Goal: Task Accomplishment & Management: Manage account settings

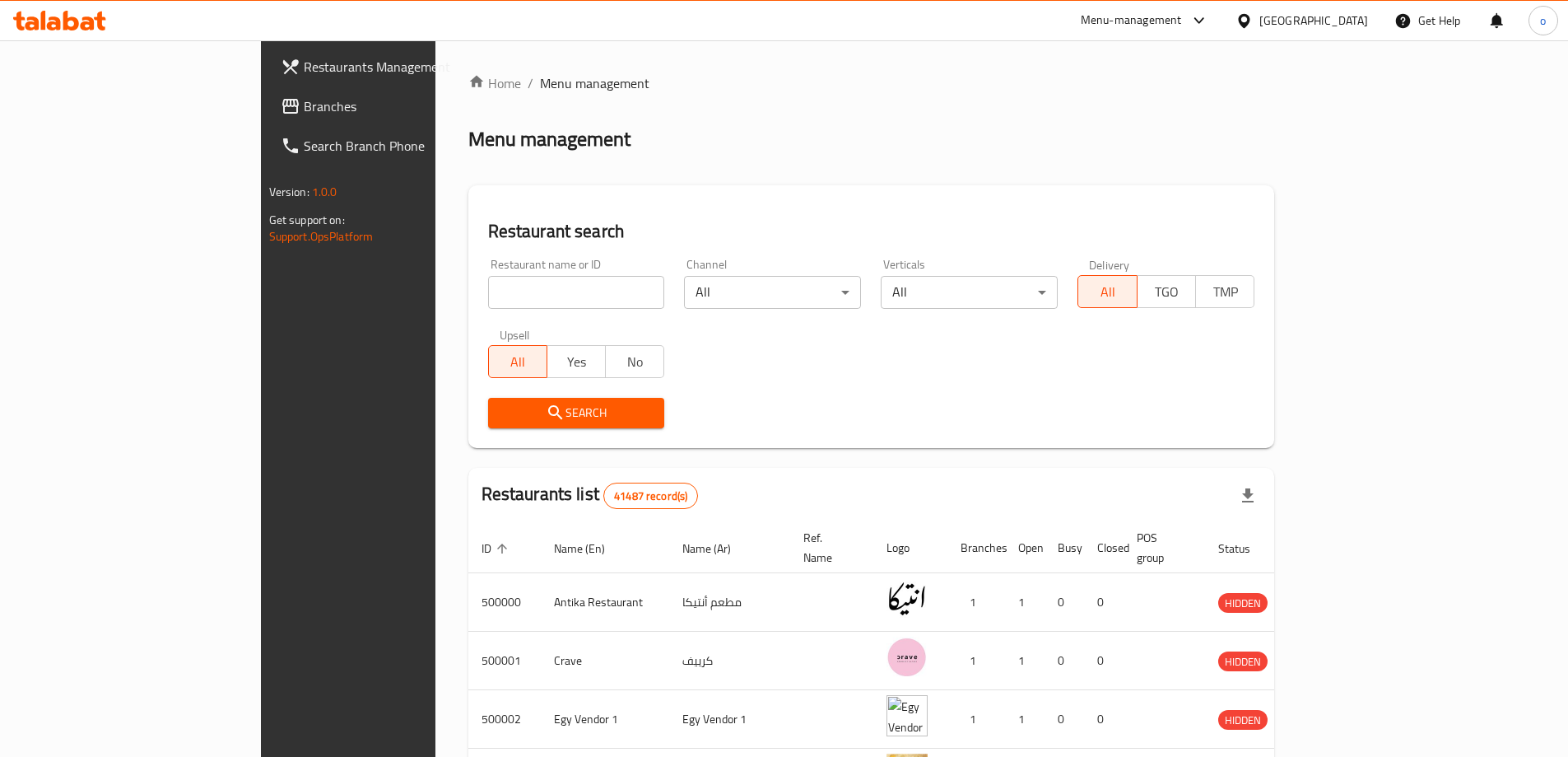
click at [304, 106] on span "Branches" at bounding box center [407, 106] width 206 height 20
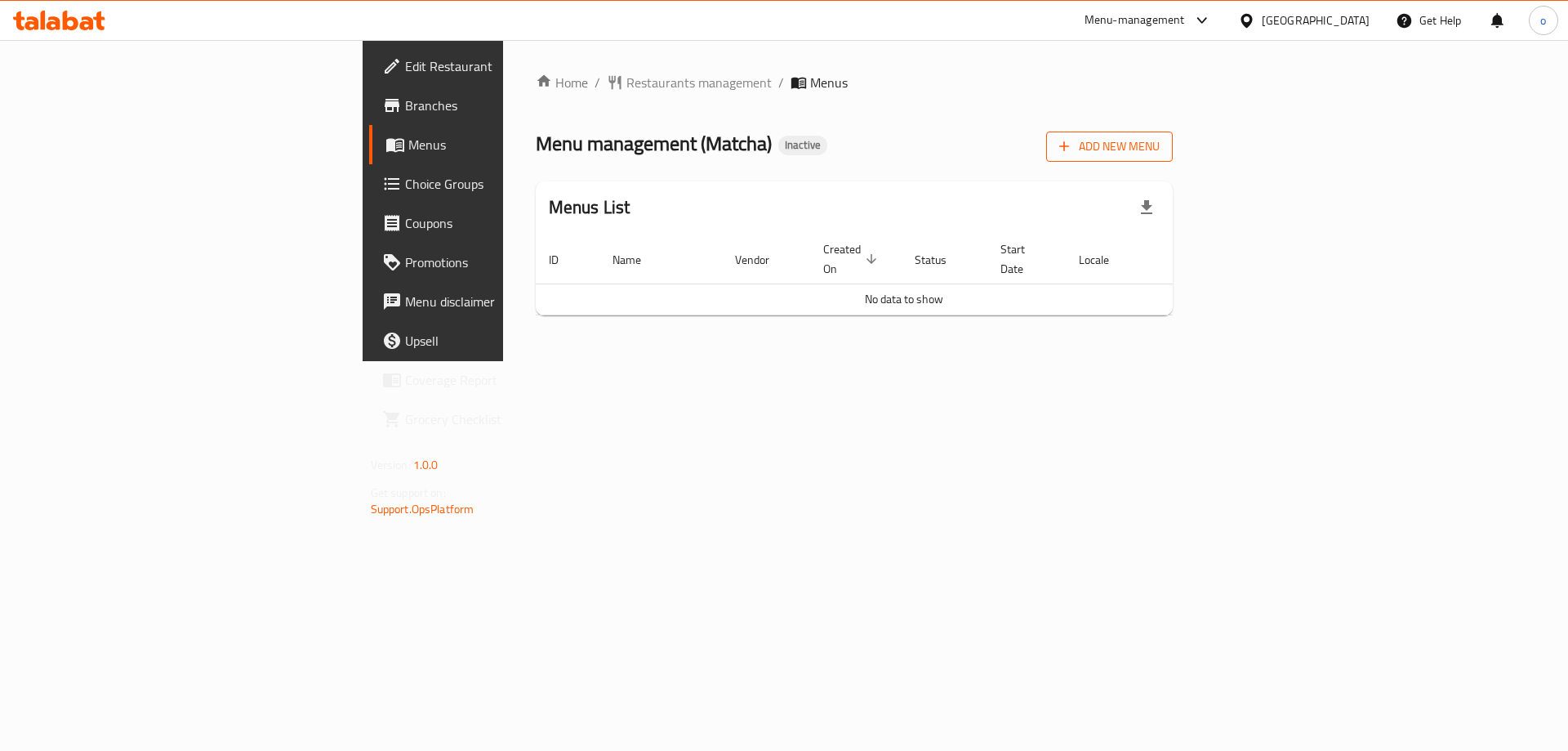
click at [1160, 145] on span "Add New Menu" at bounding box center [1109, 146] width 100 height 20
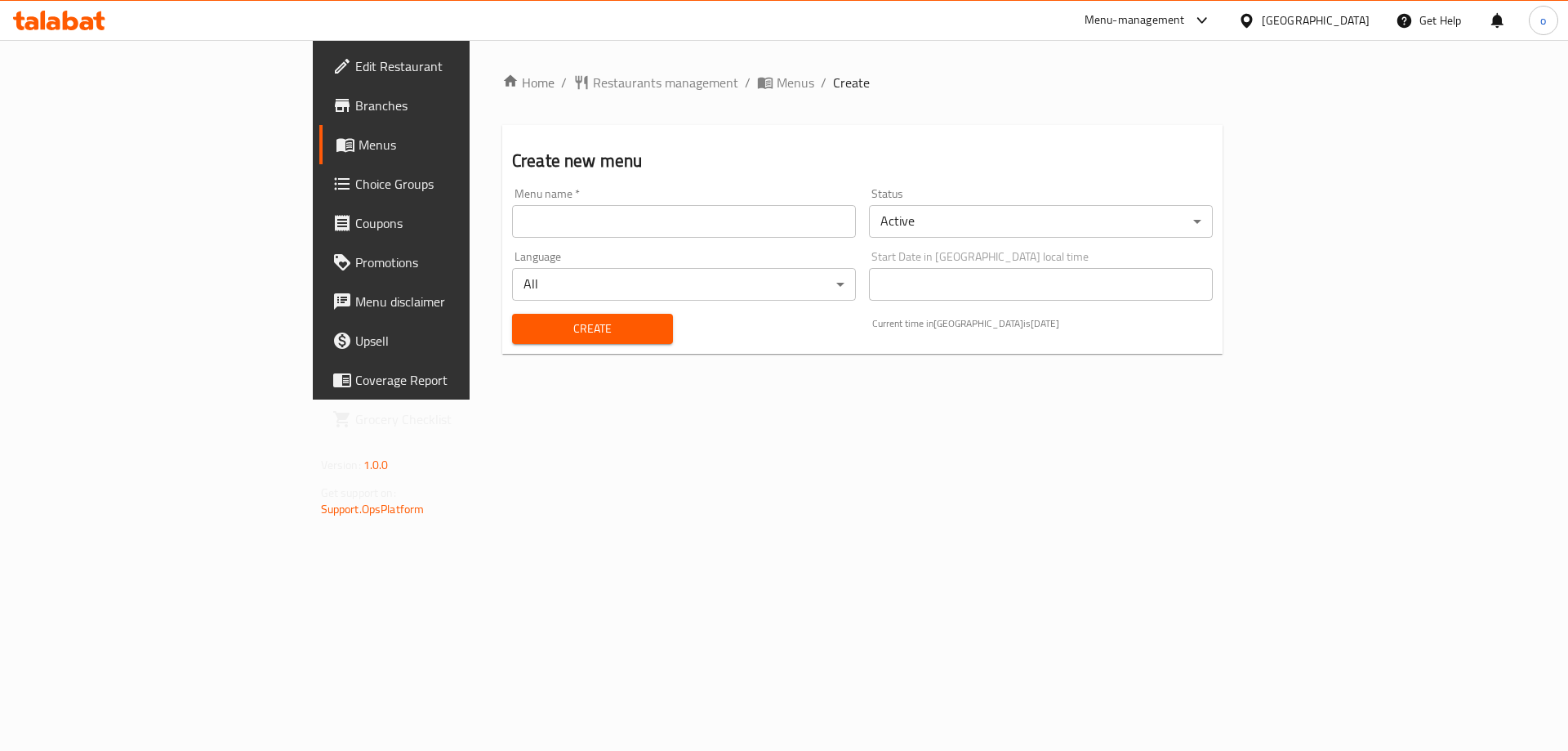
click at [648, 232] on input "text" at bounding box center [684, 221] width 344 height 32
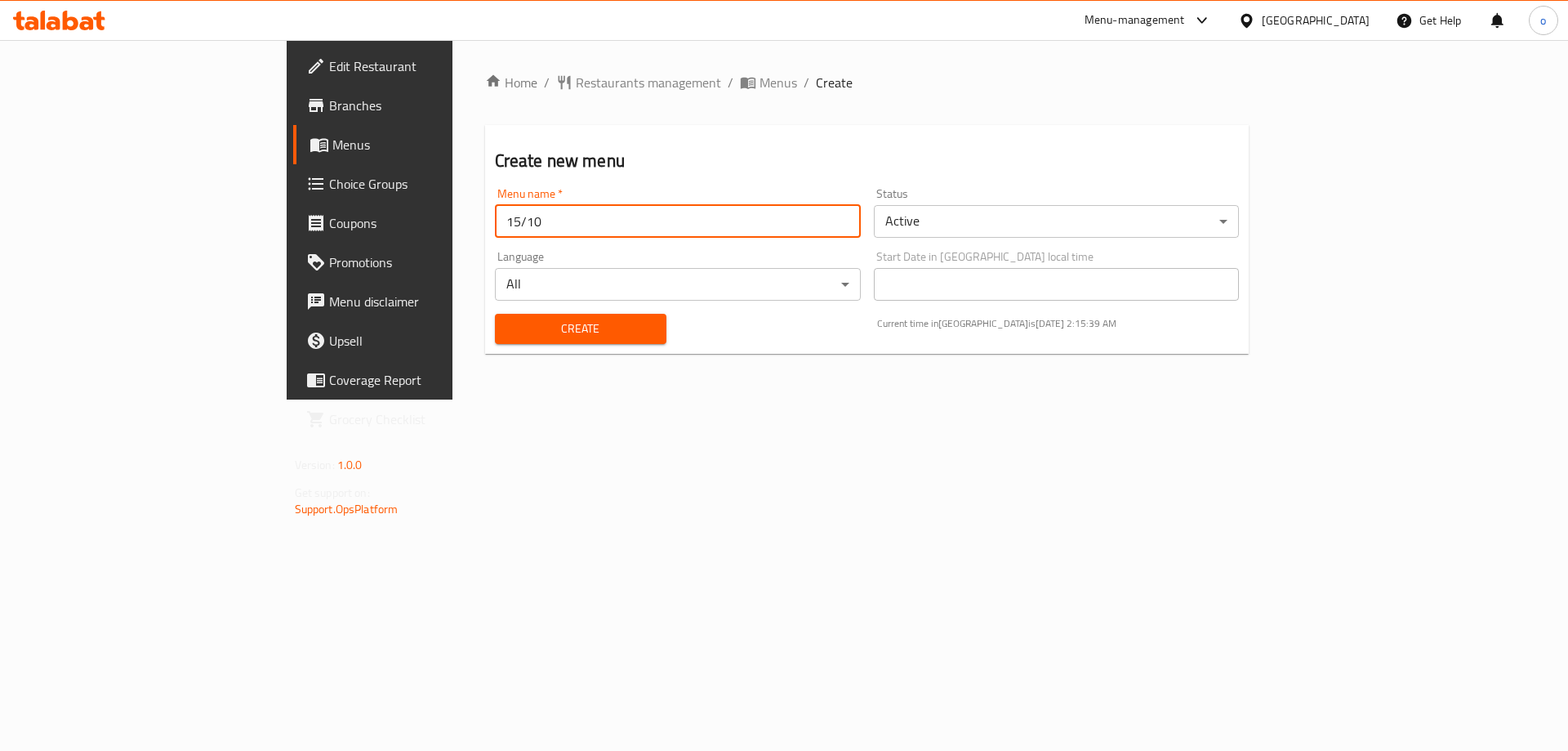
type input "15/10"
click at [508, 330] on span "Create" at bounding box center [581, 328] width 145 height 20
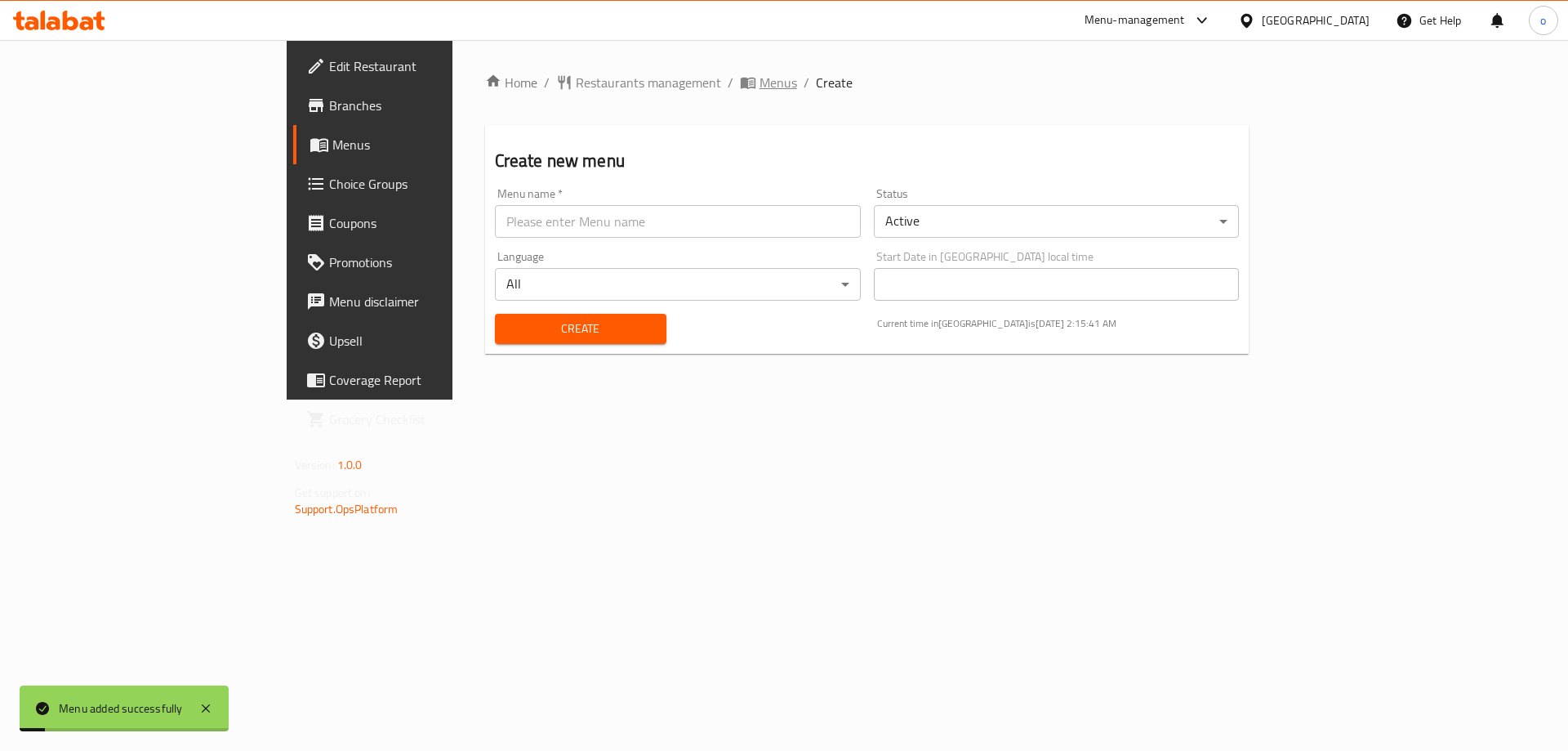
click at [759, 82] on span "Menus" at bounding box center [777, 82] width 37 height 20
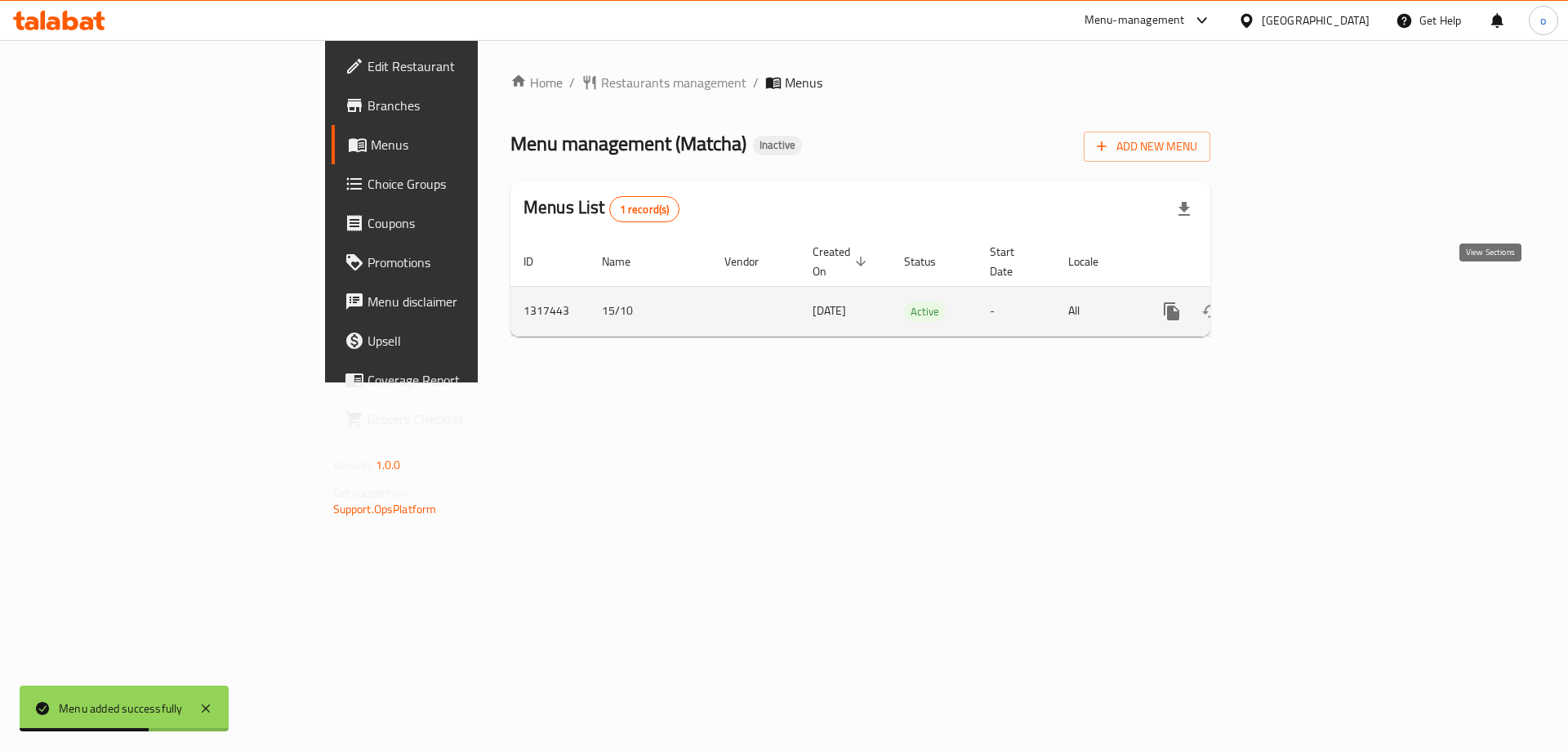
click at [1299, 302] on icon "enhanced table" at bounding box center [1289, 311] width 20 height 20
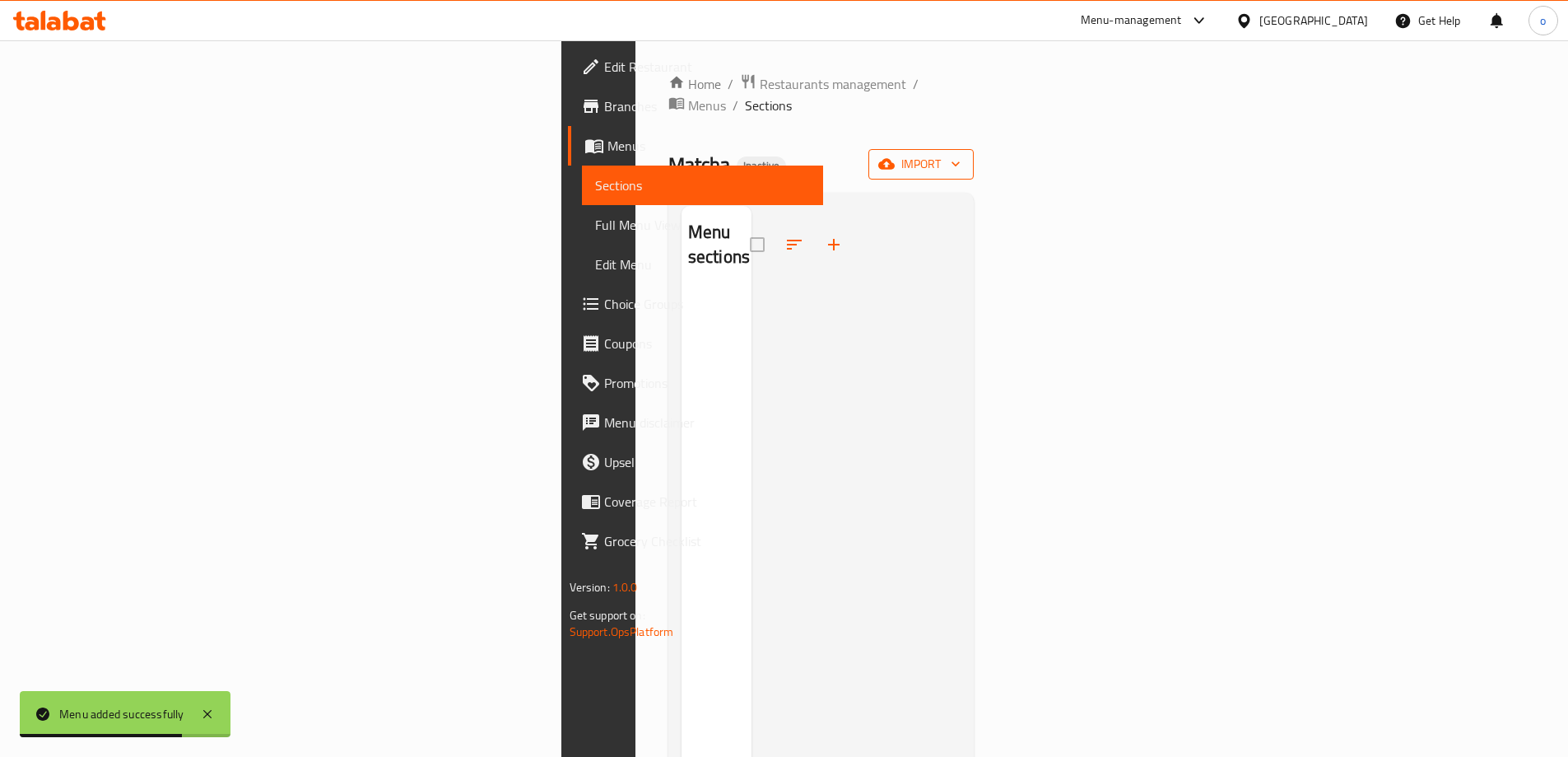
click at [960, 154] on span "import" at bounding box center [921, 164] width 79 height 20
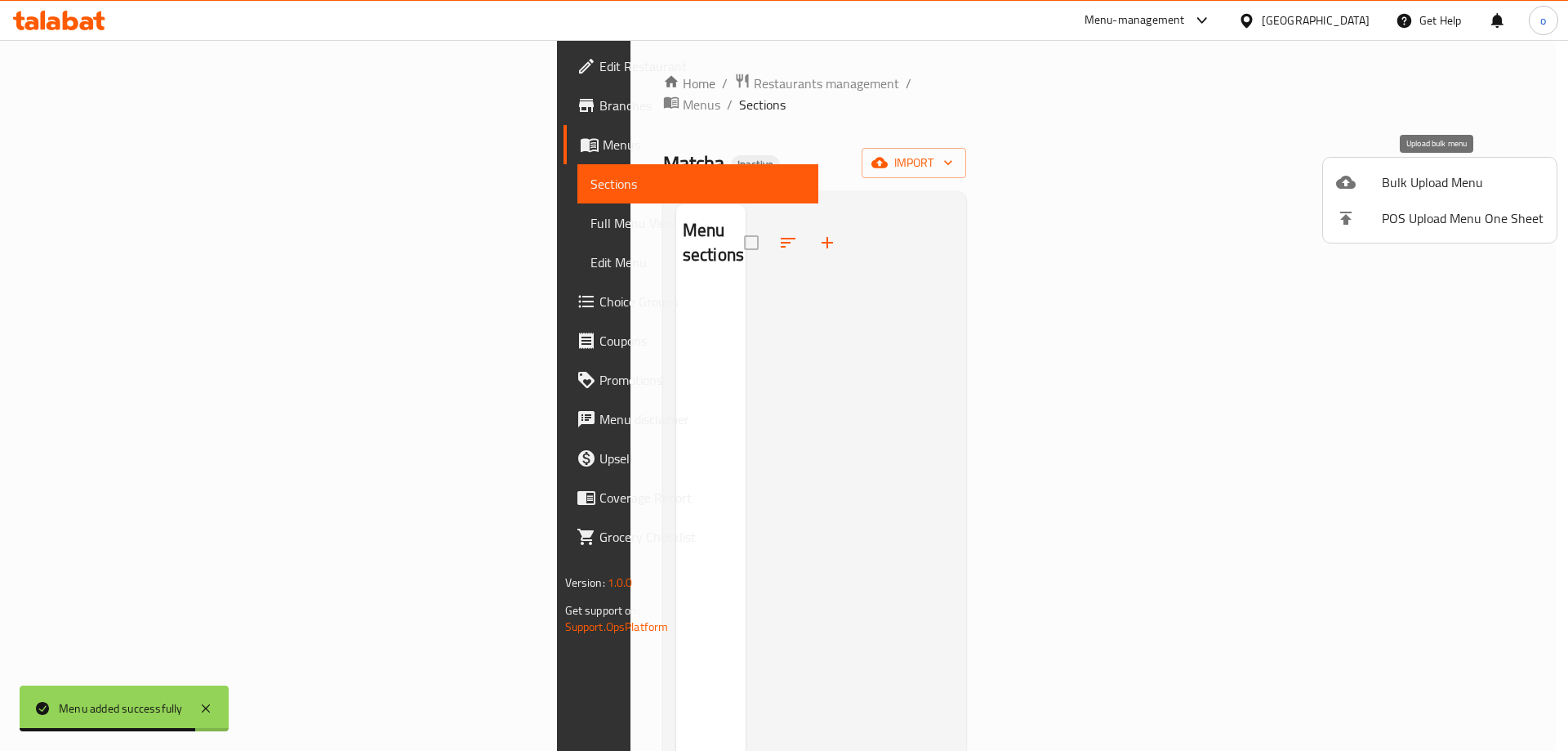
click at [1467, 185] on span "Bulk Upload Menu" at bounding box center [1463, 182] width 162 height 20
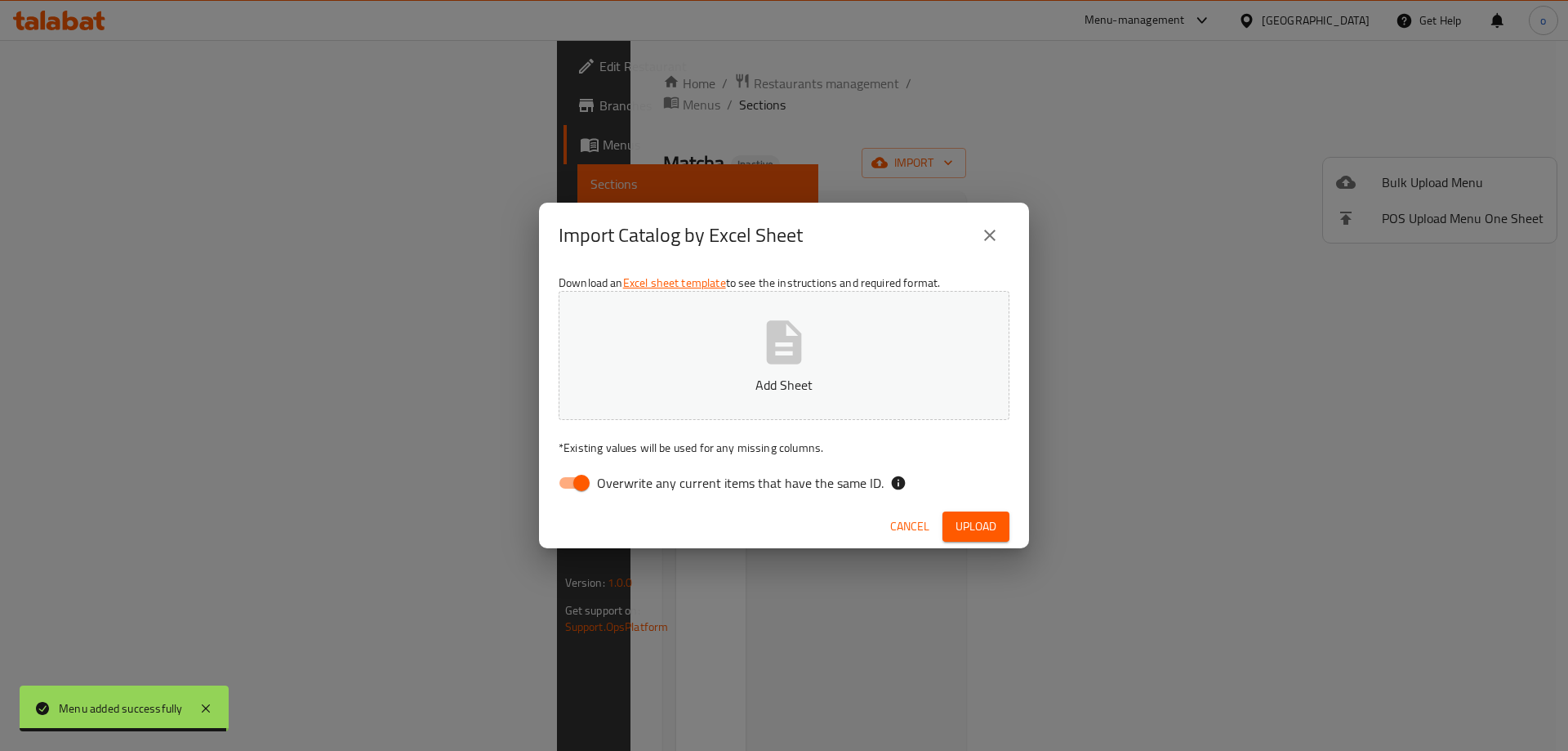
click at [585, 485] on input "Overwrite any current items that have the same ID." at bounding box center [582, 483] width 93 height 31
checkbox input "false"
click at [815, 389] on p "Add Sheet" at bounding box center [784, 385] width 401 height 20
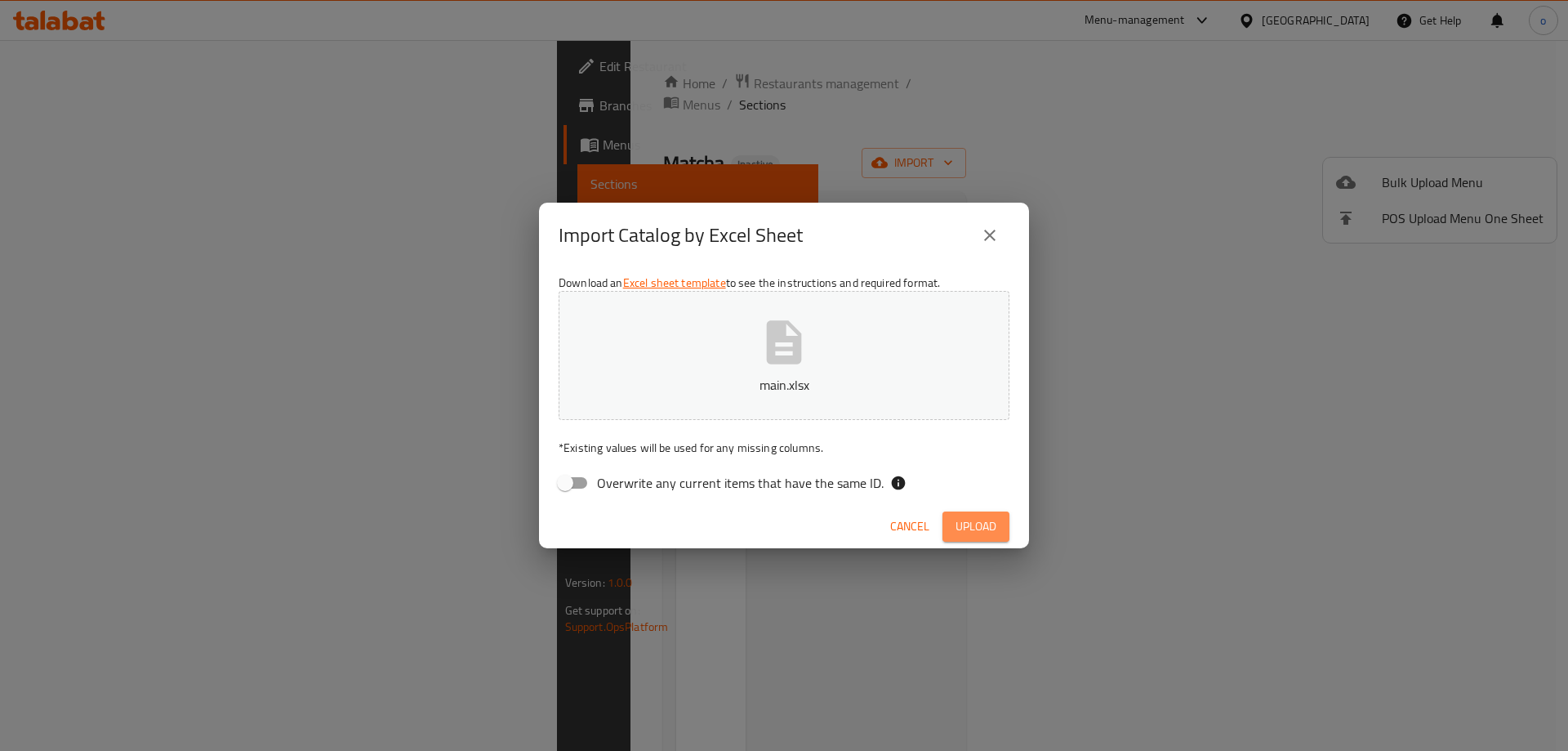
click at [969, 531] on span "Upload" at bounding box center [976, 526] width 41 height 20
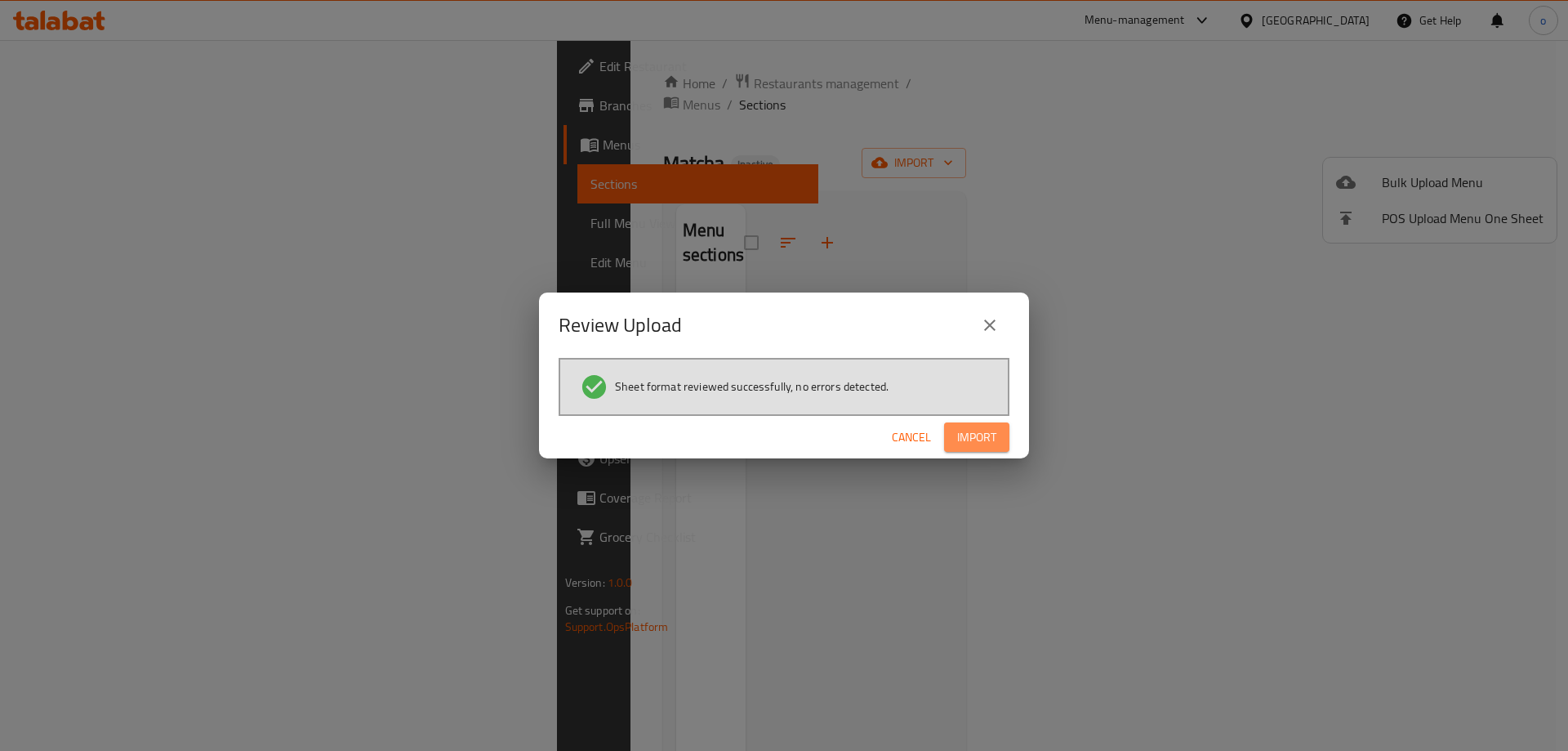
click at [986, 432] on span "Import" at bounding box center [977, 437] width 39 height 20
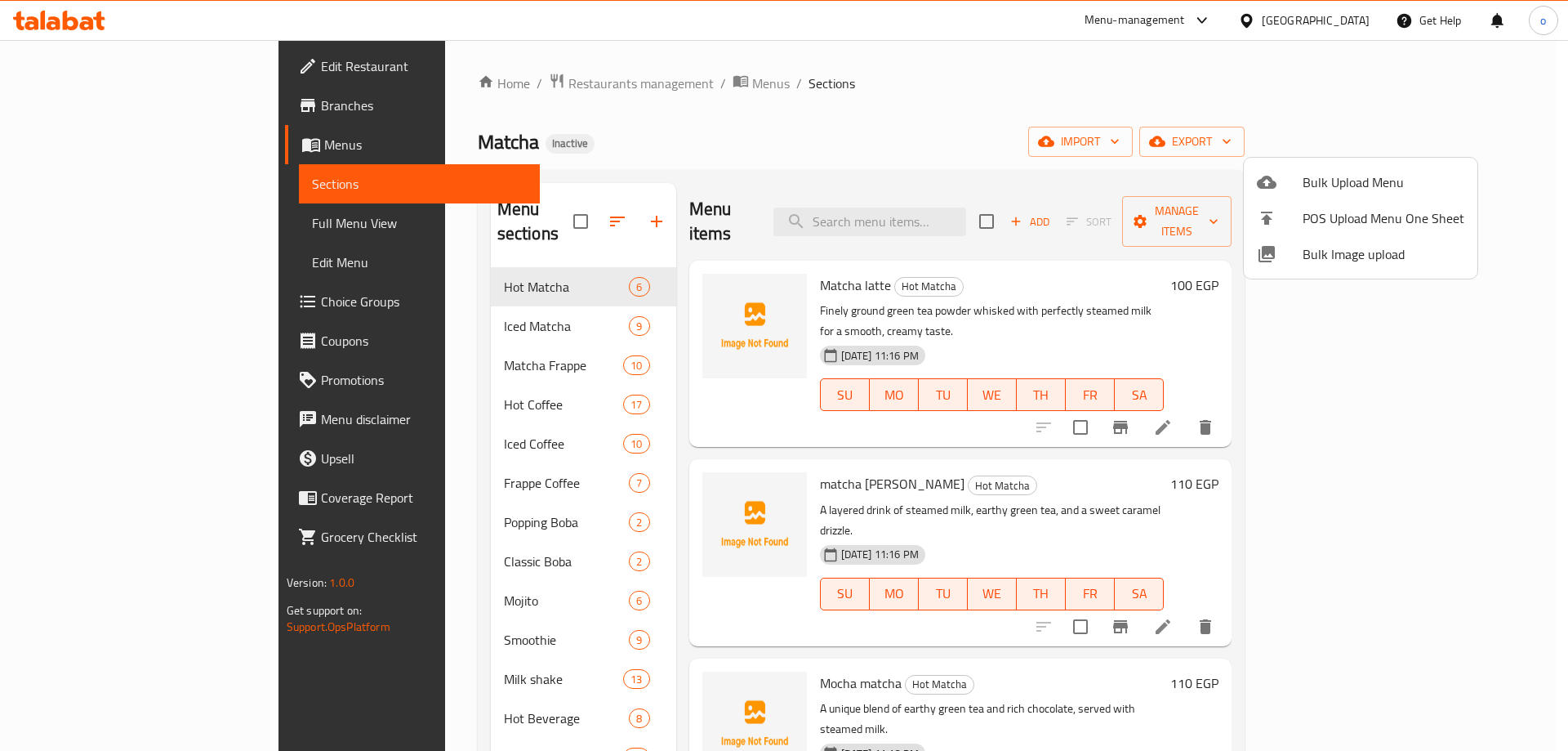
click at [766, 111] on div at bounding box center [784, 375] width 1568 height 751
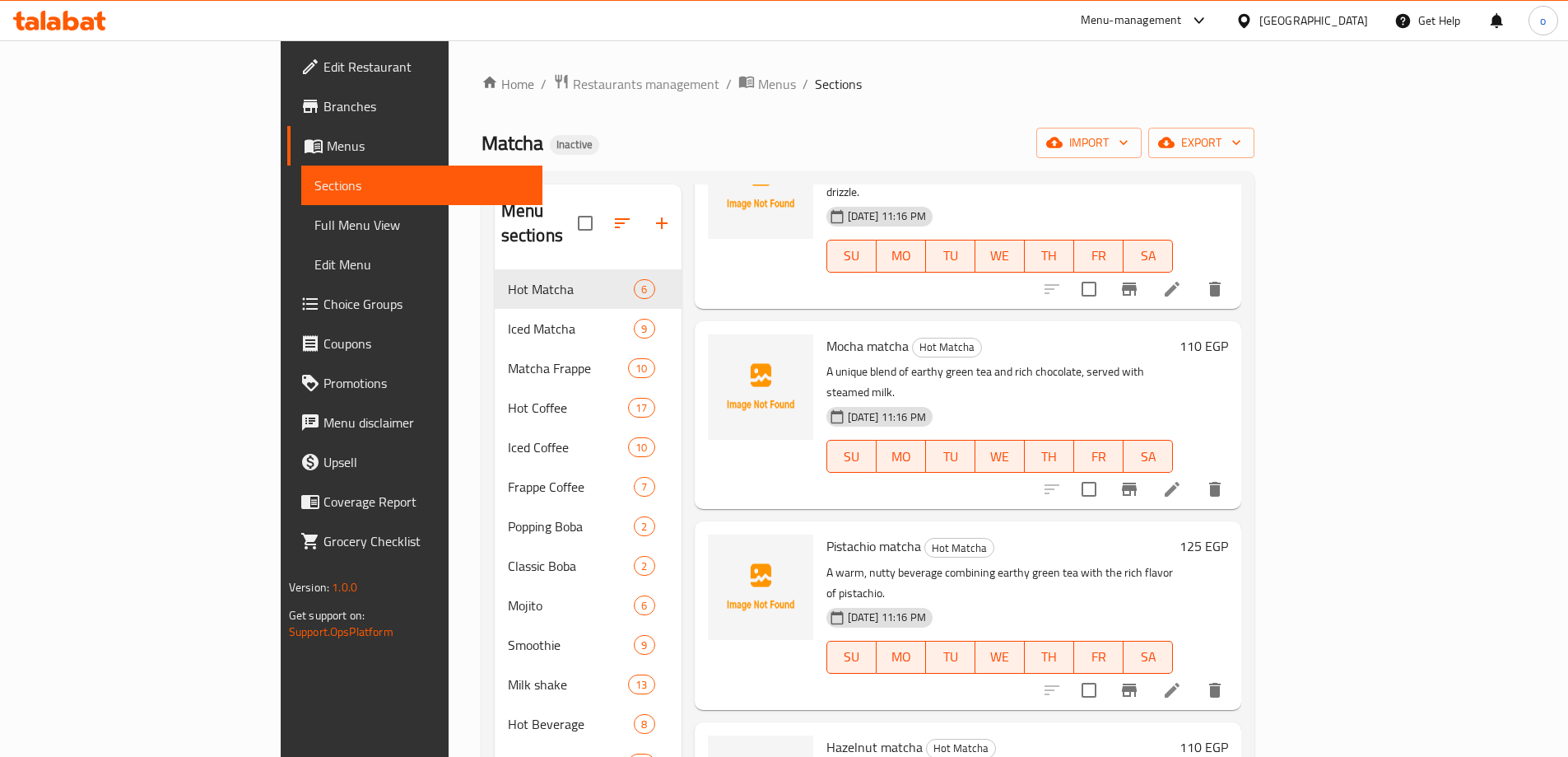
click at [324, 307] on span "Choice Groups" at bounding box center [427, 304] width 206 height 20
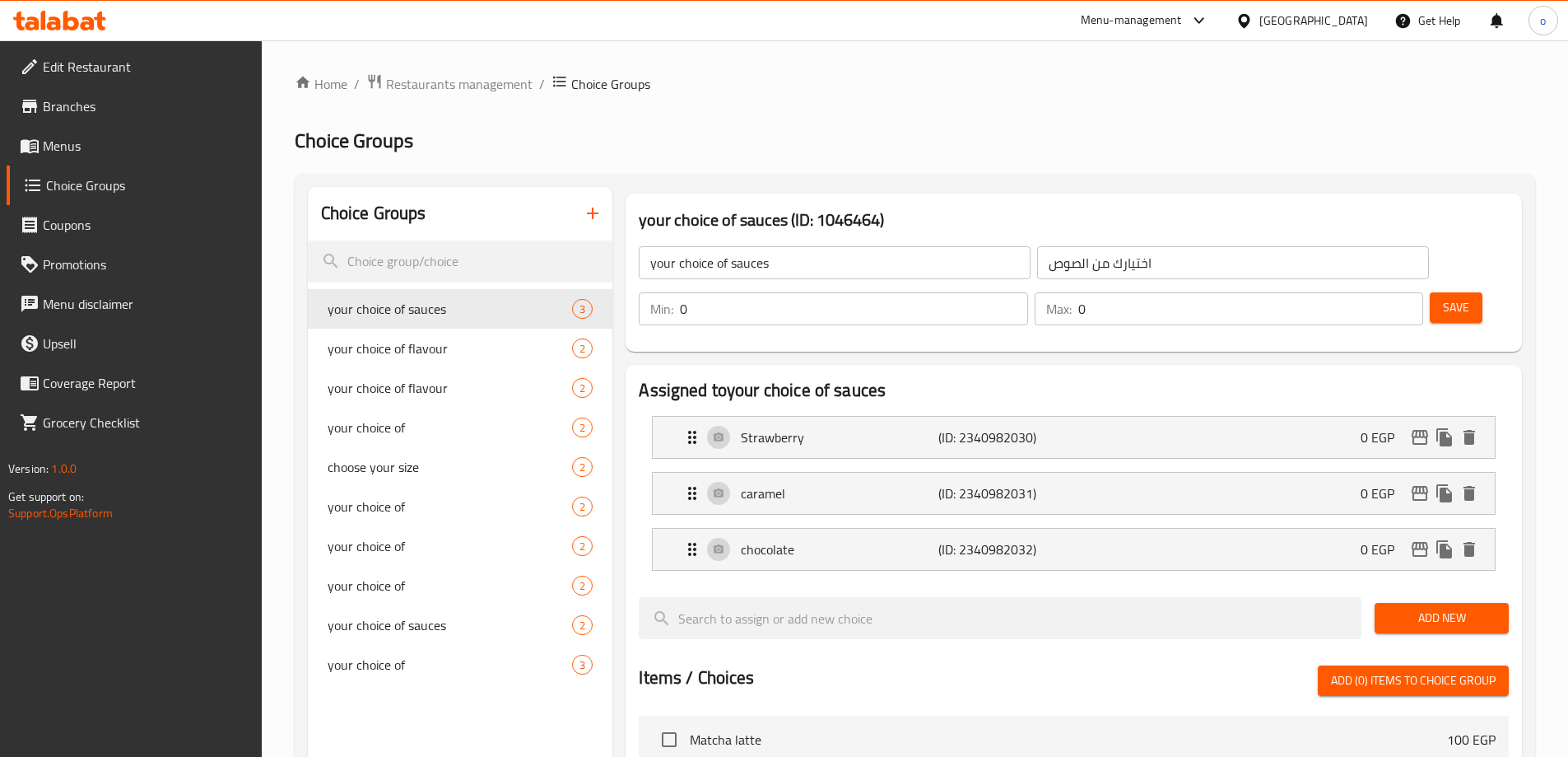
click at [604, 216] on button "button" at bounding box center [592, 213] width 39 height 39
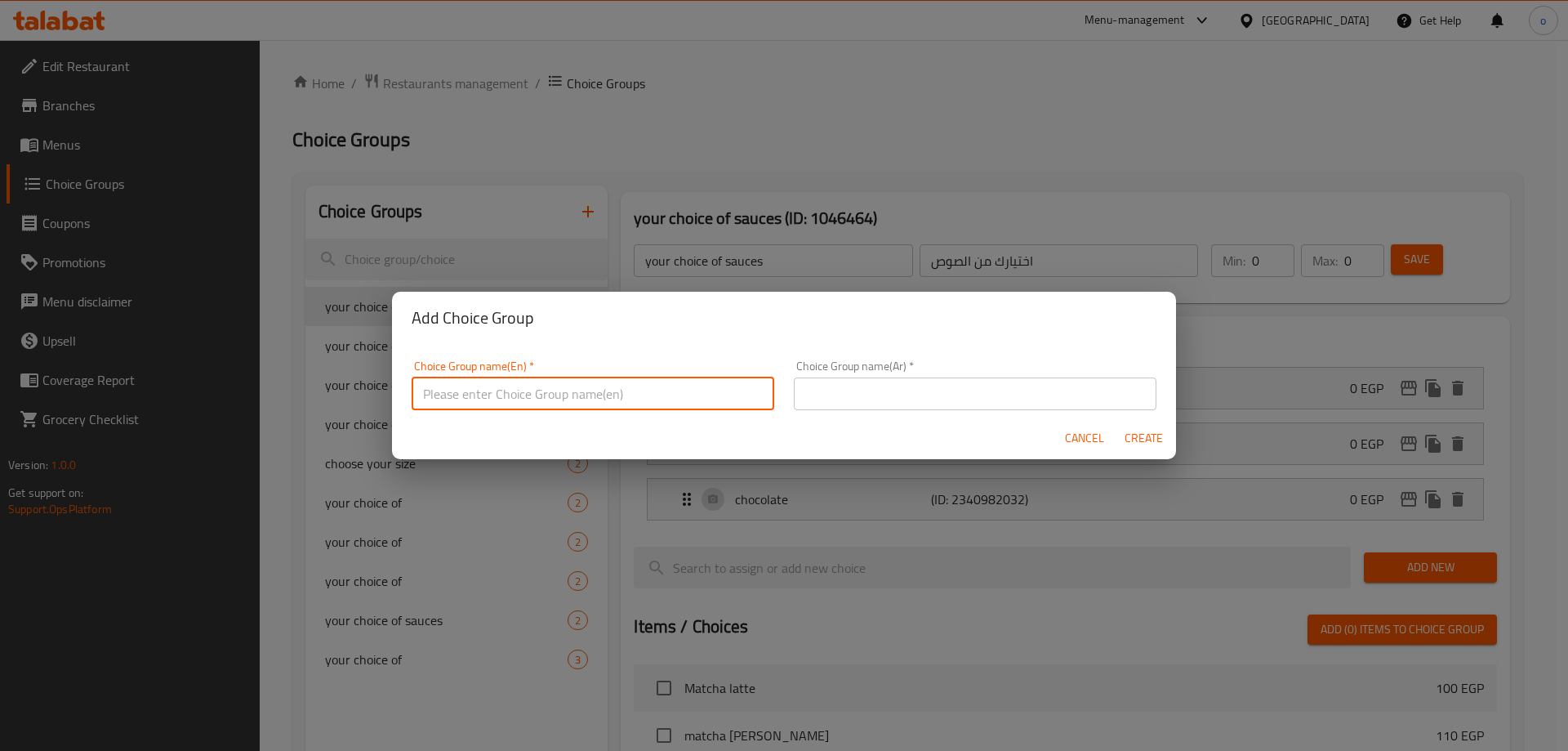
click at [595, 406] on input "text" at bounding box center [593, 394] width 362 height 32
type input "your choice of"
click at [992, 409] on input "text" at bounding box center [975, 394] width 362 height 32
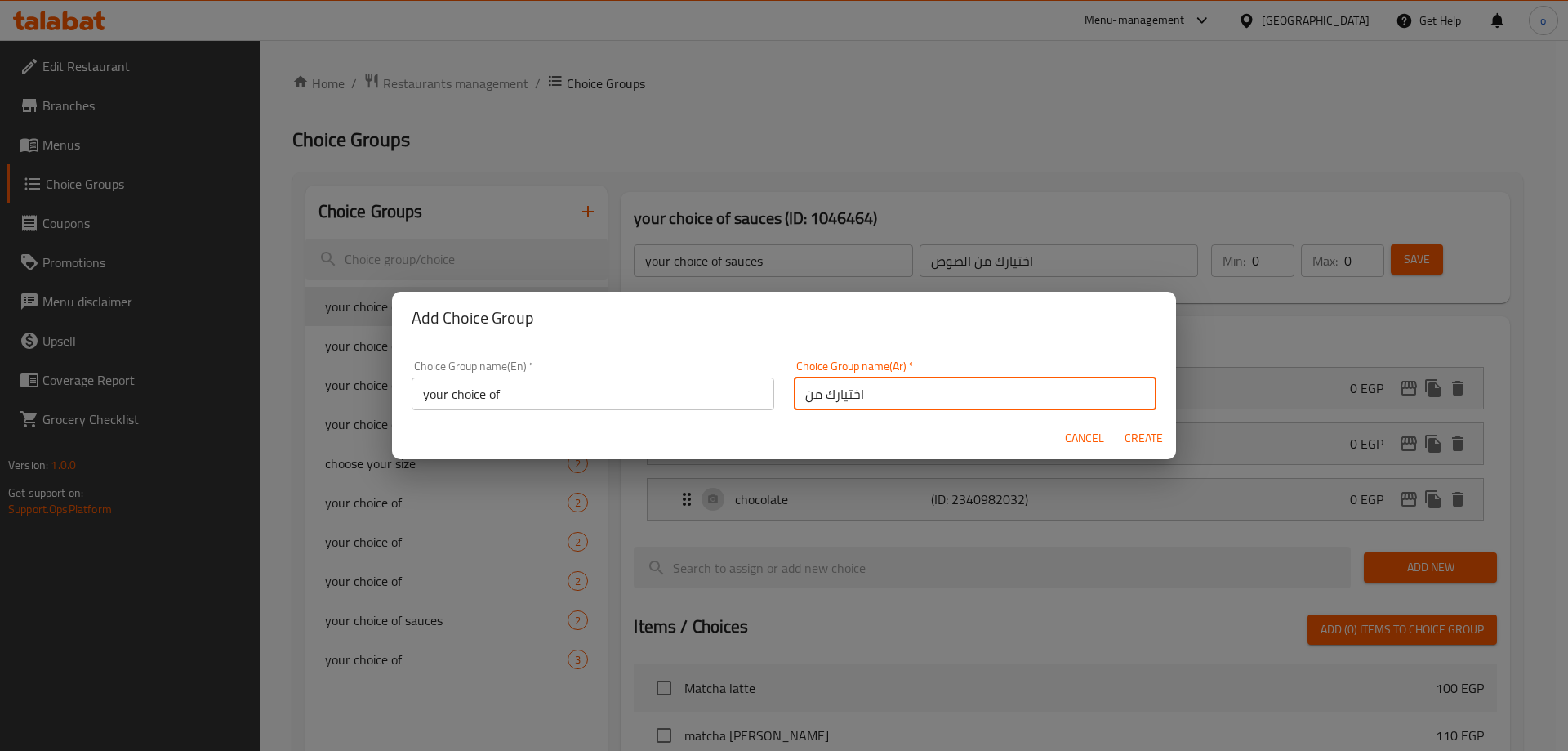
type input "اختيارك من"
click at [1117, 424] on button "Create" at bounding box center [1143, 439] width 52 height 31
type input "your choice of"
type input "اختيارك من"
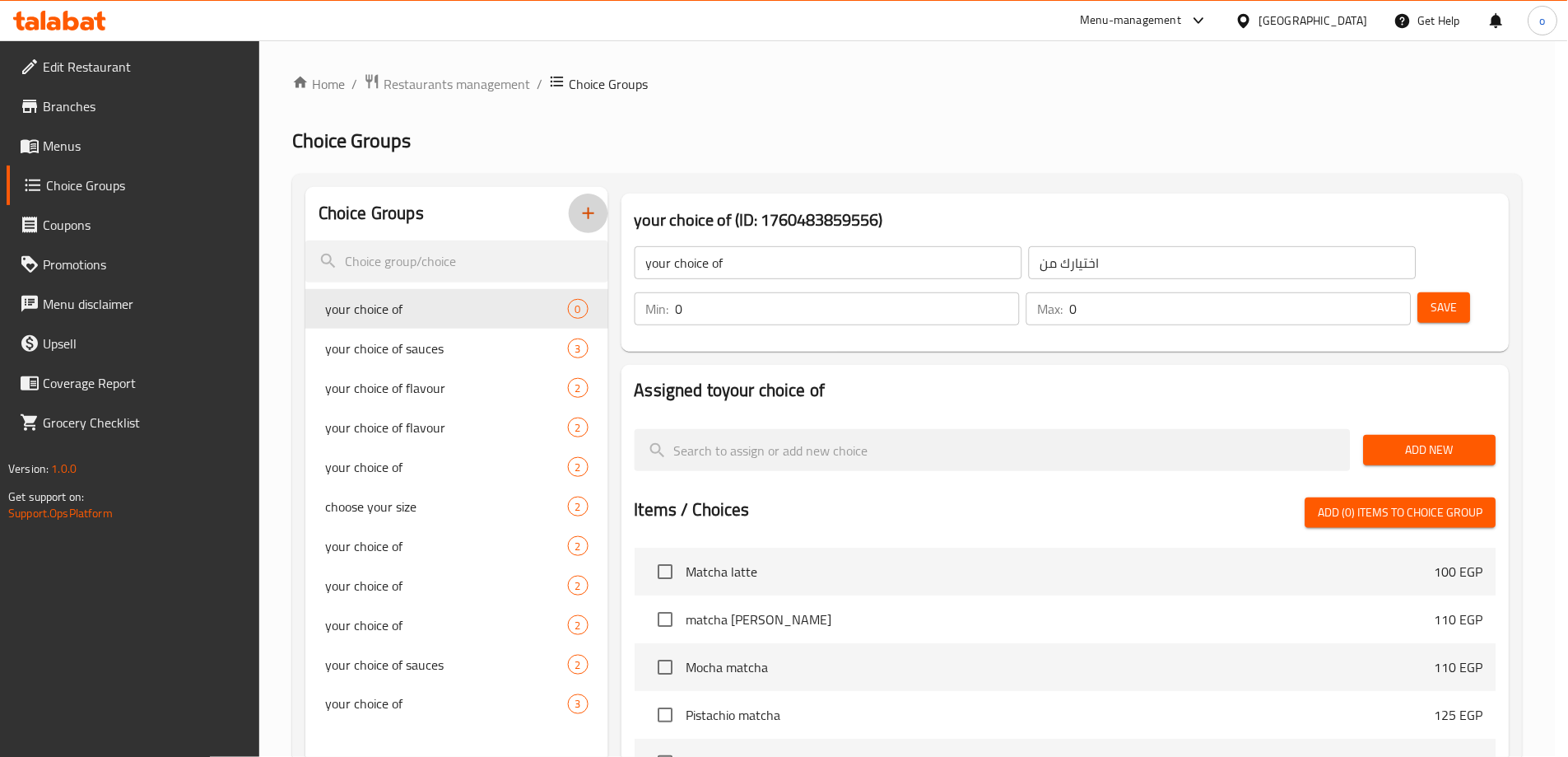
click at [569, 193] on button "button" at bounding box center [588, 213] width 39 height 39
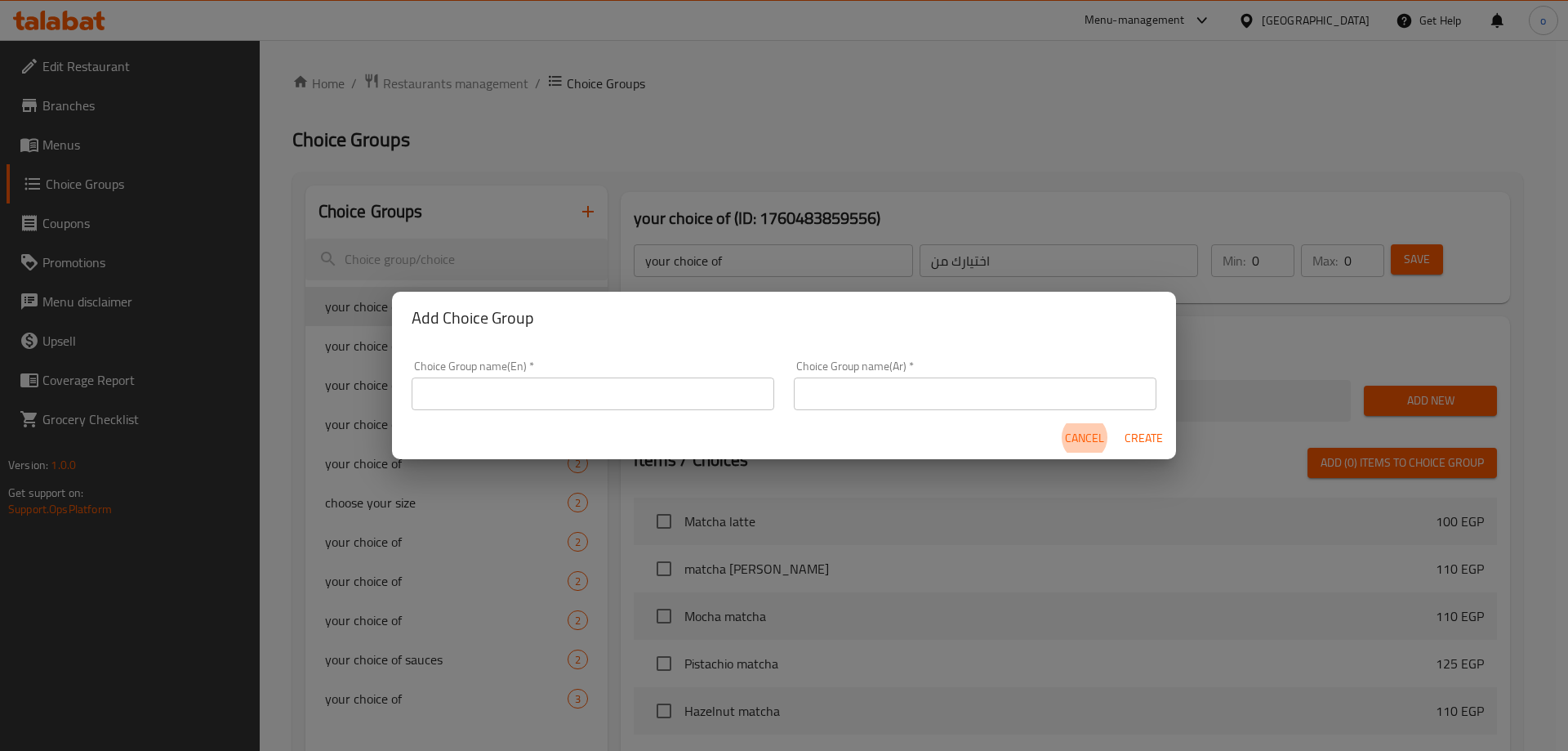
click at [1084, 448] on span "Cancel" at bounding box center [1084, 438] width 39 height 20
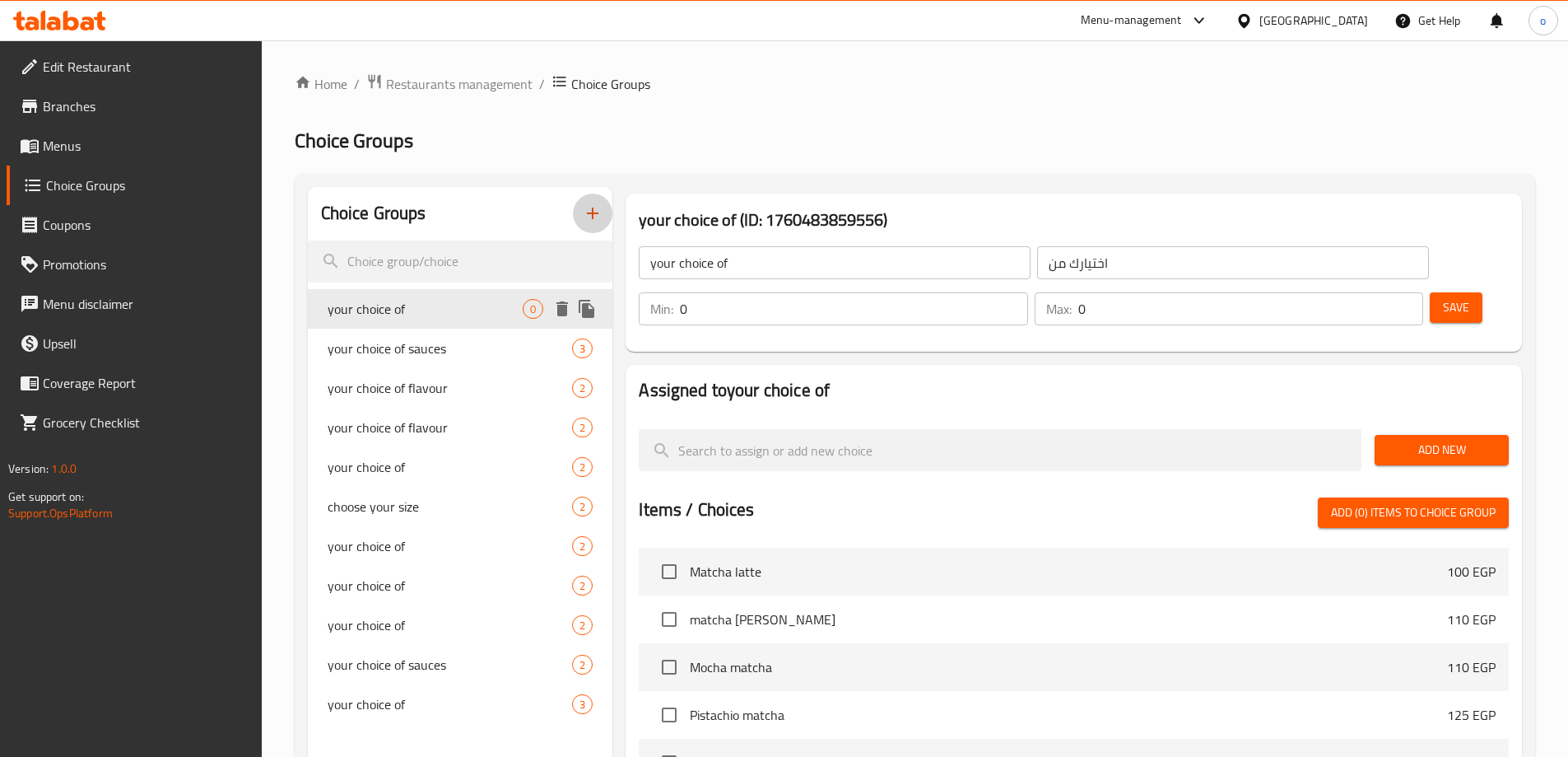
click at [424, 310] on span "your choice of" at bounding box center [426, 309] width 196 height 20
type input "1"
click at [1028, 292] on input "1" at bounding box center [853, 309] width 347 height 33
type input "1"
click at [1372, 292] on input "1" at bounding box center [1251, 309] width 345 height 33
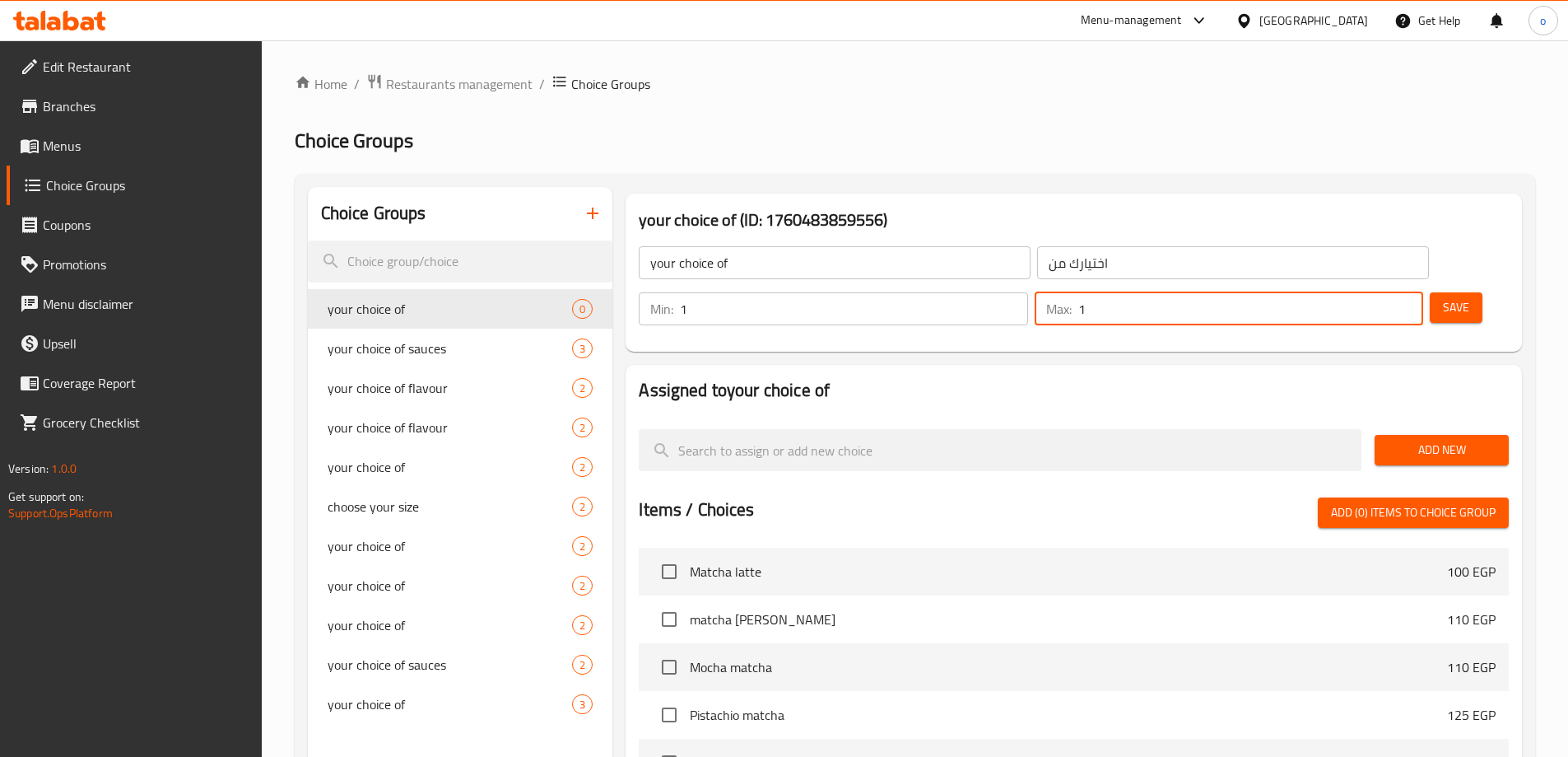
click at [1430, 292] on button "Save" at bounding box center [1456, 308] width 53 height 31
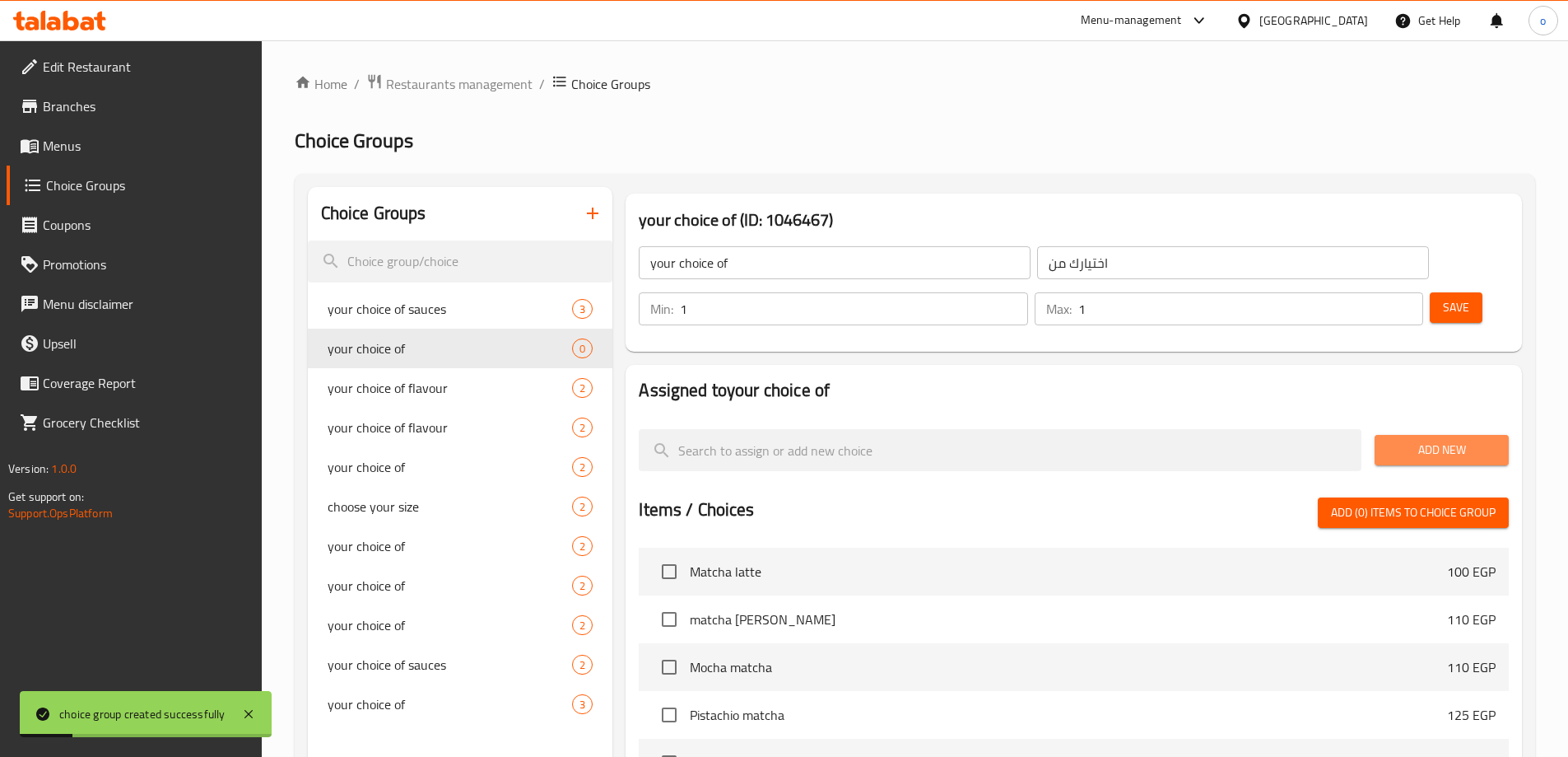
click at [1459, 440] on span "Add New" at bounding box center [1442, 449] width 108 height 20
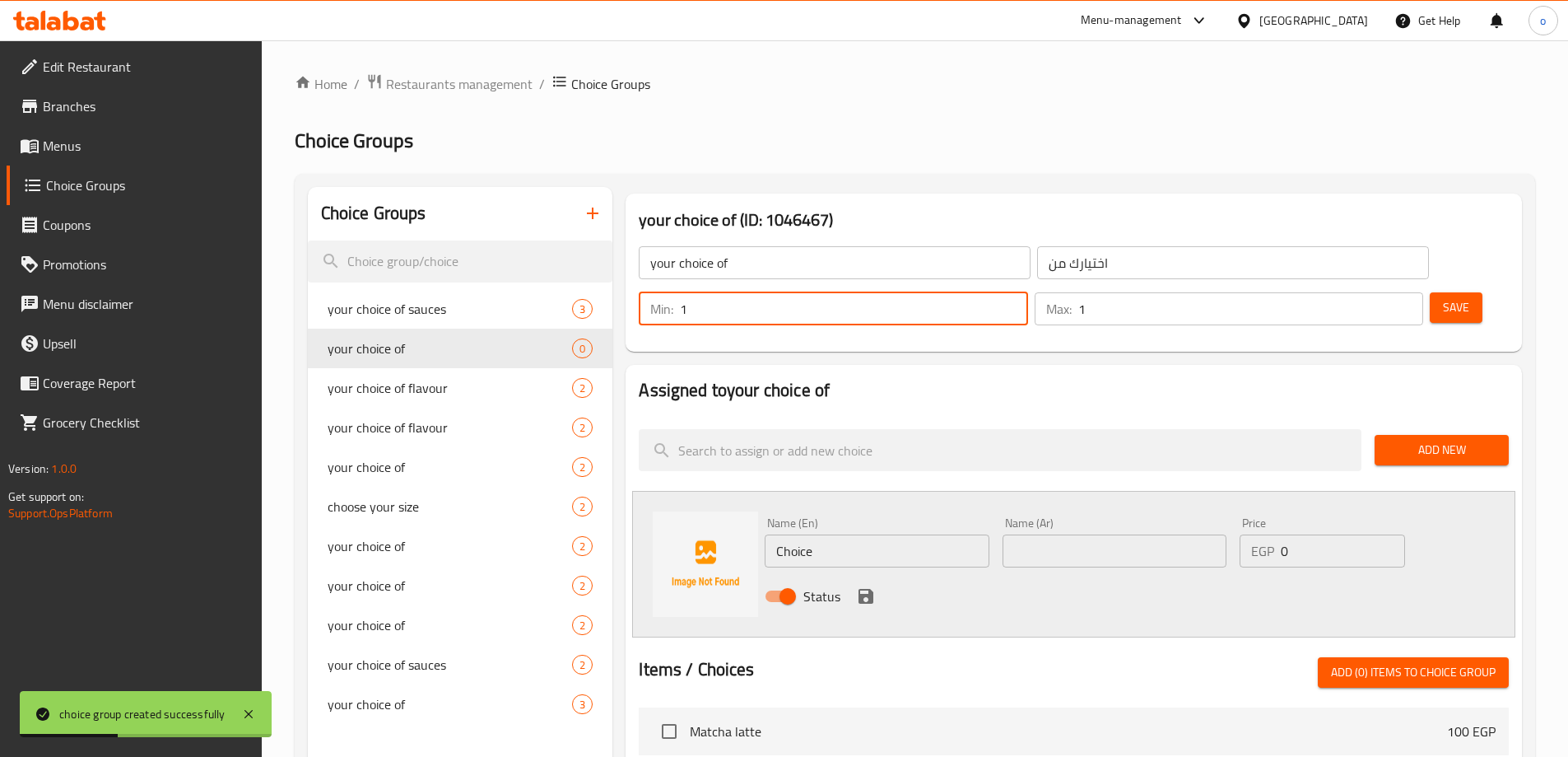
click at [1028, 292] on input "1" at bounding box center [853, 309] width 347 height 33
type input "0"
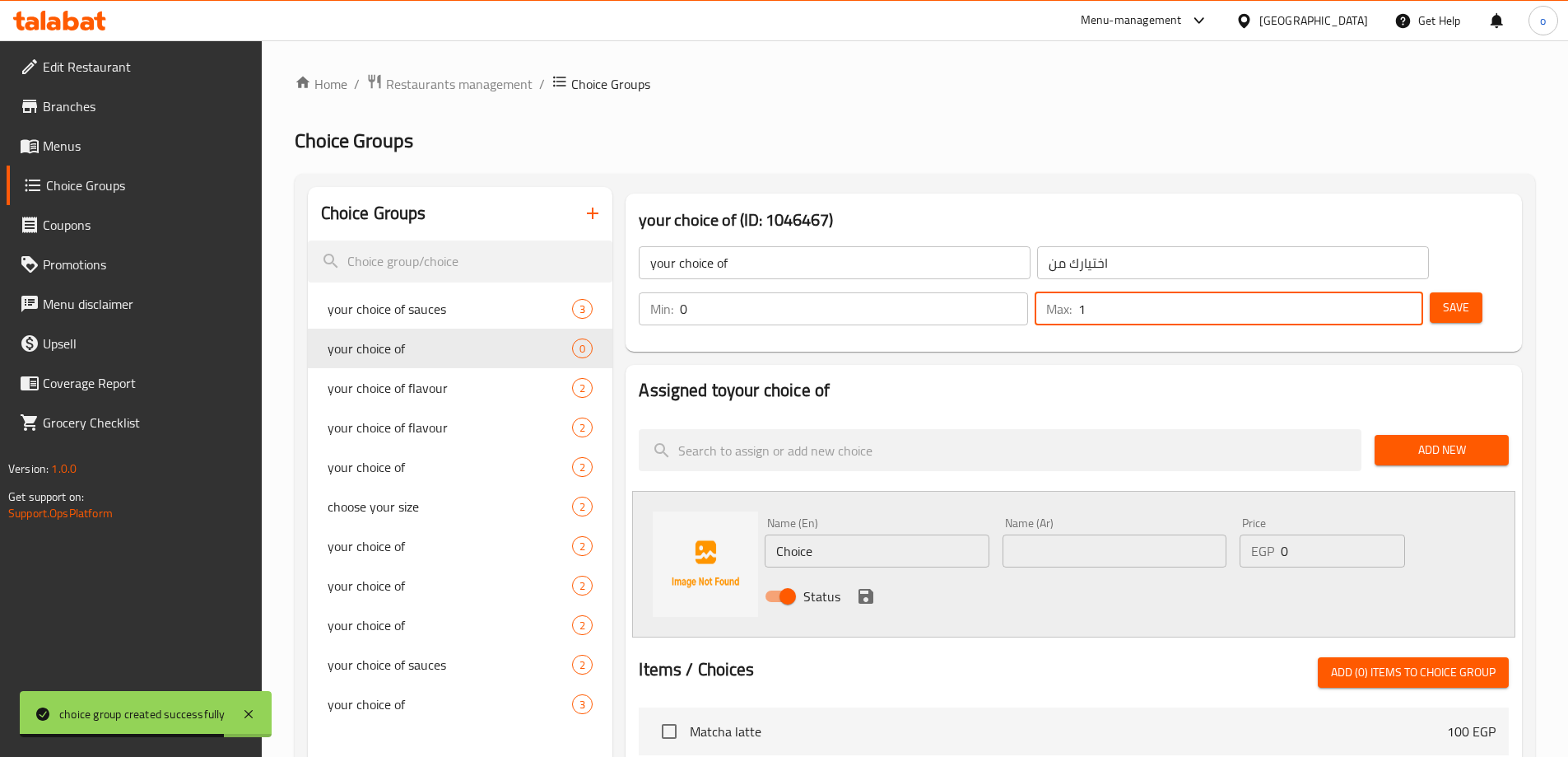
click at [1364, 292] on input "1" at bounding box center [1251, 309] width 345 height 33
click at [1360, 292] on input "1" at bounding box center [1251, 309] width 345 height 33
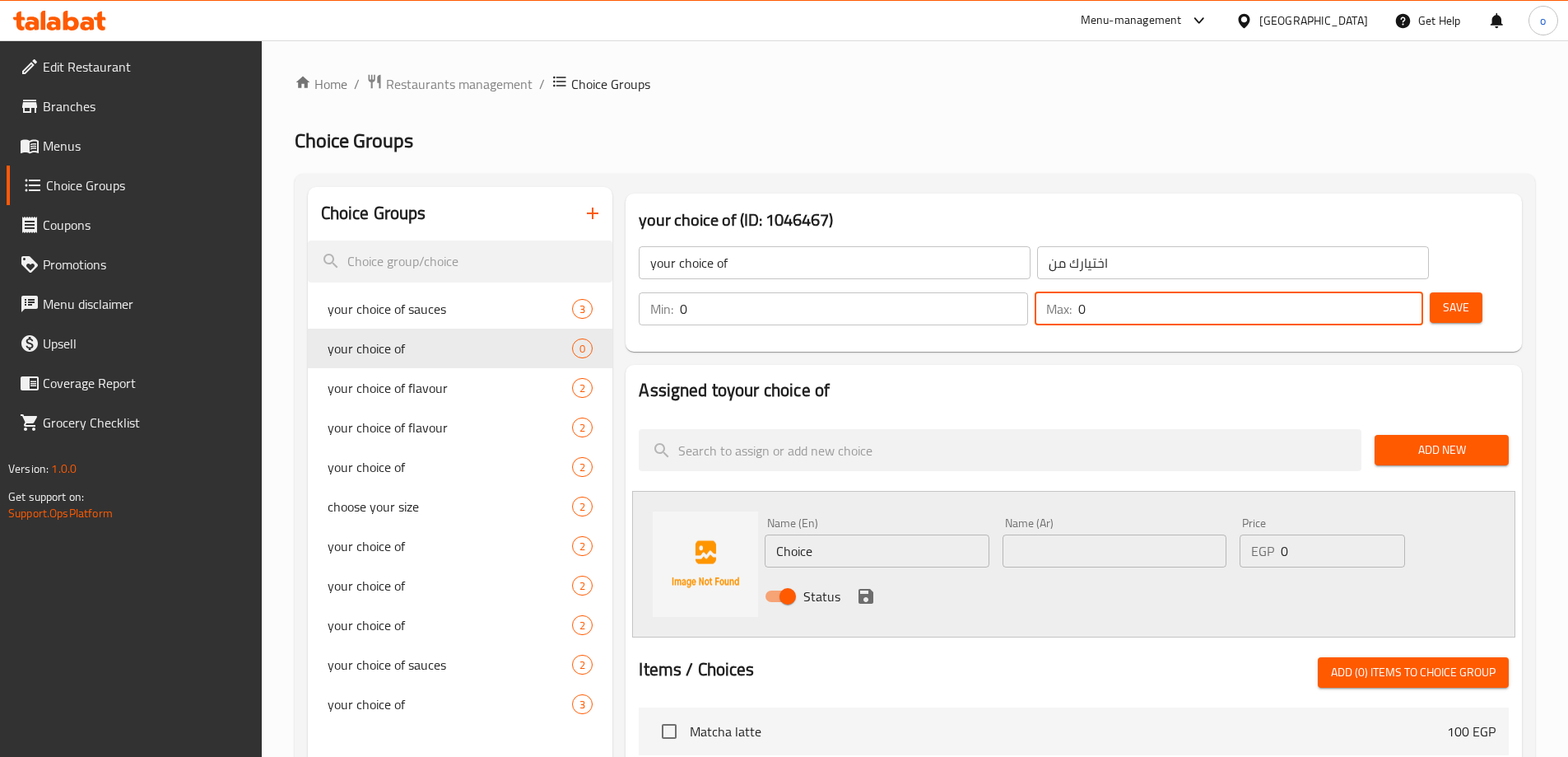
type input "0"
click at [1443, 297] on span "Save" at bounding box center [1456, 307] width 26 height 20
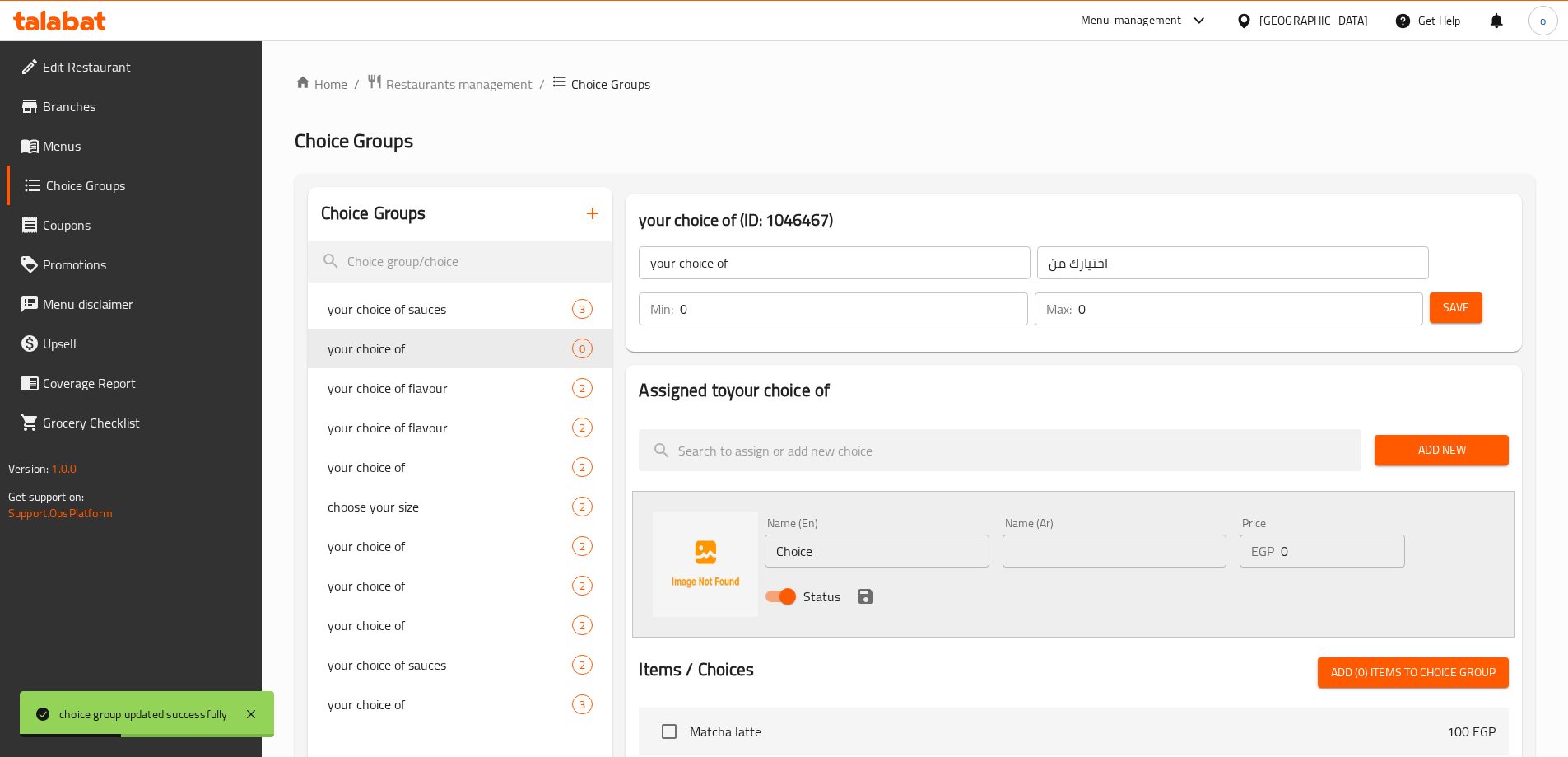
click at [833, 535] on input "Choice" at bounding box center [877, 551] width 224 height 33
click at [1155, 535] on input "text" at bounding box center [1114, 551] width 224 height 33
click at [816, 535] on input "Choice" at bounding box center [877, 551] width 224 height 33
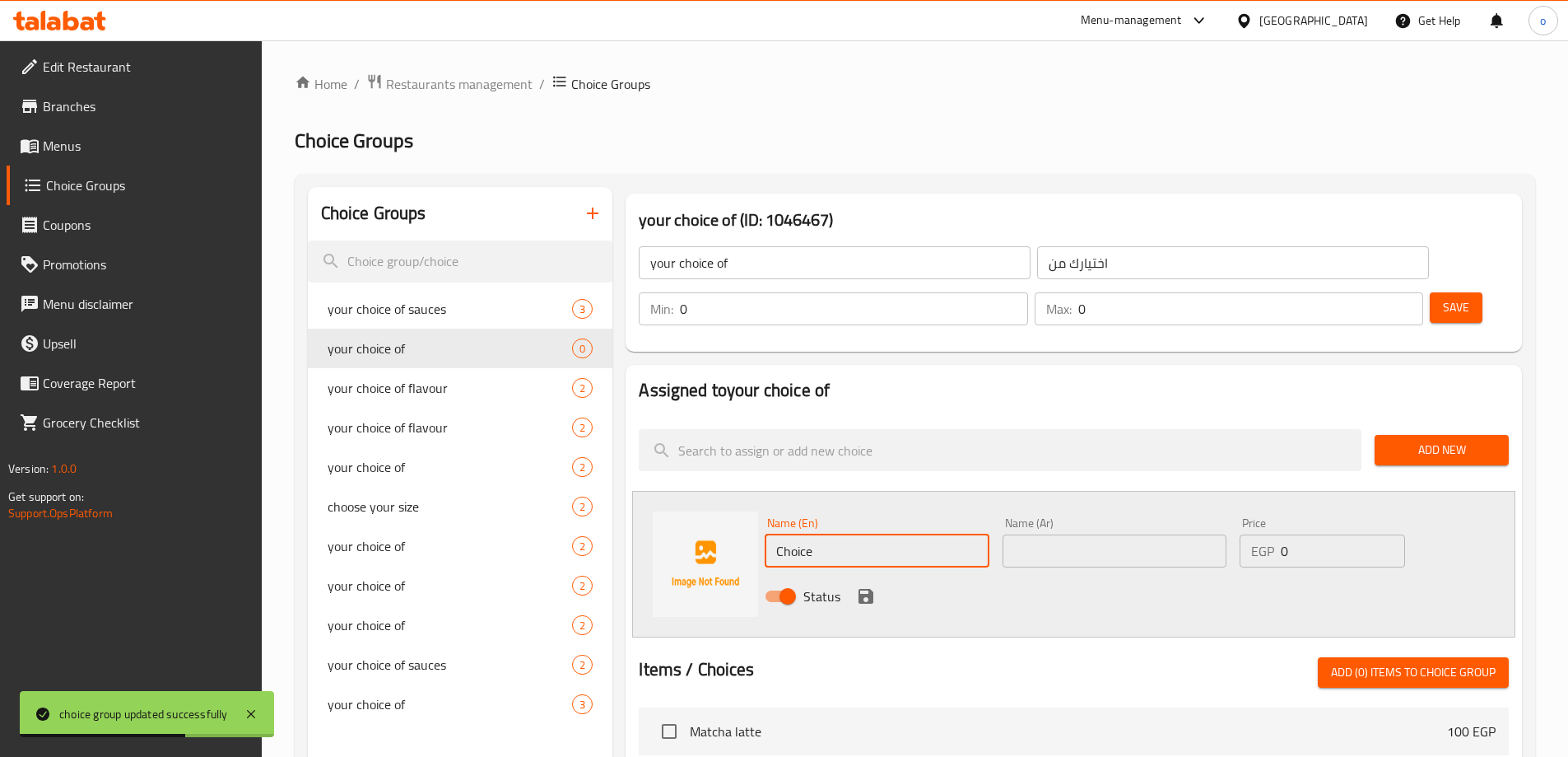
click at [816, 535] on input "Choice" at bounding box center [877, 551] width 224 height 33
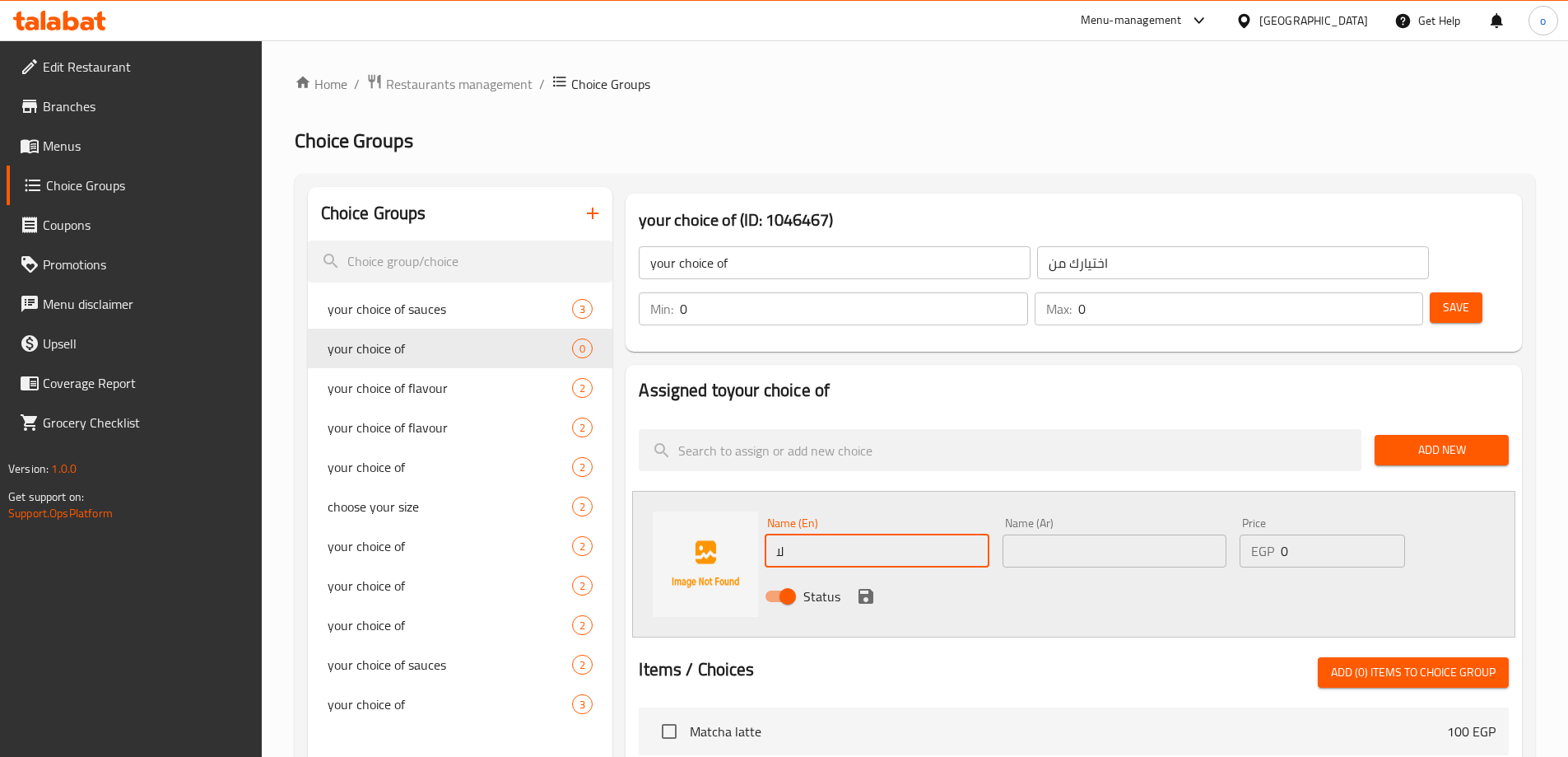
type input "ل"
type input "[PERSON_NAME]"
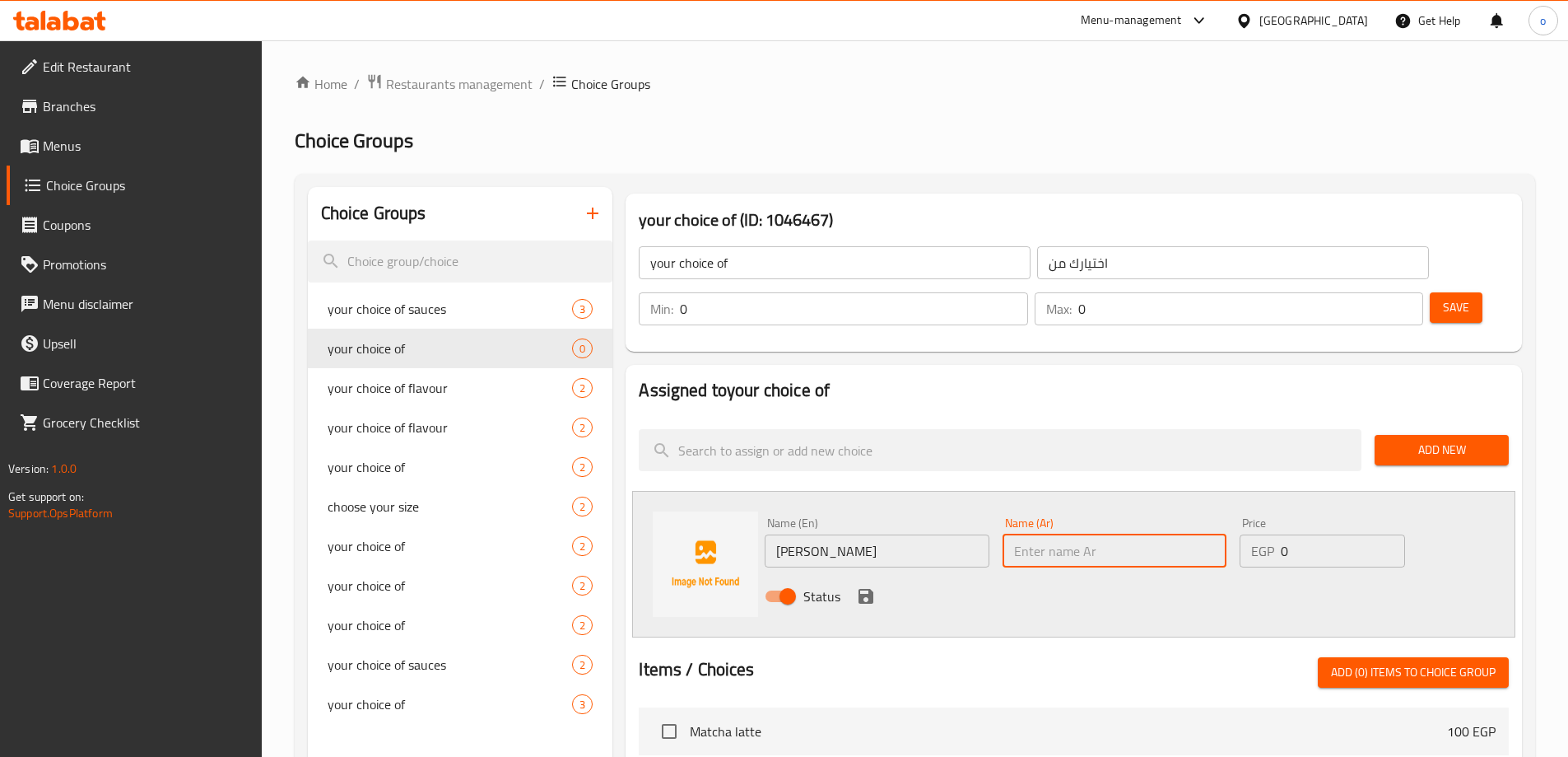
click at [1109, 535] on input "text" at bounding box center [1114, 551] width 224 height 33
type input "نكهه بوبا"
click at [862, 587] on icon "save" at bounding box center [866, 596] width 20 height 20
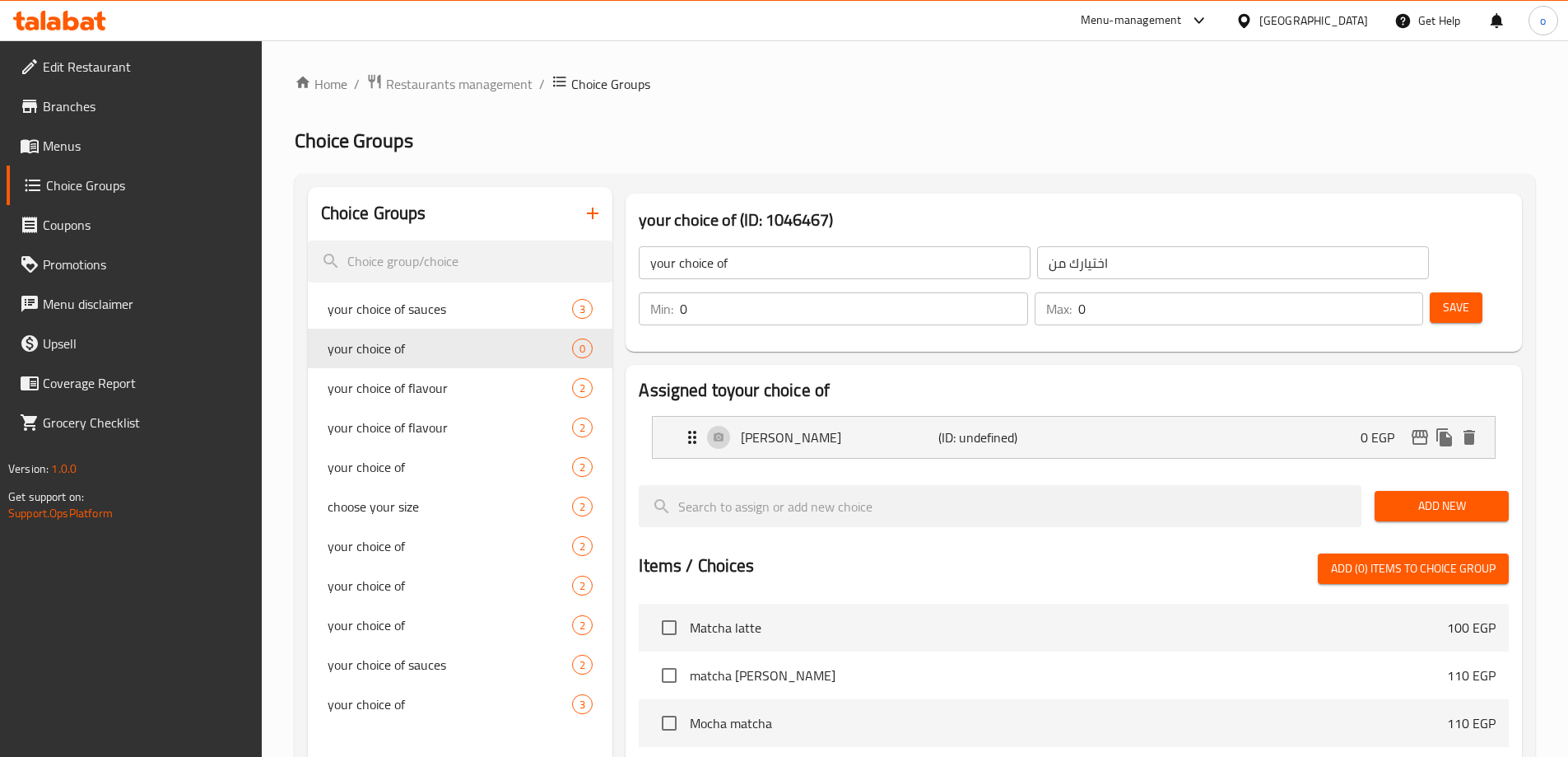
click at [1439, 496] on span "Add New" at bounding box center [1442, 506] width 108 height 20
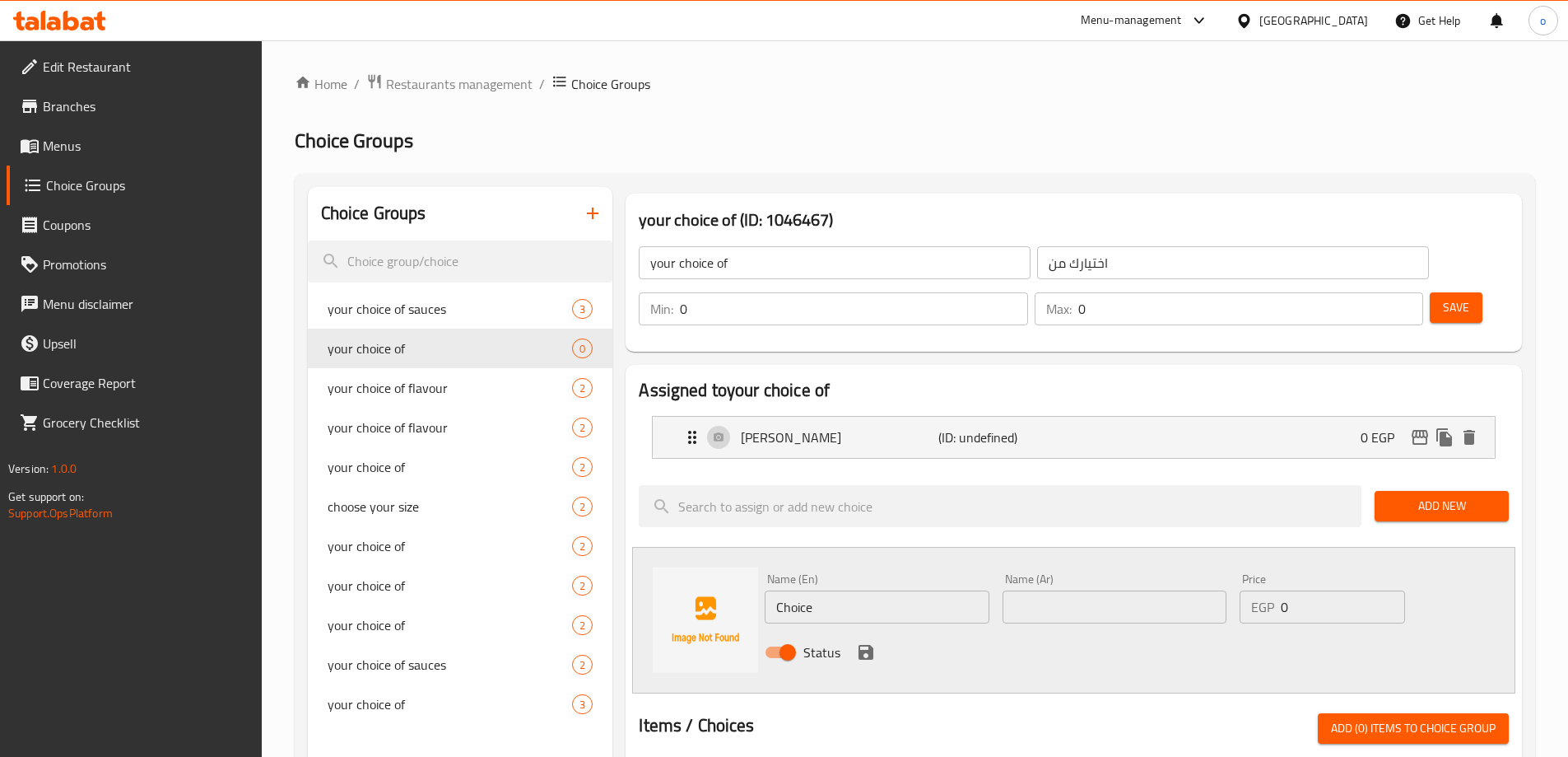
click at [904, 591] on input "Choice" at bounding box center [877, 607] width 224 height 33
type input "tapioca"
click at [1122, 591] on input "text" at bounding box center [1114, 607] width 224 height 33
type input "تابيوكا"
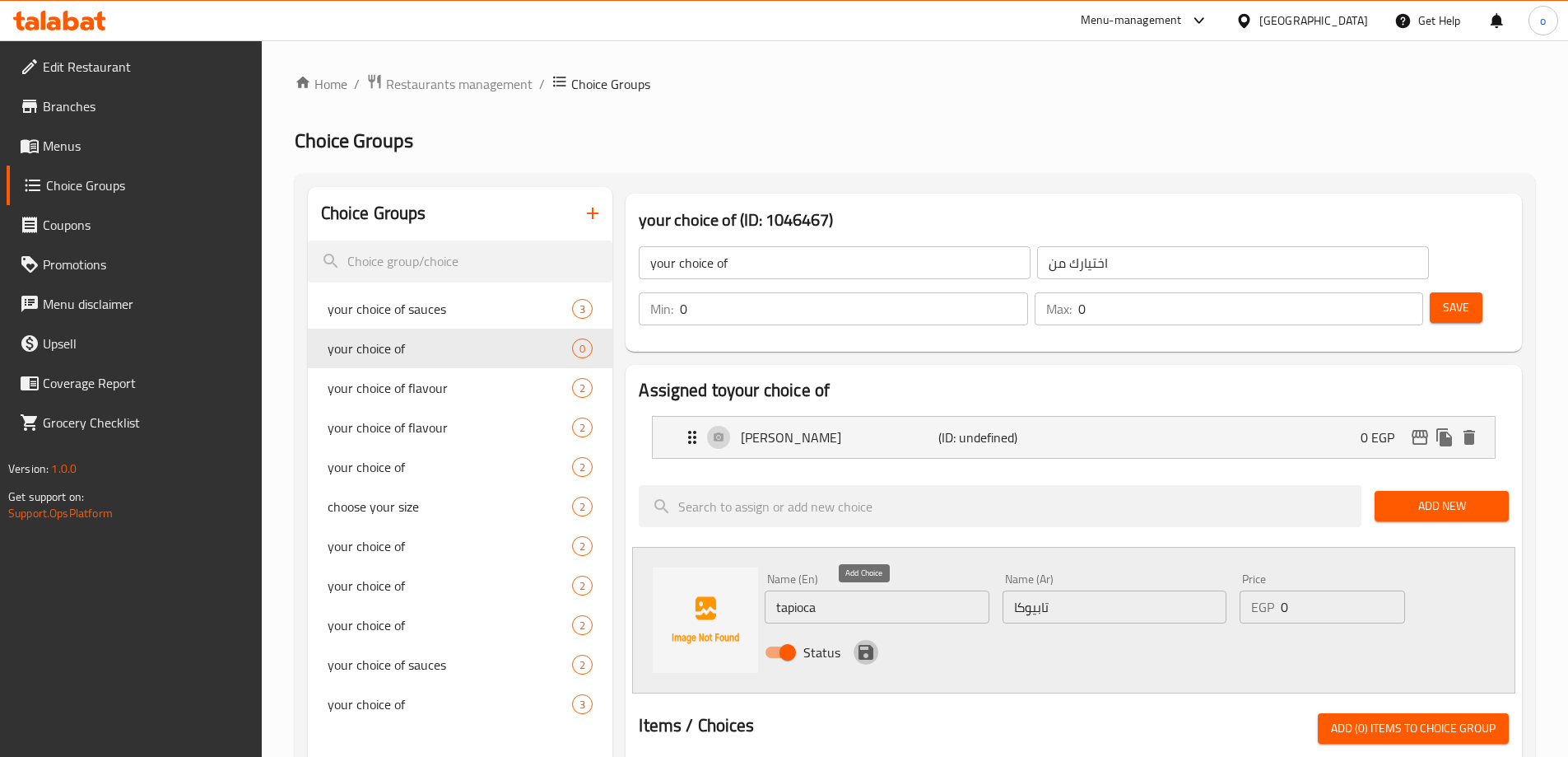
click at [863, 645] on icon "save" at bounding box center [865, 652] width 14 height 14
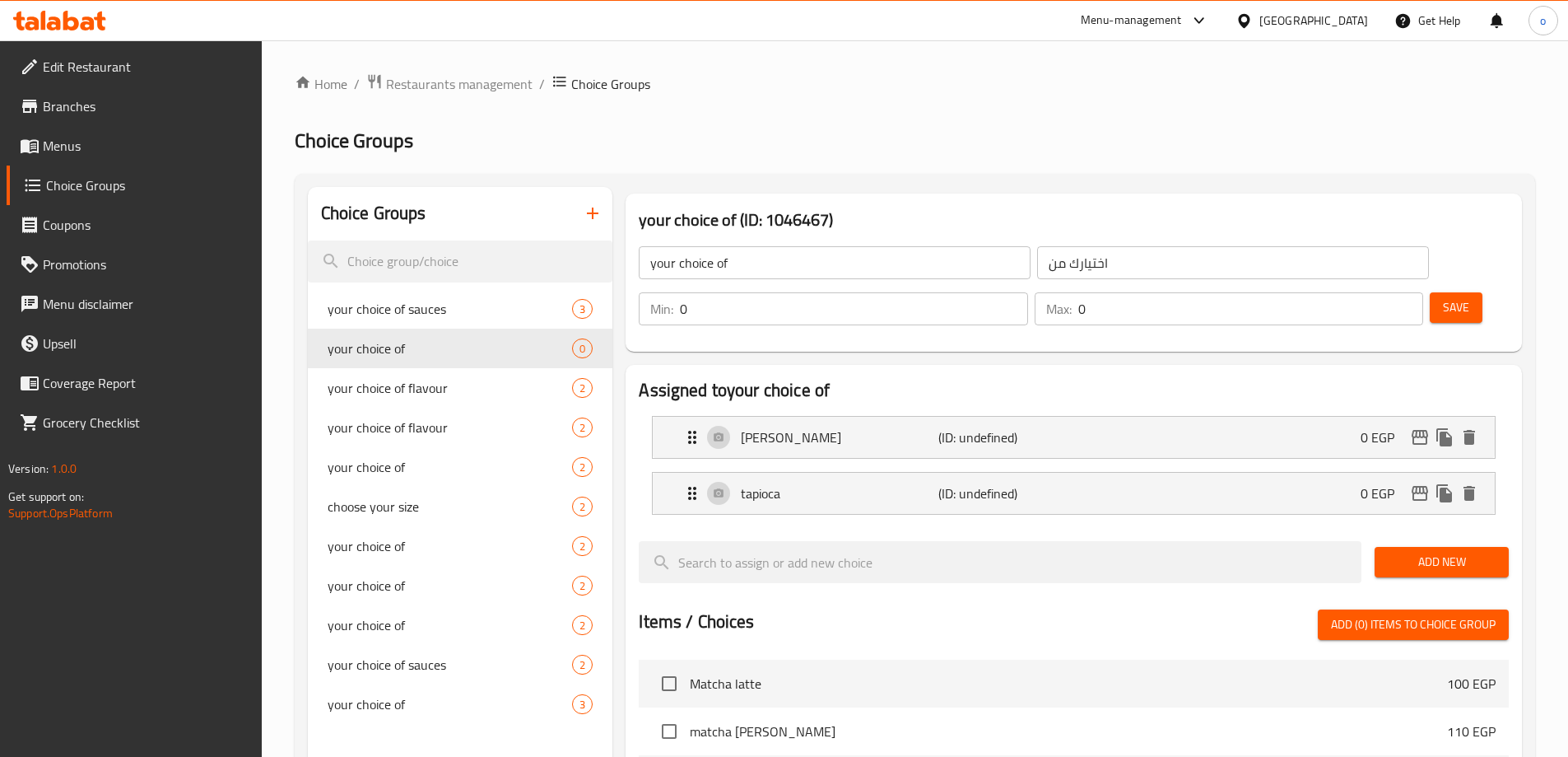
click at [1443, 297] on span "Save" at bounding box center [1456, 307] width 26 height 20
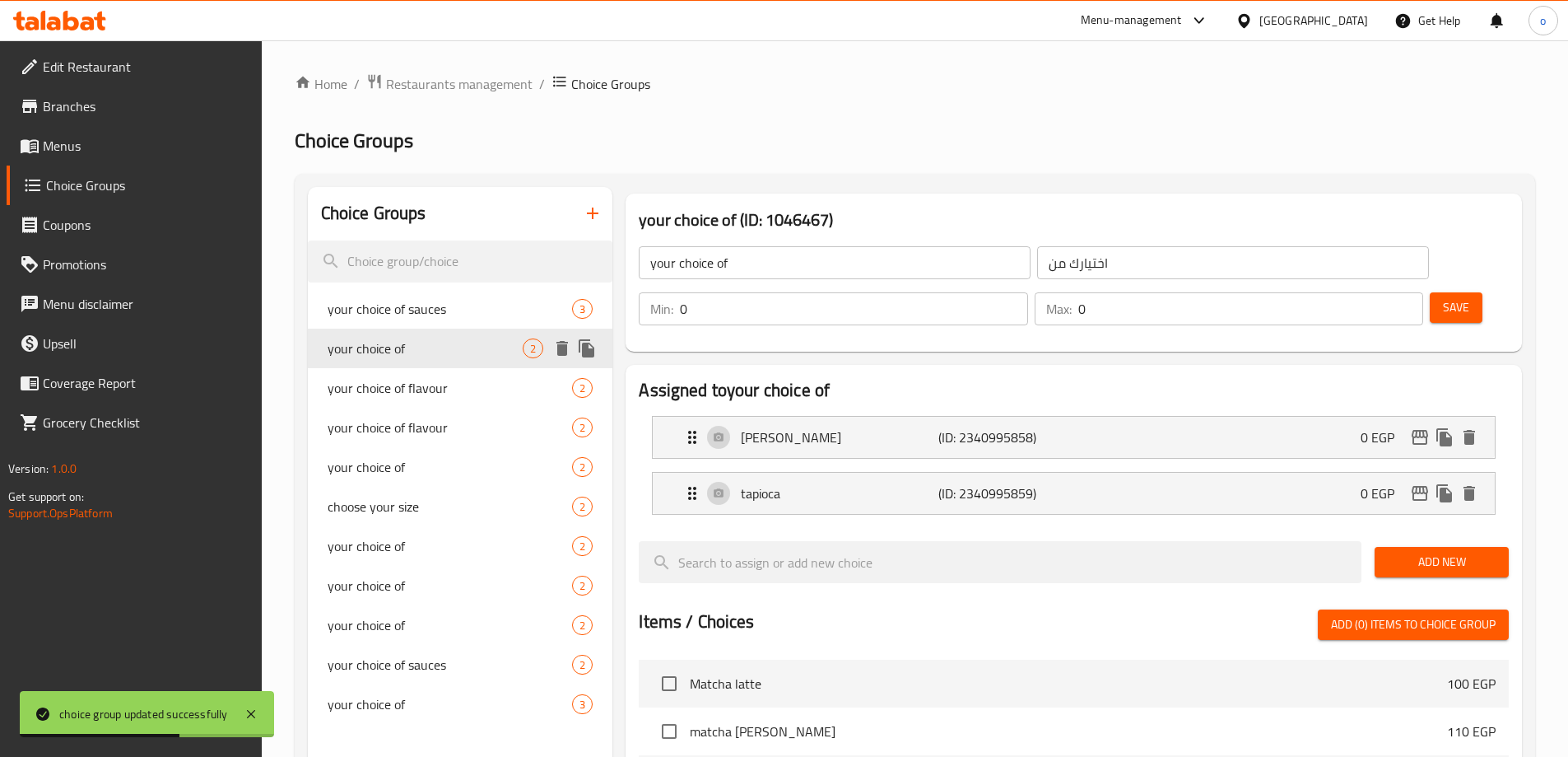
click at [504, 345] on span "your choice of" at bounding box center [426, 348] width 196 height 20
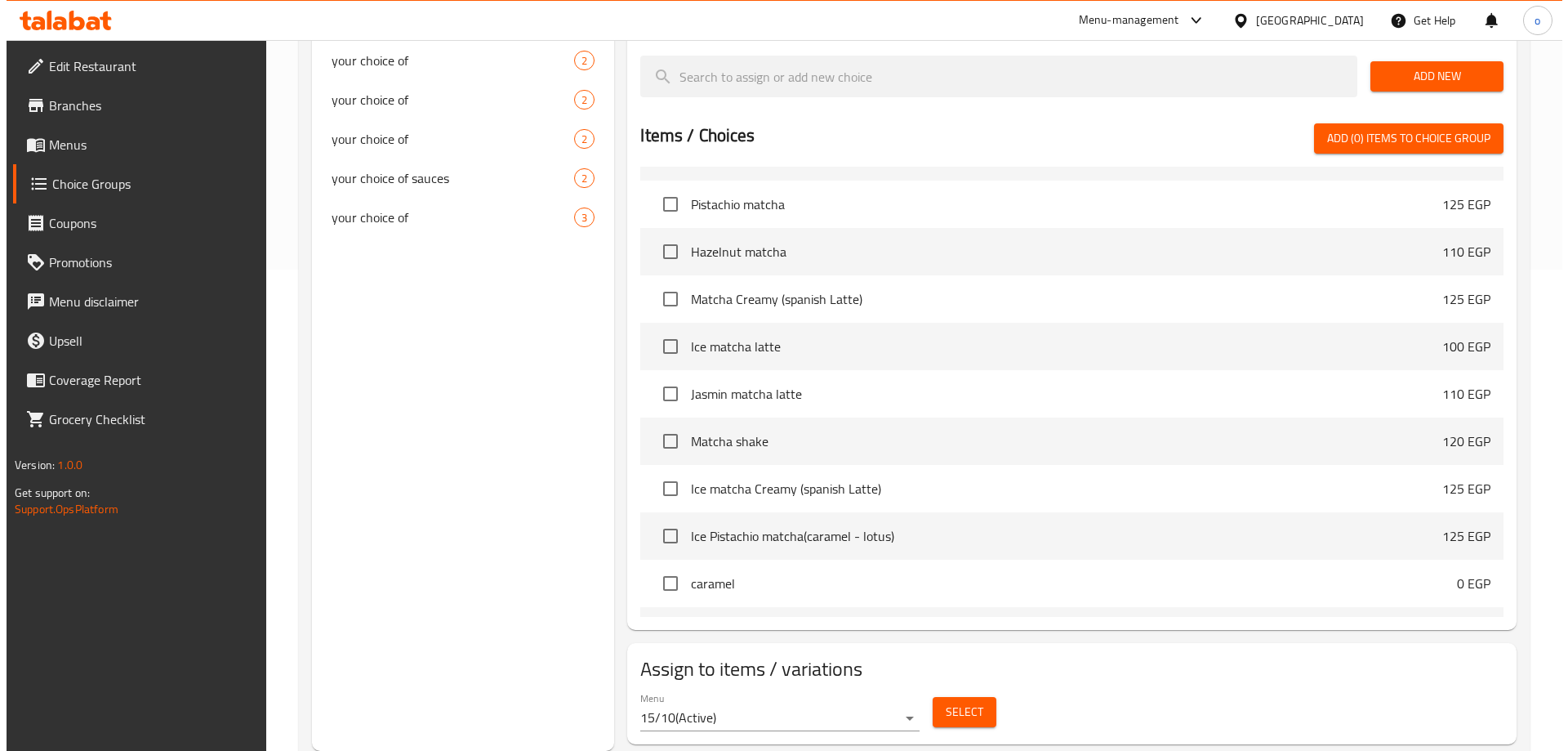
scroll to position [163, 0]
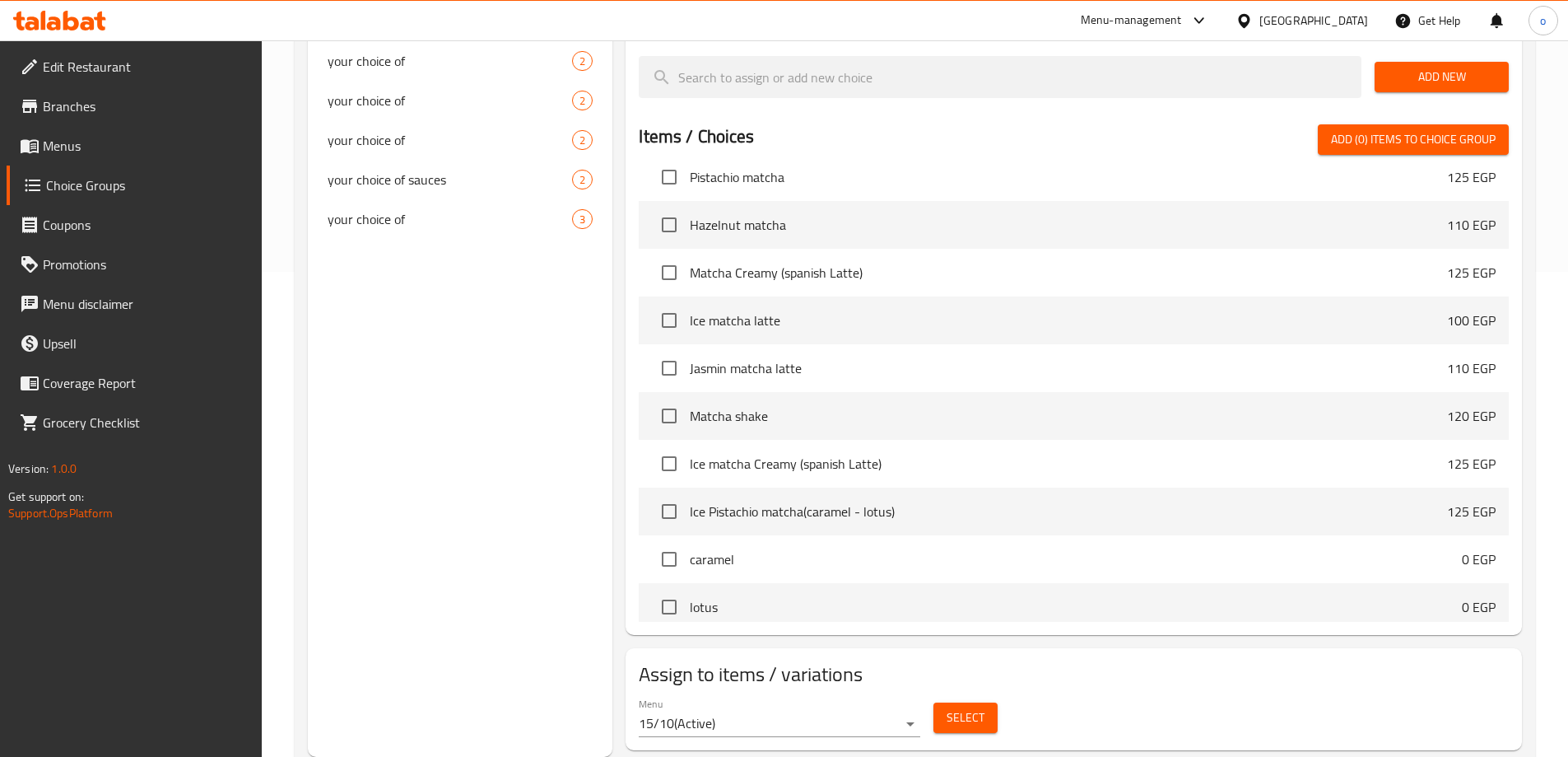
click at [962, 708] on span "Select" at bounding box center [965, 718] width 37 height 20
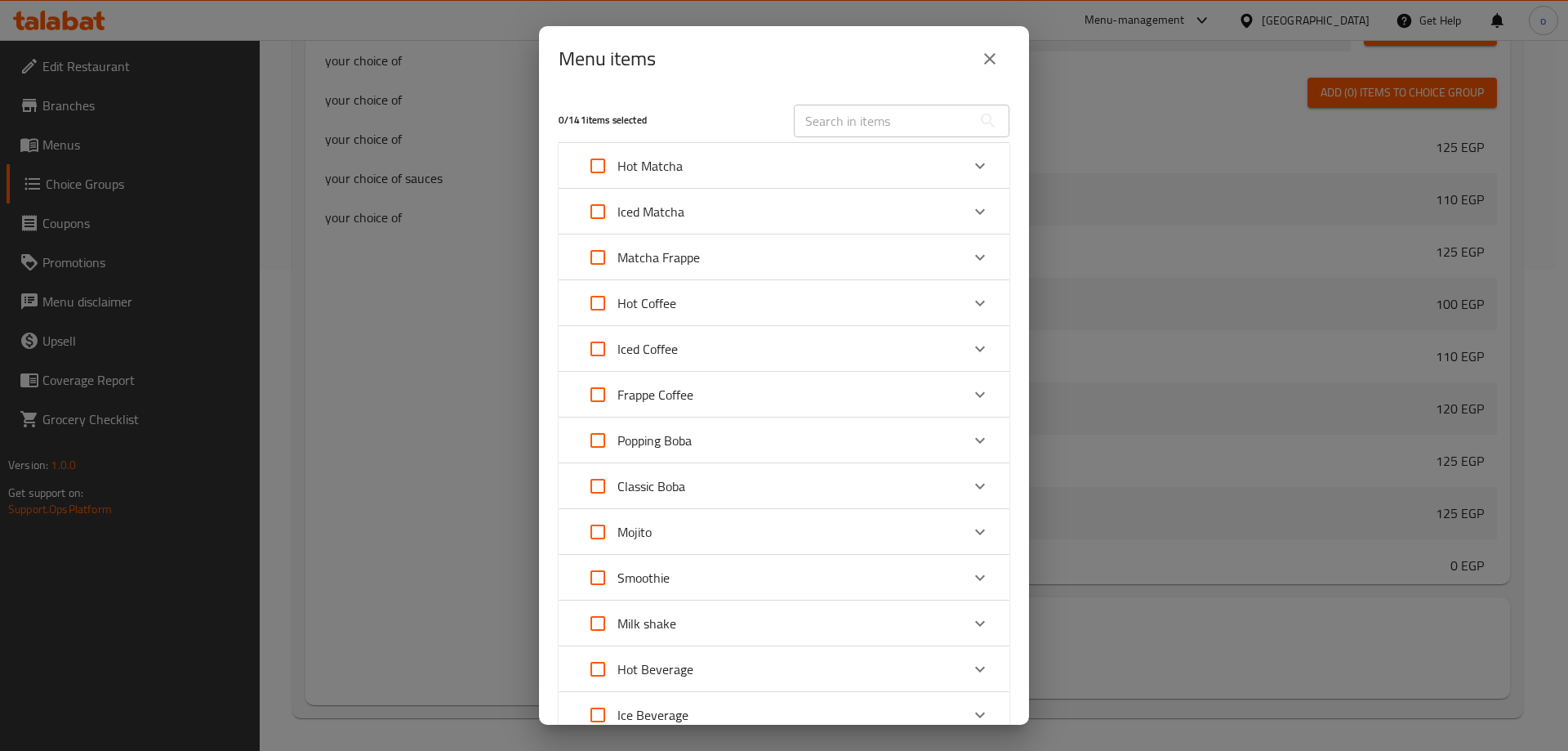
click at [600, 255] on input "Expand" at bounding box center [597, 257] width 39 height 39
checkbox input "true"
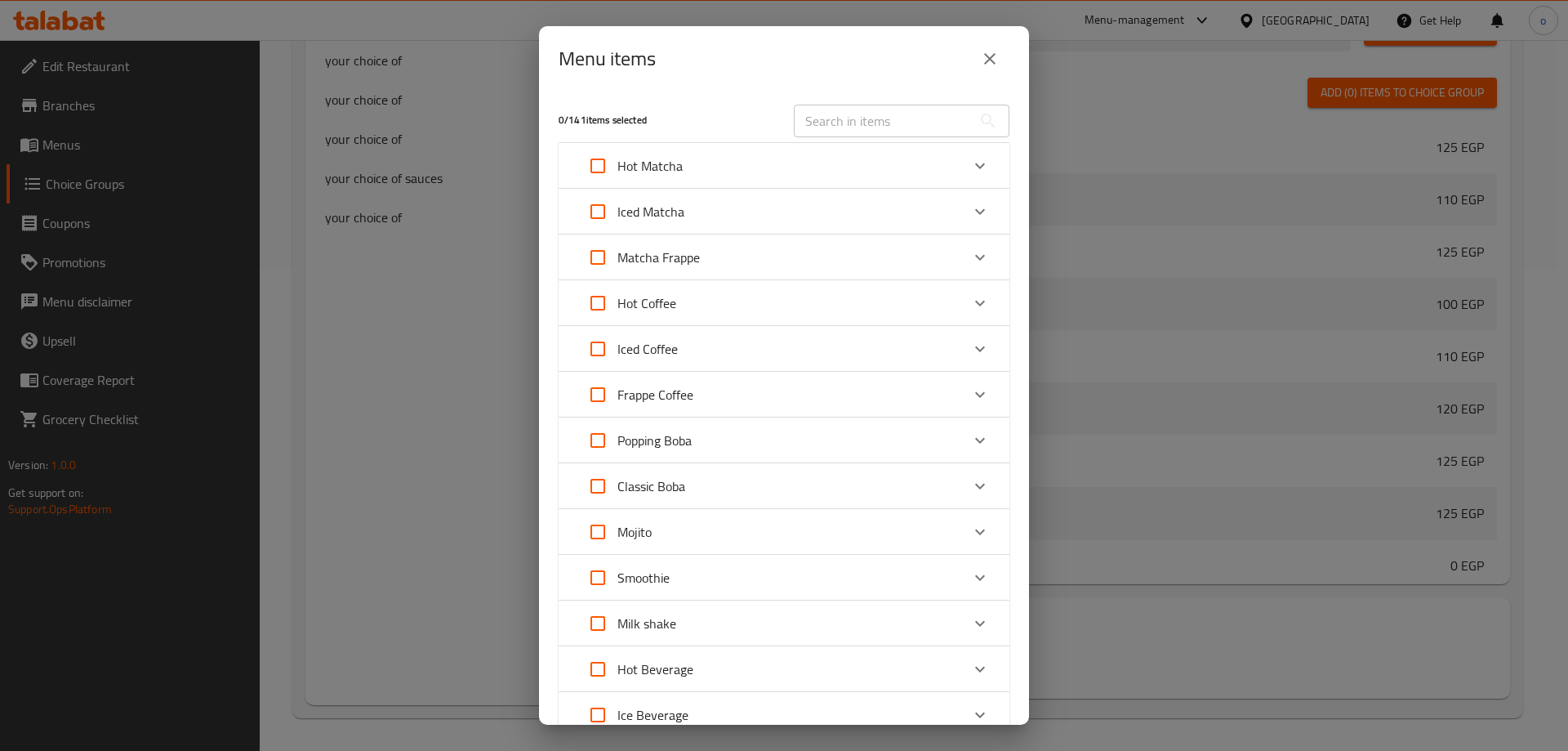
checkbox input "true"
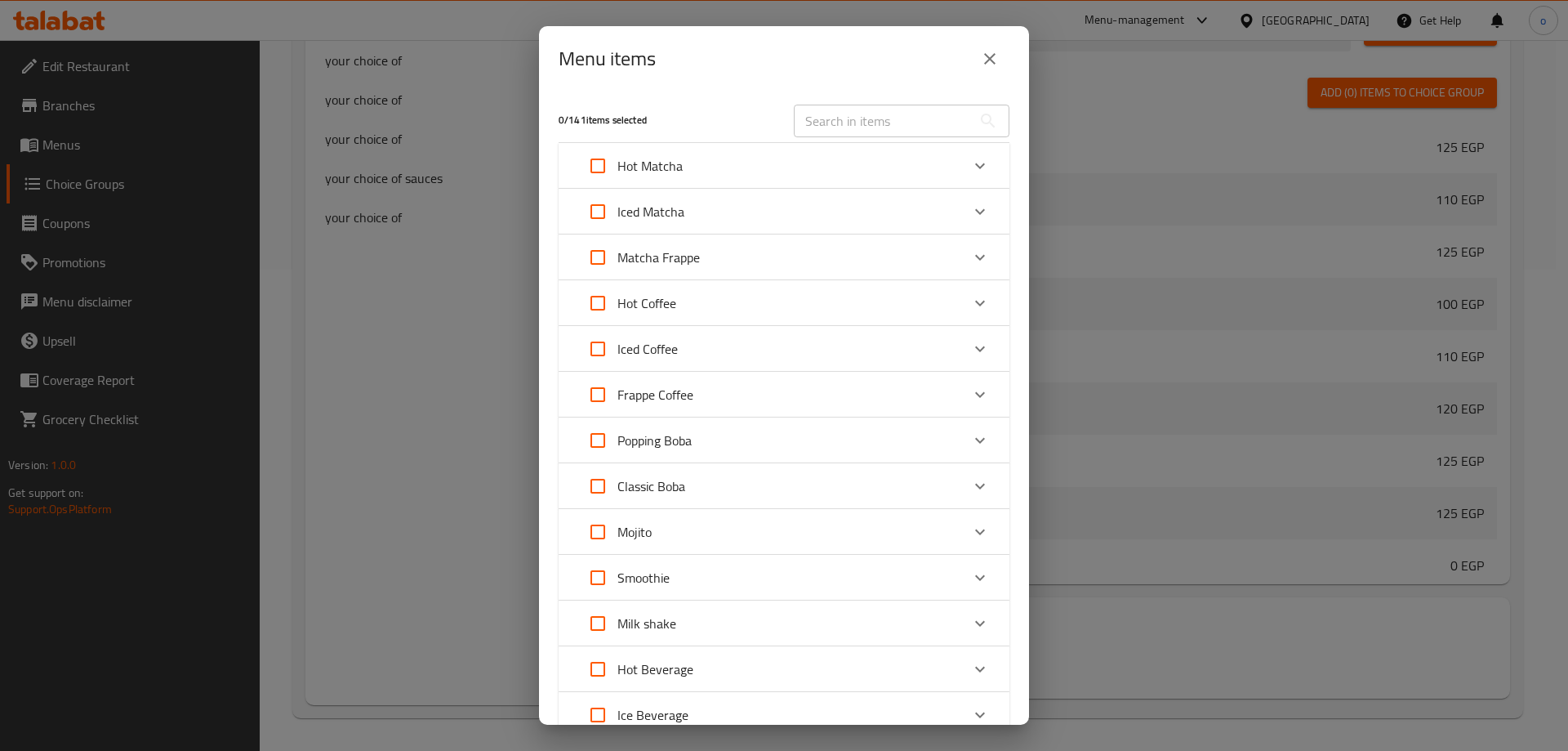
checkbox input "true"
click at [595, 391] on input "Expand" at bounding box center [597, 394] width 39 height 39
checkbox input "true"
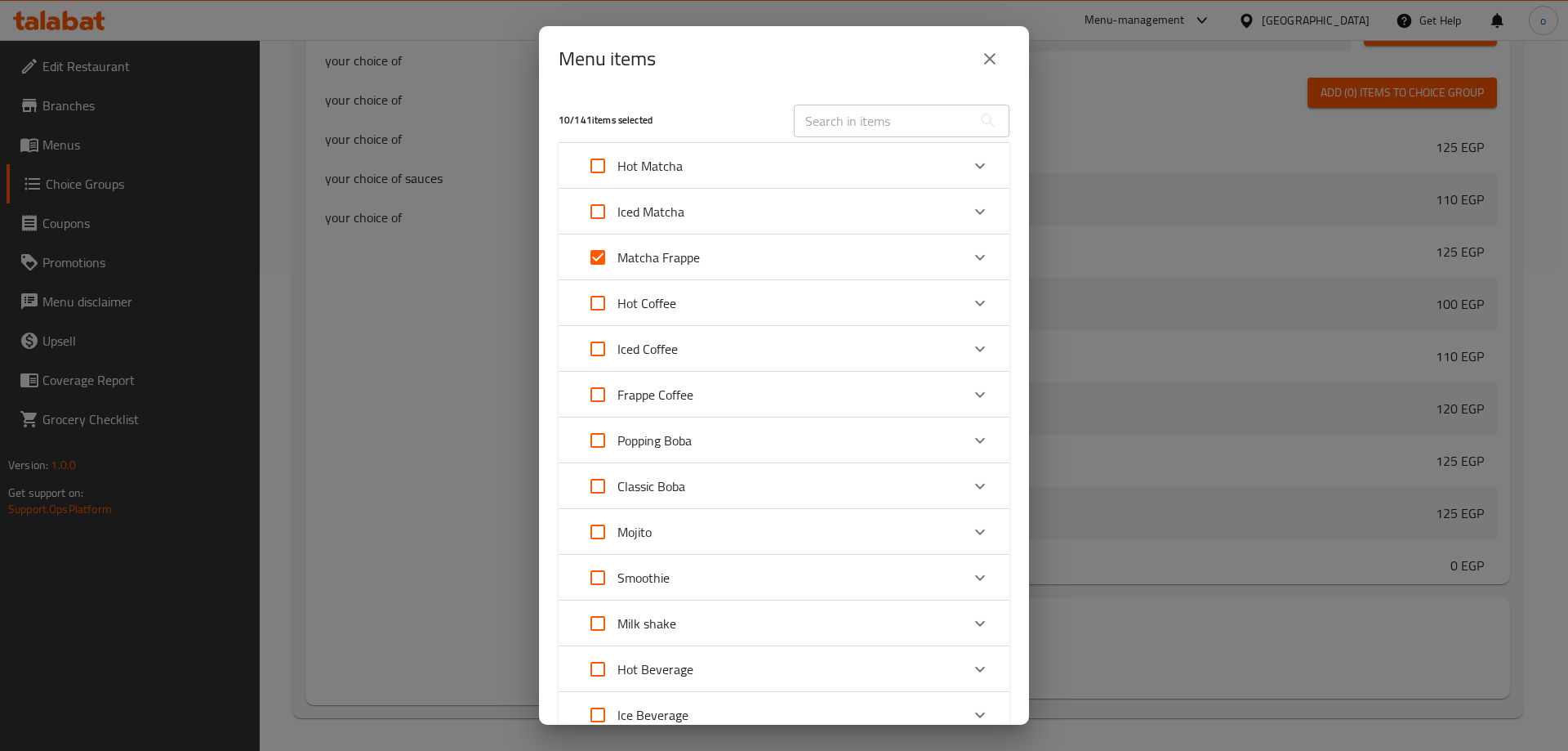
checkbox input "true"
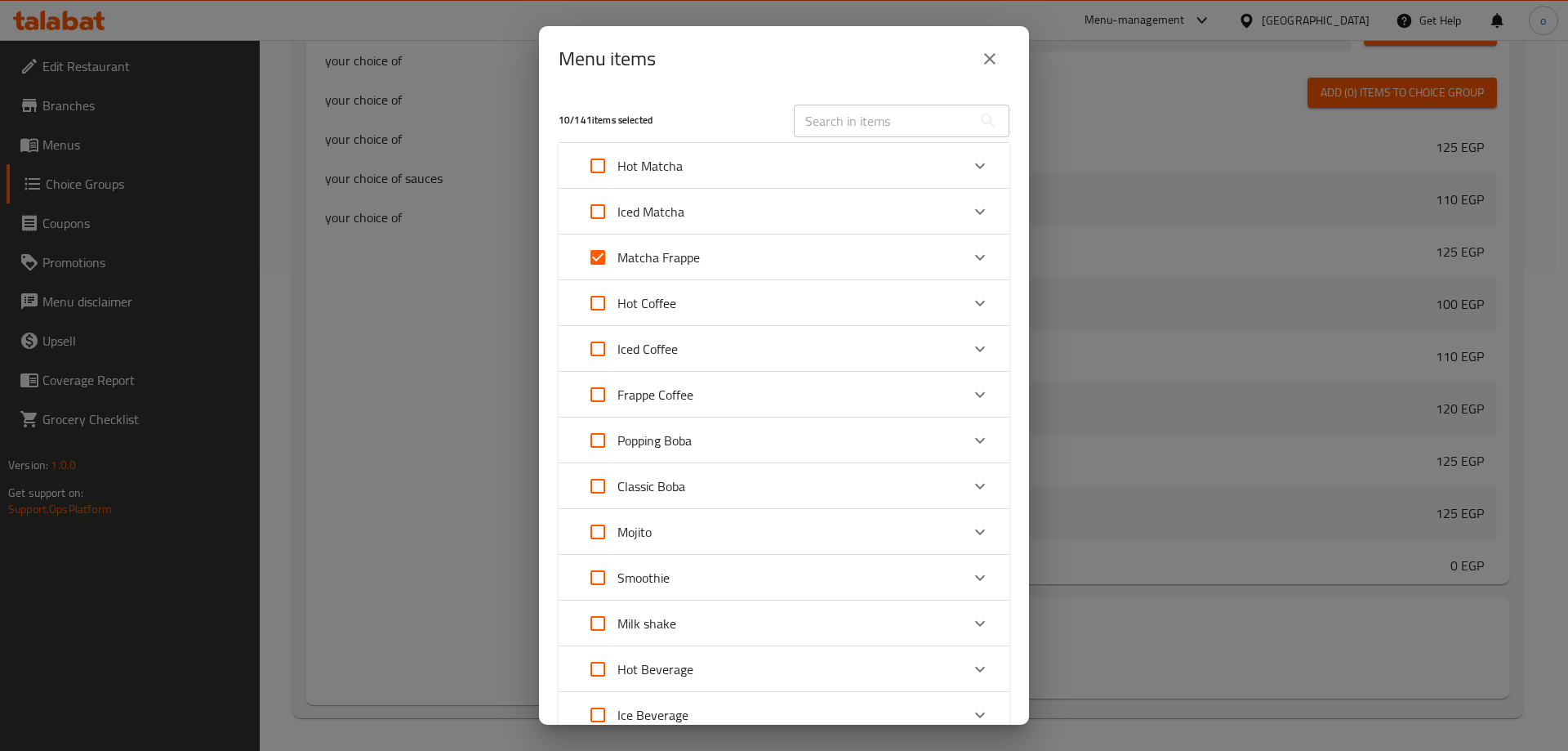
checkbox input "true"
click at [594, 532] on input "Expand" at bounding box center [597, 532] width 39 height 39
checkbox input "true"
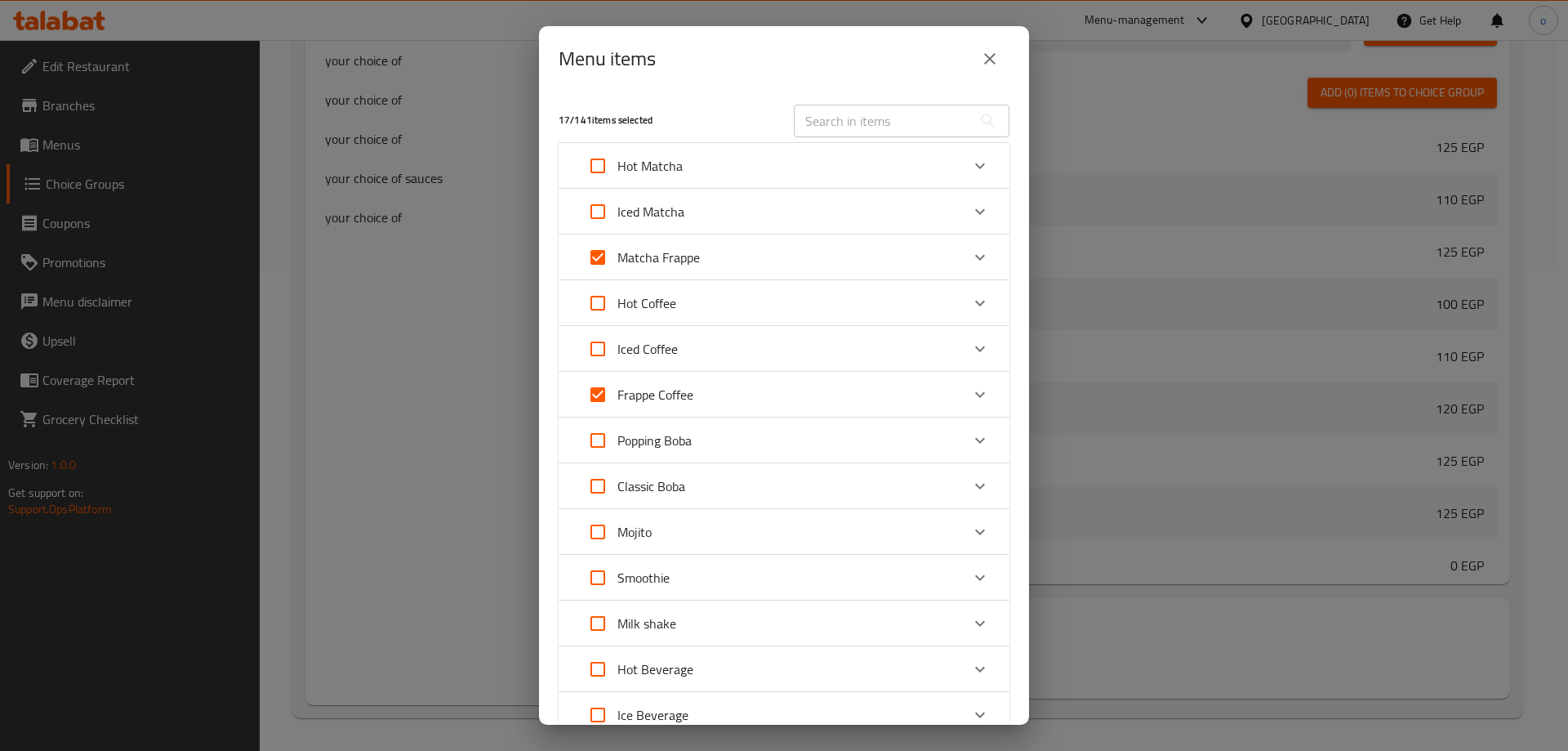
checkbox input "true"
click at [608, 569] on input "Expand" at bounding box center [597, 577] width 39 height 39
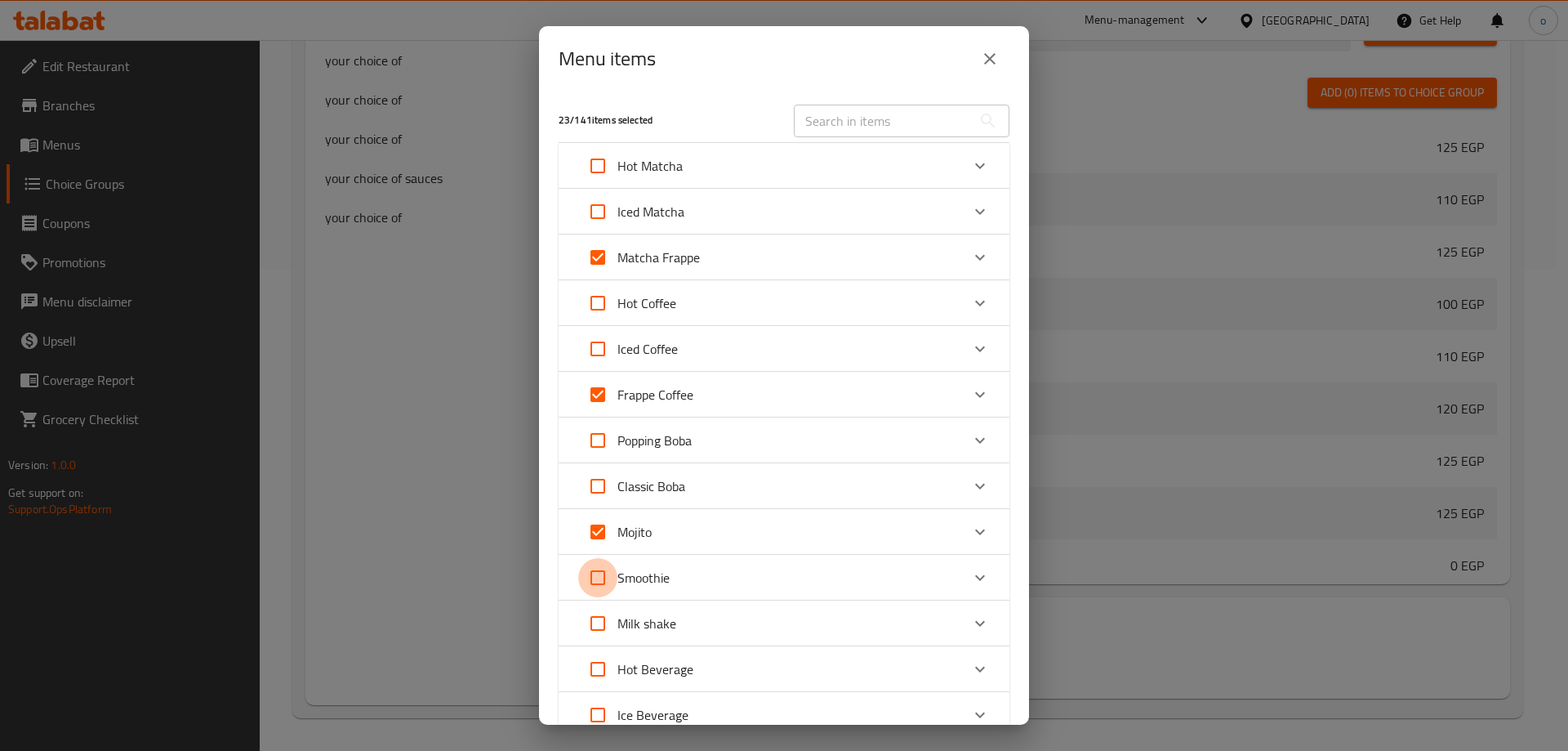
checkbox input "true"
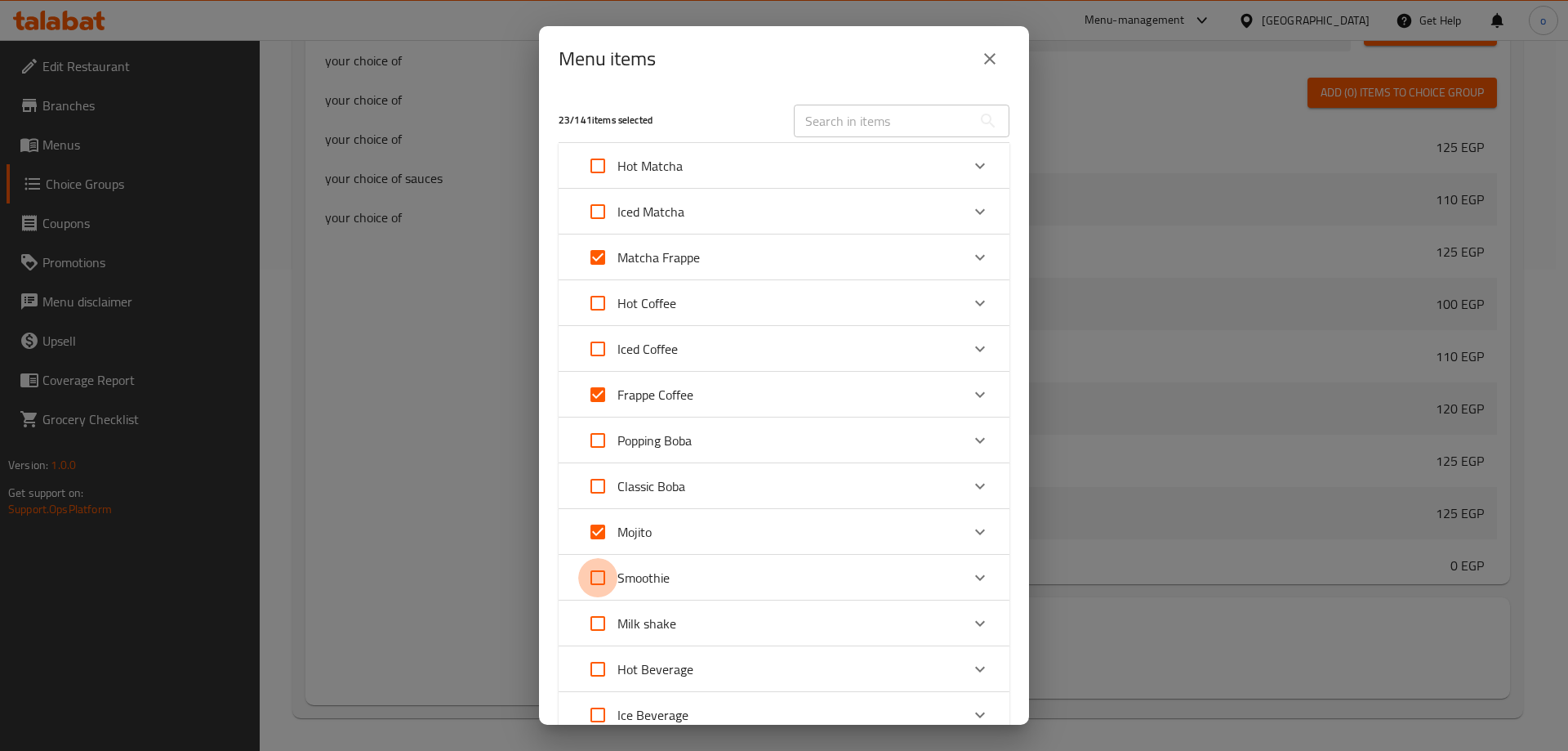
checkbox input "true"
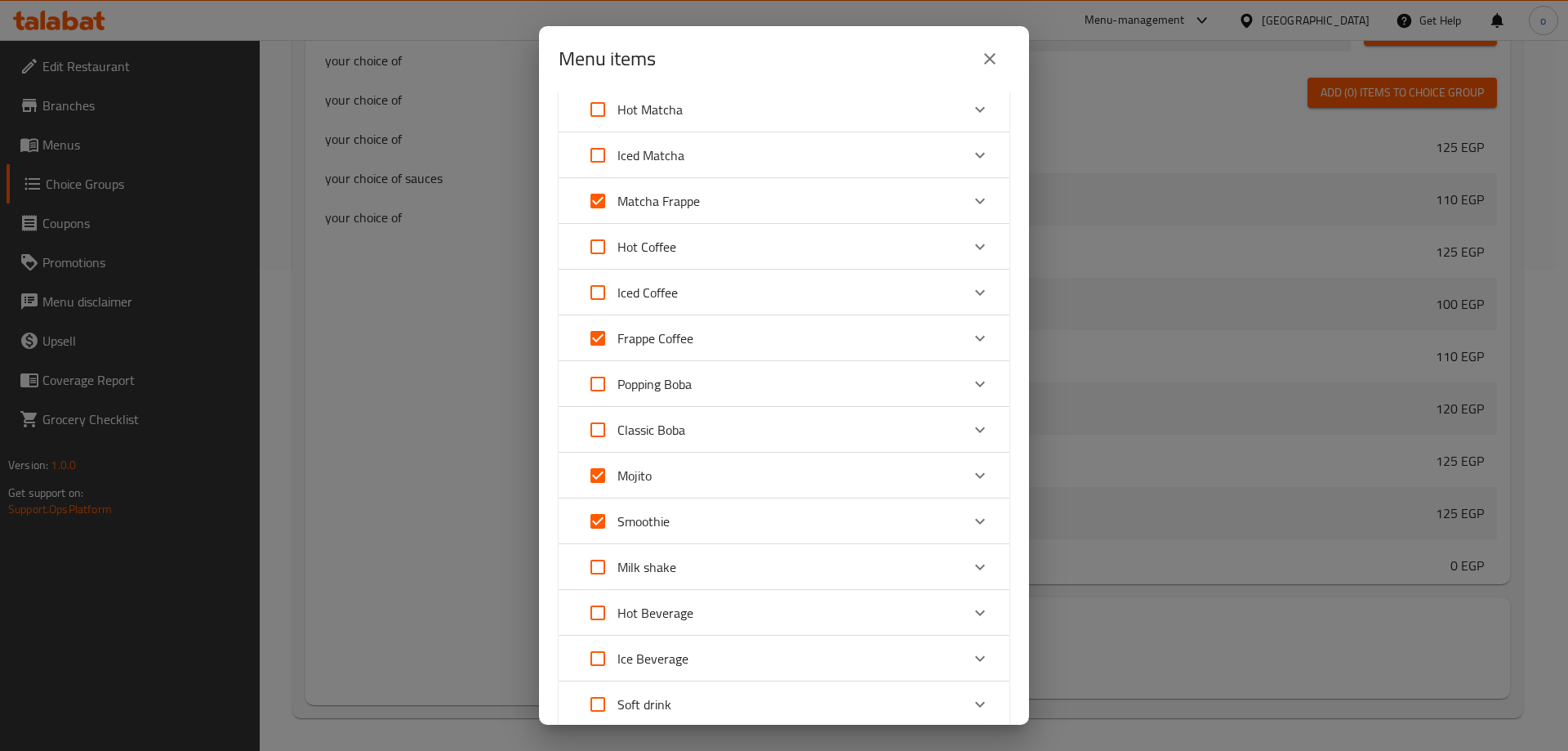
scroll to position [82, 0]
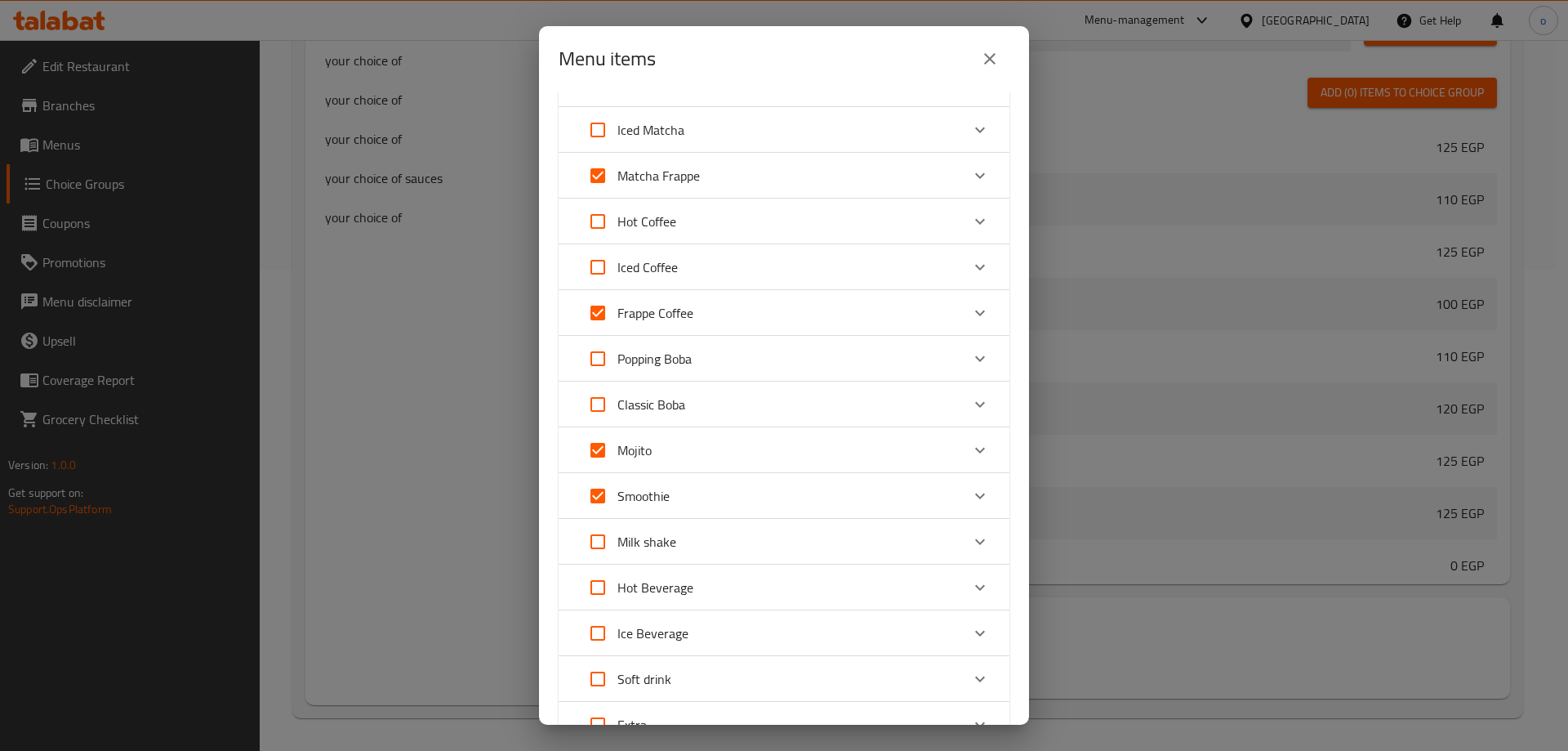
click at [602, 544] on input "Expand" at bounding box center [597, 541] width 39 height 39
checkbox input "true"
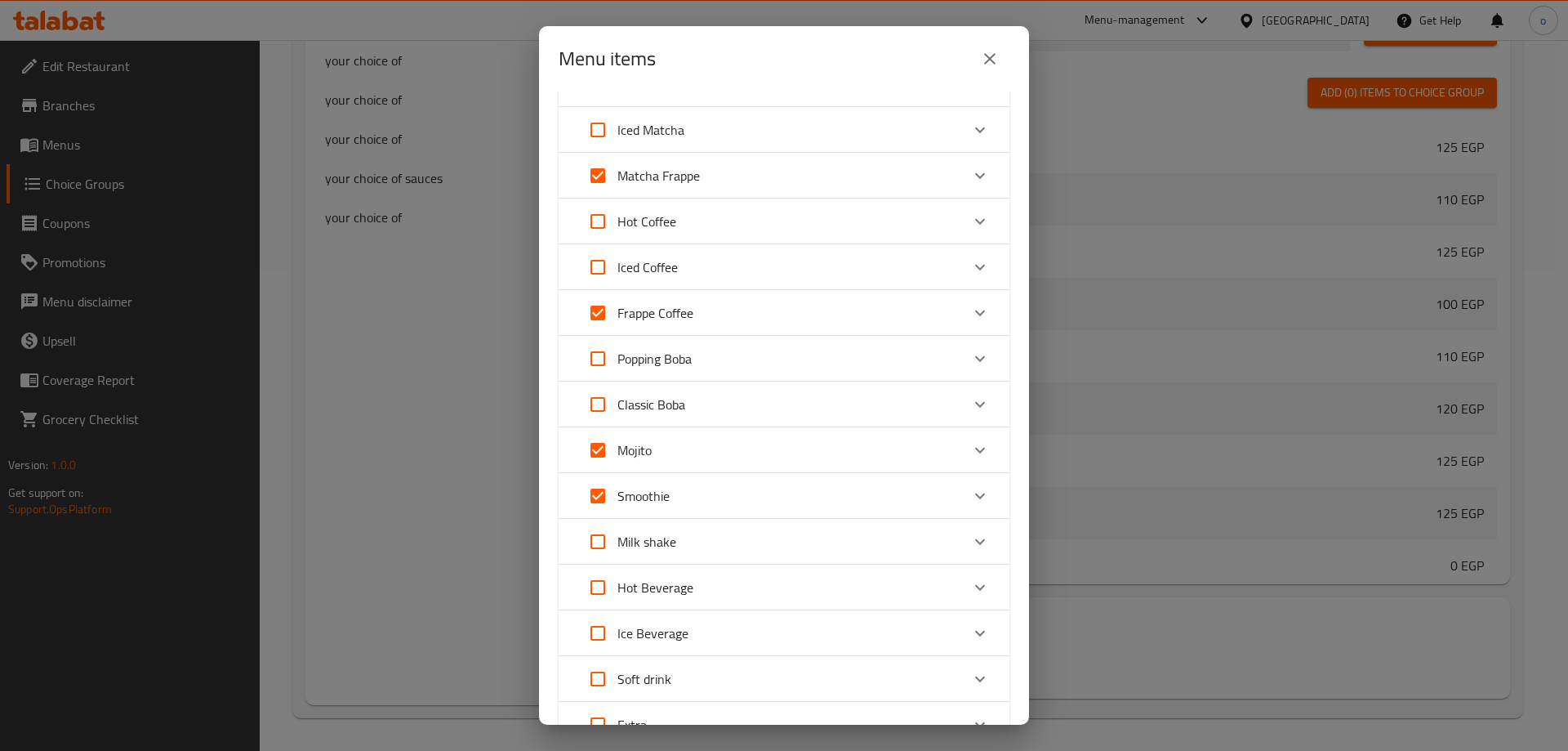
checkbox input "true"
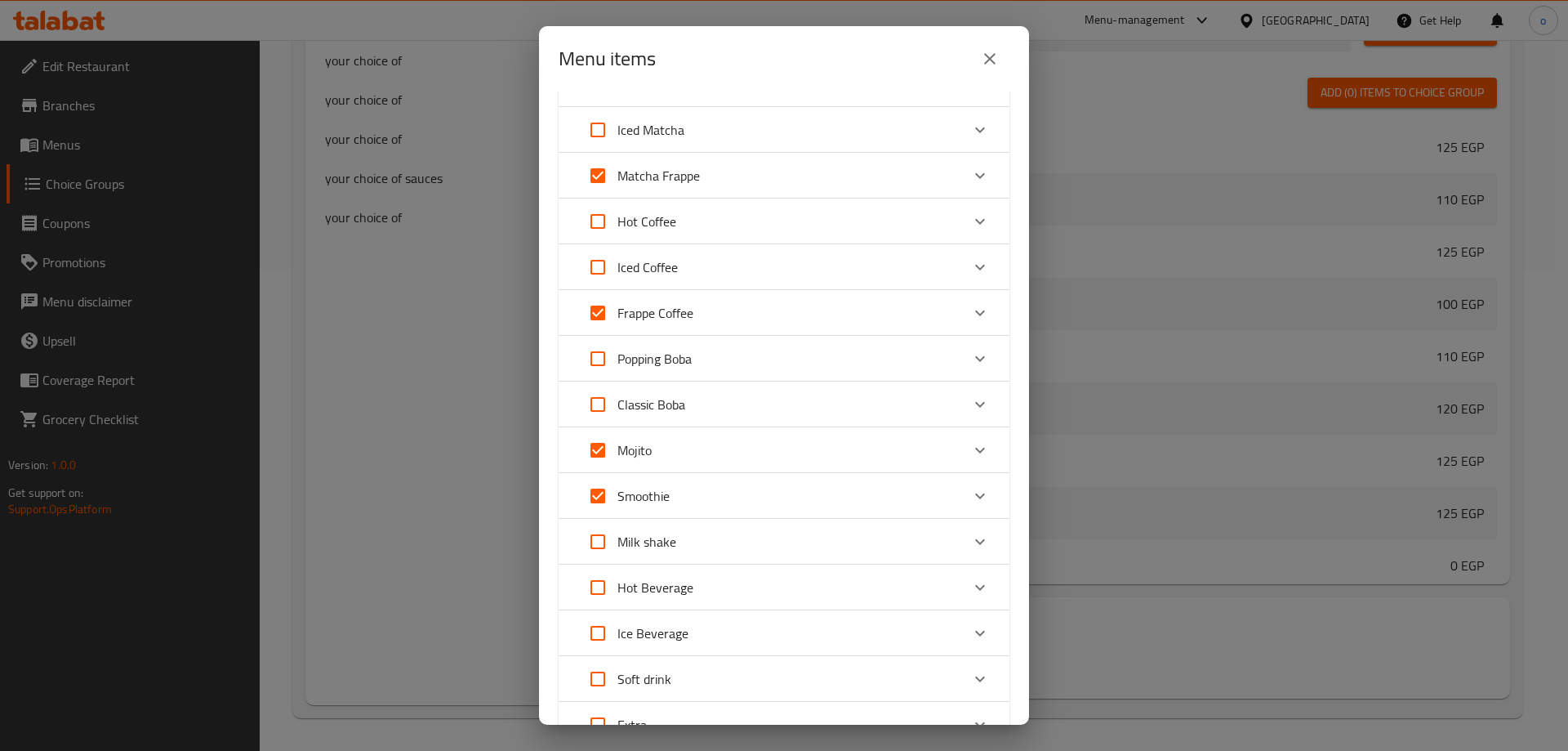
checkbox input "true"
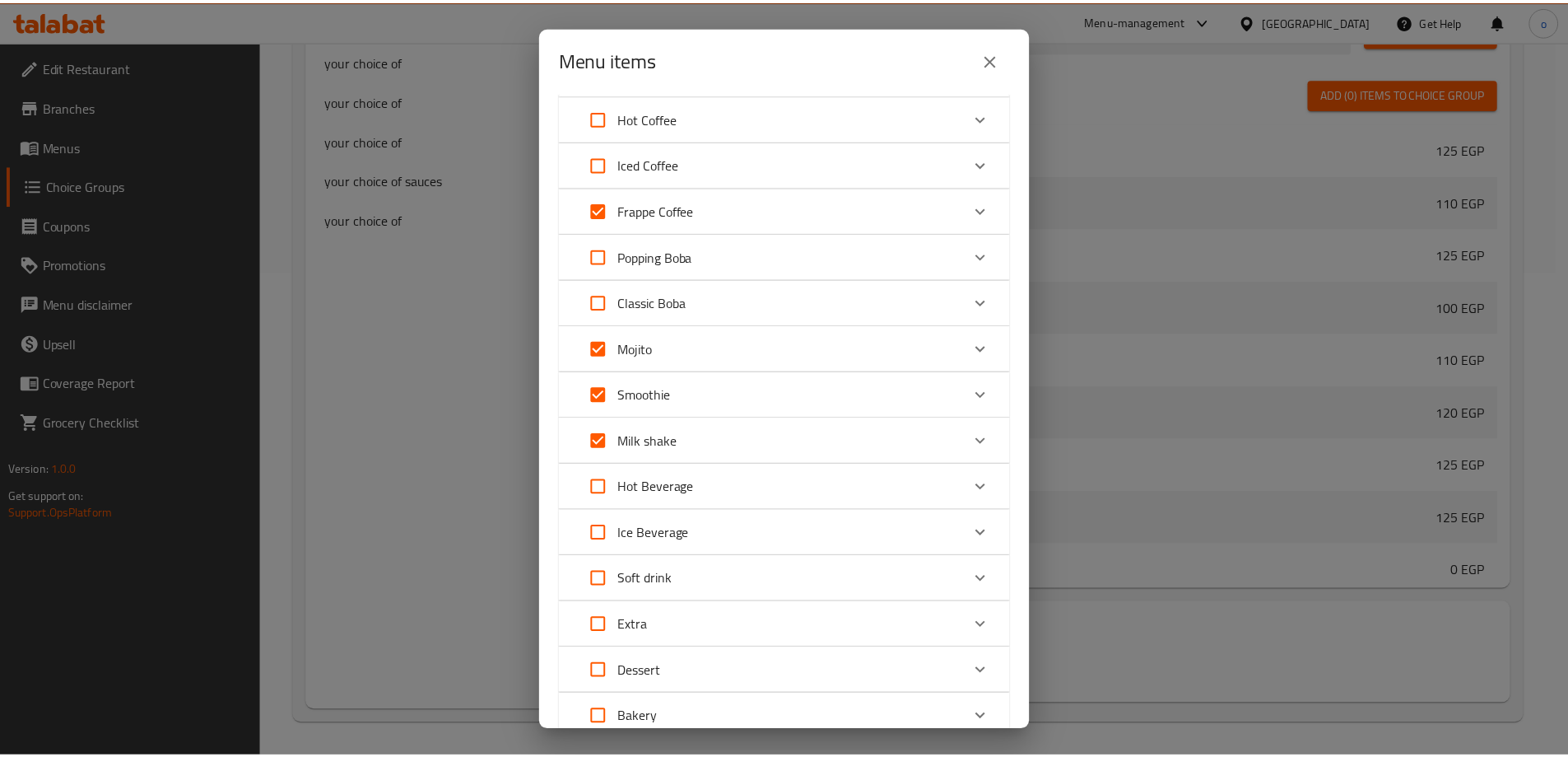
scroll to position [359, 0]
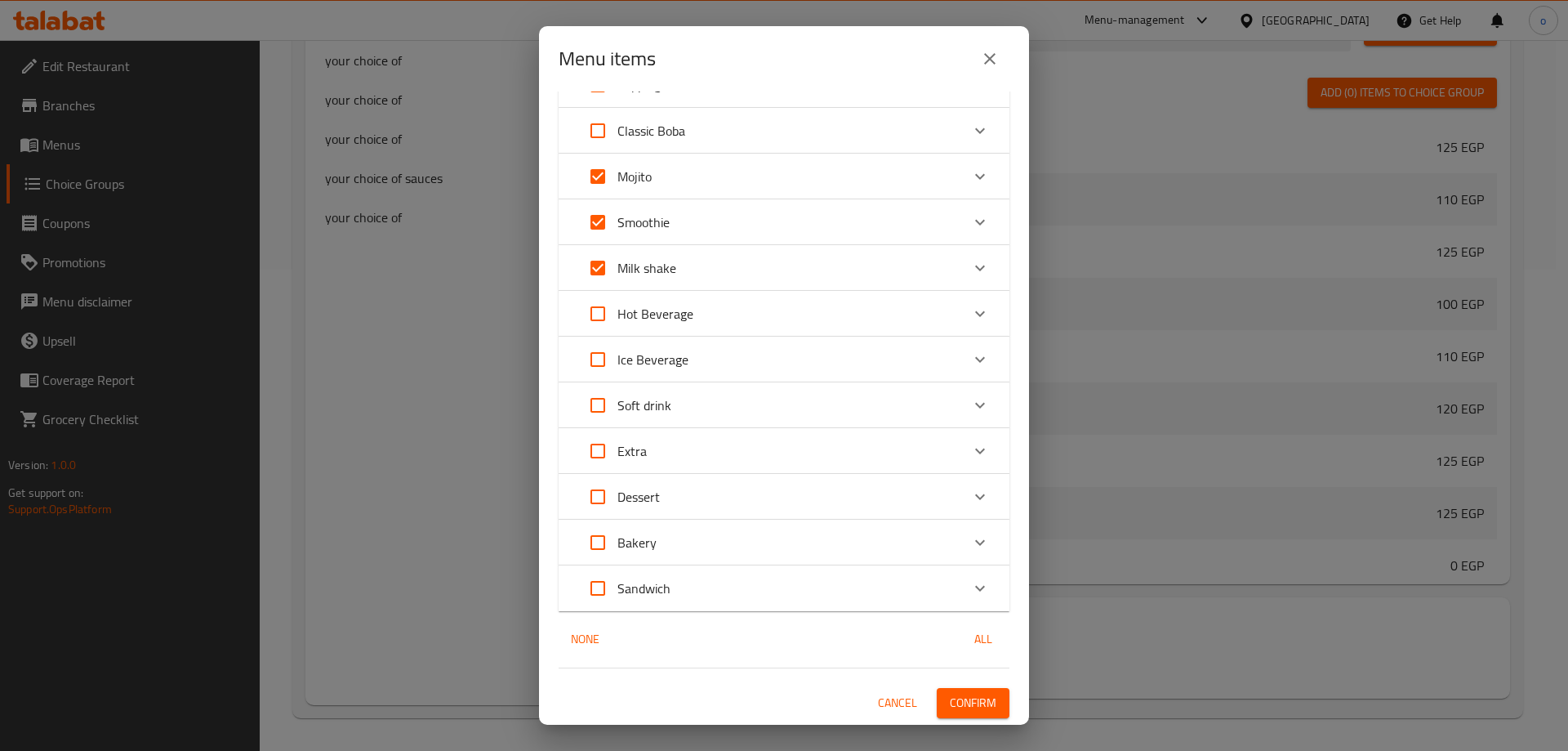
click at [954, 704] on span "Confirm" at bounding box center [973, 702] width 47 height 20
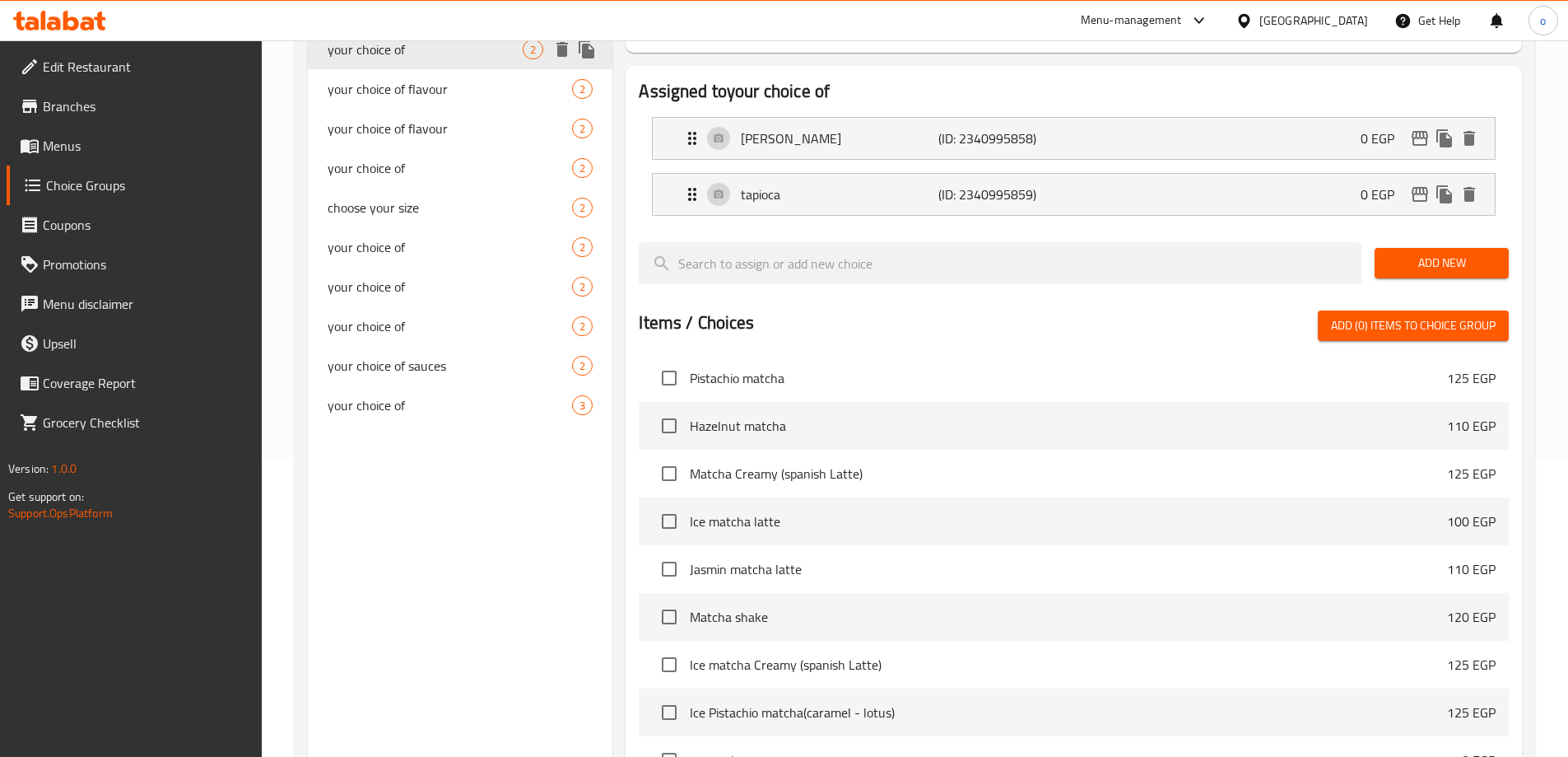
scroll to position [0, 0]
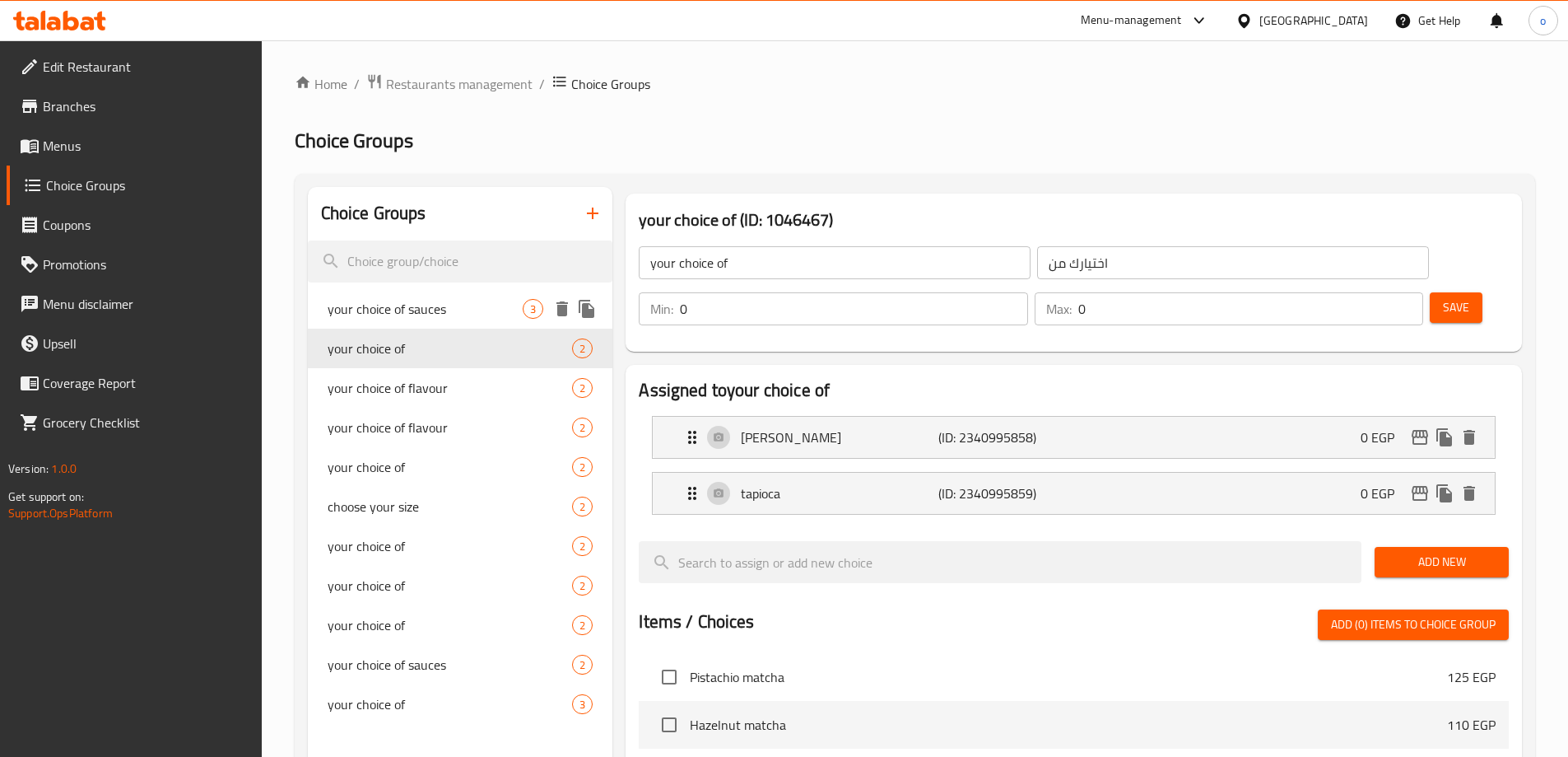
click at [469, 311] on span "your choice of sauces" at bounding box center [426, 309] width 196 height 20
type input "your choice of sauces"
type input "اختيارك من الصوص"
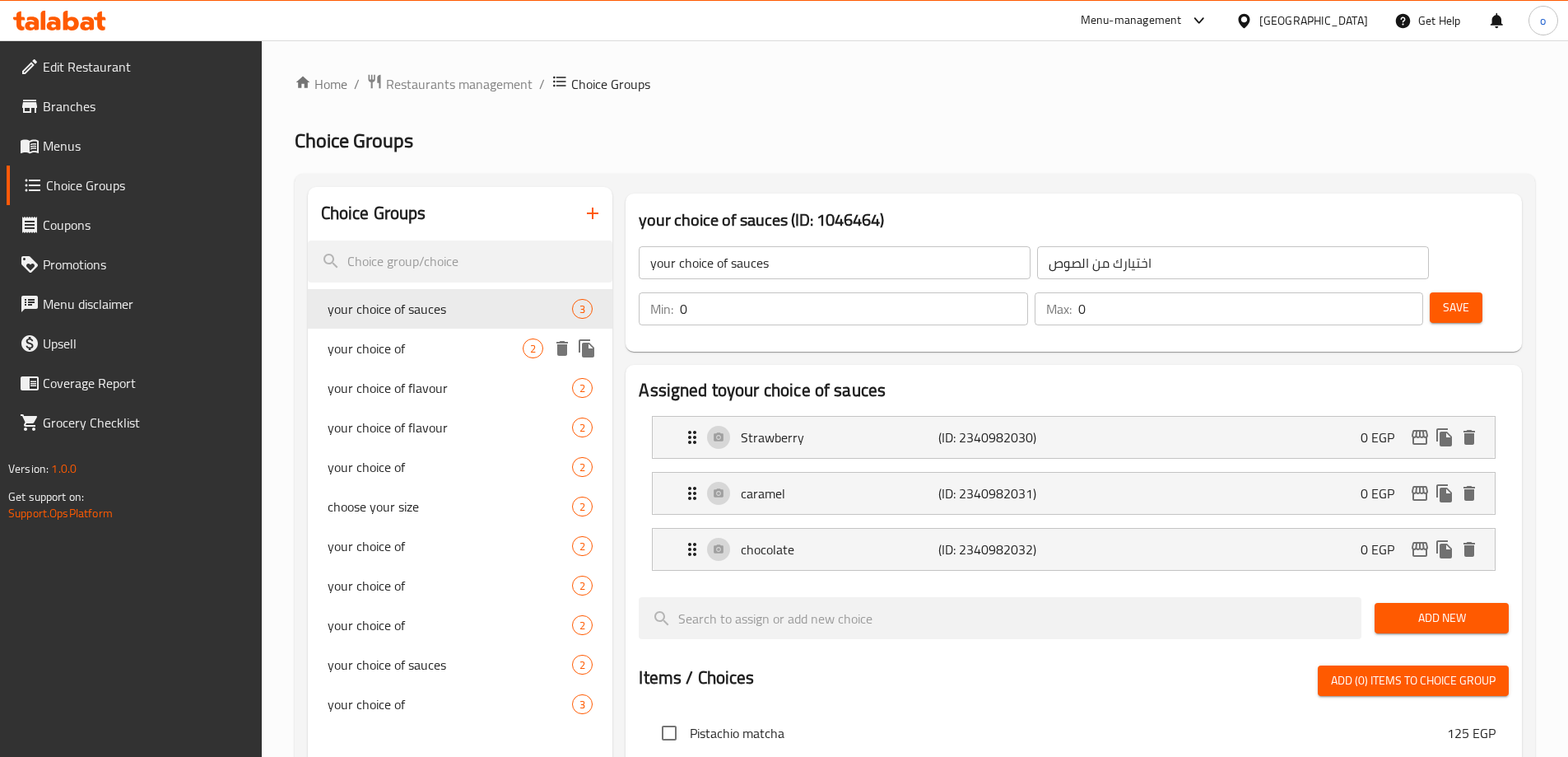
click at [465, 343] on span "your choice of" at bounding box center [426, 348] width 196 height 20
type input "your choice of"
type input "اختيارك من"
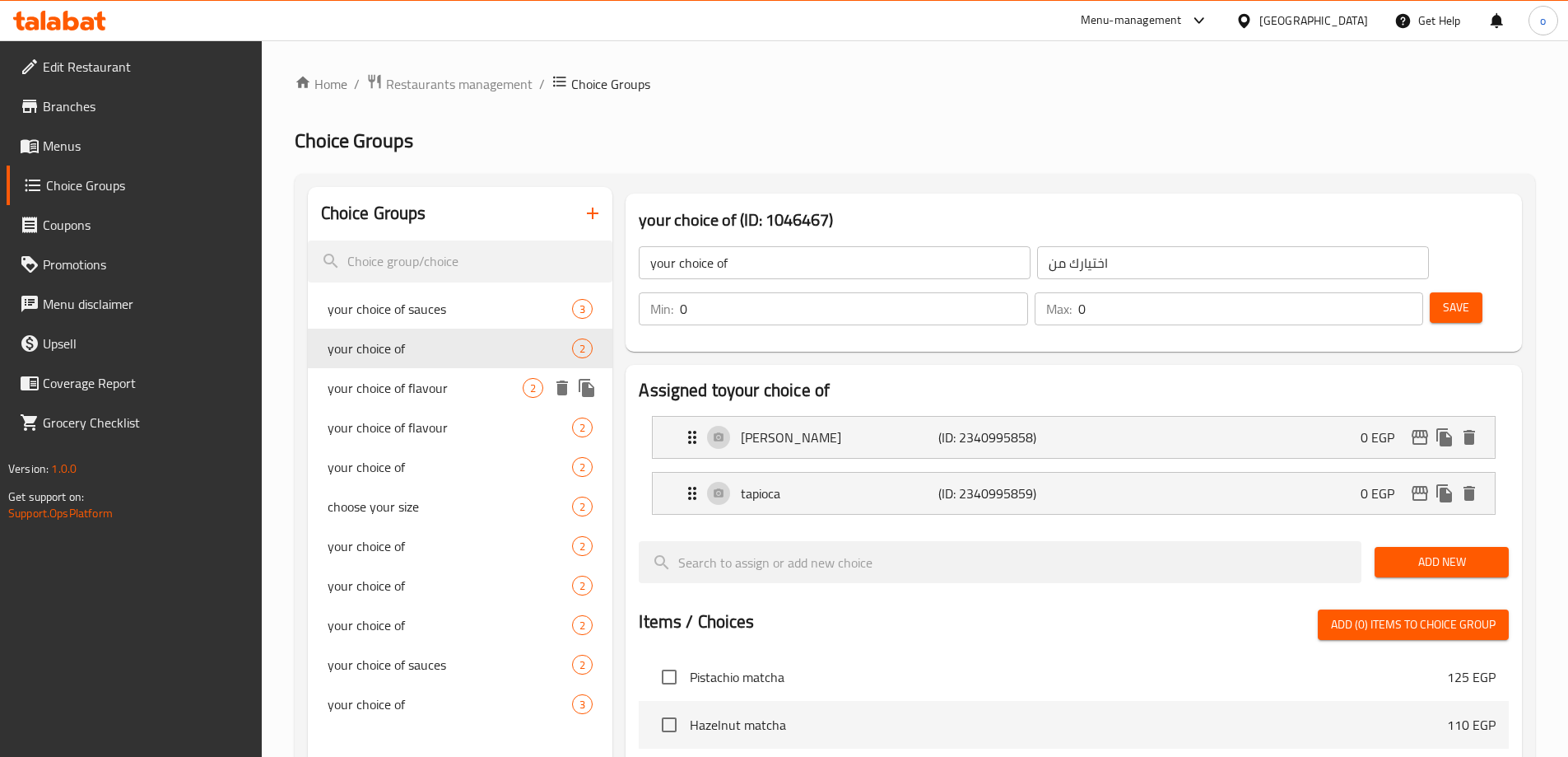
click at [439, 385] on span "your choice of flavour" at bounding box center [426, 388] width 196 height 20
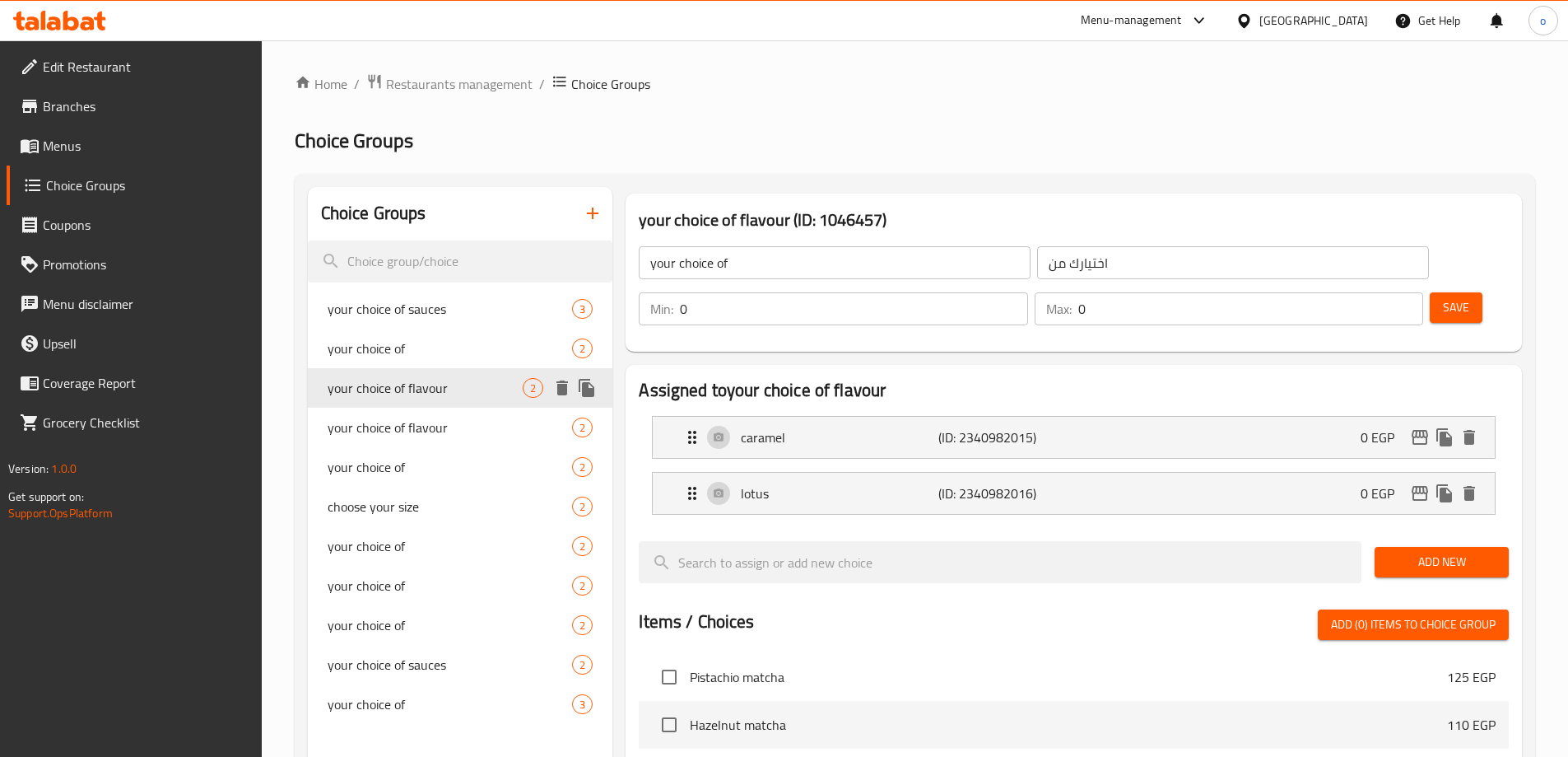
type input "your choice of flavour"
type input "اختيارك من النكهه"
type input "1"
click at [445, 427] on span "your choice of flavour" at bounding box center [426, 427] width 196 height 20
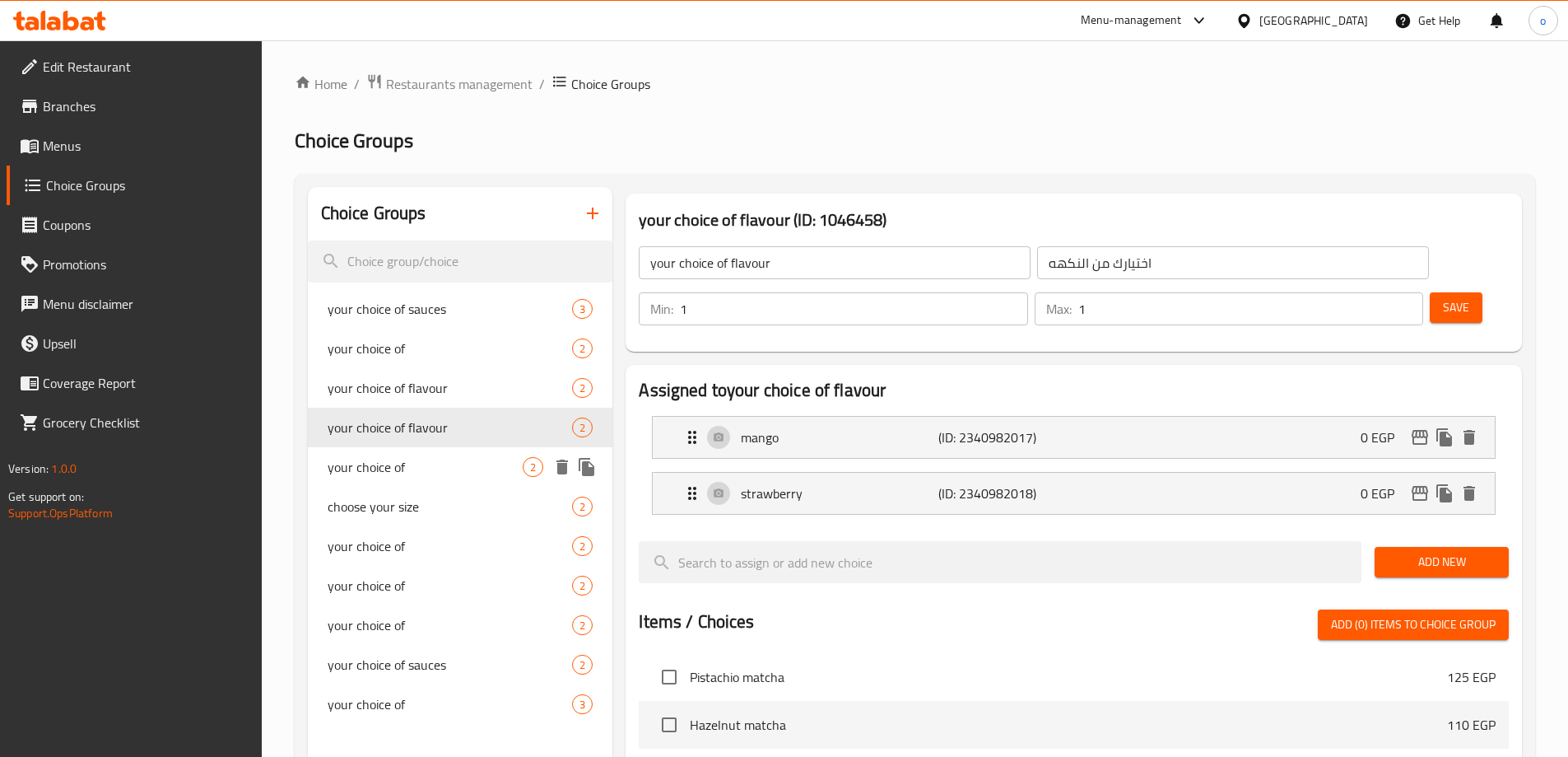
click at [440, 463] on span "your choice of" at bounding box center [426, 467] width 196 height 20
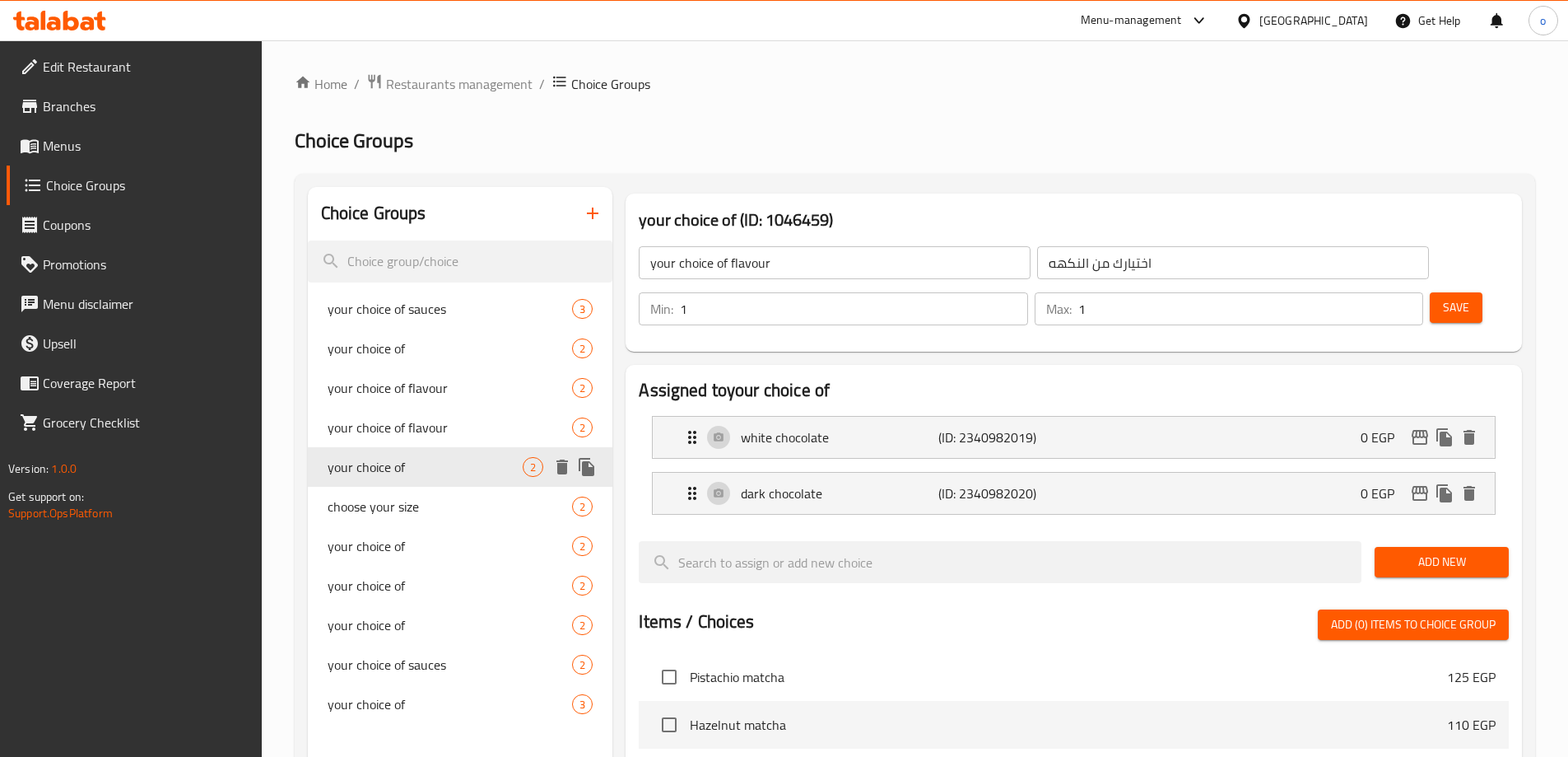
type input "your choice of"
type input "اختيارك من"
click at [110, 195] on span "Choice Groups" at bounding box center [147, 185] width 203 height 20
click at [128, 143] on span "Menus" at bounding box center [146, 145] width 206 height 20
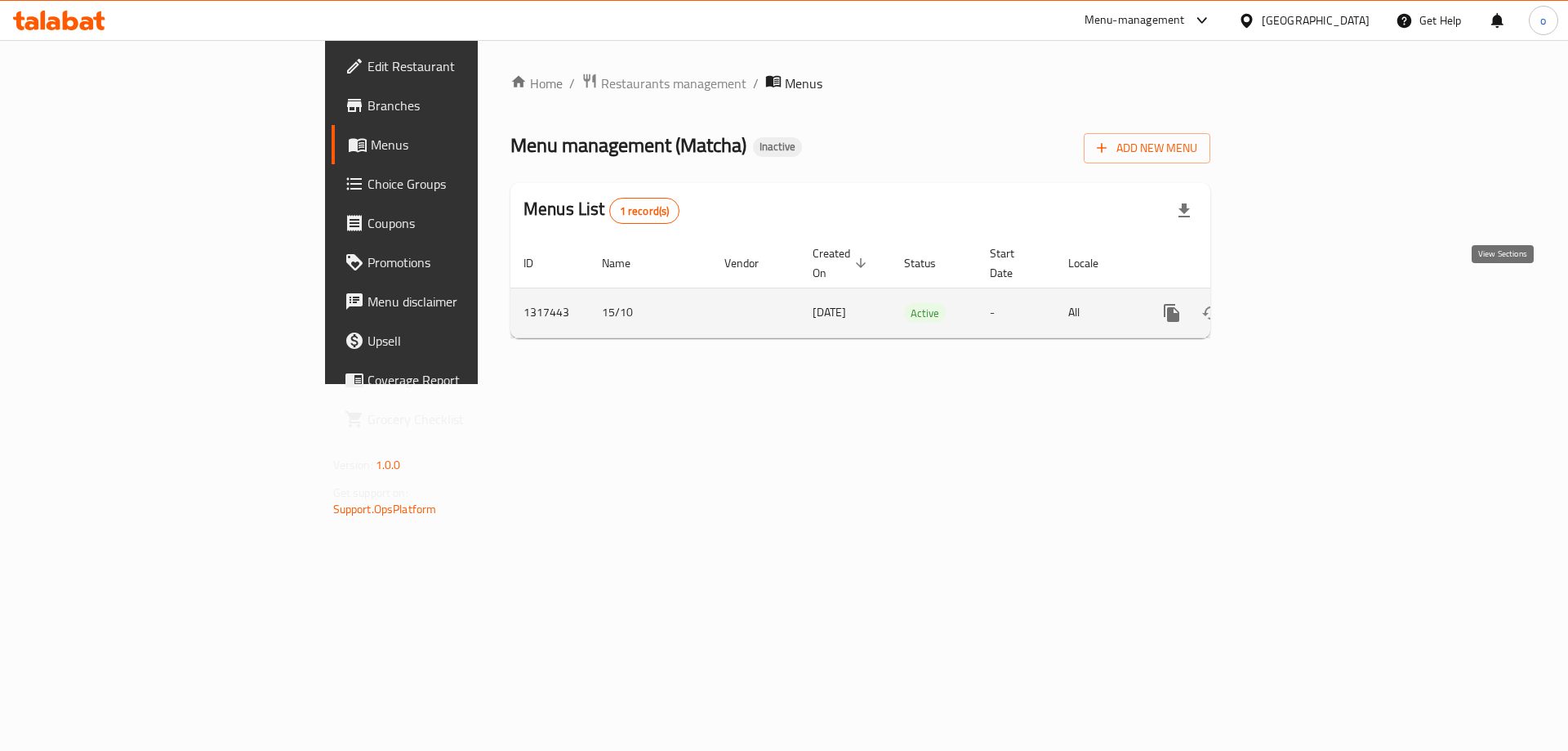
click at [1299, 303] on icon "enhanced table" at bounding box center [1289, 313] width 20 height 20
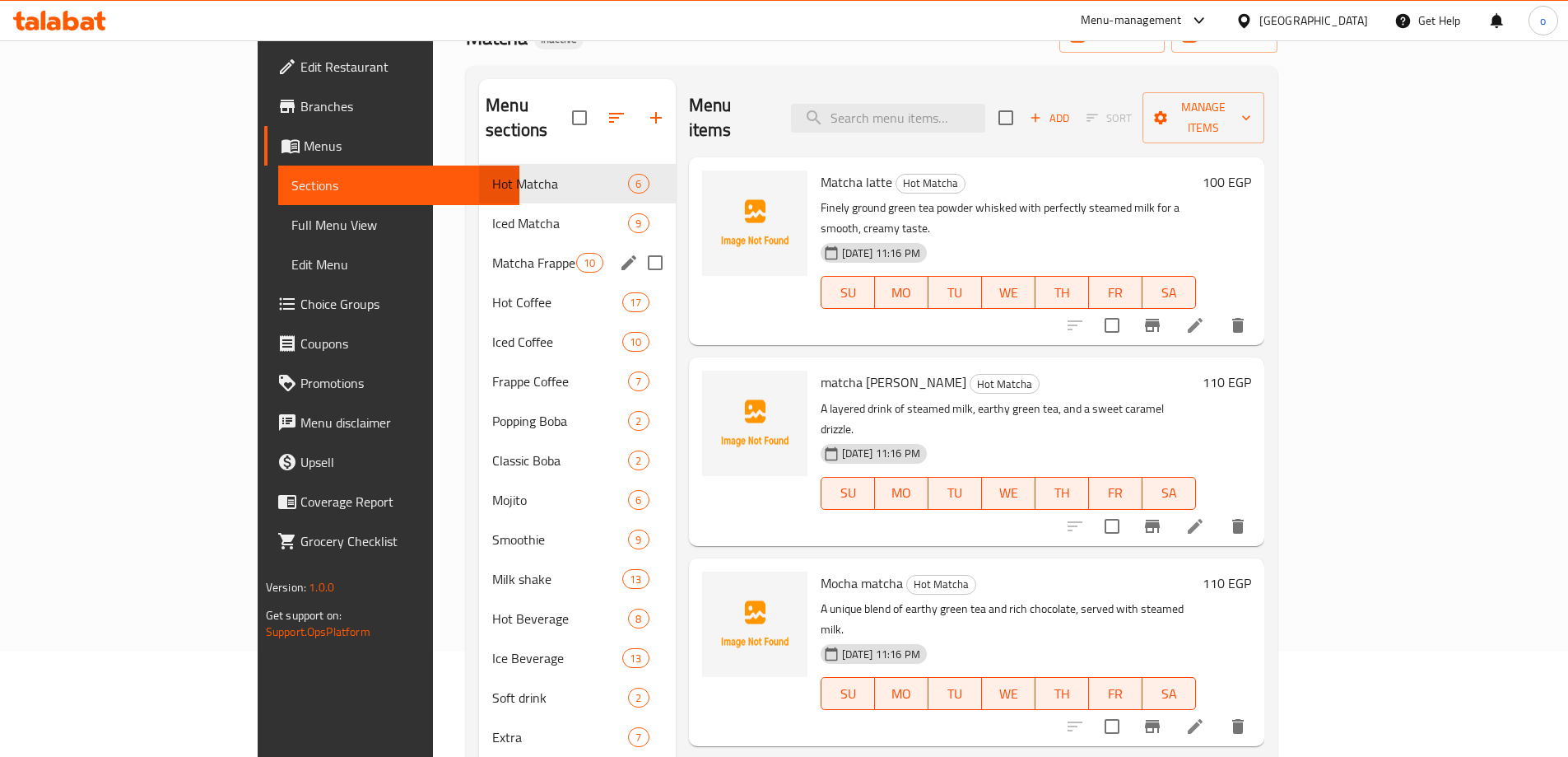
scroll to position [252, 0]
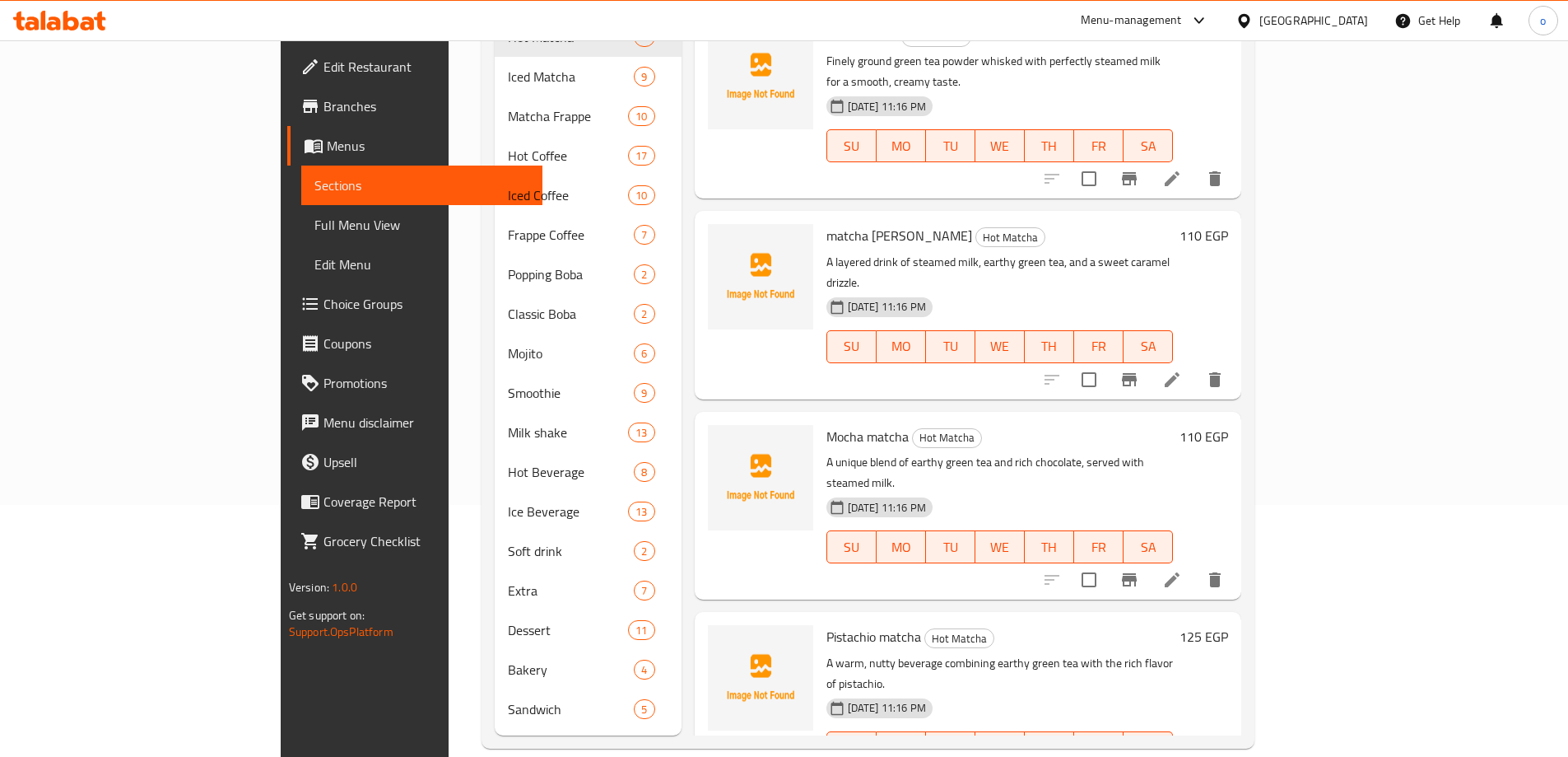
click at [314, 226] on span "Full Menu View" at bounding box center [422, 225] width 215 height 20
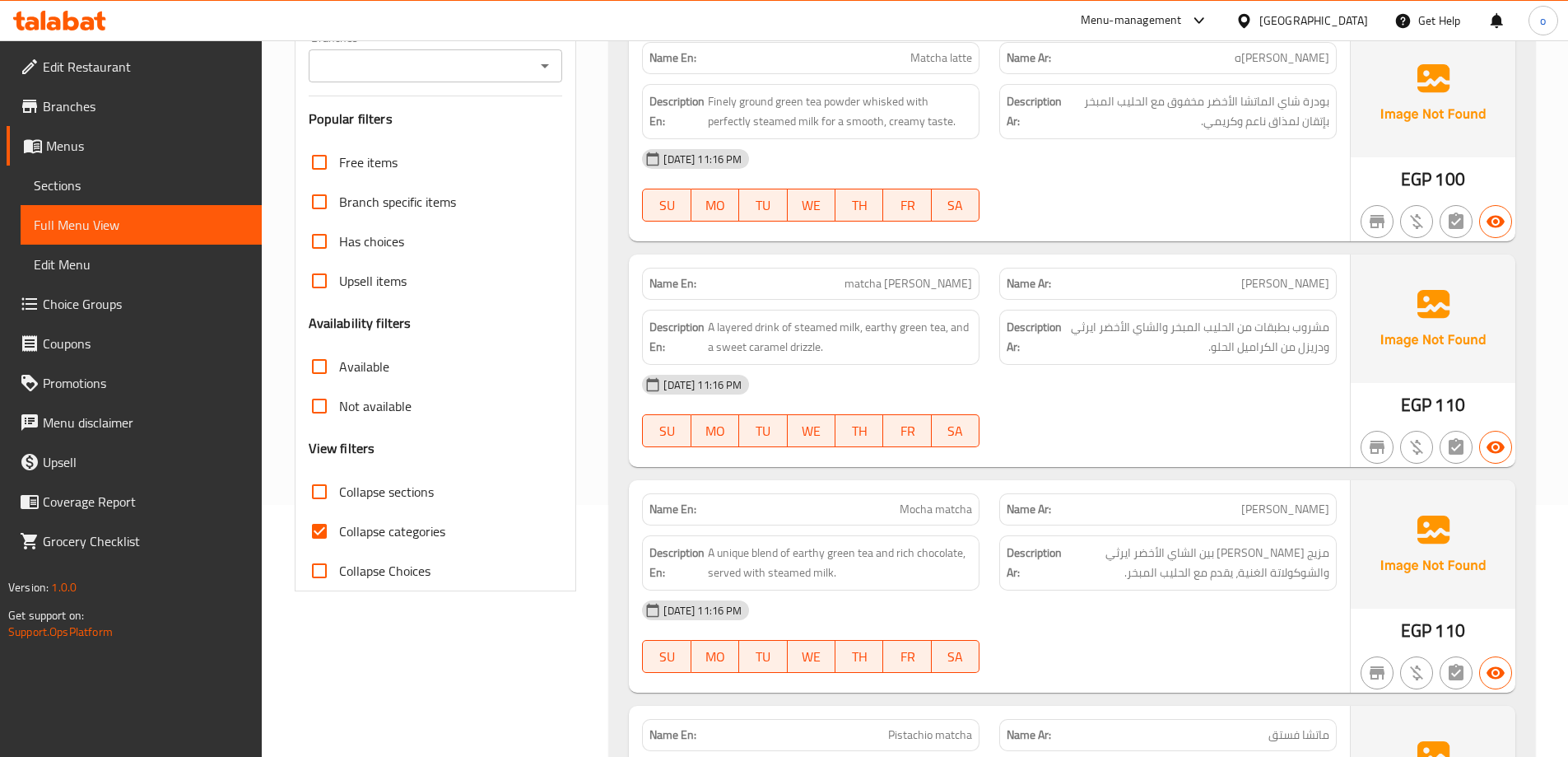
click at [326, 526] on input "Collapse categories" at bounding box center [319, 531] width 39 height 39
checkbox input "false"
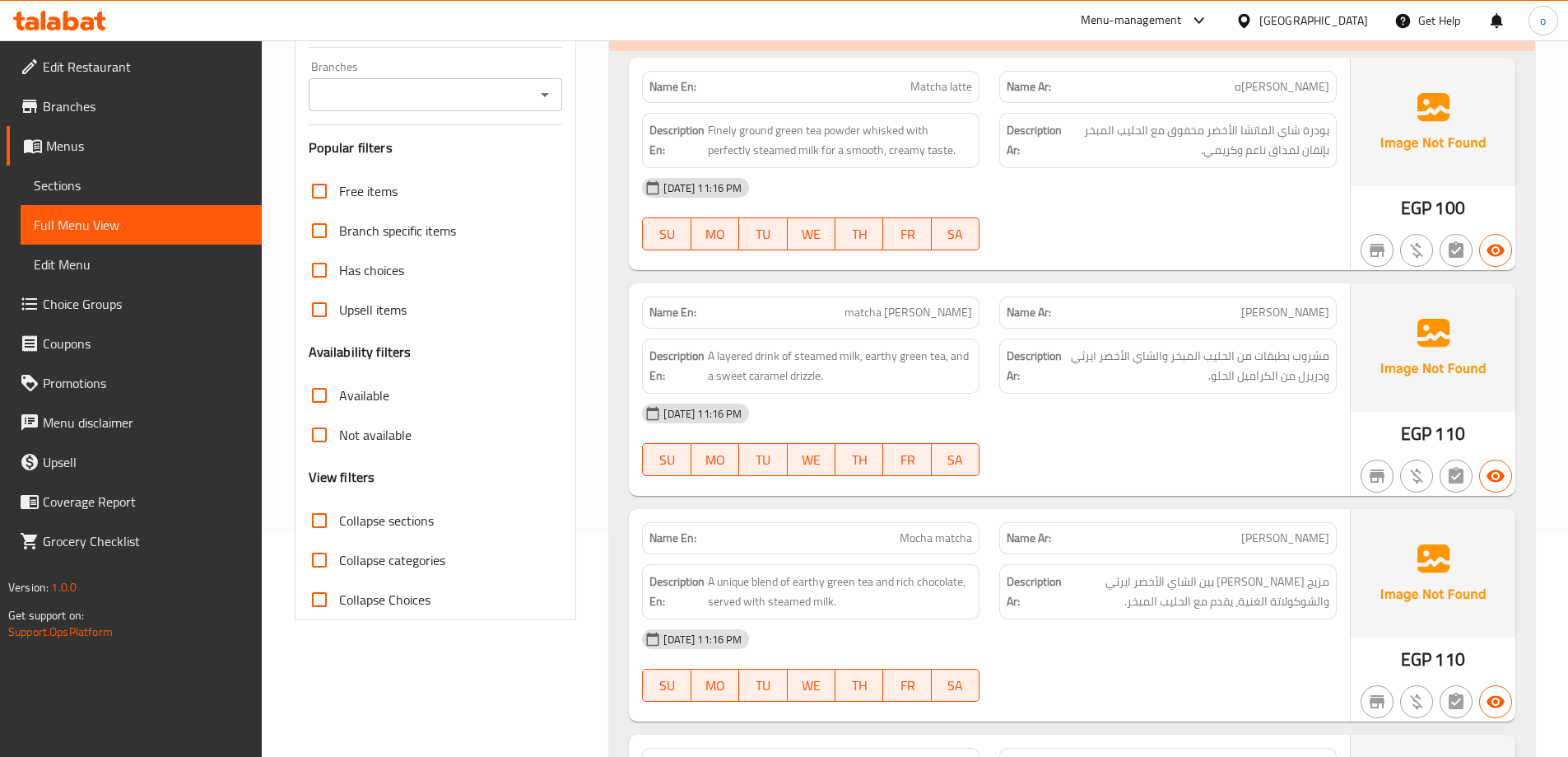
scroll to position [164, 0]
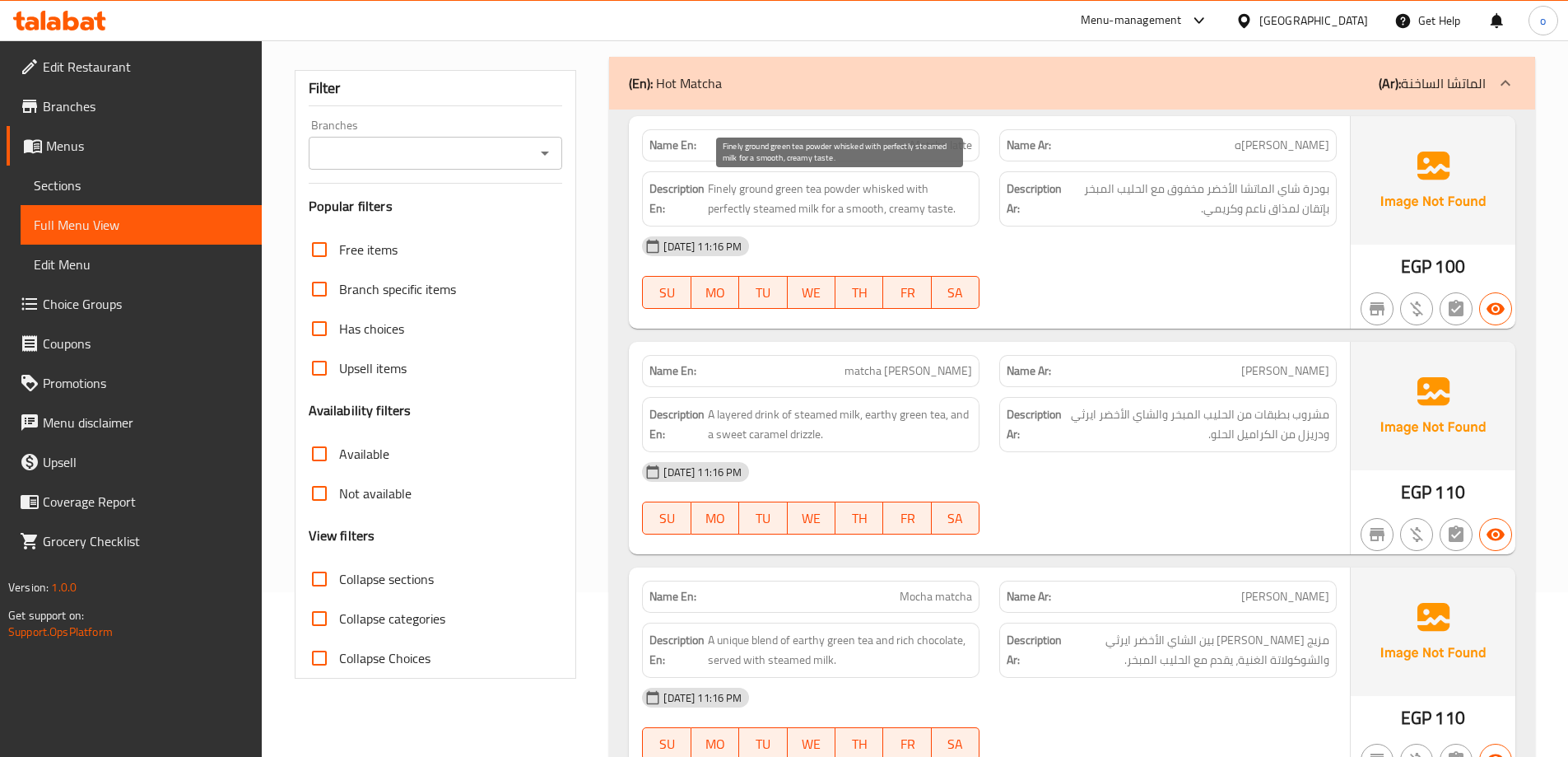
click at [719, 196] on span "Finely ground green tea powder whisked with perfectly steamed milk for a smooth…" at bounding box center [839, 199] width 264 height 40
click at [713, 202] on span "Finely ground green tea powder whisked with perfectly steamed milk for a smooth…" at bounding box center [839, 199] width 264 height 40
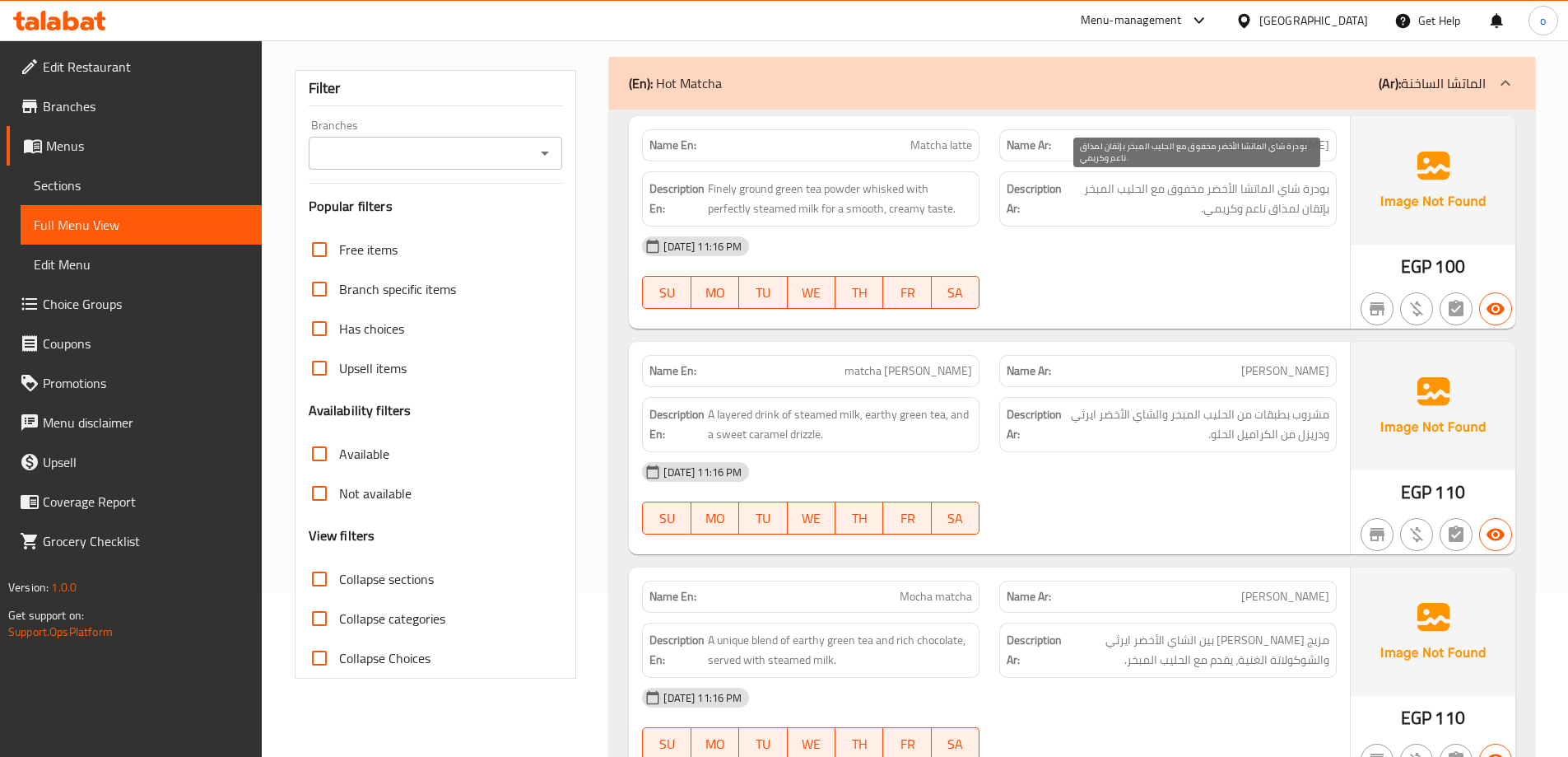
click at [1317, 212] on span "بودرة شاي الماتشا الأخضر مخفوق مع الحليب المبخر بإتقان لمذاق ناعم وكريمي." at bounding box center [1197, 199] width 264 height 40
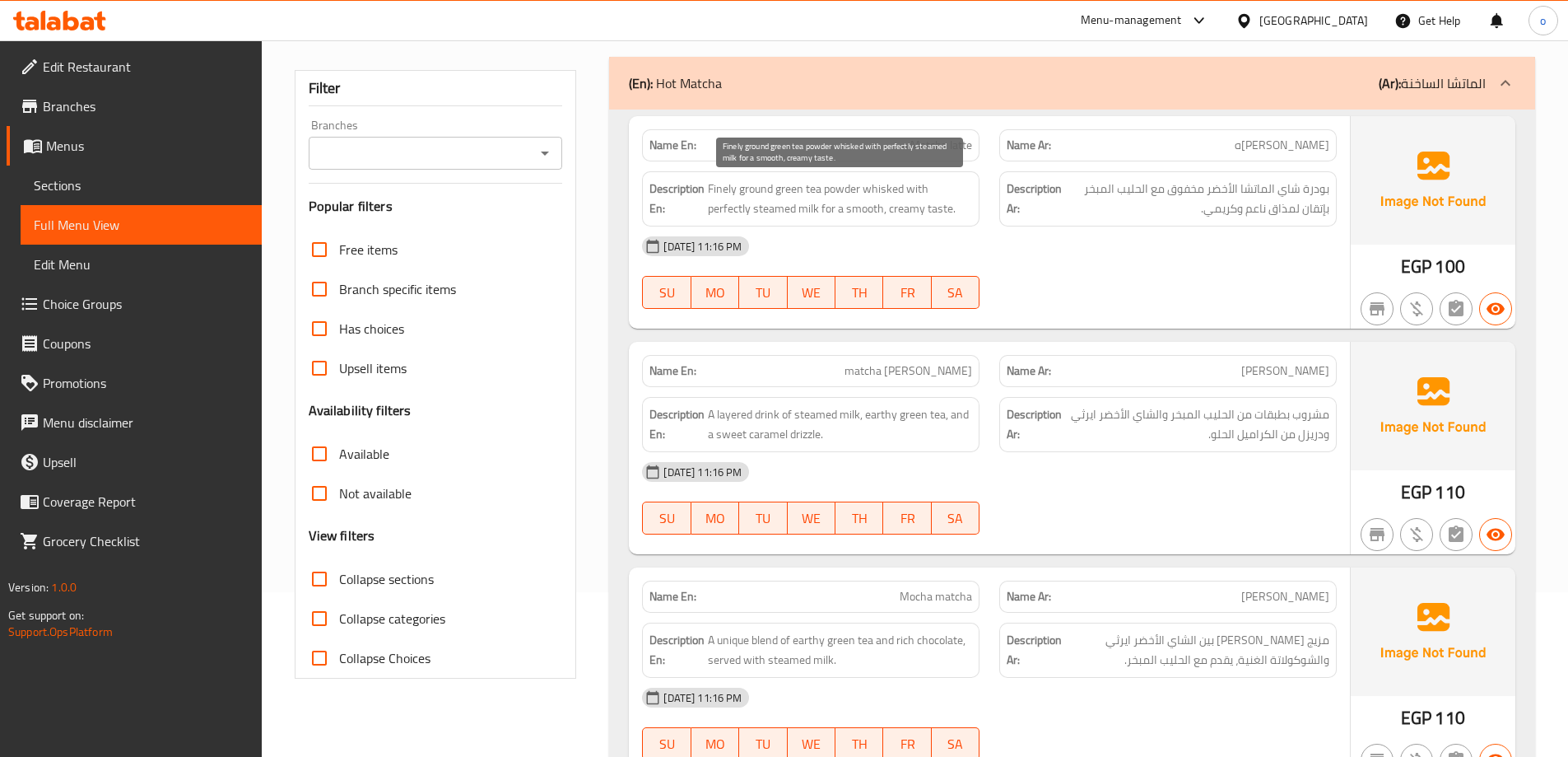
click at [872, 197] on span "Finely ground green tea powder whisked with perfectly steamed milk for a smooth…" at bounding box center [839, 199] width 264 height 40
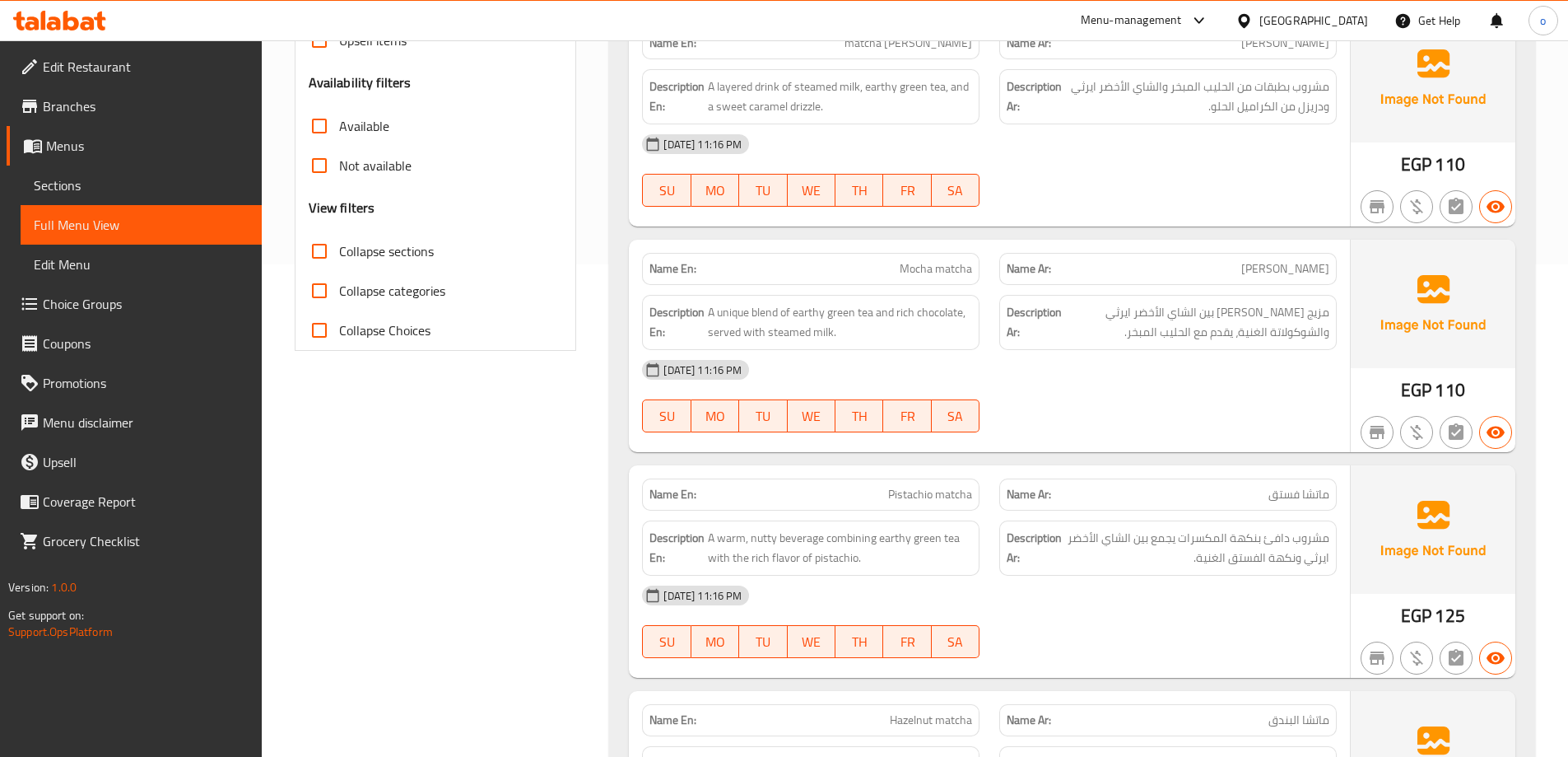
scroll to position [494, 0]
click at [1265, 318] on span "مزيج [PERSON_NAME] بين الشاي الأخضر ايرثي والشوكولاتة الغنية، يقدم مع الحليب ال…" at bounding box center [1197, 321] width 264 height 40
click at [126, 186] on span "Sections" at bounding box center [141, 185] width 215 height 20
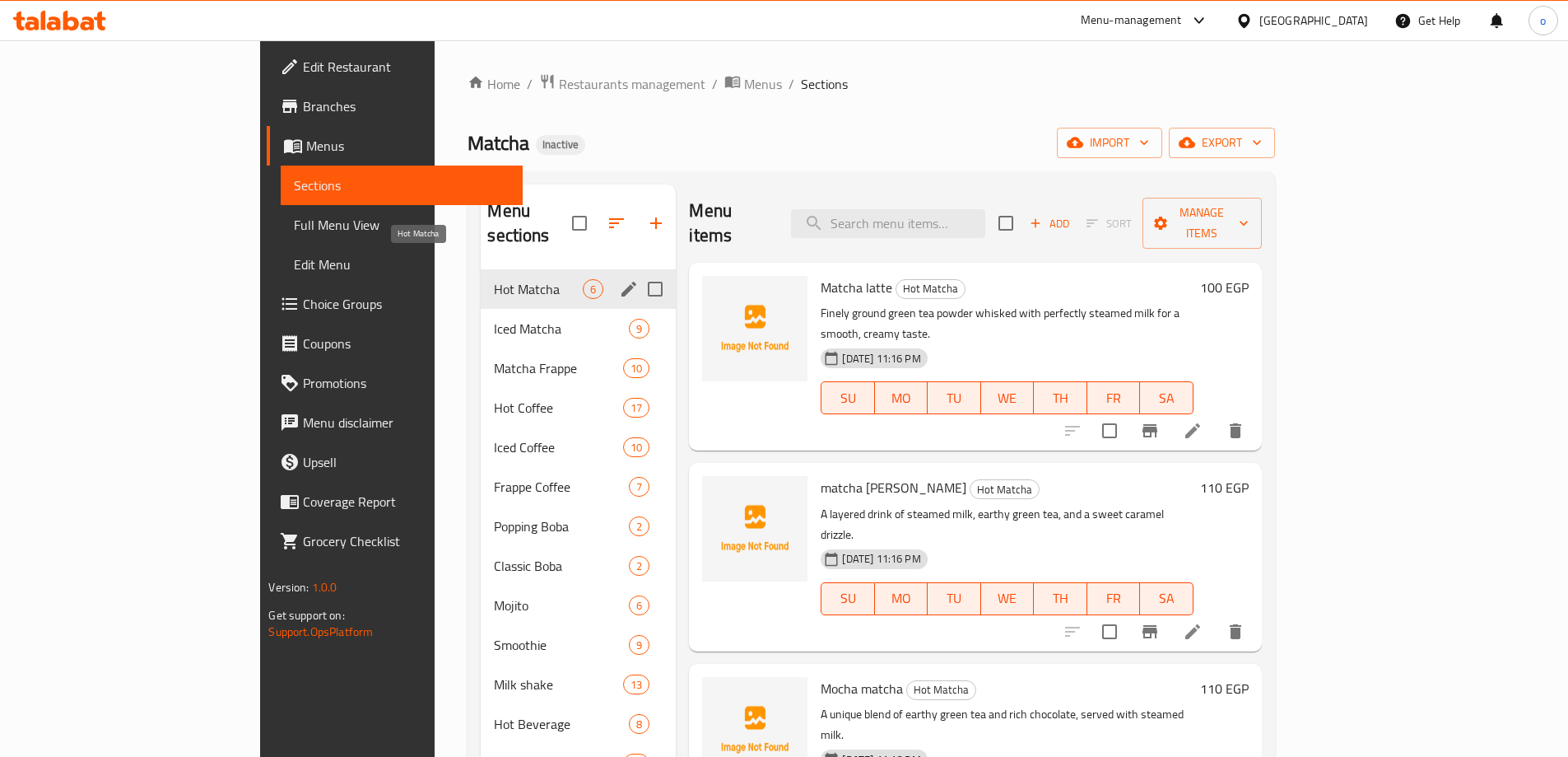
click at [494, 279] on span "Hot Matcha" at bounding box center [538, 289] width 88 height 20
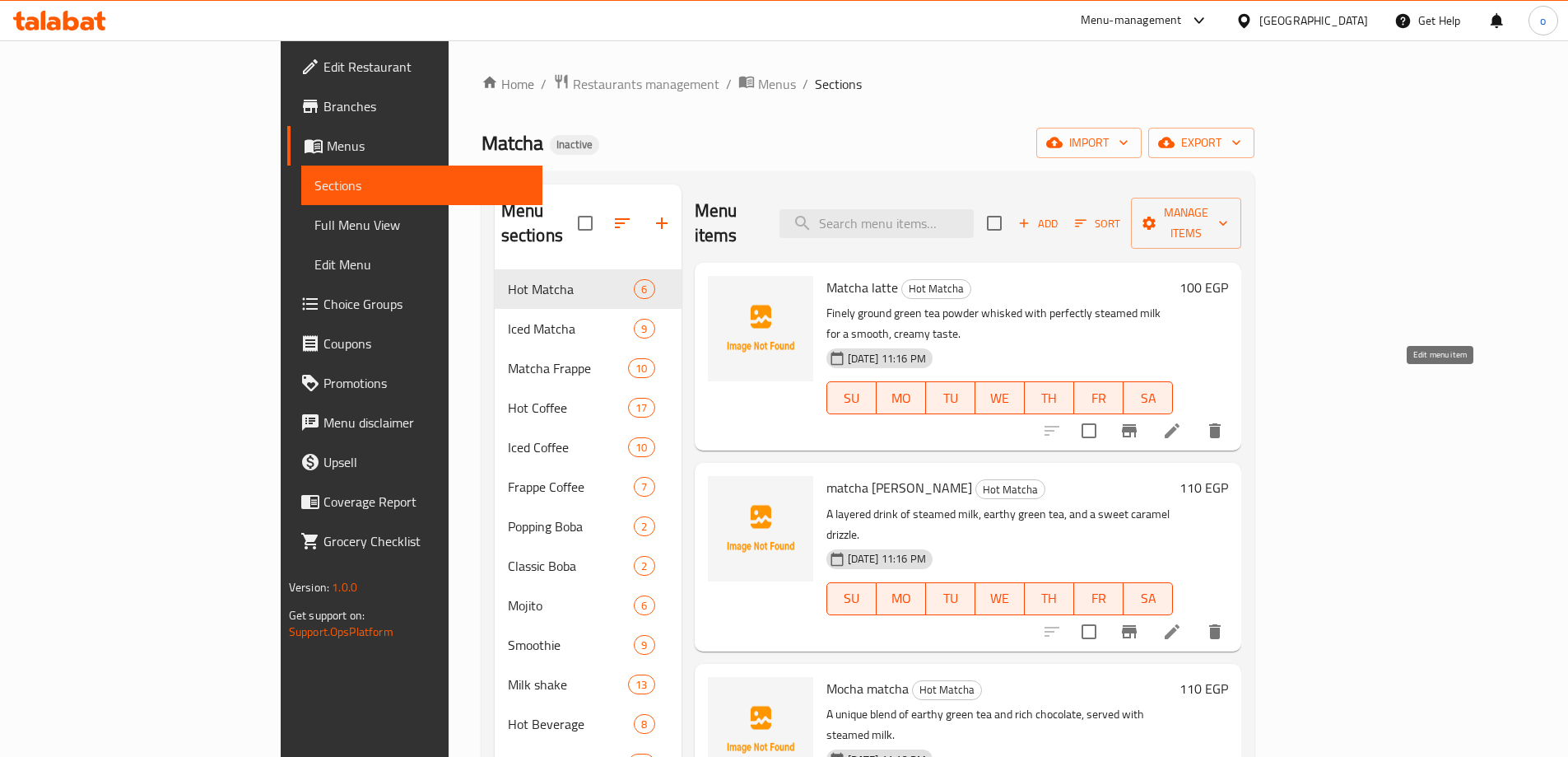
click at [1182, 421] on icon at bounding box center [1172, 431] width 20 height 20
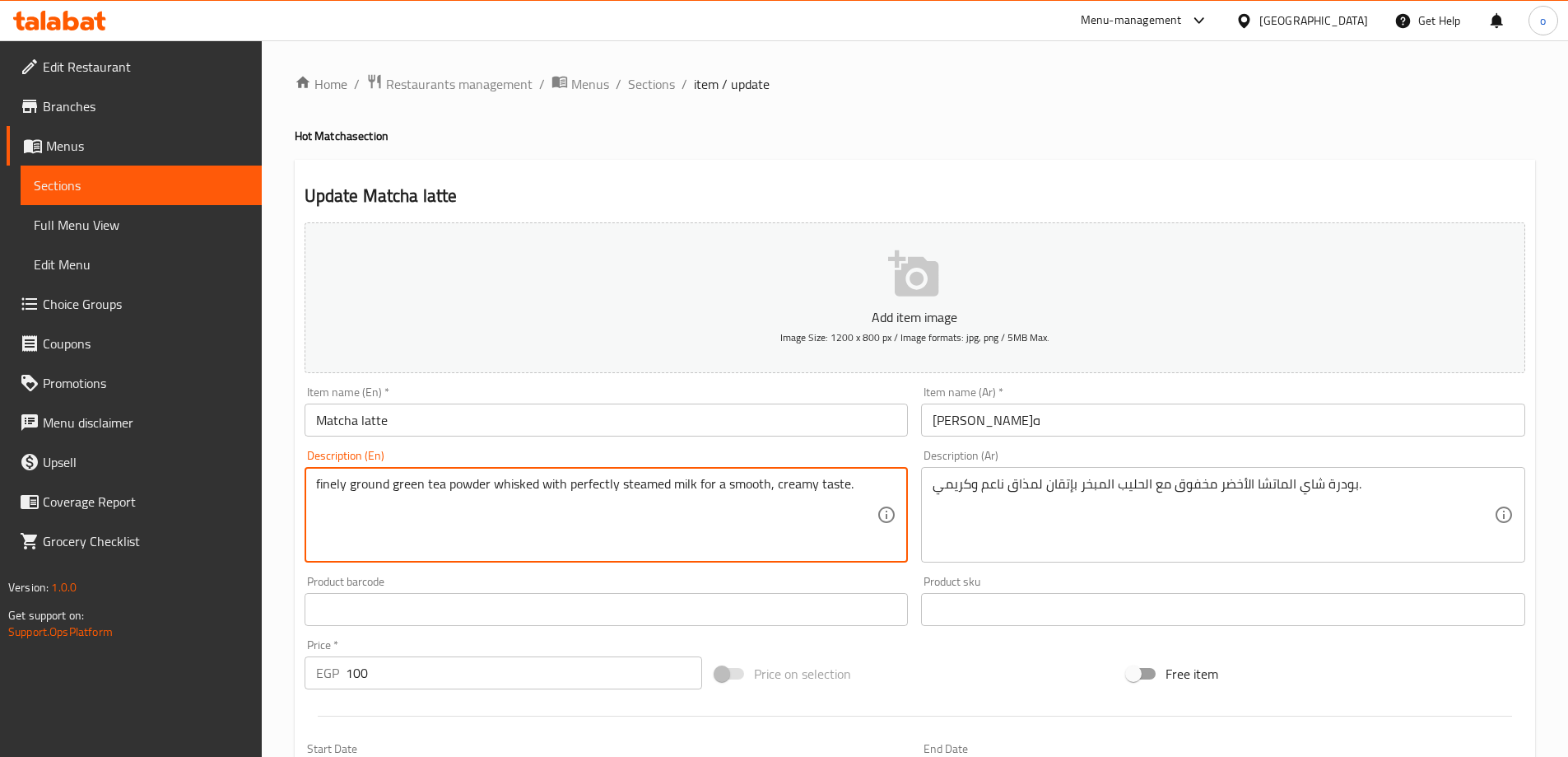
type textarea "finely ground green tea powder whisked with perfectly steamed milk for a smooth…"
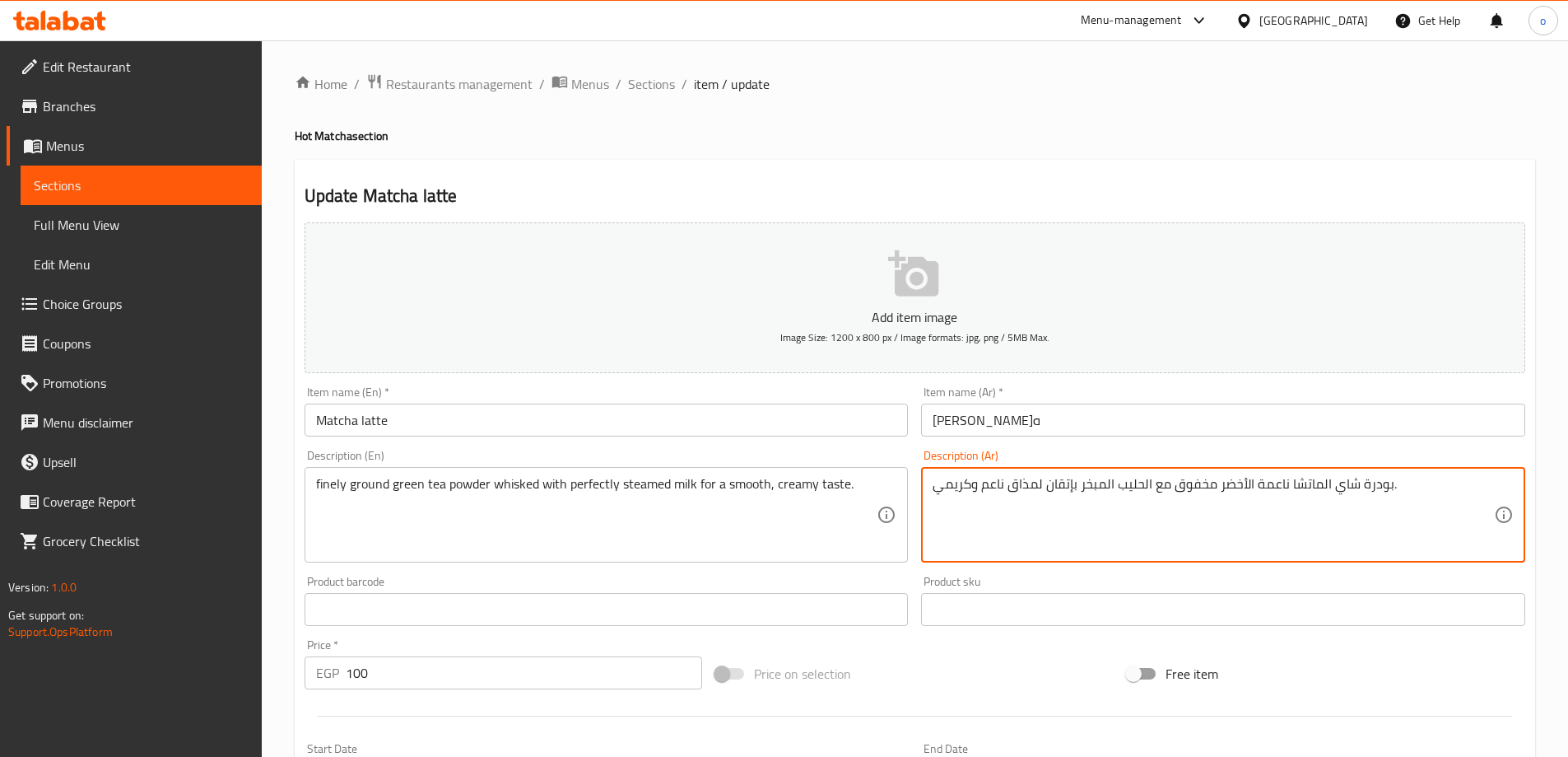
drag, startPoint x: 1255, startPoint y: 485, endPoint x: 1288, endPoint y: 492, distance: 33.7
click at [1288, 492] on textarea "بودرة شاي الماتشا ناعمة الأخضر مخفوق مع الحليب المبخر بإتقان لمذاق ناعم وكريمي." at bounding box center [1213, 515] width 561 height 78
click at [1220, 489] on textarea "بودرة شاي الماتشا ناعمة الأخضر مخفوق مع الحليب المبخر بإتقان لمذاق ناعم وكريمي." at bounding box center [1213, 515] width 561 height 78
paste textarea "ناعمة"
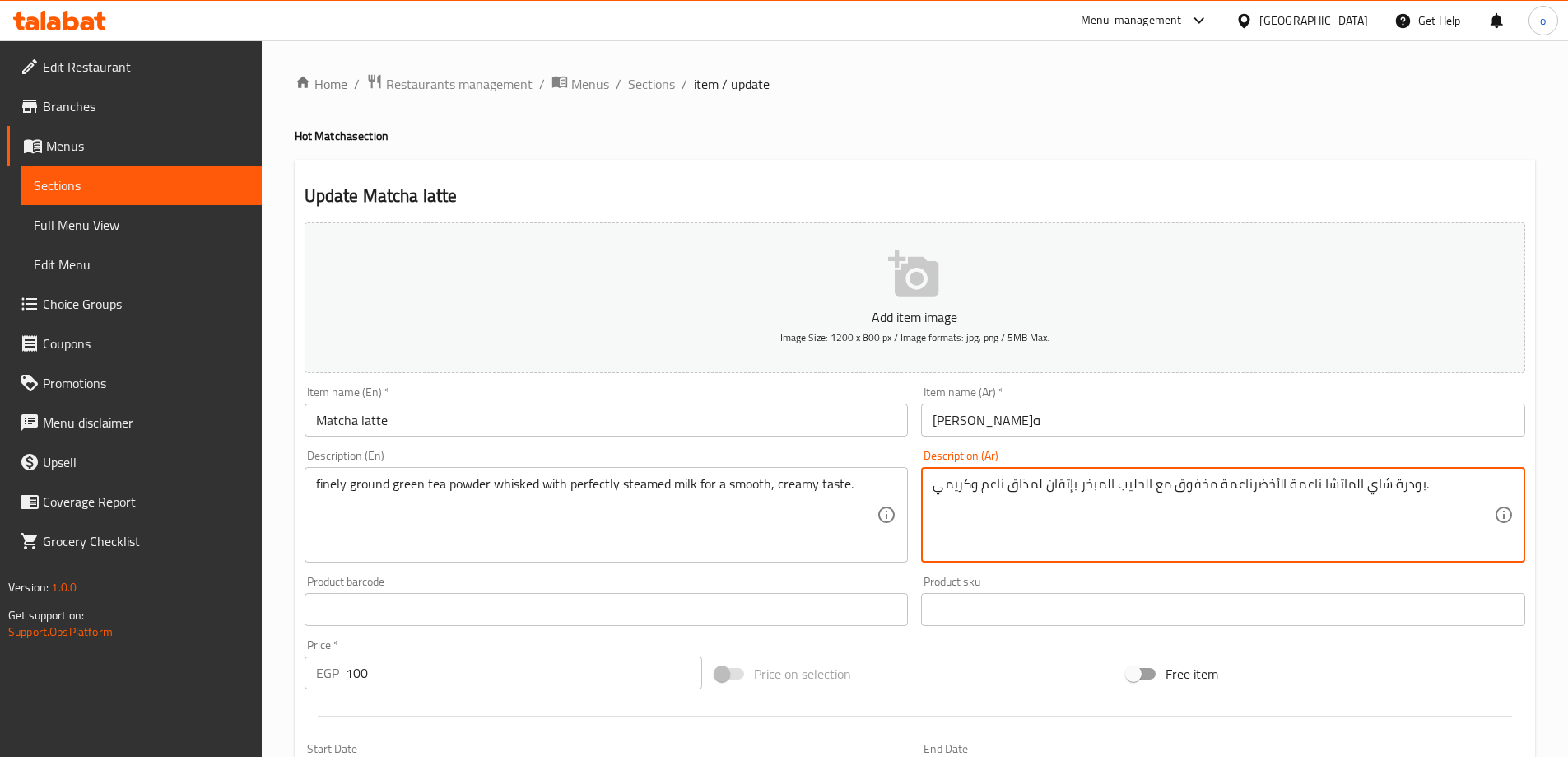
click at [1255, 484] on textarea "بودرة شاي الماتشا ناعمة الأخضرناعمة مخفوق مع الحليب المبخر بإتقان لمذاق ناعم وك…" at bounding box center [1213, 515] width 561 height 78
click at [1255, 480] on textarea "بودرة شاي الماتشا ناعمة الأخضرناعمة مخفوق مع الحليب المبخر بإتقان لمذاق ناعم وك…" at bounding box center [1213, 515] width 561 height 78
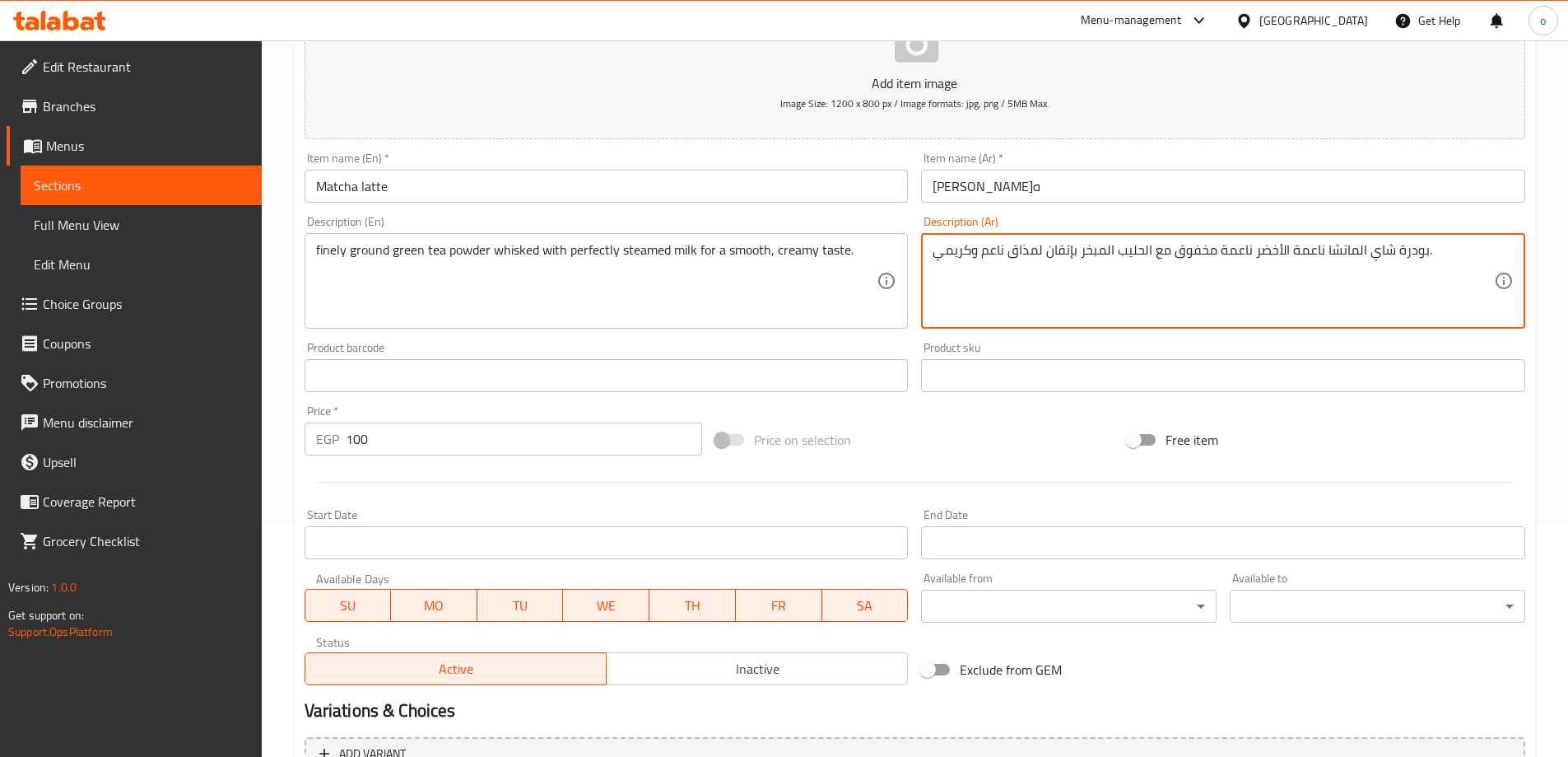
scroll to position [407, 0]
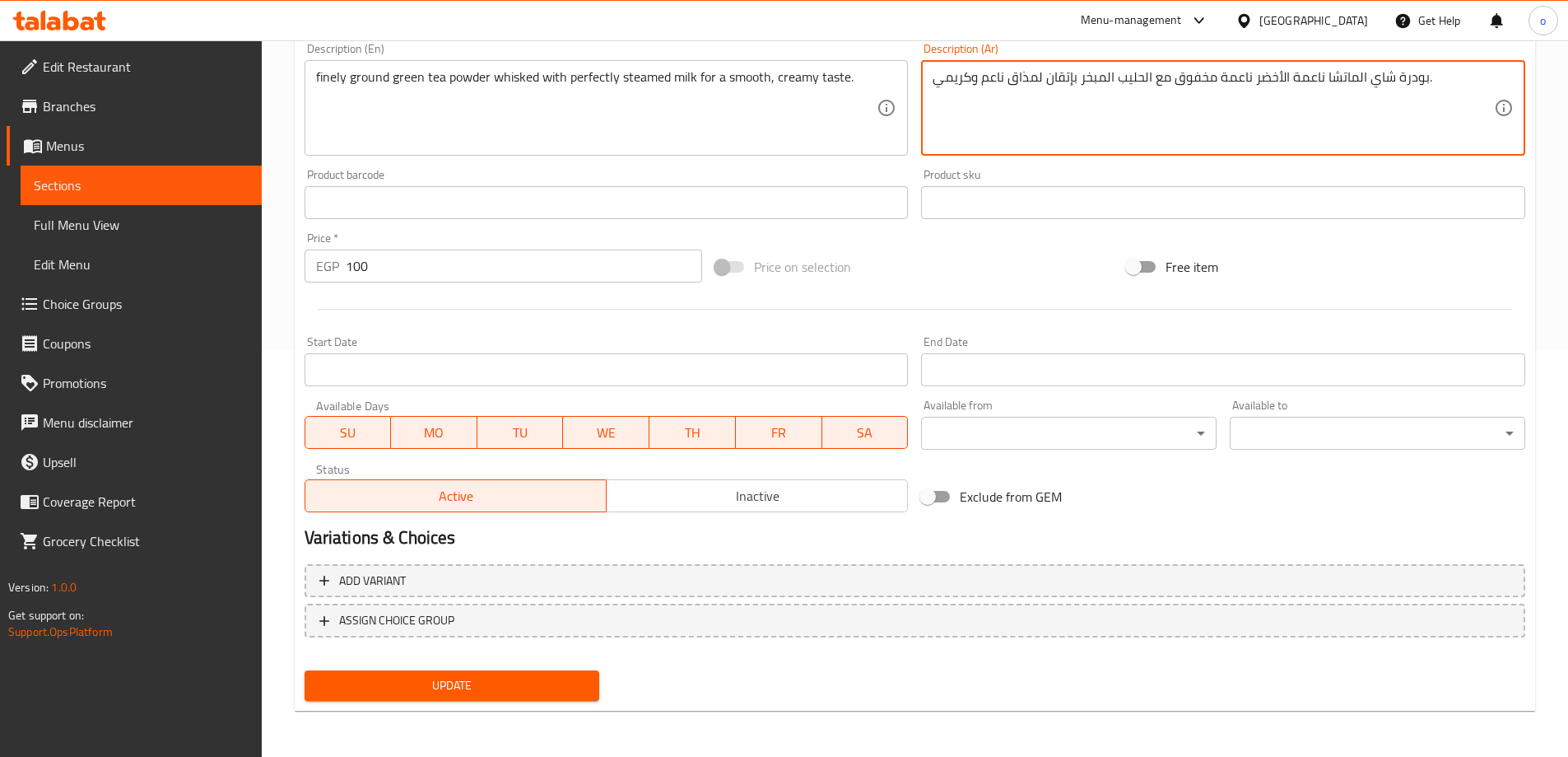
type textarea "بودرة شاي الماتشا ناعمة الأخضر ناعمة مخفوق مع الحليب المبخر بإتقان لمذاق ناعم و…"
click at [462, 692] on span "Update" at bounding box center [453, 685] width 269 height 20
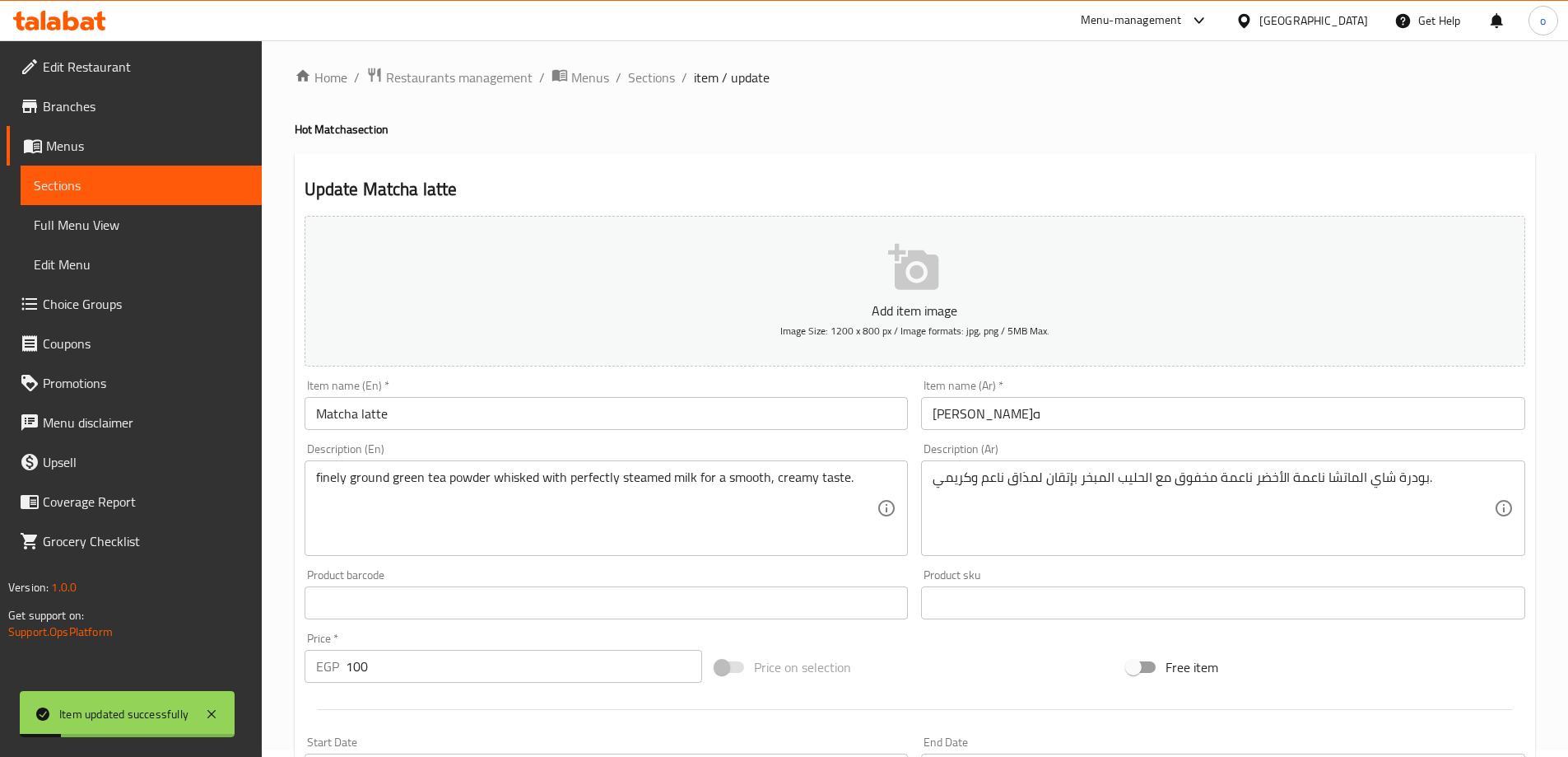
scroll to position [0, 0]
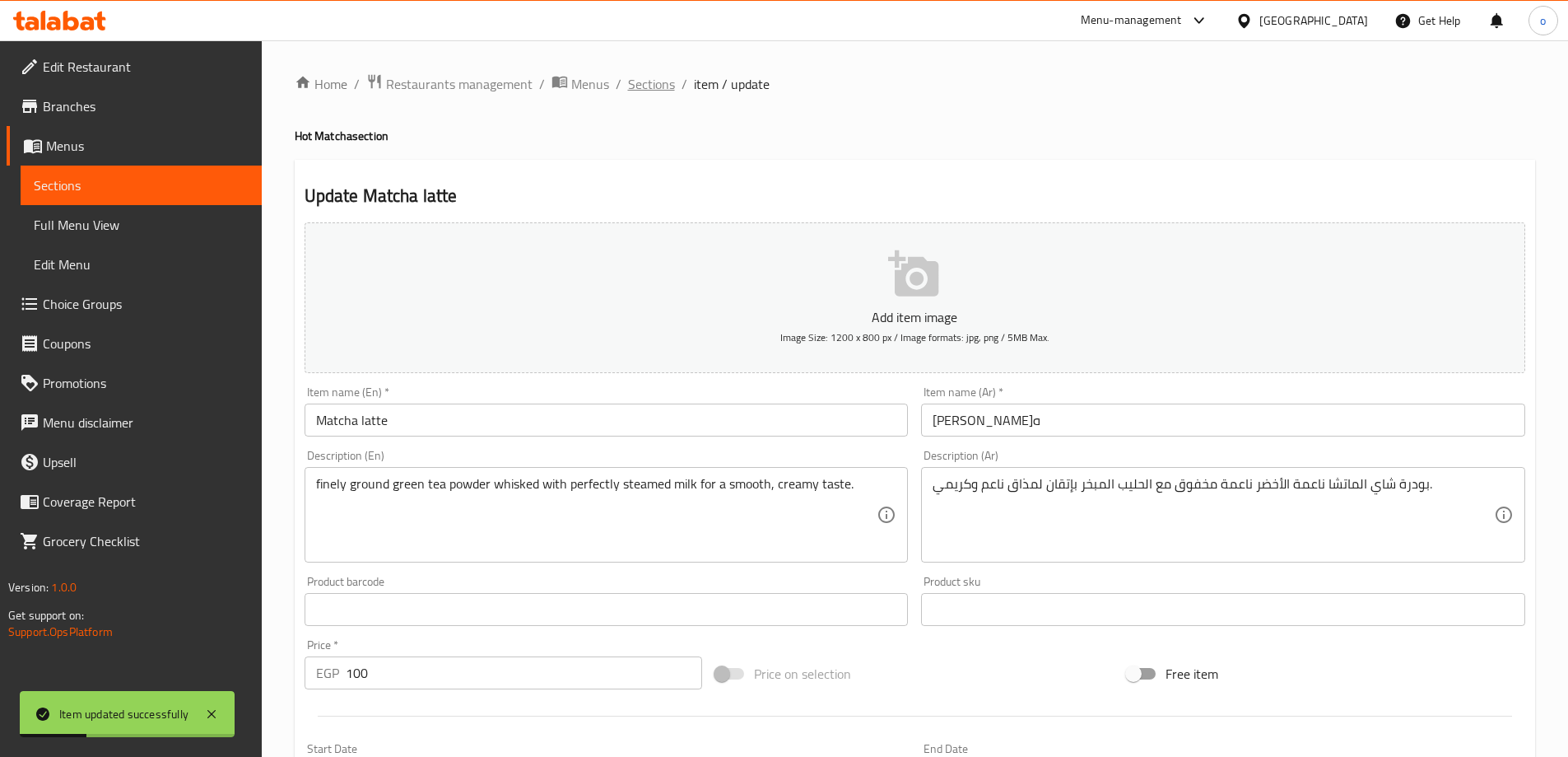
click at [651, 83] on span "Sections" at bounding box center [651, 84] width 47 height 20
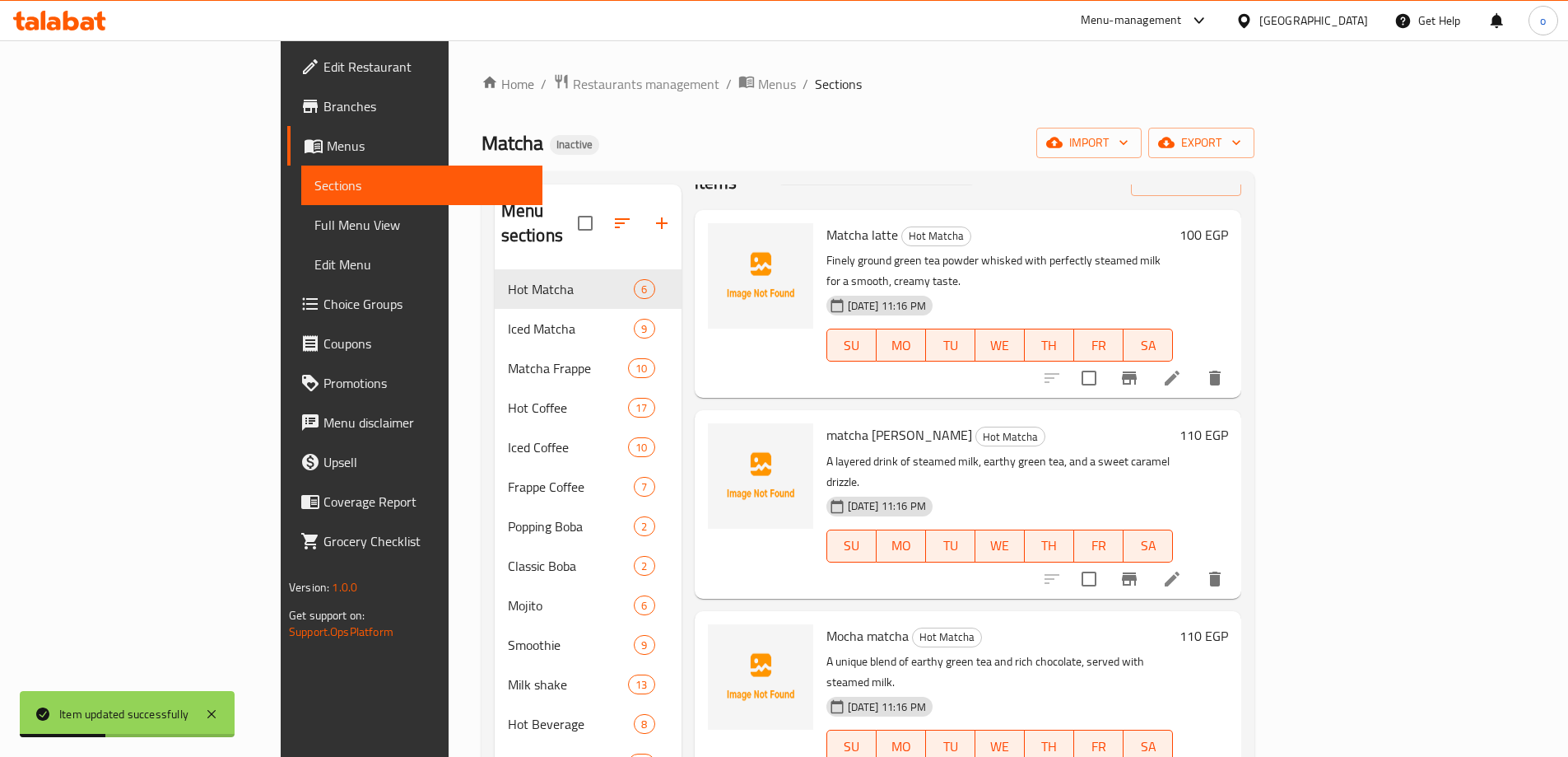
scroll to position [83, 0]
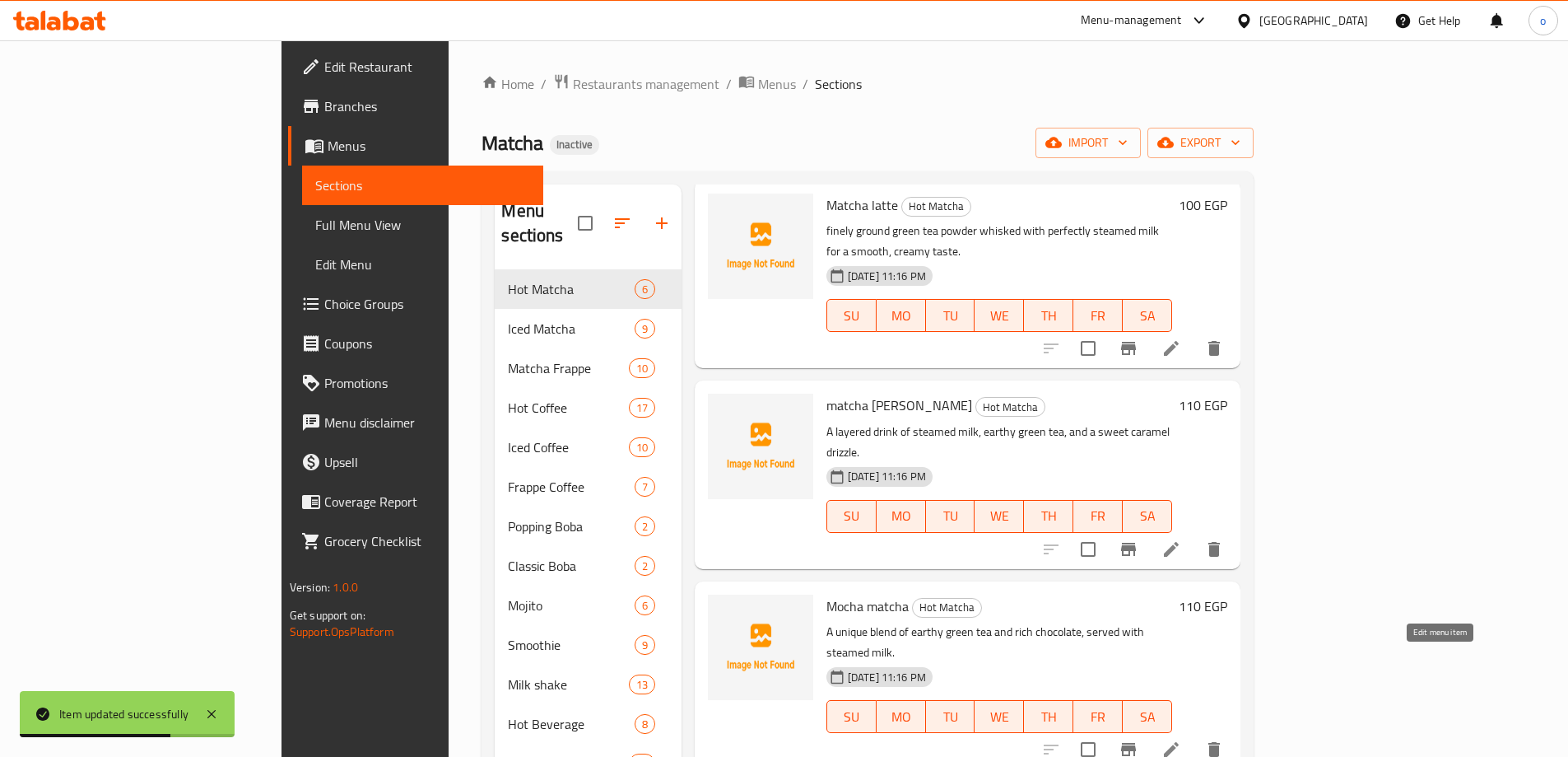
click at [1182, 740] on icon at bounding box center [1171, 749] width 20 height 20
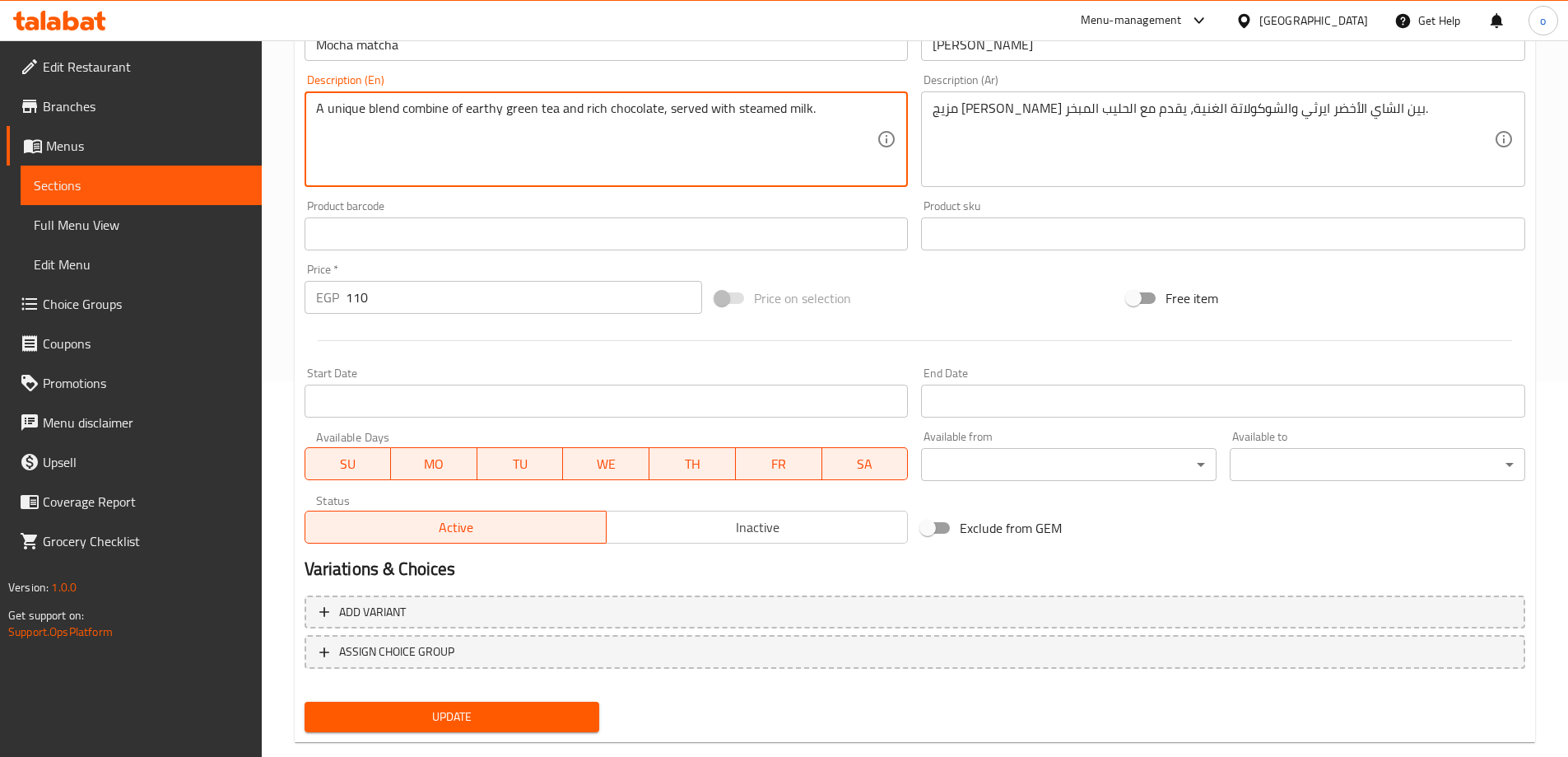
scroll to position [407, 0]
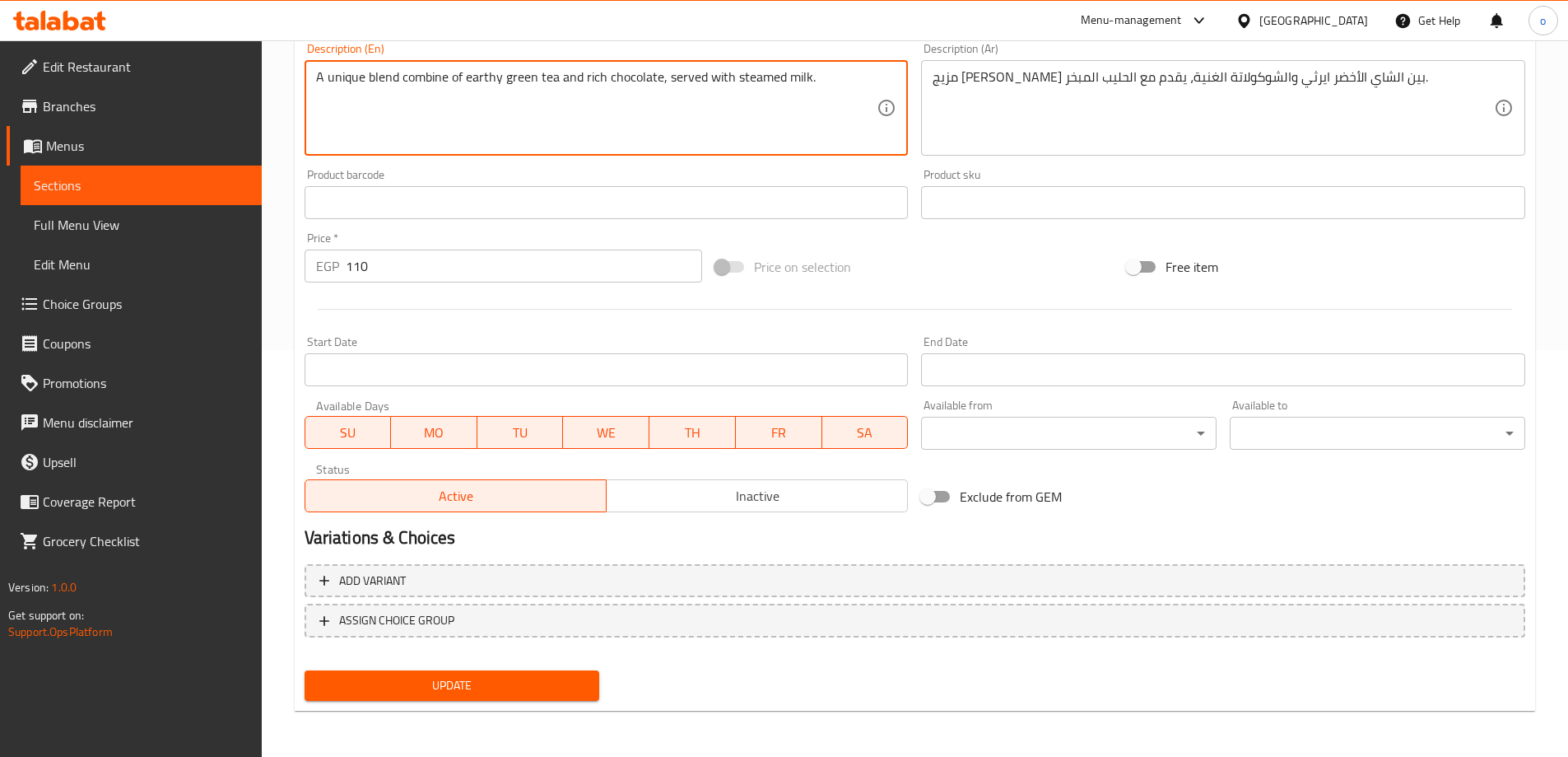
type textarea "A unique blend combine of earthy green tea and rich chocolate, served with stea…"
click at [455, 680] on span "Update" at bounding box center [453, 685] width 269 height 20
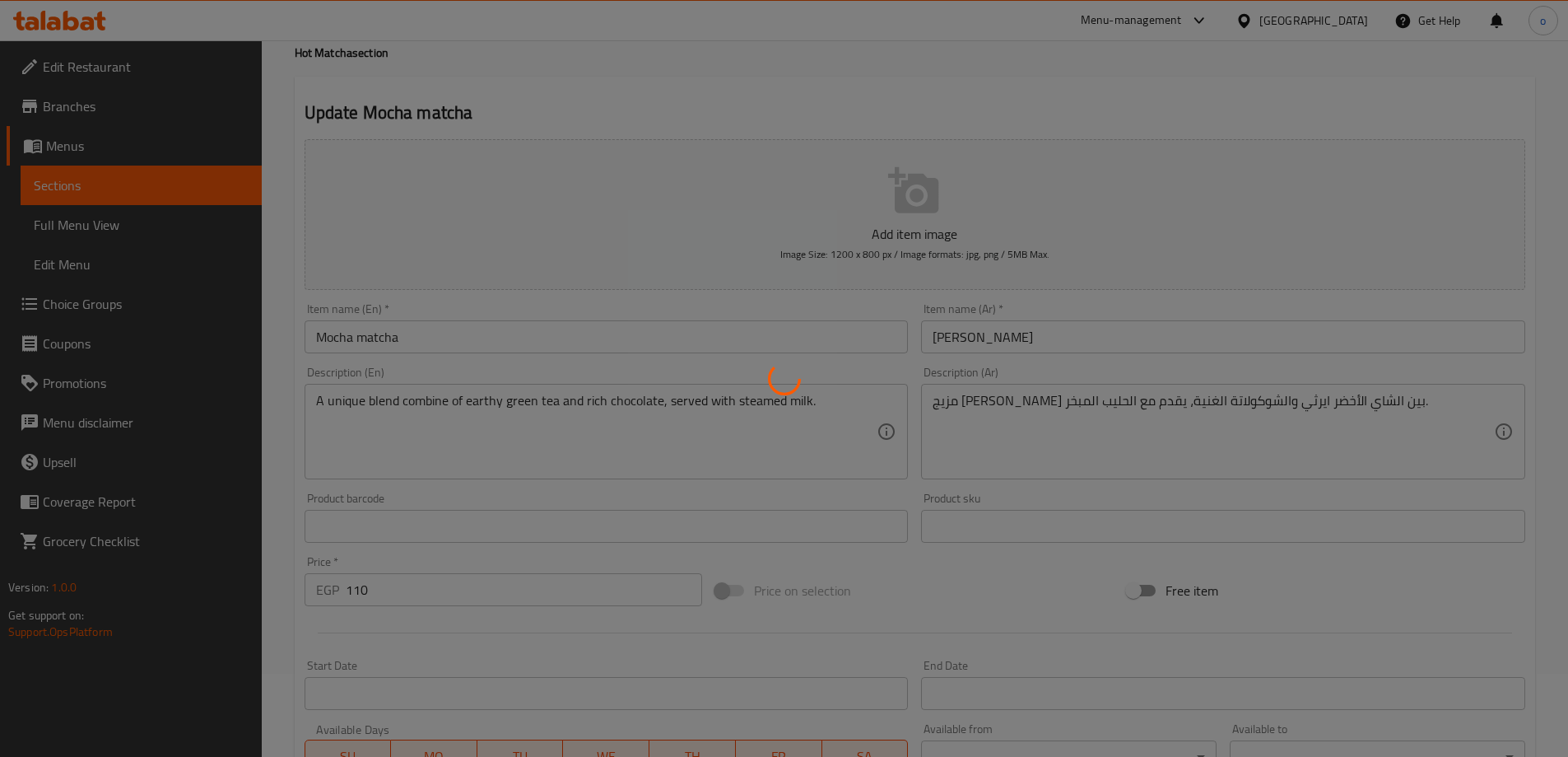
scroll to position [0, 0]
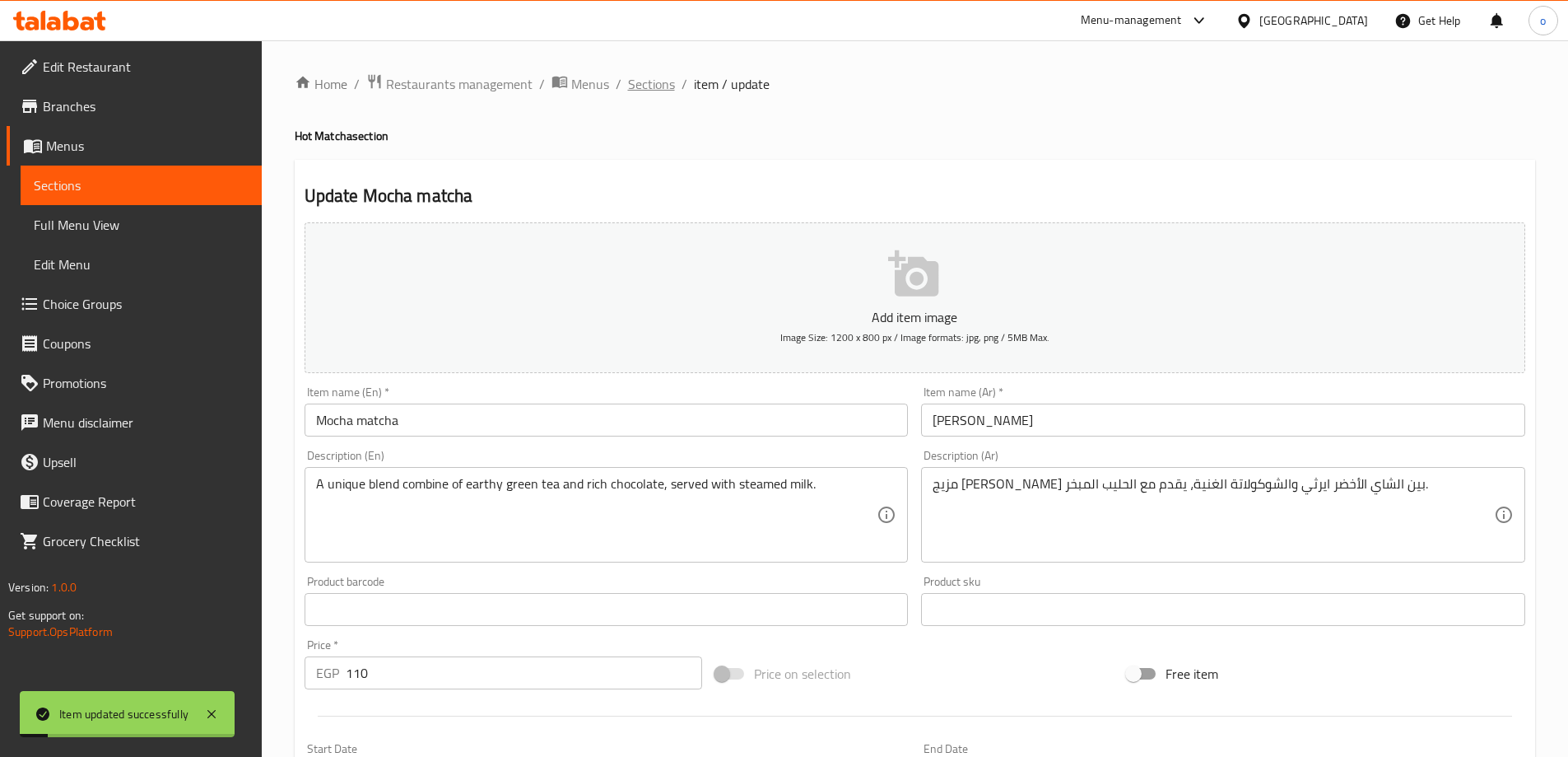
click at [645, 84] on span "Sections" at bounding box center [651, 84] width 47 height 20
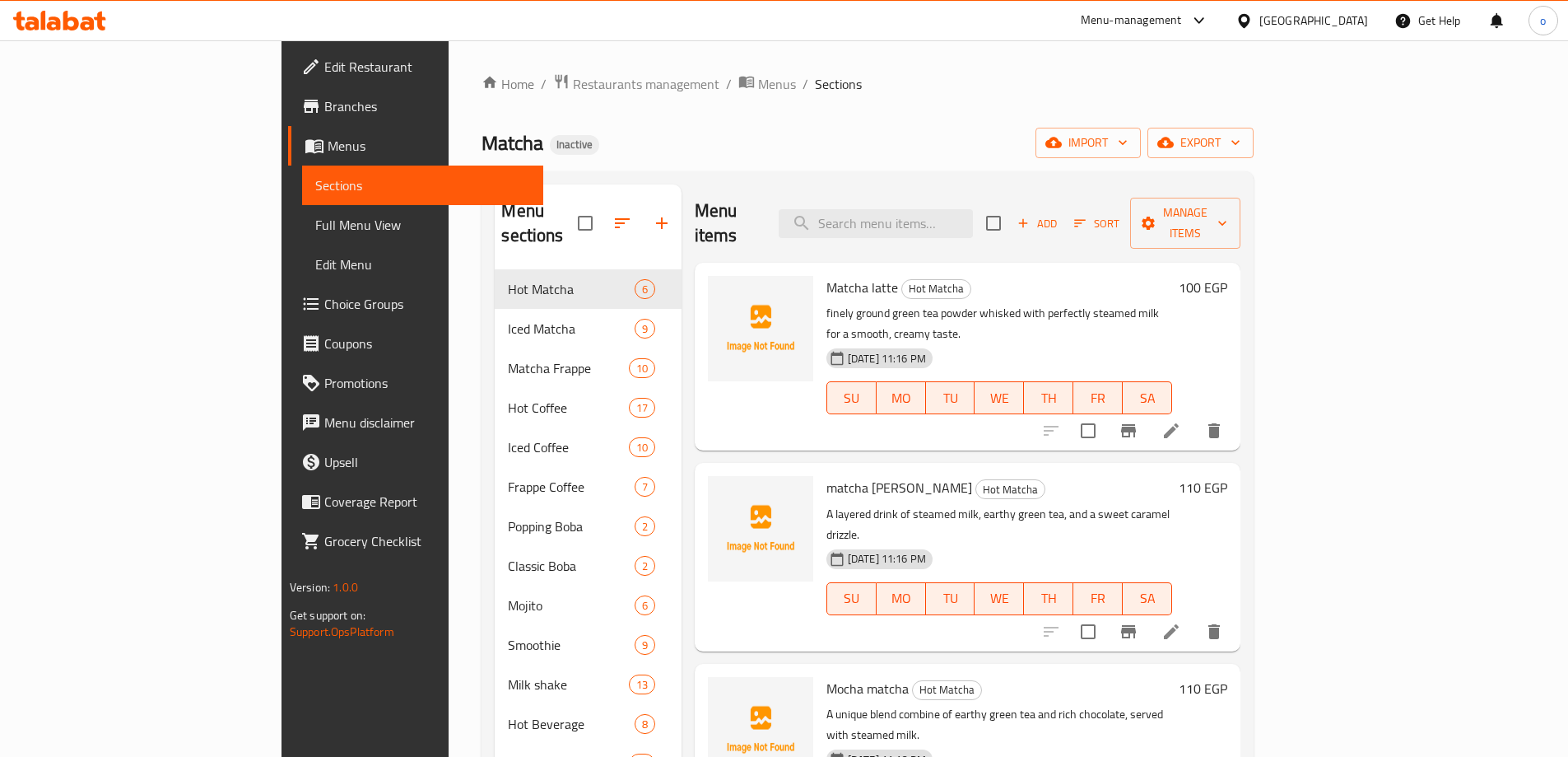
click at [953, 67] on div "Home / Restaurants management / Menus / Sections Matcha Inactive import export …" at bounding box center [868, 537] width 838 height 994
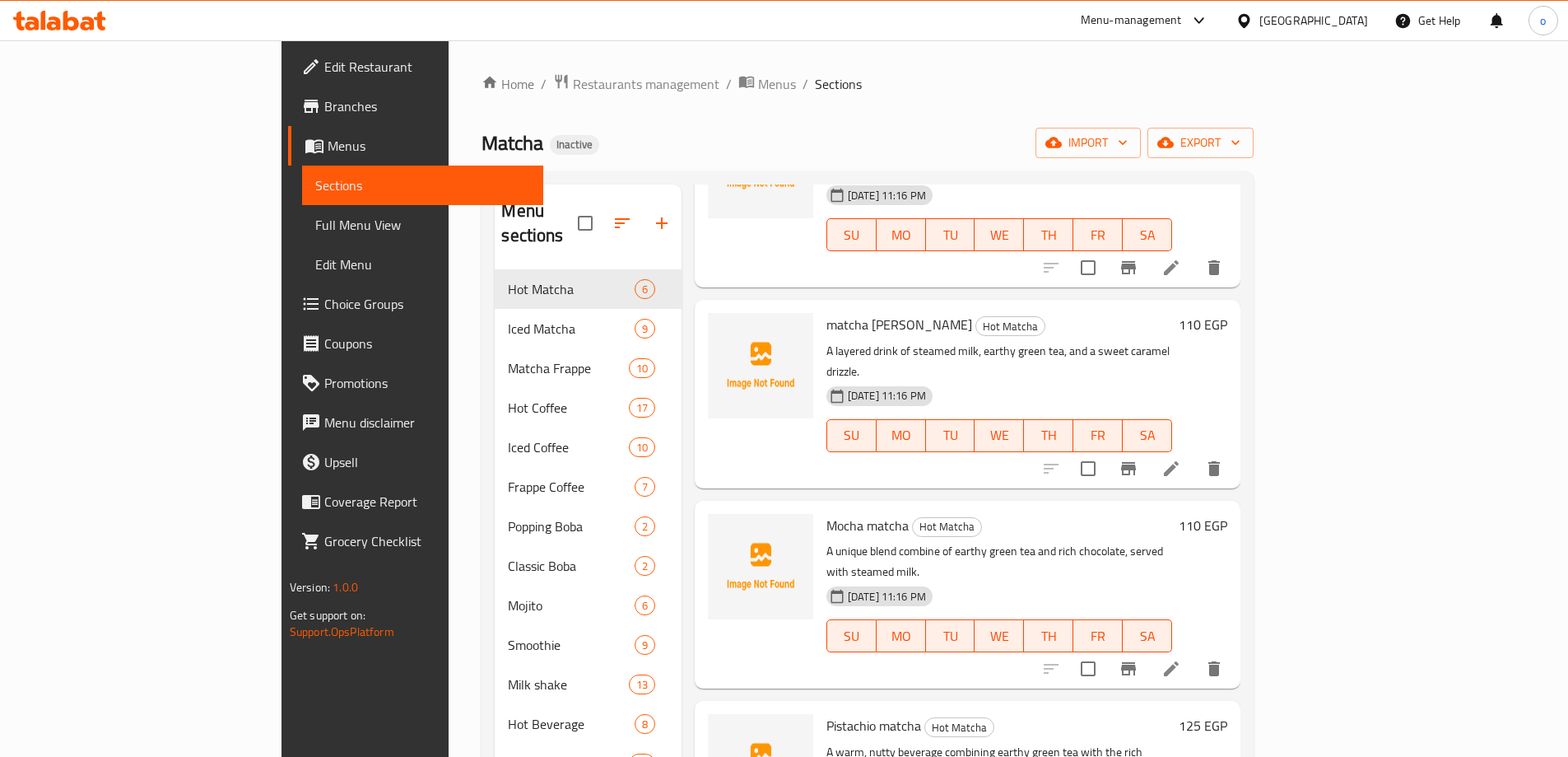
scroll to position [164, 0]
click at [315, 231] on span "Full Menu View" at bounding box center [423, 225] width 215 height 20
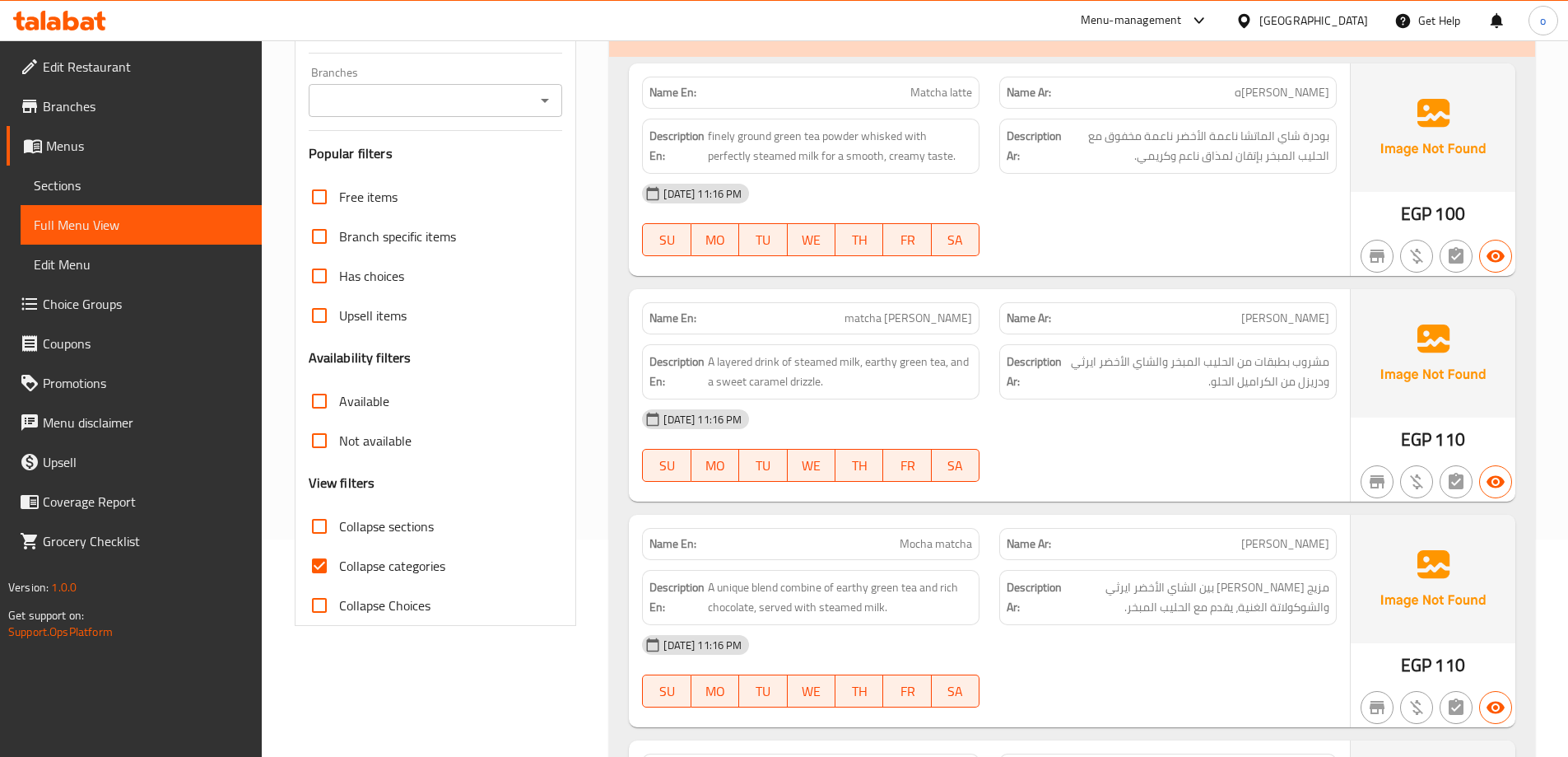
scroll to position [247, 0]
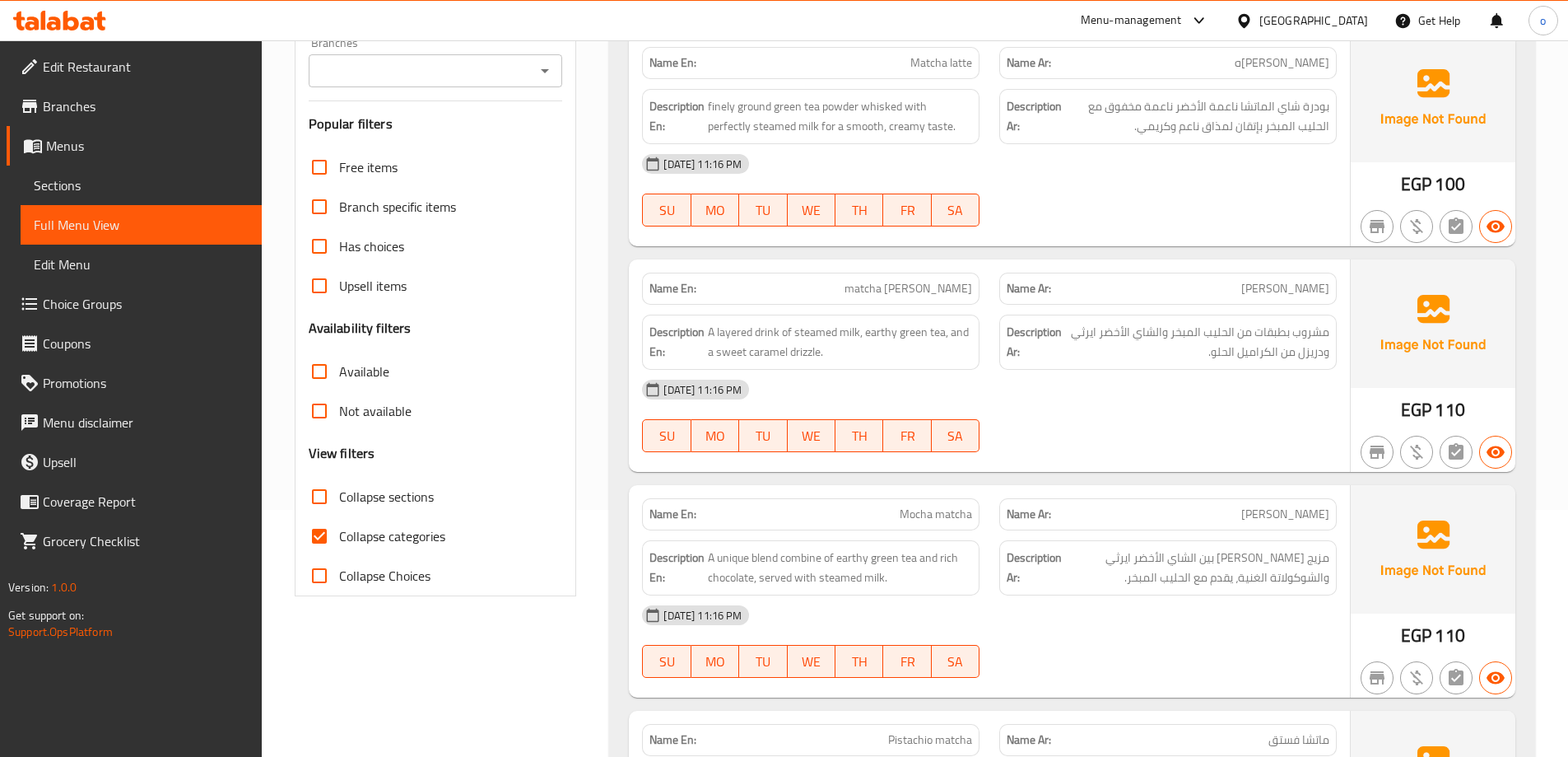
click at [312, 535] on input "Collapse categories" at bounding box center [319, 536] width 39 height 39
checkbox input "false"
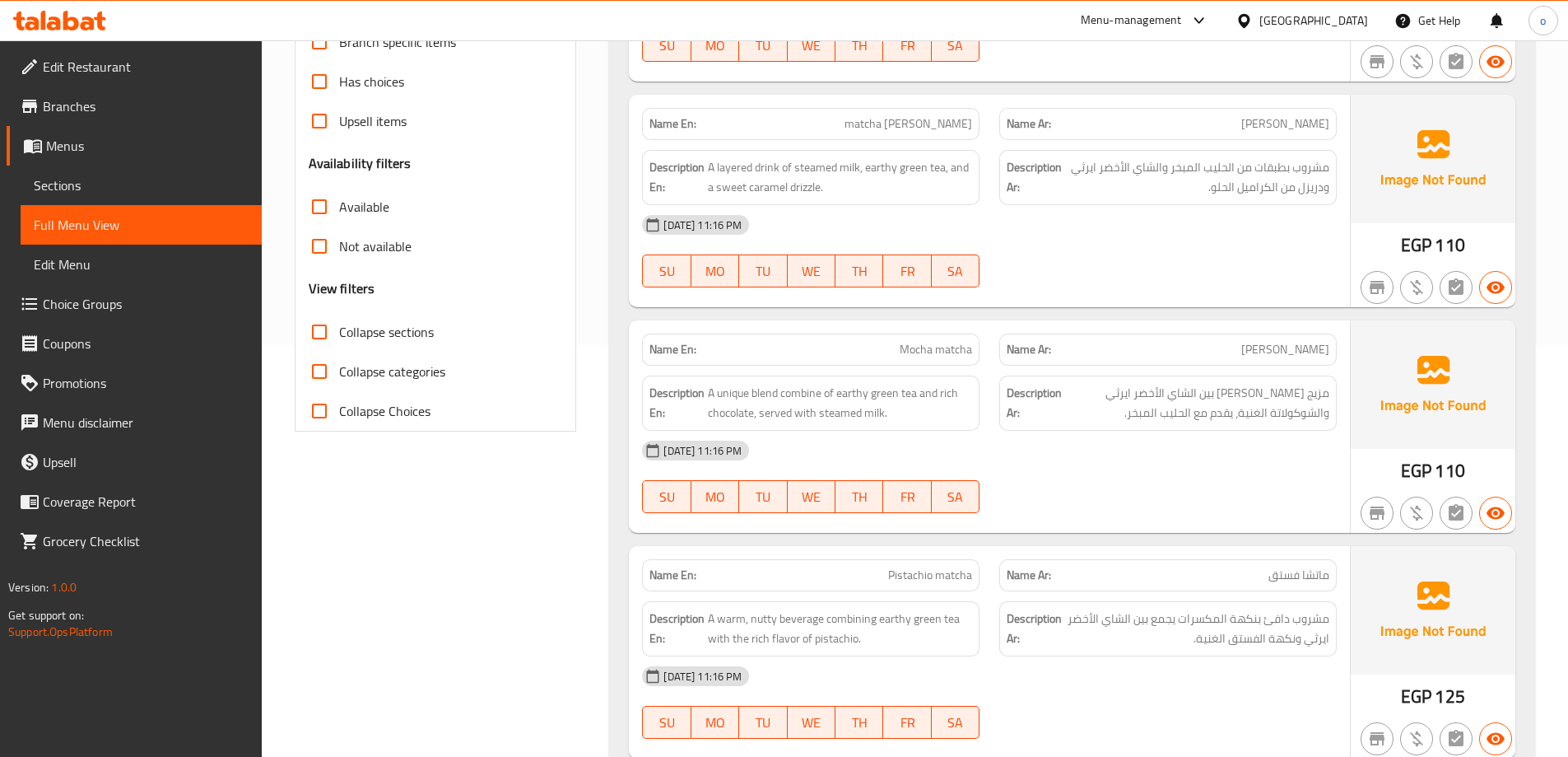
scroll to position [494, 0]
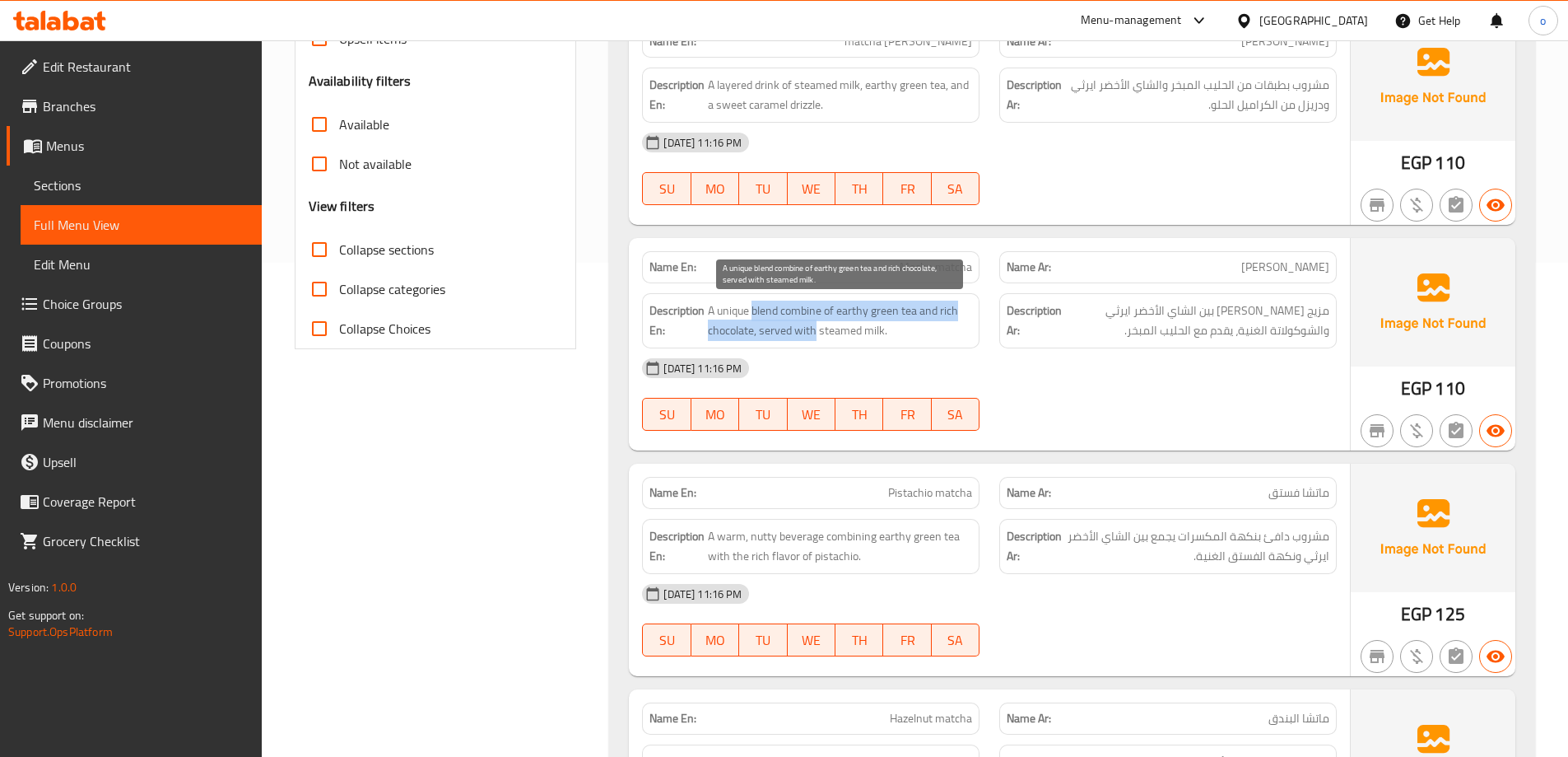
drag, startPoint x: 753, startPoint y: 313, endPoint x: 817, endPoint y: 321, distance: 64.5
click at [817, 321] on span "A unique blend combine of earthy green tea and rich chocolate, served with stea…" at bounding box center [839, 321] width 264 height 40
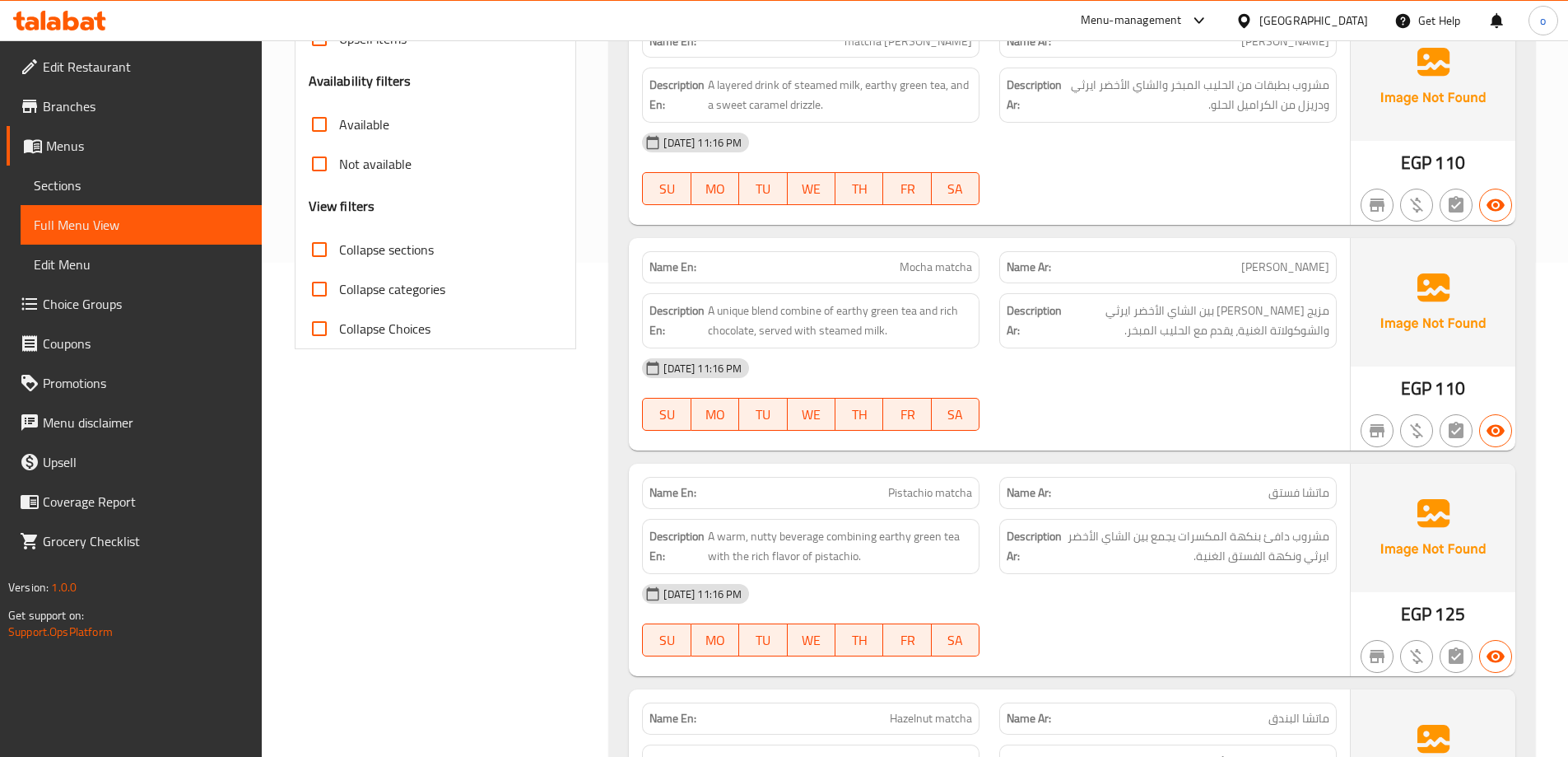
click at [944, 341] on div "Description En: A unique blend combine of earthy green tea and rich chocolate, …" at bounding box center [810, 320] width 337 height 55
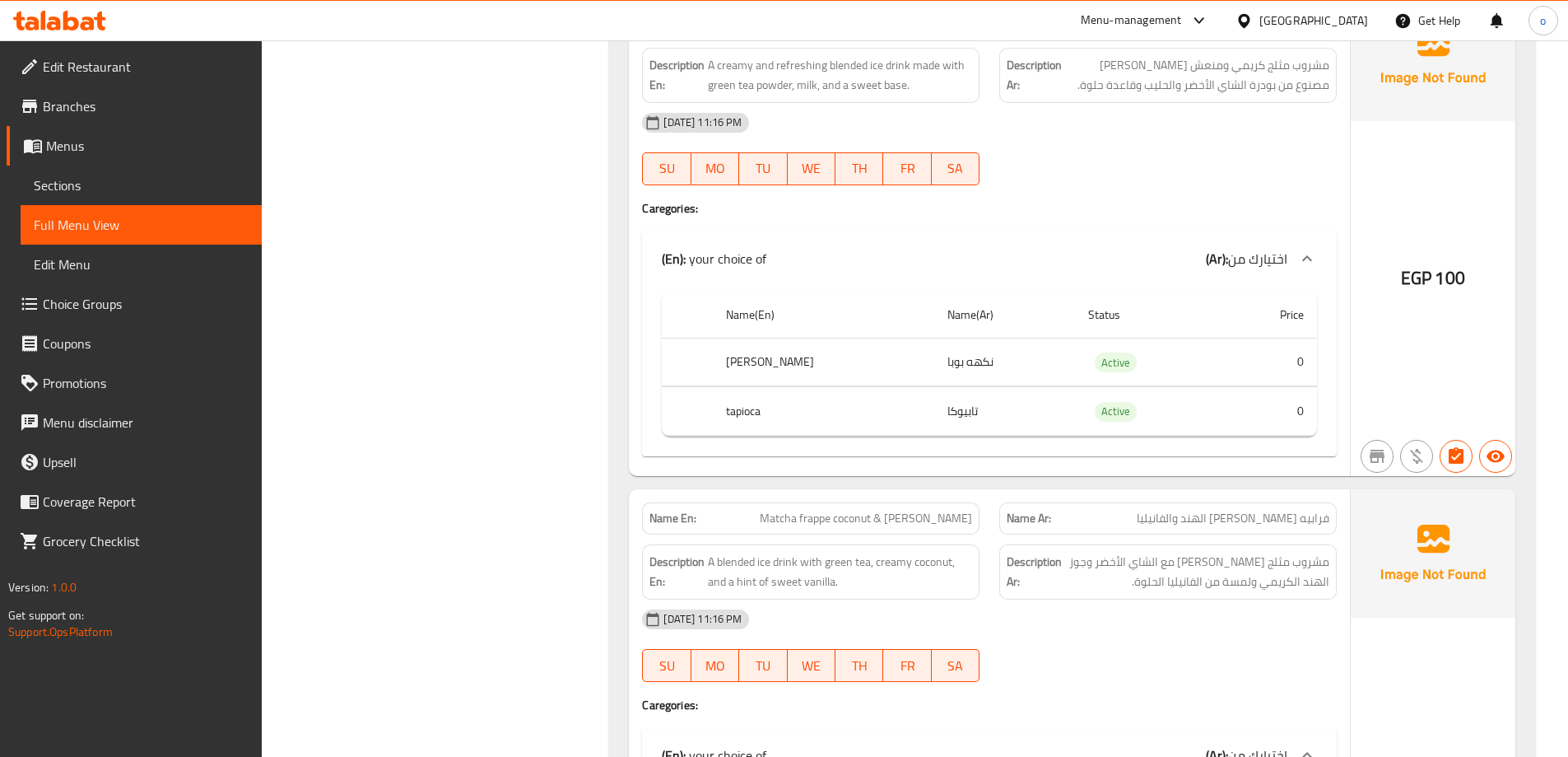
scroll to position [2720, 0]
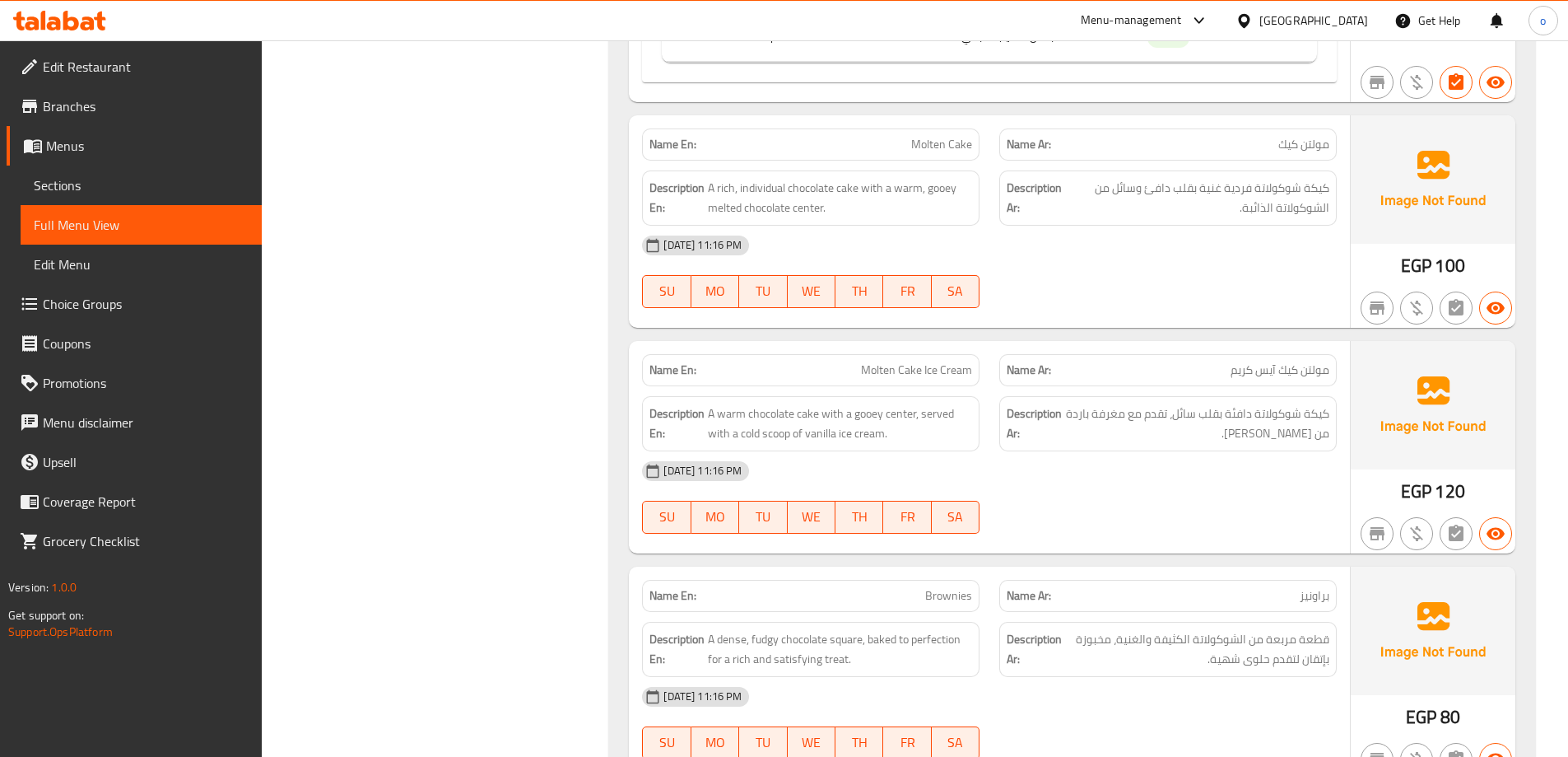
scroll to position [44005, 0]
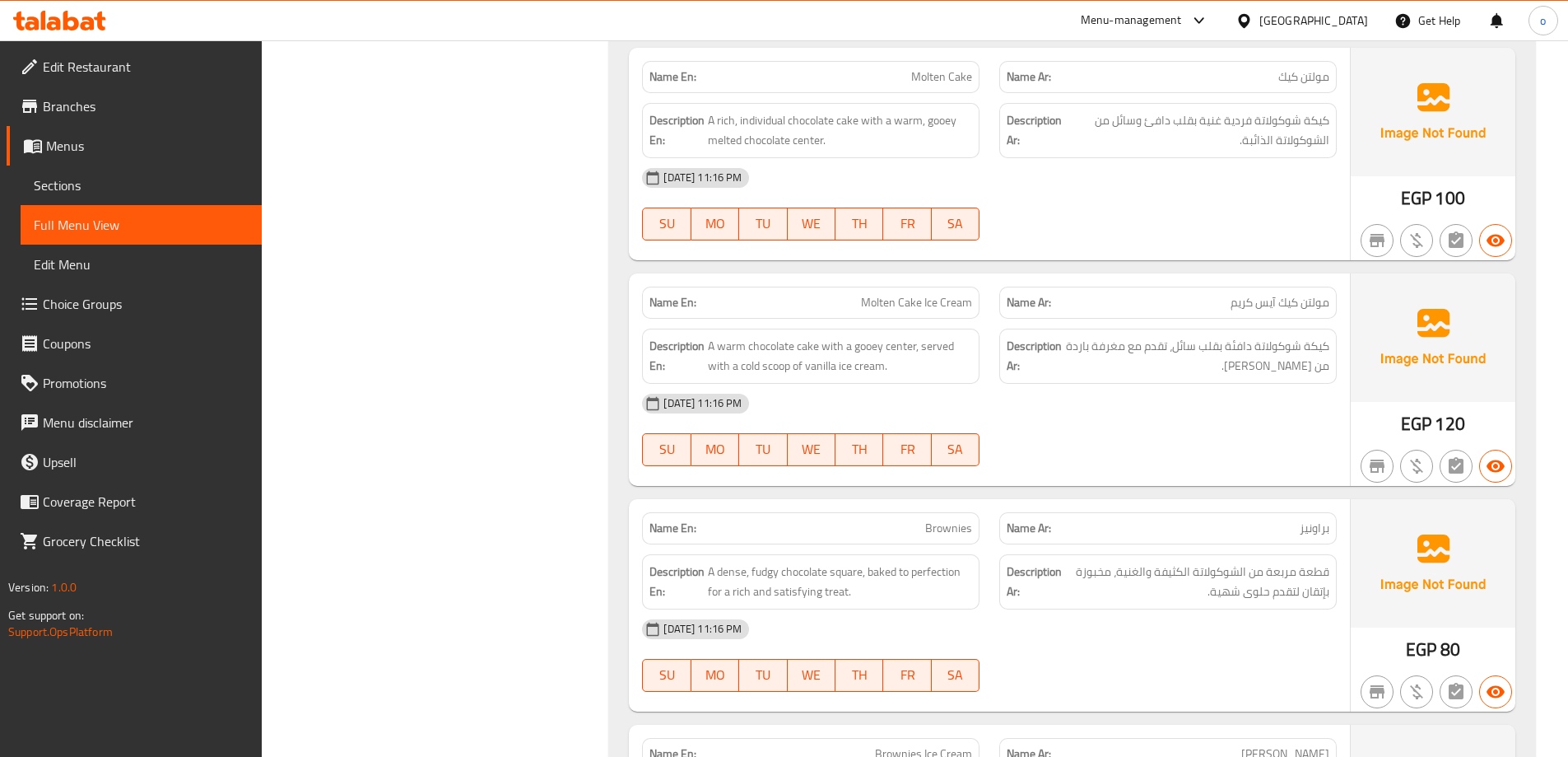
click at [1310, 514] on div "Name Ar: [PERSON_NAME]" at bounding box center [1168, 528] width 337 height 32
click at [1315, 526] on span "براونيز" at bounding box center [1314, 528] width 30 height 17
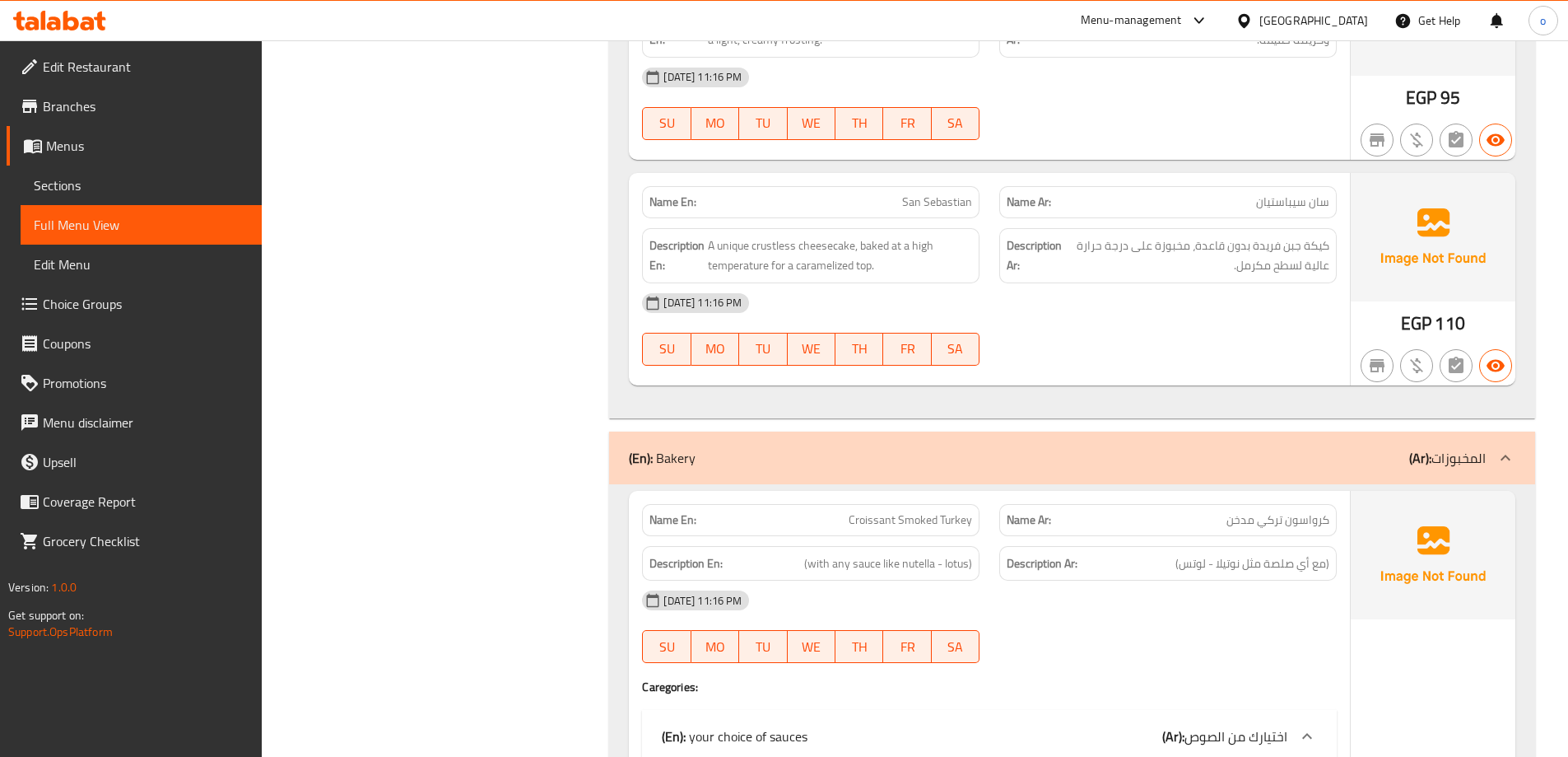
scroll to position [45982, 0]
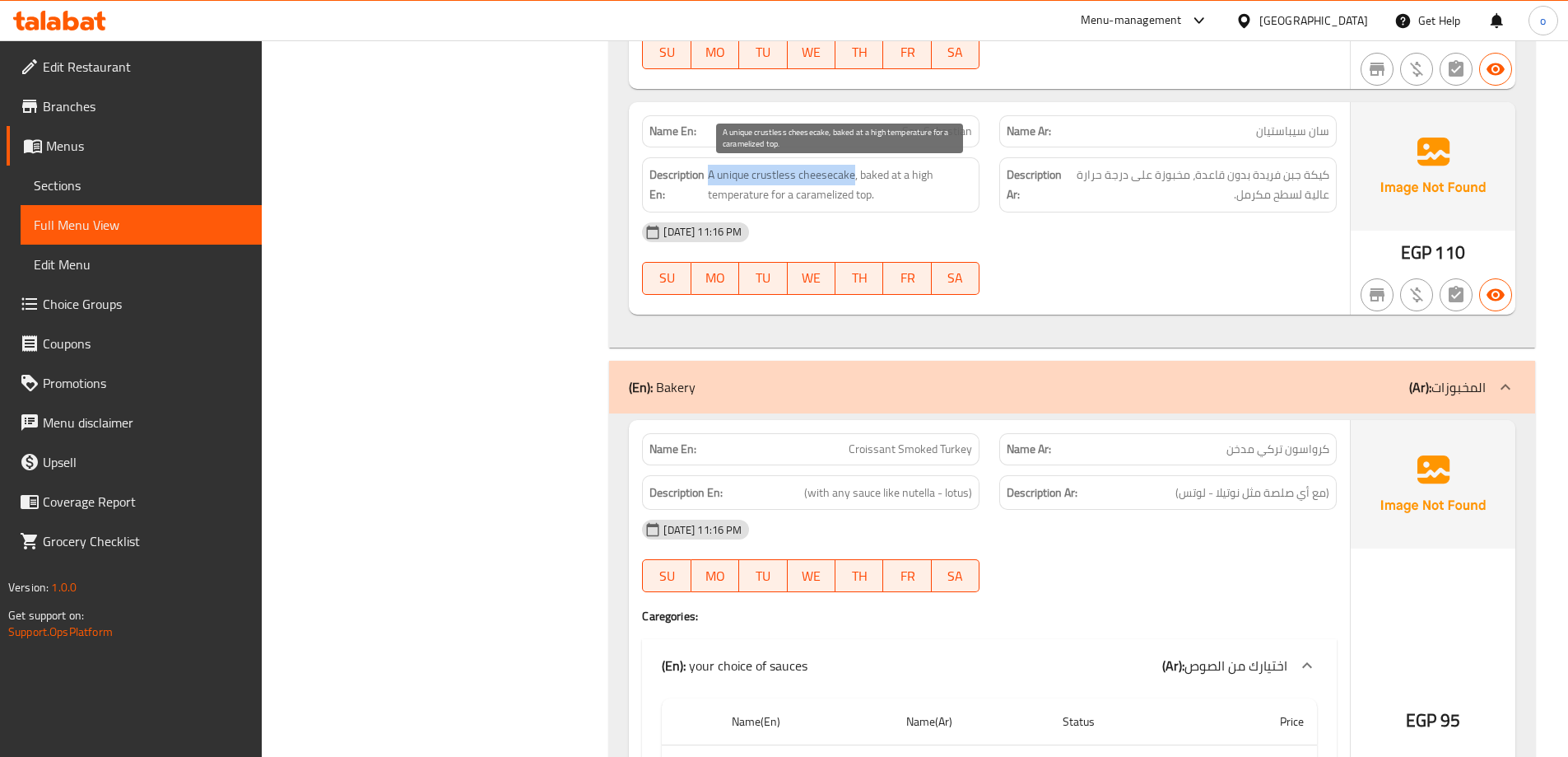
drag, startPoint x: 709, startPoint y: 175, endPoint x: 854, endPoint y: 175, distance: 145.0
click at [854, 175] on span "A unique crustless cheesecake, baked at a high temperature for a caramelized to…" at bounding box center [839, 185] width 264 height 40
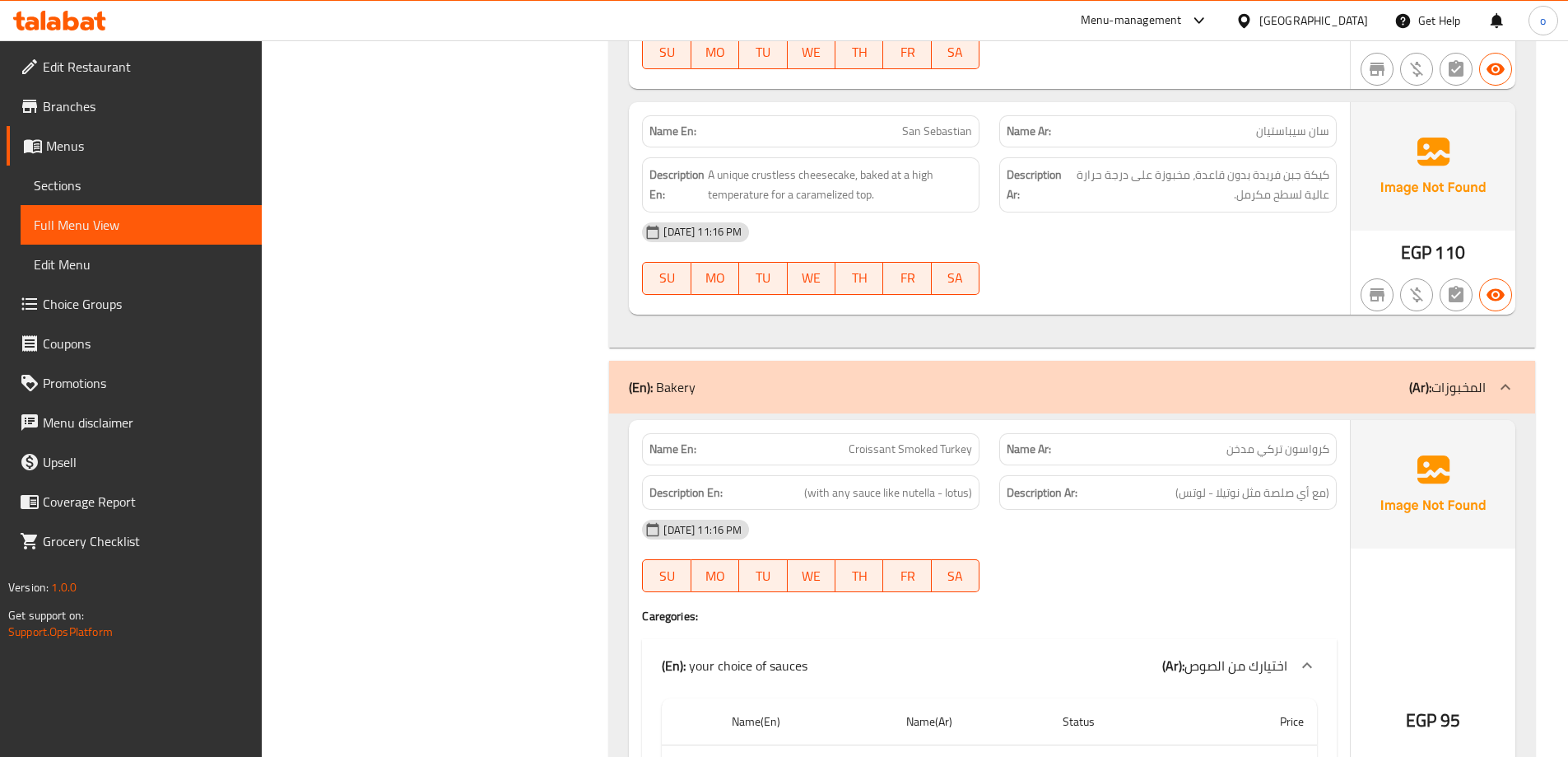
click at [1241, 542] on div "[DATE] 11:16 PM" at bounding box center [989, 529] width 714 height 39
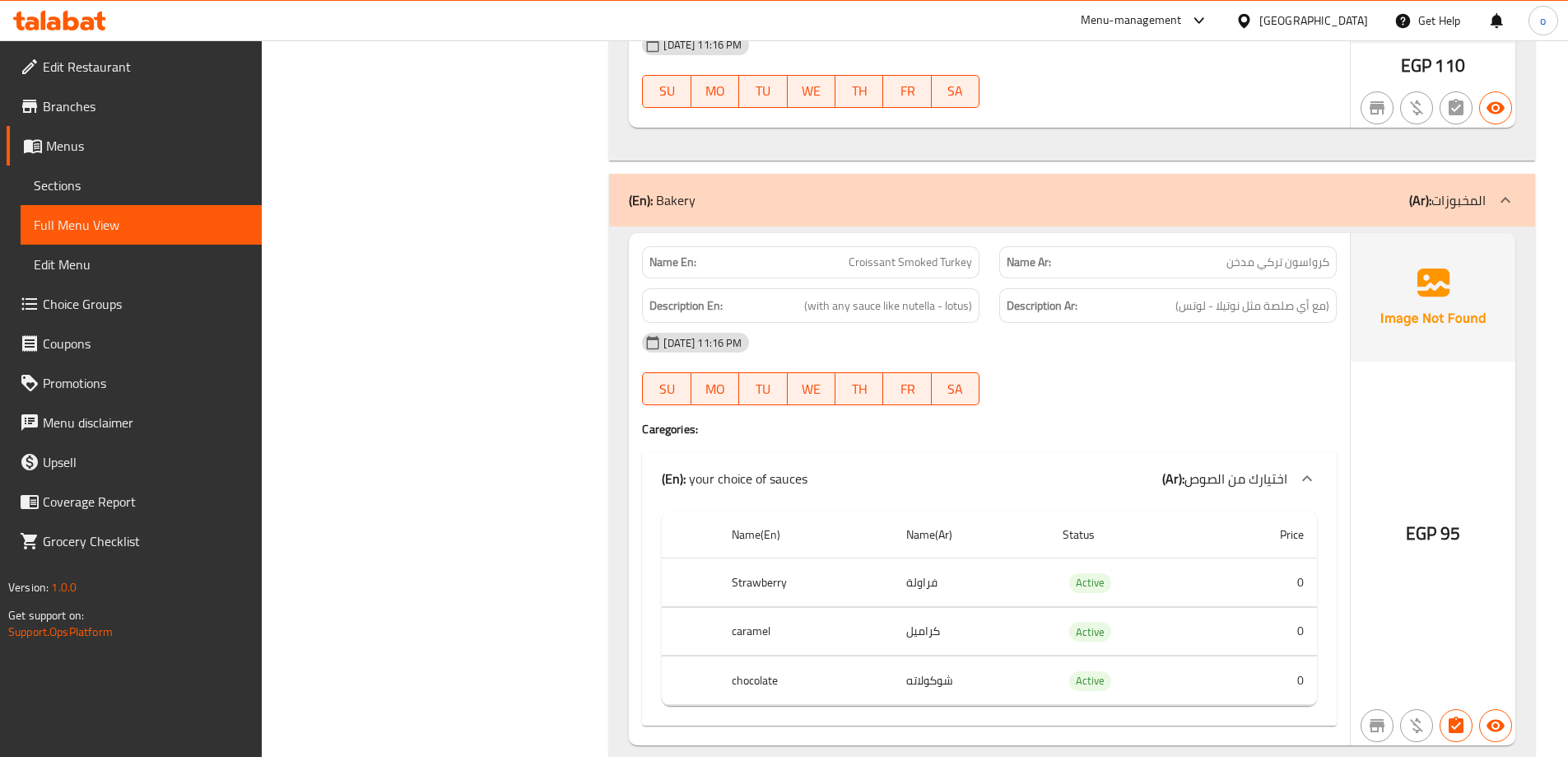
scroll to position [46146, 0]
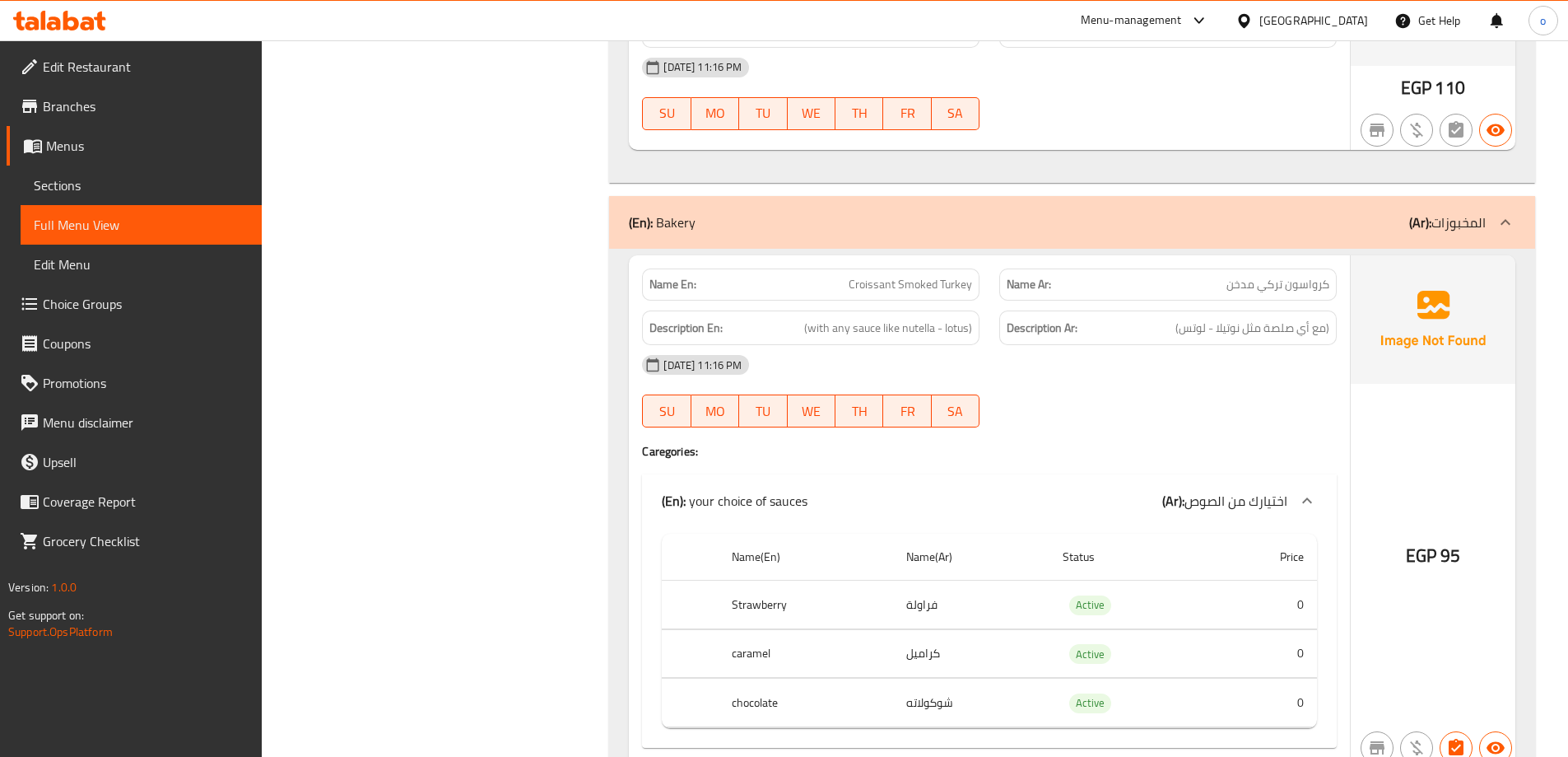
click at [1485, 215] on p "(Ar): المخبوزات" at bounding box center [1448, 222] width 77 height 20
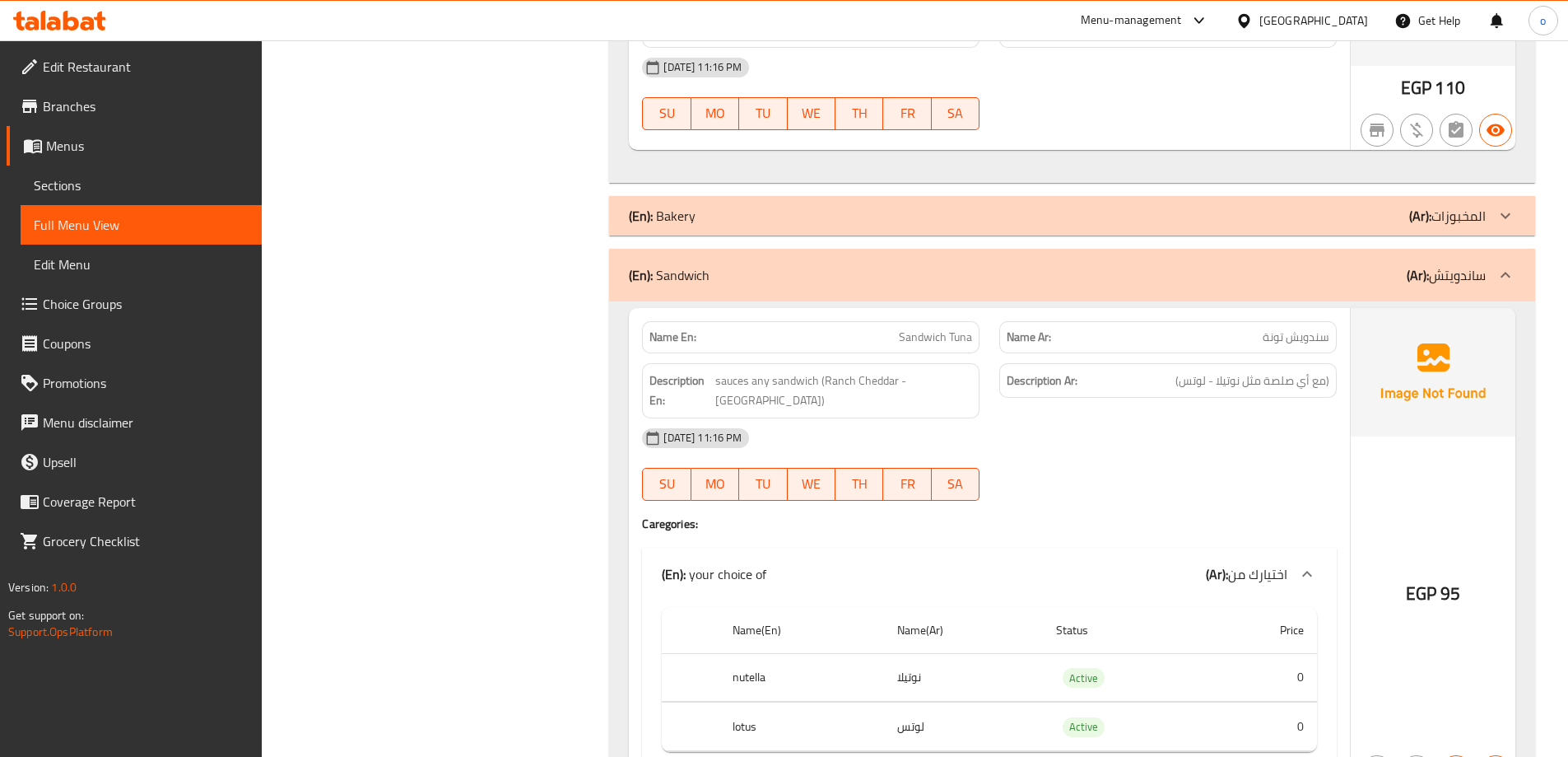
click at [1504, 210] on icon at bounding box center [1506, 215] width 20 height 20
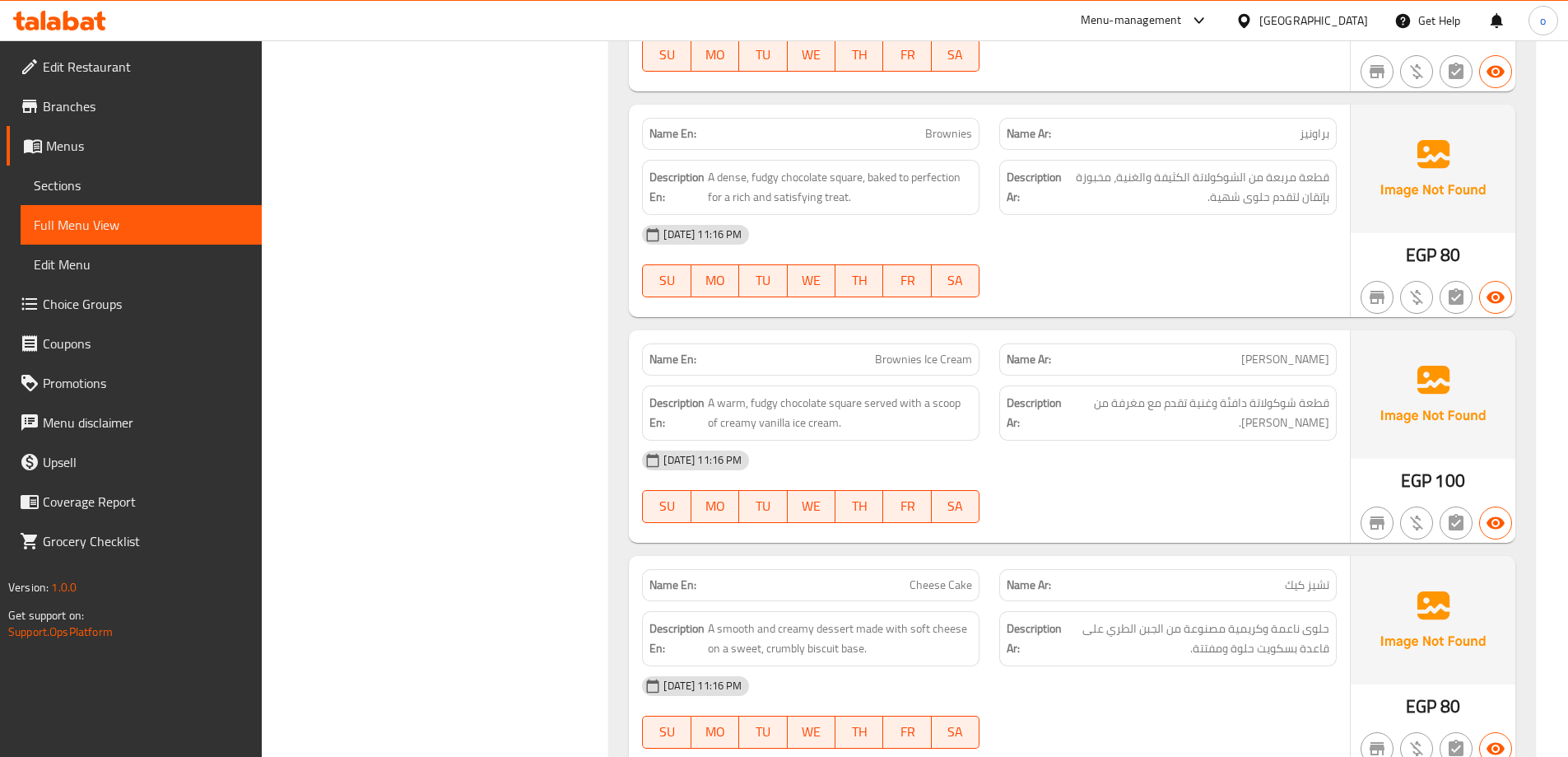
scroll to position [44499, 0]
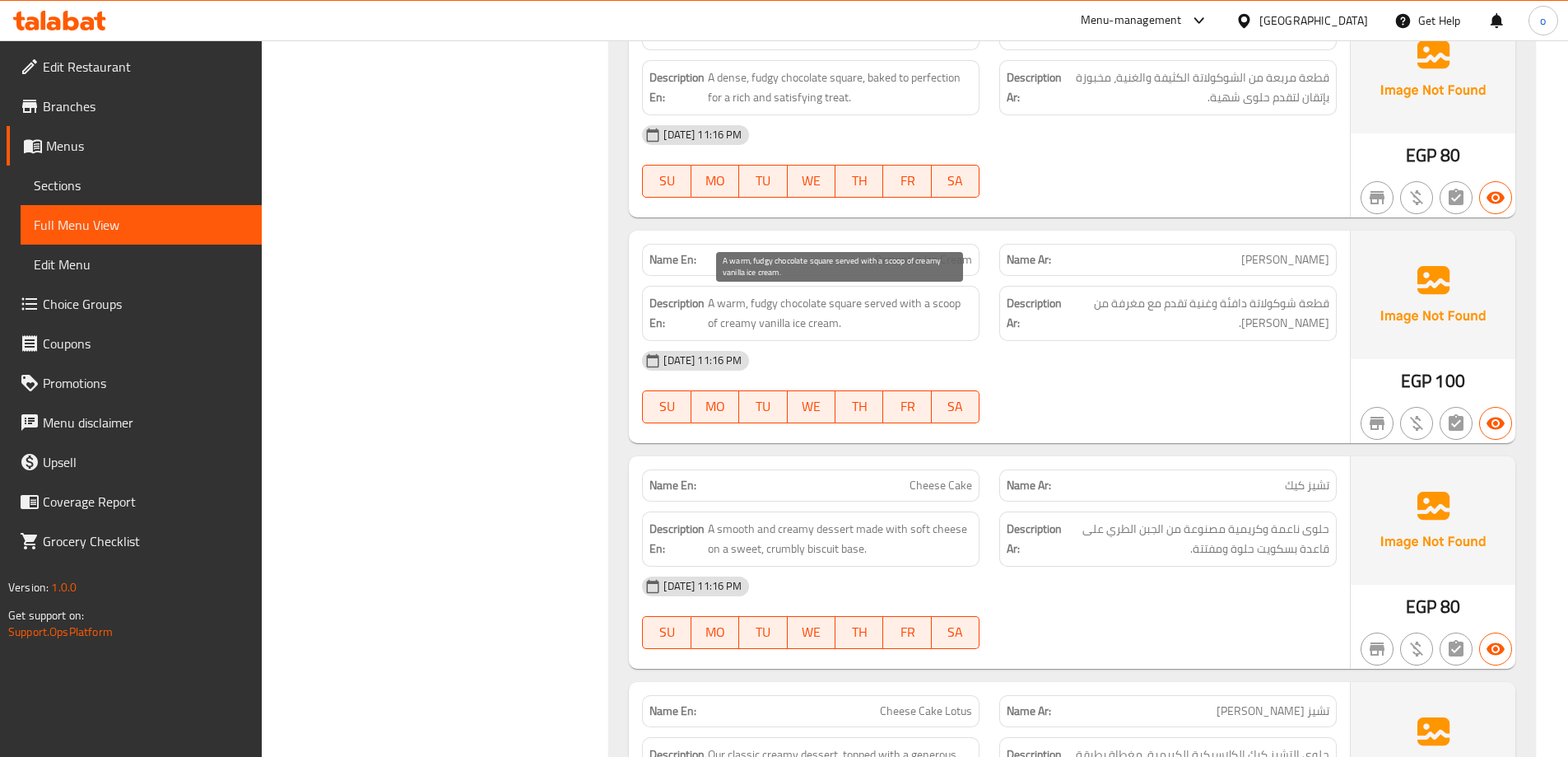
click at [753, 302] on span "A warm, fudgy chocolate square served with a scoop of creamy vanilla ice cream." at bounding box center [839, 314] width 264 height 40
drag, startPoint x: 751, startPoint y: 303, endPoint x: 777, endPoint y: 310, distance: 26.9
click at [777, 310] on span "A warm, fudgy chocolate square served with a scoop of creamy vanilla ice cream." at bounding box center [839, 314] width 264 height 40
copy span "fudgy"
click at [954, 251] on span "Brownies Ice Cream" at bounding box center [923, 260] width 97 height 17
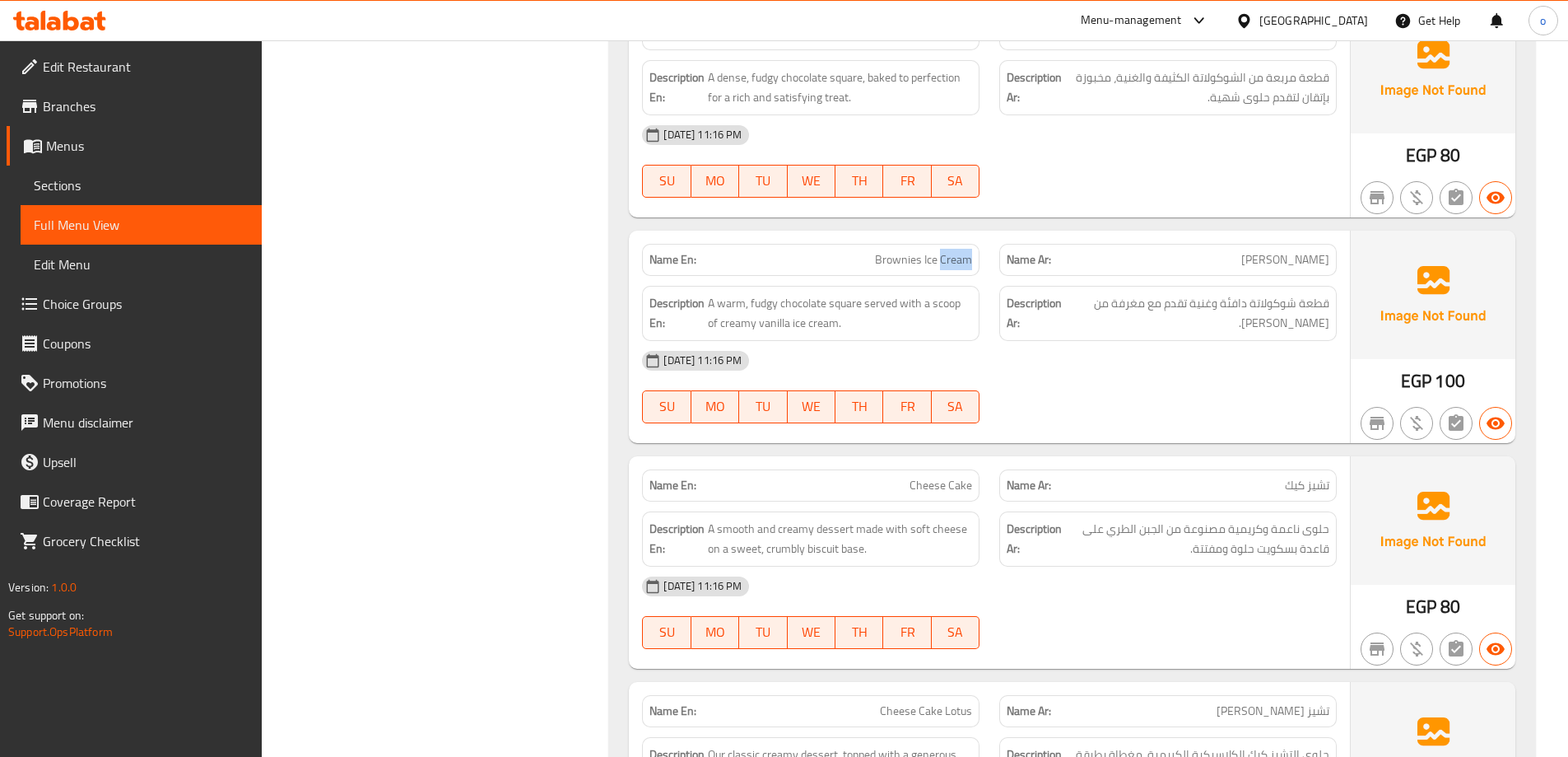
click at [954, 251] on span "Brownies Ice Cream" at bounding box center [923, 260] width 97 height 17
copy span "Brownies Ice Cream"
click at [142, 192] on span "Sections" at bounding box center [141, 185] width 215 height 20
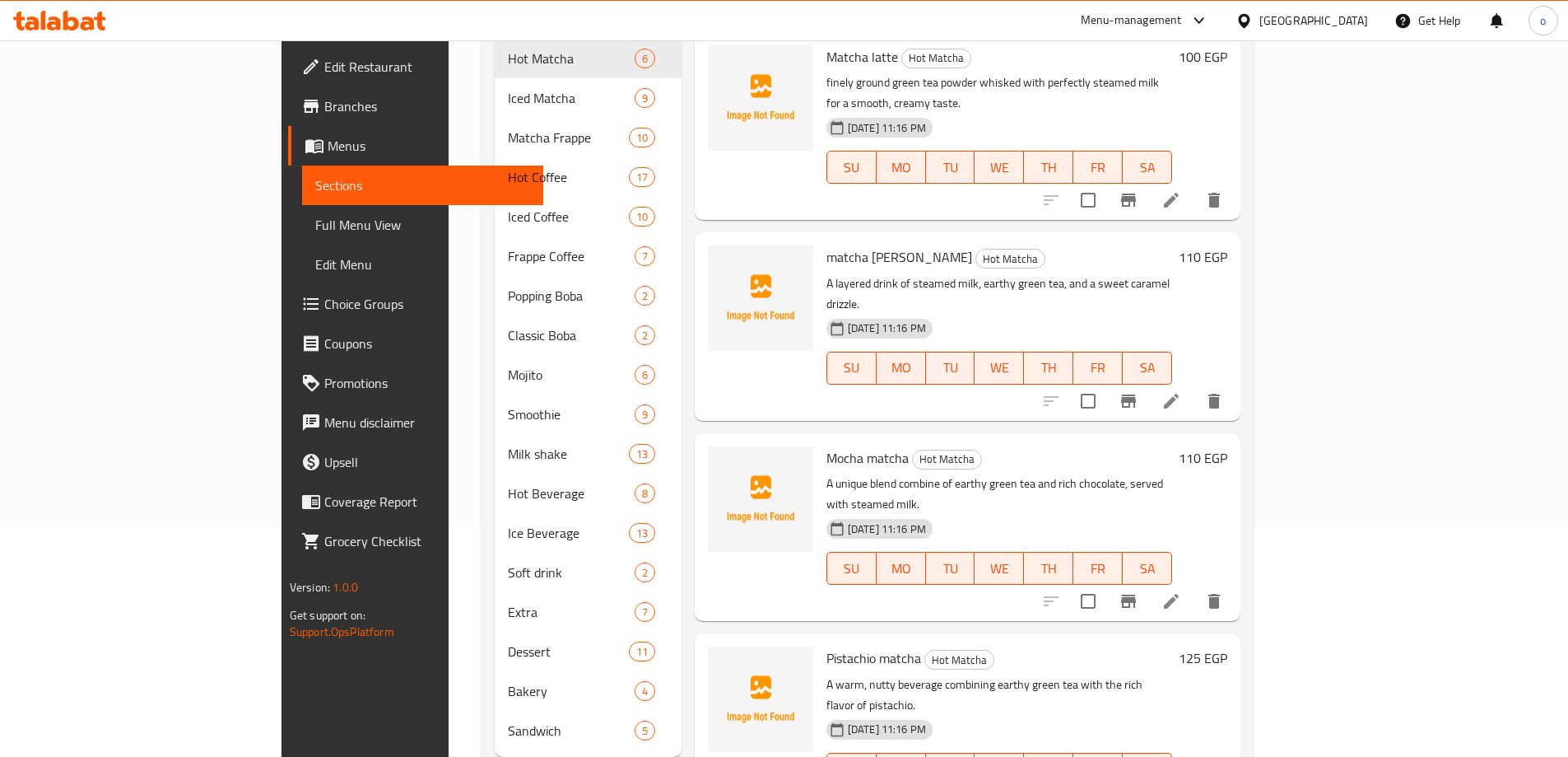
scroll to position [66, 0]
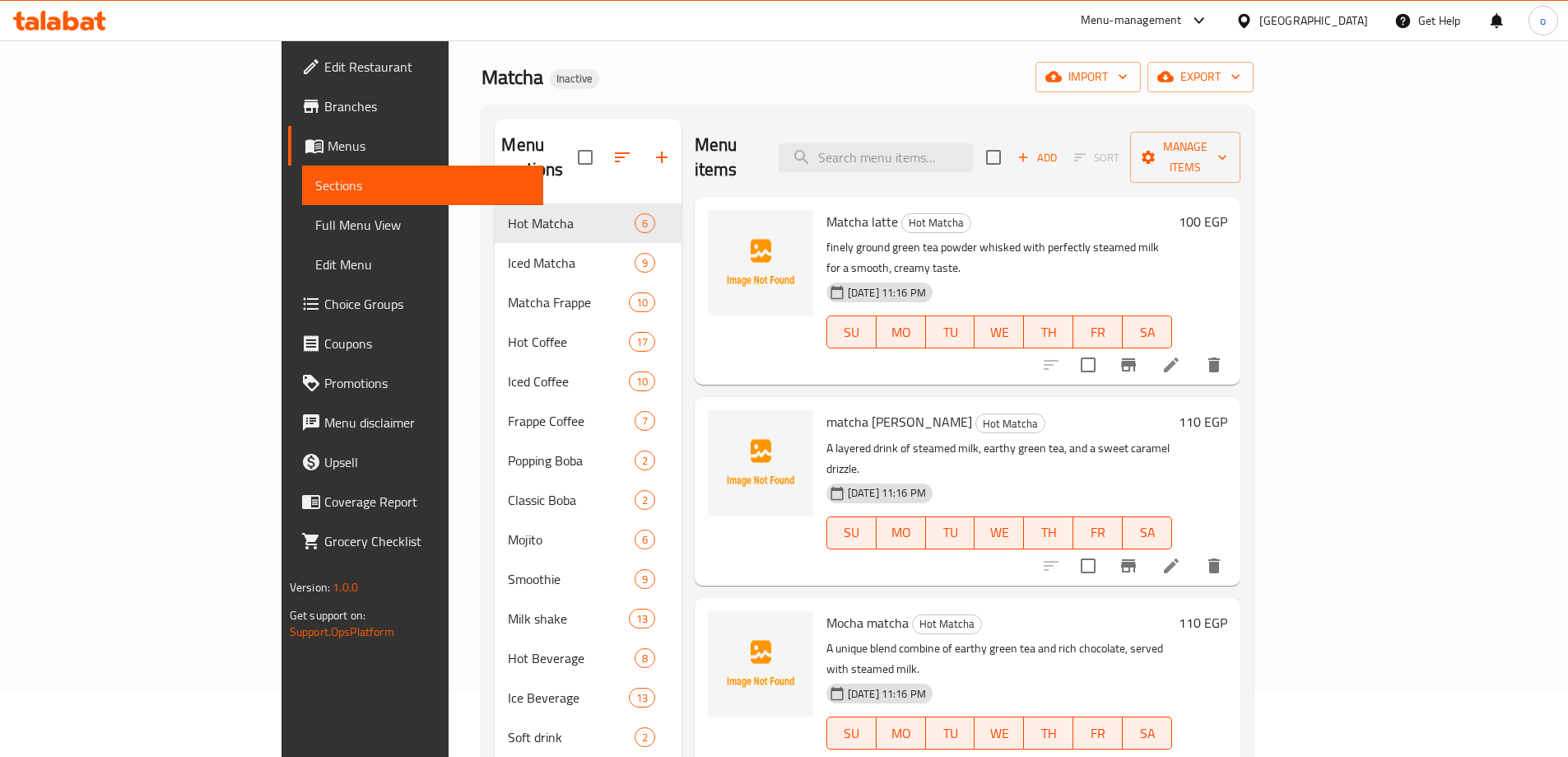
click at [1165, 77] on div "Matcha Inactive import export" at bounding box center [867, 77] width 772 height 31
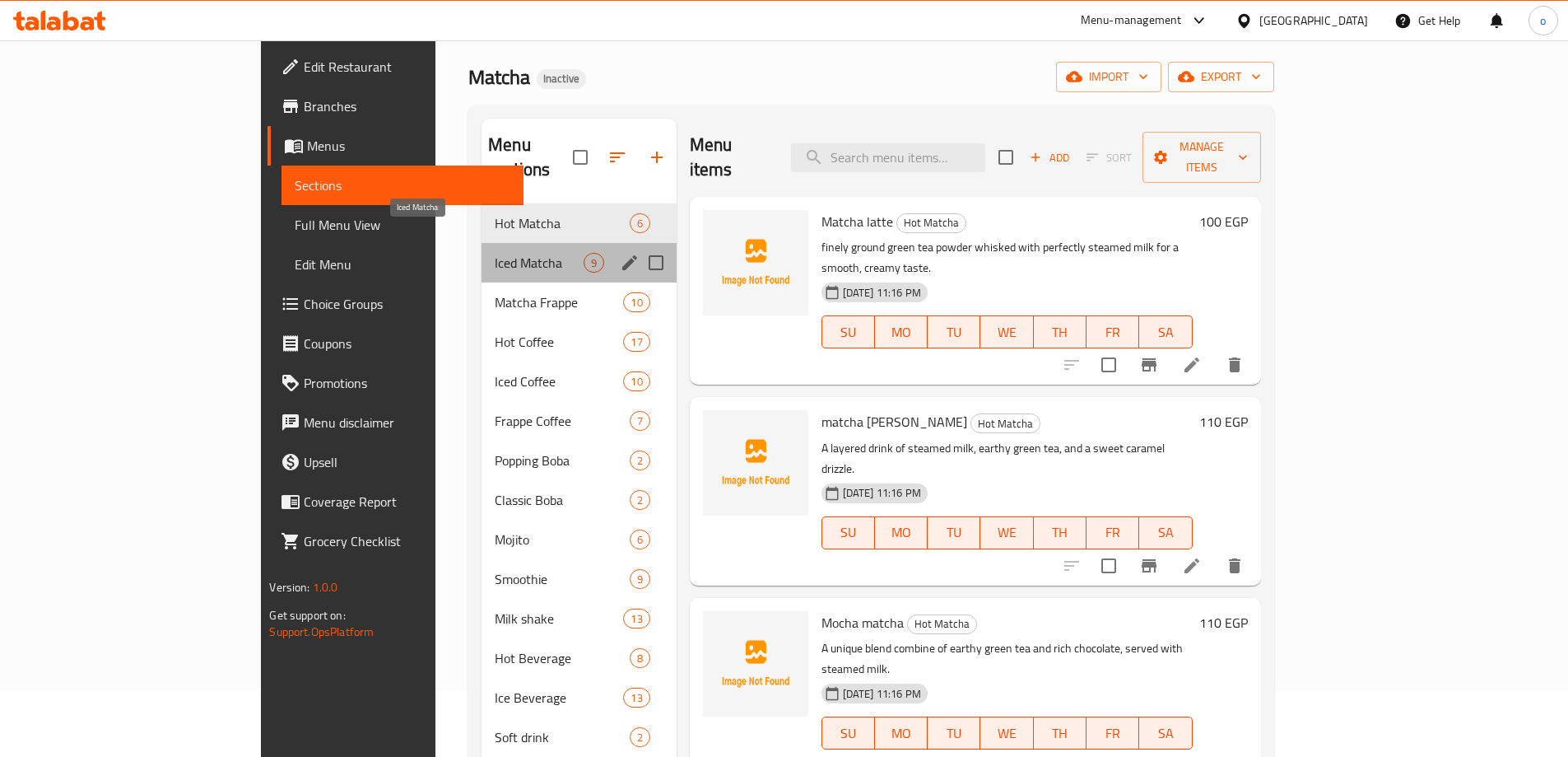
click at [495, 253] on span "Iced Matcha" at bounding box center [539, 263] width 88 height 20
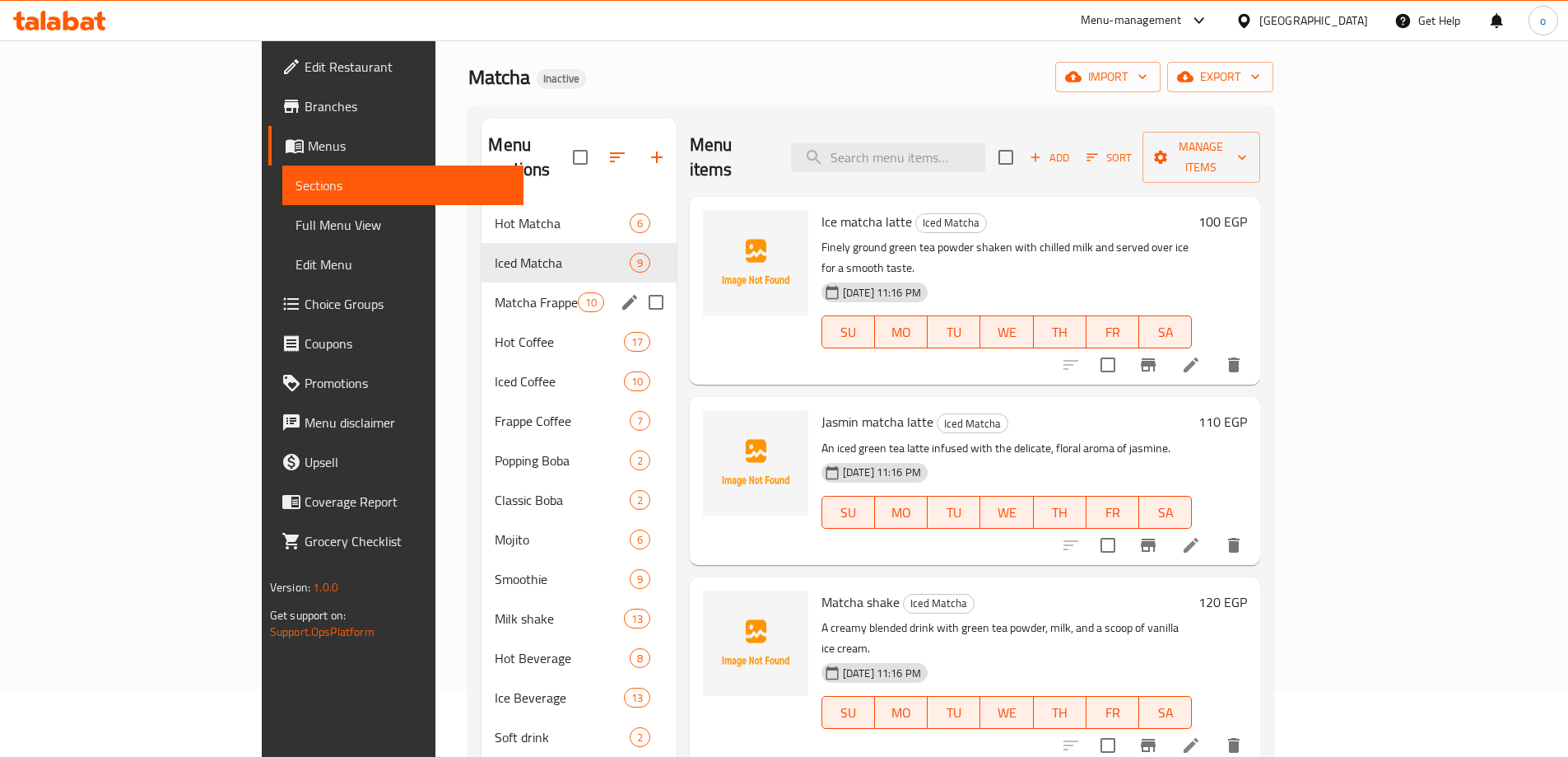
click at [482, 283] on div "Matcha Frappe 10" at bounding box center [579, 302] width 194 height 39
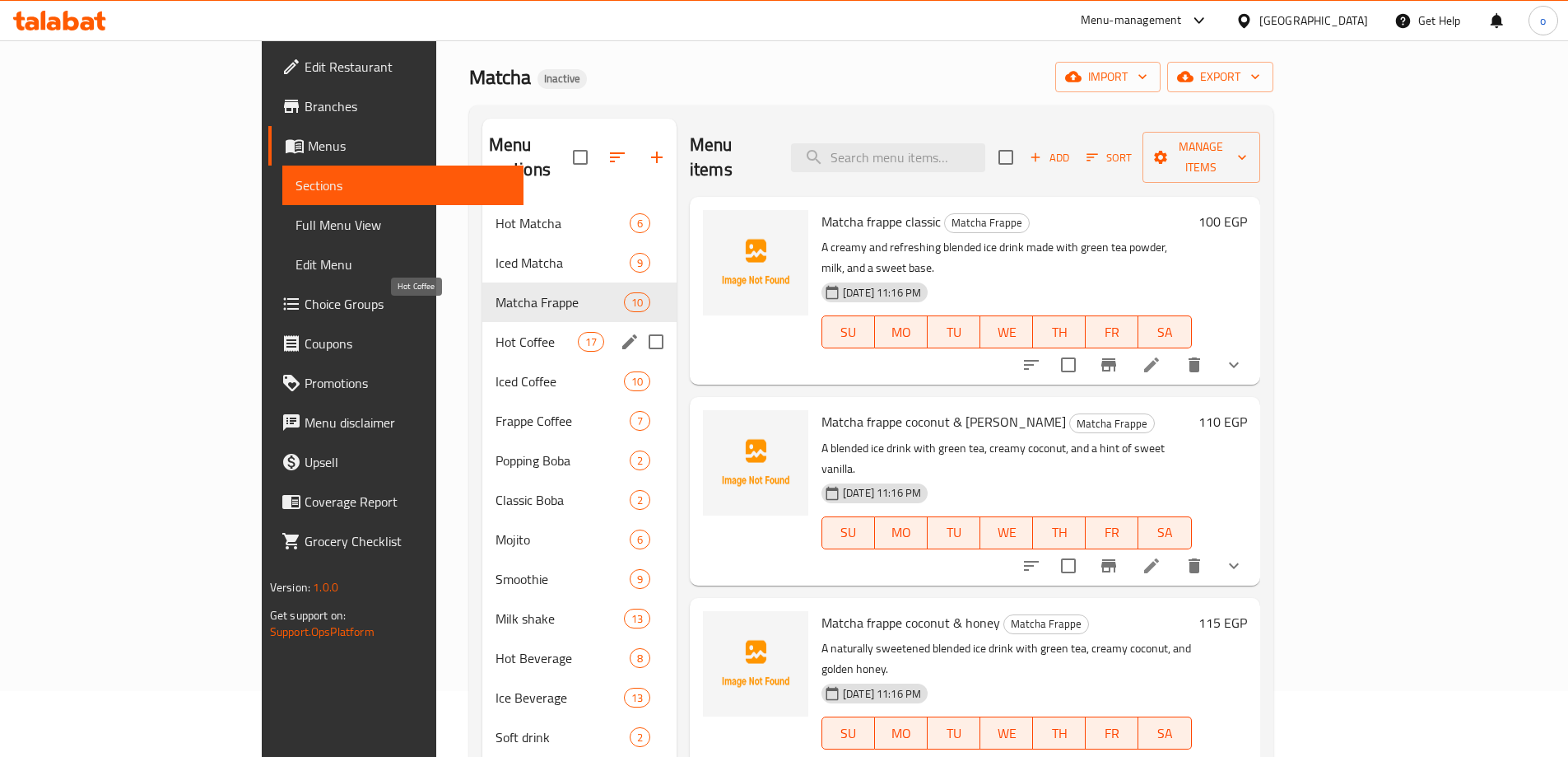
click at [496, 332] on span "Hot Coffee" at bounding box center [537, 341] width 83 height 20
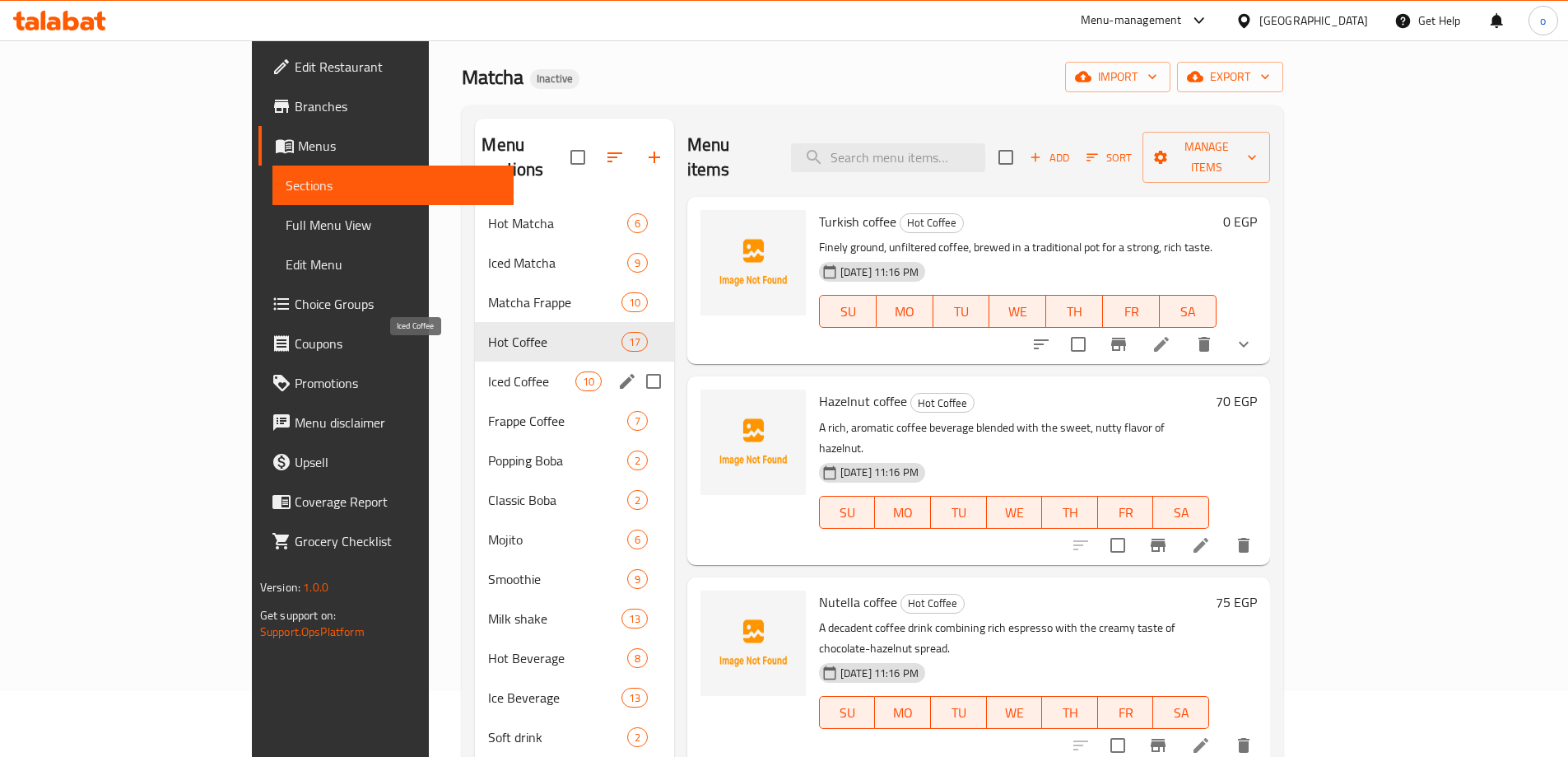
click at [488, 371] on span "Iced Coffee" at bounding box center [532, 381] width 87 height 20
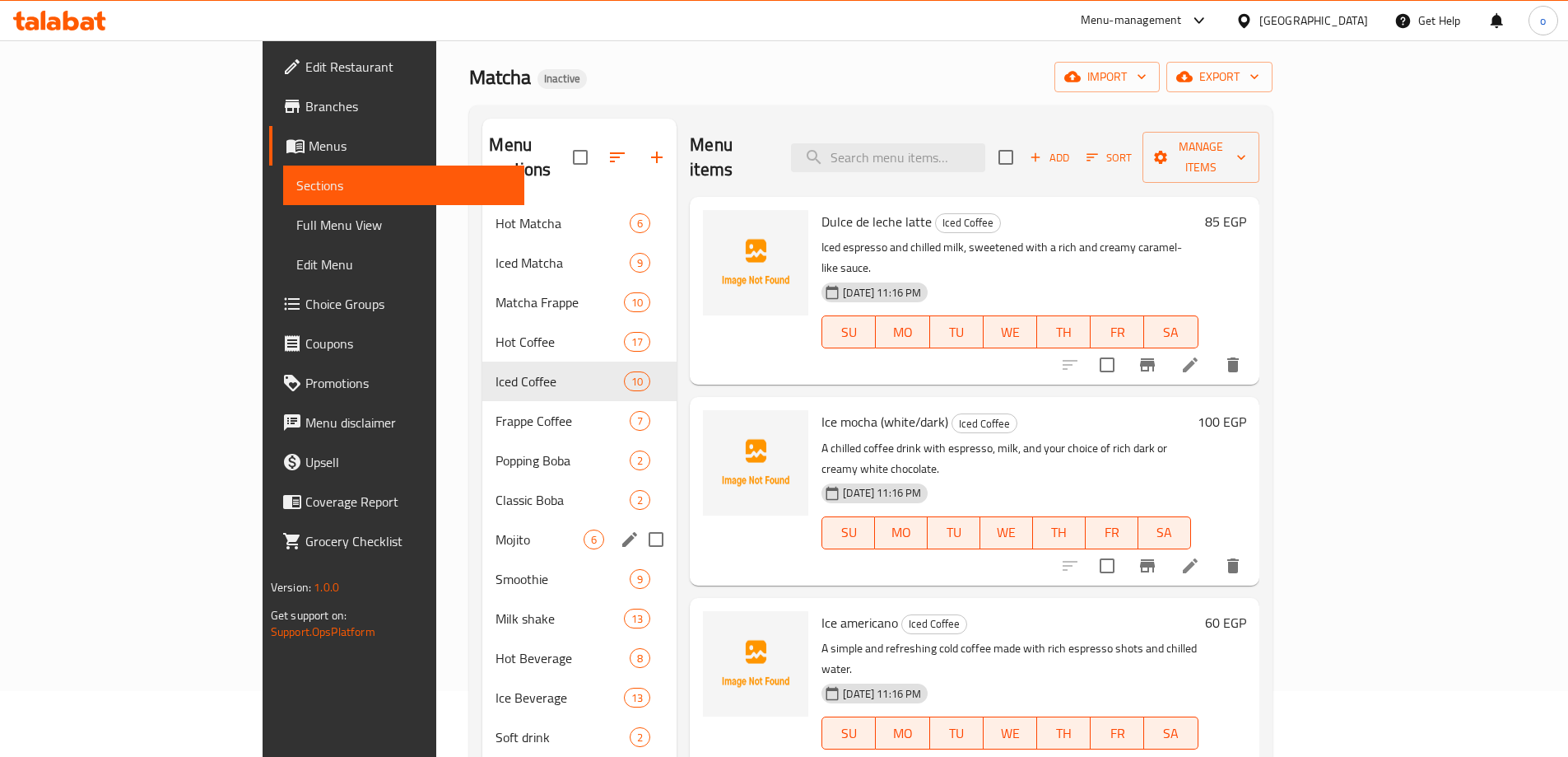
click at [483, 519] on div "Mojito 6" at bounding box center [580, 539] width 194 height 39
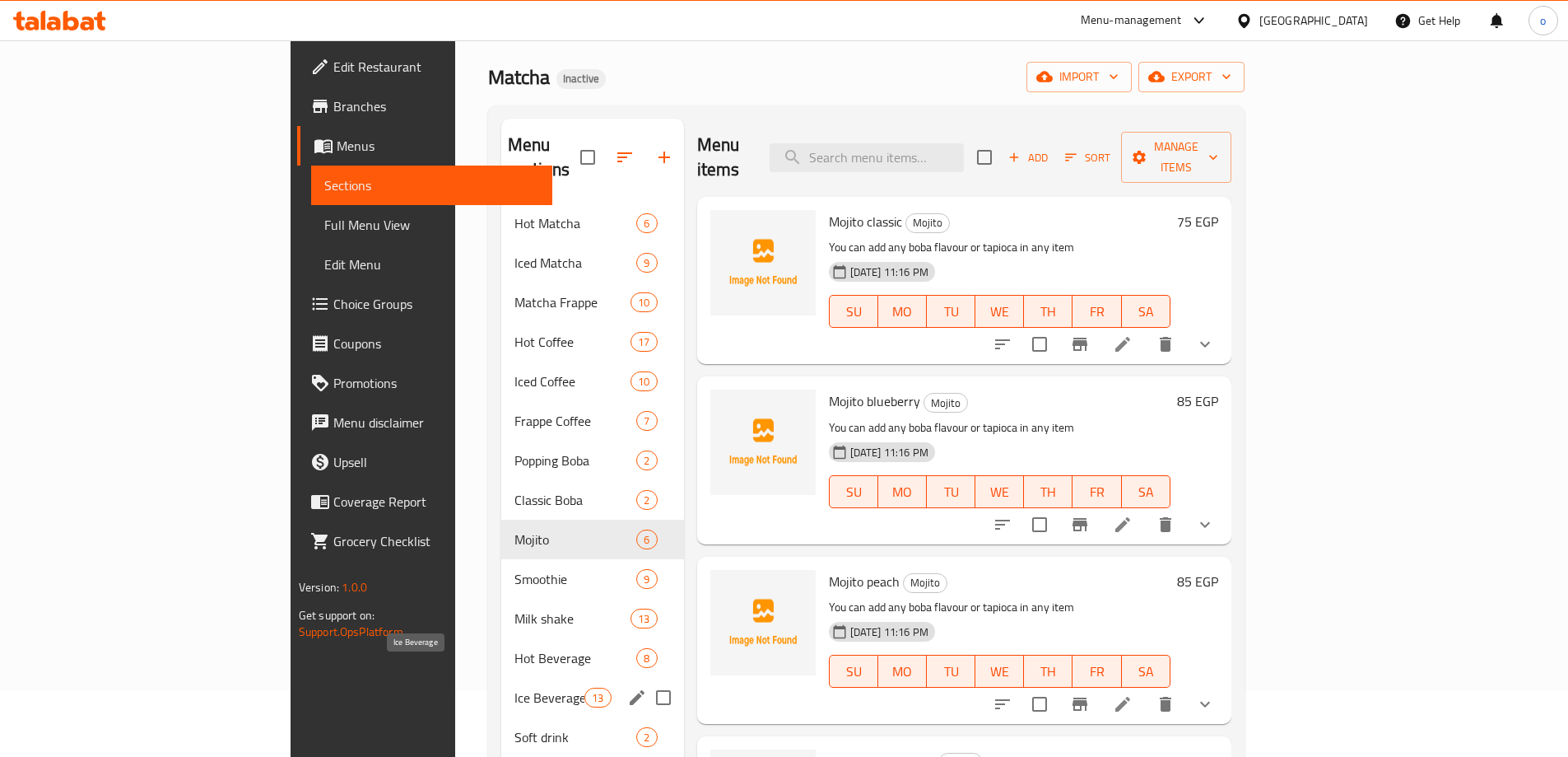
click at [514, 688] on span "Ice Beverage" at bounding box center [549, 697] width 70 height 20
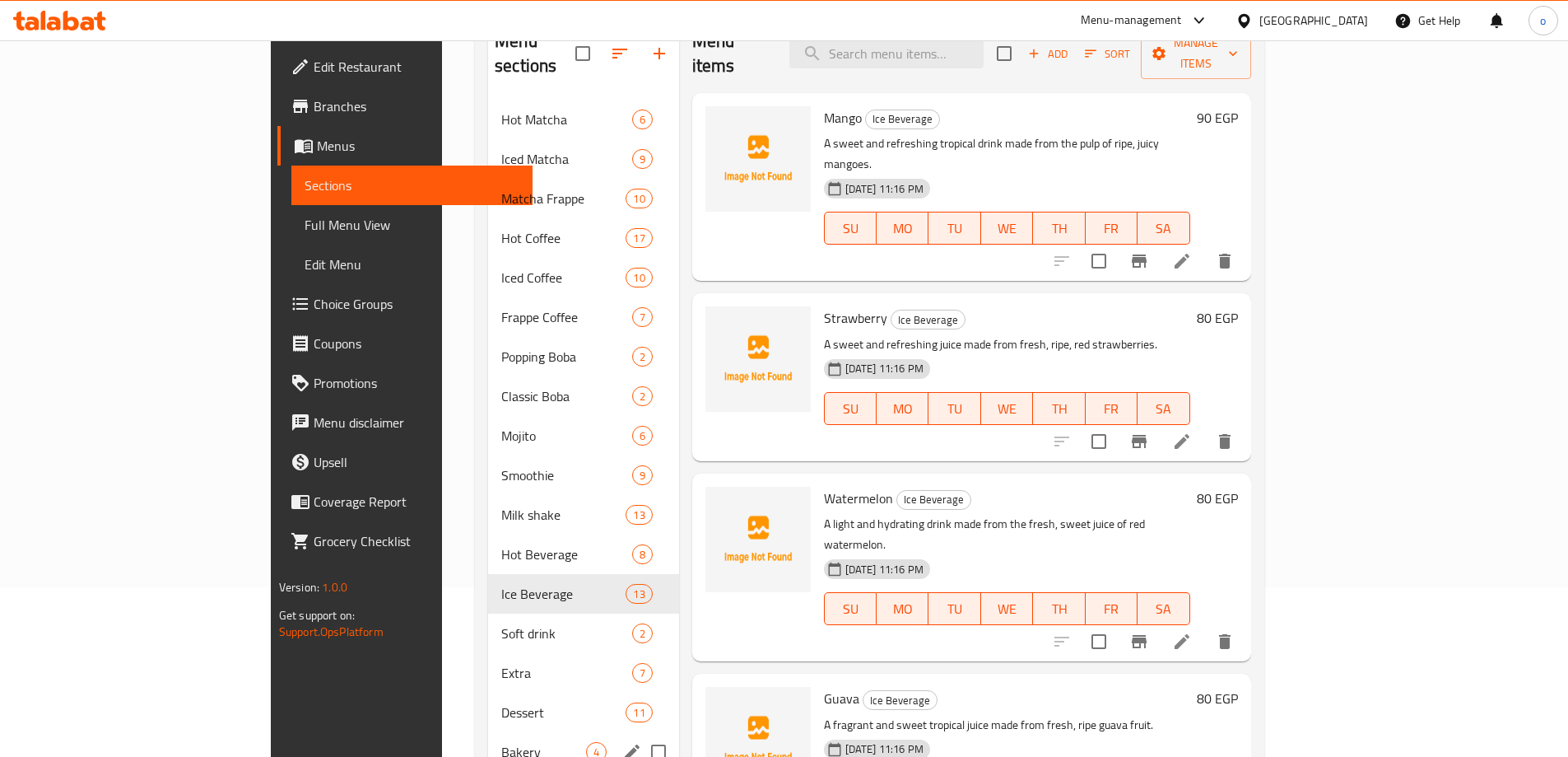
scroll to position [252, 0]
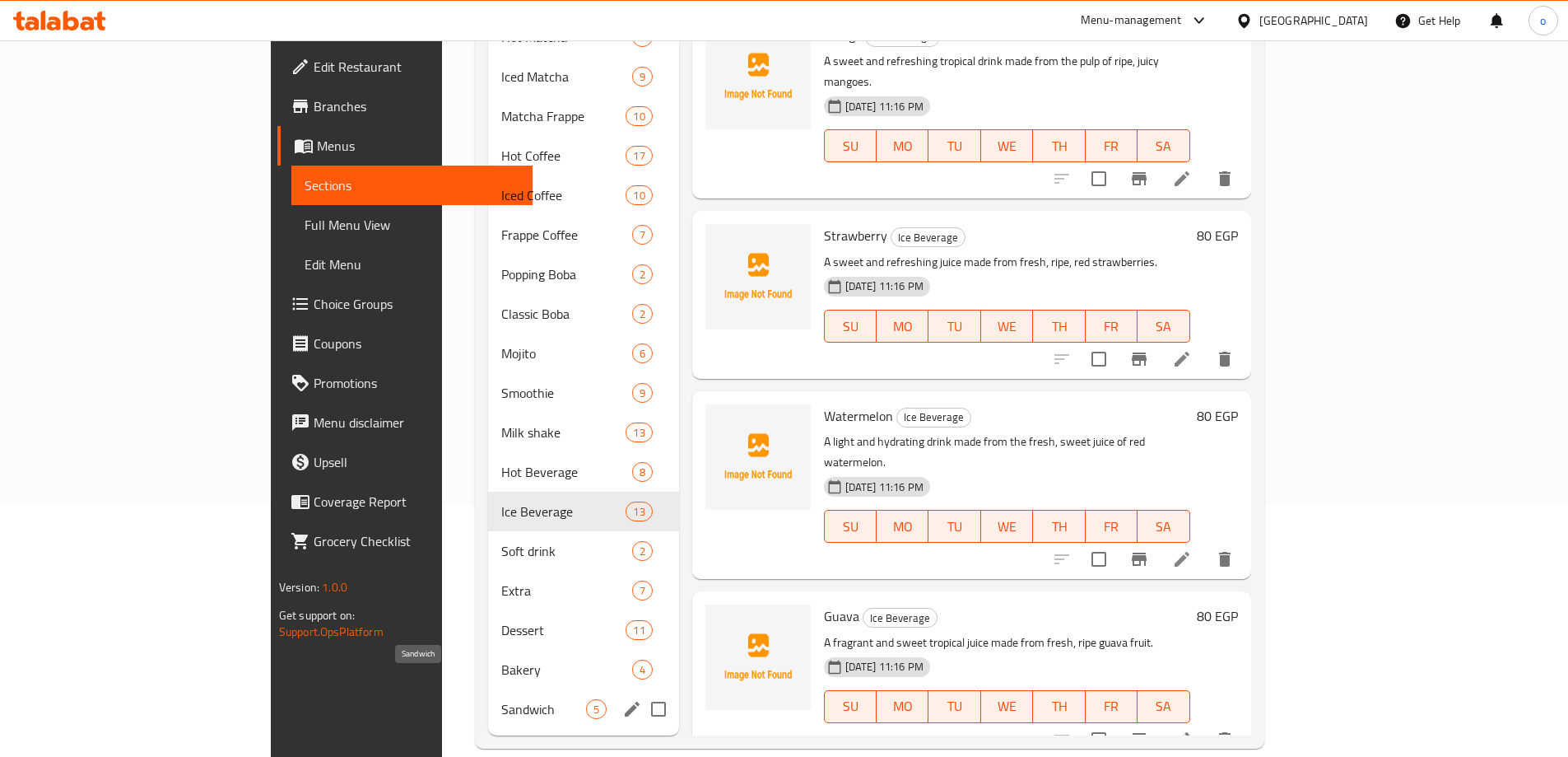
click at [502, 699] on span "Sandwich" at bounding box center [543, 709] width 84 height 20
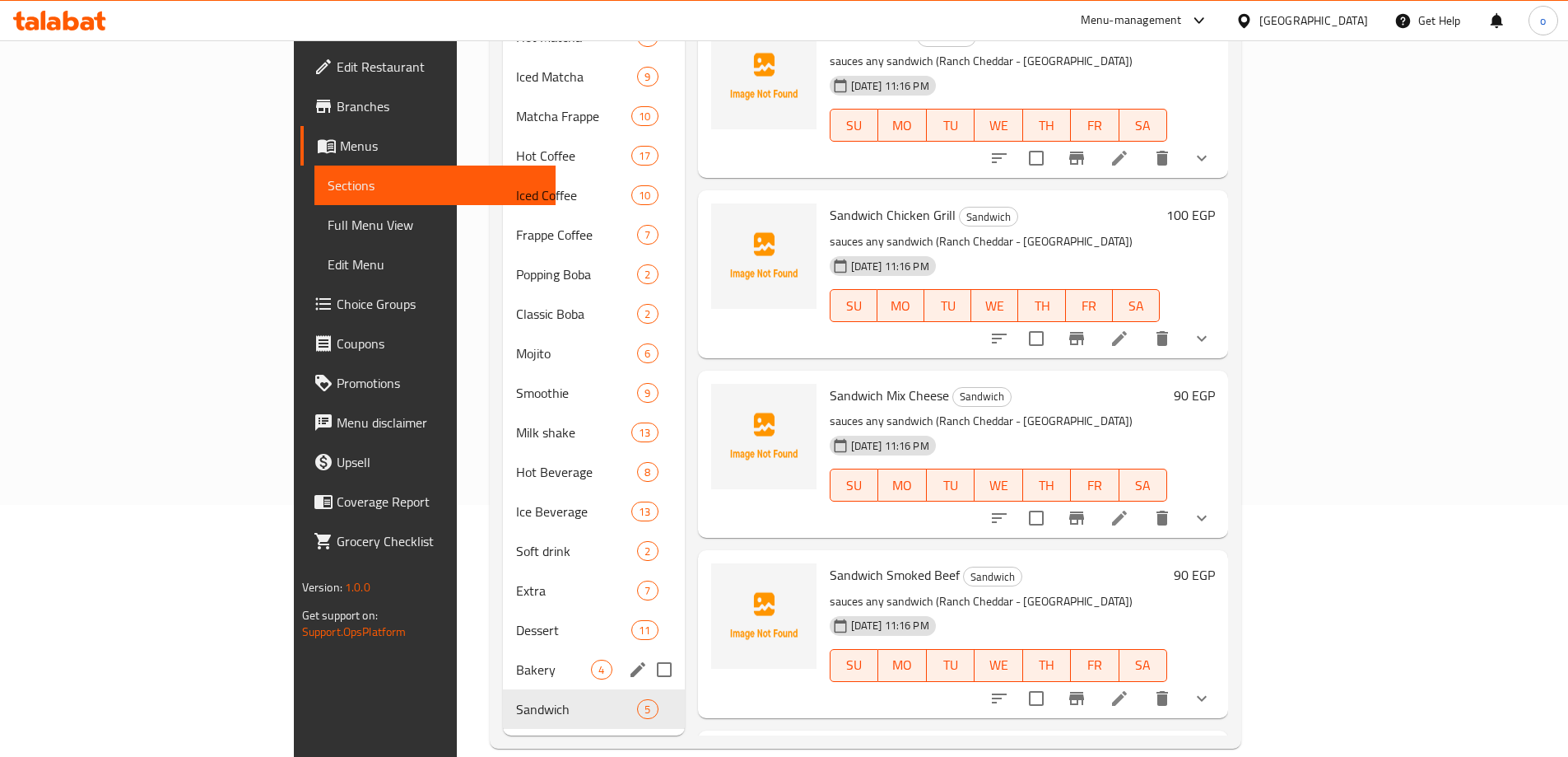
click at [516, 660] on span "Bakery" at bounding box center [554, 669] width 75 height 20
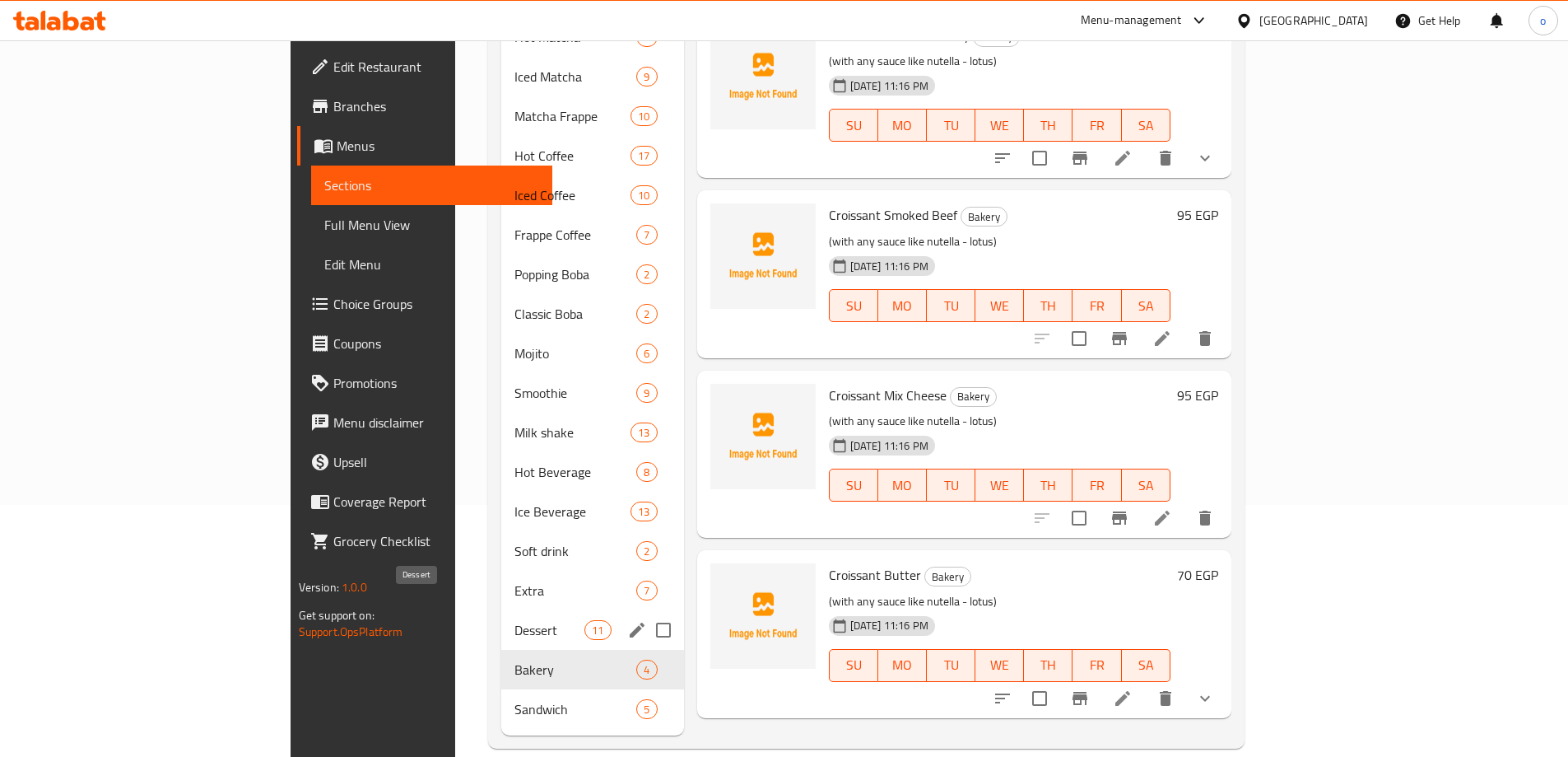
click at [514, 620] on span "Dessert" at bounding box center [549, 630] width 70 height 20
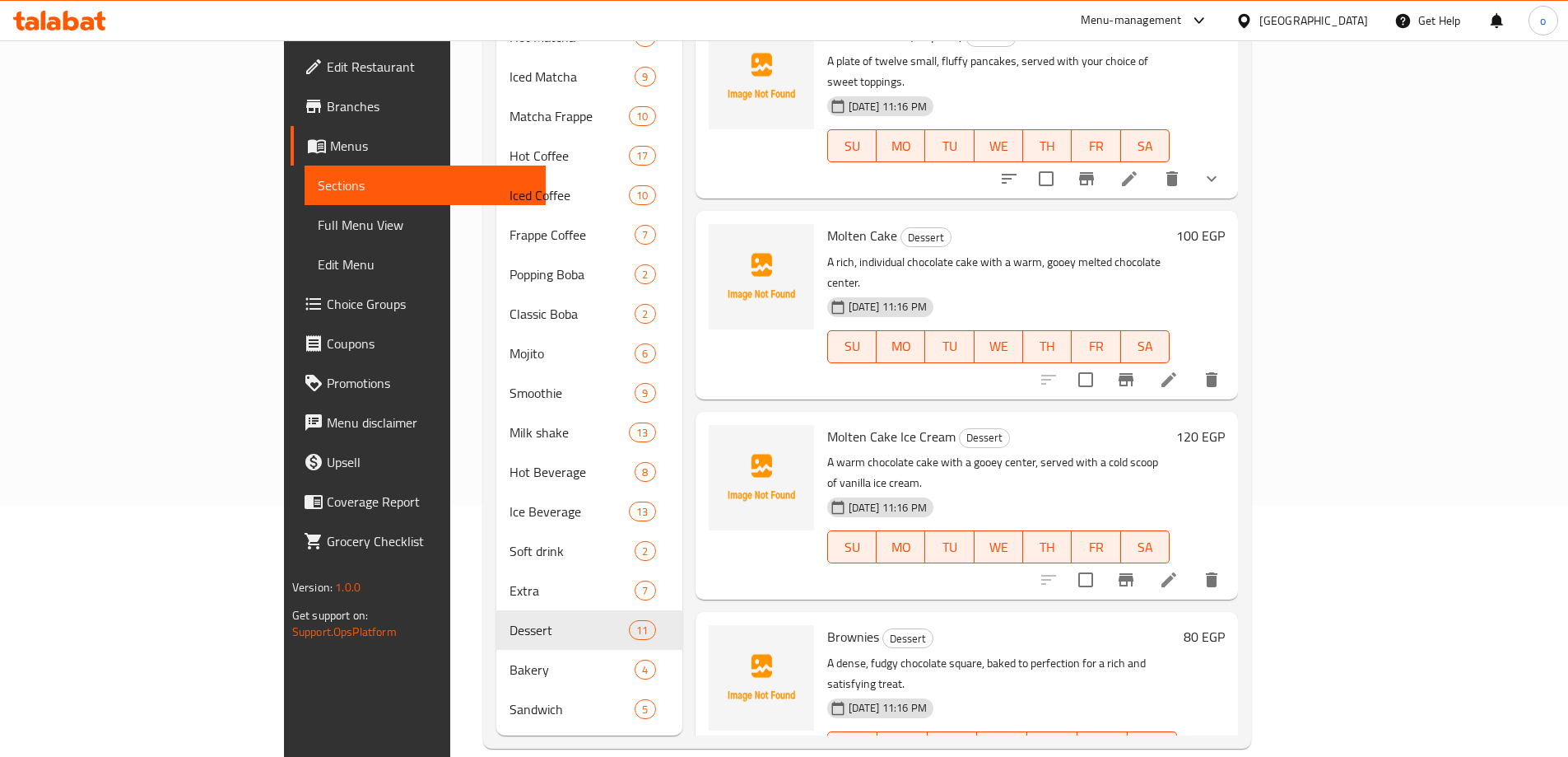
scroll to position [409, 0]
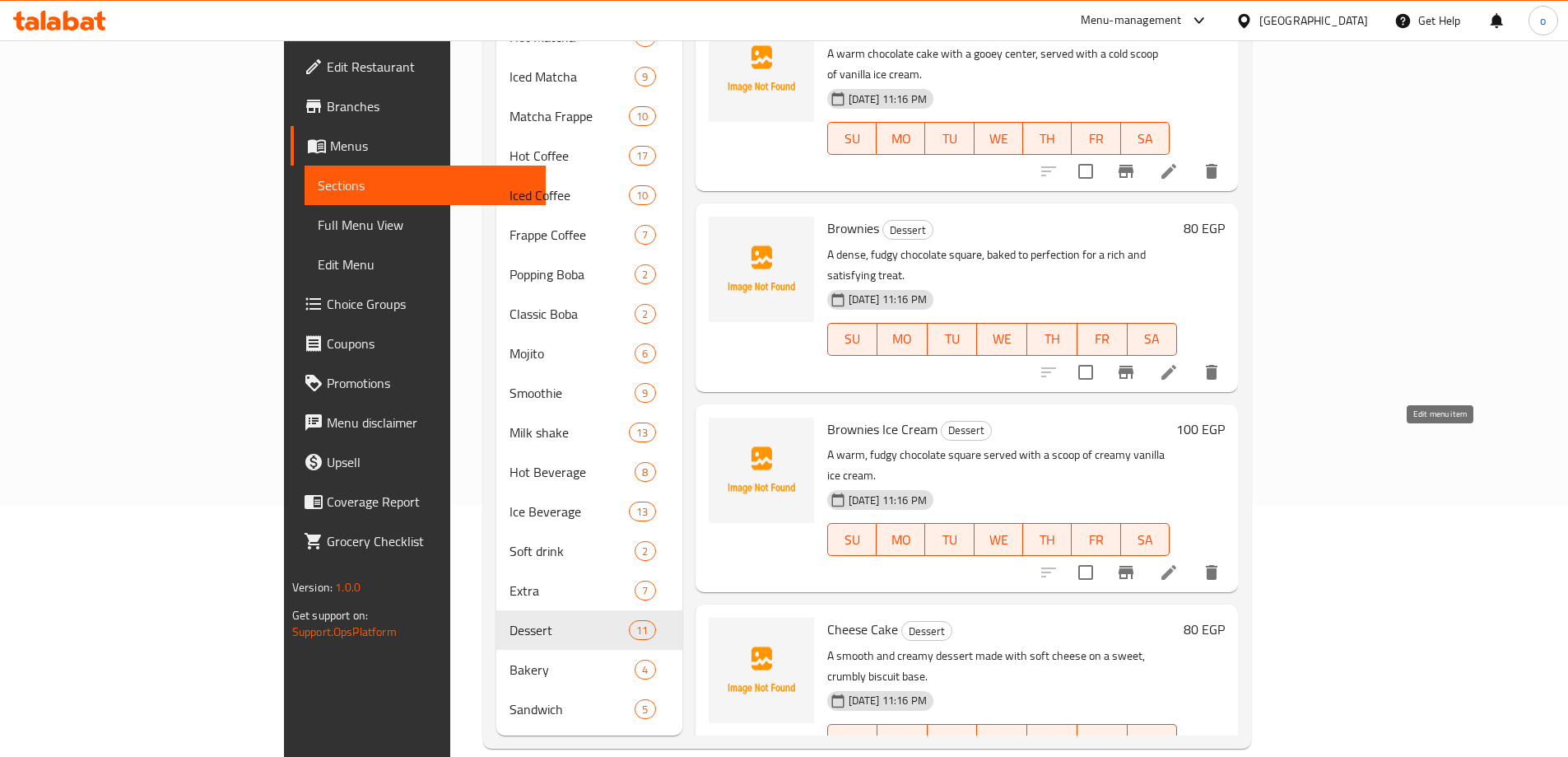
click at [1179, 563] on icon at bounding box center [1169, 572] width 20 height 20
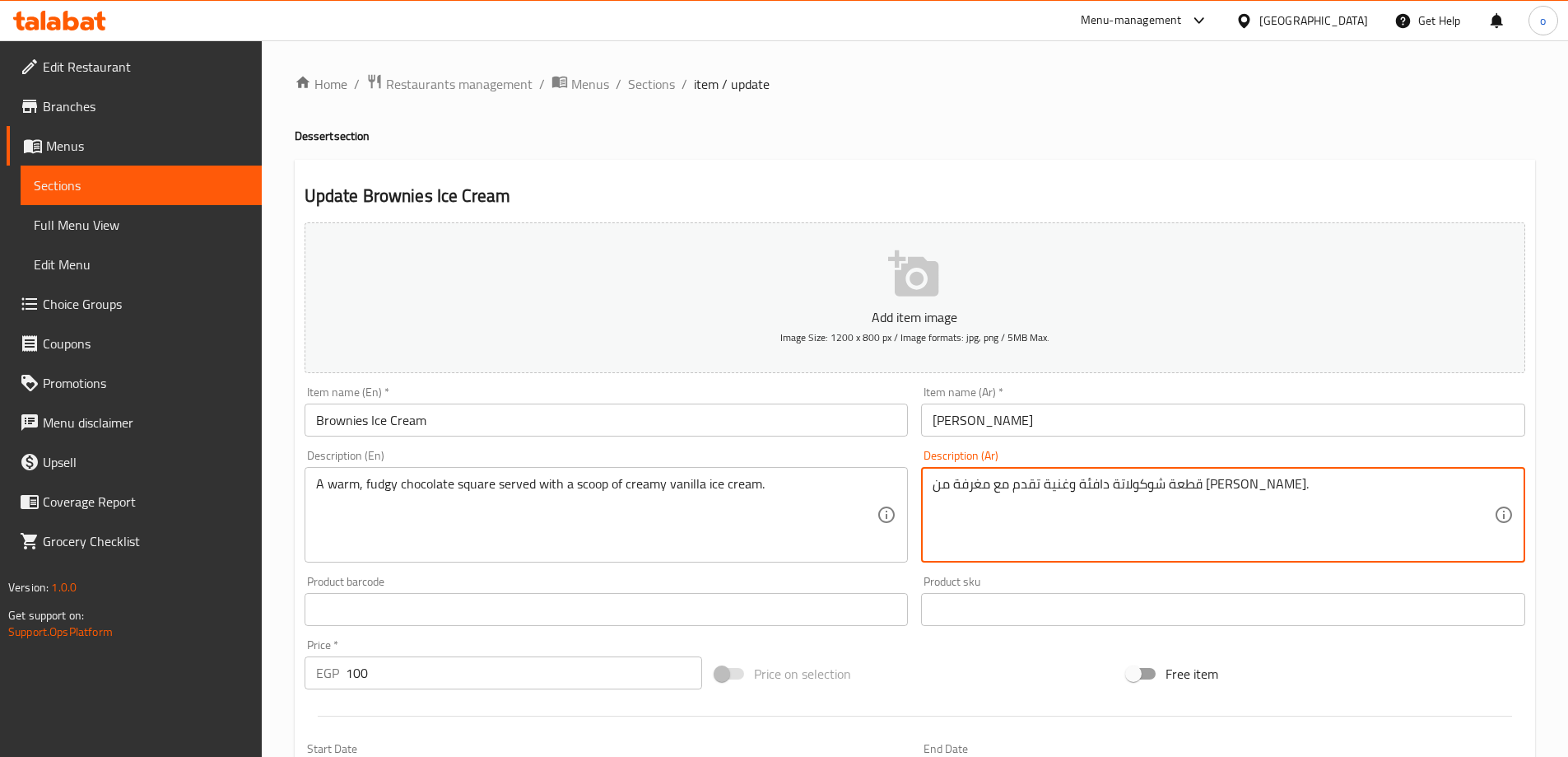
click at [1223, 485] on textarea "قطعة شوكولاتة دافئة وغنية تقدم مع مغرفة من [PERSON_NAME]." at bounding box center [1213, 515] width 561 height 78
click at [1231, 484] on textarea "قطعة شوكولاتة دافئة وغنية تقدم مع مغرفة من [PERSON_NAME]." at bounding box center [1213, 515] width 561 height 78
click at [1225, 480] on textarea "قطعة شوكولاتة دافئة وغنية تقدم مع مغرفة من [PERSON_NAME]." at bounding box center [1213, 515] width 561 height 78
drag, startPoint x: 1103, startPoint y: 483, endPoint x: 1137, endPoint y: 484, distance: 34.0
click at [1137, 484] on textarea "قطعة شوكولاتة فادجي وغنية تقدم مع مغرفة من [PERSON_NAME]." at bounding box center [1213, 515] width 561 height 78
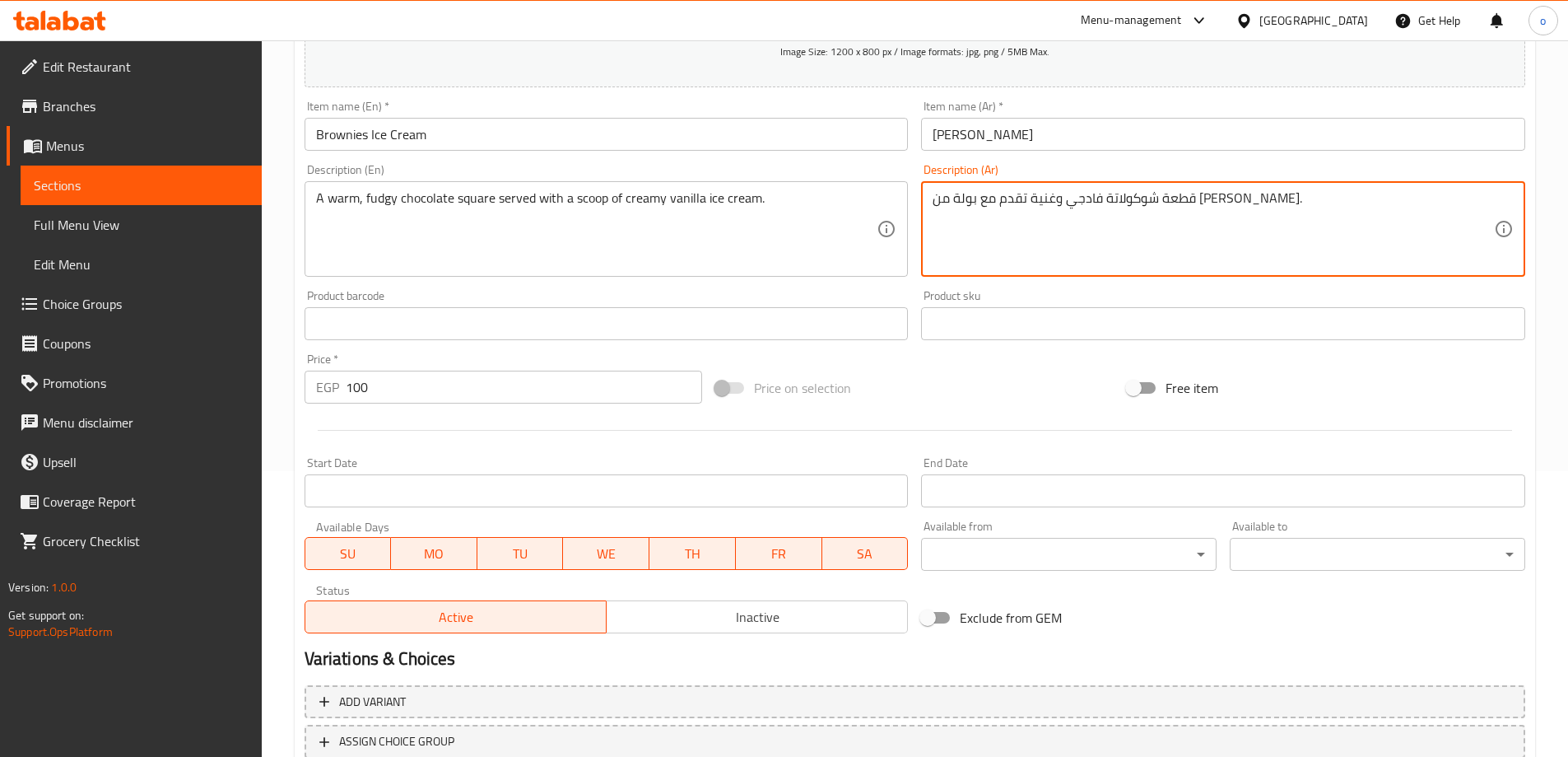
scroll to position [407, 0]
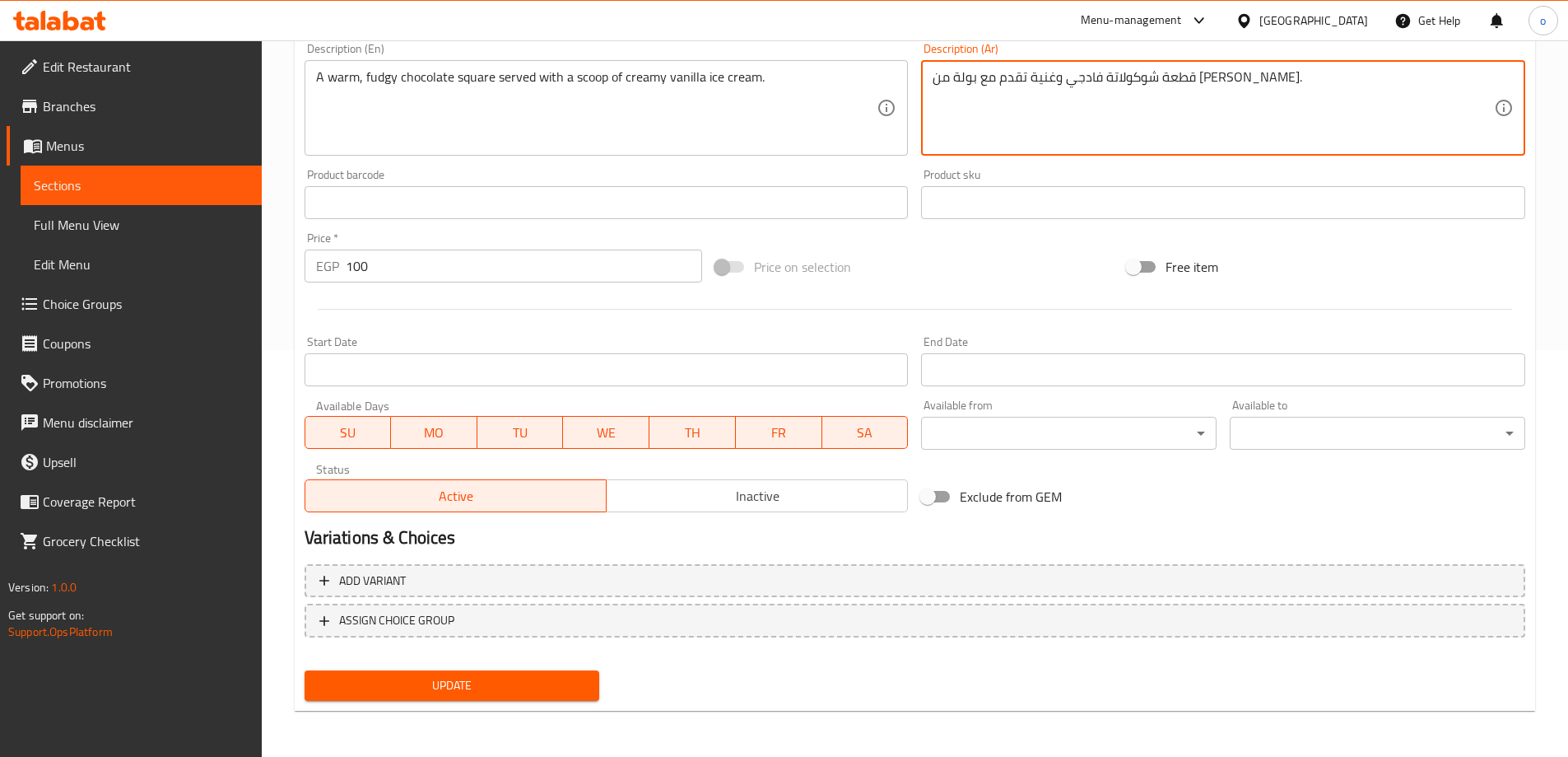
type textarea "قطعة شوكولاتة فادجي وغنية تقدم مع بولة من [PERSON_NAME]."
click at [508, 680] on span "Update" at bounding box center [453, 685] width 269 height 20
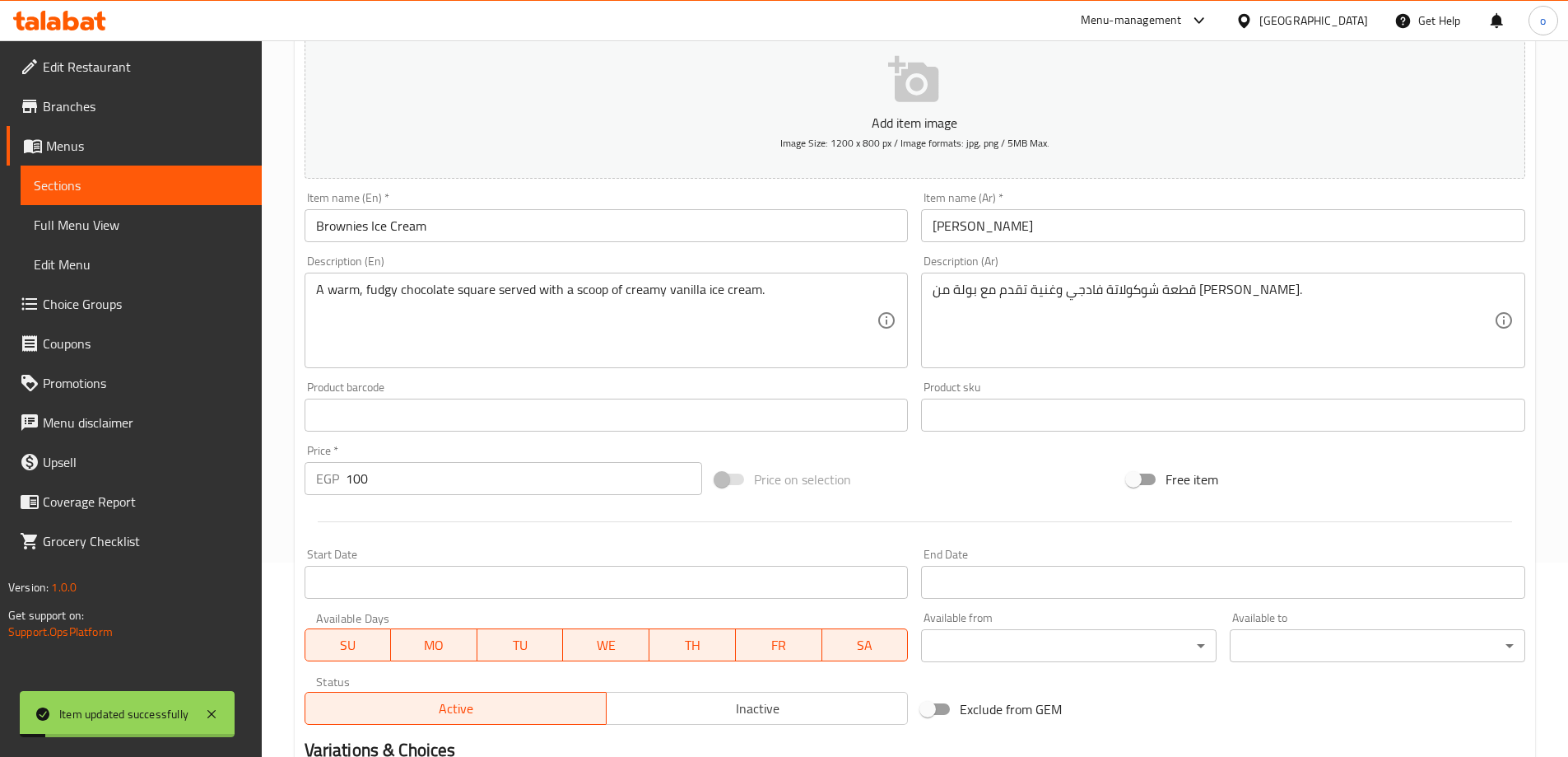
scroll to position [0, 0]
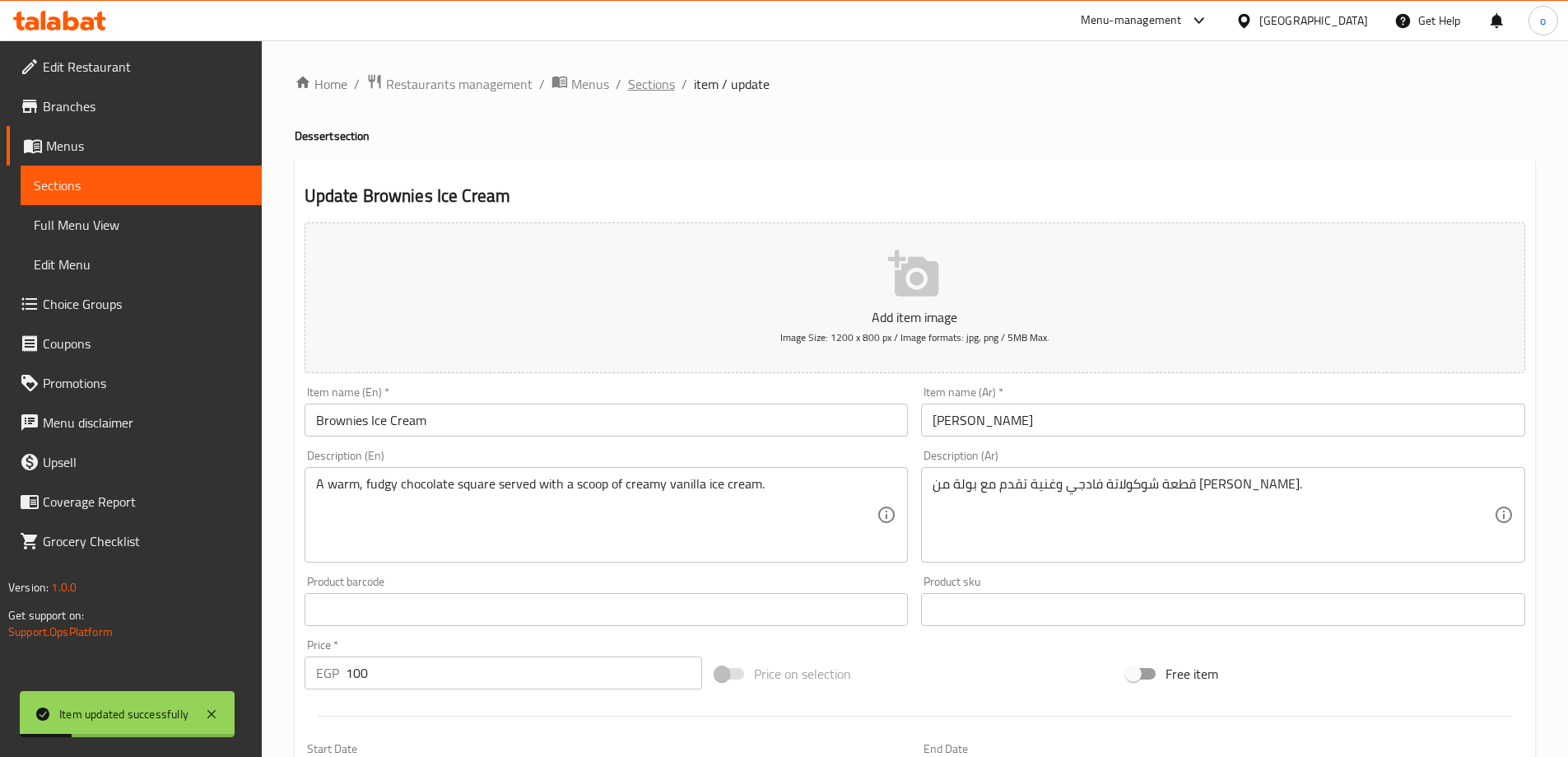
click at [653, 83] on span "Sections" at bounding box center [651, 84] width 47 height 20
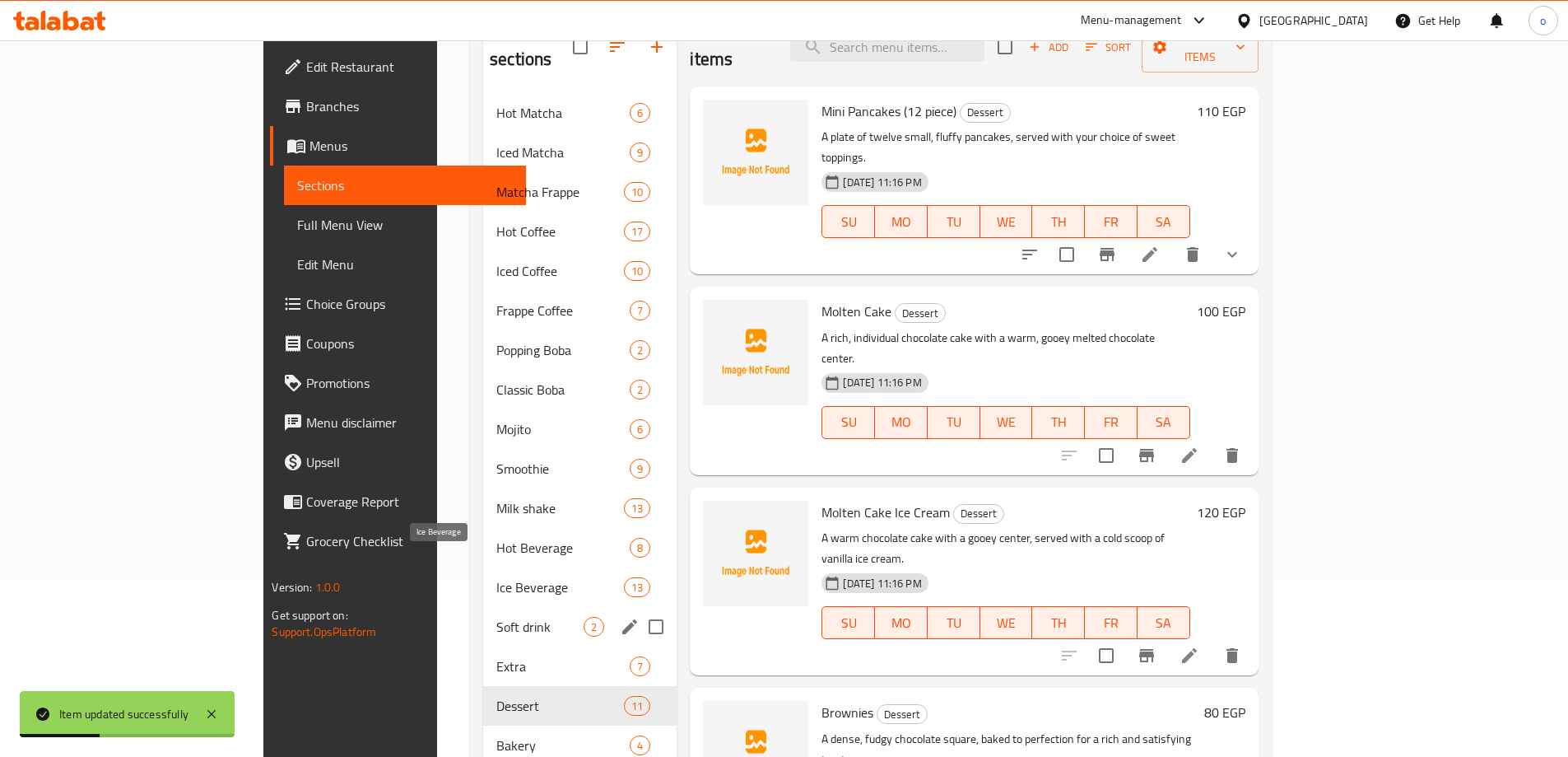
scroll to position [252, 0]
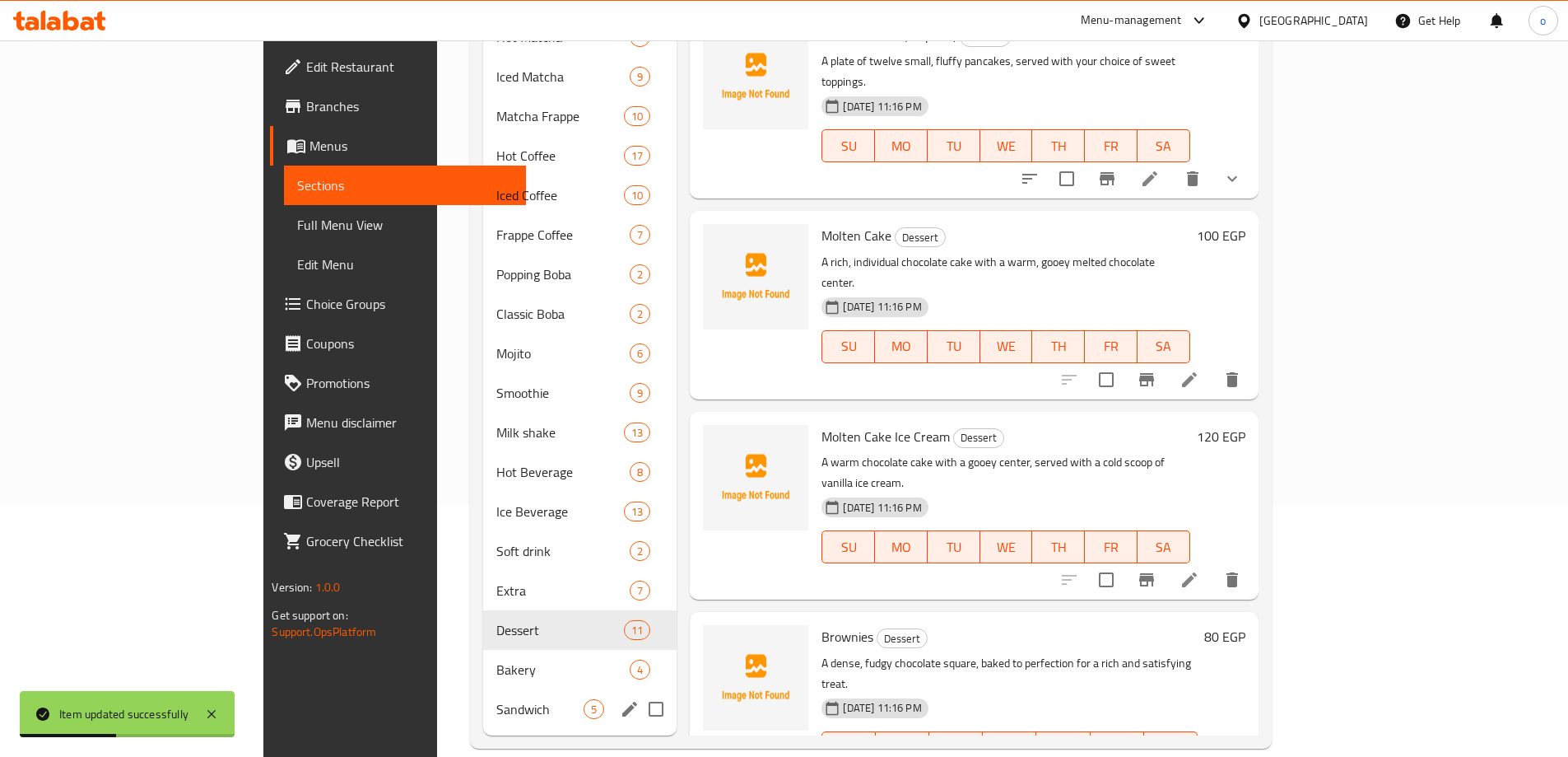
click at [484, 702] on div "Sandwich 5" at bounding box center [580, 709] width 193 height 39
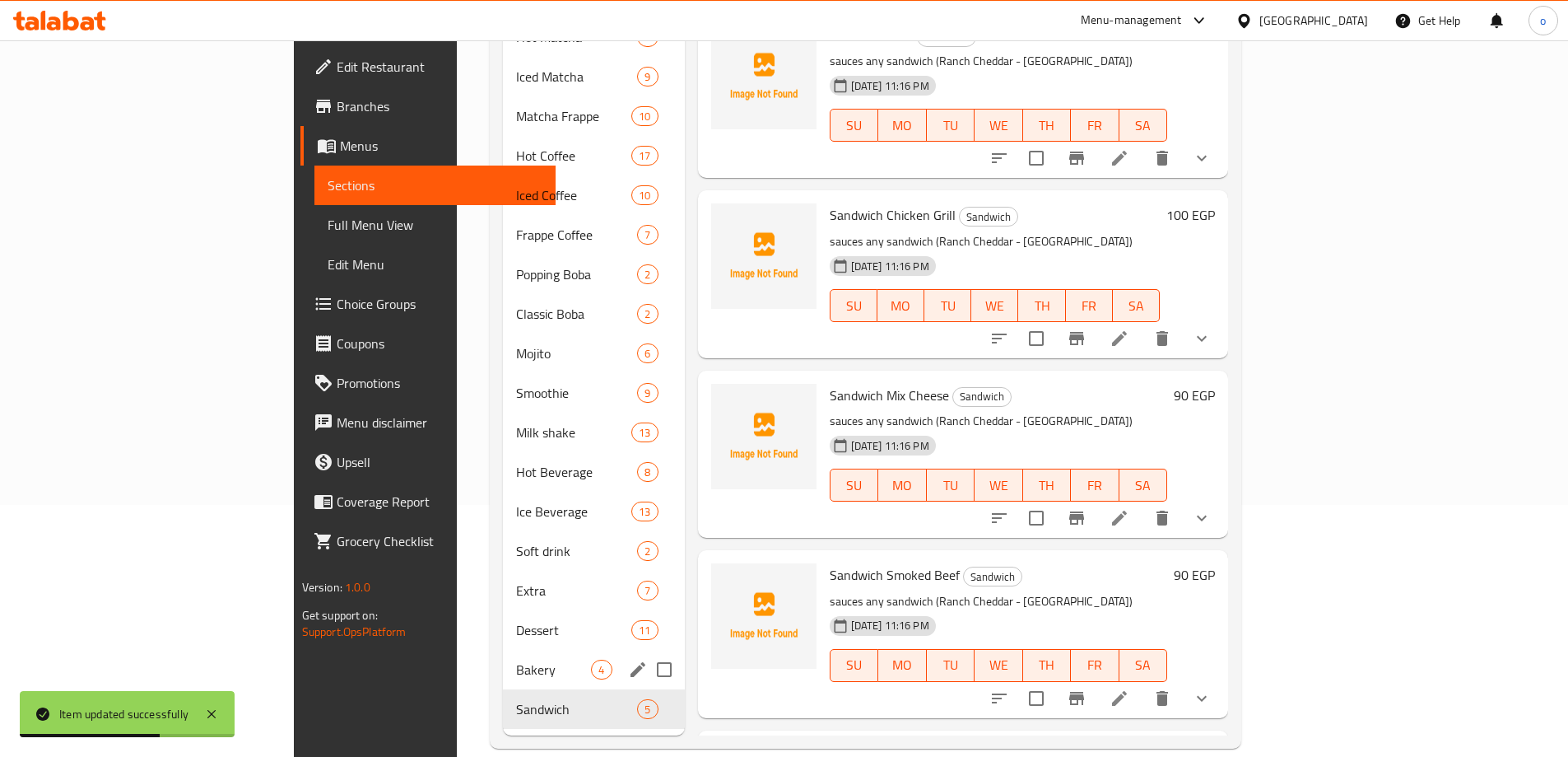
click at [503, 657] on div "Bakery 4" at bounding box center [593, 669] width 181 height 39
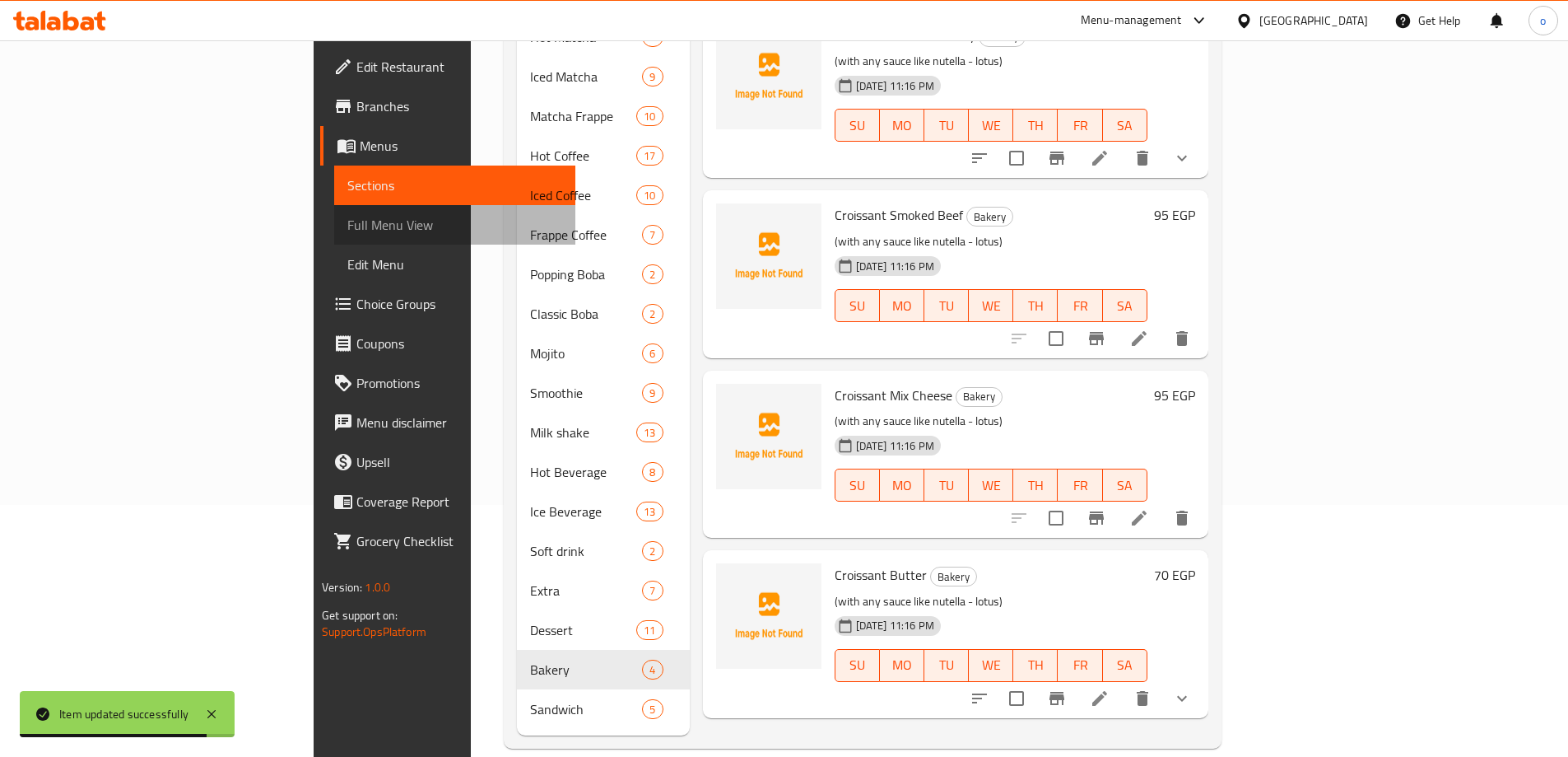
click at [347, 234] on span "Full Menu View" at bounding box center [455, 225] width 215 height 20
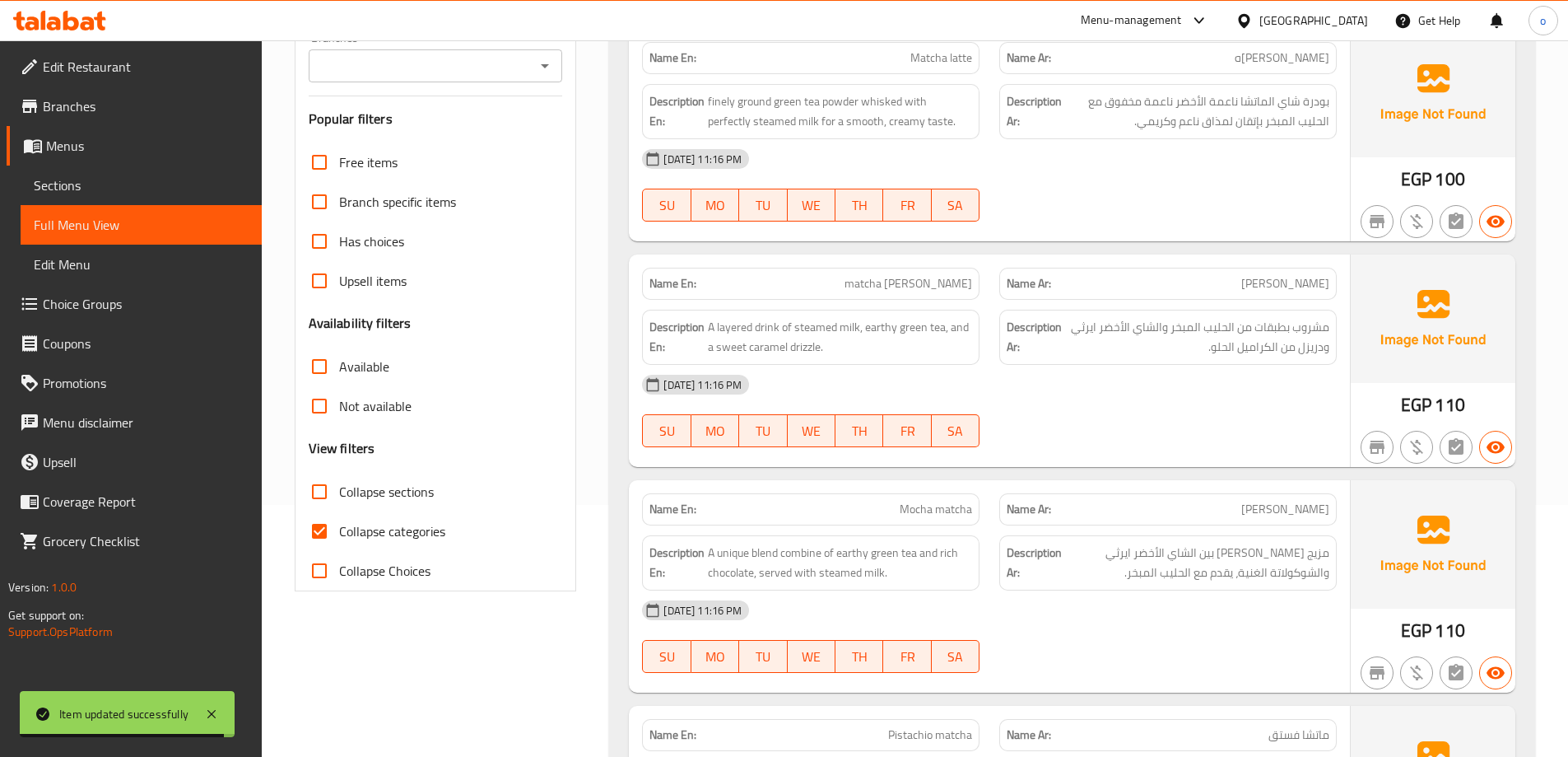
click at [322, 538] on input "Collapse categories" at bounding box center [319, 531] width 39 height 39
checkbox input "false"
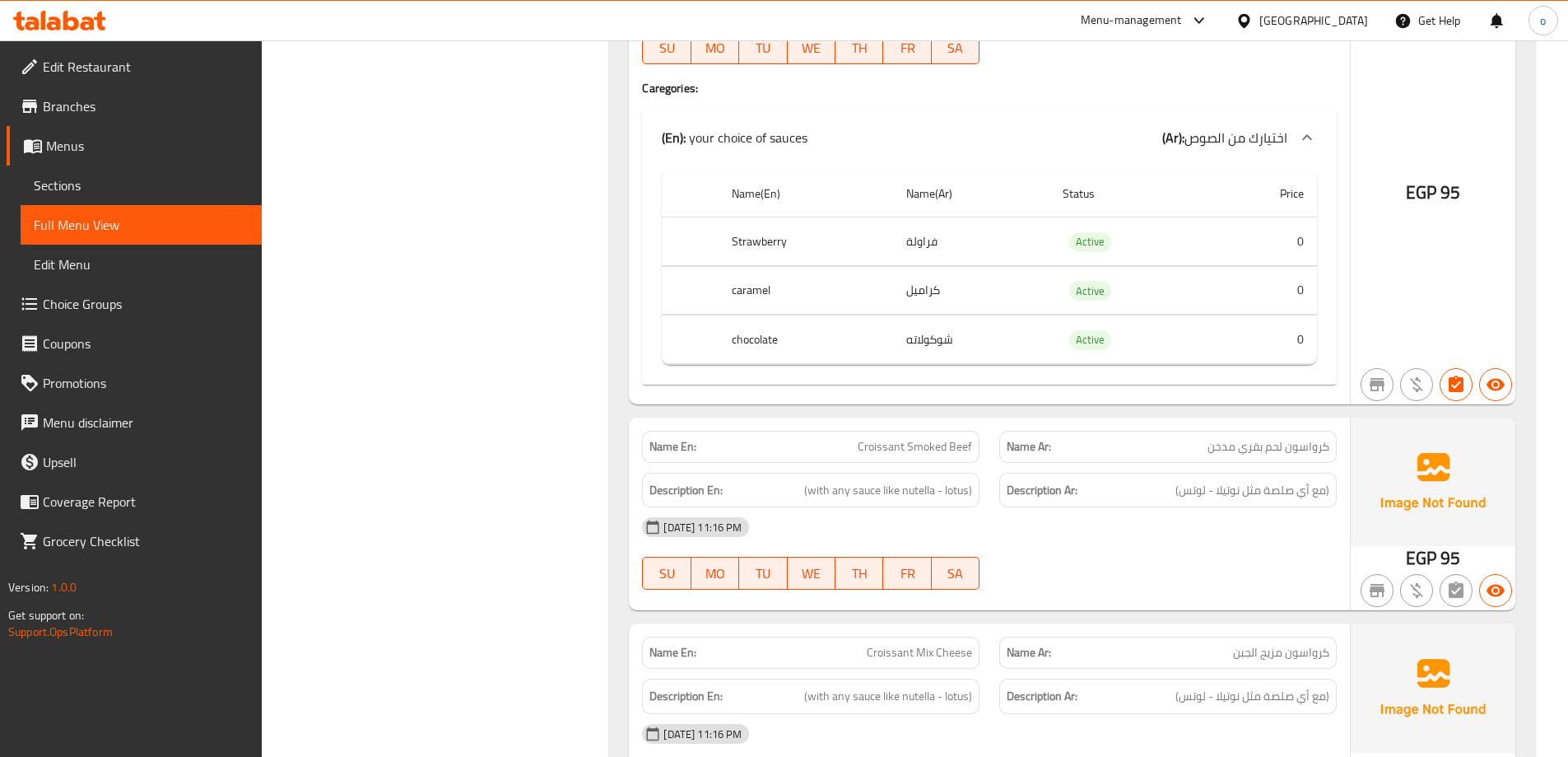
scroll to position [46557, 0]
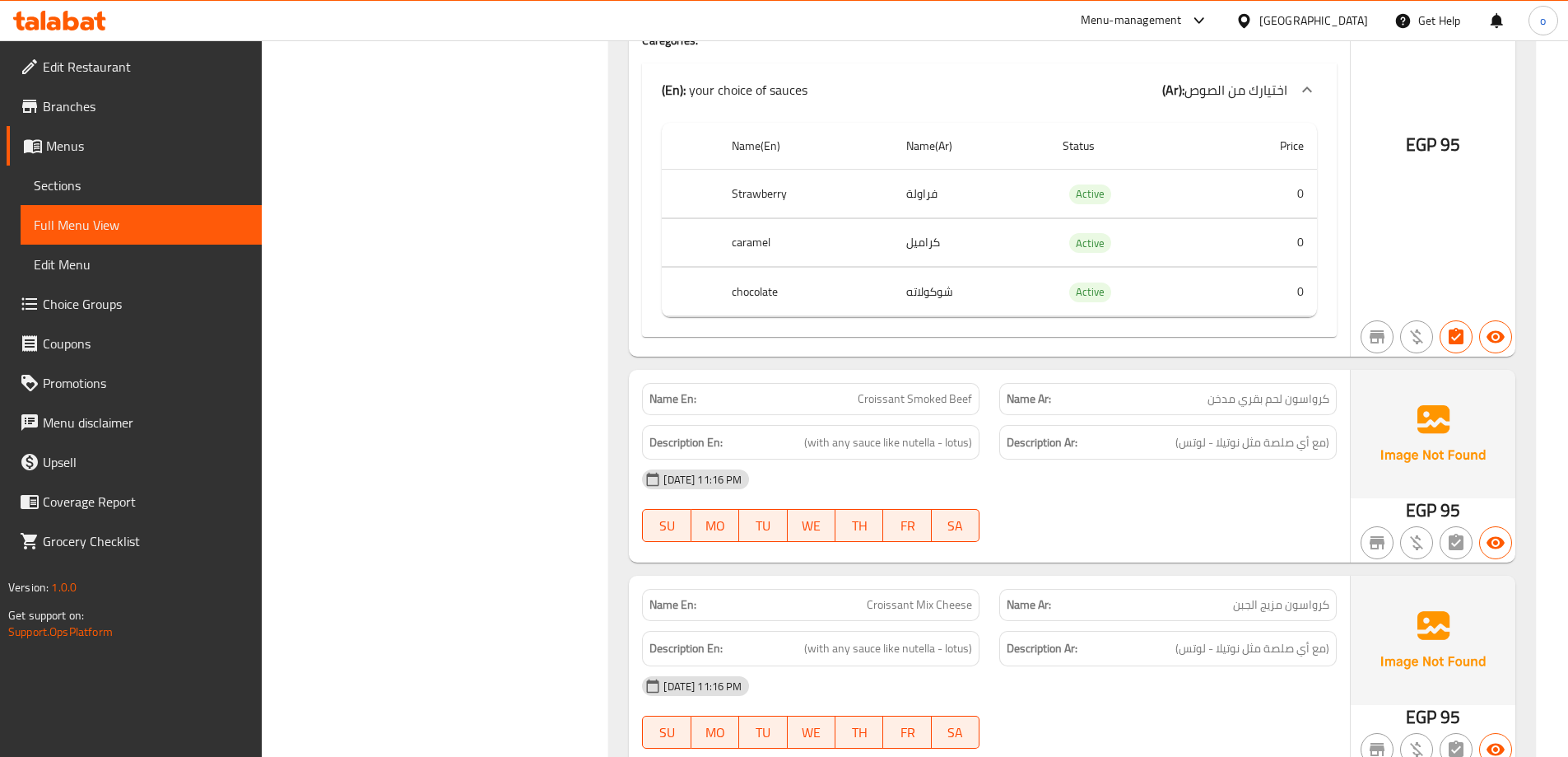
click at [1001, 501] on div "[DATE] 11:16 PM SU MO TU WE TH FR SA" at bounding box center [989, 506] width 714 height 92
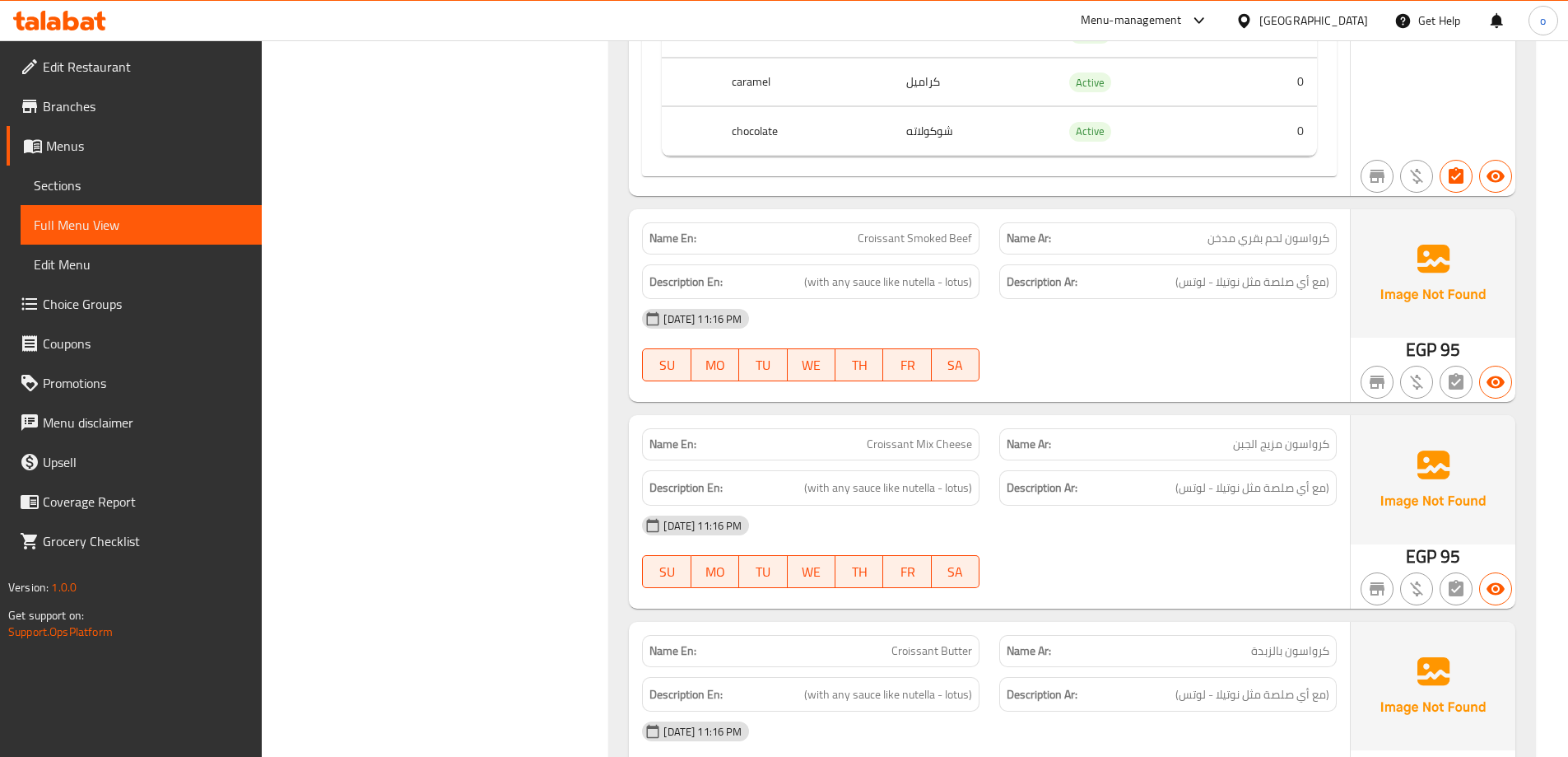
scroll to position [46721, 0]
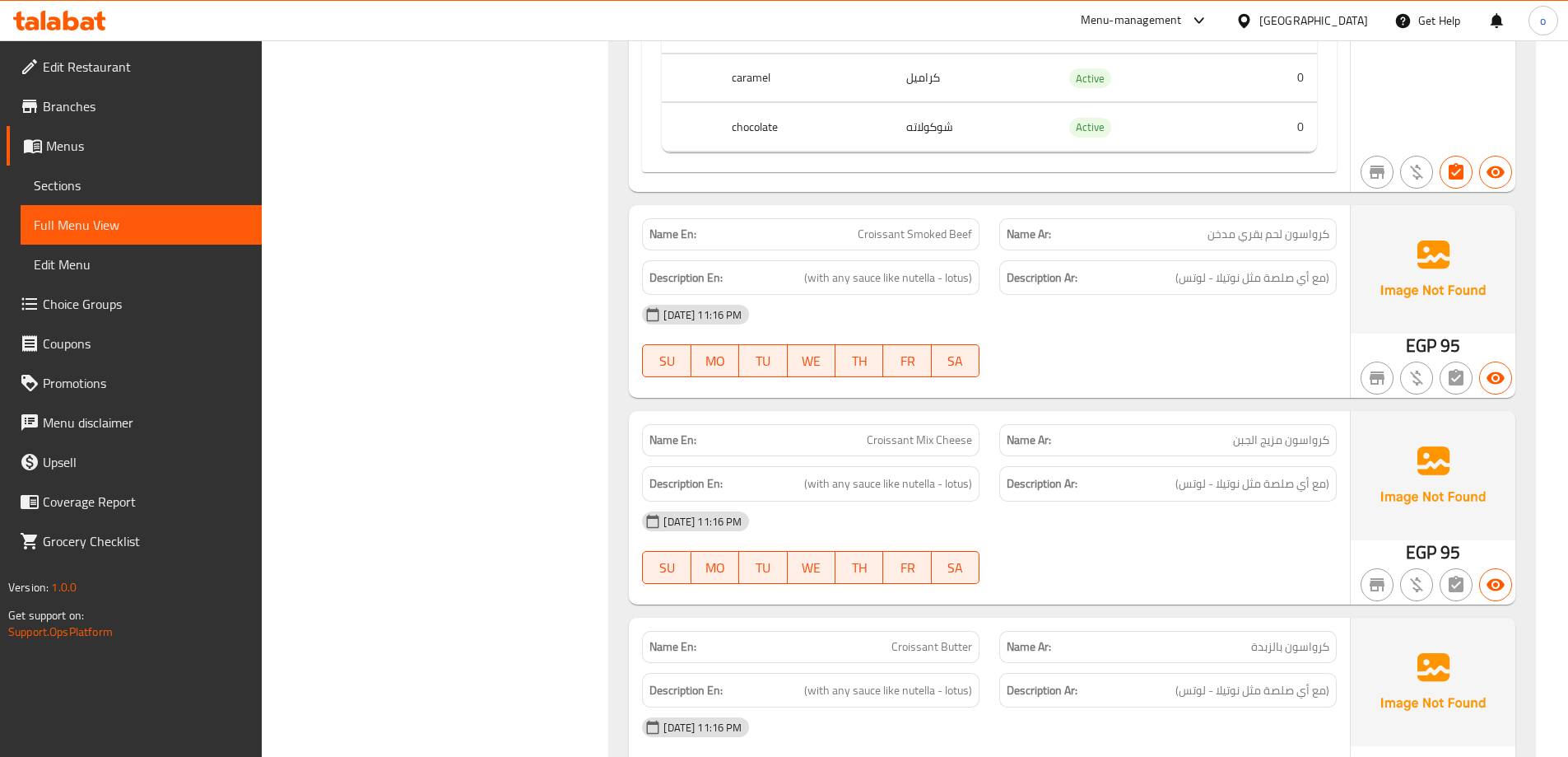
click at [975, 508] on div "[DATE] 11:16 PM" at bounding box center [989, 521] width 714 height 39
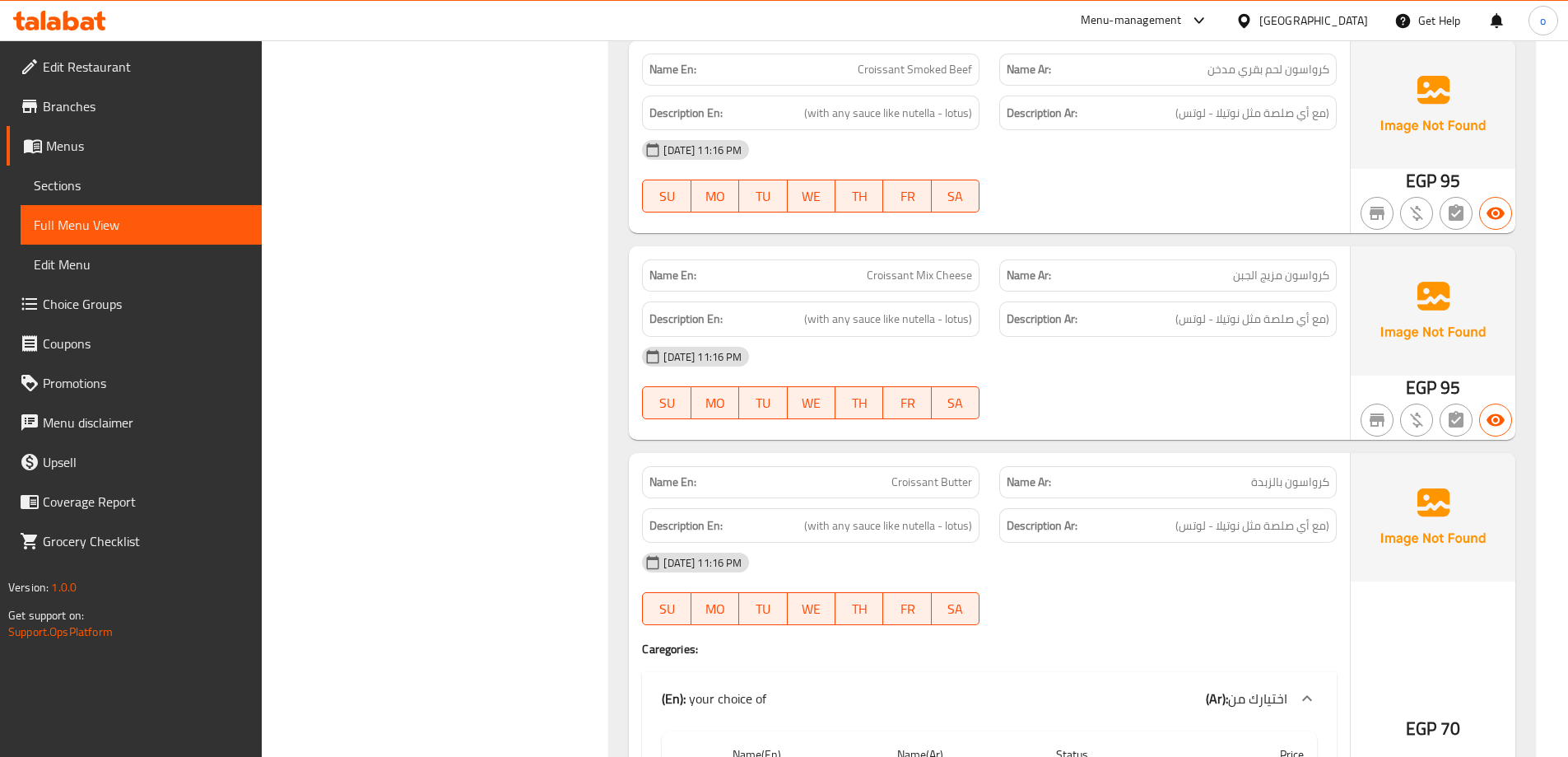
scroll to position [46804, 0]
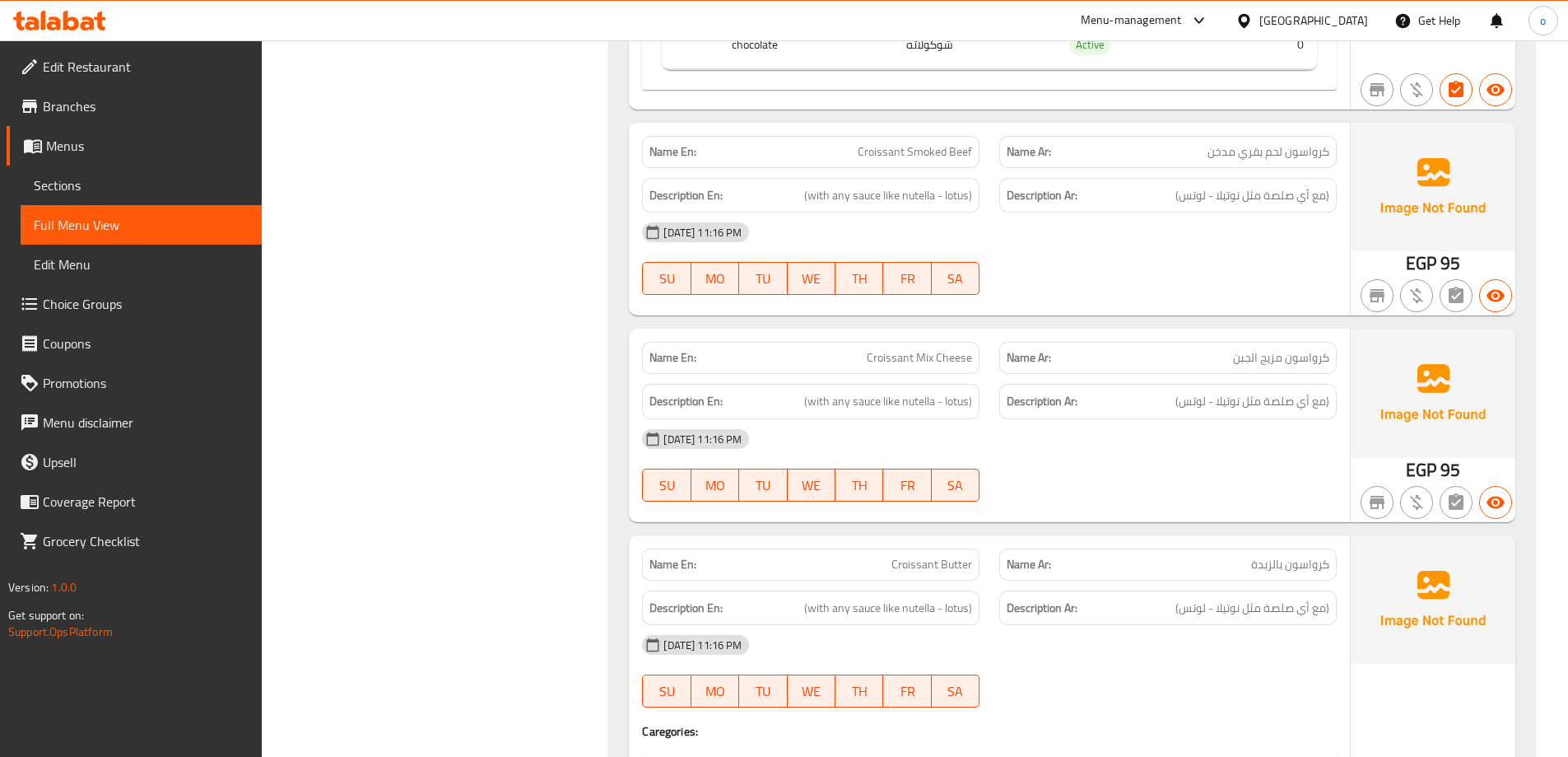
click at [117, 267] on span "Edit Menu" at bounding box center [141, 265] width 215 height 20
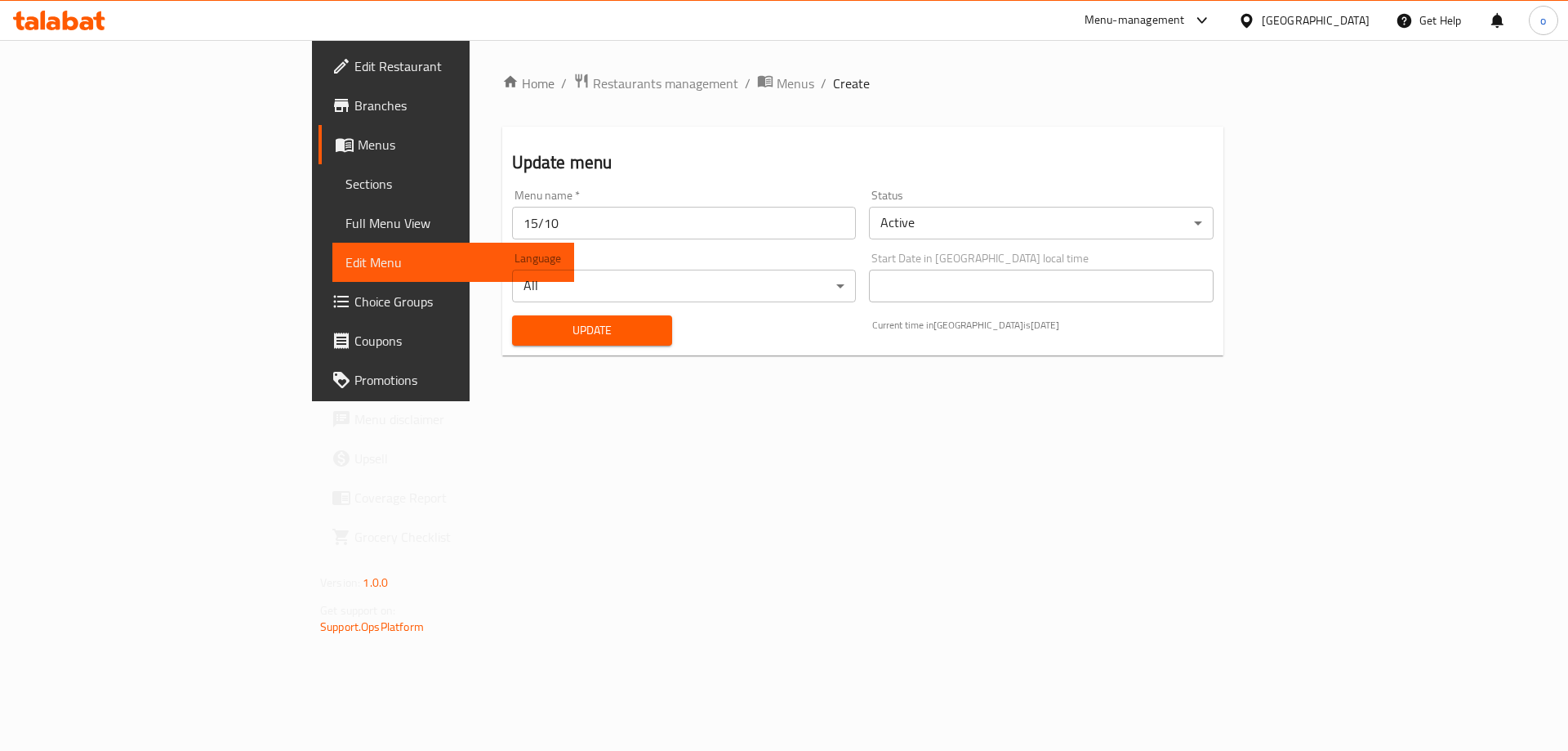
click at [345, 228] on span "Full Menu View" at bounding box center [453, 223] width 216 height 20
click at [345, 178] on span "Sections" at bounding box center [453, 183] width 216 height 20
click at [345, 179] on span "Sections" at bounding box center [453, 183] width 216 height 20
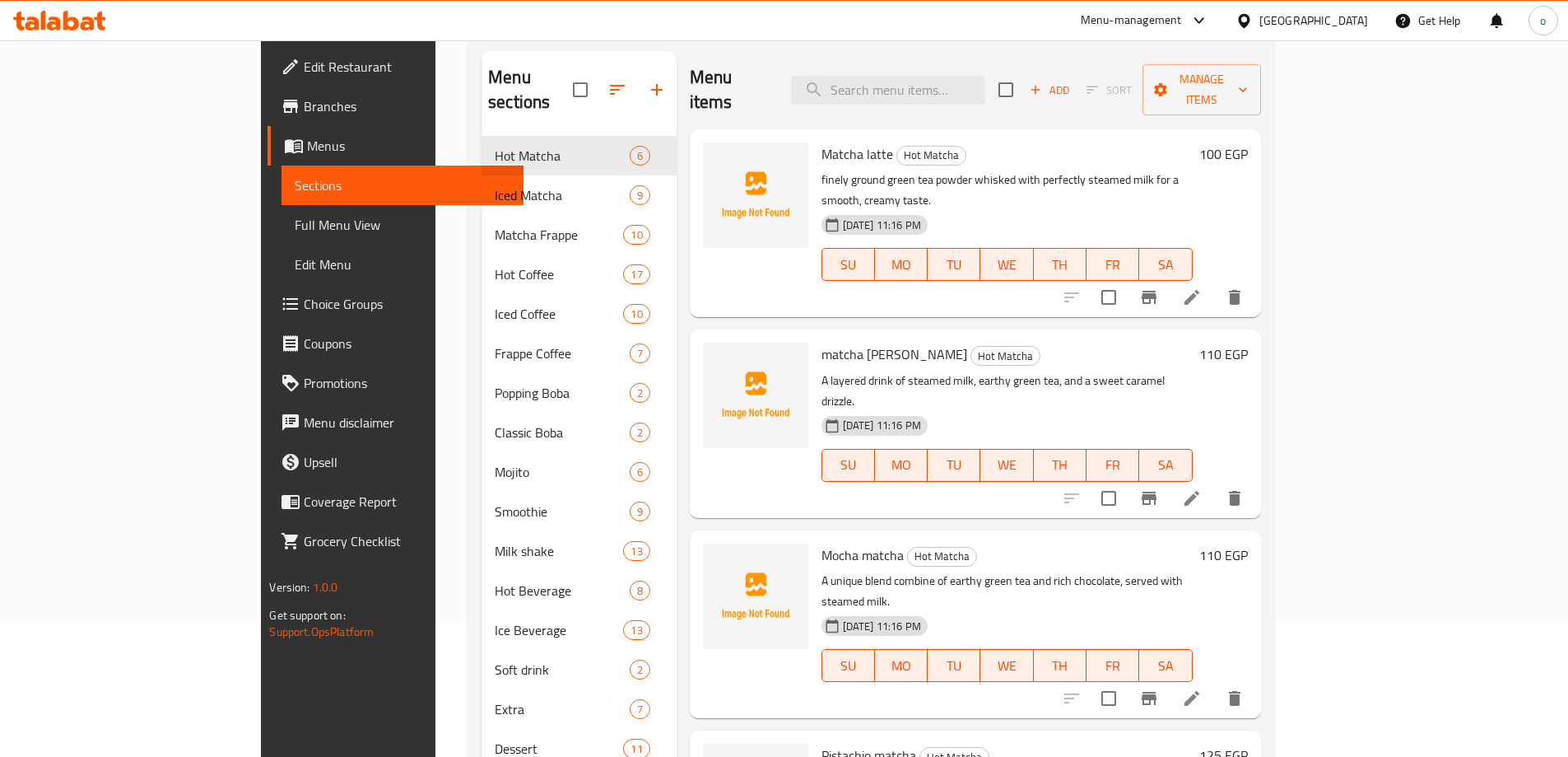
scroll to position [252, 0]
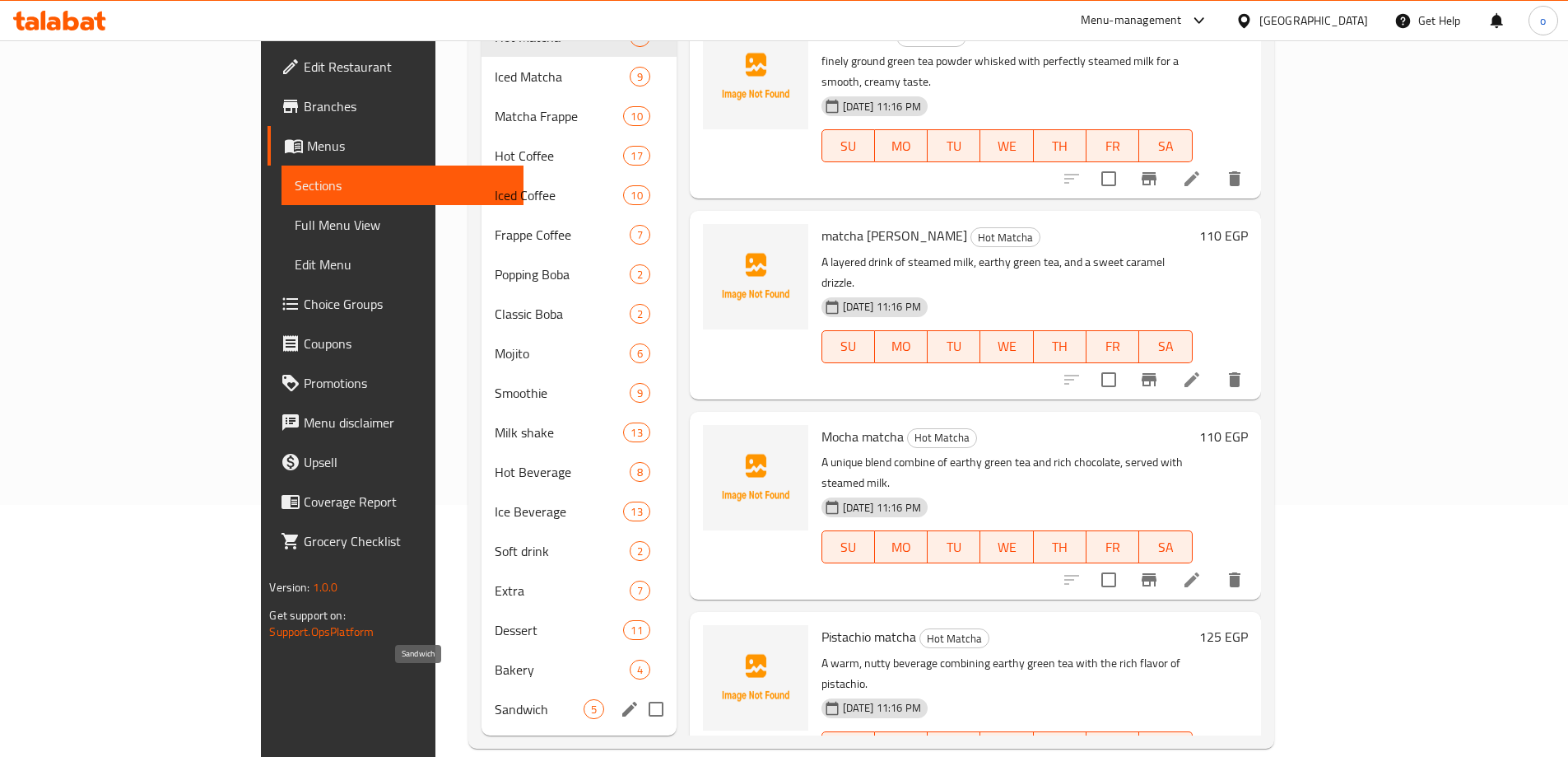
click at [495, 699] on span "Sandwich" at bounding box center [539, 709] width 88 height 20
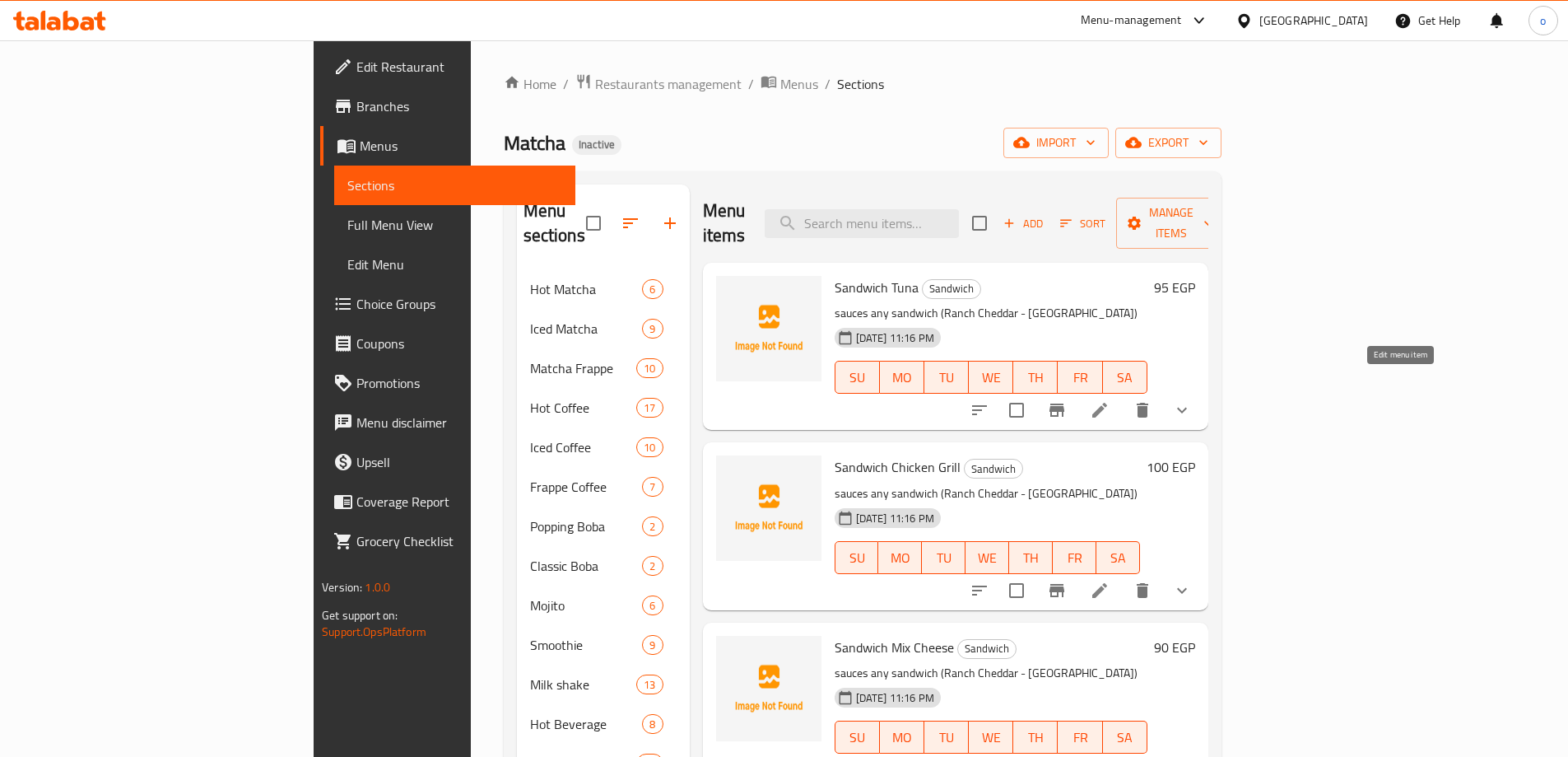
click at [1108, 403] on icon at bounding box center [1099, 410] width 14 height 14
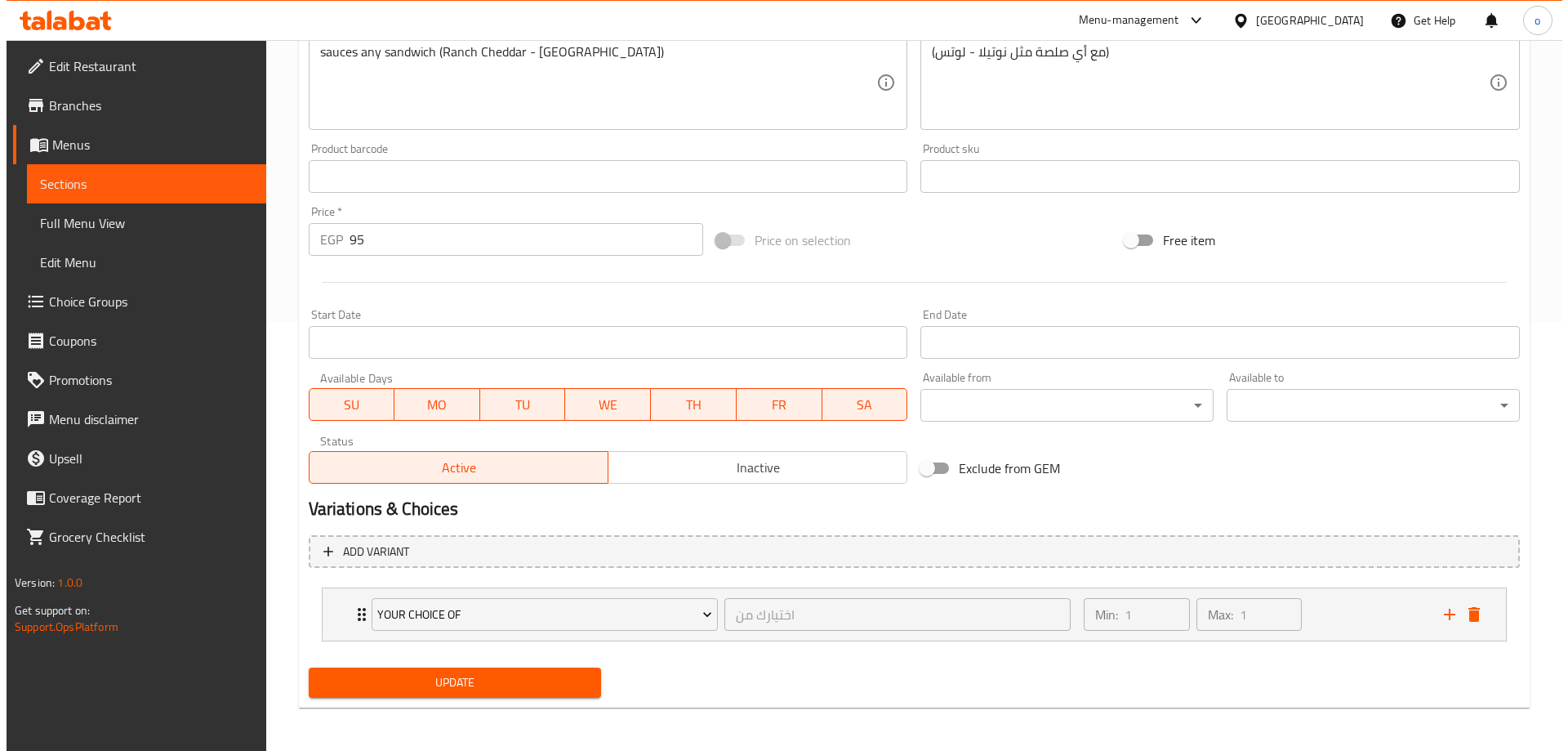
scroll to position [430, 0]
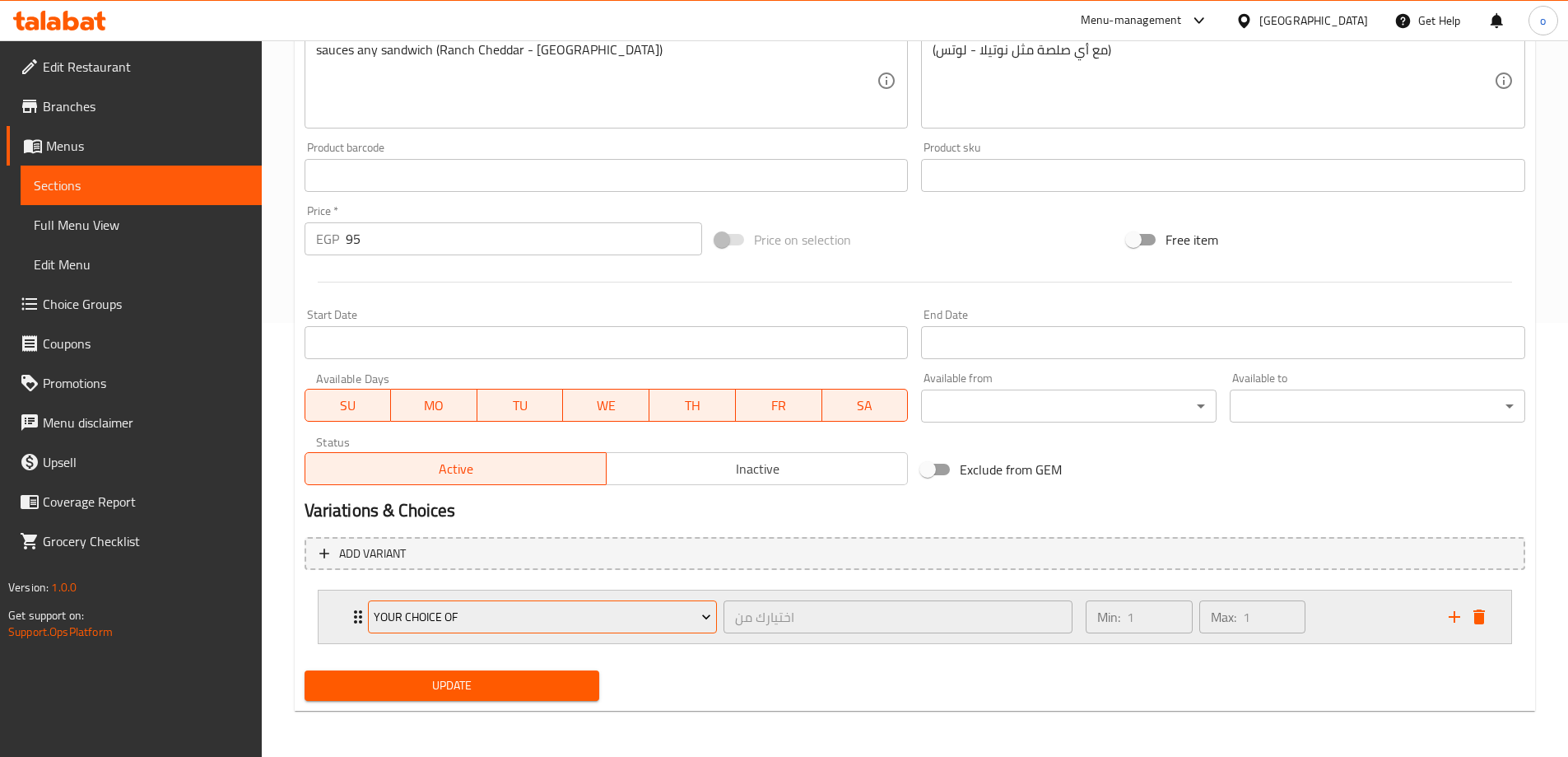
click at [709, 614] on icon "Expand" at bounding box center [706, 617] width 16 height 16
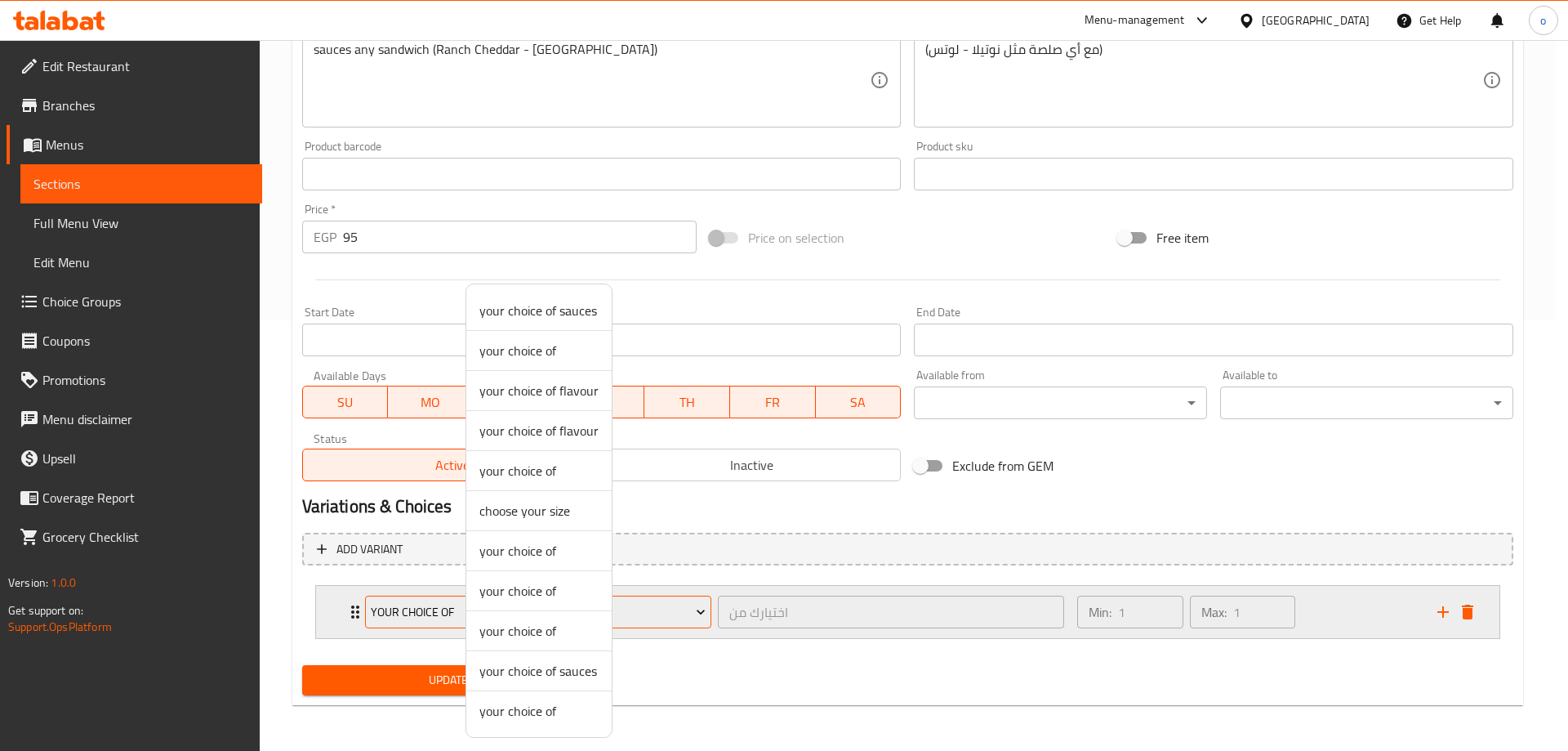
click at [704, 609] on div at bounding box center [784, 375] width 1568 height 751
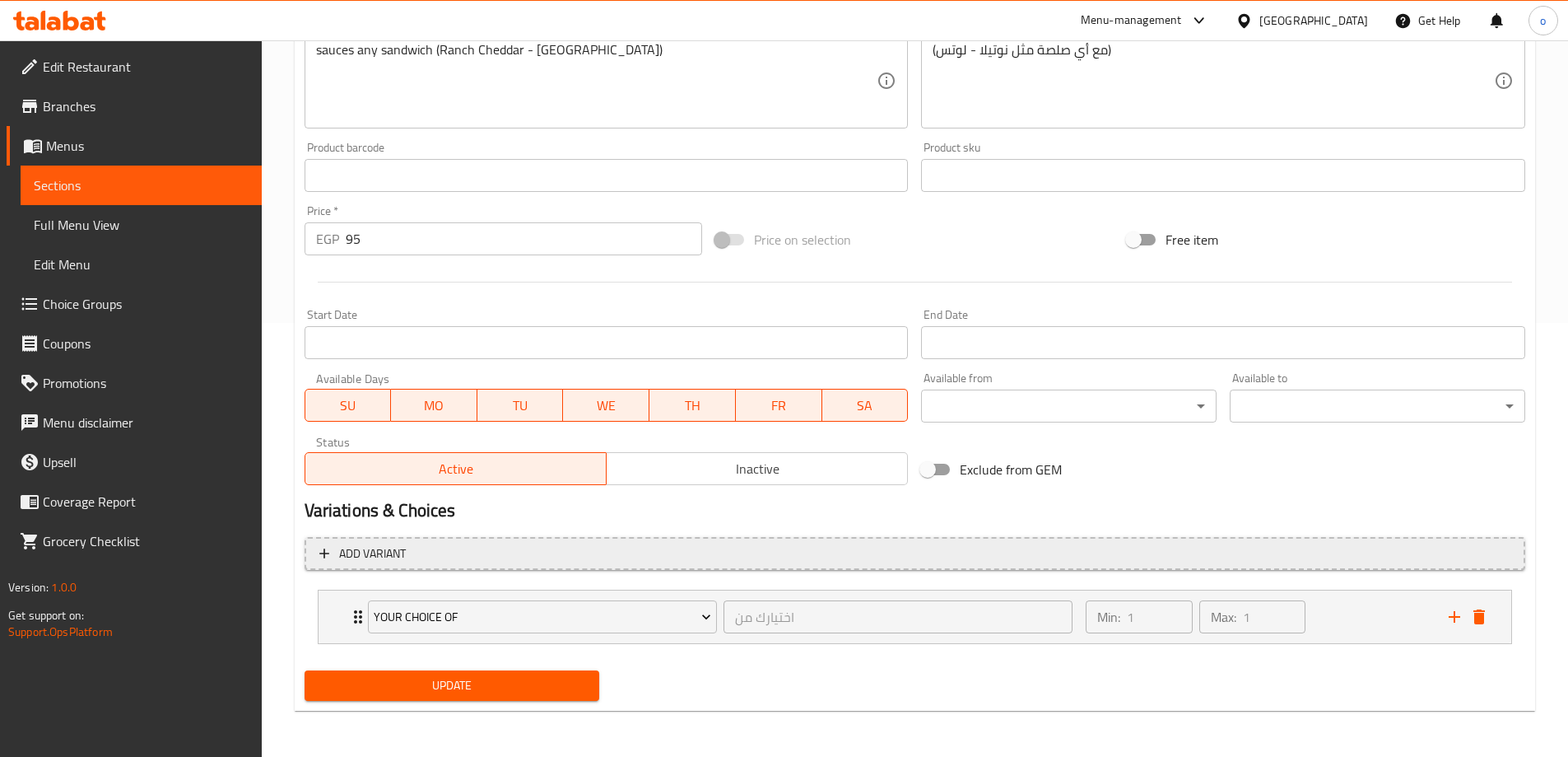
click at [740, 568] on button "Add variant" at bounding box center [915, 553] width 1221 height 34
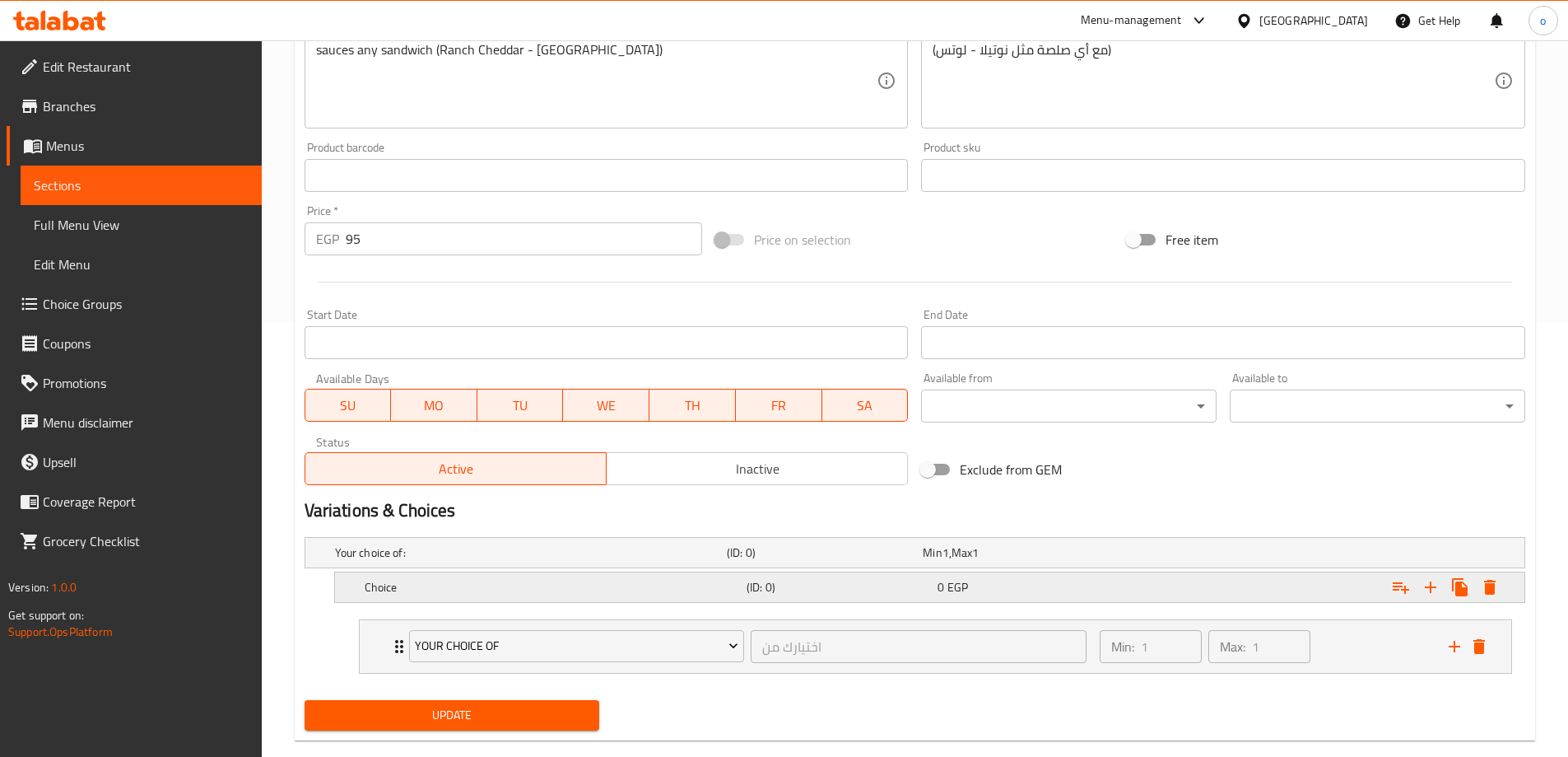
click at [1488, 590] on icon "Expand" at bounding box center [1490, 587] width 12 height 14
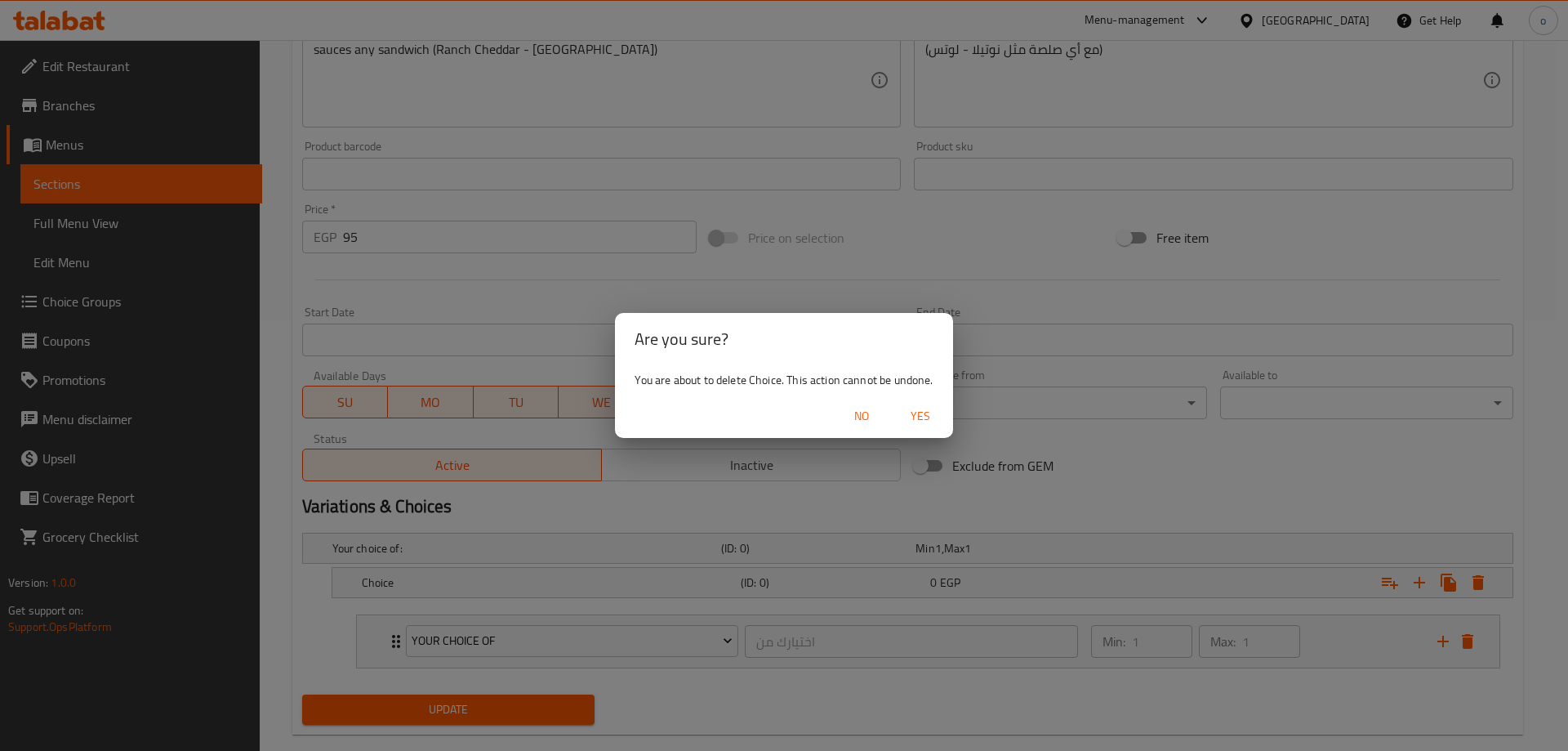
click at [927, 415] on span "Yes" at bounding box center [920, 416] width 39 height 20
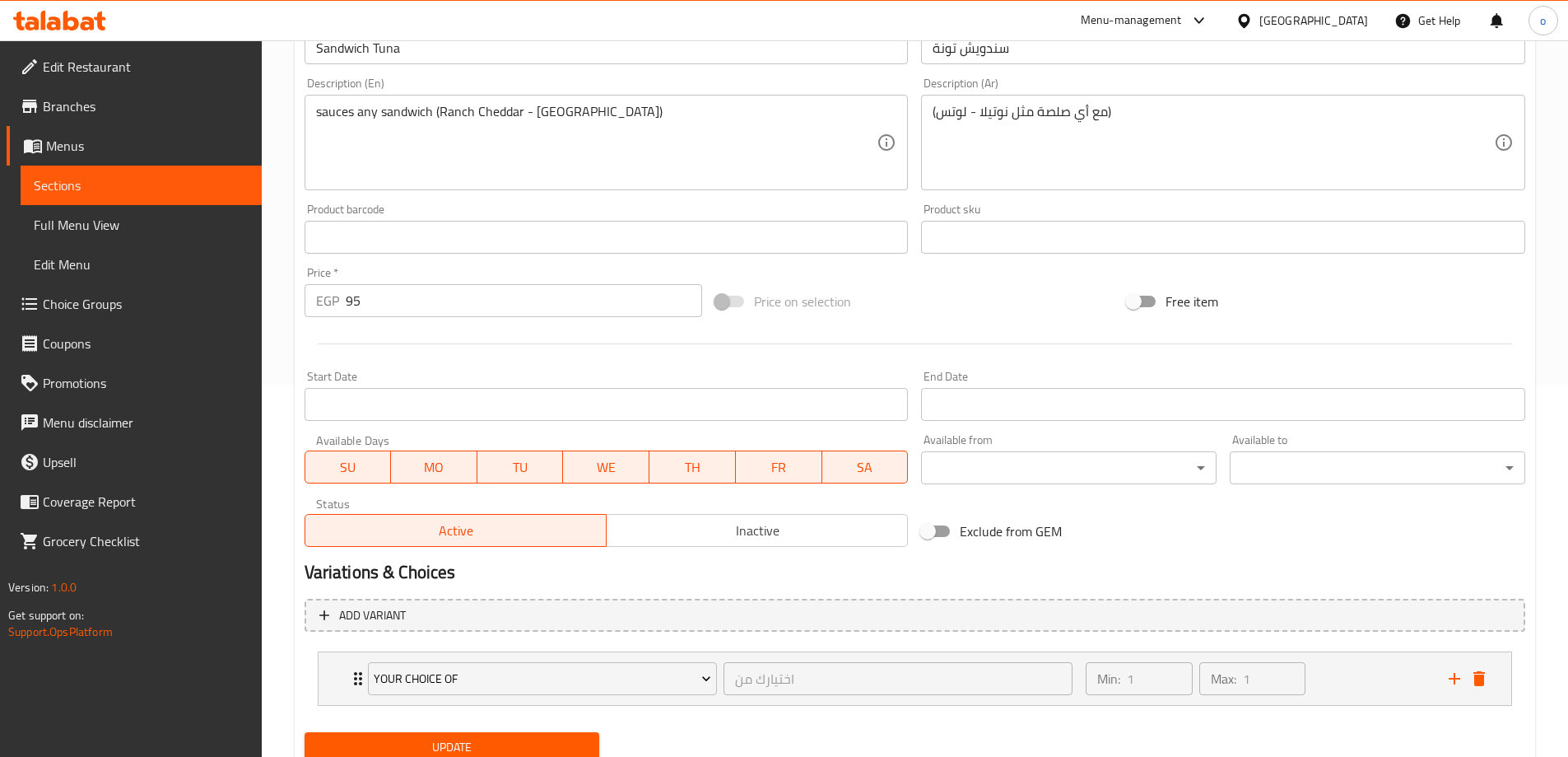
scroll to position [264, 0]
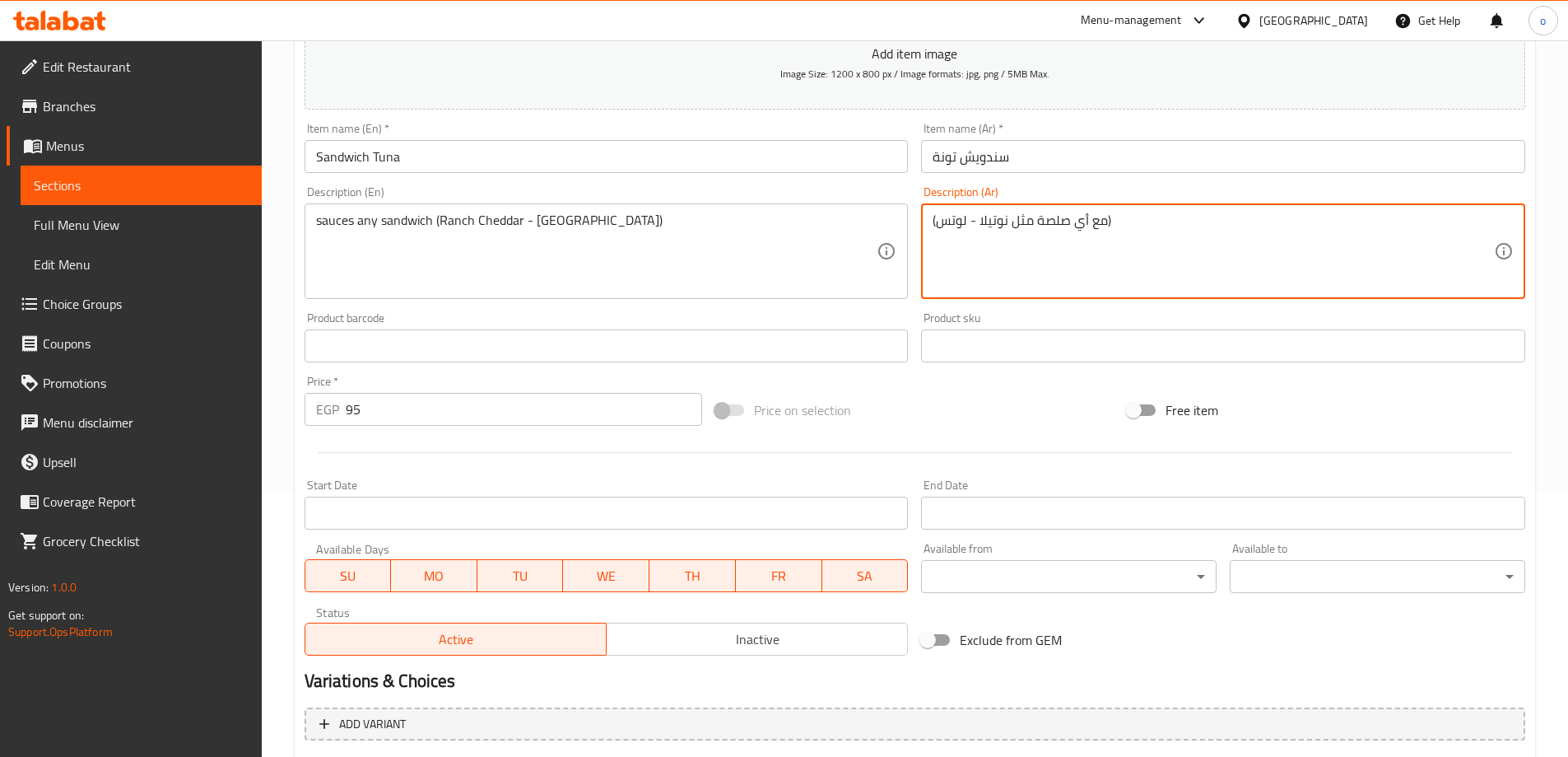
drag, startPoint x: 979, startPoint y: 219, endPoint x: 1012, endPoint y: 231, distance: 35.1
drag, startPoint x: 940, startPoint y: 220, endPoint x: 965, endPoint y: 224, distance: 25.3
click at [965, 224] on textarea "(مع أي صلصة مثل [PERSON_NAME] - لوتس)" at bounding box center [1213, 251] width 561 height 78
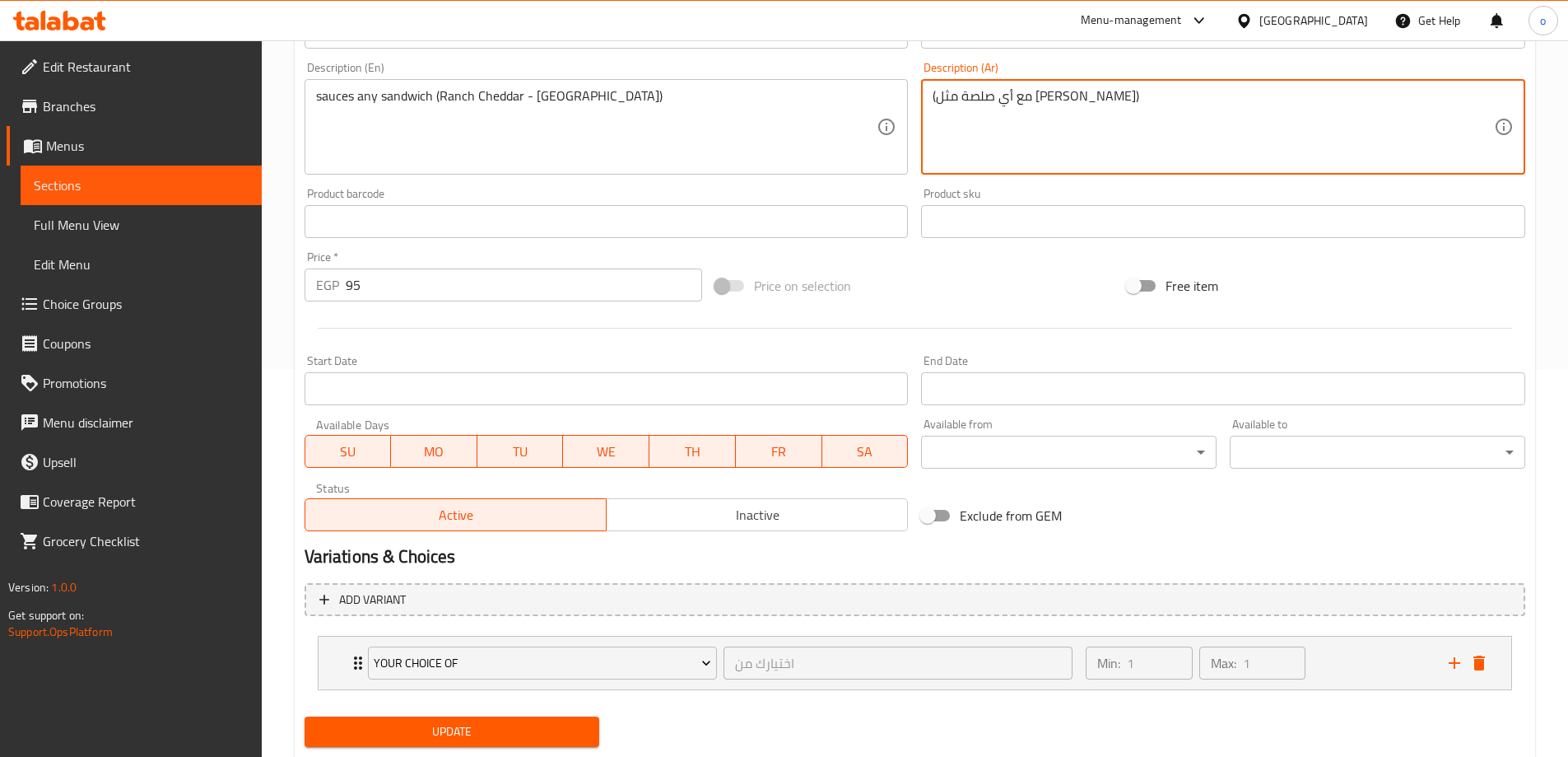
scroll to position [428, 0]
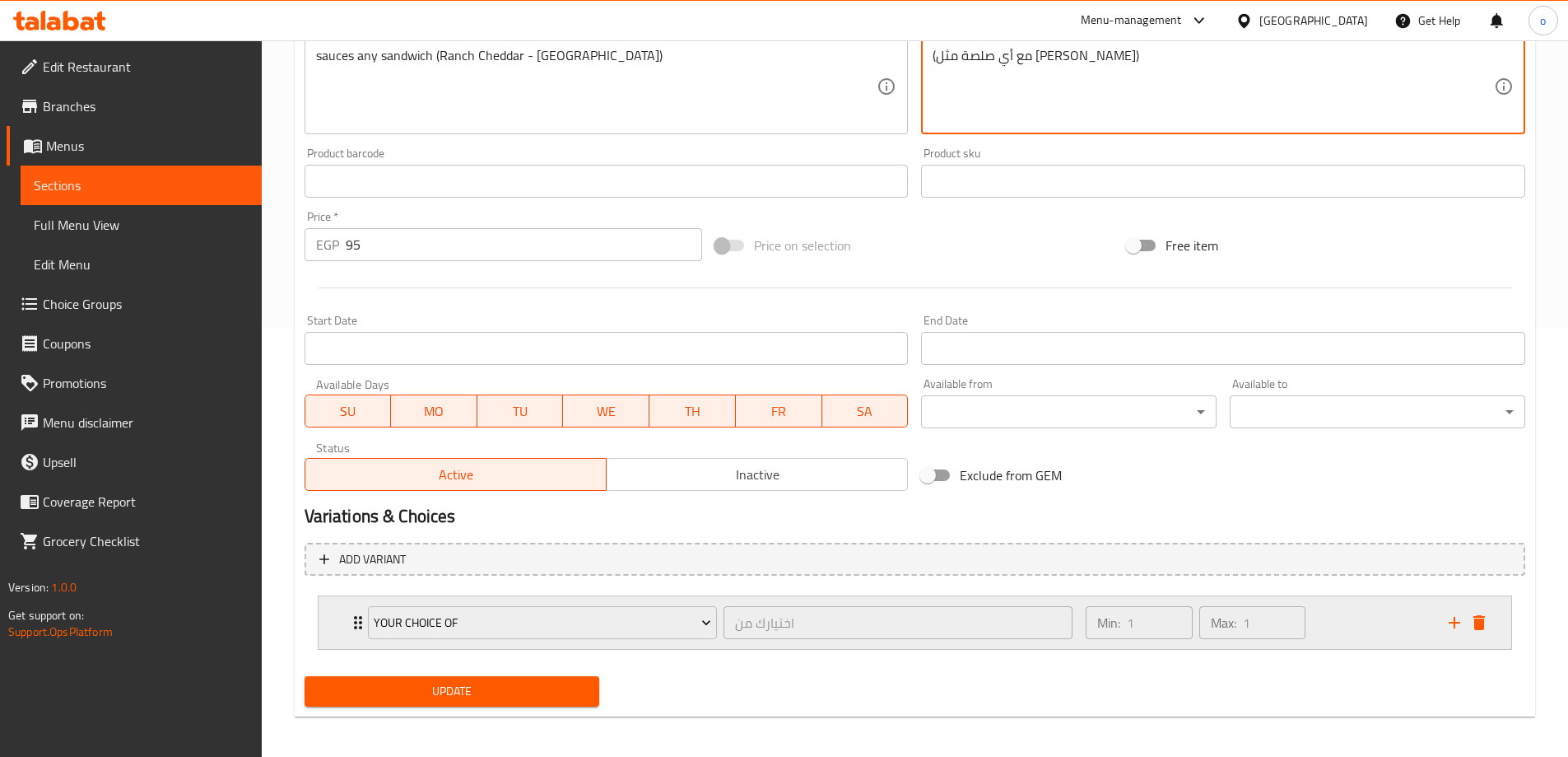
click at [351, 625] on icon "Expand" at bounding box center [358, 622] width 20 height 20
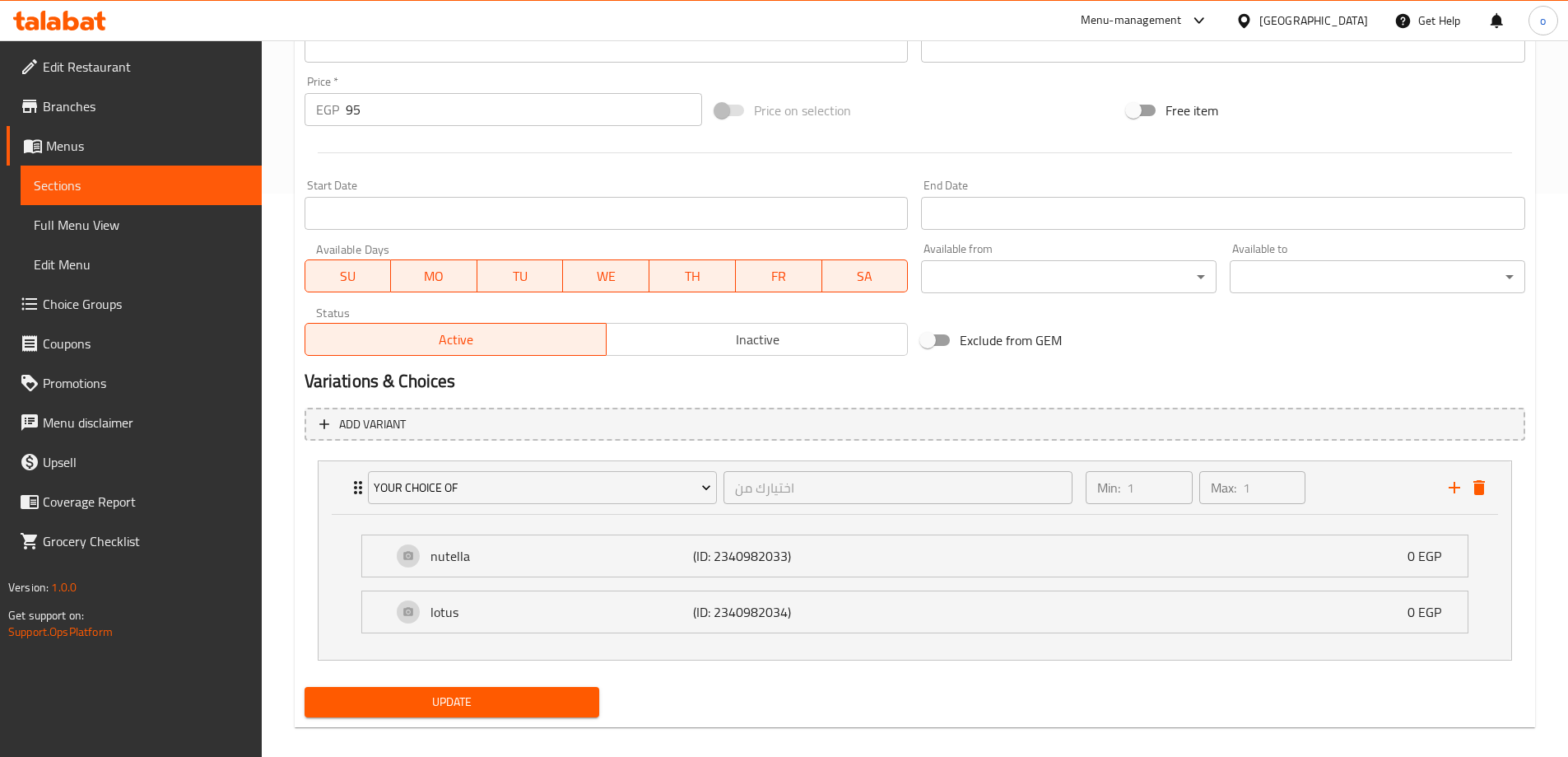
scroll to position [580, 0]
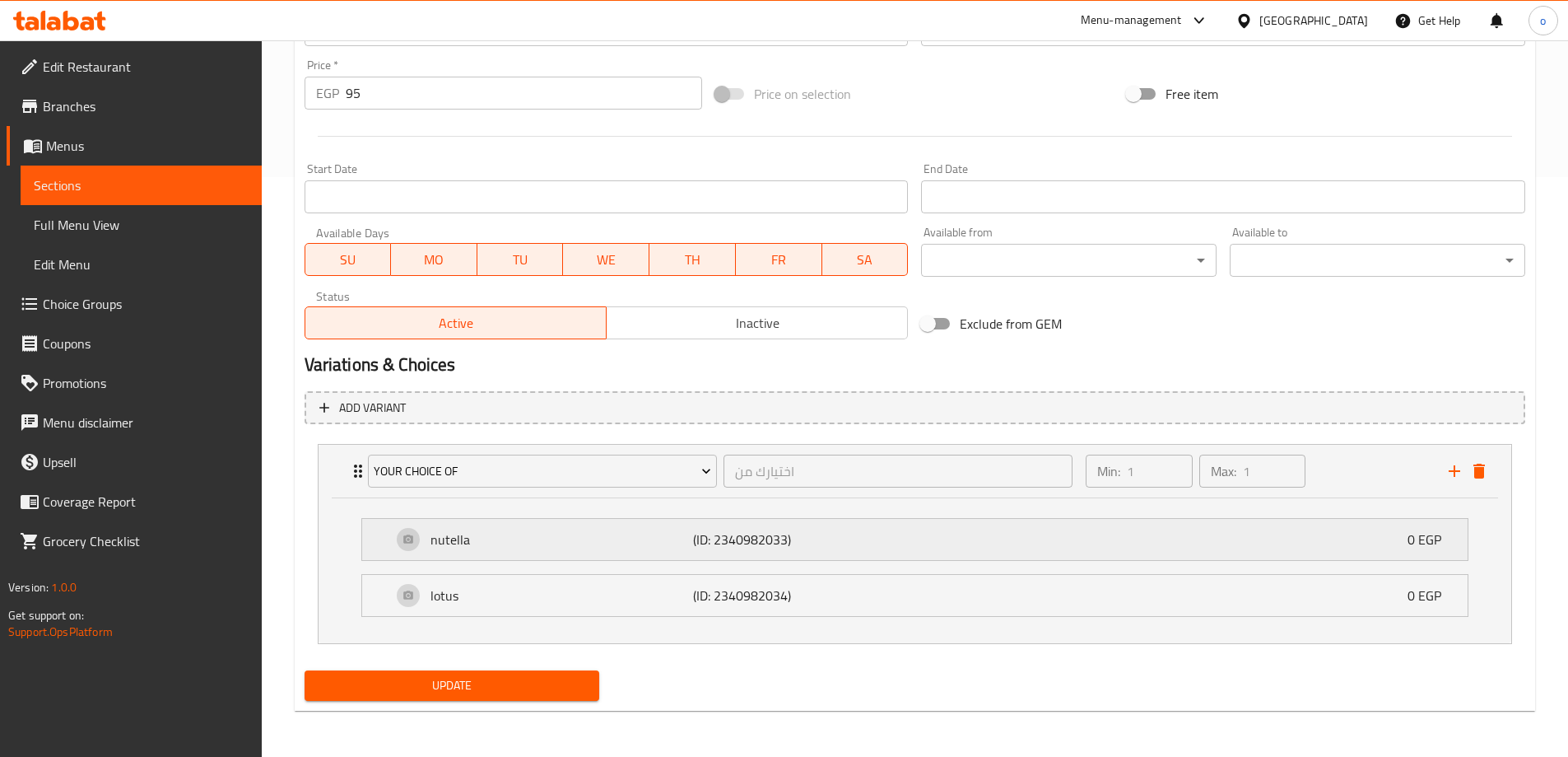
click at [533, 545] on p "nutella" at bounding box center [562, 540] width 263 height 20
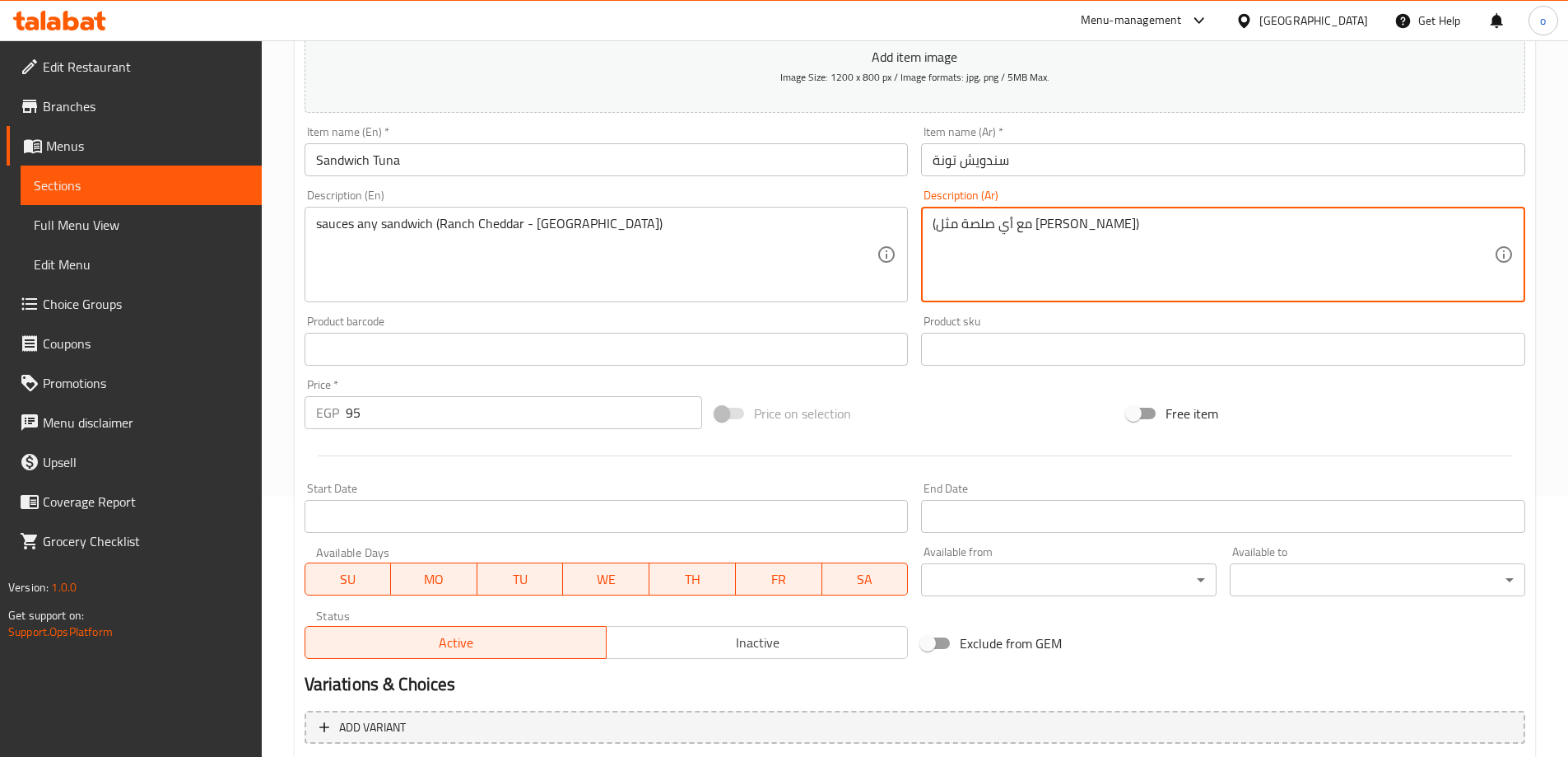
scroll to position [250, 0]
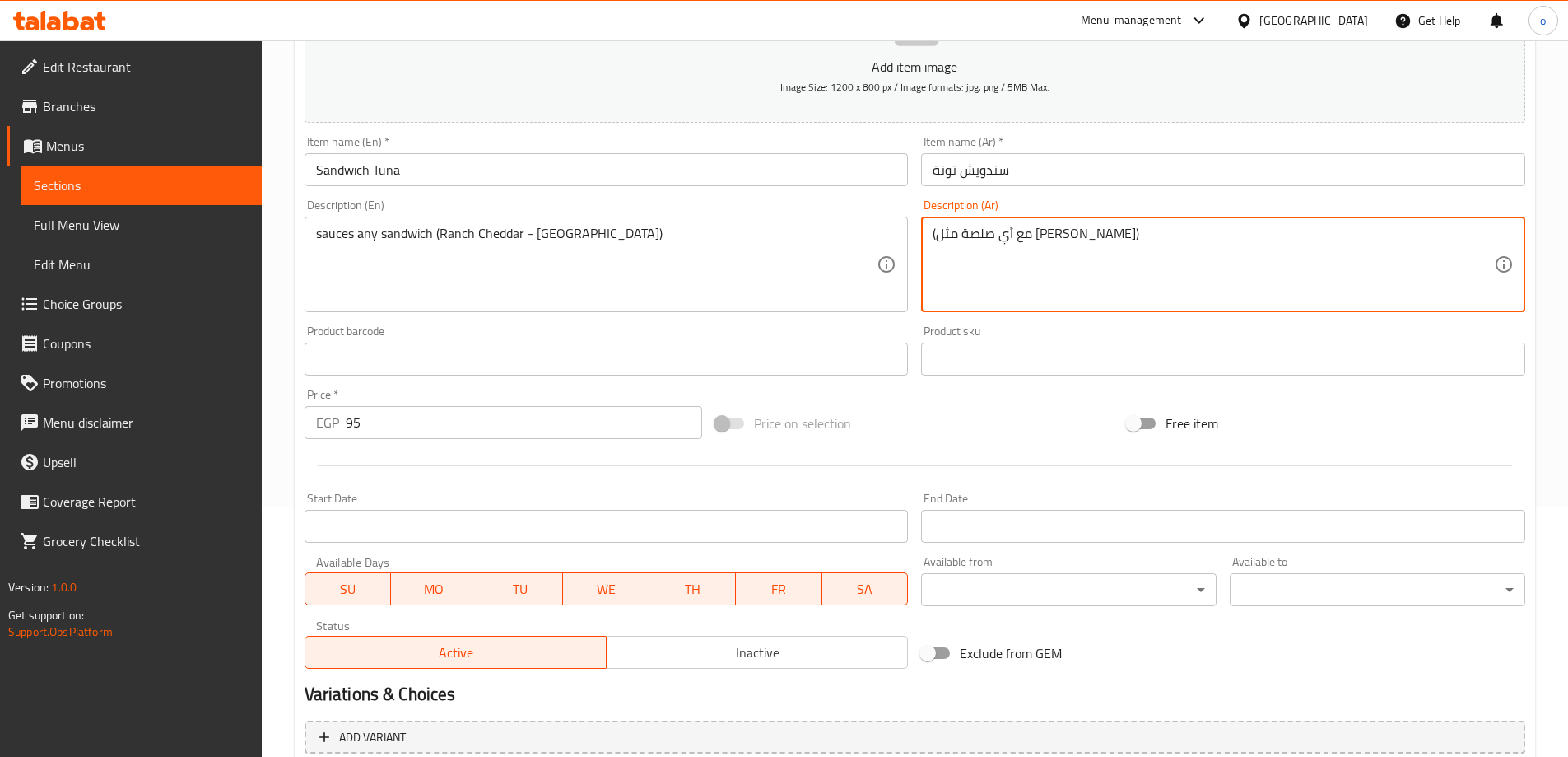
type textarea "(مع أي صلصة مثل [PERSON_NAME])"
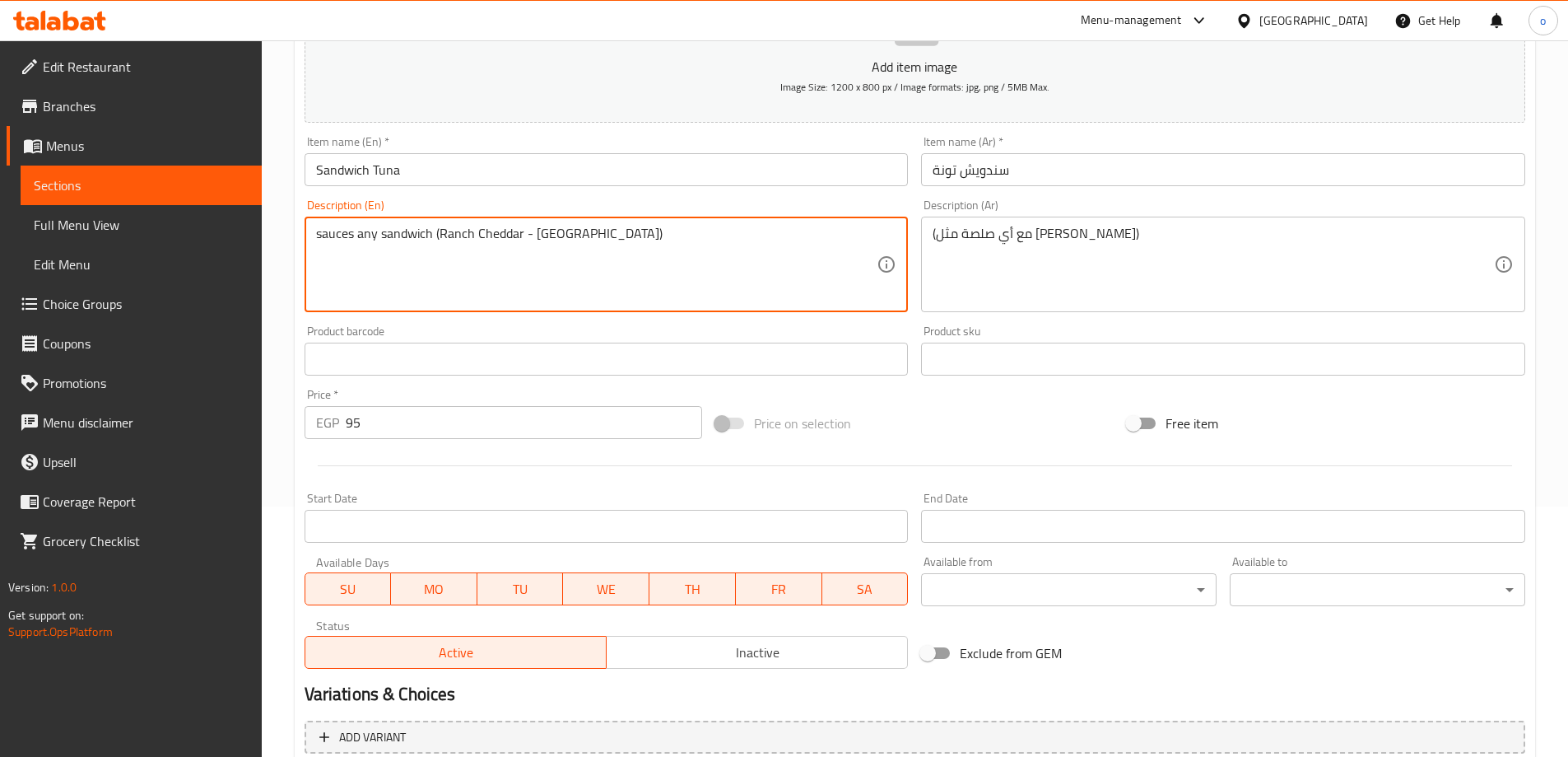
drag, startPoint x: 438, startPoint y: 232, endPoint x: 516, endPoint y: 238, distance: 78.2
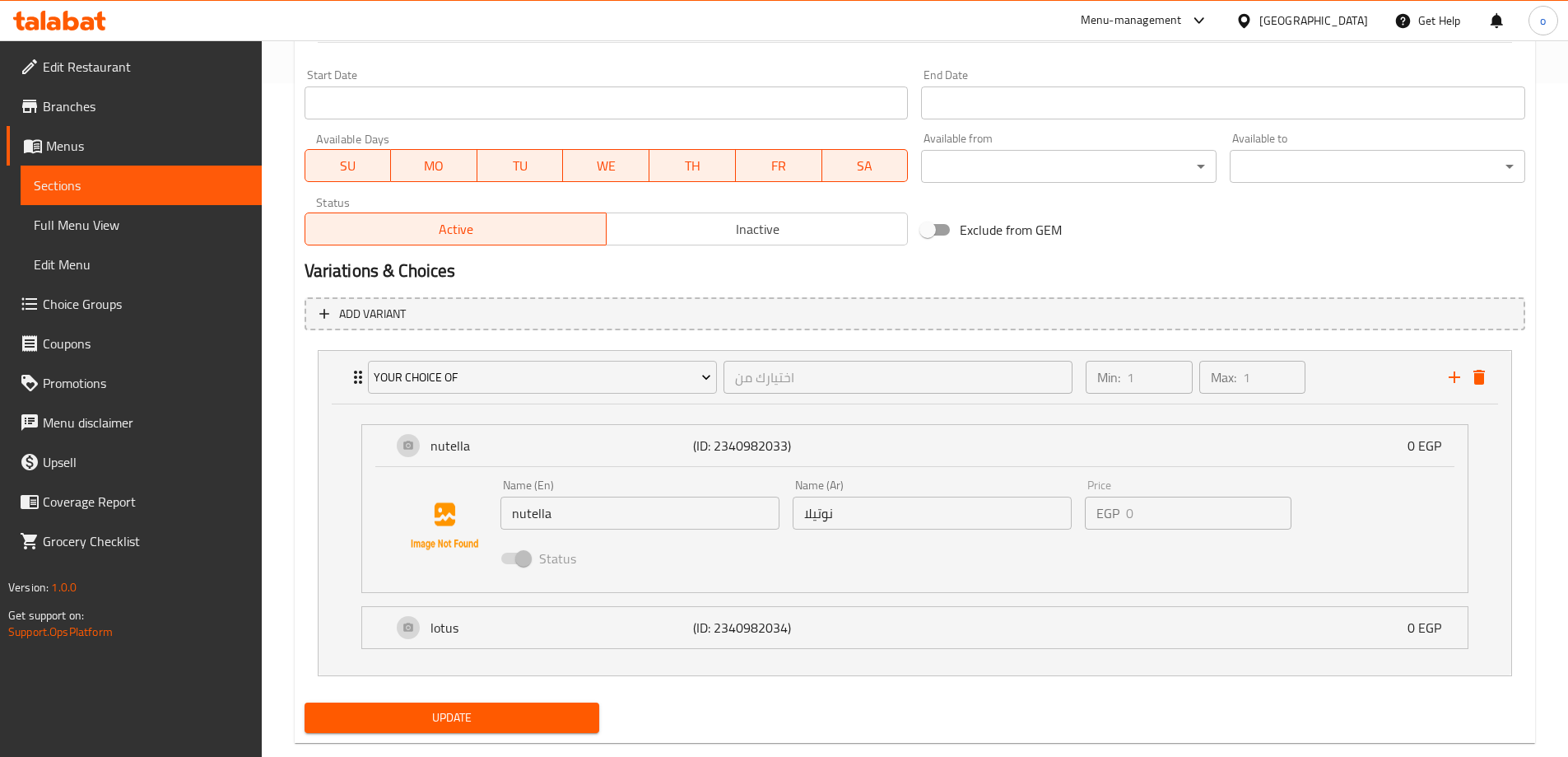
scroll to position [706, 0]
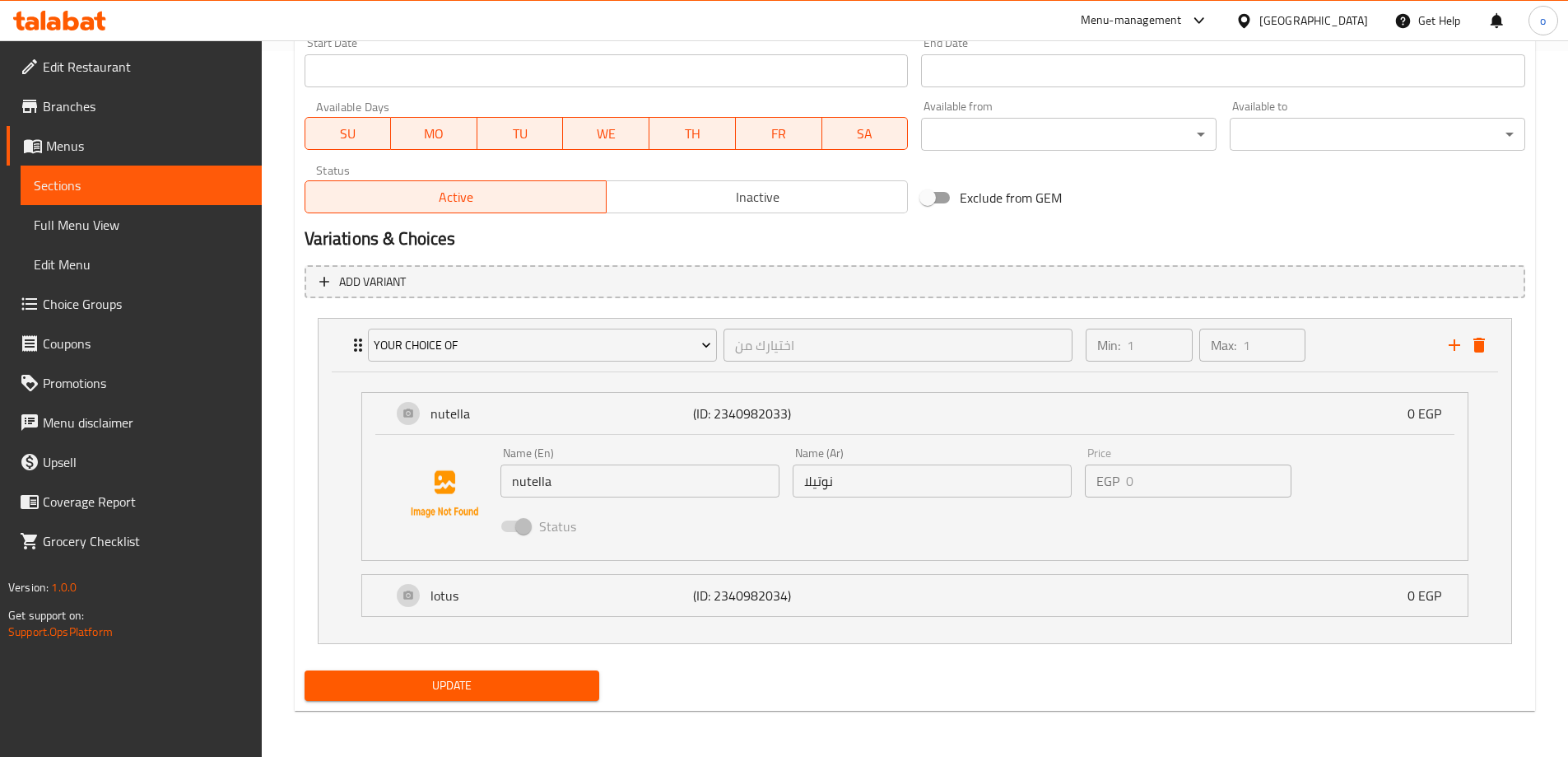
click at [602, 483] on input "nutella" at bounding box center [640, 481] width 279 height 33
click at [626, 487] on input "nutella" at bounding box center [640, 481] width 279 height 33
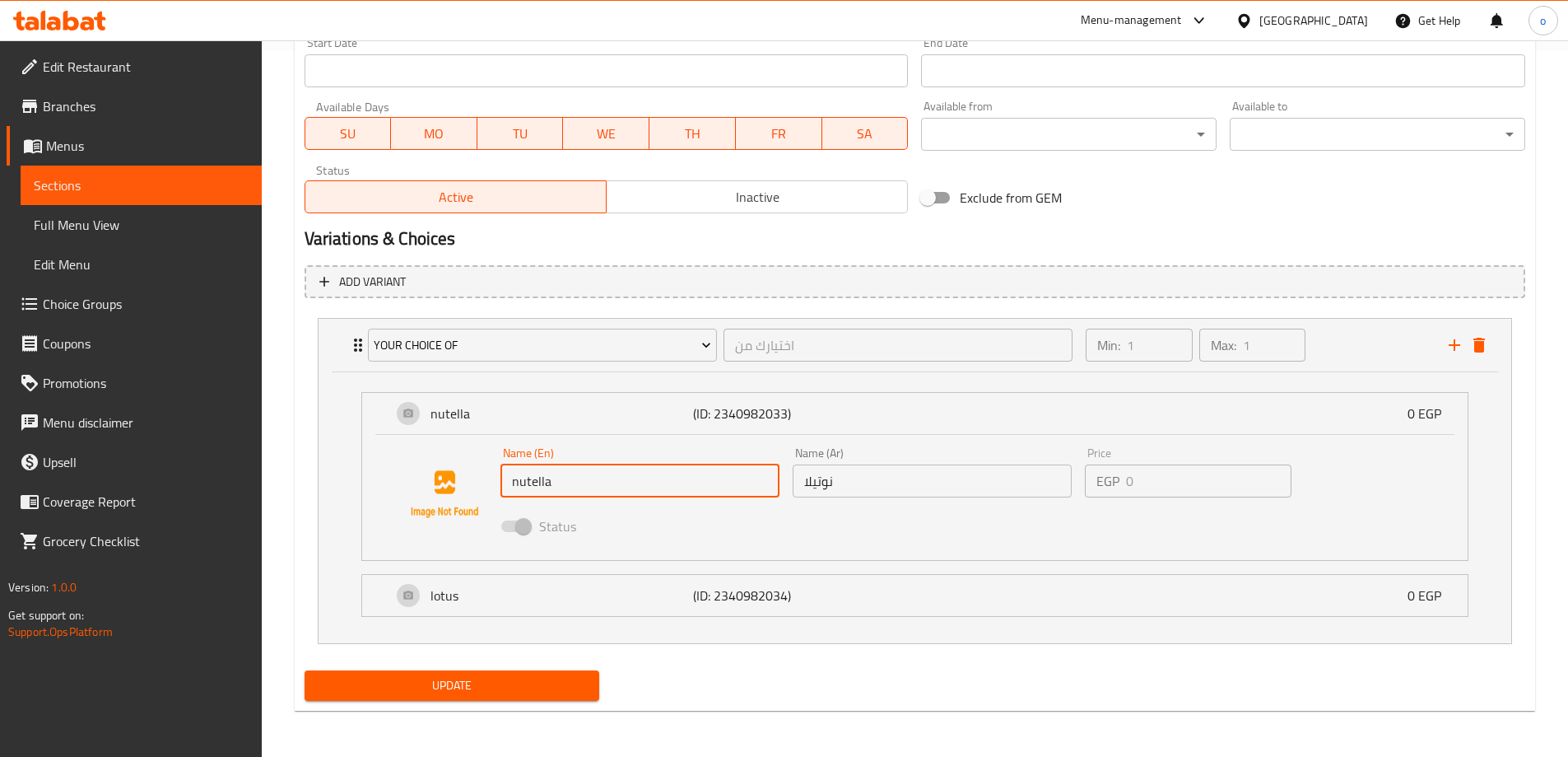
click at [626, 487] on input "nutella" at bounding box center [640, 481] width 279 height 33
click at [1050, 593] on div "lotus (ID: 2340982034) 0 EGP" at bounding box center [920, 595] width 1057 height 41
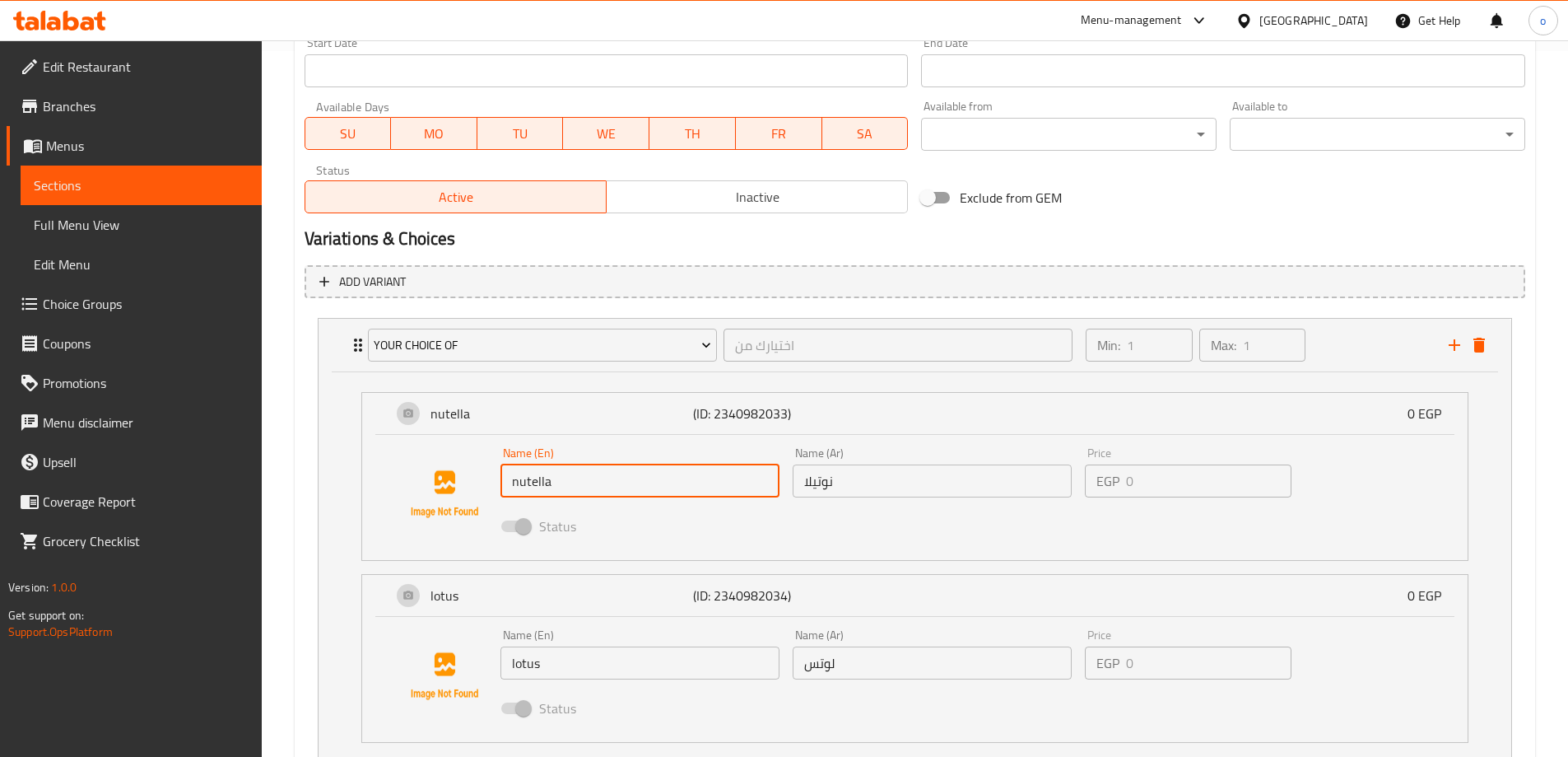
click at [857, 476] on input "نوتيلا" at bounding box center [933, 481] width 279 height 33
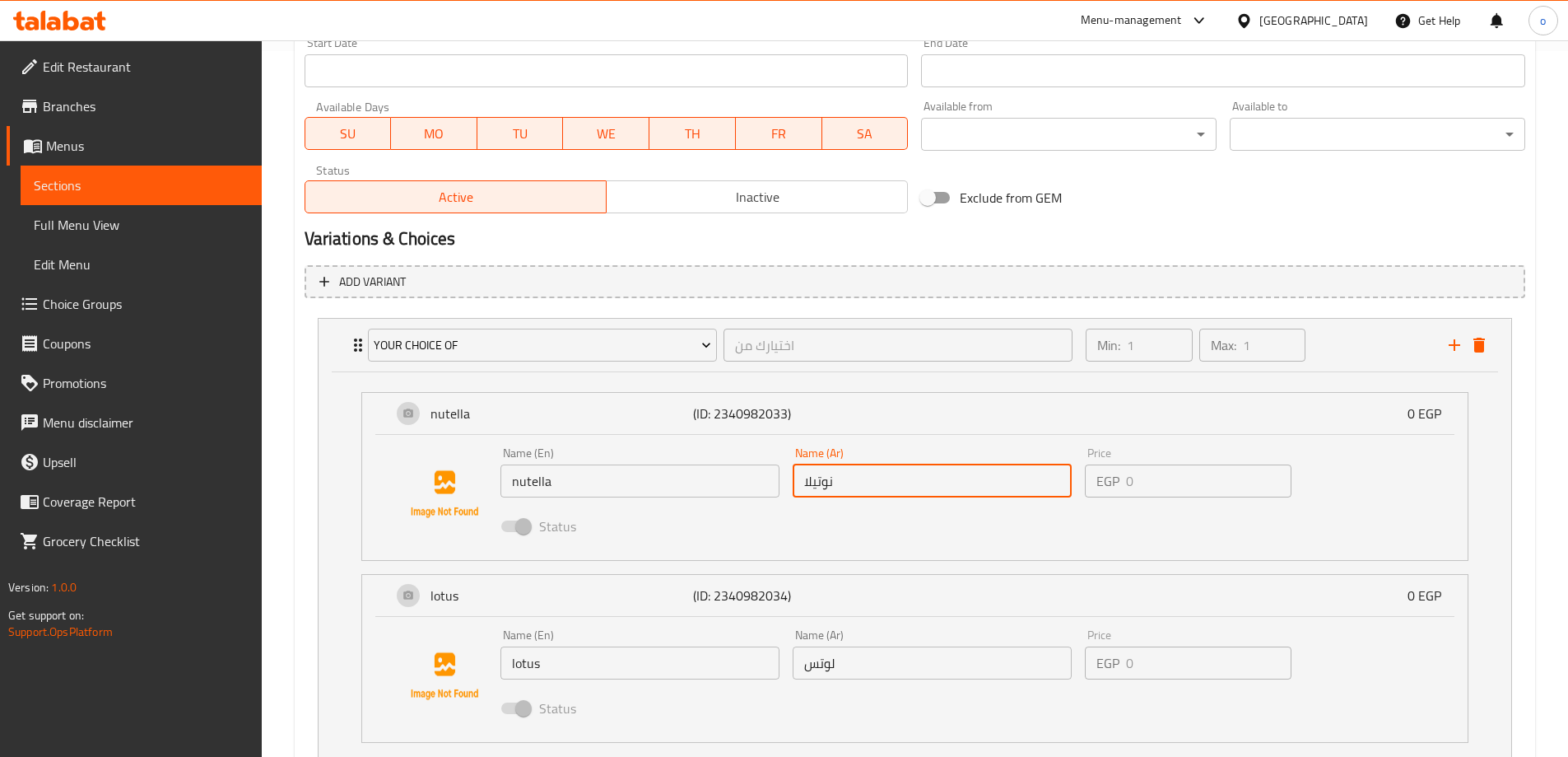
click at [857, 476] on input "نوتيلا" at bounding box center [933, 481] width 279 height 33
click at [527, 526] on span at bounding box center [515, 526] width 28 height 12
click at [1486, 344] on icon "delete" at bounding box center [1480, 345] width 20 height 20
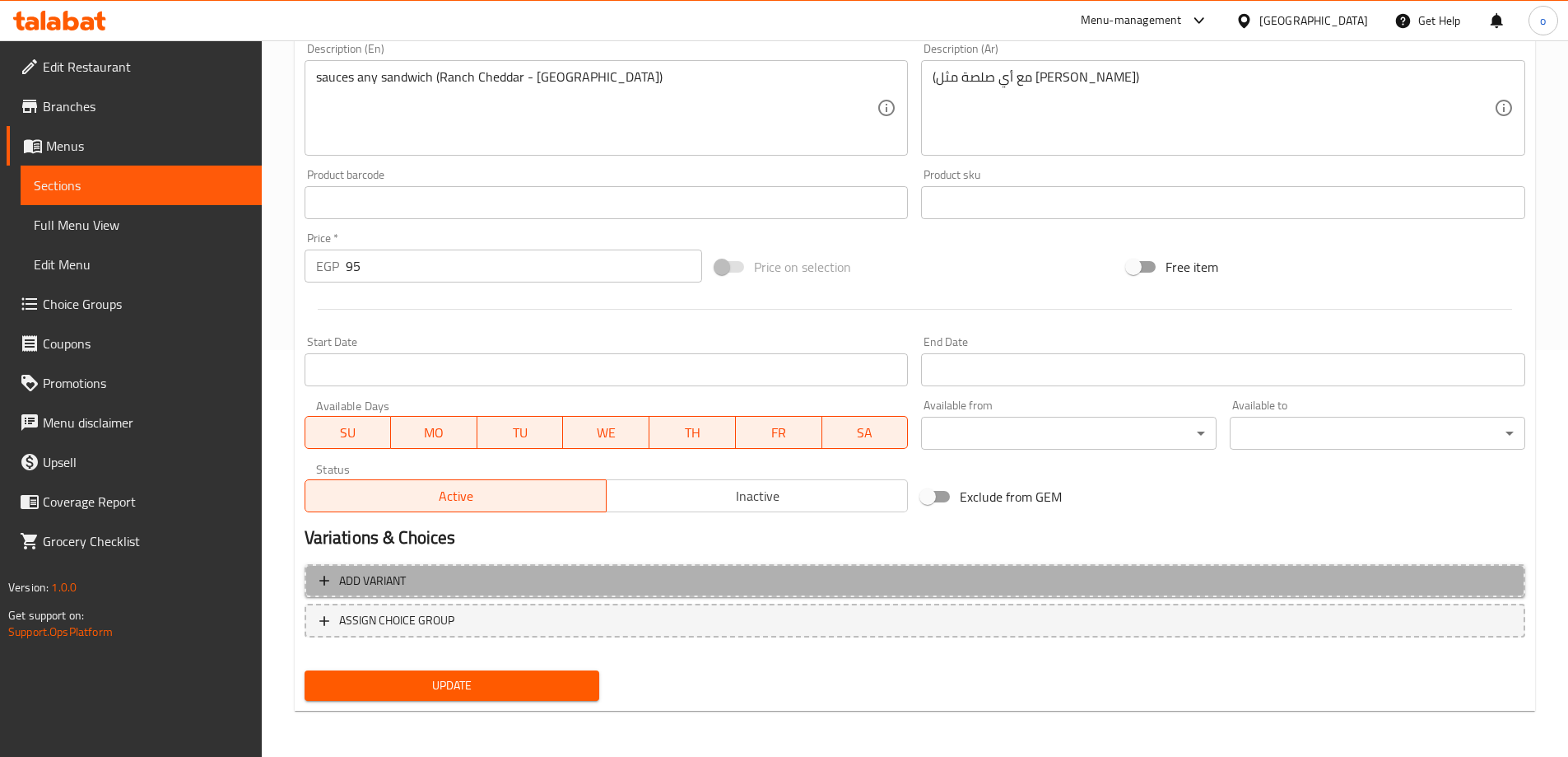
click at [477, 583] on span "Add variant" at bounding box center [914, 580] width 1191 height 20
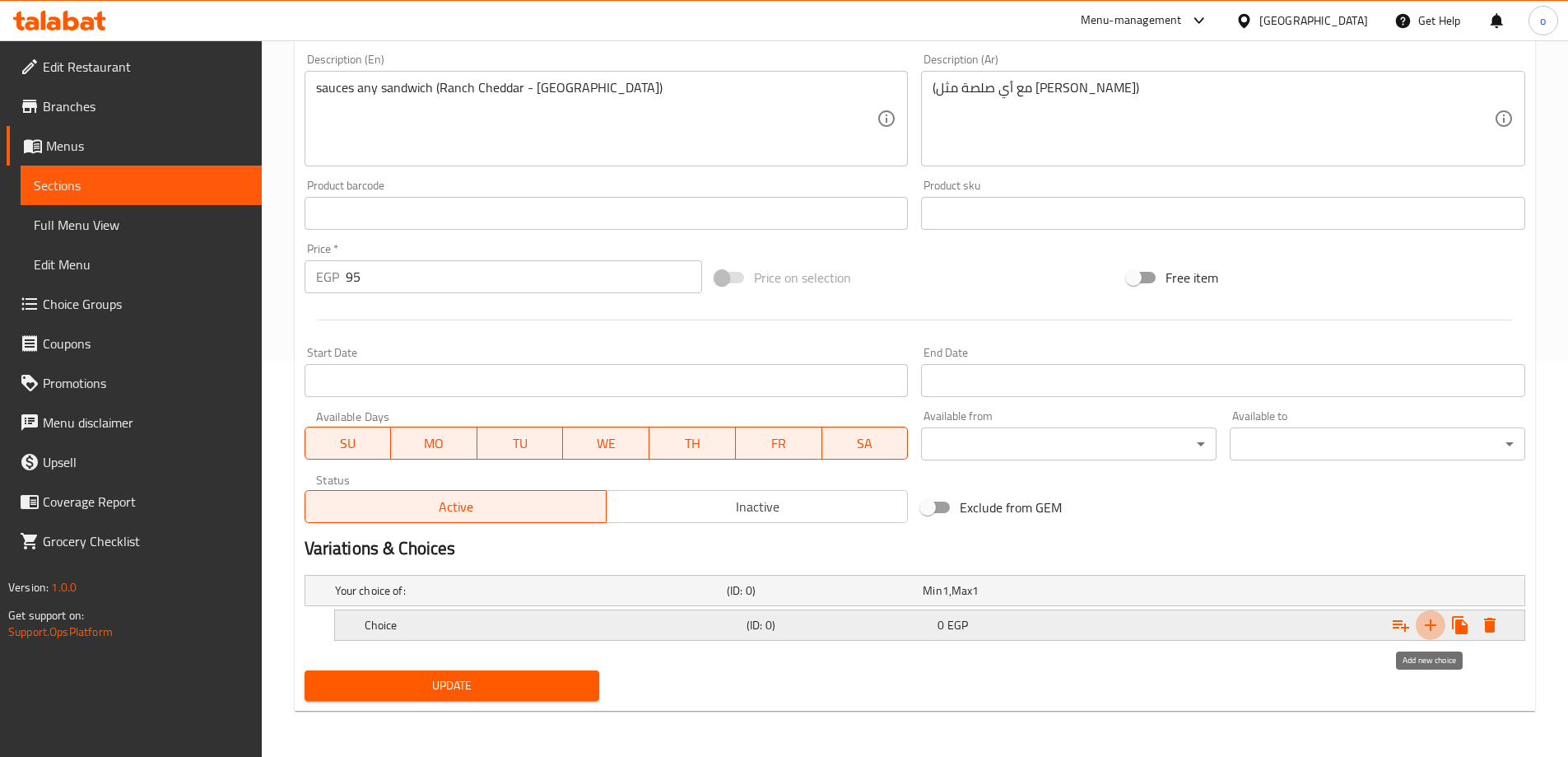
click at [1434, 628] on icon "Expand" at bounding box center [1431, 625] width 20 height 20
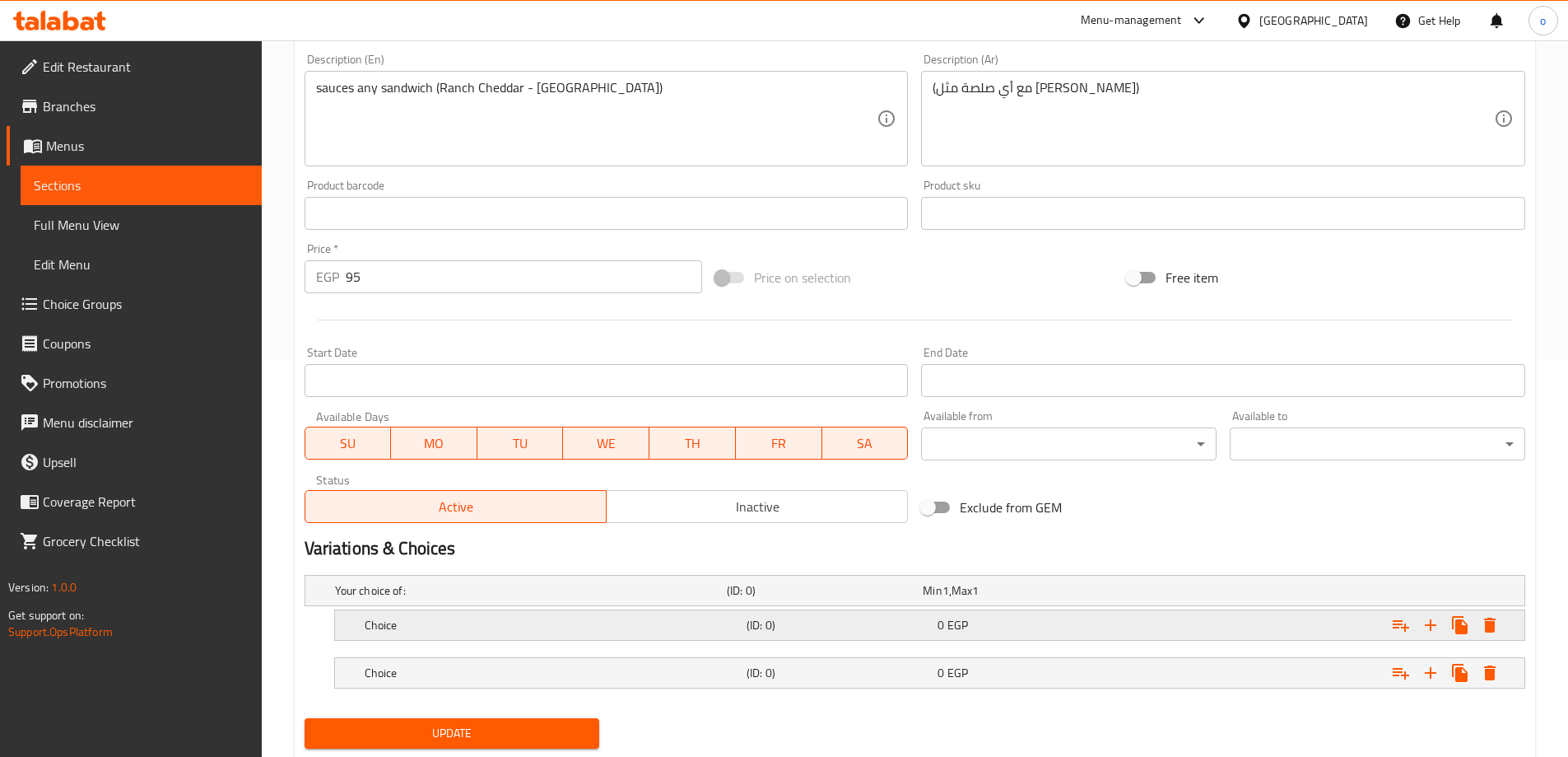
scroll to position [444, 0]
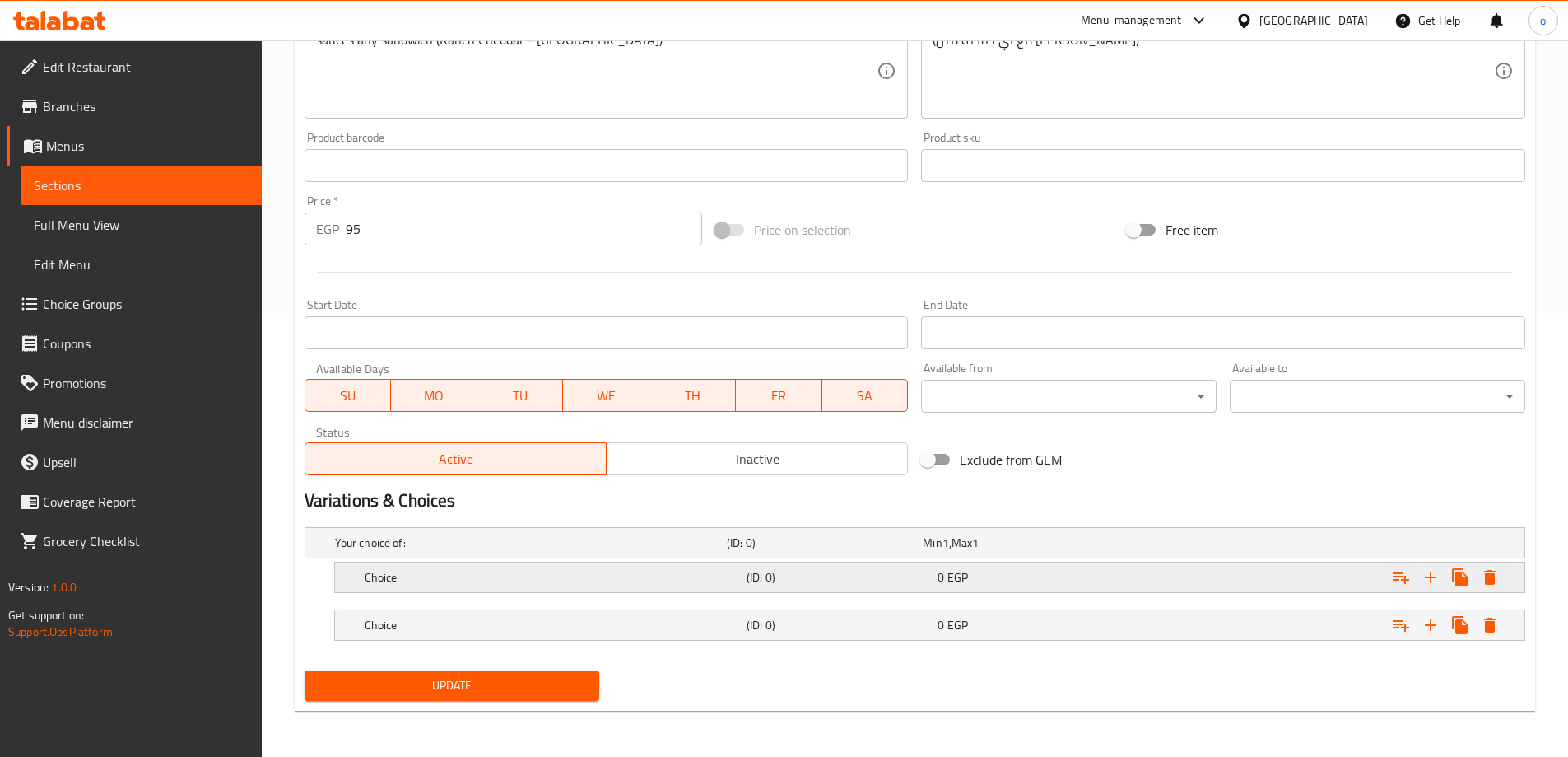
click at [678, 573] on h5 "Choice" at bounding box center [552, 577] width 375 height 16
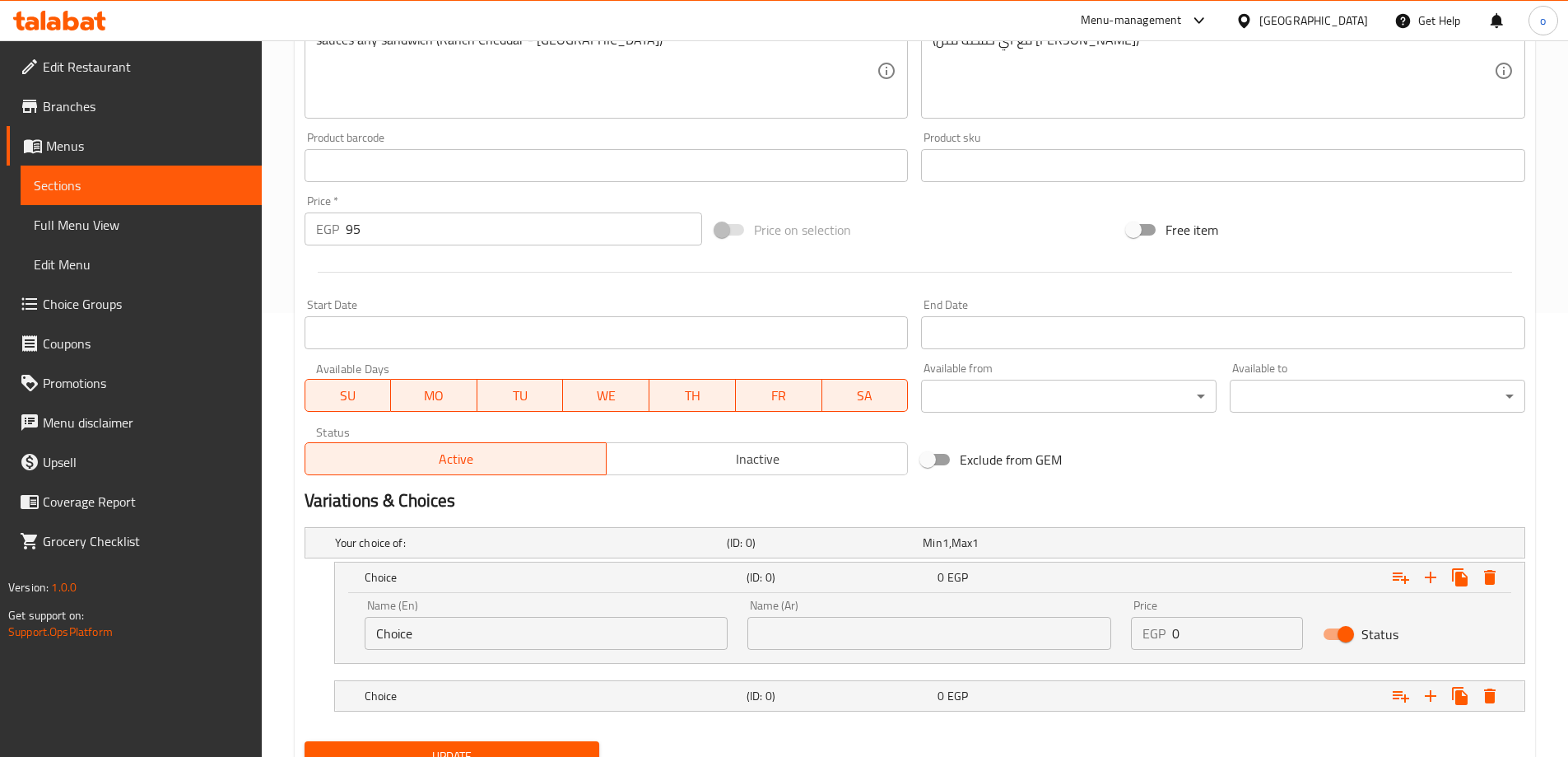
click at [609, 638] on input "Choice" at bounding box center [546, 633] width 363 height 33
click at [608, 638] on input "Choice" at bounding box center [546, 633] width 363 height 33
paste input "Ranch Chedda"
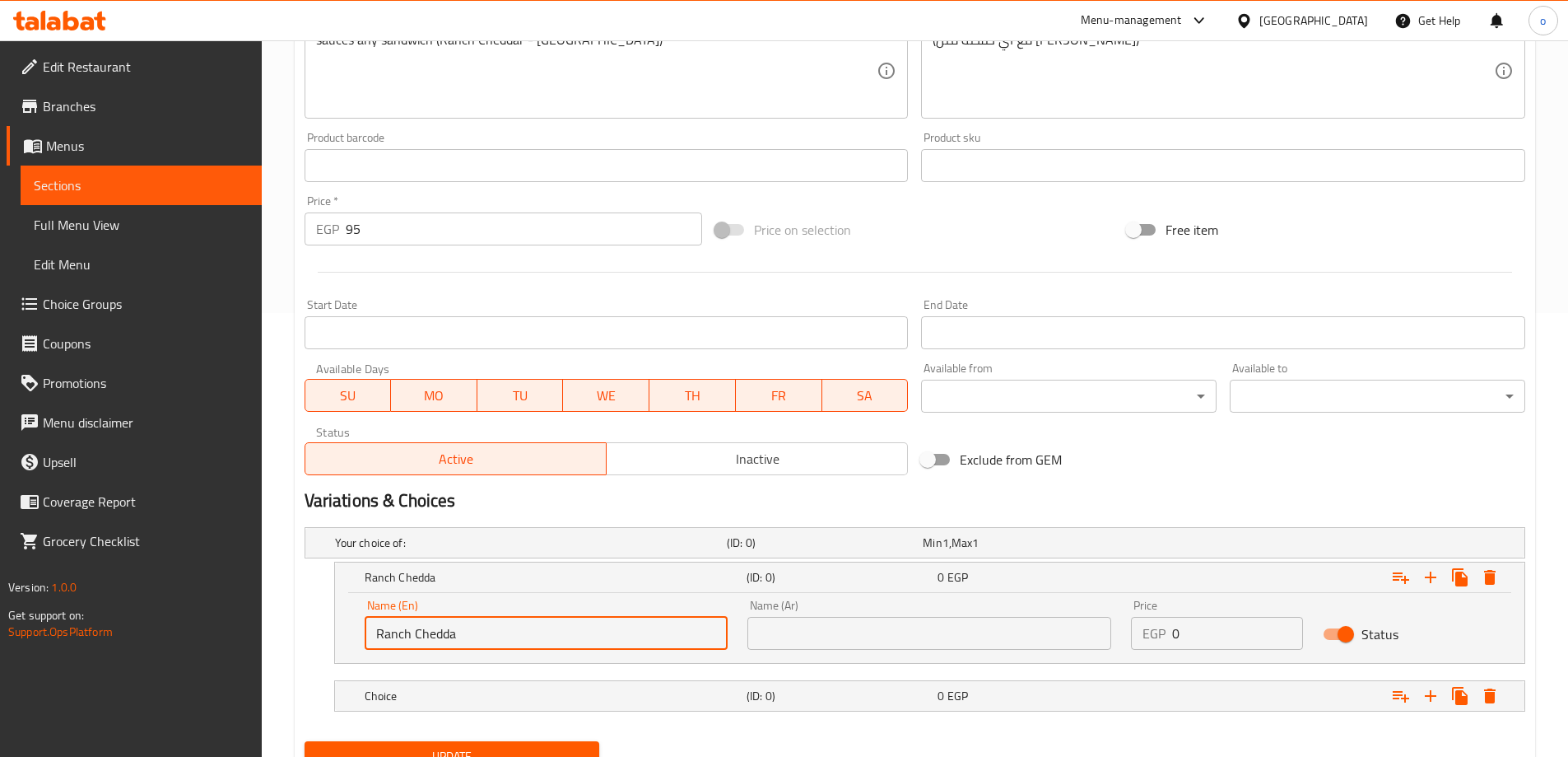
type input "Ranch Chedda"
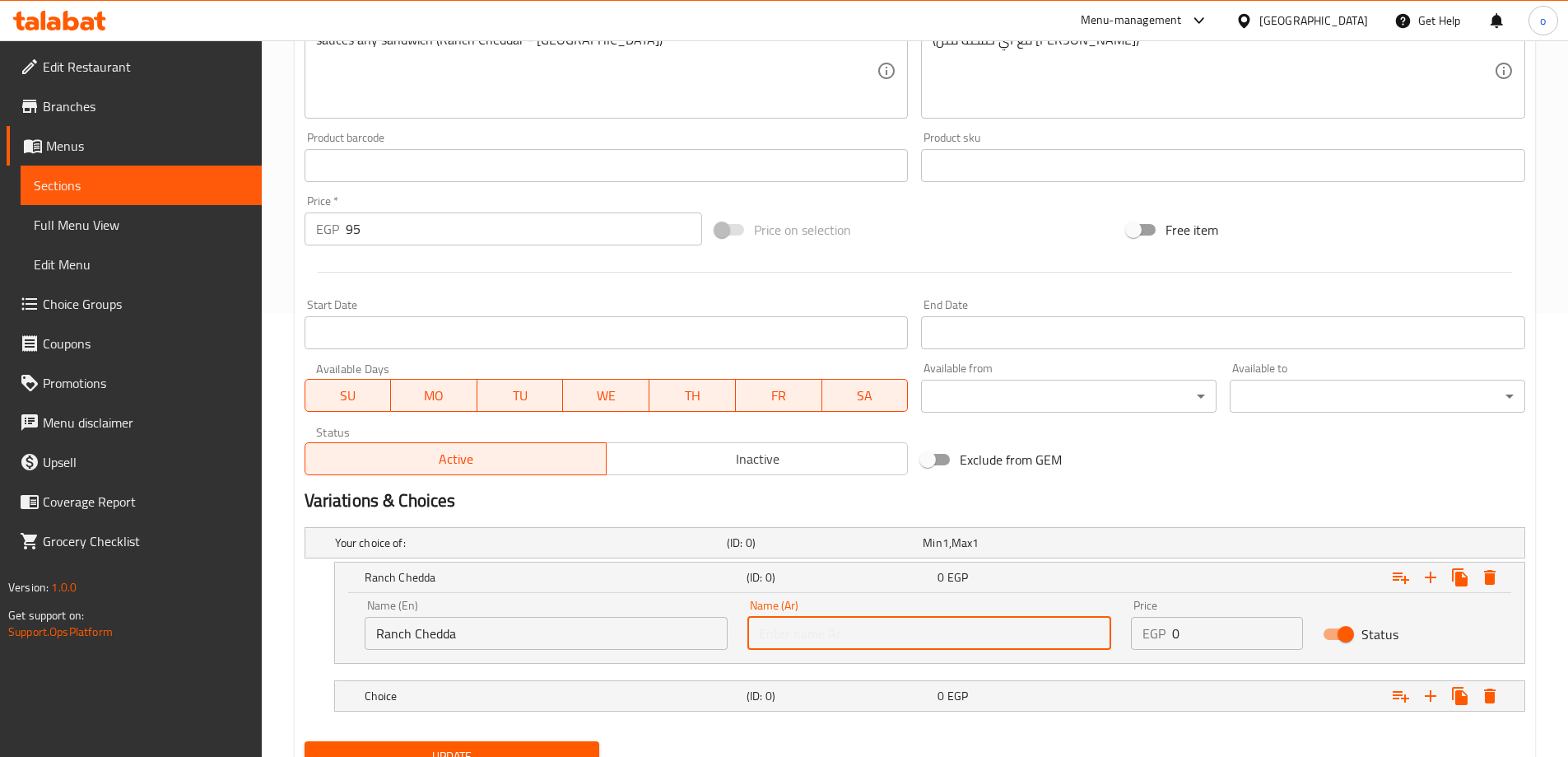
click at [807, 637] on input "text" at bounding box center [930, 633] width 363 height 33
type input "ز"
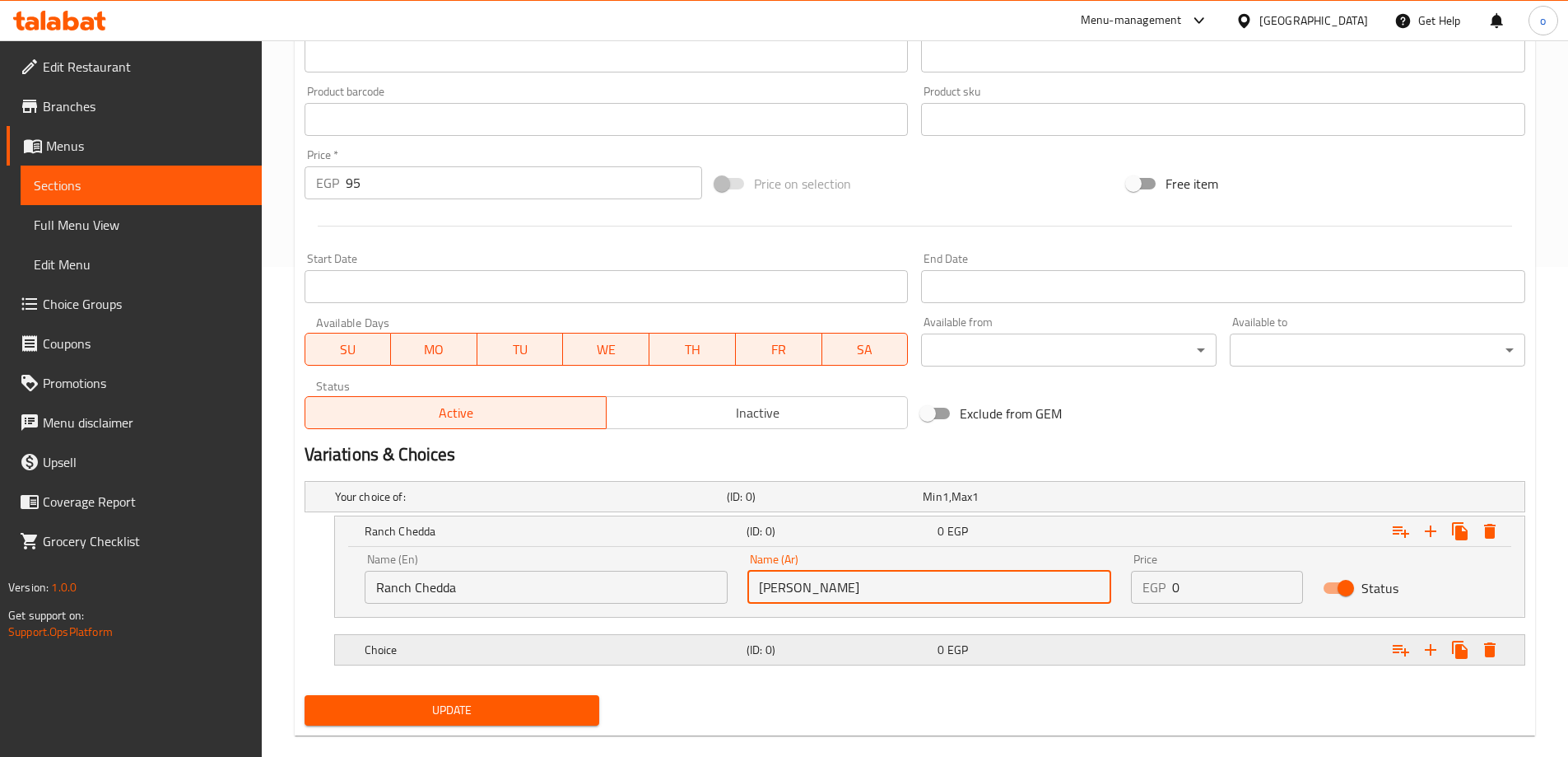
scroll to position [515, 0]
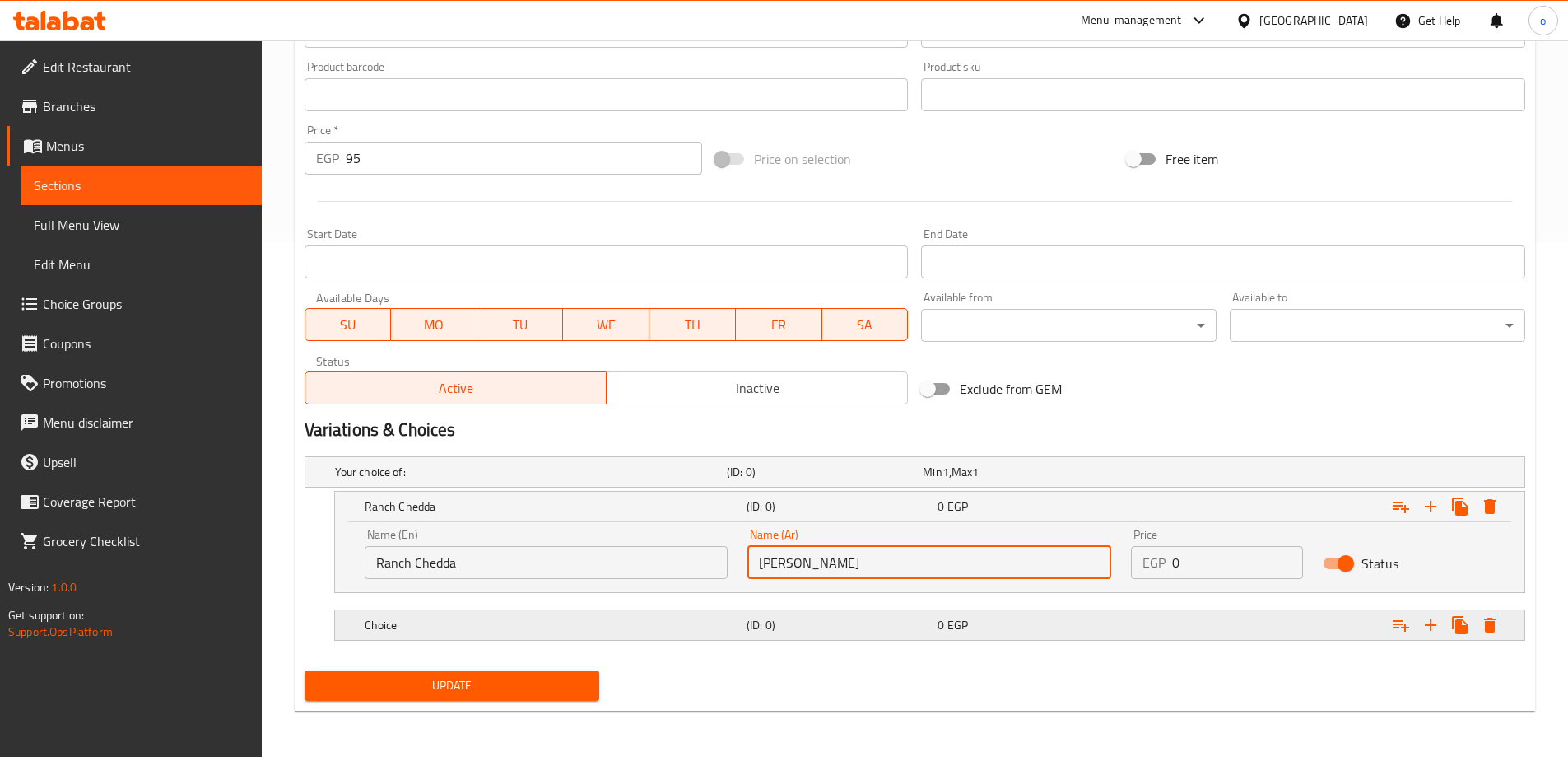
type input "[PERSON_NAME]"
click at [1006, 628] on div "0 EGP" at bounding box center [1030, 624] width 185 height 16
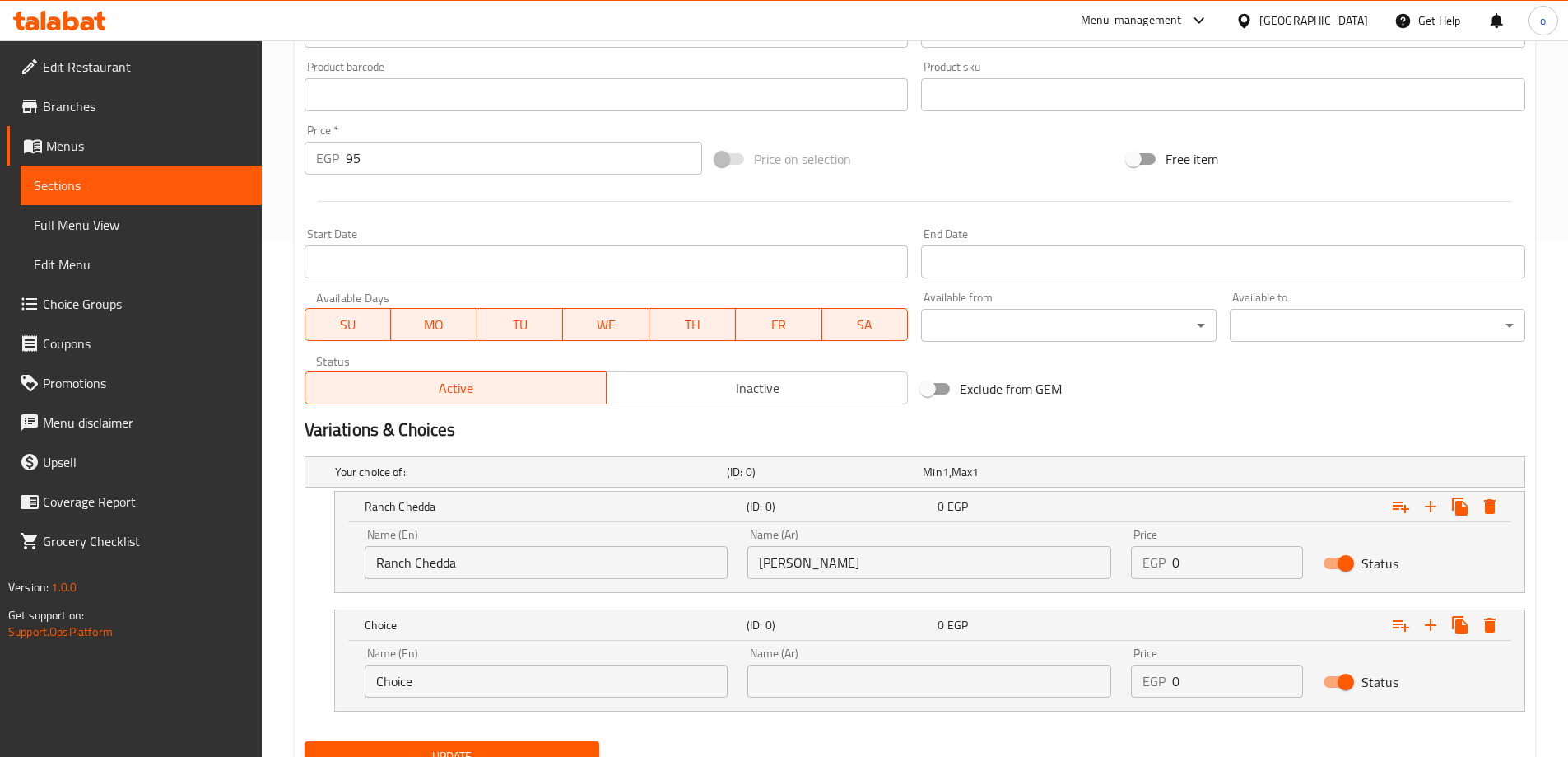
click at [586, 686] on input "Choice" at bounding box center [546, 681] width 363 height 33
type input "م"
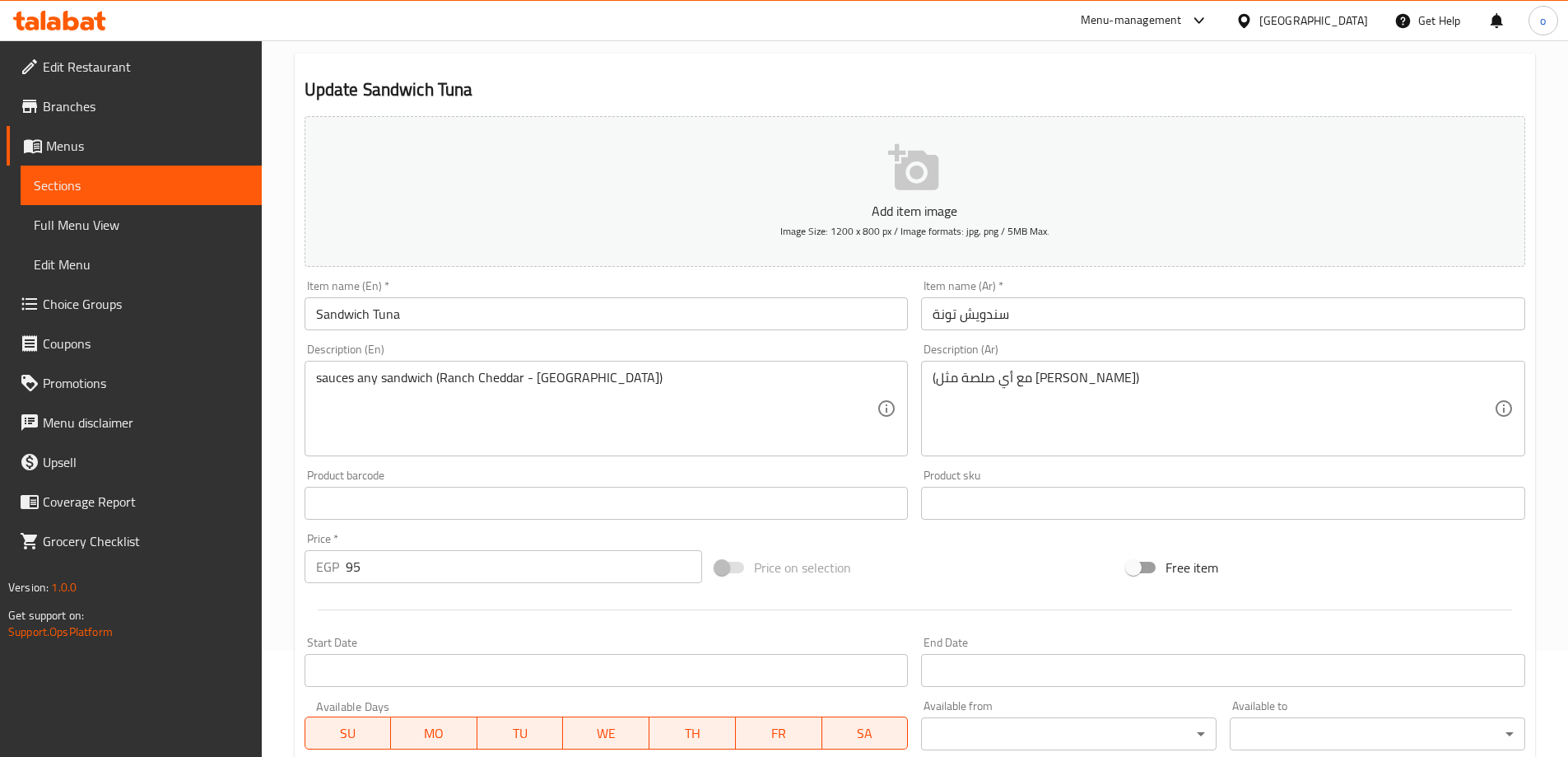
scroll to position [103, 0]
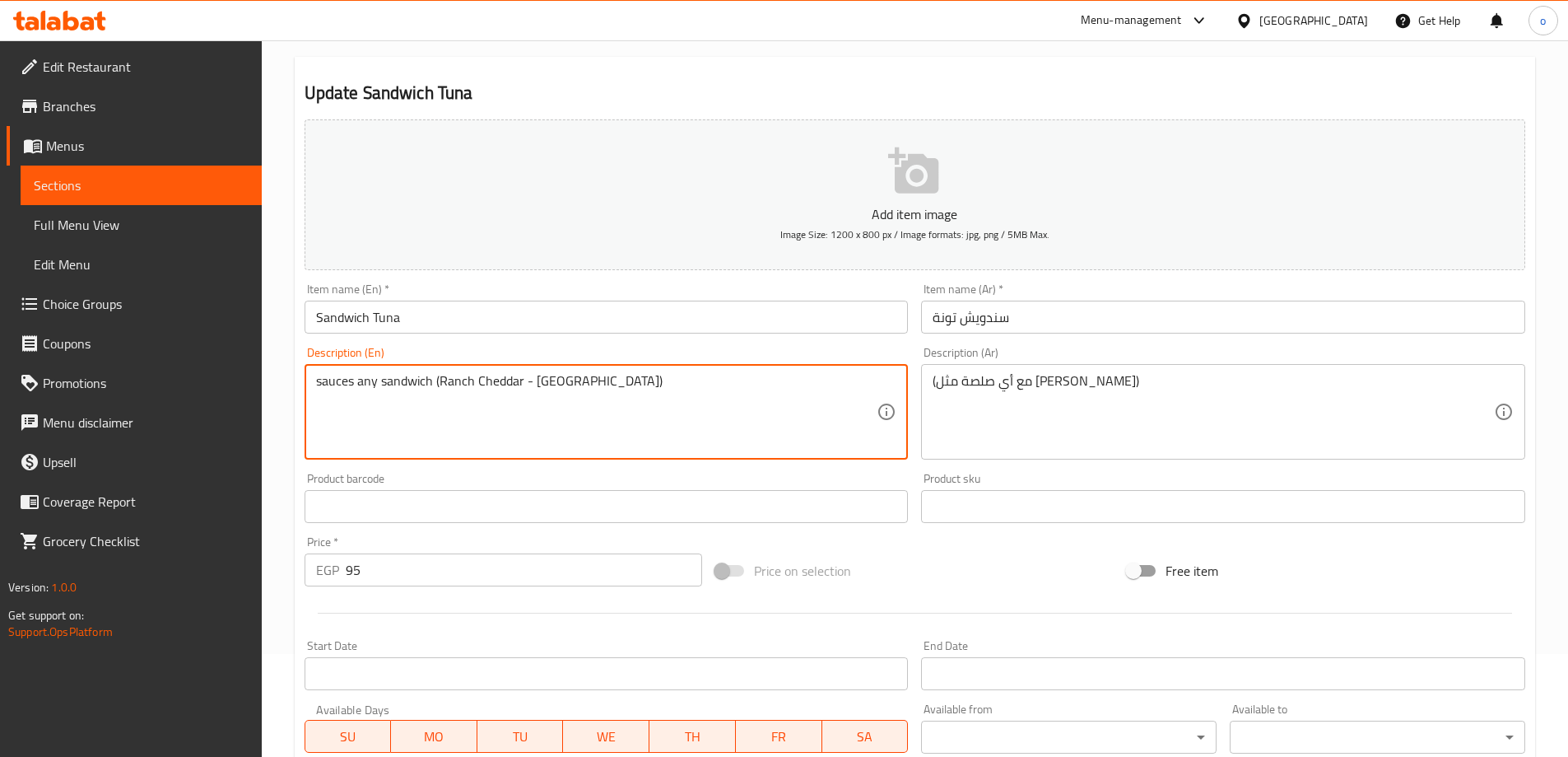
drag, startPoint x: 536, startPoint y: 380, endPoint x: 600, endPoint y: 380, distance: 64.0
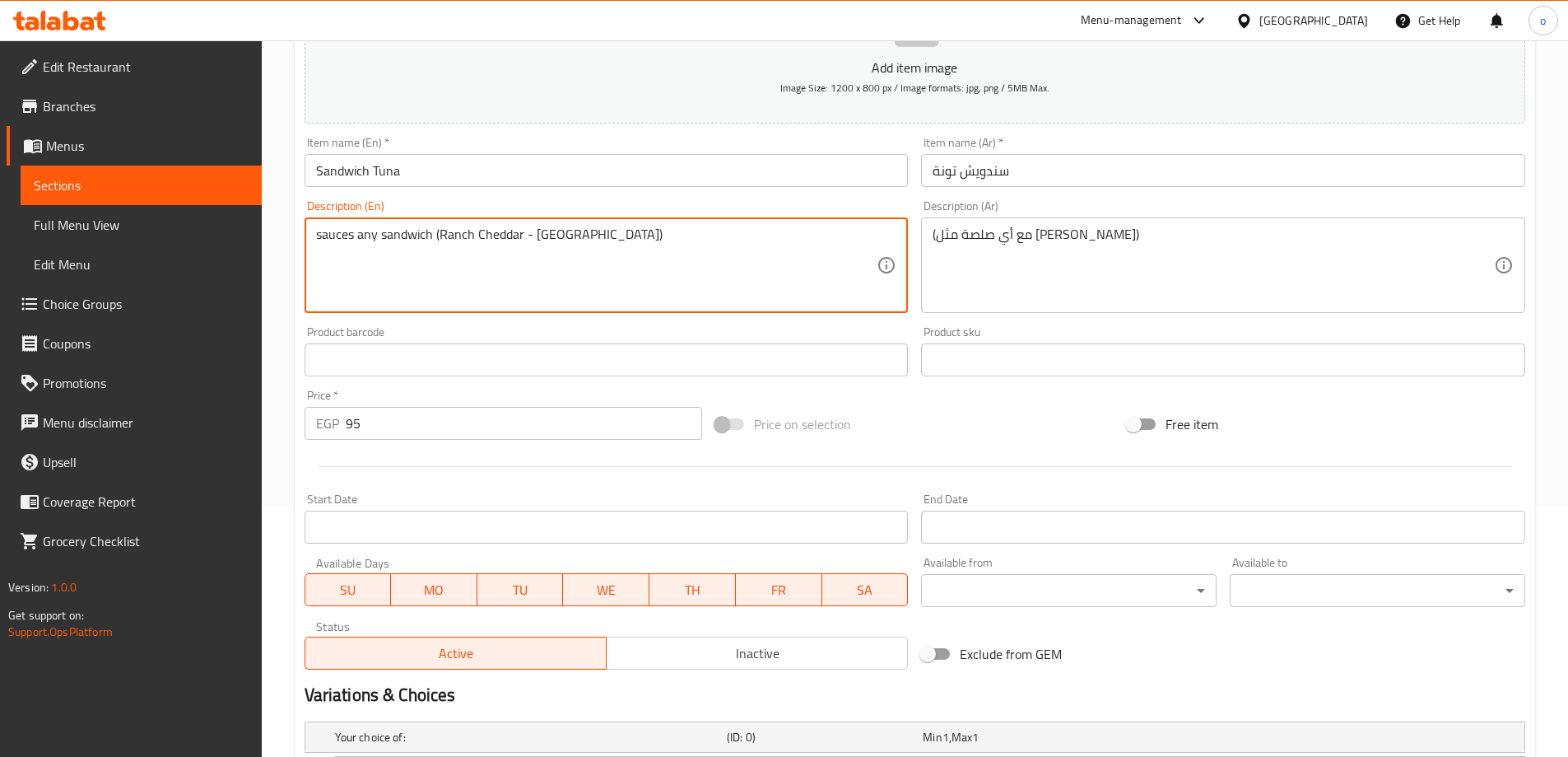
scroll to position [586, 0]
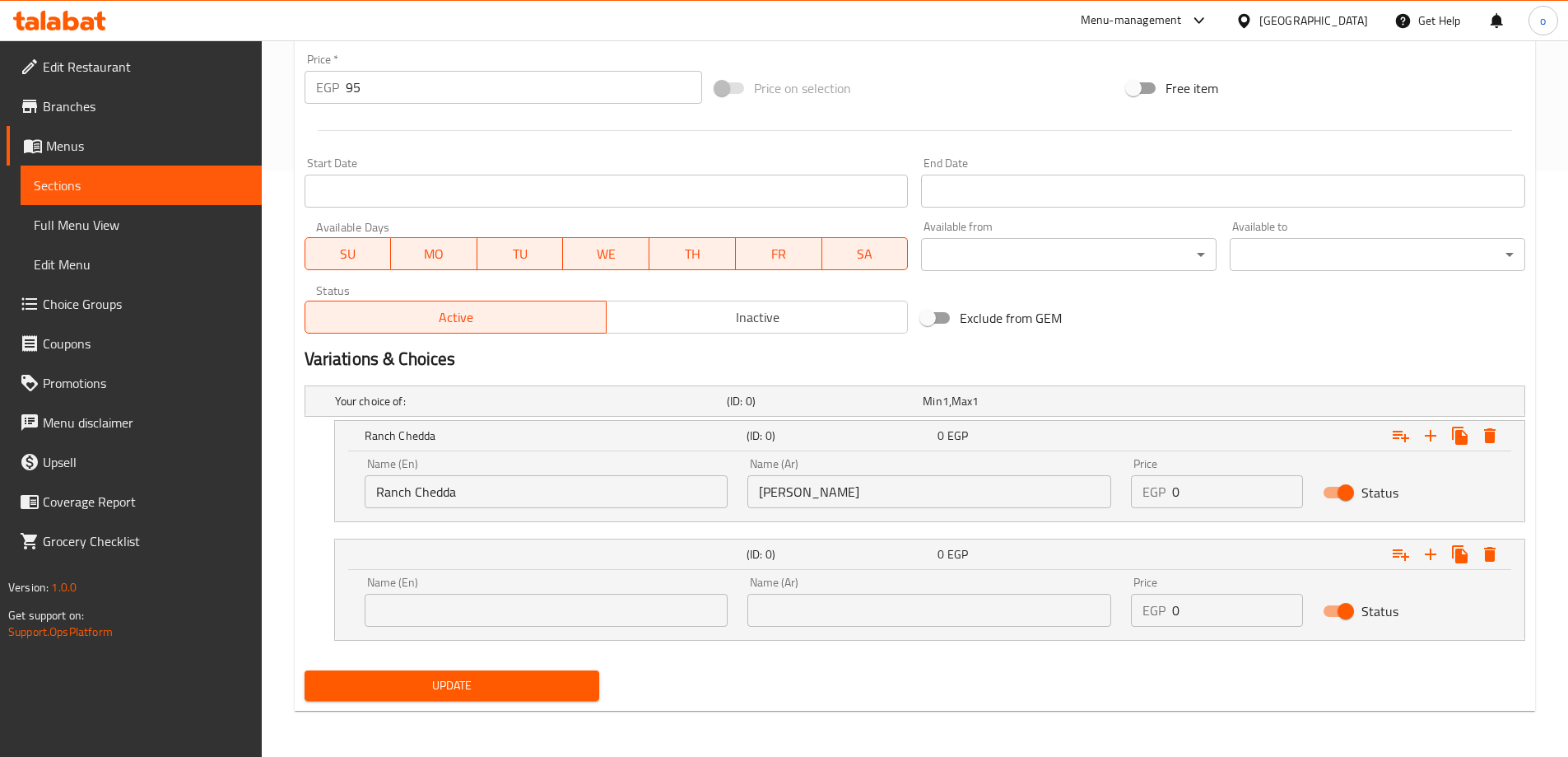
drag, startPoint x: 541, startPoint y: 617, endPoint x: 553, endPoint y: 617, distance: 12.0
click at [541, 617] on input "text" at bounding box center [546, 610] width 363 height 33
paste input "Mayonnaise"
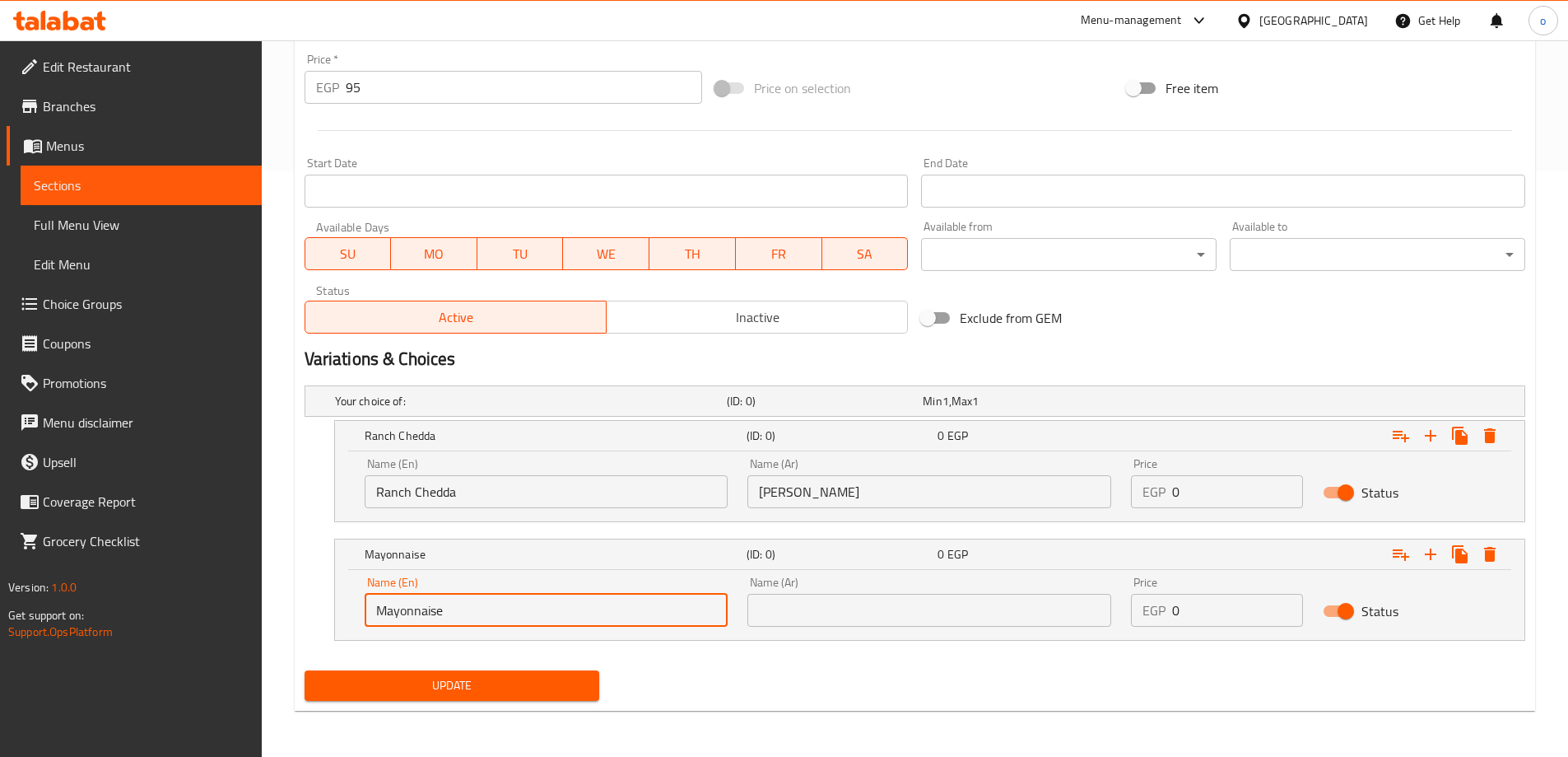
type input "Mayonnaise"
click at [861, 602] on input "text" at bounding box center [930, 610] width 363 height 33
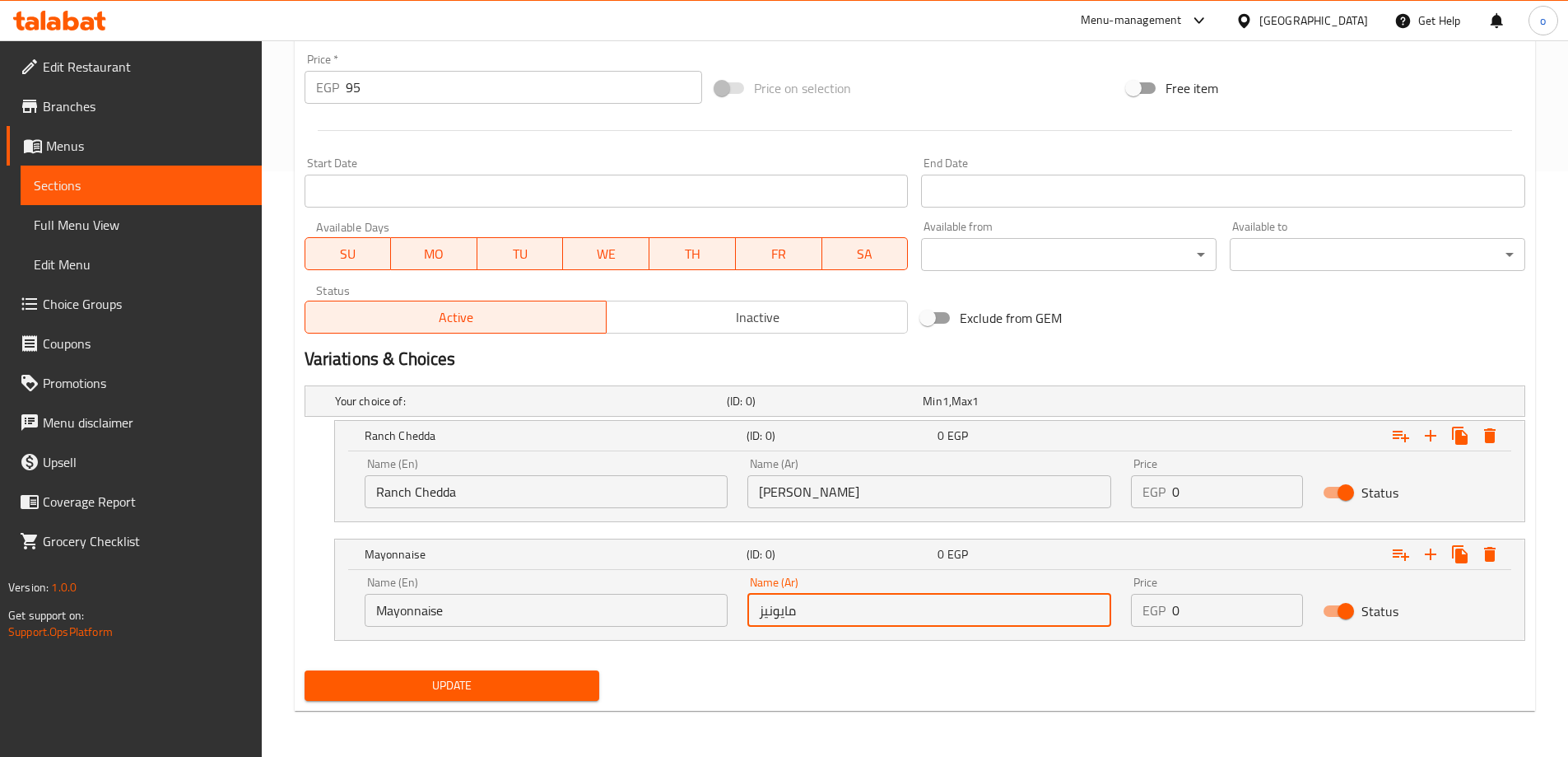
type input "مايونيز"
click at [529, 685] on span "Update" at bounding box center [453, 685] width 269 height 20
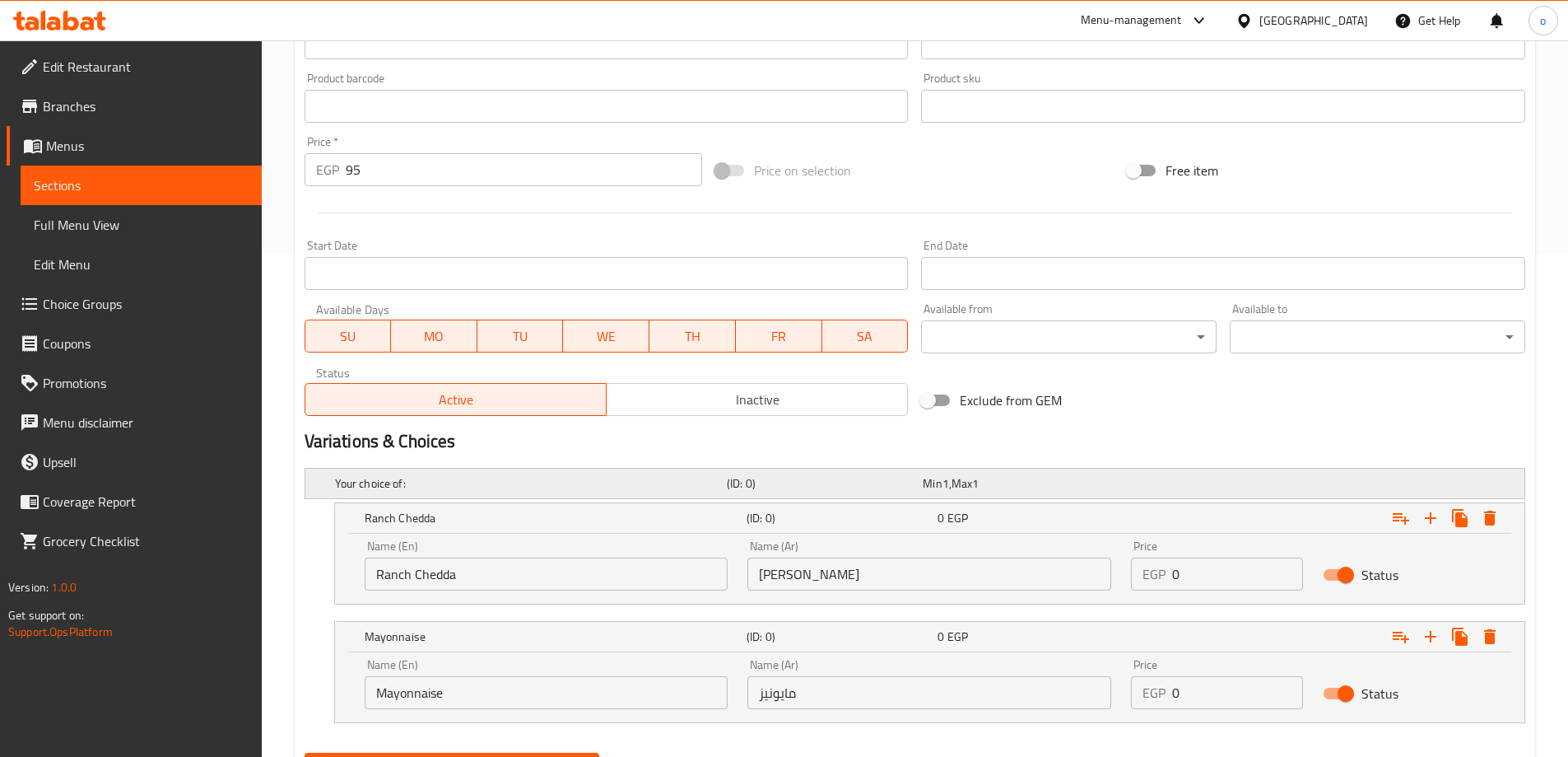
scroll to position [91, 0]
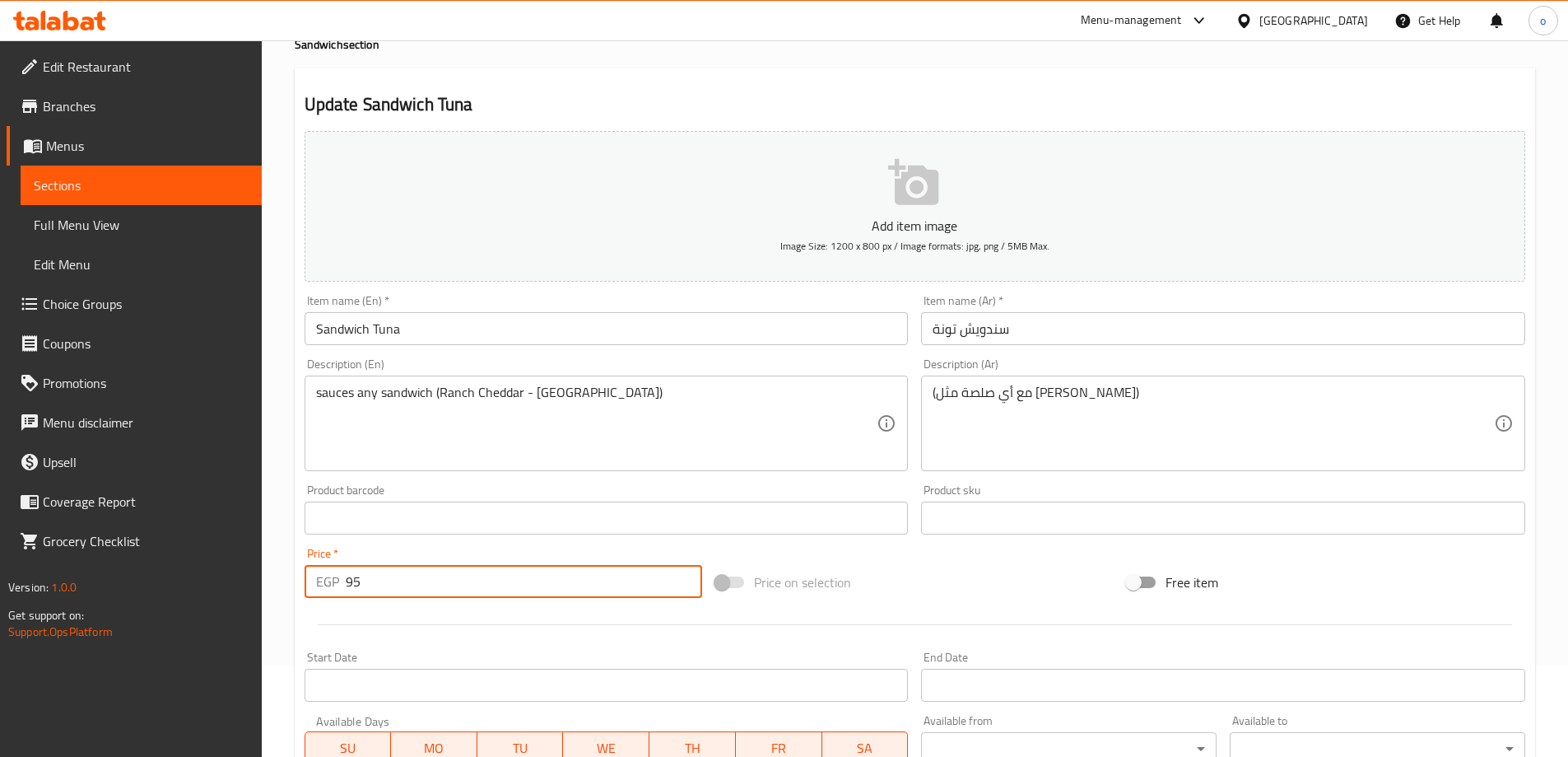
click at [519, 587] on input "95" at bounding box center [525, 581] width 358 height 33
click at [726, 577] on span at bounding box center [730, 582] width 28 height 12
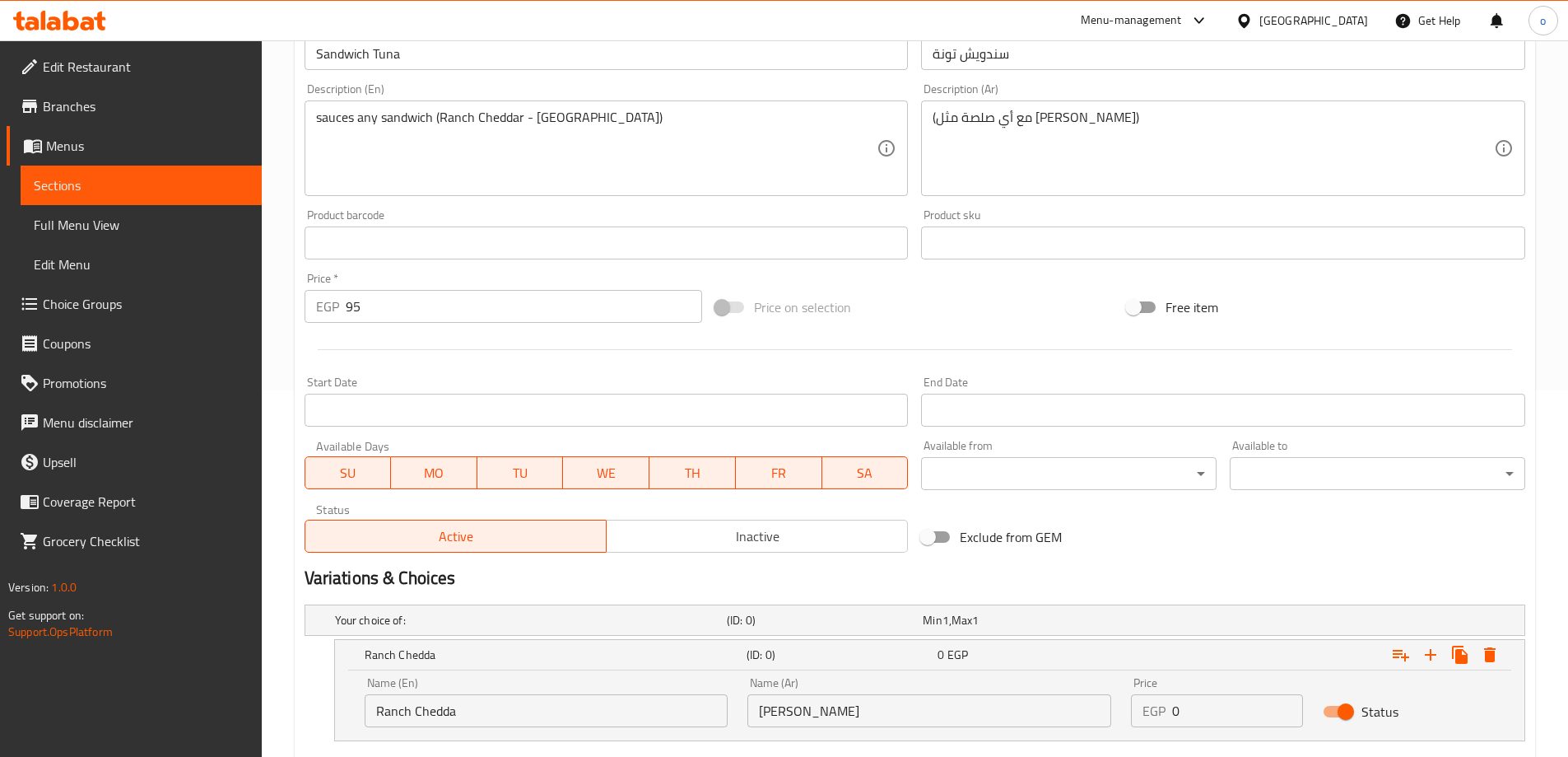
scroll to position [586, 0]
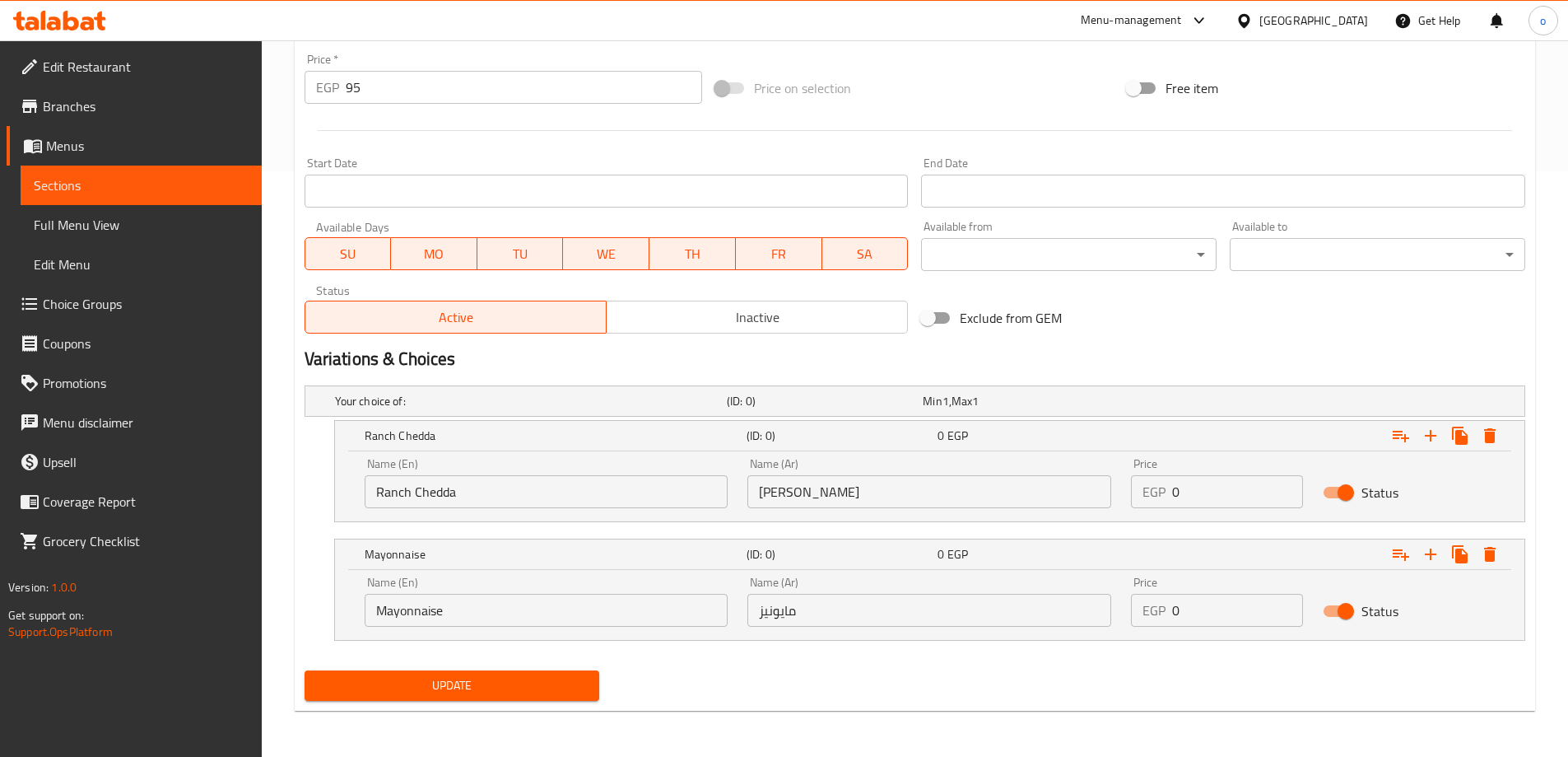
click at [1348, 500] on input "Status" at bounding box center [1346, 492] width 94 height 32
click at [1333, 498] on input "Status" at bounding box center [1330, 492] width 94 height 32
checkbox input "true"
click at [541, 700] on button "Update" at bounding box center [452, 686] width 295 height 31
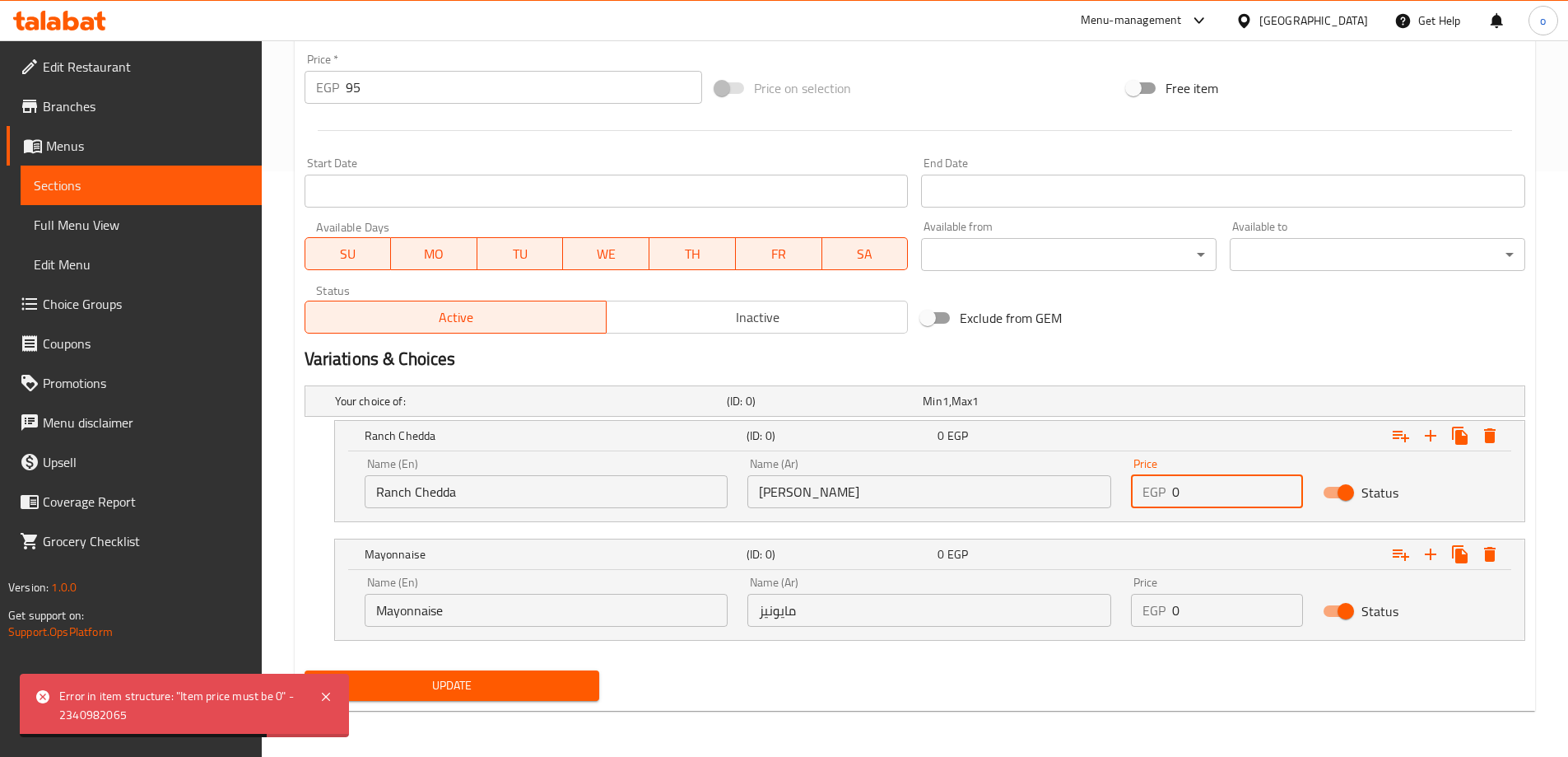
click at [1229, 496] on input "0" at bounding box center [1237, 492] width 131 height 33
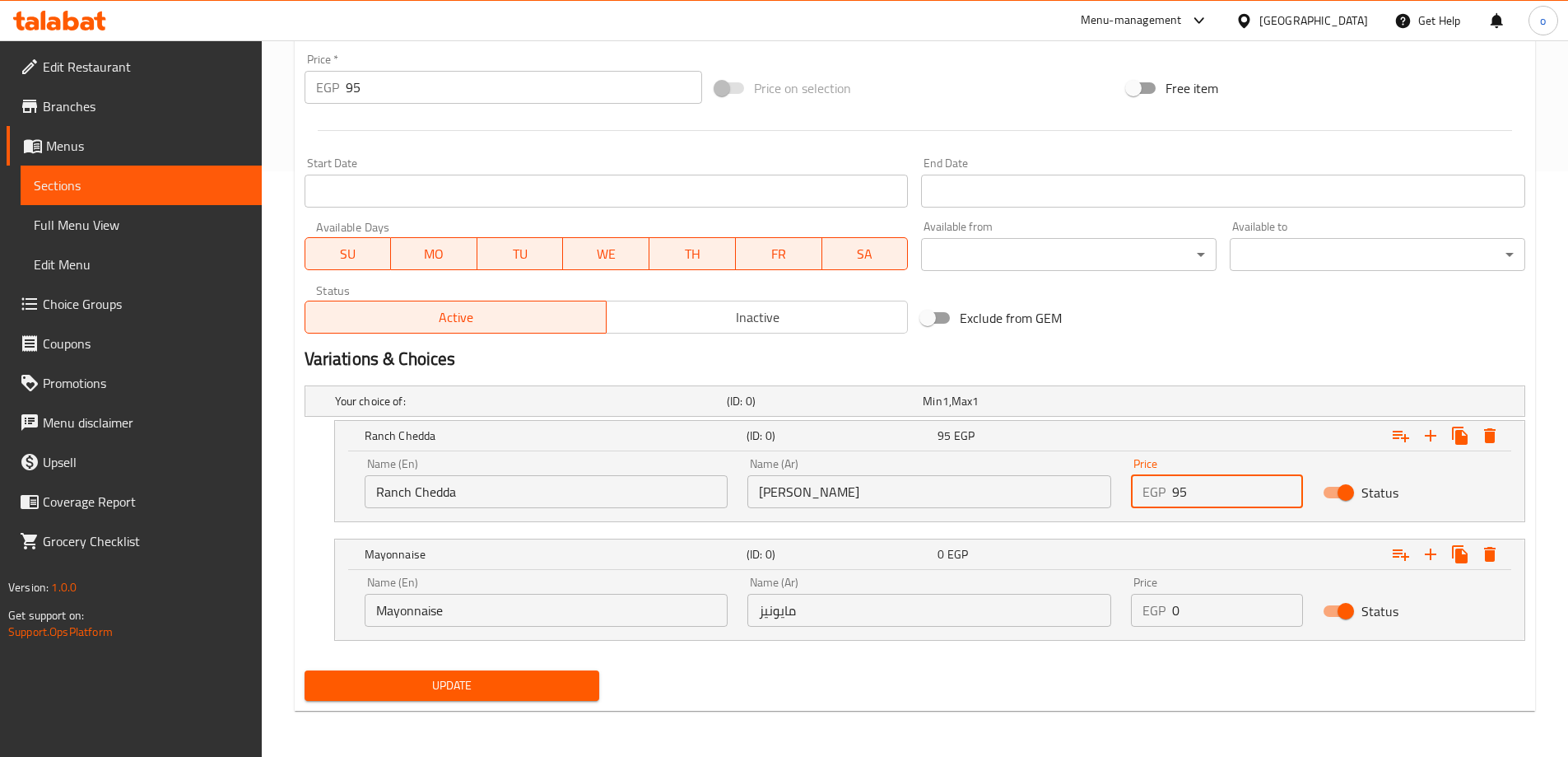
type input "9"
click at [1222, 490] on input "number" at bounding box center [1237, 492] width 131 height 33
type input "0"
click at [1219, 339] on div "Exclude from GEM" at bounding box center [1120, 317] width 411 height 44
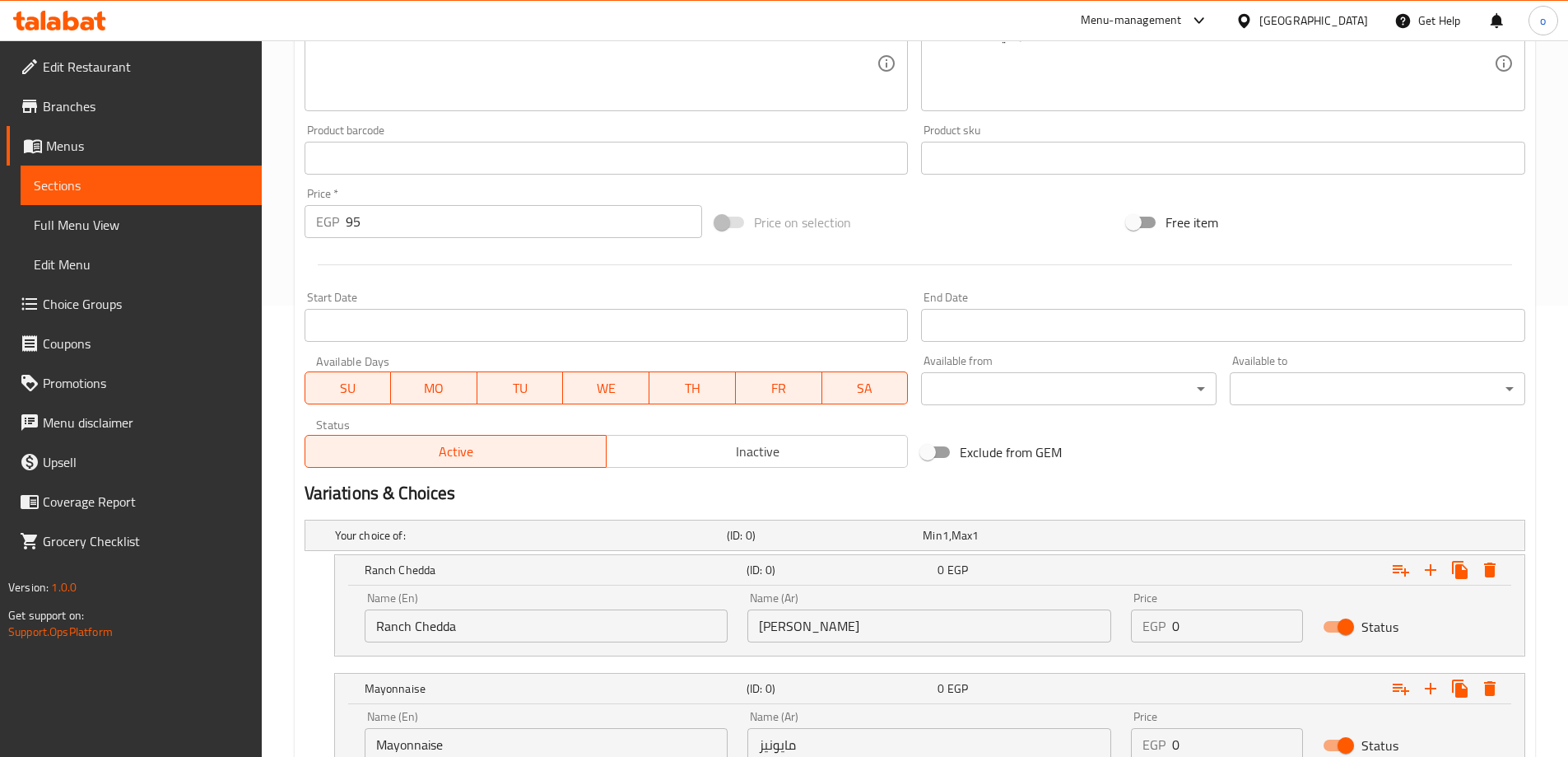
scroll to position [421, 0]
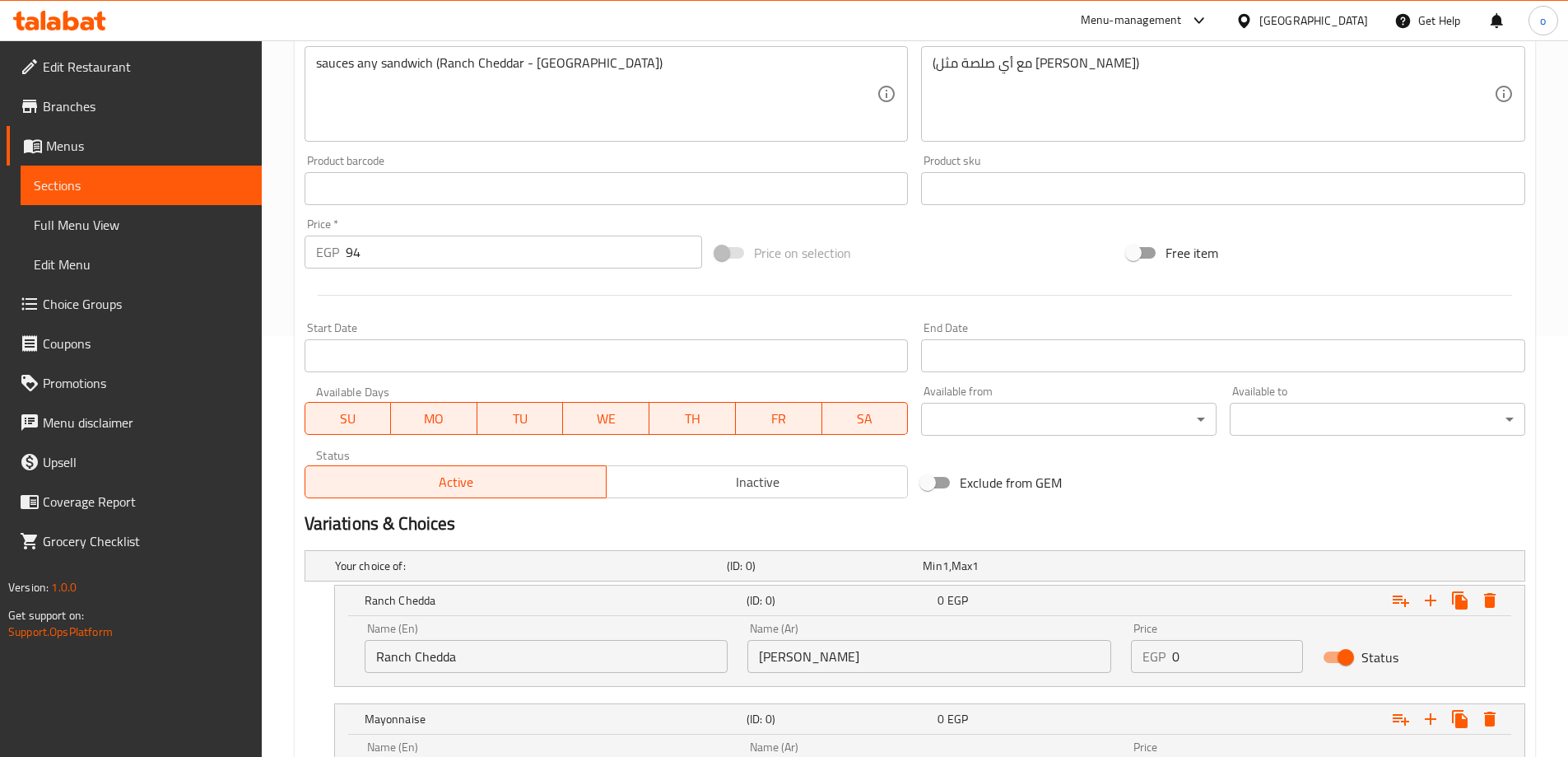
click at [684, 256] on input "94" at bounding box center [525, 252] width 358 height 33
type input "95"
click at [684, 245] on input "95" at bounding box center [525, 252] width 358 height 33
click at [726, 250] on span at bounding box center [730, 253] width 28 height 12
click at [1144, 252] on input "Free item" at bounding box center [1133, 253] width 94 height 32
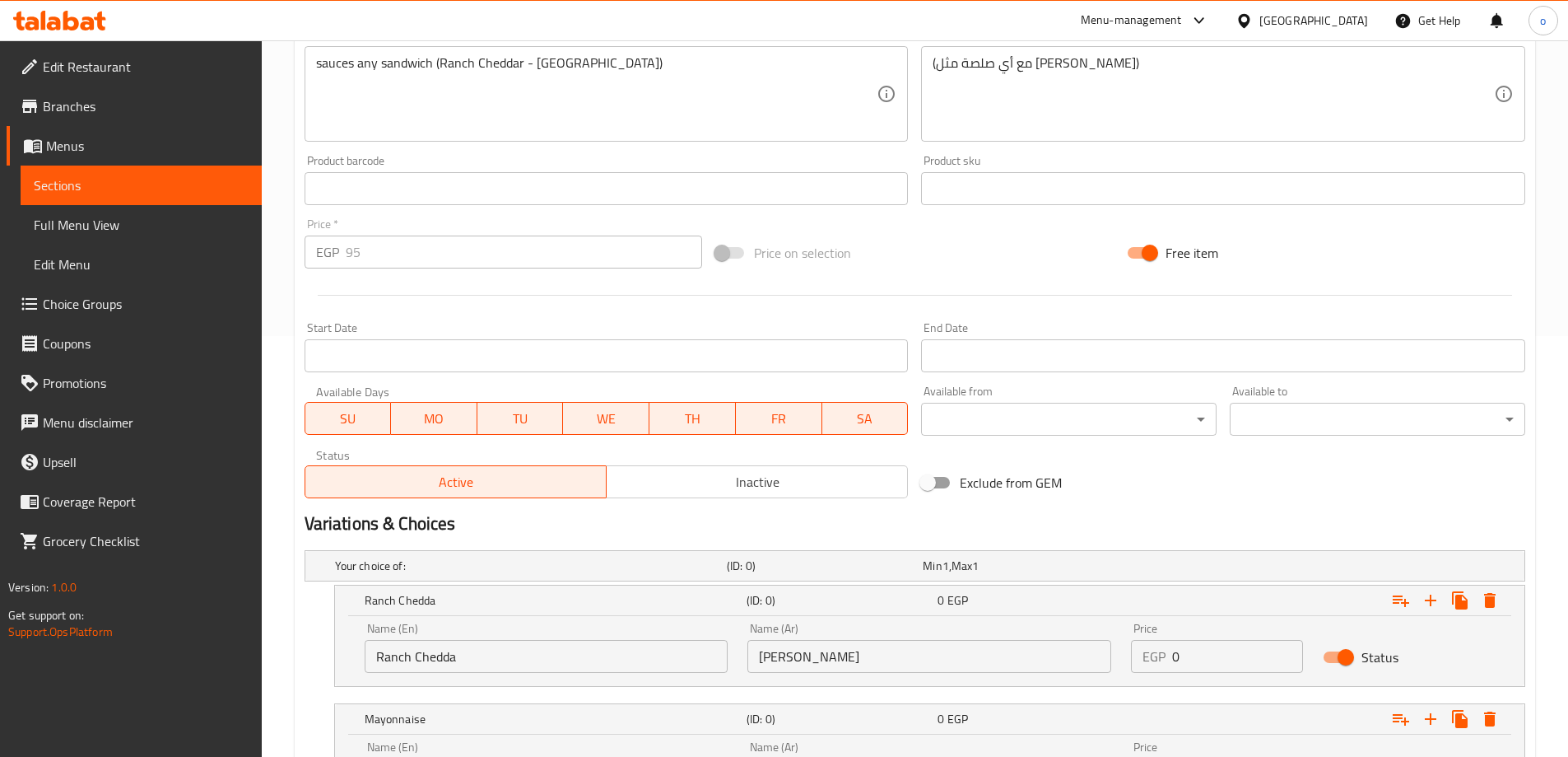
click at [1144, 252] on input "Free item" at bounding box center [1150, 253] width 94 height 32
click at [1144, 252] on input "Free item" at bounding box center [1133, 253] width 94 height 32
click at [1144, 252] on input "Free item" at bounding box center [1150, 253] width 94 height 32
checkbox input "false"
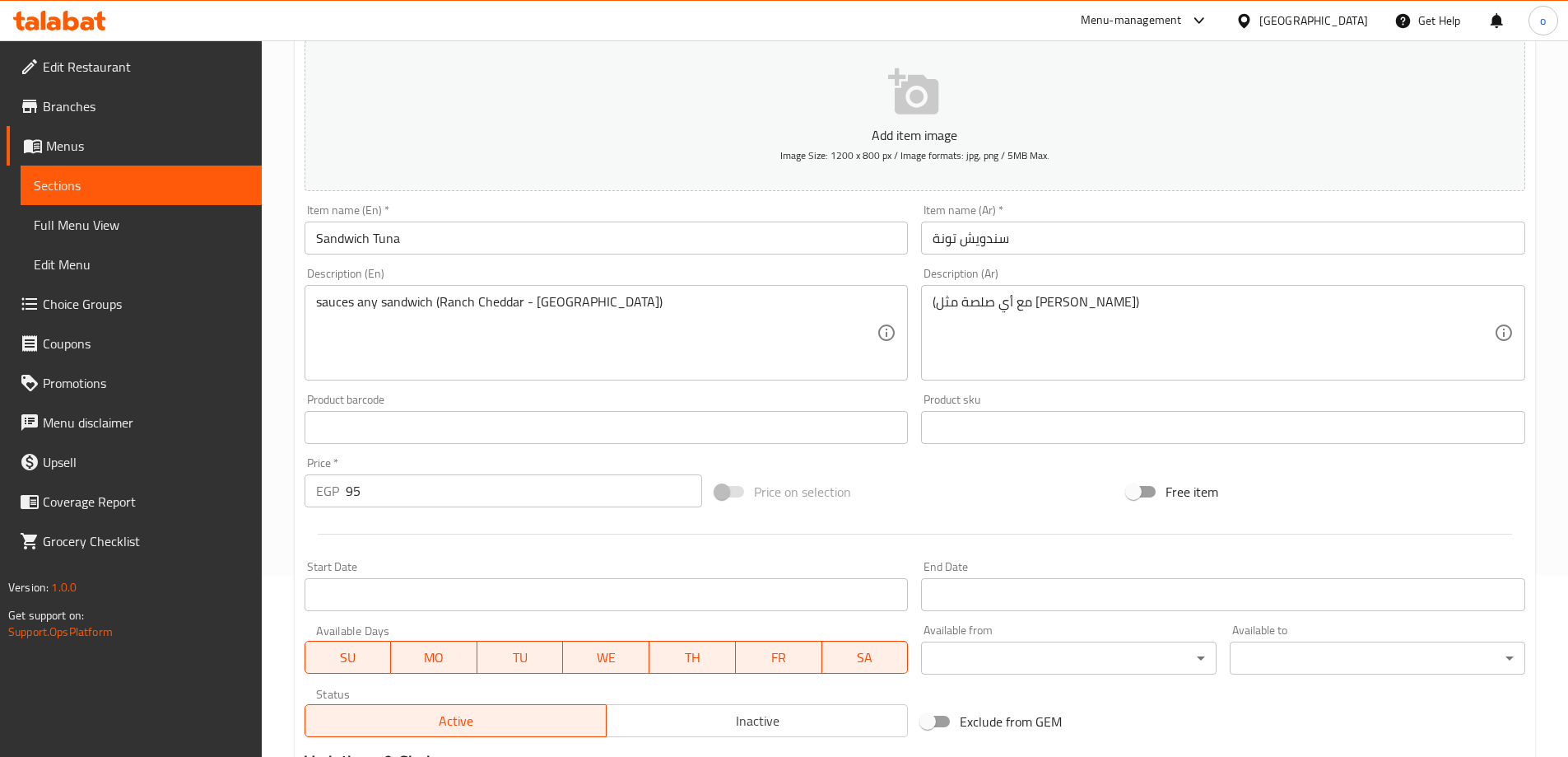
scroll to position [586, 0]
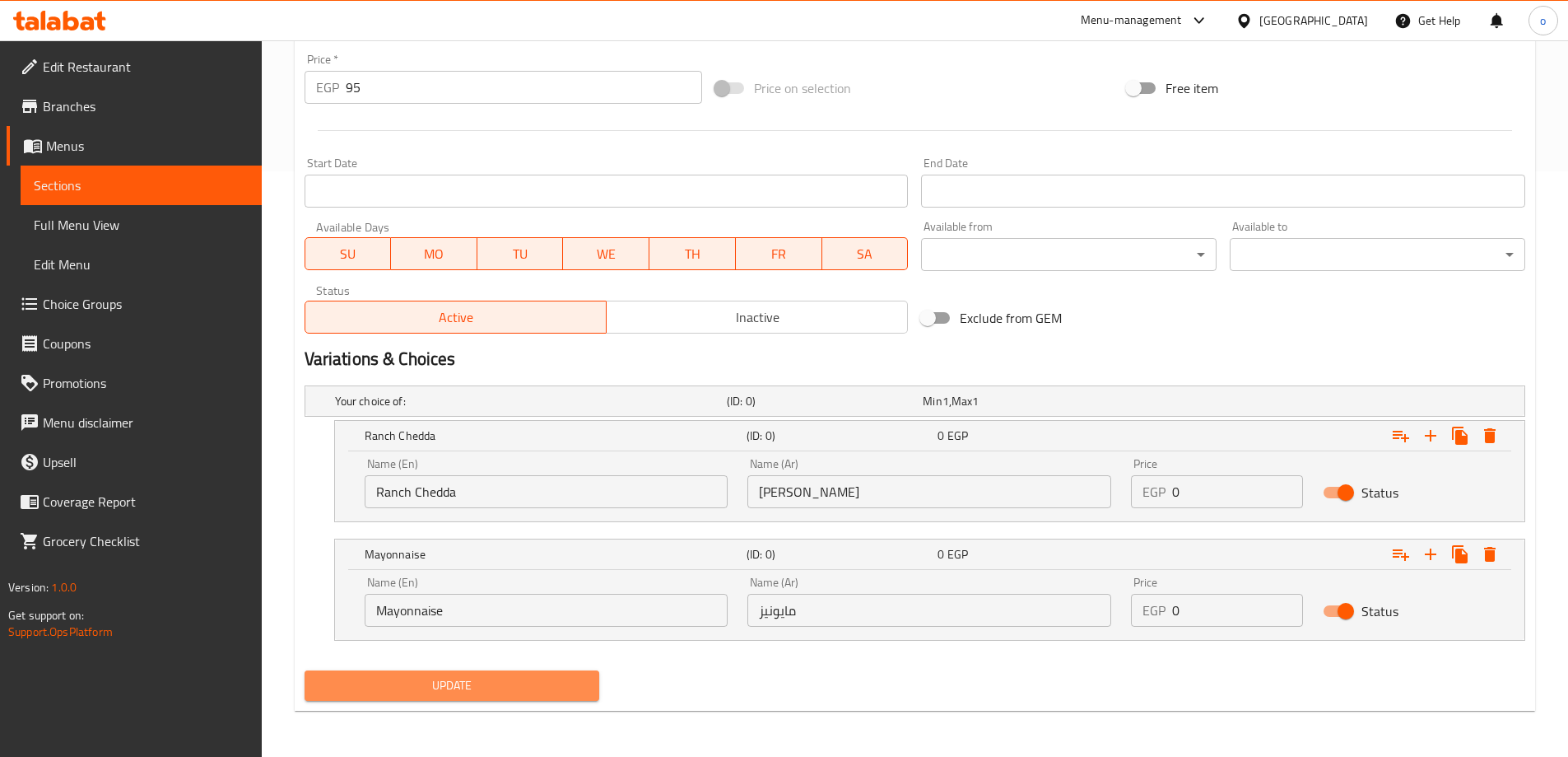
click at [523, 683] on span "Update" at bounding box center [453, 685] width 269 height 20
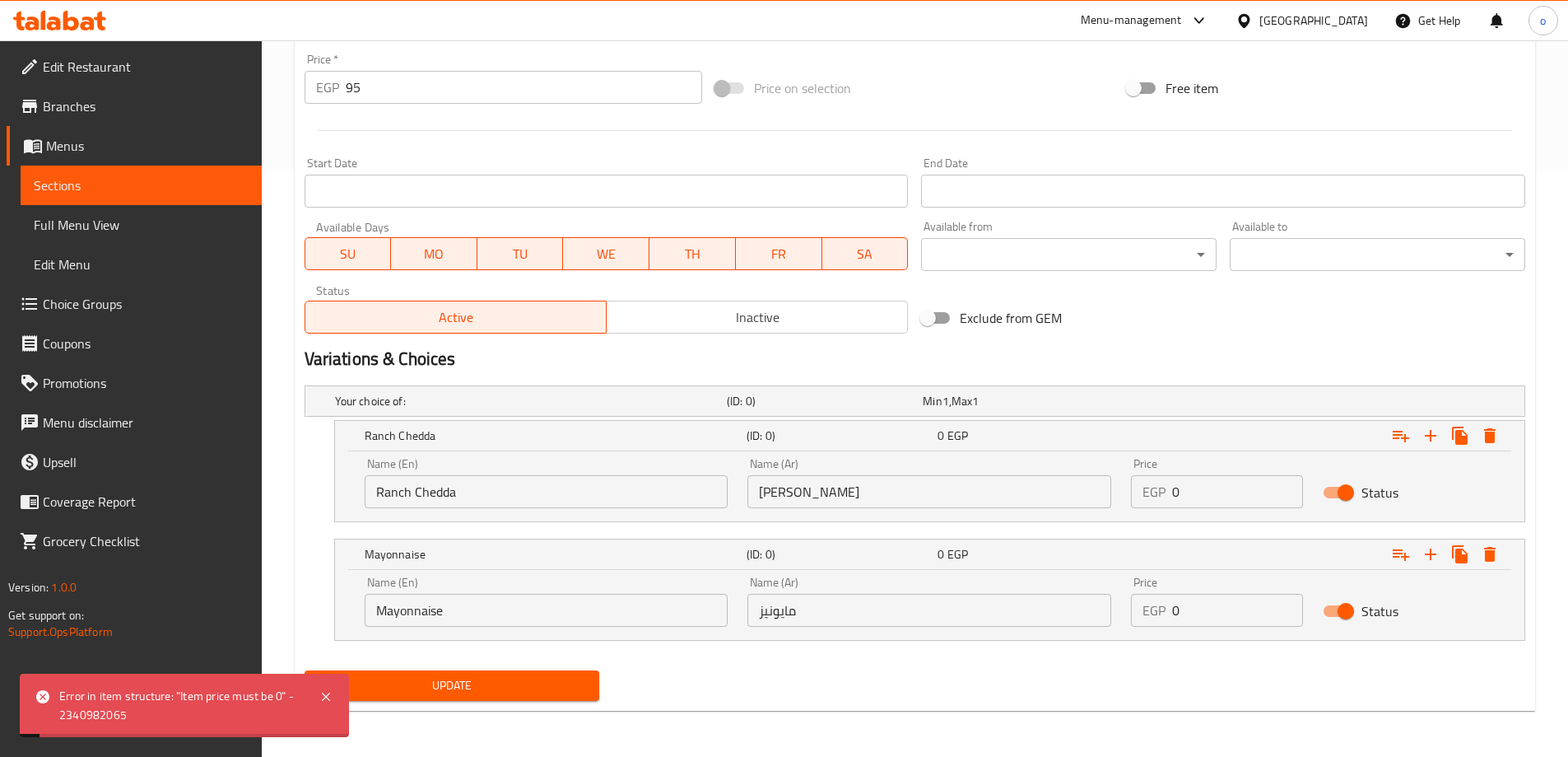
click at [523, 683] on span "Update" at bounding box center [453, 685] width 269 height 20
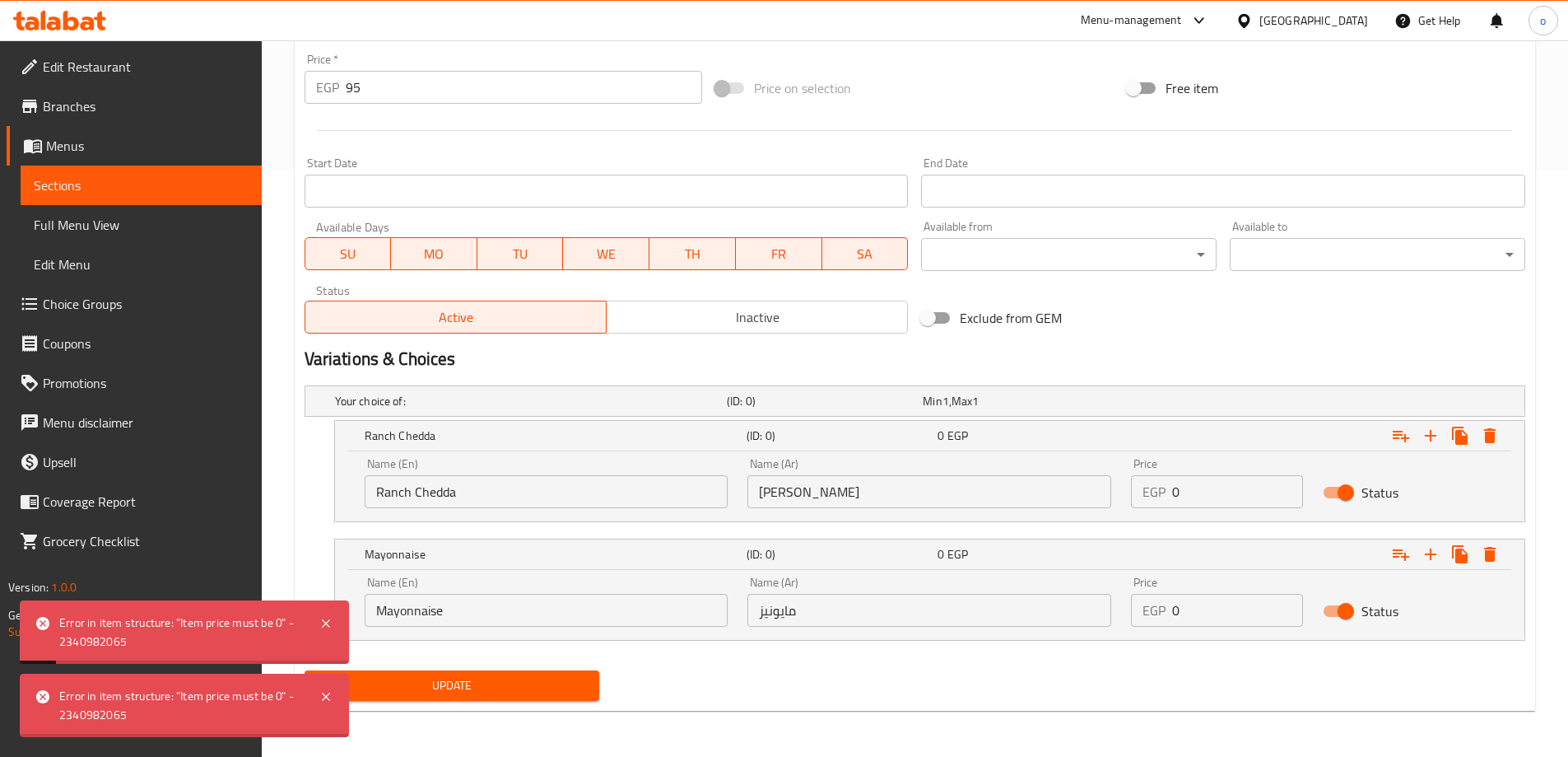
click at [523, 683] on div at bounding box center [784, 378] width 1568 height 757
click at [523, 683] on span "Update" at bounding box center [453, 685] width 269 height 20
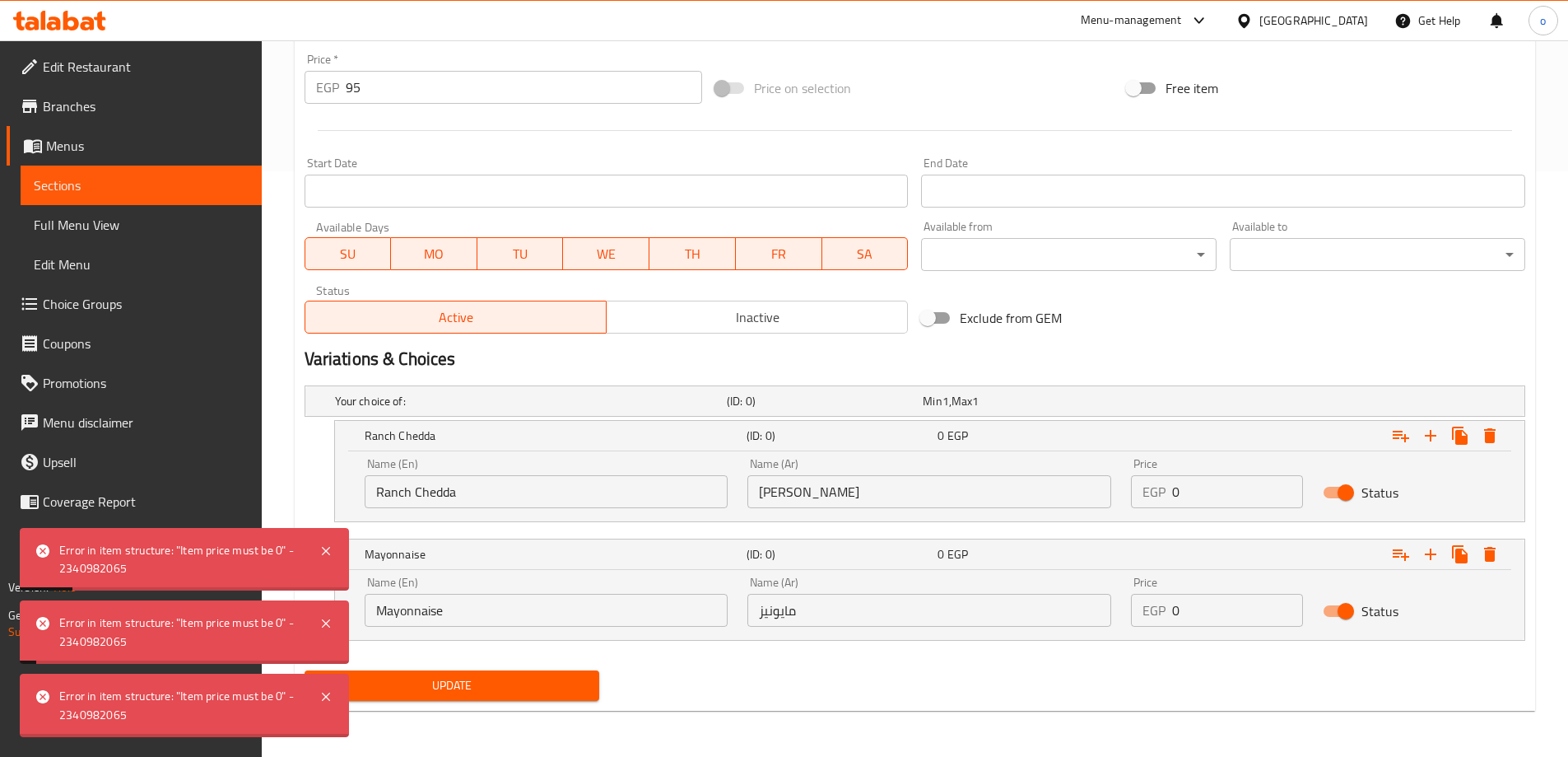
click at [523, 683] on div "Home / Restaurants management / Menus / Sections / item / update Sandwich secti…" at bounding box center [915, 105] width 1240 height 1236
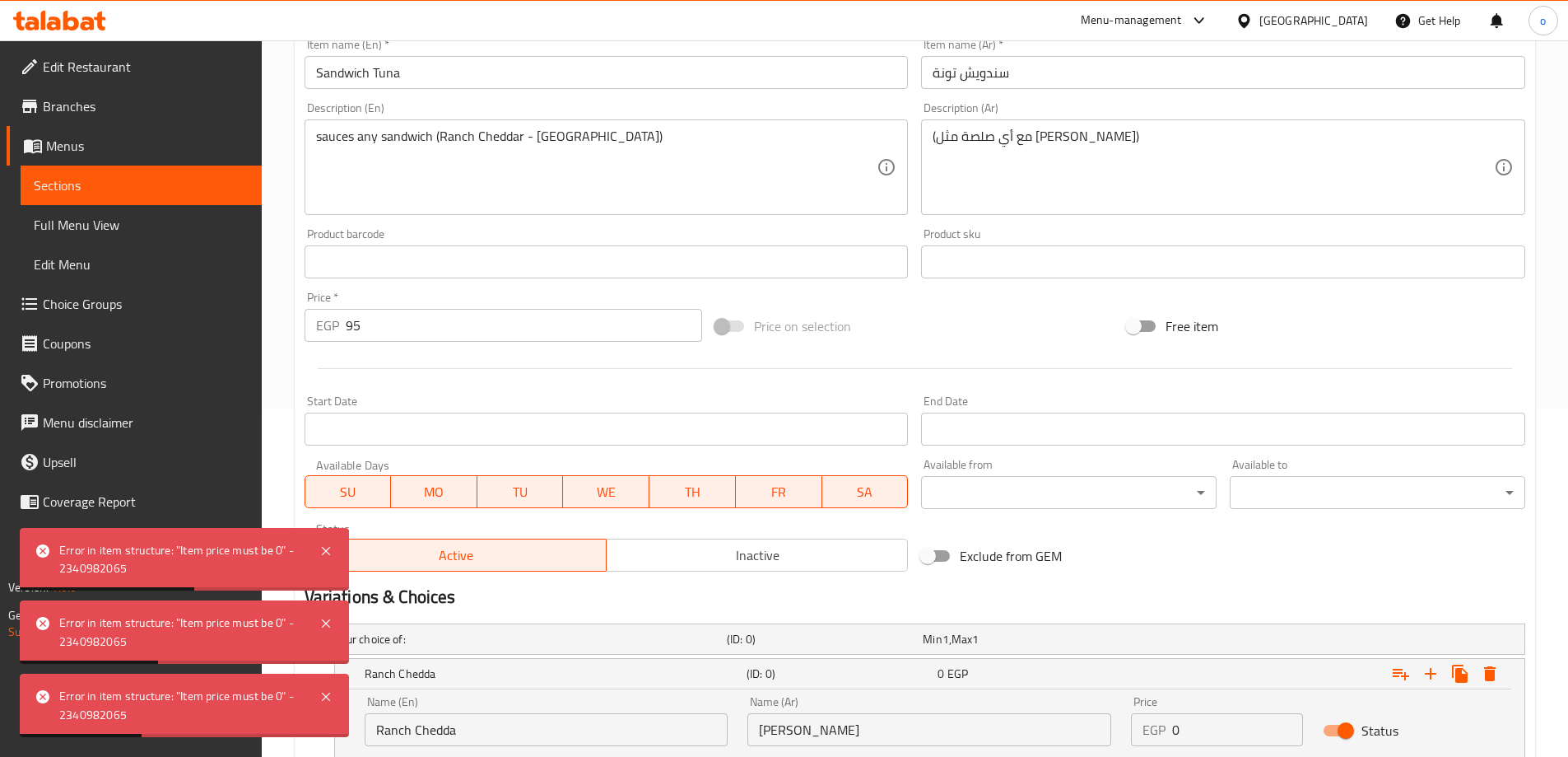
scroll to position [339, 0]
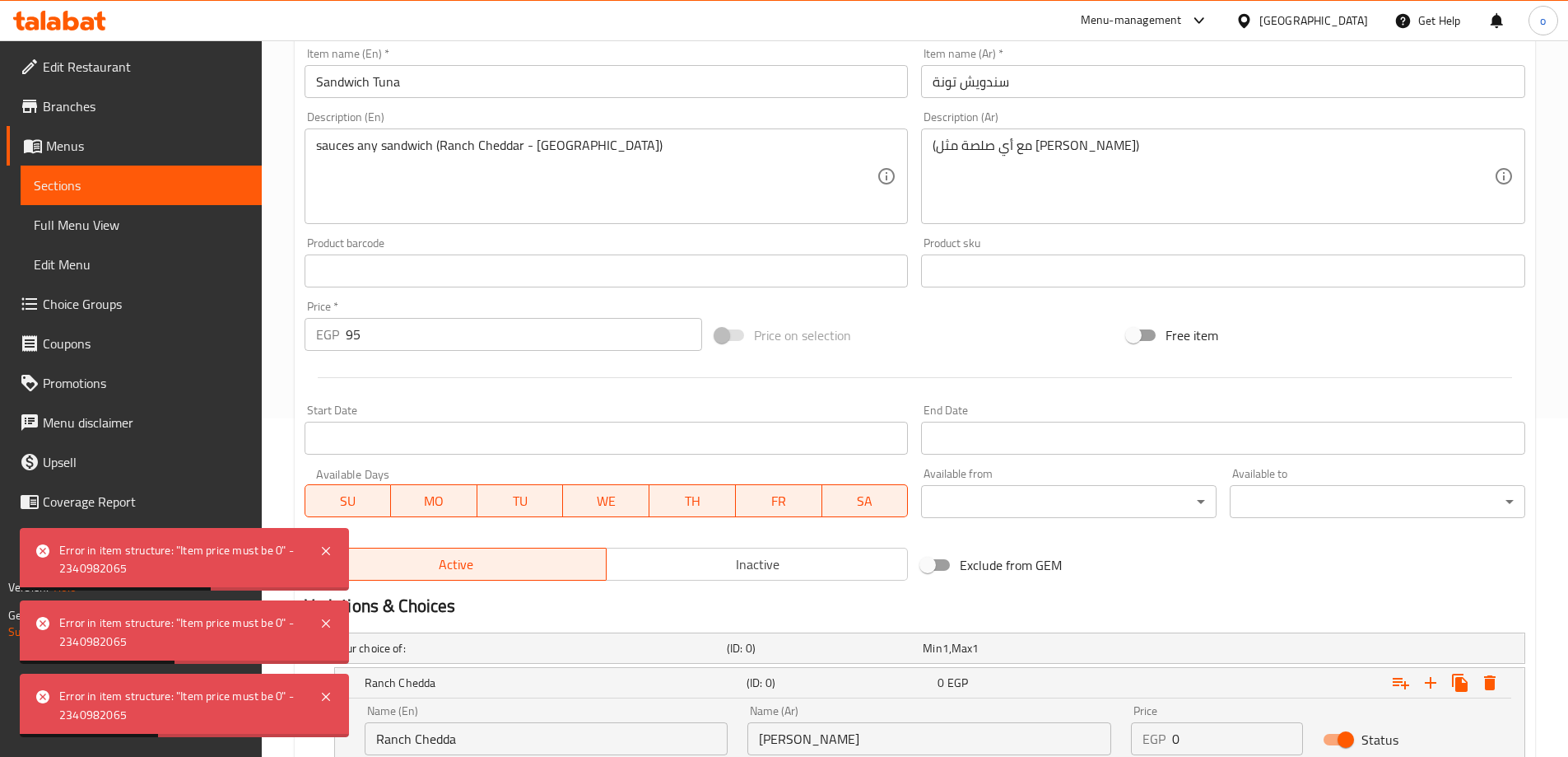
click at [427, 338] on input "95" at bounding box center [525, 335] width 358 height 33
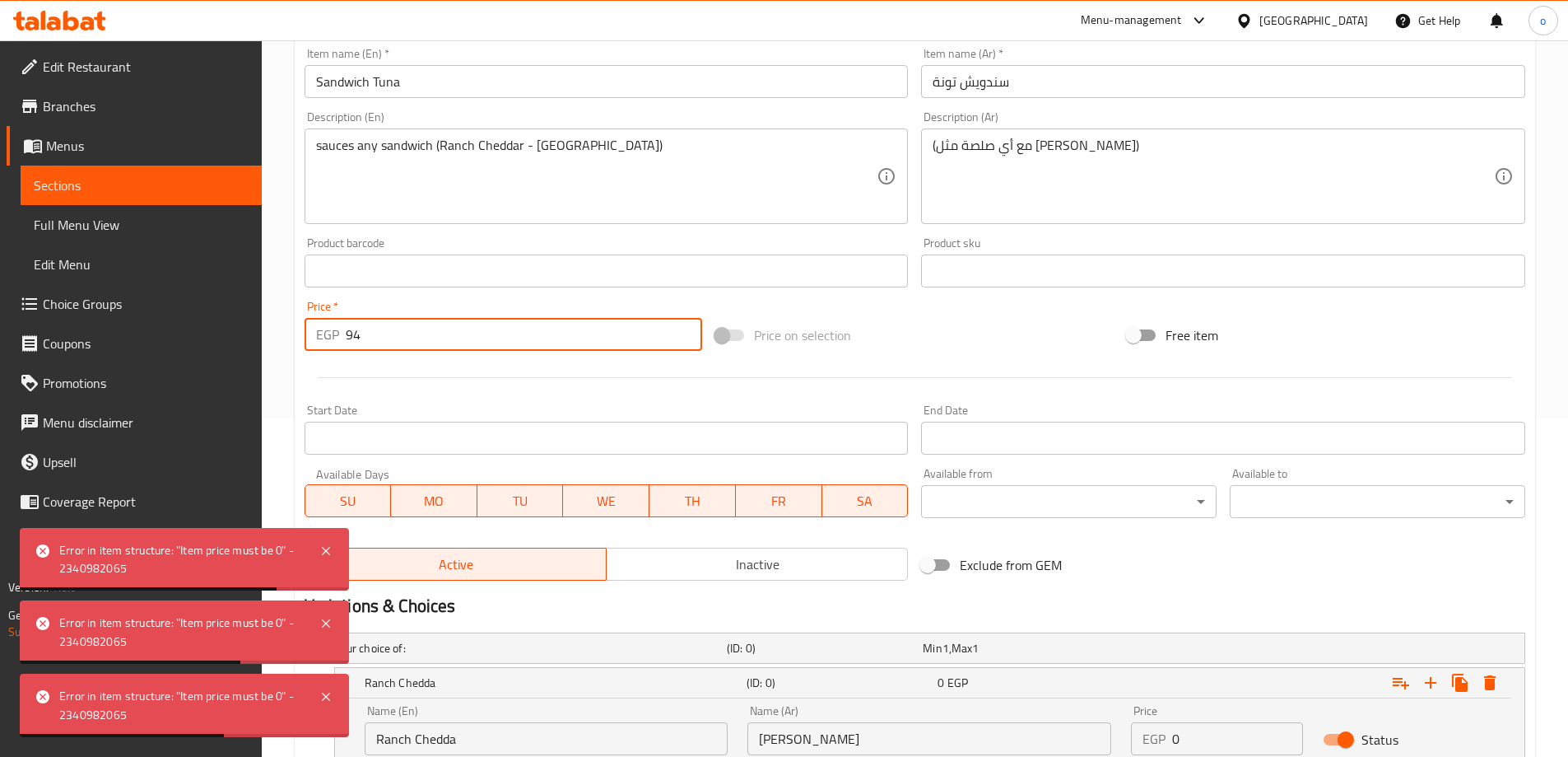
click at [427, 338] on input "94" at bounding box center [525, 335] width 358 height 33
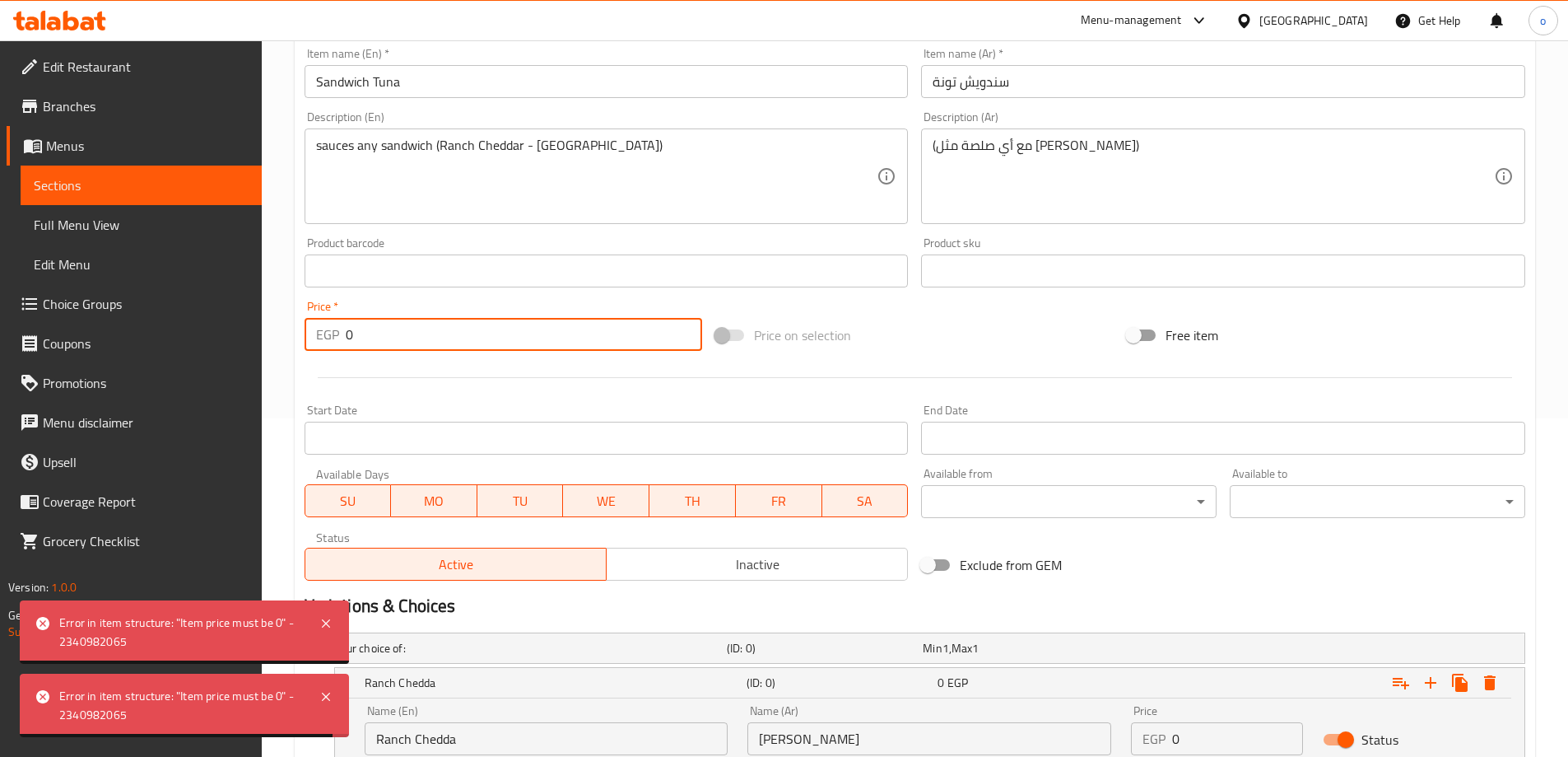
type input "0"
click at [677, 385] on div at bounding box center [915, 378] width 1234 height 40
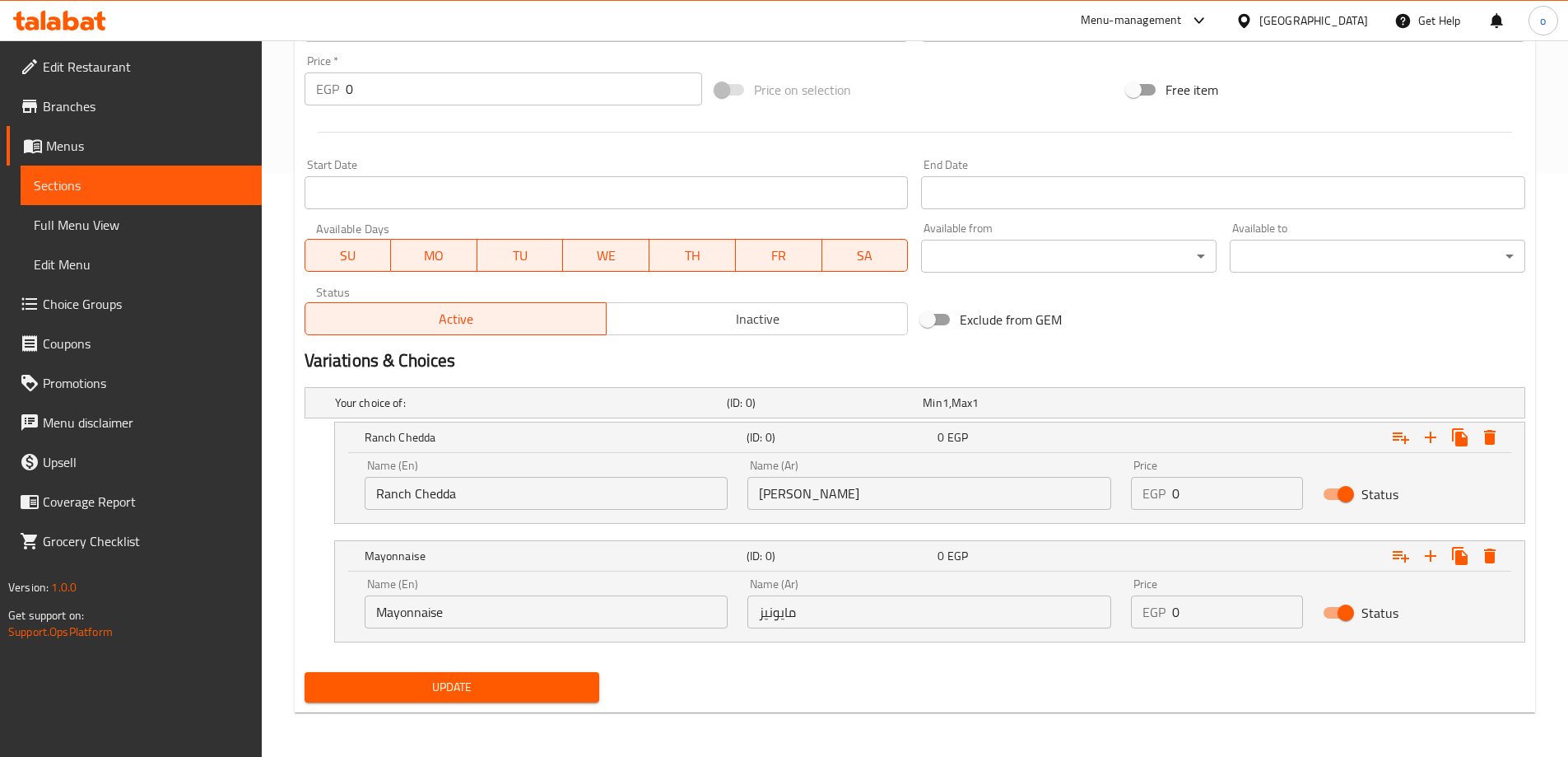
scroll to position [586, 0]
click at [1257, 496] on input "0" at bounding box center [1237, 492] width 131 height 33
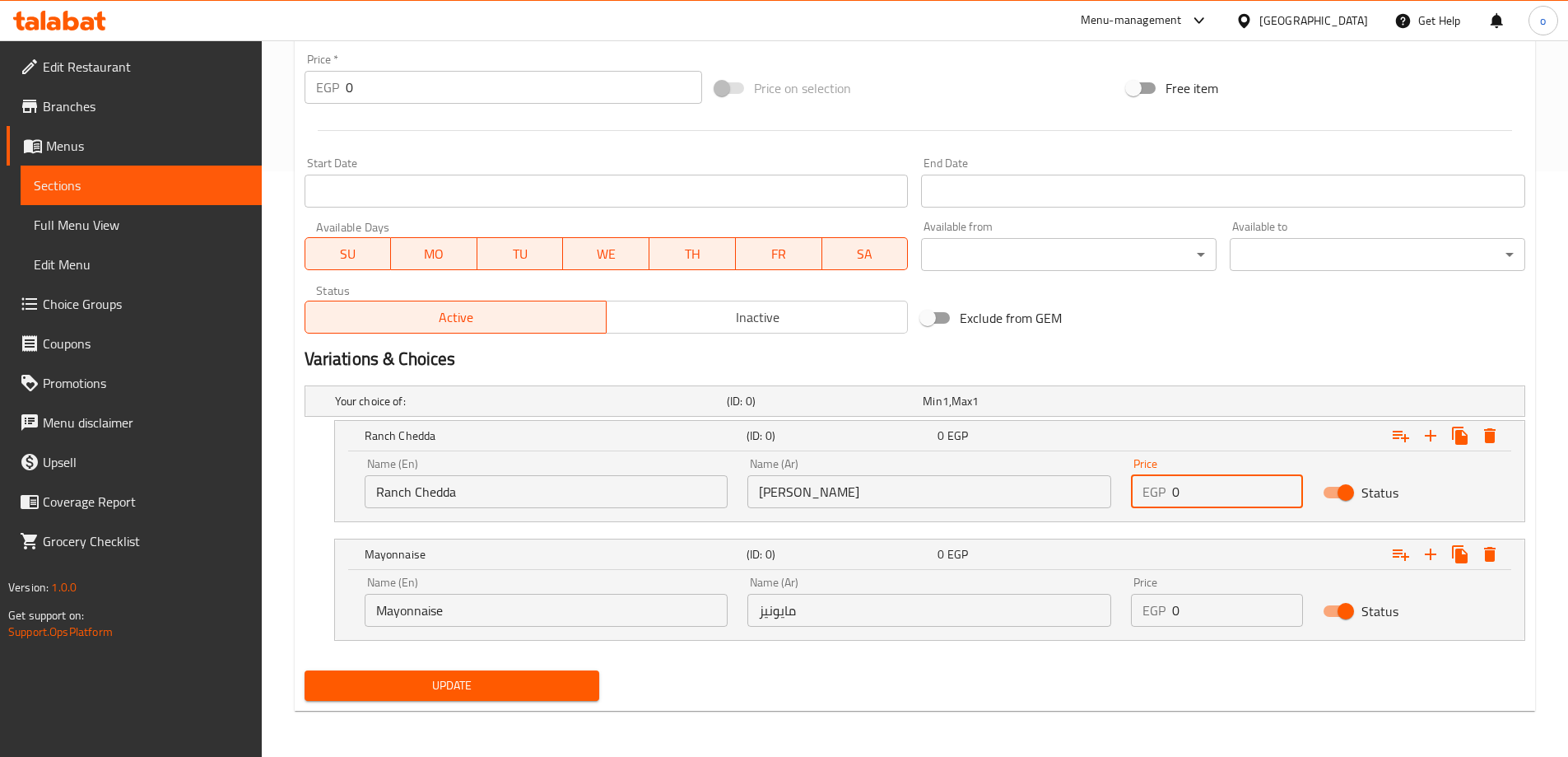
click at [1257, 496] on input "0" at bounding box center [1237, 492] width 131 height 33
type input "95"
click at [1248, 607] on input "0" at bounding box center [1237, 610] width 131 height 33
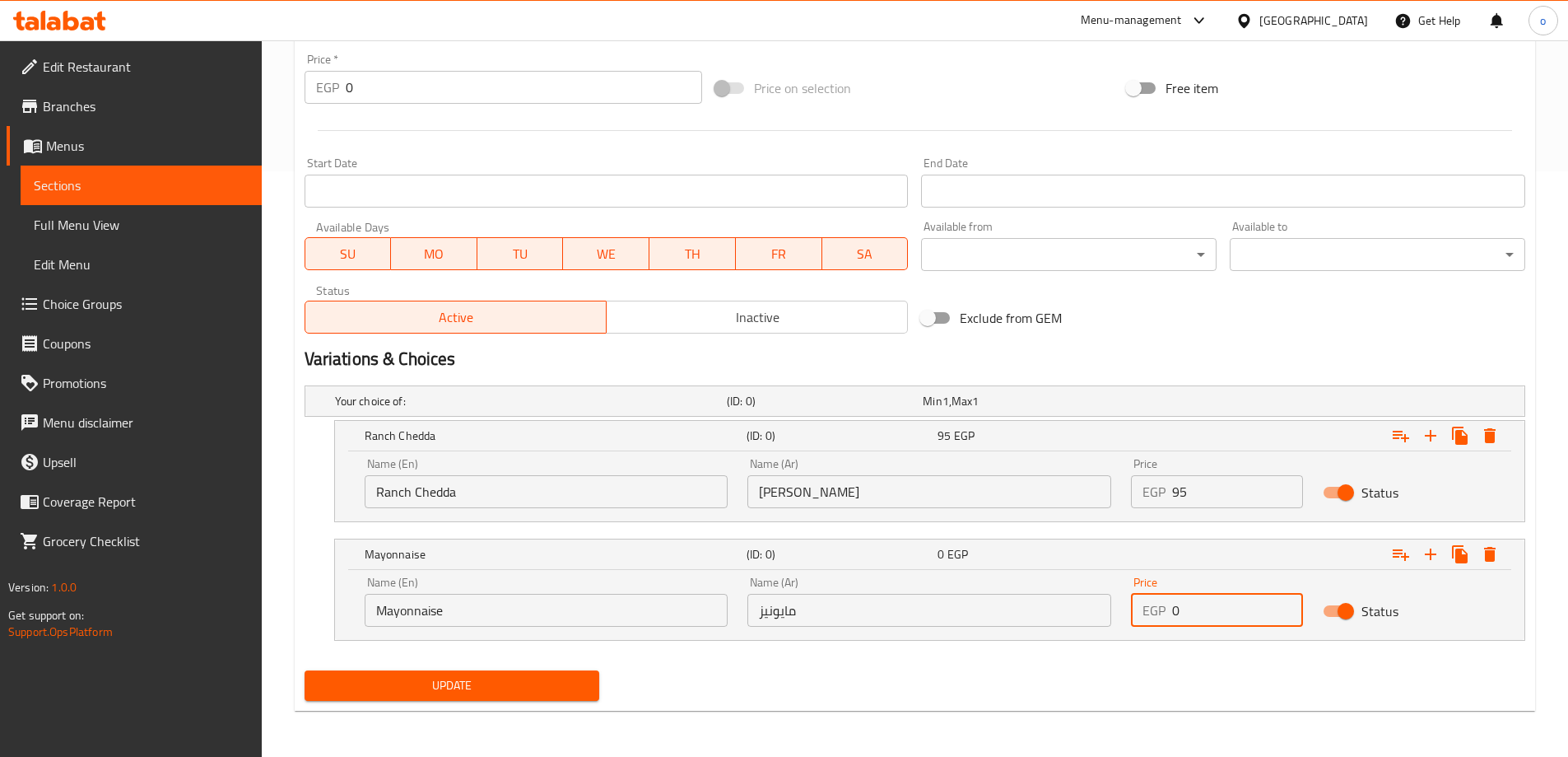
click at [1248, 607] on input "0" at bounding box center [1237, 610] width 131 height 33
type input "95"
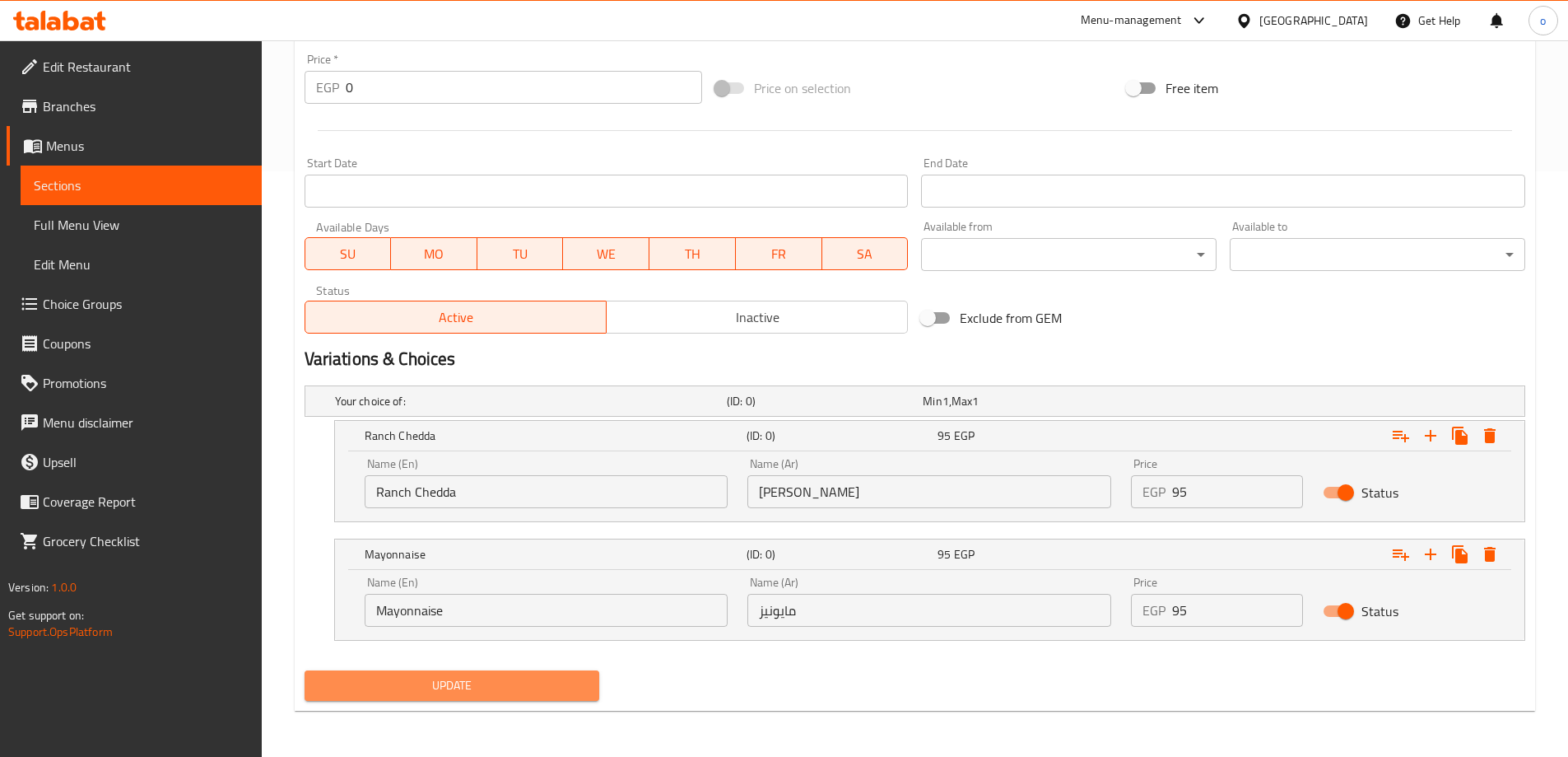
click at [550, 670] on button "Update" at bounding box center [452, 686] width 295 height 31
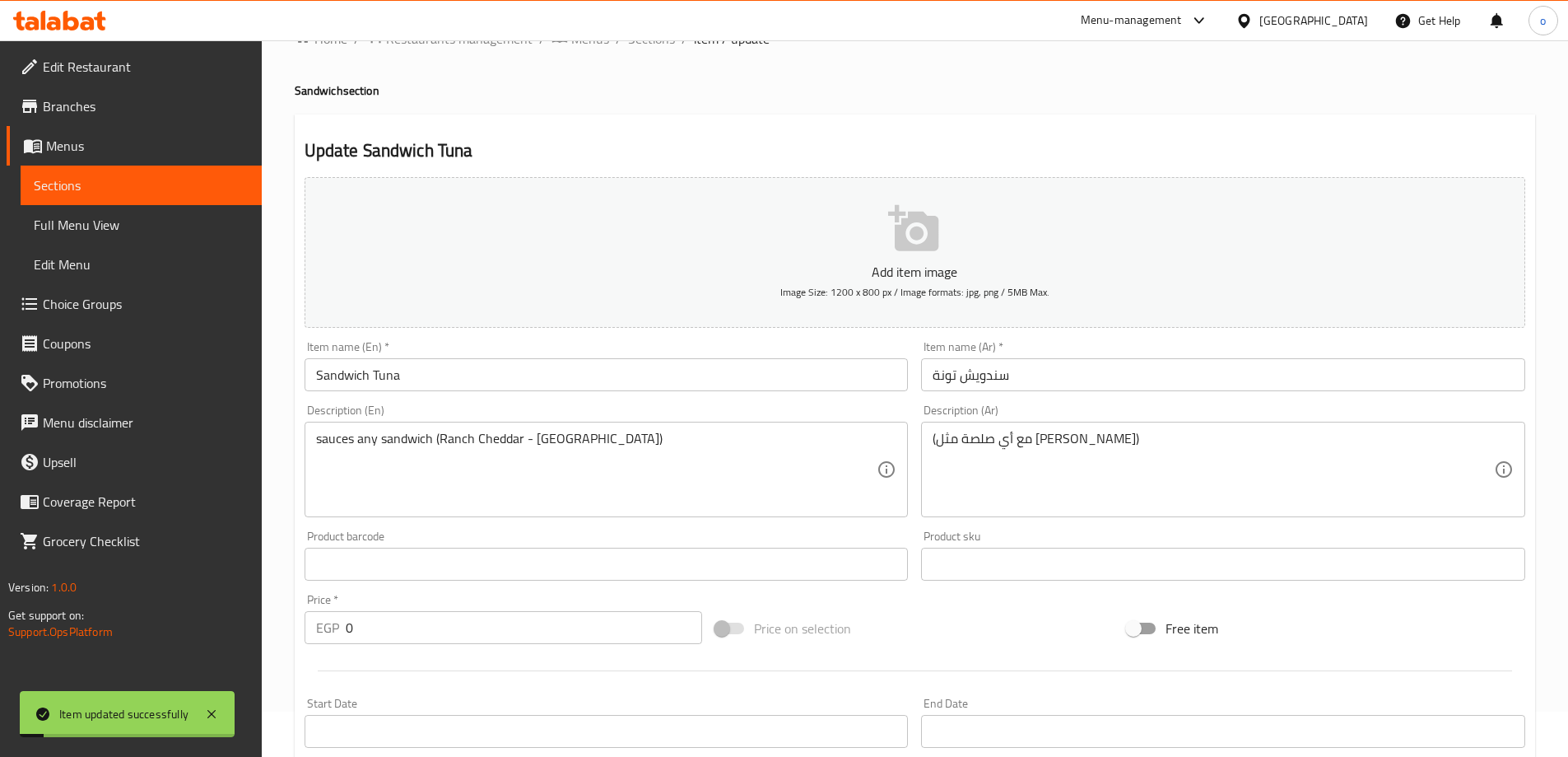
scroll to position [0, 0]
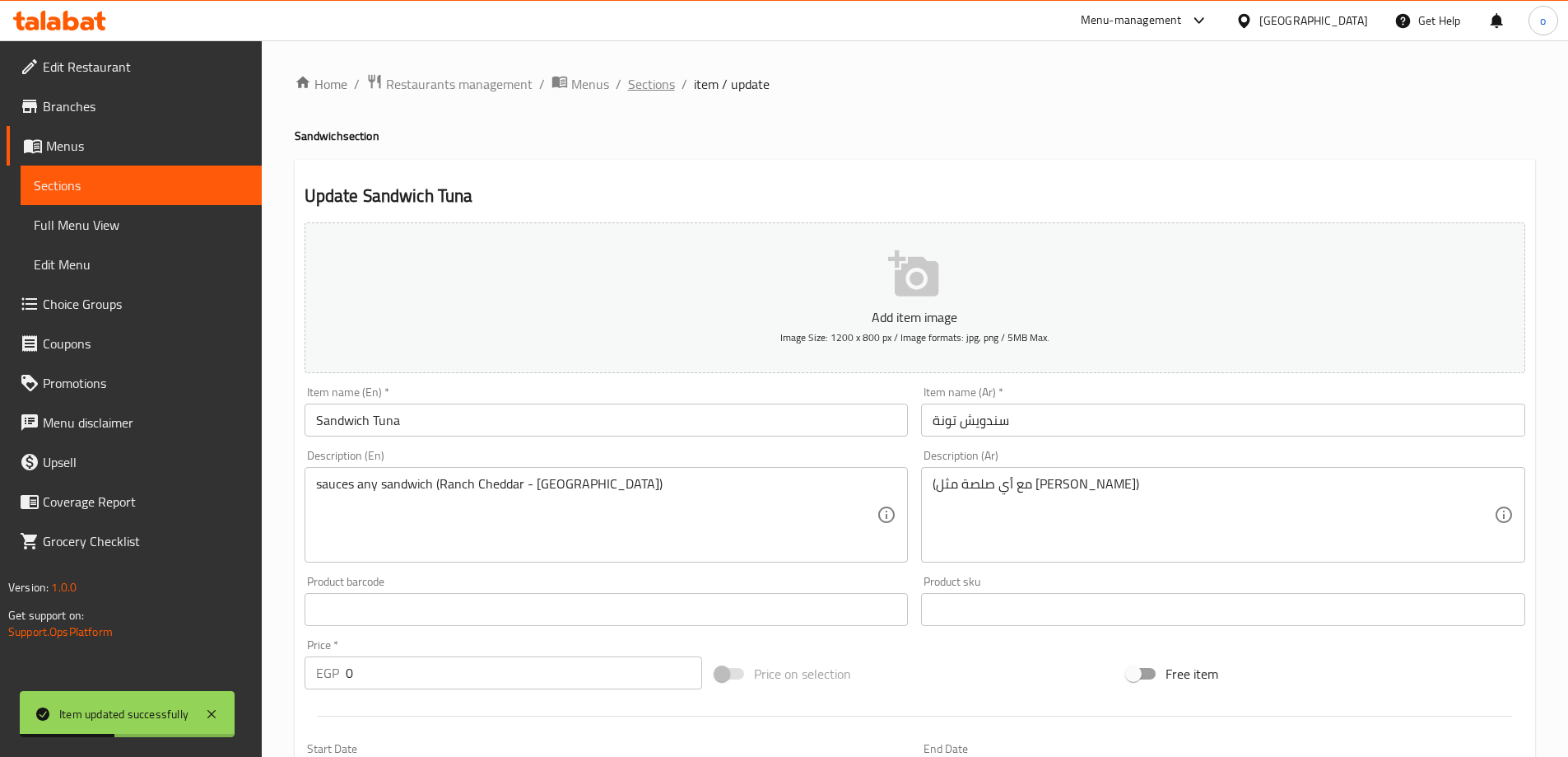
click at [643, 87] on span "Sections" at bounding box center [651, 84] width 47 height 20
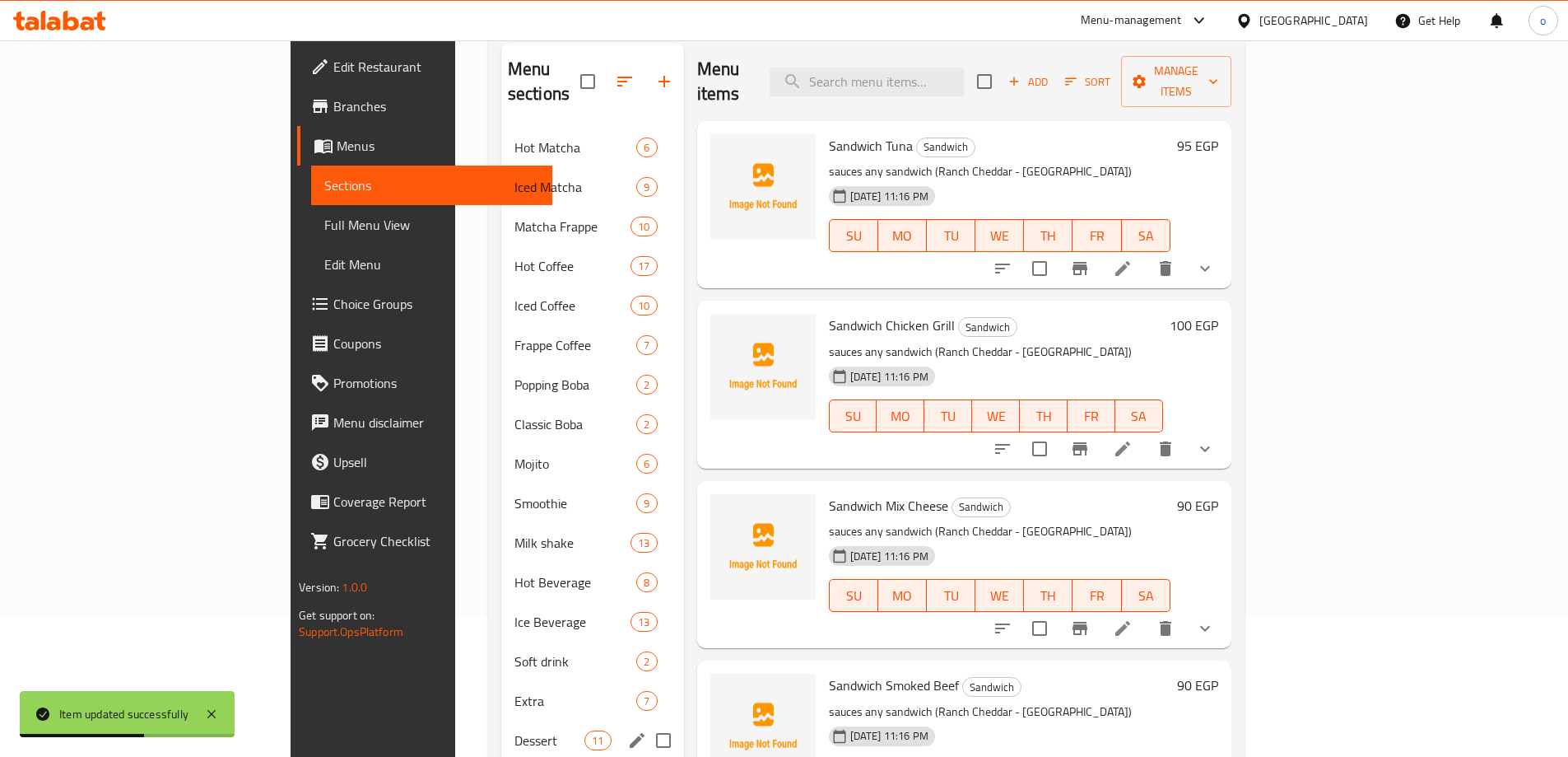
scroll to position [252, 0]
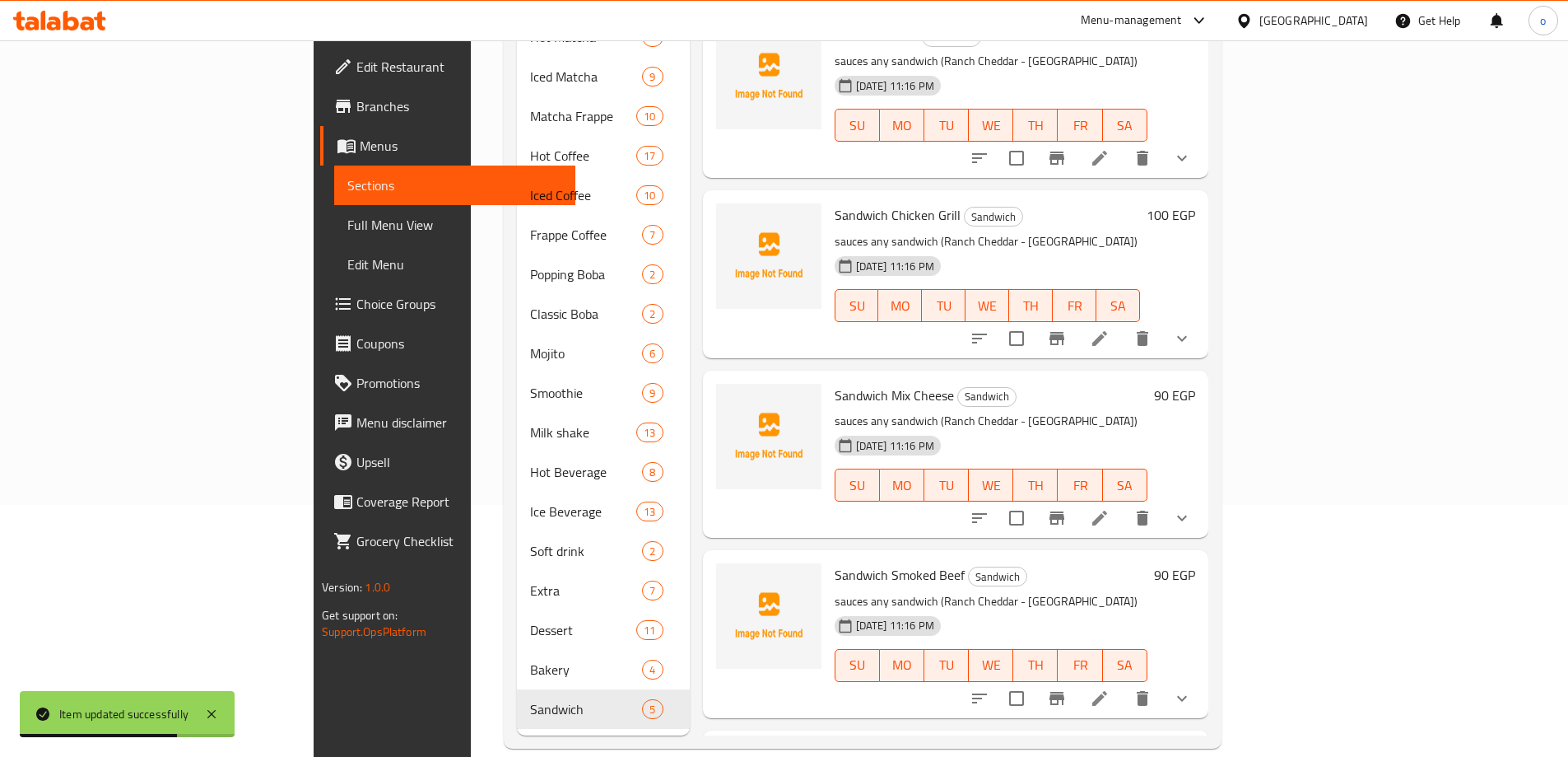
click at [1123, 324] on li at bounding box center [1100, 339] width 46 height 30
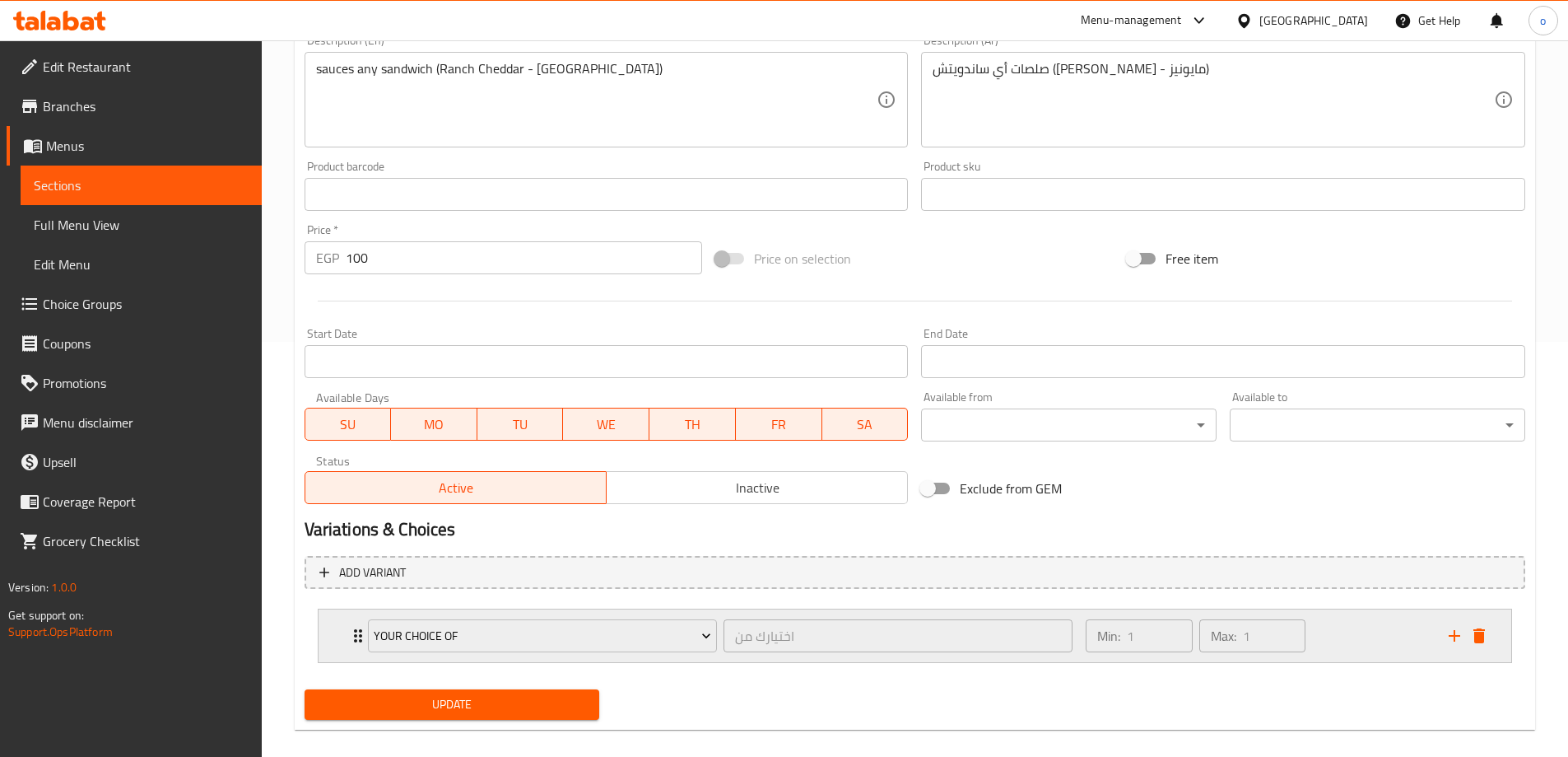
scroll to position [434, 0]
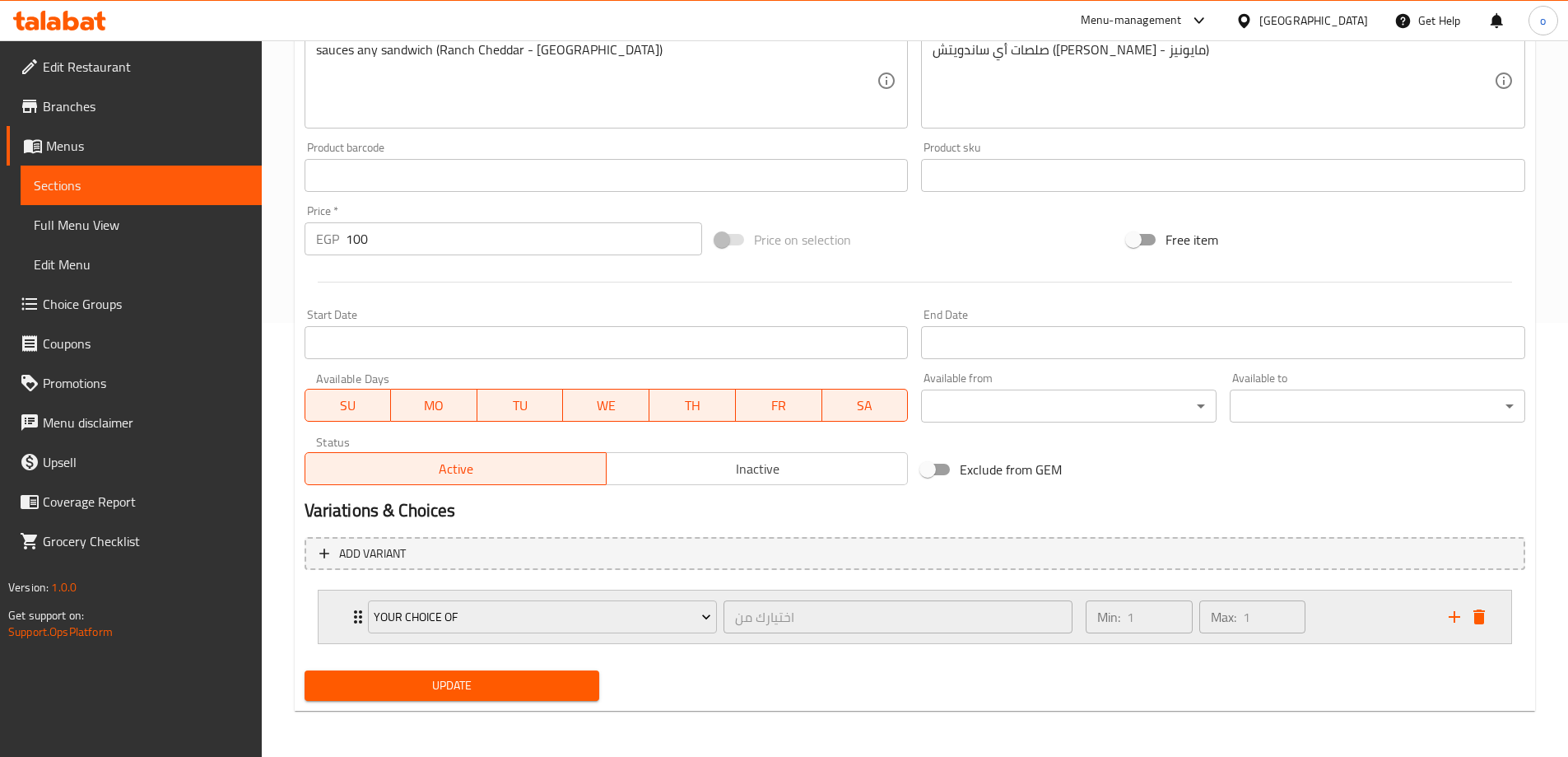
click at [1373, 618] on div "Min: 1 ​ Max: 1 ​" at bounding box center [1257, 617] width 362 height 53
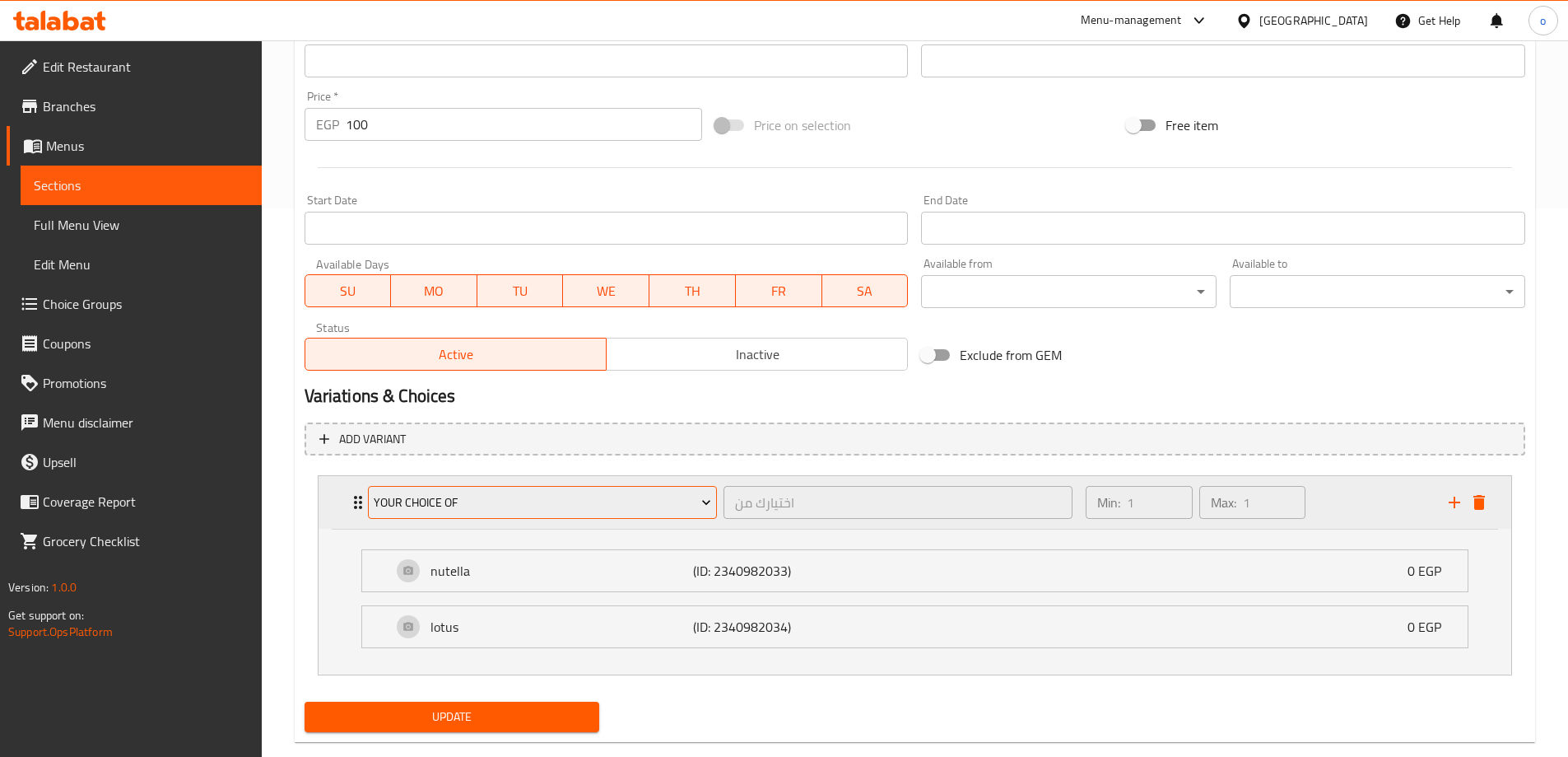
scroll to position [580, 0]
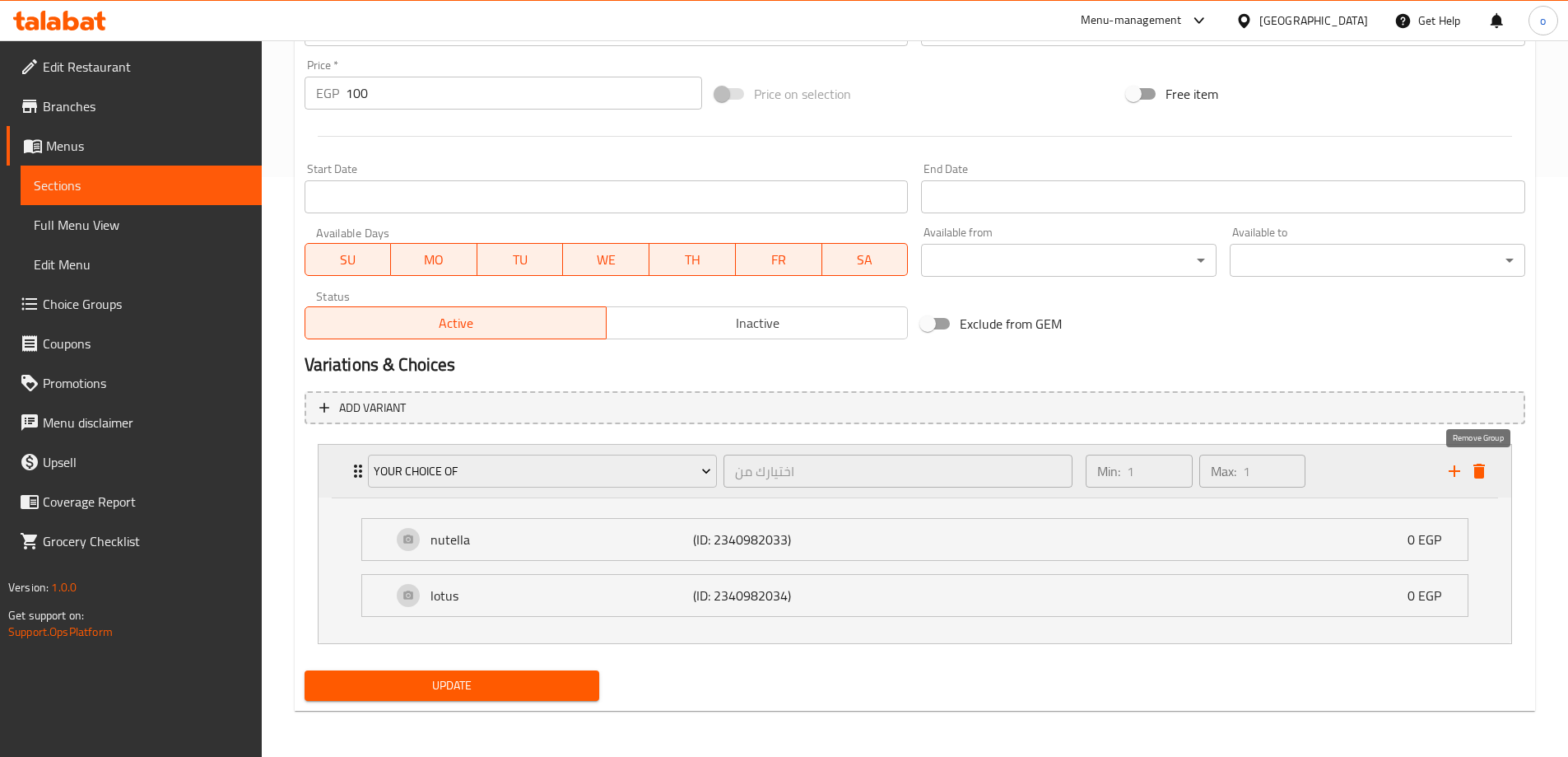
click at [1479, 471] on icon "delete" at bounding box center [1480, 470] width 12 height 14
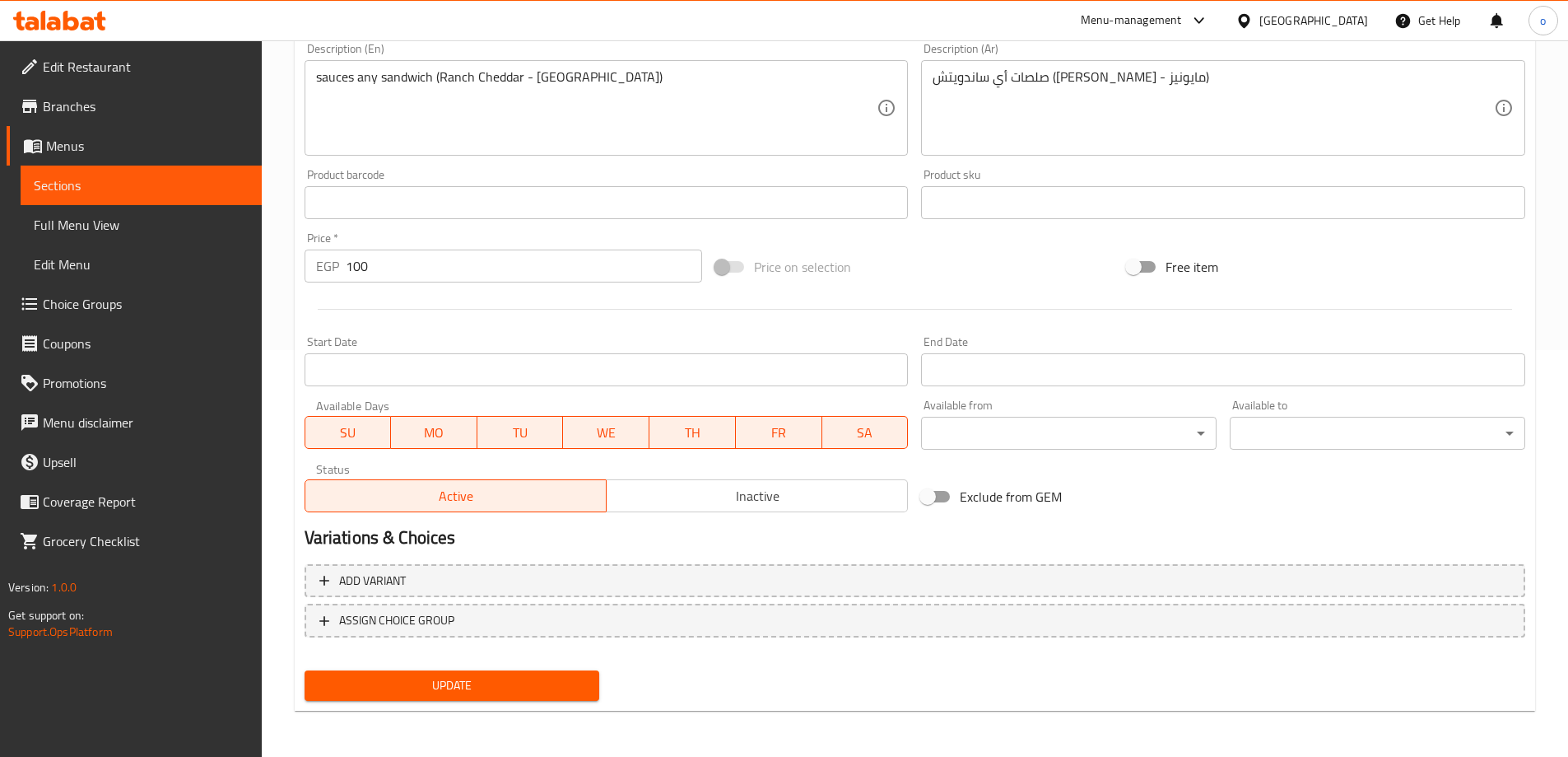
scroll to position [407, 0]
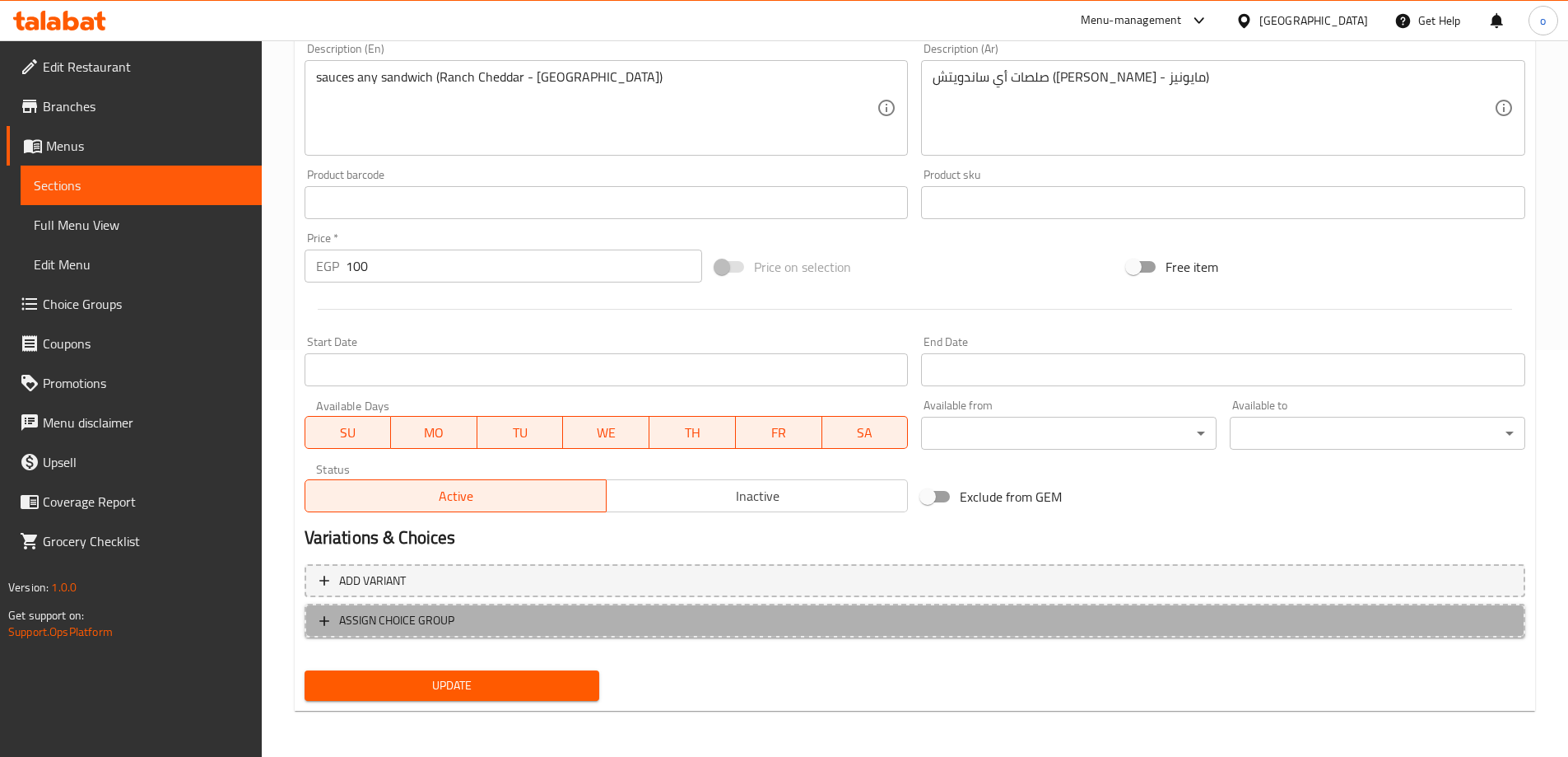
click at [352, 616] on span "ASSIGN CHOICE GROUP" at bounding box center [397, 620] width 115 height 20
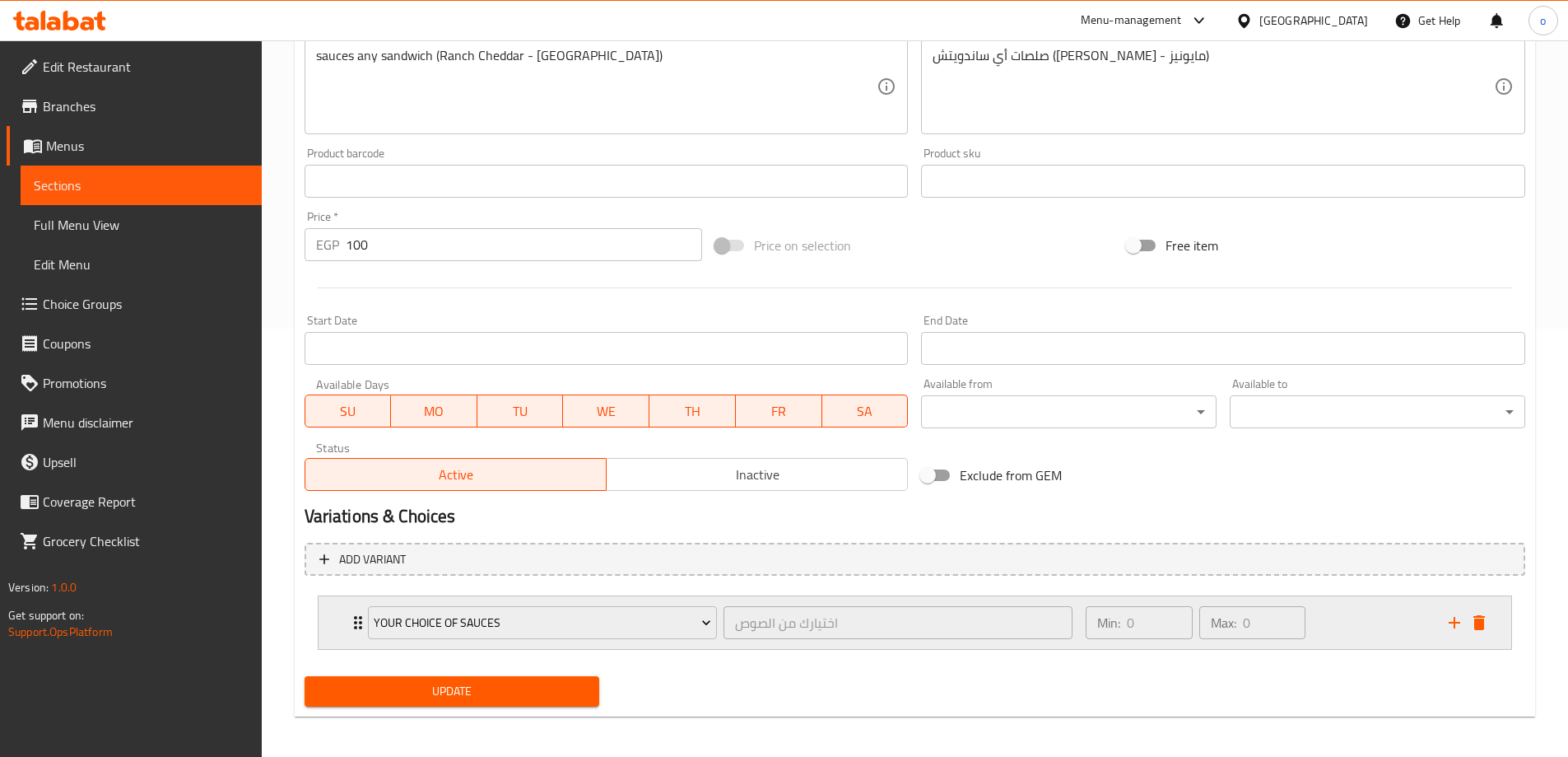
scroll to position [434, 0]
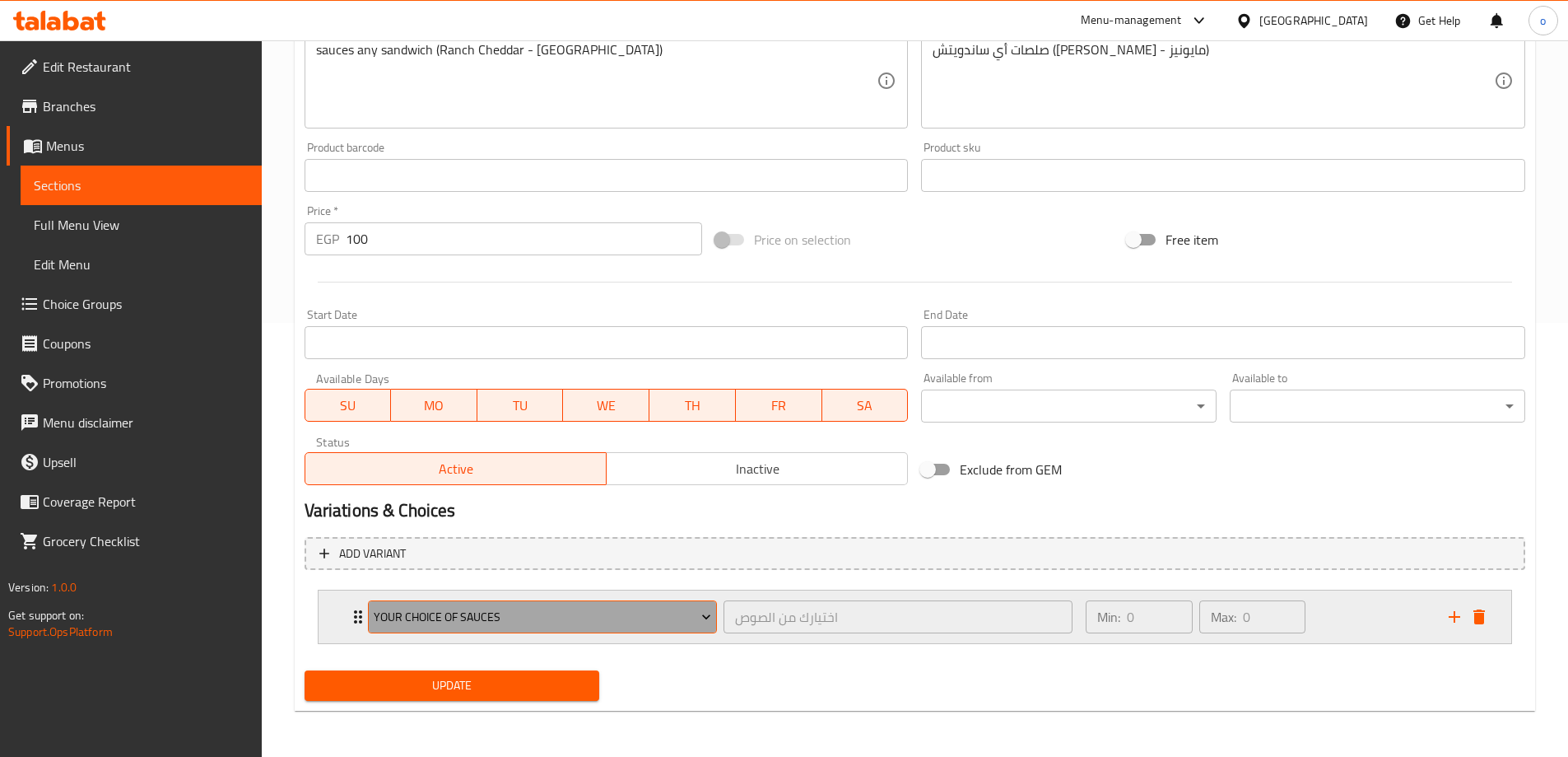
click at [694, 617] on span "your choice of sauces" at bounding box center [542, 617] width 337 height 20
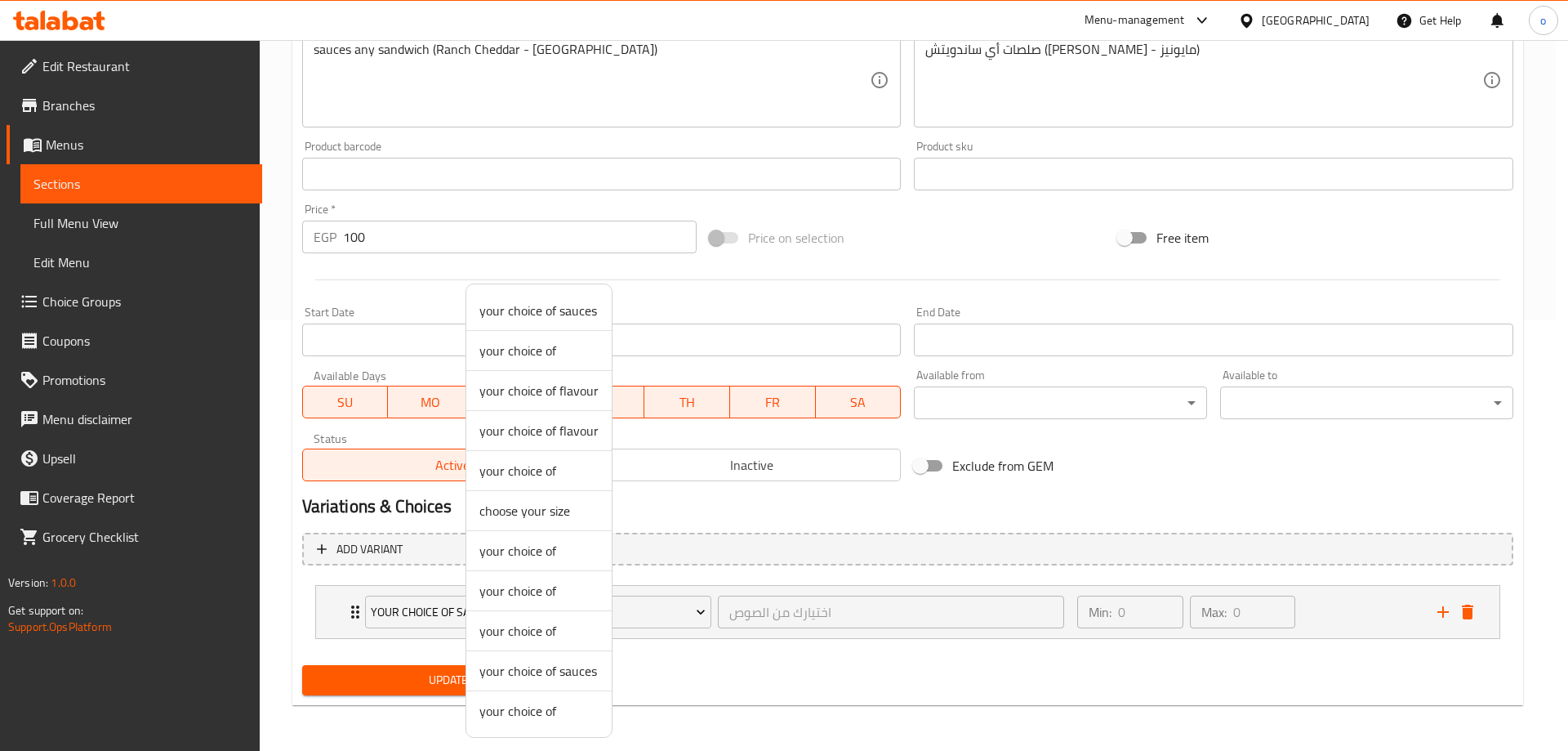
click at [514, 636] on span "your choice of" at bounding box center [539, 631] width 119 height 20
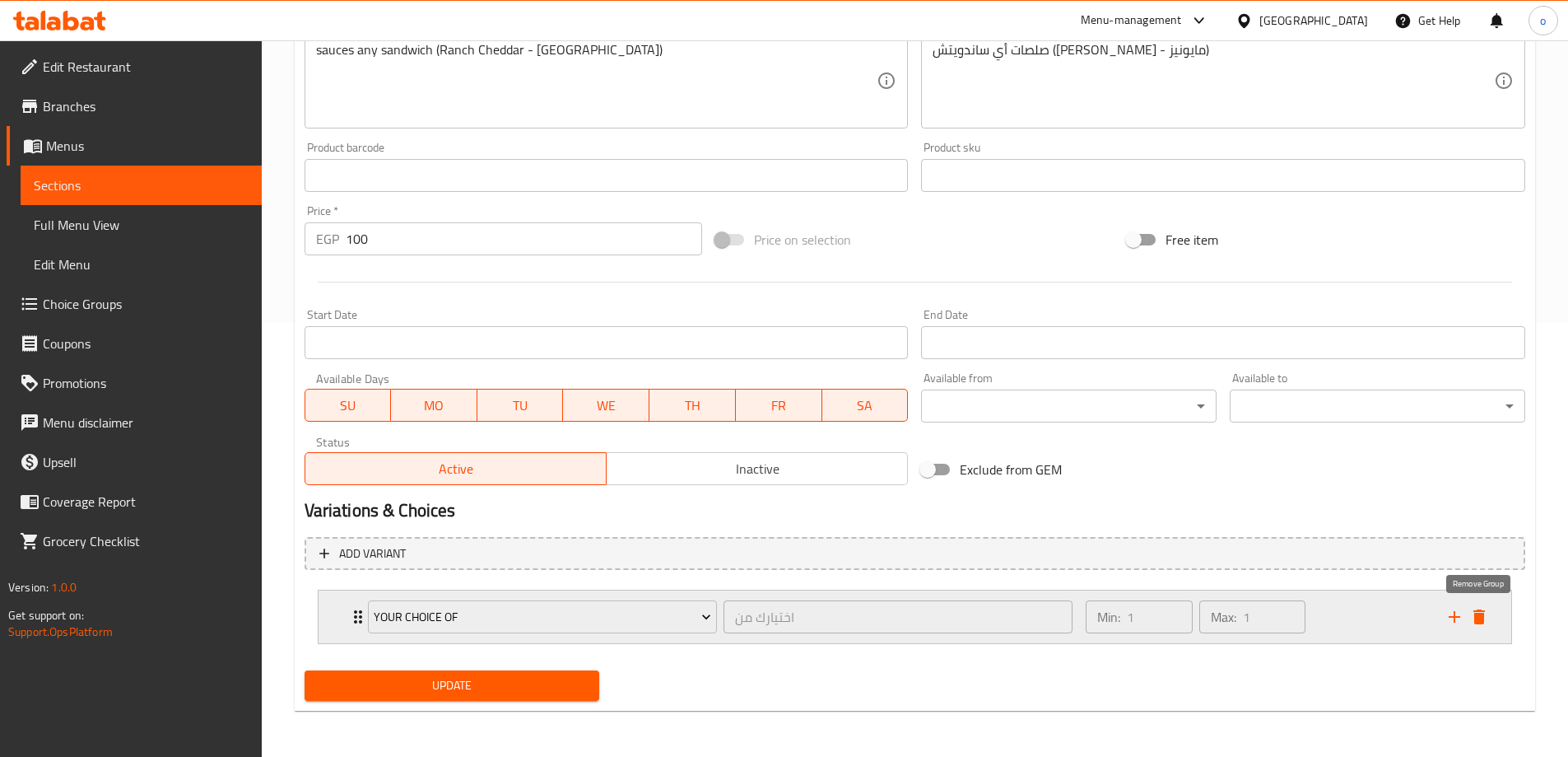
click at [1479, 613] on icon "delete" at bounding box center [1480, 617] width 20 height 20
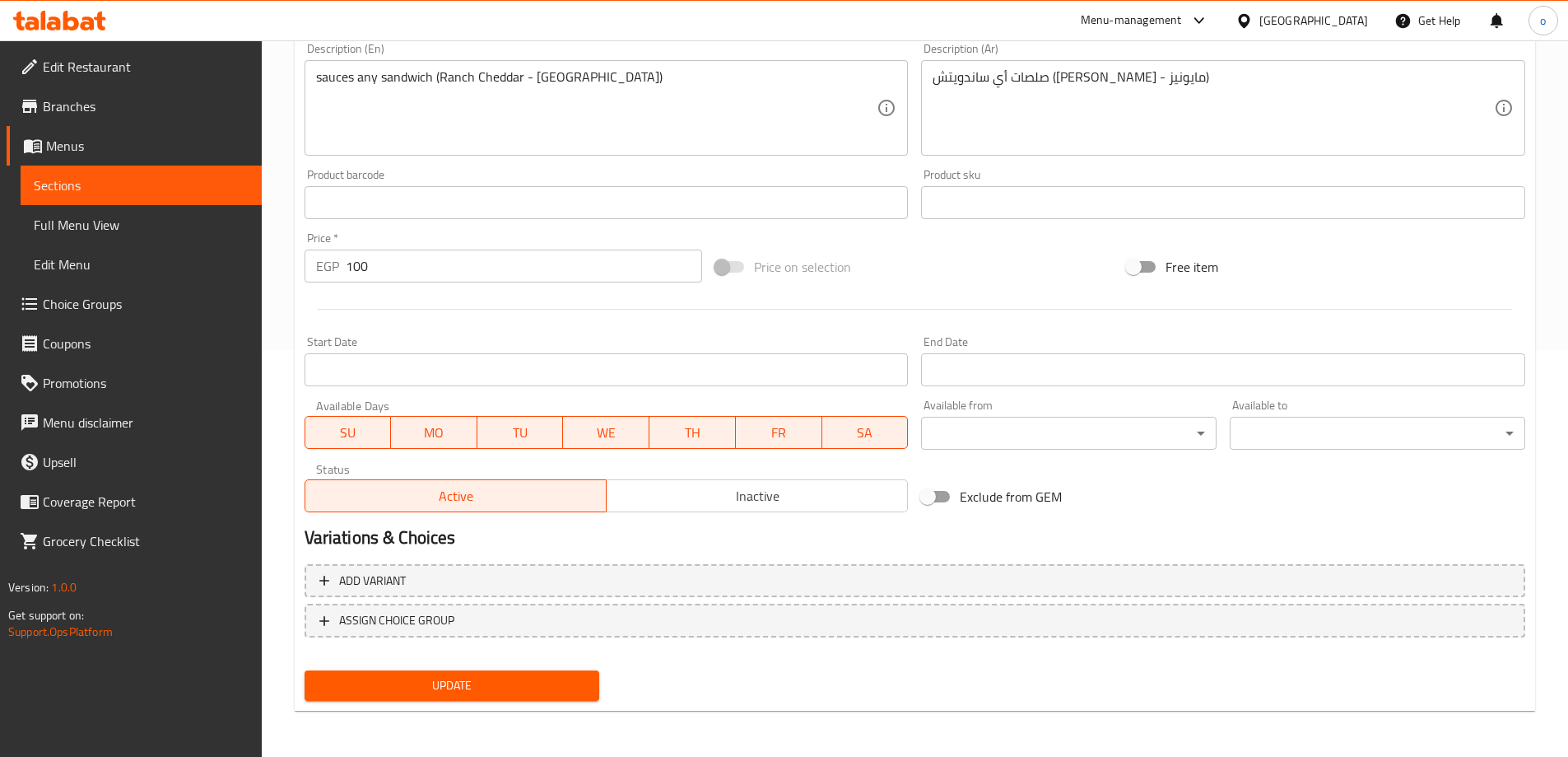
scroll to position [407, 0]
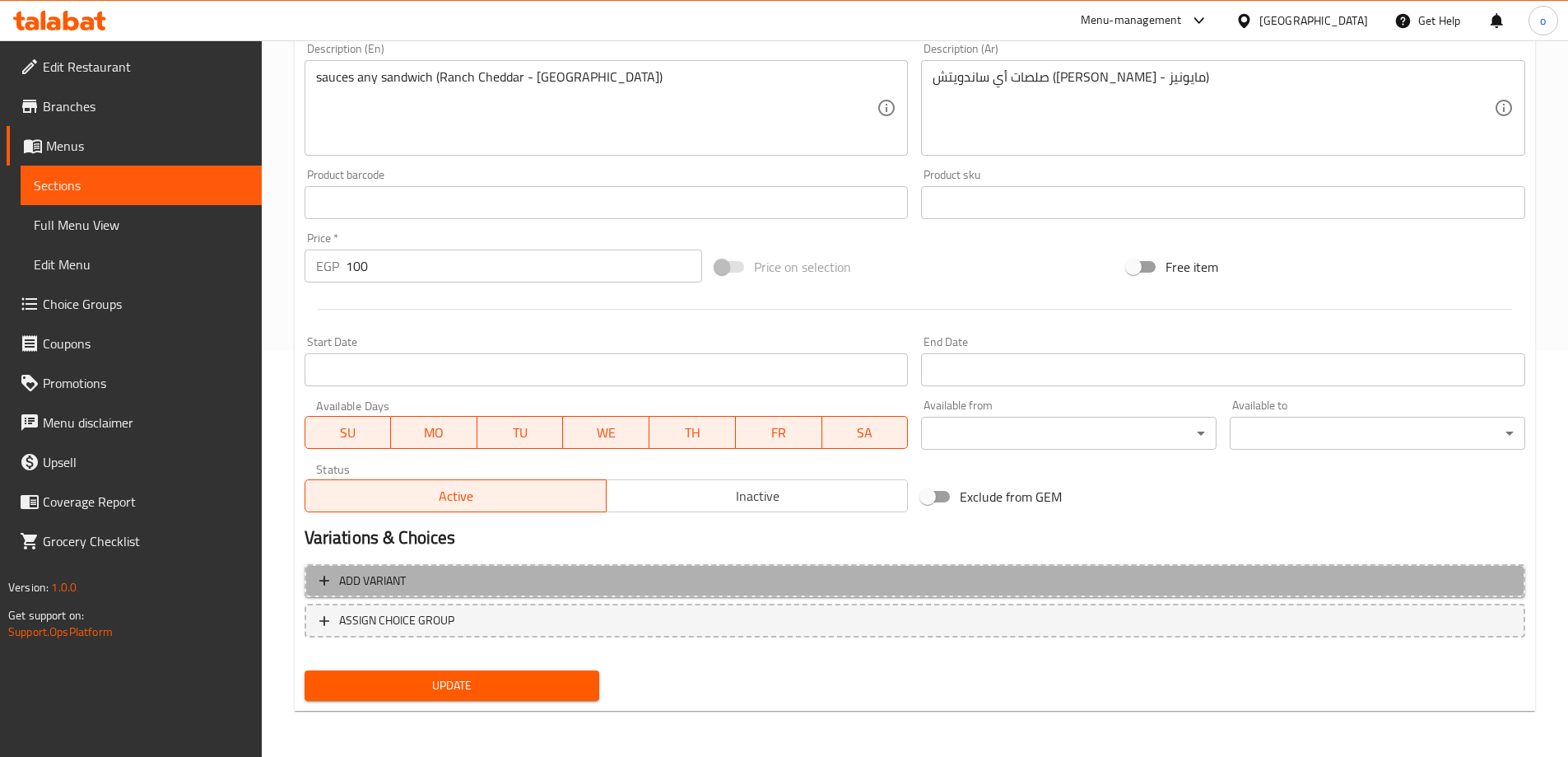
click at [945, 572] on span "Add variant" at bounding box center [914, 580] width 1191 height 20
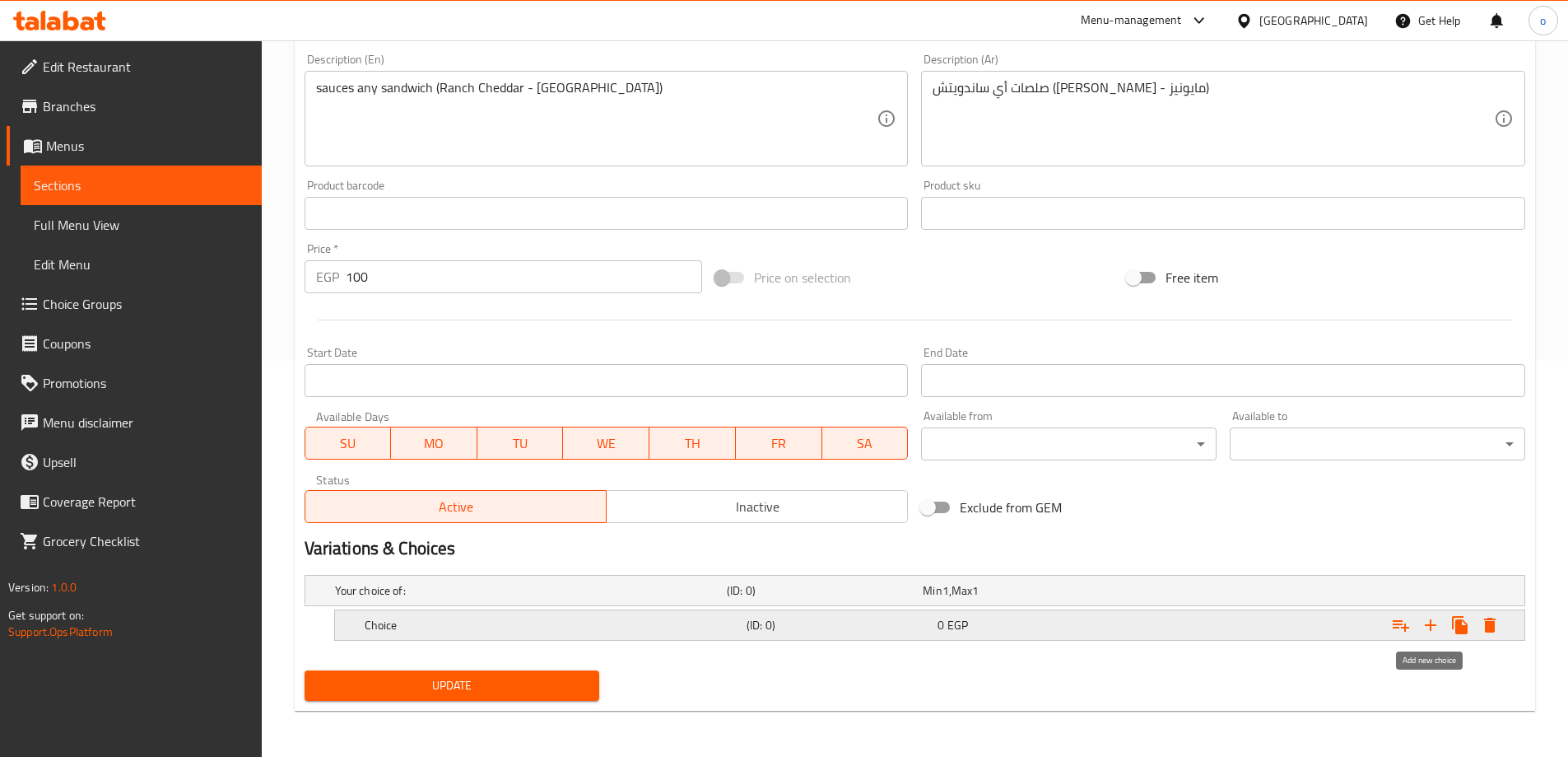
click at [1435, 626] on icon "Expand" at bounding box center [1431, 625] width 20 height 20
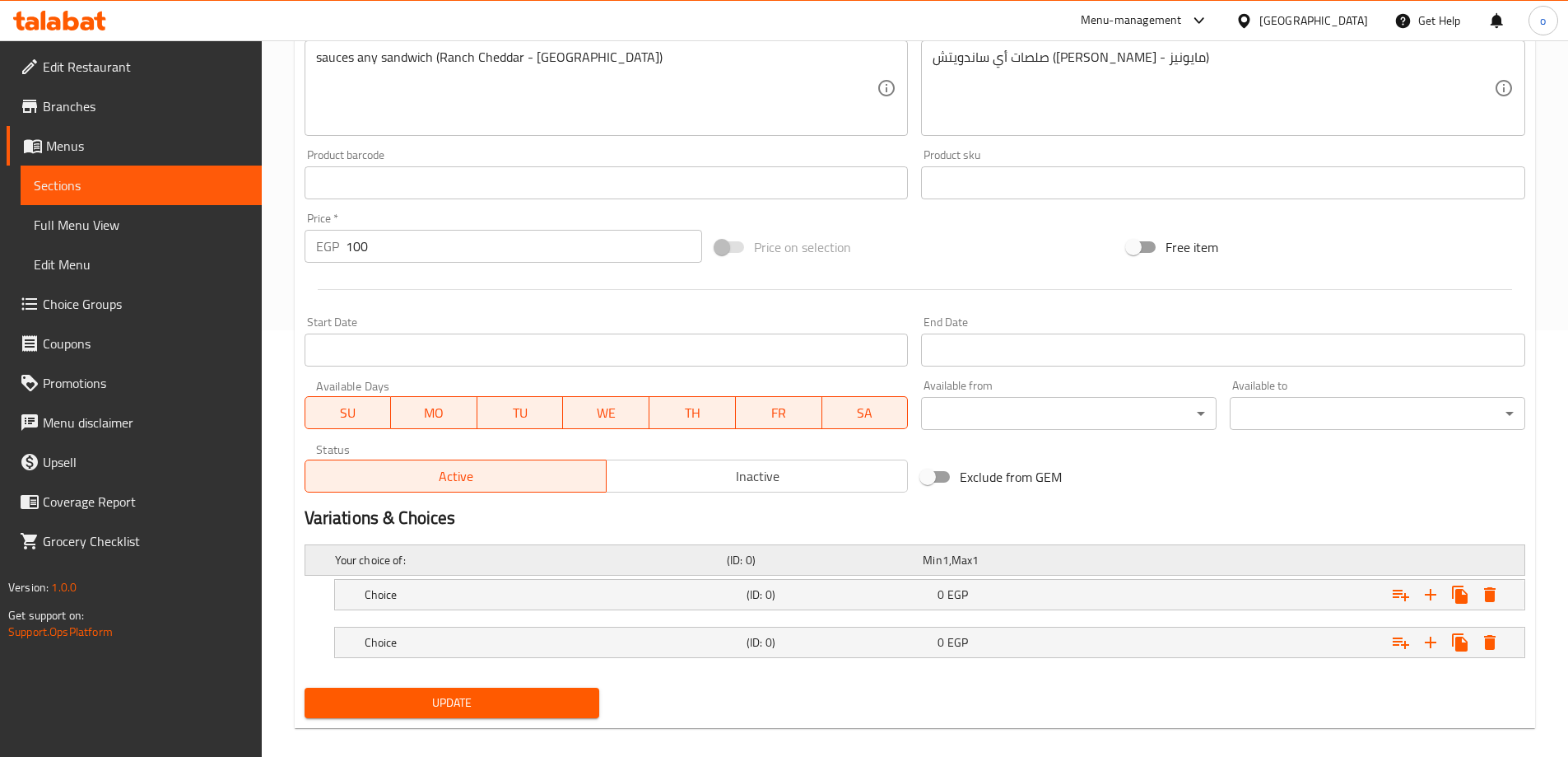
scroll to position [444, 0]
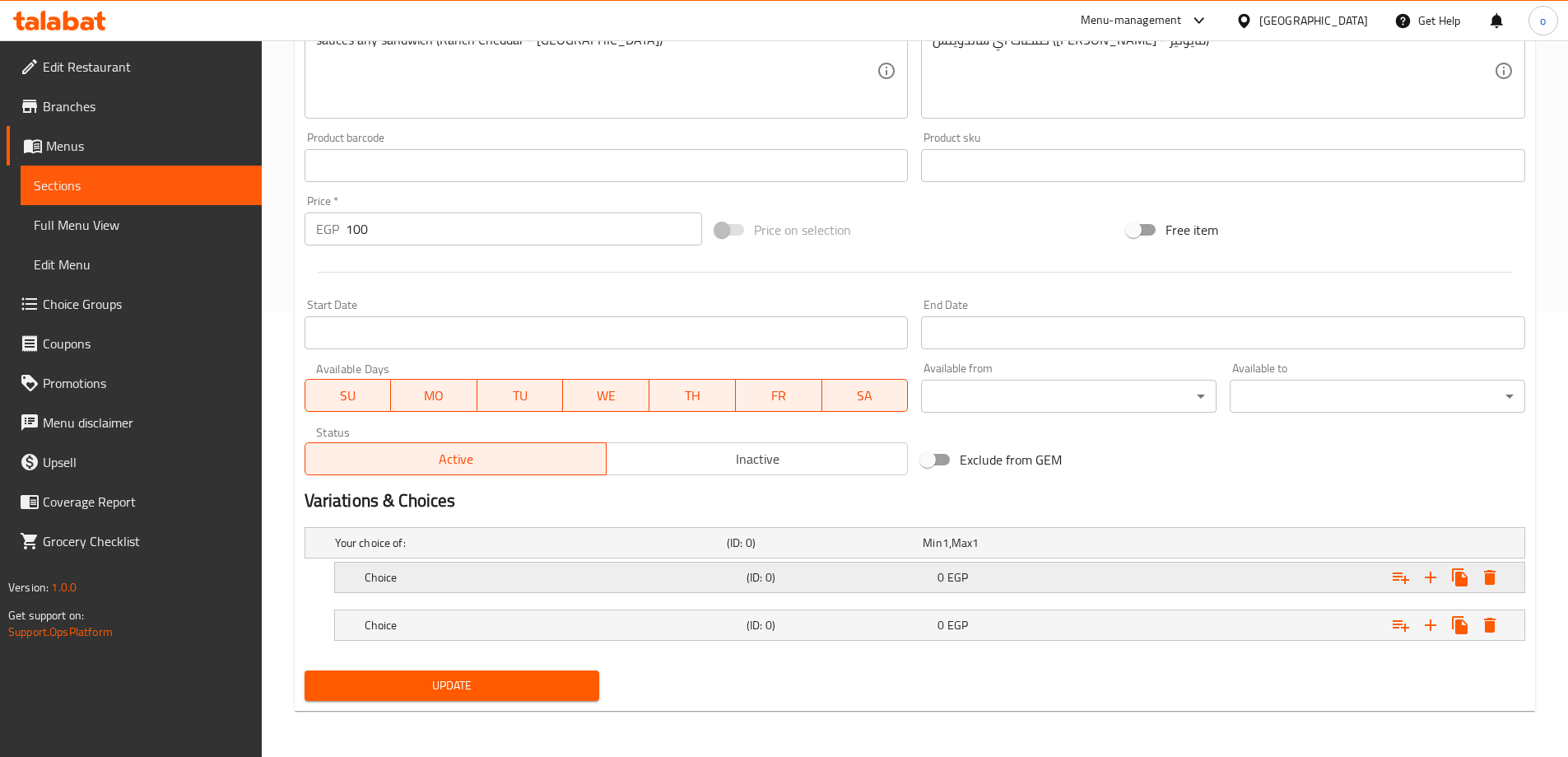
click at [634, 575] on h5 "Choice" at bounding box center [552, 577] width 375 height 16
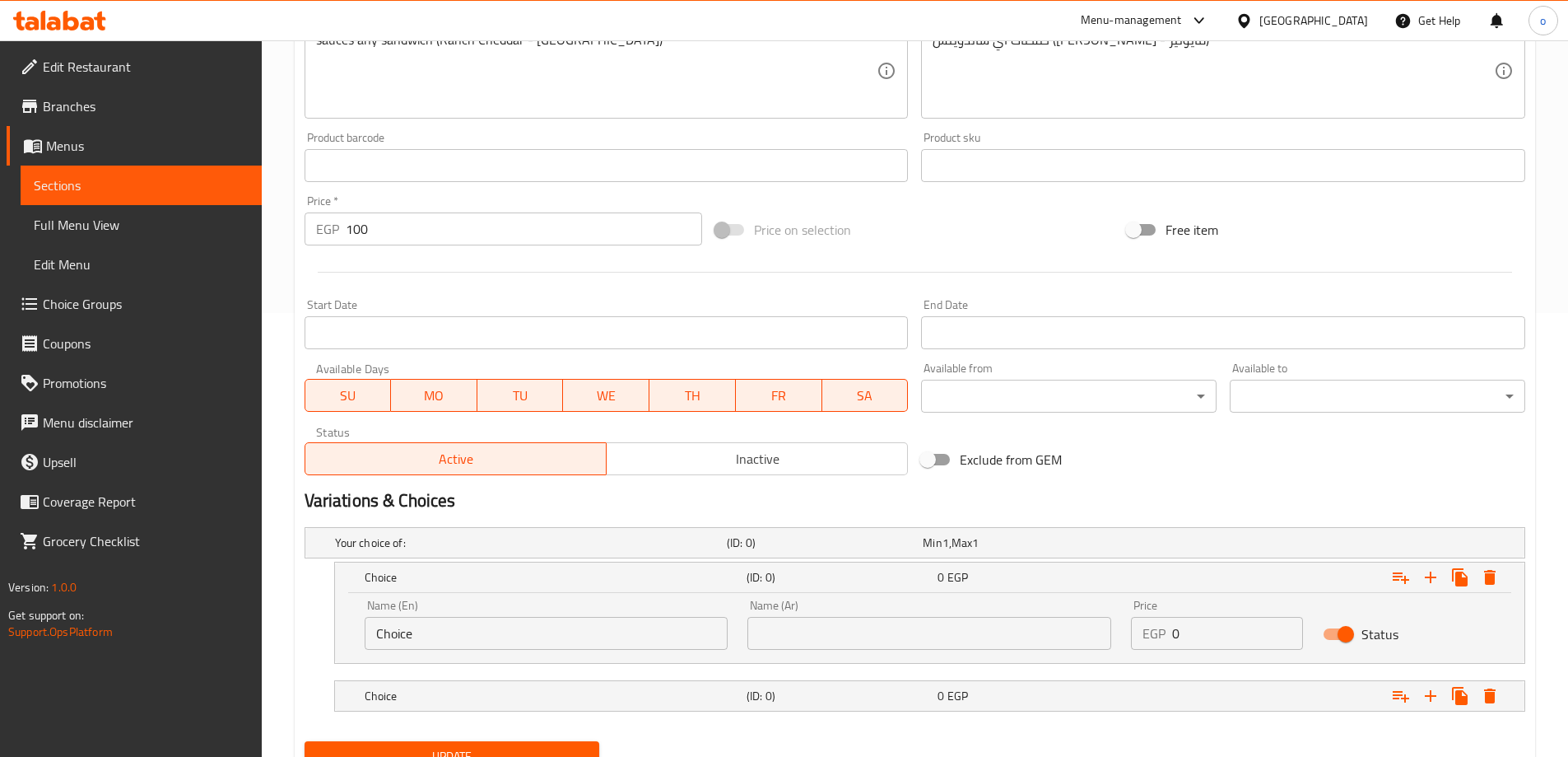
click at [560, 626] on input "Choice" at bounding box center [546, 633] width 363 height 33
paste input "Mayonnais"
type input "Mayonnaise"
click at [851, 641] on input "text" at bounding box center [930, 633] width 363 height 33
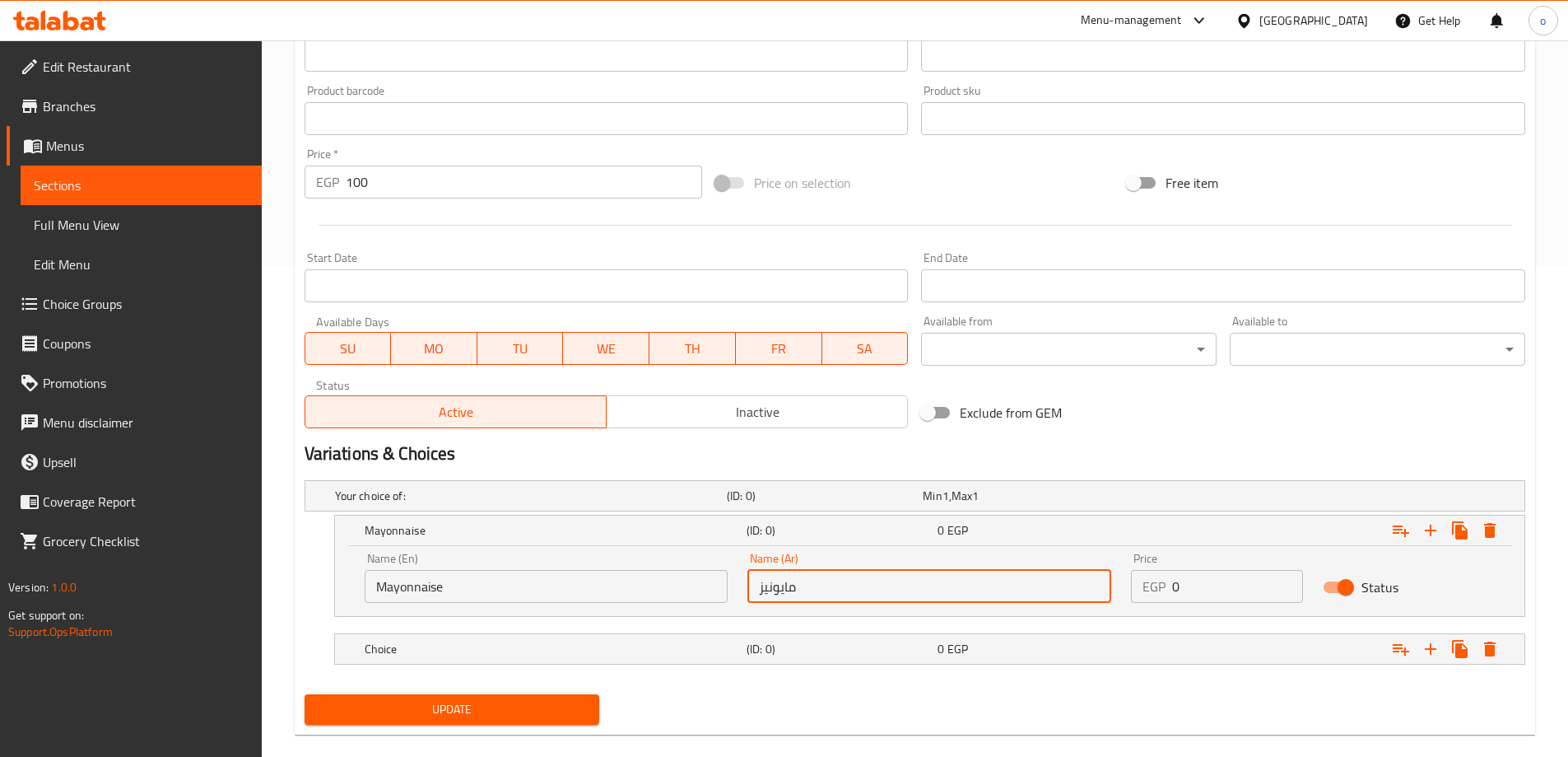
scroll to position [515, 0]
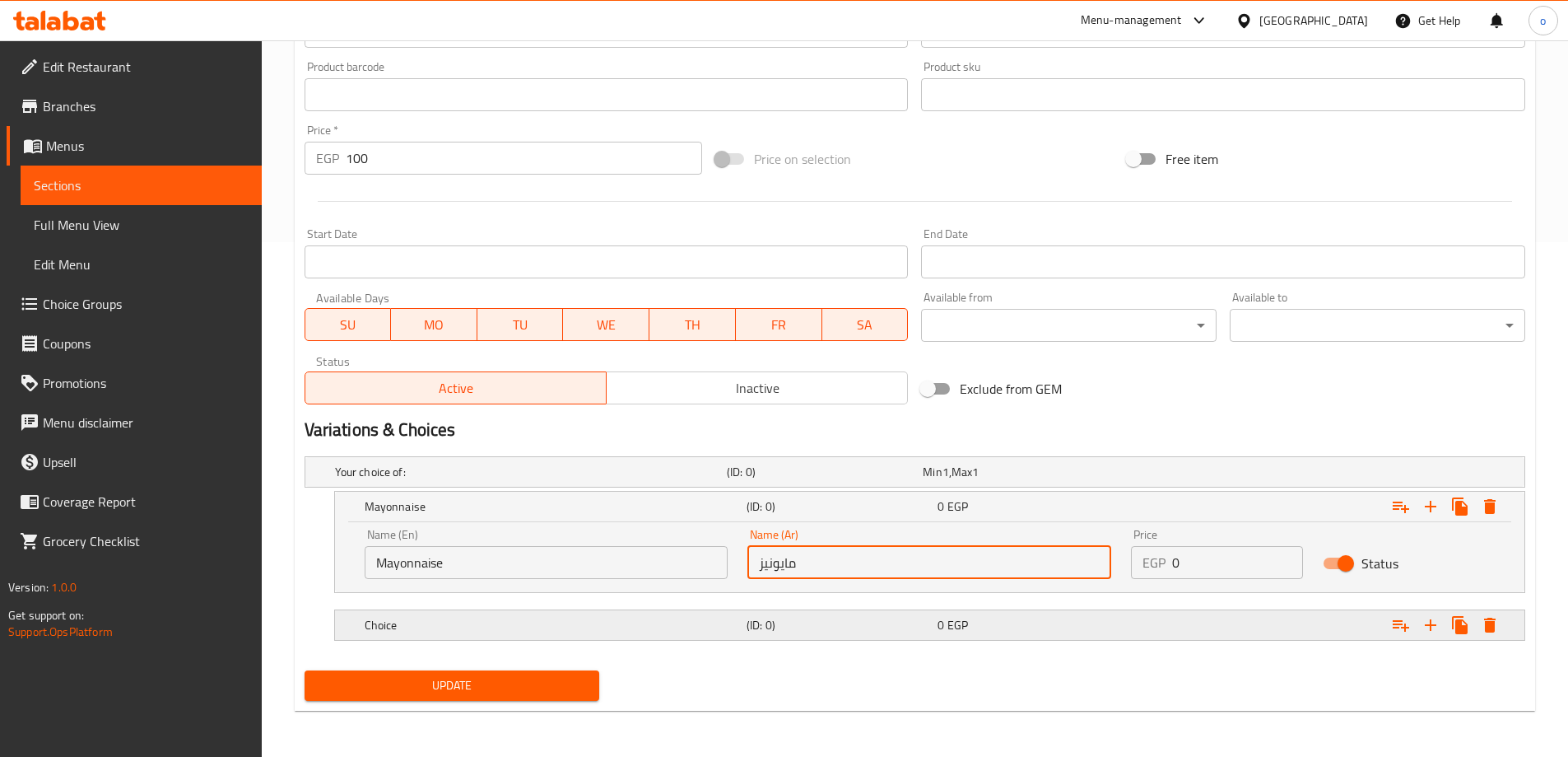
type input "مايونيز"
click at [880, 627] on h5 "(ID: 0)" at bounding box center [839, 624] width 185 height 16
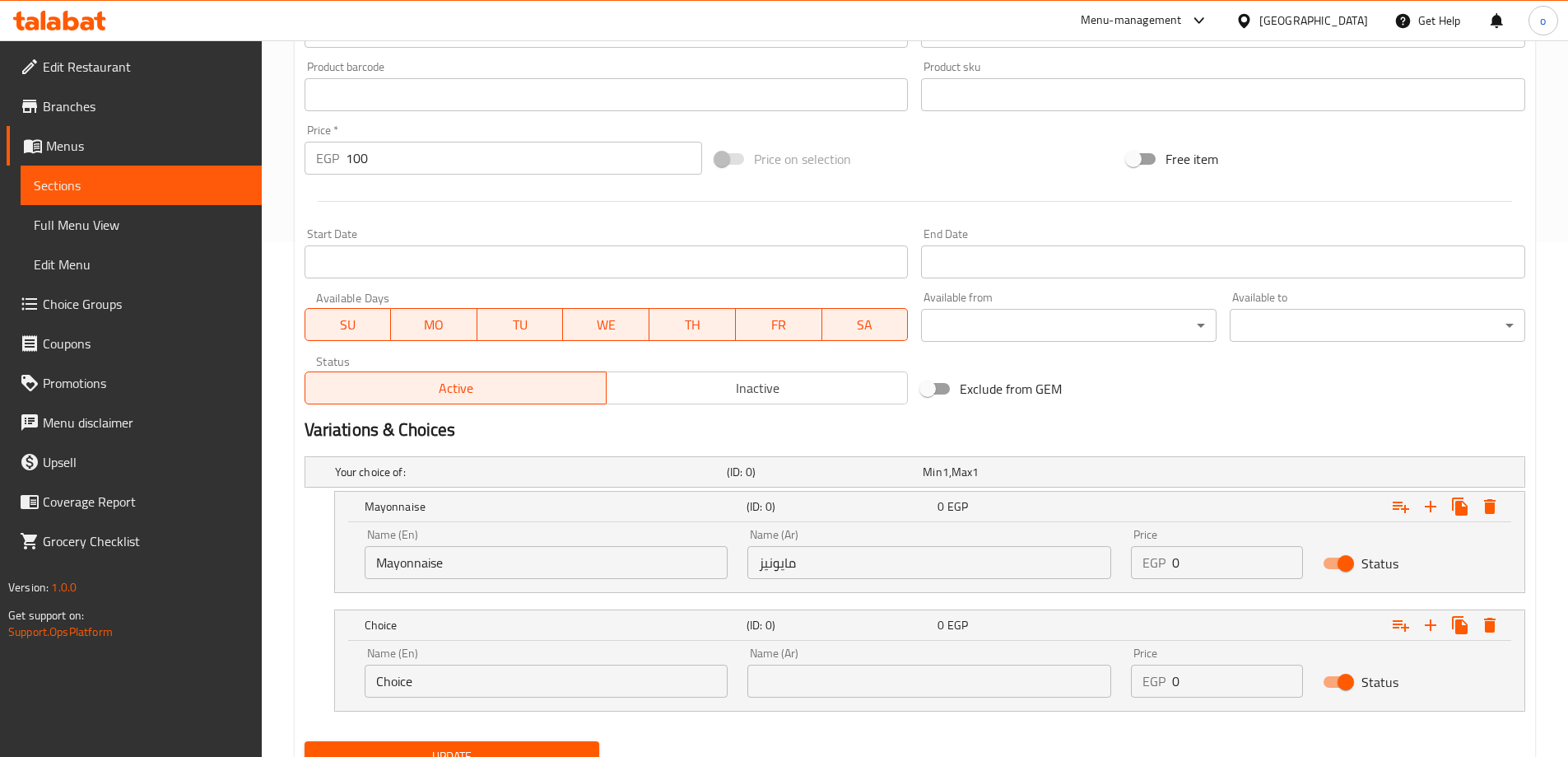
click at [487, 686] on input "Choice" at bounding box center [546, 681] width 363 height 33
type input "شيدر رانش"
click at [820, 676] on input "text" at bounding box center [930, 681] width 363 height 33
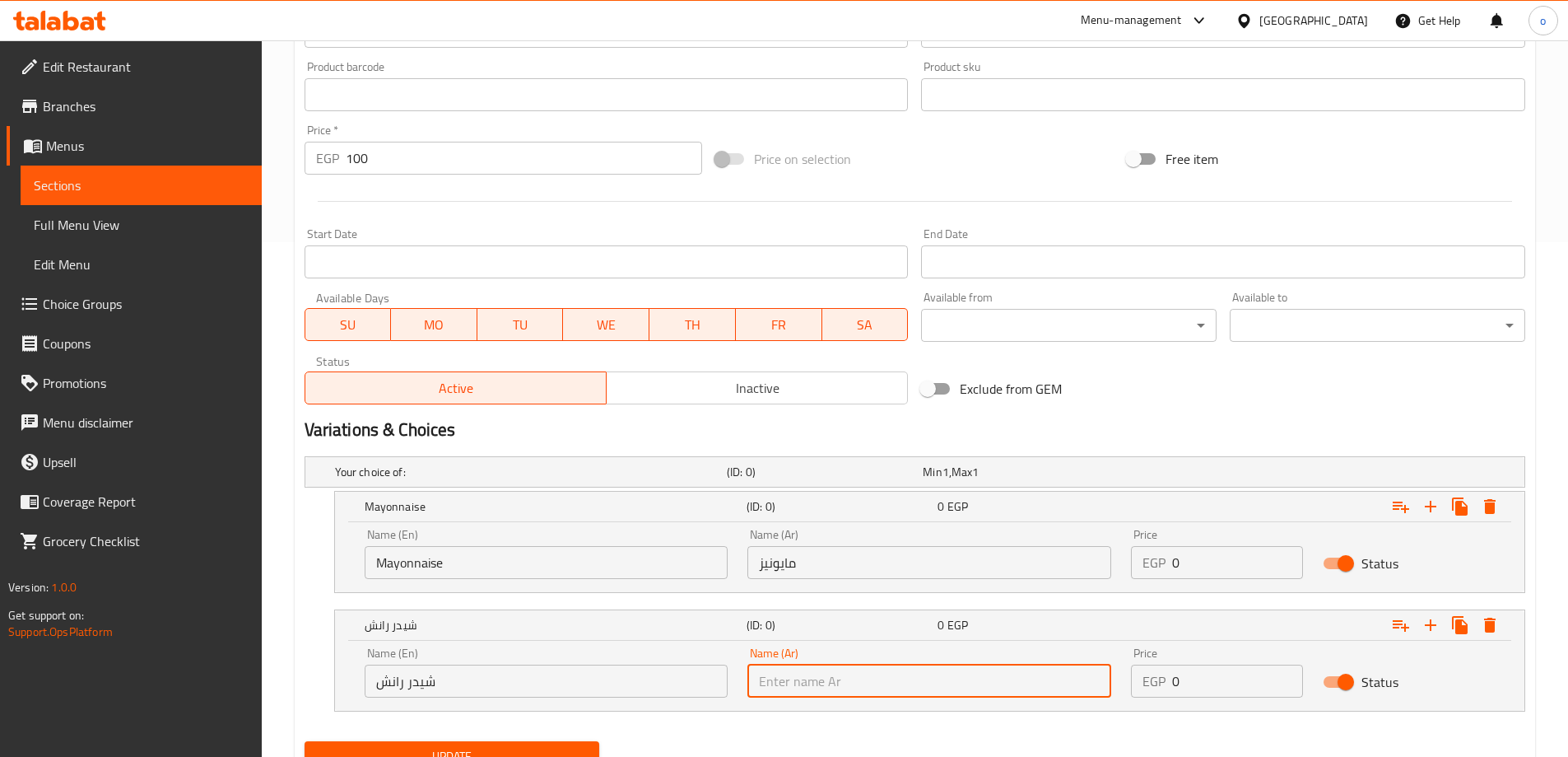
click at [611, 691] on input "شيدر رانش" at bounding box center [546, 681] width 363 height 33
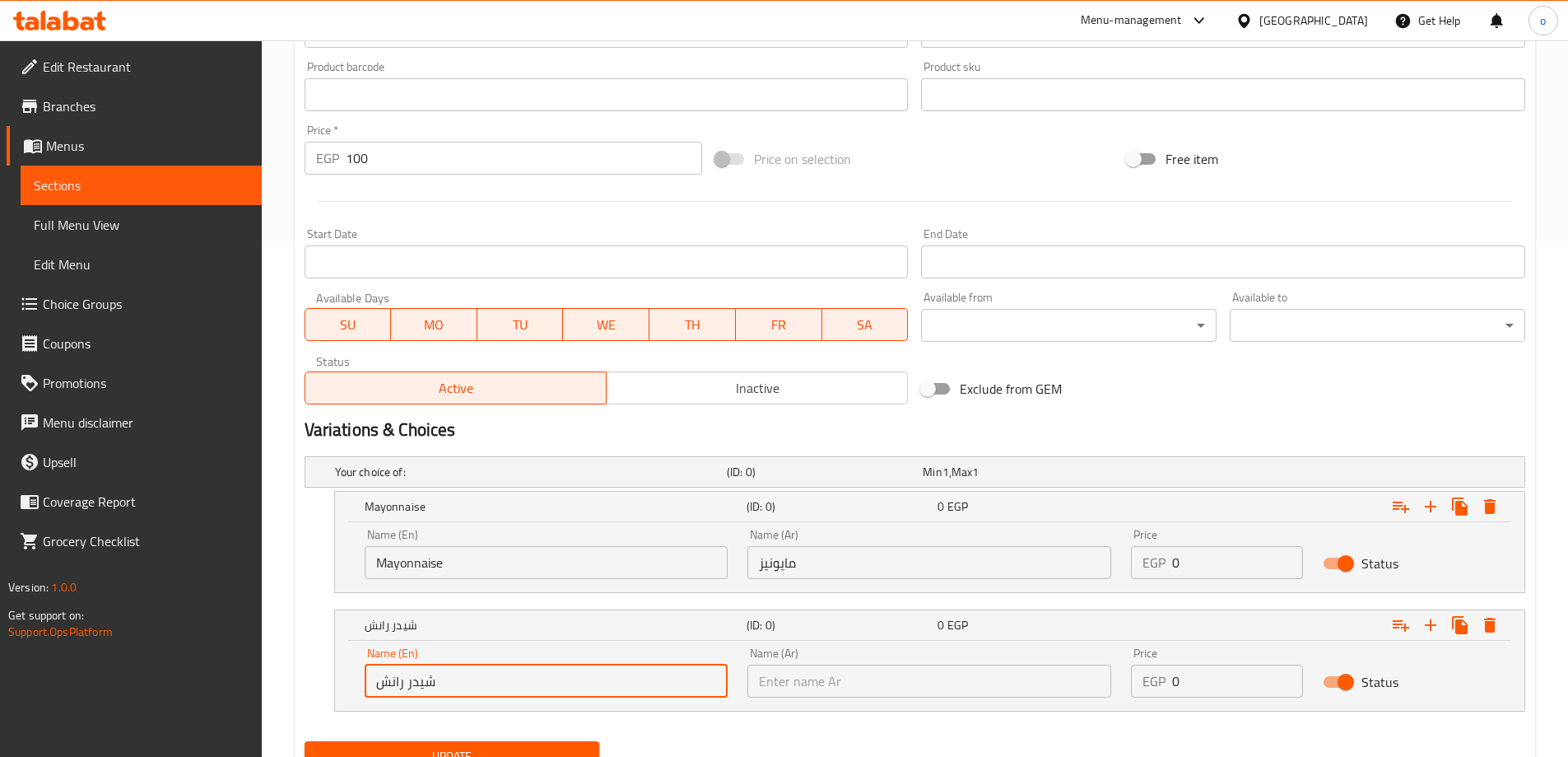
click at [611, 691] on input "شيدر رانش" at bounding box center [546, 681] width 363 height 33
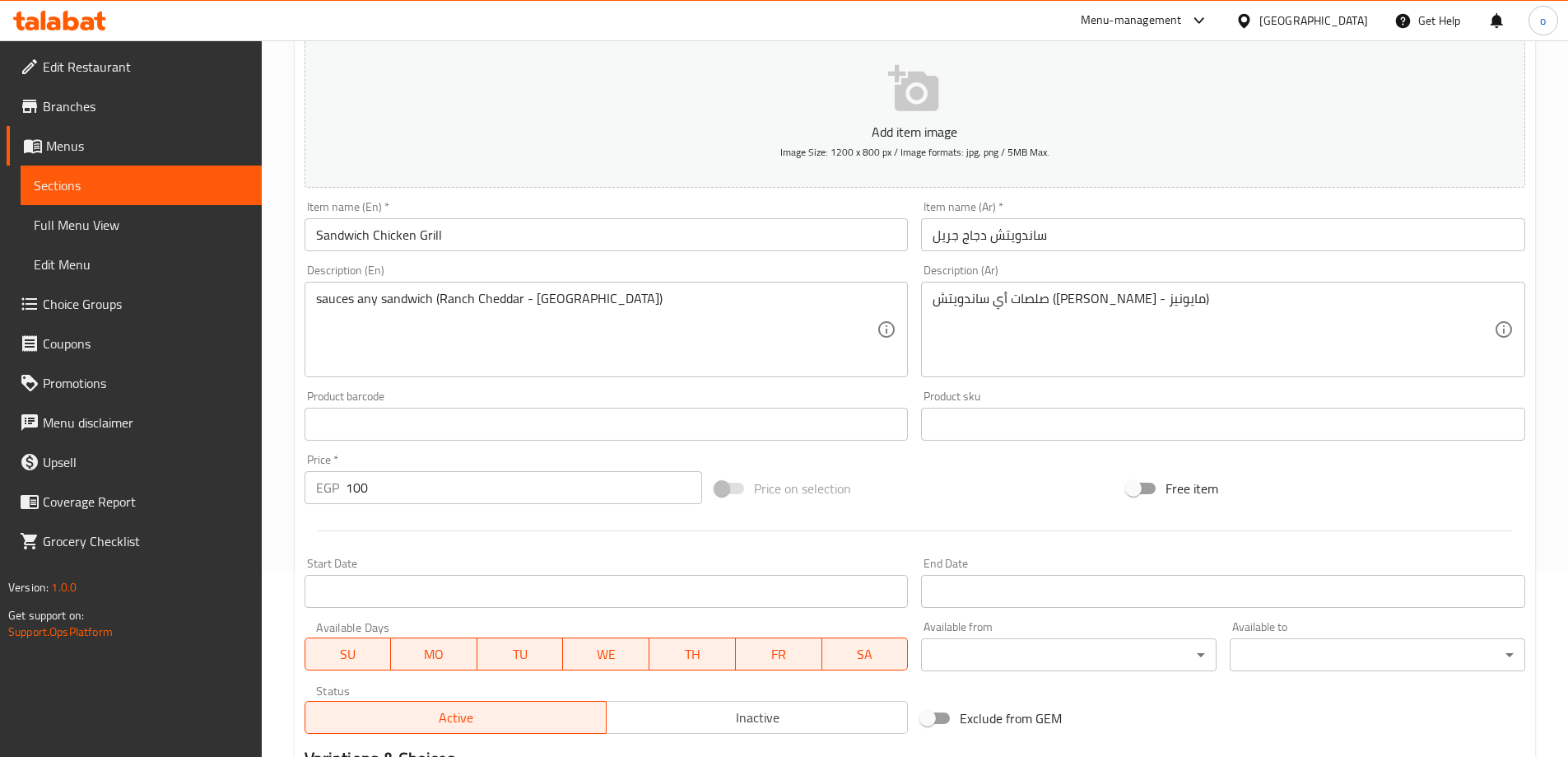
scroll to position [103, 0]
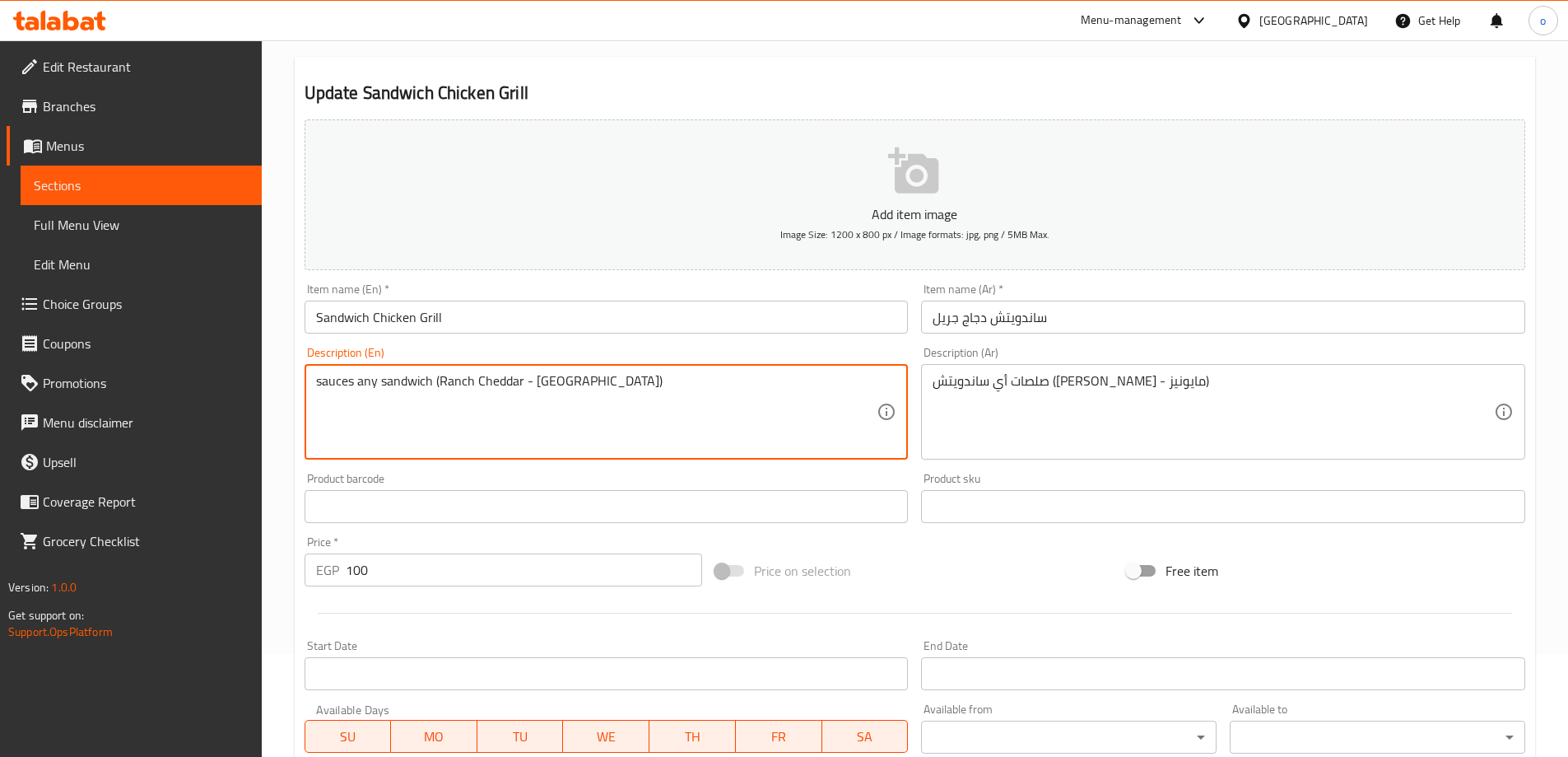
drag, startPoint x: 438, startPoint y: 382, endPoint x: 520, endPoint y: 381, distance: 82.0
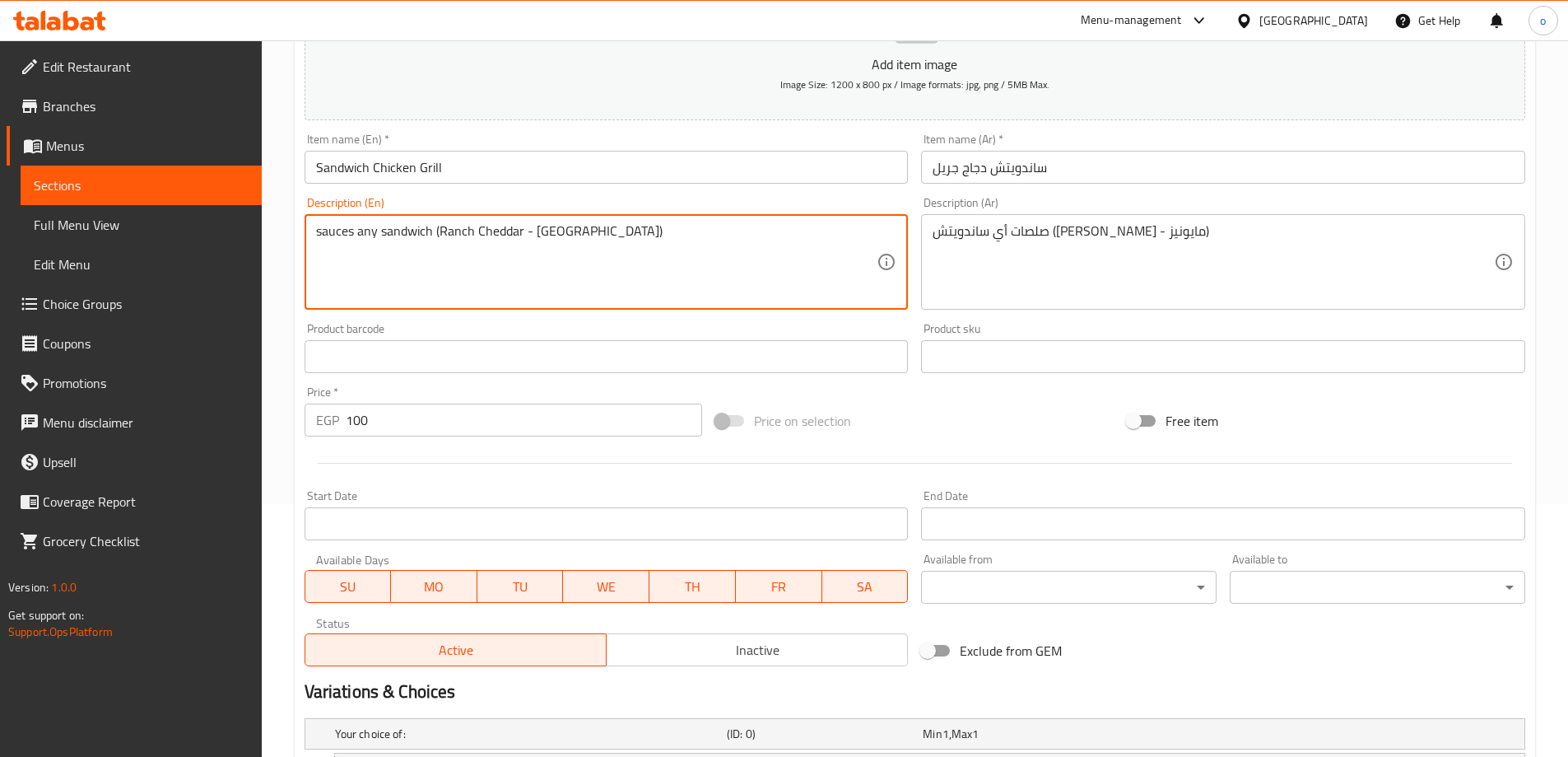
scroll to position [586, 0]
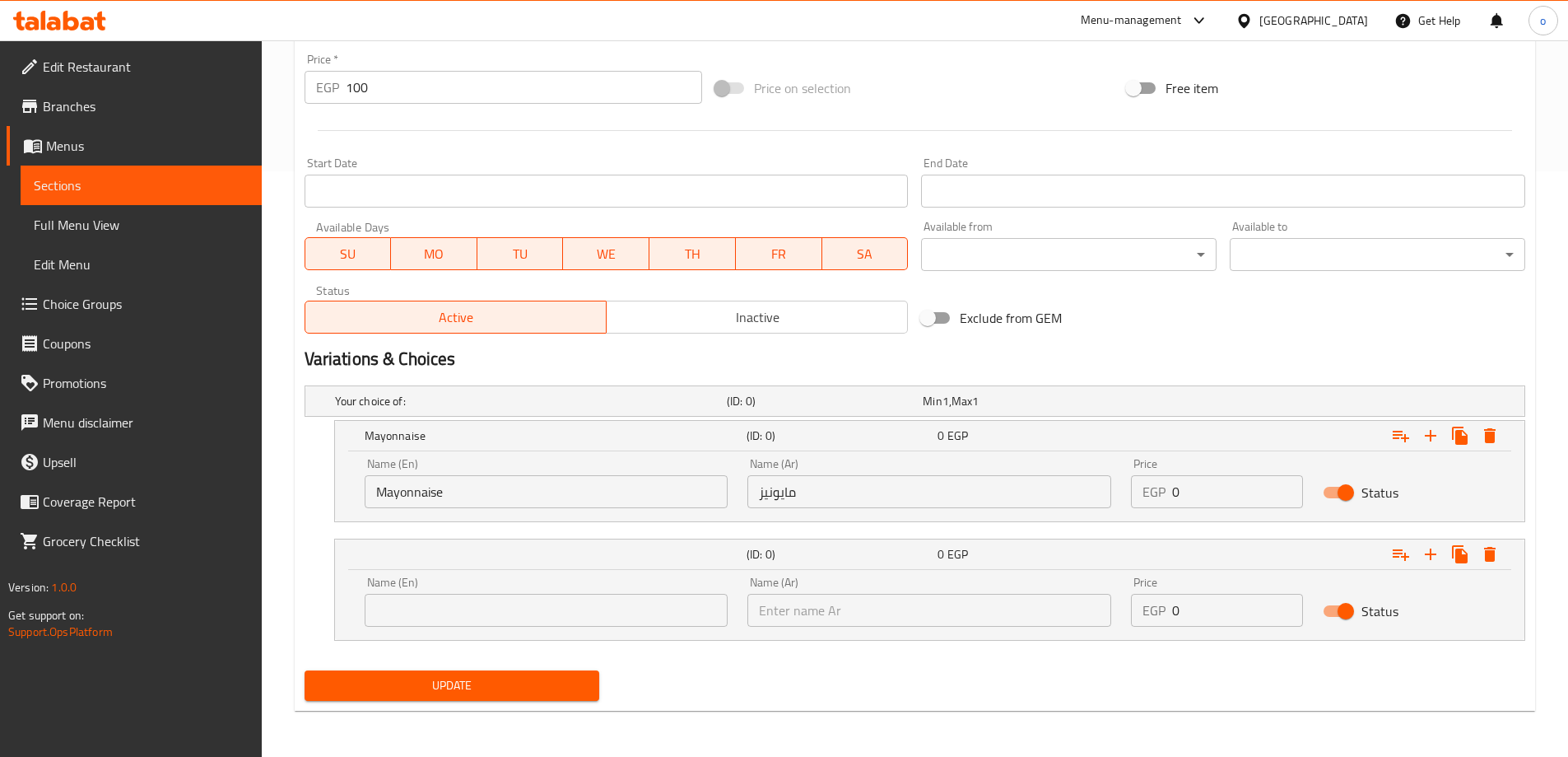
click at [535, 608] on input "text" at bounding box center [546, 610] width 363 height 33
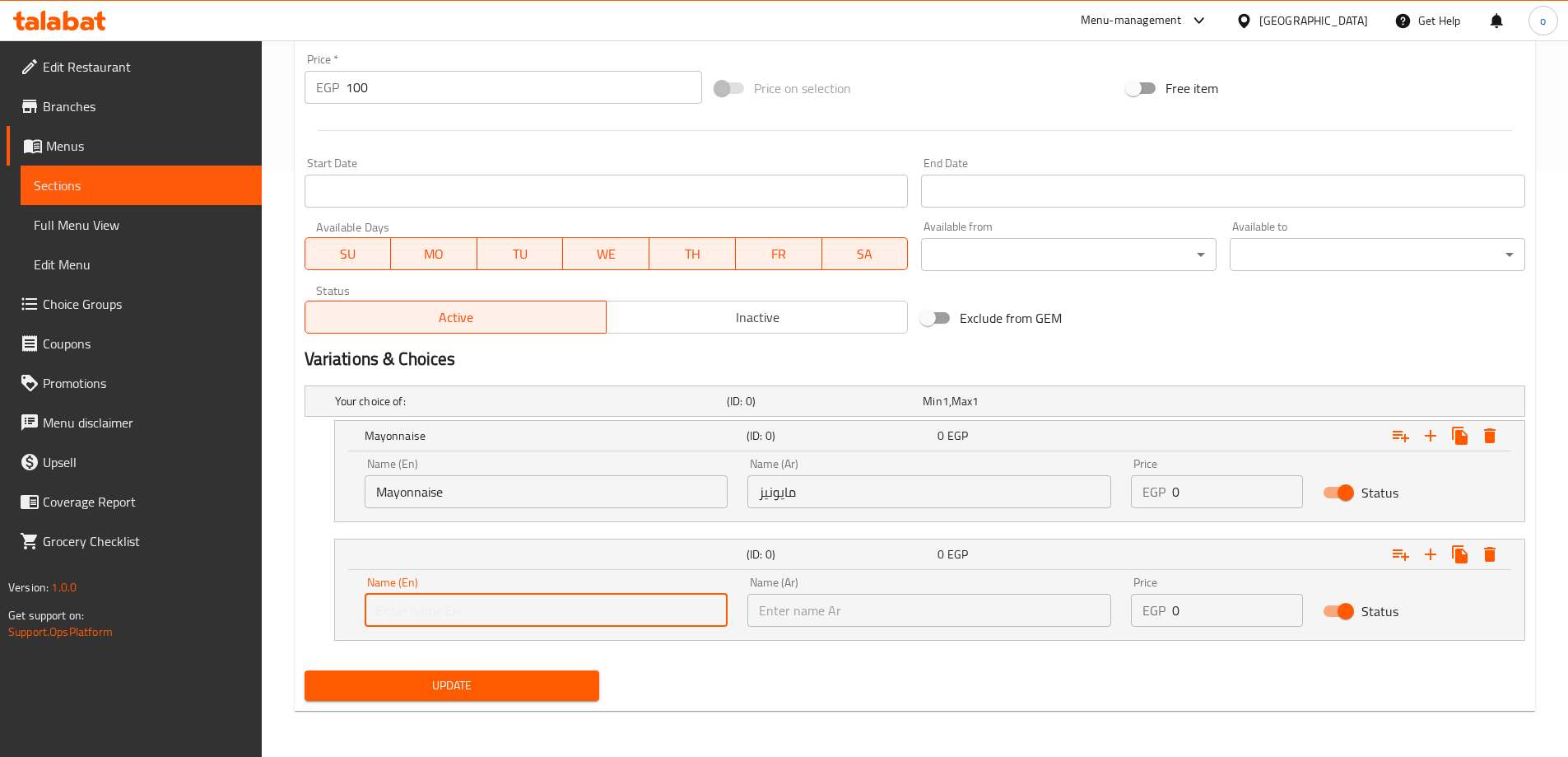
paste input "Ranch Cheddar"
type input "Ranch Cheddar"
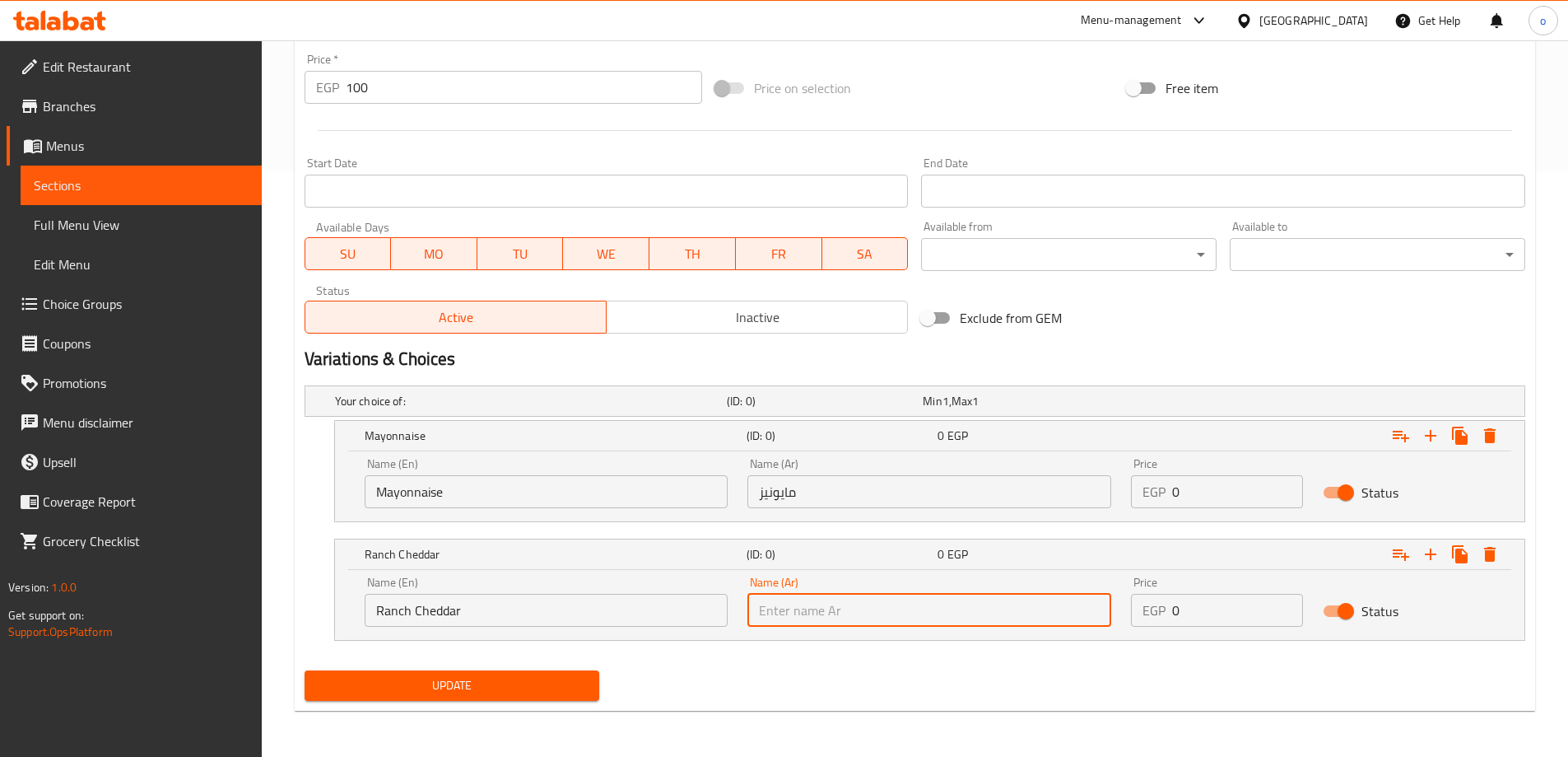
click at [942, 618] on input "text" at bounding box center [930, 610] width 363 height 33
type input "[PERSON_NAME]"
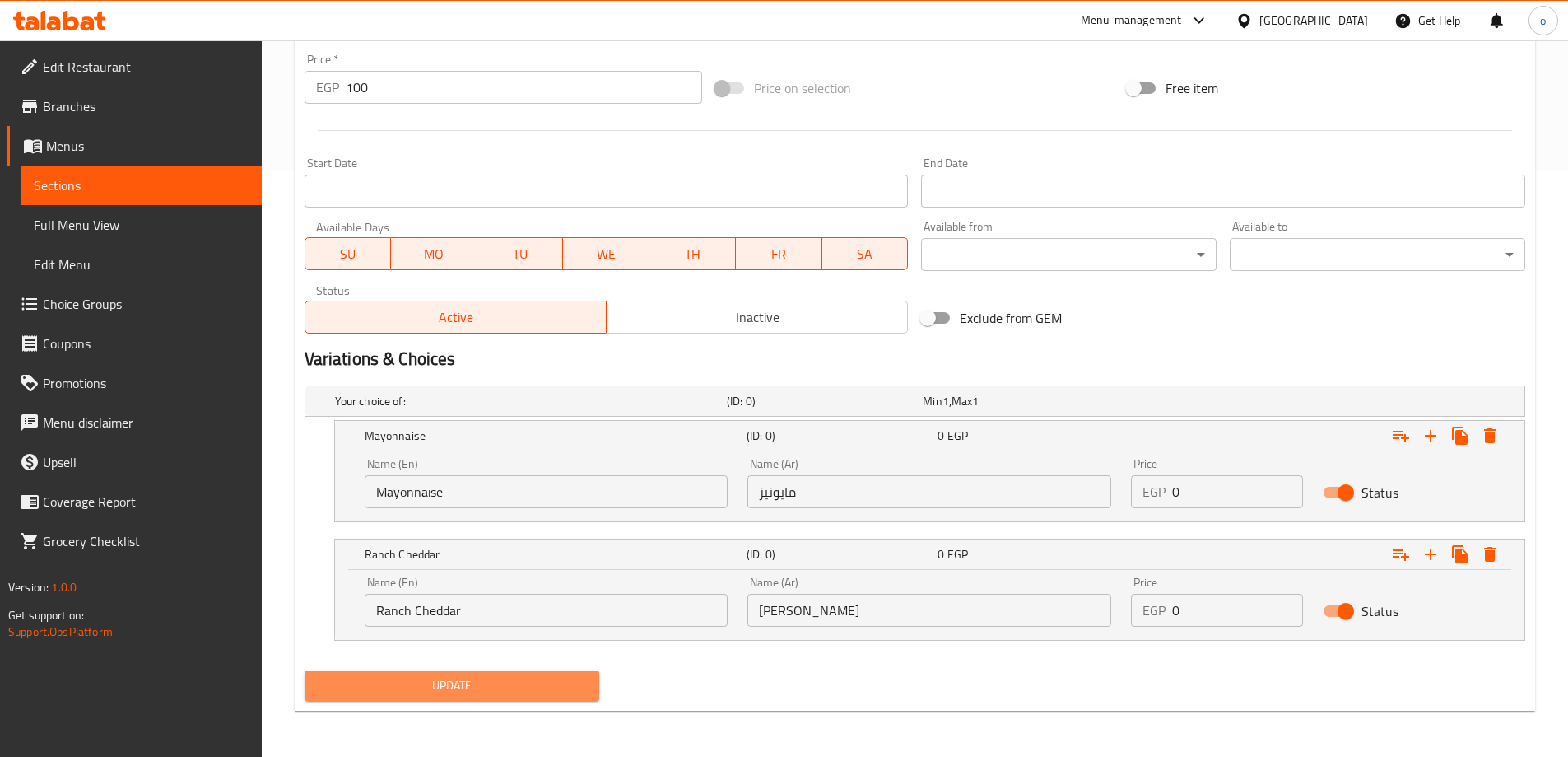
click at [504, 694] on span "Update" at bounding box center [453, 685] width 269 height 20
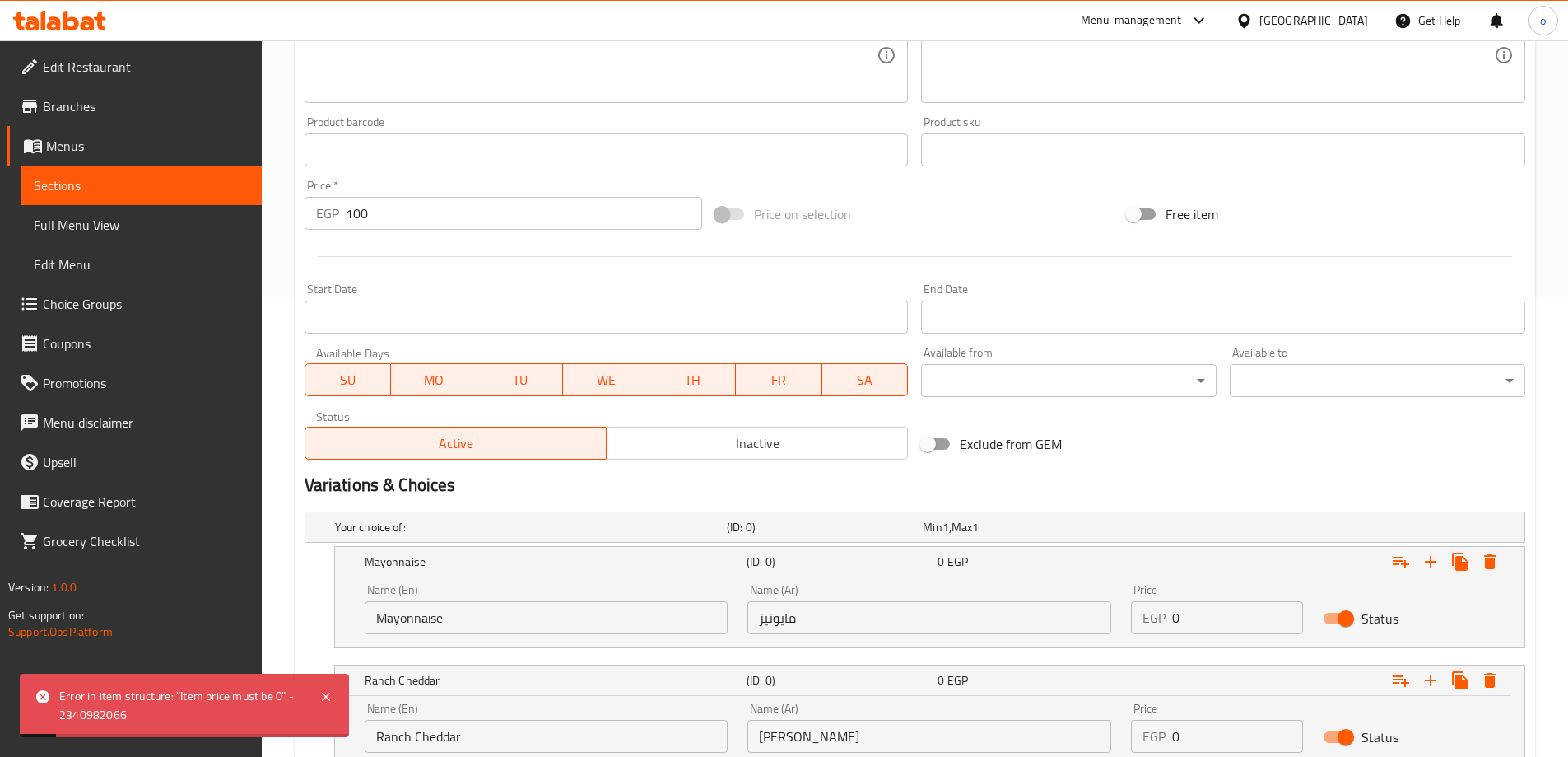
scroll to position [339, 0]
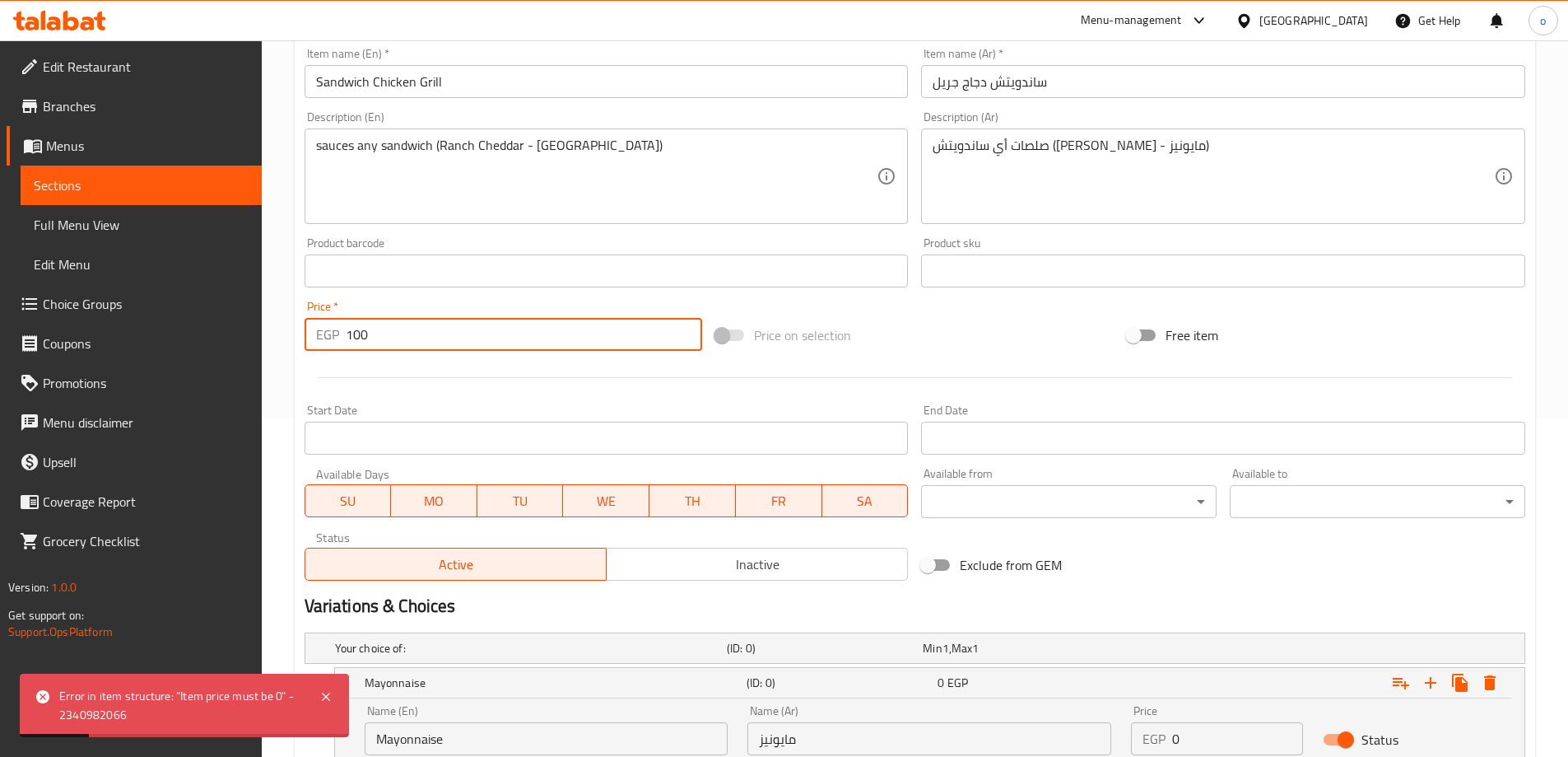
click at [531, 347] on input "100" at bounding box center [525, 335] width 358 height 33
type input "0"
click at [1426, 345] on div "Free item" at bounding box center [1326, 335] width 411 height 44
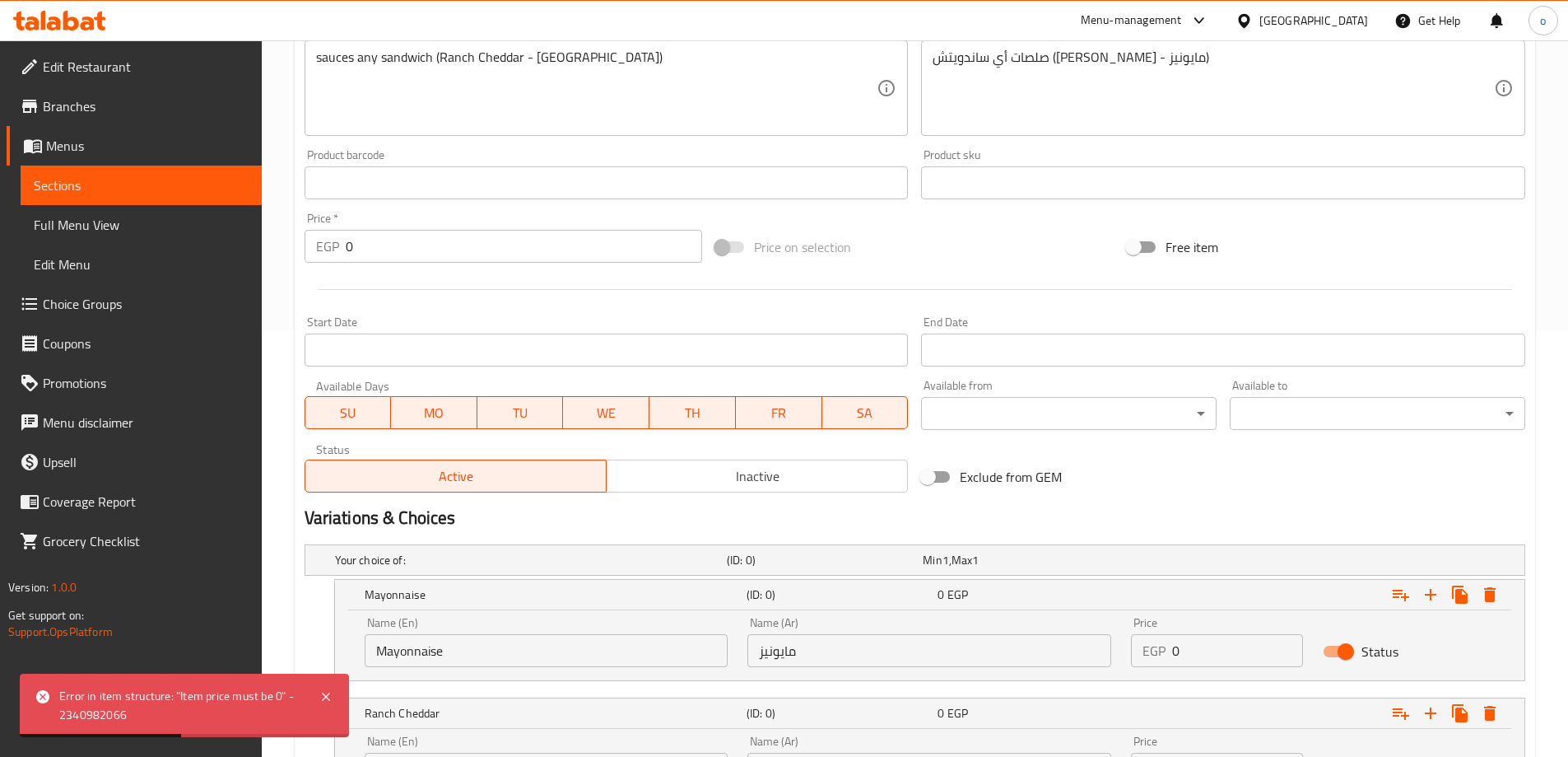
scroll to position [586, 0]
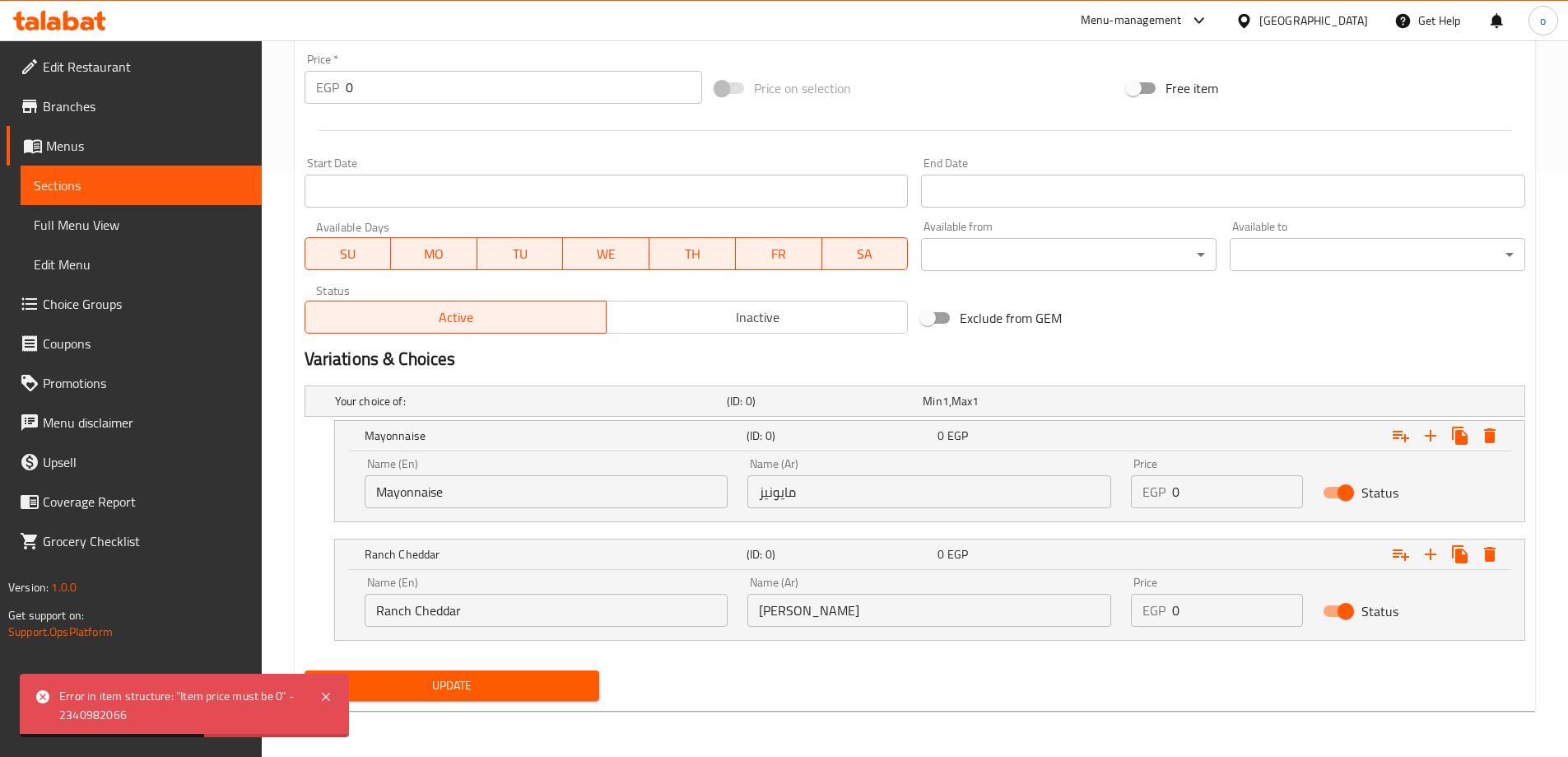
click at [1249, 500] on input "0" at bounding box center [1237, 492] width 131 height 33
click at [1246, 500] on input "0" at bounding box center [1237, 492] width 131 height 33
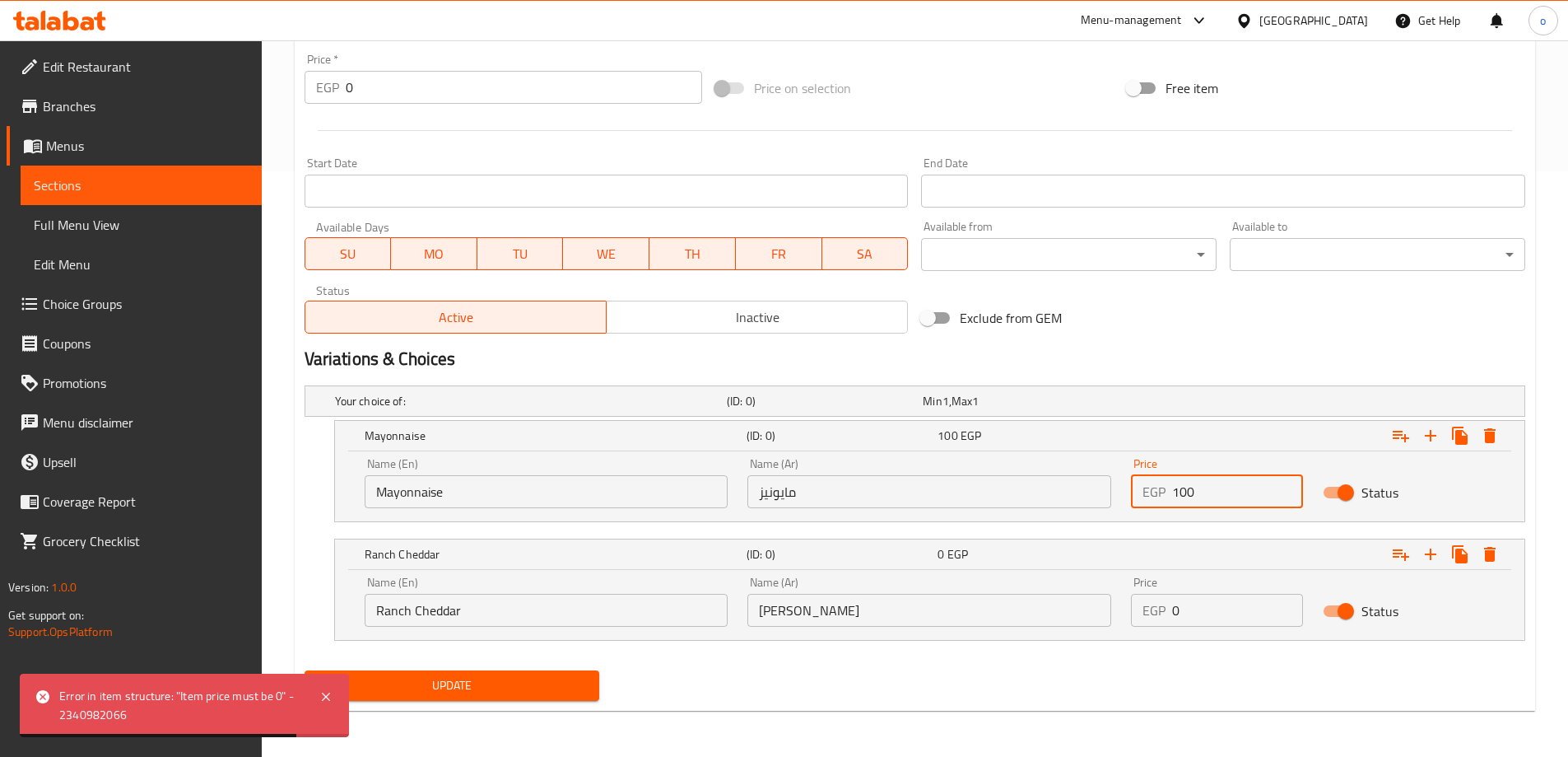
type input "100"
click at [1207, 618] on input "0" at bounding box center [1237, 610] width 131 height 33
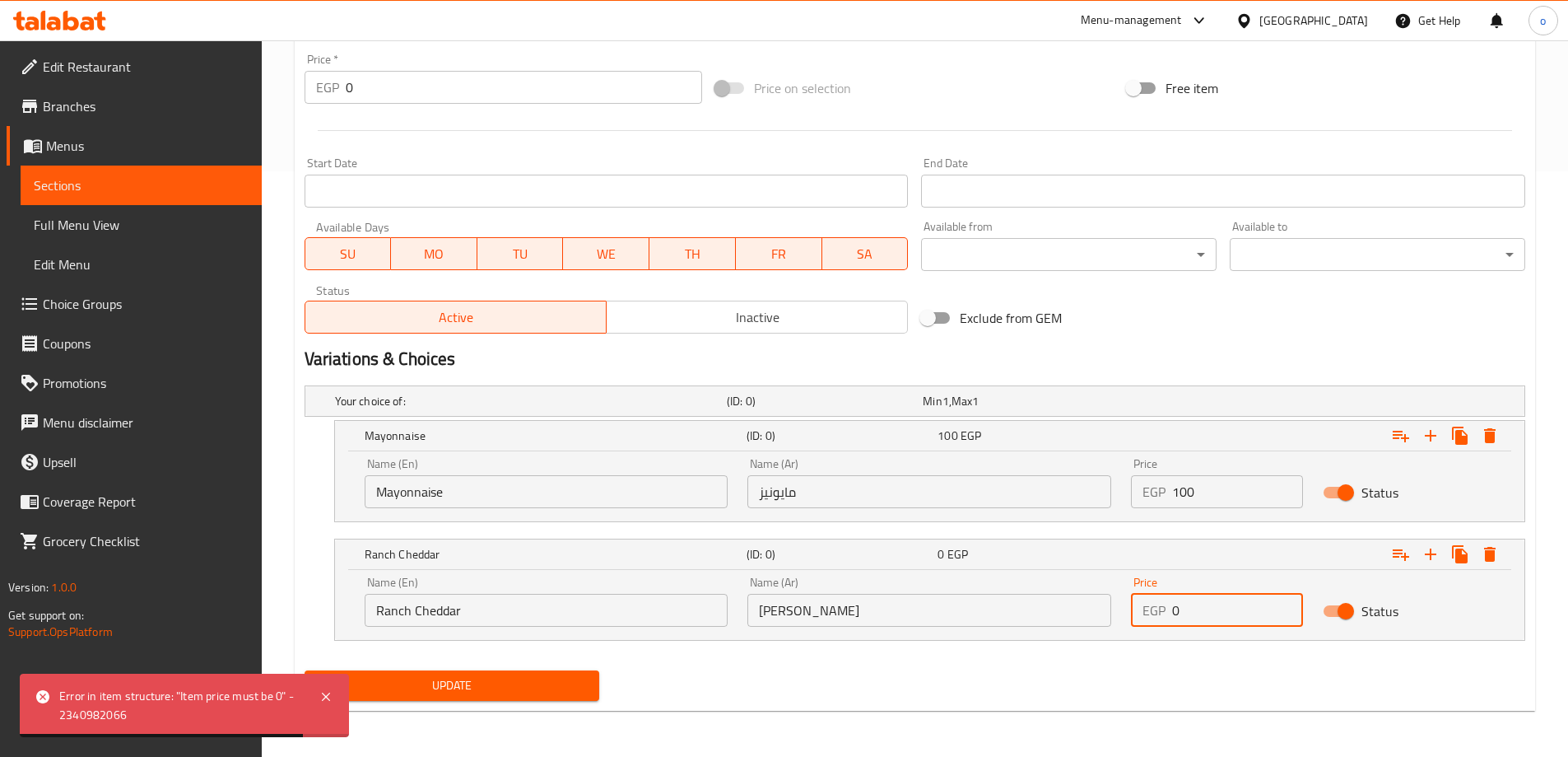
click at [1207, 618] on input "0" at bounding box center [1237, 610] width 131 height 33
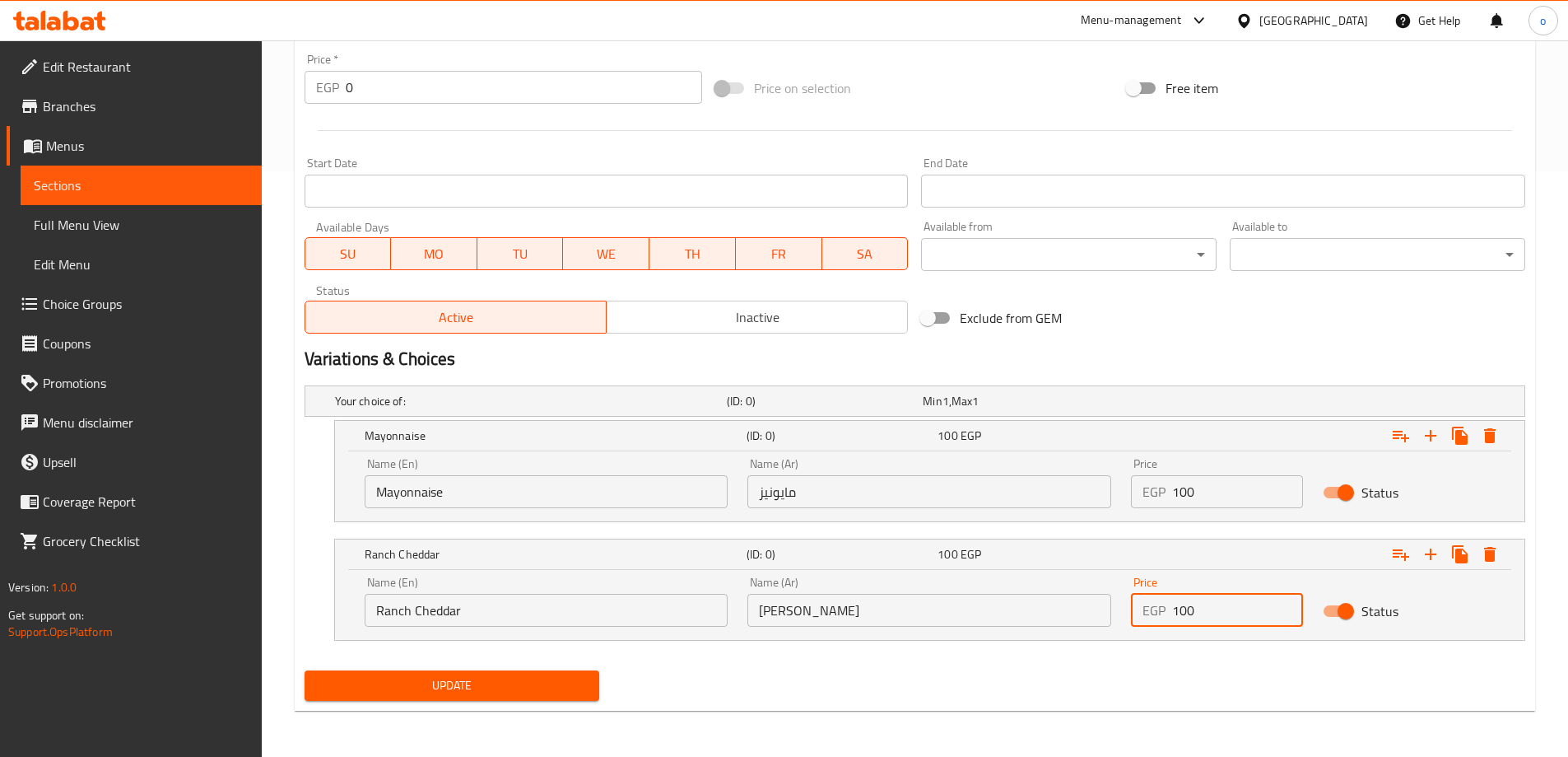
type input "100"
click at [1051, 649] on nav at bounding box center [915, 651] width 1221 height 13
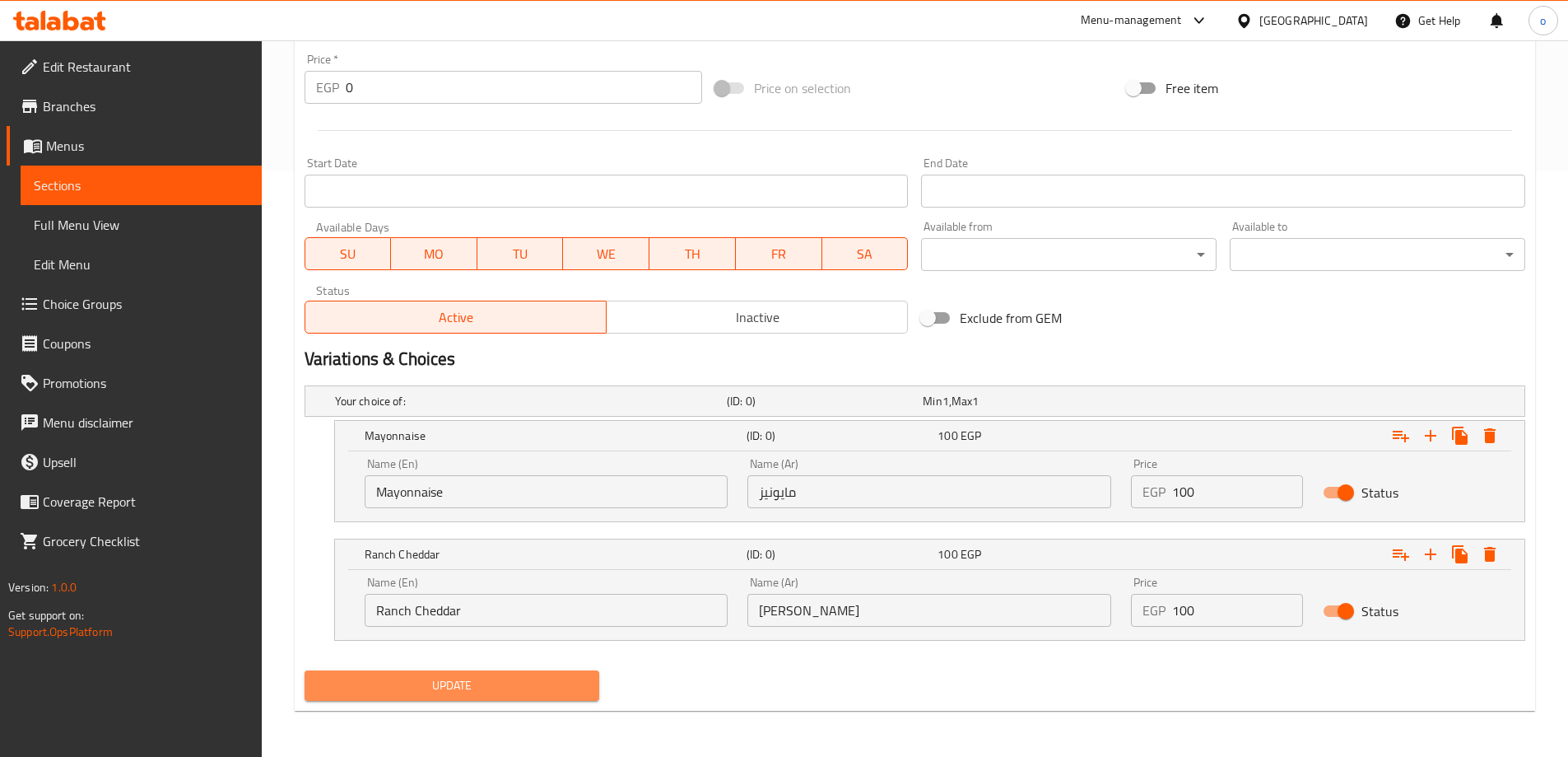
click at [569, 680] on span "Update" at bounding box center [453, 685] width 269 height 20
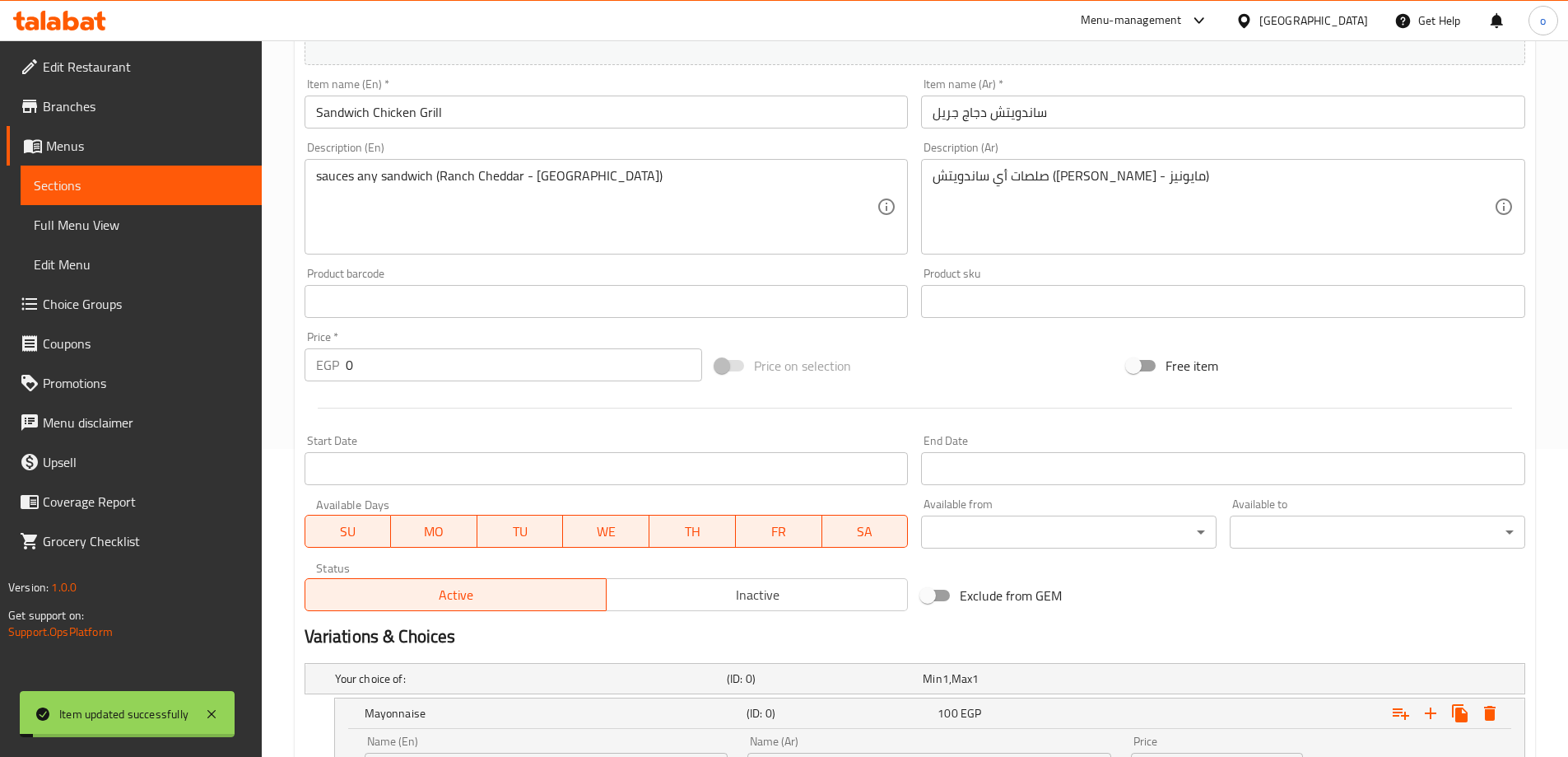
scroll to position [9, 0]
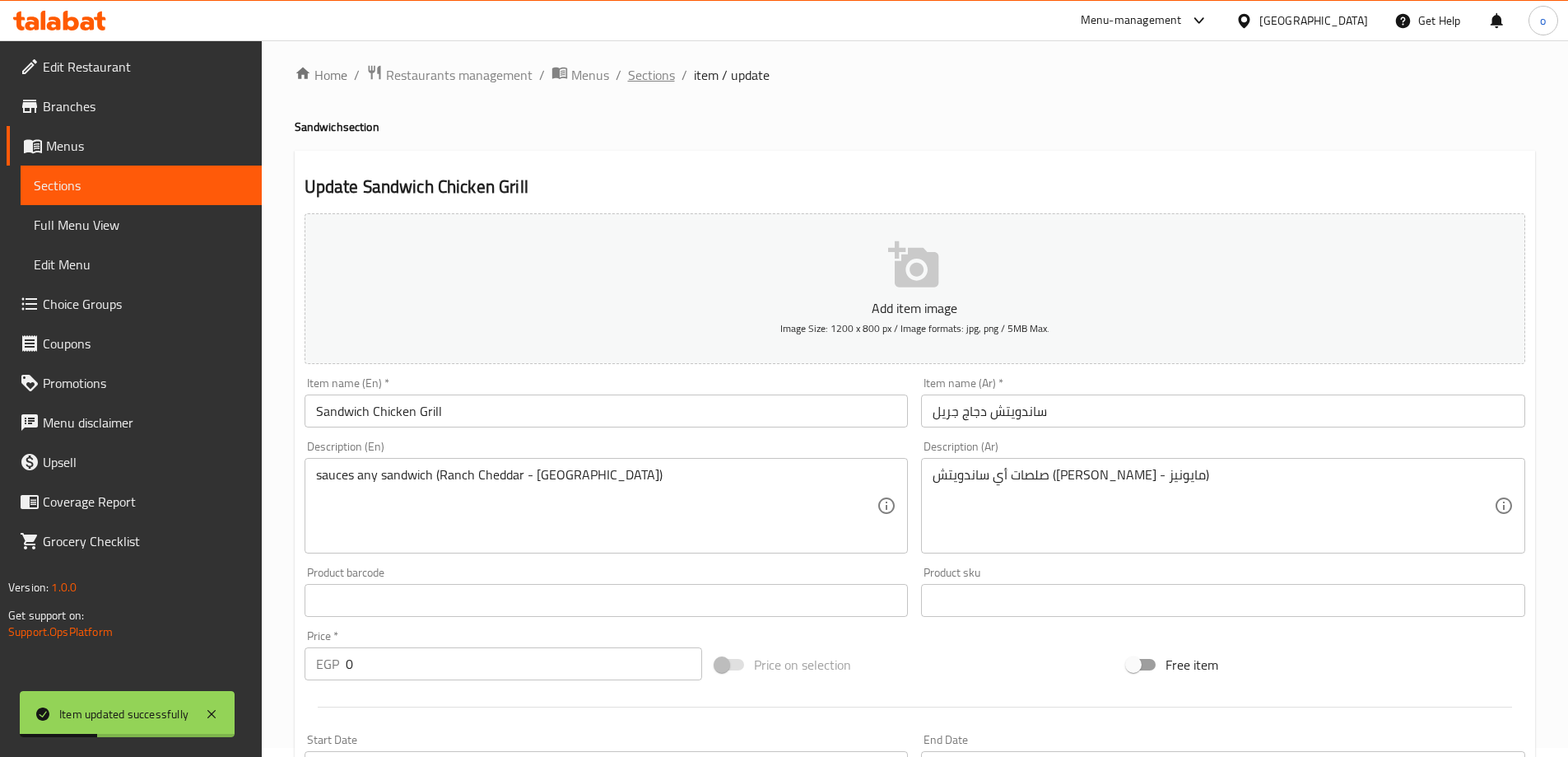
click at [660, 83] on span "Sections" at bounding box center [651, 75] width 47 height 20
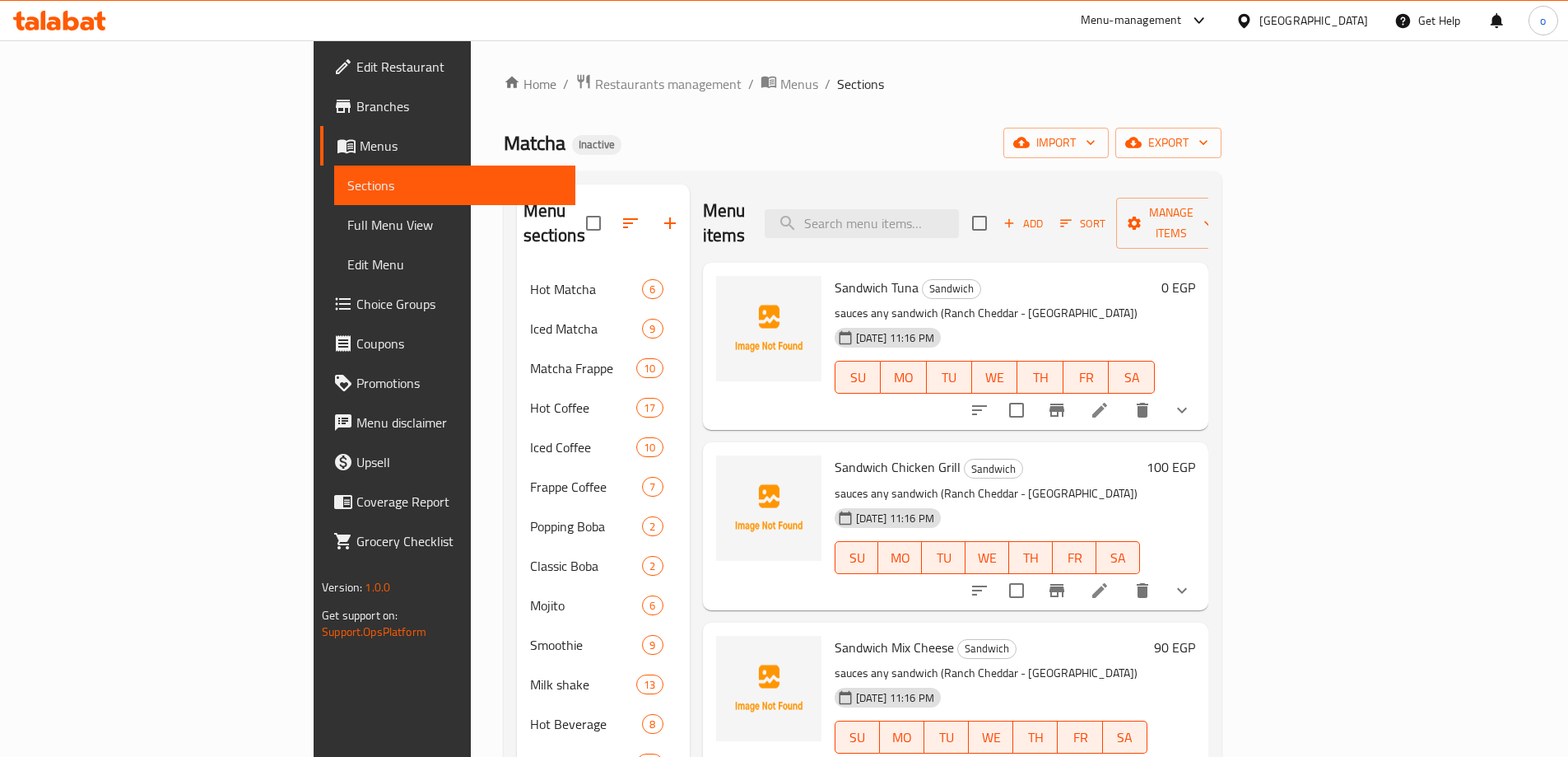
click at [1155, 303] on p "sauces any sandwich (Ranch Cheddar - [GEOGRAPHIC_DATA])" at bounding box center [994, 313] width 320 height 20
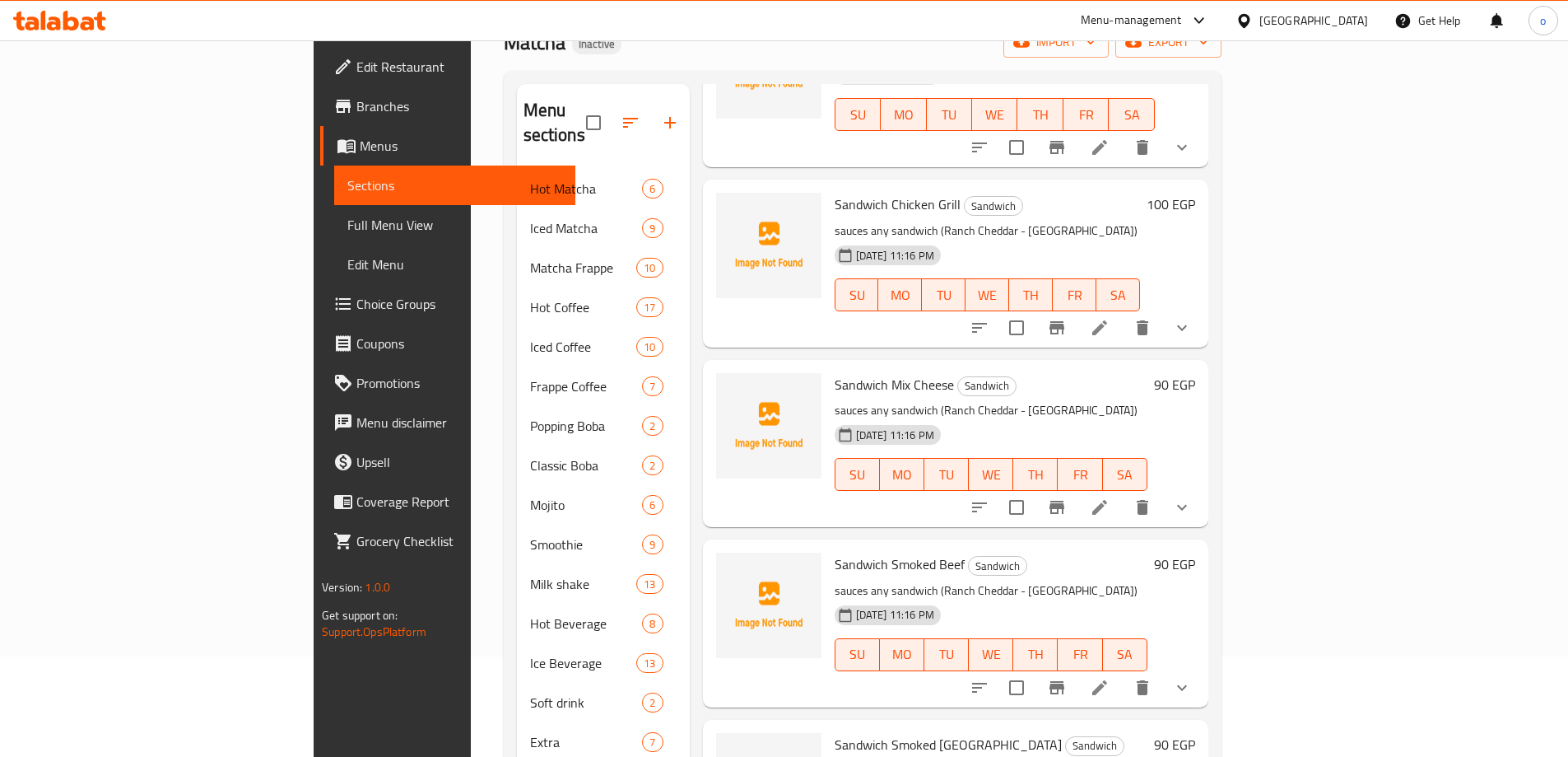
scroll to position [252, 0]
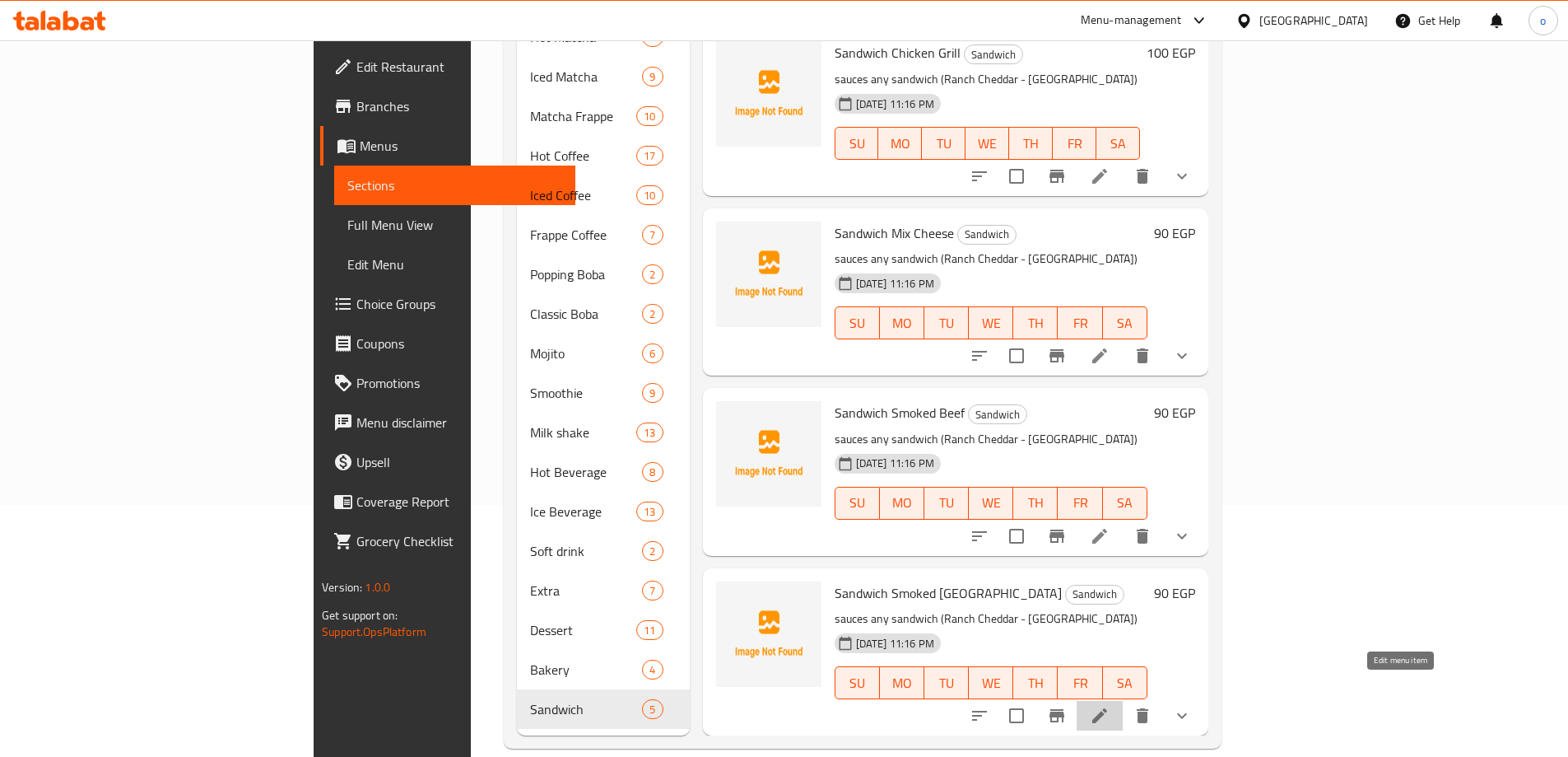
click at [1108, 708] on icon at bounding box center [1099, 715] width 14 height 14
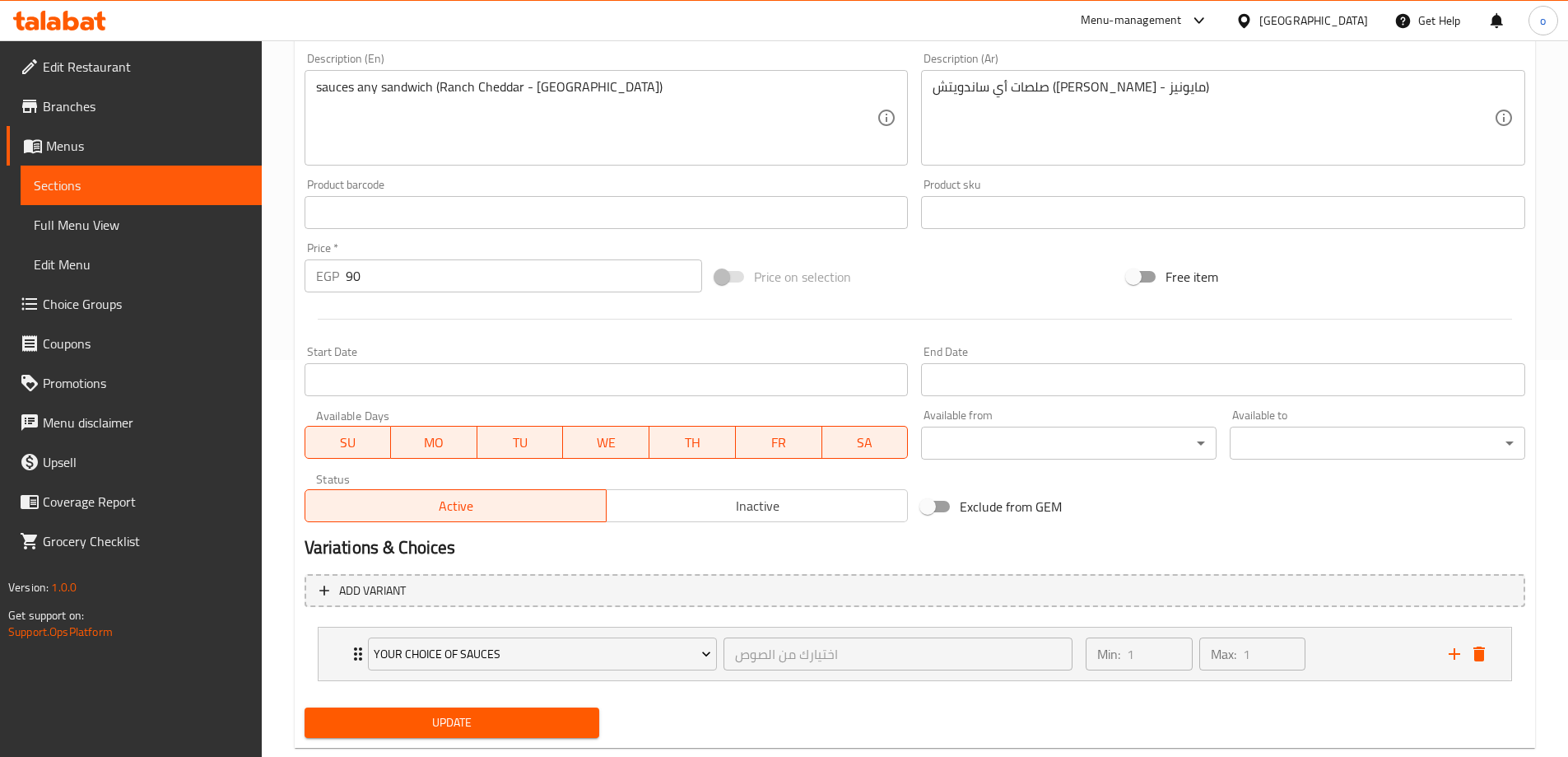
scroll to position [434, 0]
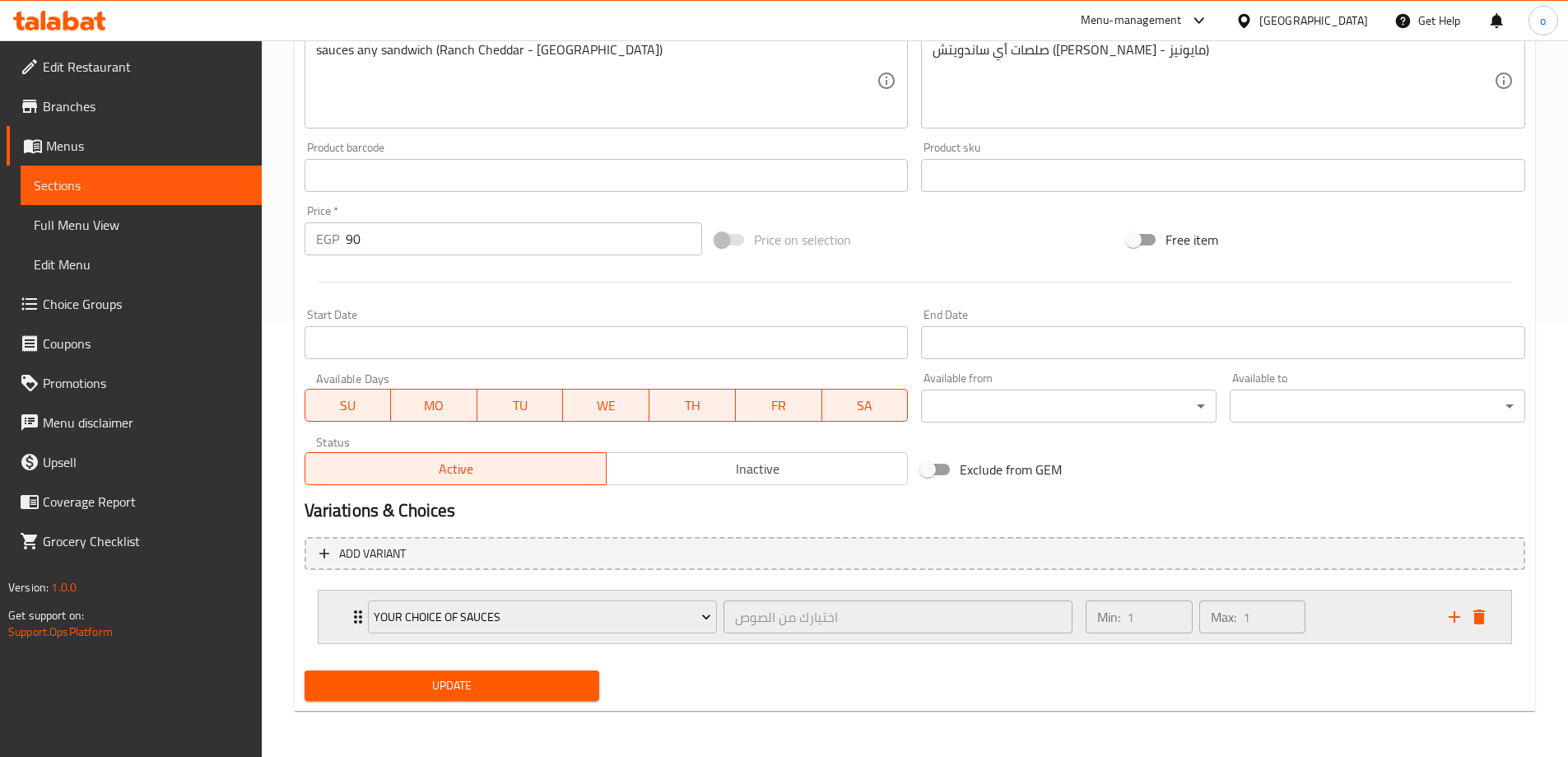
click at [338, 617] on div "your choice of sauces اختيارك من الصوص ​ Min: 1 ​ Max: 1 ​" at bounding box center [914, 617] width 1193 height 53
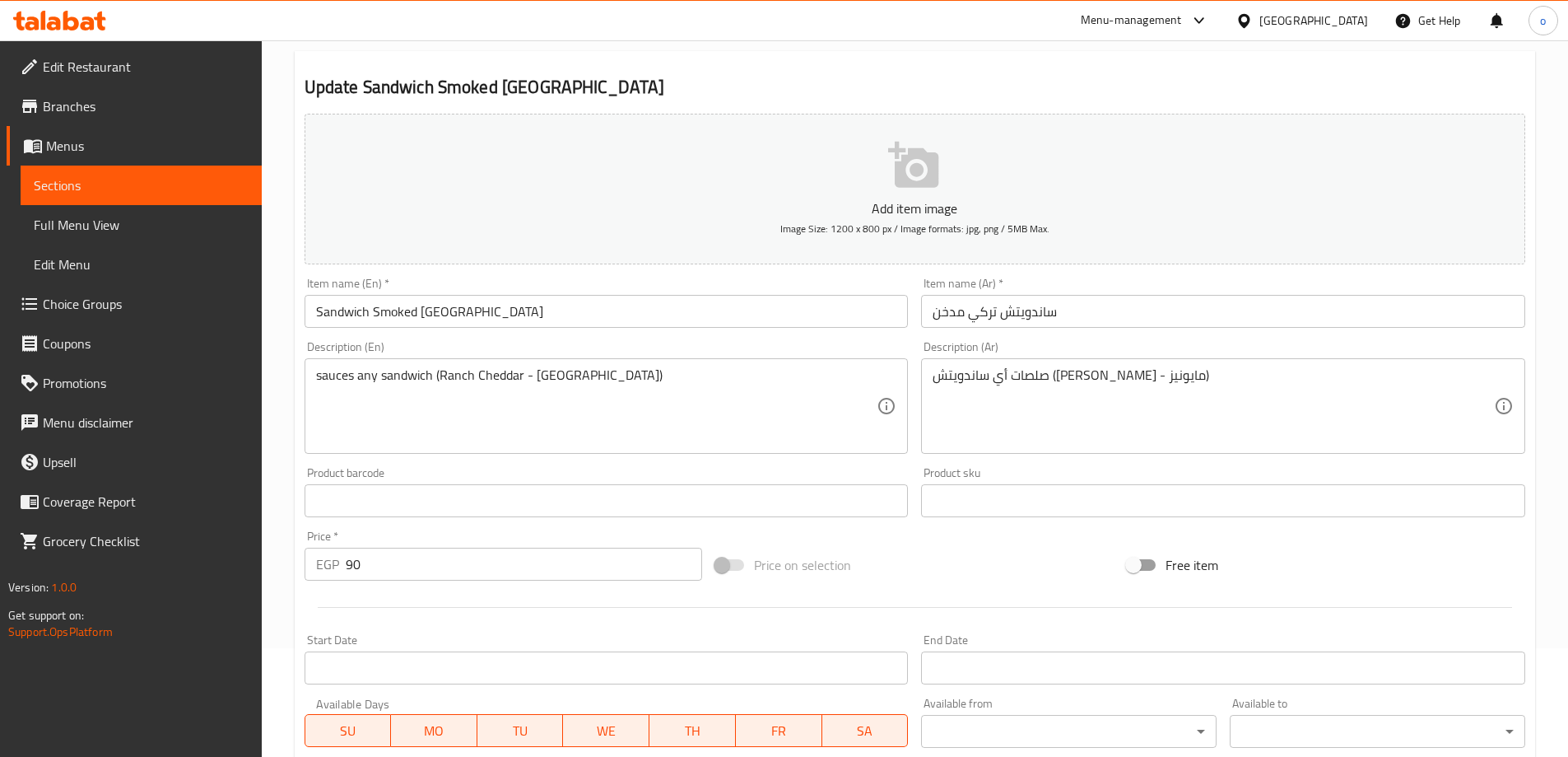
scroll to position [0, 0]
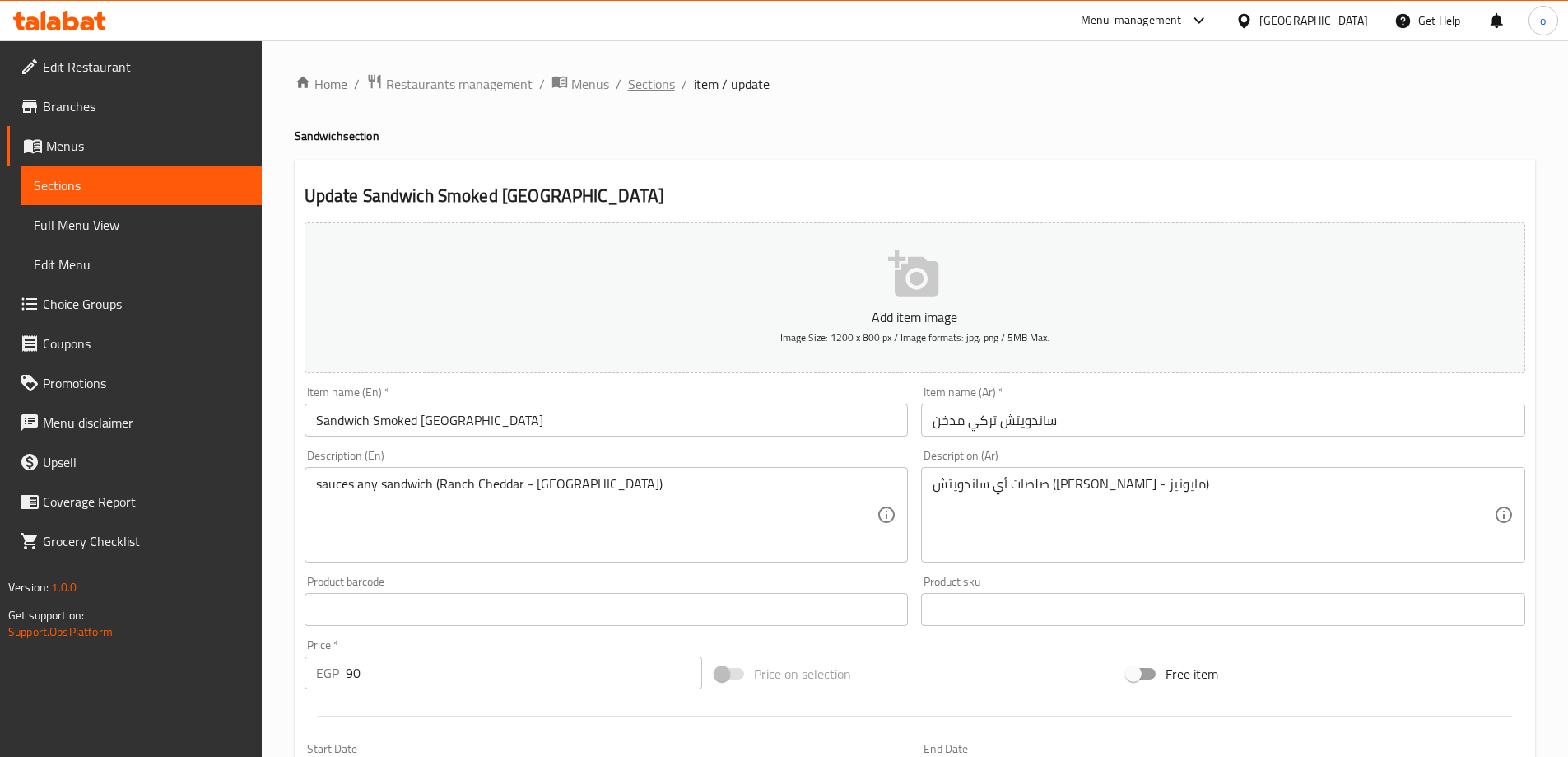
click at [655, 89] on span "Sections" at bounding box center [651, 84] width 47 height 20
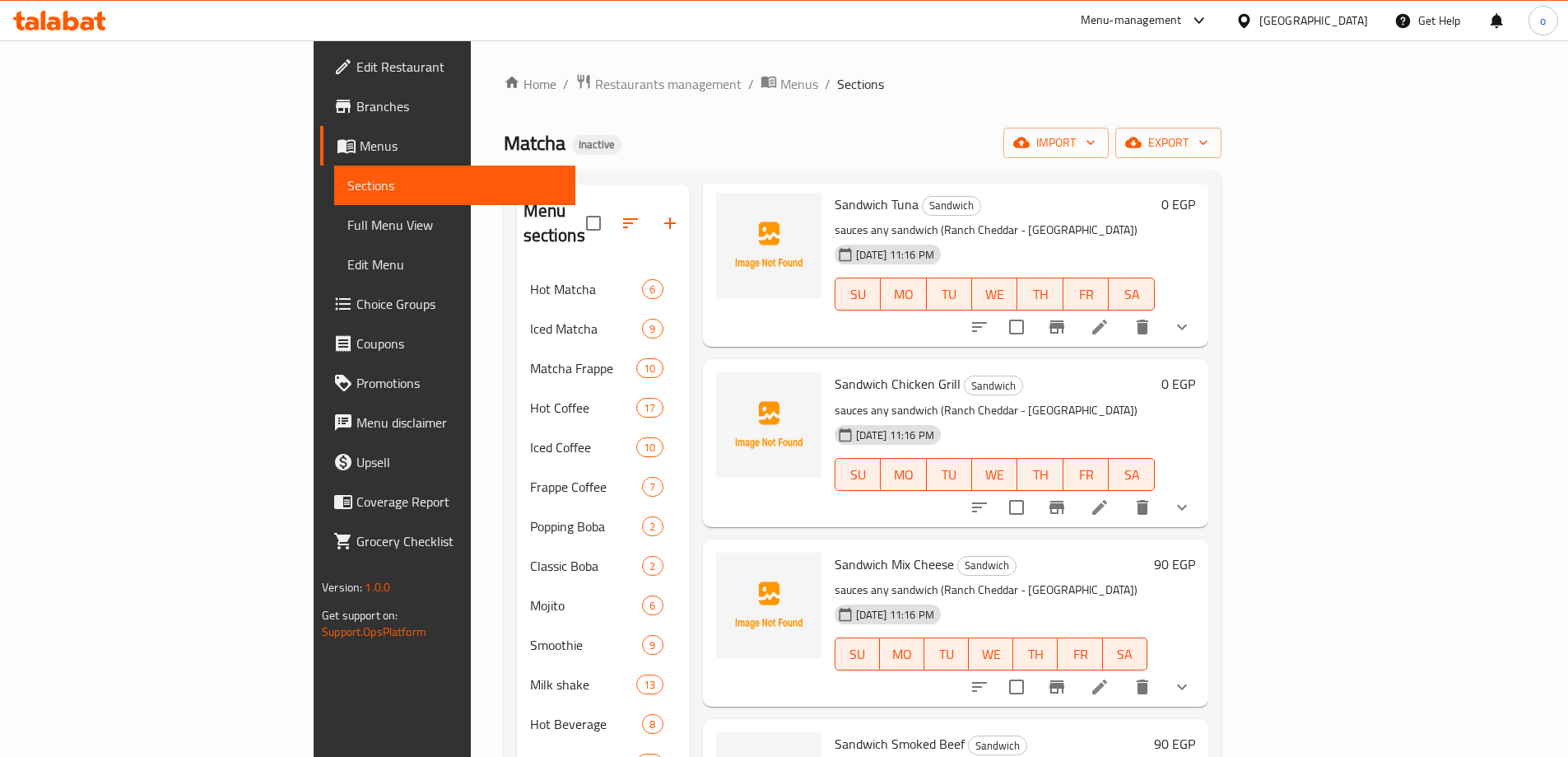
scroll to position [163, 0]
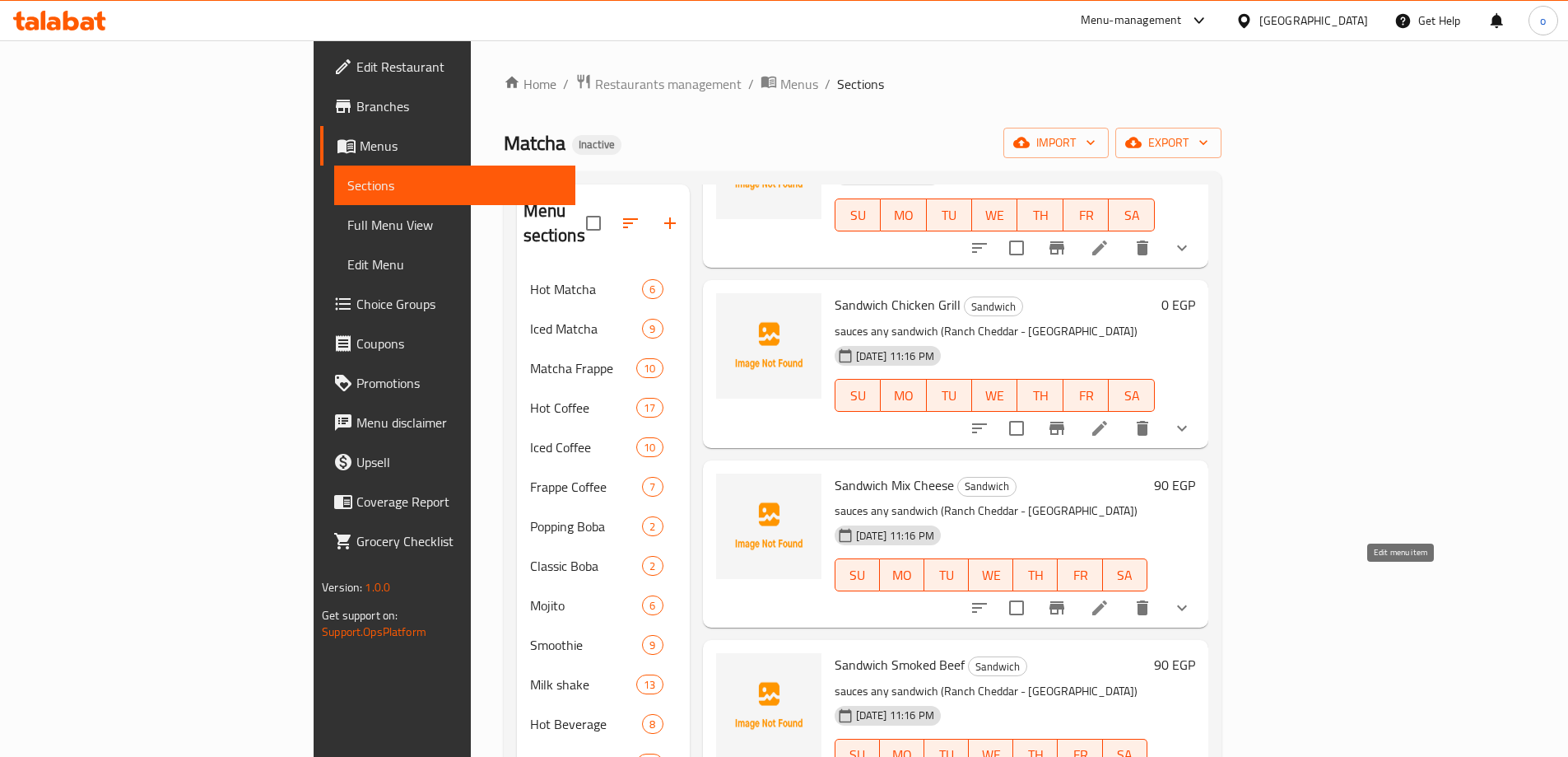
click at [1109, 598] on icon at bounding box center [1100, 608] width 20 height 20
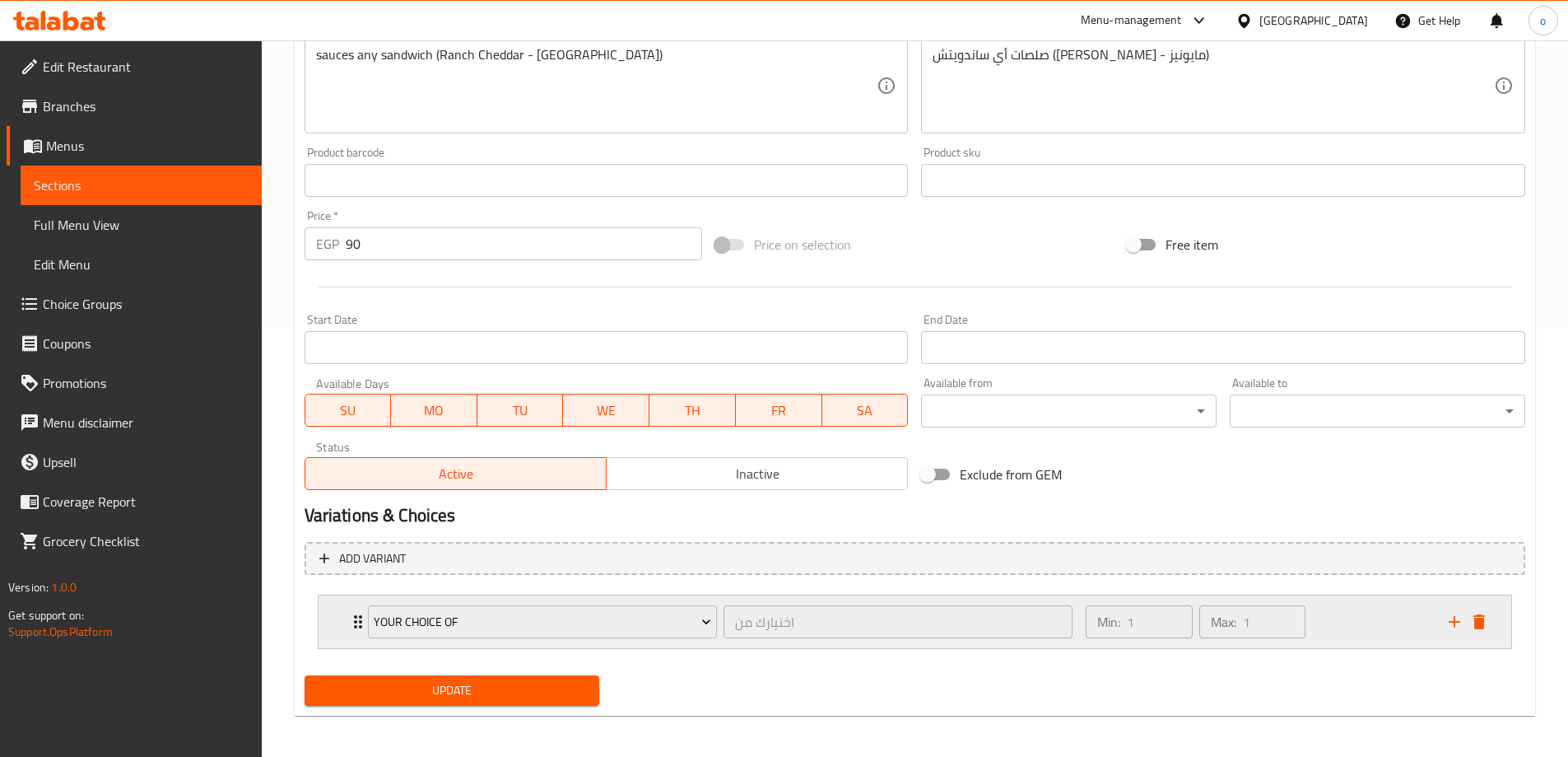
scroll to position [434, 0]
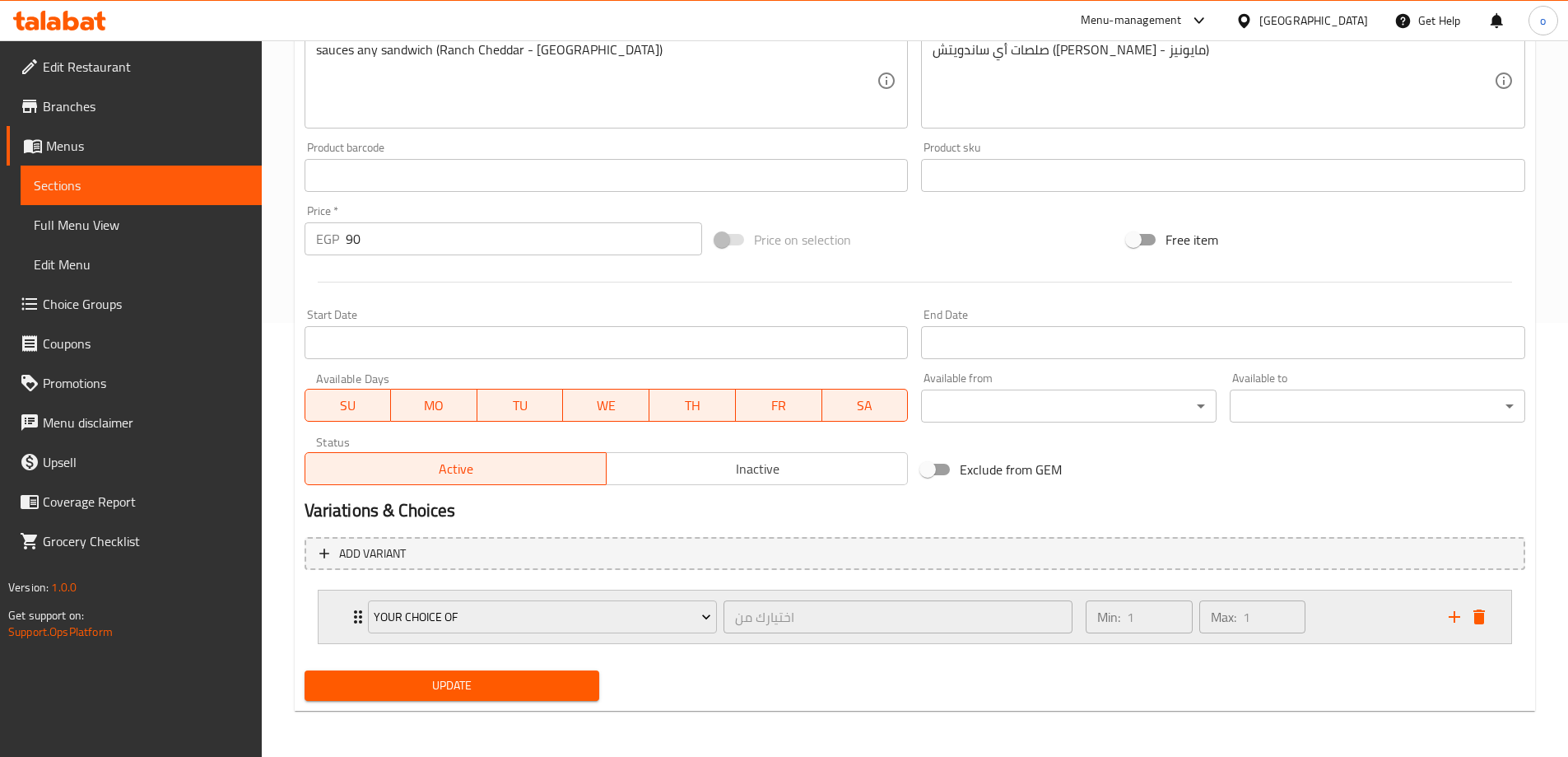
click at [347, 611] on div "your choice of اختيارك من ​ Min: 1 ​ Max: 1 ​" at bounding box center [914, 617] width 1193 height 53
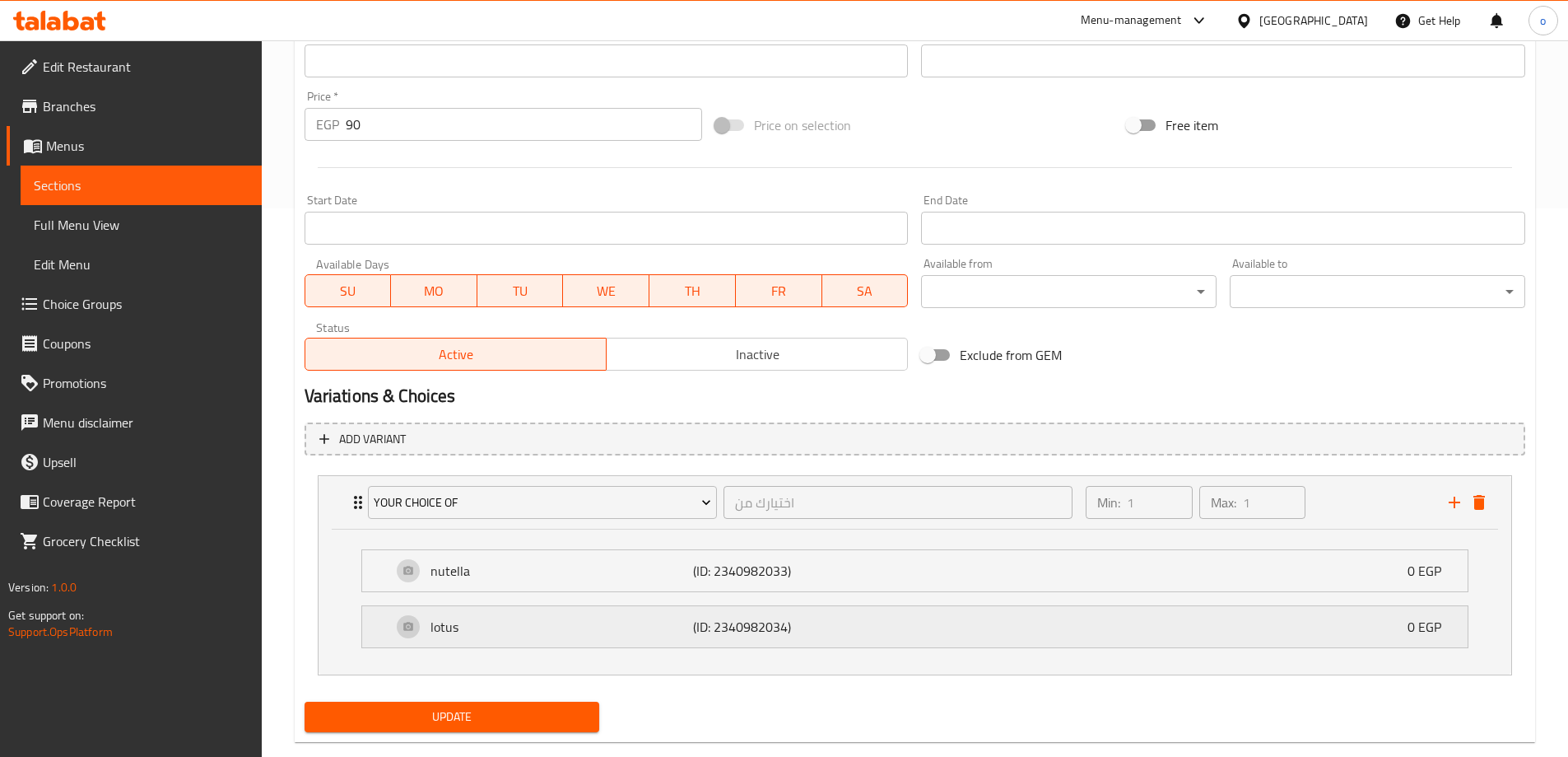
scroll to position [580, 0]
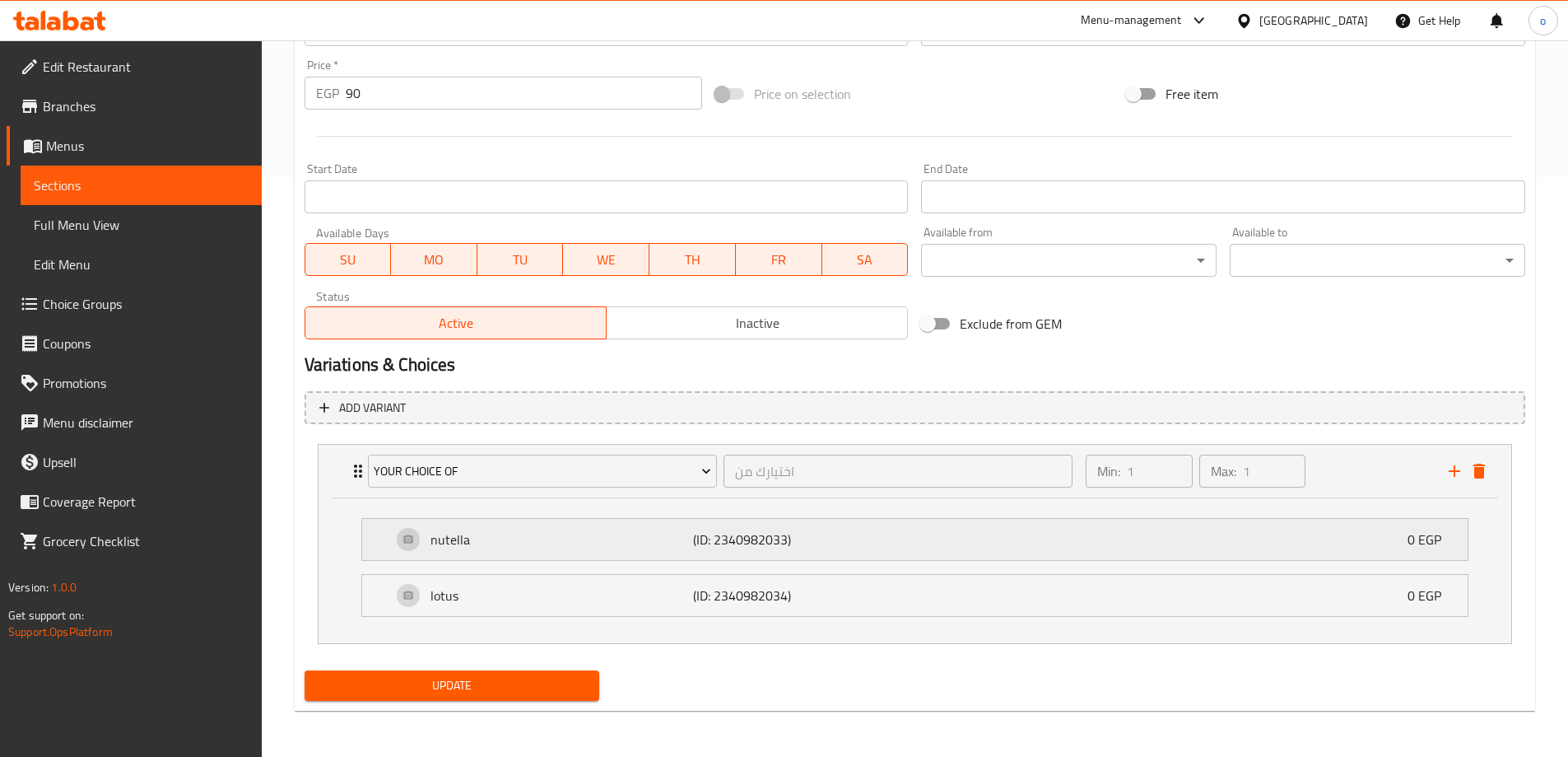
click at [1422, 543] on p "0 EGP" at bounding box center [1431, 540] width 47 height 20
click at [1172, 558] on div "your choice of اختيارك من ​ Min: 1 ​ Max: 1 ​ nutella (ID: 2340982033) 0 EGP Na…" at bounding box center [915, 544] width 1221 height 214
click at [783, 542] on p "(ID: 2340982033)" at bounding box center [781, 540] width 175 height 20
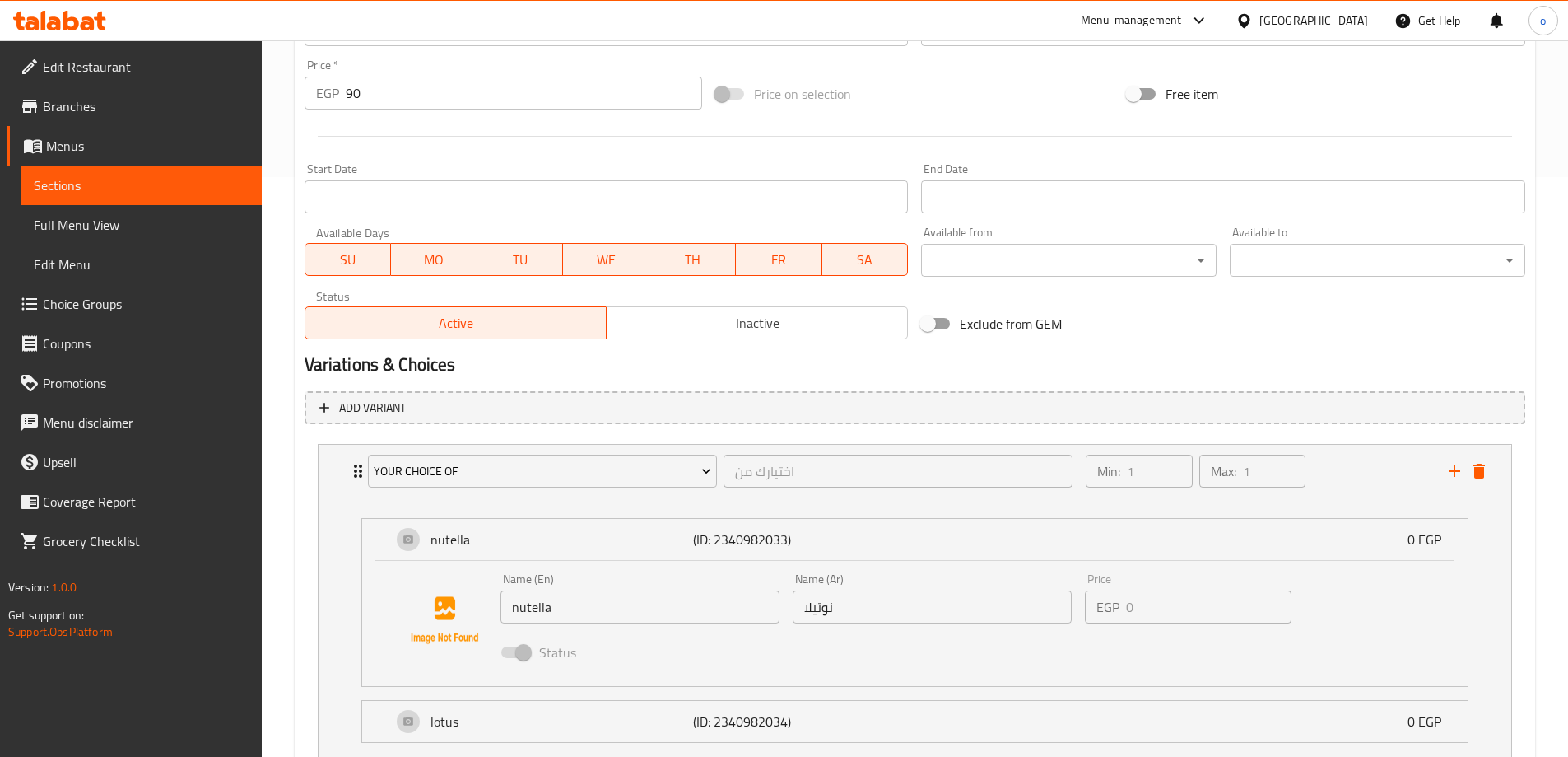
click at [783, 542] on p "(ID: 2340982033)" at bounding box center [781, 540] width 175 height 20
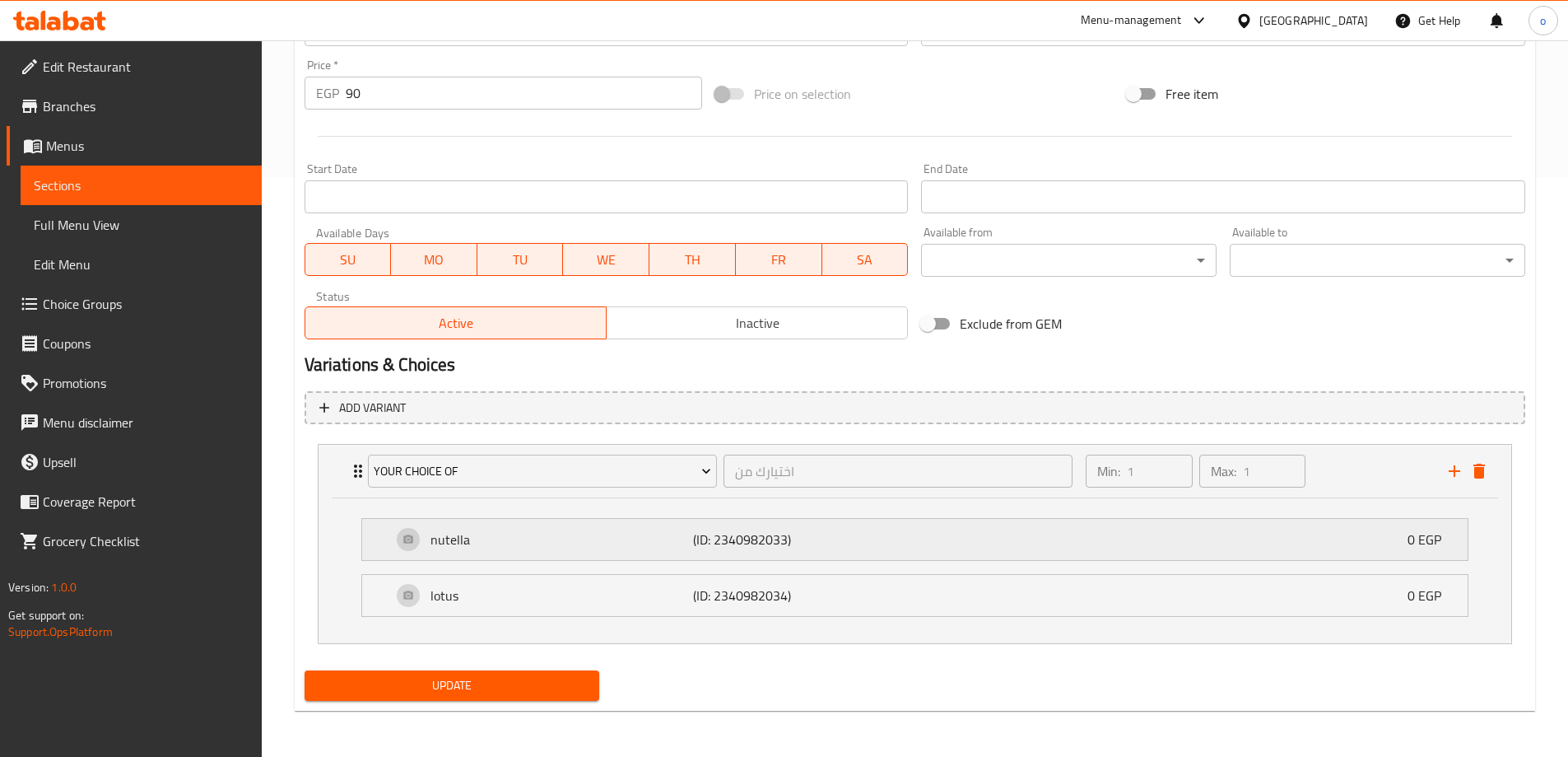
click at [831, 534] on p "(ID: 2340982033)" at bounding box center [781, 540] width 175 height 20
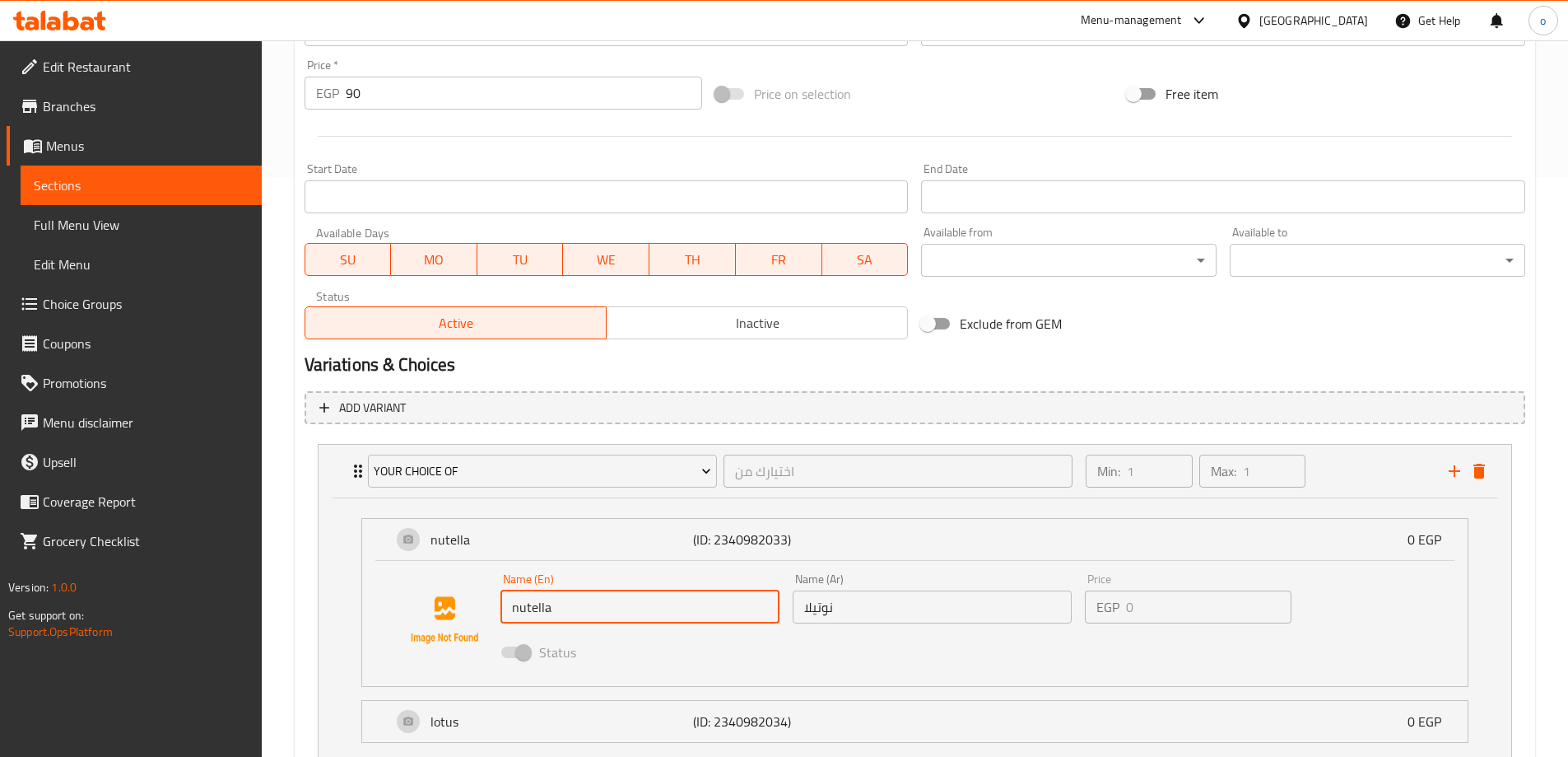
click at [633, 610] on input "nutella" at bounding box center [640, 607] width 279 height 33
drag, startPoint x: 627, startPoint y: 613, endPoint x: 492, endPoint y: 615, distance: 135.0
click at [492, 615] on div "Name (En) nutella Name (En) Name (Ar) نوتيلا Name (Ar) Price EGP 0 Price Status" at bounding box center [914, 620] width 1053 height 112
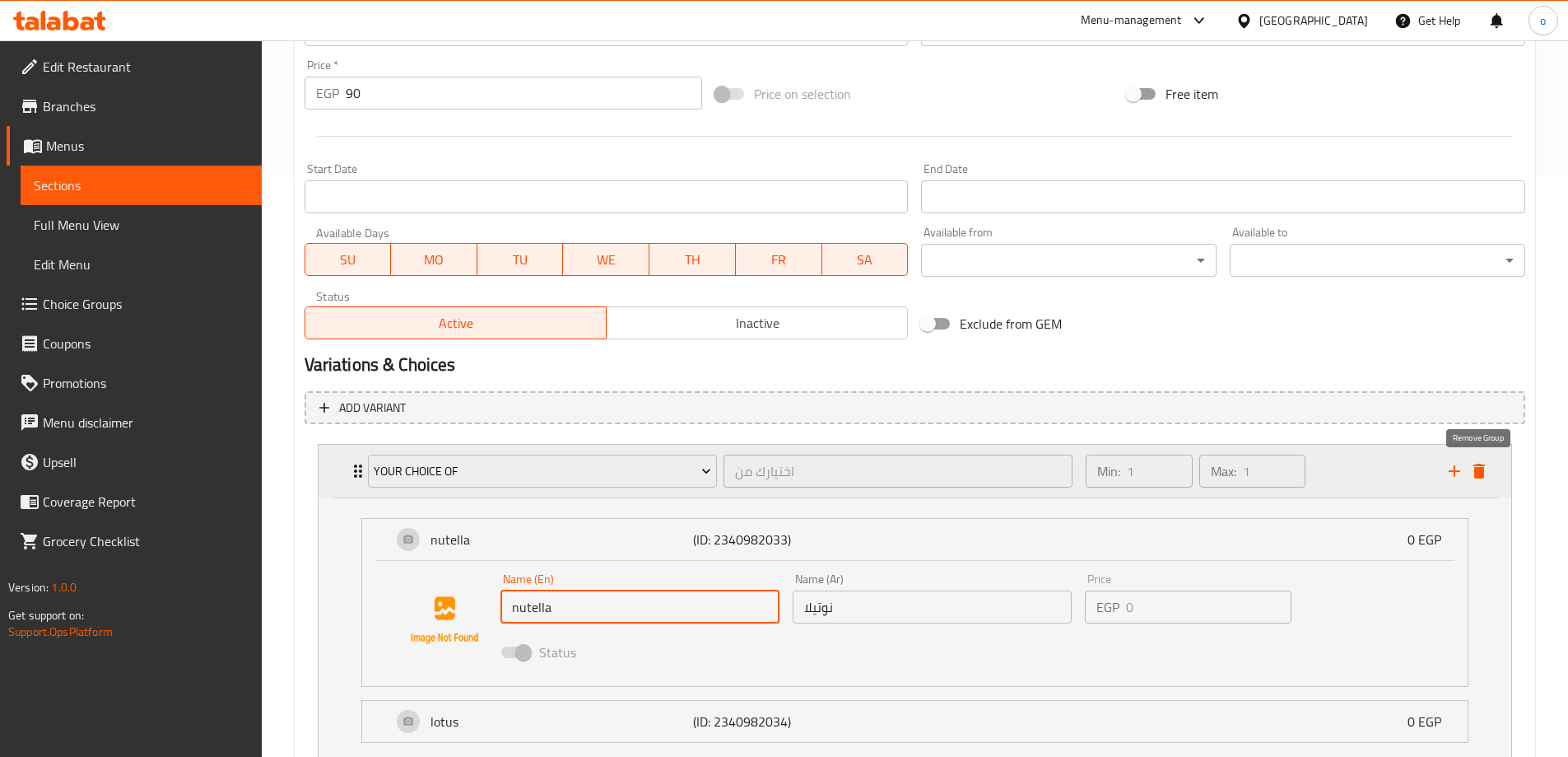
click at [1477, 471] on icon "delete" at bounding box center [1480, 470] width 12 height 14
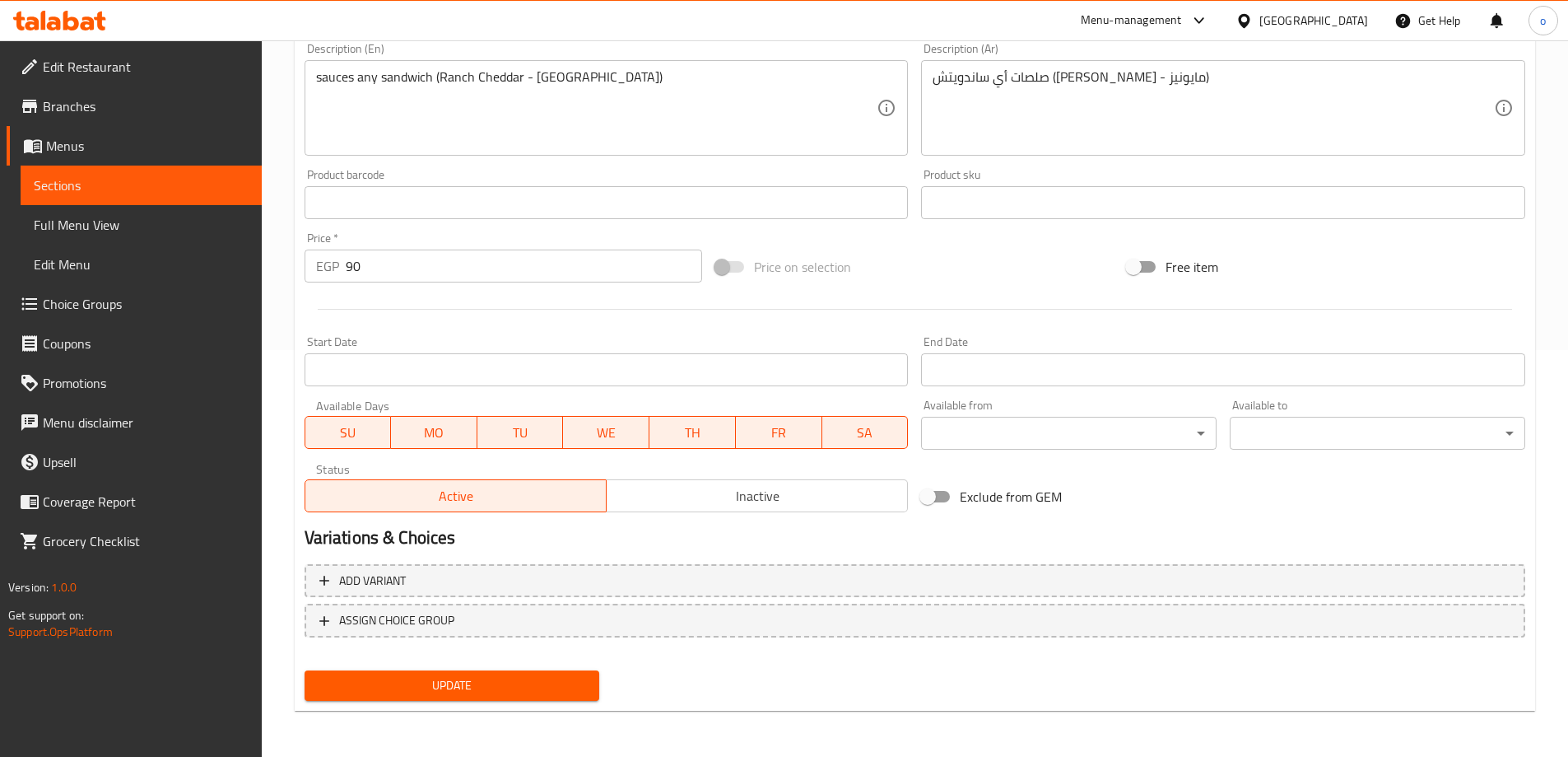
scroll to position [407, 0]
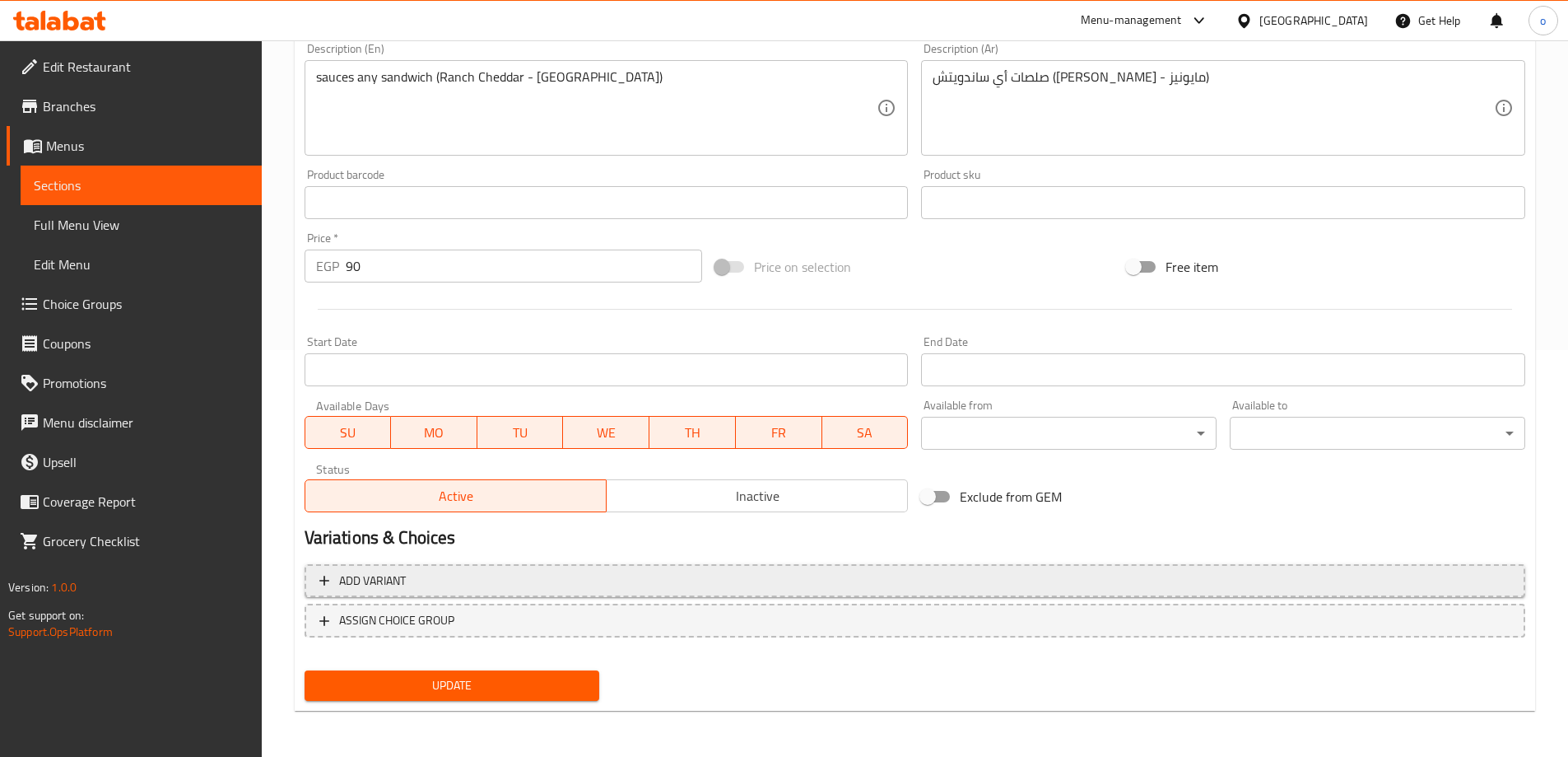
click at [624, 590] on span "Add variant" at bounding box center [914, 580] width 1191 height 20
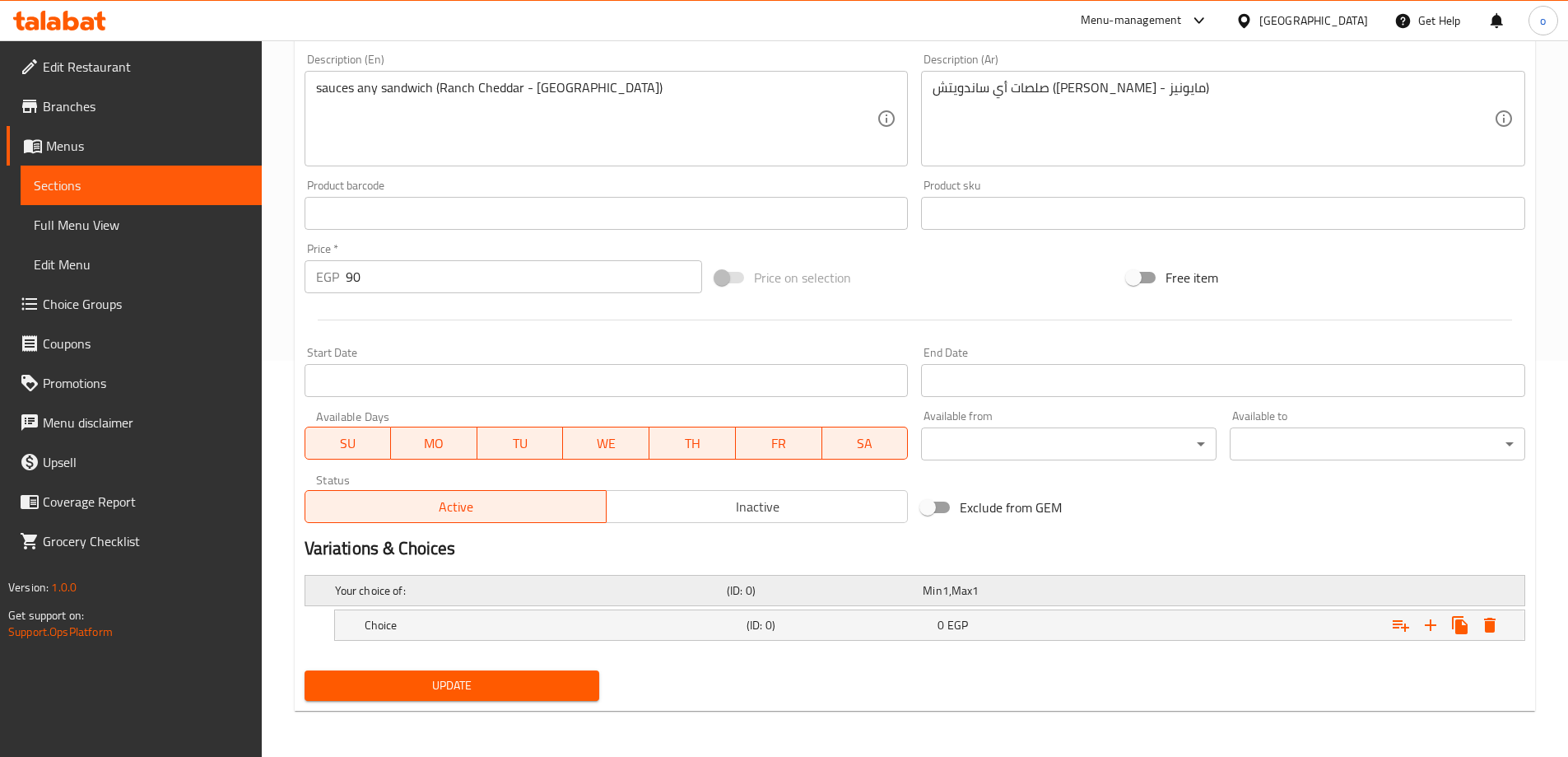
scroll to position [396, 0]
click at [1436, 628] on icon "Expand" at bounding box center [1431, 625] width 20 height 20
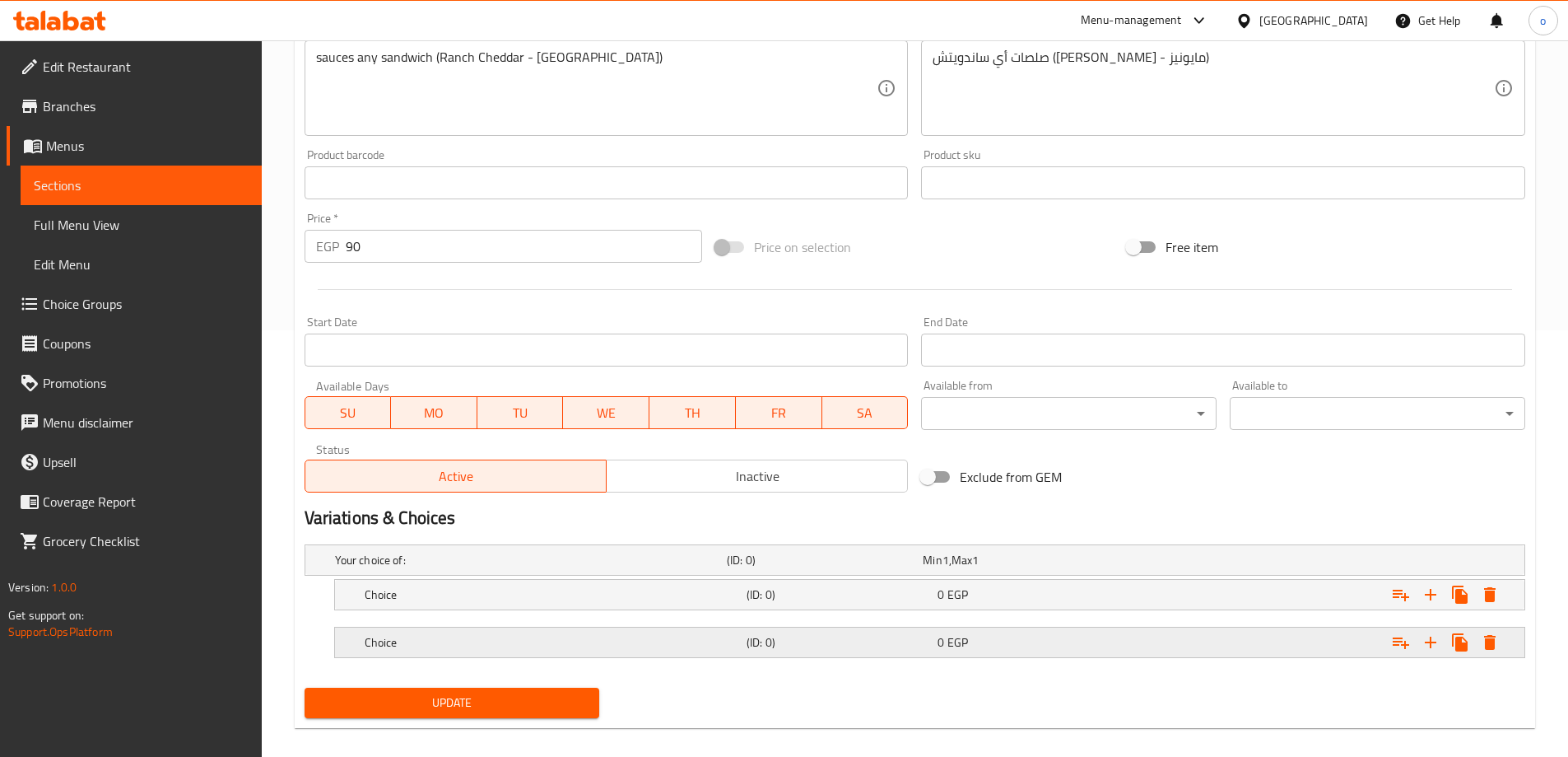
scroll to position [444, 0]
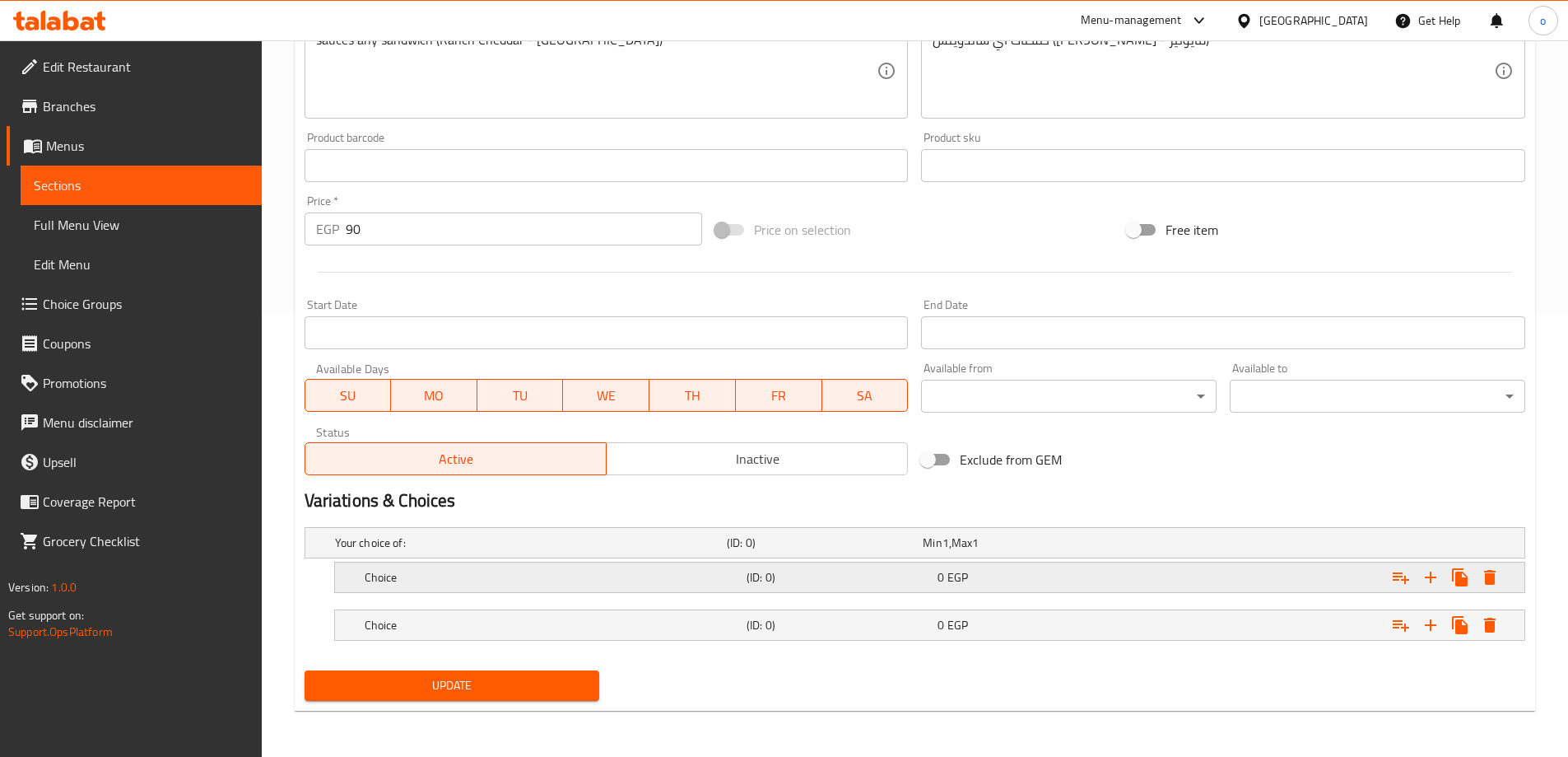
click at [810, 572] on h5 "(ID: 0)" at bounding box center [839, 577] width 185 height 16
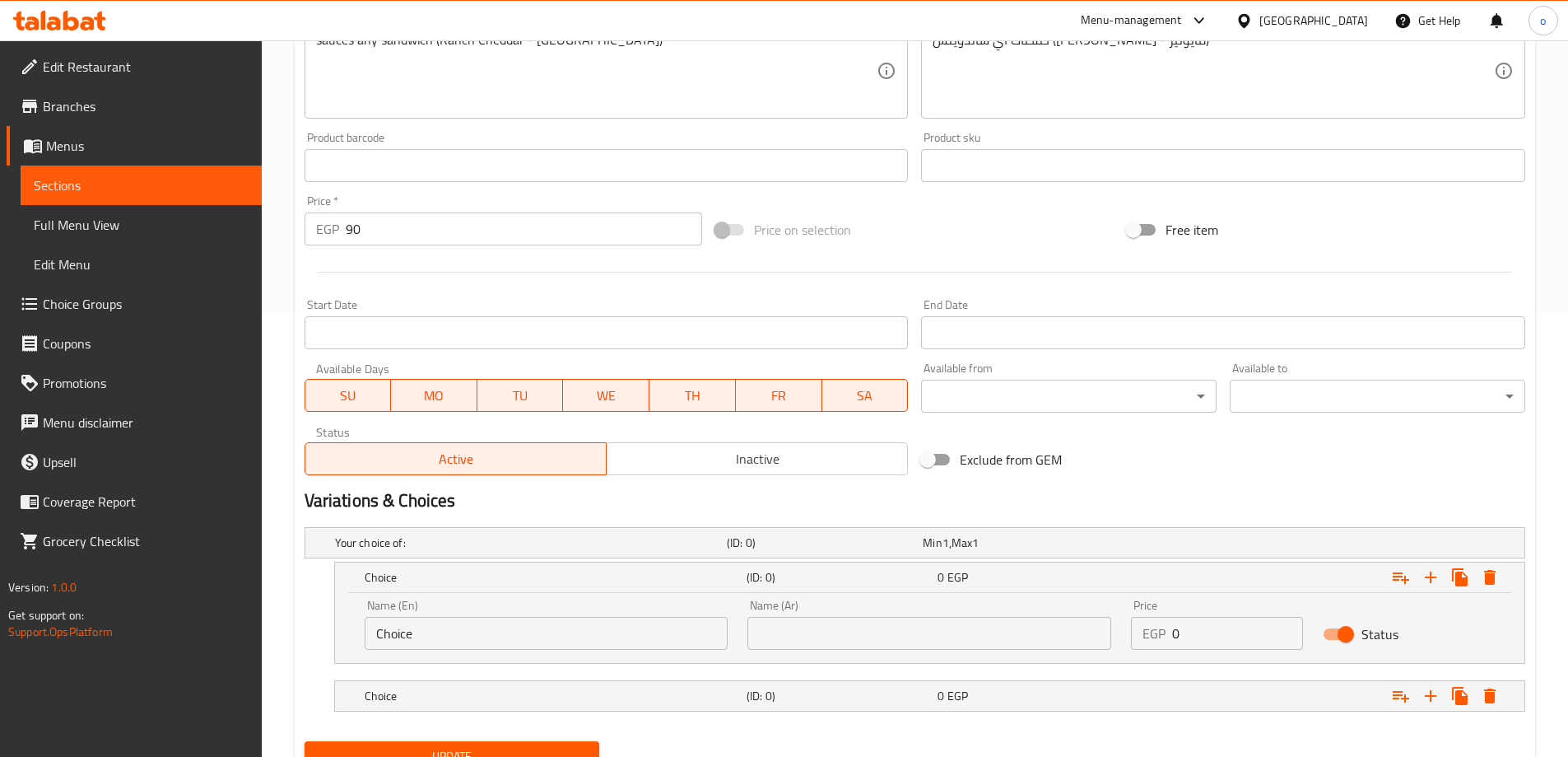
click at [593, 640] on input "Choice" at bounding box center [546, 633] width 363 height 33
paste input "Ranch Cheddar"
type input "Ranch Cheddar"
click at [809, 637] on input "text" at bounding box center [930, 633] width 363 height 33
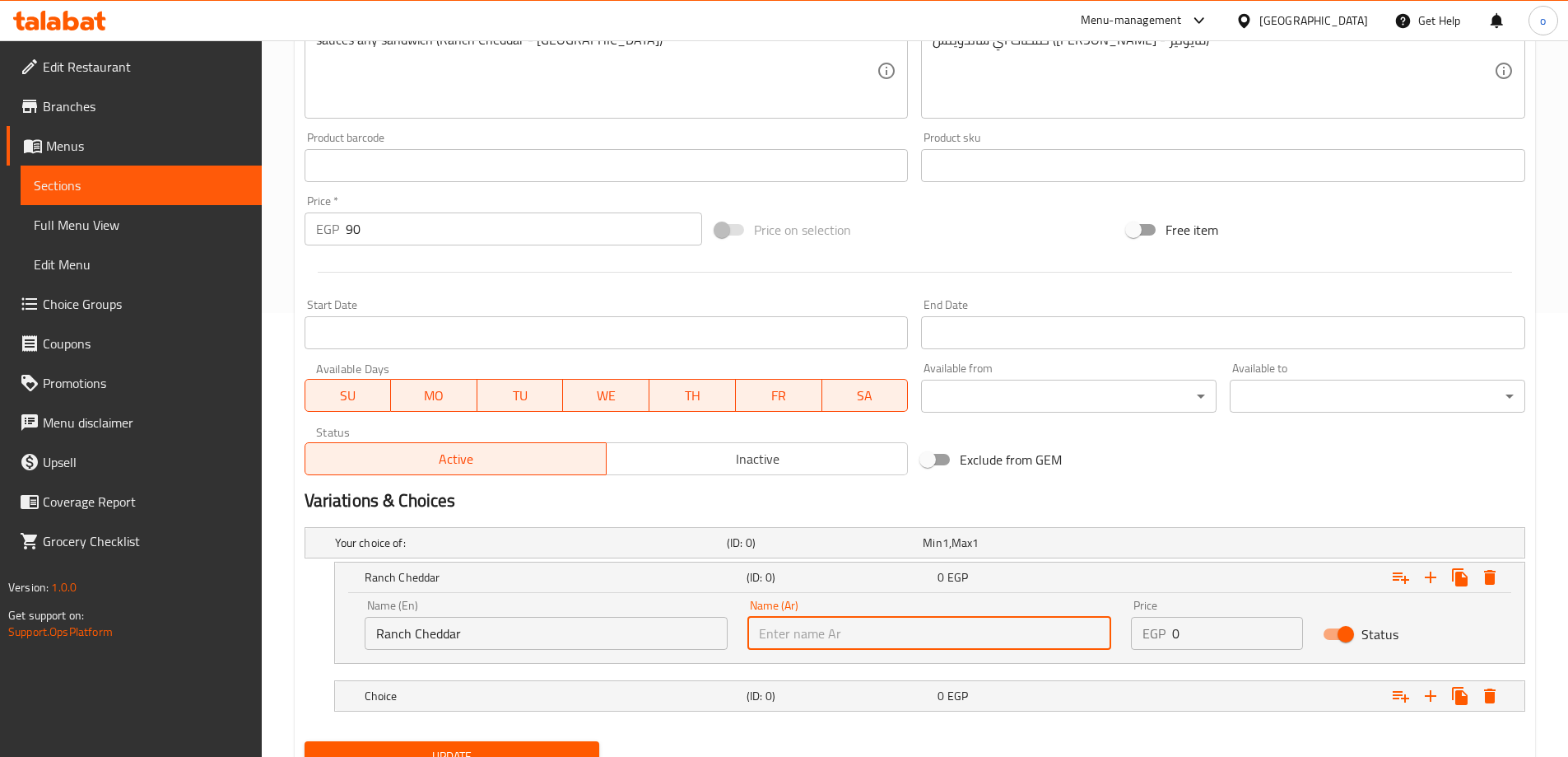
type input "[PERSON_NAME]"
click at [633, 690] on h5 "Choice" at bounding box center [552, 695] width 375 height 16
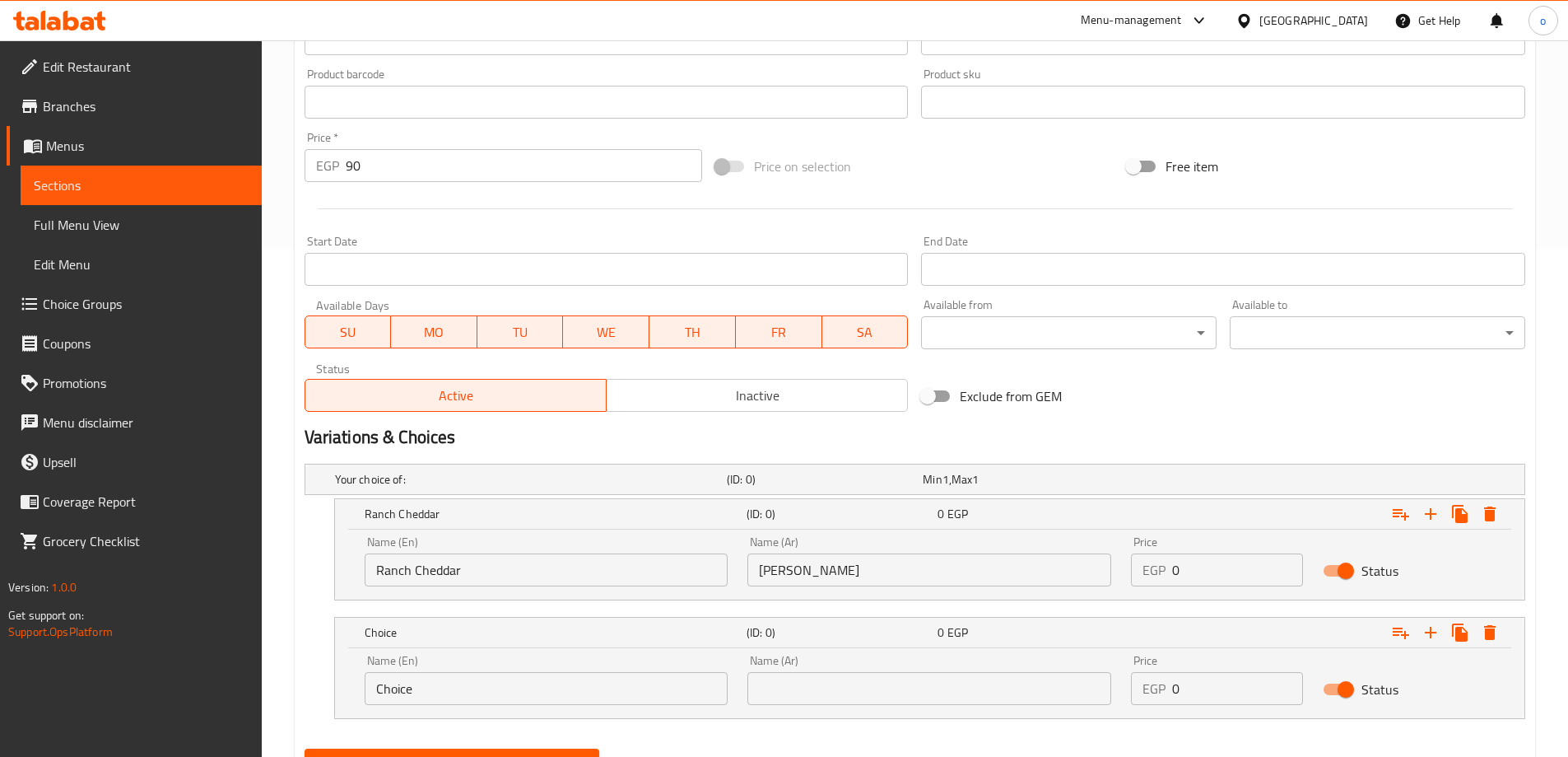
scroll to position [586, 0]
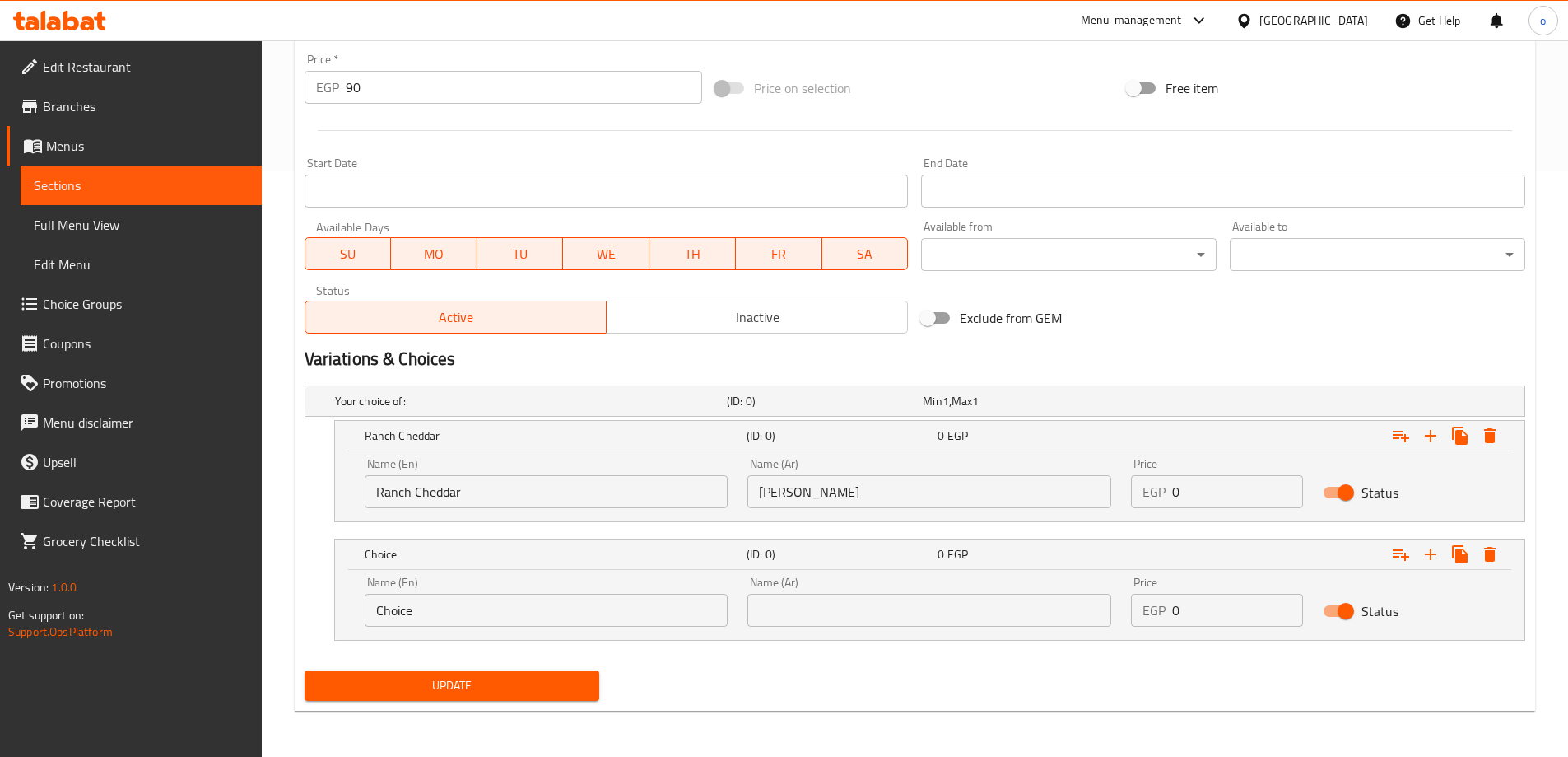
click at [535, 617] on input "Choice" at bounding box center [546, 610] width 363 height 33
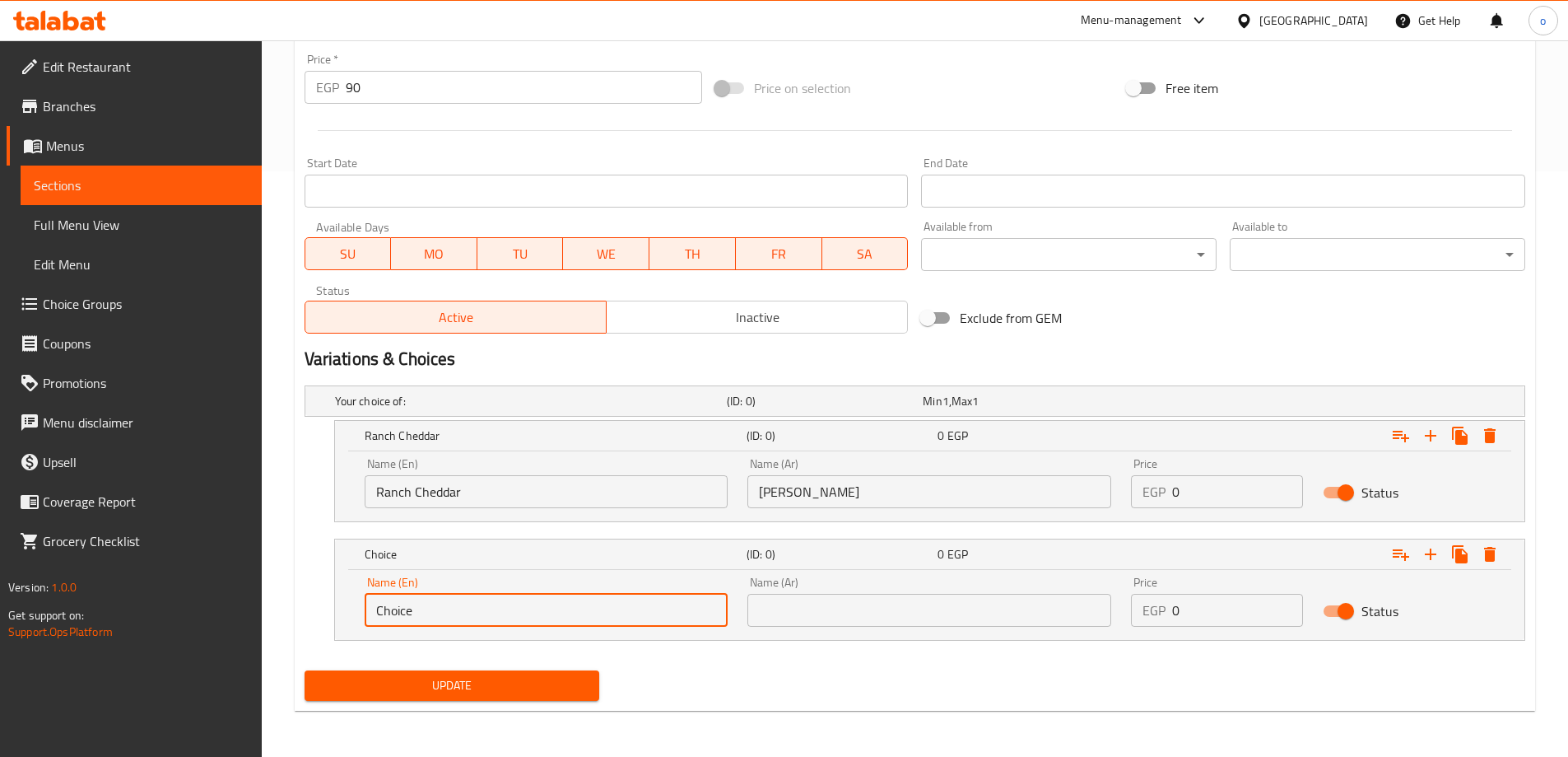
click at [535, 617] on input "Choice" at bounding box center [546, 610] width 363 height 33
type input "ة"
type input "Mayonnaise"
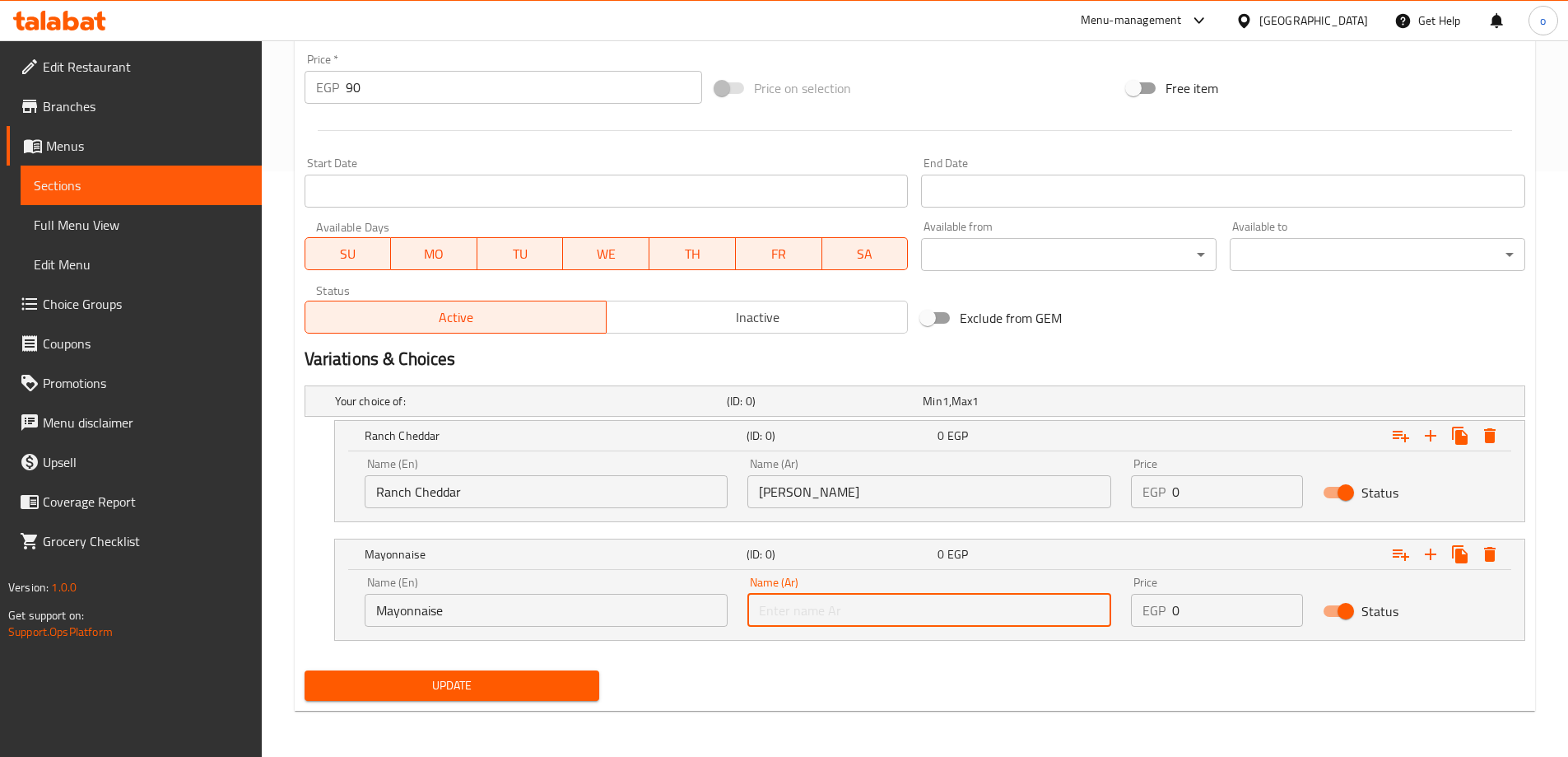
click at [878, 606] on input "text" at bounding box center [930, 610] width 363 height 33
type input "مايونيز"
click at [544, 677] on span "Update" at bounding box center [453, 685] width 269 height 20
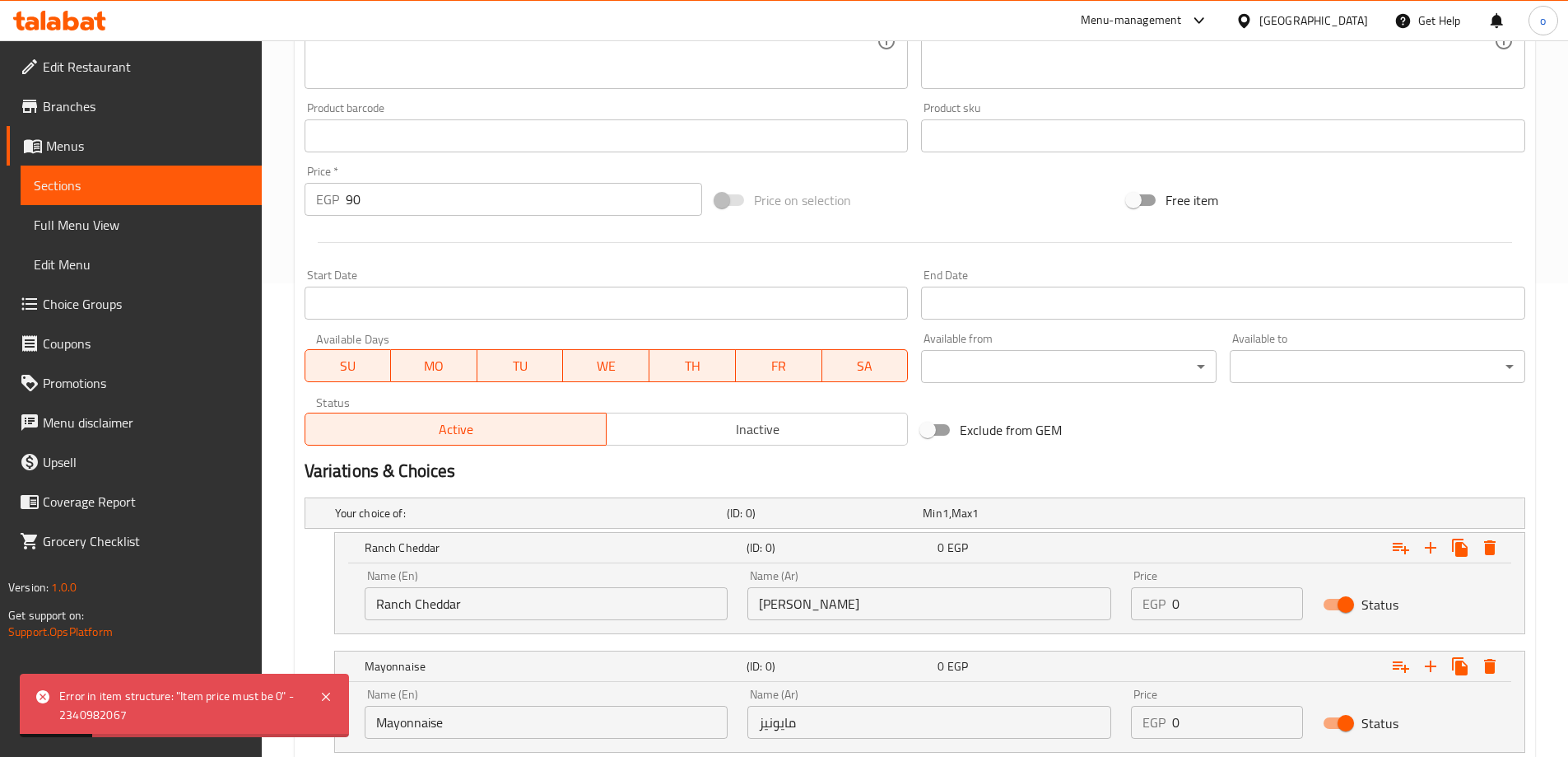
scroll to position [503, 0]
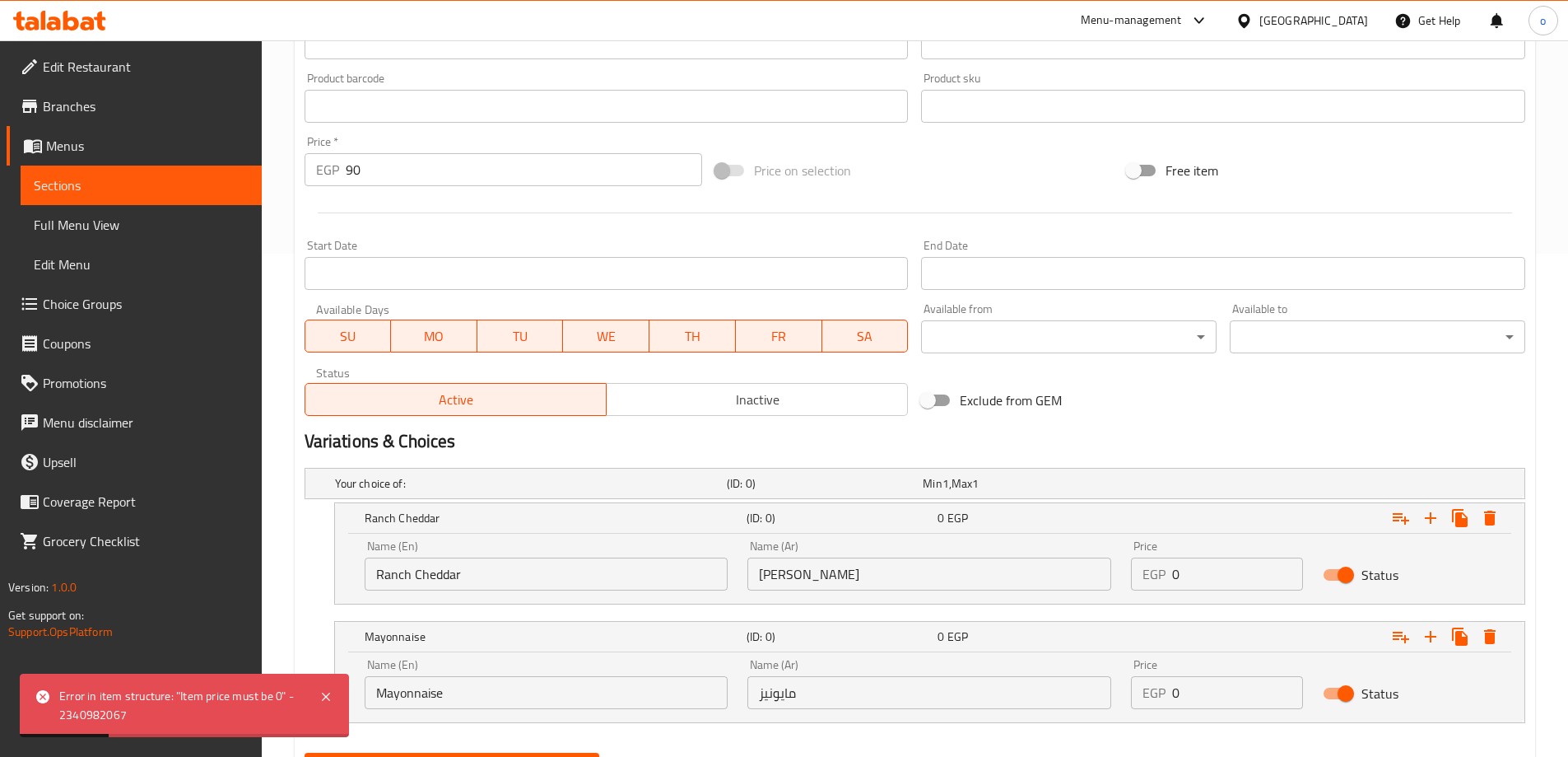
click at [1214, 567] on input "0" at bounding box center [1237, 574] width 131 height 33
type input "90"
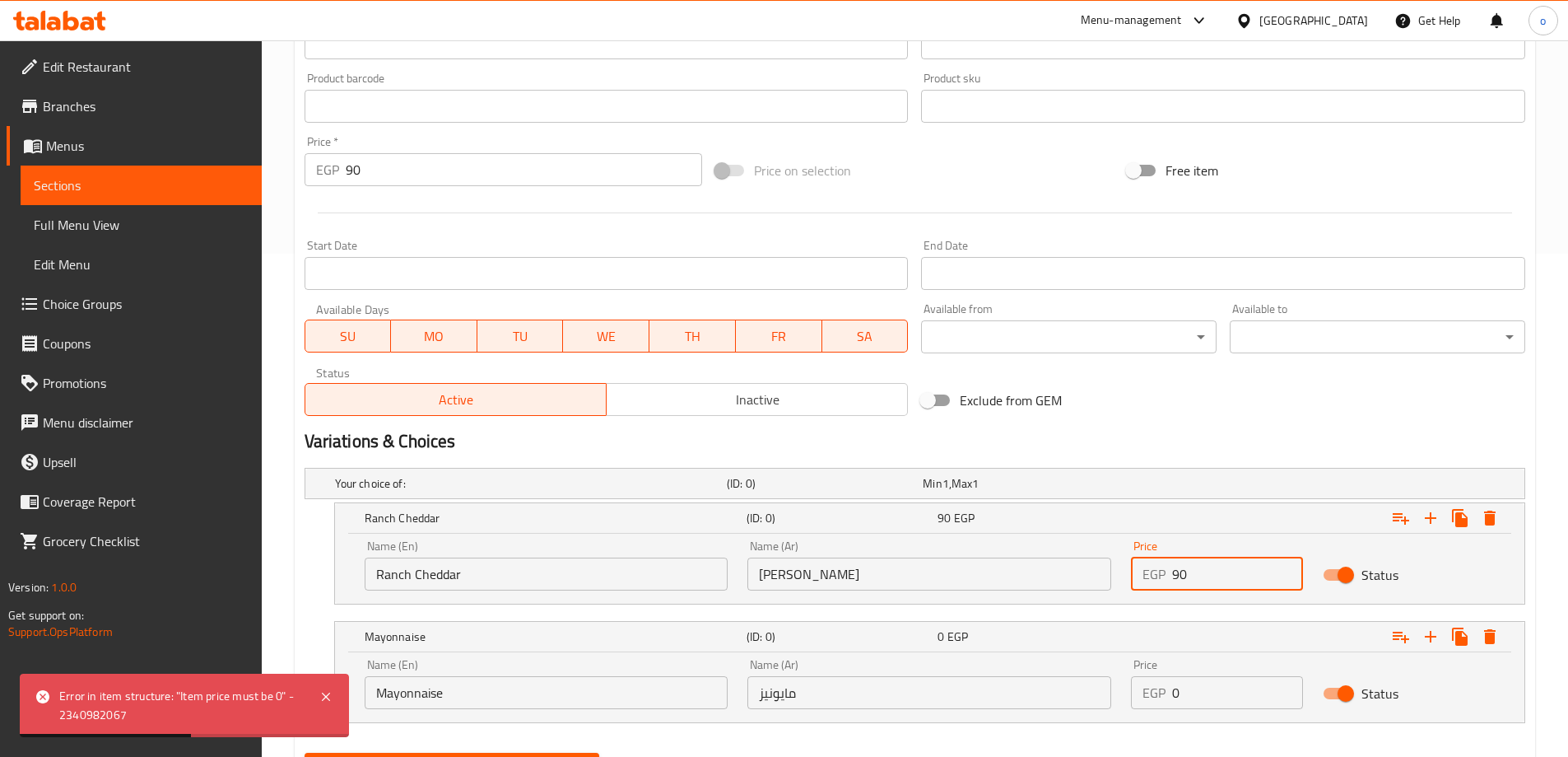
click at [1213, 689] on input "0" at bounding box center [1237, 693] width 131 height 33
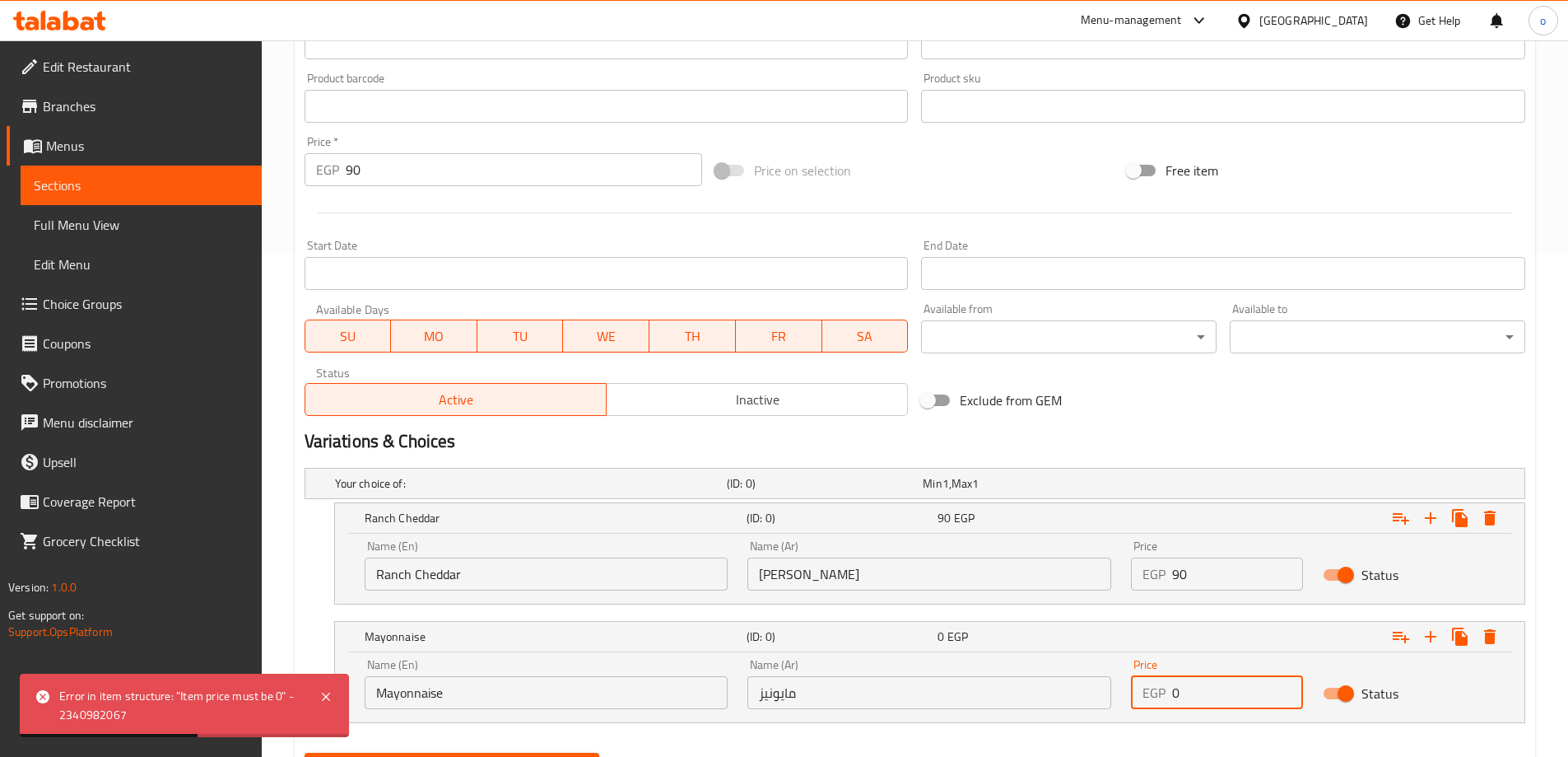
click at [1213, 689] on input "0" at bounding box center [1237, 693] width 131 height 33
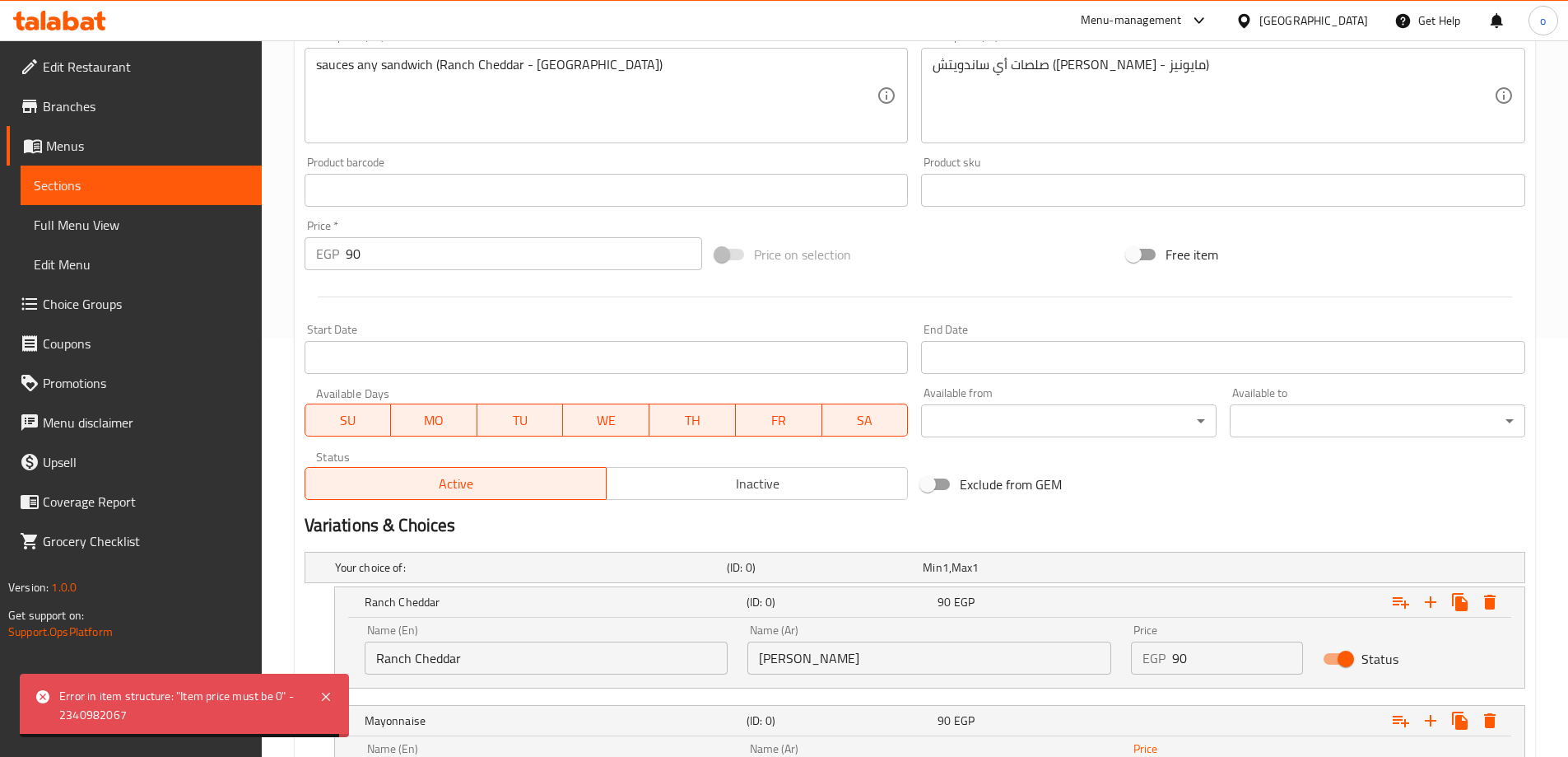
scroll to position [339, 0]
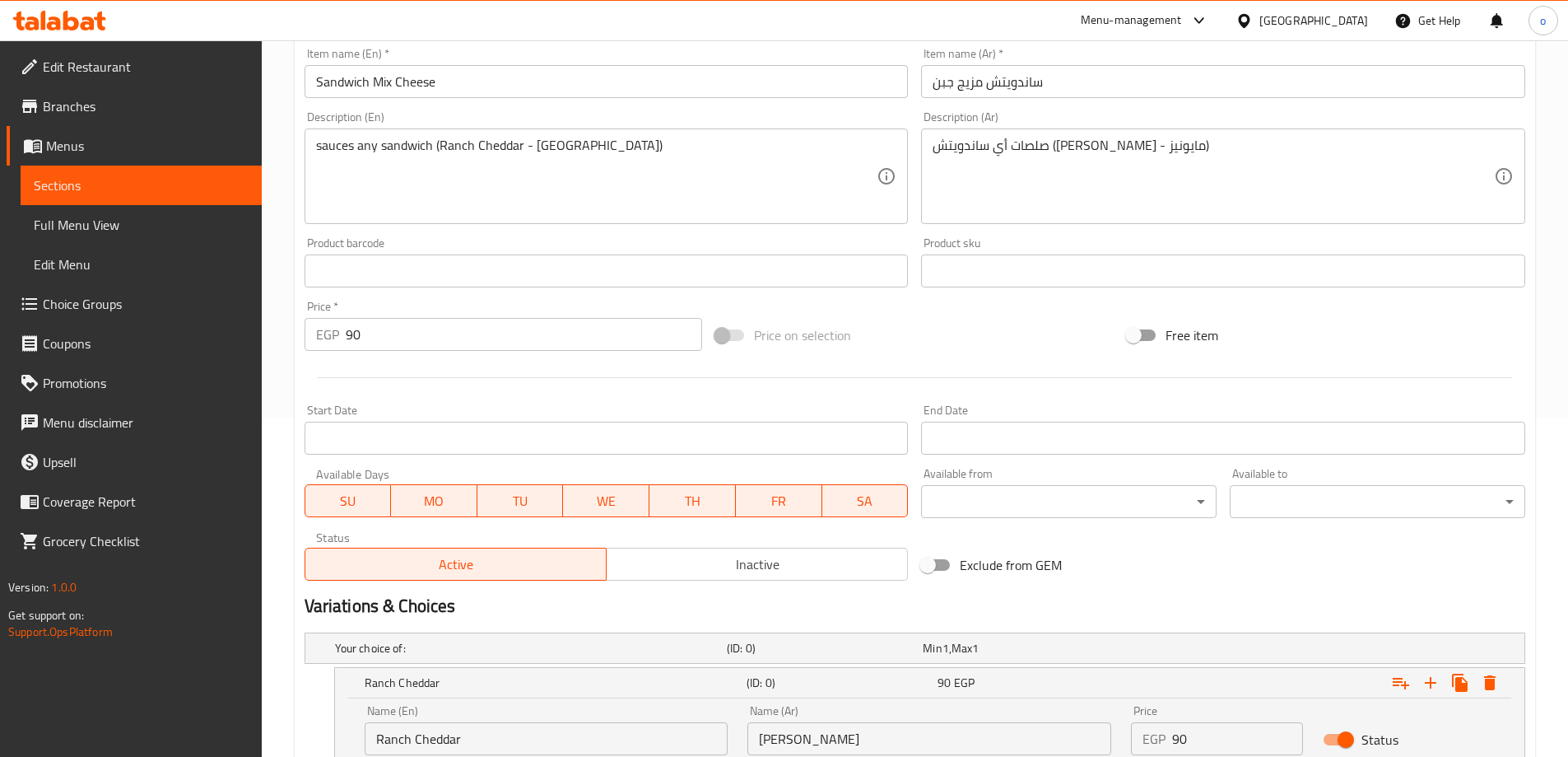
type input "90"
click at [560, 340] on input "90" at bounding box center [525, 335] width 358 height 33
click at [559, 340] on input "90" at bounding box center [525, 335] width 358 height 33
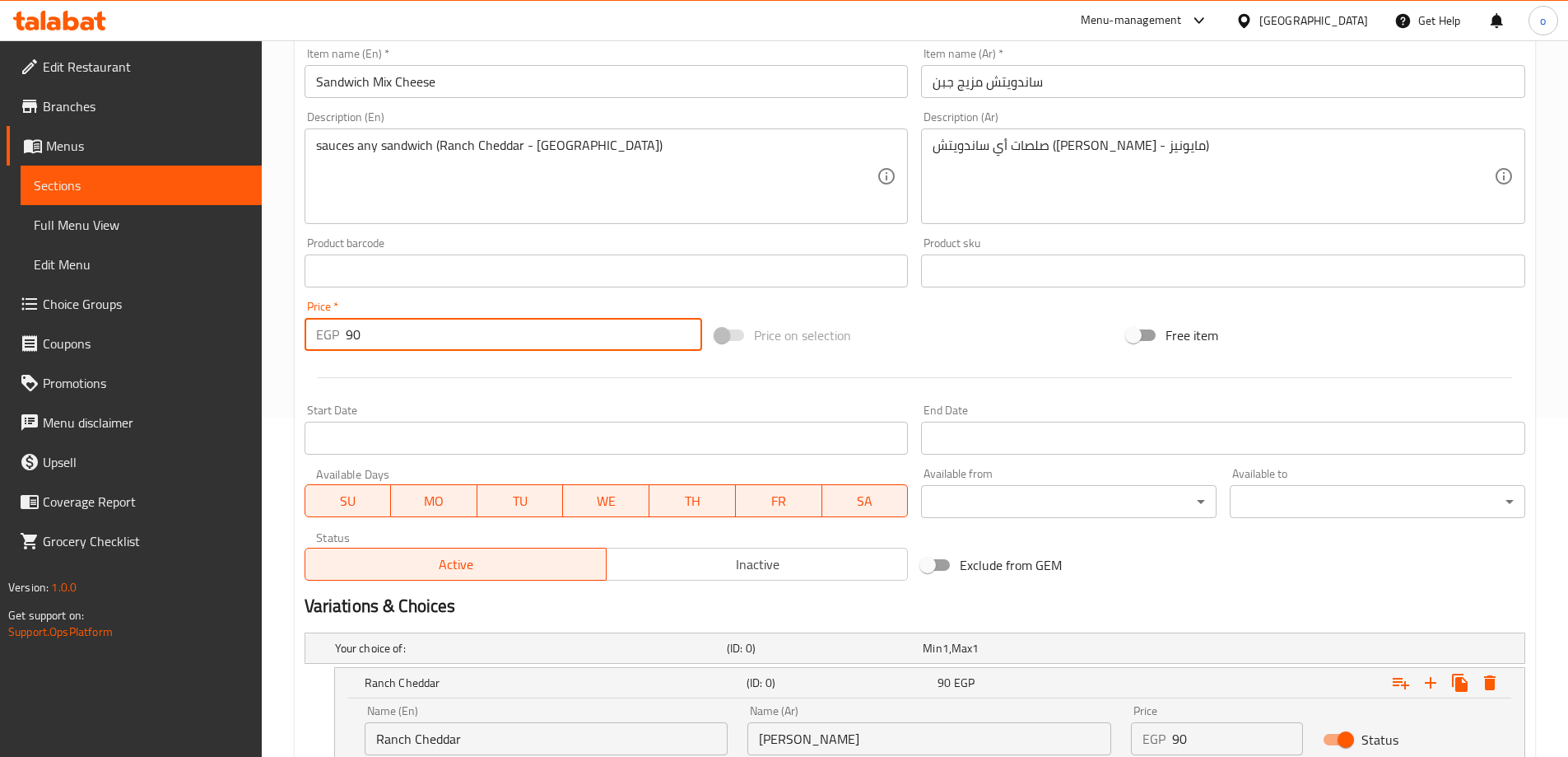
click at [559, 340] on input "90" at bounding box center [525, 335] width 358 height 33
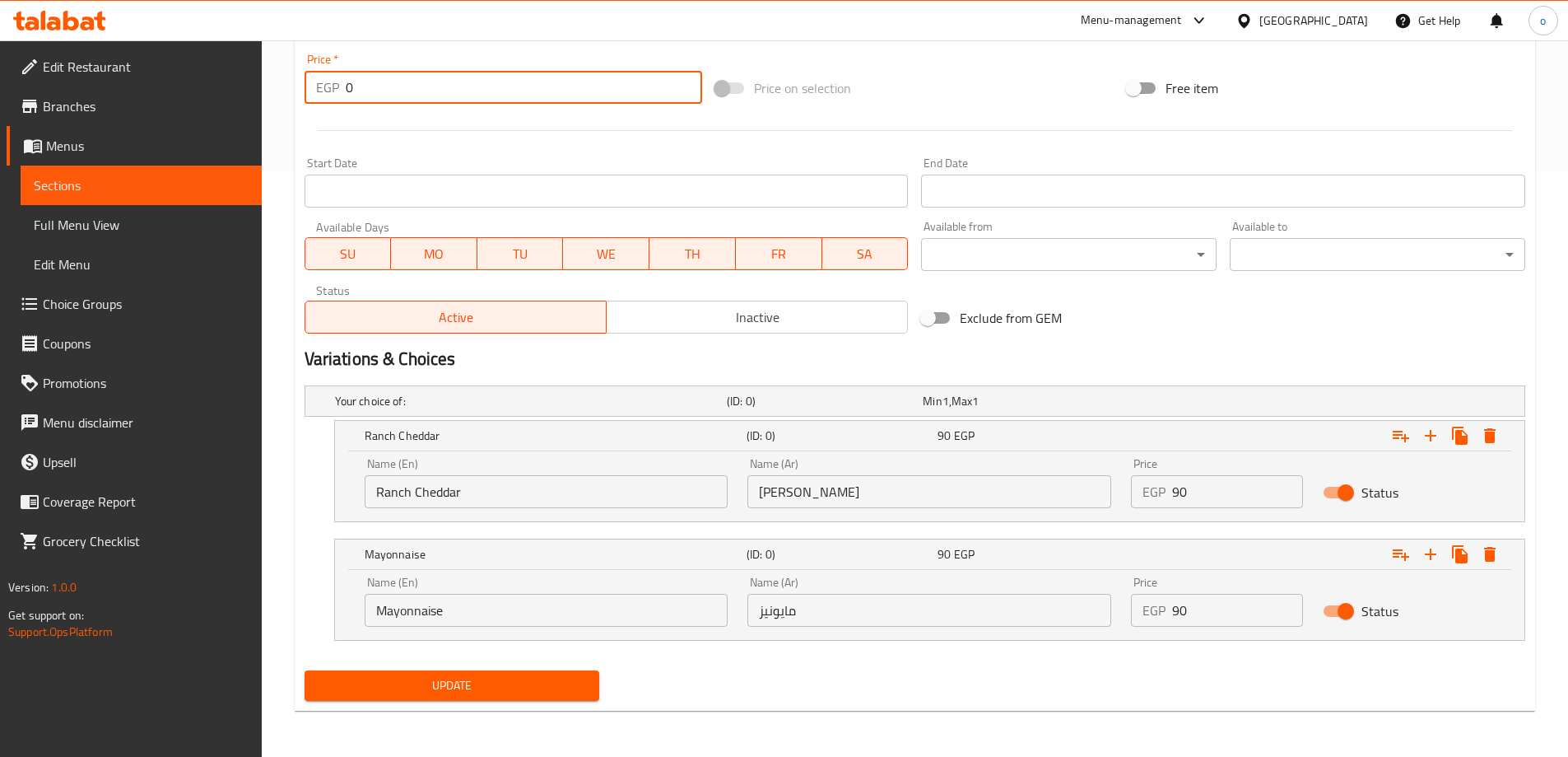
type input "0"
click at [432, 692] on span "Update" at bounding box center [453, 685] width 269 height 20
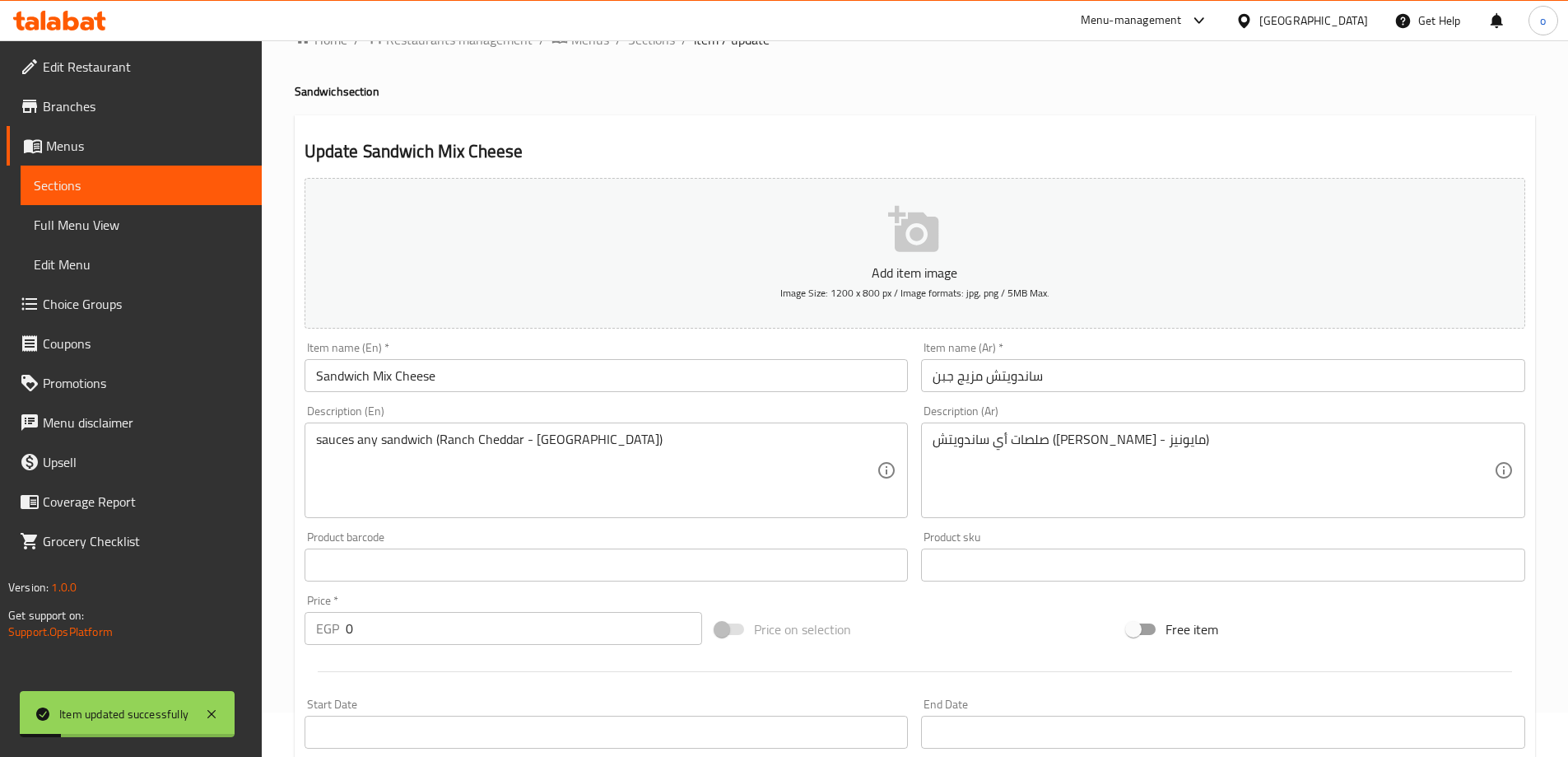
scroll to position [0, 0]
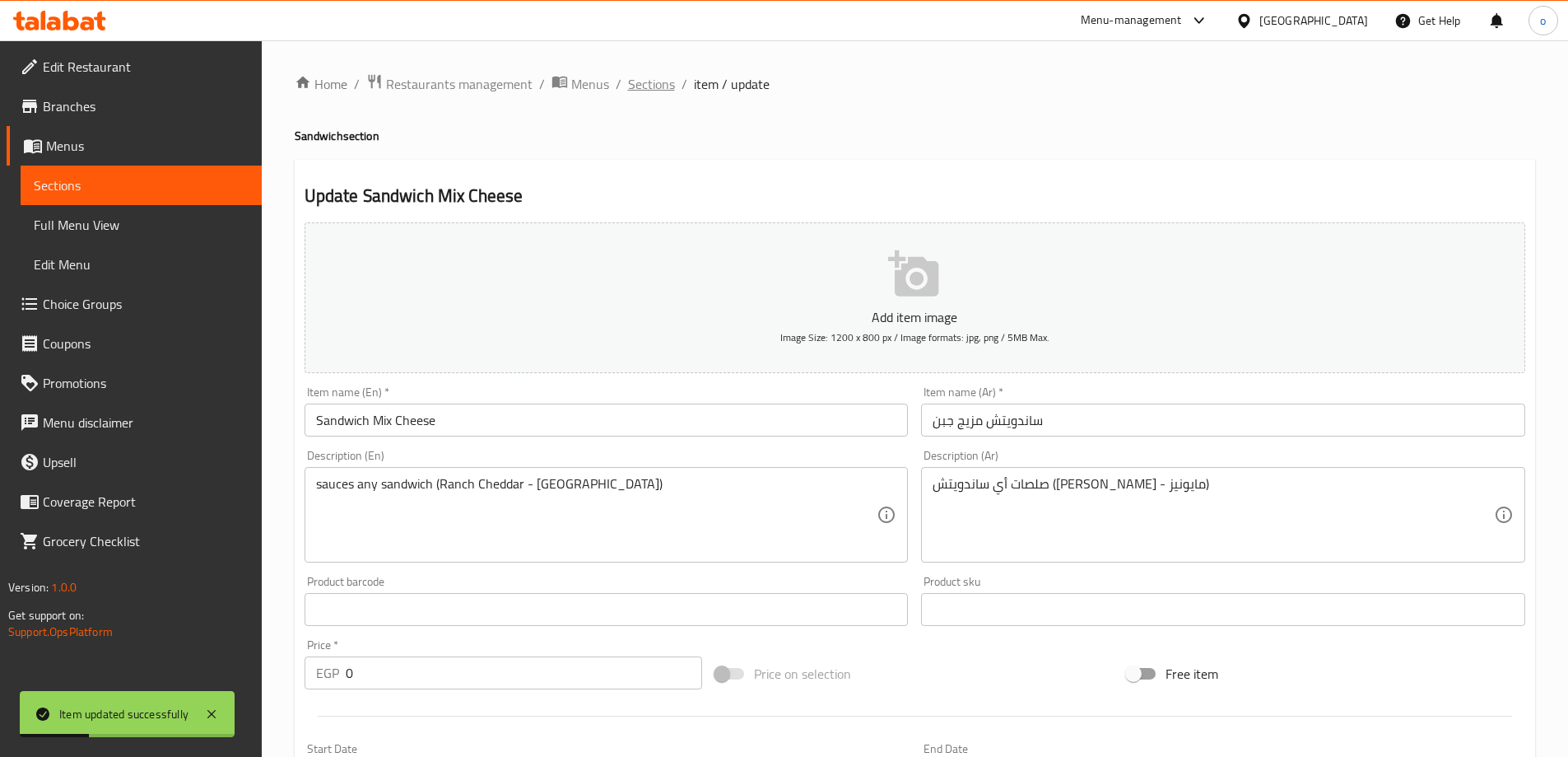
click at [650, 88] on span "Sections" at bounding box center [651, 84] width 47 height 20
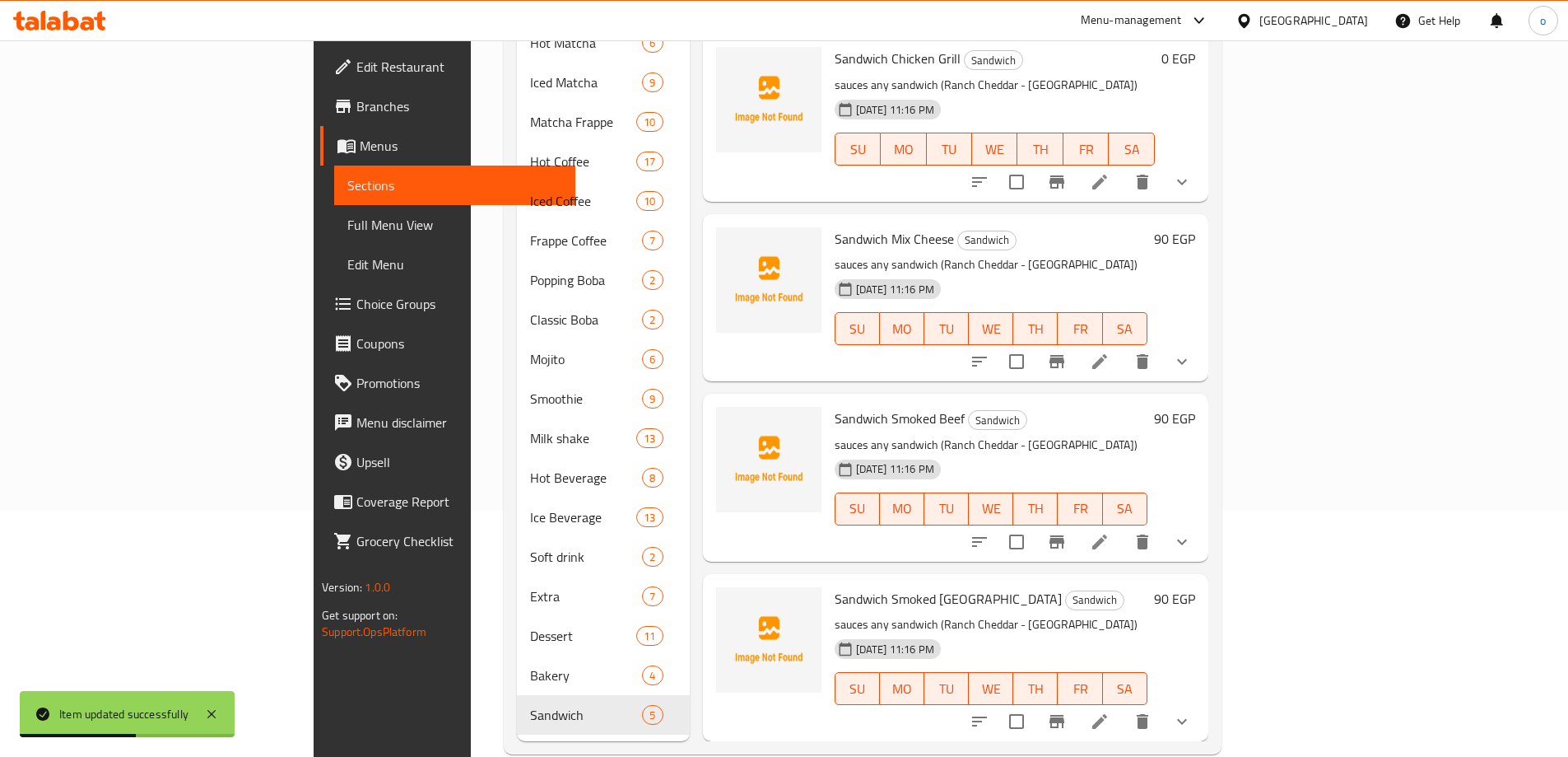
scroll to position [247, 0]
click at [1123, 526] on li at bounding box center [1100, 541] width 46 height 30
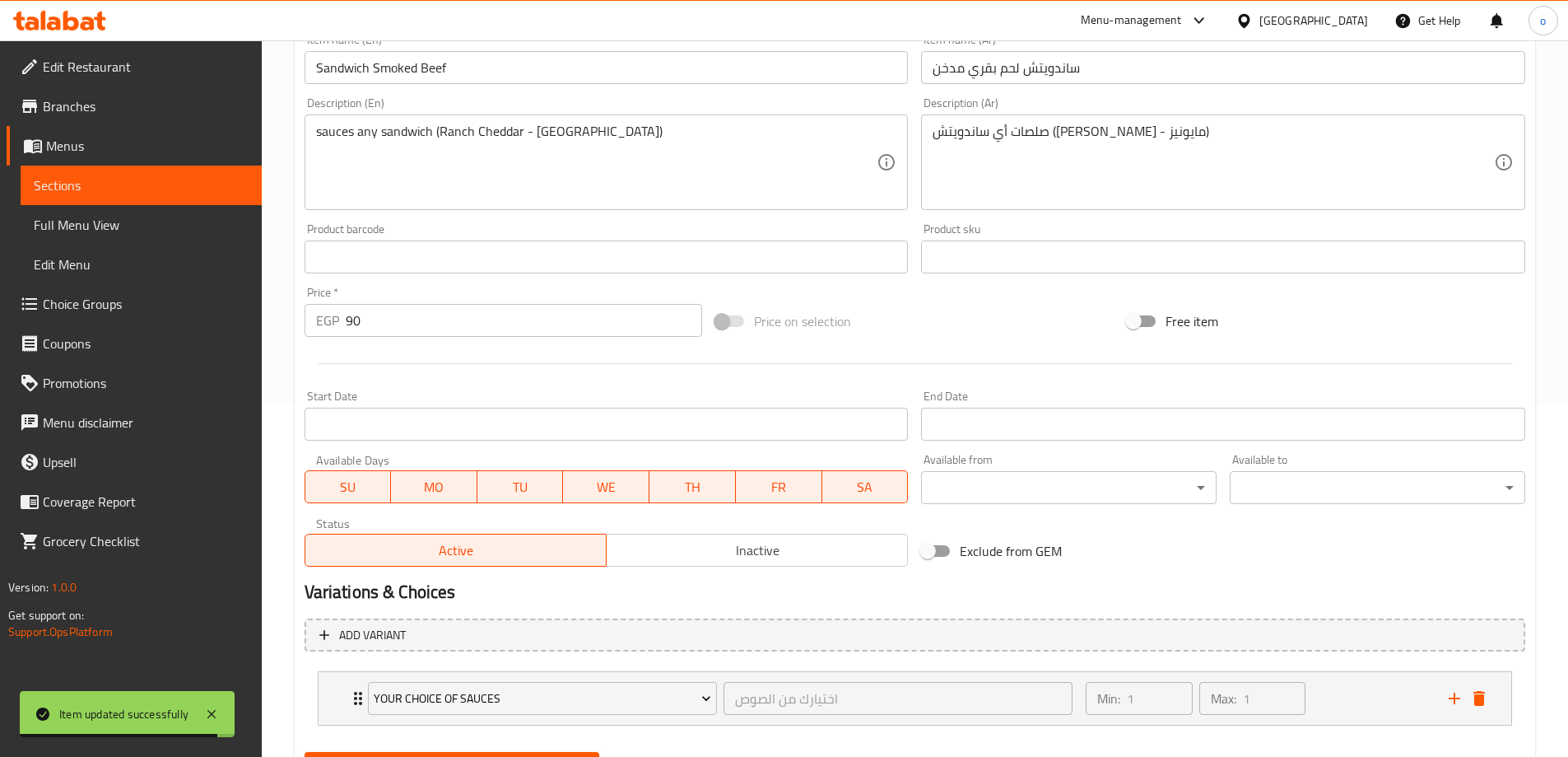
scroll to position [434, 0]
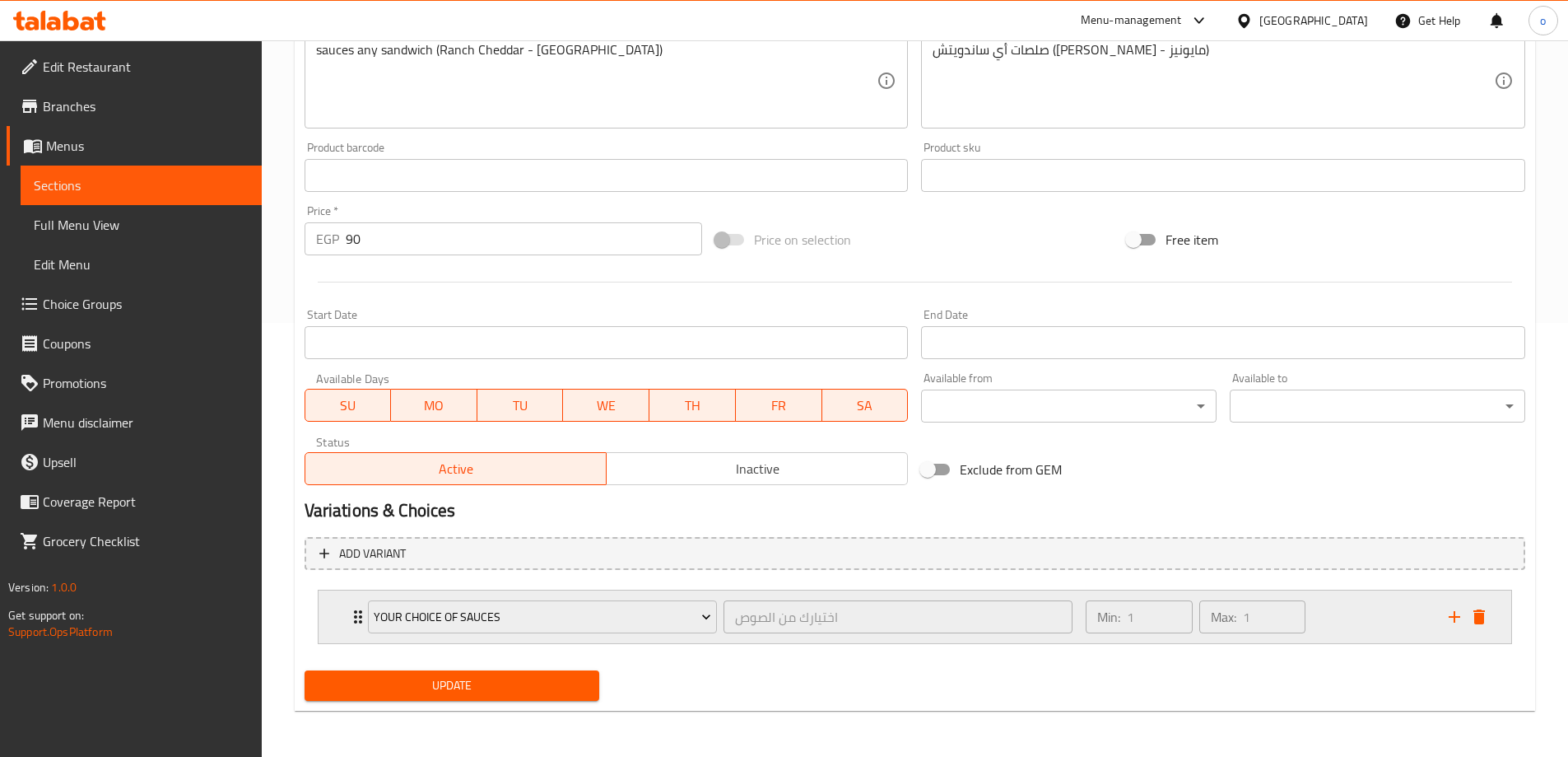
click at [330, 623] on div "your choice of sauces اختيارك من الصوص ​ Min: 1 ​ Max: 1 ​" at bounding box center [914, 617] width 1193 height 53
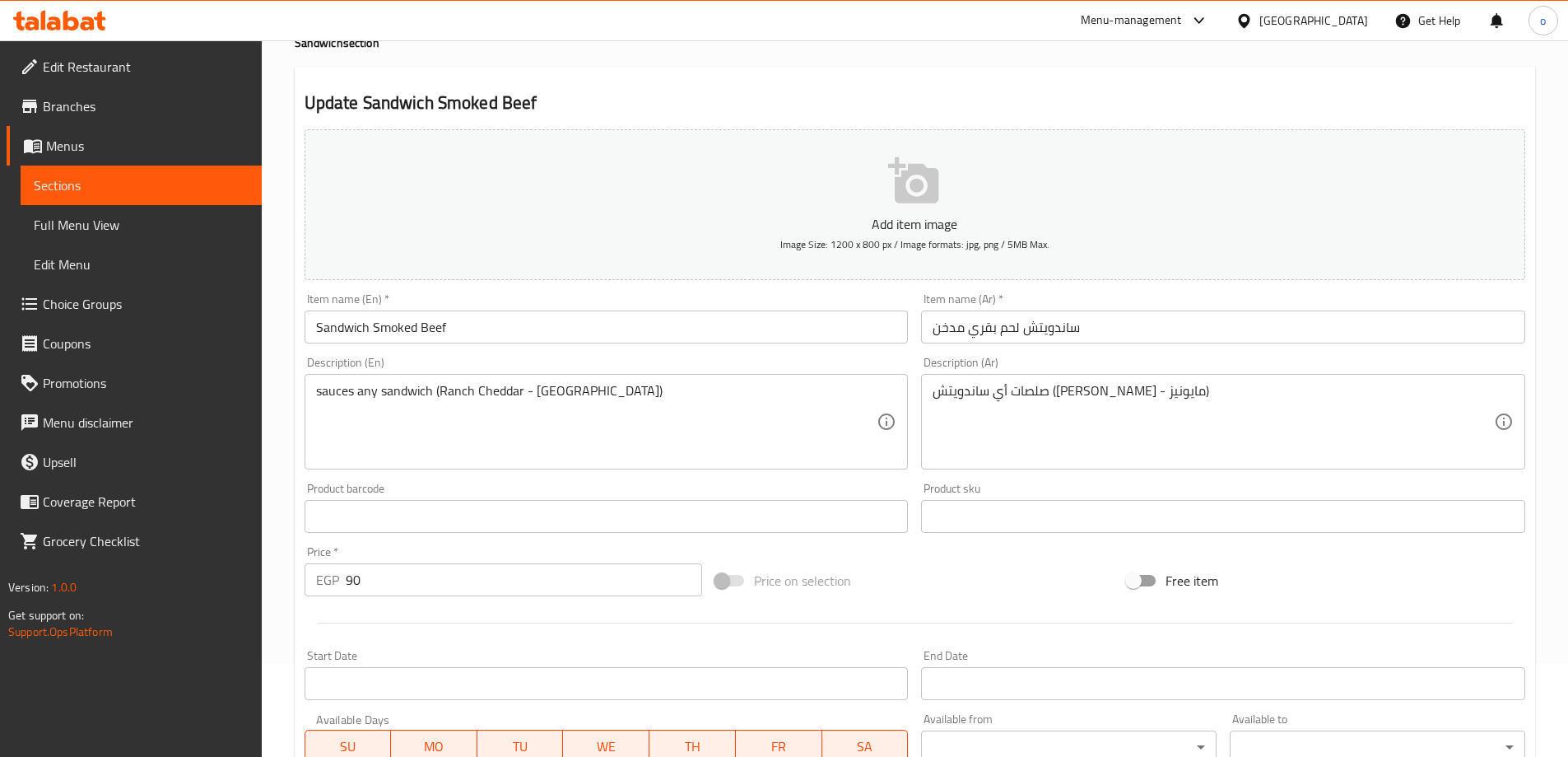
scroll to position [0, 0]
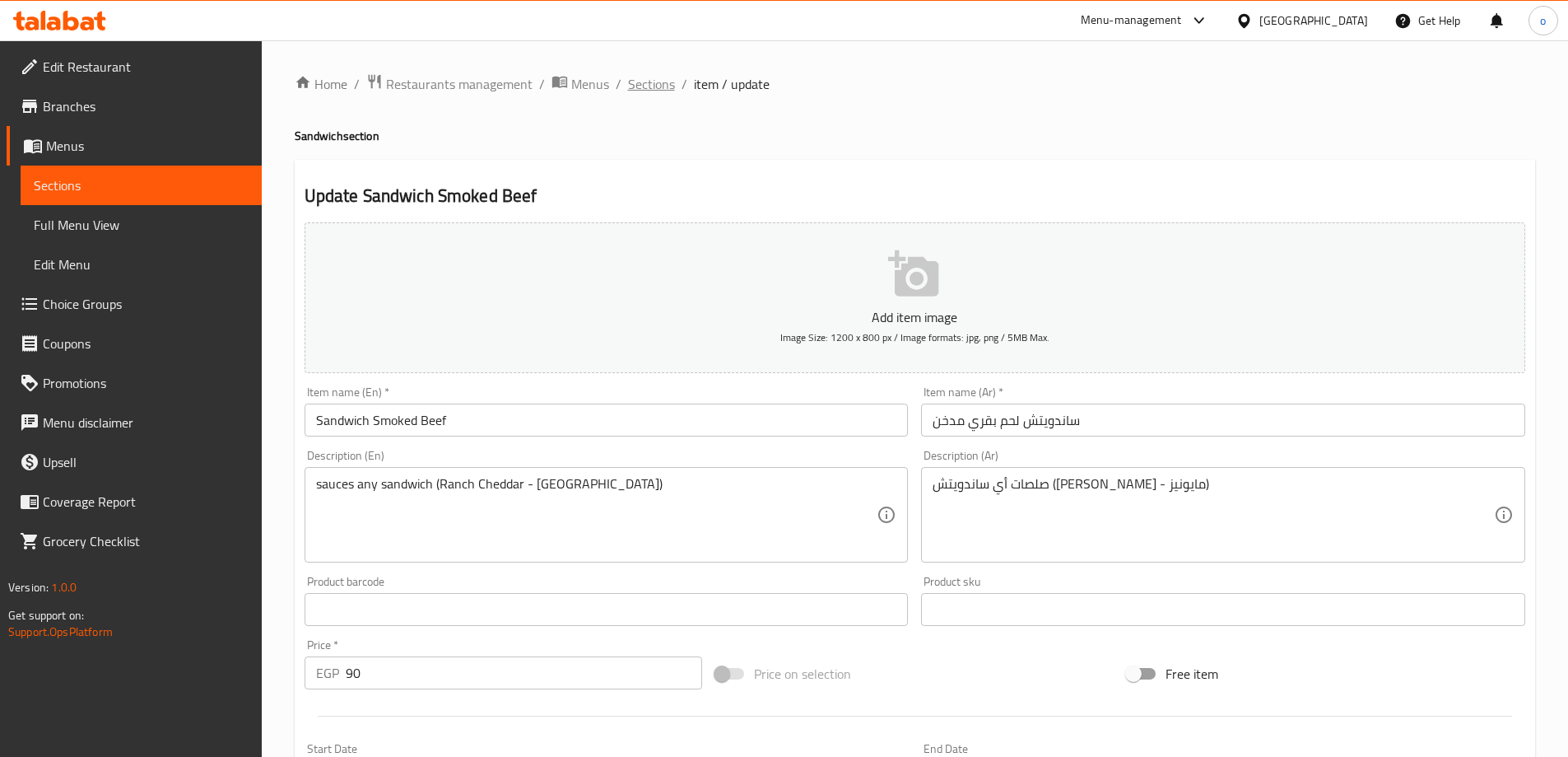
click at [653, 92] on span "Sections" at bounding box center [651, 84] width 47 height 20
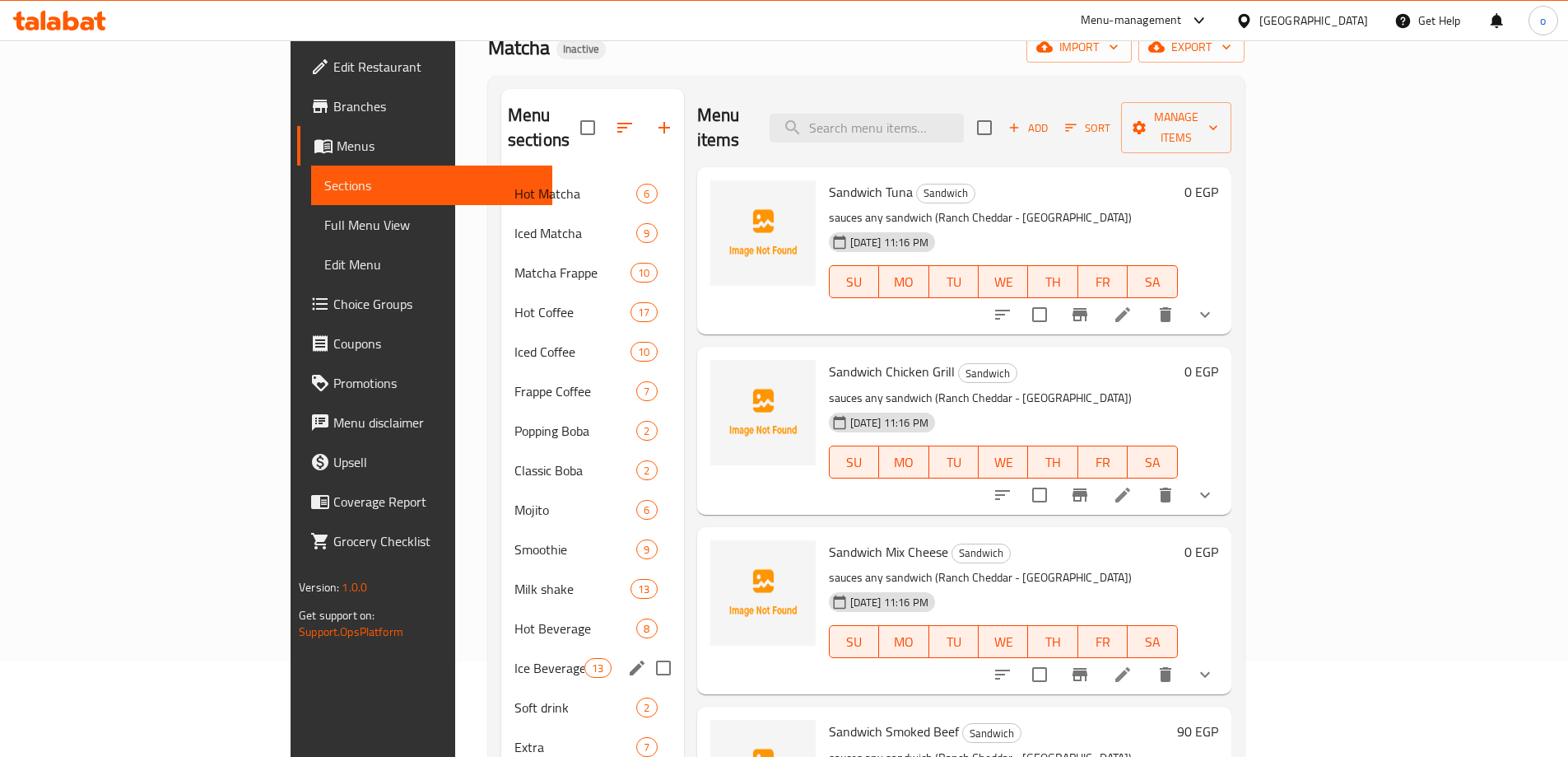
scroll to position [252, 0]
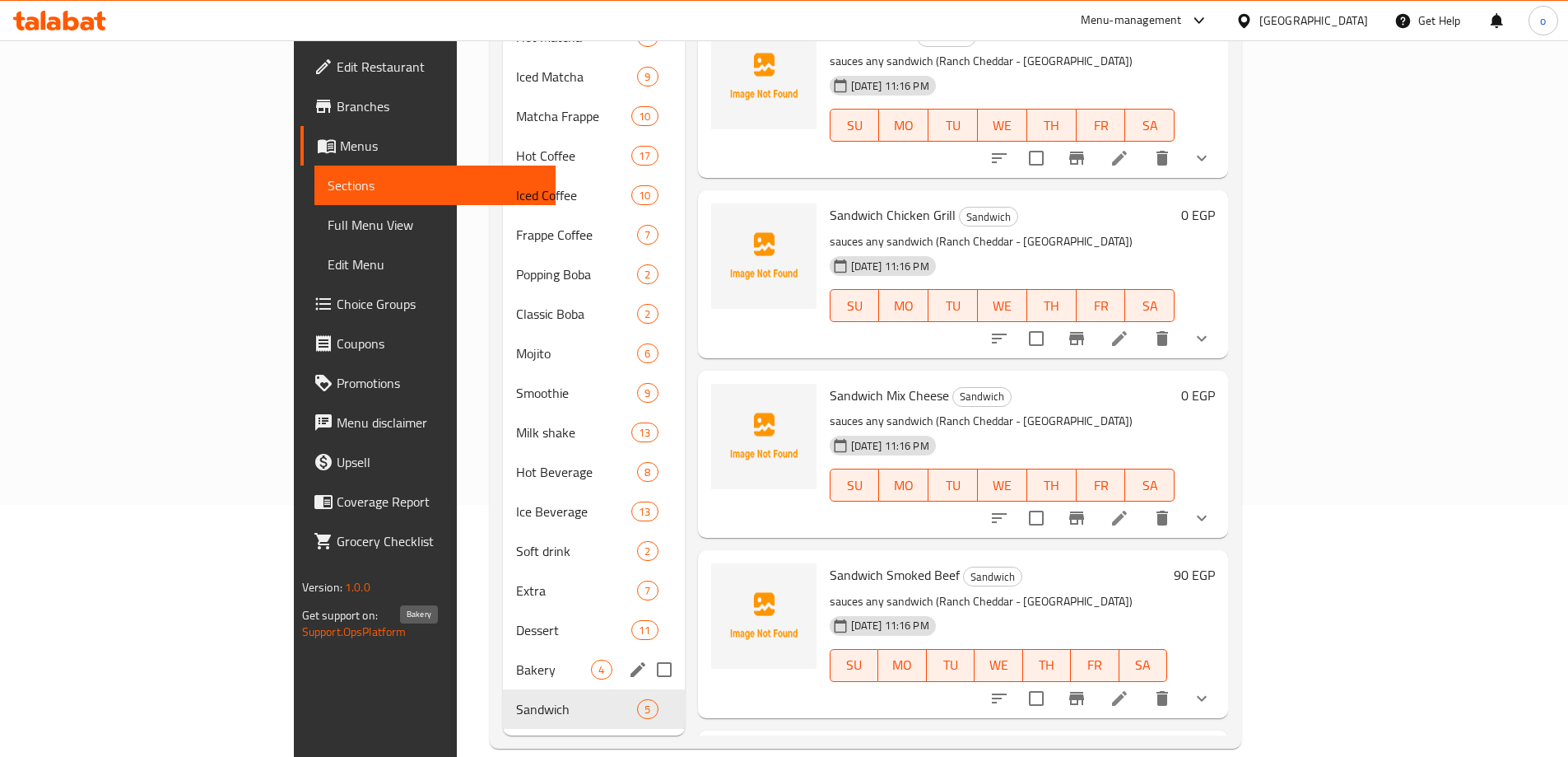
click at [516, 660] on span "Bakery" at bounding box center [554, 669] width 75 height 20
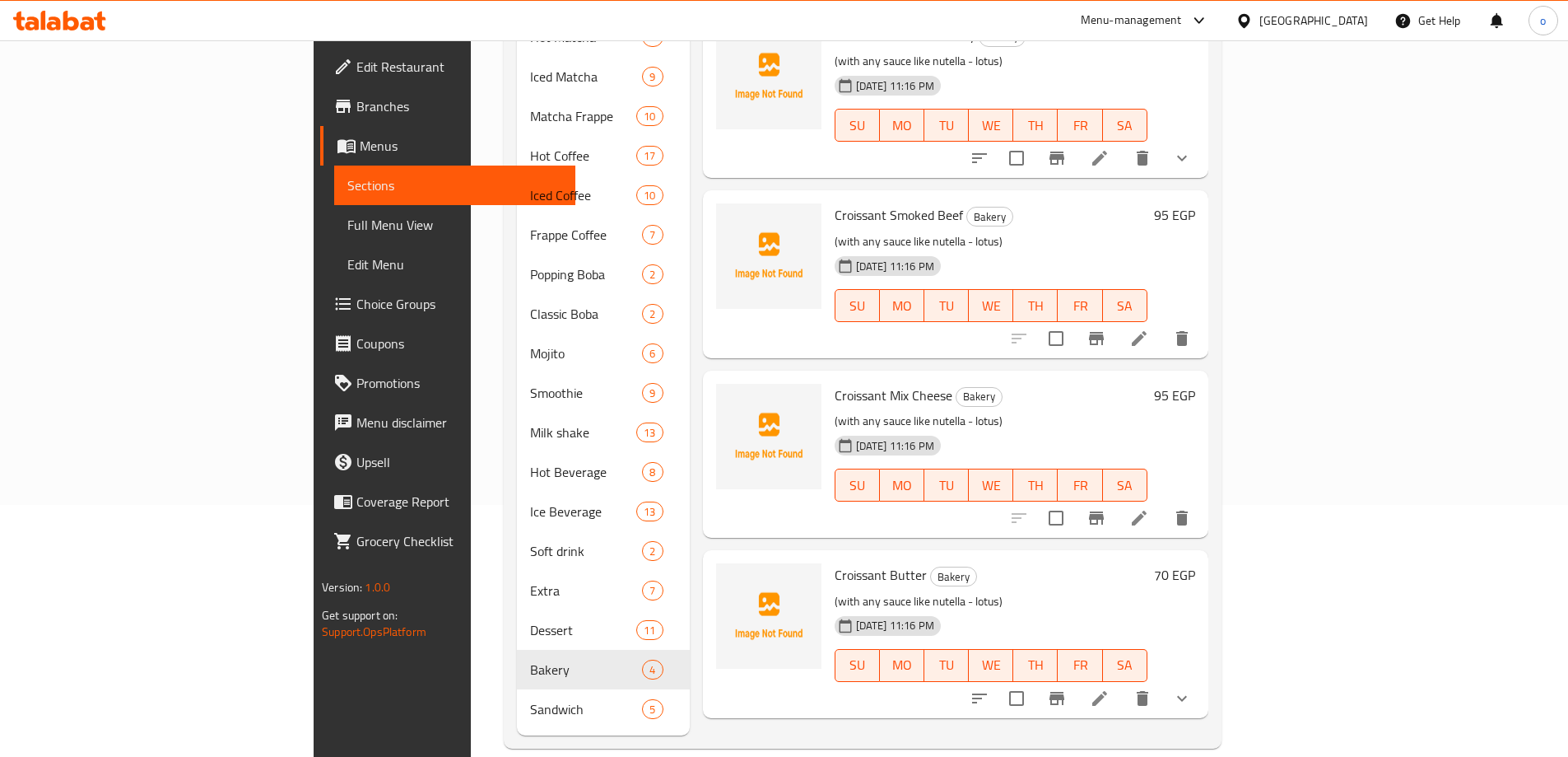
click at [1155, 610] on div "[DATE] 11:16 PM SU MO TU WE TH FR SA" at bounding box center [990, 654] width 326 height 88
click at [1108, 691] on icon at bounding box center [1099, 697] width 14 height 14
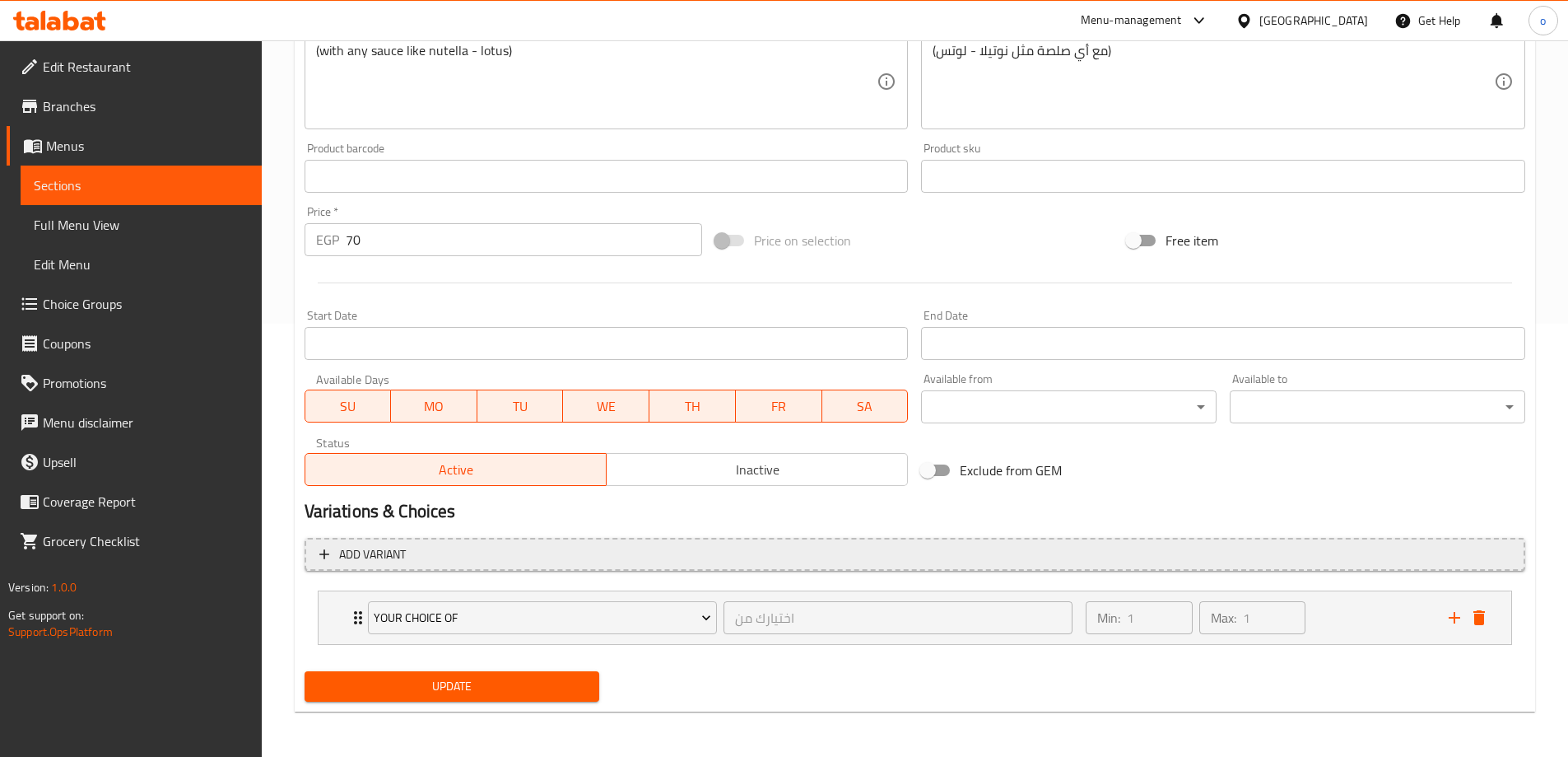
scroll to position [22, 0]
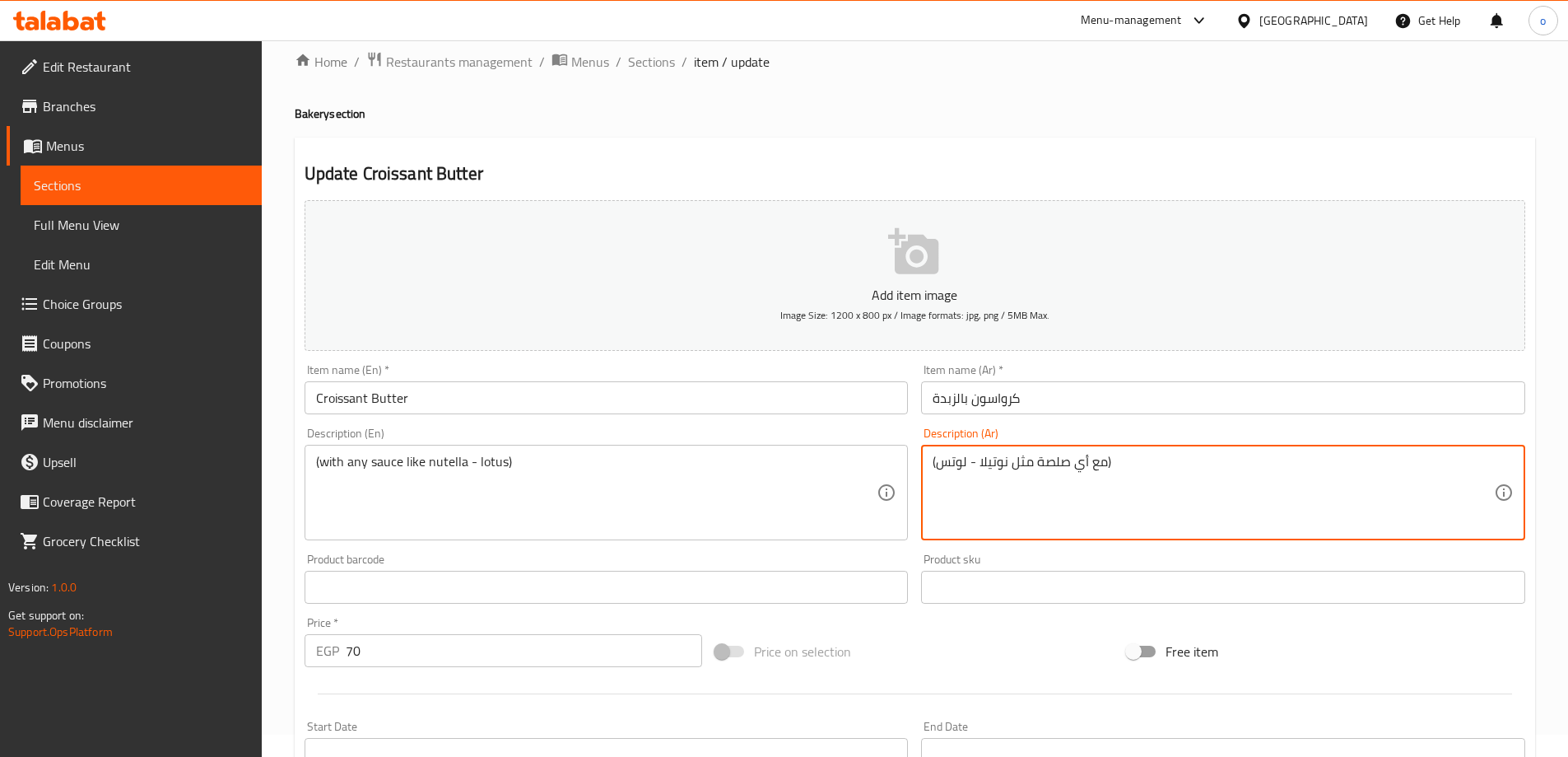
drag, startPoint x: 1038, startPoint y: 459, endPoint x: 1068, endPoint y: 468, distance: 31.3
click at [1290, 491] on textarea "(مع أي صوص مثل نوتيلا - لوتس)" at bounding box center [1213, 492] width 561 height 78
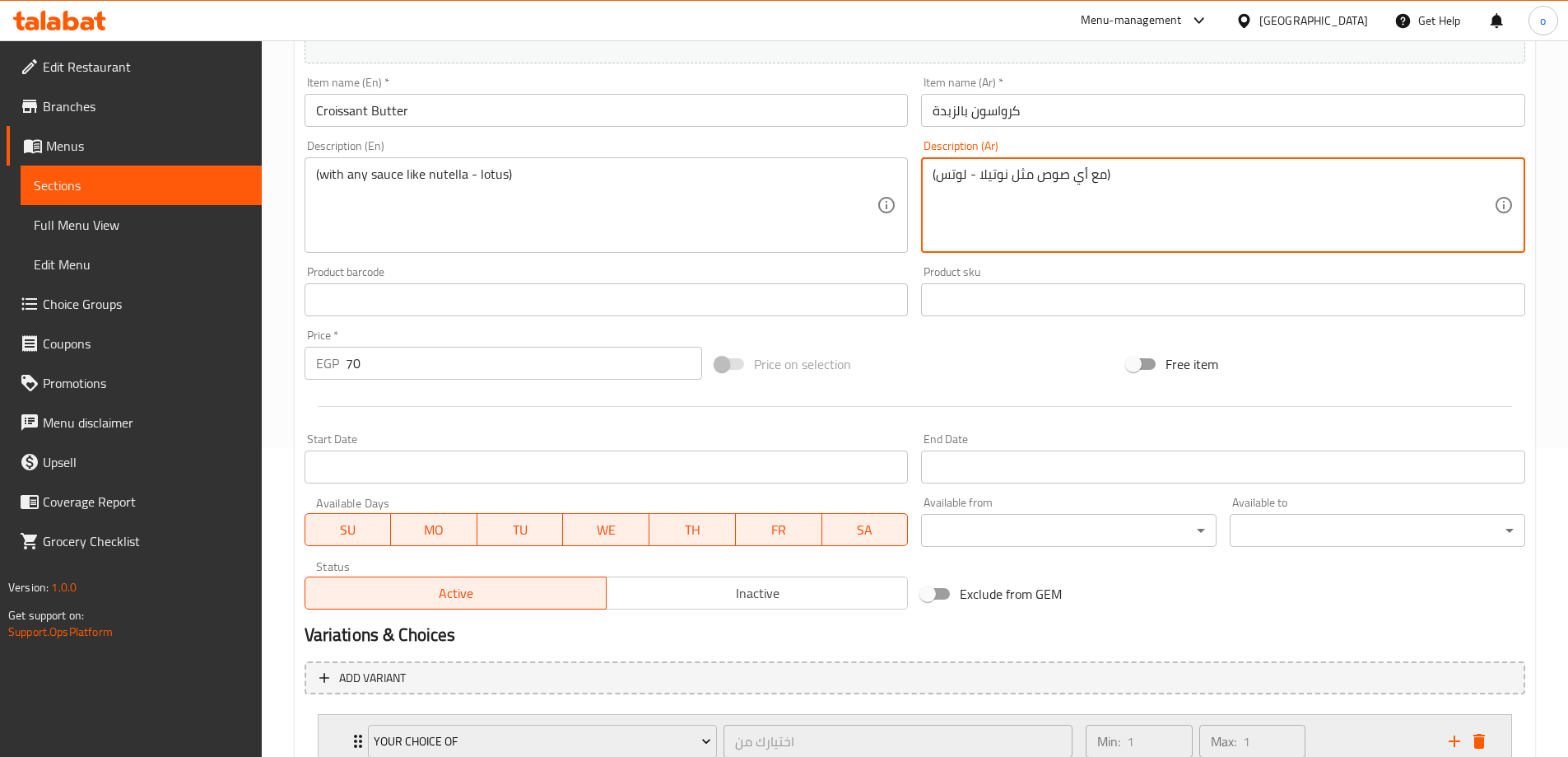
scroll to position [434, 0]
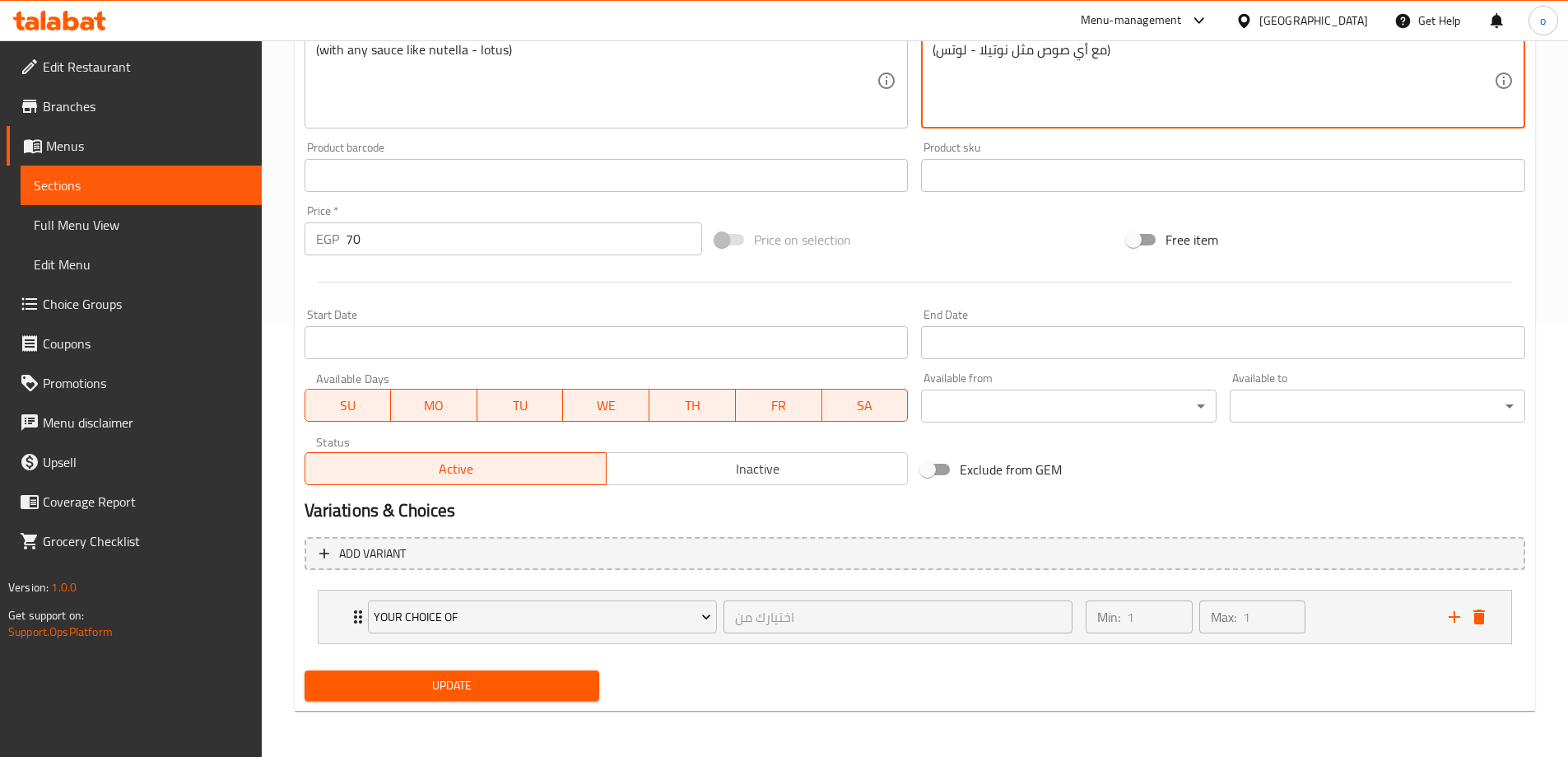
type textarea "(مع أي صوص مثل نوتيلا - لوتس)"
click at [553, 686] on span "Update" at bounding box center [453, 685] width 269 height 20
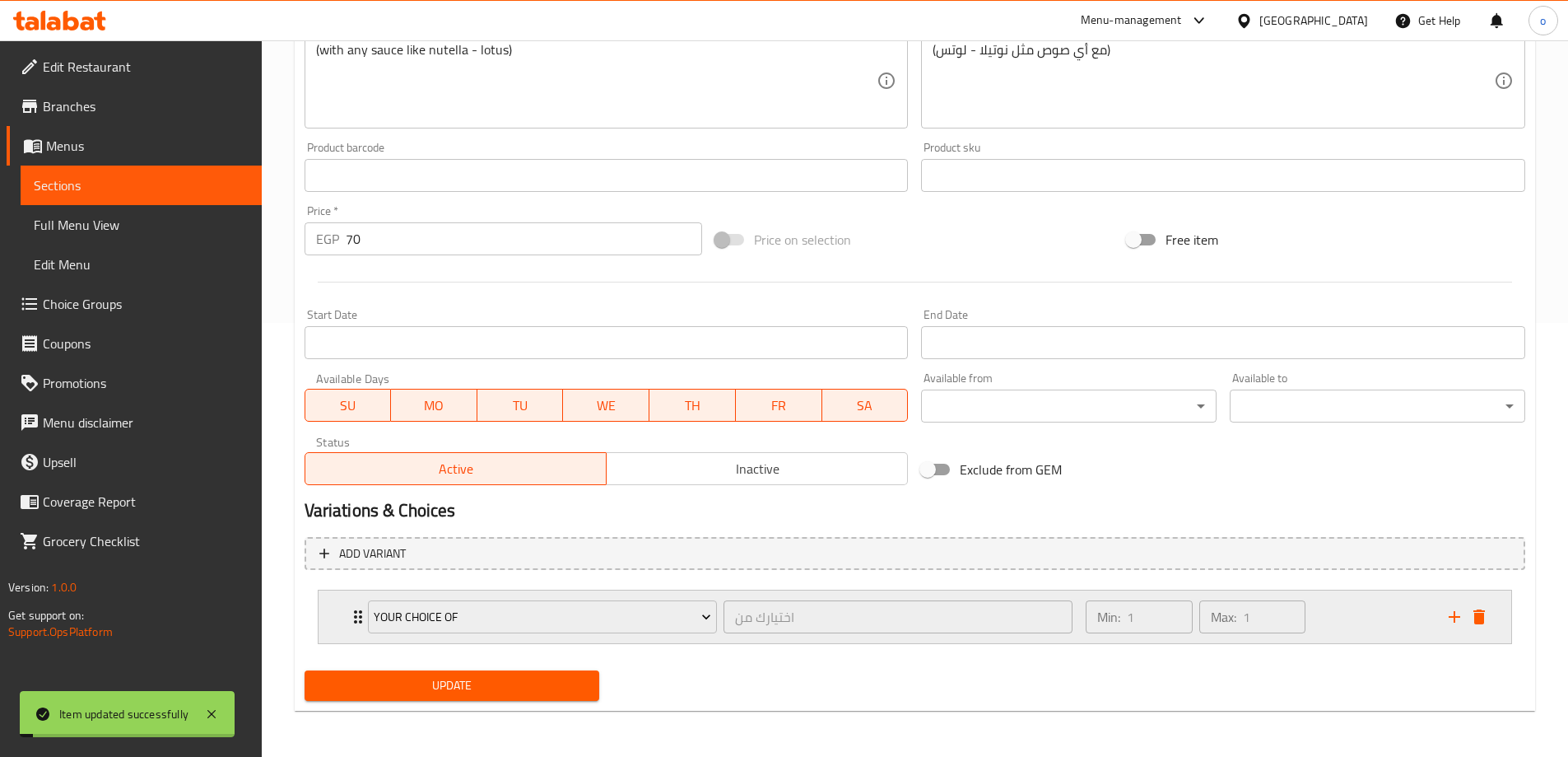
click at [334, 612] on div "your choice of اختيارك من ​ Min: 1 ​ Max: 1 ​" at bounding box center [914, 617] width 1193 height 53
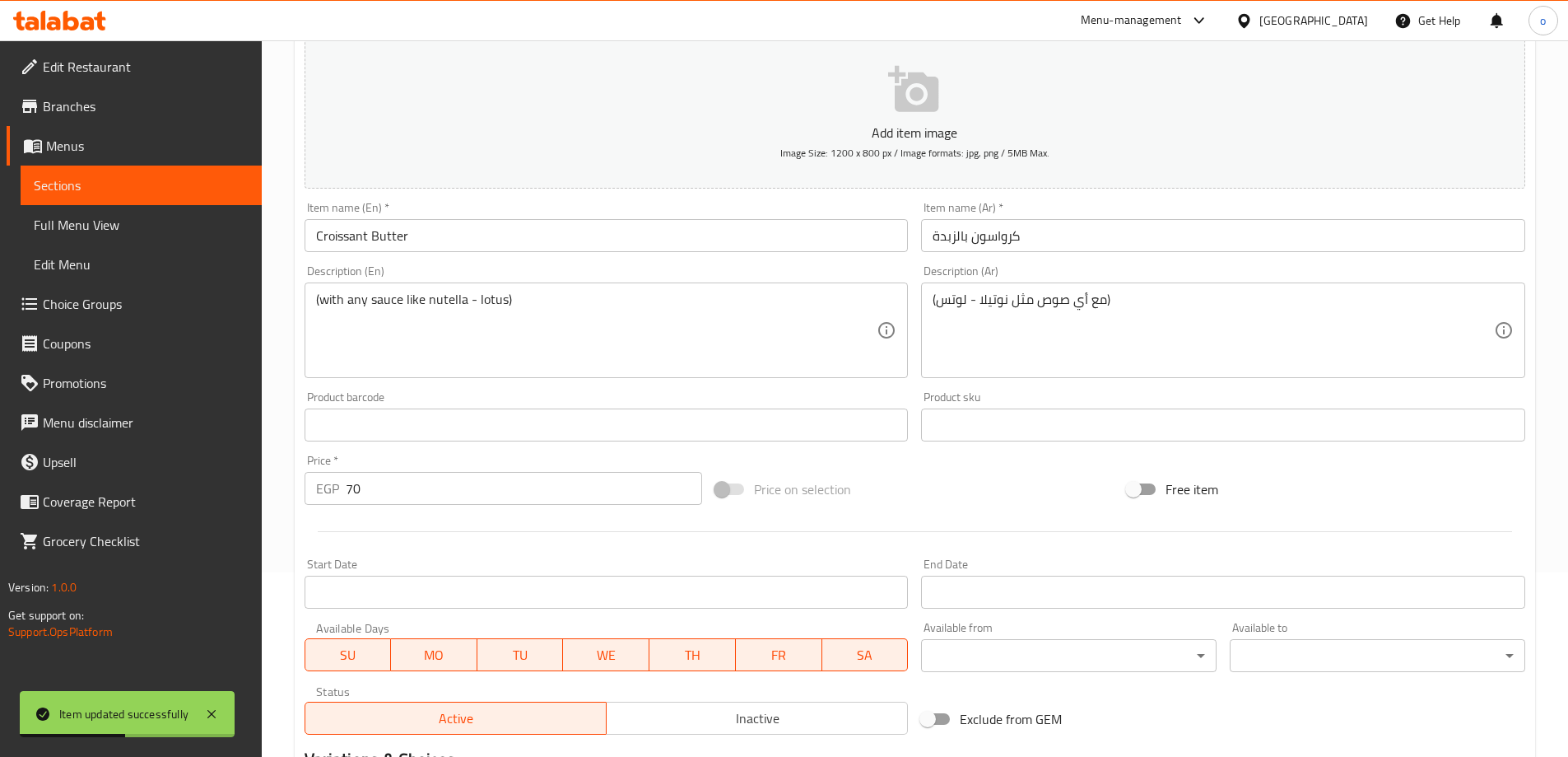
scroll to position [3, 0]
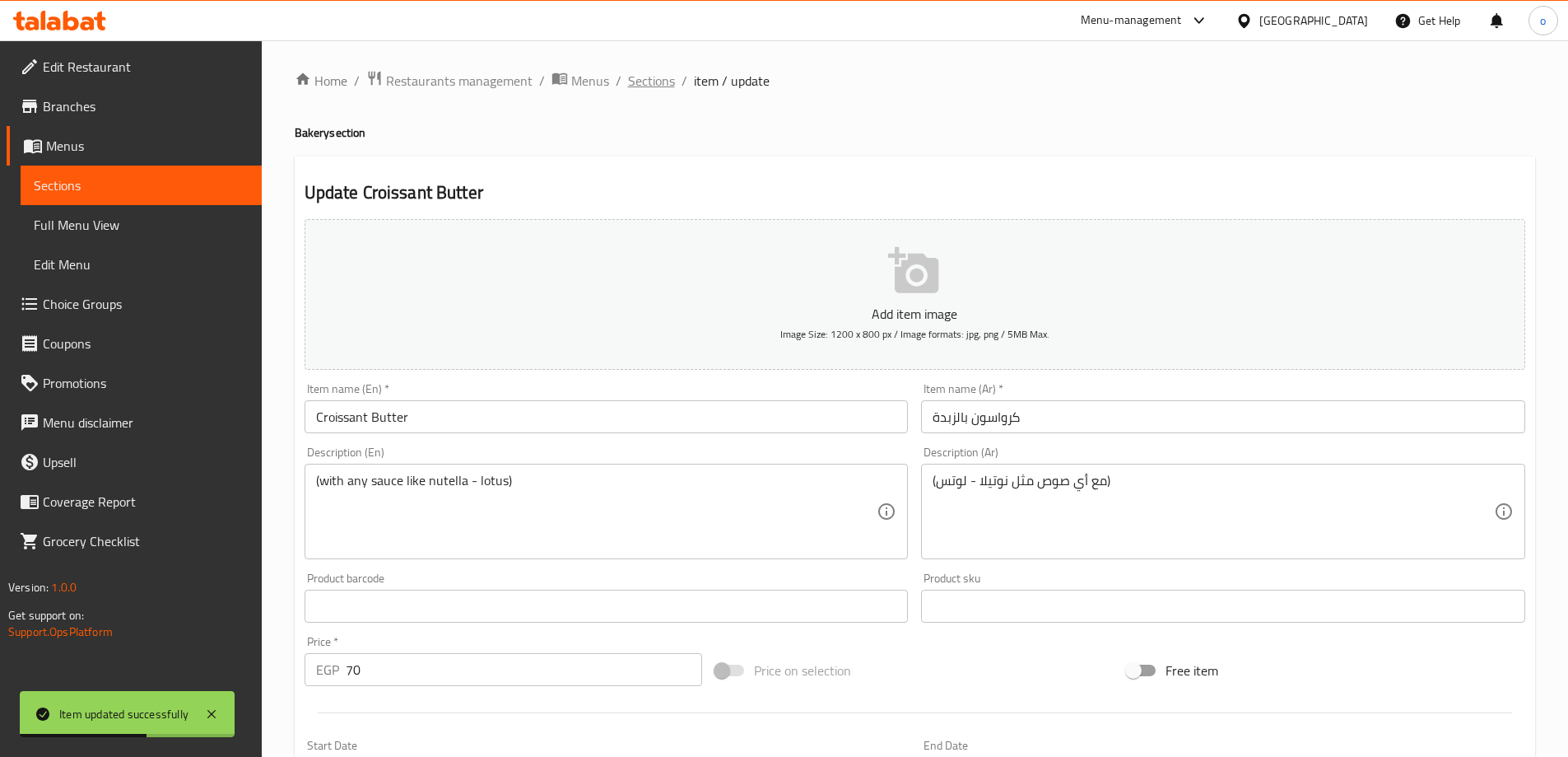
click at [650, 79] on span "Sections" at bounding box center [651, 81] width 47 height 20
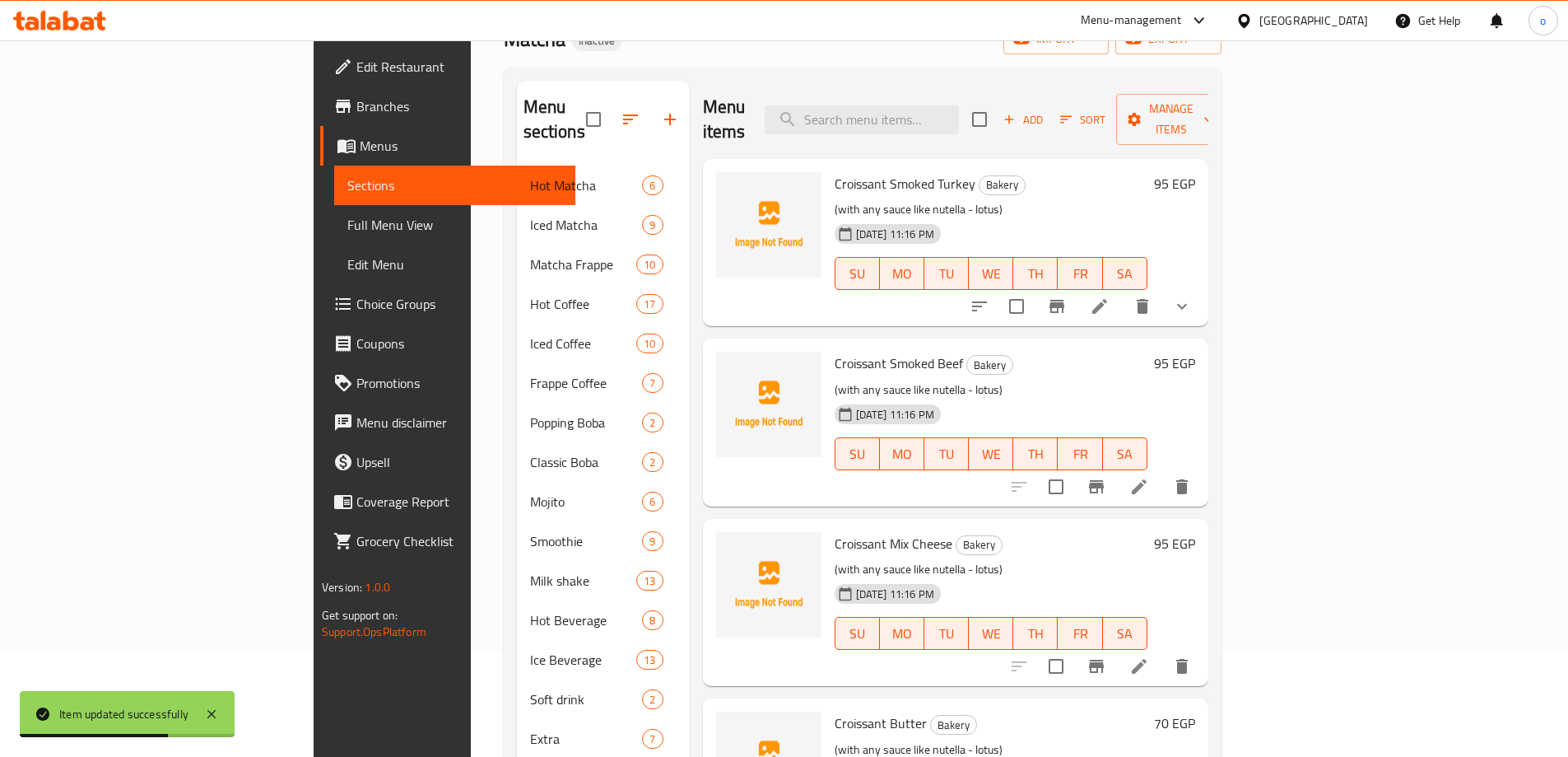
scroll to position [252, 0]
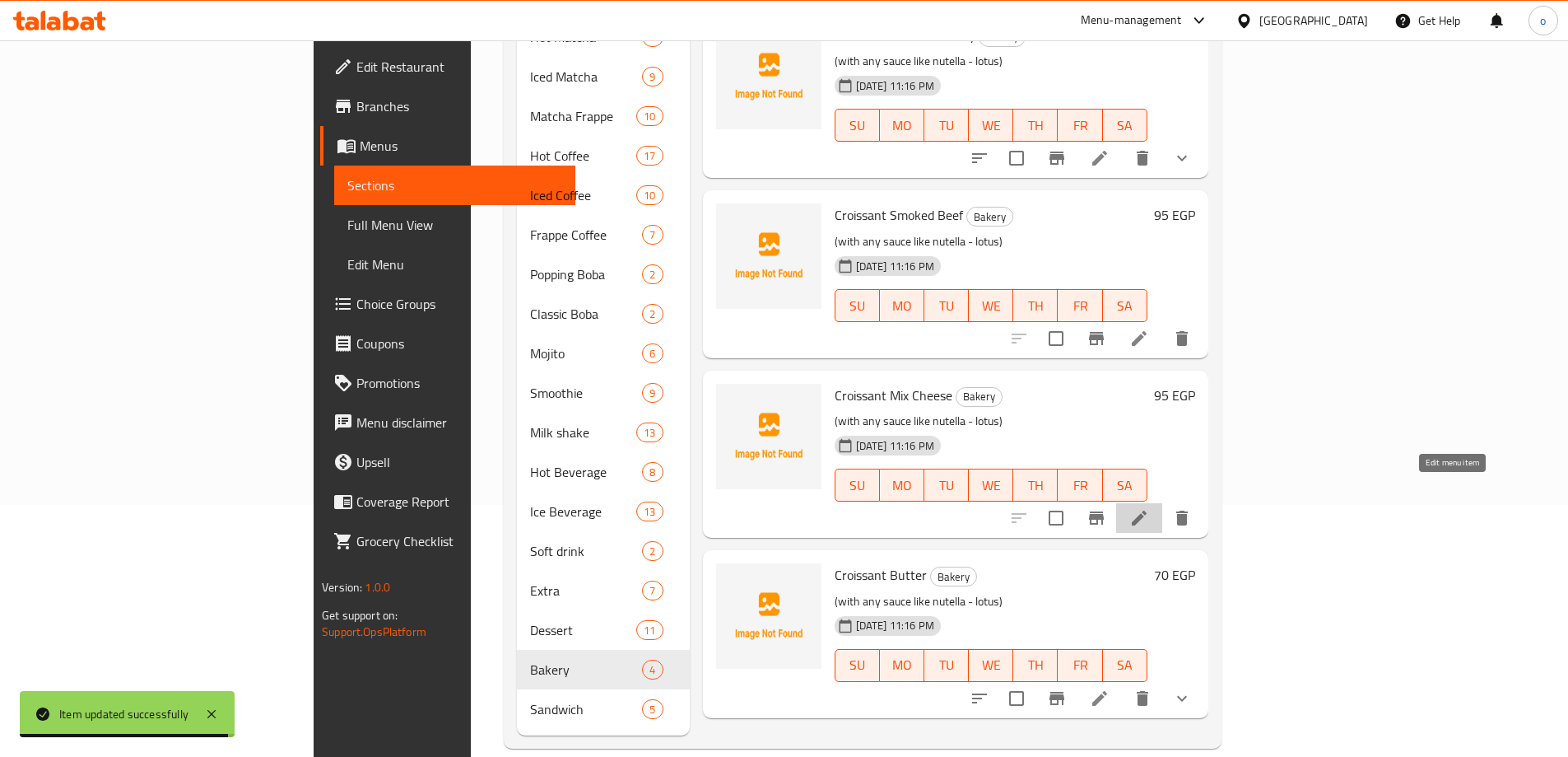
click at [1149, 508] on icon at bounding box center [1139, 517] width 20 height 20
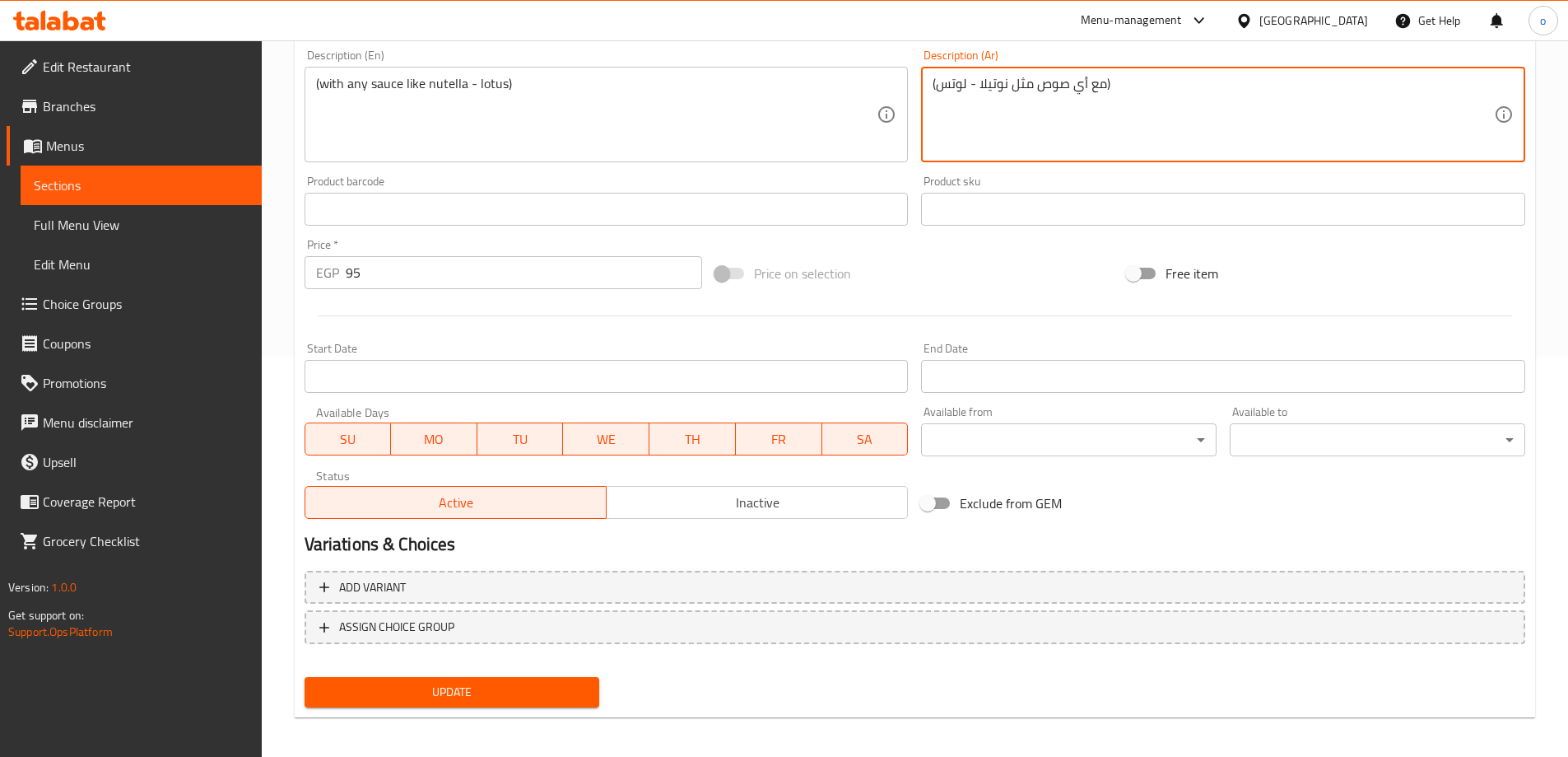
scroll to position [407, 0]
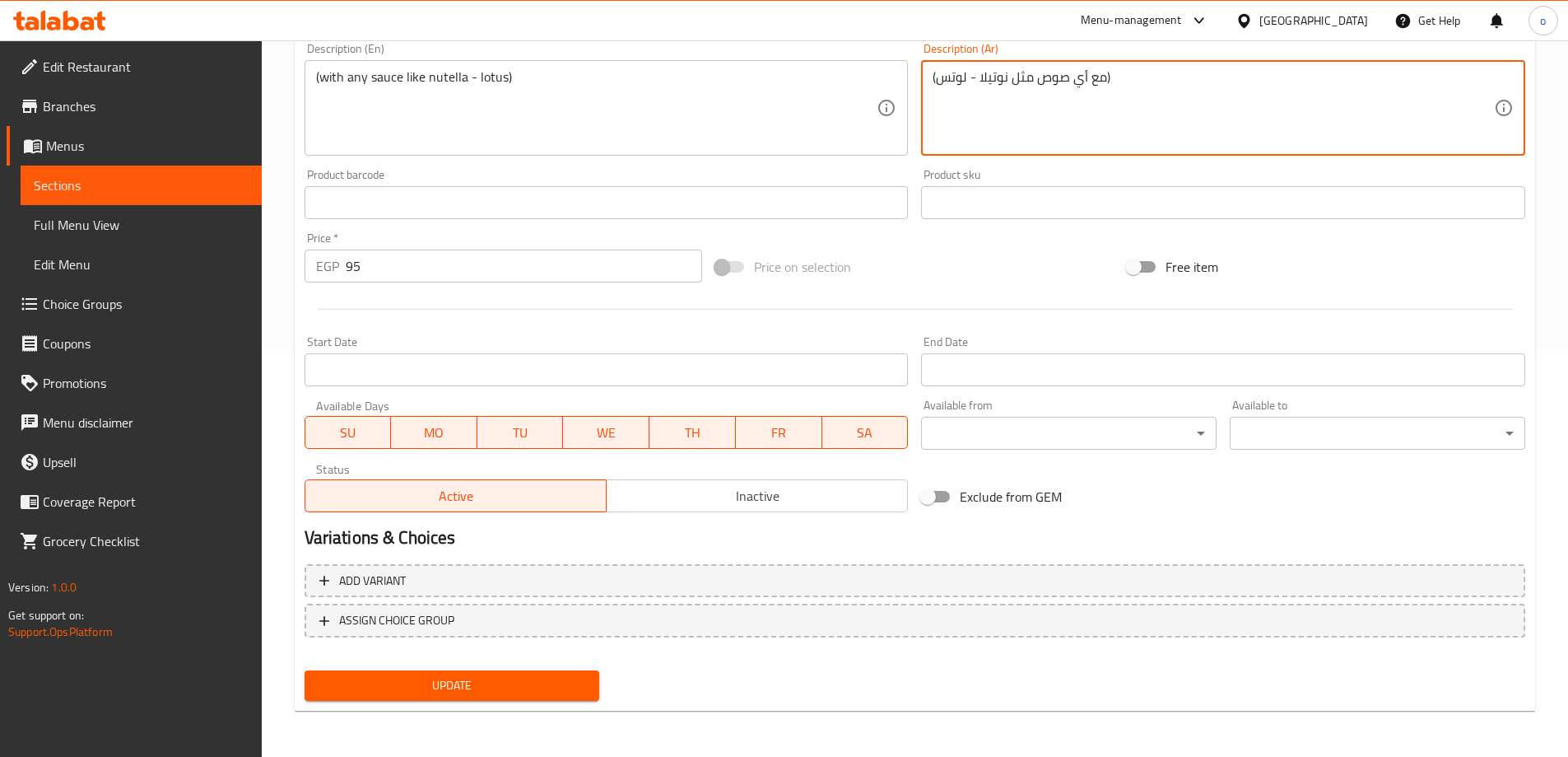
type textarea "(مع أي صوص مثل نوتيلا - لوتس)"
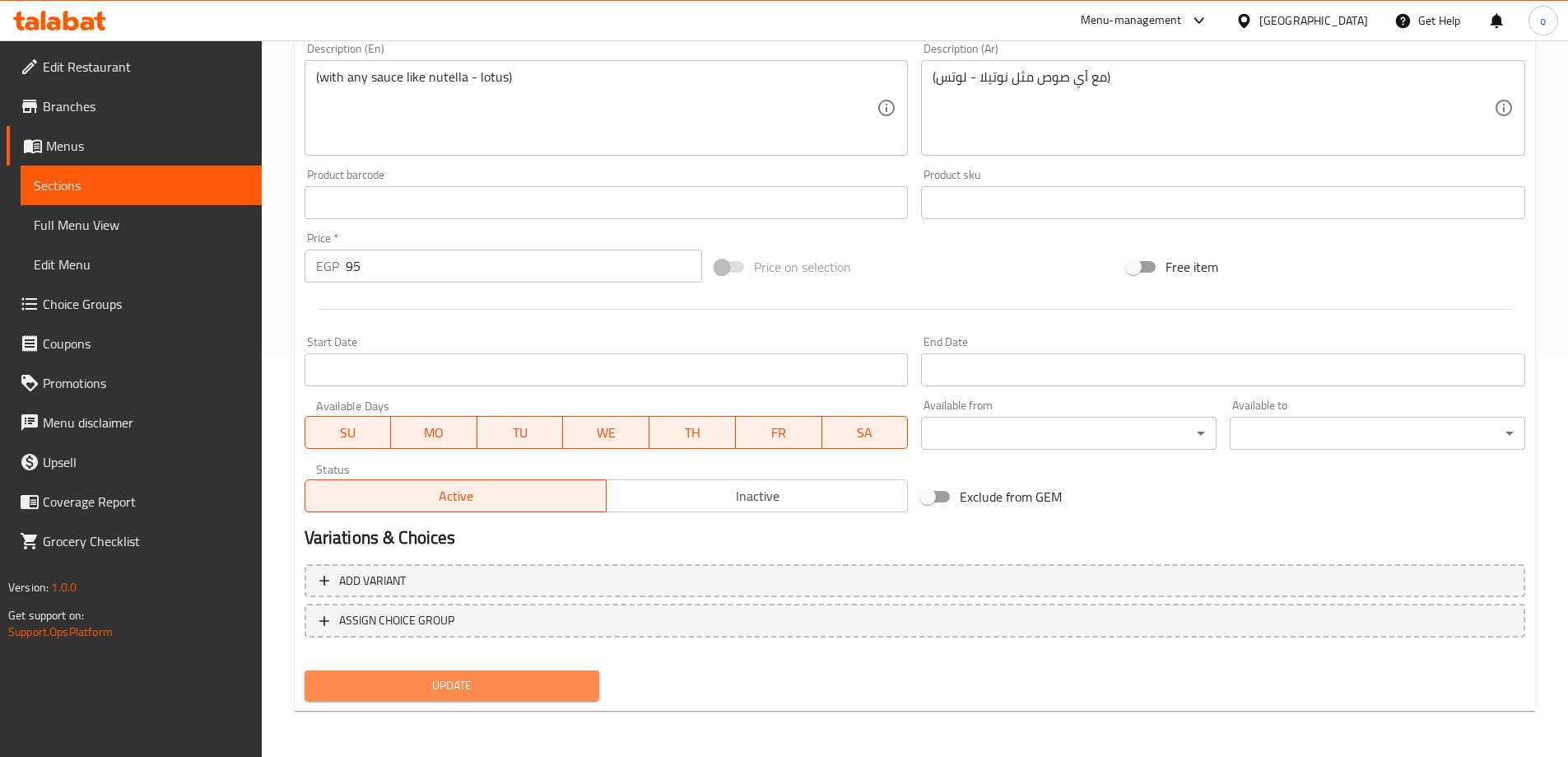
click at [443, 687] on span "Update" at bounding box center [453, 685] width 269 height 20
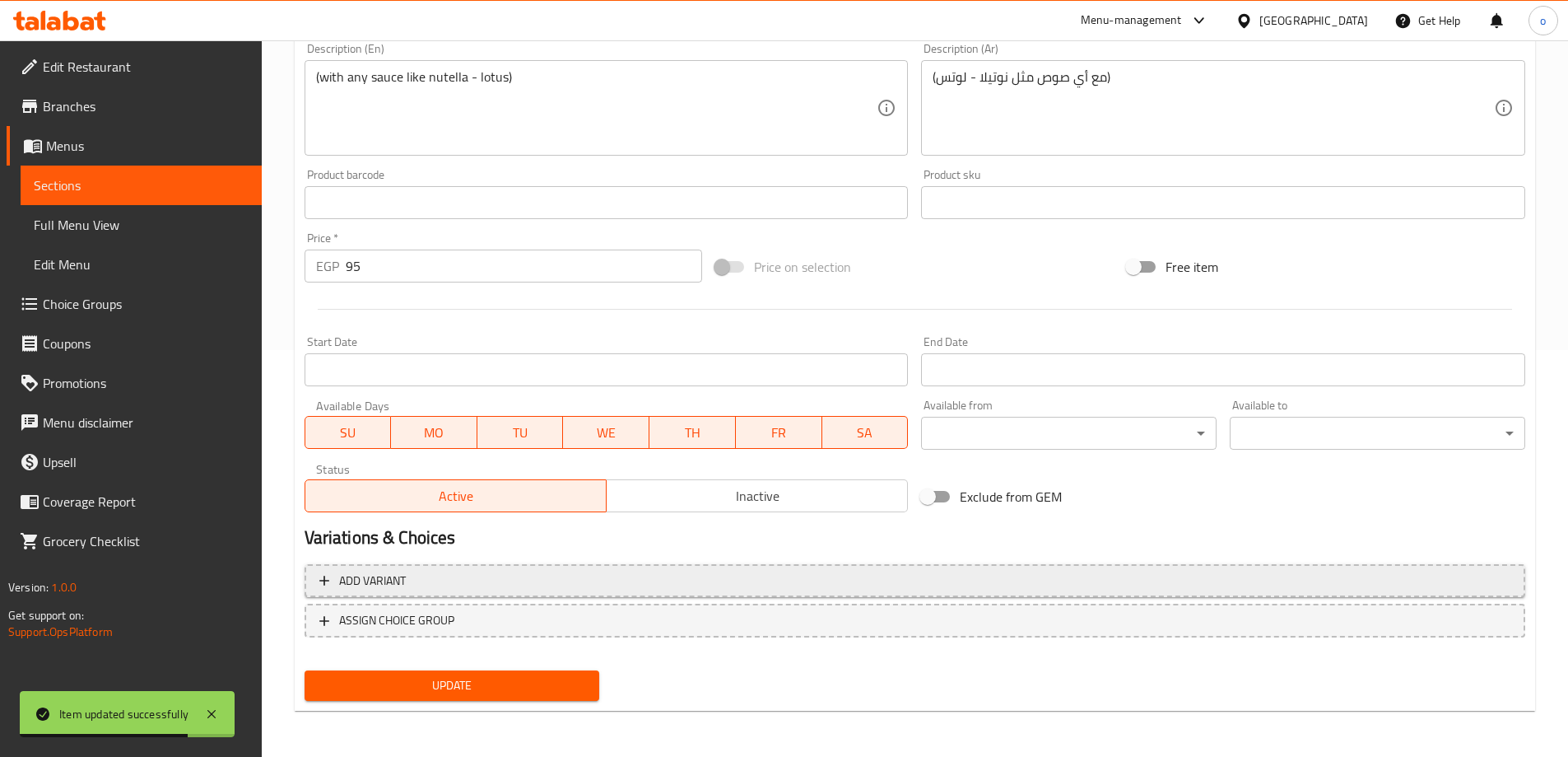
click at [571, 591] on span "Add variant" at bounding box center [914, 580] width 1191 height 20
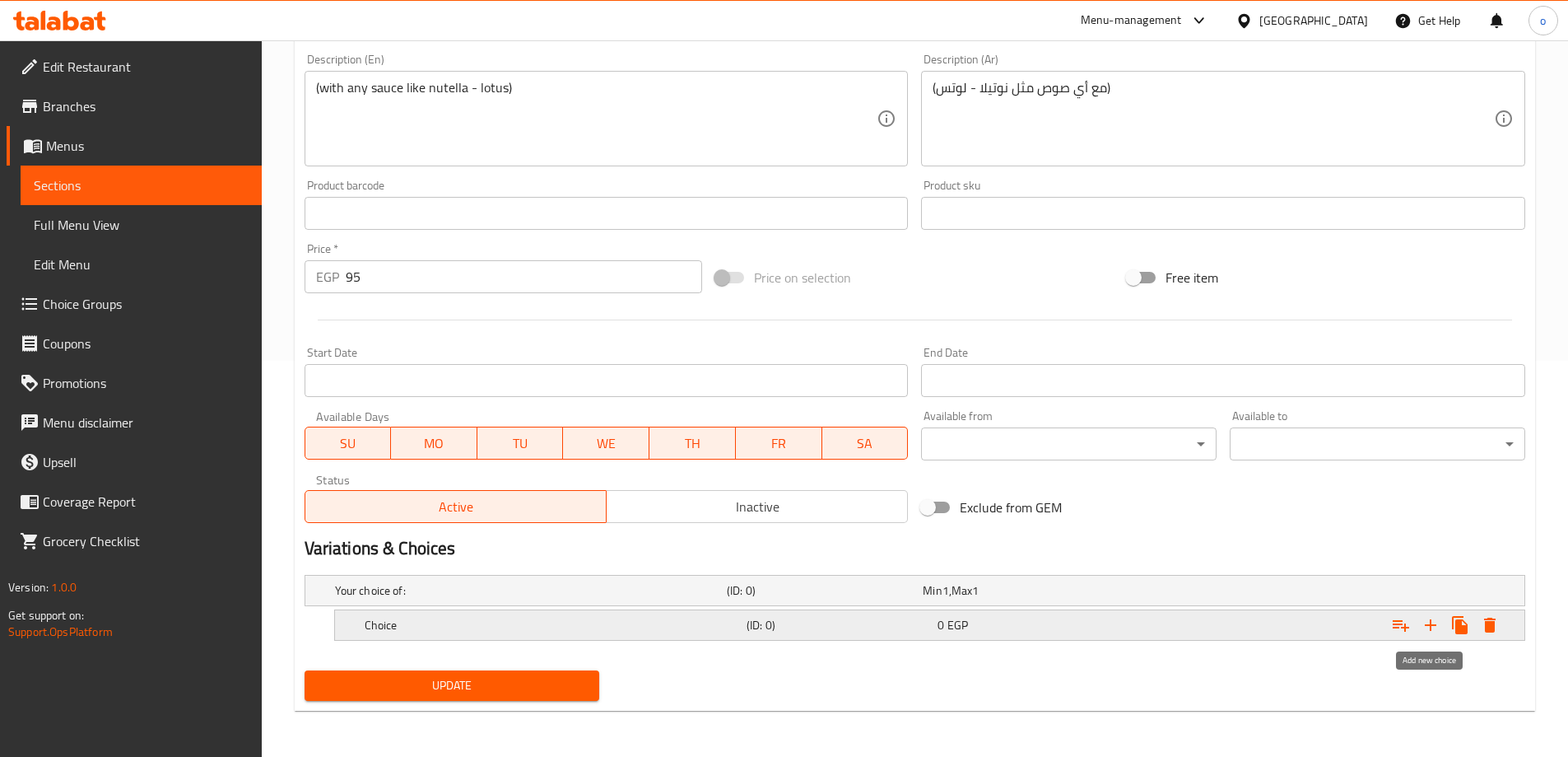
click at [1431, 625] on icon "Expand" at bounding box center [1431, 625] width 12 height 12
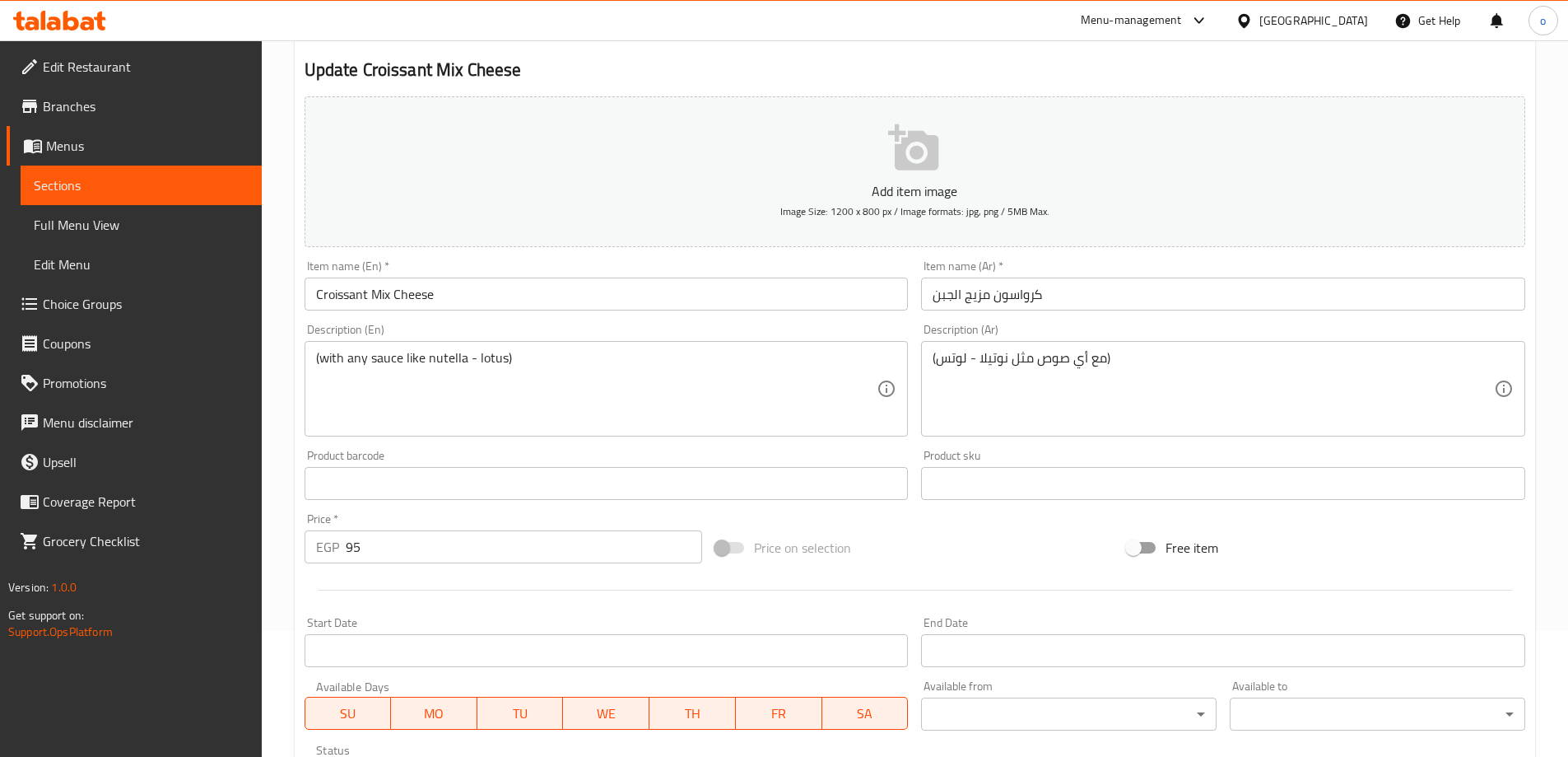
scroll to position [114, 0]
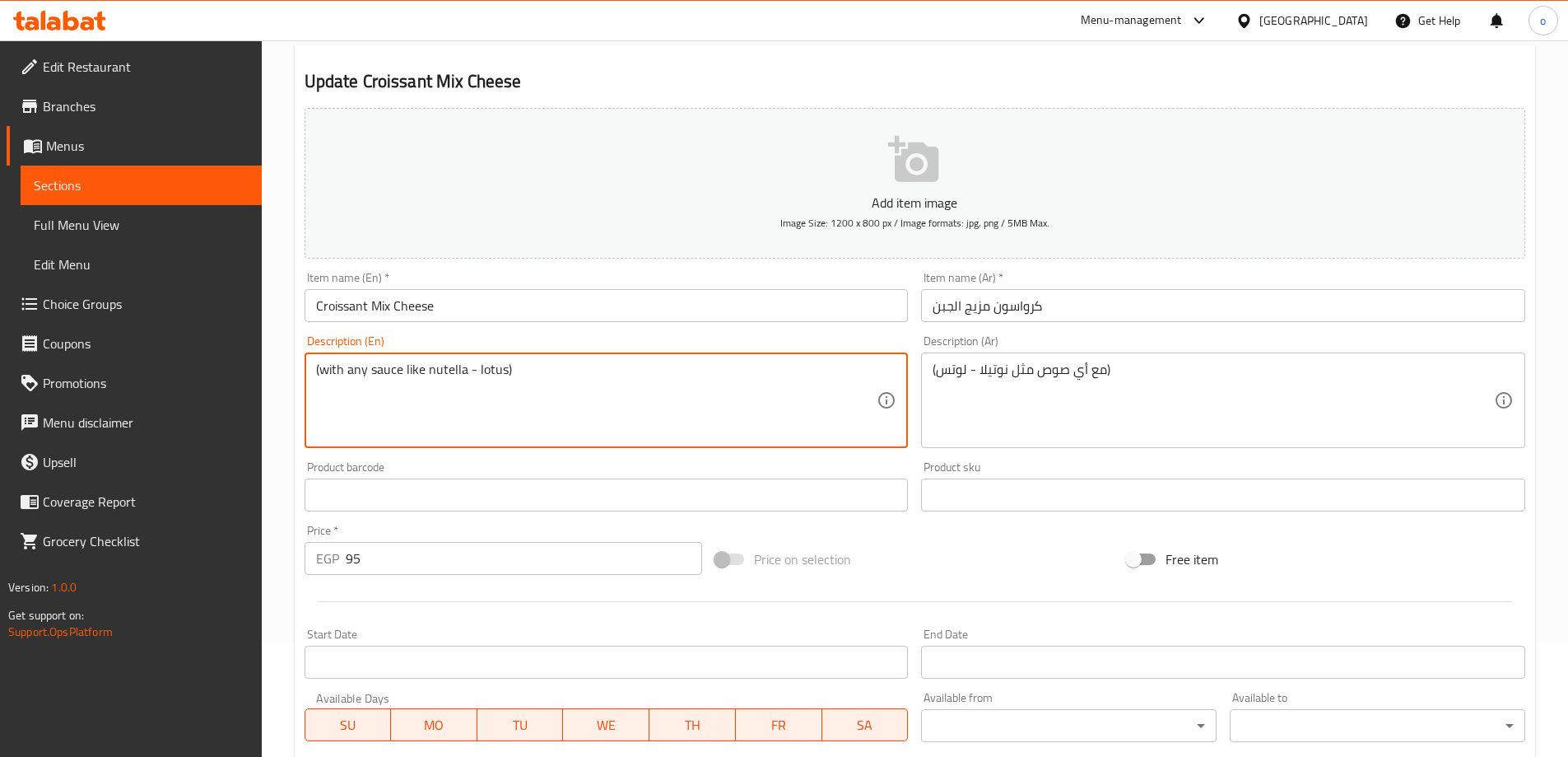
drag, startPoint x: 421, startPoint y: 375, endPoint x: 467, endPoint y: 378, distance: 46.1
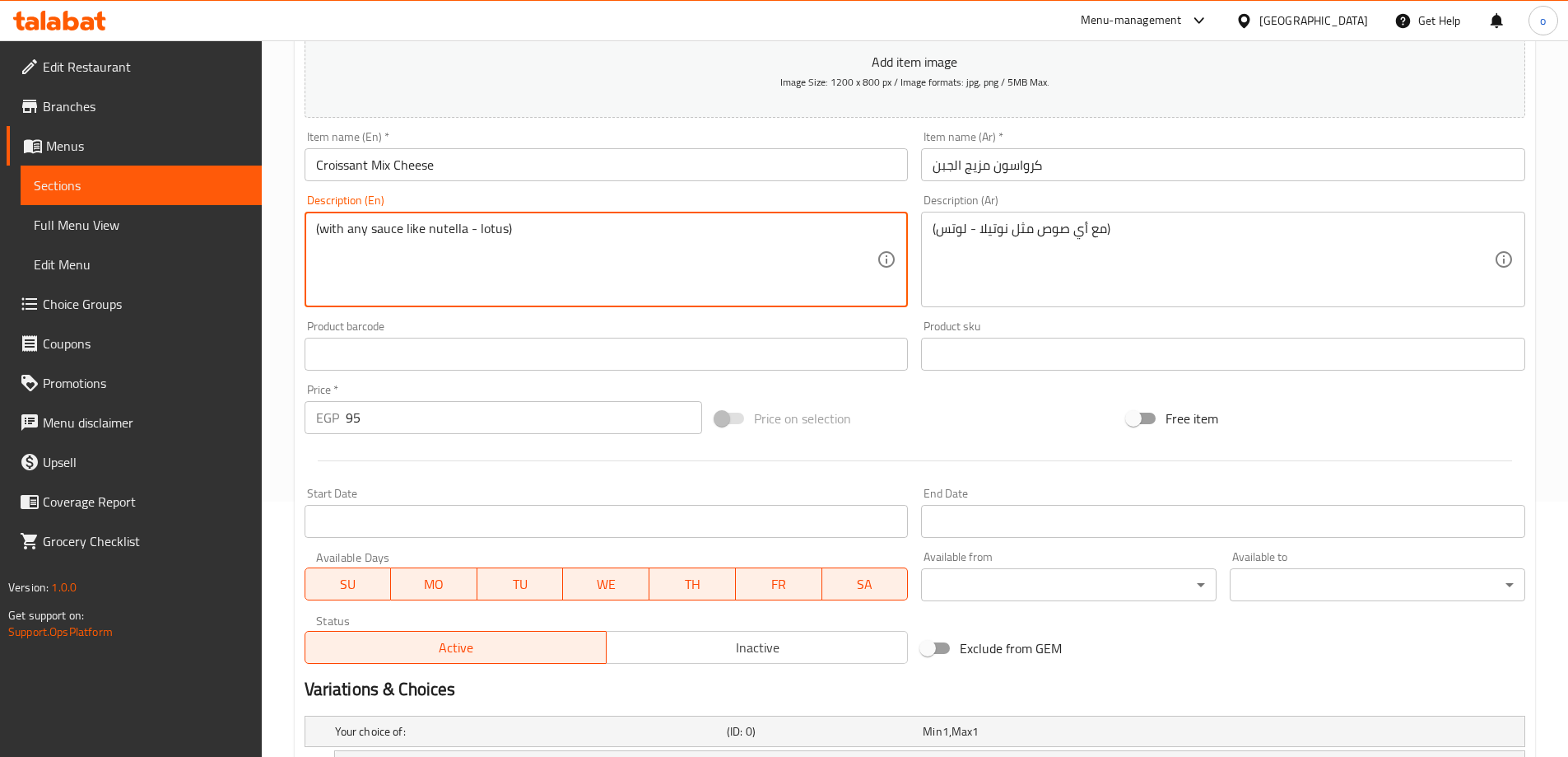
scroll to position [444, 0]
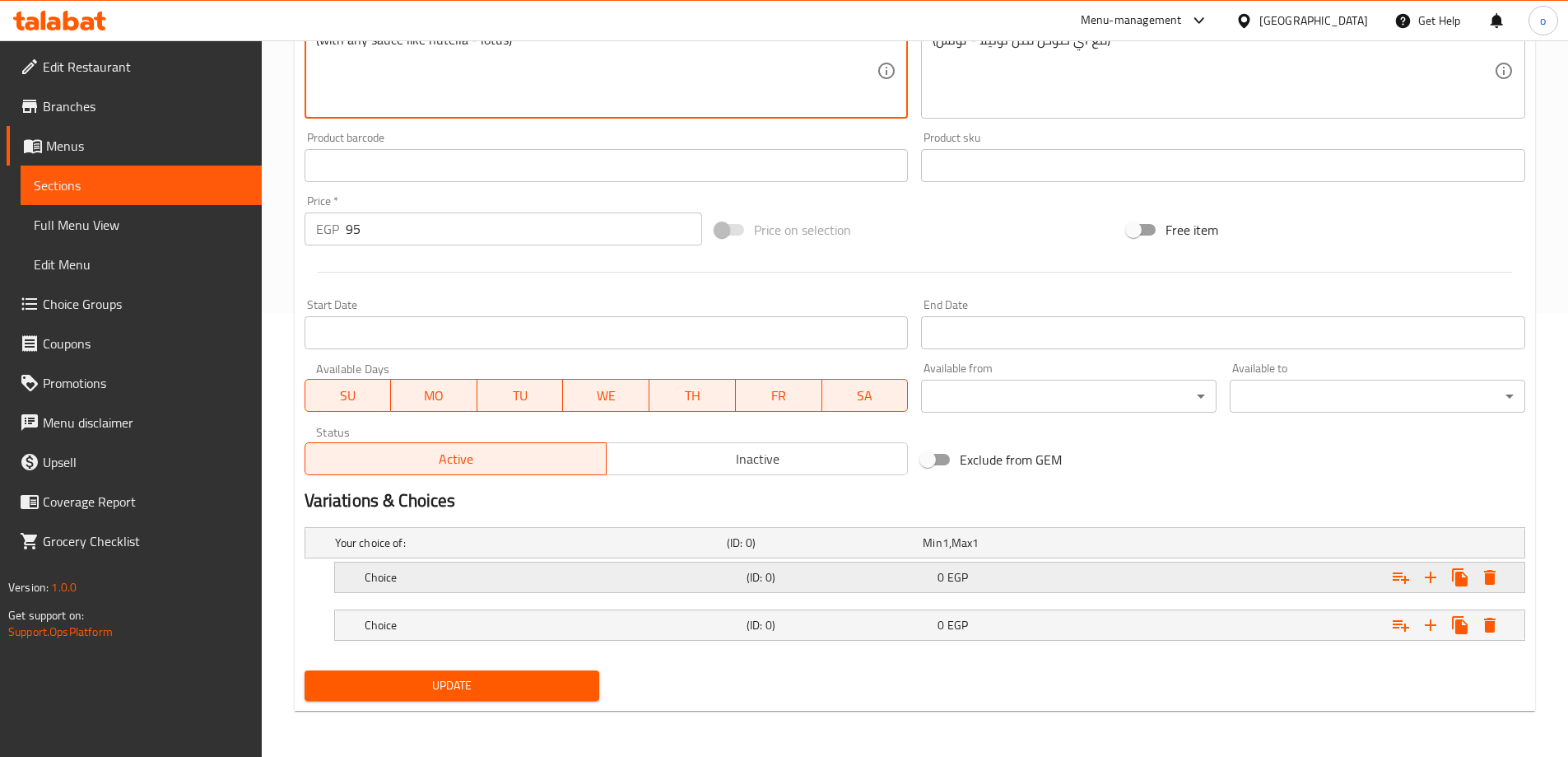
click at [618, 569] on h5 "Choice" at bounding box center [552, 577] width 375 height 16
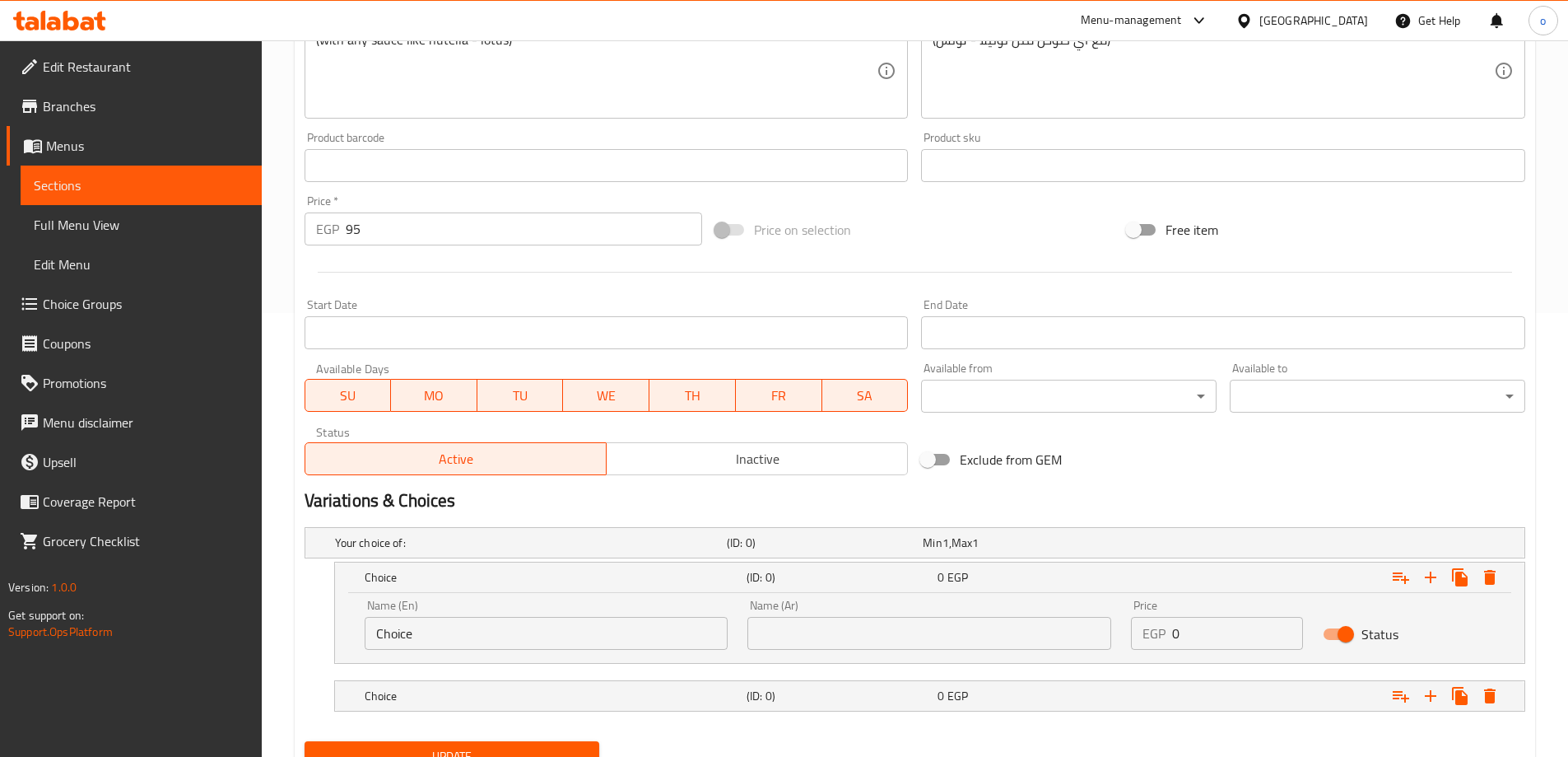
click at [529, 637] on input "Choice" at bounding box center [546, 633] width 363 height 33
paste input "nutella"
type input "nutella"
click at [852, 640] on input "text" at bounding box center [930, 633] width 363 height 33
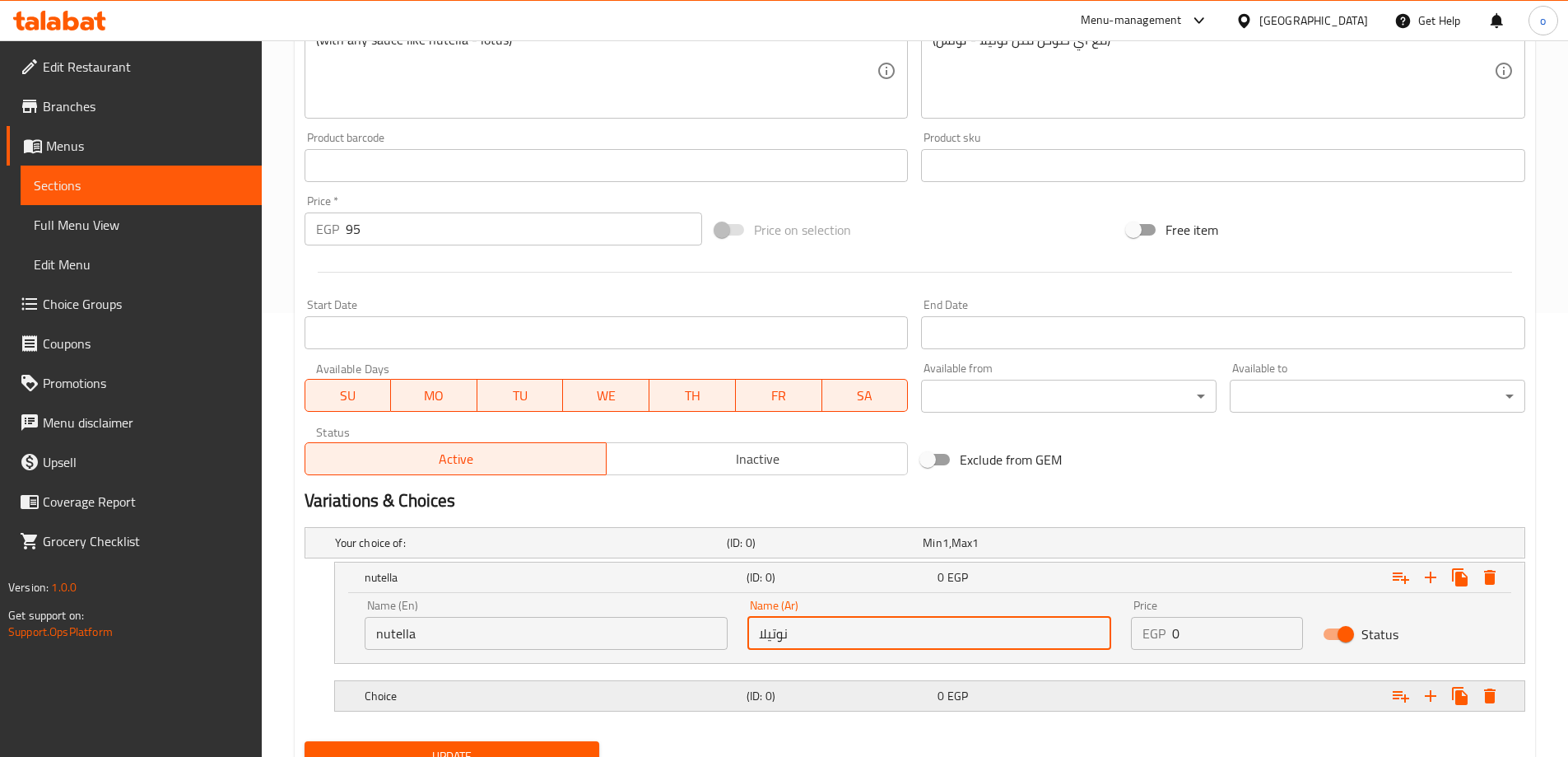
type input "نوتيلا"
click at [908, 692] on h5 "(ID: 0)" at bounding box center [839, 695] width 185 height 16
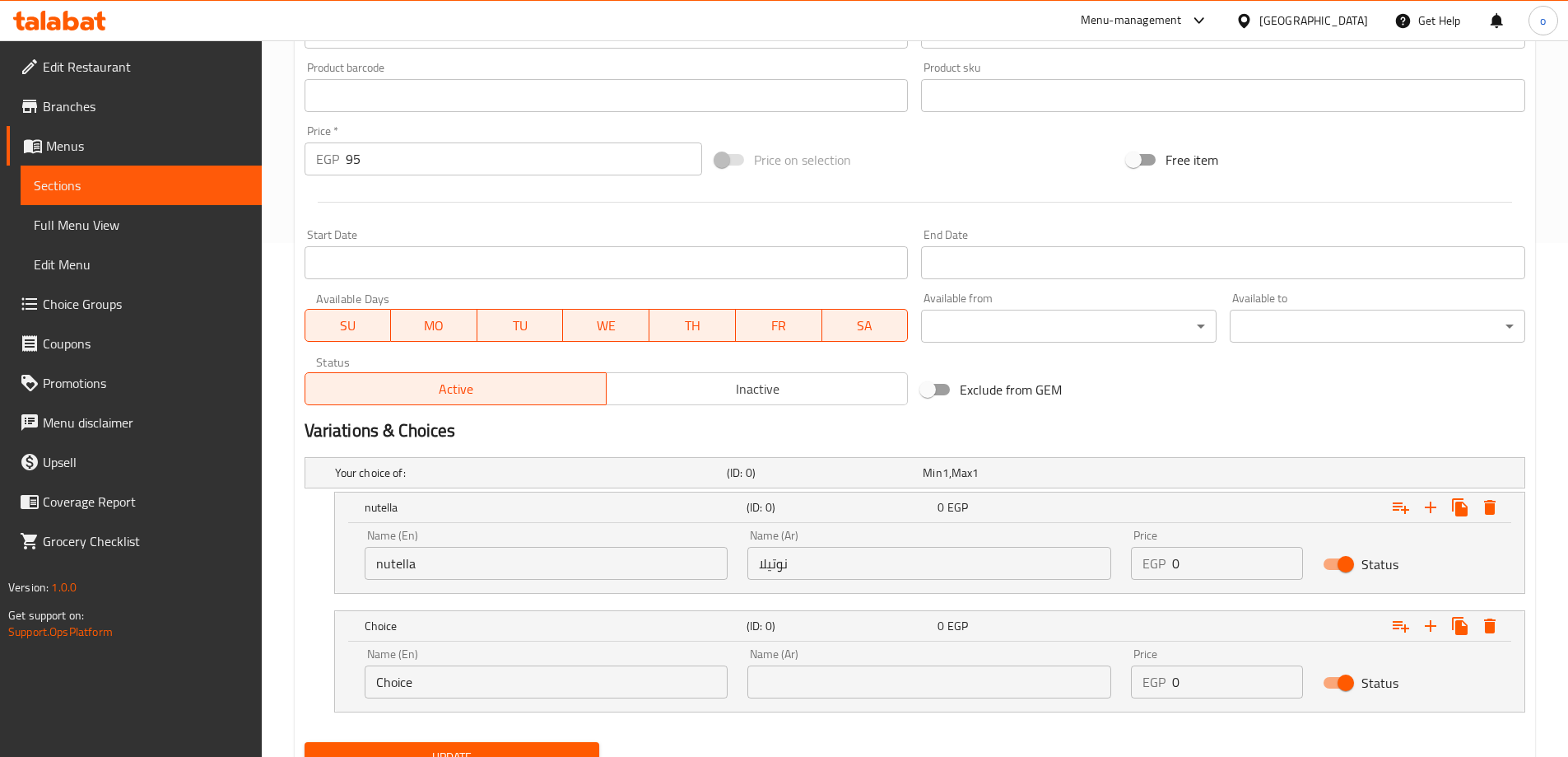
scroll to position [586, 0]
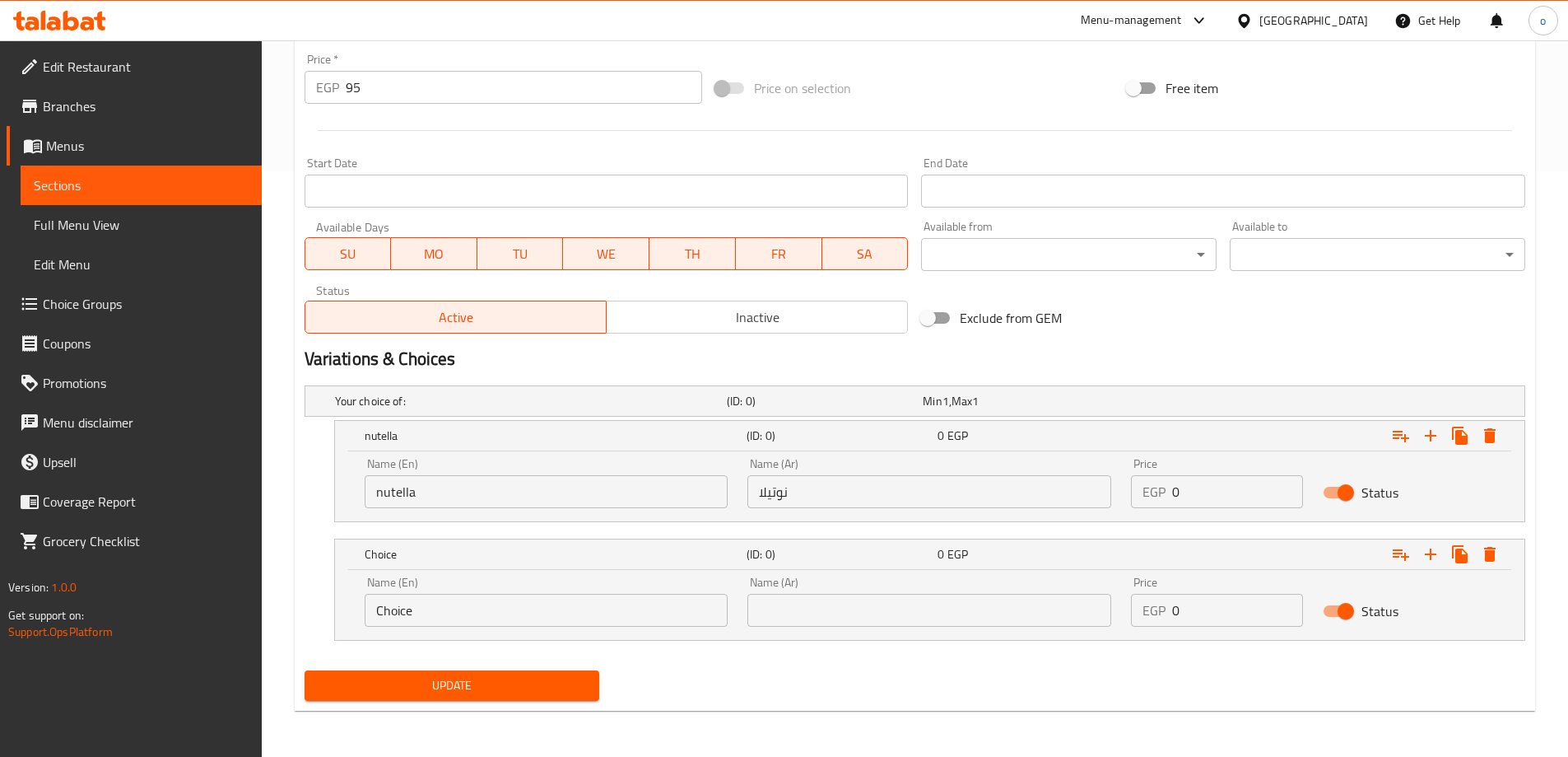
click at [579, 620] on input "Choice" at bounding box center [546, 610] width 363 height 33
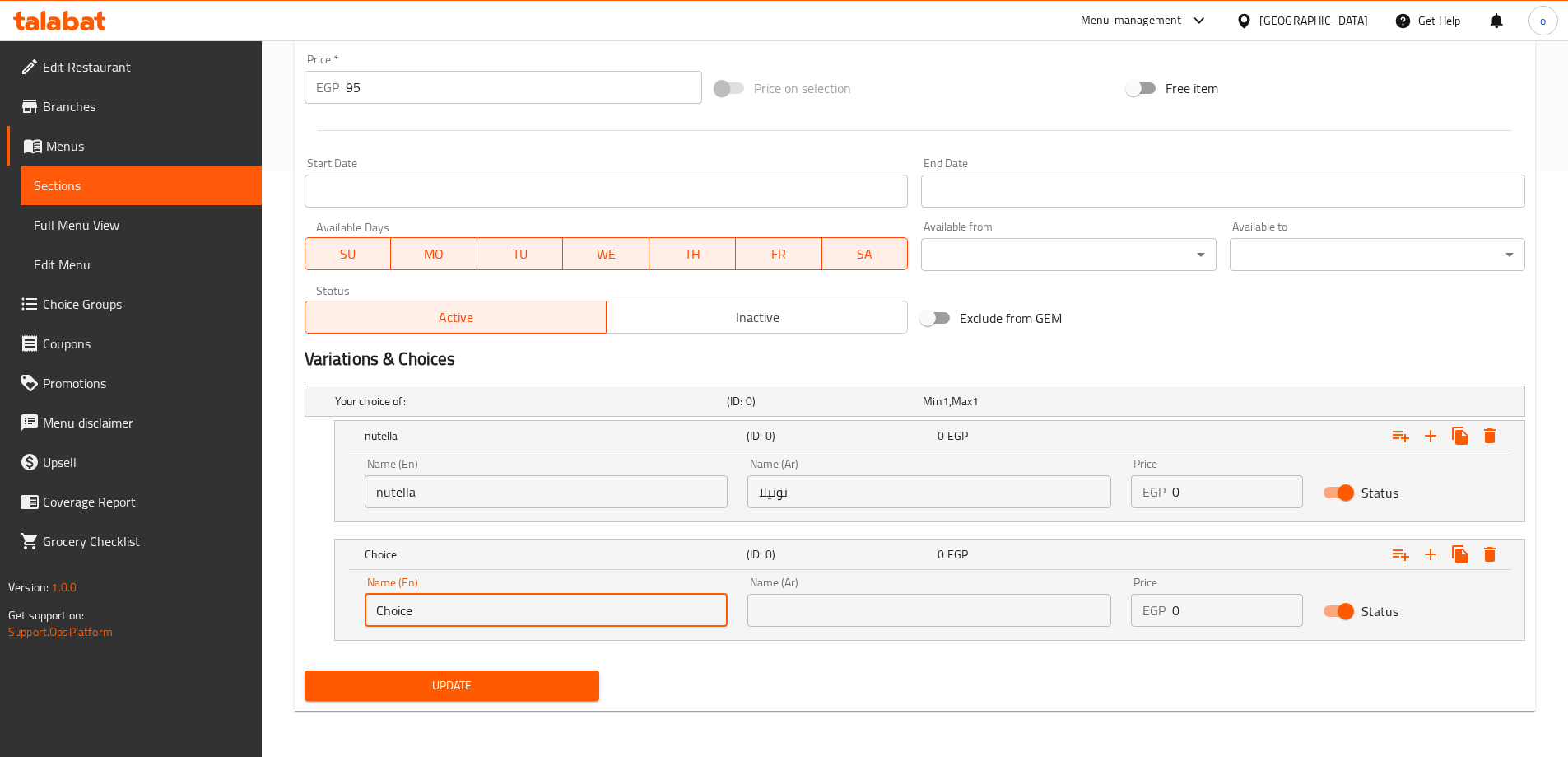
click at [579, 620] on input "Choice" at bounding box center [546, 610] width 363 height 33
type input "م"
type input "lotus"
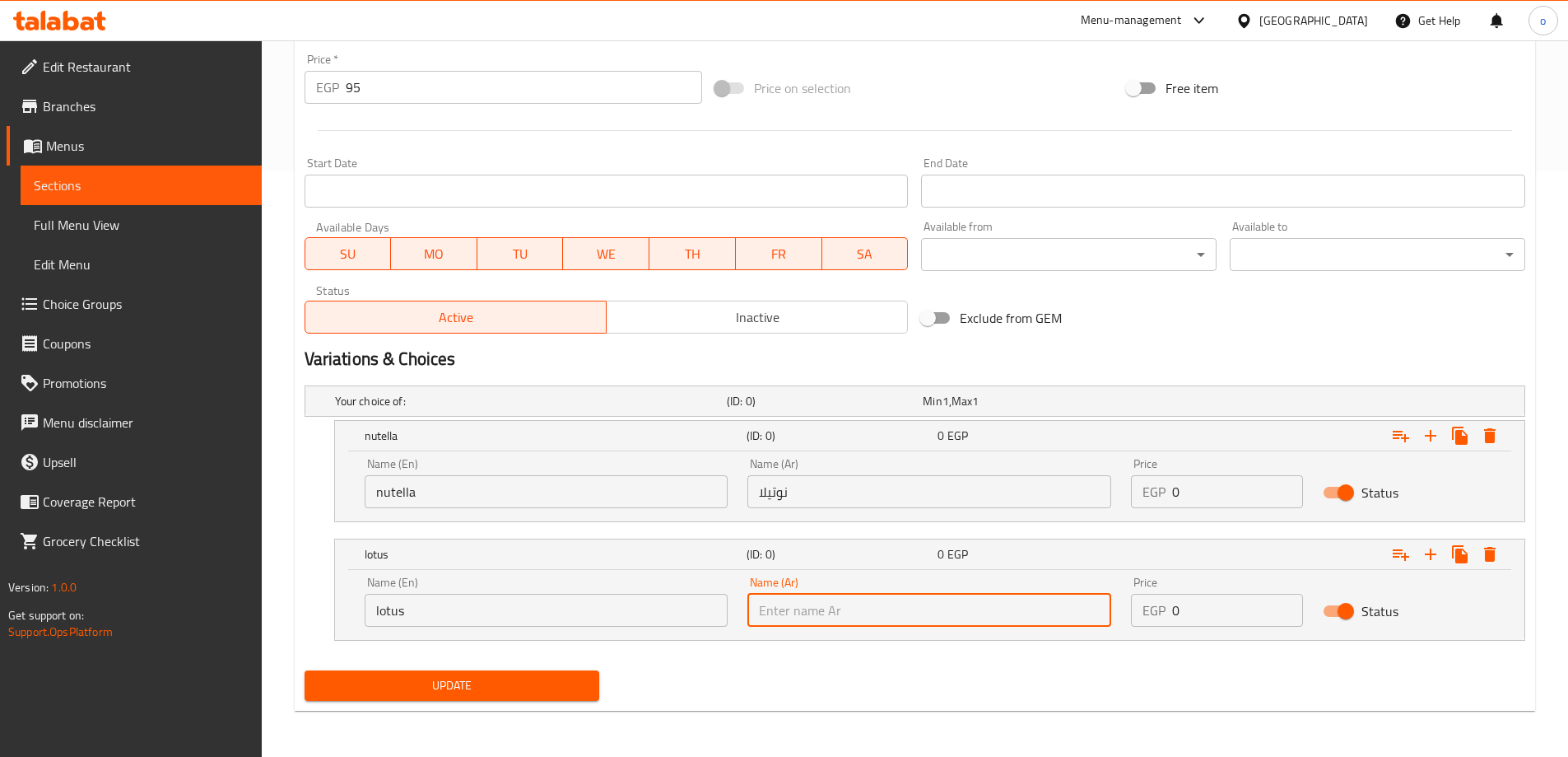
click at [832, 596] on input "text" at bounding box center [930, 610] width 363 height 33
type input "لوتس"
click at [477, 671] on button "Update" at bounding box center [452, 686] width 295 height 31
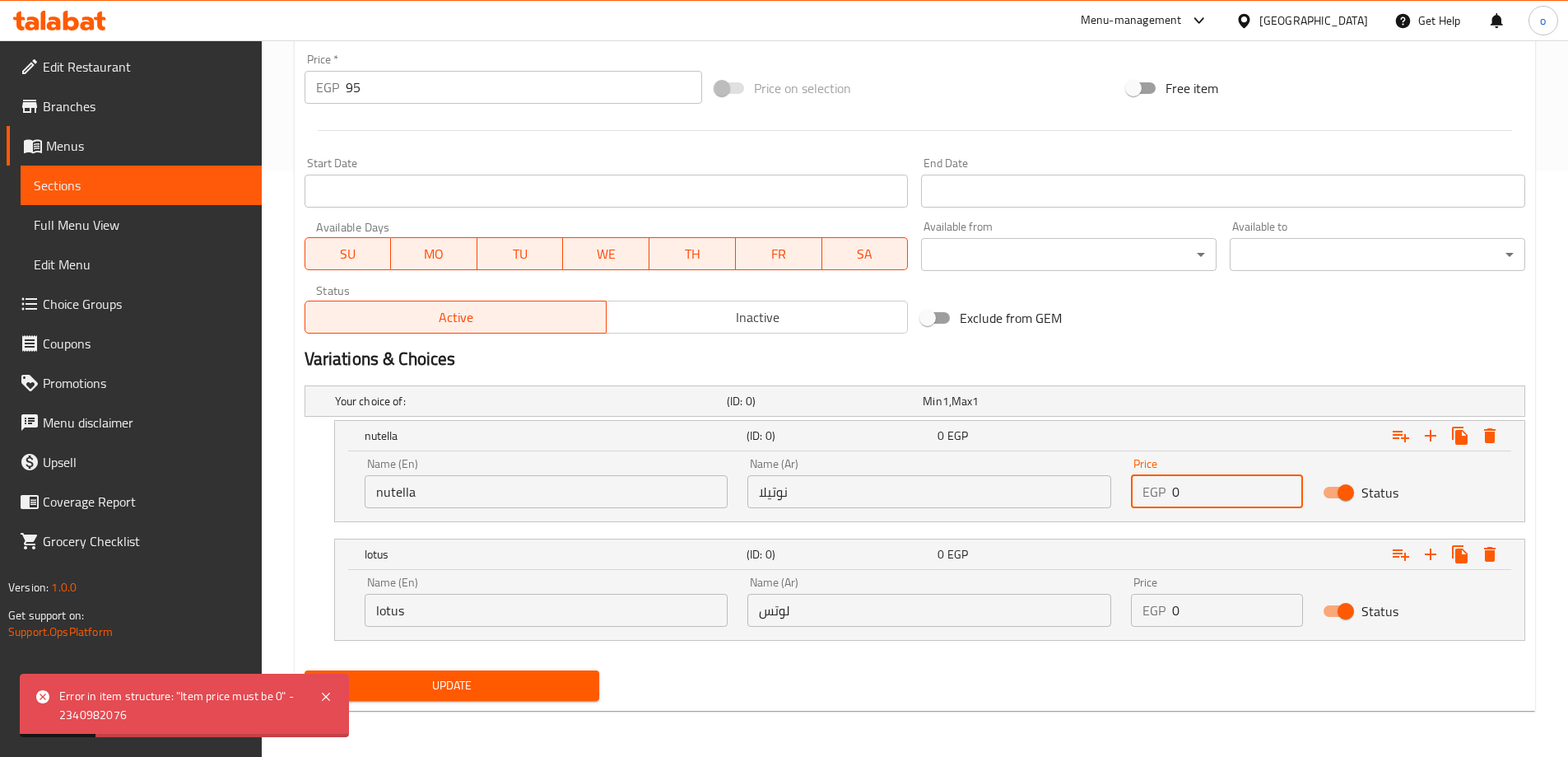
click at [1215, 492] on input "0" at bounding box center [1237, 492] width 131 height 33
type input "95"
click at [1218, 604] on input "0" at bounding box center [1237, 610] width 131 height 33
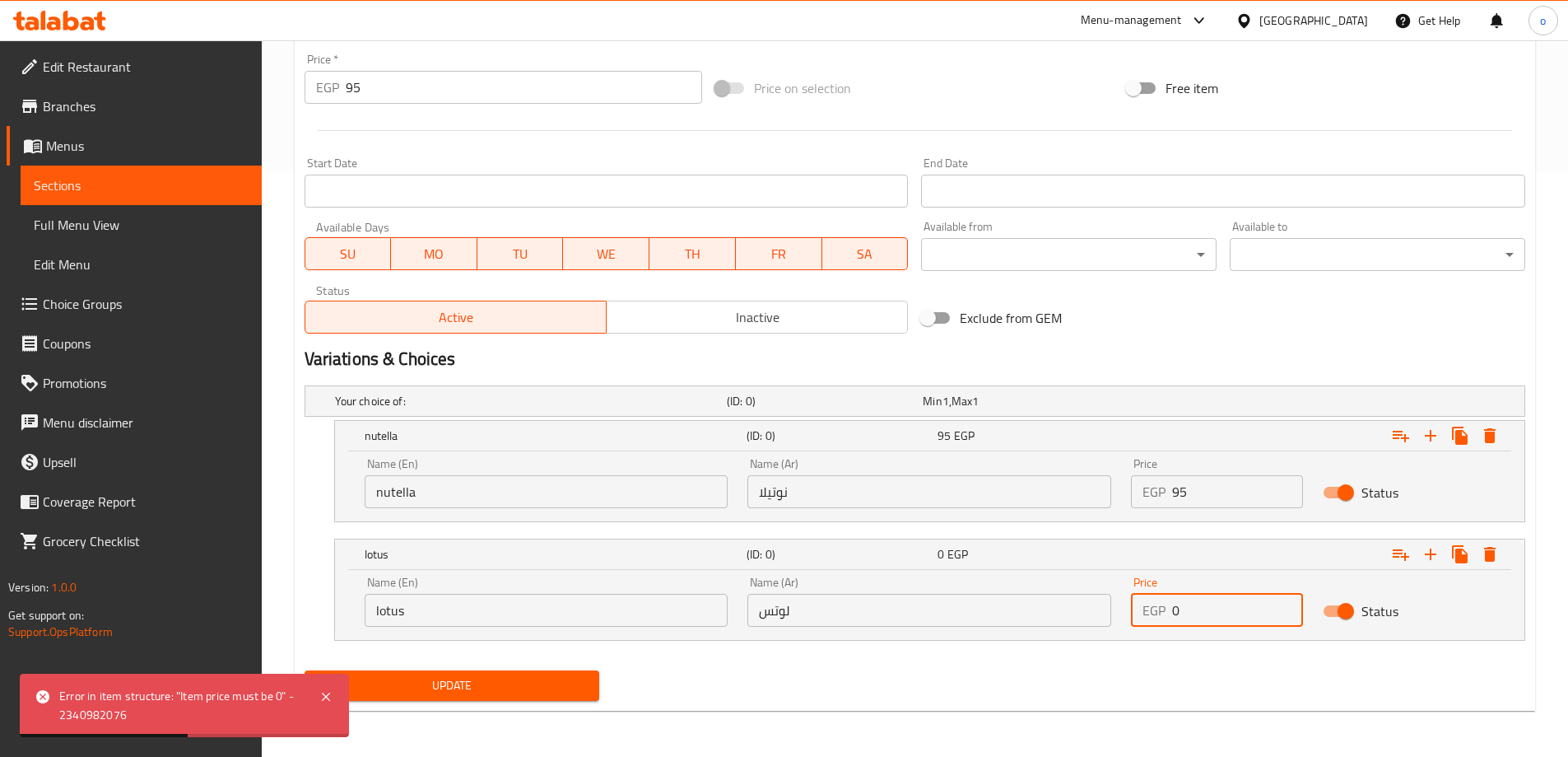
click at [1218, 604] on input "0" at bounding box center [1237, 610] width 131 height 33
type input "95"
click at [557, 694] on span "Update" at bounding box center [453, 685] width 269 height 20
click at [558, 689] on span "Update" at bounding box center [453, 685] width 269 height 20
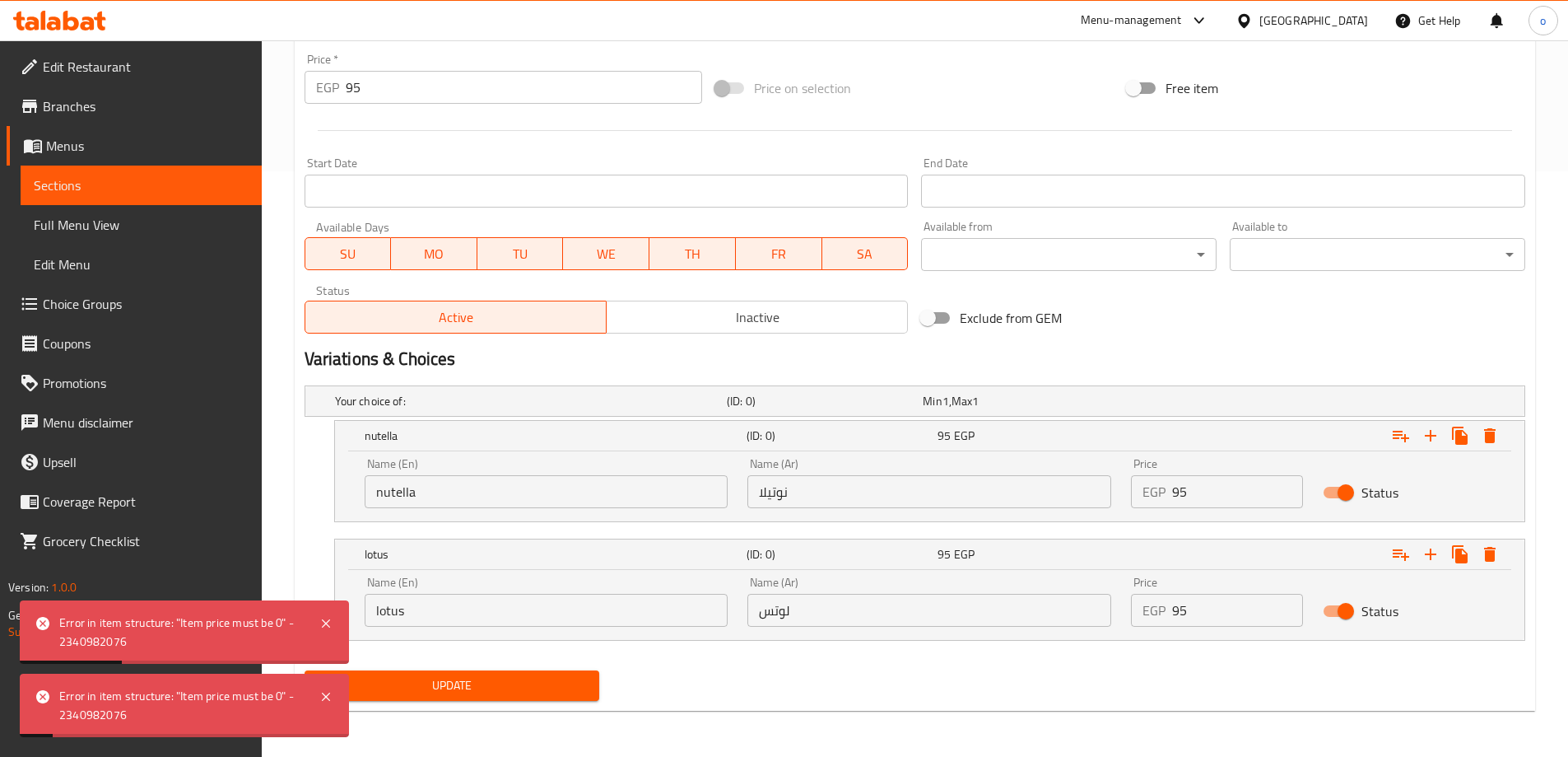
scroll to position [503, 0]
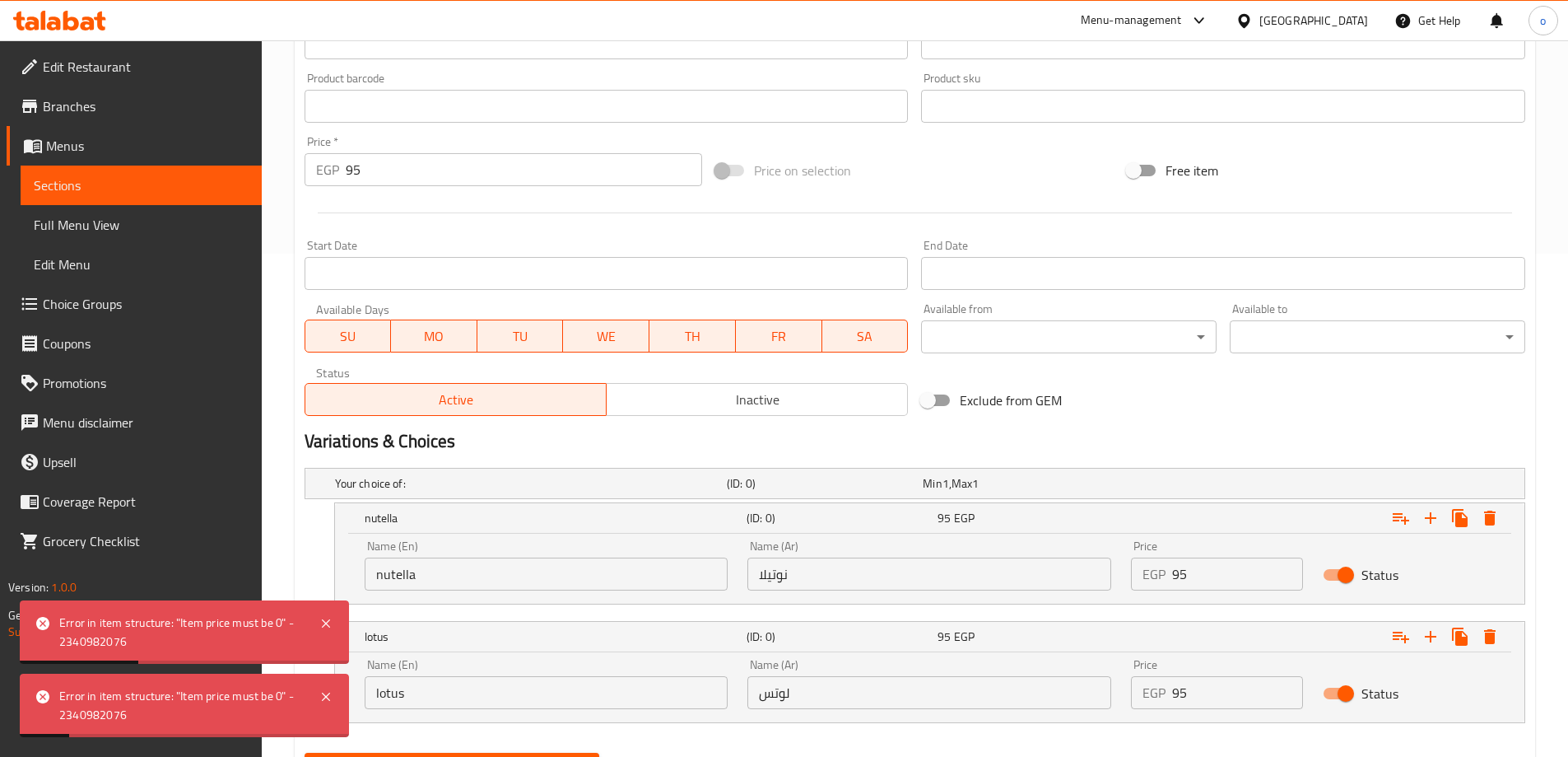
click at [505, 181] on input "95" at bounding box center [525, 169] width 358 height 33
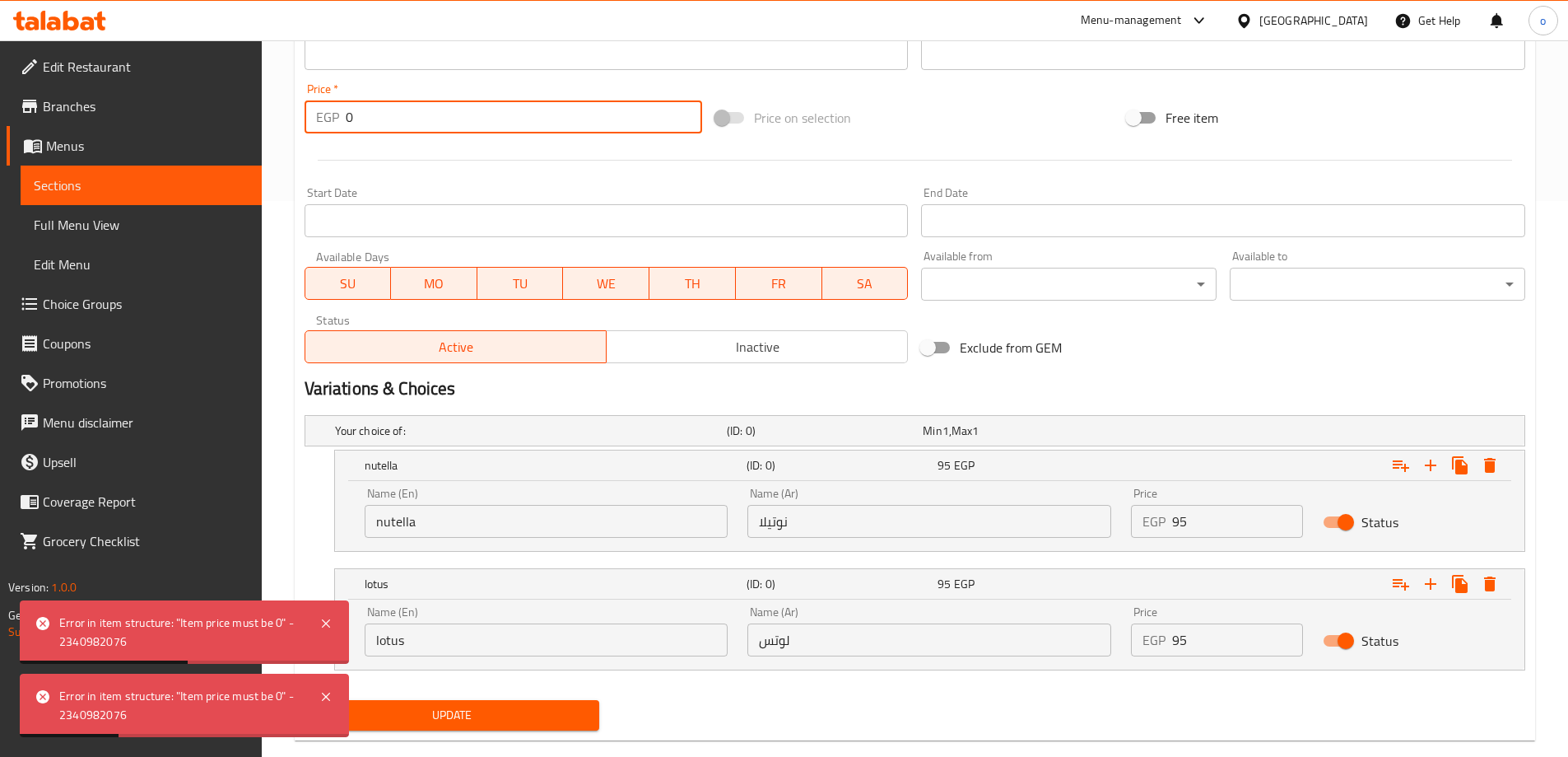
scroll to position [586, 0]
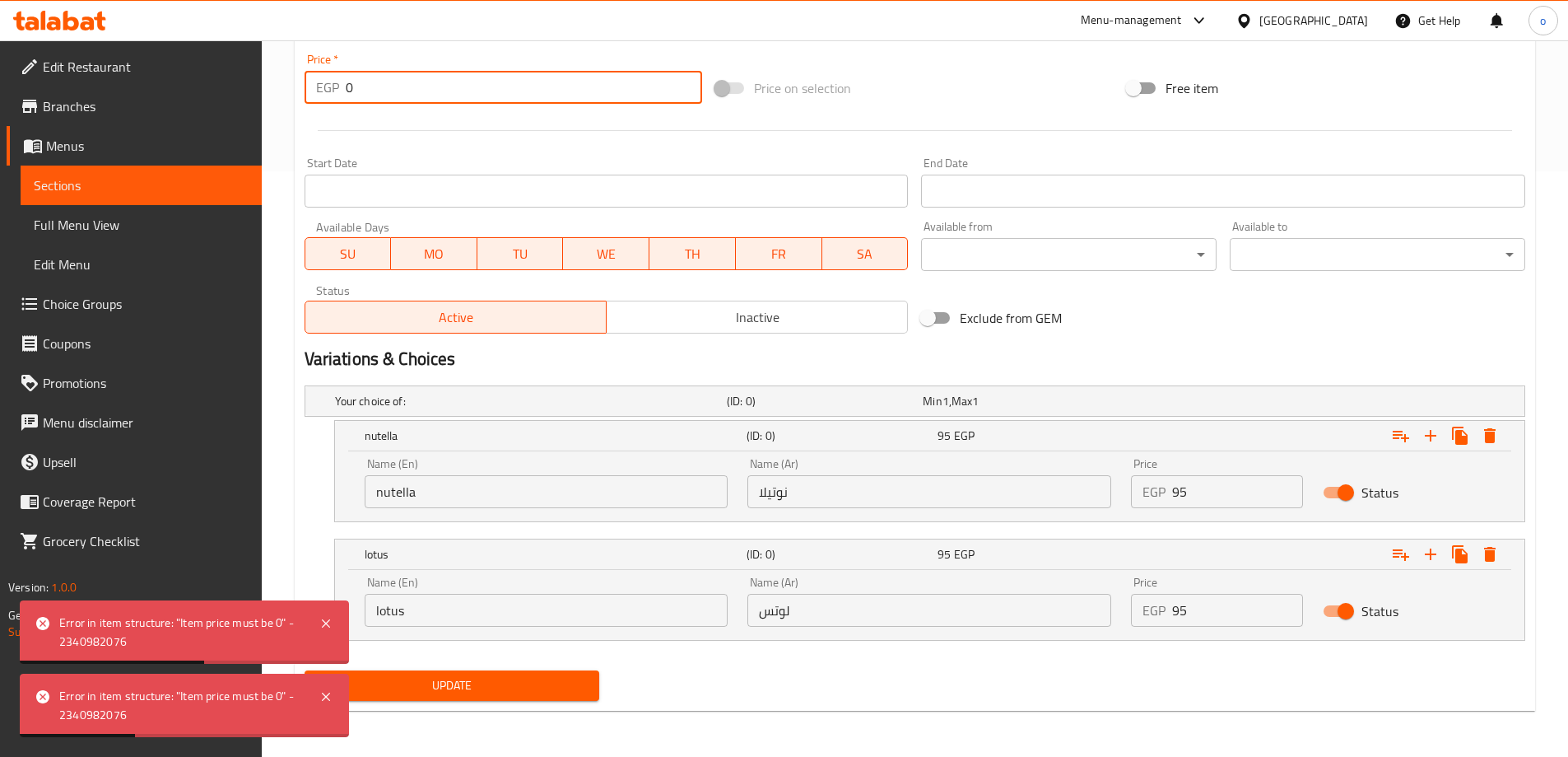
type input "0"
click at [478, 676] on span "Update" at bounding box center [453, 685] width 269 height 20
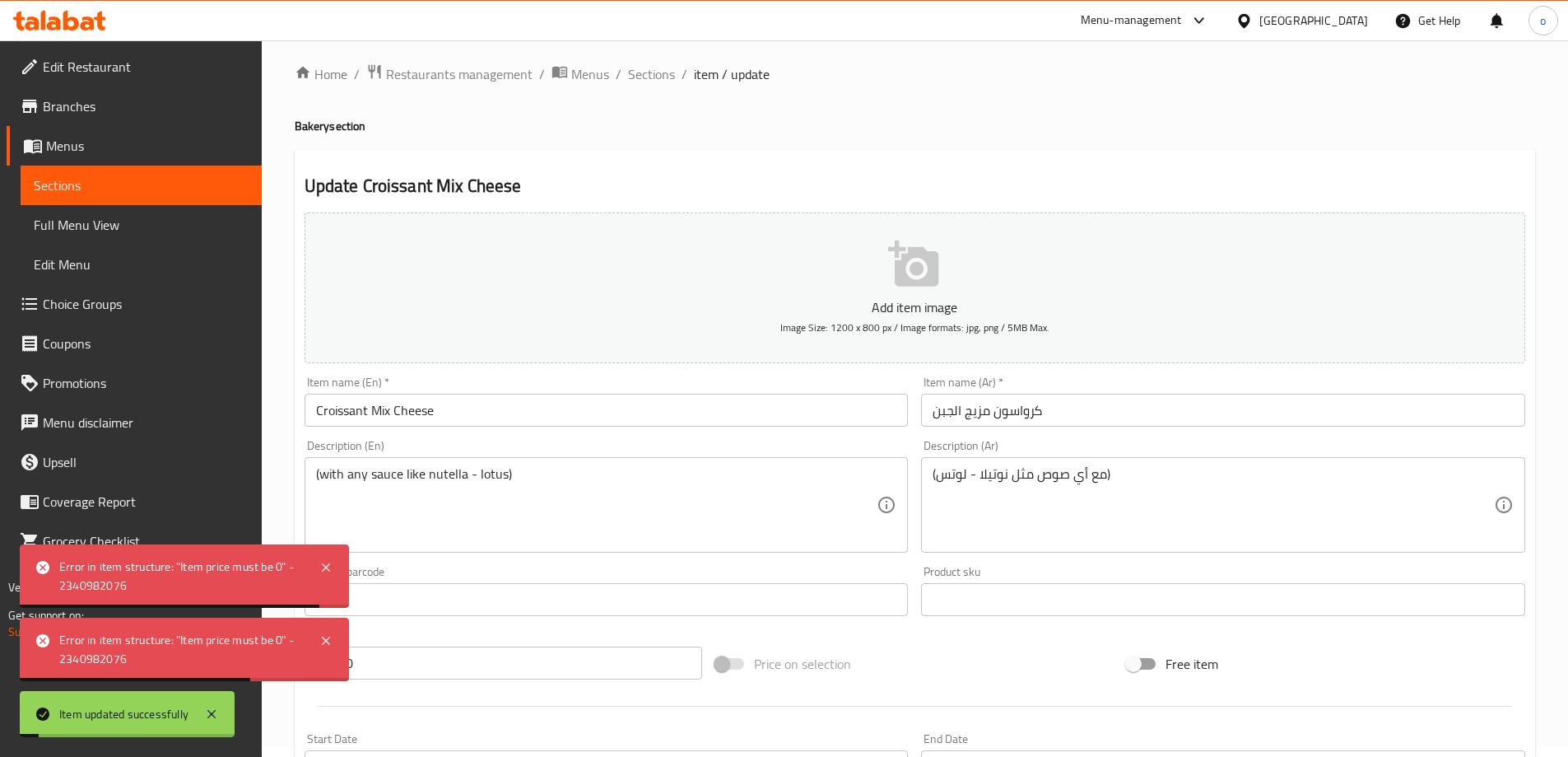
scroll to position [9, 0]
click at [656, 81] on span "Sections" at bounding box center [651, 75] width 47 height 20
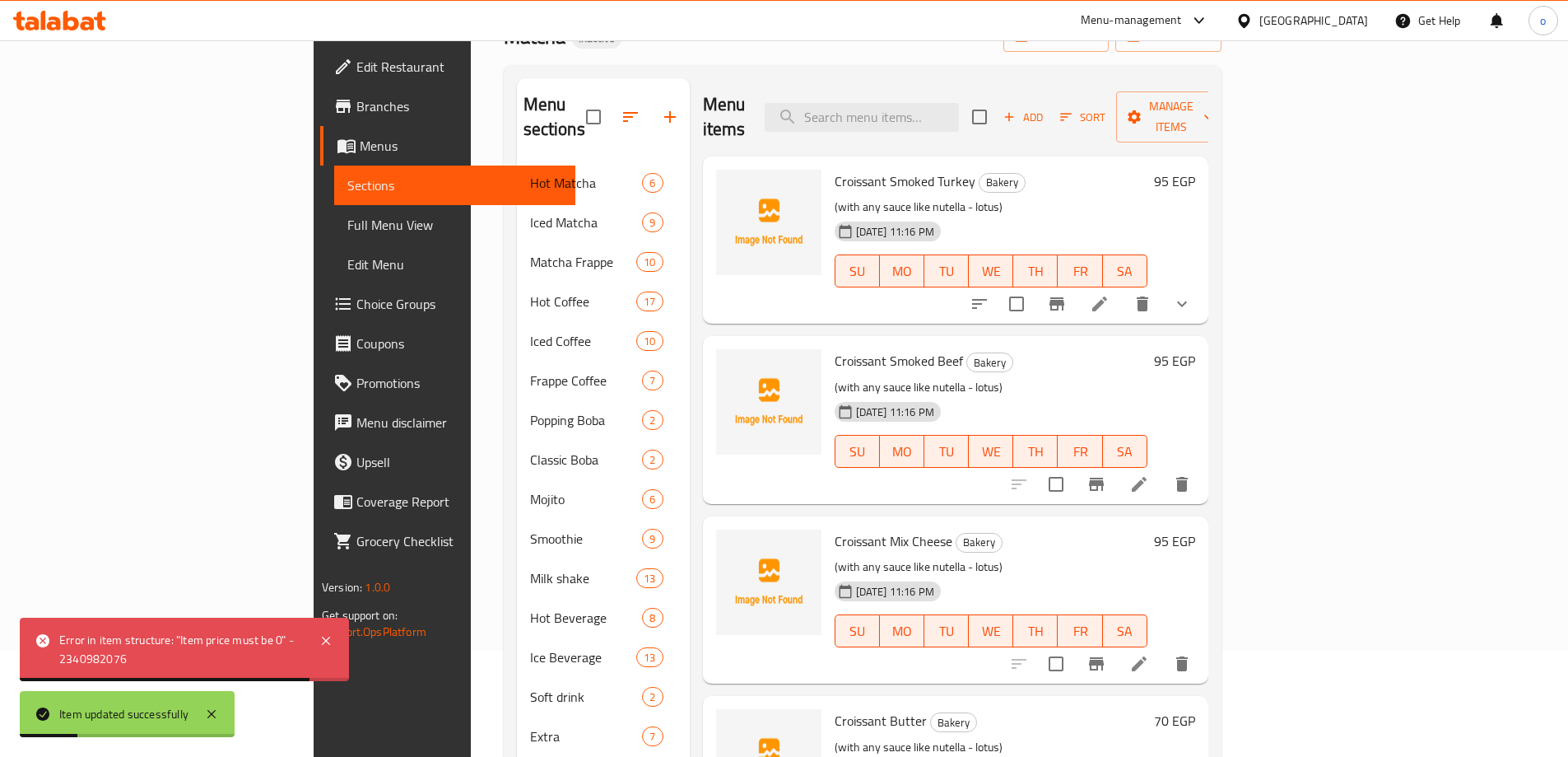
scroll to position [252, 0]
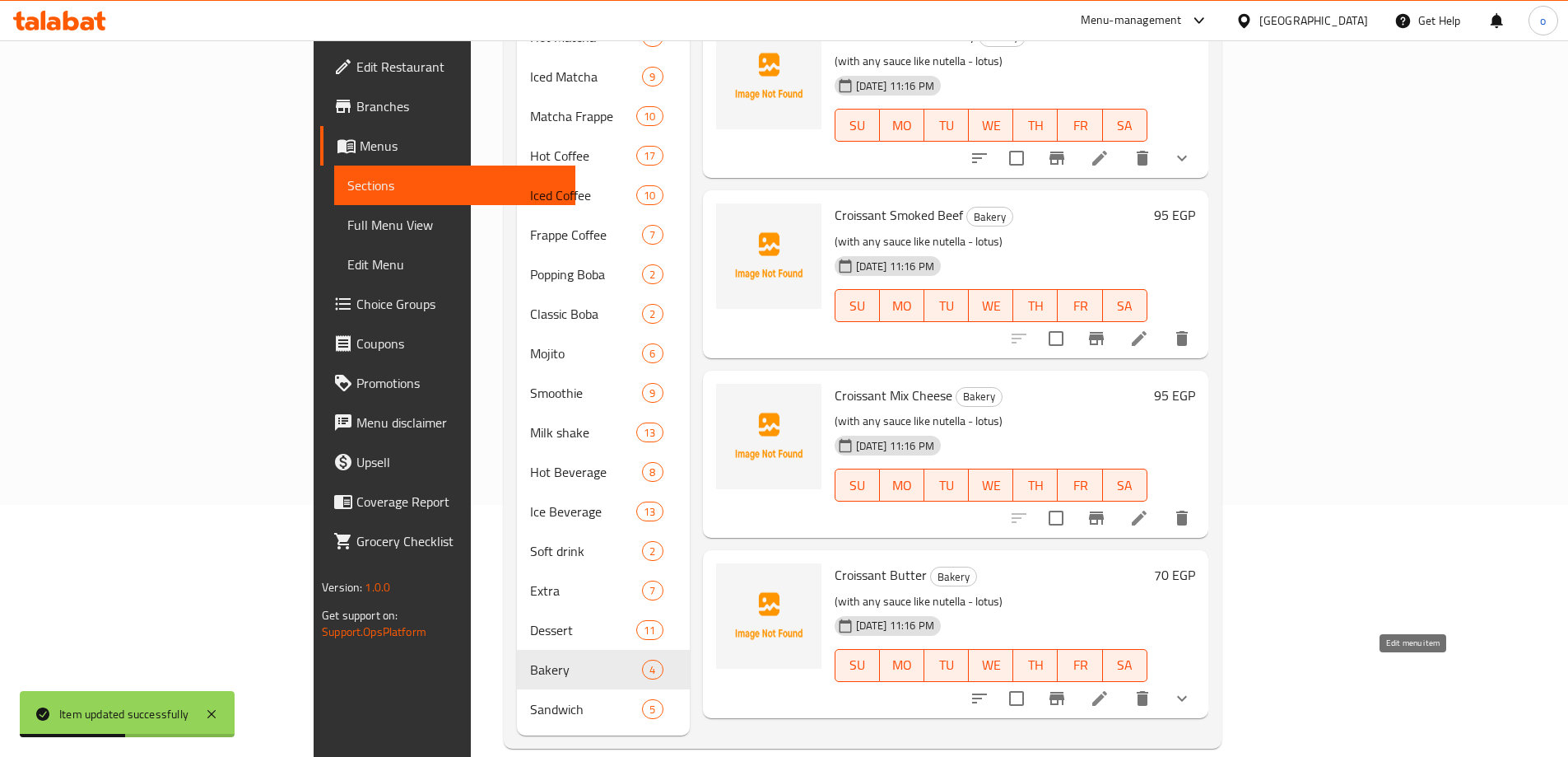
click at [1109, 689] on icon at bounding box center [1100, 698] width 20 height 20
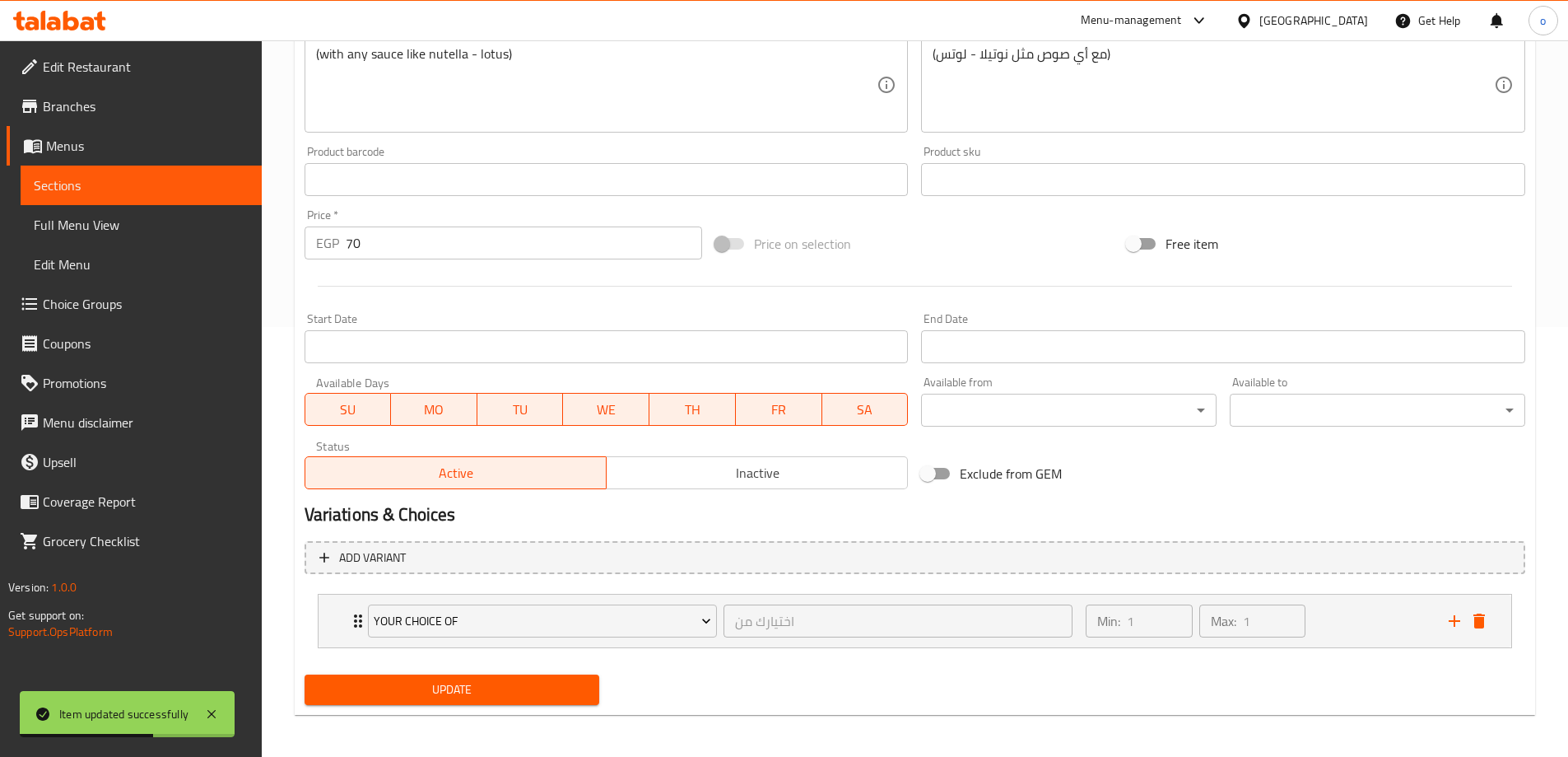
scroll to position [434, 0]
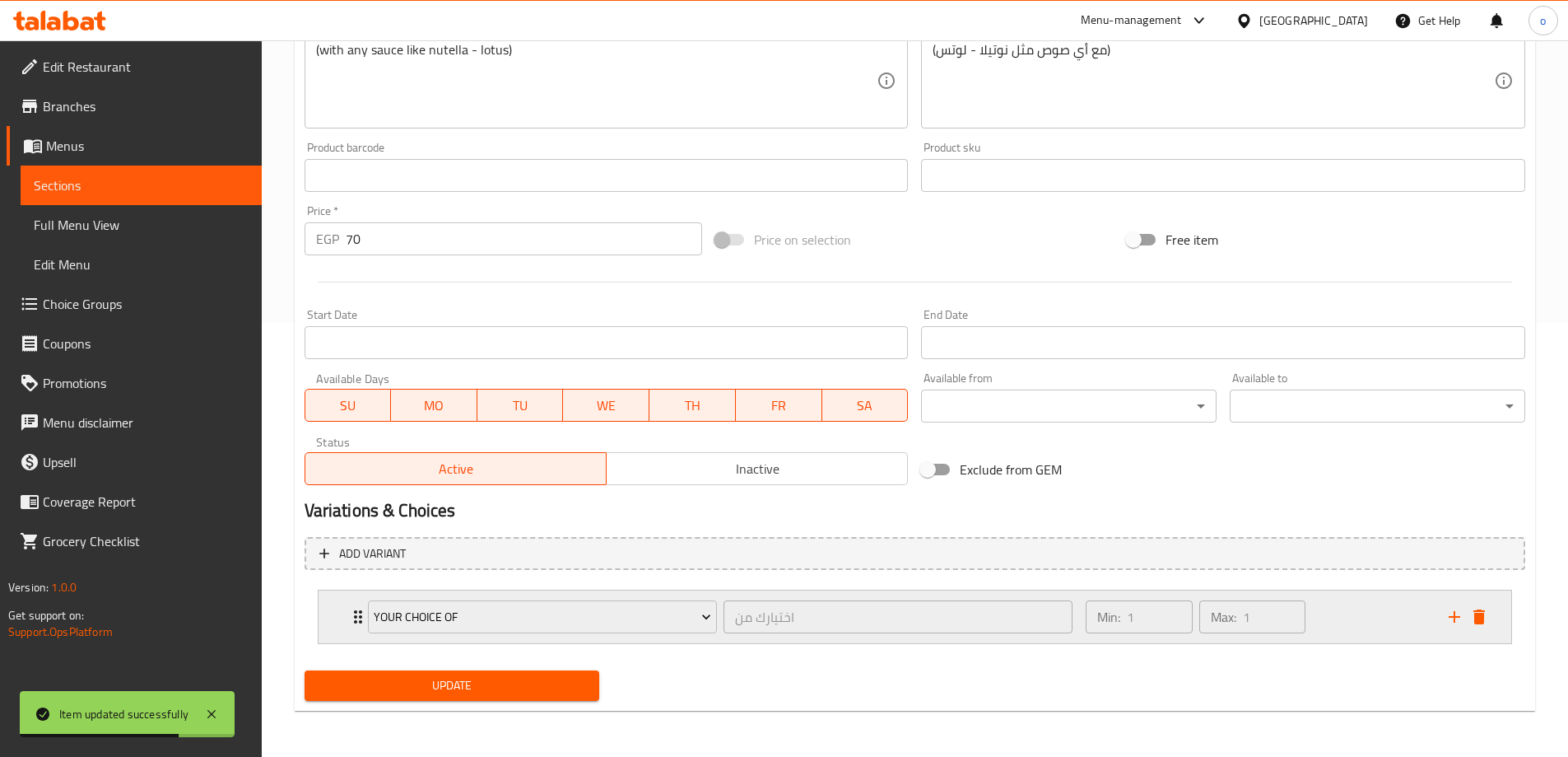
click at [341, 611] on div "your choice of اختيارك من ​ Min: 1 ​ Max: 1 ​" at bounding box center [914, 617] width 1193 height 53
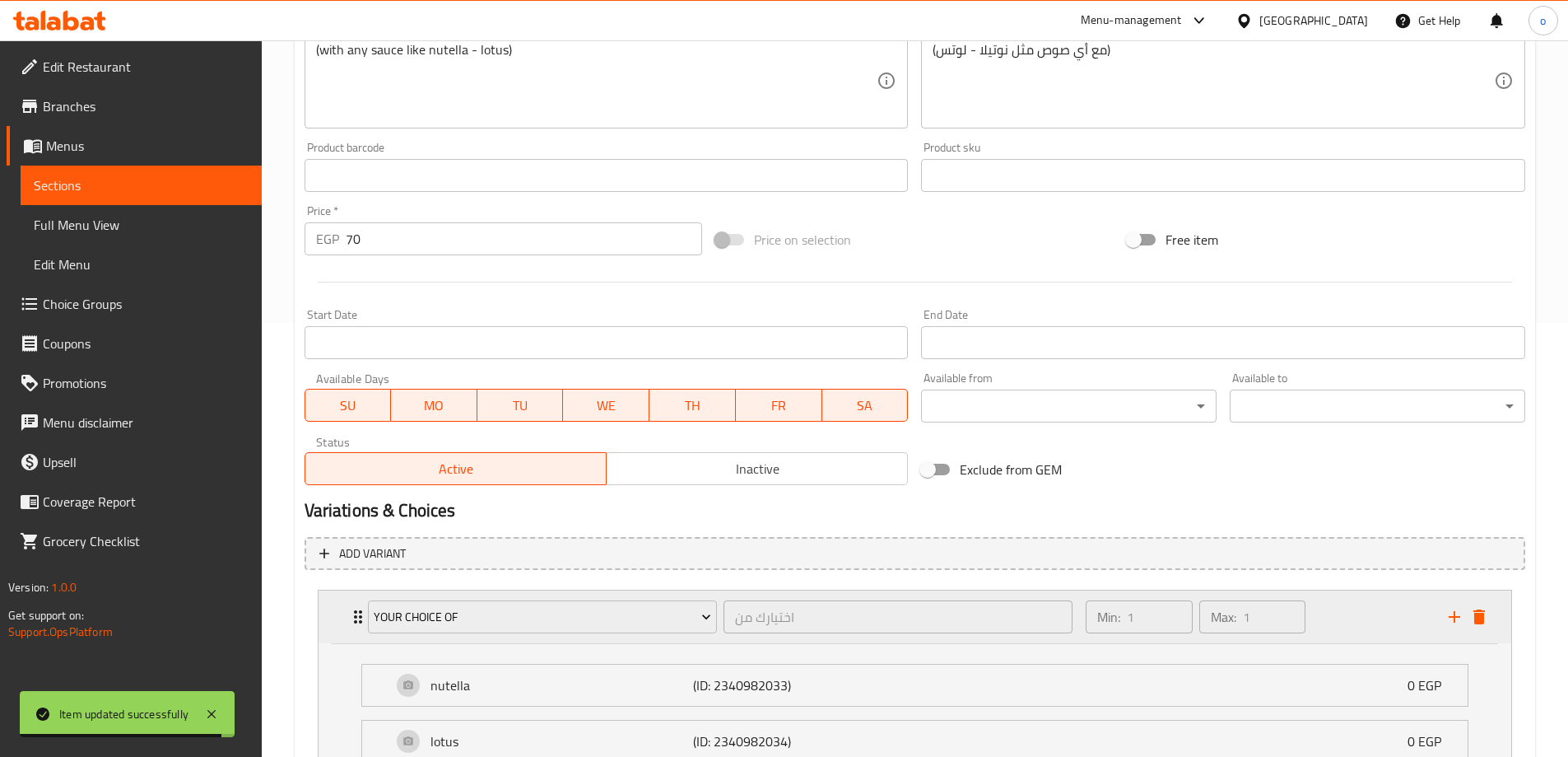
click at [341, 611] on div "your choice of اختيارك من ​ Min: 1 ​ Max: 1 ​" at bounding box center [914, 617] width 1193 height 53
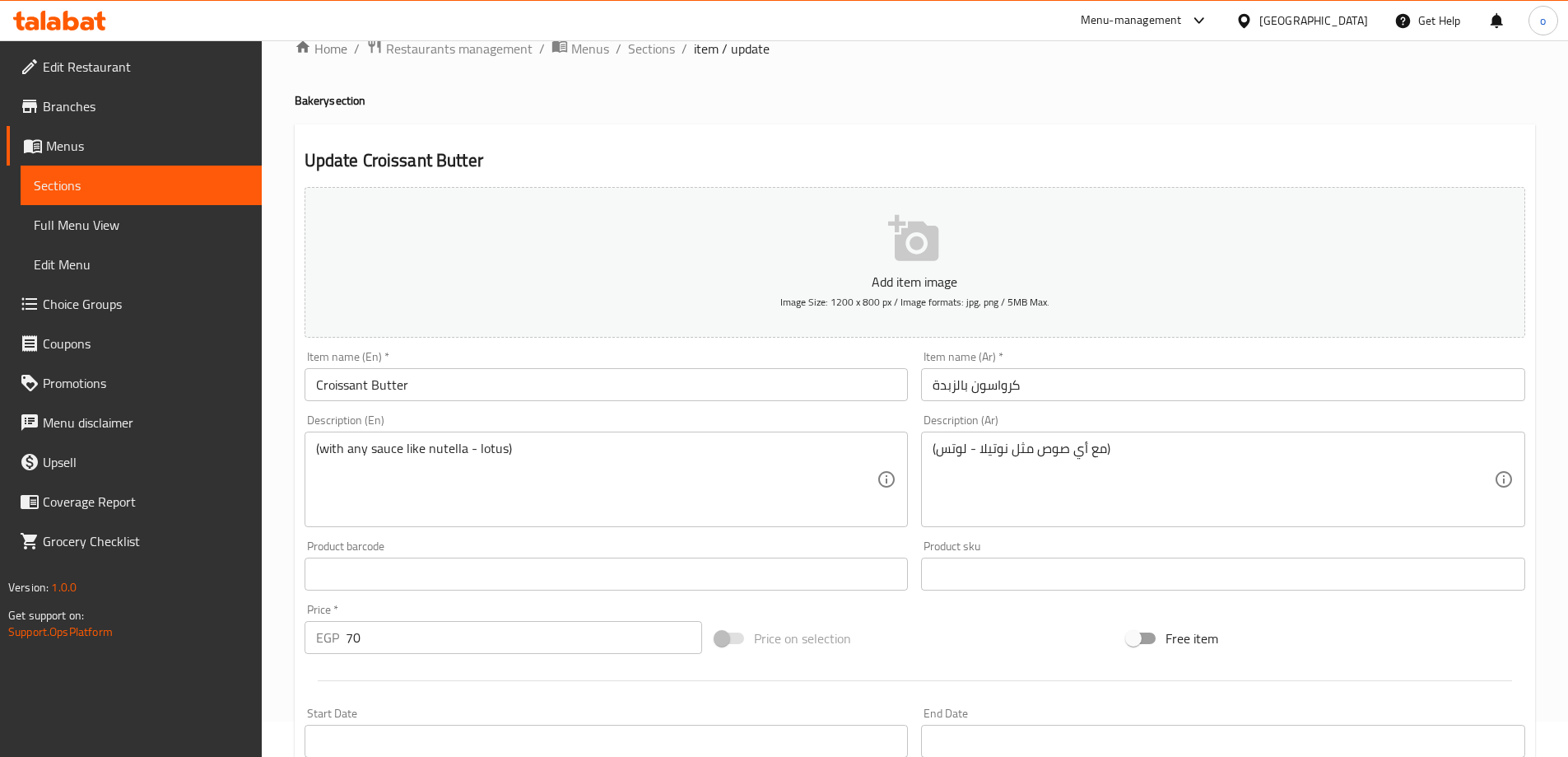
scroll to position [0, 0]
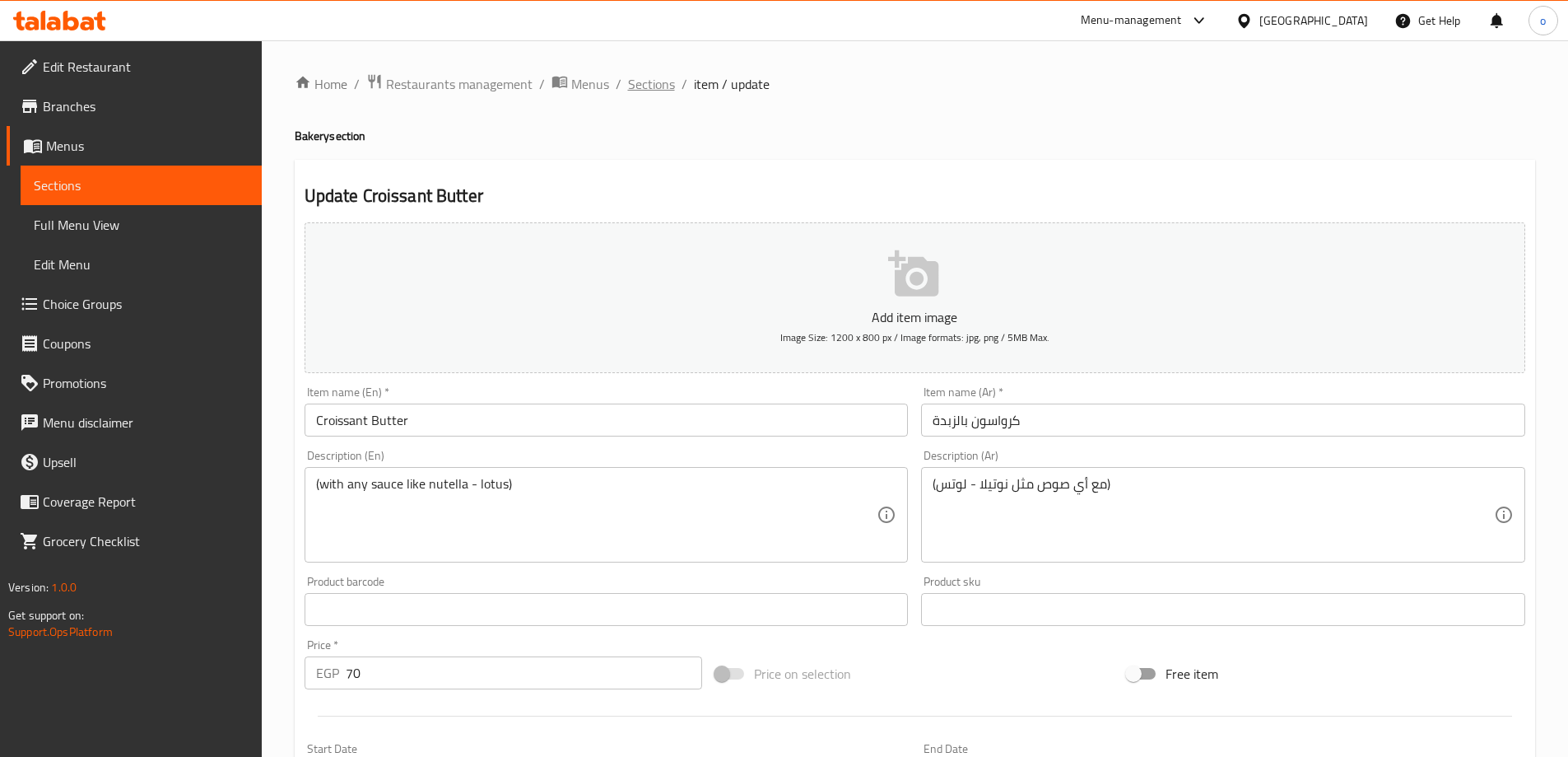
click at [653, 75] on span "Sections" at bounding box center [651, 84] width 47 height 20
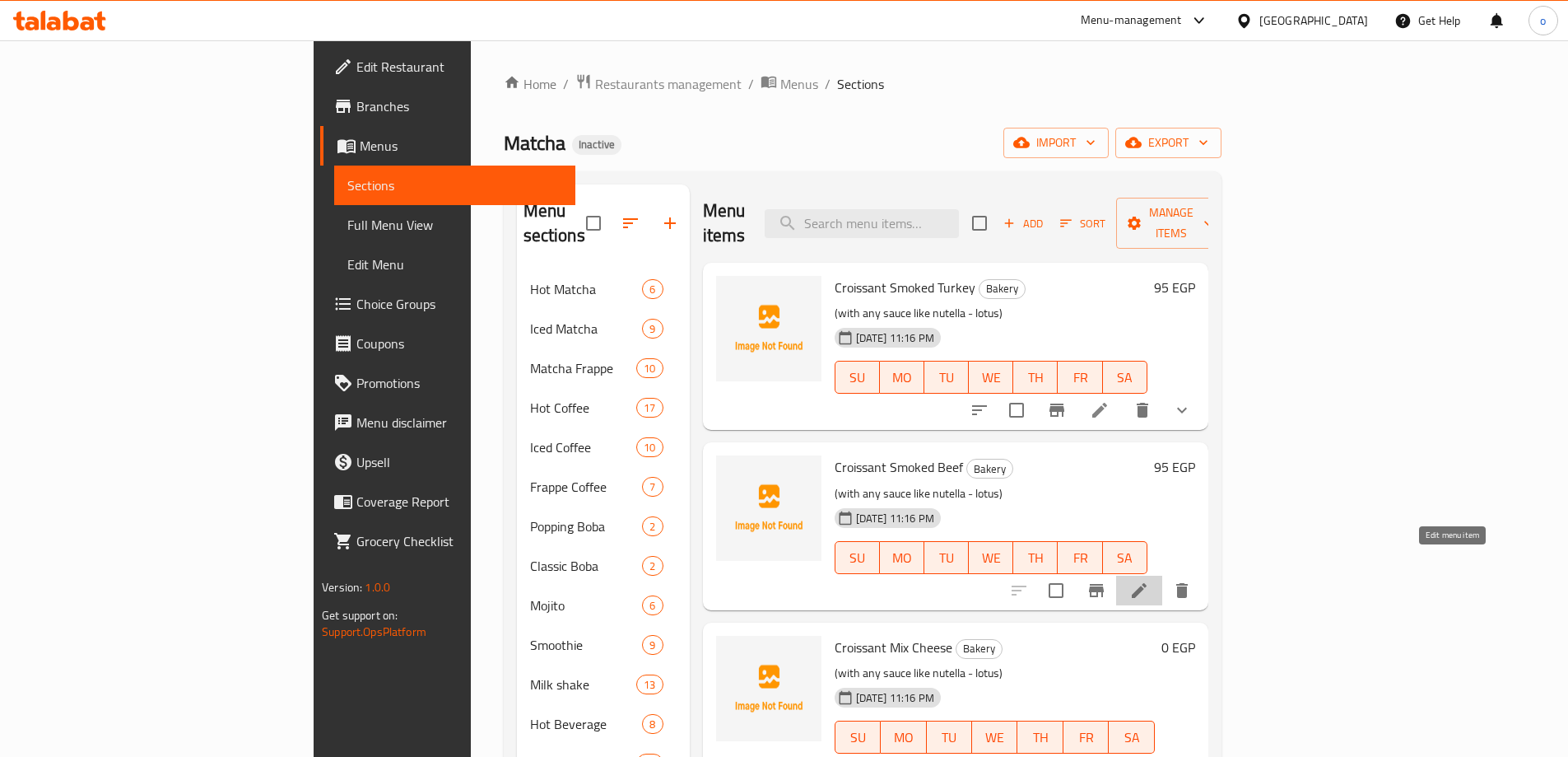
click at [1147, 583] on icon at bounding box center [1138, 590] width 14 height 14
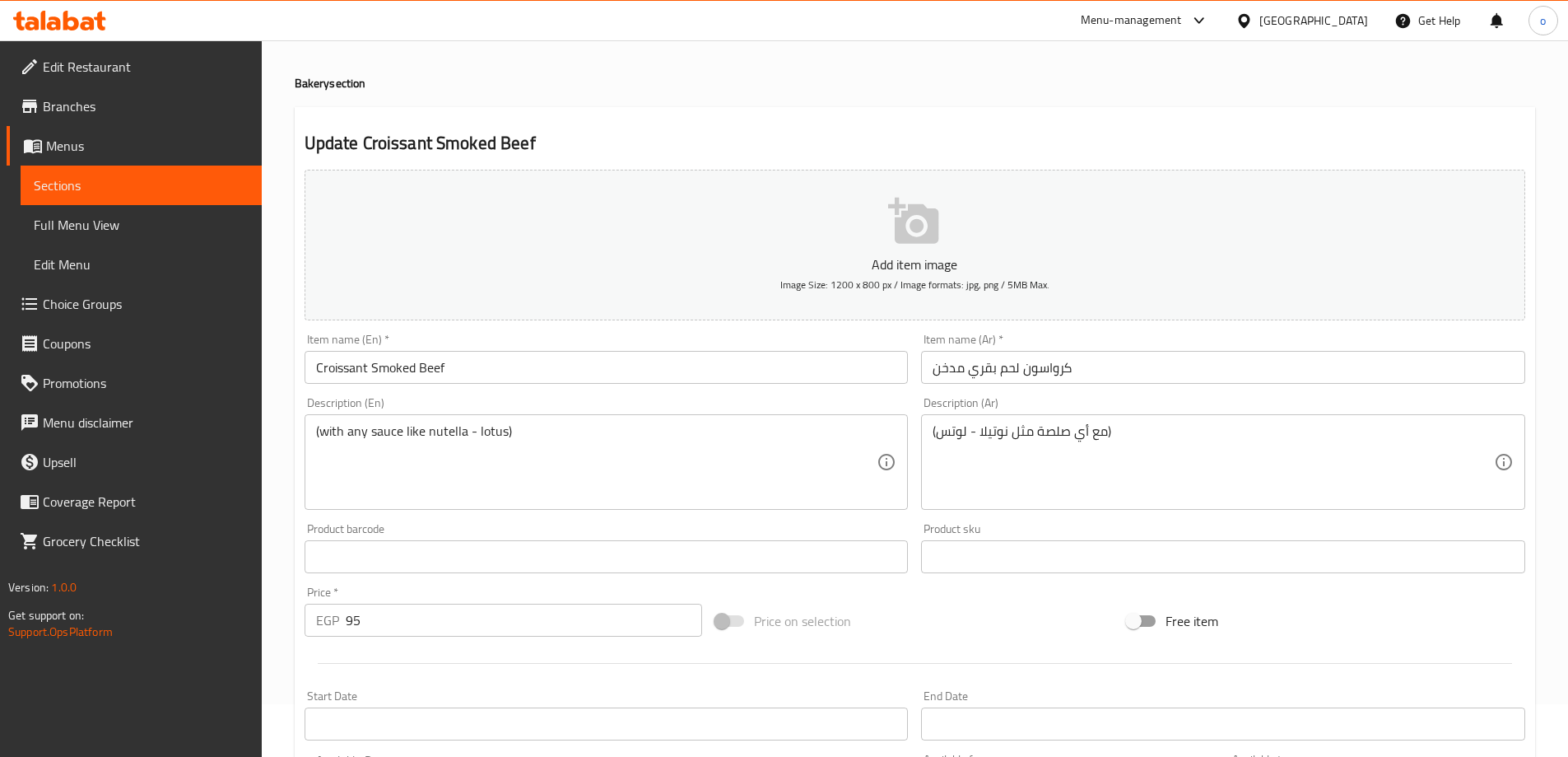
scroll to position [83, 0]
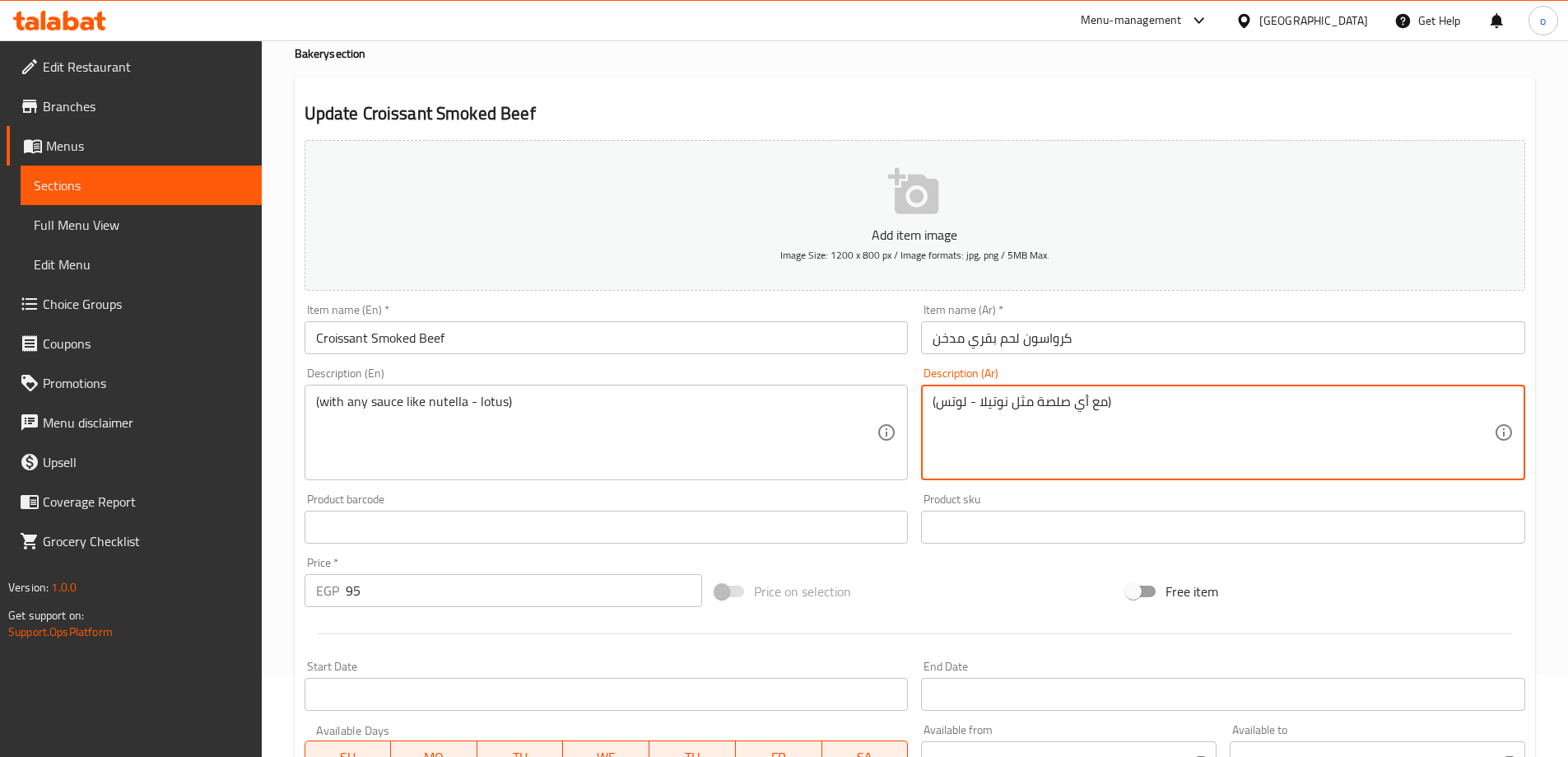
drag, startPoint x: 1037, startPoint y: 399, endPoint x: 1076, endPoint y: 407, distance: 39.8
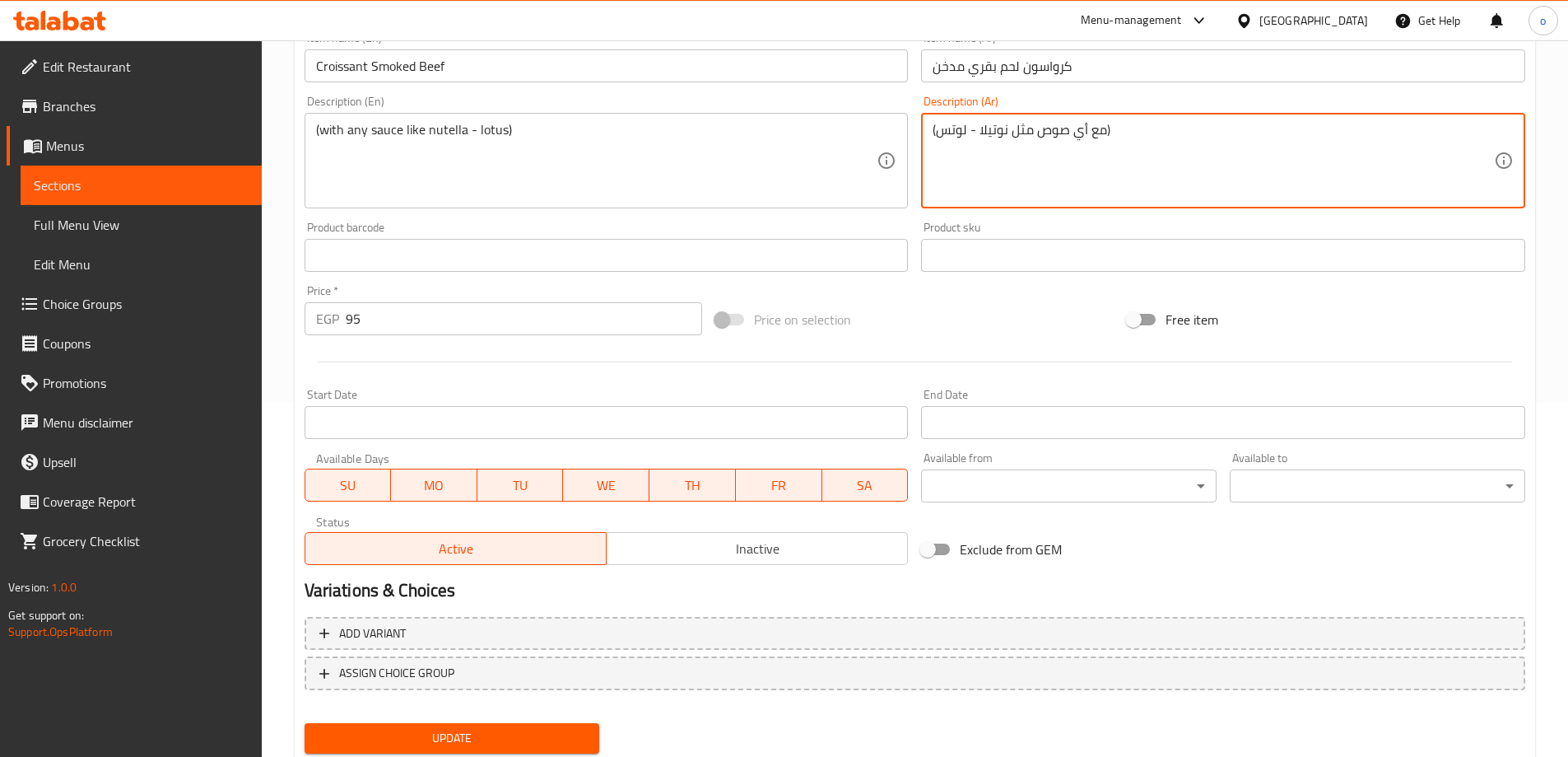
scroll to position [324, 0]
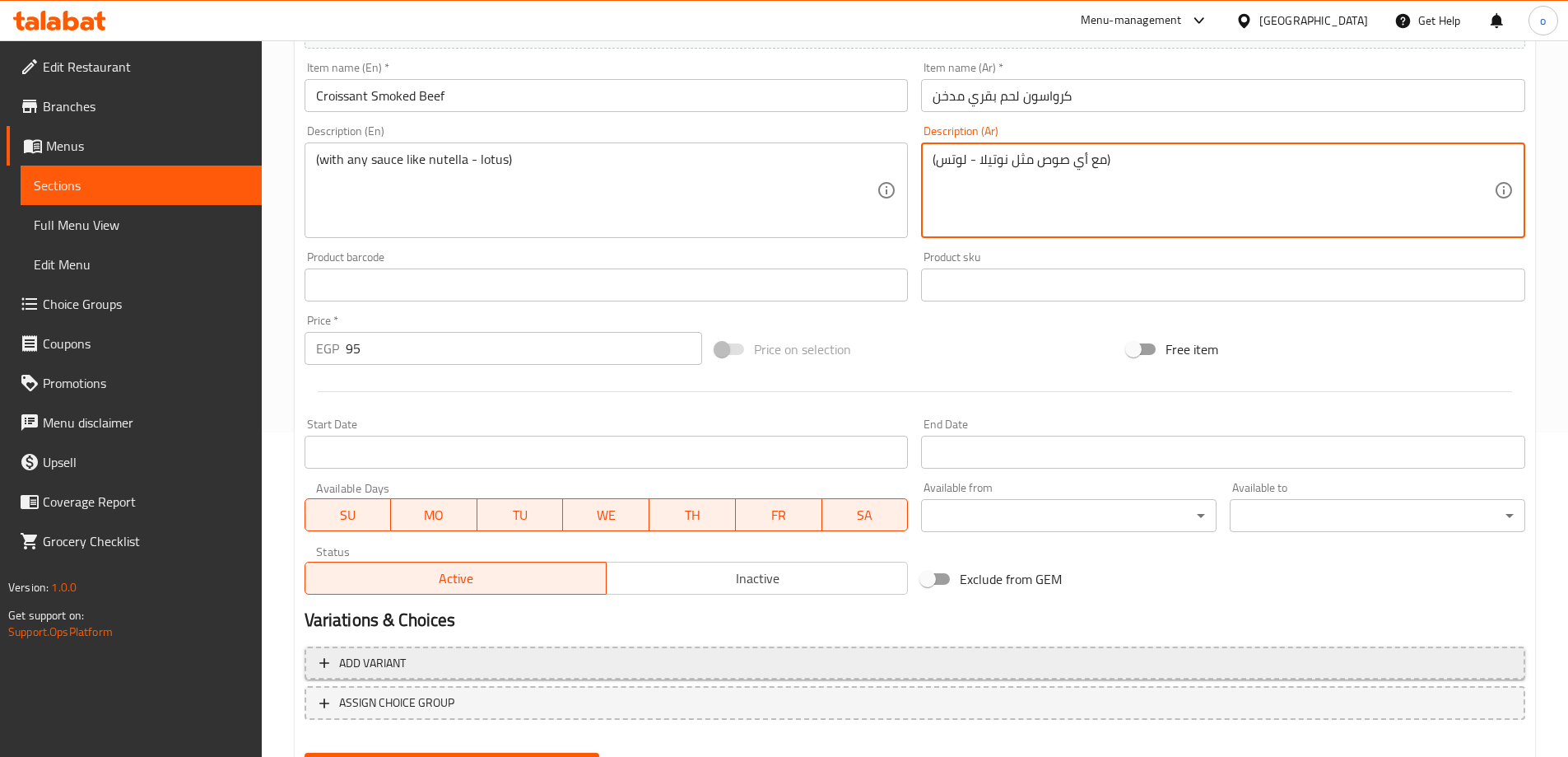
type textarea "(مع أي صوص مثل نوتيلا - لوتس)"
click at [365, 669] on span "Add variant" at bounding box center [372, 663] width 66 height 20
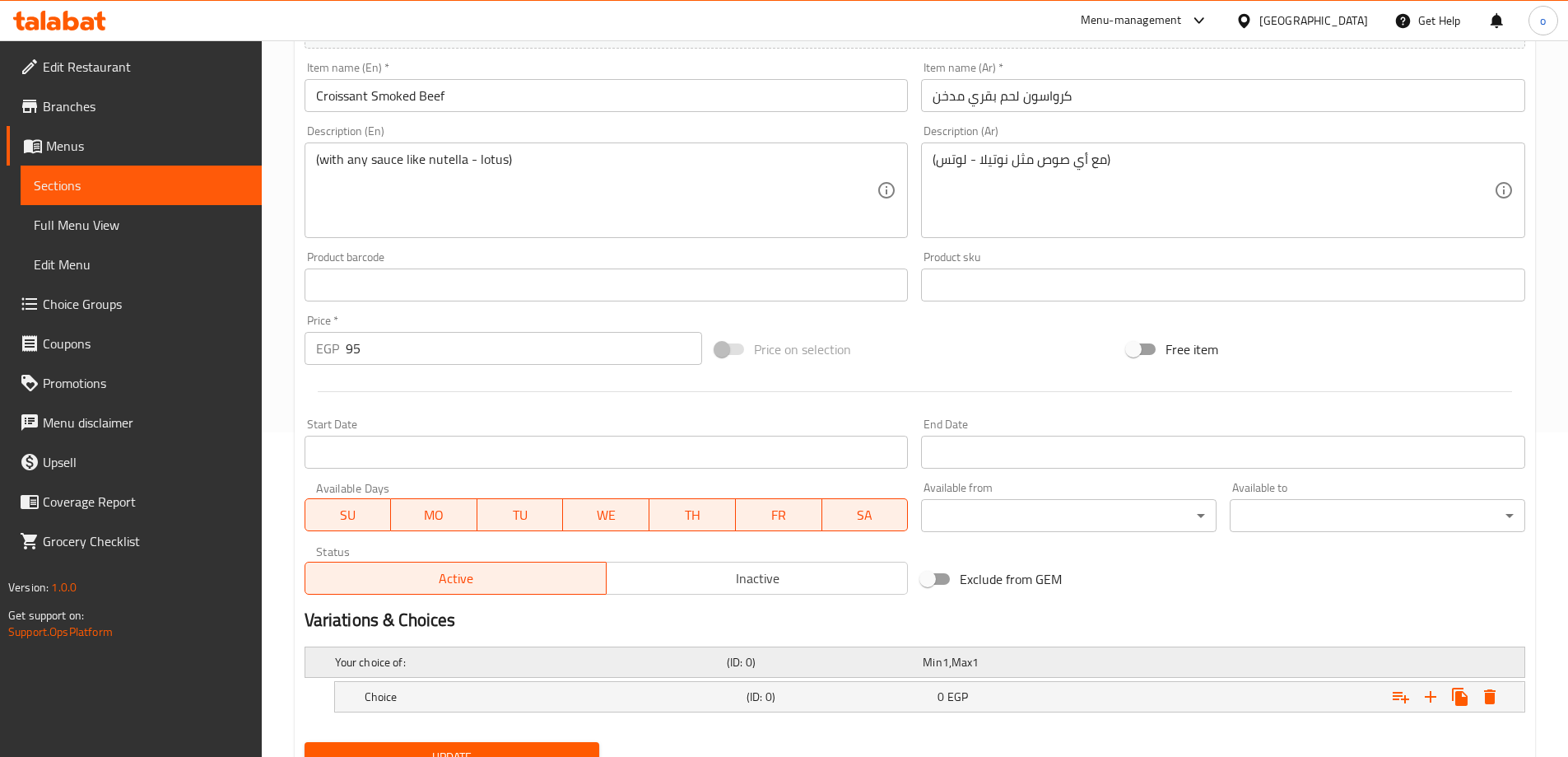
scroll to position [396, 0]
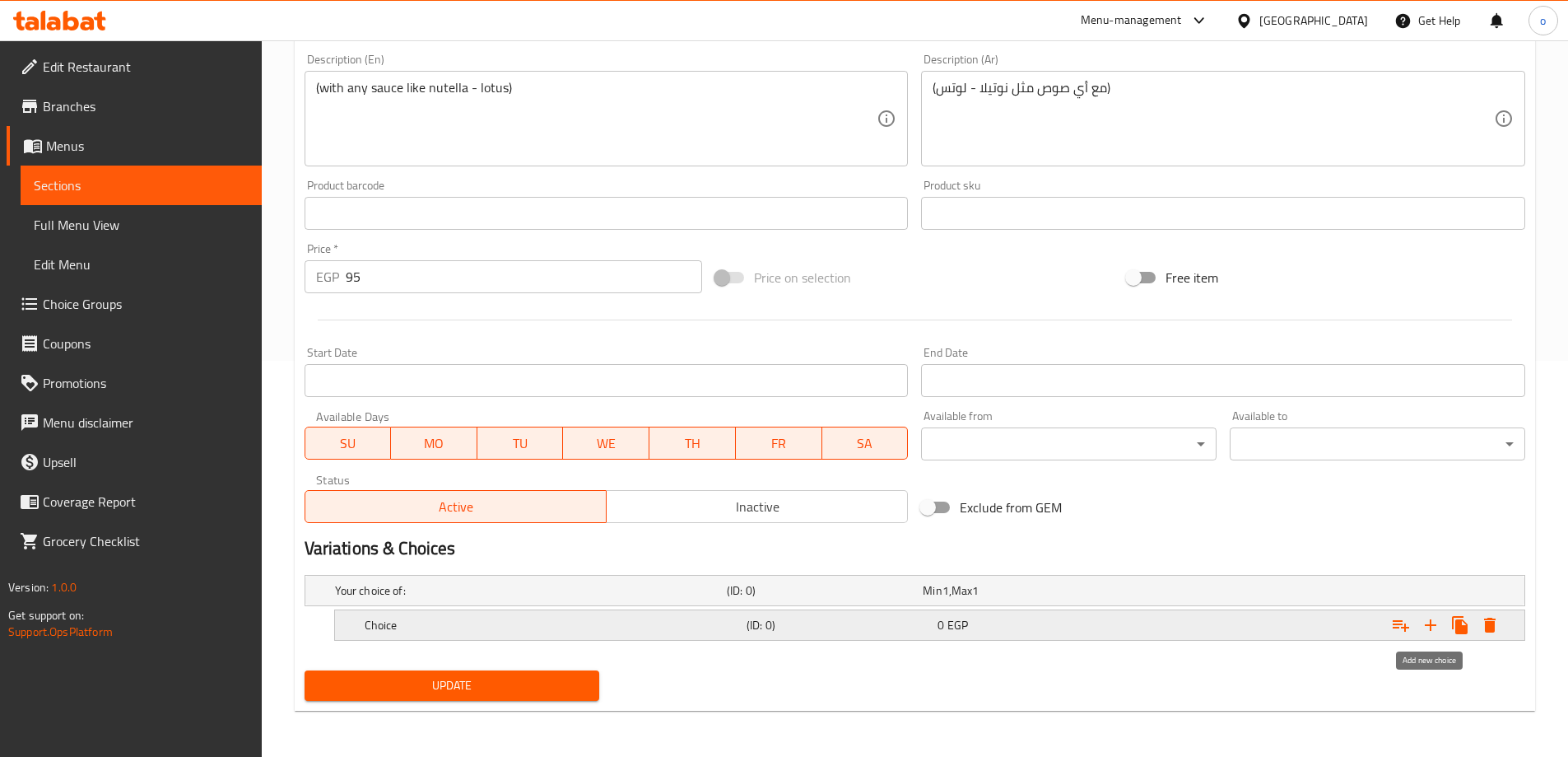
click at [1430, 625] on icon "Expand" at bounding box center [1431, 625] width 12 height 12
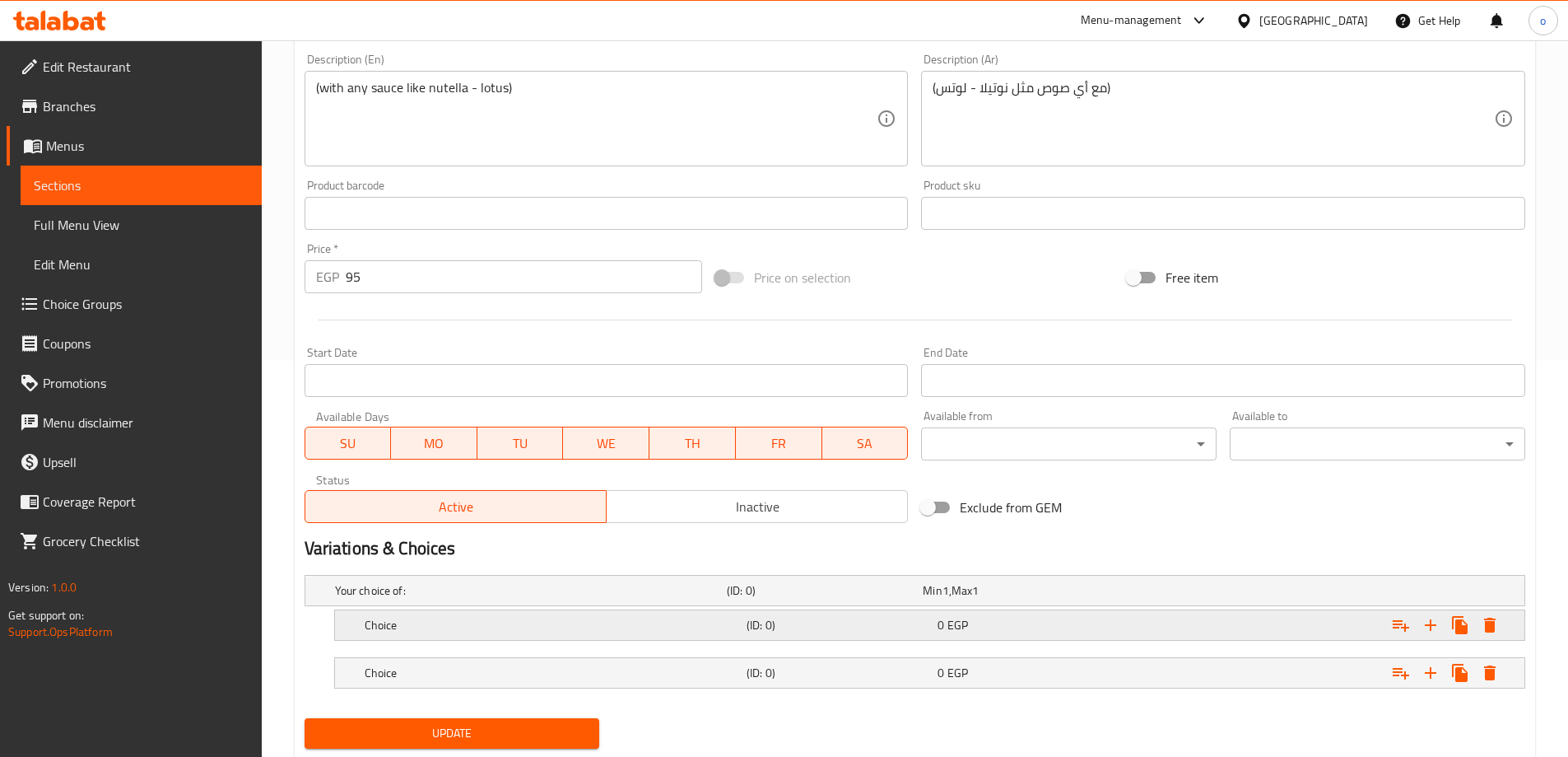
click at [455, 631] on h5 "Choice" at bounding box center [552, 624] width 375 height 16
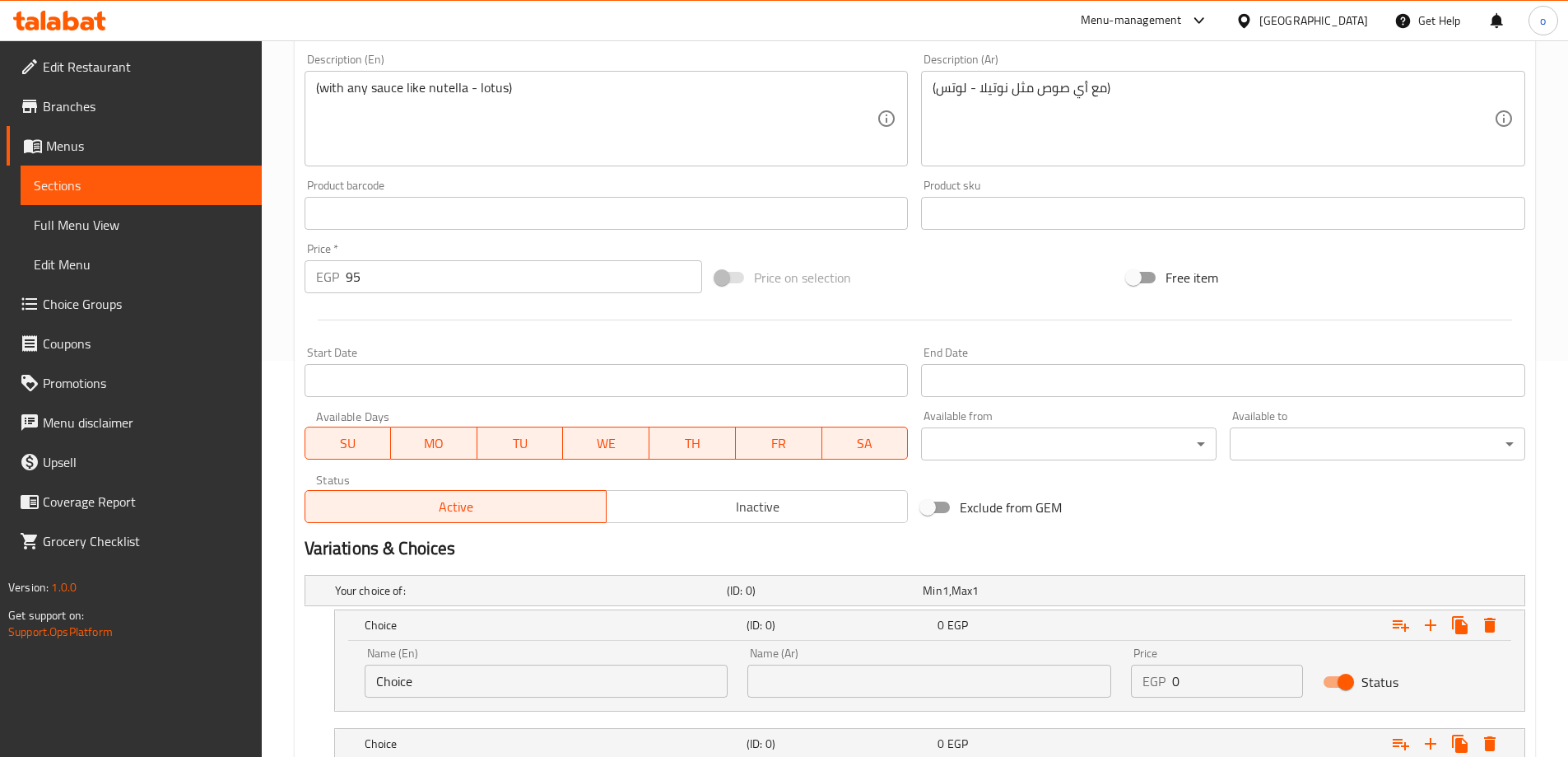
click at [455, 678] on input "Choice" at bounding box center [546, 681] width 363 height 33
paste input "nutella"
type input "nutella"
click at [823, 685] on input "text" at bounding box center [930, 681] width 363 height 33
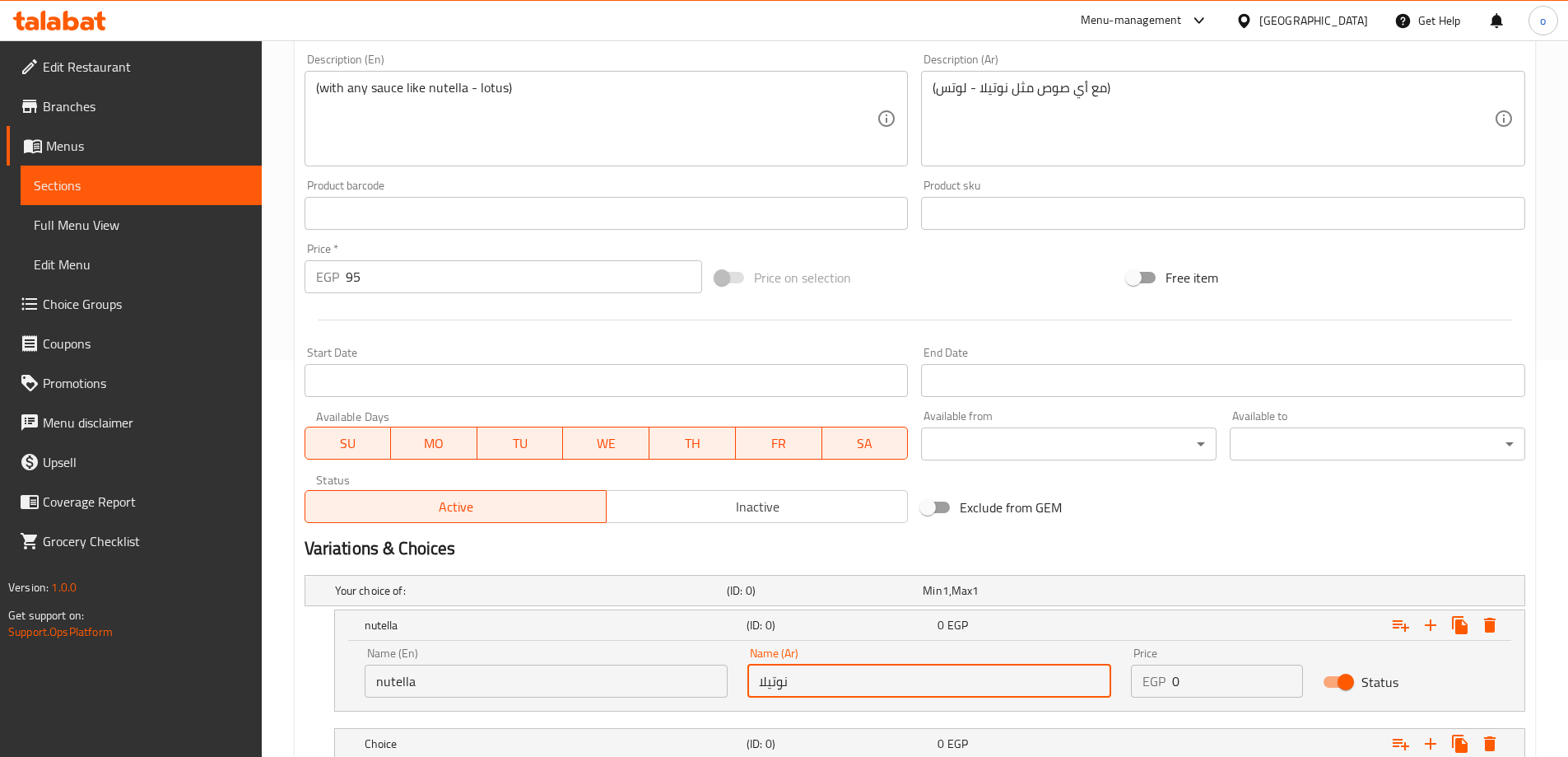
scroll to position [479, 0]
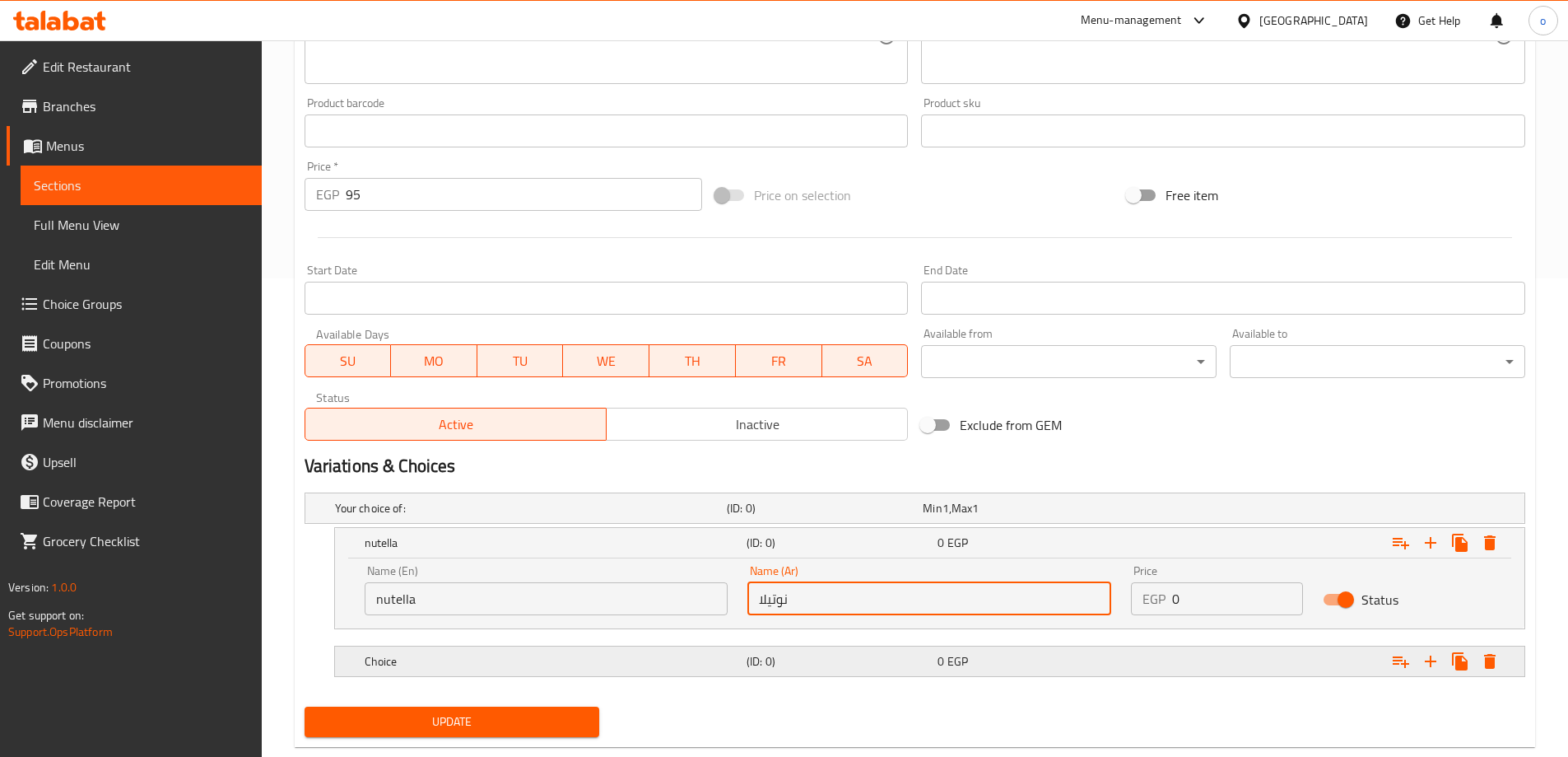
type input "نوتيلا"
click at [793, 663] on h5 "(ID: 0)" at bounding box center [839, 661] width 185 height 16
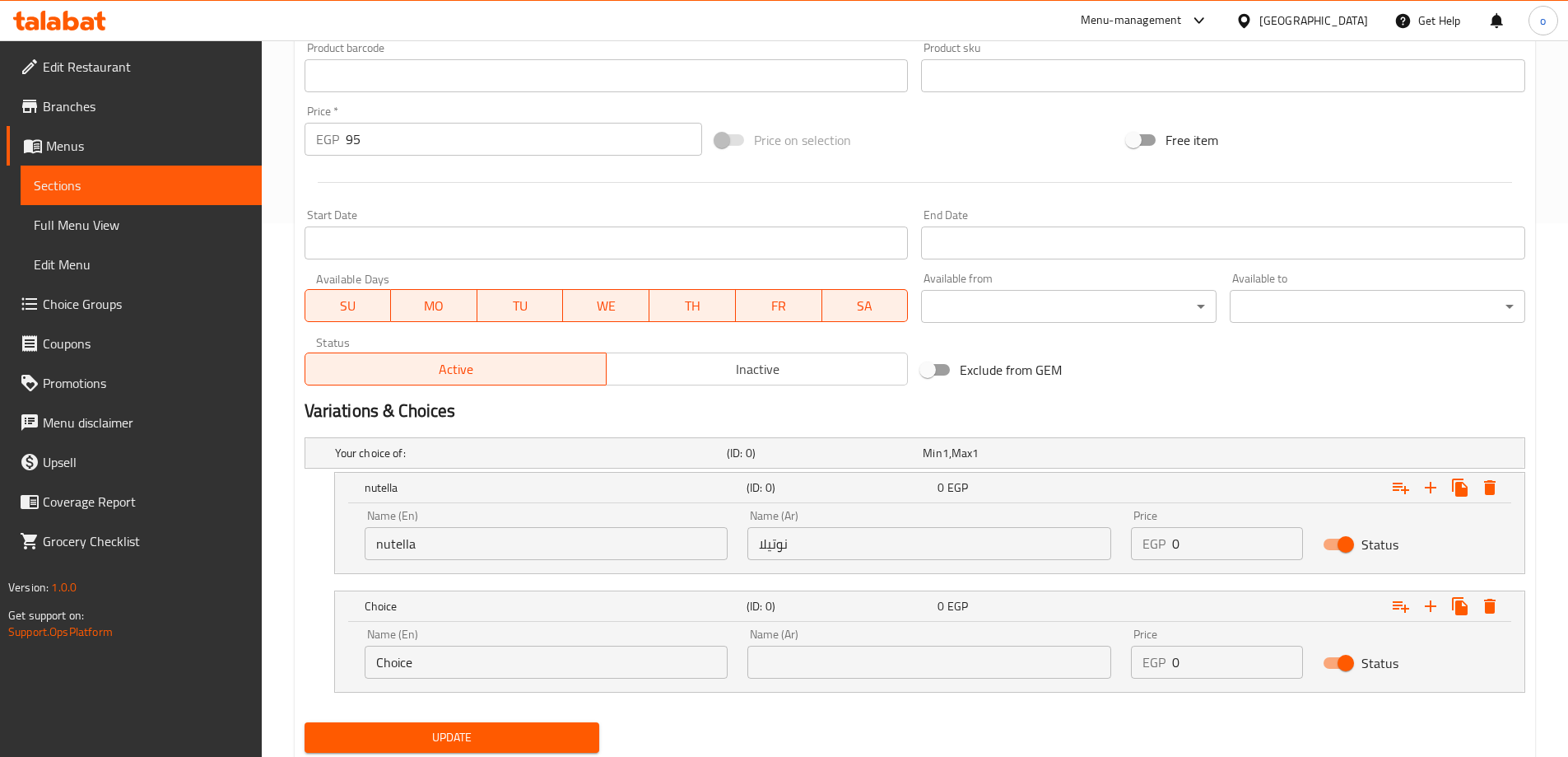
scroll to position [561, 0]
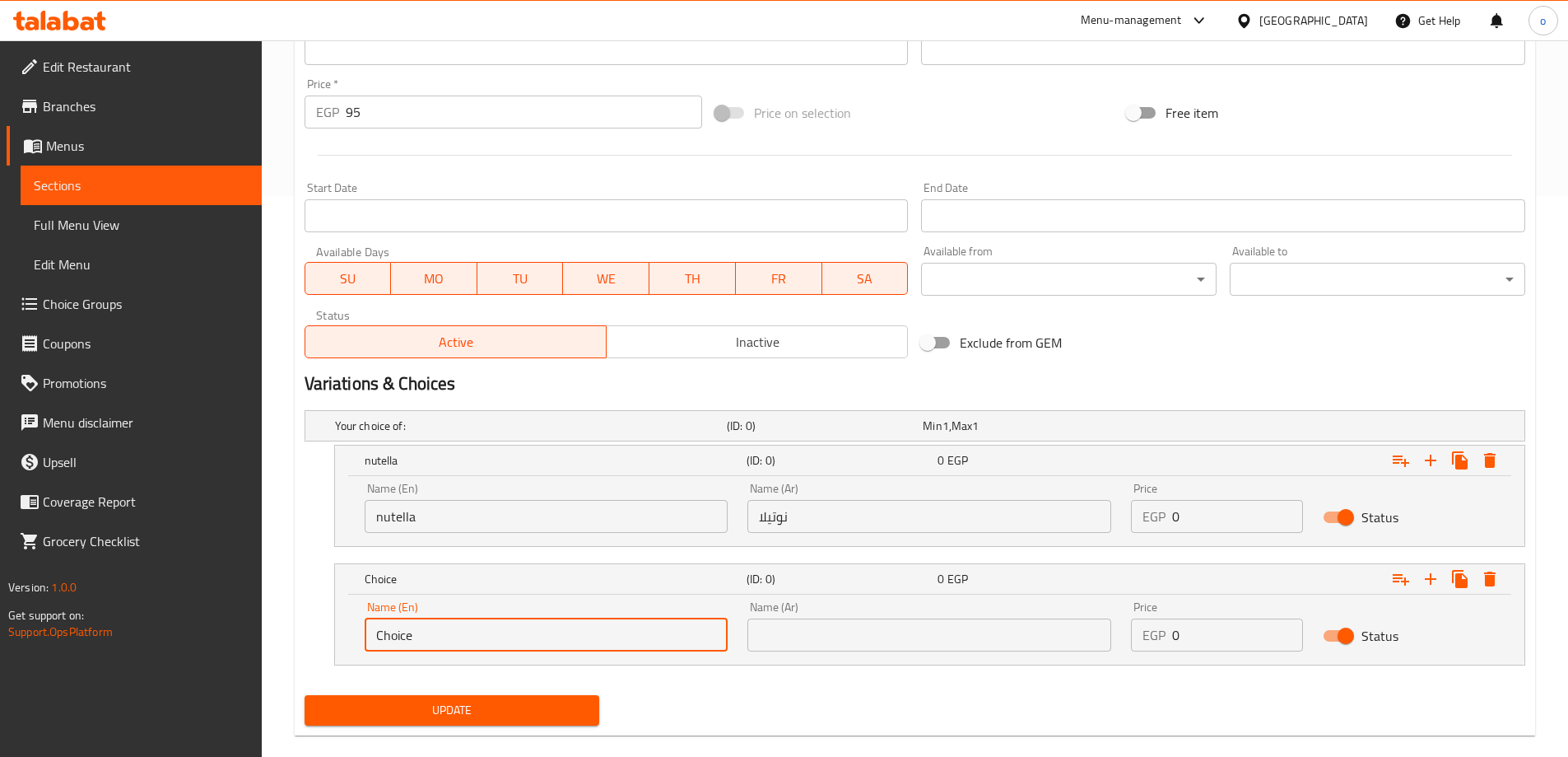
click at [537, 640] on input "Choice" at bounding box center [546, 635] width 363 height 33
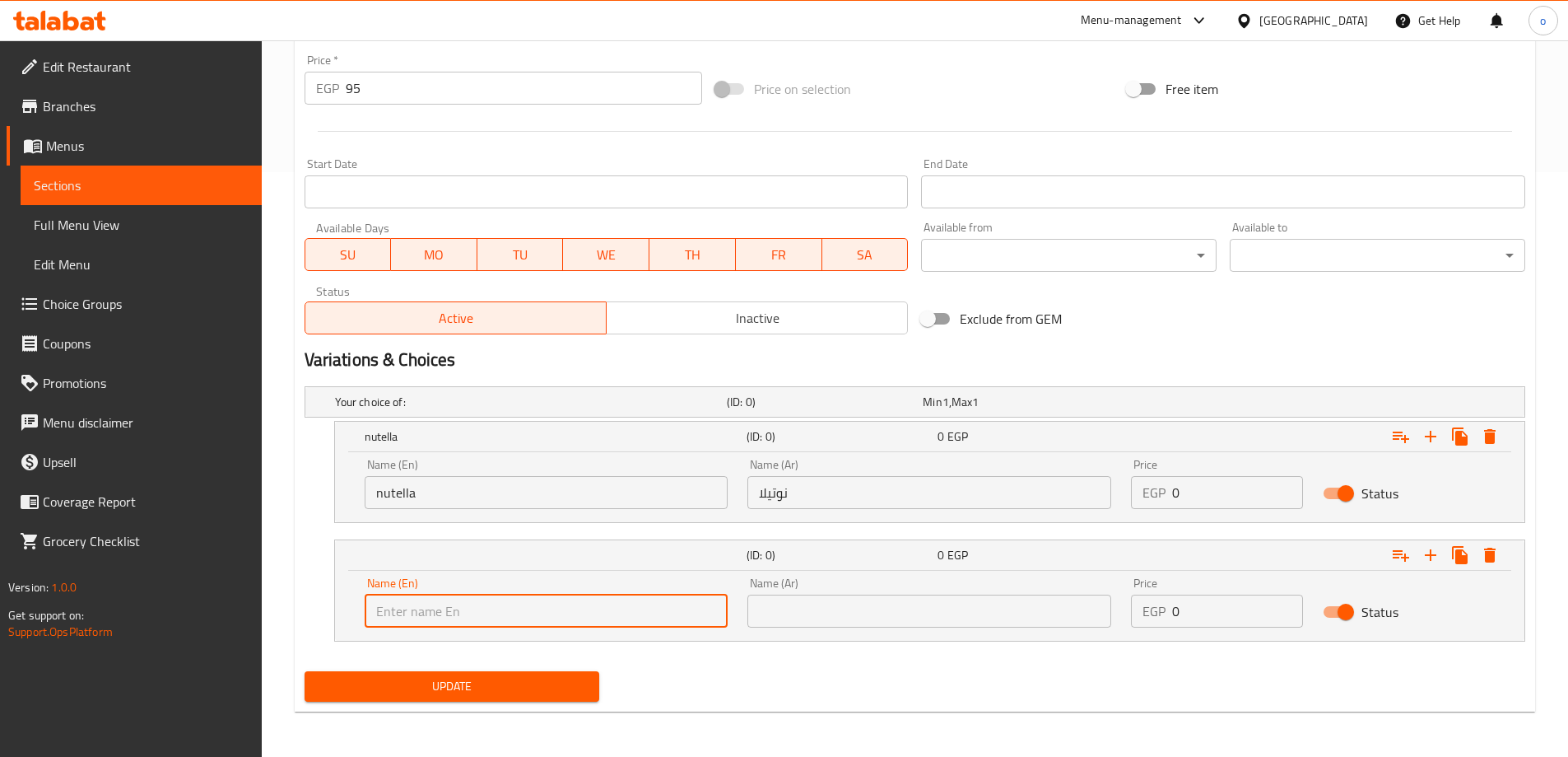
scroll to position [586, 0]
click at [524, 617] on input "text" at bounding box center [546, 610] width 363 height 33
type input "ل"
type input "l"
type input "lotus"
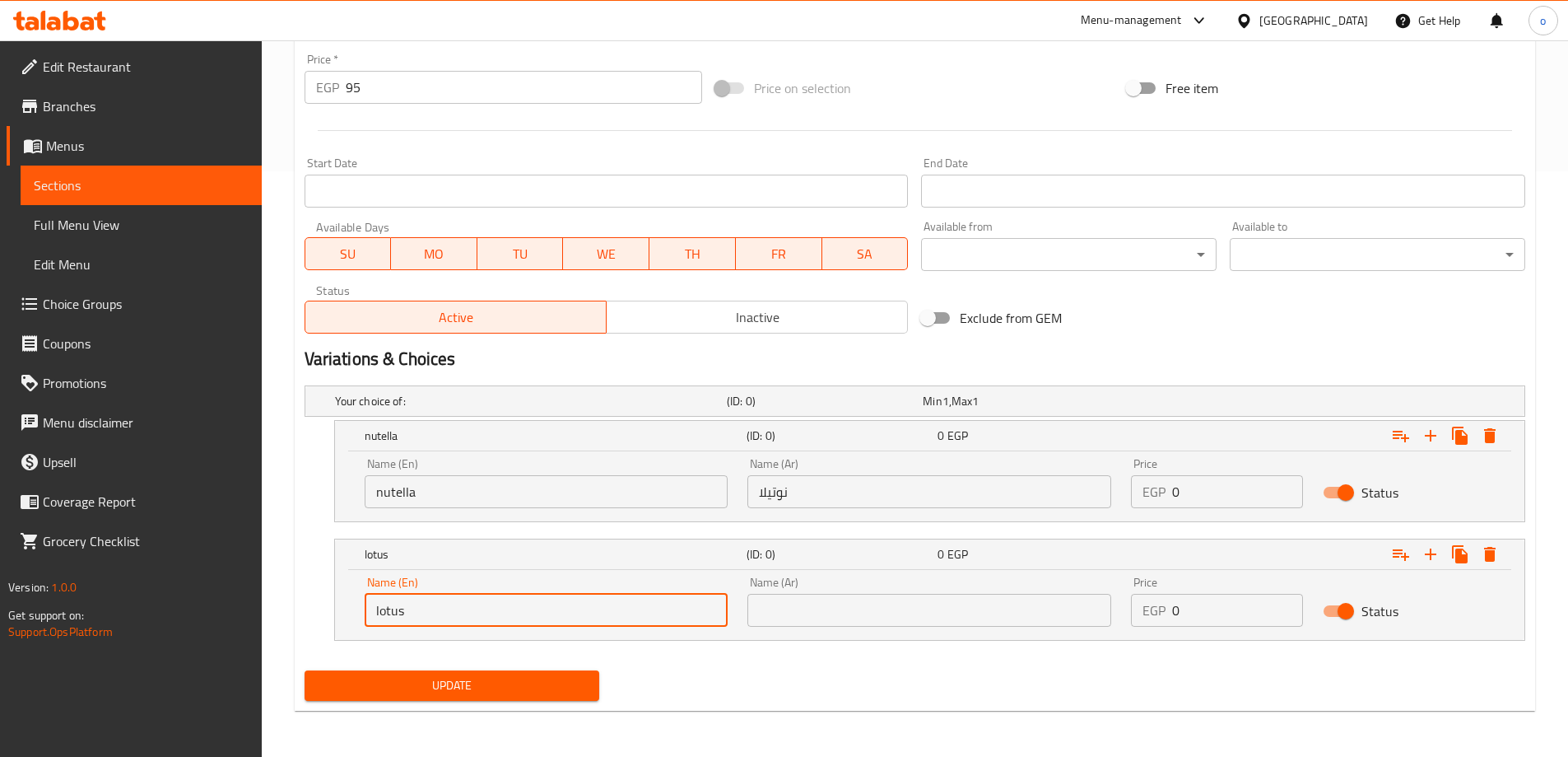
click at [805, 615] on input "text" at bounding box center [930, 610] width 363 height 33
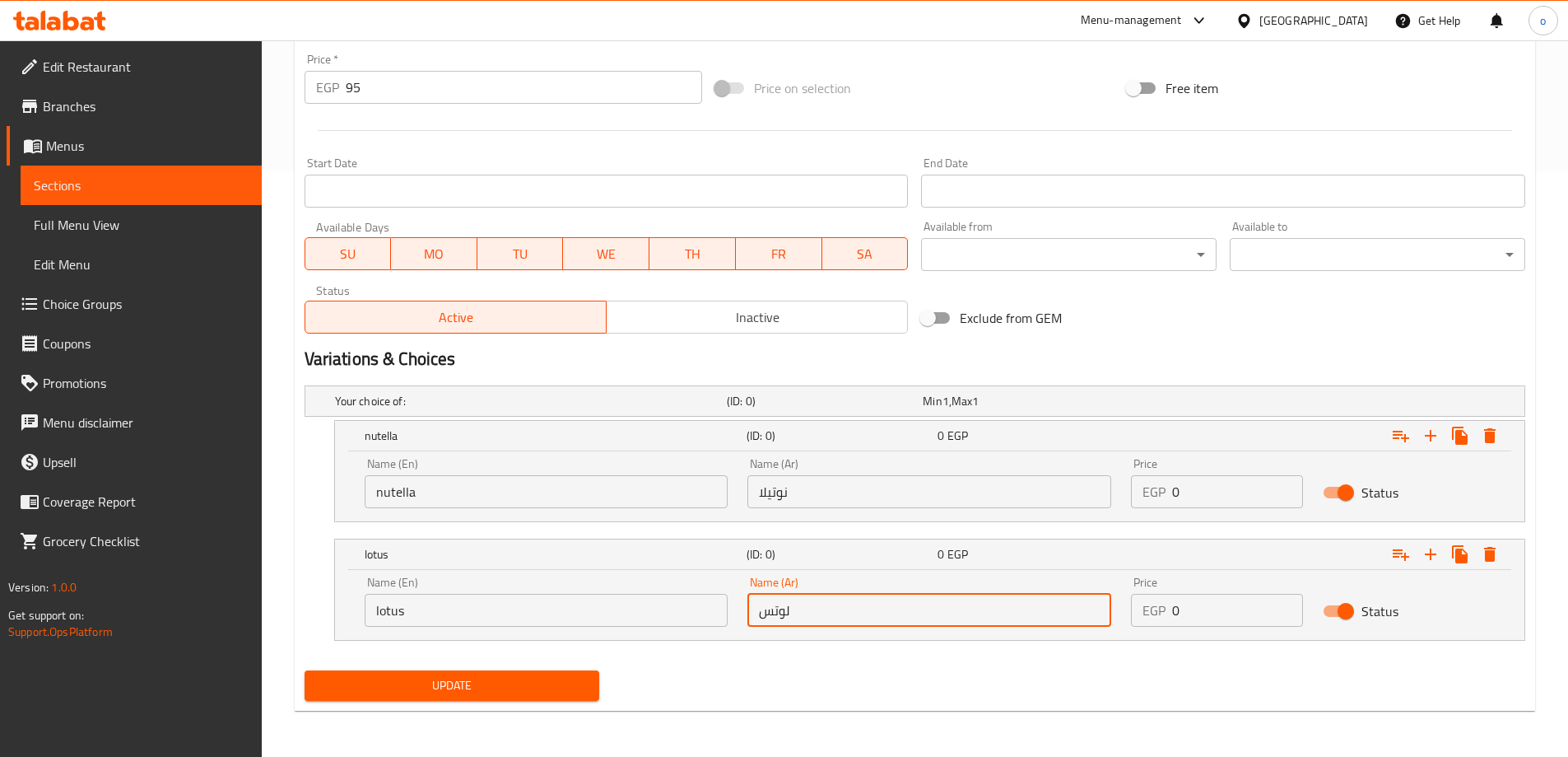
type input "لوتس"
click at [1217, 491] on input "0" at bounding box center [1237, 492] width 131 height 33
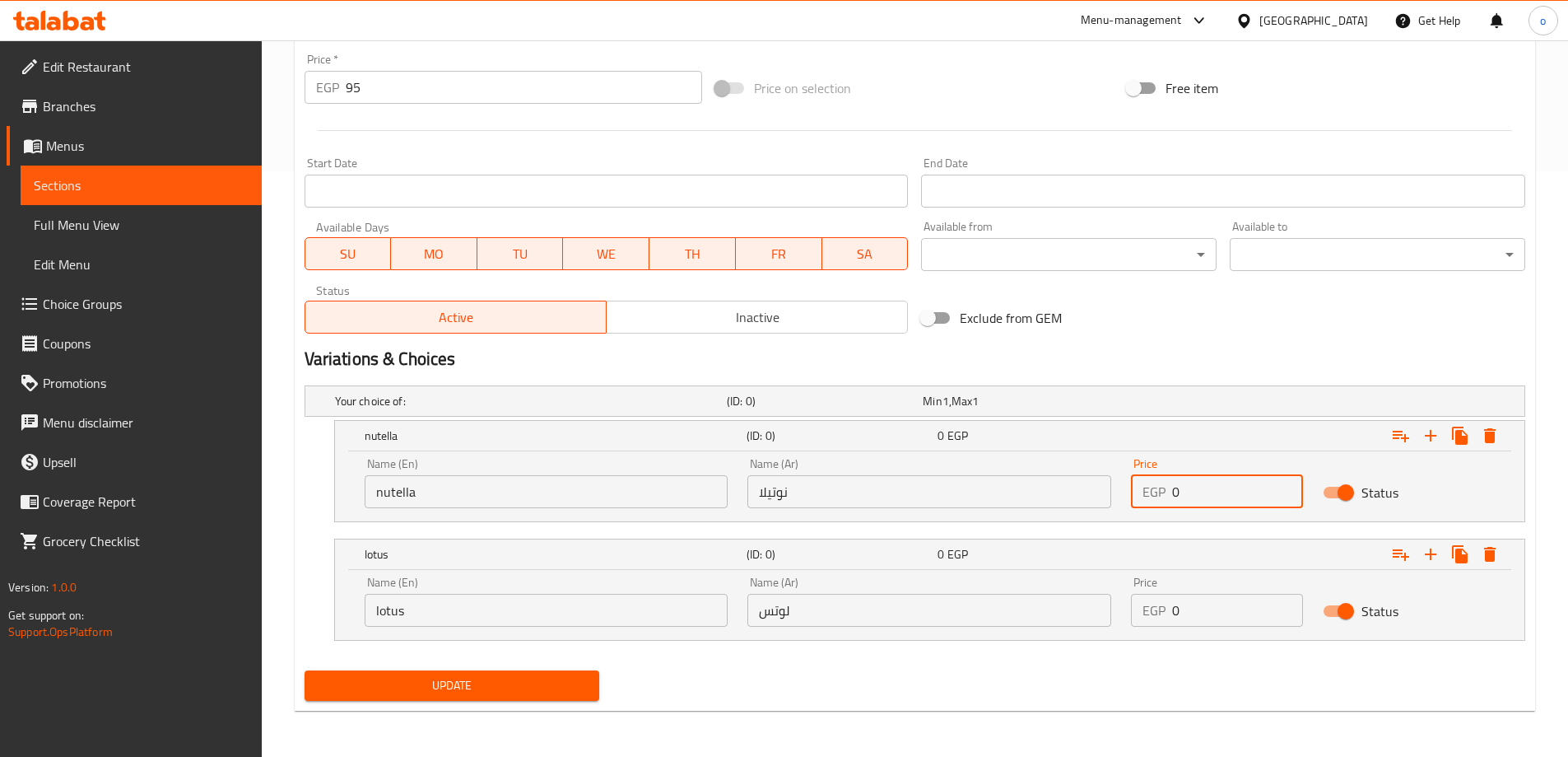
click at [1217, 491] on input "0" at bounding box center [1237, 492] width 131 height 33
type input "95"
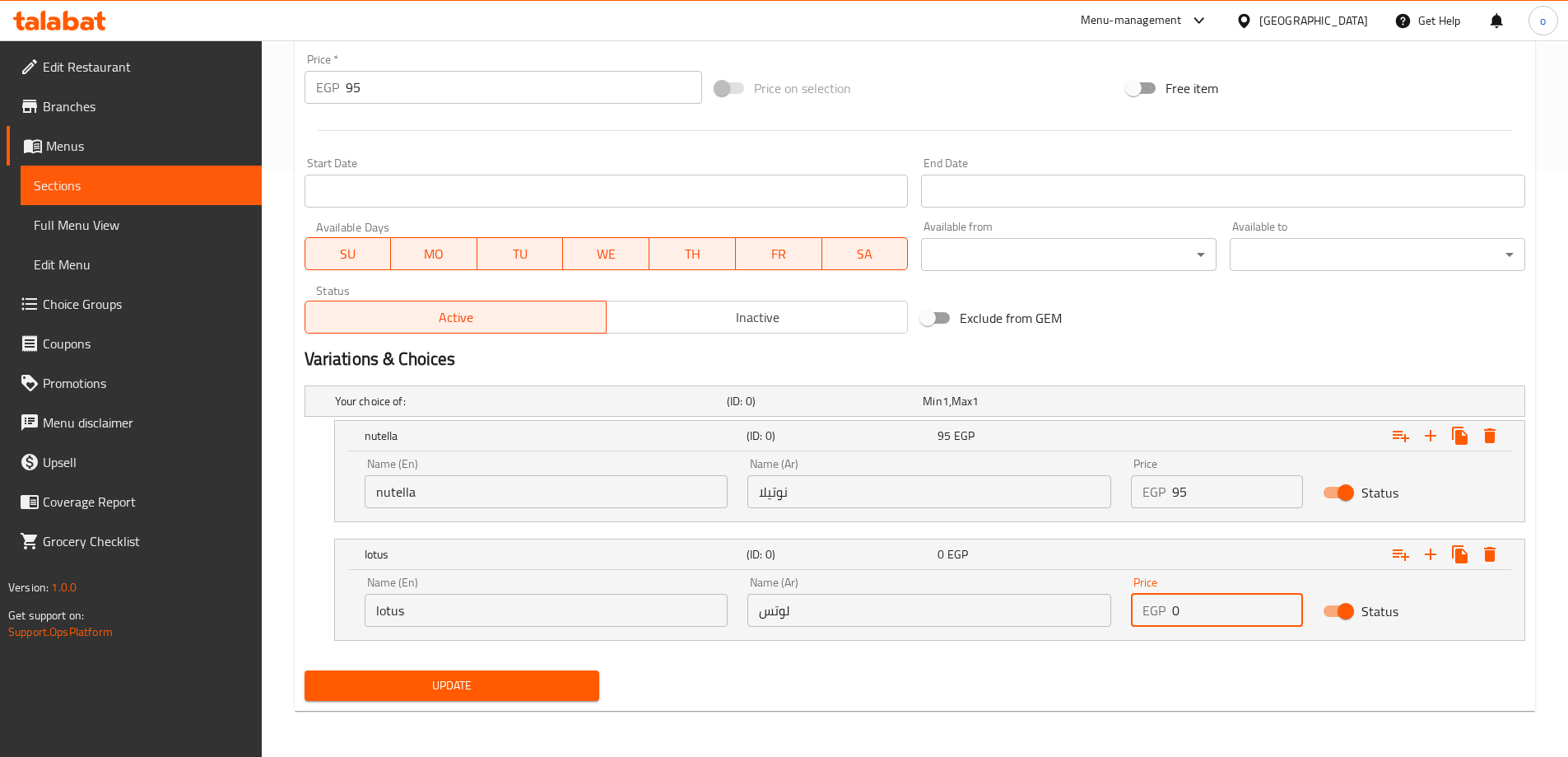
click at [1218, 613] on input "0" at bounding box center [1237, 610] width 131 height 33
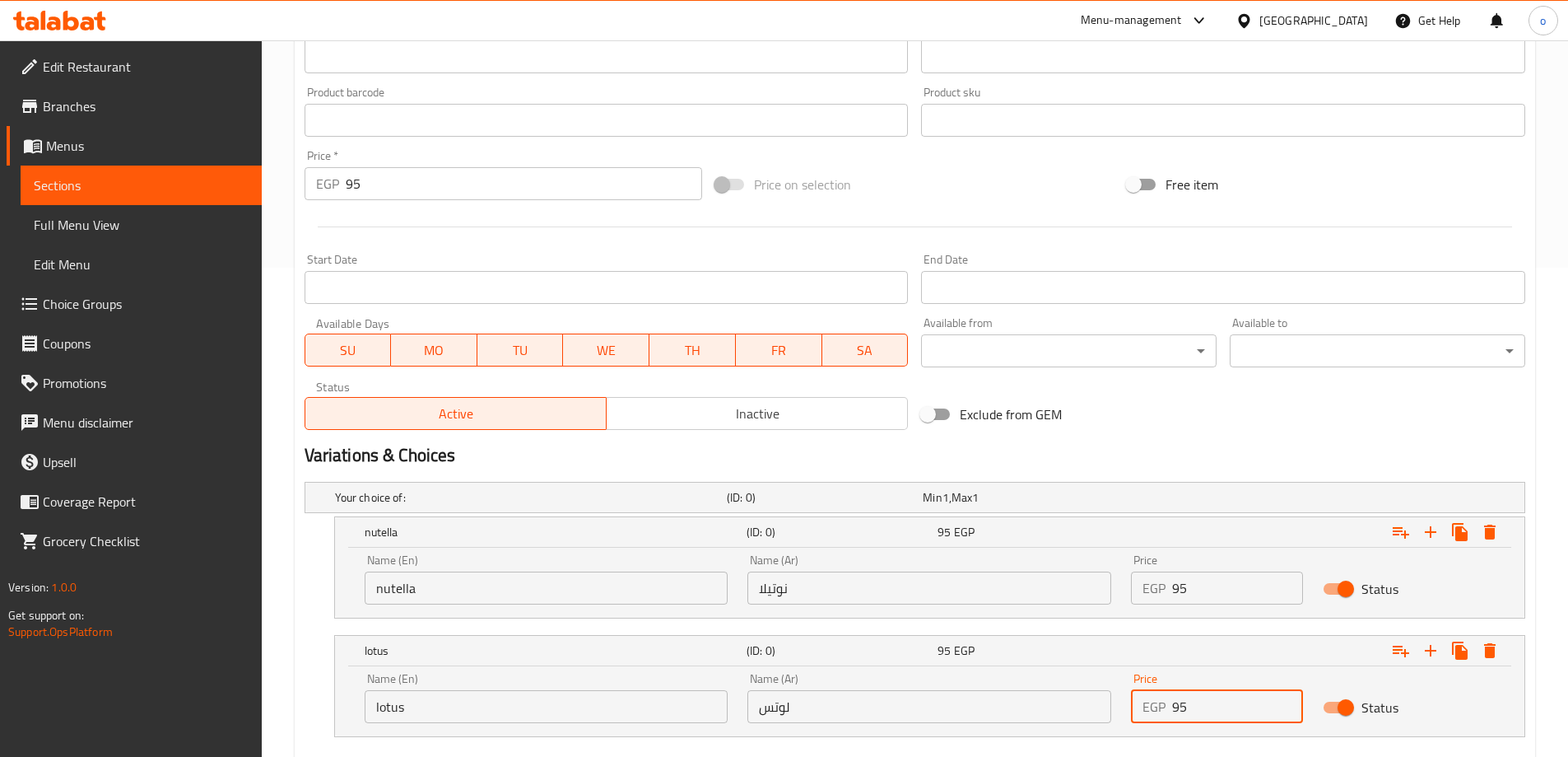
scroll to position [339, 0]
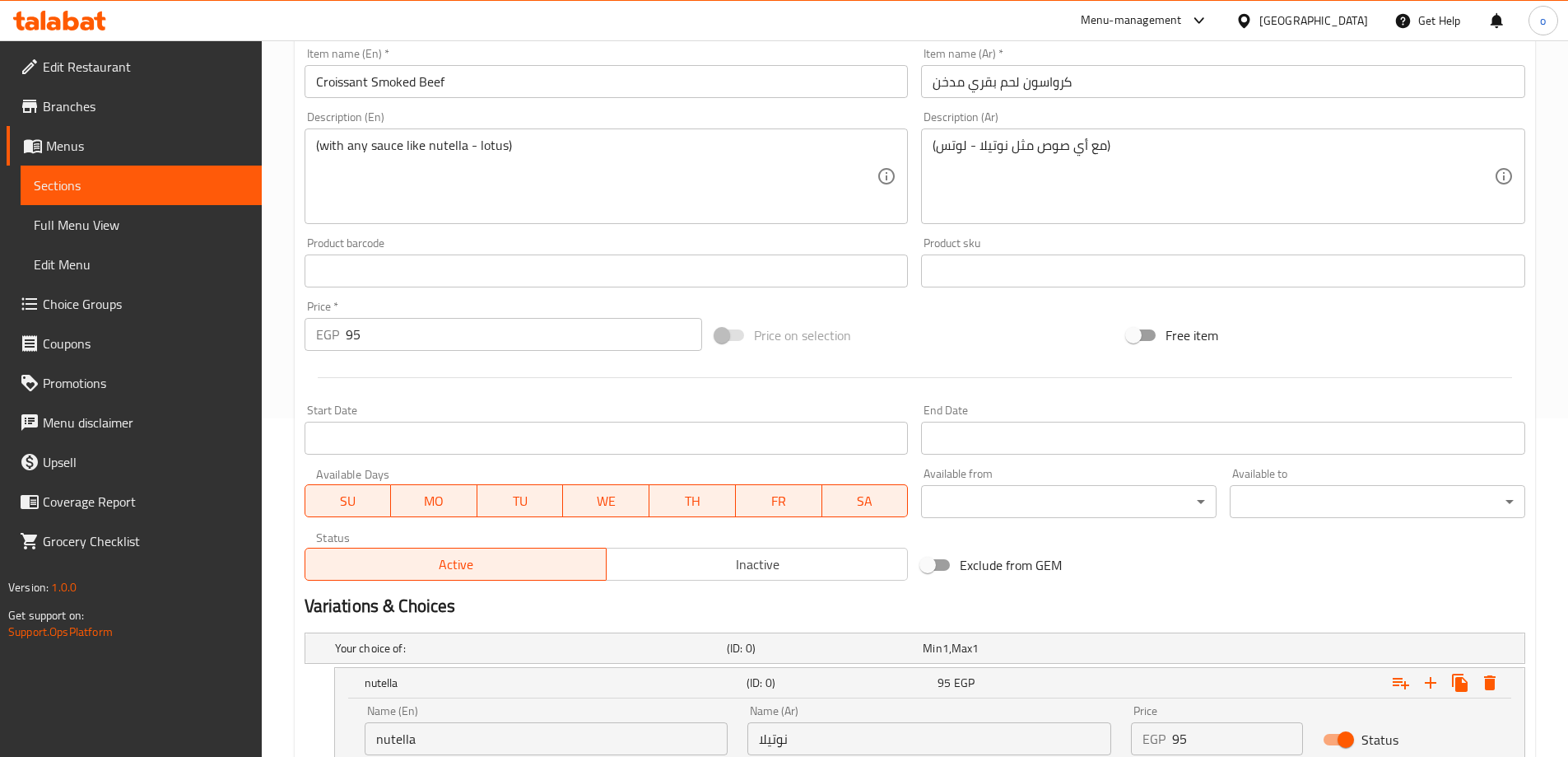
type input "95"
click at [523, 333] on input "95" at bounding box center [525, 335] width 358 height 33
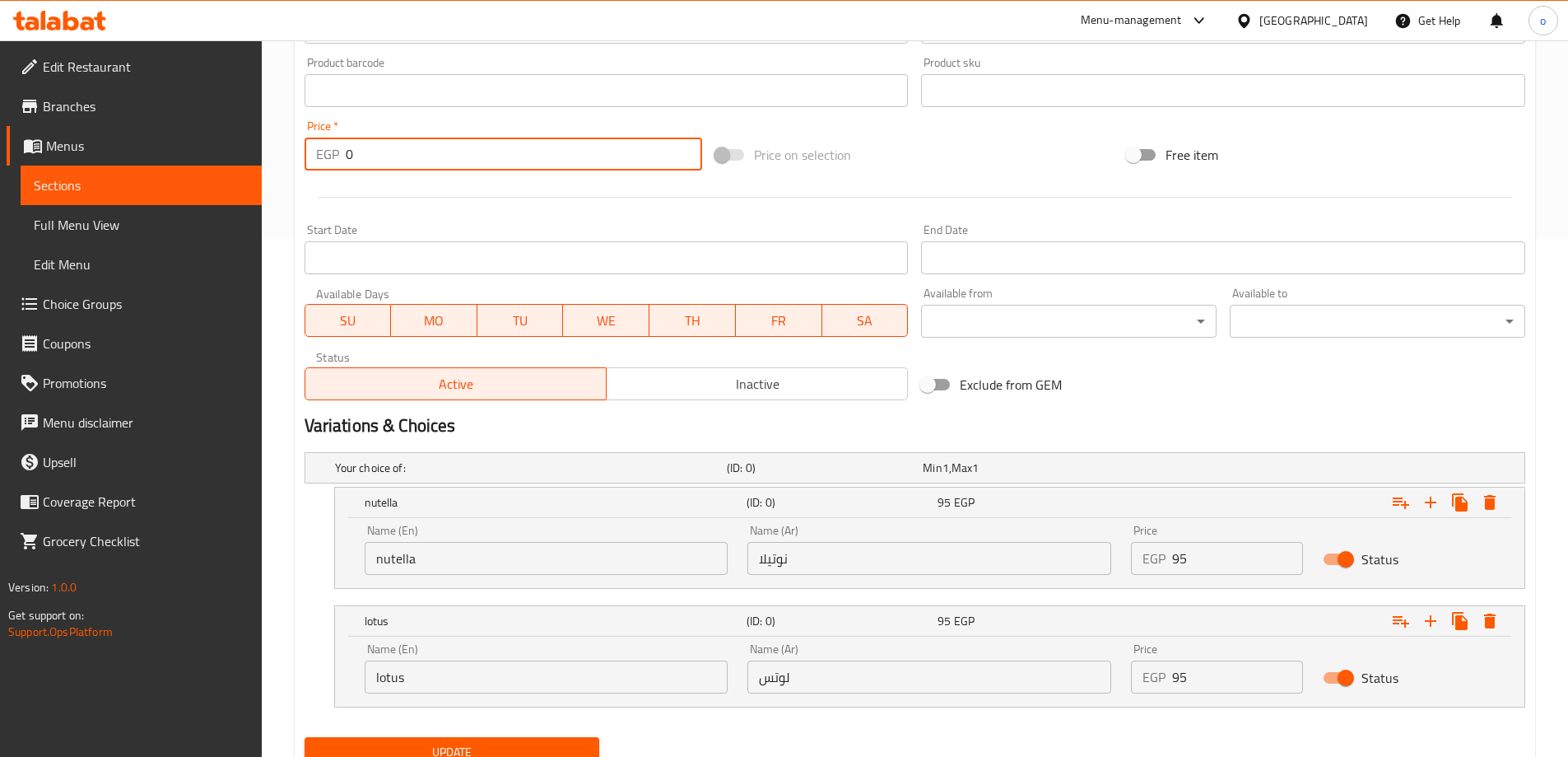
scroll to position [586, 0]
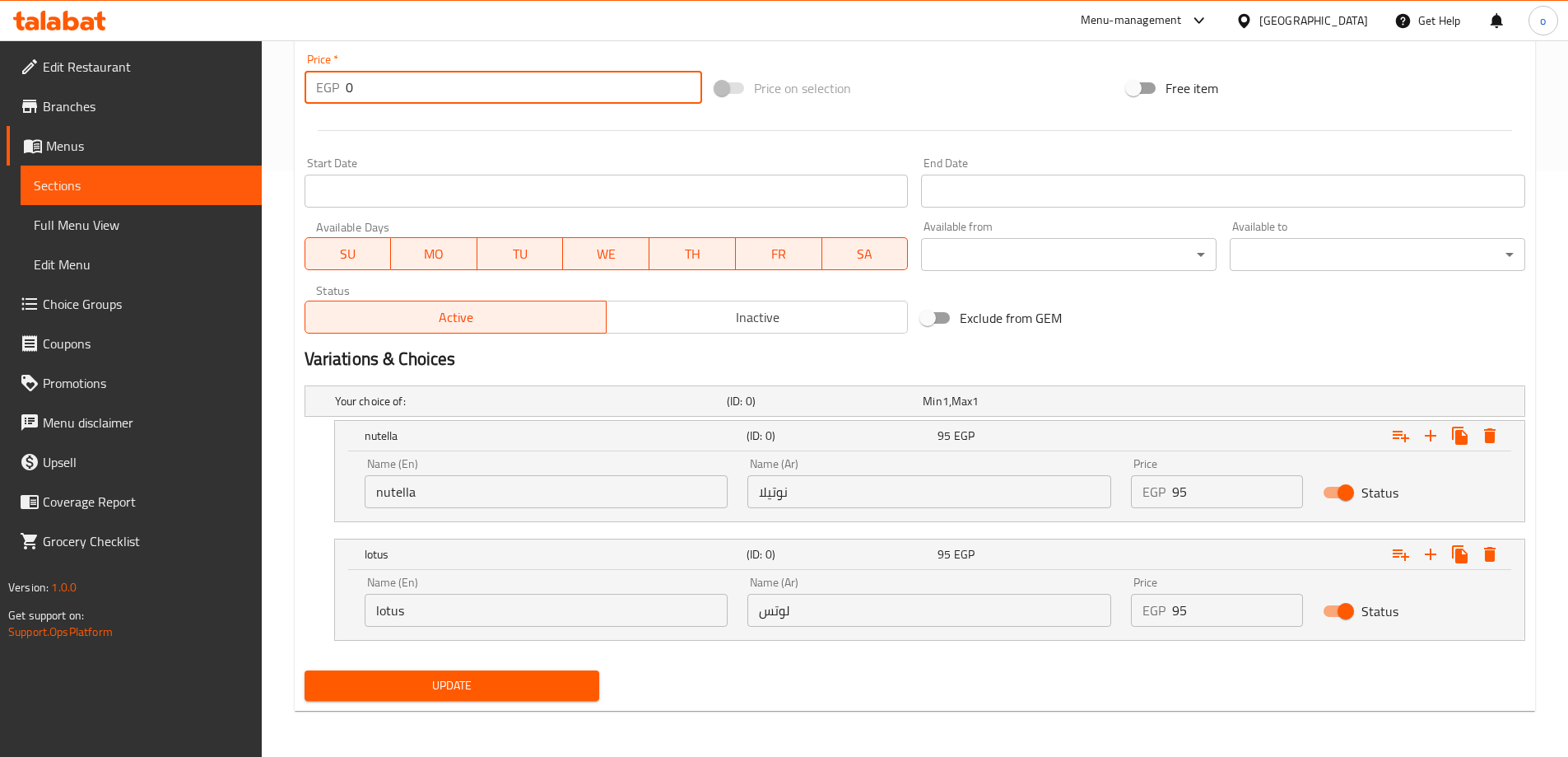
type input "0"
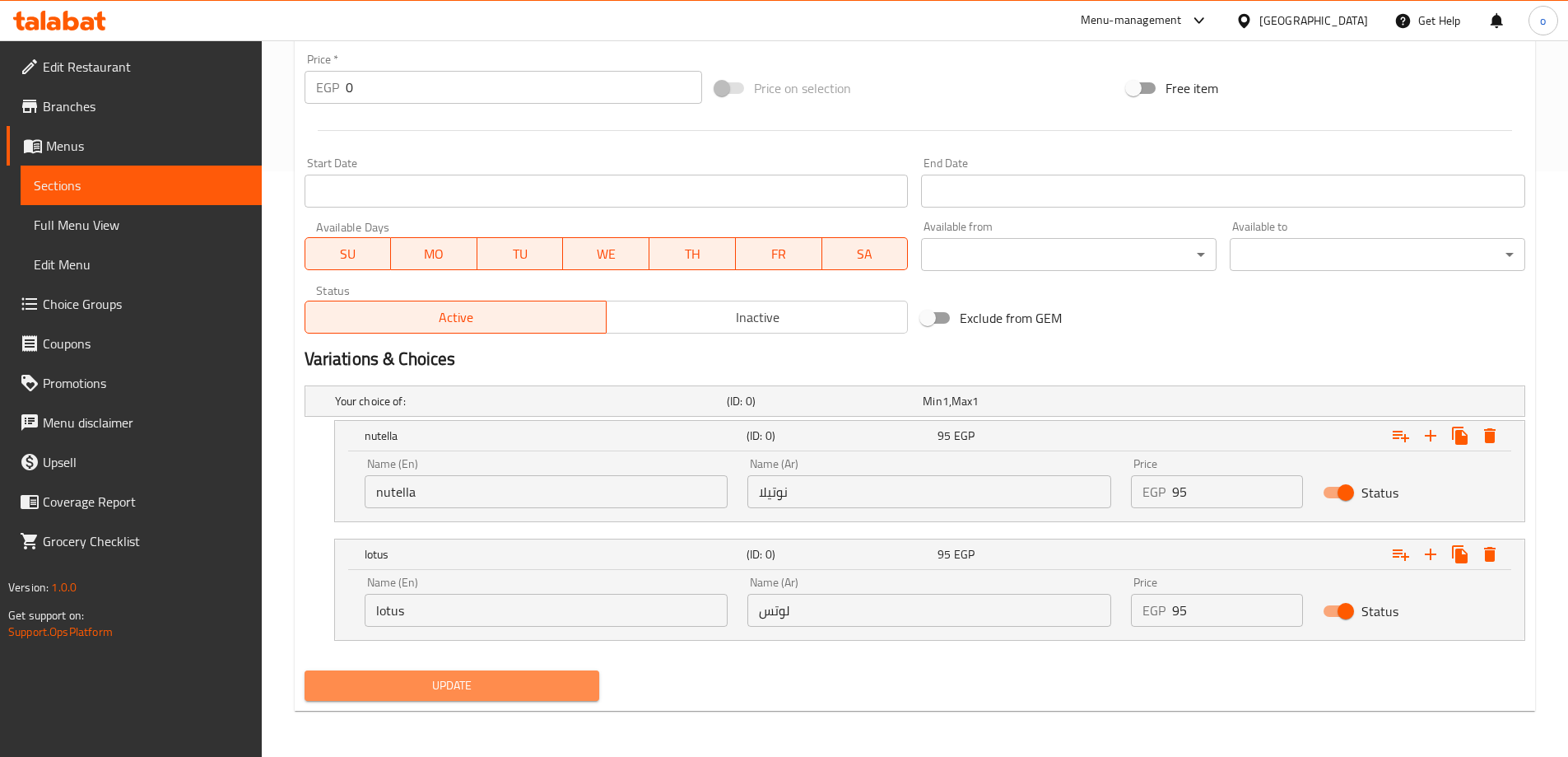
click at [498, 687] on span "Update" at bounding box center [453, 685] width 269 height 20
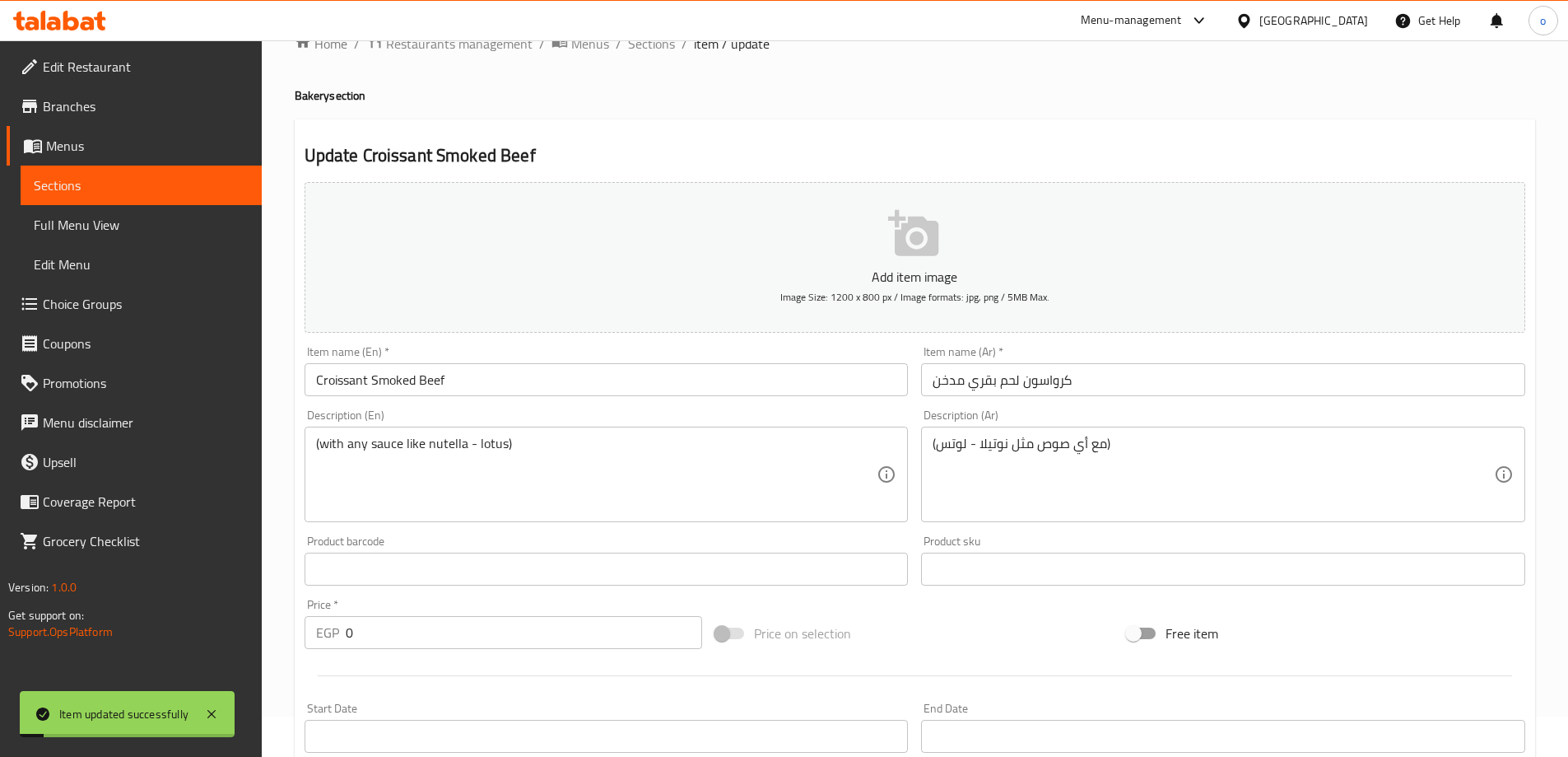
scroll to position [0, 0]
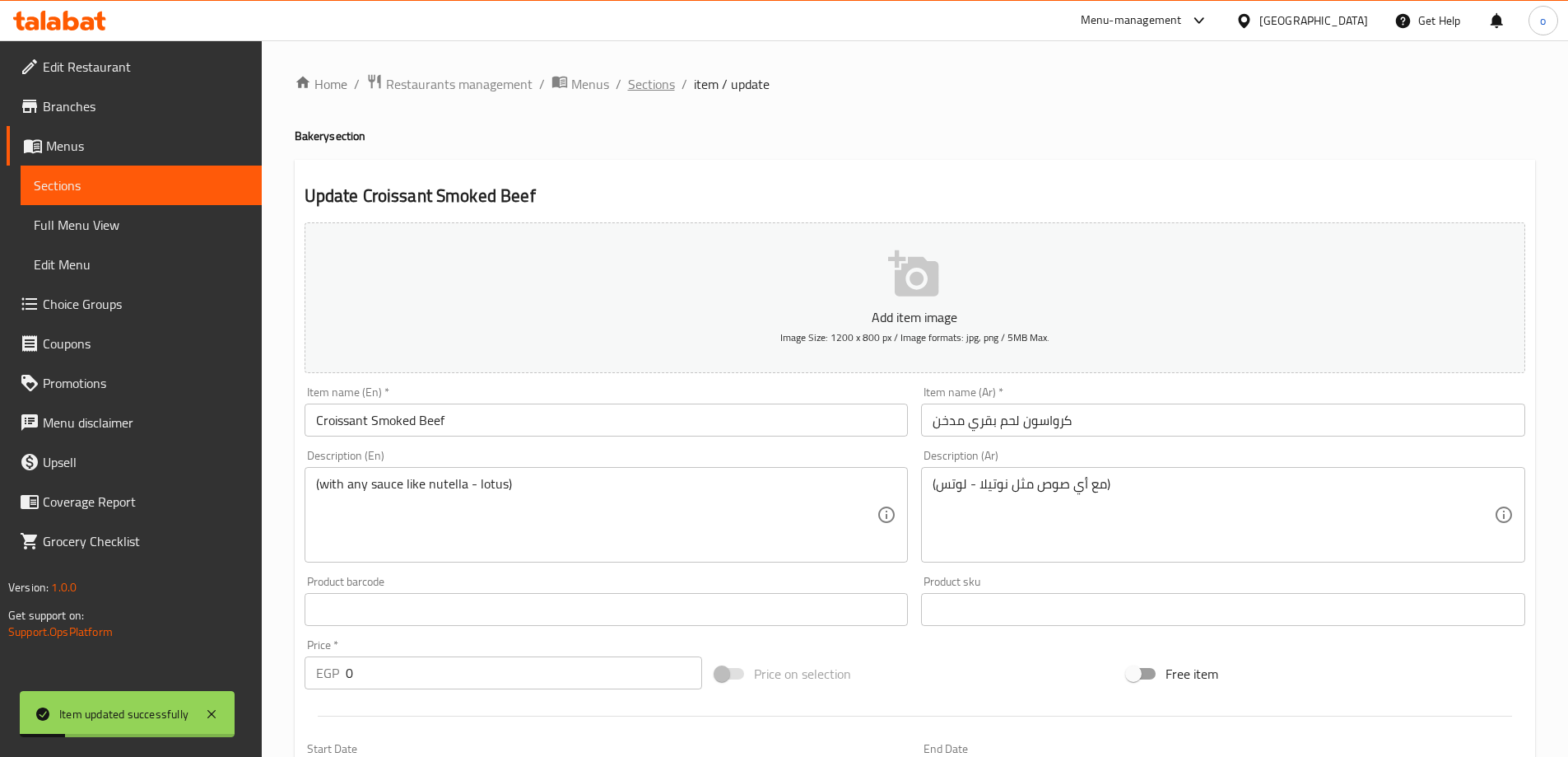
click at [645, 93] on span "Sections" at bounding box center [651, 84] width 47 height 20
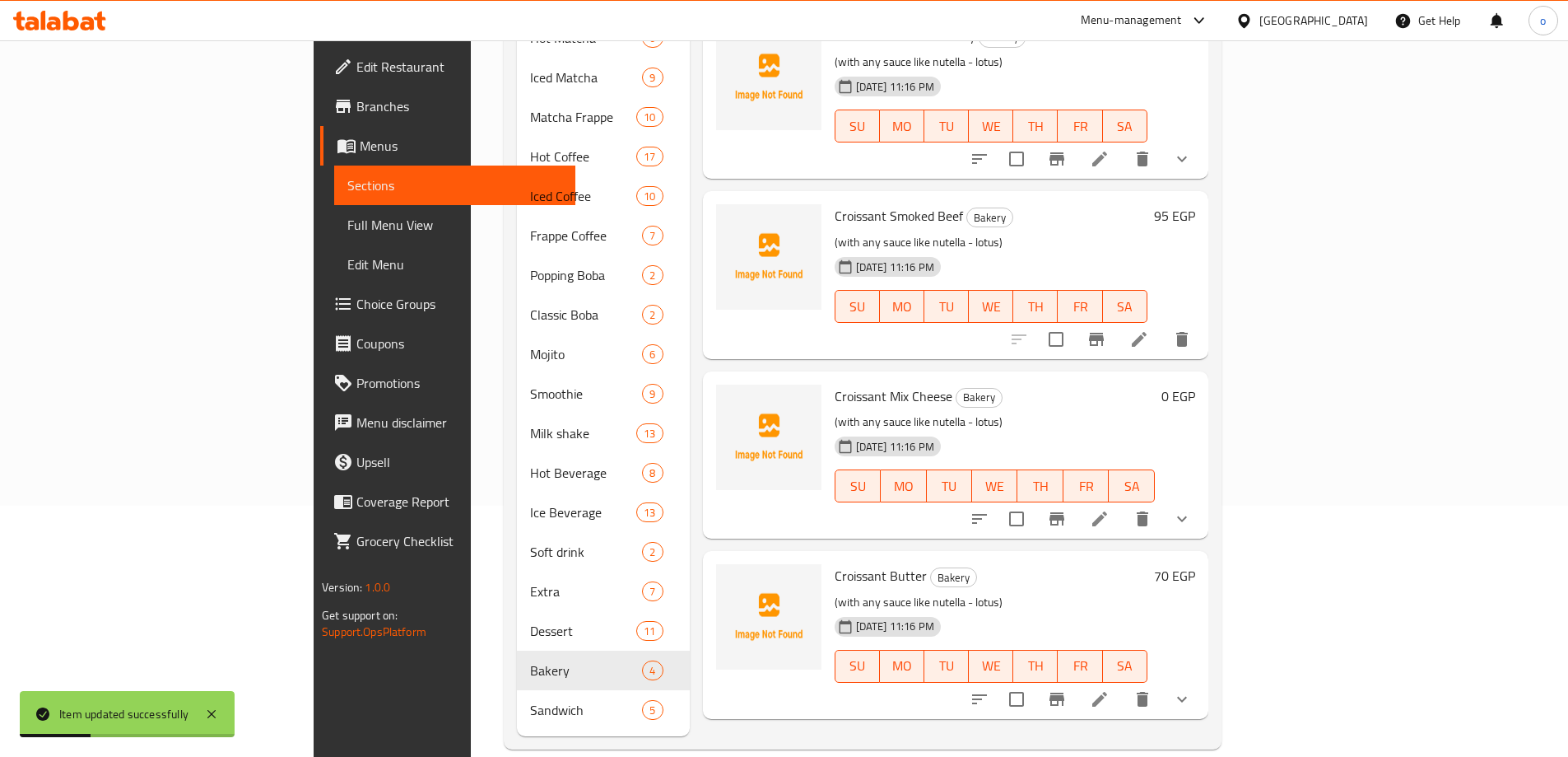
scroll to position [252, 0]
click at [1108, 511] on icon at bounding box center [1099, 517] width 14 height 14
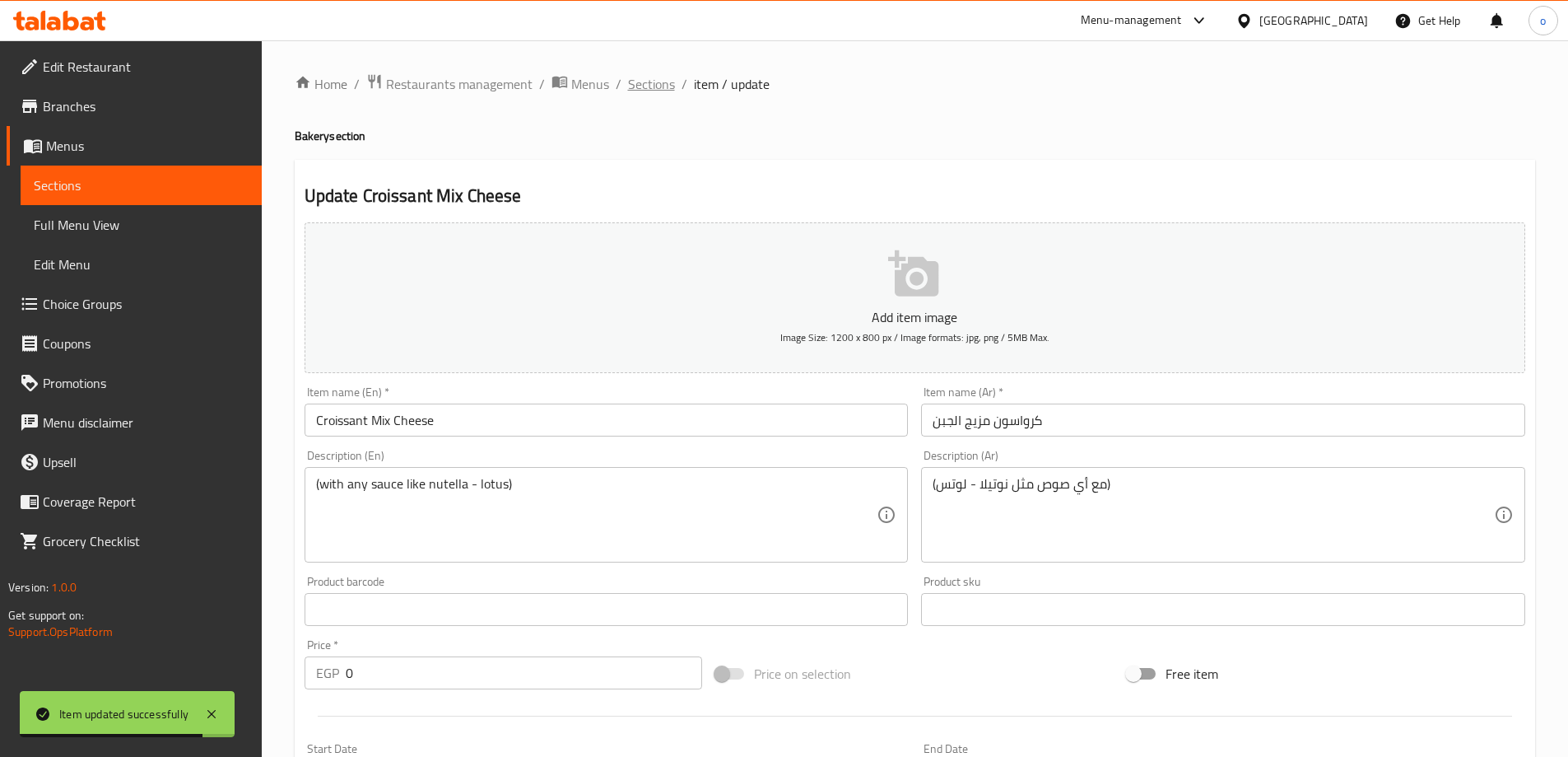
click at [657, 79] on span "Sections" at bounding box center [651, 84] width 47 height 20
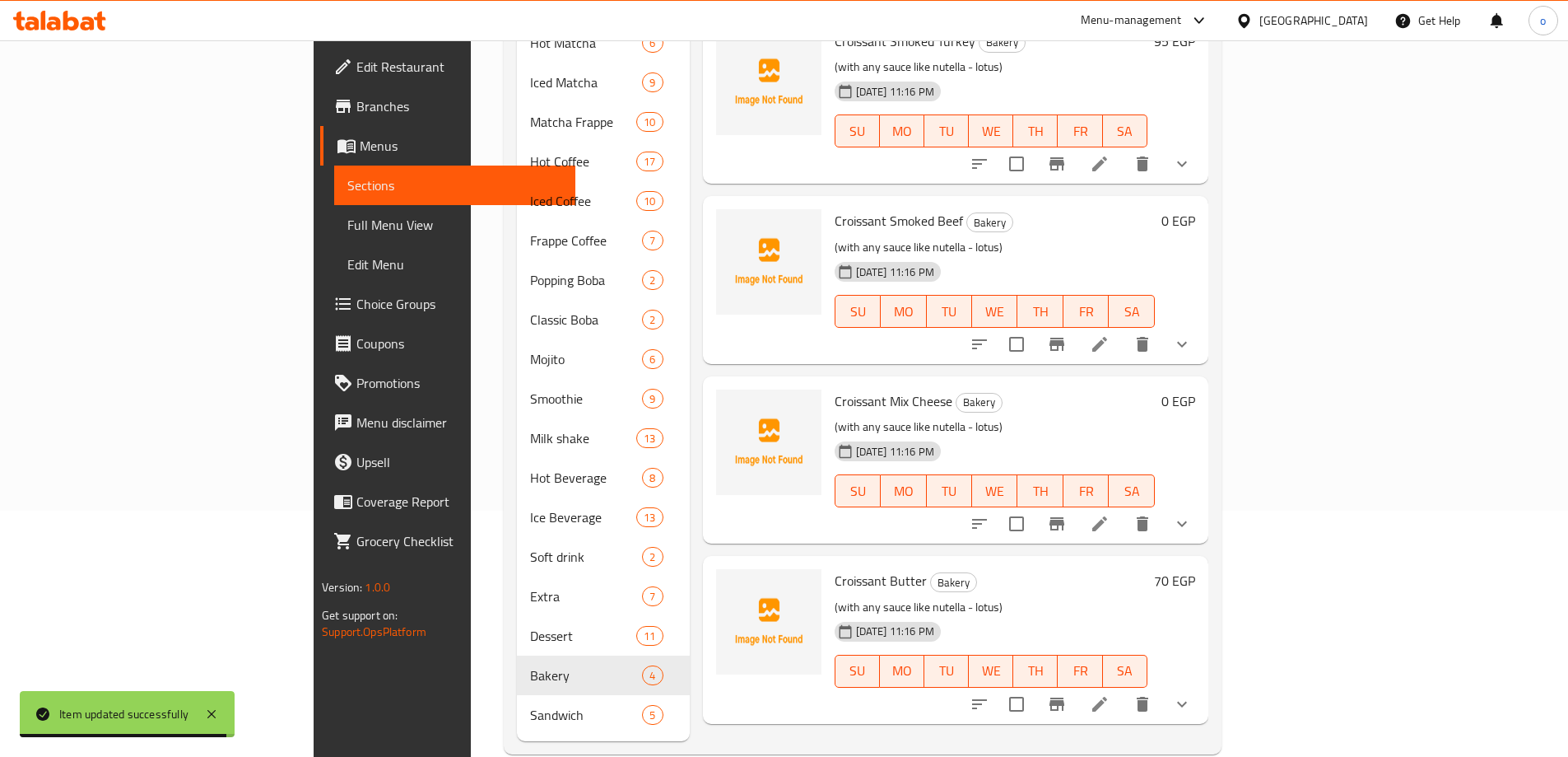
scroll to position [247, 0]
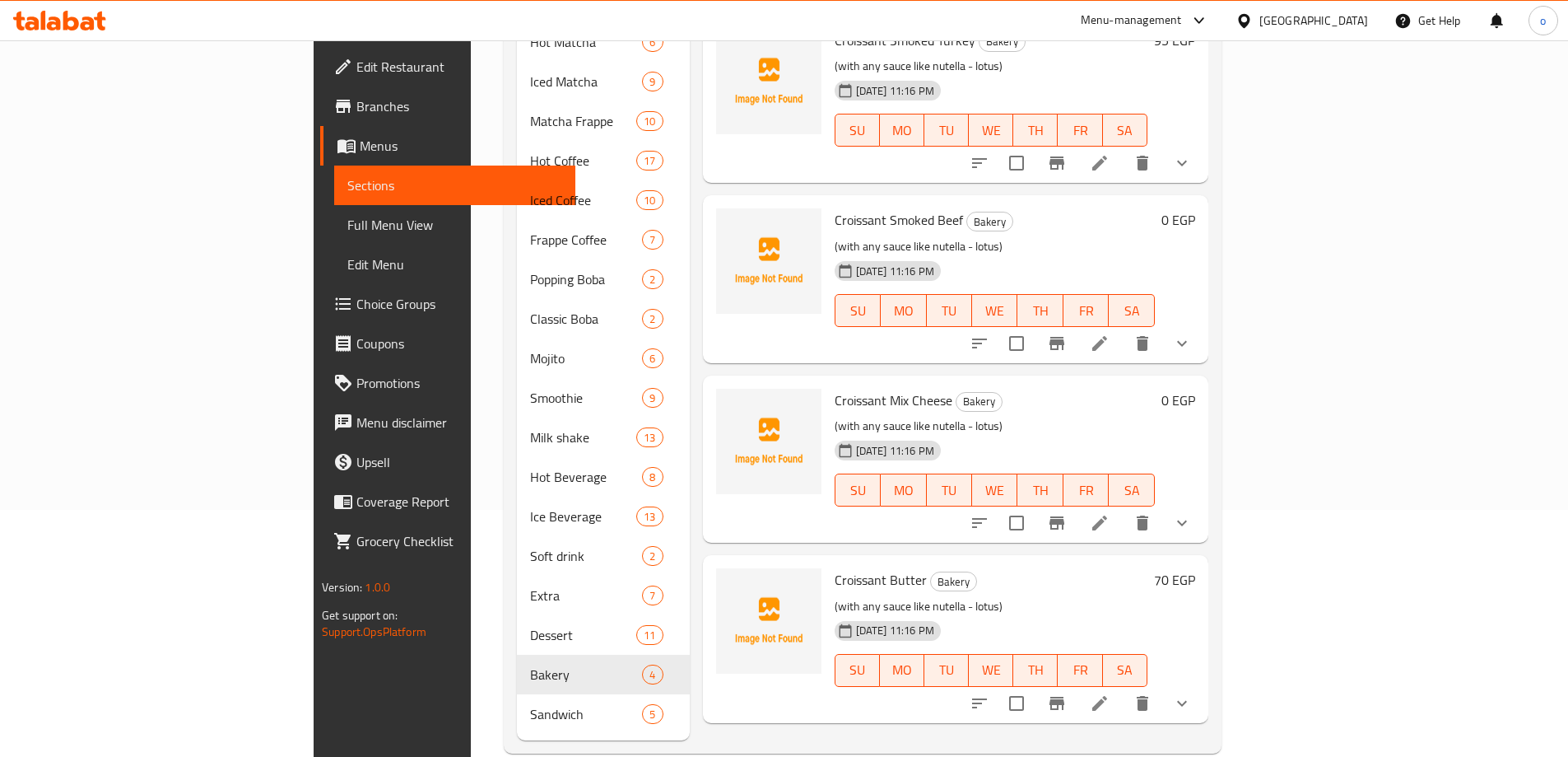
click at [1123, 689] on li at bounding box center [1100, 703] width 46 height 30
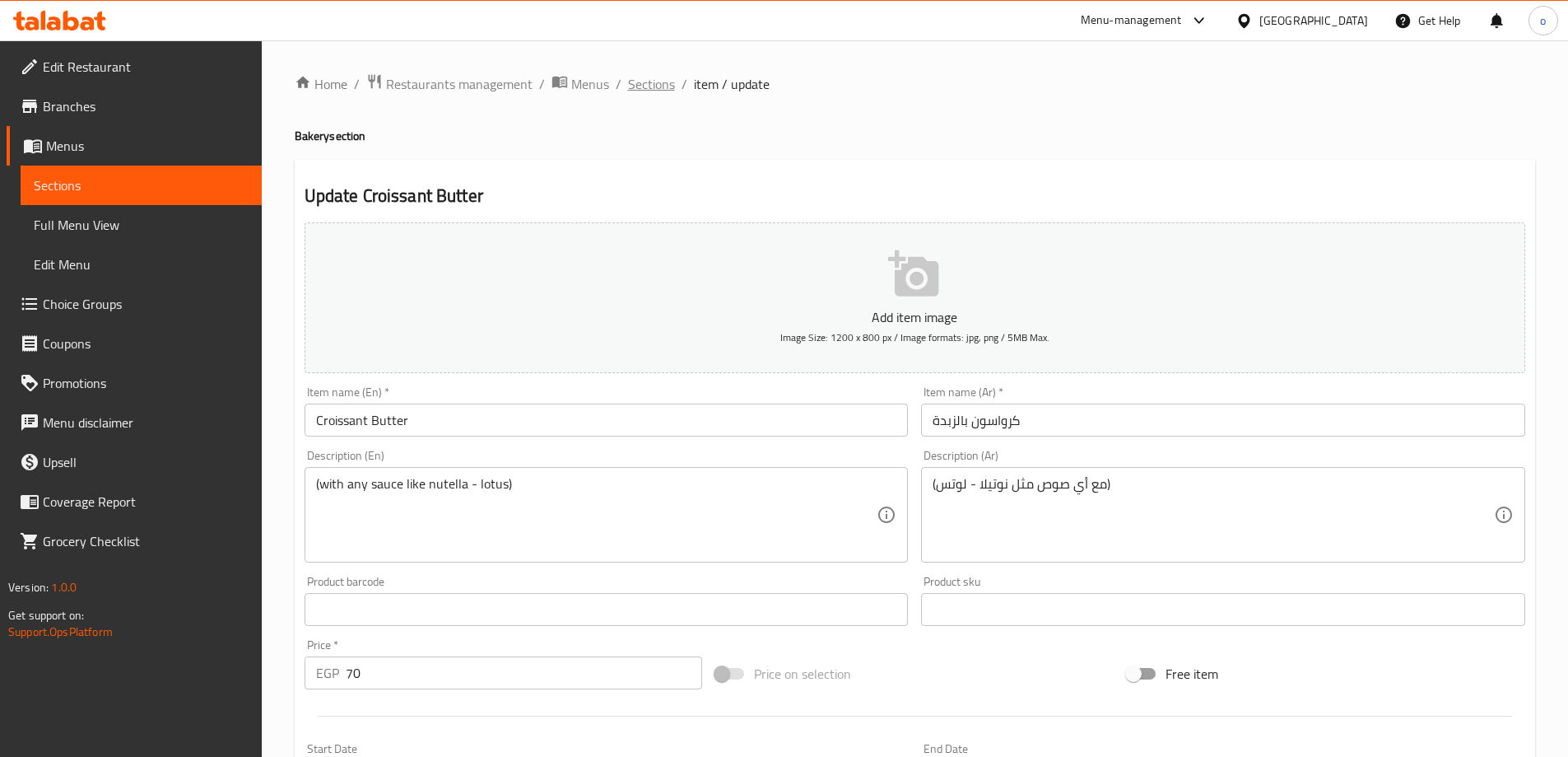
click at [662, 84] on span "Sections" at bounding box center [651, 84] width 47 height 20
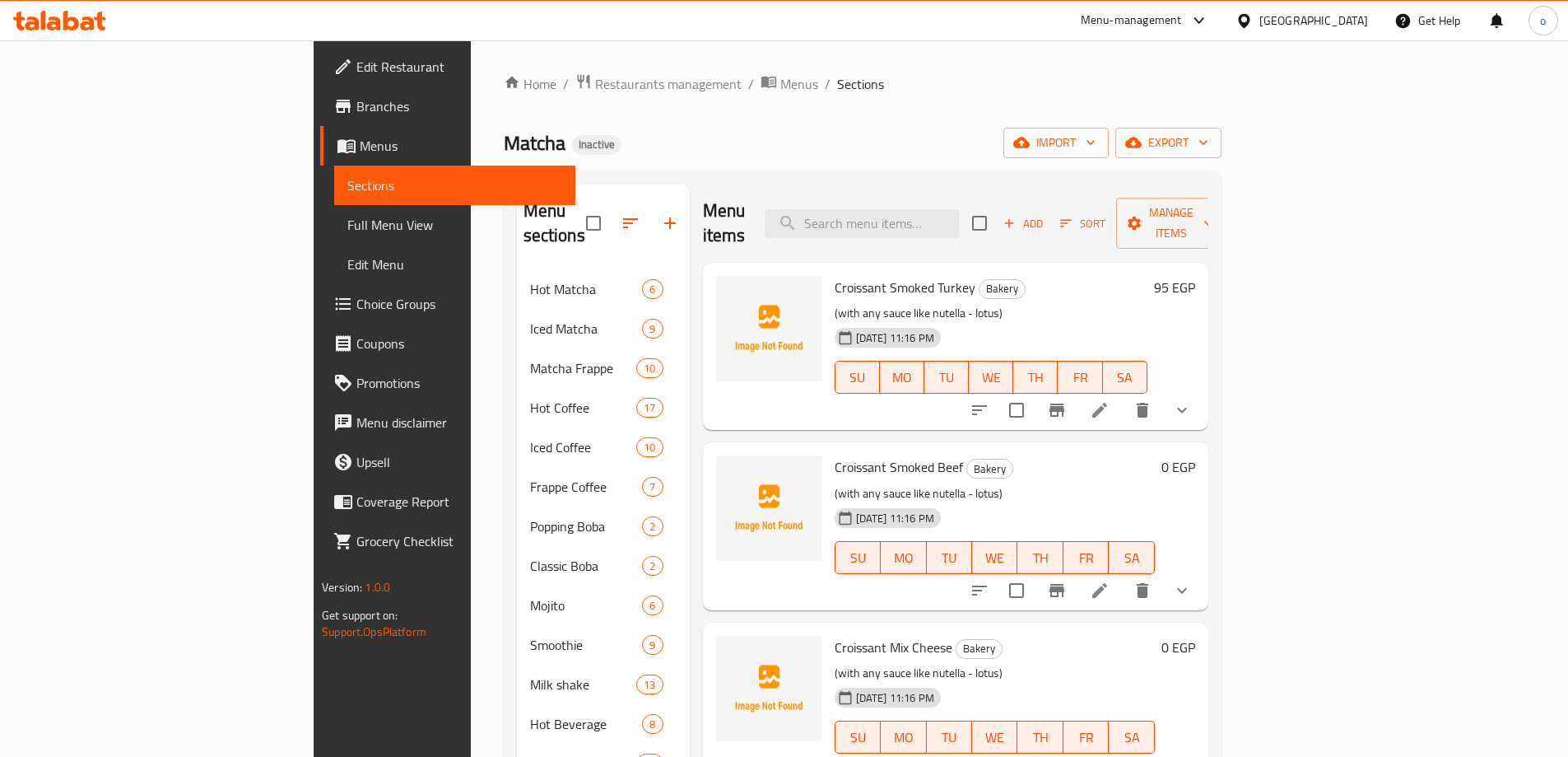
click at [1109, 400] on icon at bounding box center [1100, 410] width 20 height 20
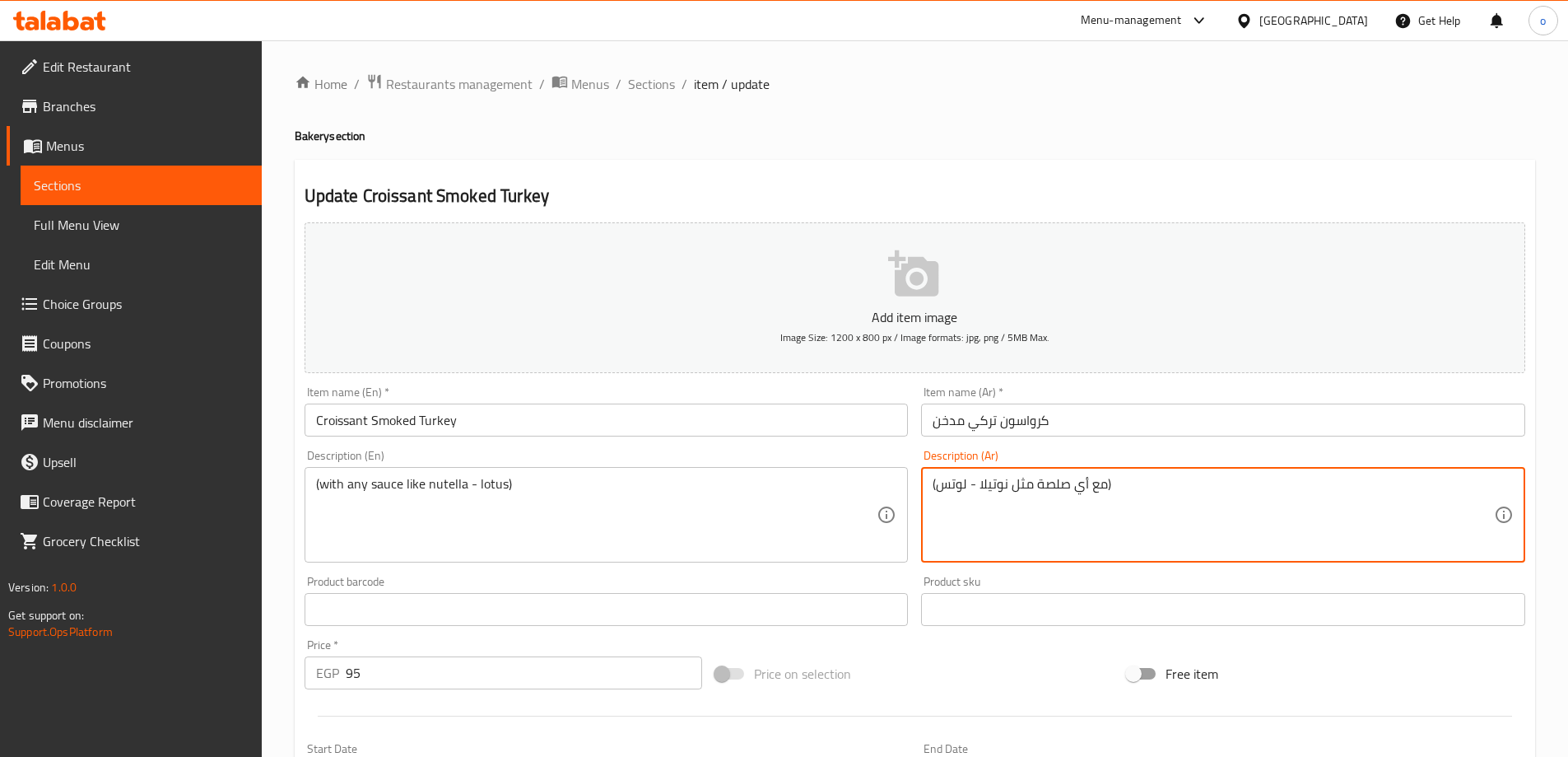
click at [1034, 486] on textarea "(مع أي صلصة مثل نوتيلا - لوتس)" at bounding box center [1213, 515] width 561 height 78
click at [1034, 482] on textarea "(مع أي صلصة مثل نوتيلا - لوتس)" at bounding box center [1213, 515] width 561 height 78
click at [1037, 482] on textarea "(مع أي صلصة مثل نوتيلا - لوتس)" at bounding box center [1213, 515] width 561 height 78
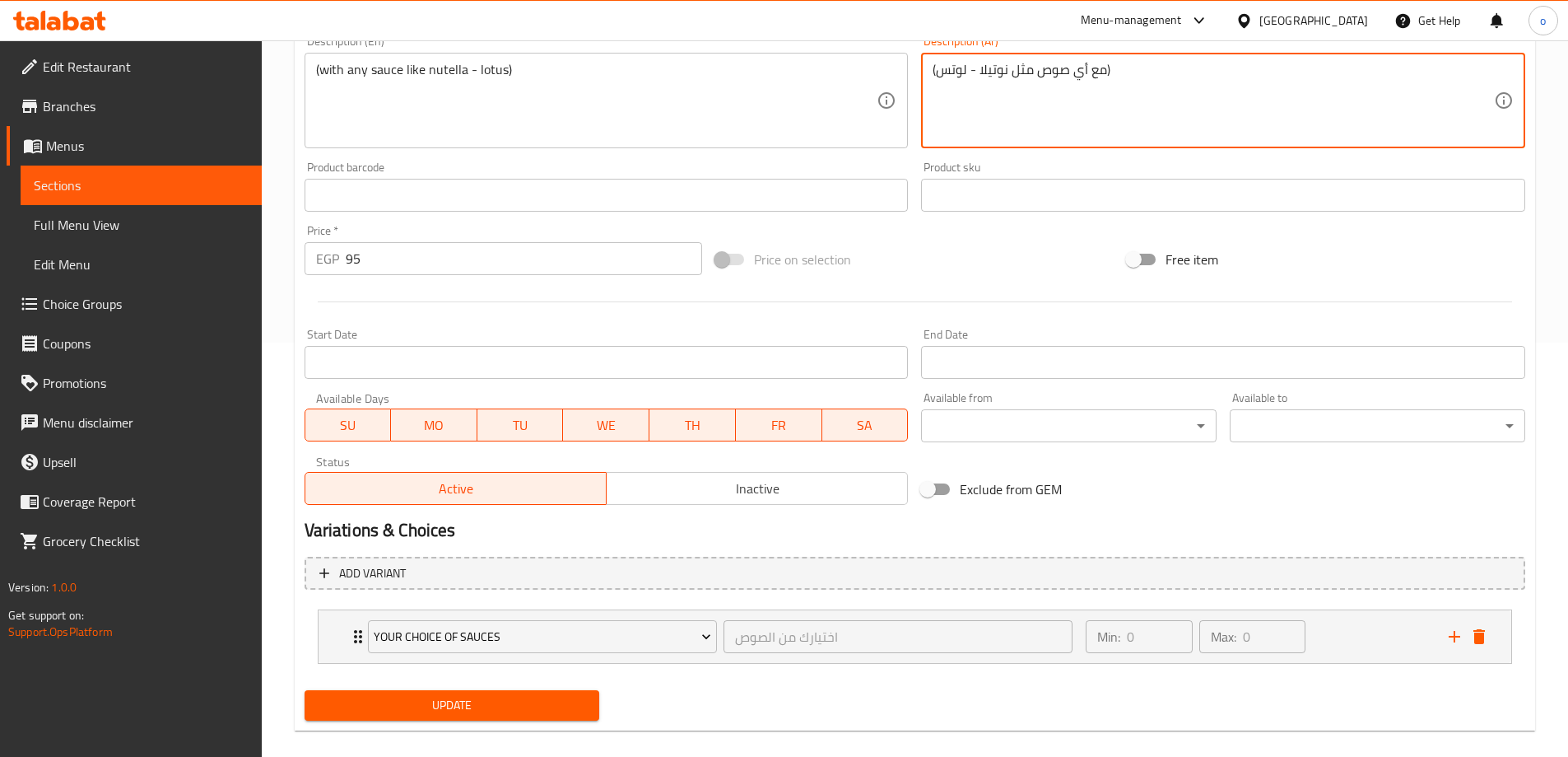
scroll to position [434, 0]
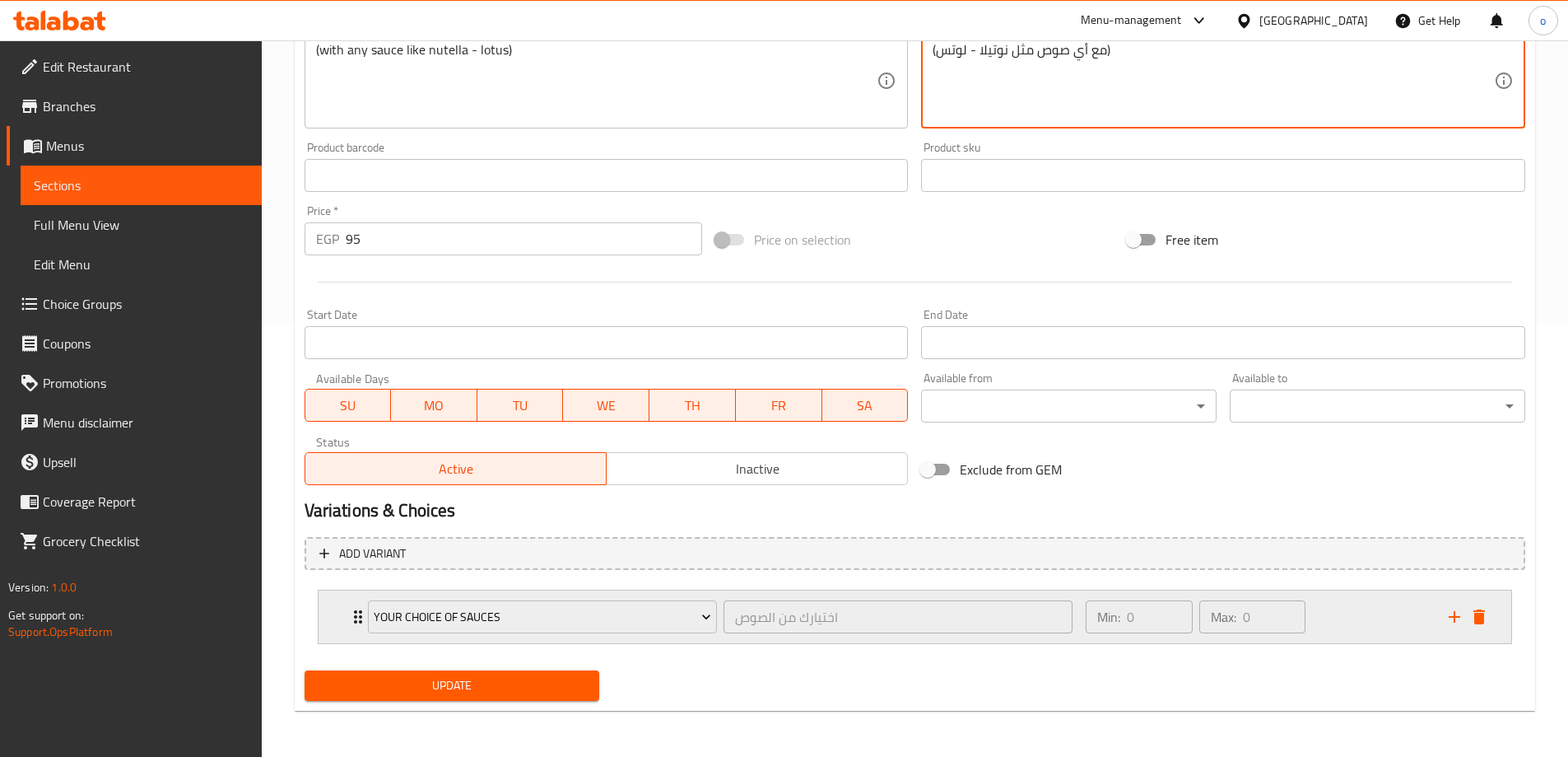
click at [336, 608] on div "your choice of sauces اختيارك من الصوص ​ Min: 0 ​ Max: 0 ​" at bounding box center [914, 617] width 1193 height 53
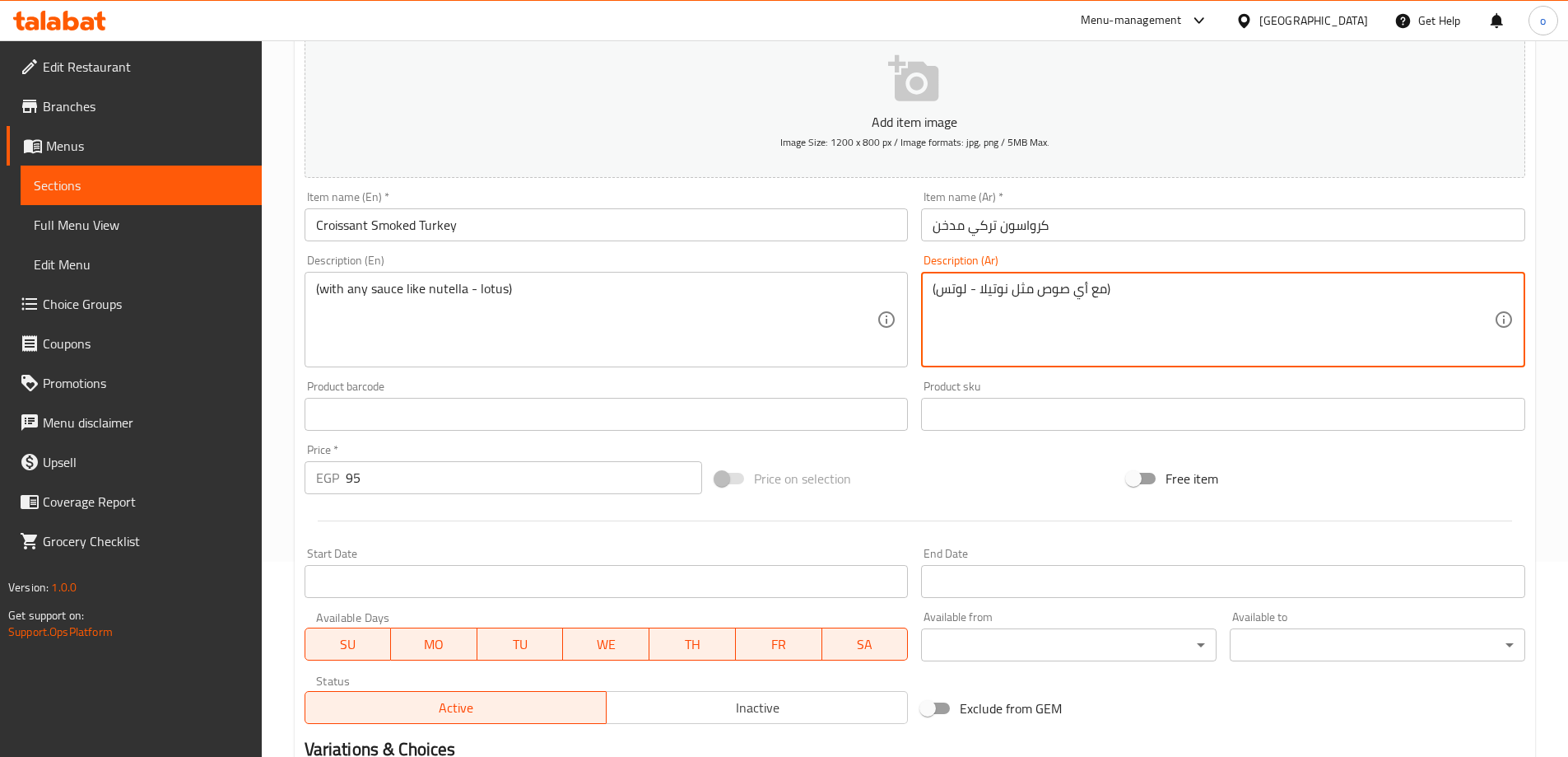
scroll to position [187, 0]
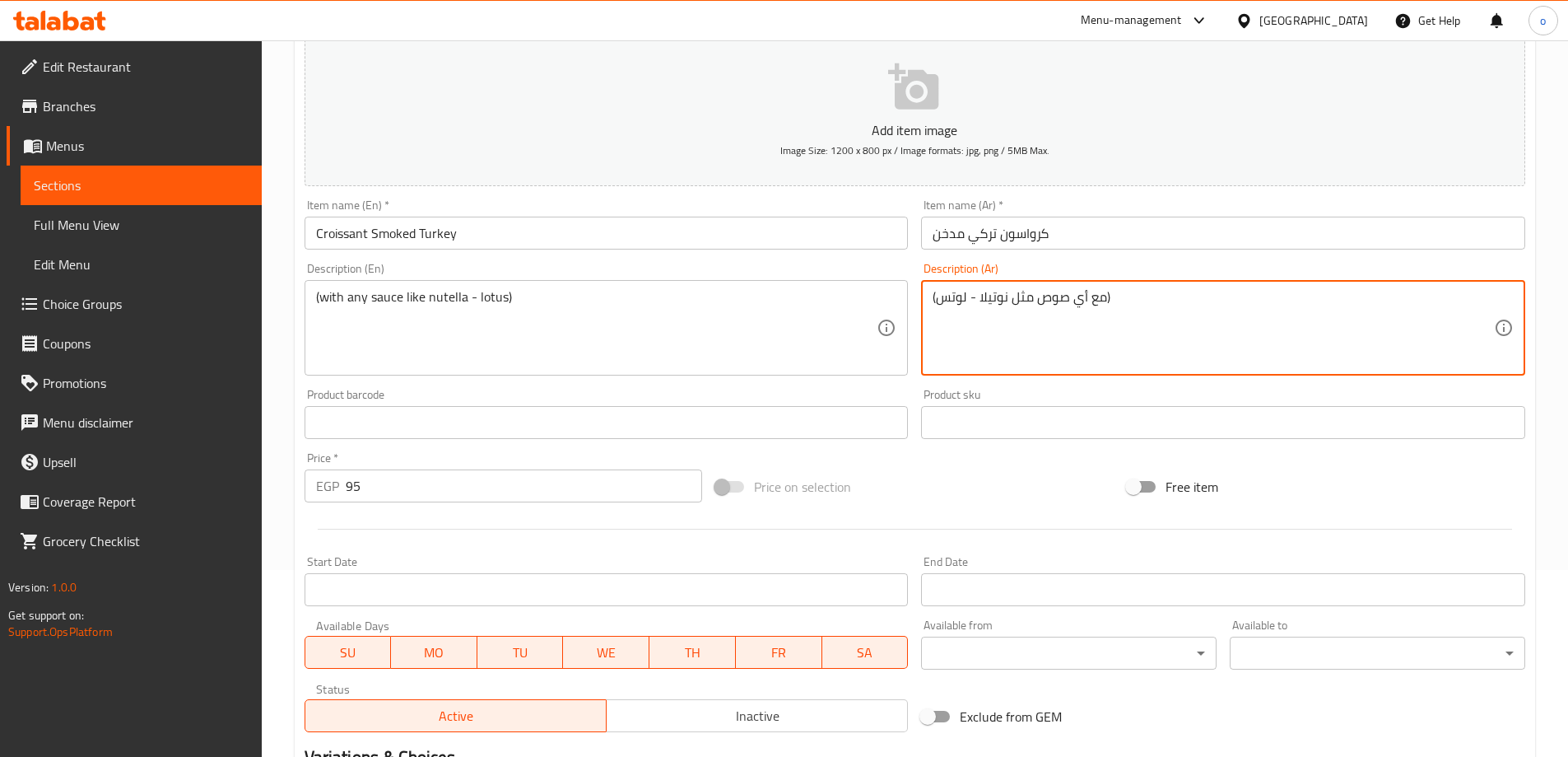
type textarea "(مع أي صوص مثل نوتيلا - لوتس)"
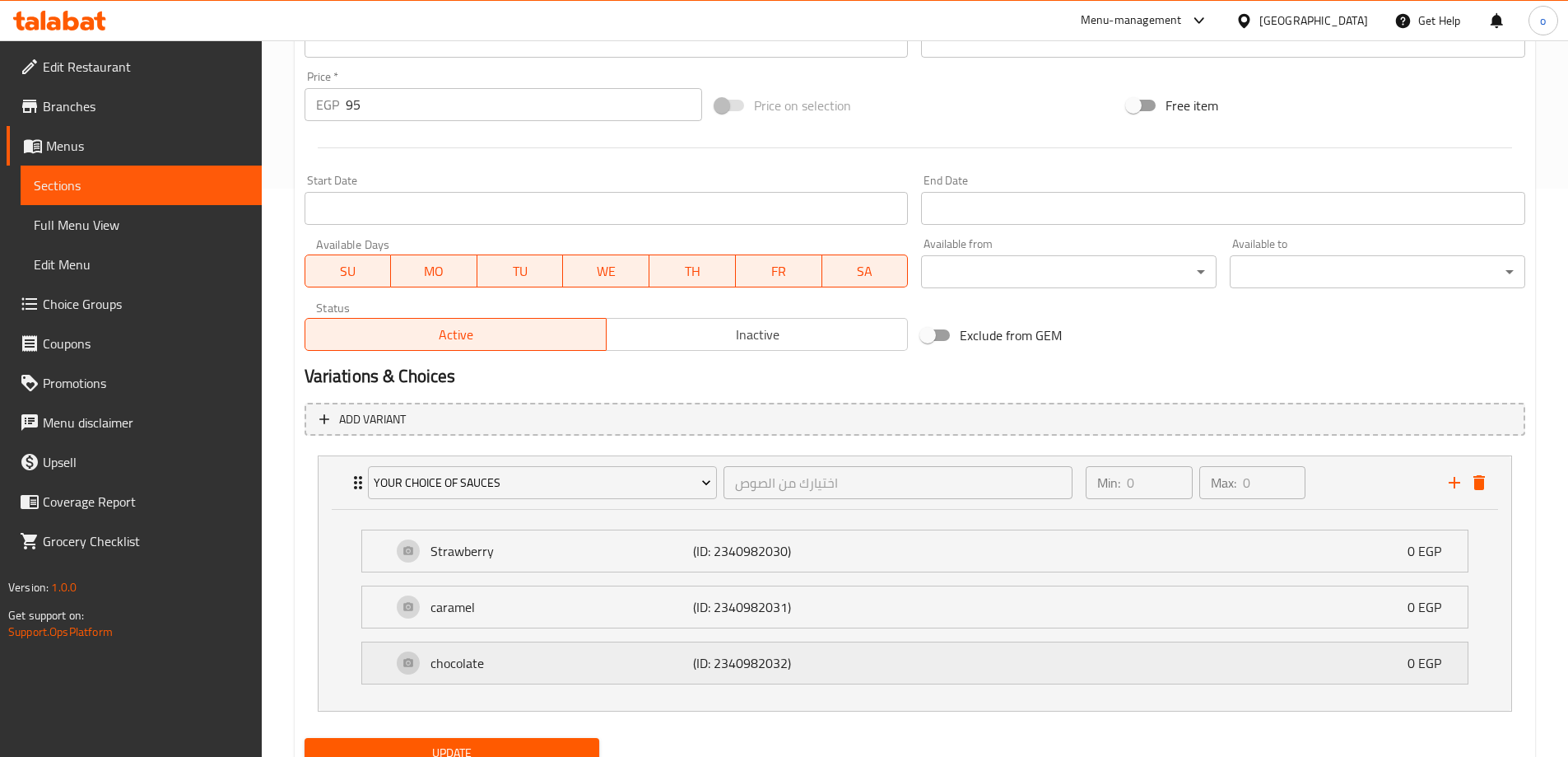
scroll to position [636, 0]
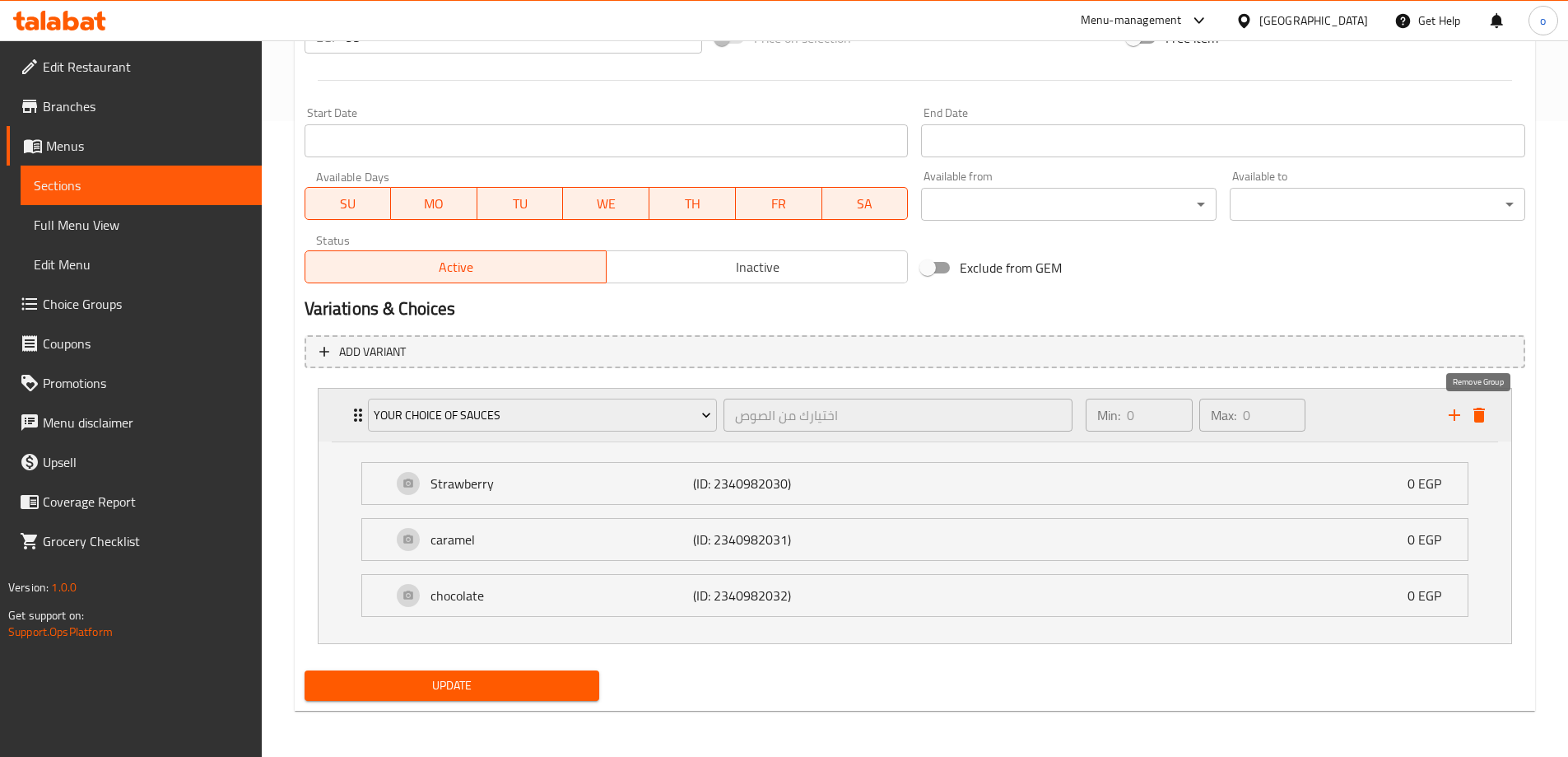
click at [1476, 418] on icon "delete" at bounding box center [1480, 415] width 12 height 14
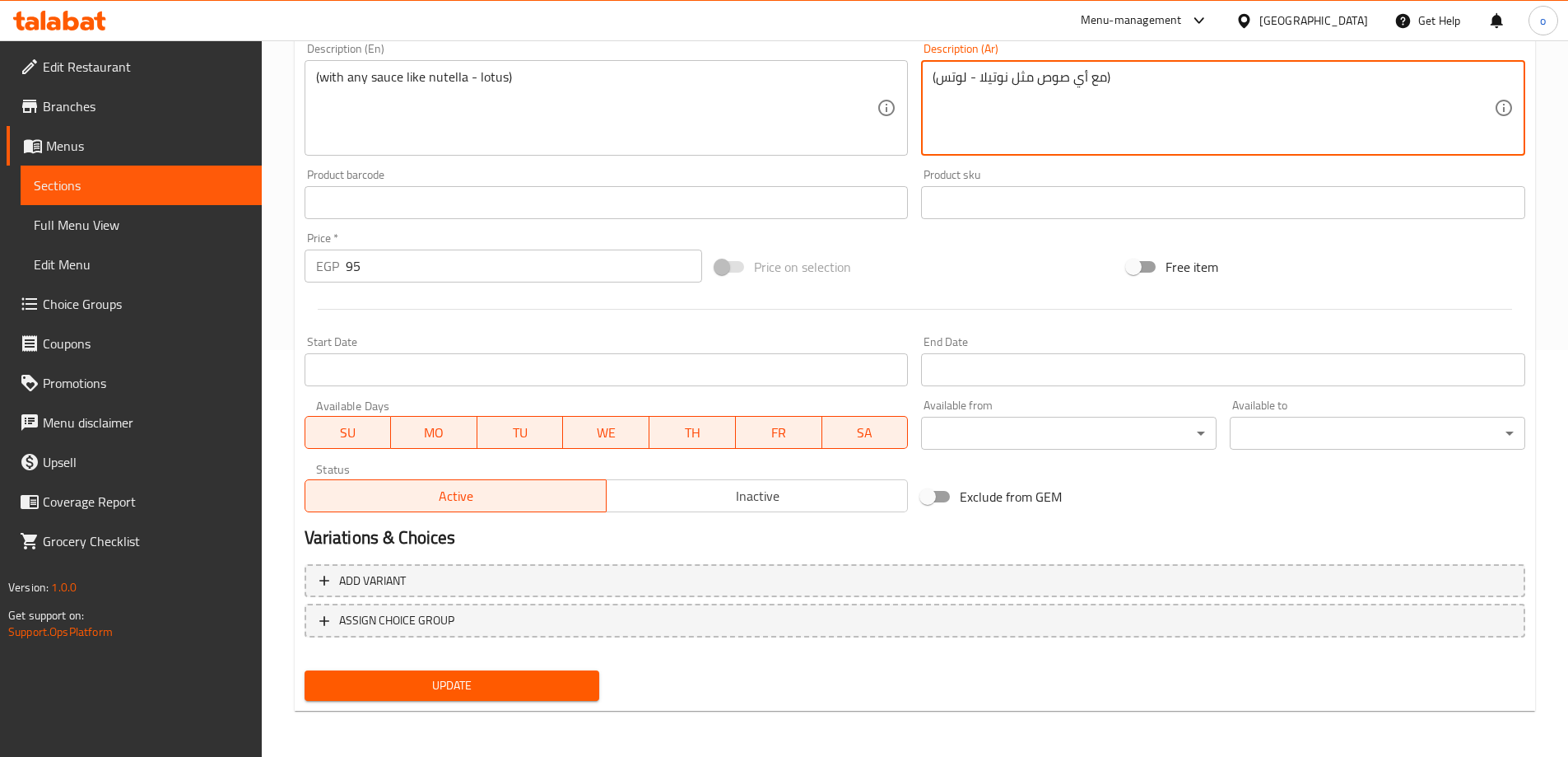
scroll to position [407, 0]
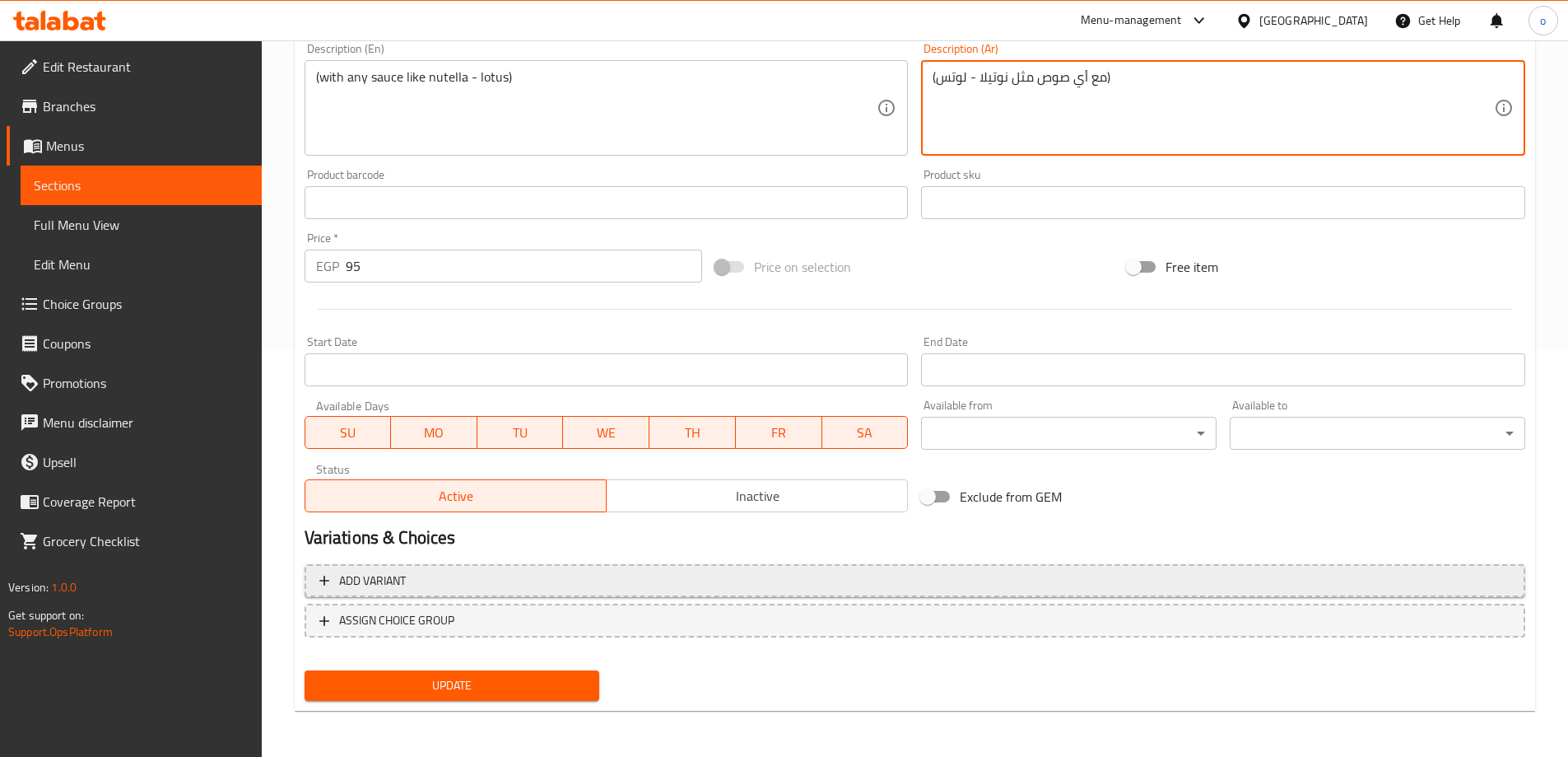
click at [389, 579] on span "Add variant" at bounding box center [372, 580] width 66 height 20
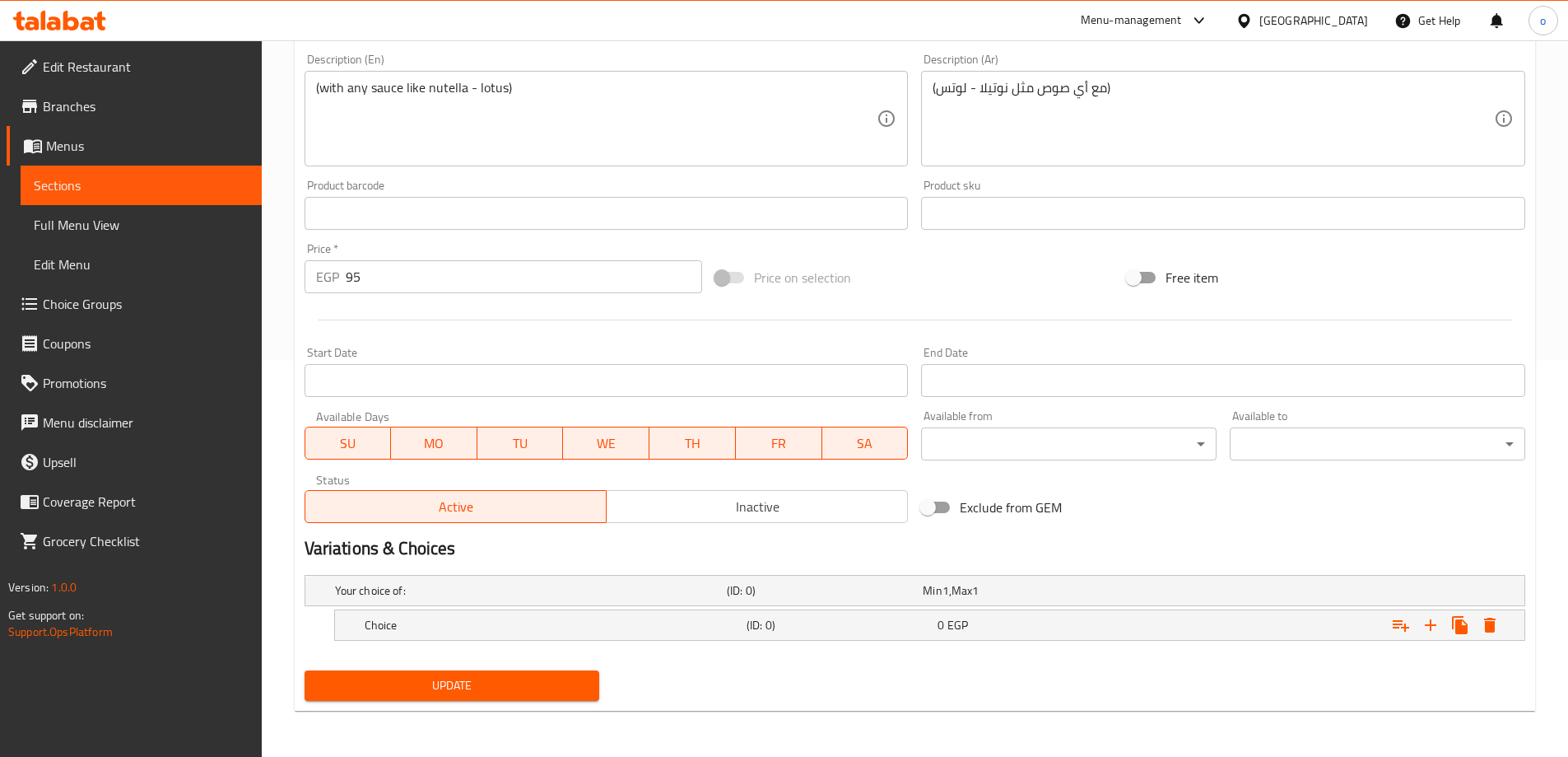
scroll to position [396, 0]
click at [687, 620] on h5 "Choice" at bounding box center [552, 624] width 375 height 16
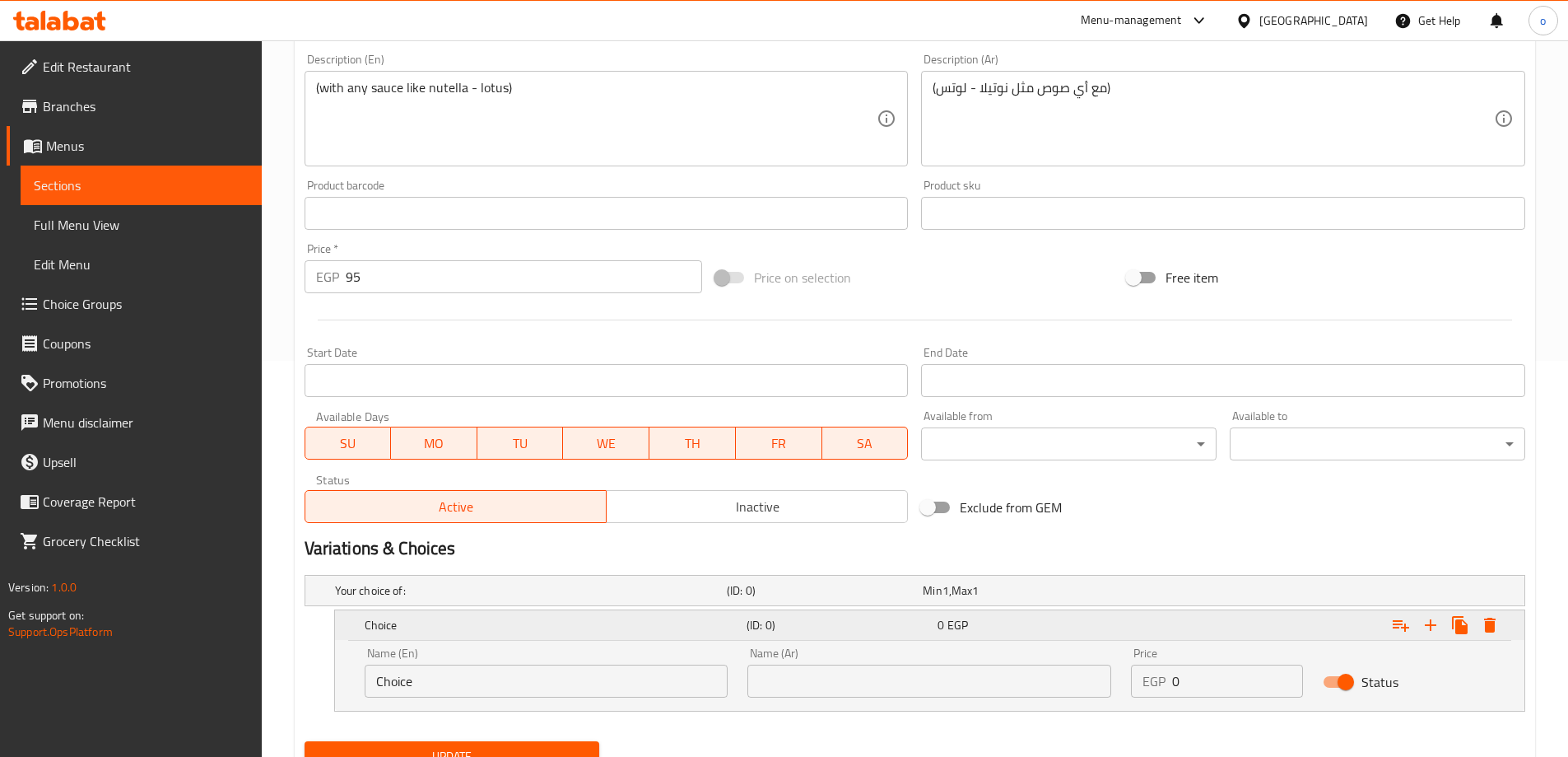
scroll to position [467, 0]
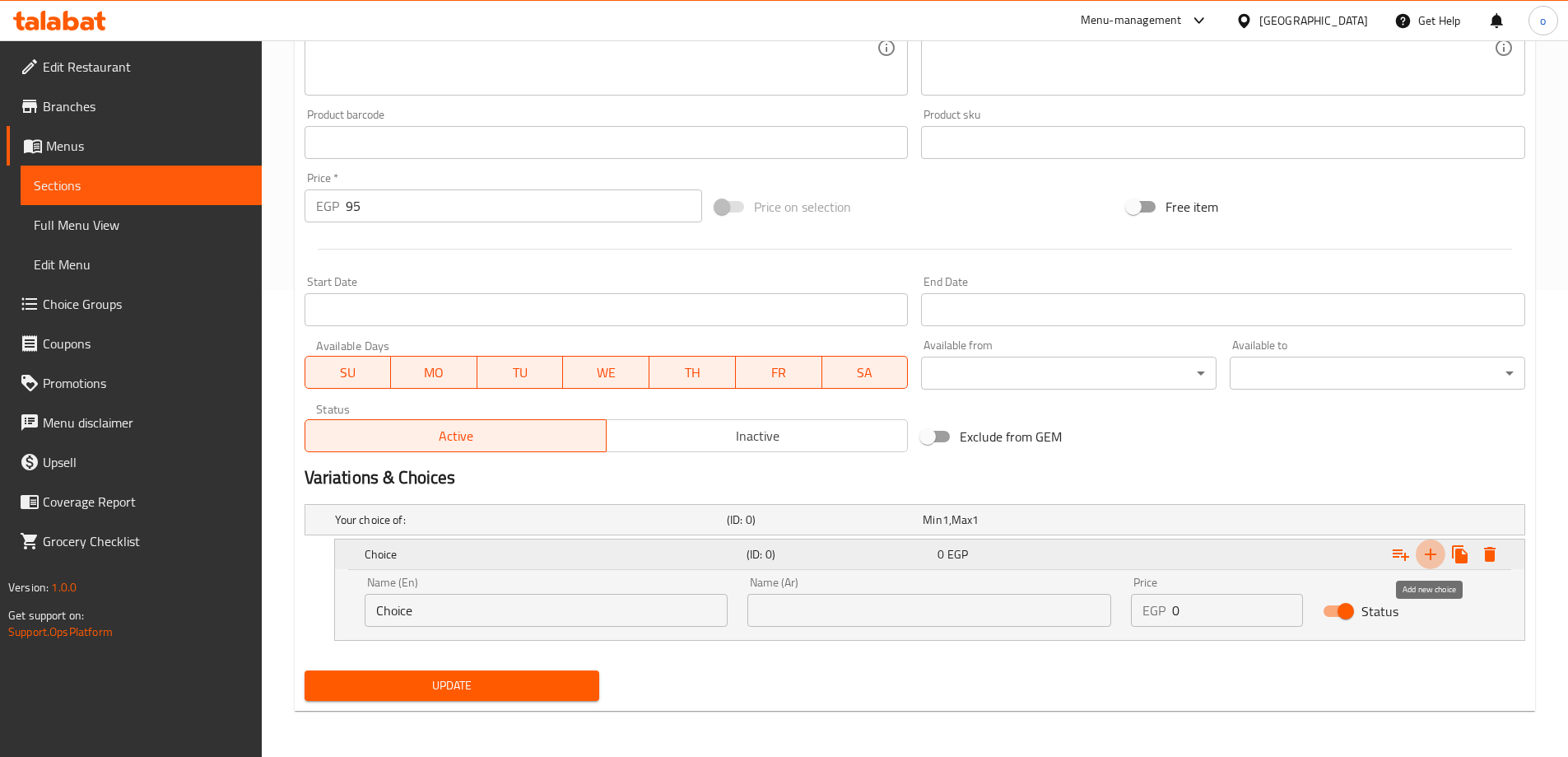
click at [1431, 550] on icon "Expand" at bounding box center [1431, 554] width 12 height 12
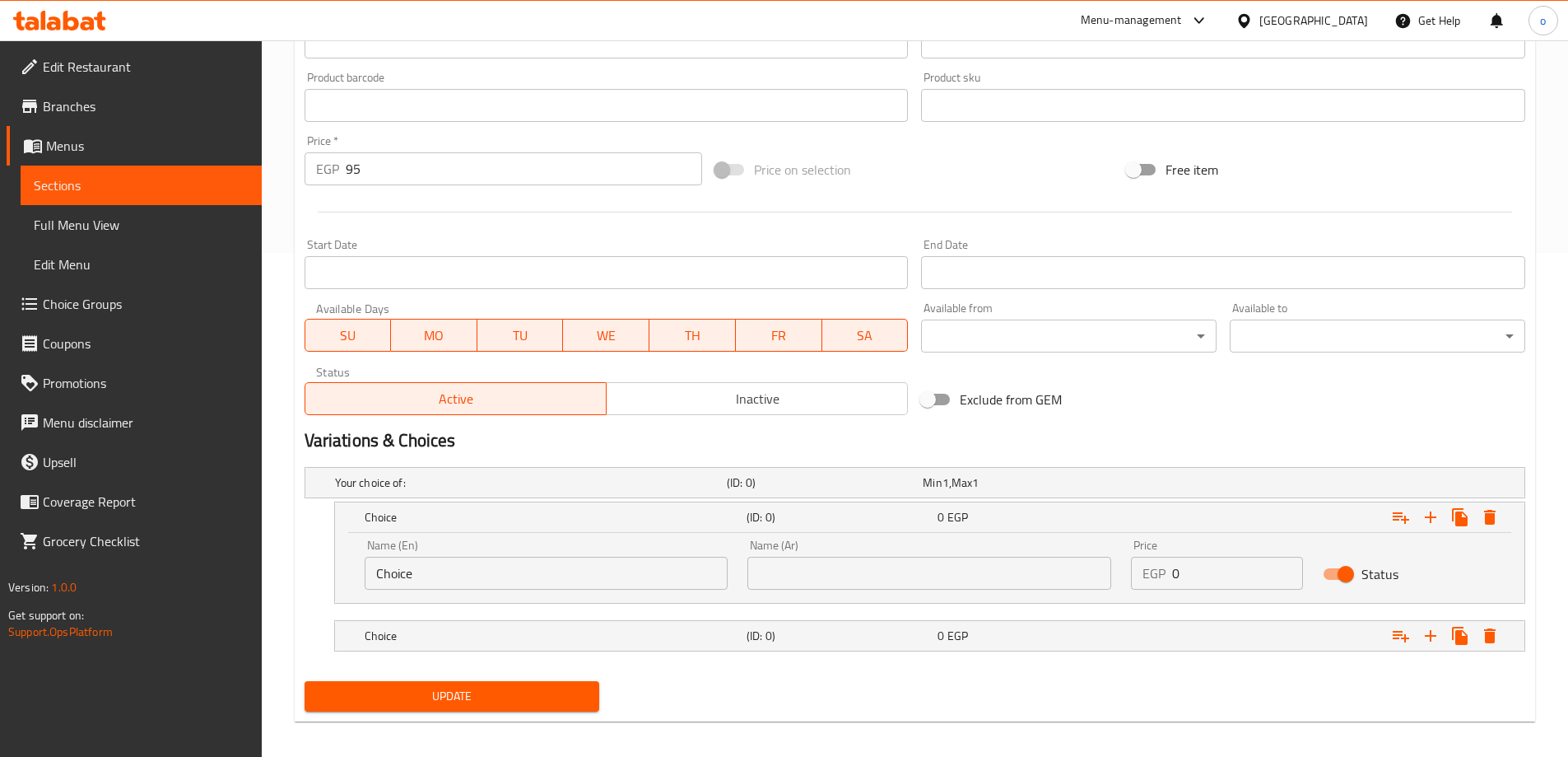
scroll to position [515, 0]
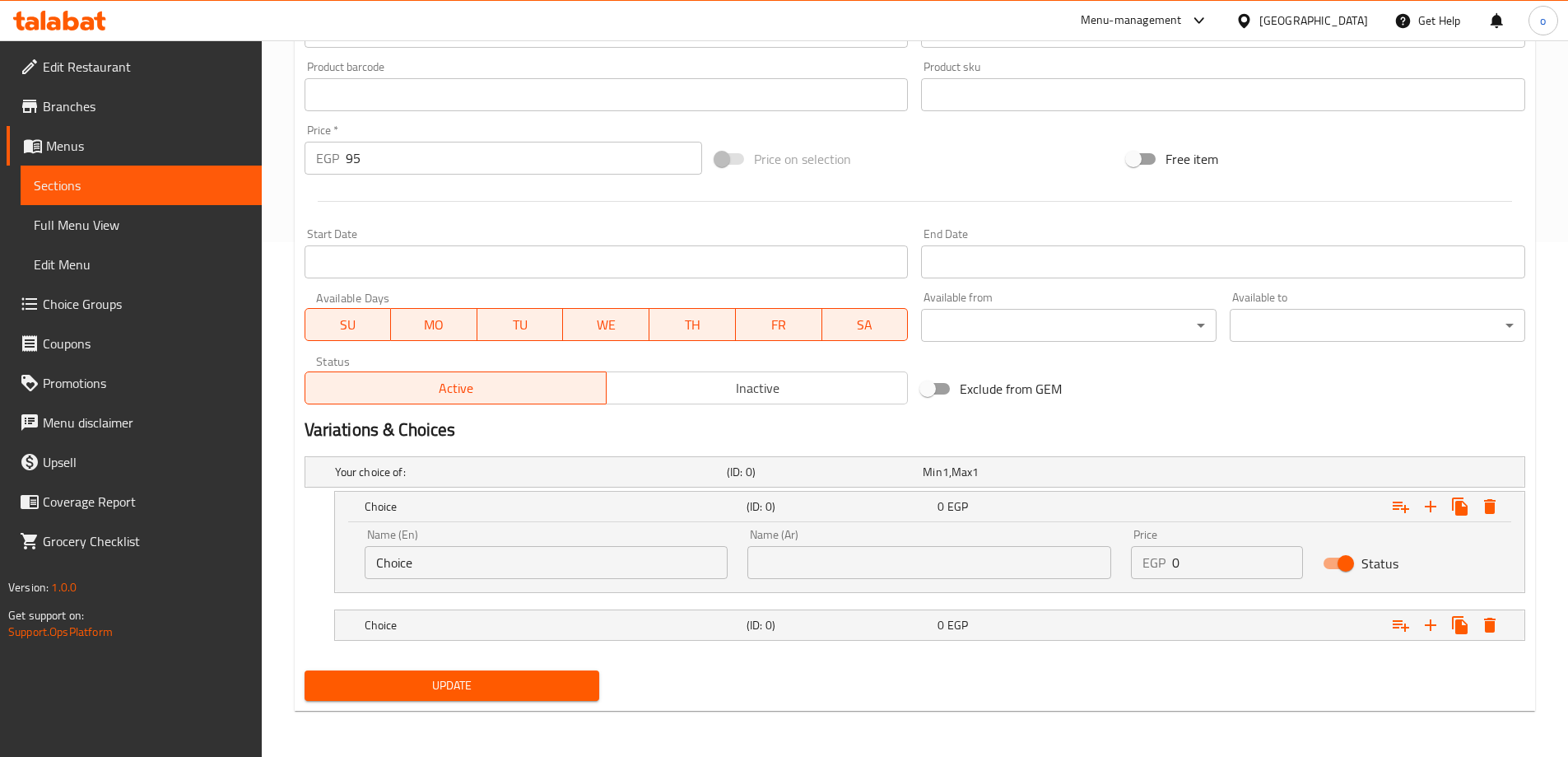
click at [652, 563] on input "Choice" at bounding box center [546, 563] width 363 height 33
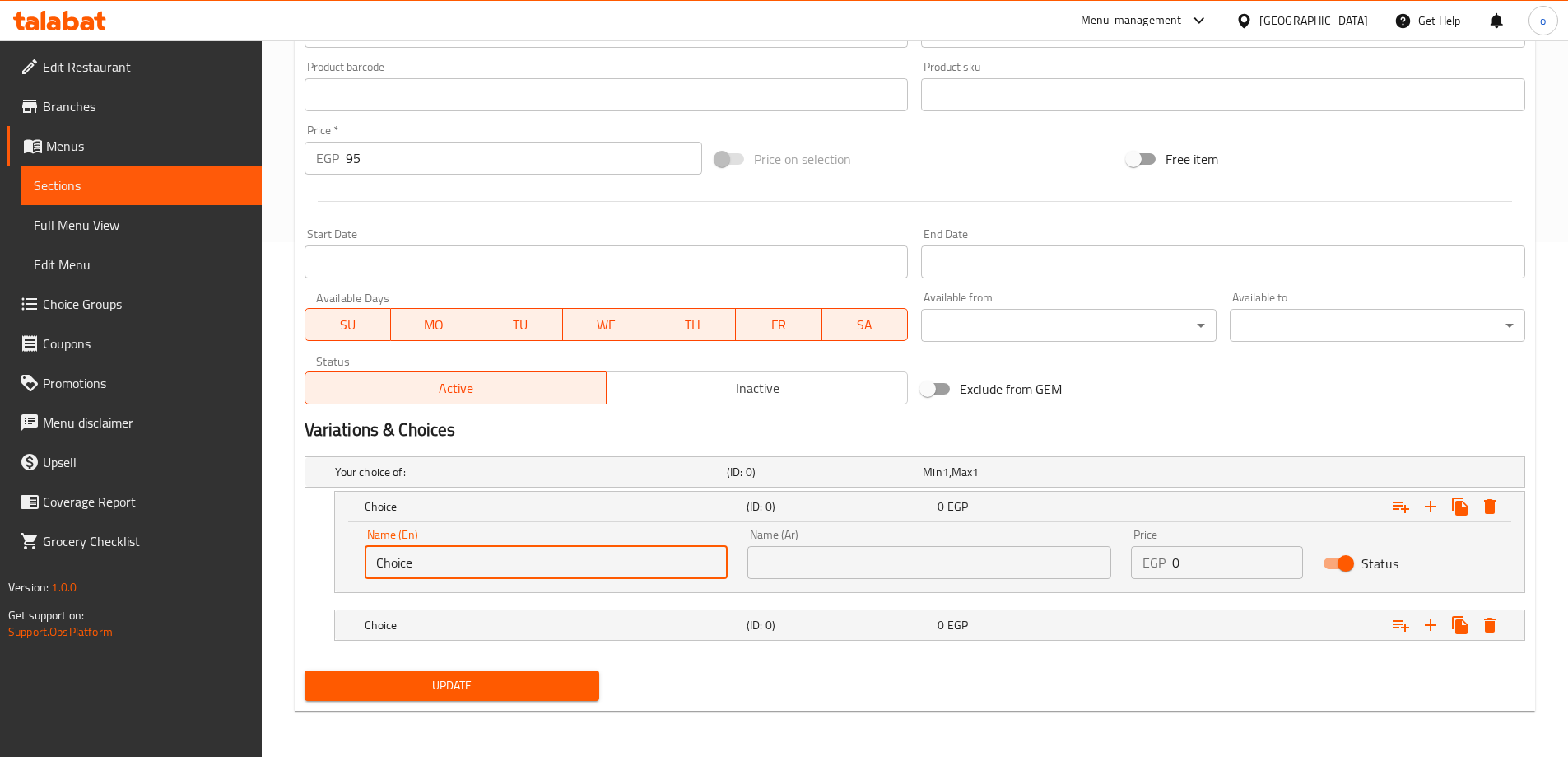
click at [652, 563] on input "Choice" at bounding box center [546, 563] width 363 height 33
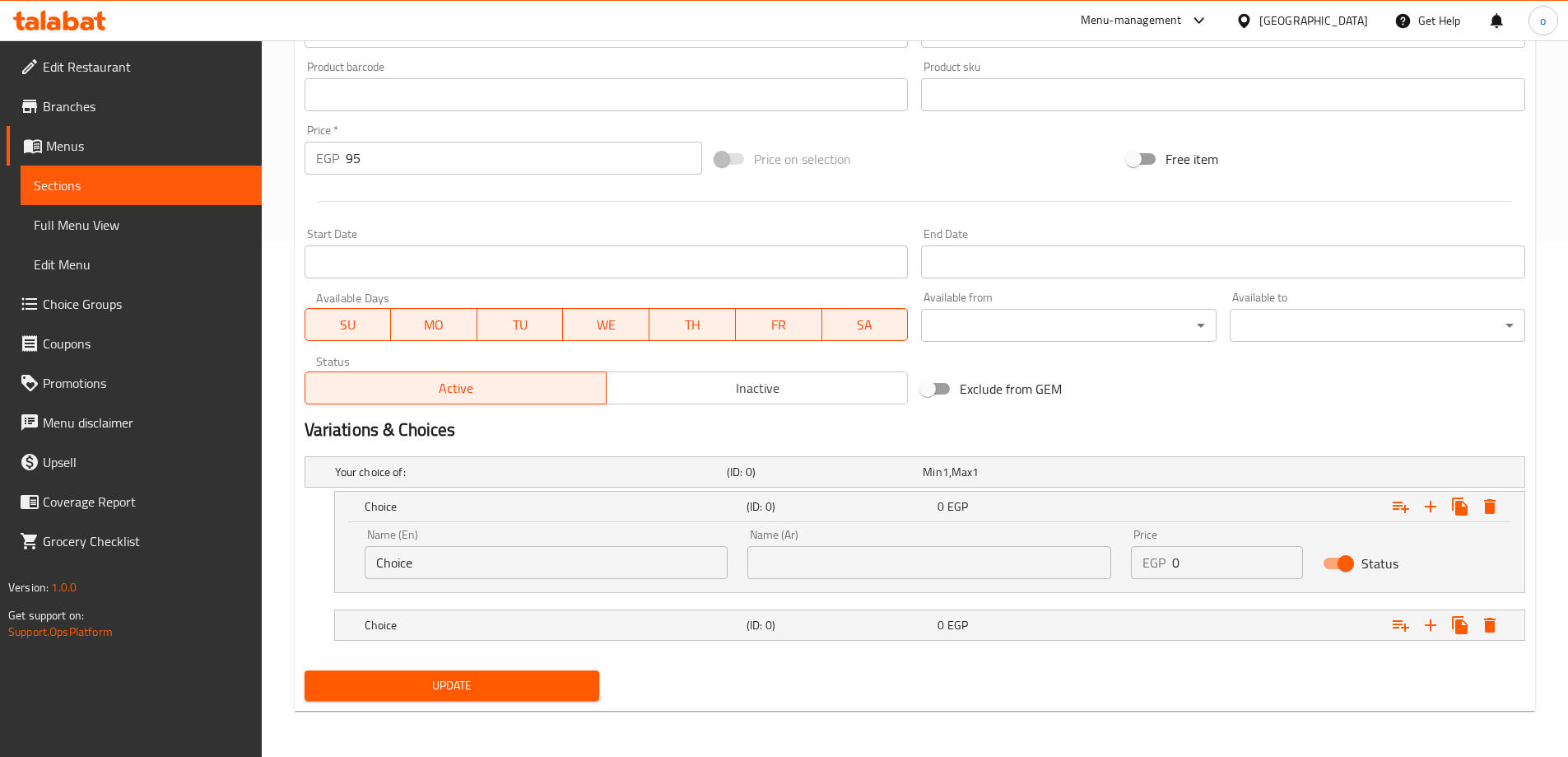
click at [524, 572] on input "Choice" at bounding box center [546, 563] width 363 height 33
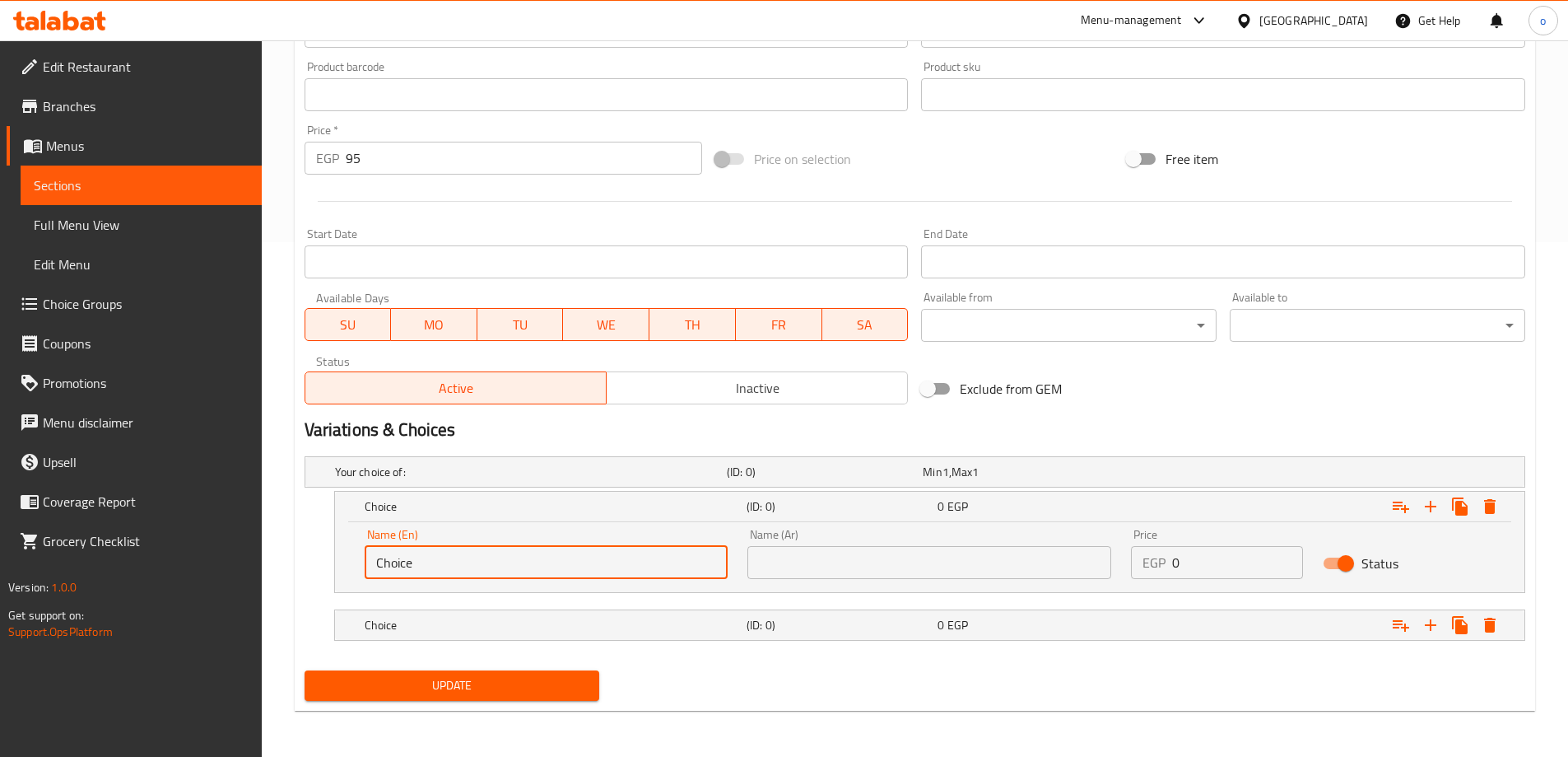
click at [524, 572] on input "Choice" at bounding box center [546, 563] width 363 height 33
paste input "ranch chedar"
type input "ranch chedar"
click at [946, 573] on input "text" at bounding box center [930, 563] width 363 height 33
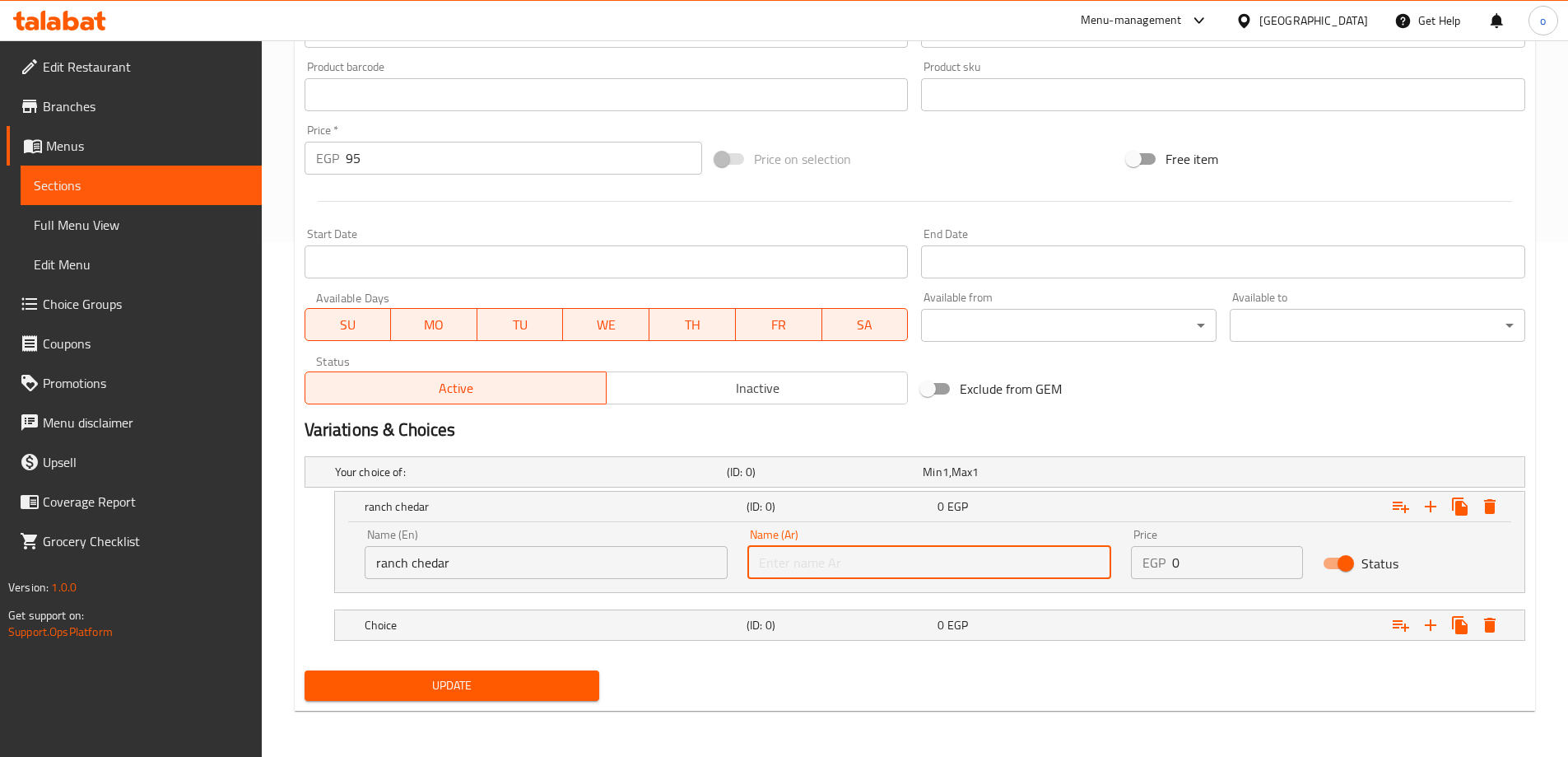
type input "[PERSON_NAME]"
click at [629, 617] on h5 "Choice" at bounding box center [552, 624] width 375 height 16
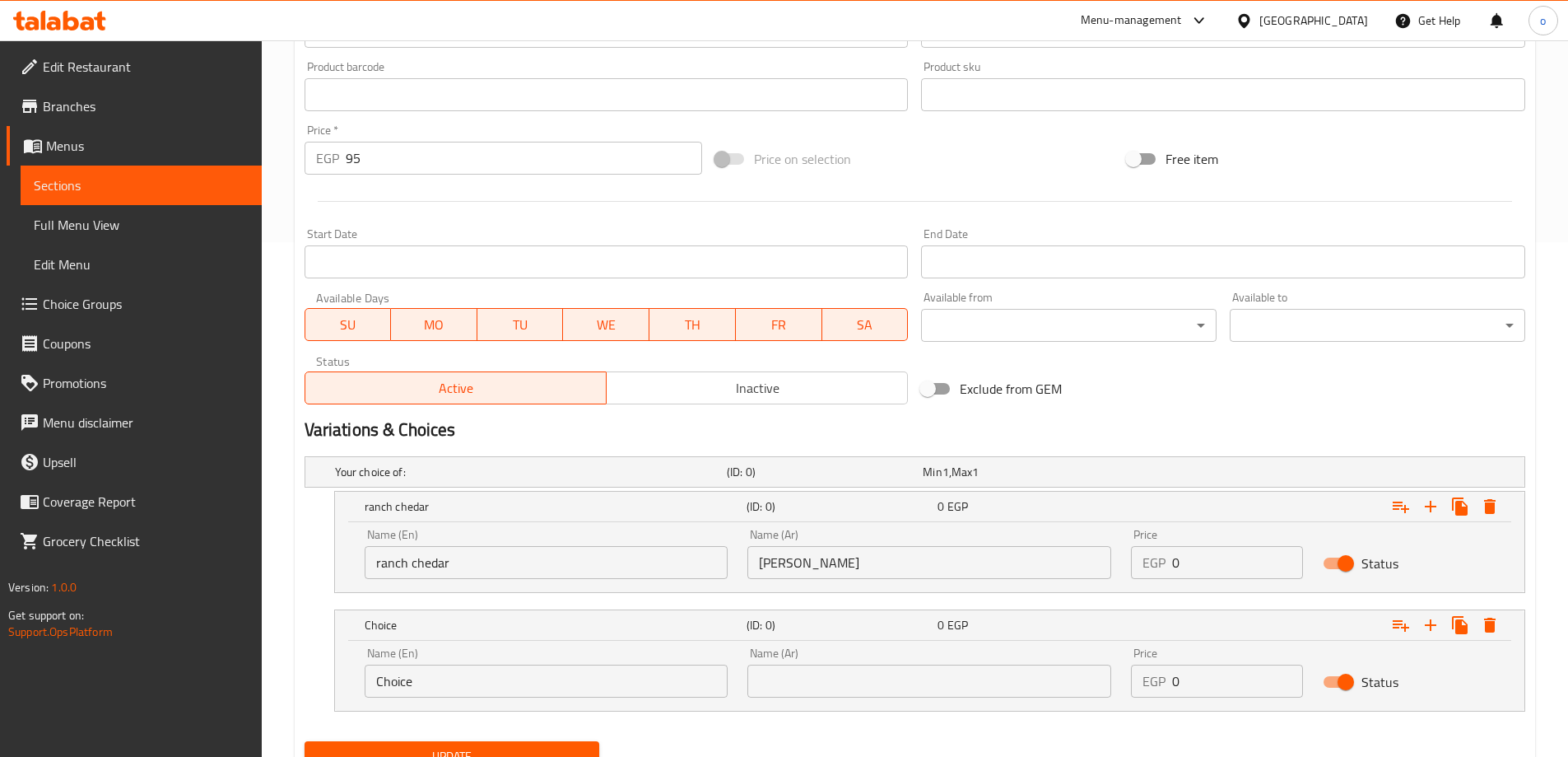
click at [550, 682] on input "Choice" at bounding box center [546, 681] width 363 height 33
click at [524, 678] on input "Choice" at bounding box center [546, 681] width 363 height 33
type input "ة"
click at [526, 677] on input "text" at bounding box center [546, 681] width 363 height 33
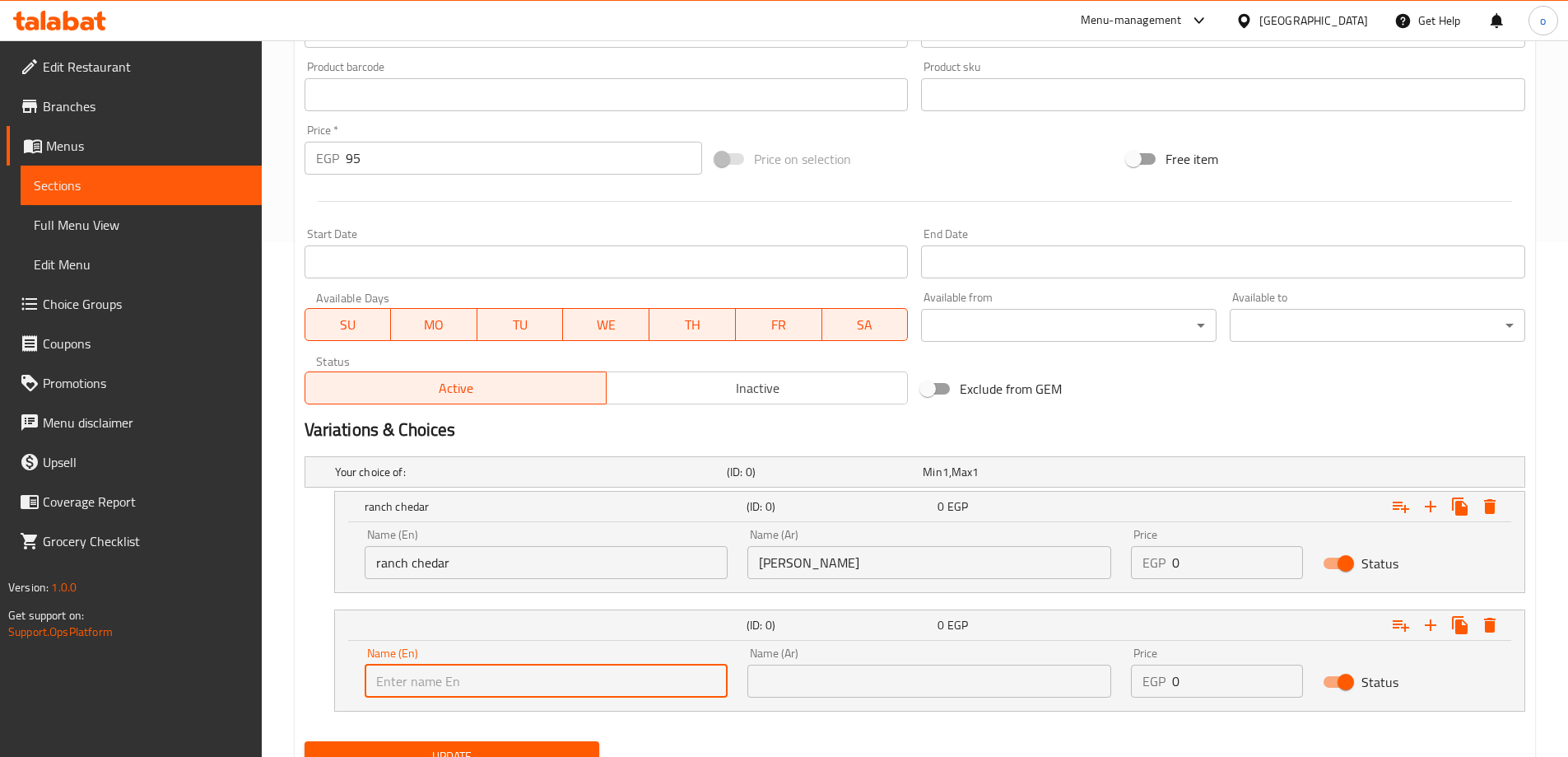
type input "Mayonnaise"
click at [856, 671] on input "text" at bounding box center [930, 681] width 363 height 33
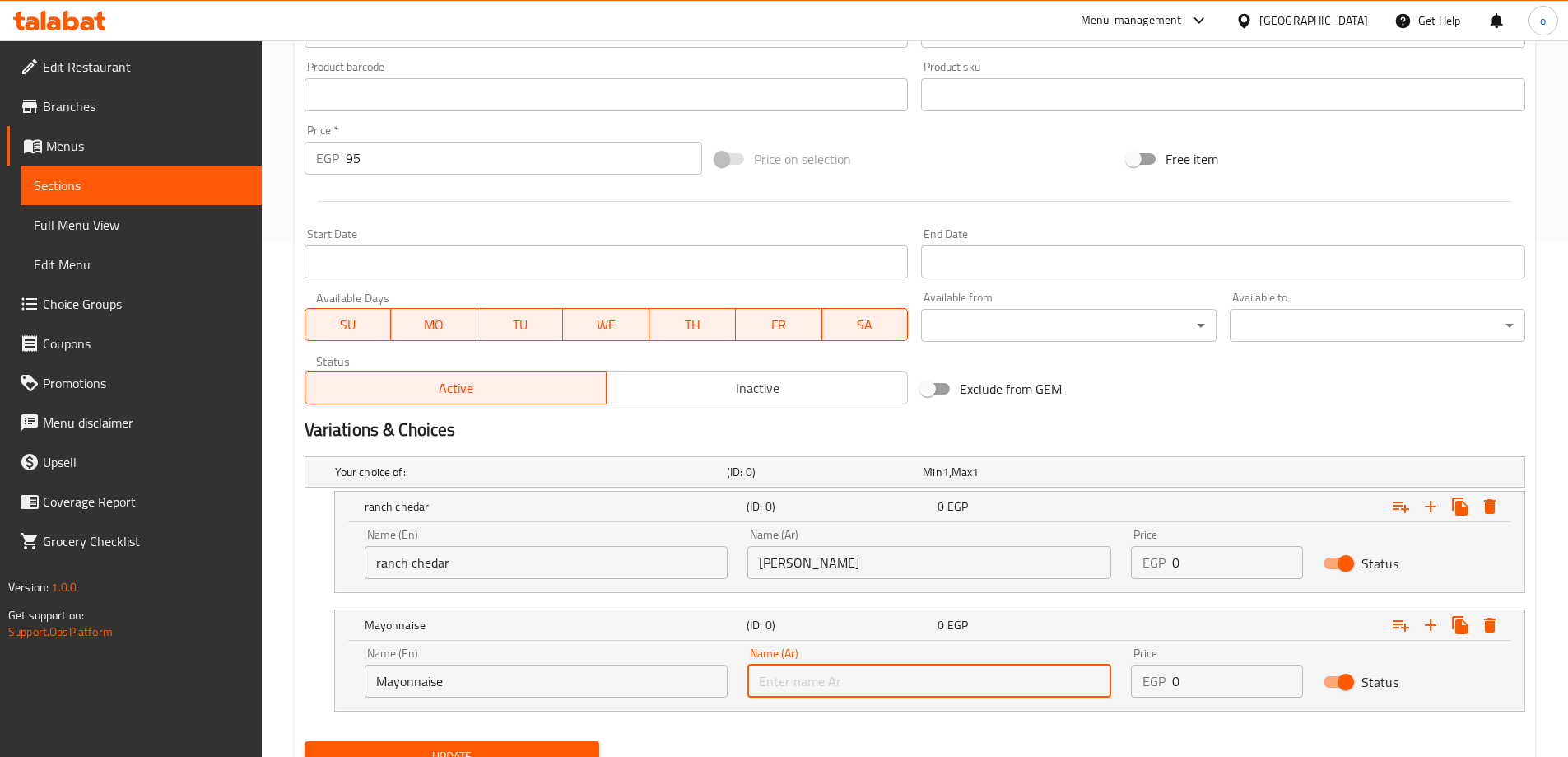
type input "مايونيز"
click at [1214, 566] on input "0" at bounding box center [1237, 563] width 131 height 33
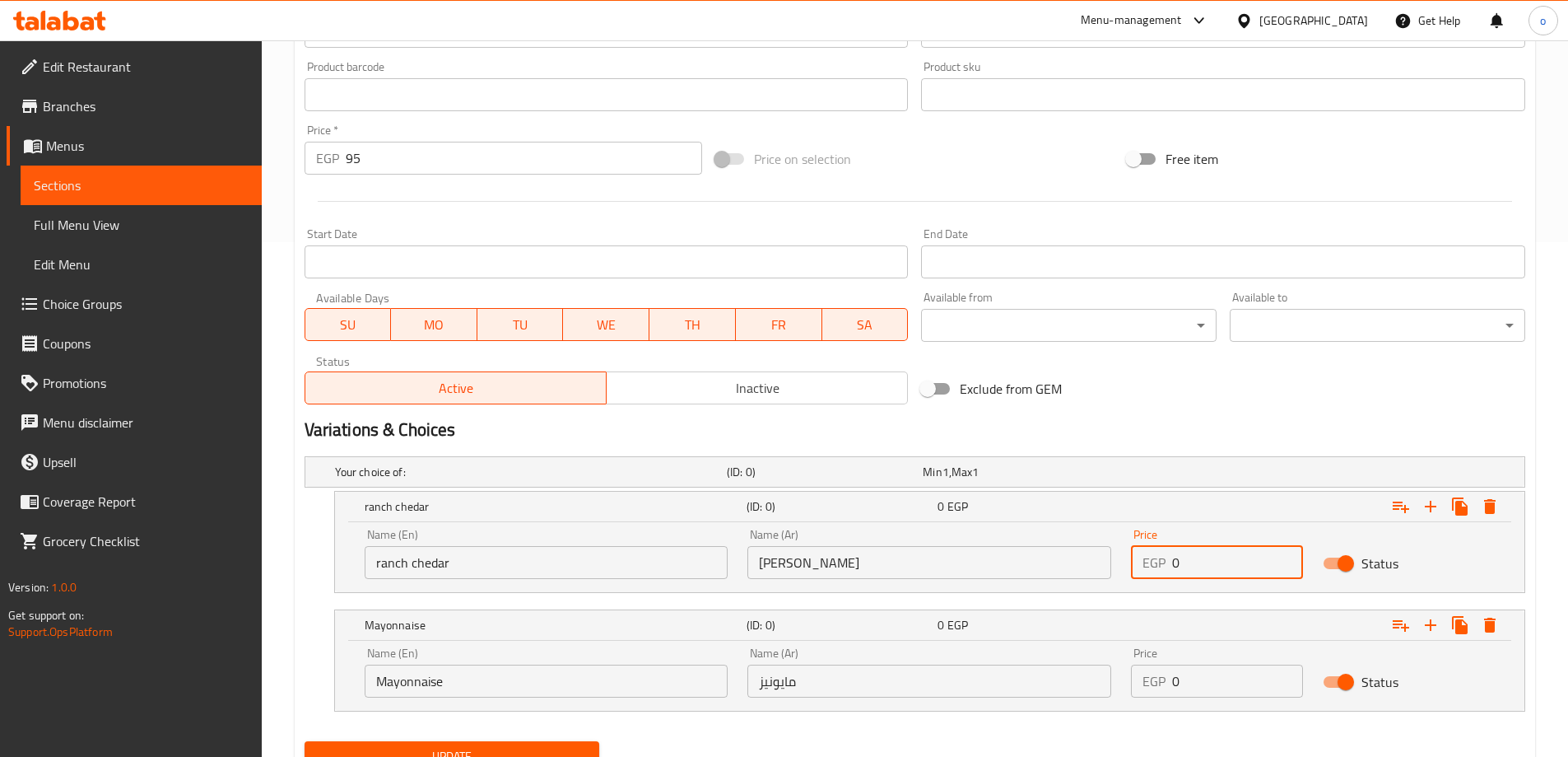
click at [1214, 566] on input "0" at bounding box center [1237, 563] width 131 height 33
type input "0"
type input "95"
click at [1201, 676] on input "0" at bounding box center [1237, 681] width 131 height 33
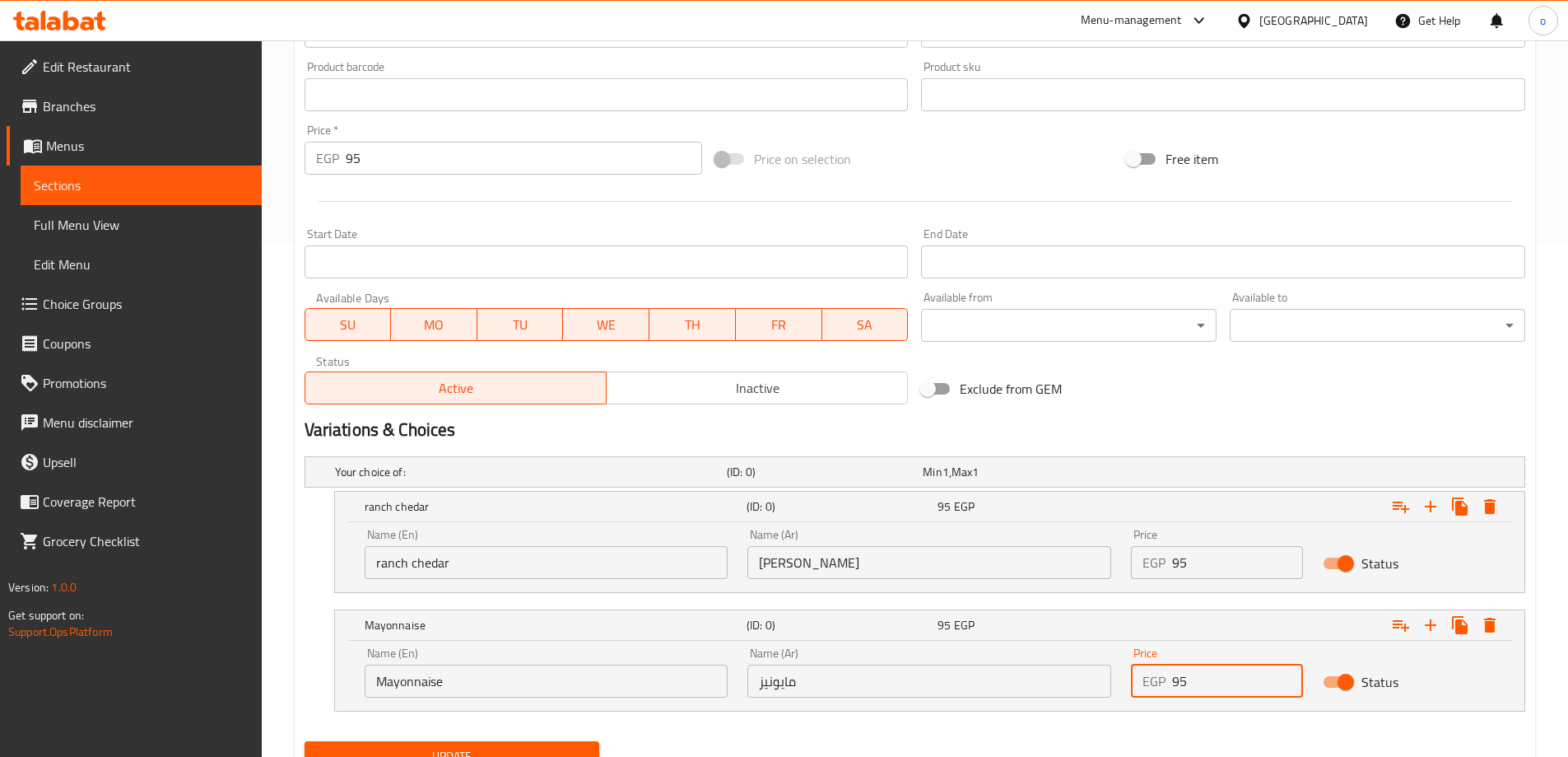
type input "95"
click at [510, 153] on input "95" at bounding box center [525, 158] width 358 height 33
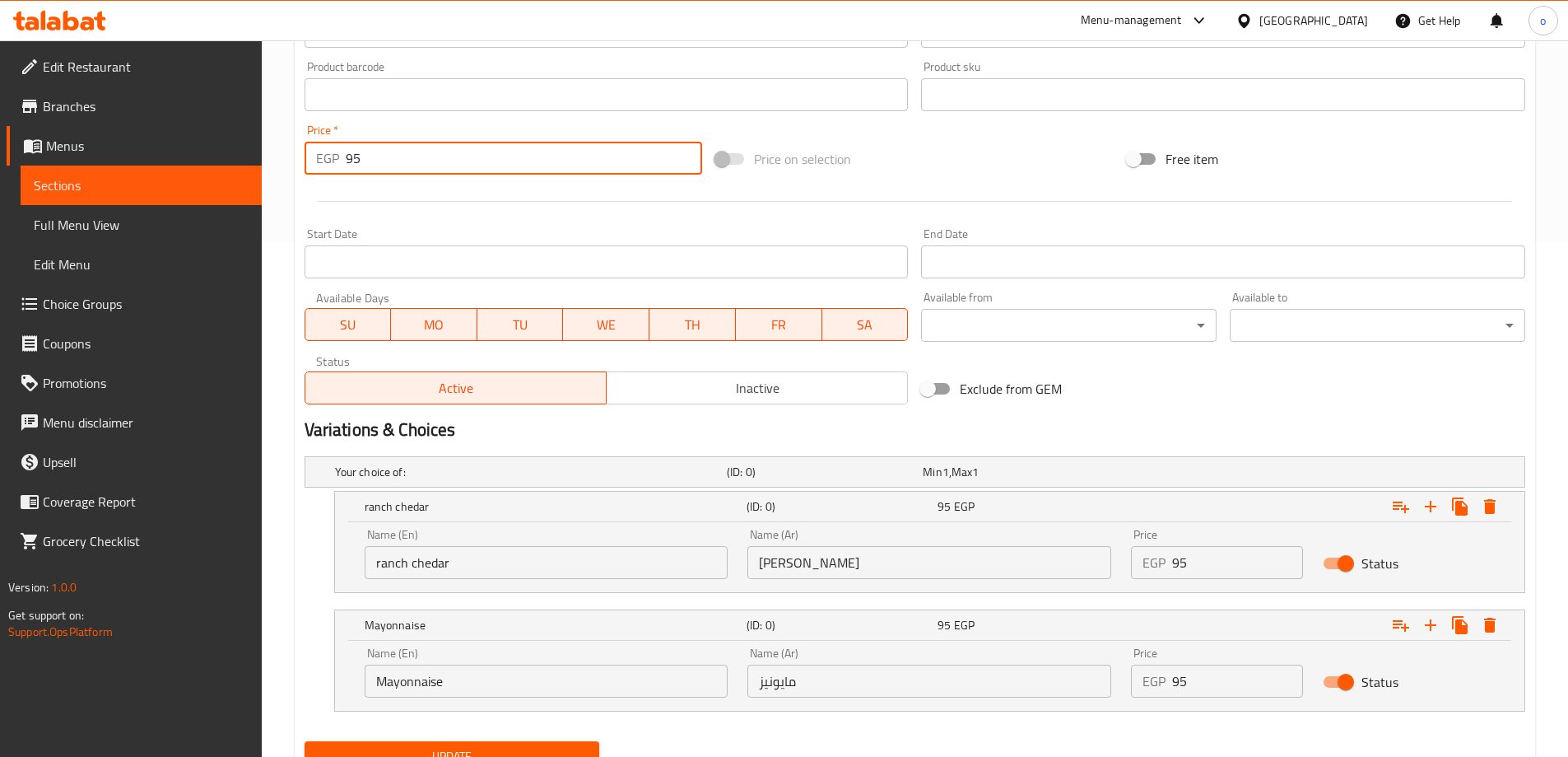
click at [510, 153] on input "95" at bounding box center [525, 158] width 358 height 33
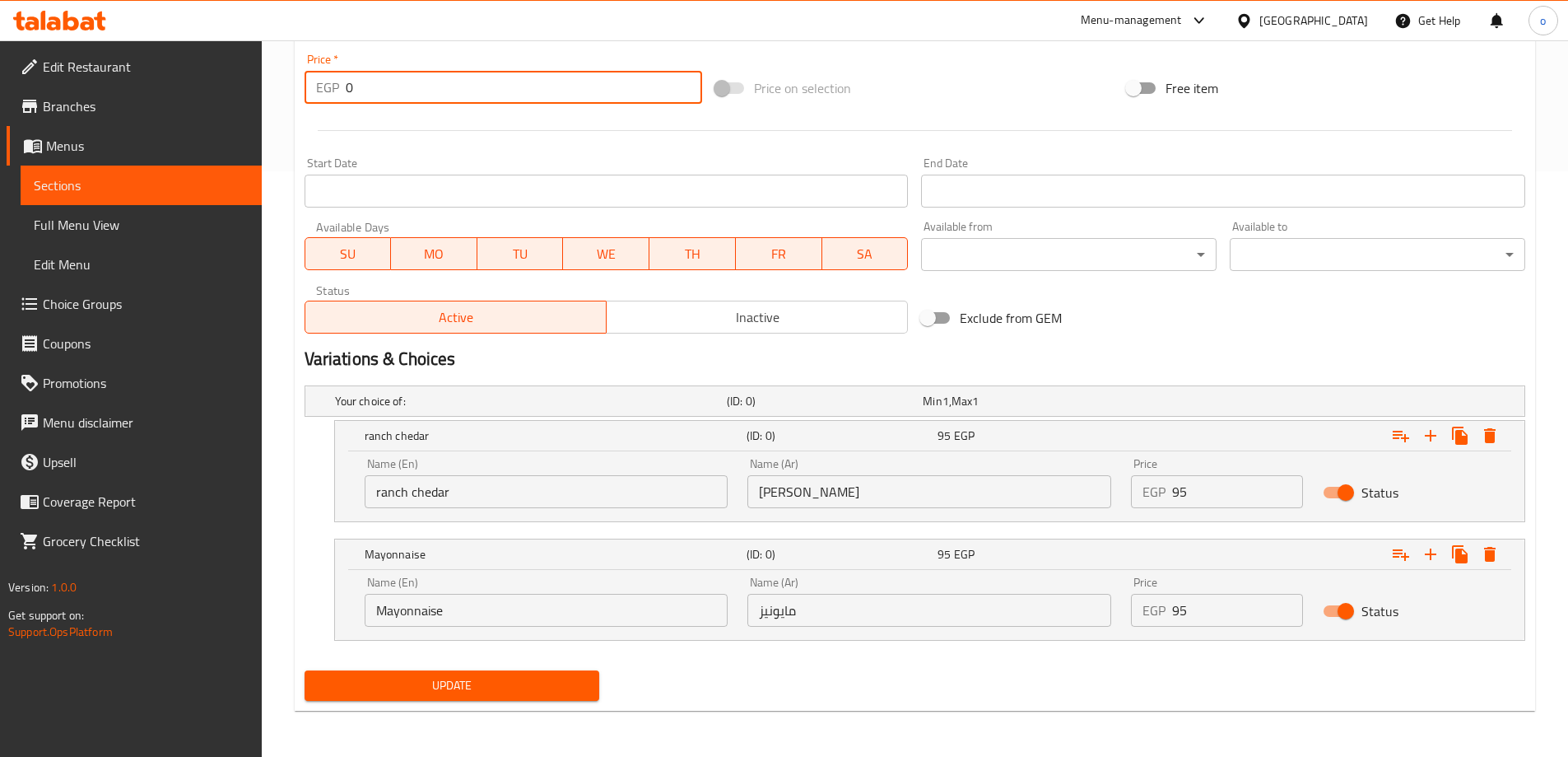
type input "0"
click at [507, 681] on span "Update" at bounding box center [453, 685] width 269 height 20
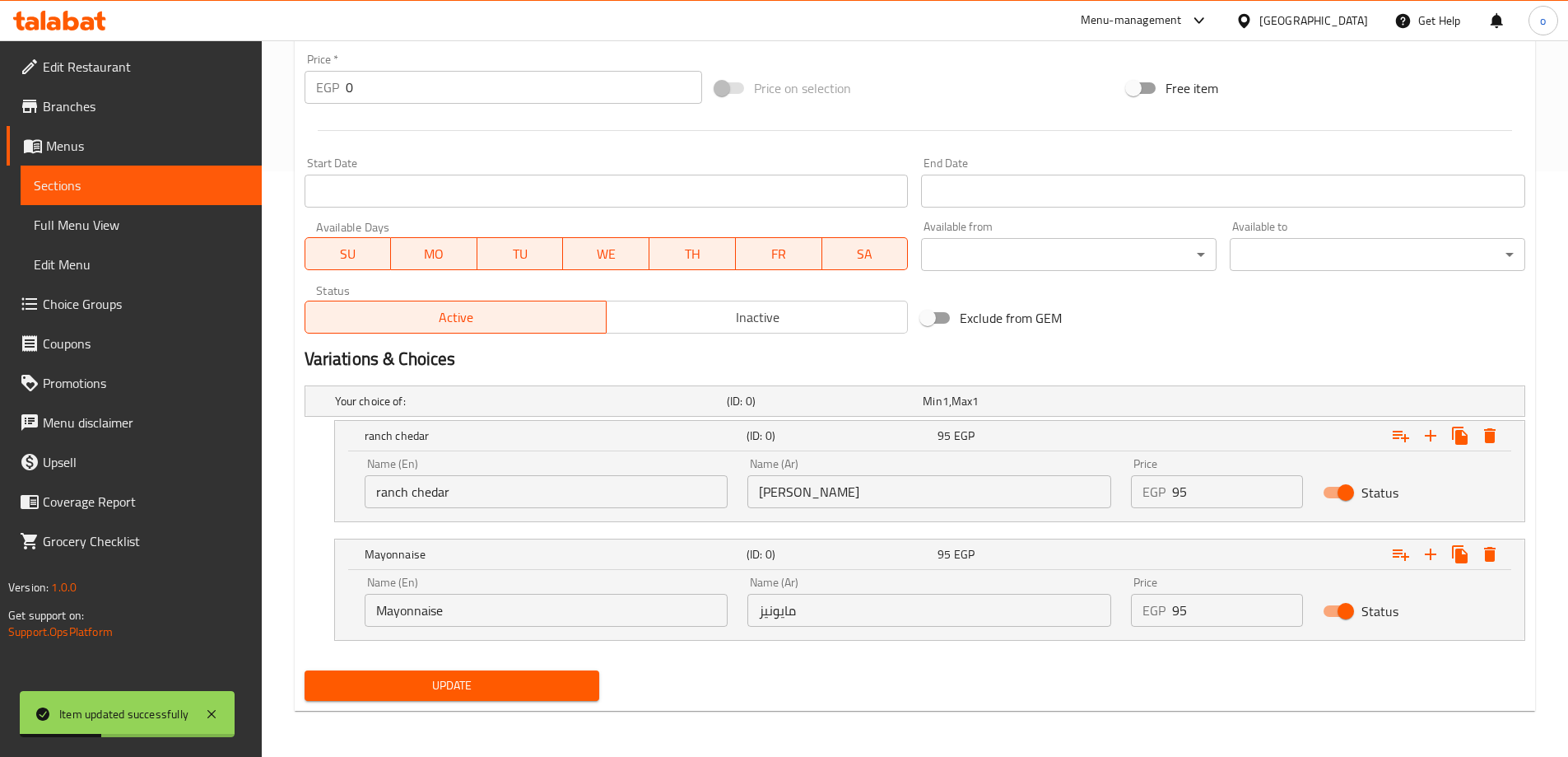
click at [816, 656] on nav at bounding box center [915, 651] width 1221 height 13
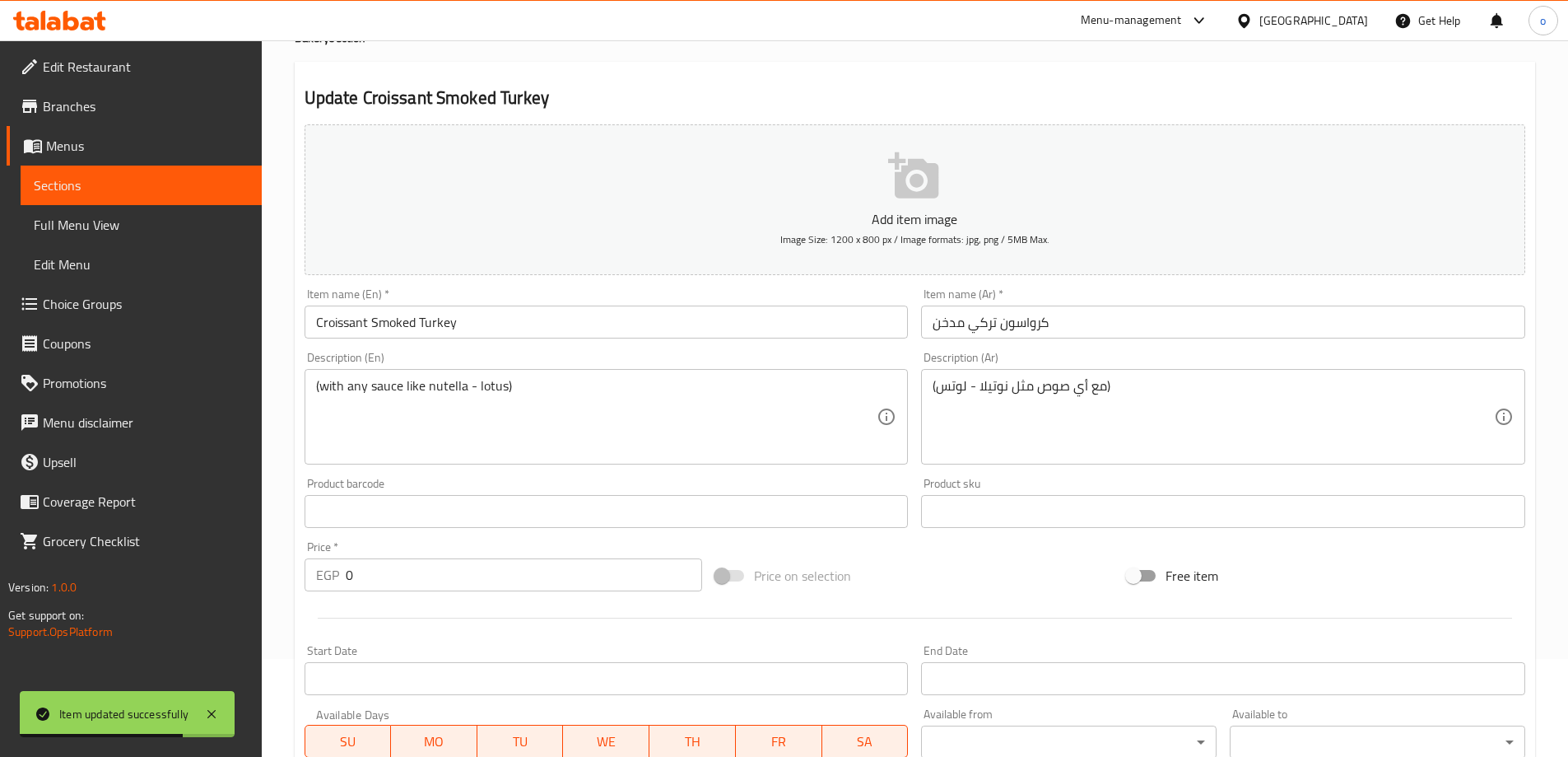
scroll to position [91, 0]
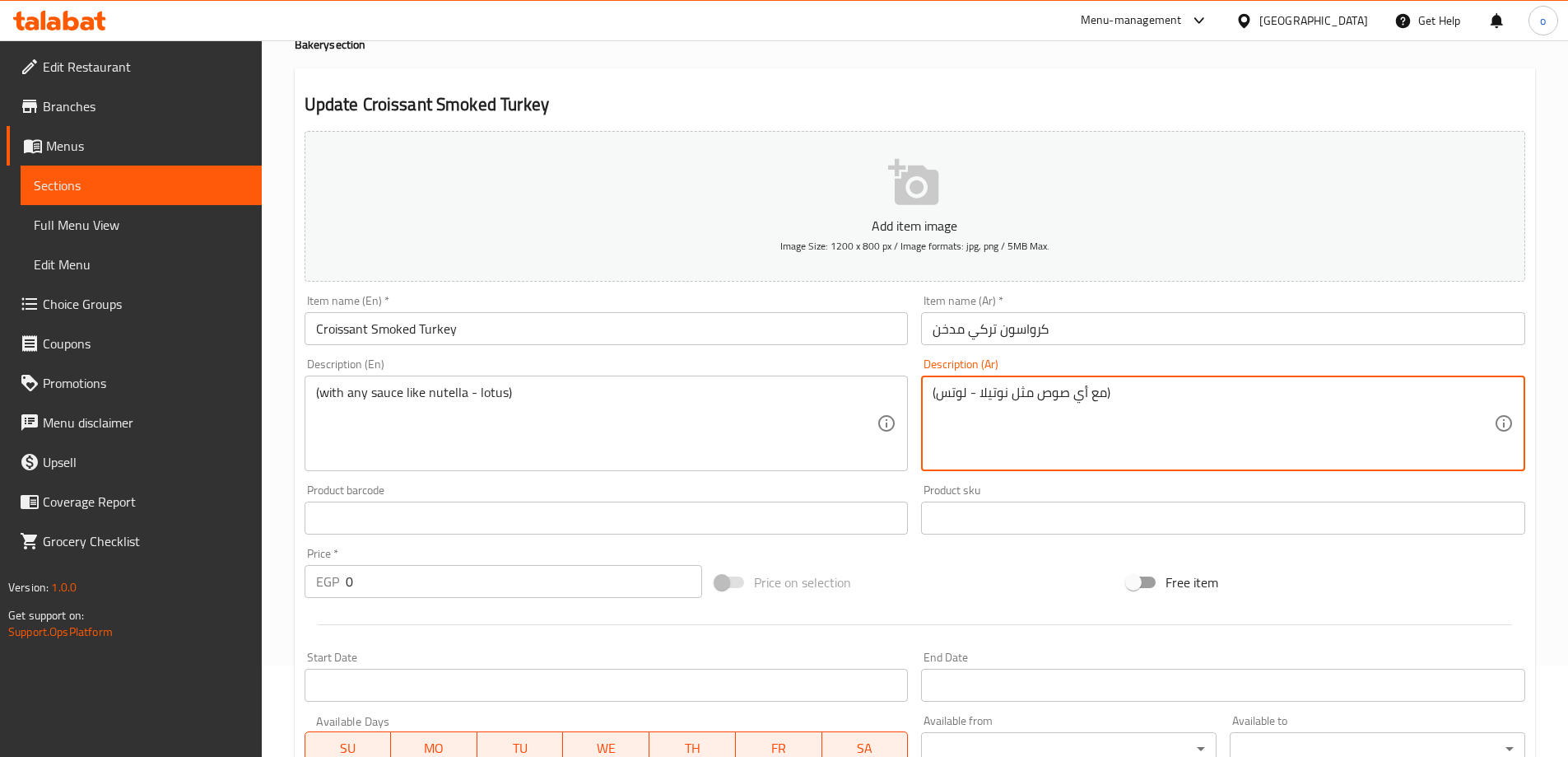
drag, startPoint x: 980, startPoint y: 394, endPoint x: 1007, endPoint y: 398, distance: 27.3
drag, startPoint x: 941, startPoint y: 391, endPoint x: 968, endPoint y: 395, distance: 27.3
click at [968, 395] on textarea "(مع أي صوص مثل [PERSON_NAME])" at bounding box center [1213, 423] width 561 height 78
type textarea "(مع أي صوص مثل [PERSON_NAME])"
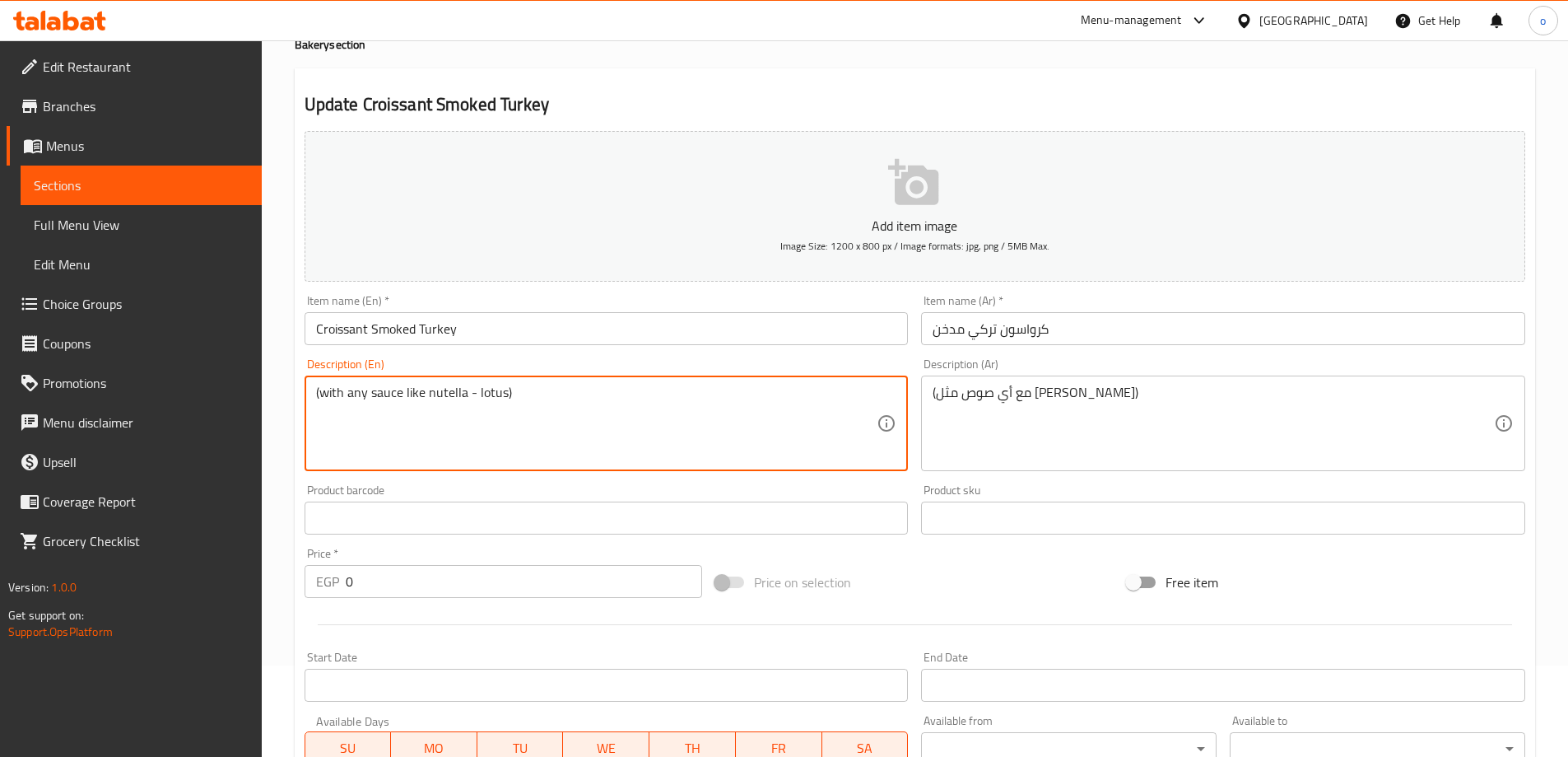
drag, startPoint x: 426, startPoint y: 396, endPoint x: 463, endPoint y: 395, distance: 37.0
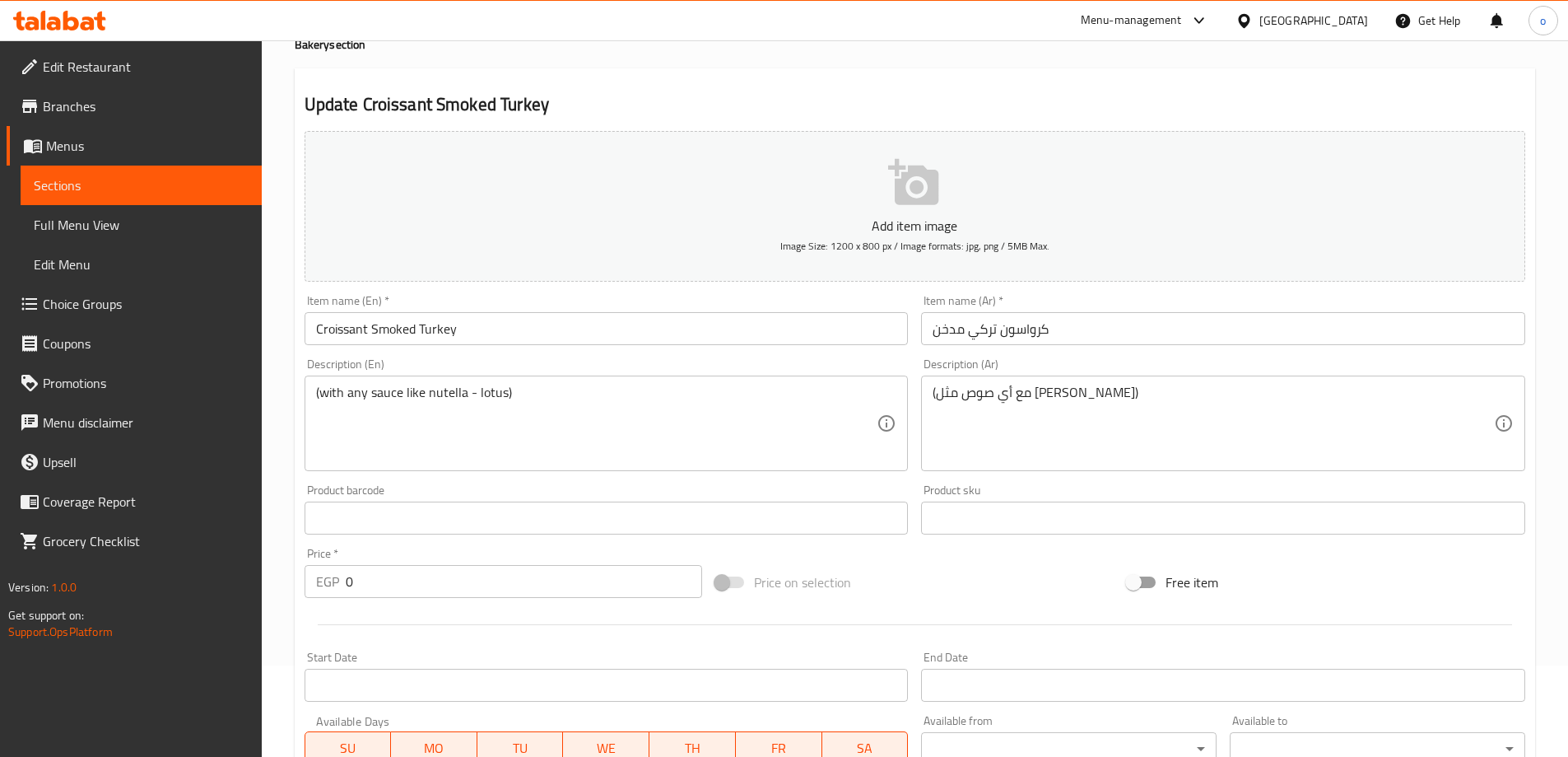
click at [449, 398] on textarea "(with any sauce like nutella - lotus)" at bounding box center [597, 423] width 561 height 78
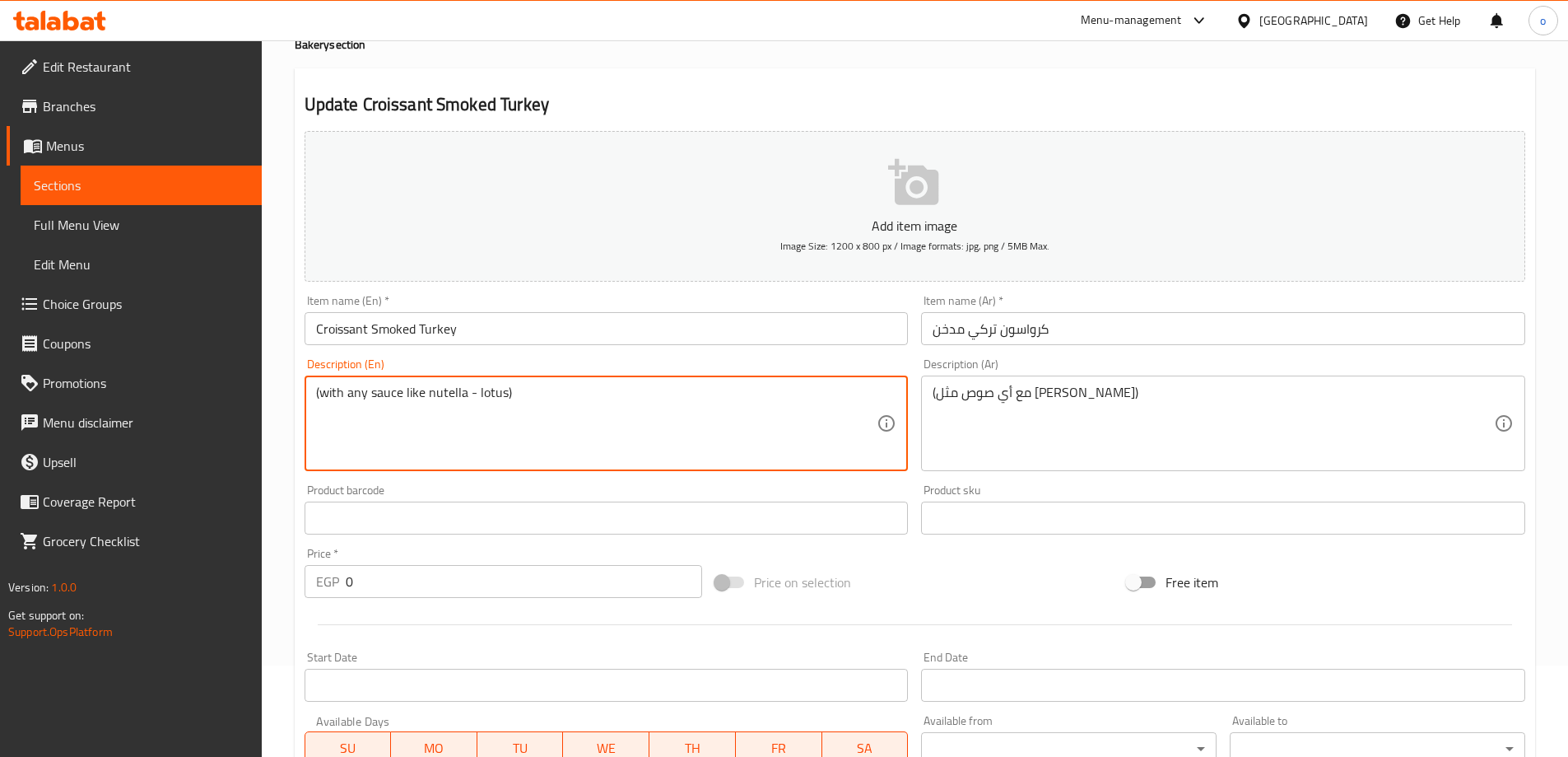
drag, startPoint x: 426, startPoint y: 396, endPoint x: 463, endPoint y: 400, distance: 37.2
click at [463, 400] on textarea "(with any sauce like nutella - lotus)" at bounding box center [597, 423] width 561 height 78
paste textarea "ranch chedar"
drag, startPoint x: 510, startPoint y: 393, endPoint x: 532, endPoint y: 398, distance: 22.6
click at [532, 398] on textarea "(with any sauce like ranch chedar - lotus)" at bounding box center [597, 423] width 561 height 78
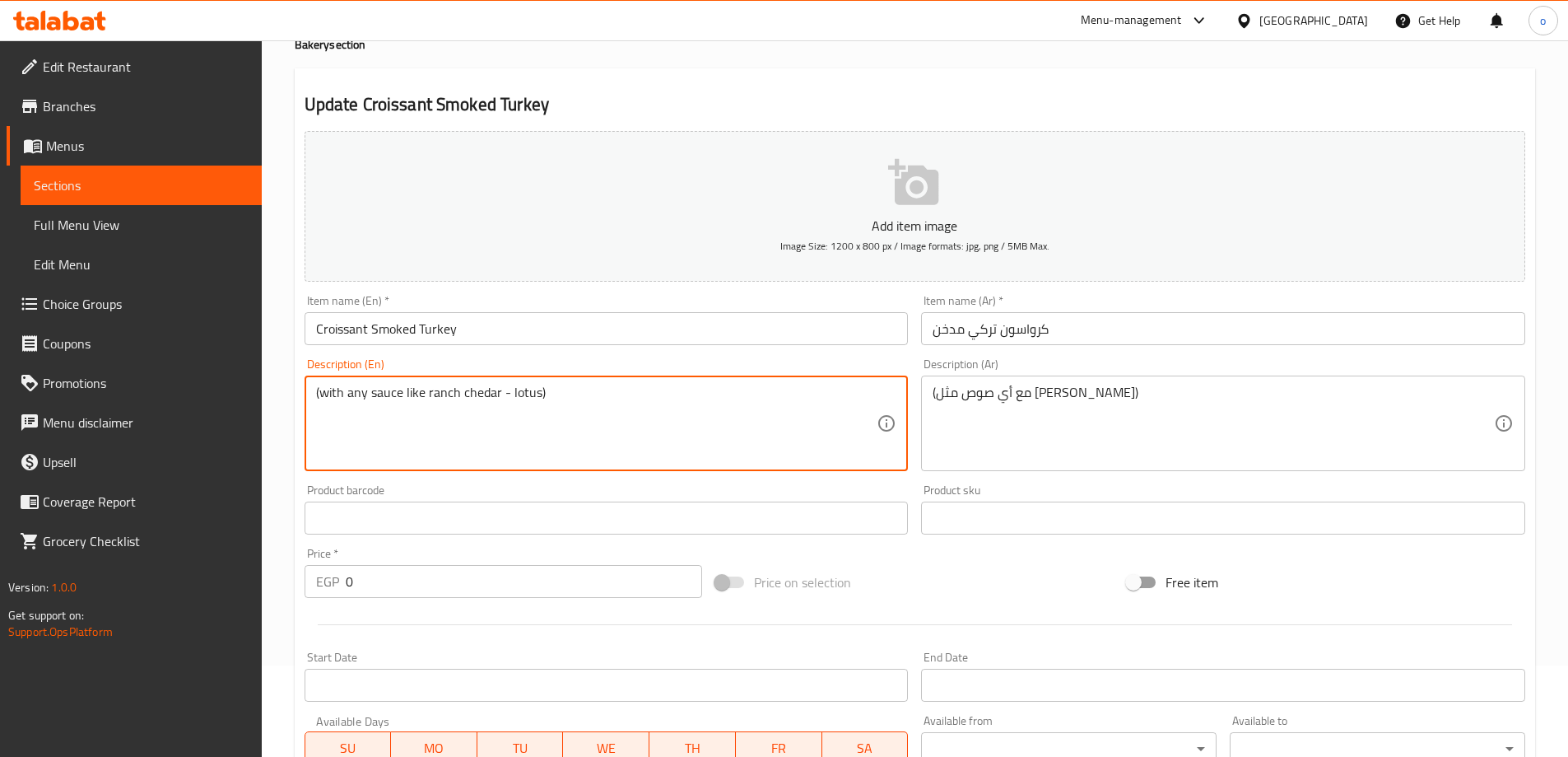
drag, startPoint x: 507, startPoint y: 393, endPoint x: 534, endPoint y: 397, distance: 27.3
click at [534, 397] on textarea "(with any sauce like ranch chedar - lotus)" at bounding box center [597, 423] width 561 height 78
paste textarea "mayounise"
click at [610, 394] on textarea "(with any sauce like ranch chedar -mayounise)" at bounding box center [597, 423] width 561 height 78
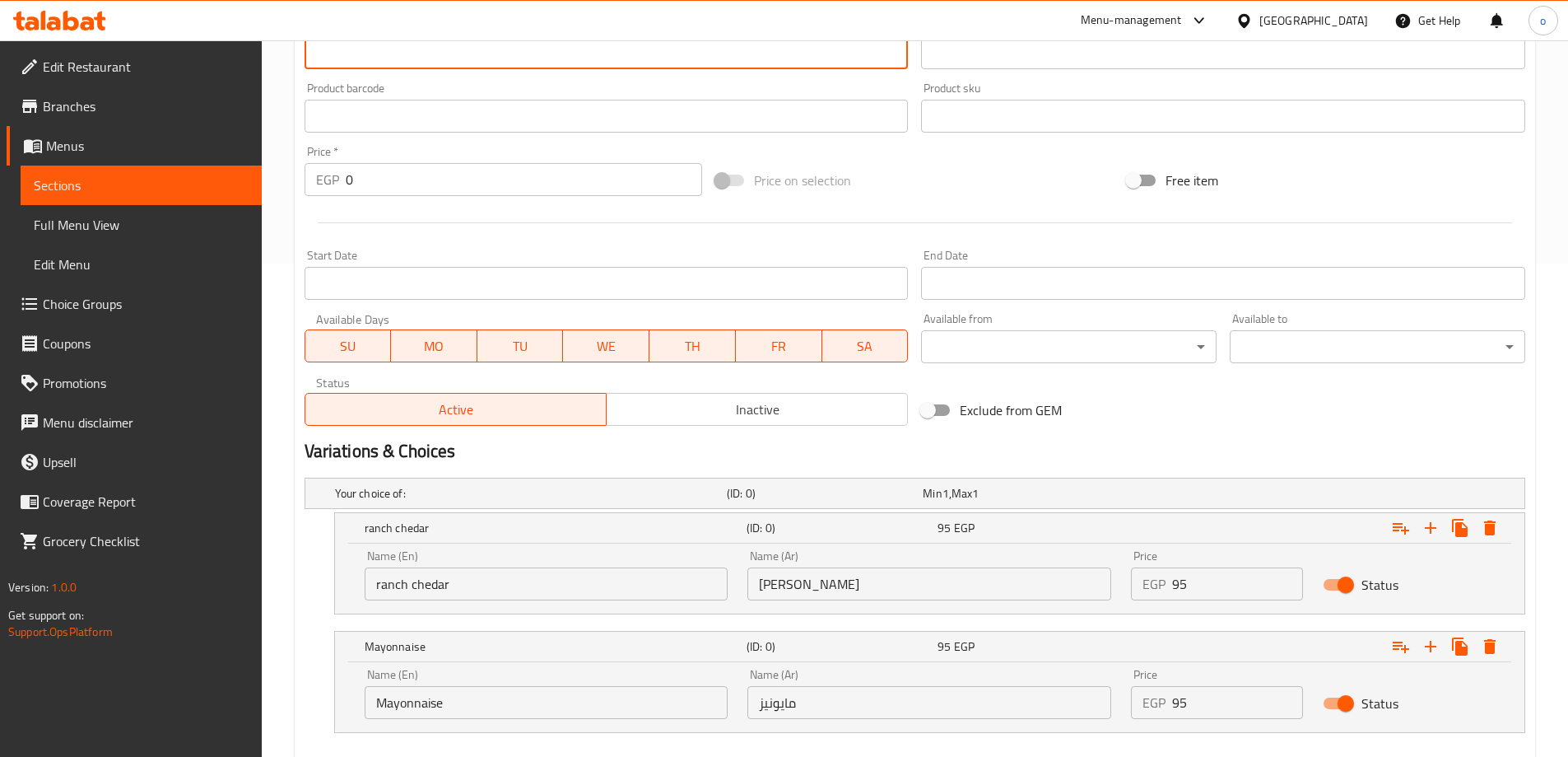
scroll to position [586, 0]
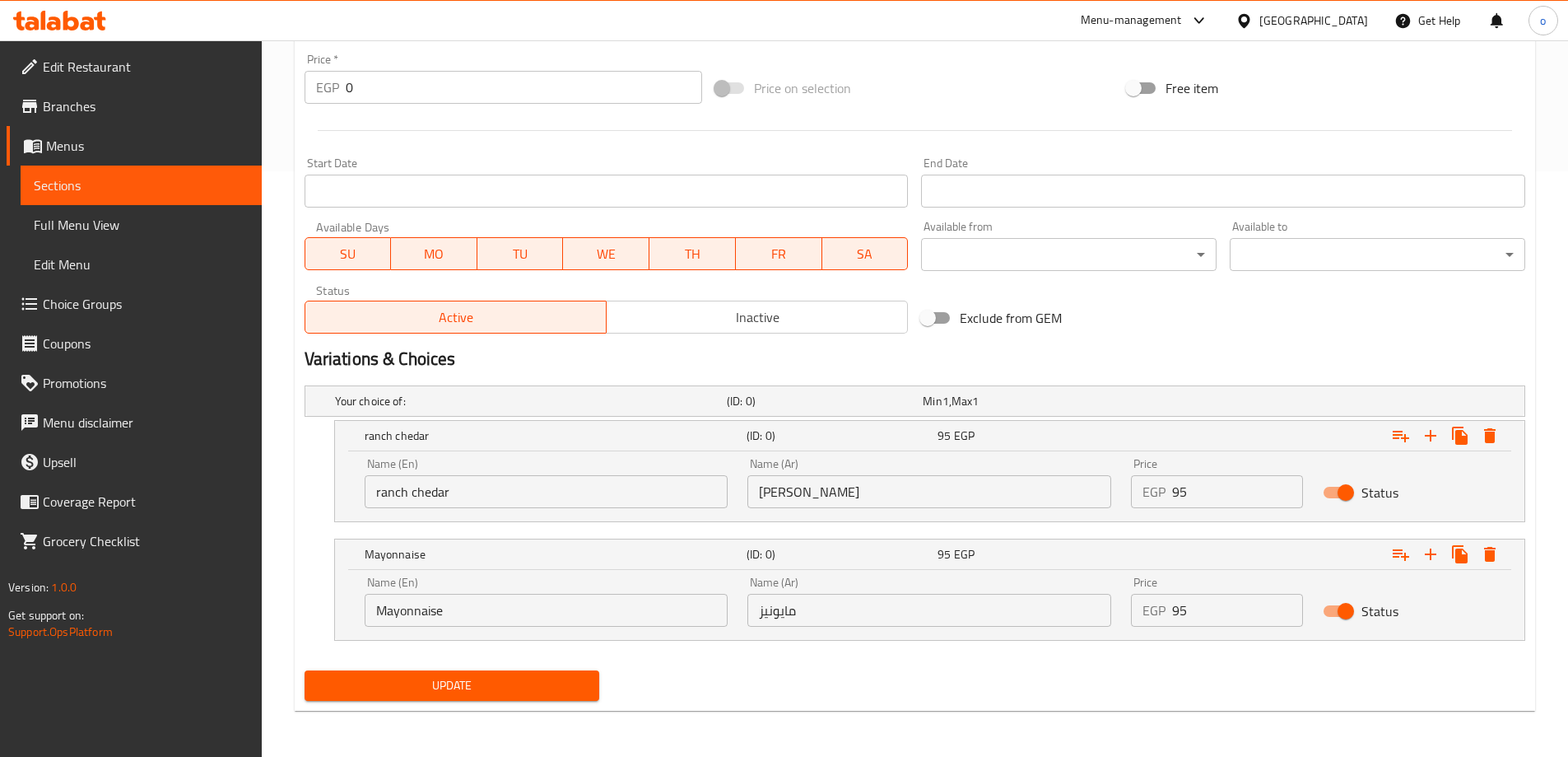
type textarea "(with any sauce like ranch chedar -mayounise)"
click at [539, 675] on span "Update" at bounding box center [453, 685] width 269 height 20
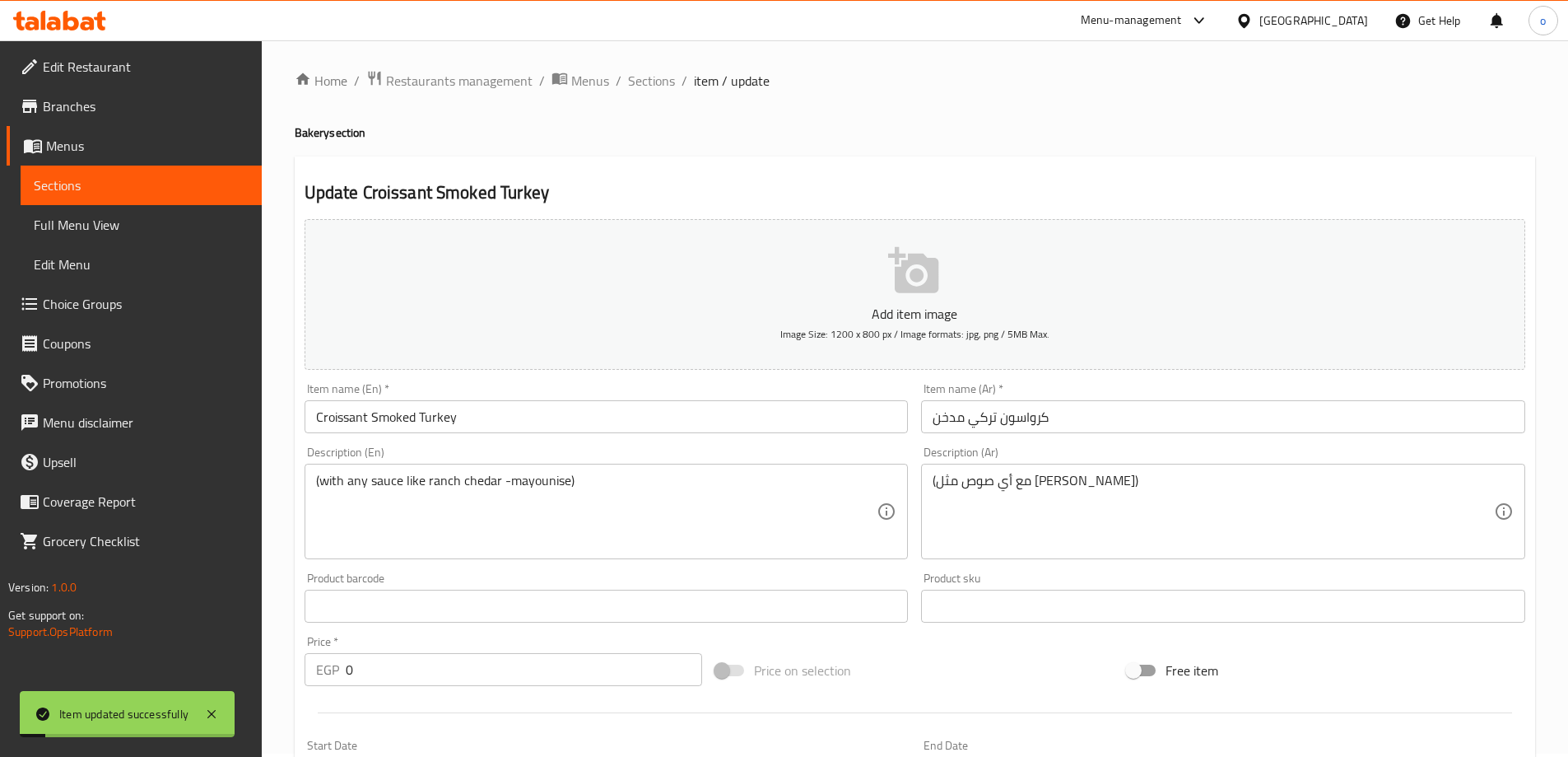
scroll to position [0, 0]
click at [660, 92] on span "Sections" at bounding box center [651, 84] width 47 height 20
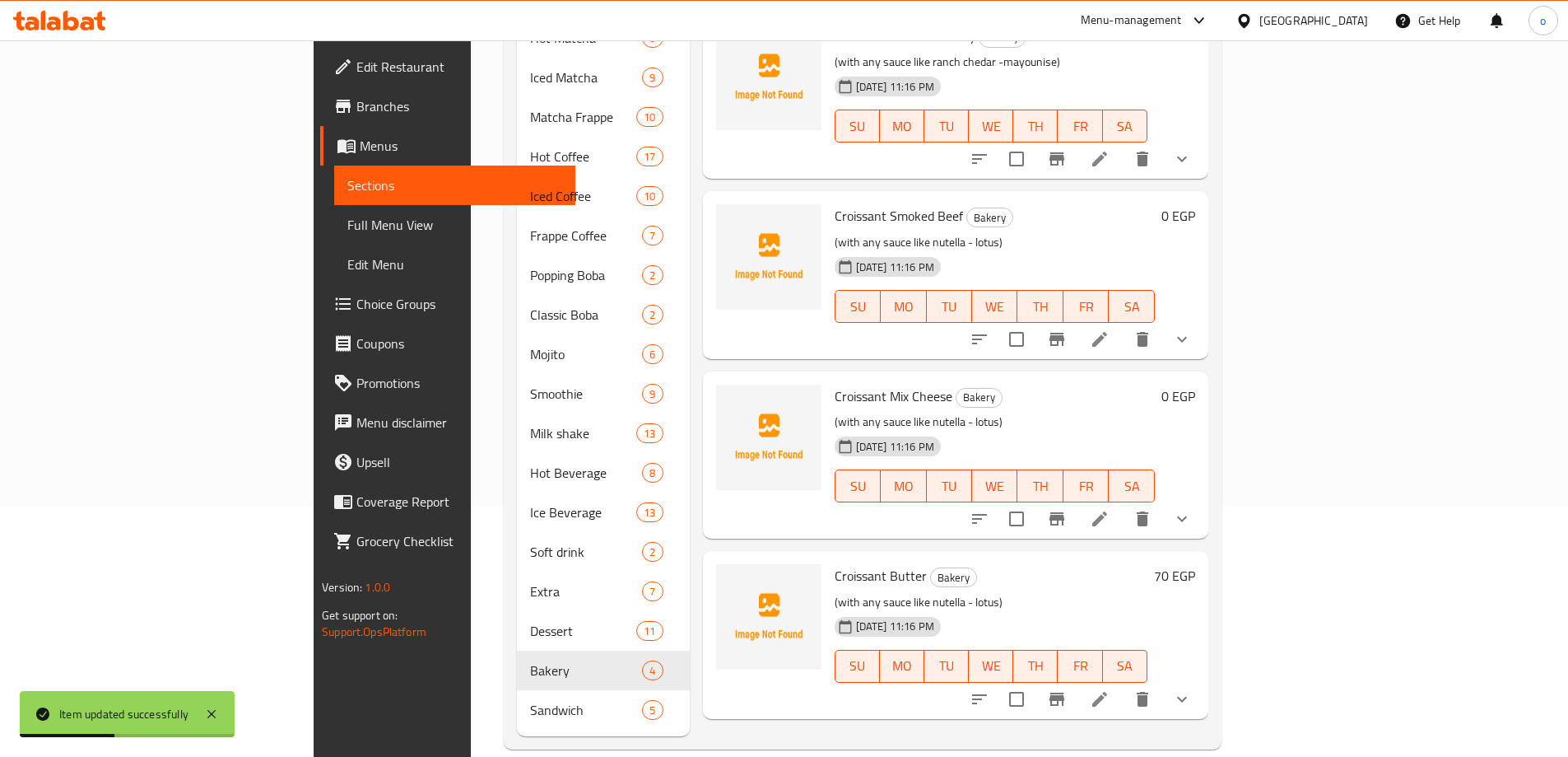
scroll to position [252, 0]
click at [1123, 506] on li at bounding box center [1100, 517] width 46 height 30
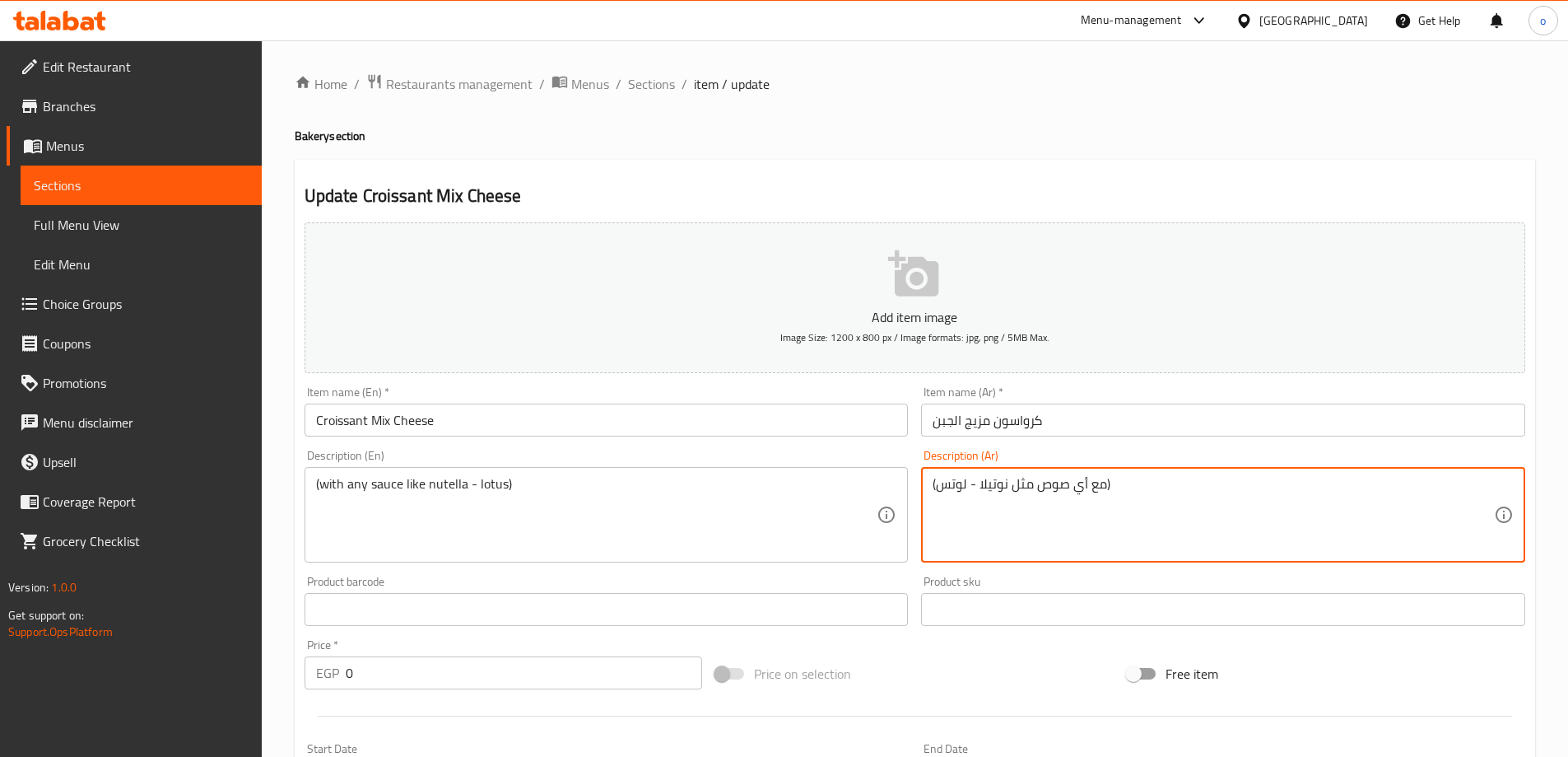
drag, startPoint x: 974, startPoint y: 488, endPoint x: 1008, endPoint y: 493, distance: 34.4
paste textarea "[PERSON_NAME]"
drag, startPoint x: 936, startPoint y: 487, endPoint x: 971, endPoint y: 492, distance: 35.4
click at [971, 493] on textarea "(مع أي صوص مثل [PERSON_NAME])" at bounding box center [1213, 515] width 561 height 78
drag, startPoint x: 941, startPoint y: 491, endPoint x: 966, endPoint y: 491, distance: 25.0
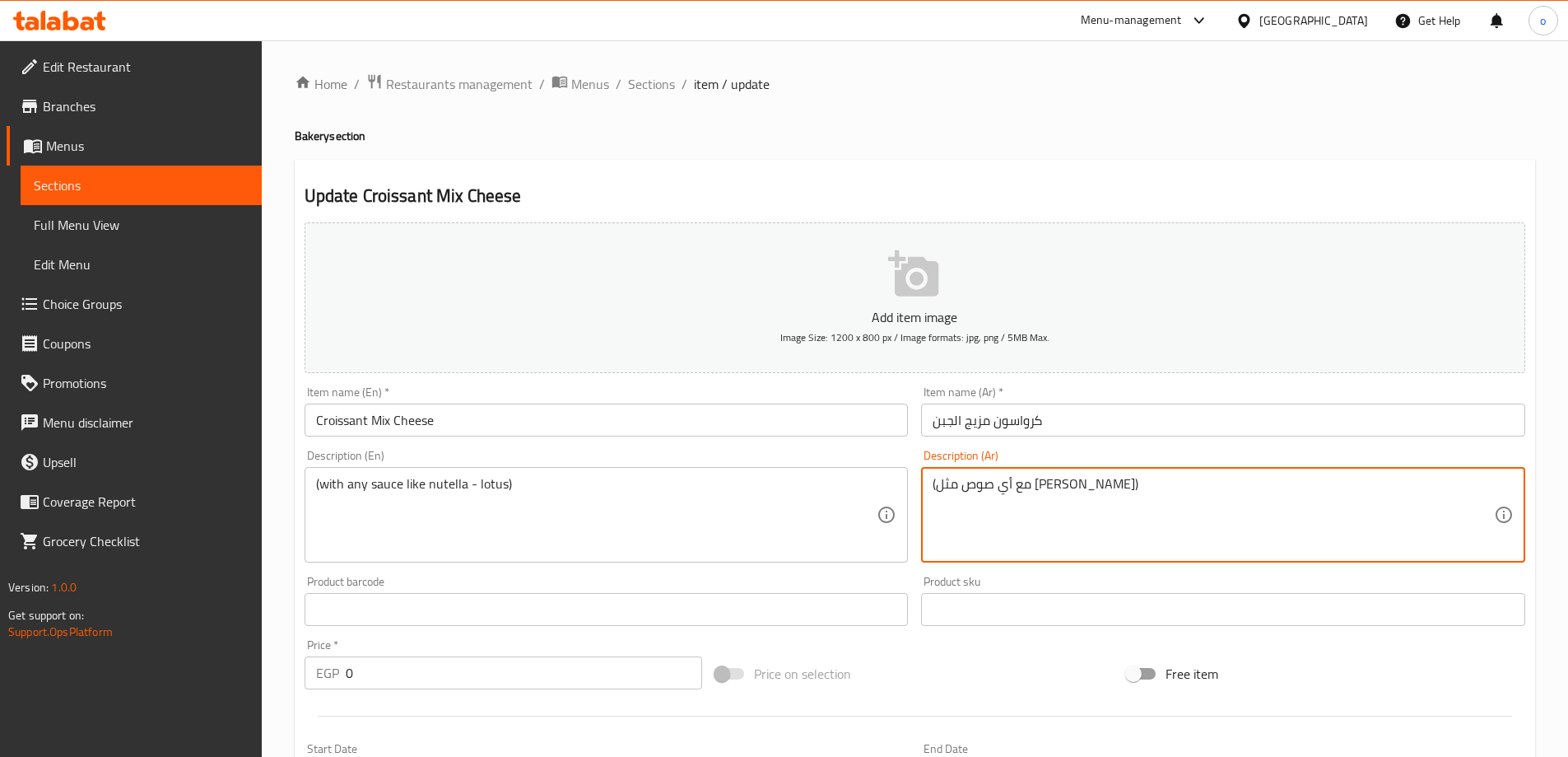
click at [966, 491] on textarea "(مع أي صوص مثل [PERSON_NAME])" at bounding box center [1213, 515] width 561 height 78
paste textarea "ايونيز"
type textarea "(مع أي صوص مثل [PERSON_NAME])"
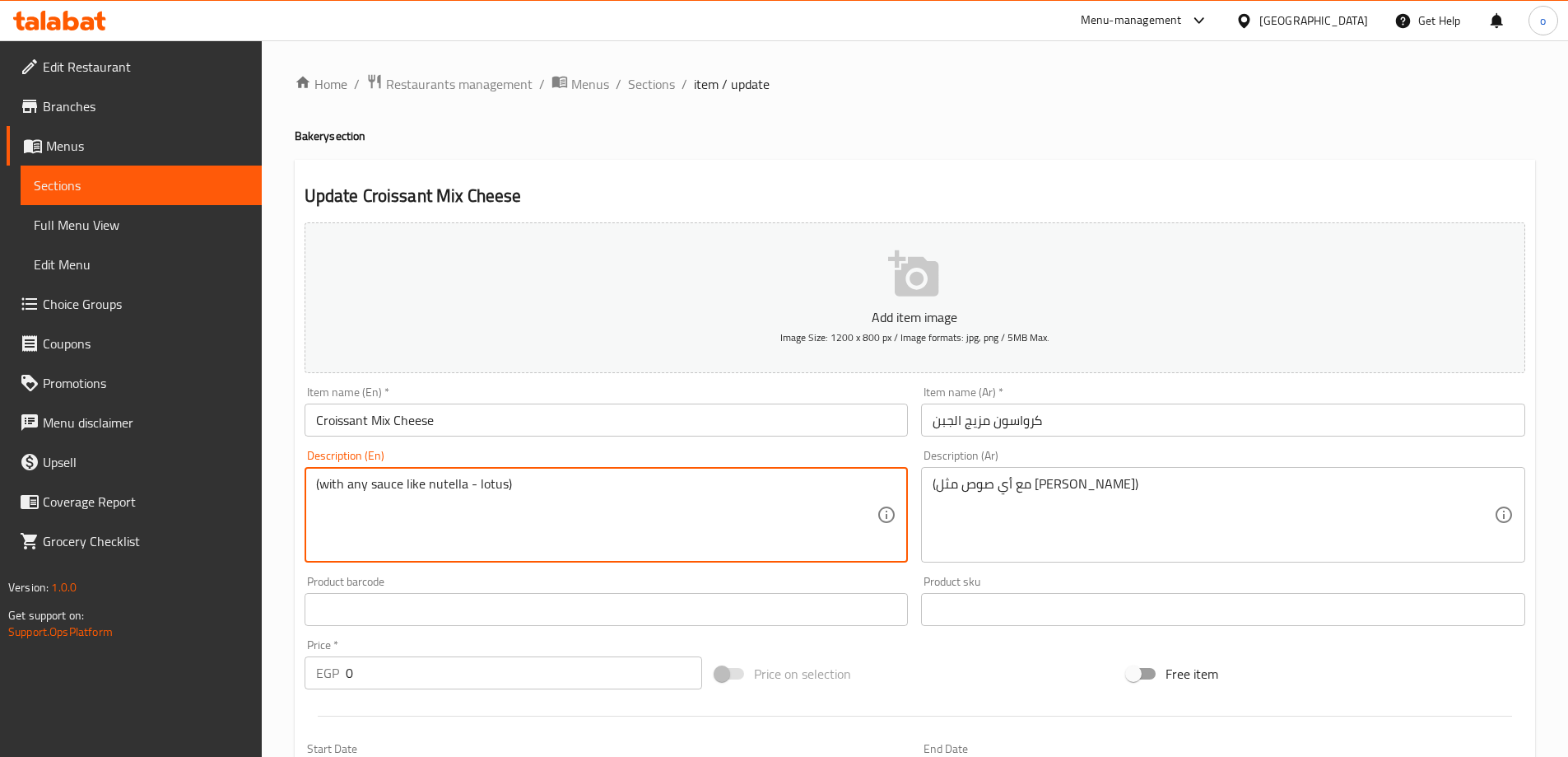
drag, startPoint x: 423, startPoint y: 482, endPoint x: 463, endPoint y: 488, distance: 40.4
paste textarea "ranch chedar"
click at [423, 485] on textarea "(with any sauce likeranch chedar - lotus)" at bounding box center [597, 515] width 561 height 78
drag, startPoint x: 508, startPoint y: 485, endPoint x: 535, endPoint y: 486, distance: 27.0
click at [535, 486] on textarea "(with any sauce like ranch chedar - lotus)" at bounding box center [597, 515] width 561 height 78
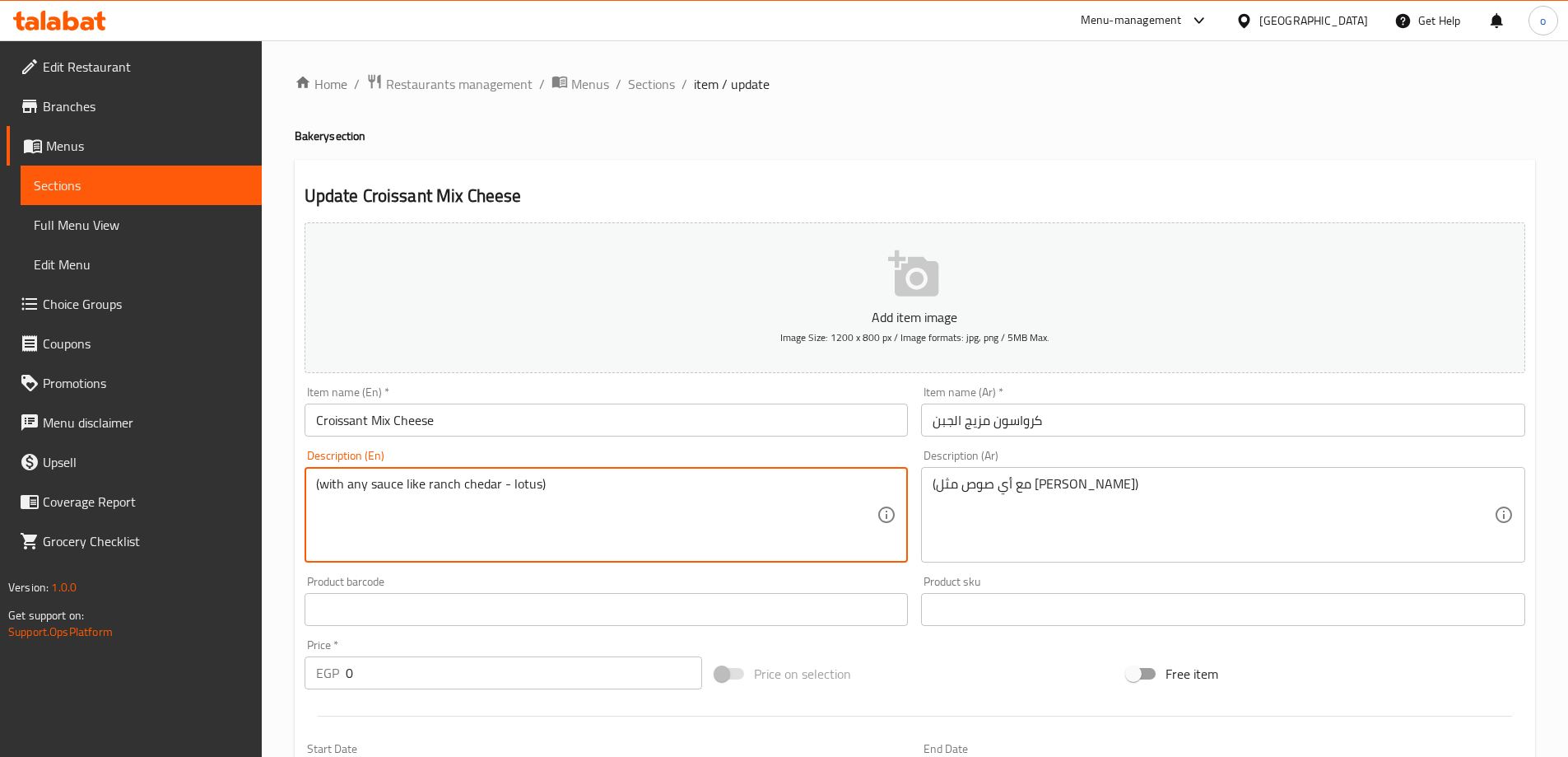
paste textarea "mayounise"
click at [650, 491] on textarea "(with any sauce like ranch chedar - mayounise)" at bounding box center [597, 515] width 561 height 78
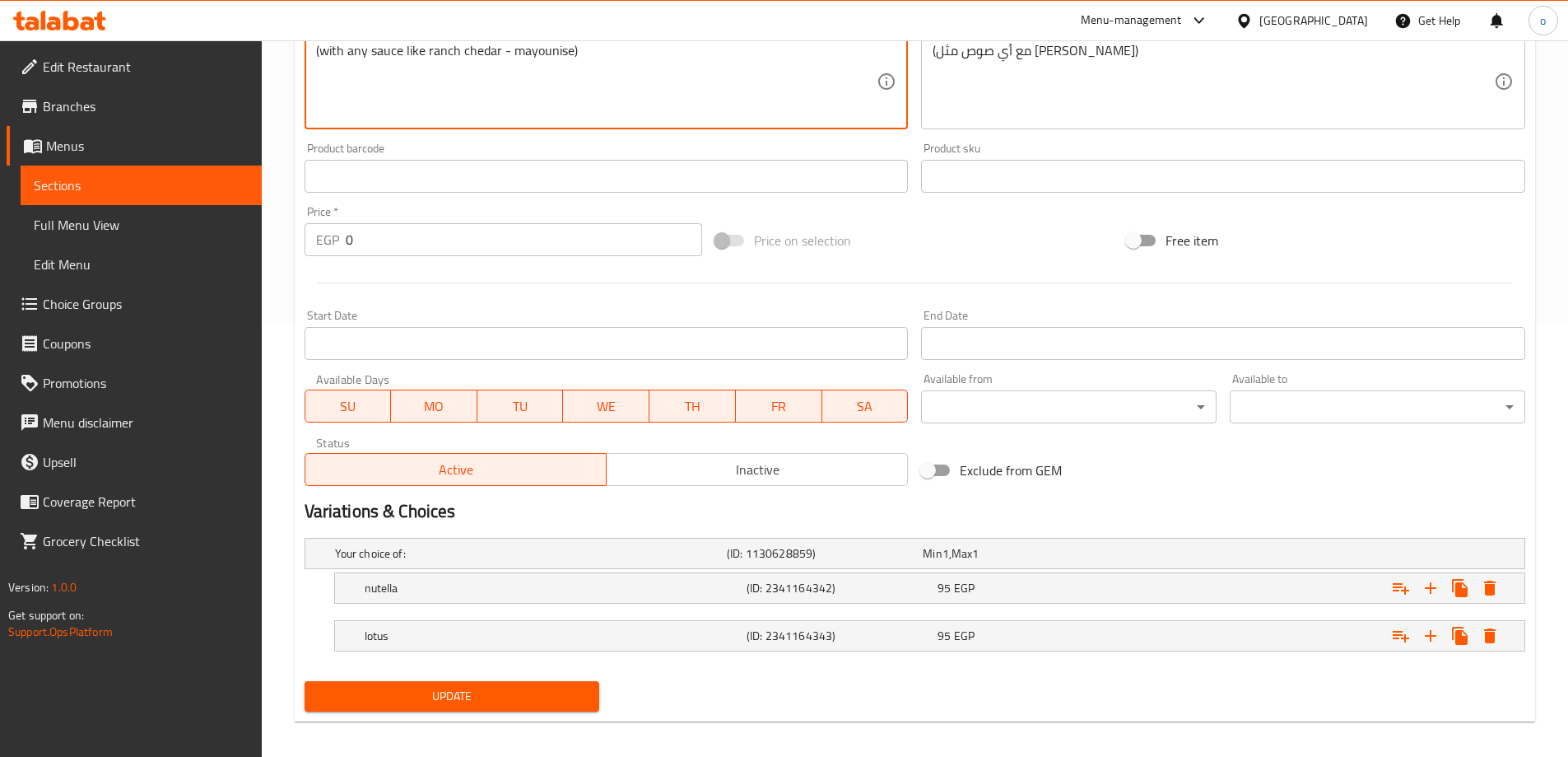
scroll to position [444, 0]
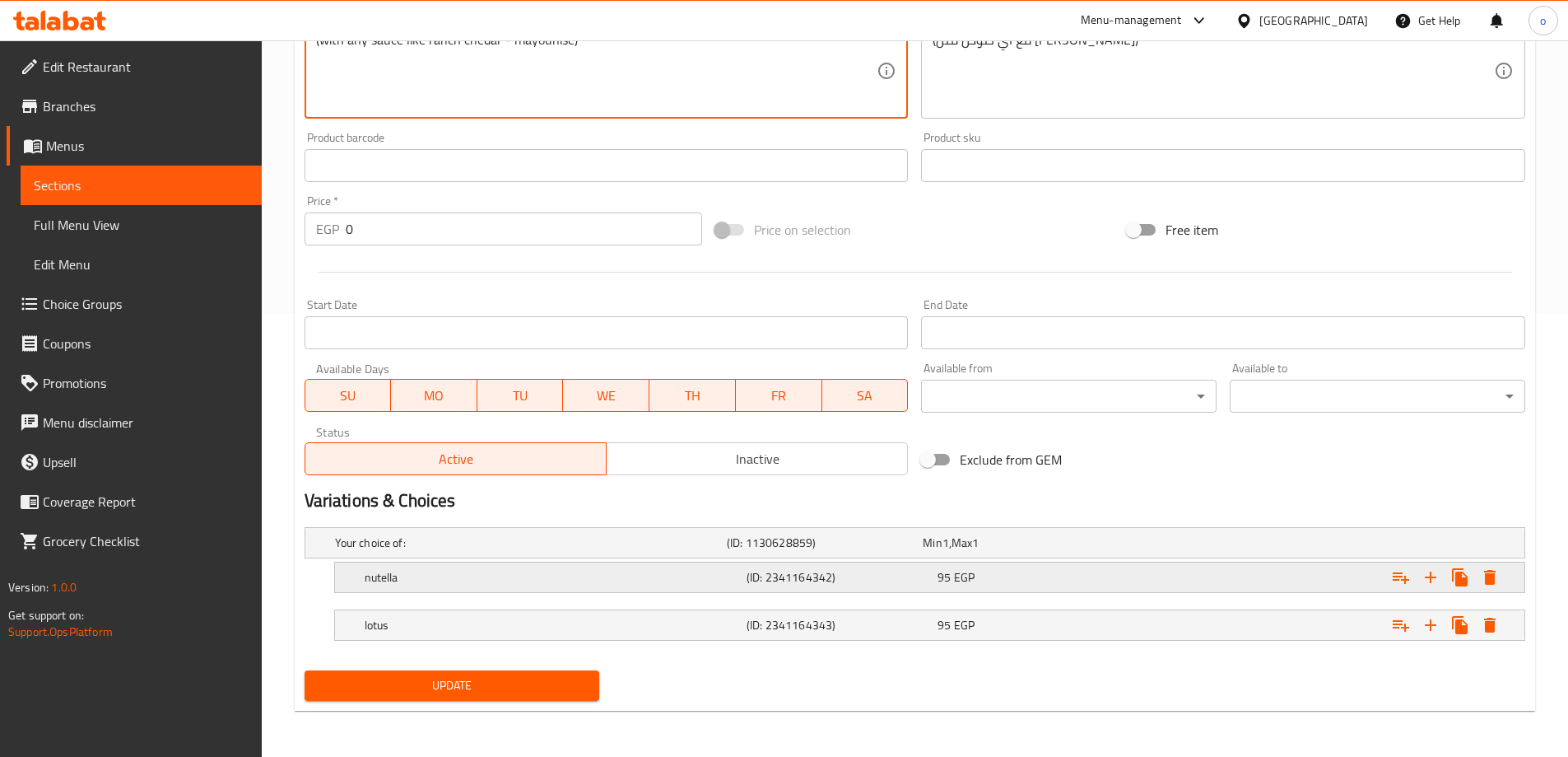
type textarea "(with any sauce like ranch chedar - mayounise)"
click at [428, 579] on h5 "nutella" at bounding box center [552, 577] width 375 height 16
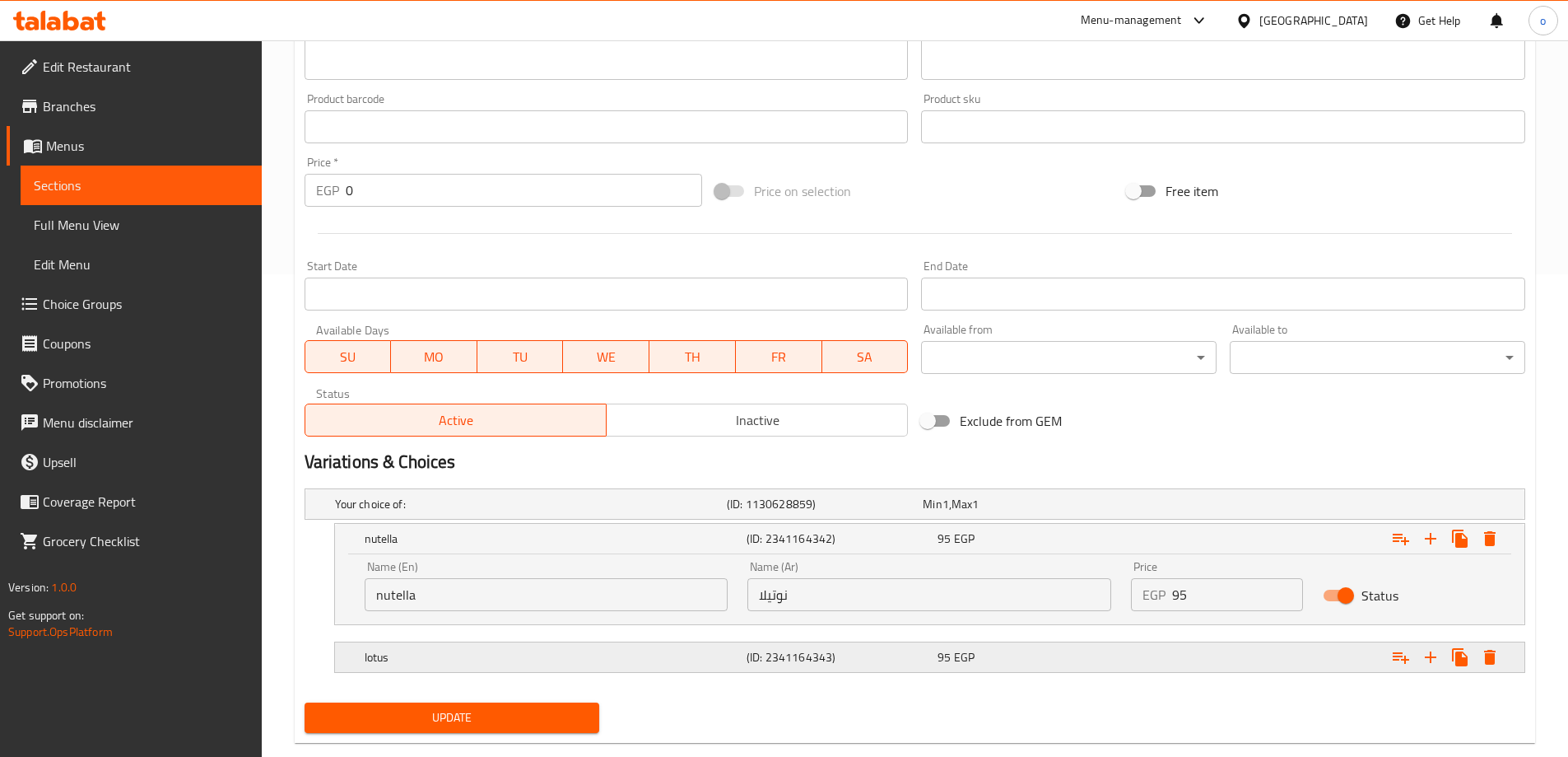
scroll to position [515, 0]
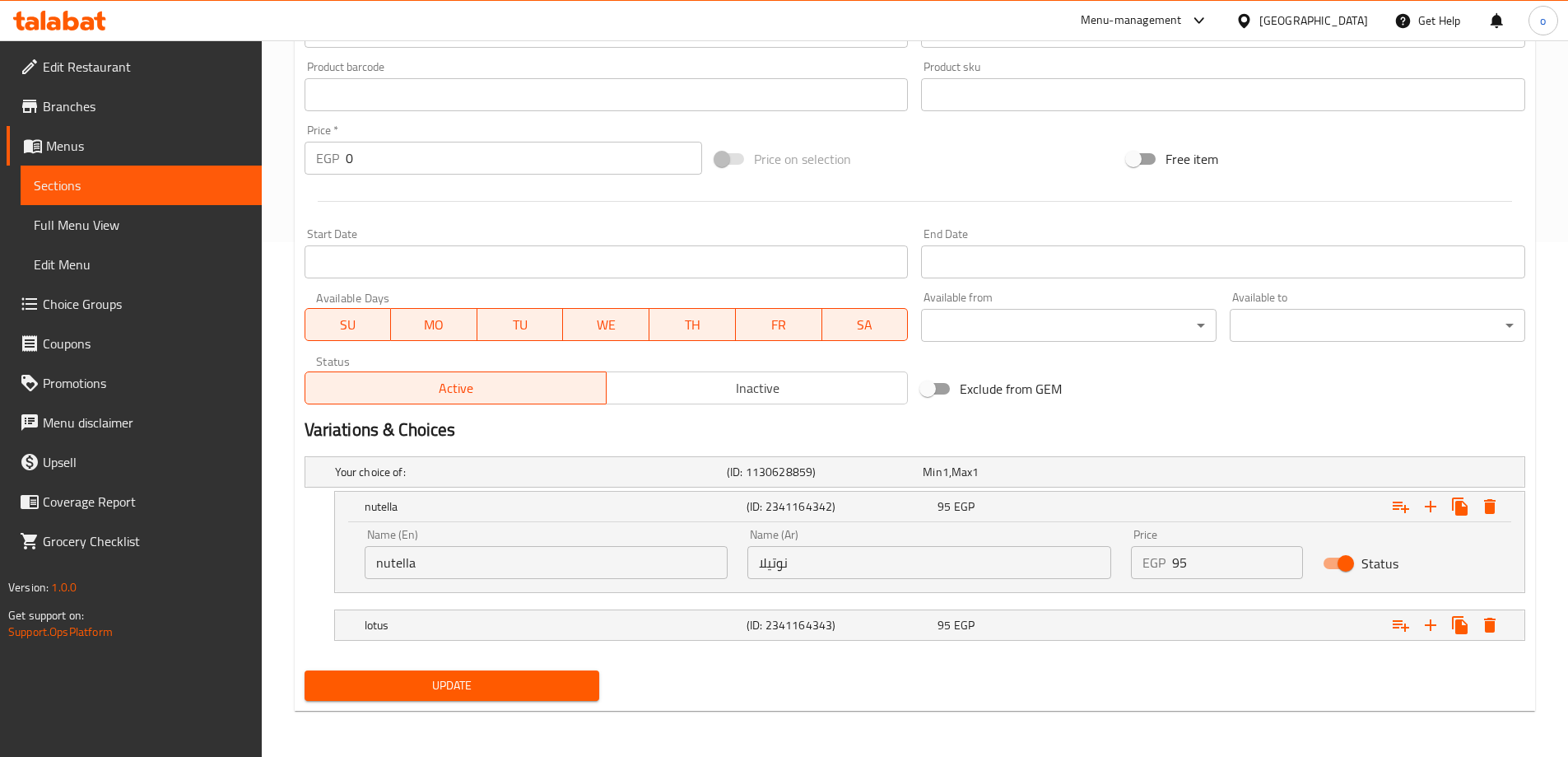
click at [460, 568] on input "nutella" at bounding box center [546, 563] width 363 height 33
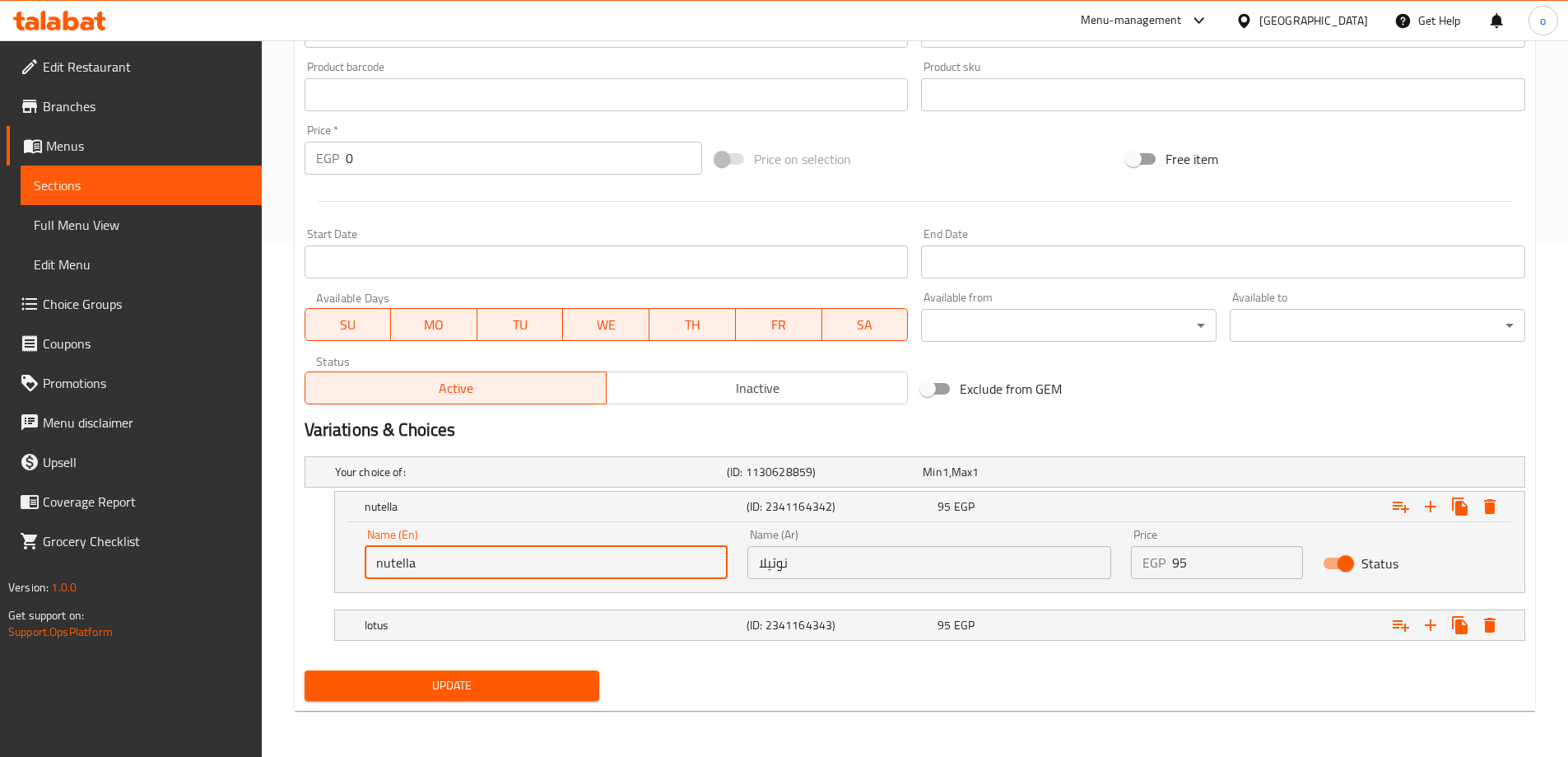
click at [460, 568] on input "nutella" at bounding box center [546, 563] width 363 height 33
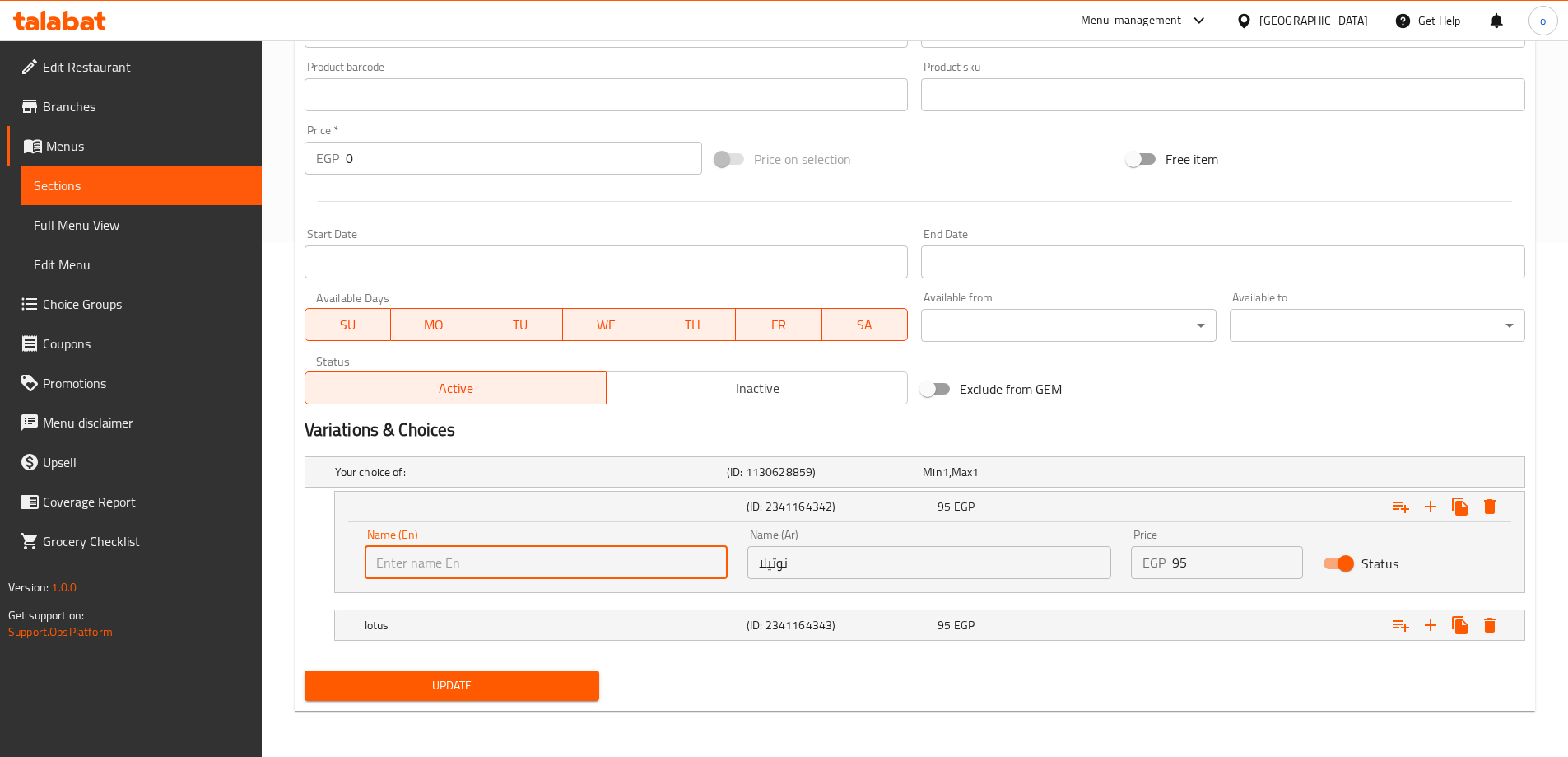
click at [460, 568] on input "text" at bounding box center [546, 563] width 363 height 33
type input "Ranch Cheddar"
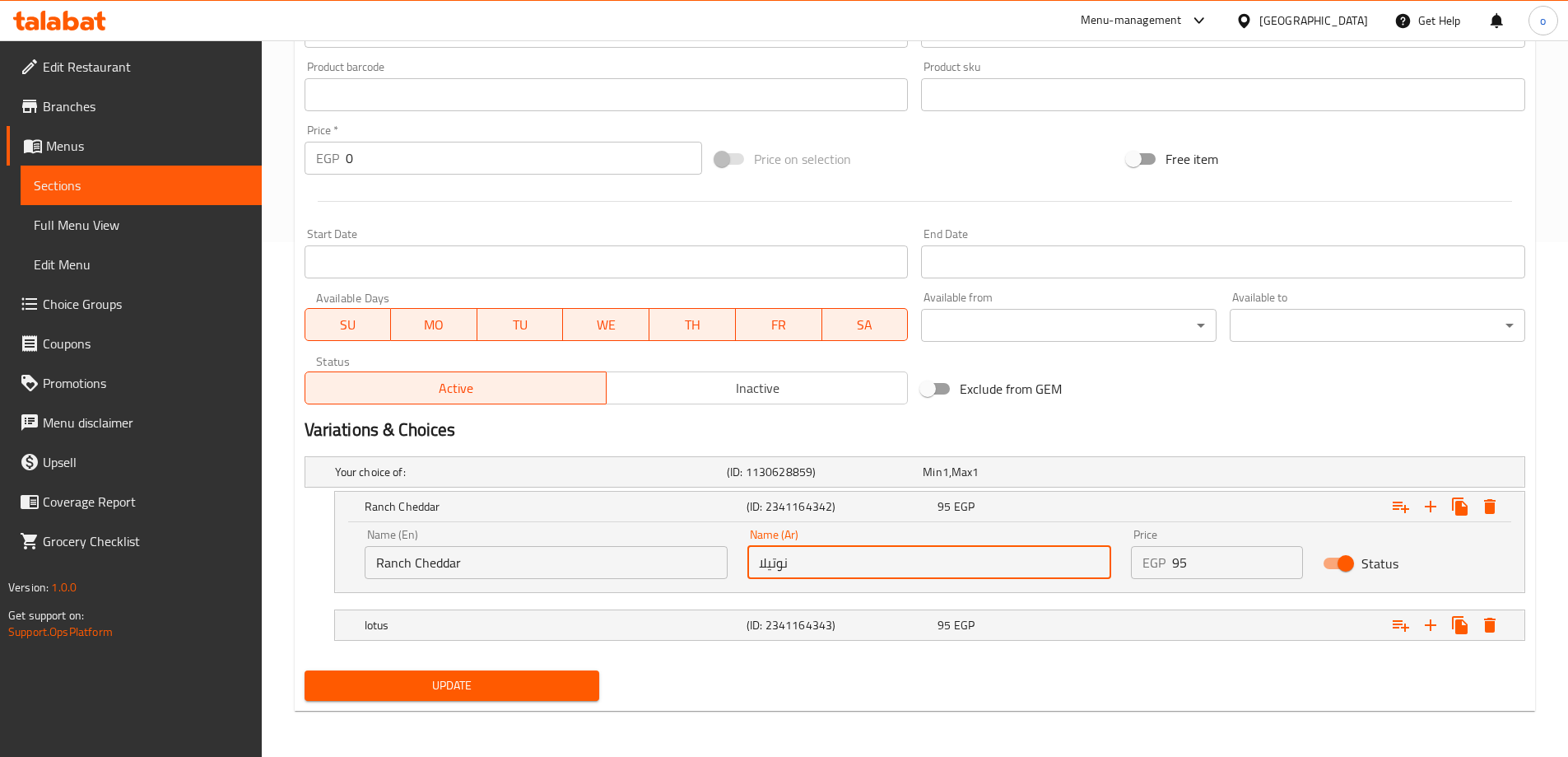
click at [937, 559] on input "نوتيلا" at bounding box center [930, 563] width 363 height 33
click at [898, 555] on input "text" at bounding box center [930, 563] width 363 height 33
type input "[PERSON_NAME]"
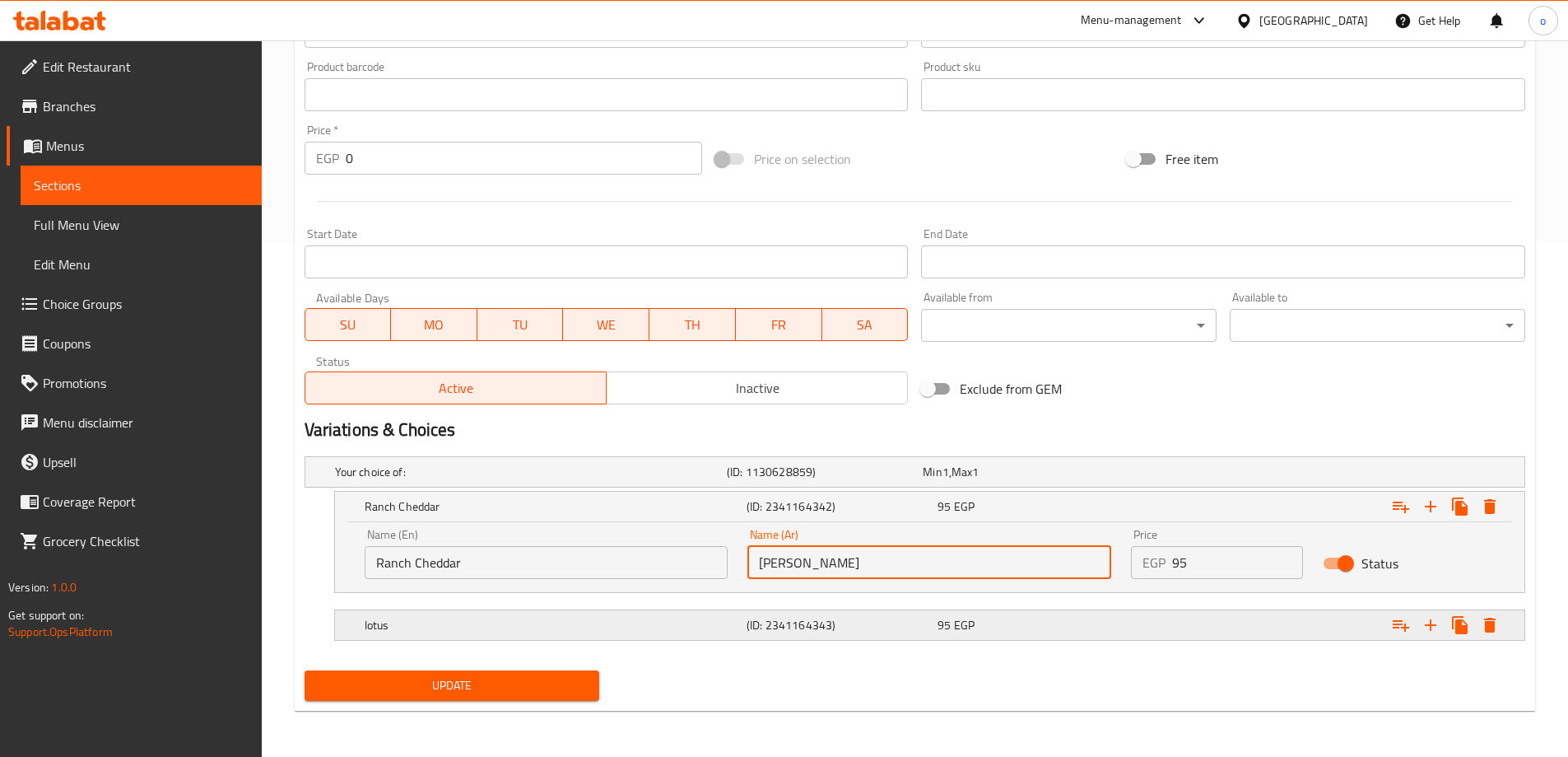
click at [655, 618] on h5 "lotus" at bounding box center [552, 624] width 375 height 16
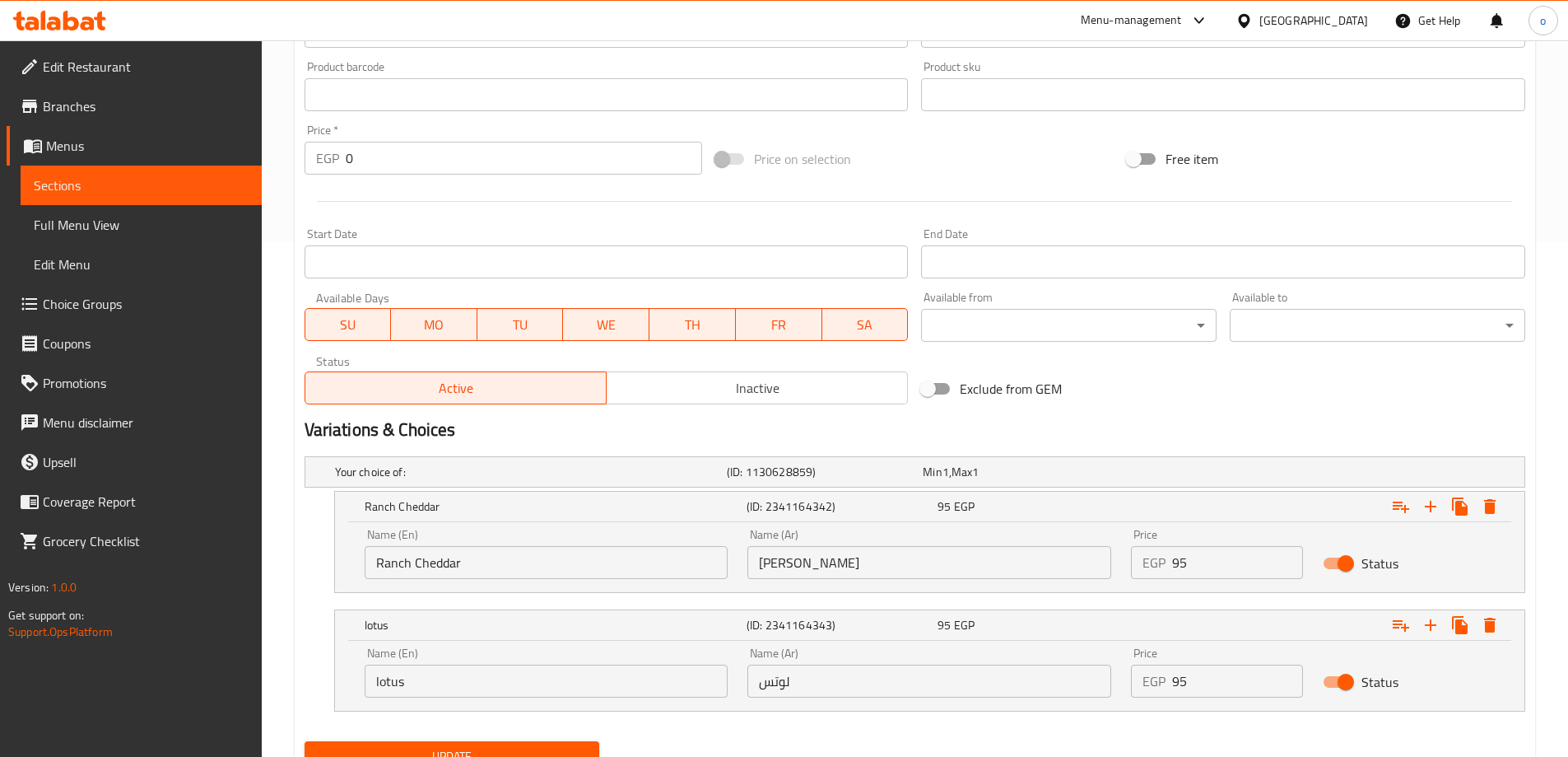
click at [505, 679] on input "lotus" at bounding box center [546, 681] width 363 height 33
click at [501, 684] on input "text" at bounding box center [546, 681] width 363 height 33
type input "Mayonnaise"
click at [923, 695] on input "لوتس" at bounding box center [930, 681] width 363 height 33
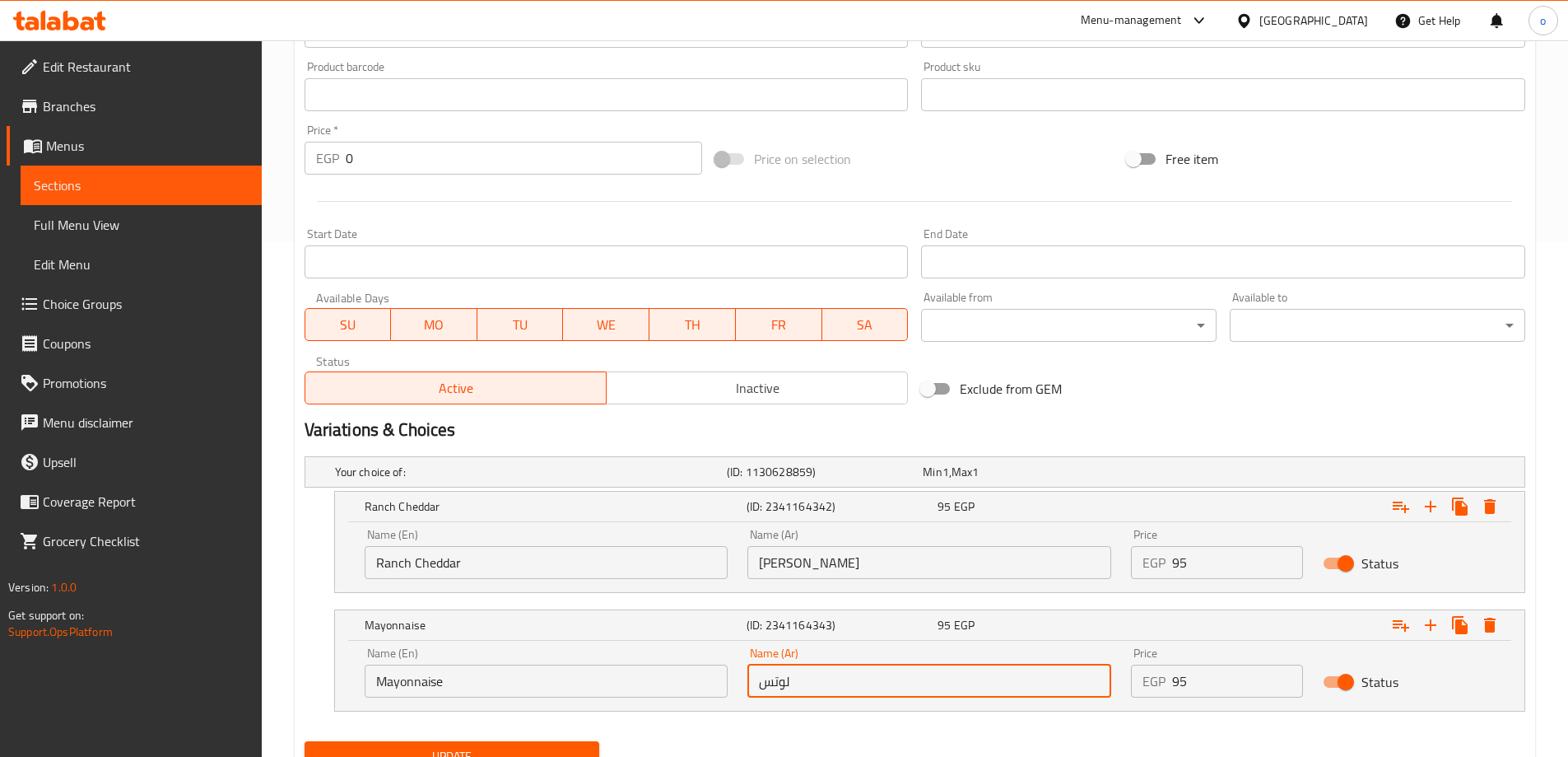
click at [923, 695] on input "لوتس" at bounding box center [930, 681] width 363 height 33
click at [882, 683] on input "text" at bounding box center [930, 681] width 363 height 33
type input "مايونيز"
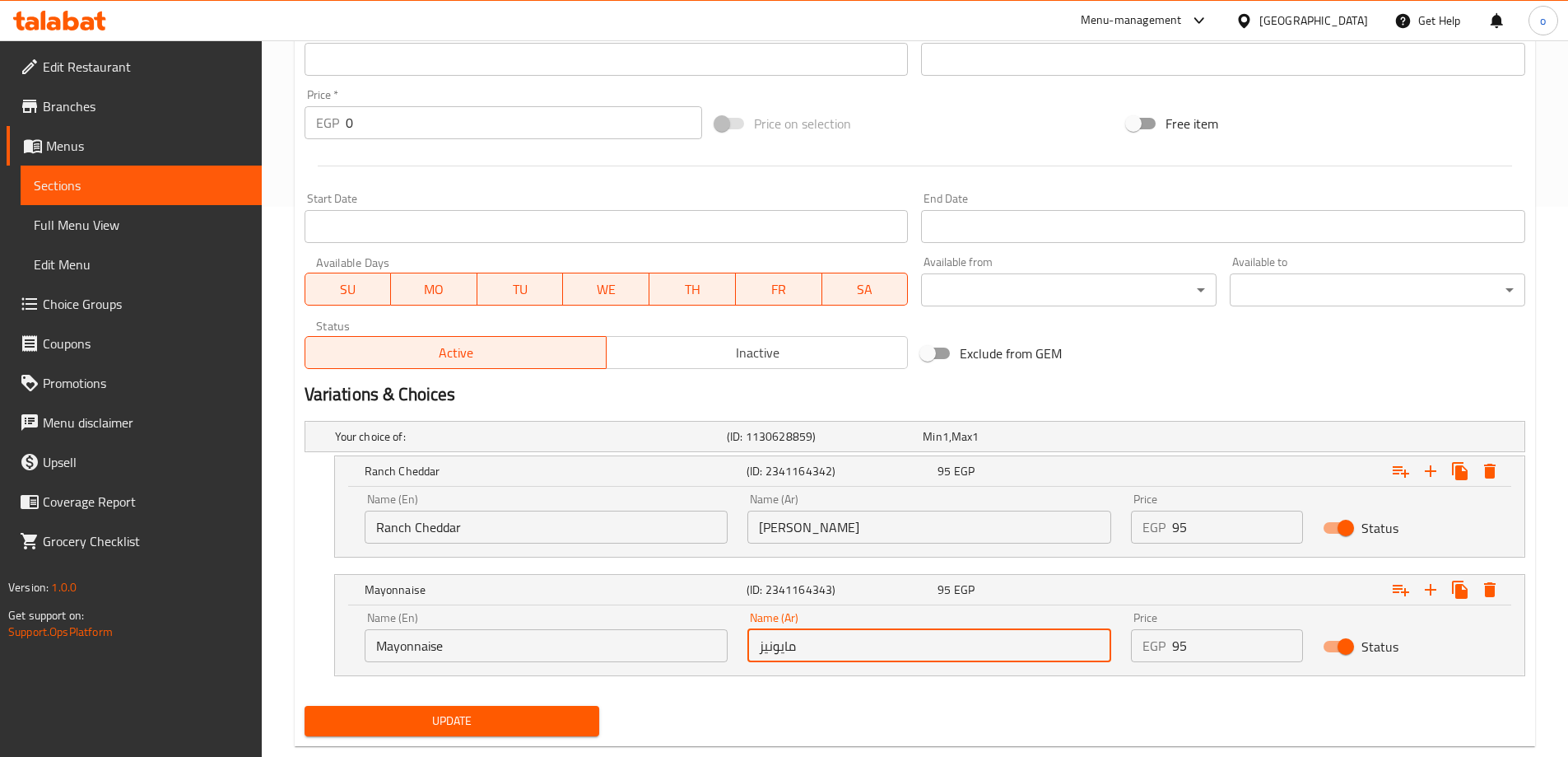
scroll to position [586, 0]
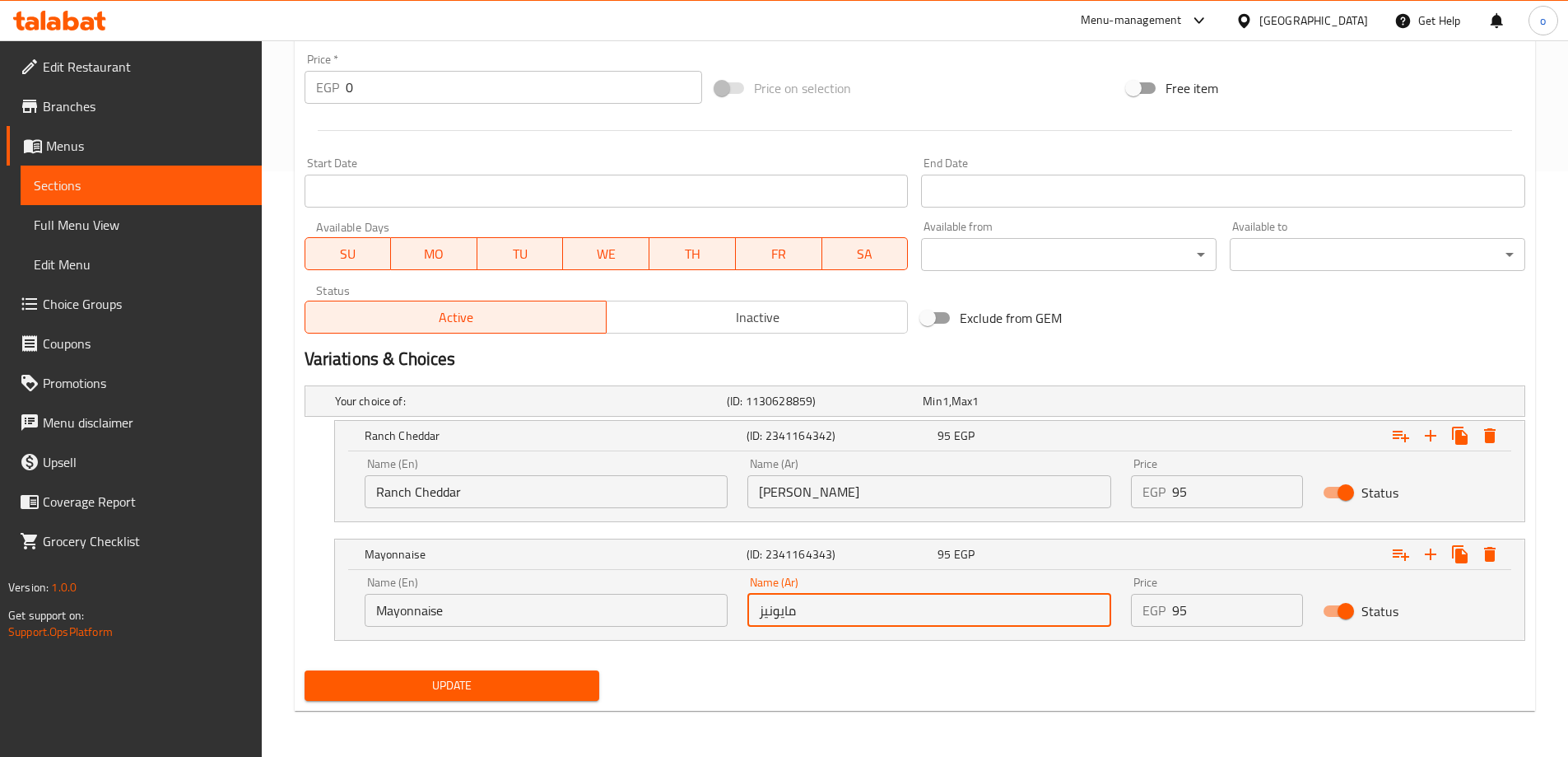
click at [528, 686] on span "Update" at bounding box center [453, 685] width 269 height 20
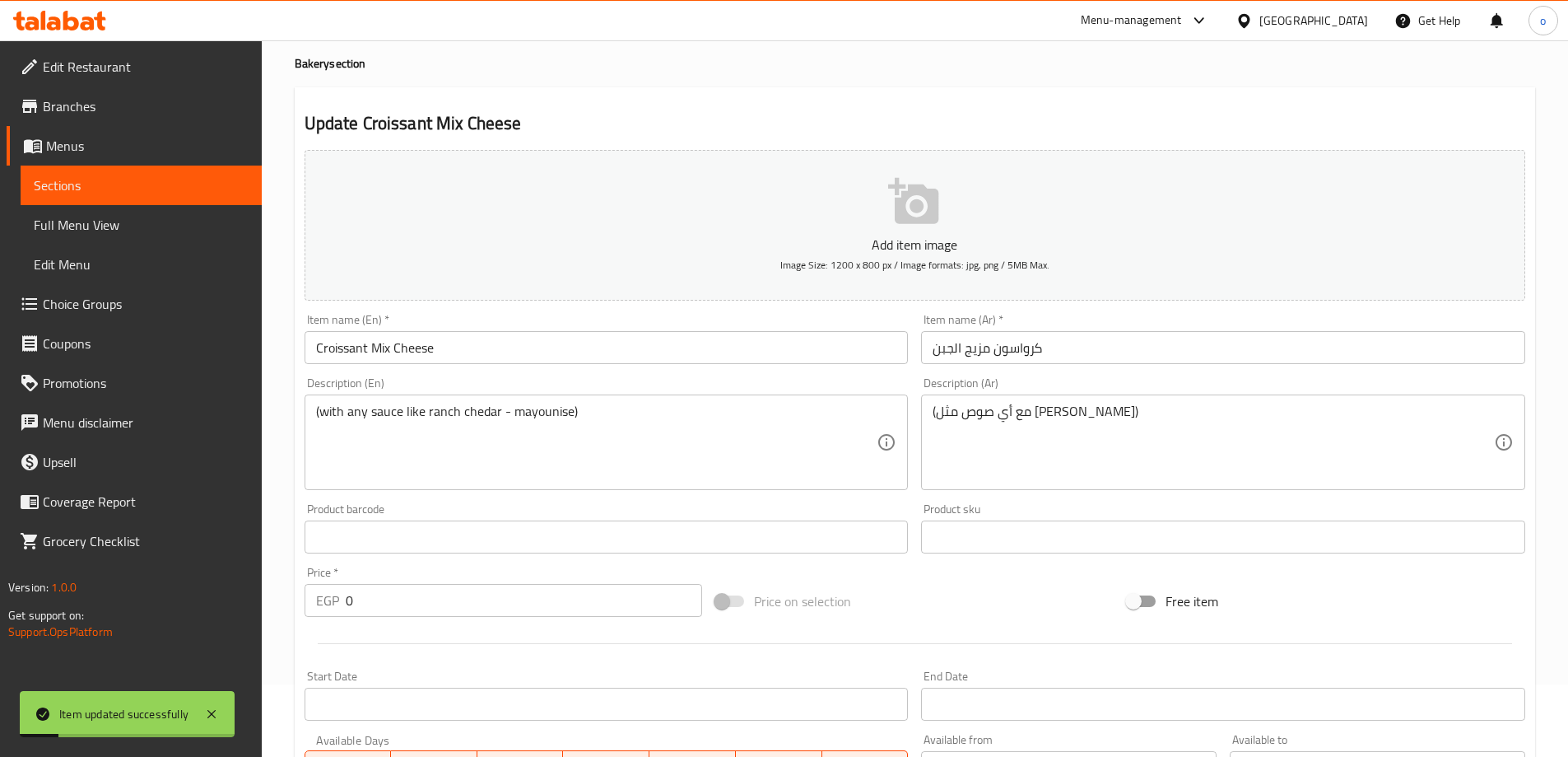
scroll to position [0, 0]
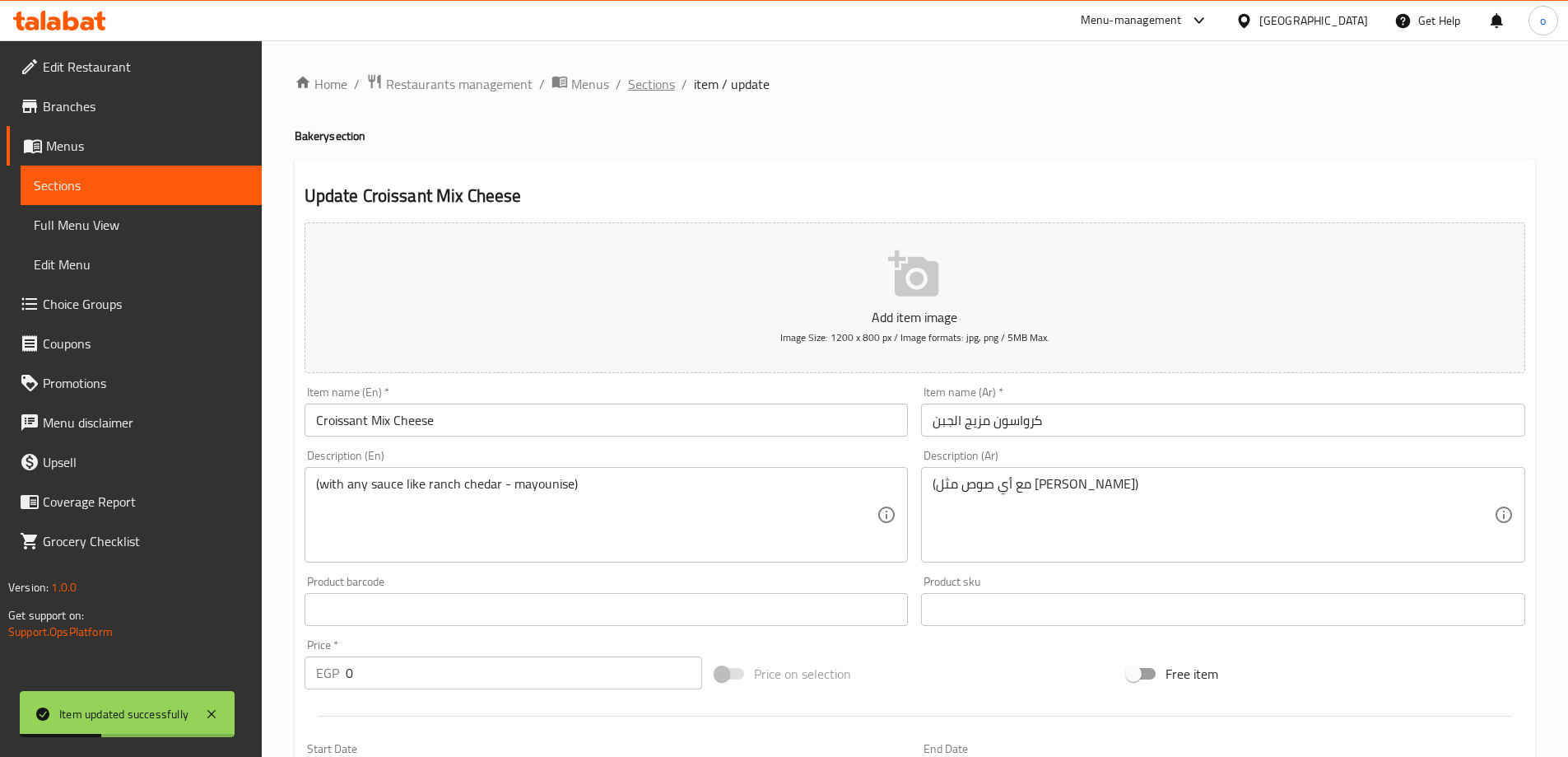
click at [637, 79] on span "Sections" at bounding box center [651, 84] width 47 height 20
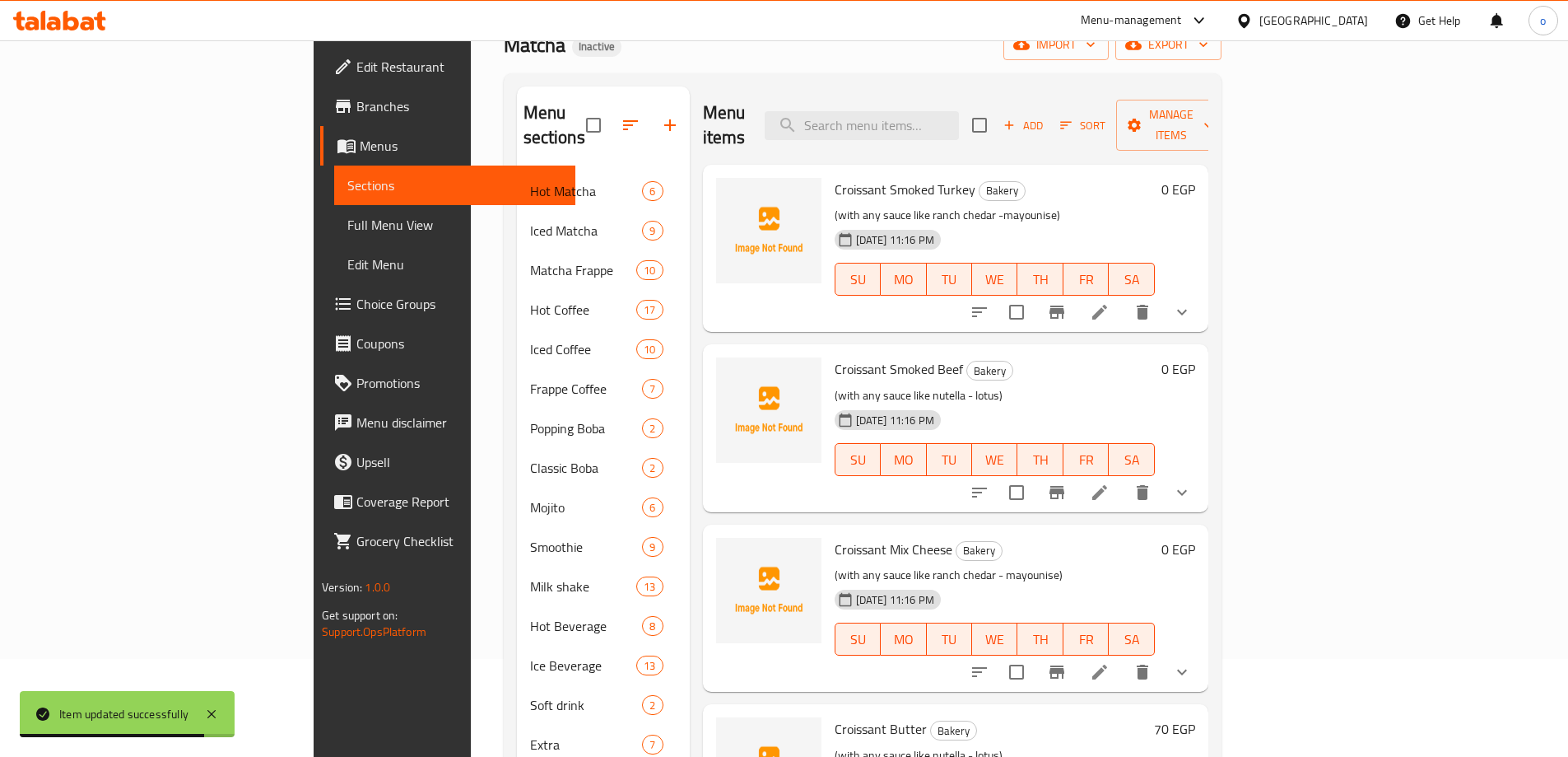
scroll to position [88, 0]
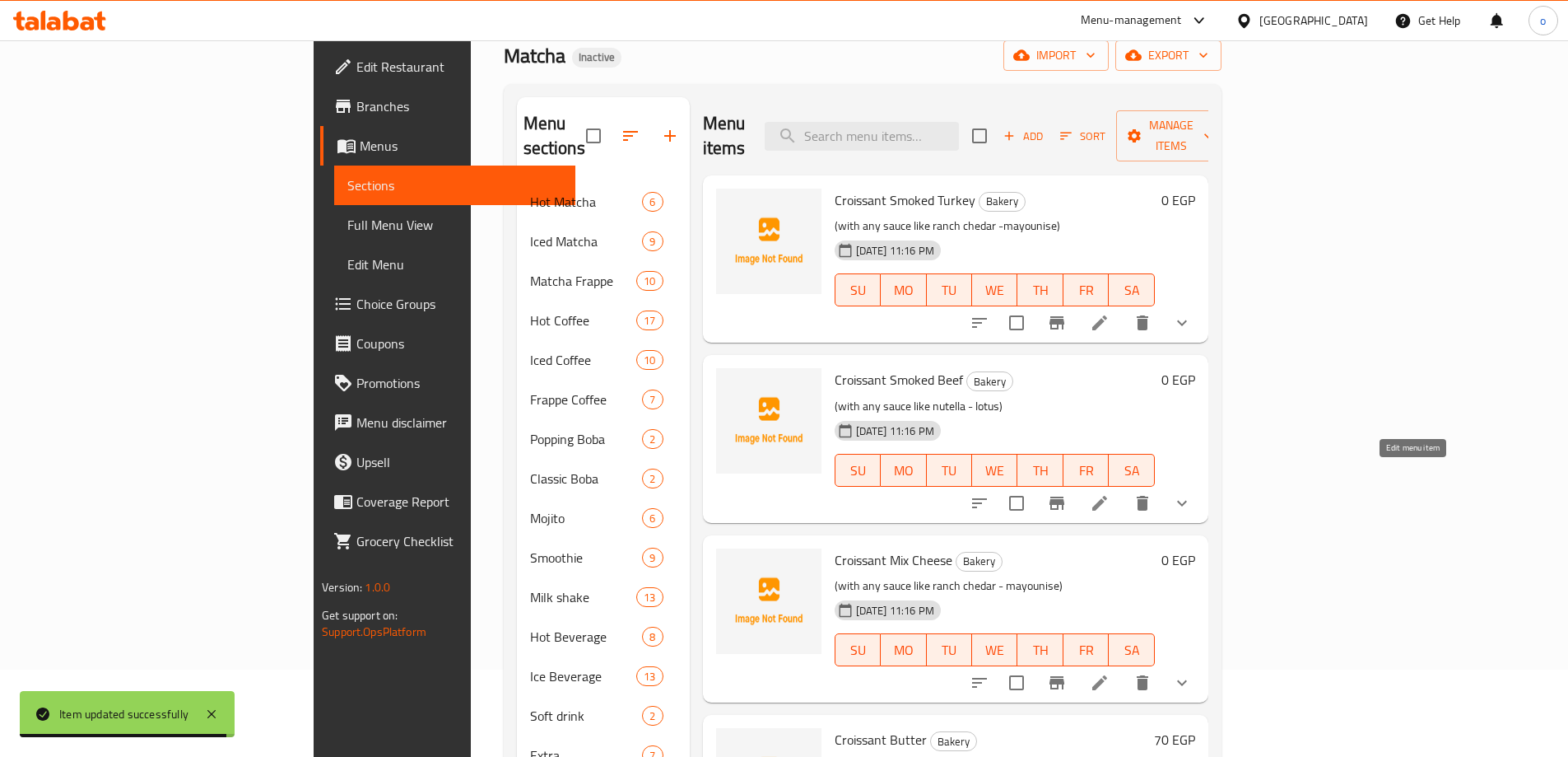
click at [1109, 493] on icon at bounding box center [1100, 503] width 20 height 20
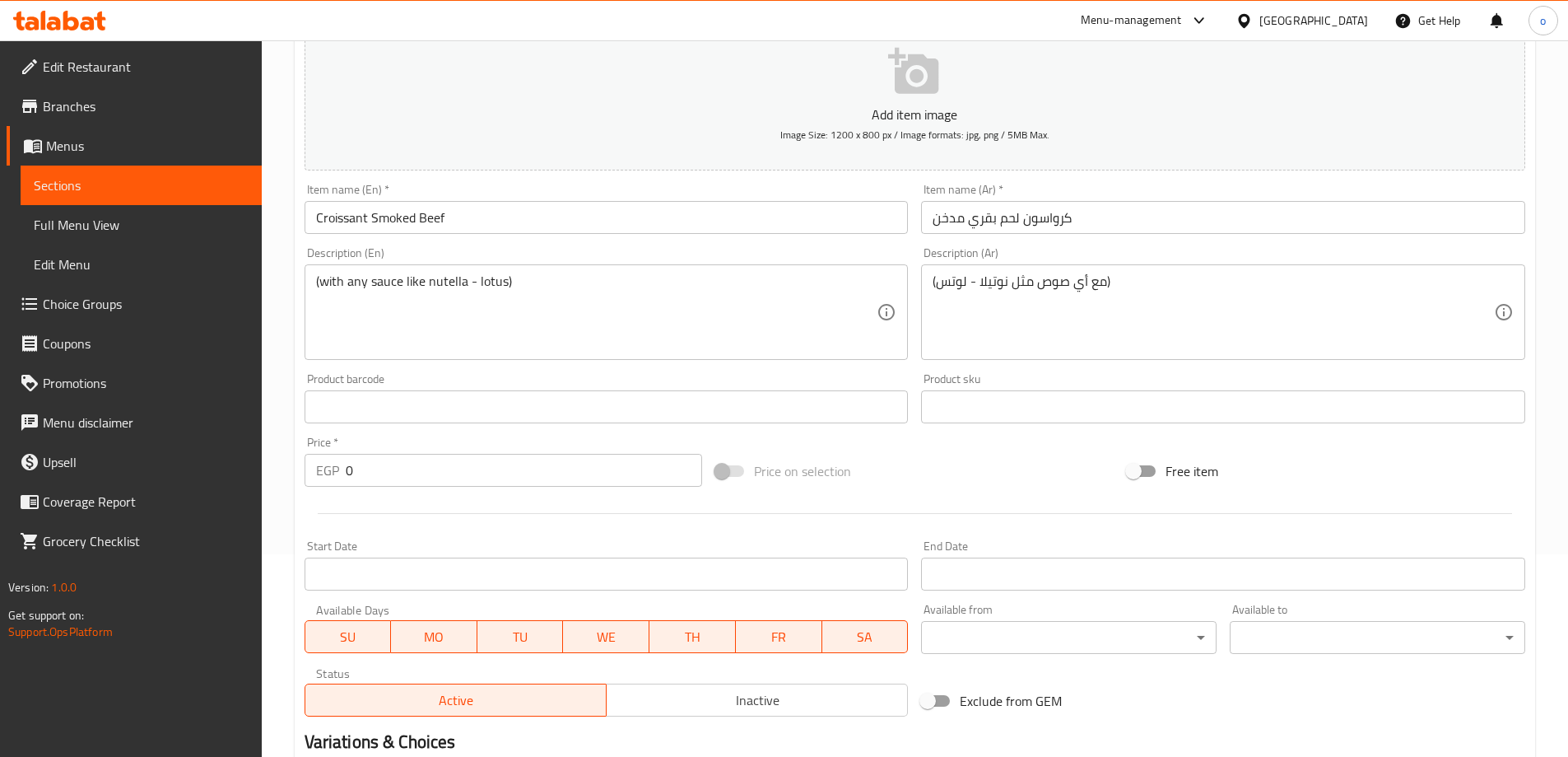
scroll to position [164, 0]
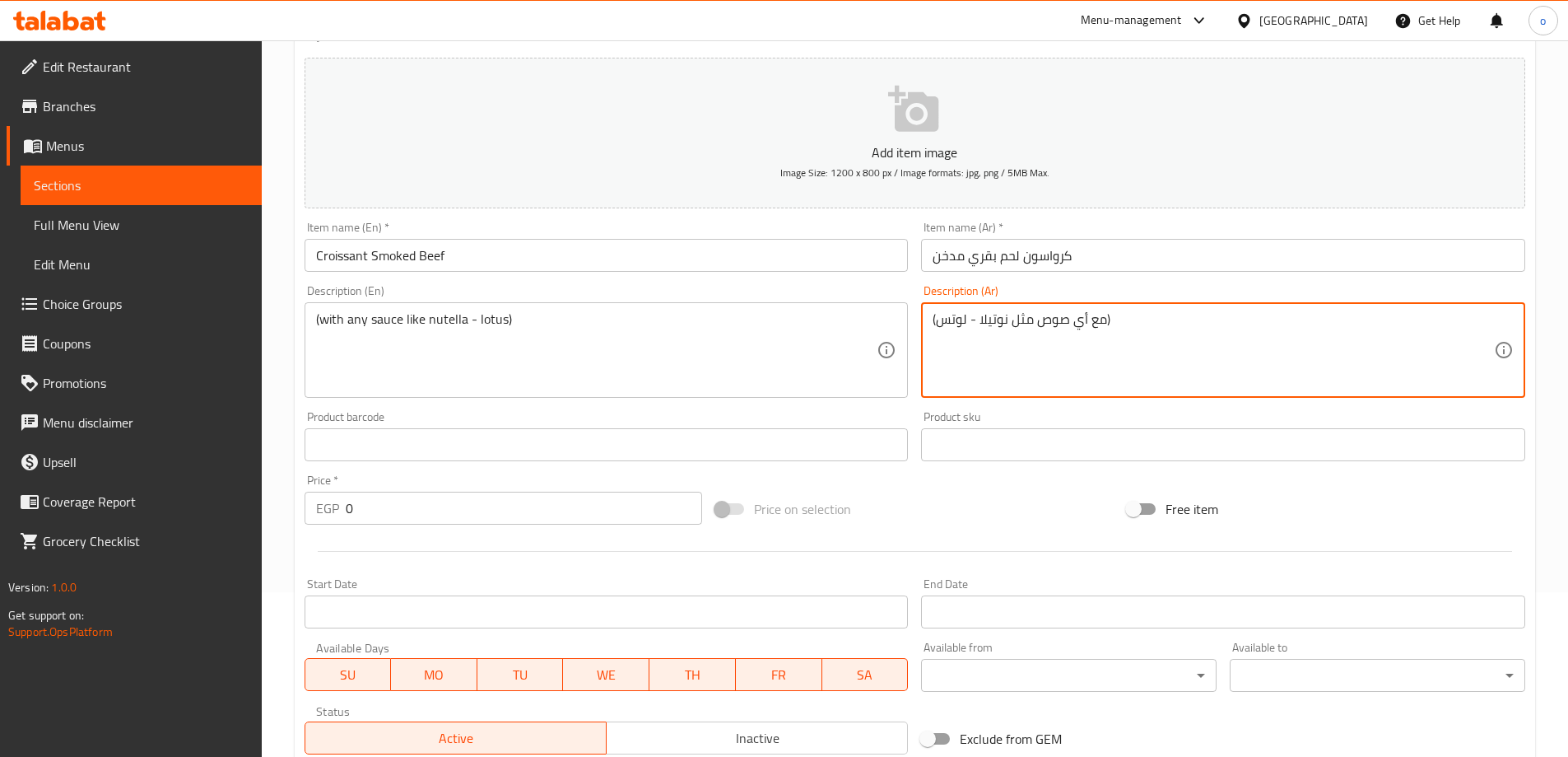
drag, startPoint x: 977, startPoint y: 324, endPoint x: 1008, endPoint y: 329, distance: 31.4
click at [983, 315] on textarea "(مع أي صوص مثل نوتيلا - لوتس)" at bounding box center [1213, 350] width 561 height 78
drag, startPoint x: 980, startPoint y: 319, endPoint x: 1006, endPoint y: 326, distance: 26.9
click at [1006, 326] on textarea "(مع أي صوص مثل نوتيلا - لوتس)" at bounding box center [1213, 350] width 561 height 78
paste textarea "[PERSON_NAME]"
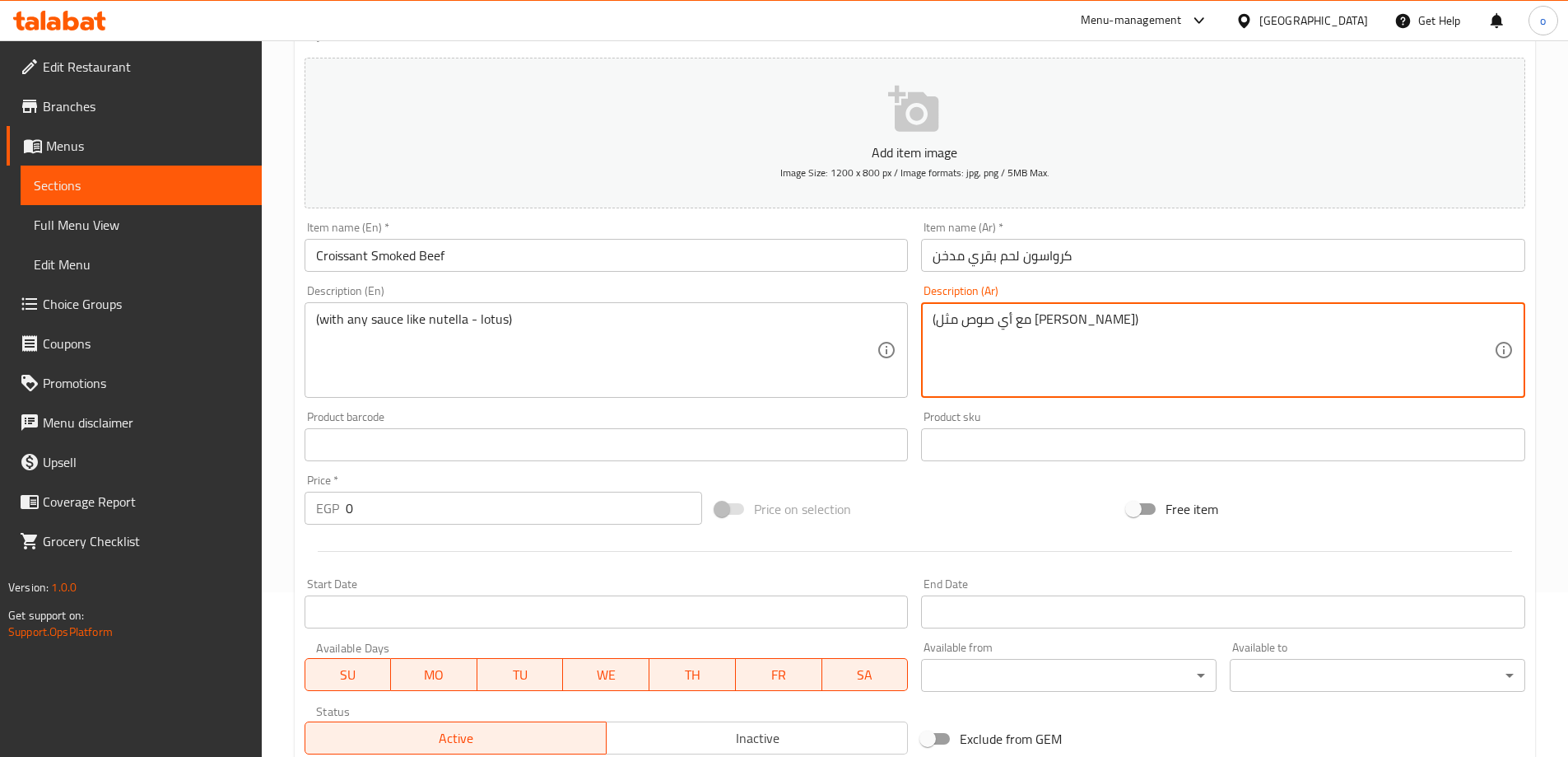
drag, startPoint x: 937, startPoint y: 324, endPoint x: 965, endPoint y: 325, distance: 28.0
click at [965, 325] on textarea "(مع أي صوص مثل [PERSON_NAME])" at bounding box center [1213, 350] width 561 height 78
paste textarea "ايونيز"
type textarea "(مع أي صوص مثل [PERSON_NAME])"
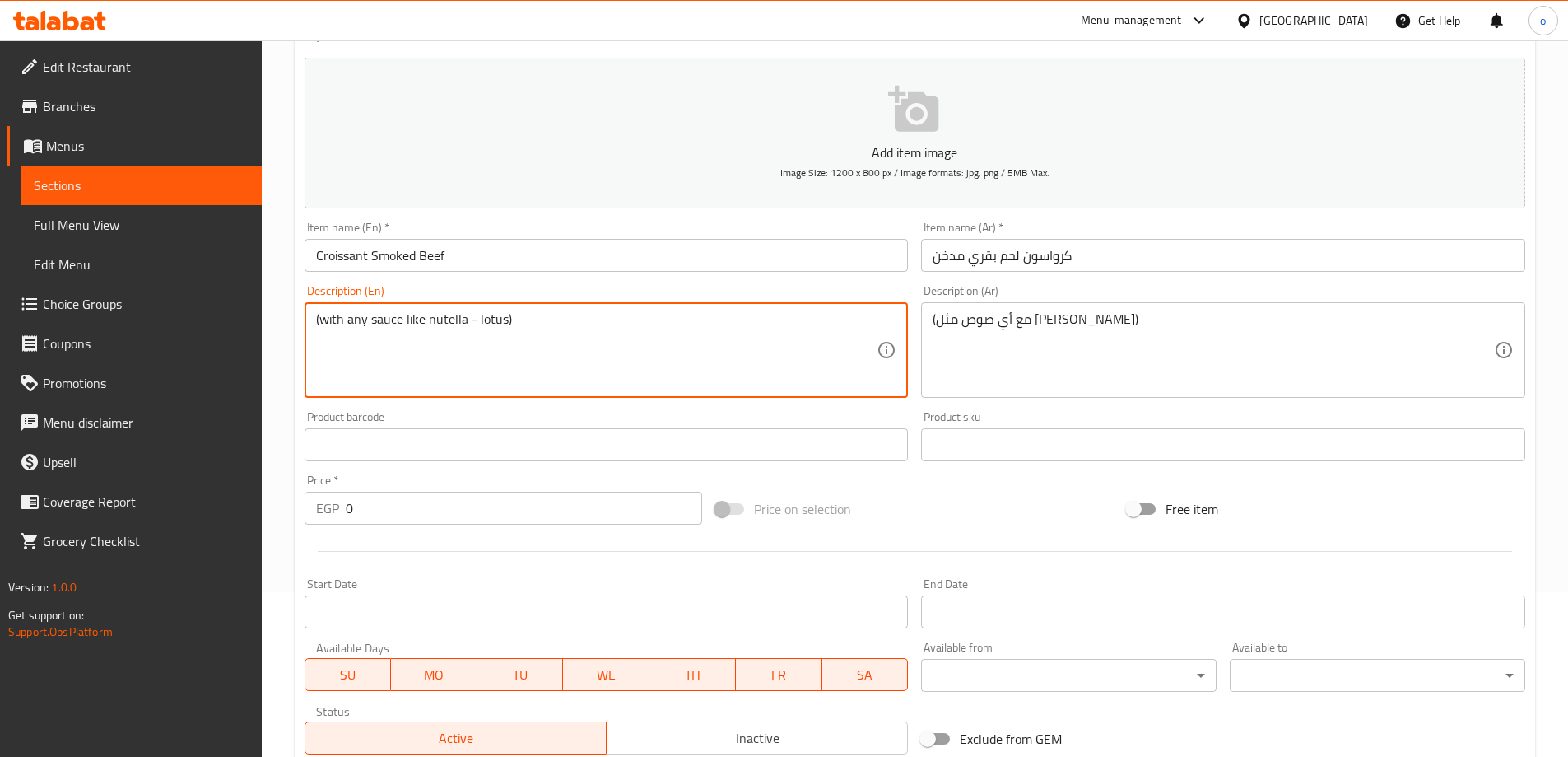
drag, startPoint x: 427, startPoint y: 321, endPoint x: 464, endPoint y: 345, distance: 44.1
paste textarea "mayounise"
click at [500, 318] on textarea "(with any sauce like mayounise - lotus)" at bounding box center [597, 350] width 561 height 78
drag, startPoint x: 498, startPoint y: 322, endPoint x: 525, endPoint y: 328, distance: 27.7
click at [525, 328] on textarea "(with any sauce like mayounise - lotus)" at bounding box center [597, 350] width 561 height 78
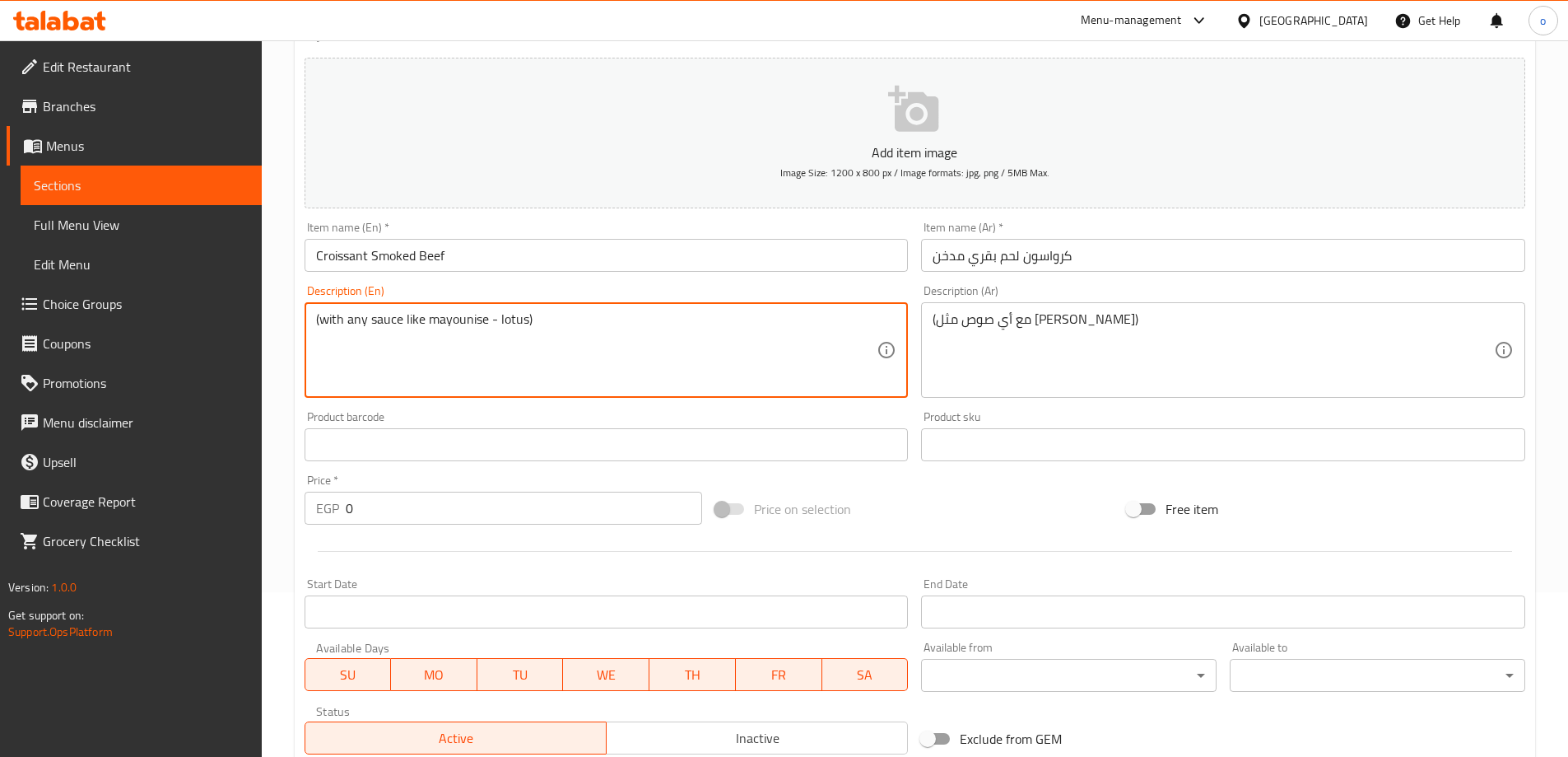
paste textarea "ranch chedar"
click at [638, 317] on textarea "(with any sauce like mayounise - ranch chedar)" at bounding box center [597, 350] width 561 height 78
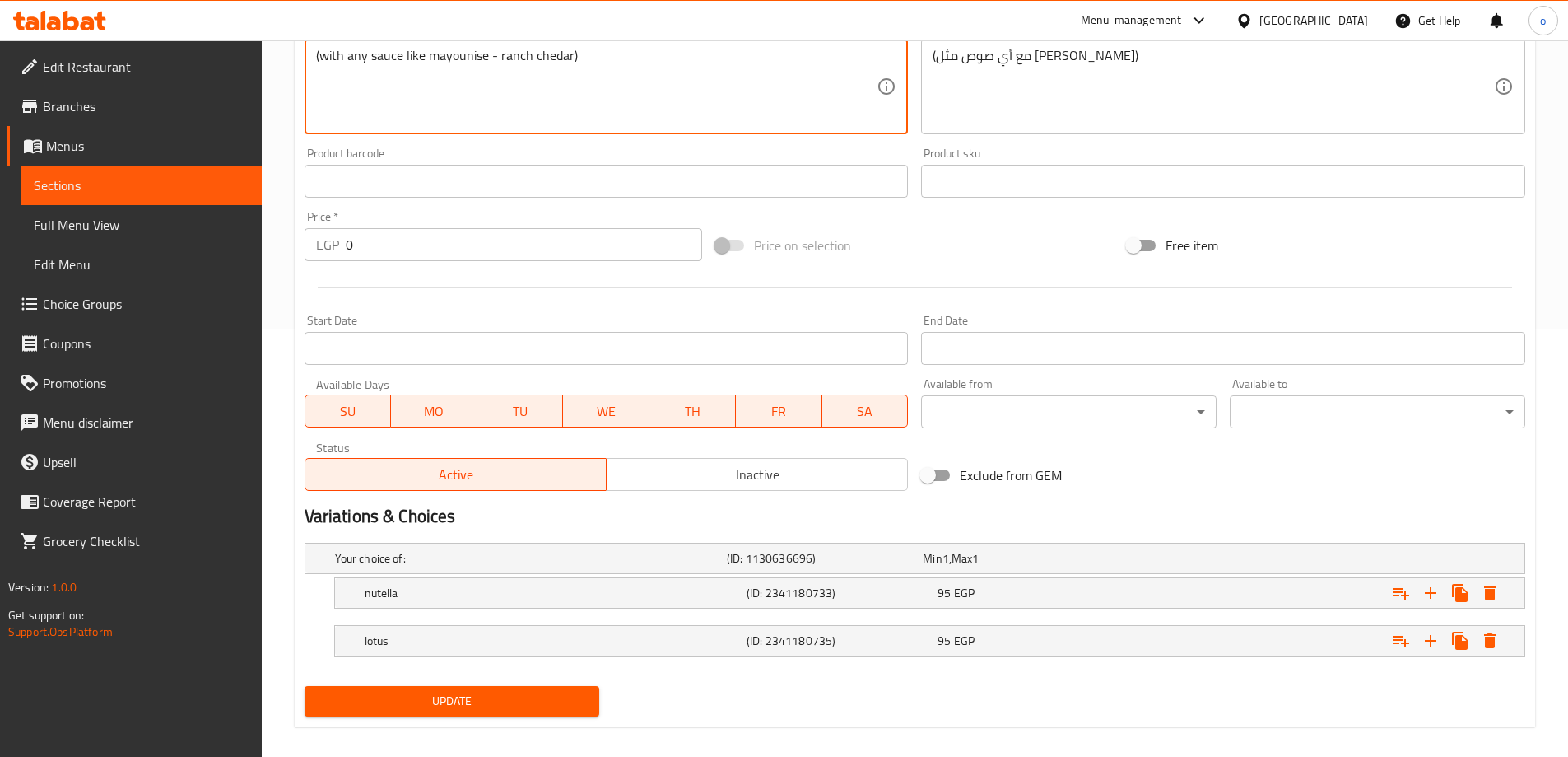
scroll to position [444, 0]
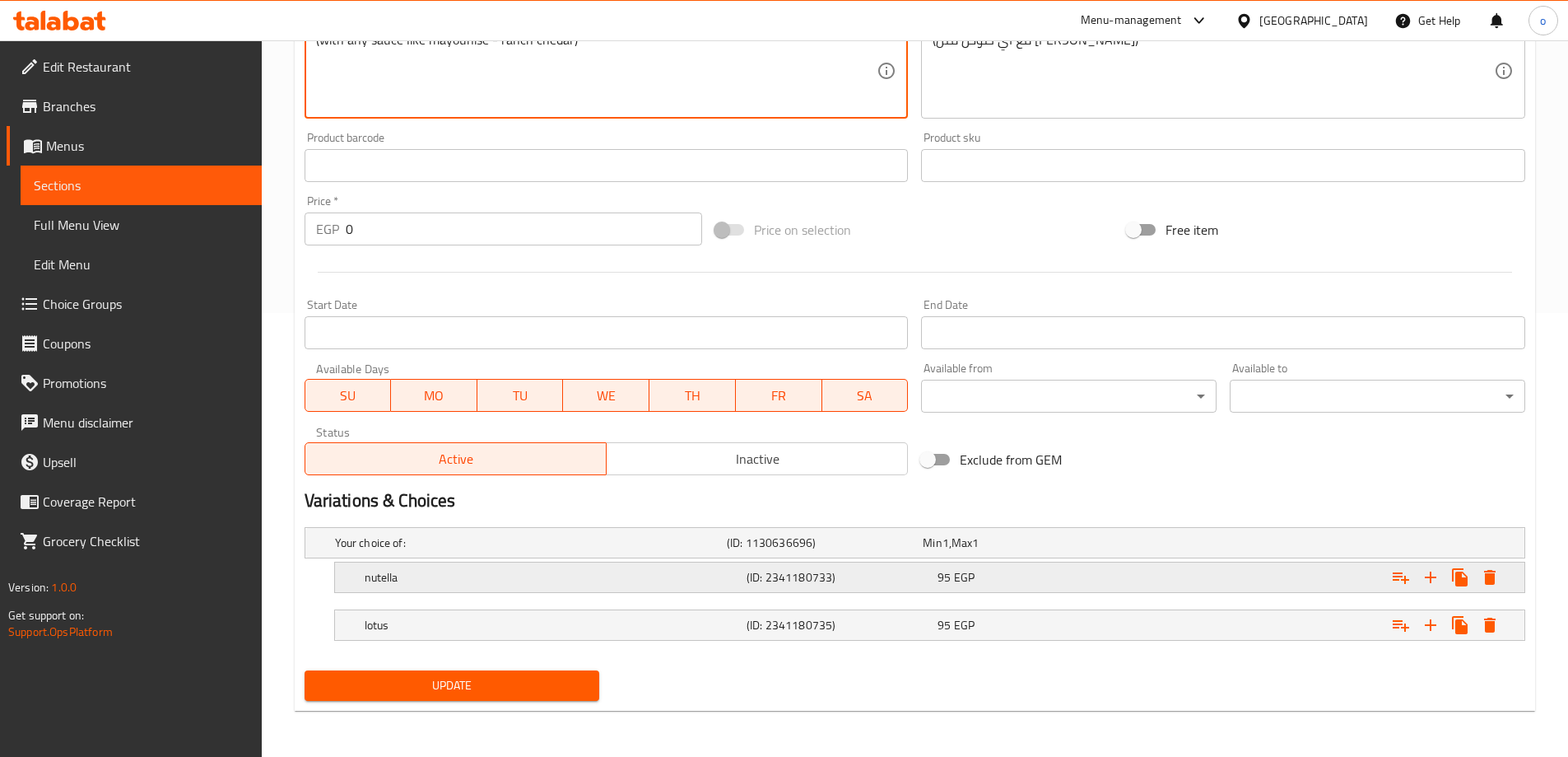
type textarea "(with any sauce like mayounise - ranch chedar)"
click at [496, 584] on h5 "nutella" at bounding box center [552, 577] width 375 height 16
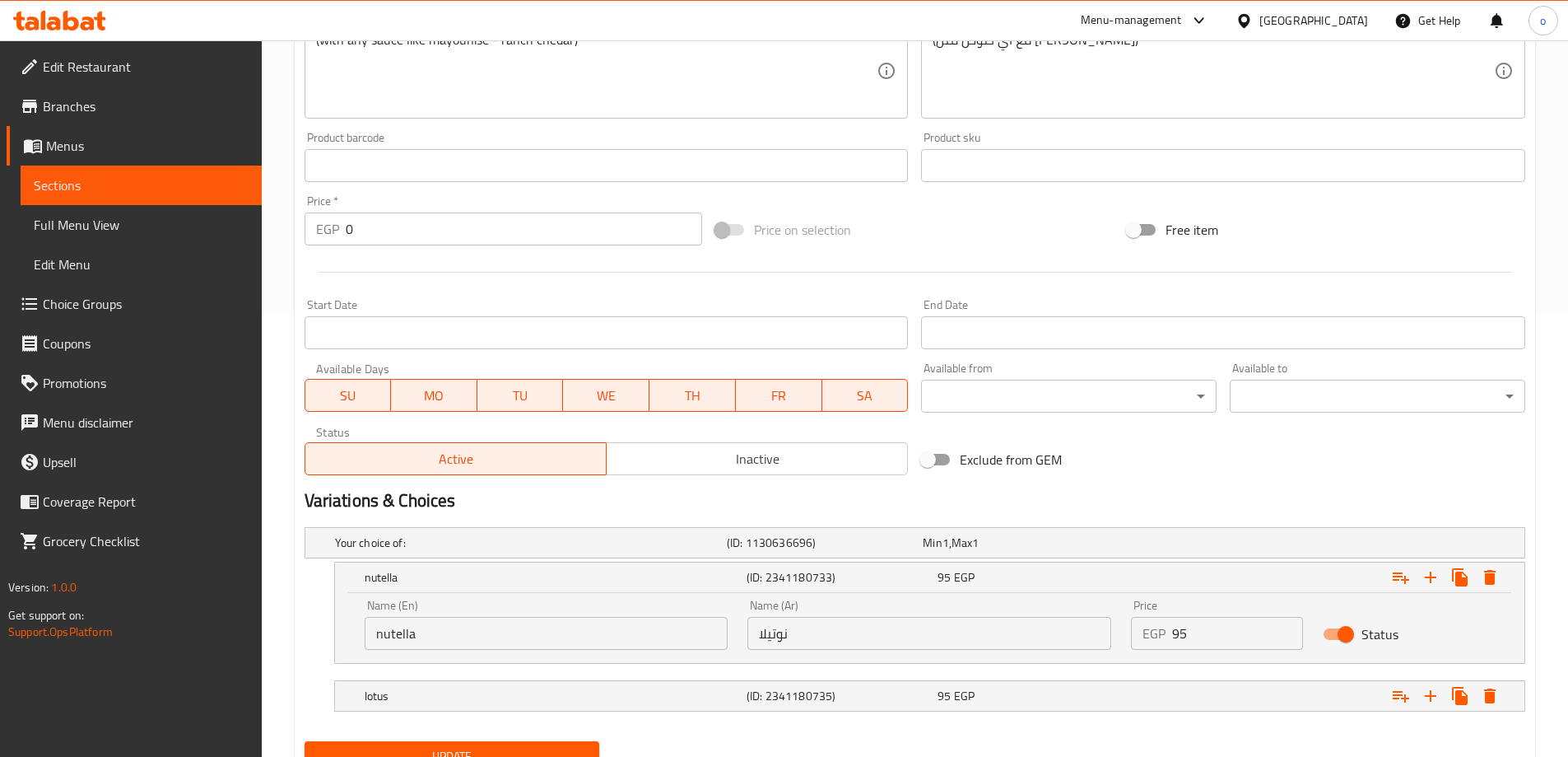
click at [496, 633] on input "nutella" at bounding box center [546, 633] width 363 height 33
click at [496, 633] on input "text" at bounding box center [546, 633] width 363 height 33
type input "Mayonnaise"
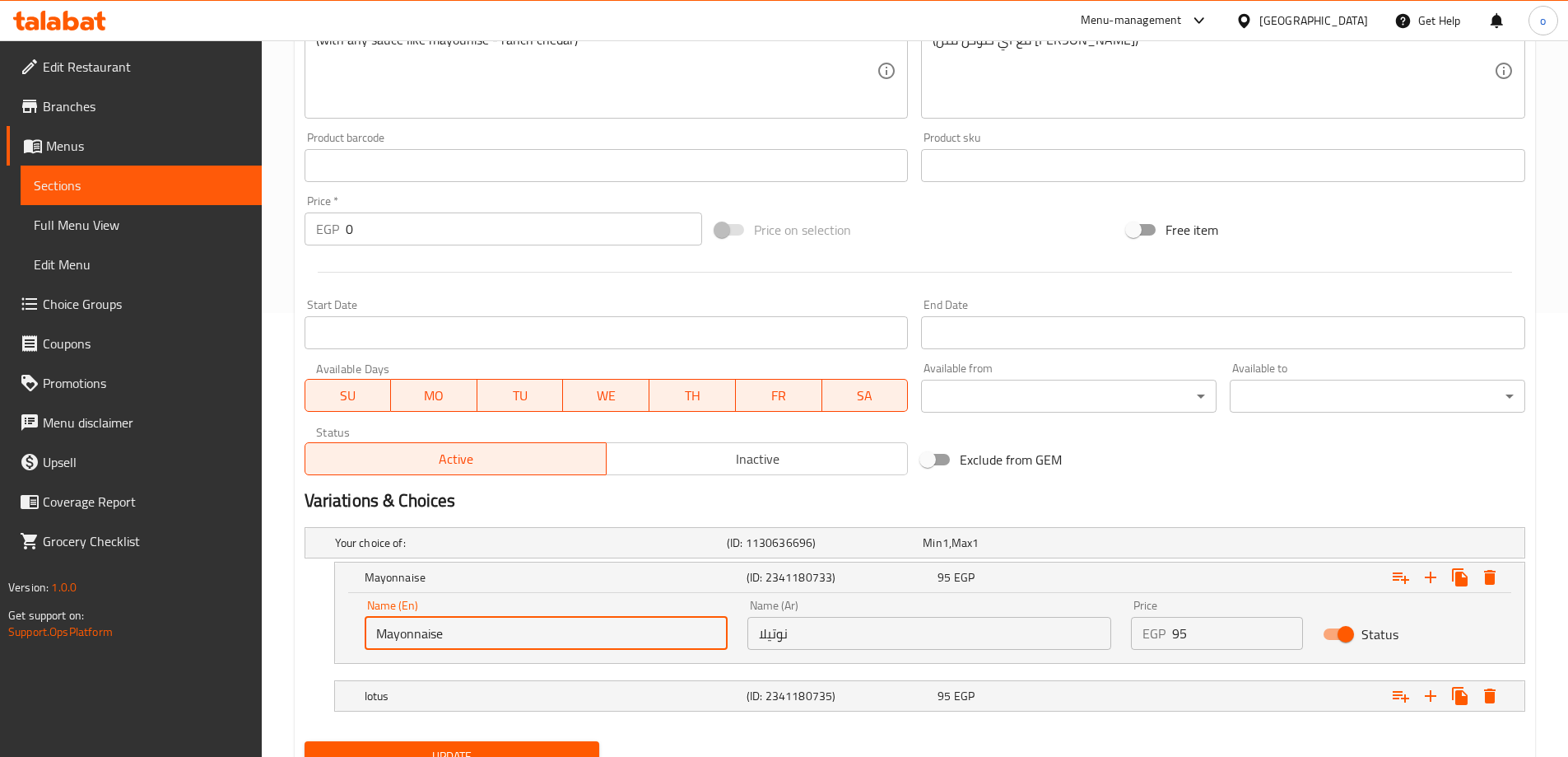
click at [951, 649] on input "نوتيلا" at bounding box center [930, 633] width 363 height 33
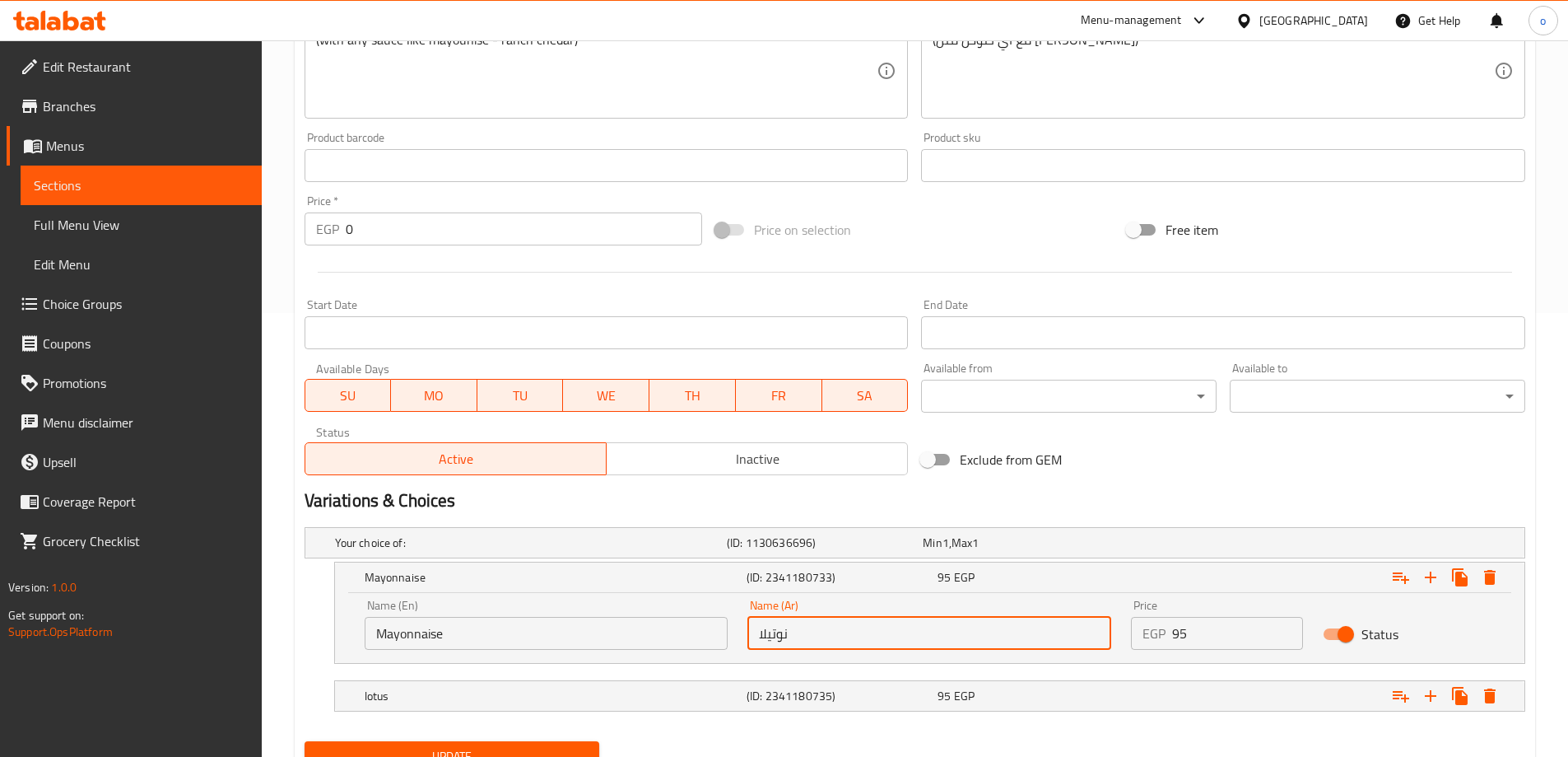
click at [951, 649] on input "نوتيلا" at bounding box center [930, 633] width 363 height 33
click at [940, 650] on div "Name (Ar) Name (Ar)" at bounding box center [929, 624] width 384 height 70
click at [940, 646] on input "text" at bounding box center [930, 633] width 363 height 33
type input "مايونيز"
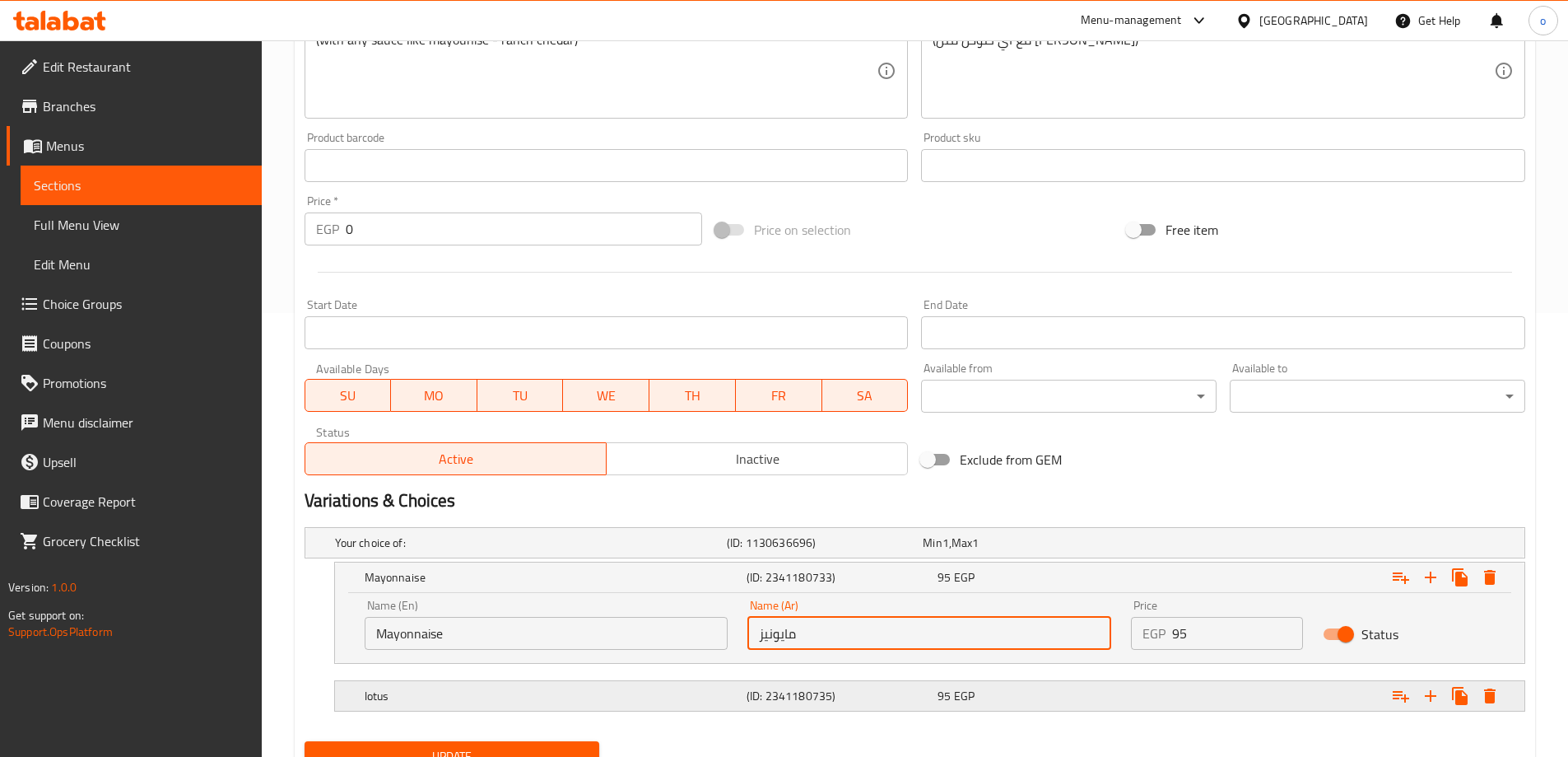
click at [558, 693] on h5 "lotus" at bounding box center [552, 695] width 375 height 16
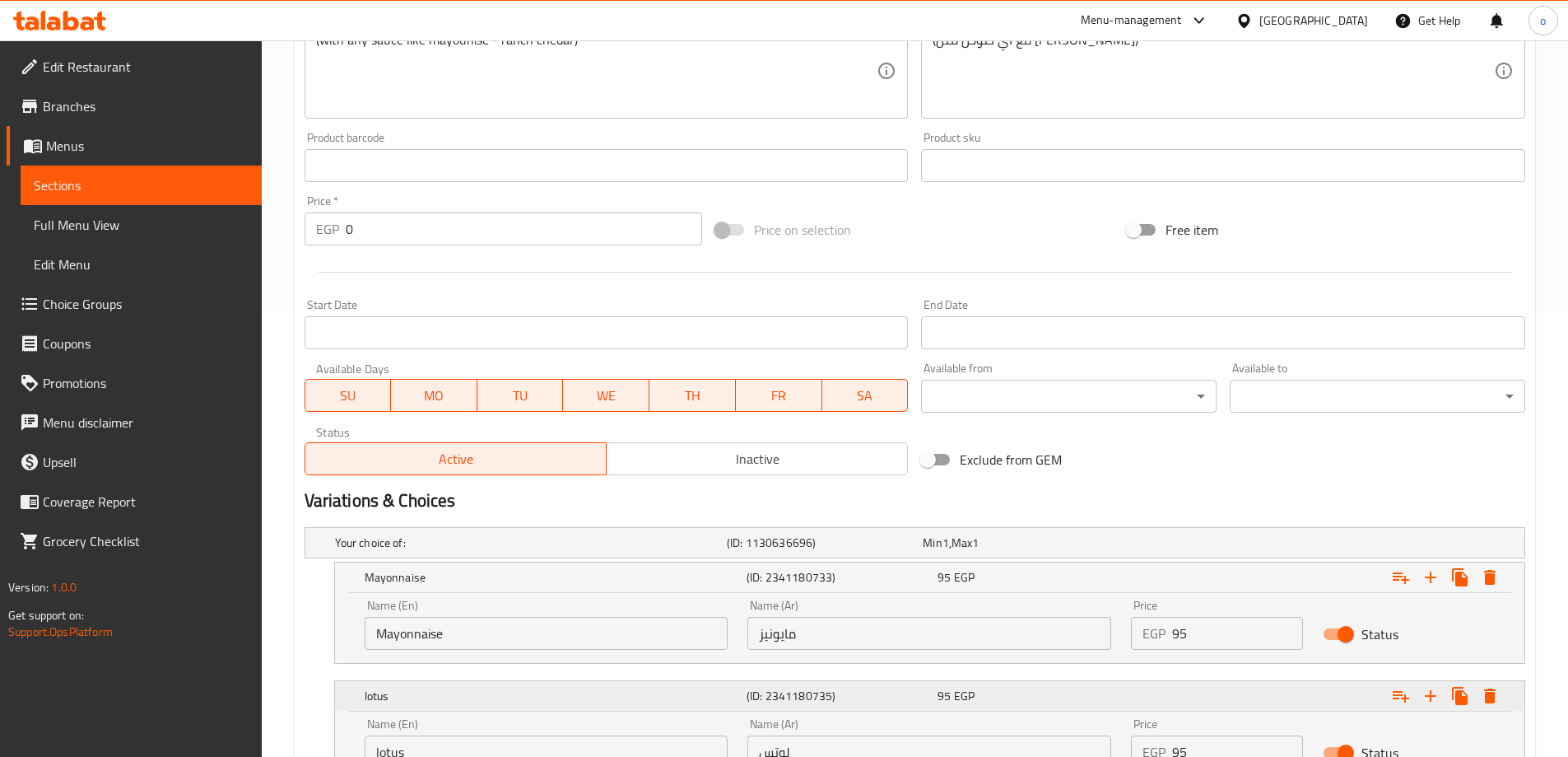
scroll to position [586, 0]
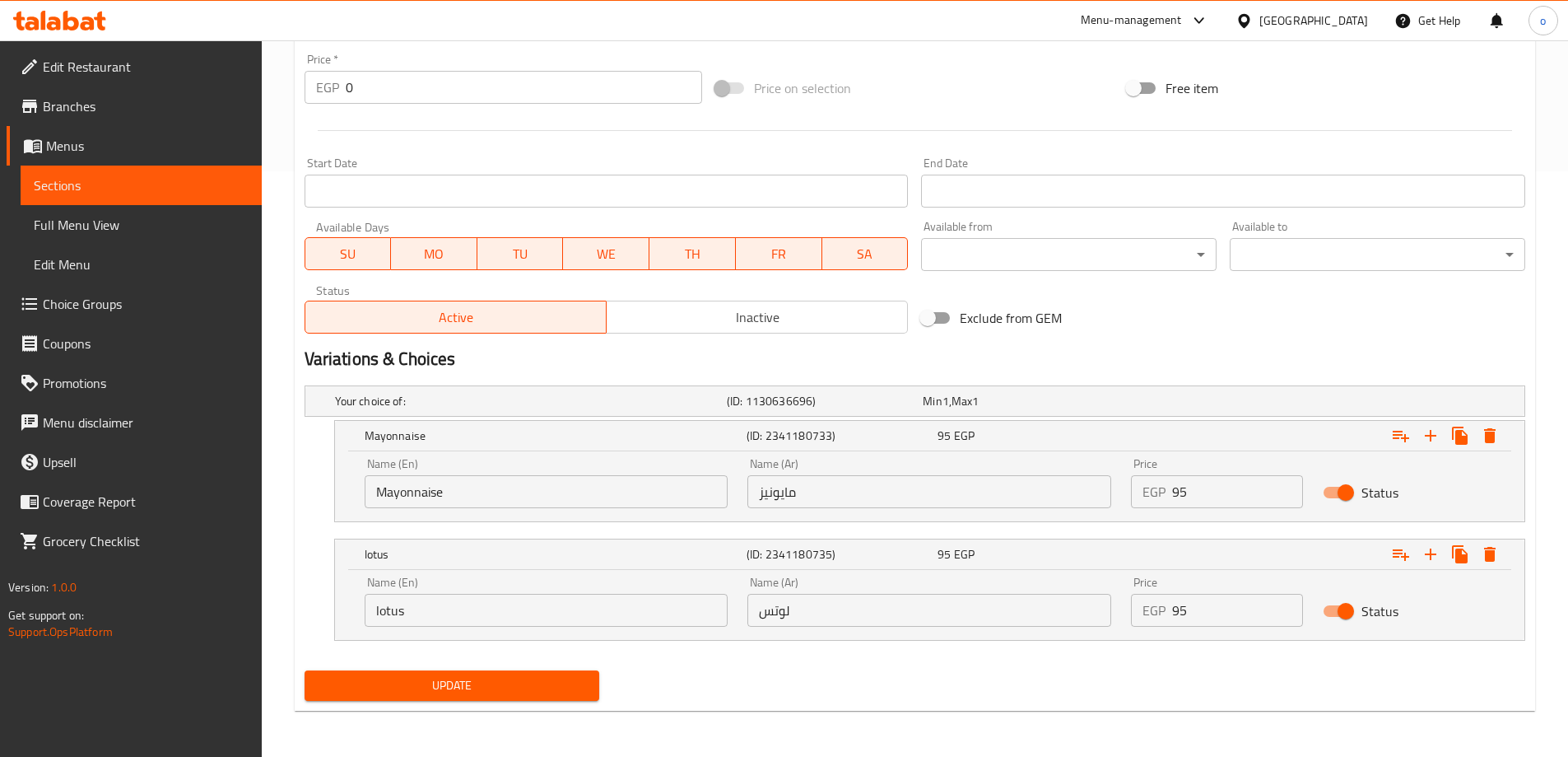
click at [508, 603] on input "lotus" at bounding box center [546, 610] width 363 height 33
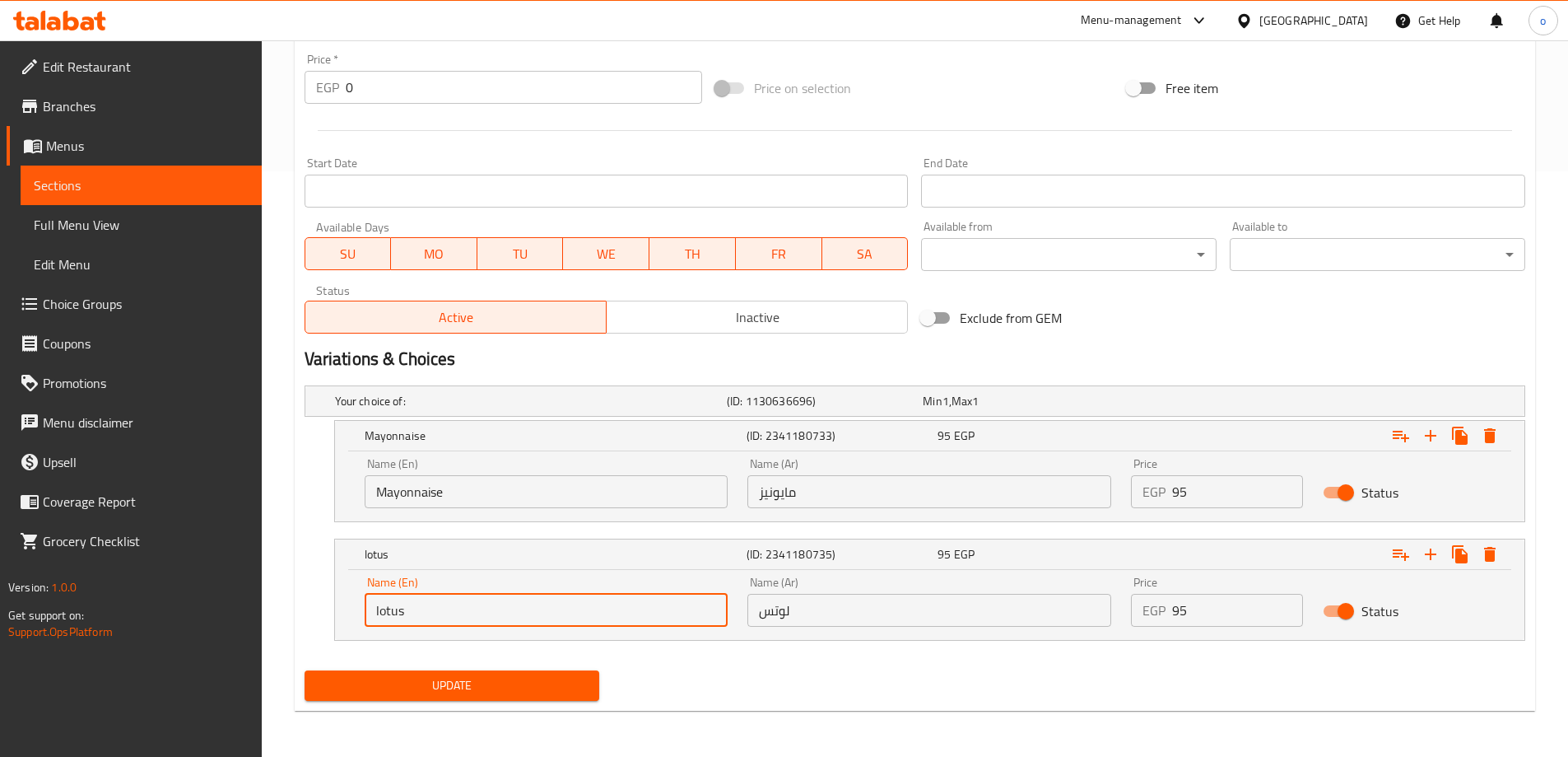
click at [508, 603] on input "lotus" at bounding box center [546, 610] width 363 height 33
click at [508, 603] on input "text" at bounding box center [546, 610] width 363 height 33
type input "Ranch Cheddar"
click at [887, 619] on input "لوتس" at bounding box center [930, 610] width 363 height 33
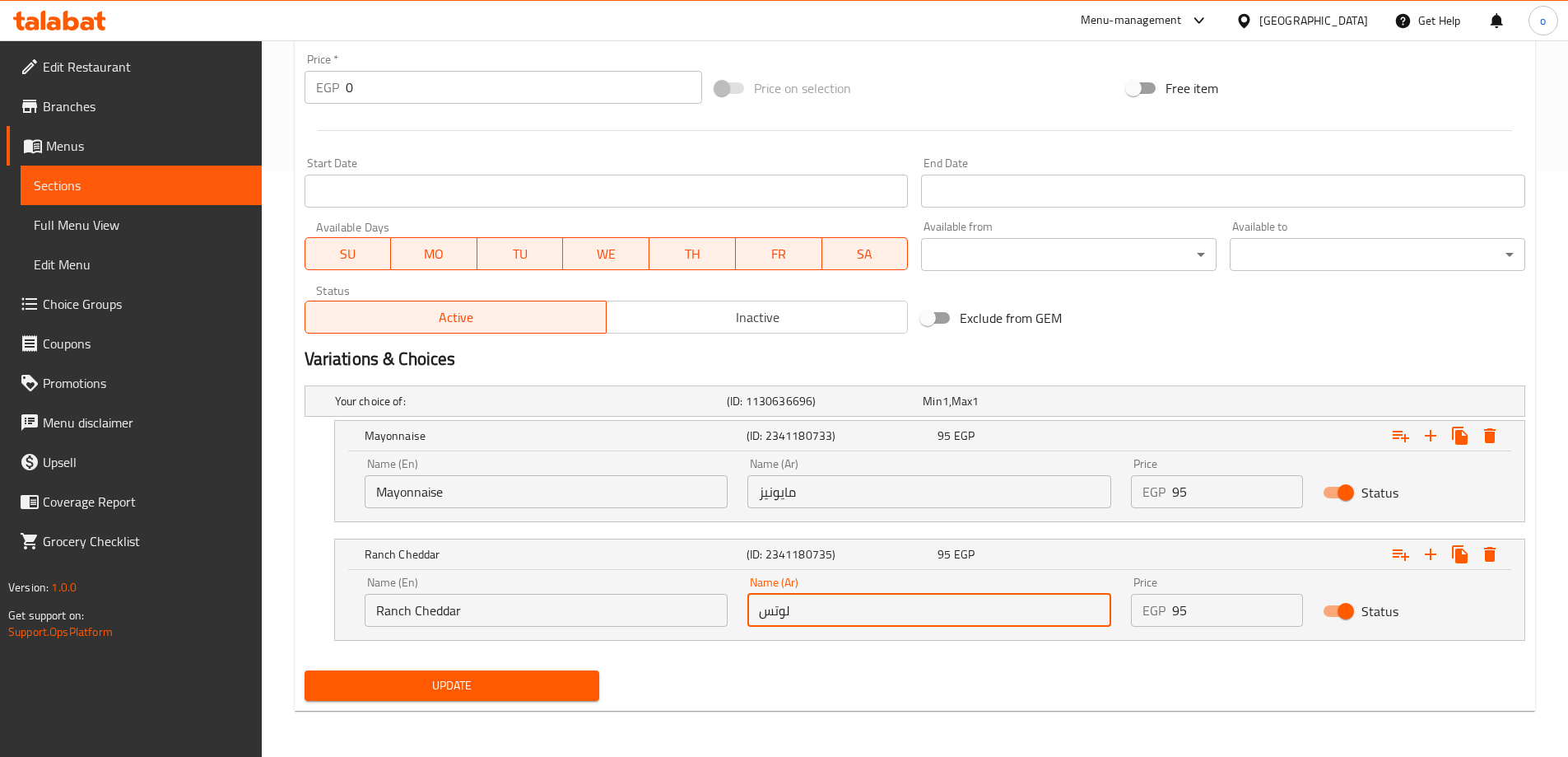
click at [887, 619] on input "لوتس" at bounding box center [930, 610] width 363 height 33
click at [878, 617] on input "text" at bounding box center [930, 610] width 363 height 33
type input "[PERSON_NAME]"
click at [502, 690] on span "Update" at bounding box center [453, 685] width 269 height 20
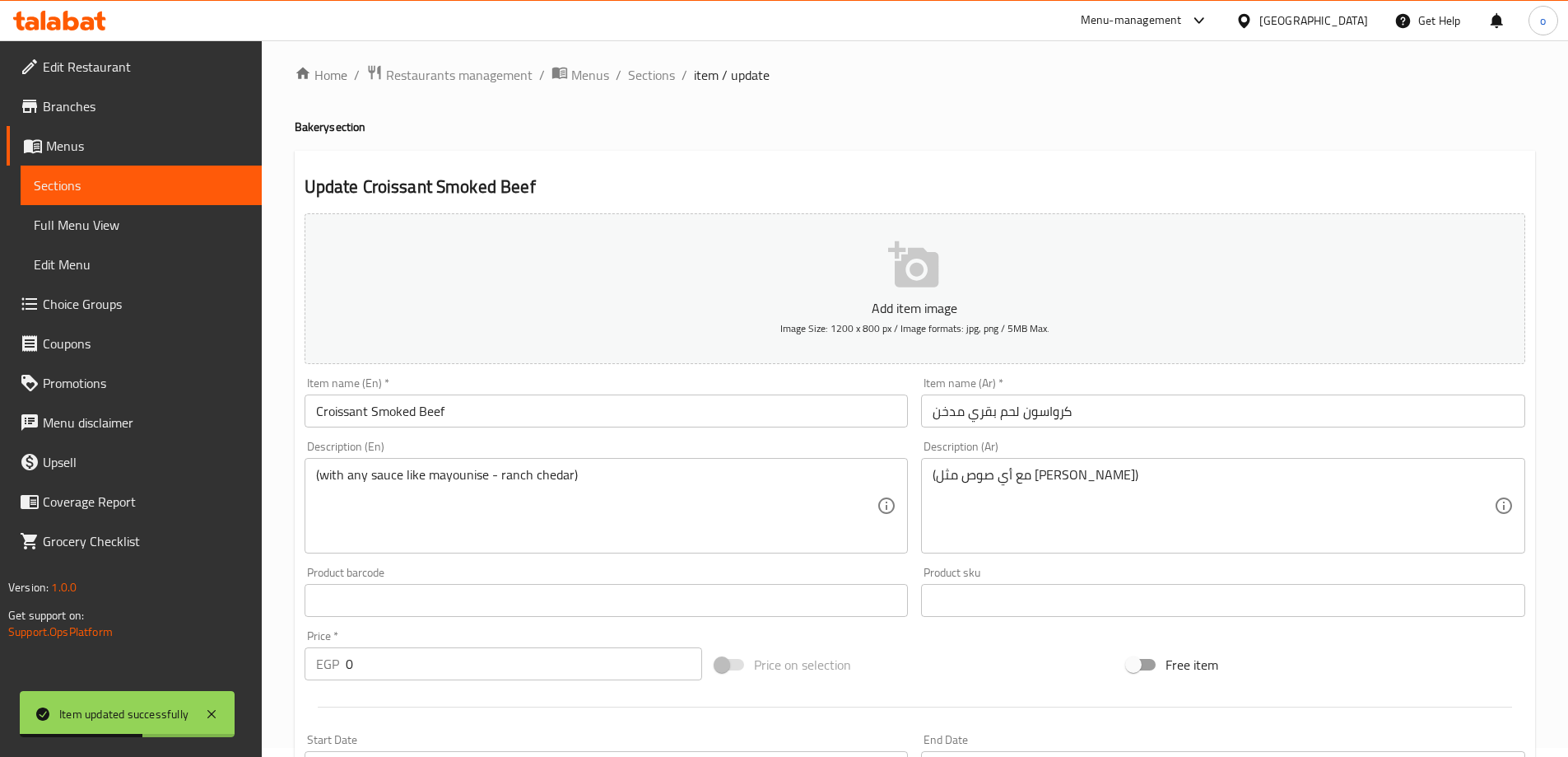
scroll to position [0, 0]
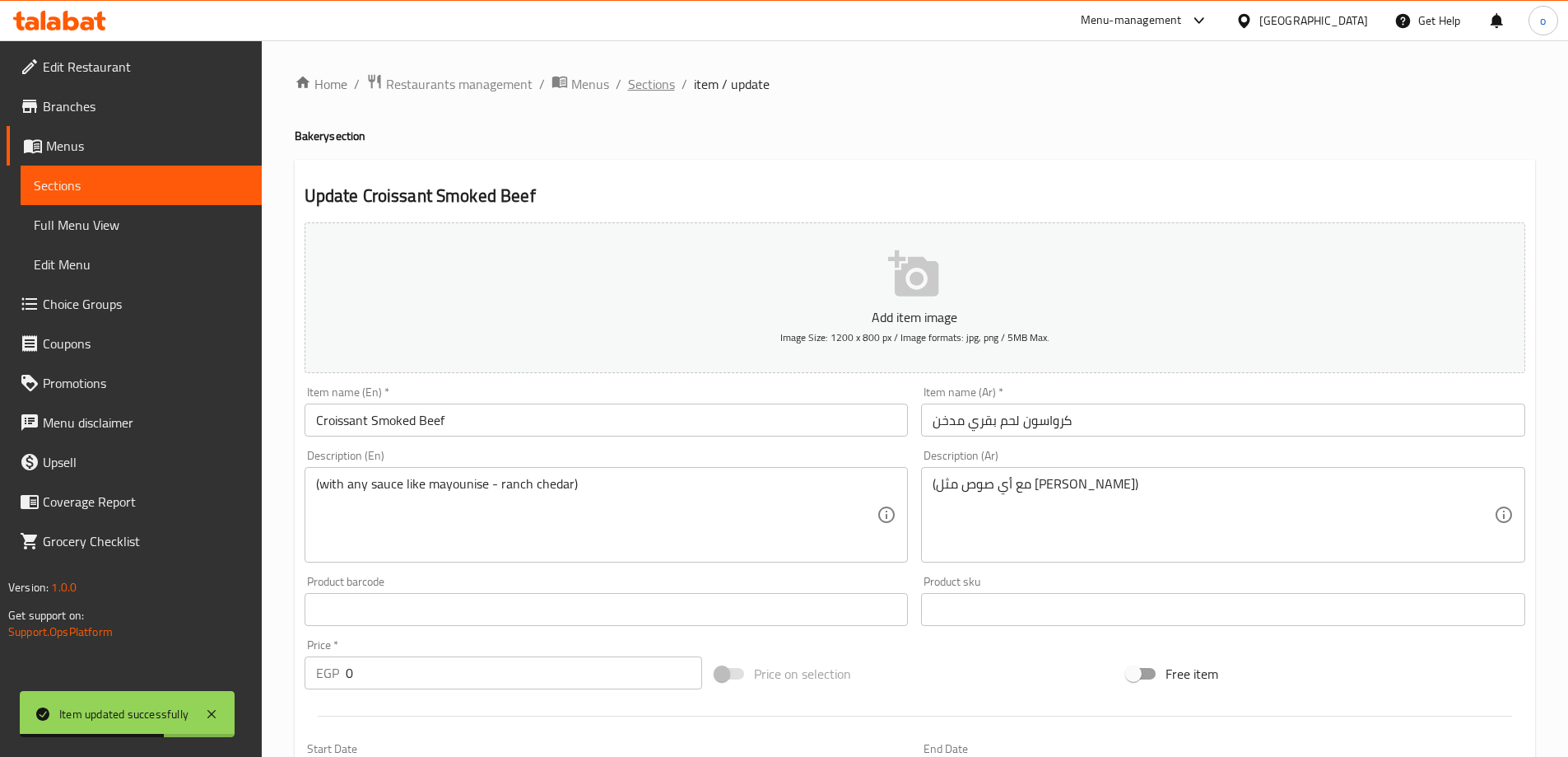
click at [656, 83] on span "Sections" at bounding box center [651, 84] width 47 height 20
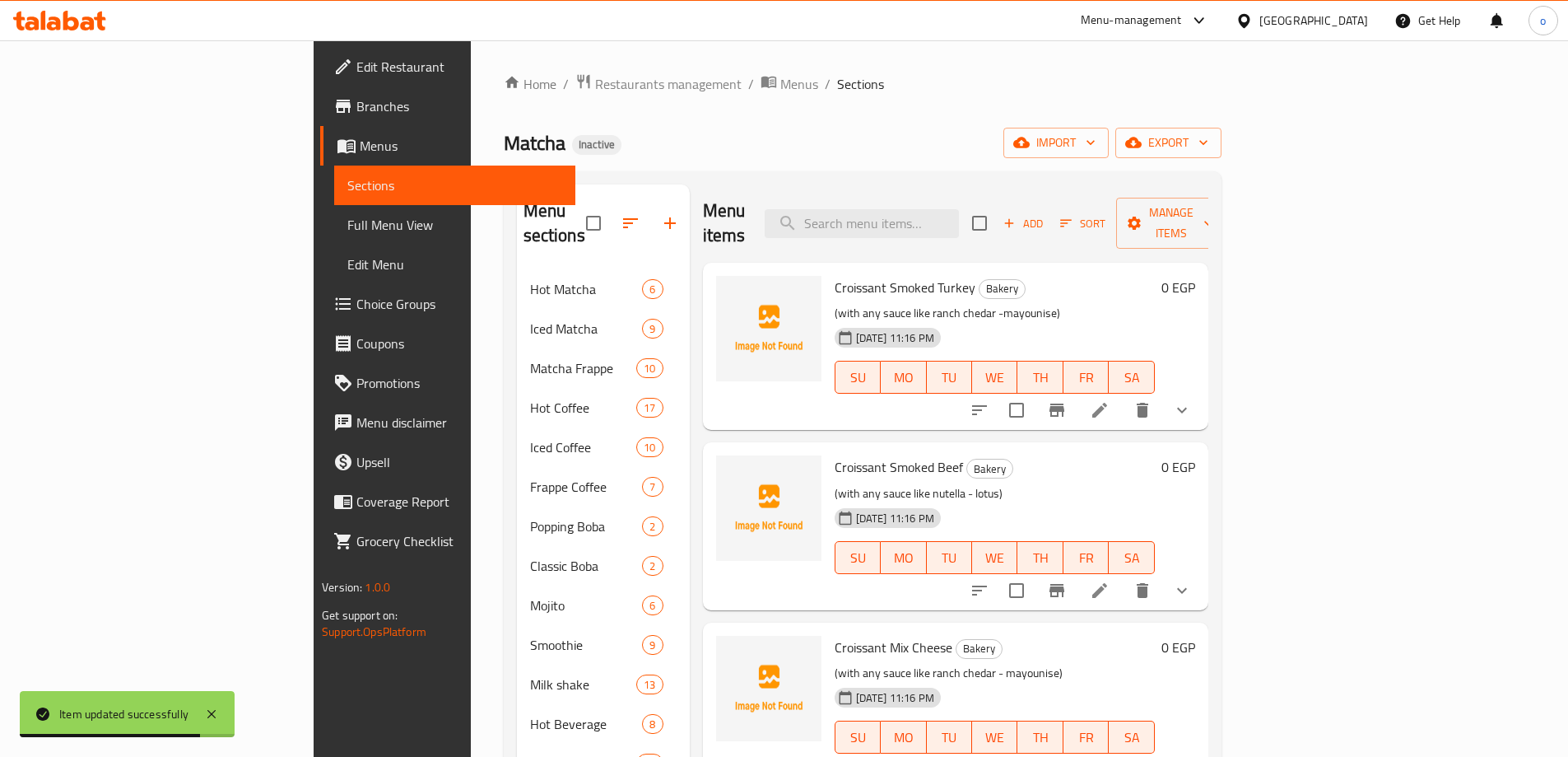
scroll to position [252, 0]
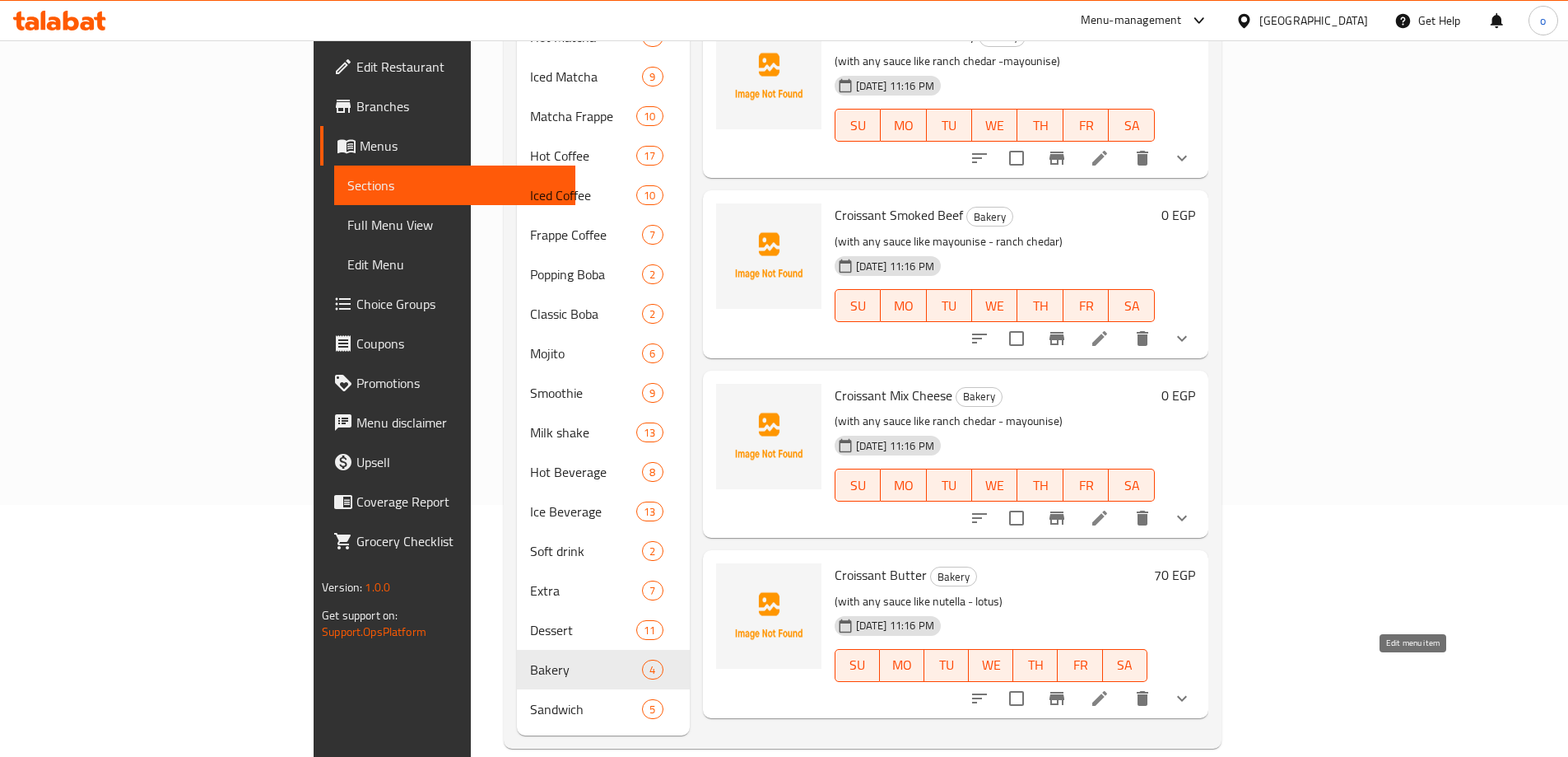
click at [1109, 689] on icon at bounding box center [1100, 698] width 20 height 20
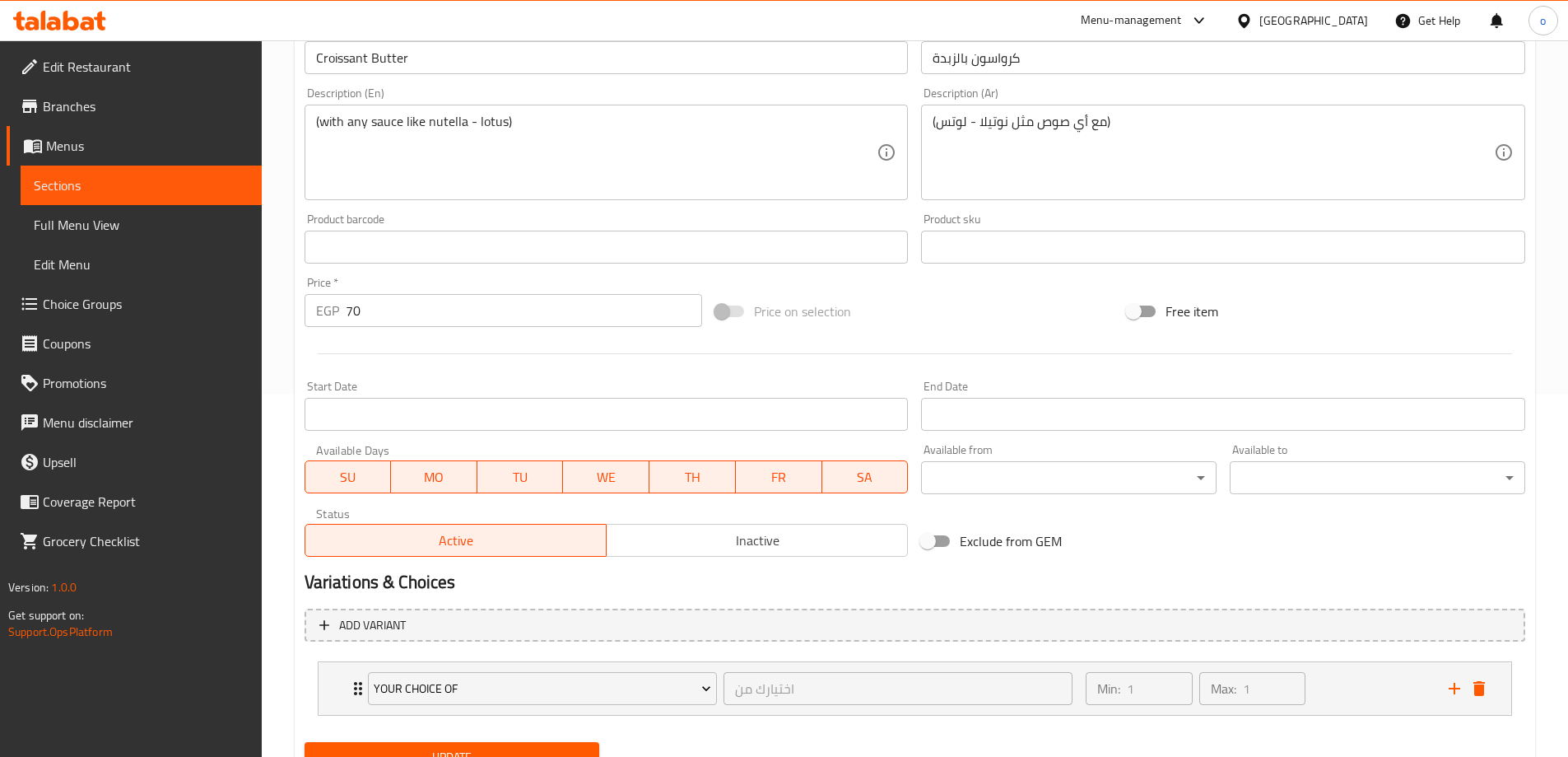
scroll to position [434, 0]
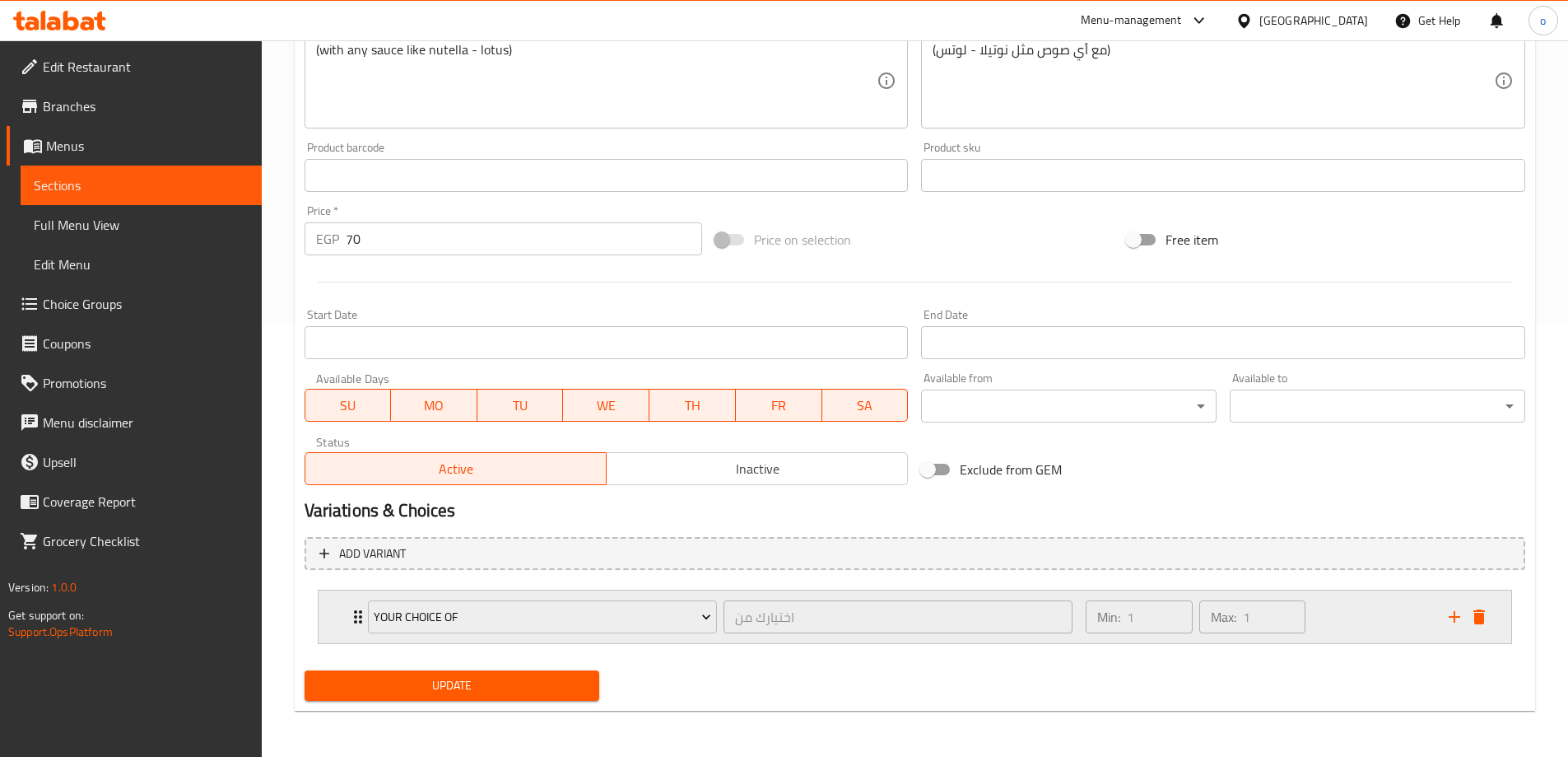
click at [337, 628] on div "your choice of اختيارك من ​ Min: 1 ​ Max: 1 ​" at bounding box center [914, 617] width 1193 height 53
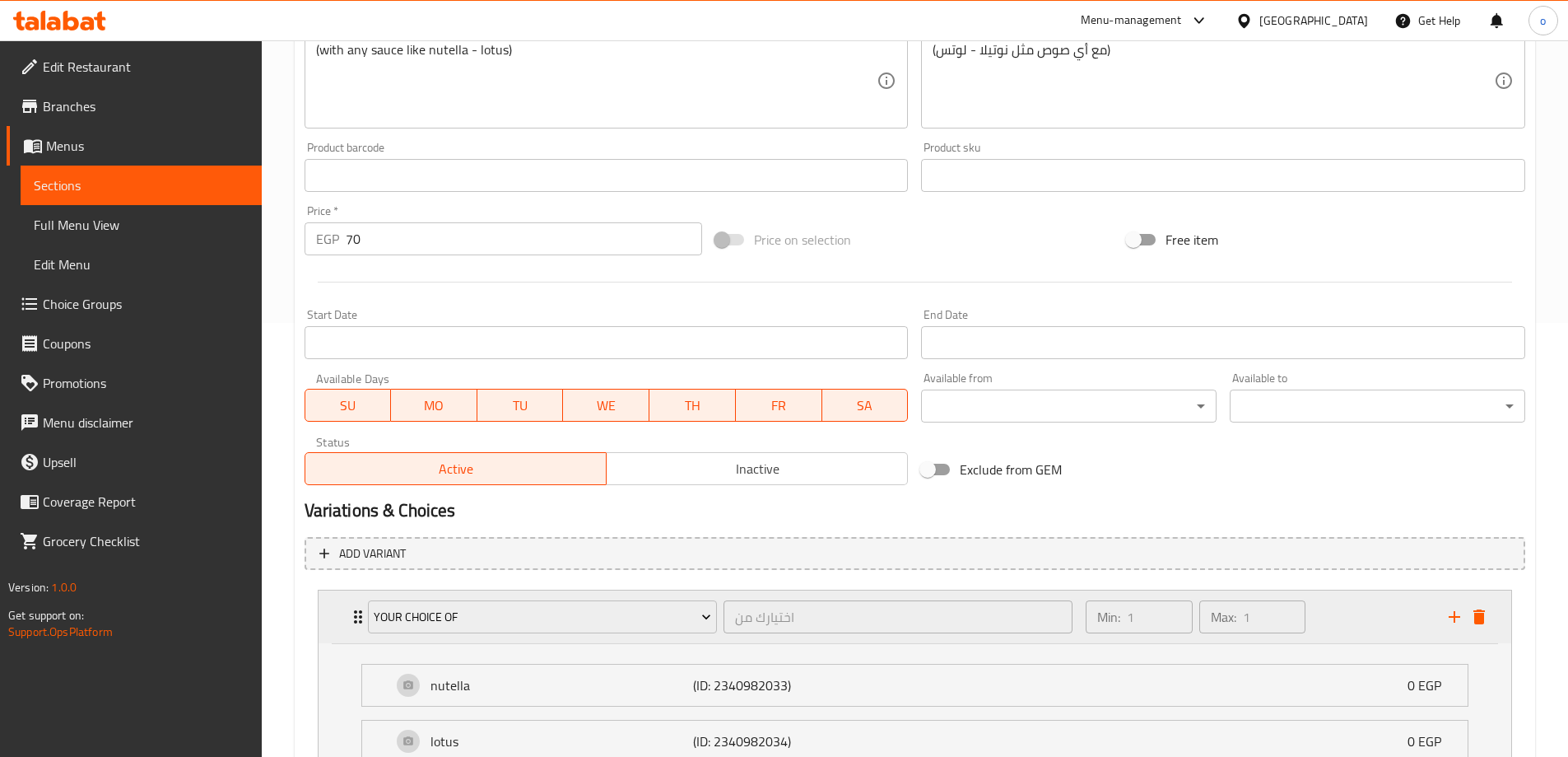
click at [337, 628] on div "your choice of اختيارك من ​ Min: 1 ​ Max: 1 ​" at bounding box center [914, 617] width 1193 height 53
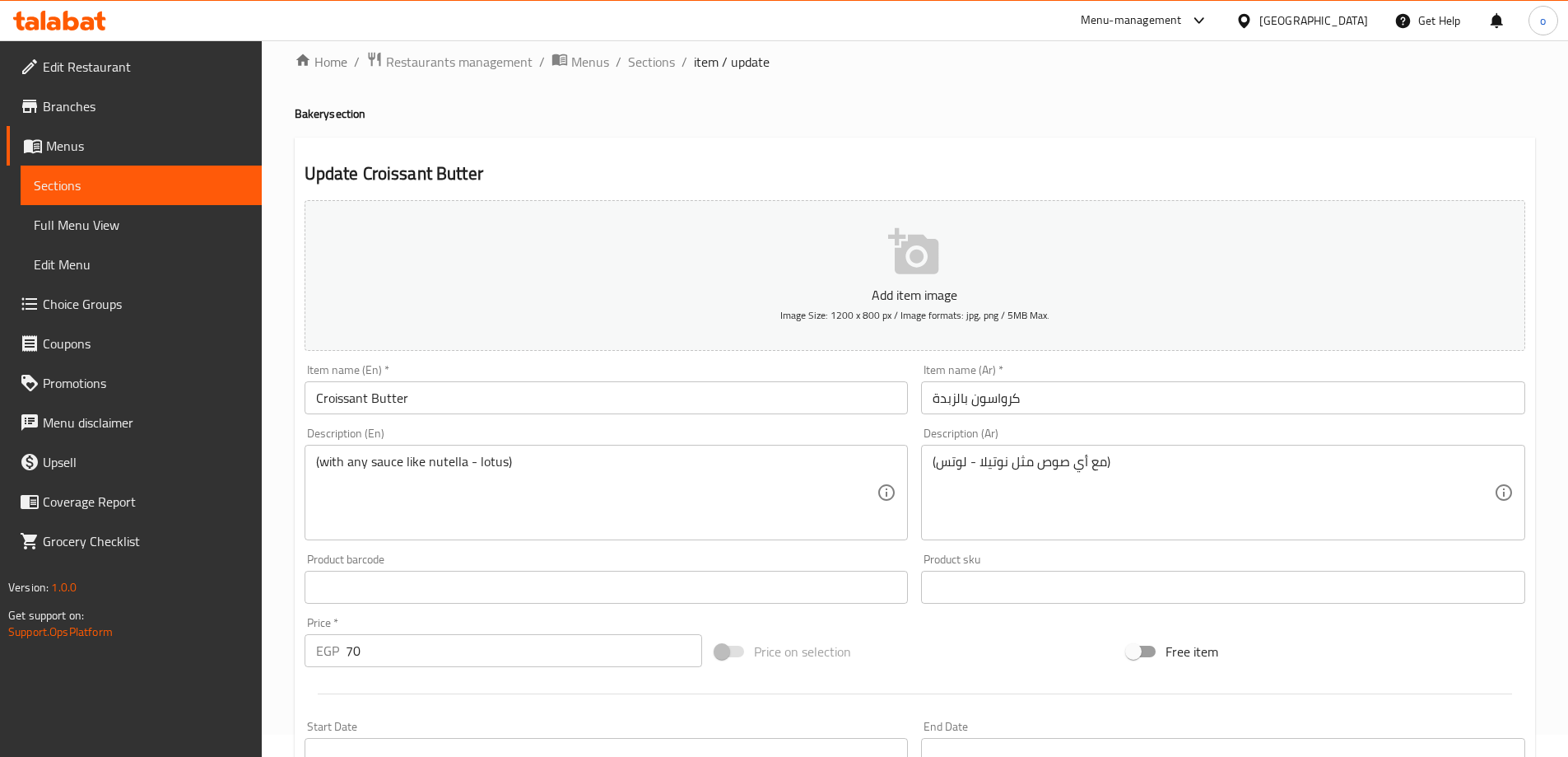
scroll to position [0, 0]
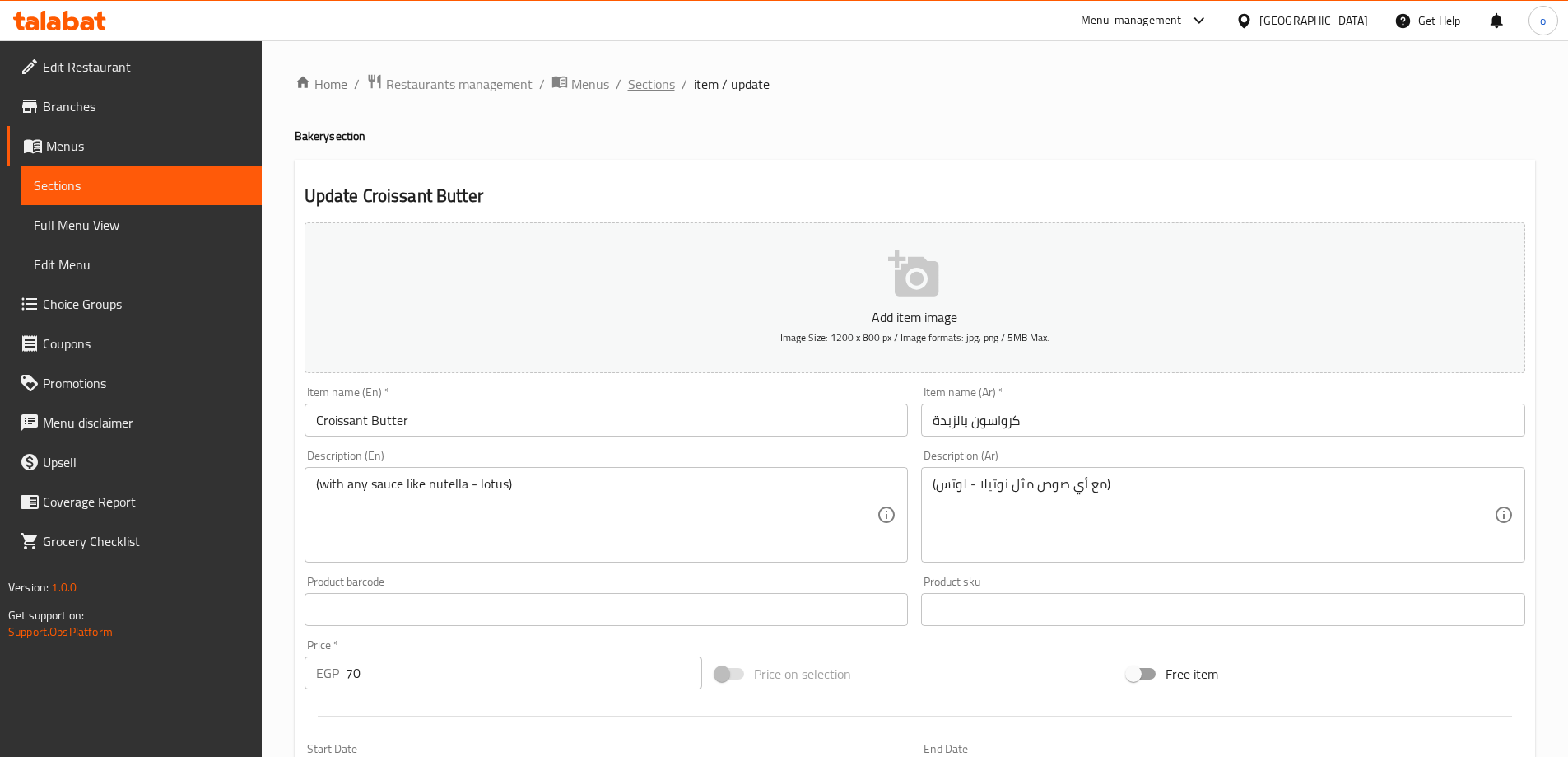
click at [656, 74] on span "Sections" at bounding box center [651, 84] width 47 height 20
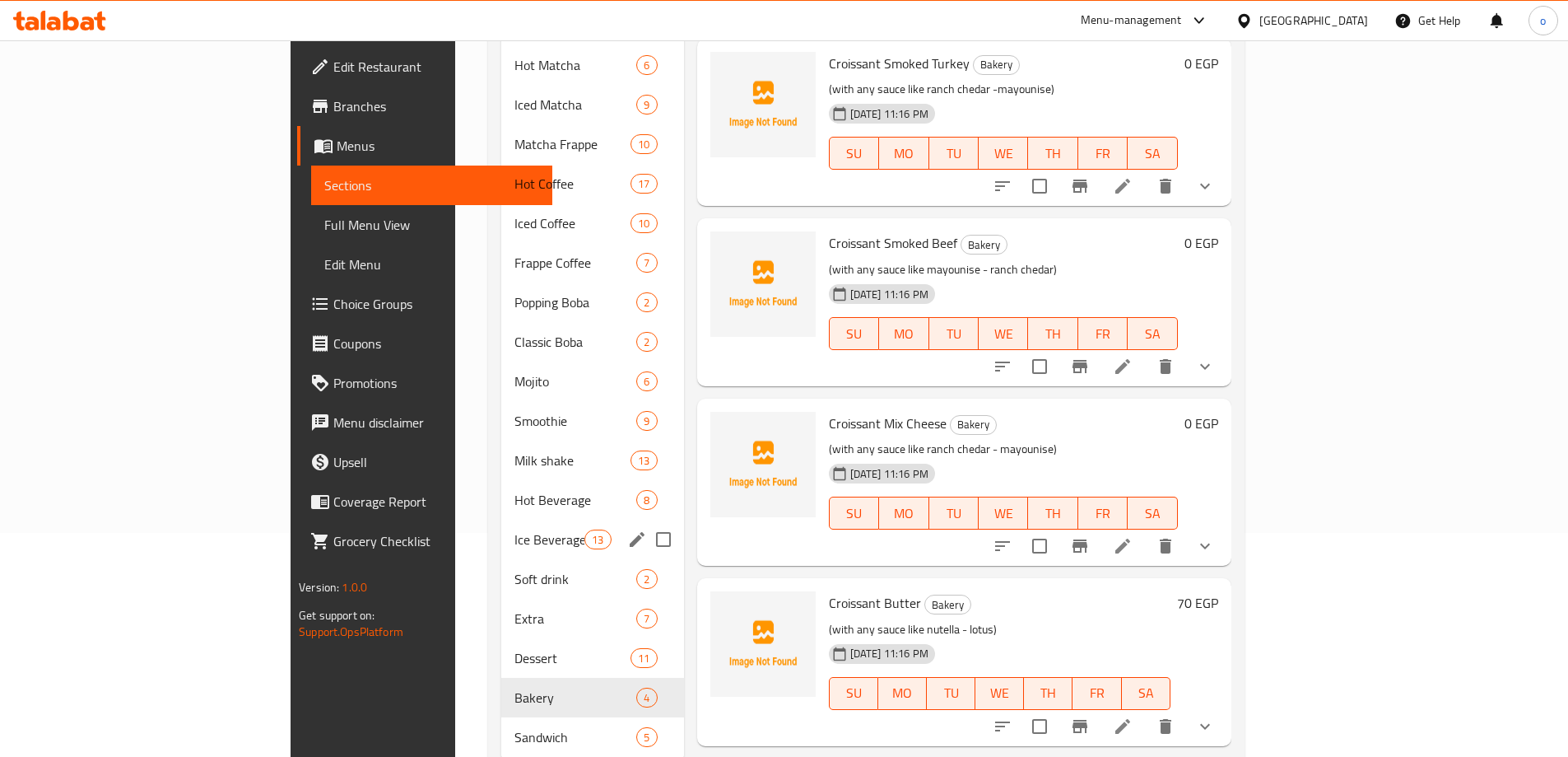
scroll to position [252, 0]
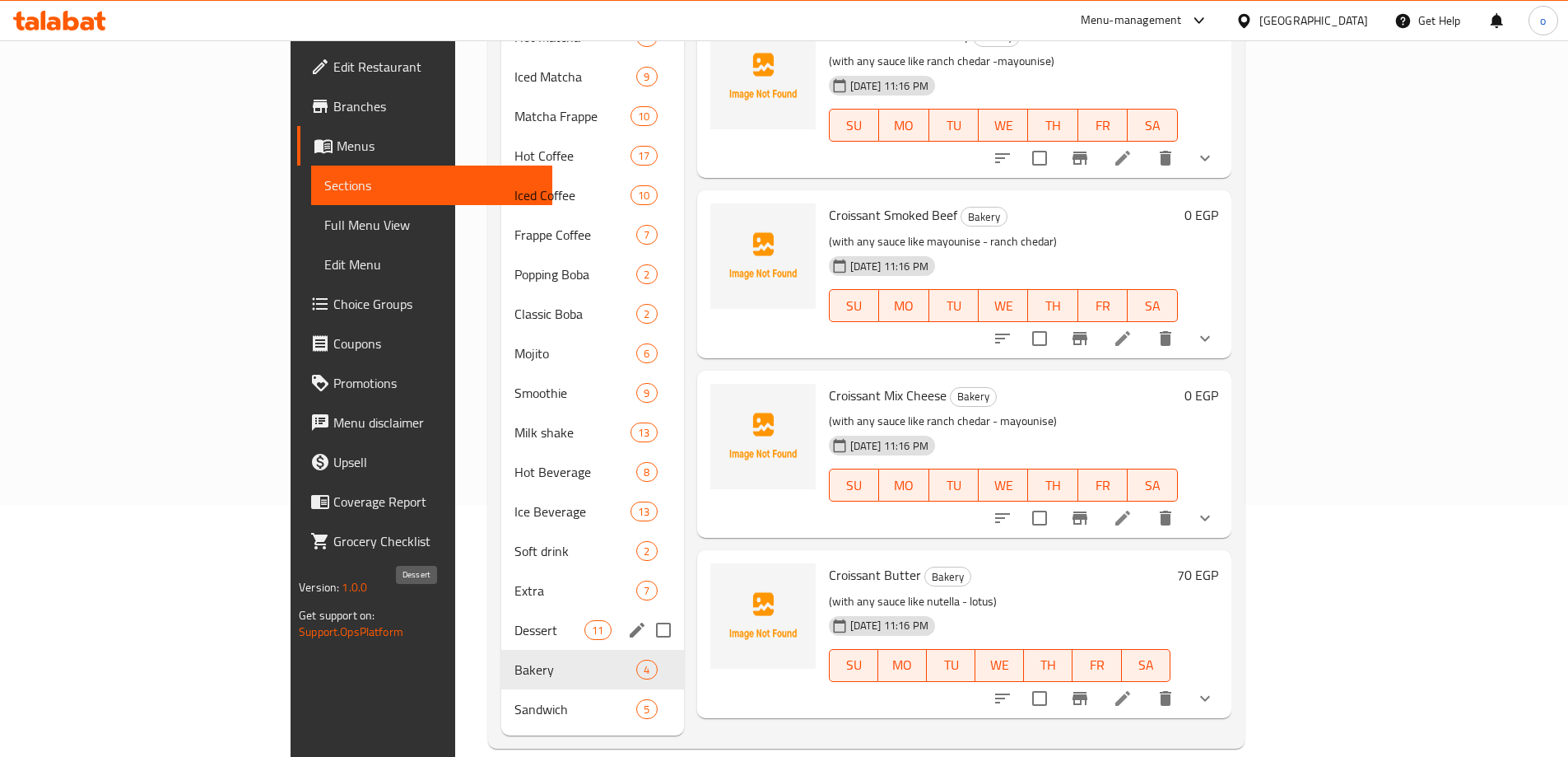
click at [514, 620] on span "Dessert" at bounding box center [549, 630] width 70 height 20
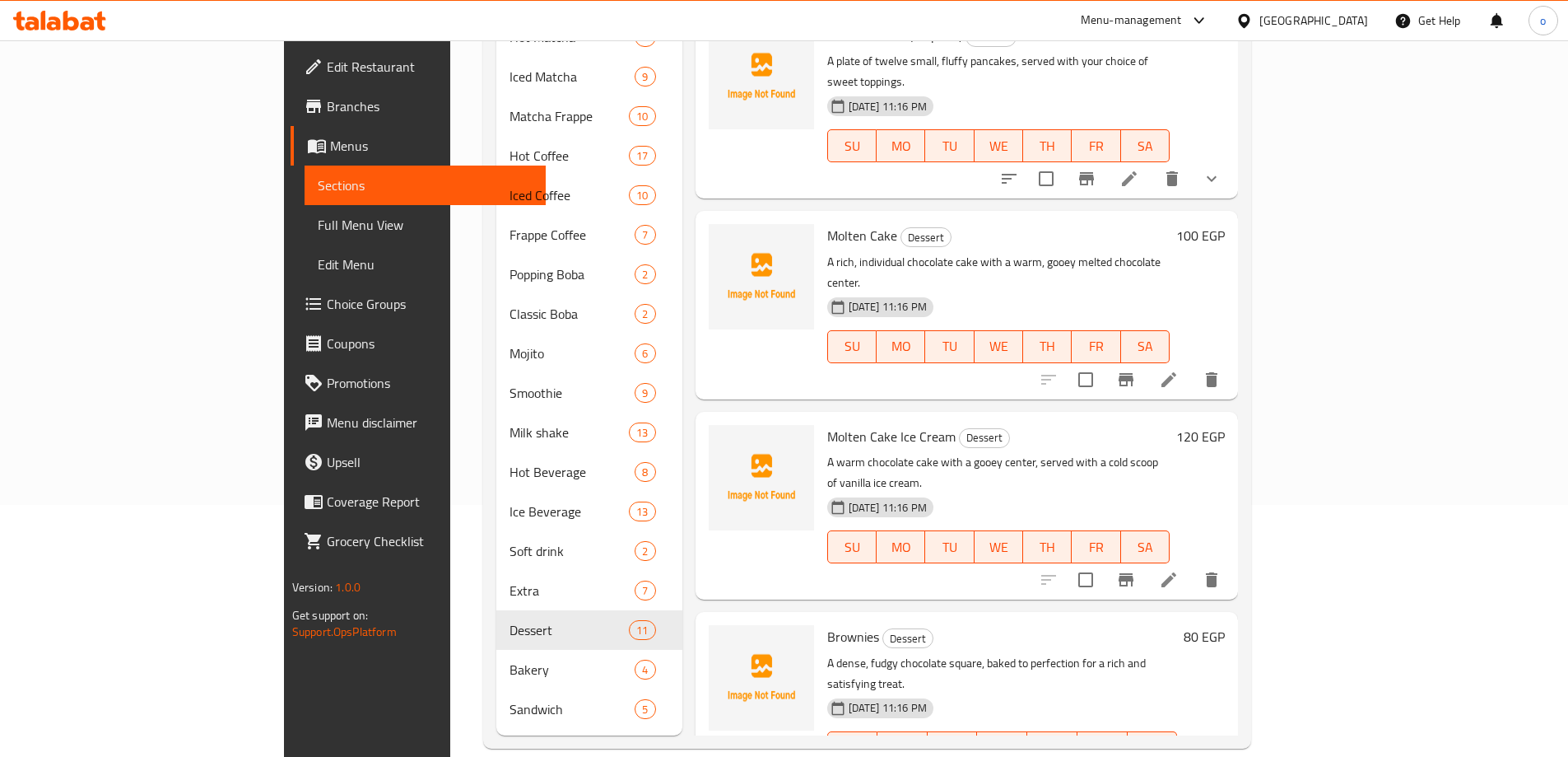
click at [1178, 653] on p "A dense, fudgy chocolate square, baked to perfection for a rich and satisfying …" at bounding box center [1003, 673] width 351 height 41
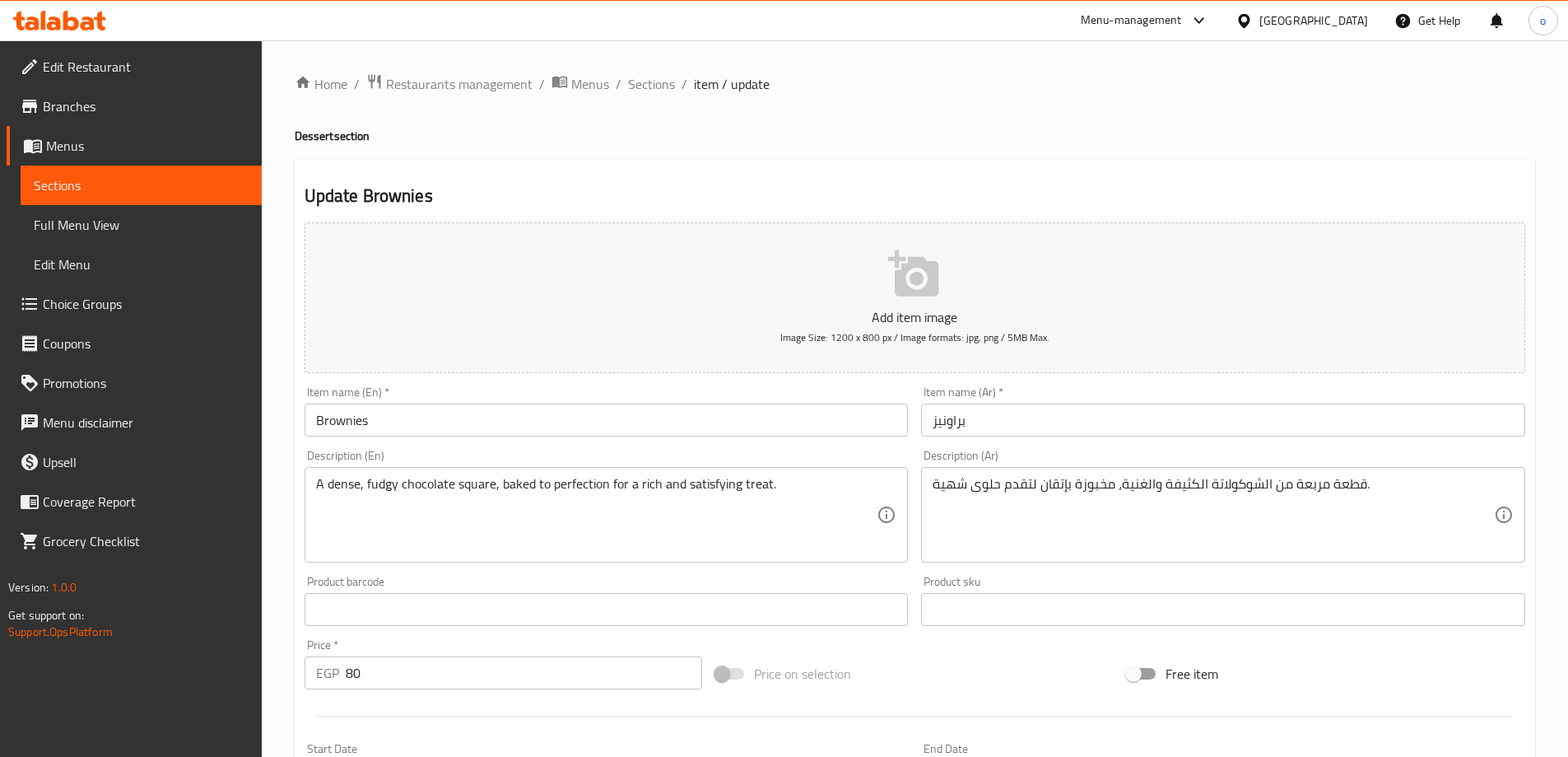
drag, startPoint x: 313, startPoint y: 485, endPoint x: 347, endPoint y: 485, distance: 34.0
click at [347, 485] on div "A dense, fudgy chocolate square, baked to perfection for a rich and satisfying …" at bounding box center [607, 515] width 605 height 95
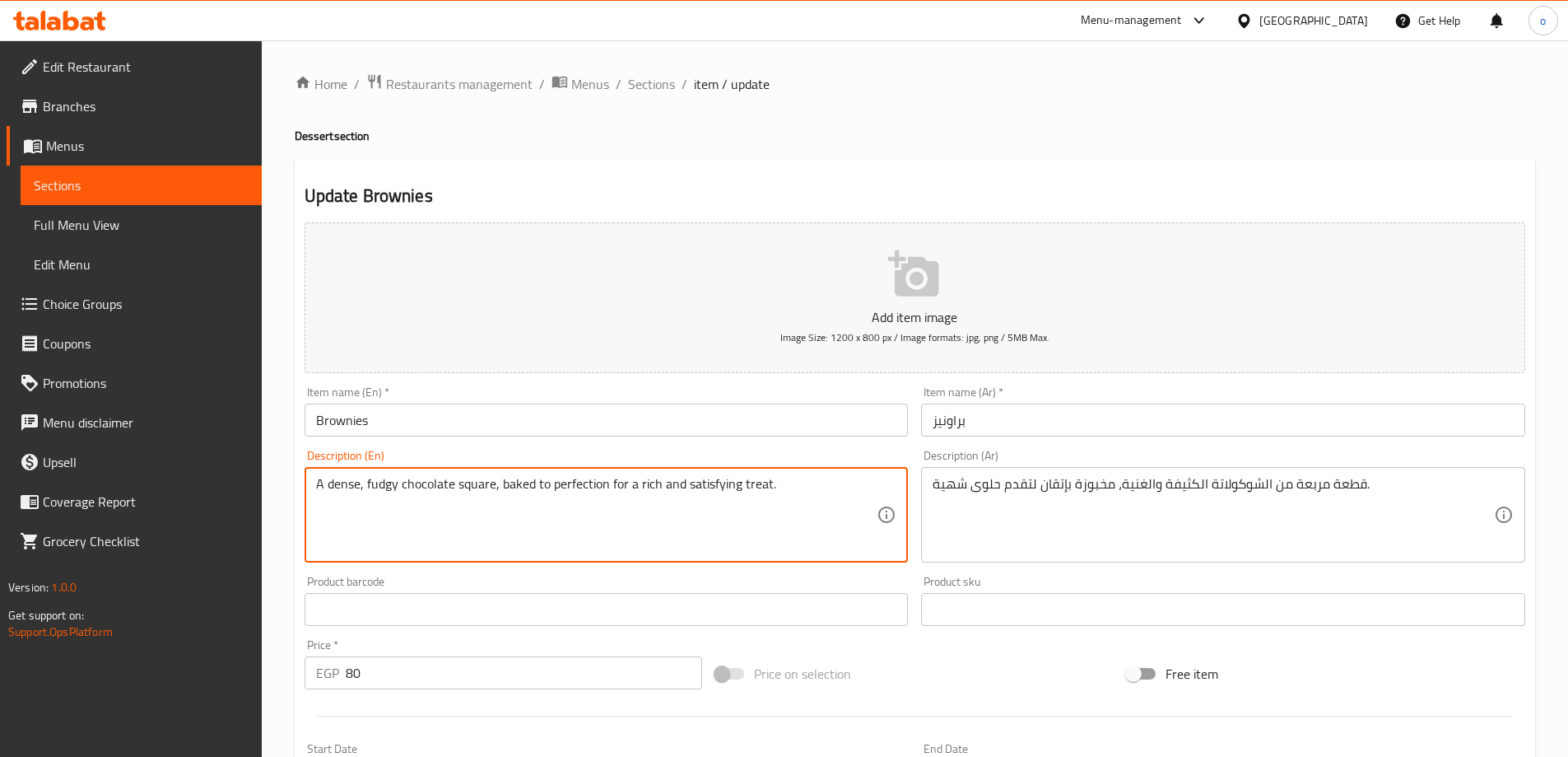
drag, startPoint x: 318, startPoint y: 486, endPoint x: 361, endPoint y: 488, distance: 43.0
click at [361, 486] on textarea "A dense, fudgy chocolate square, baked to perfection for a rich and satisfying …" at bounding box center [597, 515] width 561 height 78
click at [358, 485] on textarea "A dense, fudgy chocolate square, baked to perfection for a rich and satisfying …" at bounding box center [597, 515] width 561 height 78
drag, startPoint x: 318, startPoint y: 489, endPoint x: 358, endPoint y: 489, distance: 40.0
click at [358, 489] on textarea "A dense, fudgy chocolate square, baked to perfection for a rich and satisfying …" at bounding box center [597, 515] width 561 height 78
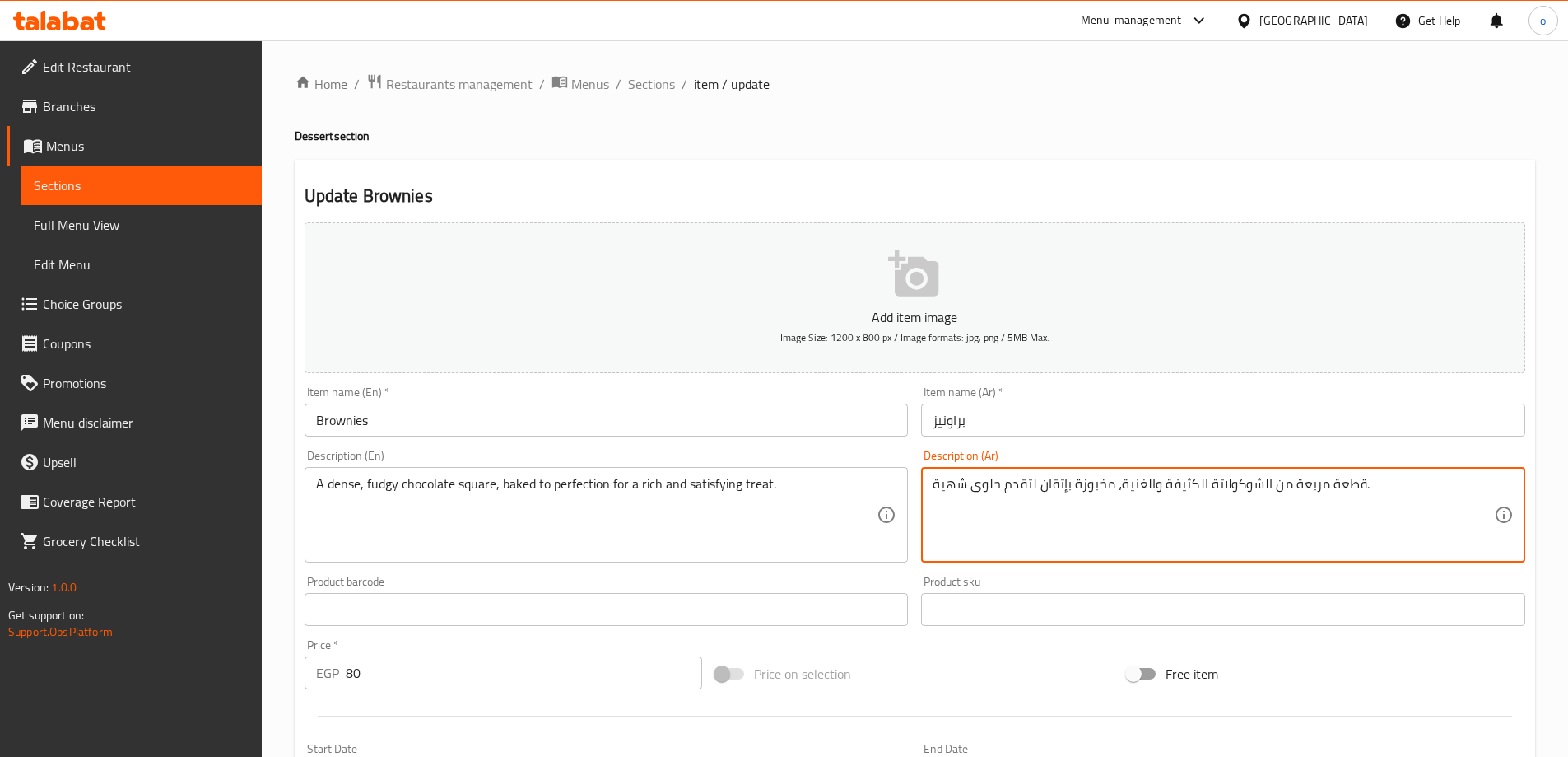
drag, startPoint x: 1120, startPoint y: 485, endPoint x: 1151, endPoint y: 490, distance: 31.4
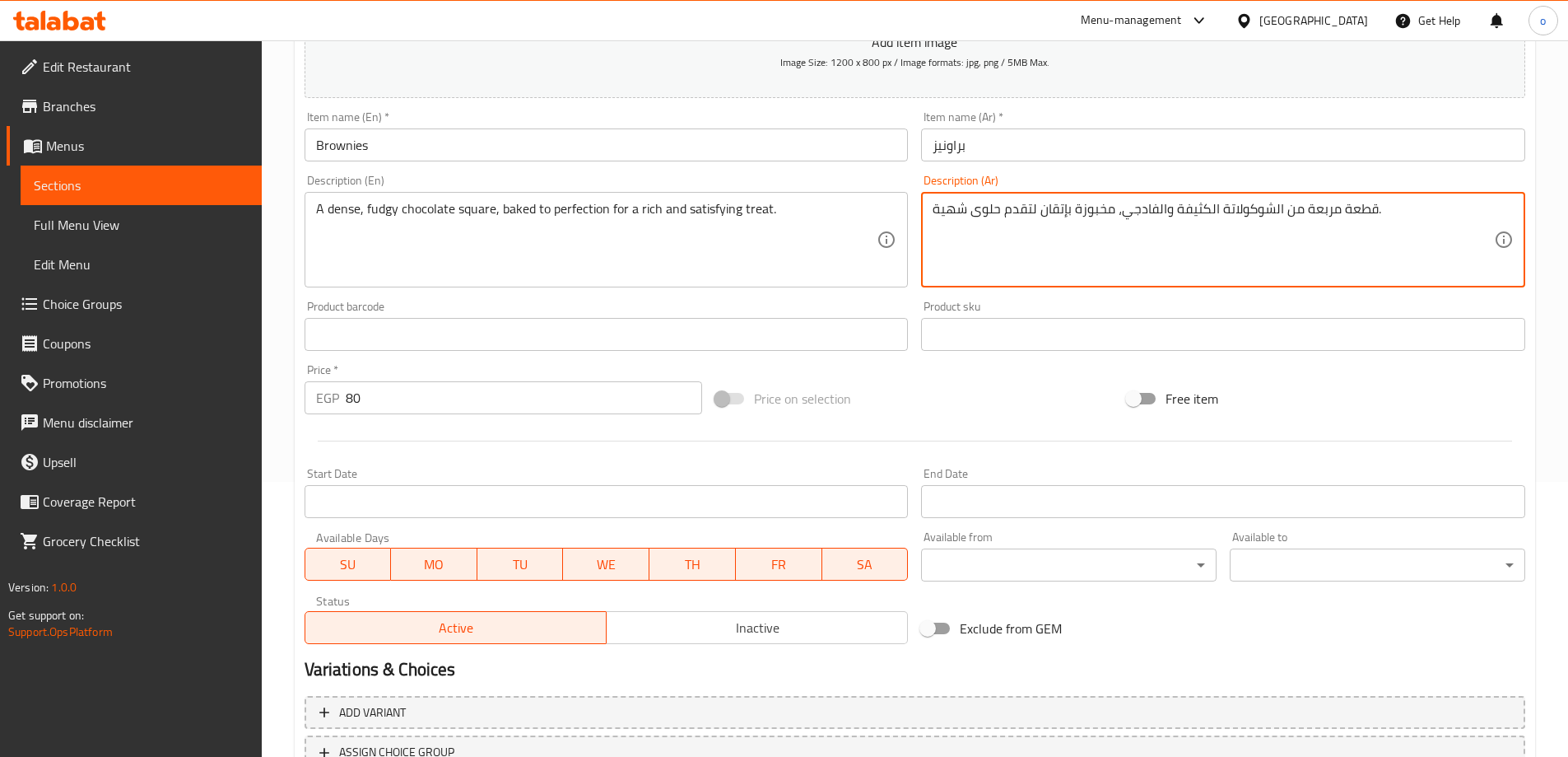
scroll to position [407, 0]
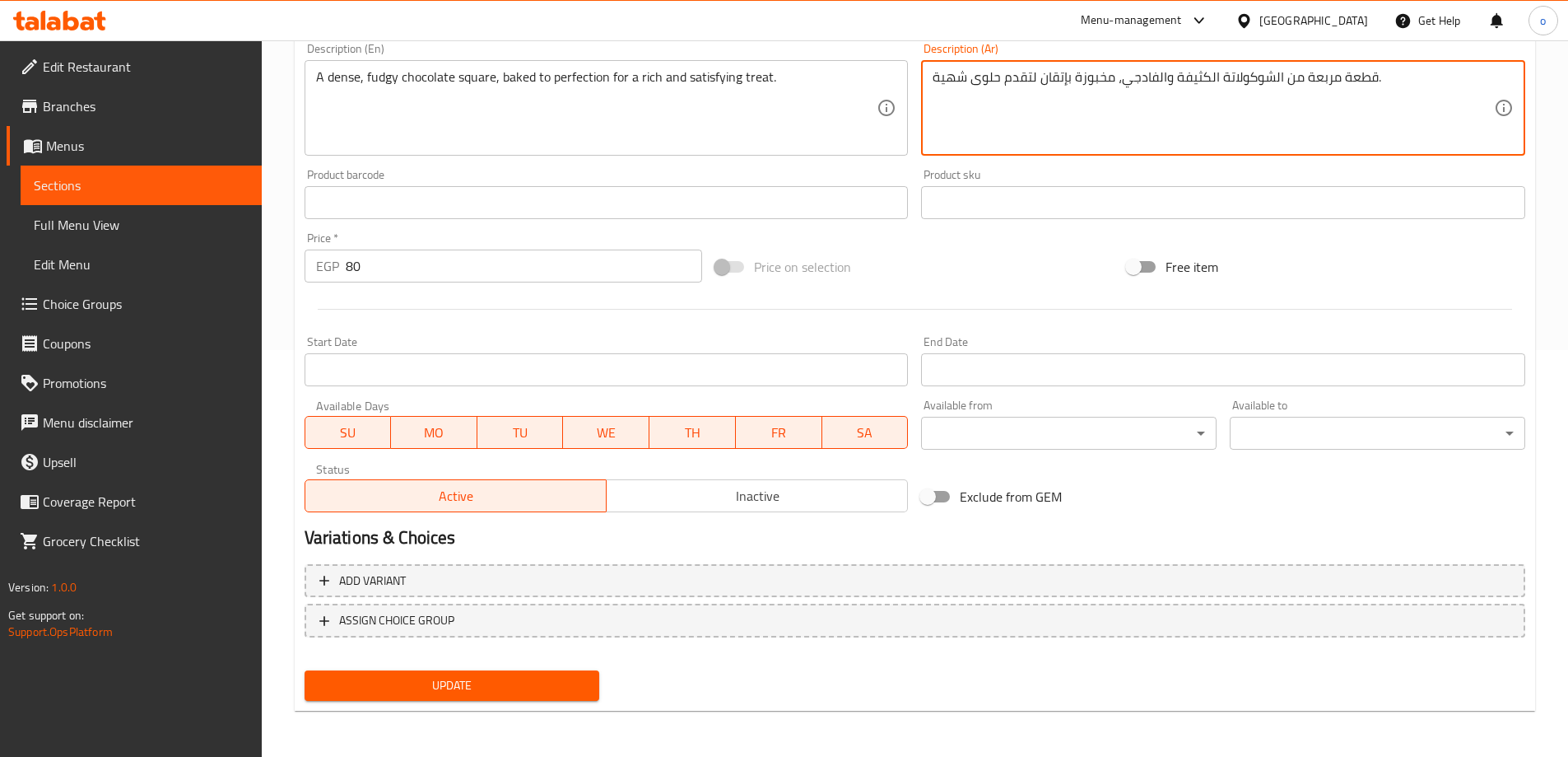
type textarea "قطعة مربعة من الشوكولاتة الكثيفة والفادجي، مخبوزة بإتقان لتقدم حلوى شهية."
click at [538, 679] on span "Update" at bounding box center [453, 685] width 269 height 20
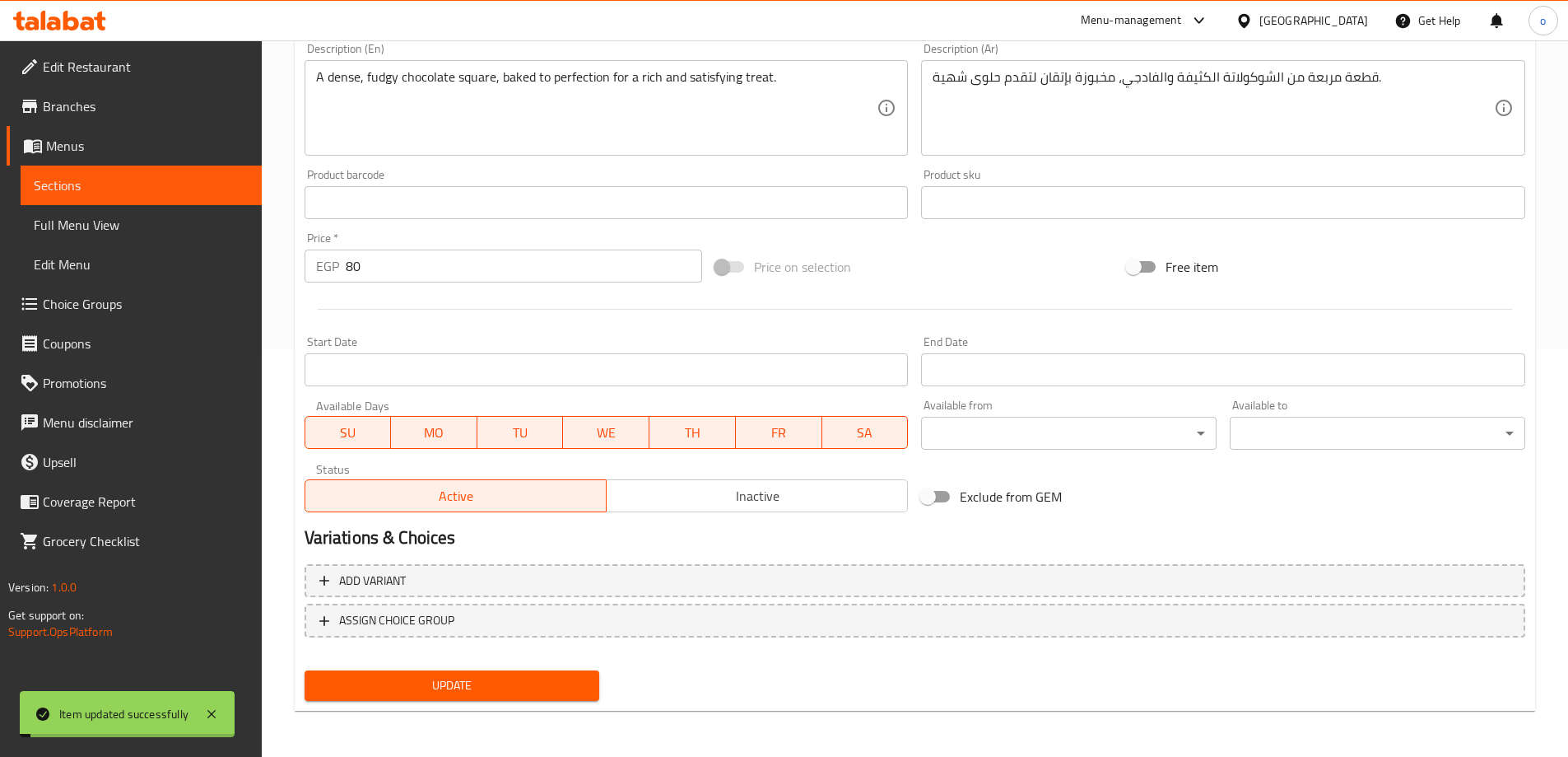
scroll to position [0, 0]
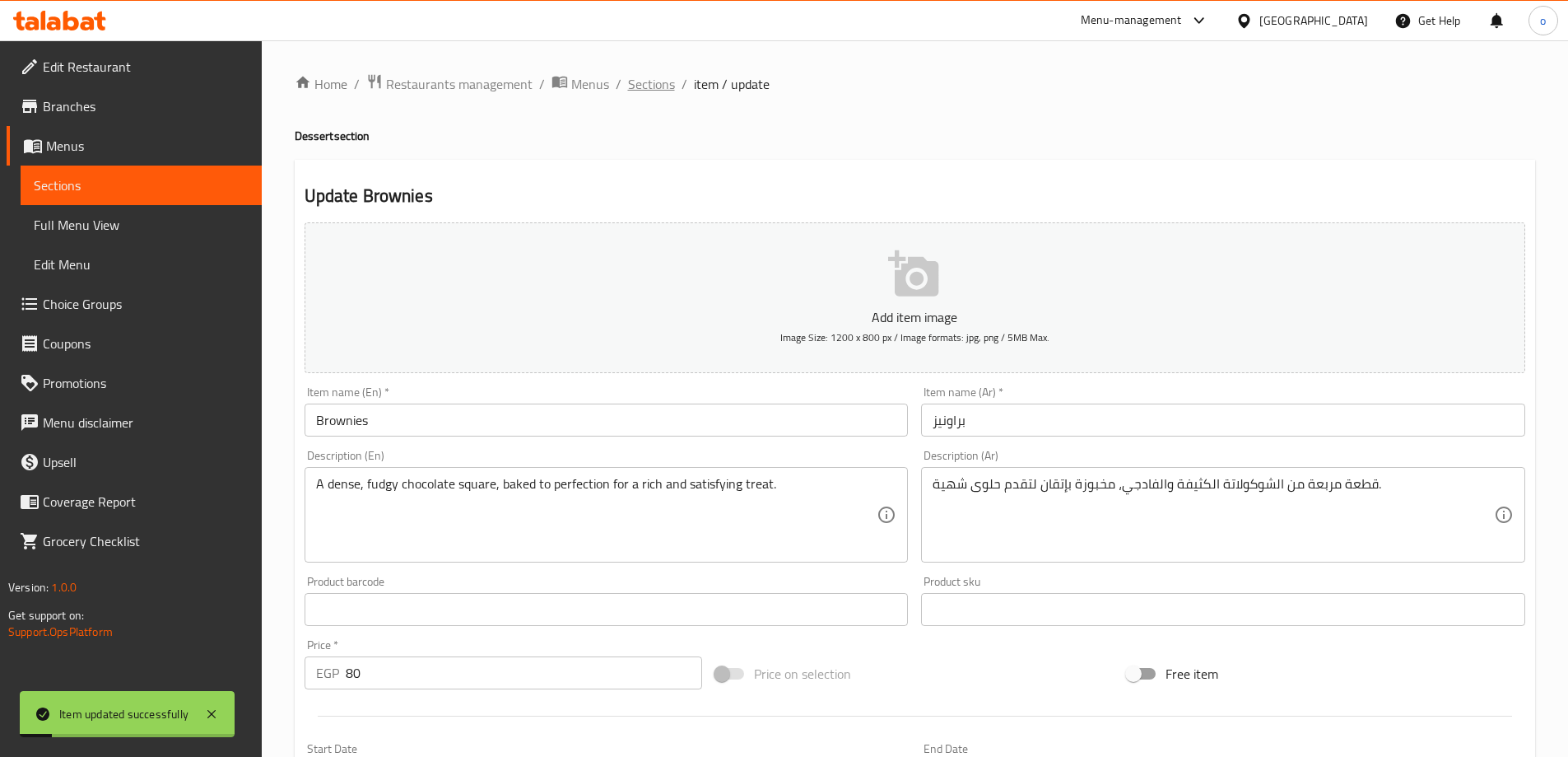
click at [652, 85] on span "Sections" at bounding box center [651, 84] width 47 height 20
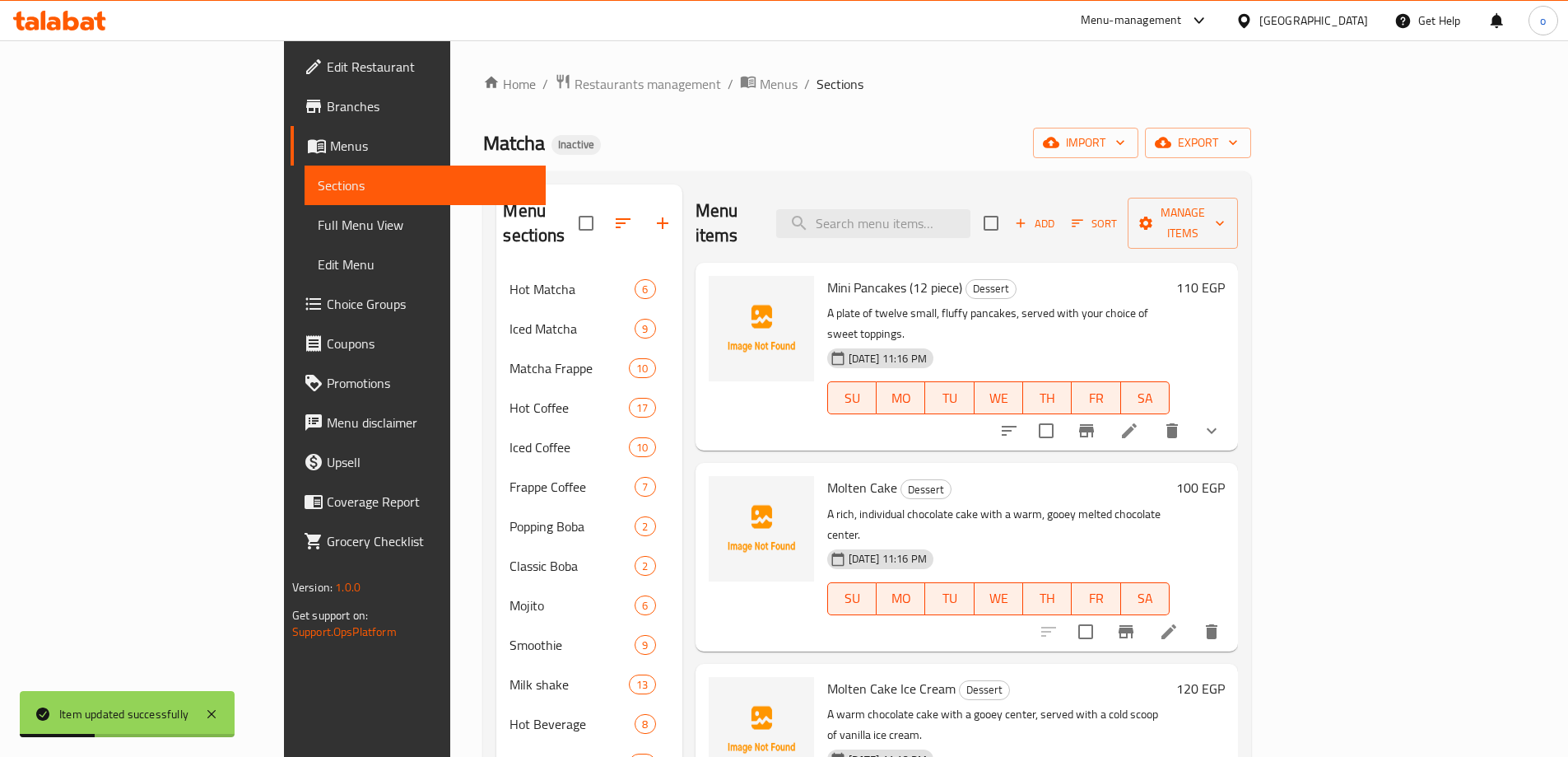
click at [1153, 416] on li at bounding box center [1130, 430] width 46 height 30
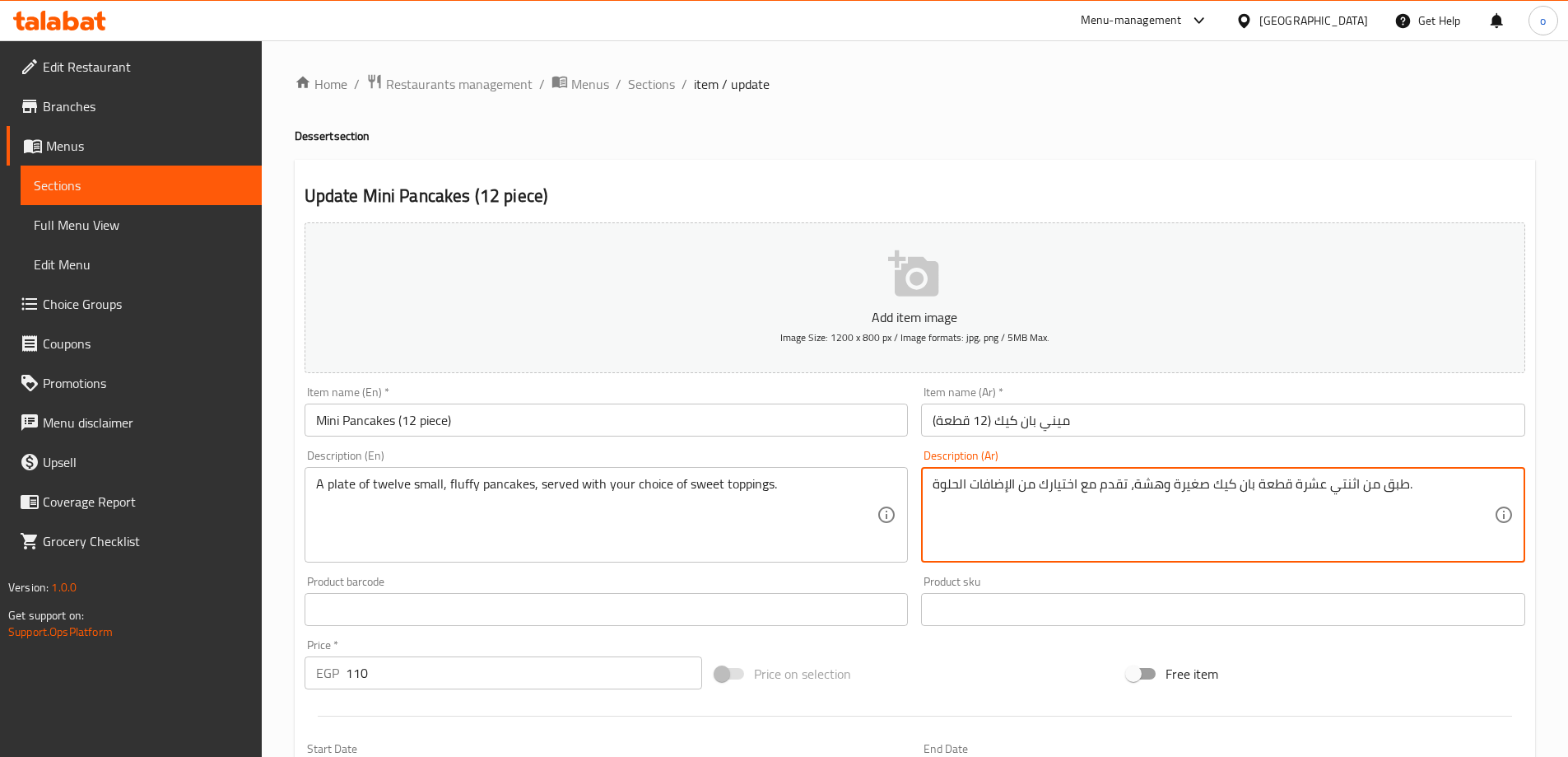
drag, startPoint x: 1133, startPoint y: 486, endPoint x: 1160, endPoint y: 492, distance: 27.7
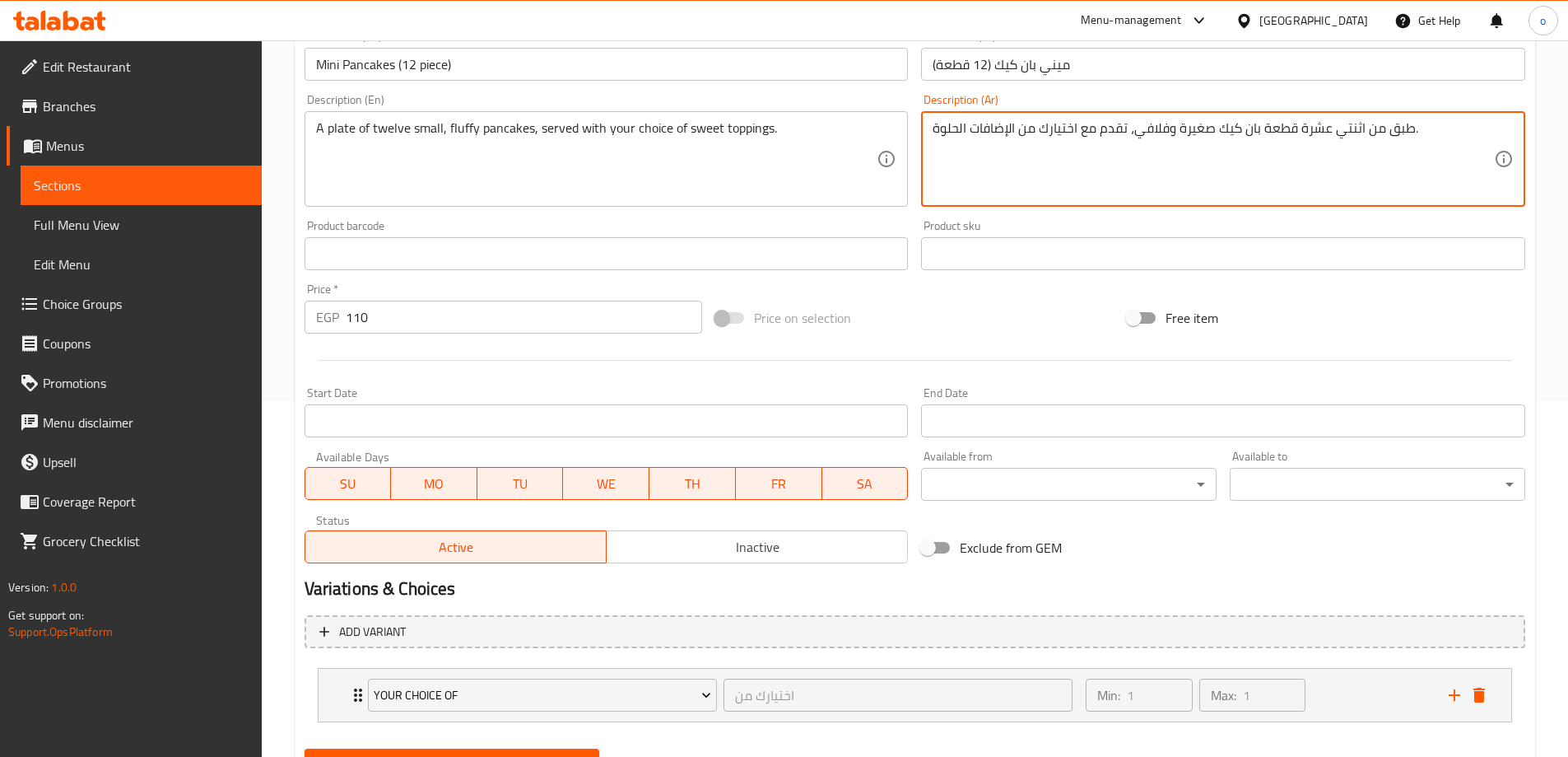
scroll to position [434, 0]
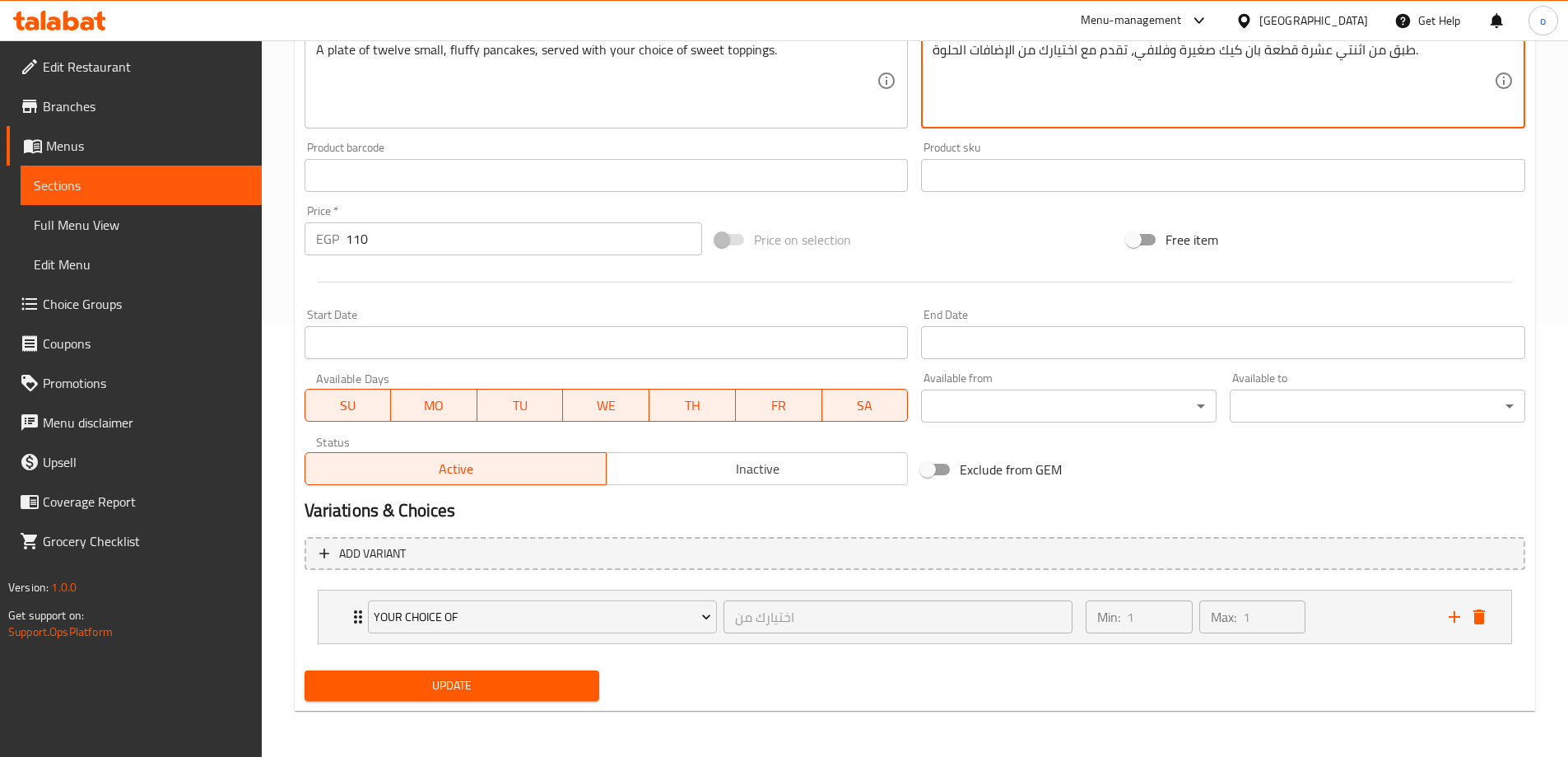
type textarea "طبق من اثنتي عشرة قطعة بان كيك صغيرة وفلافي، تقدم مع اختيارك من الإضافات الحلوة."
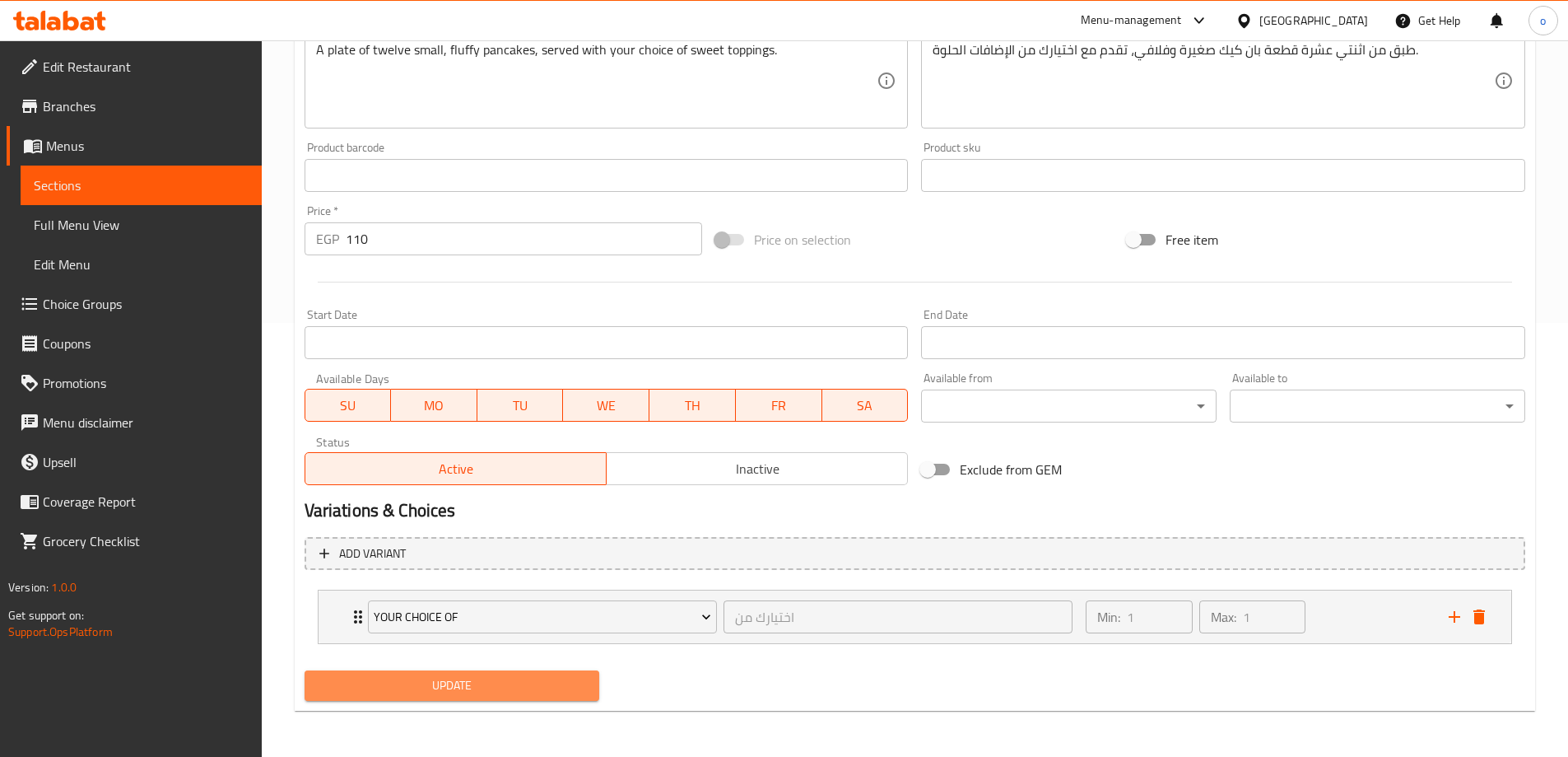
click at [496, 692] on span "Update" at bounding box center [453, 685] width 269 height 20
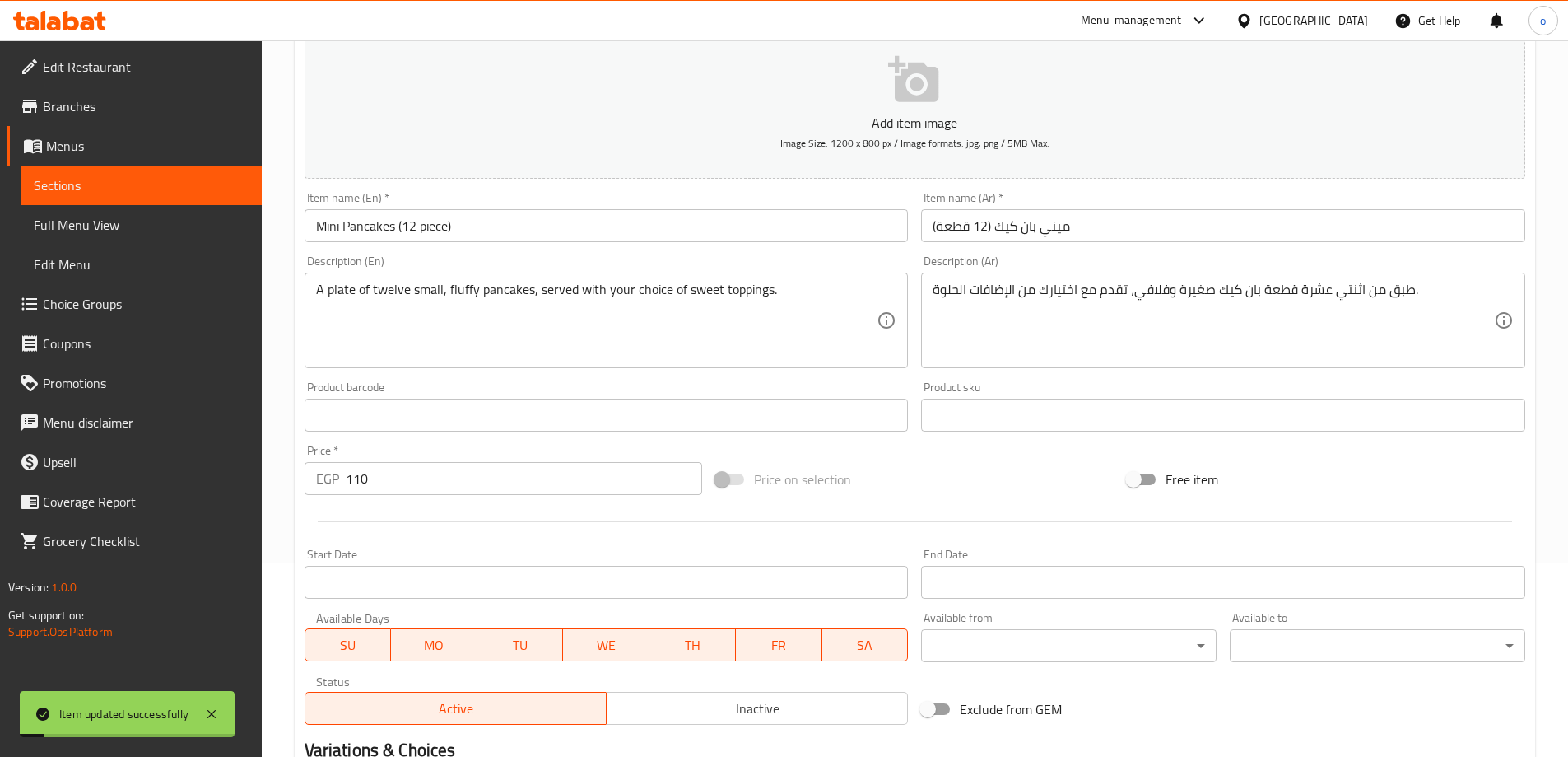
scroll to position [0, 0]
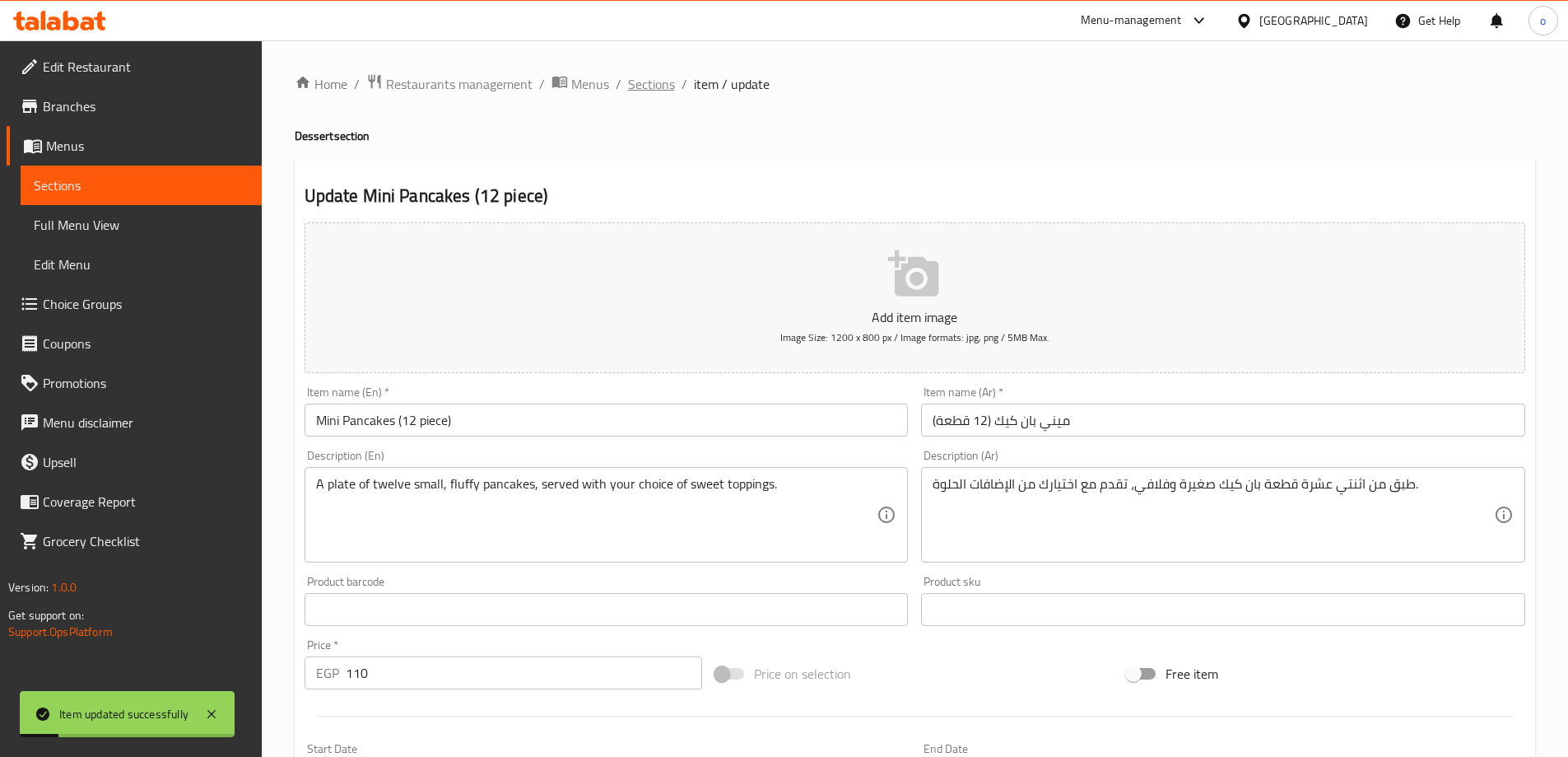
click at [654, 83] on span "Sections" at bounding box center [651, 84] width 47 height 20
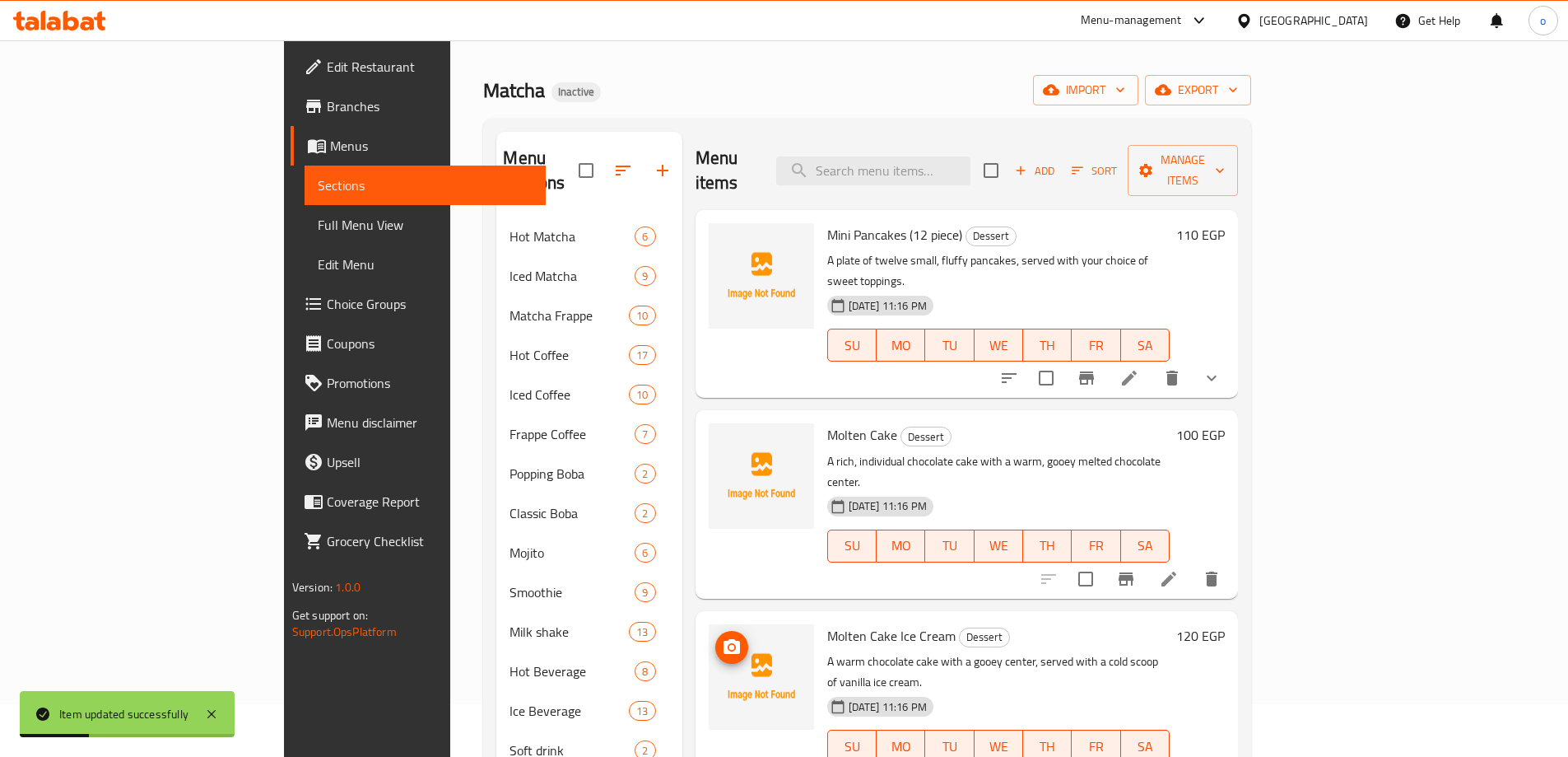
scroll to position [83, 0]
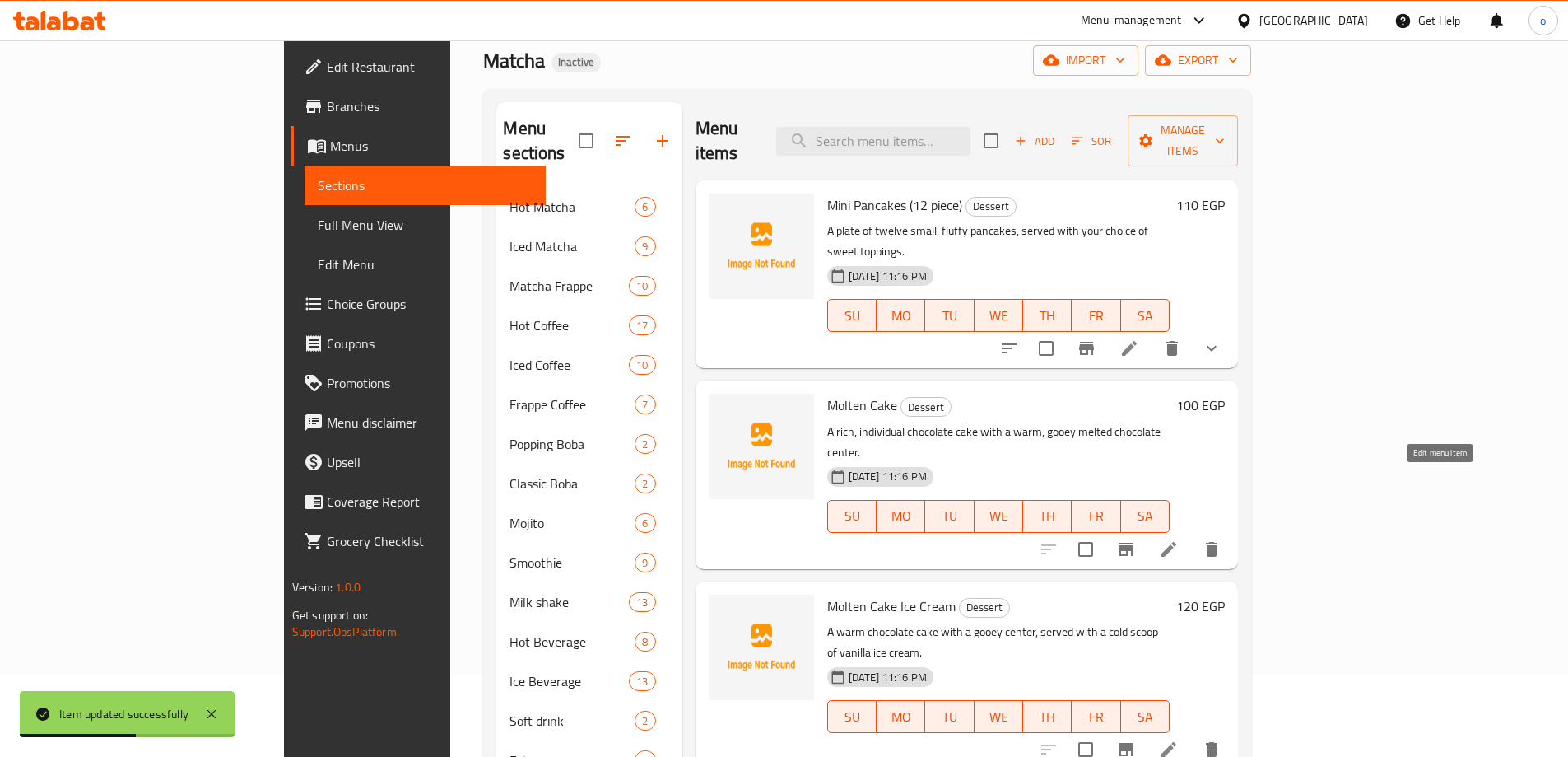
click at [1179, 540] on icon at bounding box center [1169, 549] width 20 height 20
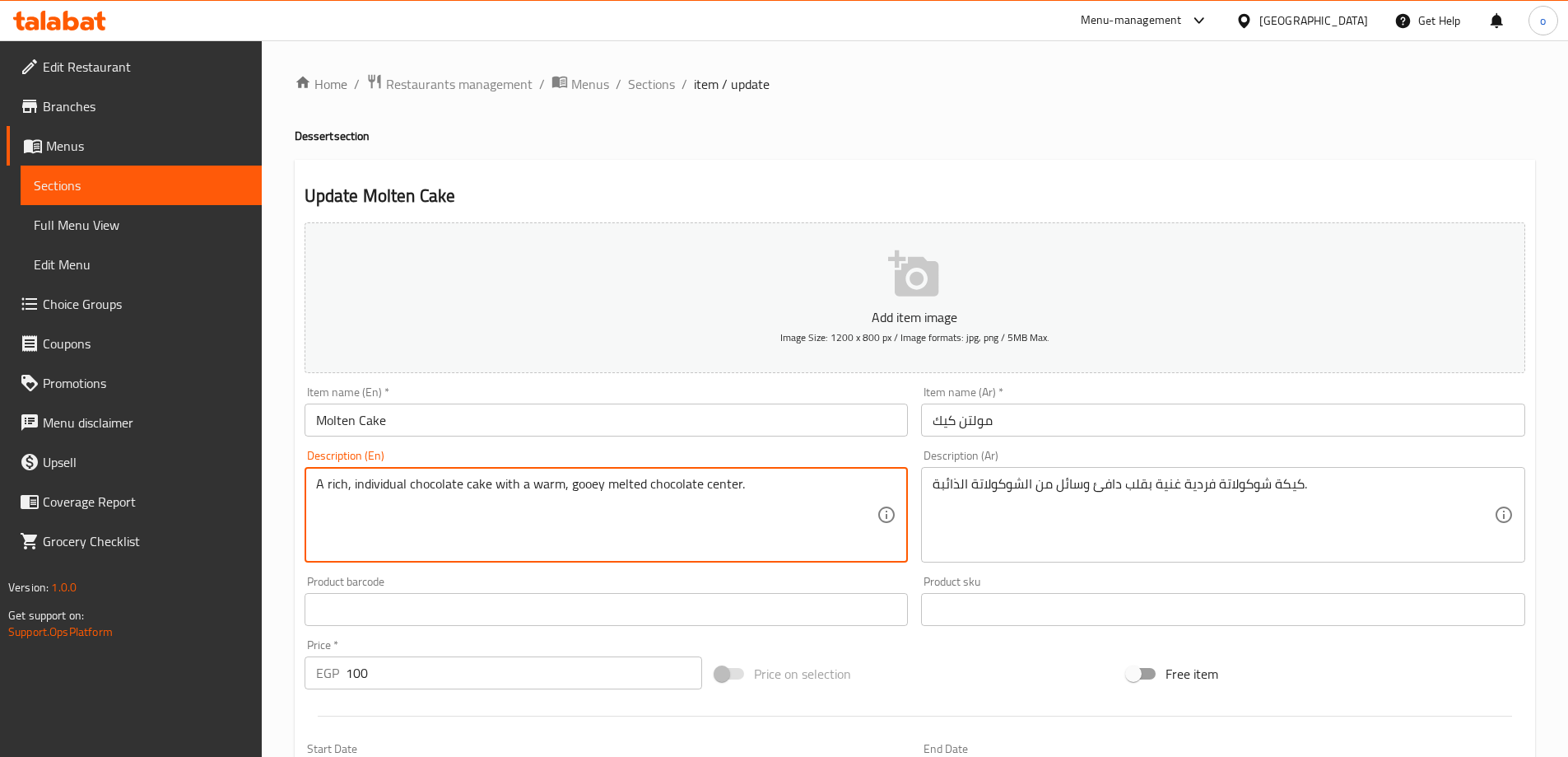
drag, startPoint x: 569, startPoint y: 485, endPoint x: 747, endPoint y: 502, distance: 178.8
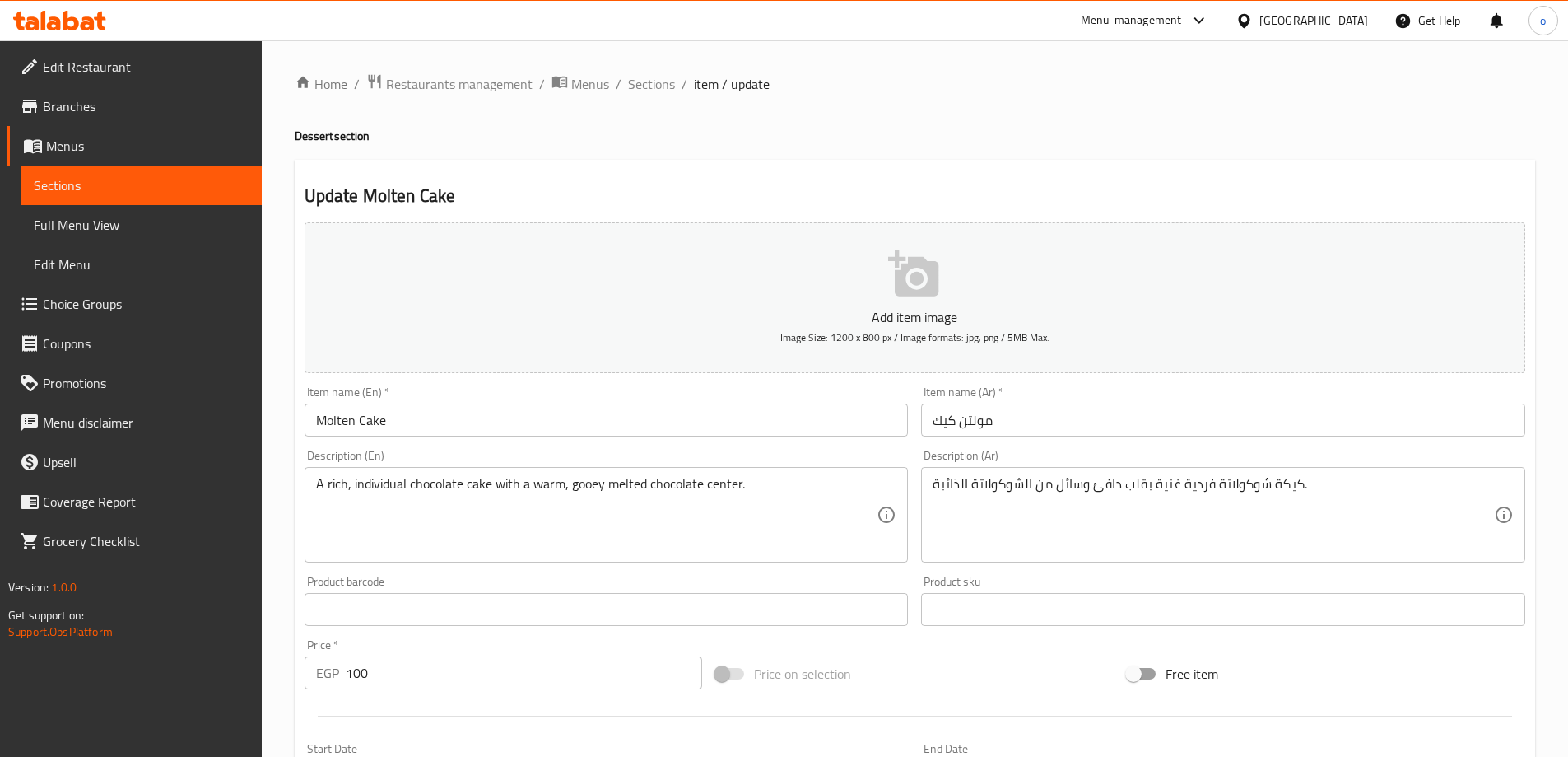
click at [616, 505] on textarea "A rich, individual chocolate cake with a warm, gooey melted chocolate center." at bounding box center [597, 515] width 561 height 78
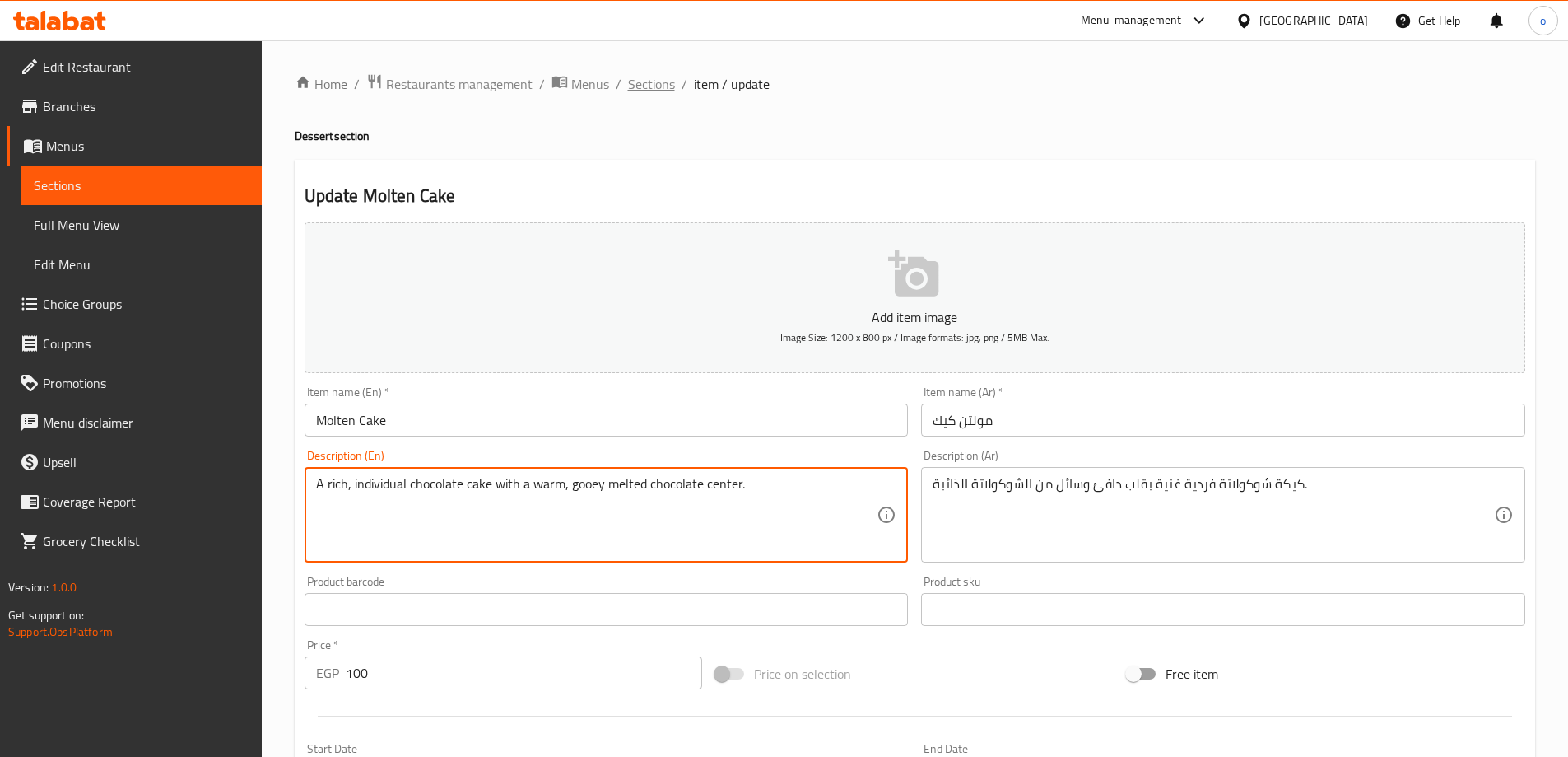
click at [656, 88] on span "Sections" at bounding box center [651, 84] width 47 height 20
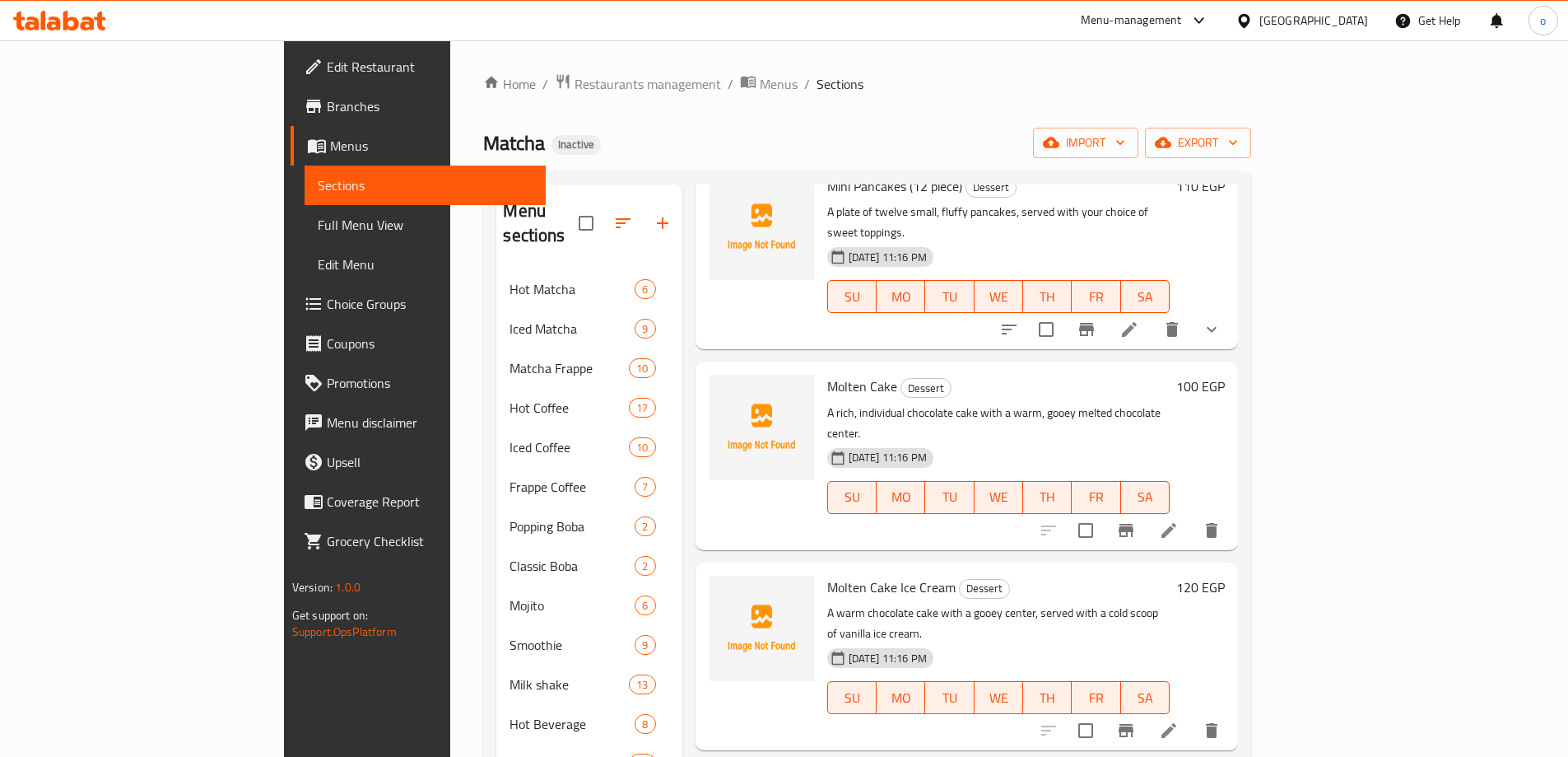
scroll to position [494, 0]
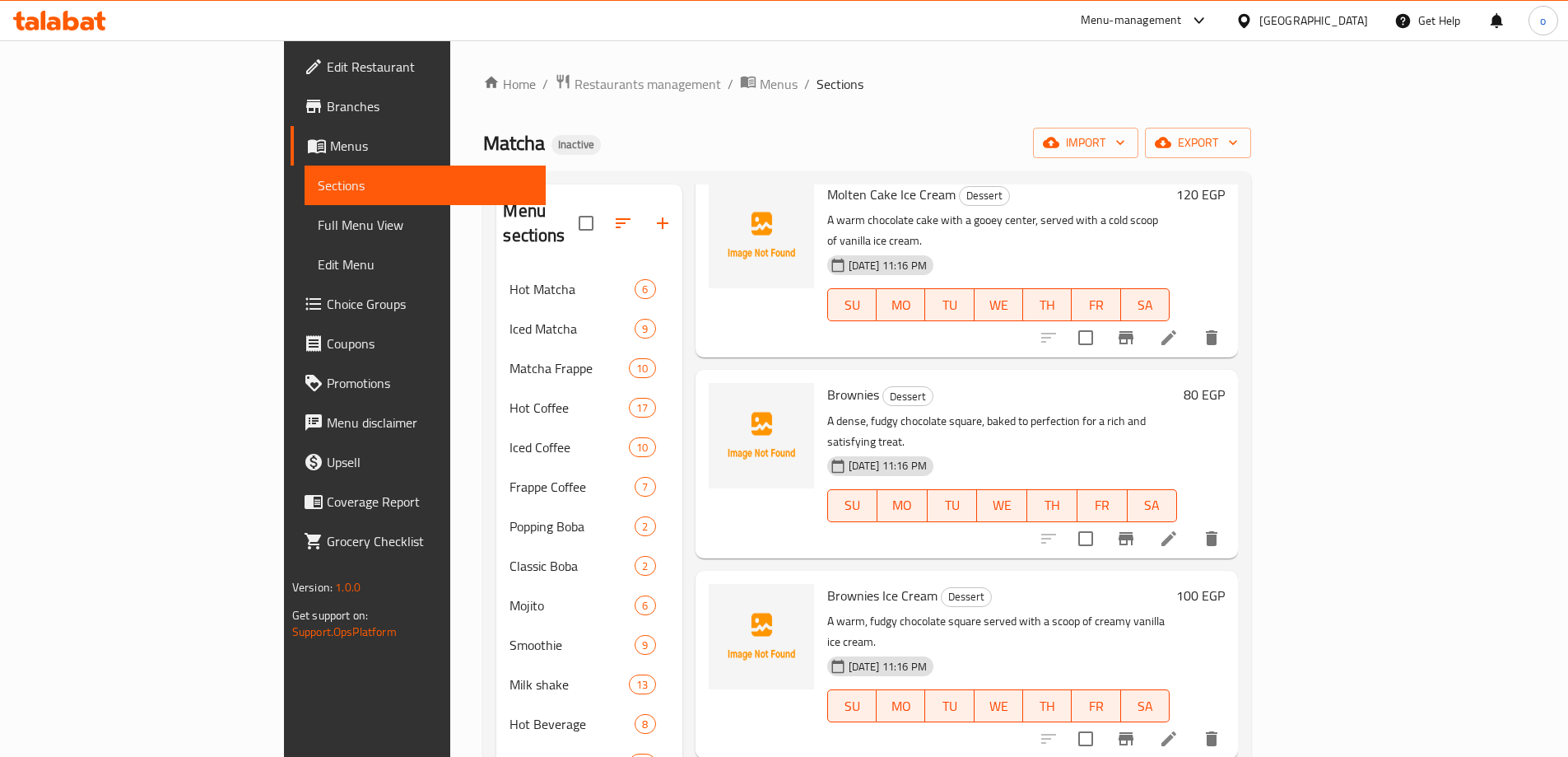
click at [1192, 724] on li at bounding box center [1169, 739] width 46 height 30
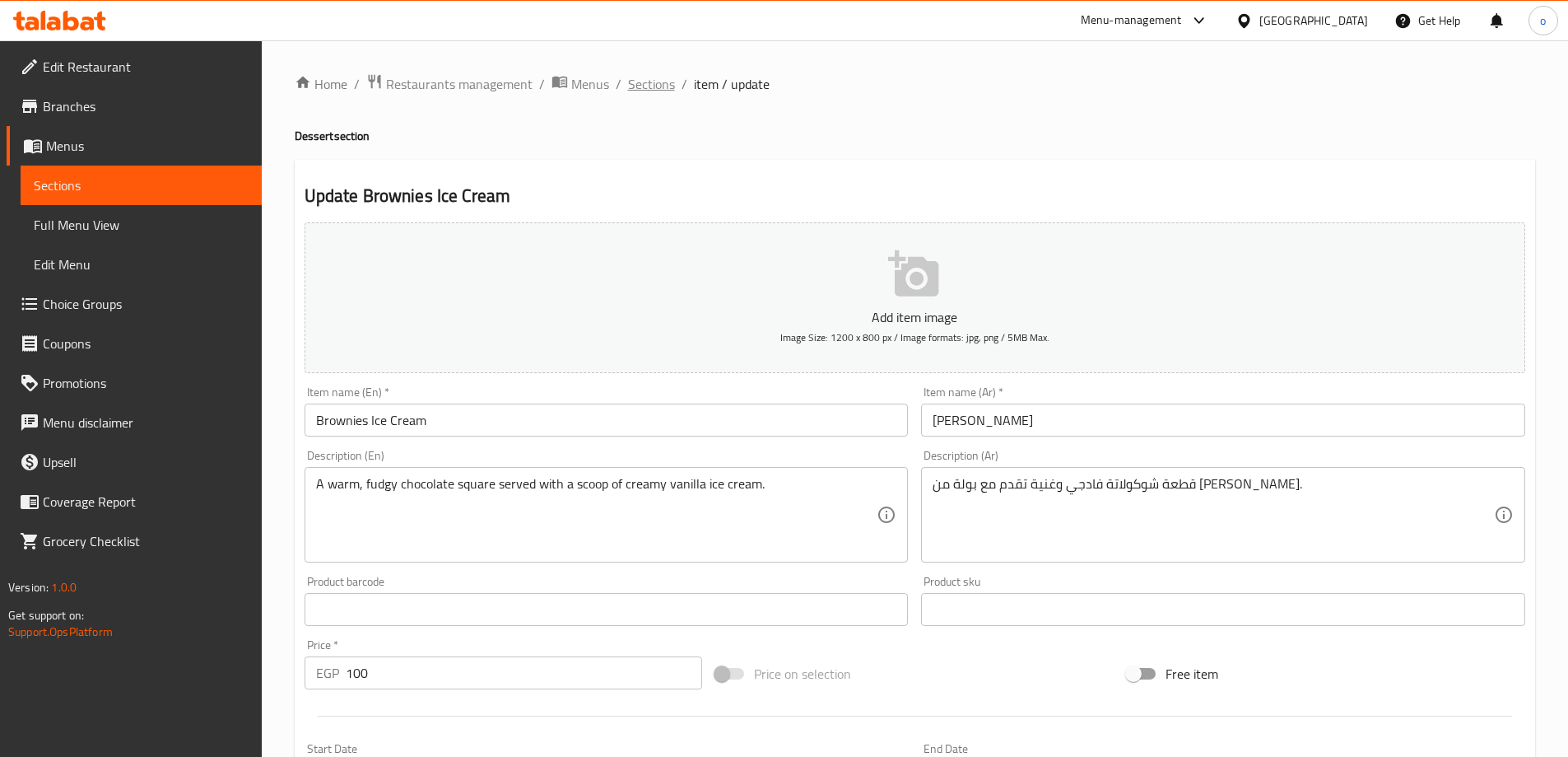
click at [656, 78] on span "Sections" at bounding box center [651, 84] width 47 height 20
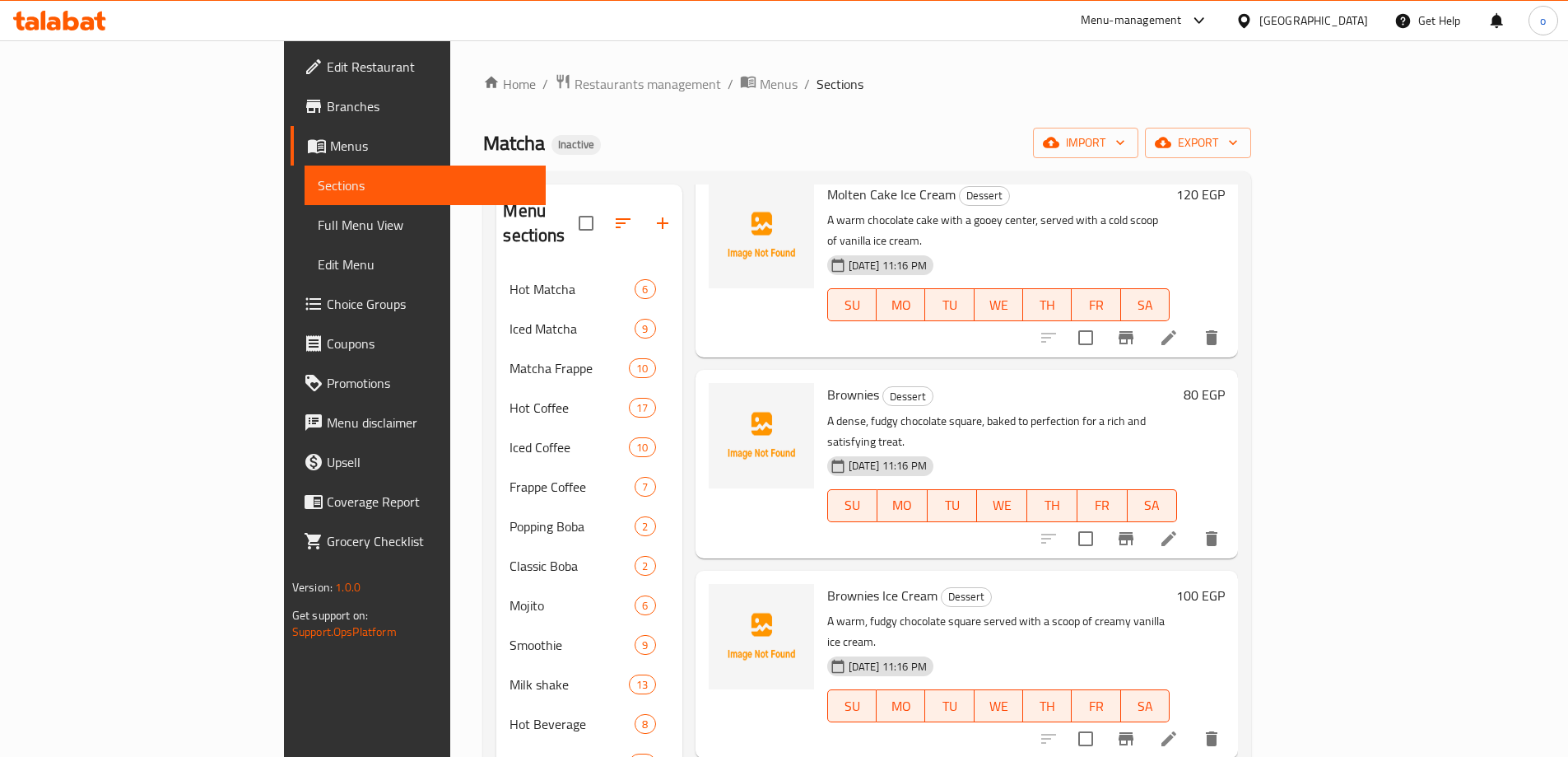
scroll to position [330, 0]
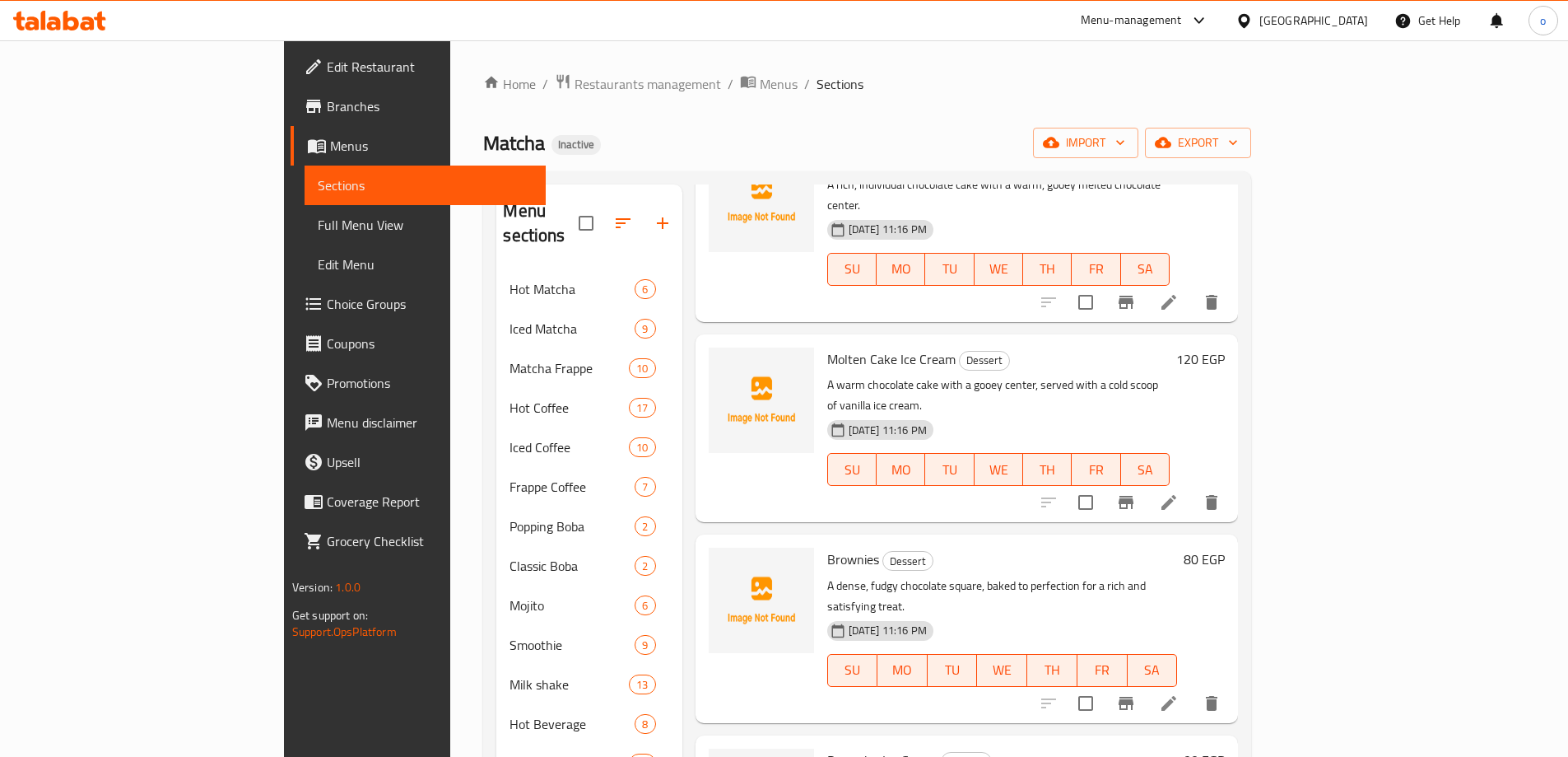
click at [1179, 492] on icon at bounding box center [1169, 502] width 20 height 20
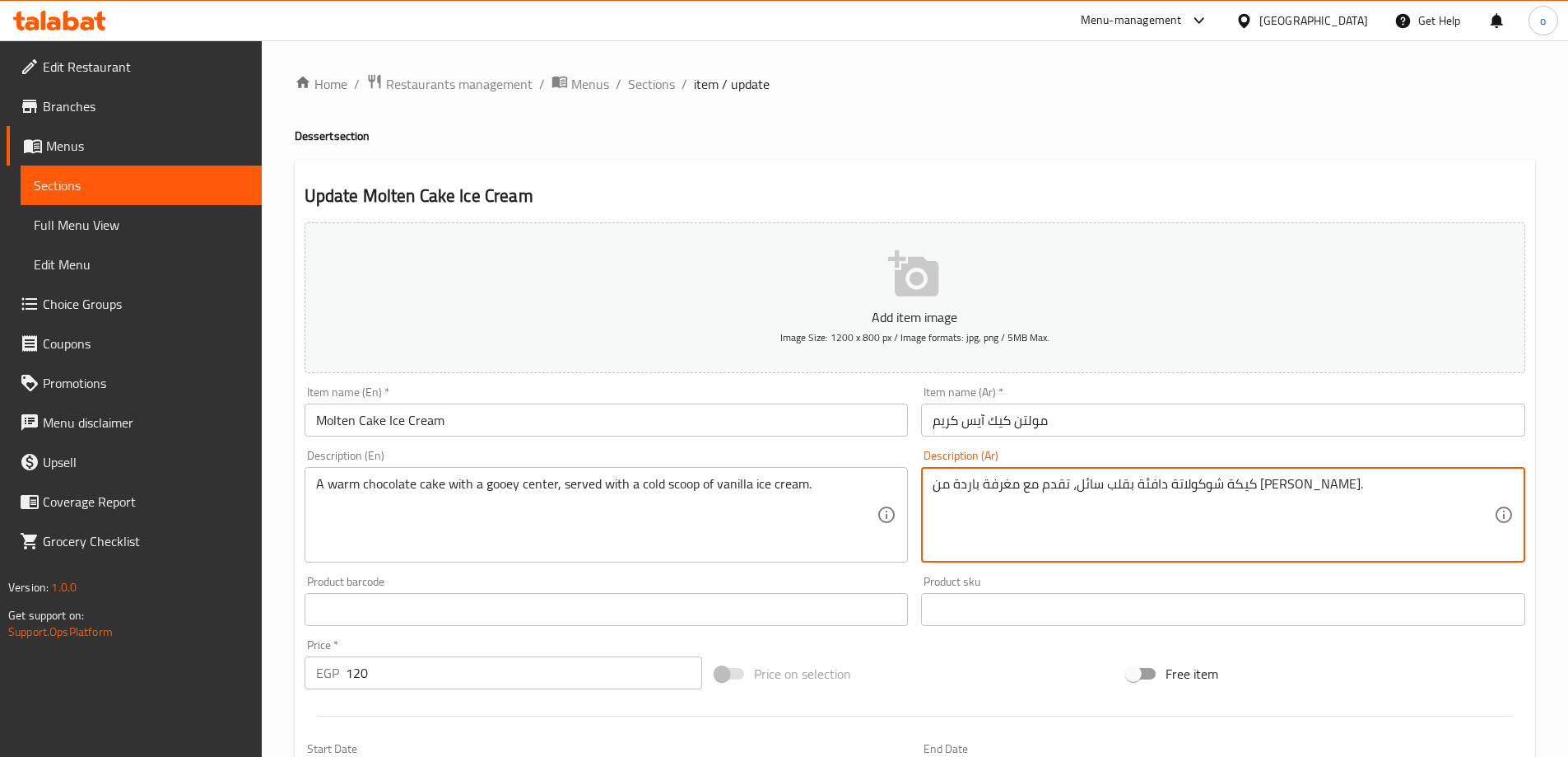
drag, startPoint x: 1082, startPoint y: 485, endPoint x: 1119, endPoint y: 494, distance: 38.1
type textarea "كيكة شوكولاتة دافئة بقلب سائل، تقدم مع بولة باردة من آيس كريم الفانيليا."
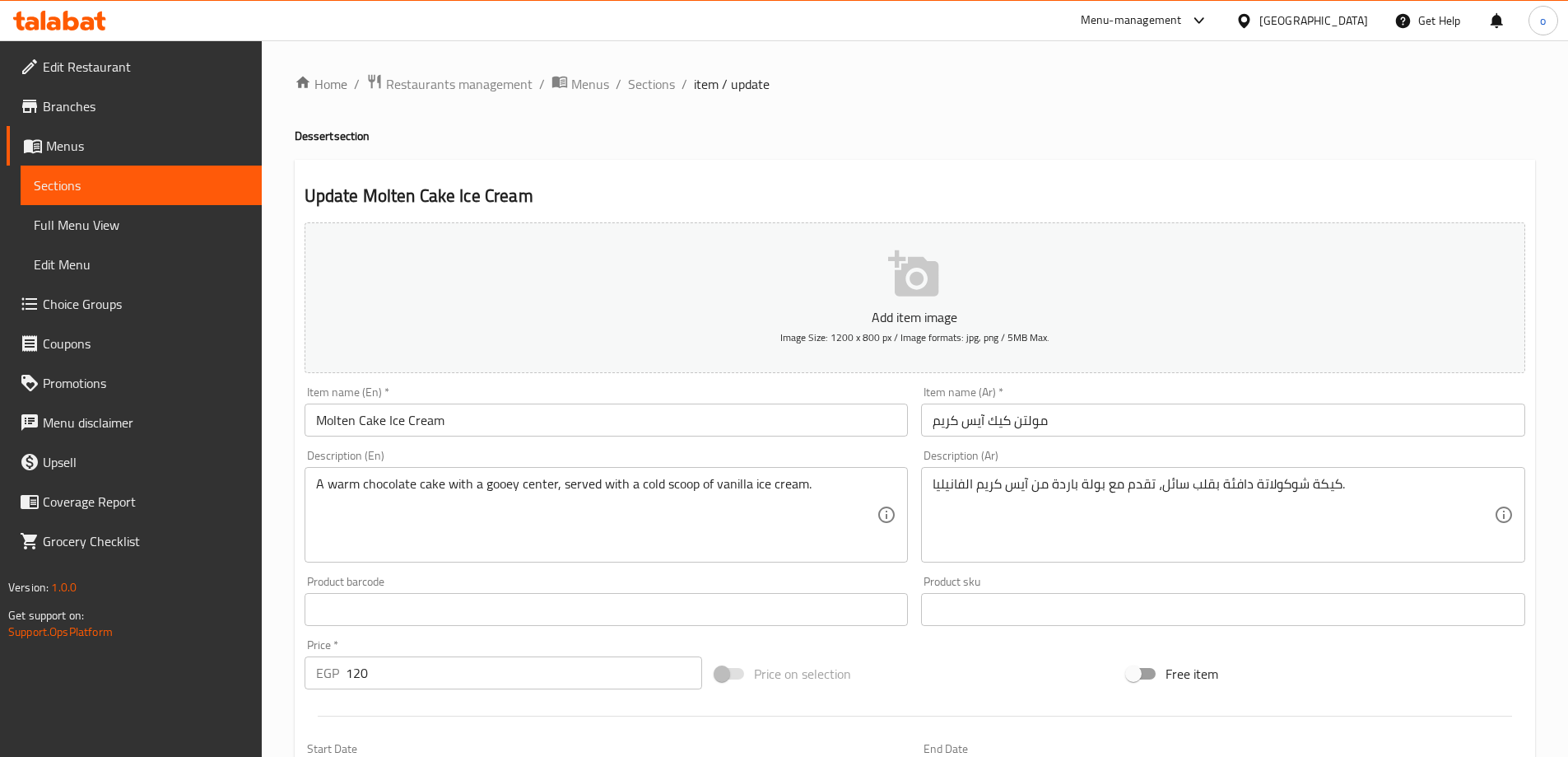
drag, startPoint x: 313, startPoint y: 482, endPoint x: 448, endPoint y: 495, distance: 135.6
click at [513, 513] on div "A warm chocolate cake with a gooey center, served with a cold scoop of vanilla …" at bounding box center [607, 515] width 605 height 95
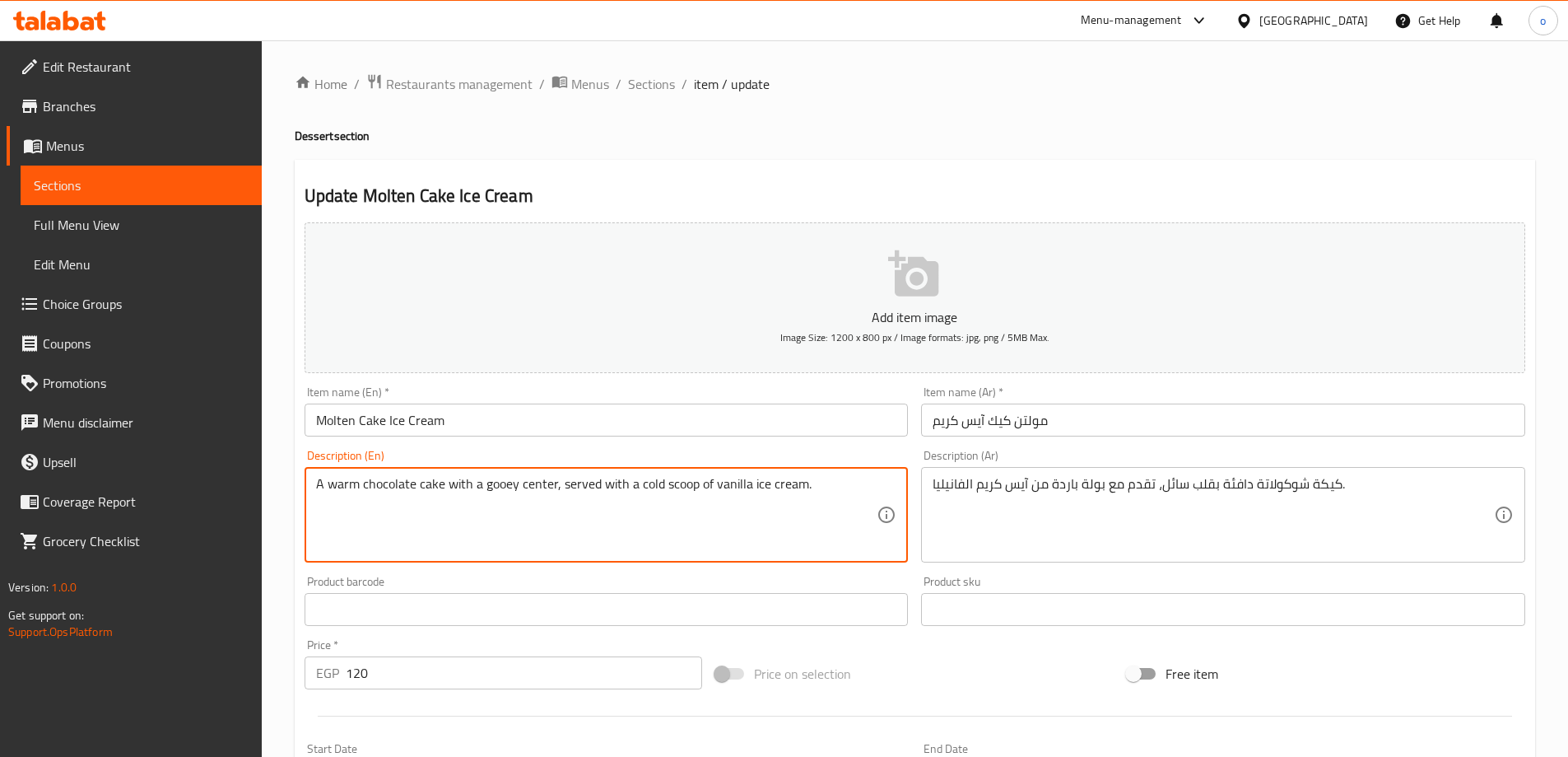
drag, startPoint x: 316, startPoint y: 486, endPoint x: 553, endPoint y: 509, distance: 238.1
click at [553, 509] on textarea "A warm chocolate cake with a gooey center, served with a cold scoop of vanilla …" at bounding box center [597, 515] width 561 height 78
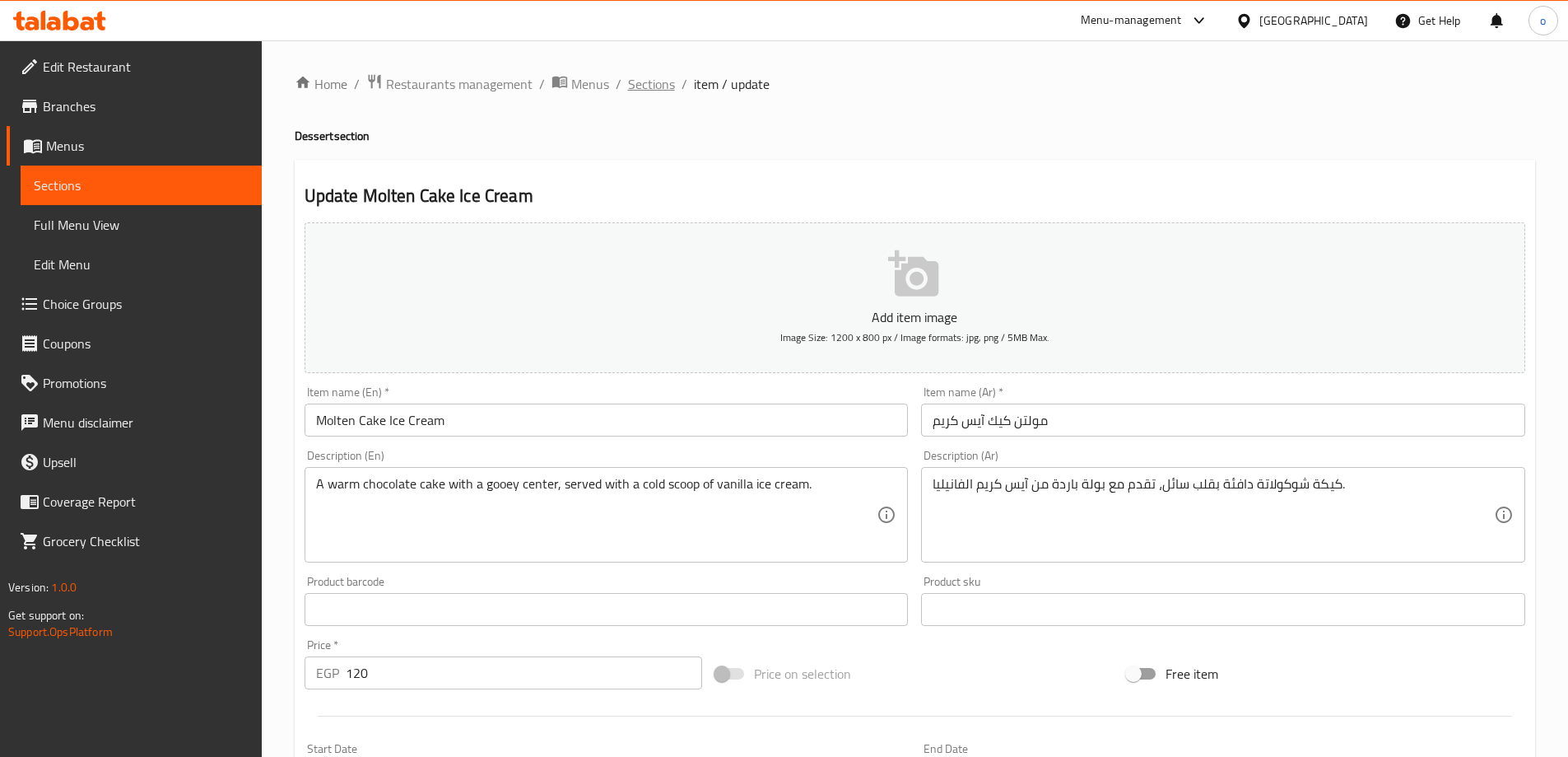
click at [655, 77] on span "Sections" at bounding box center [651, 84] width 47 height 20
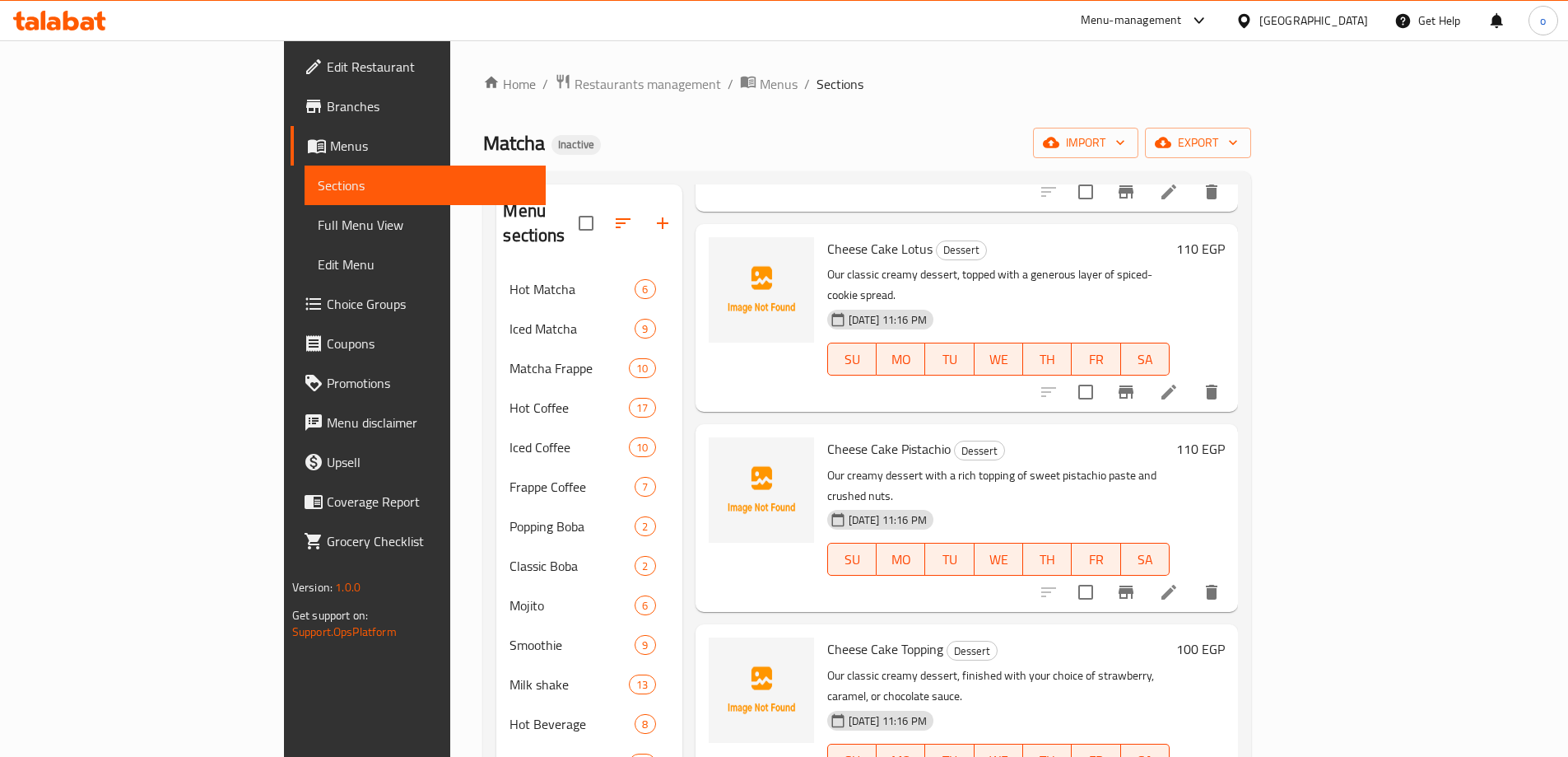
scroll to position [252, 0]
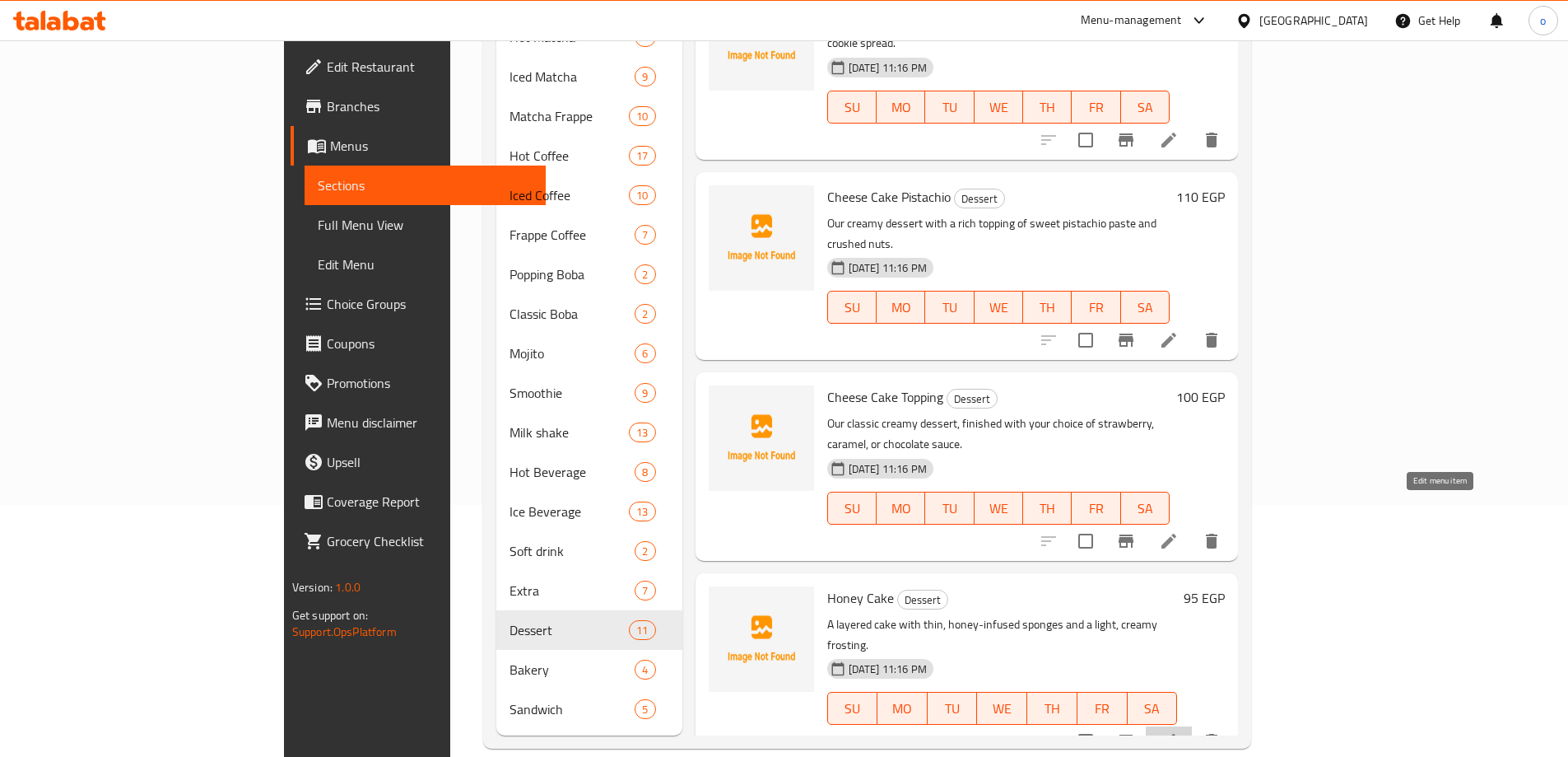
click at [1177, 734] on icon at bounding box center [1168, 741] width 14 height 14
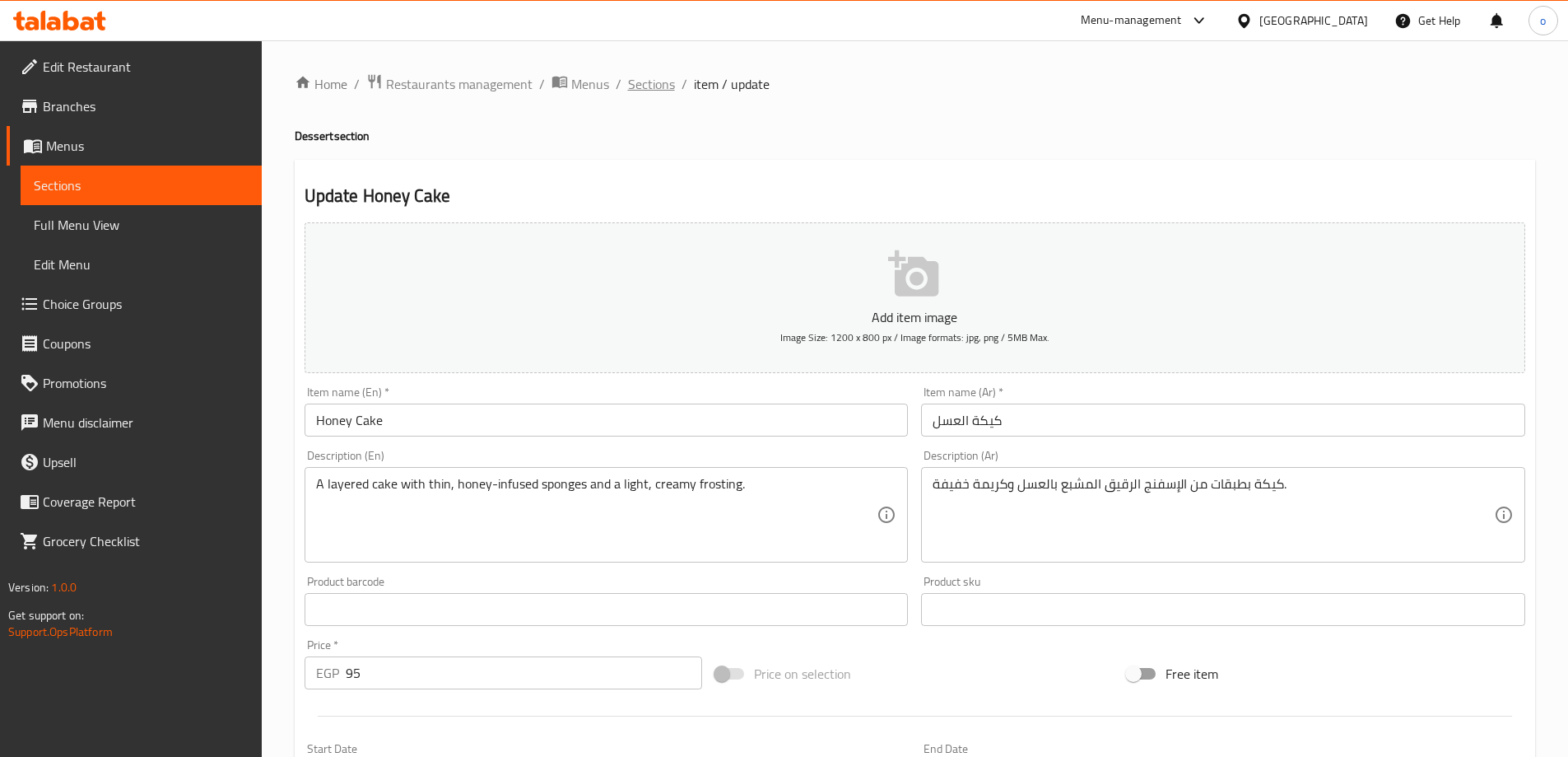
click at [653, 84] on span "Sections" at bounding box center [651, 84] width 47 height 20
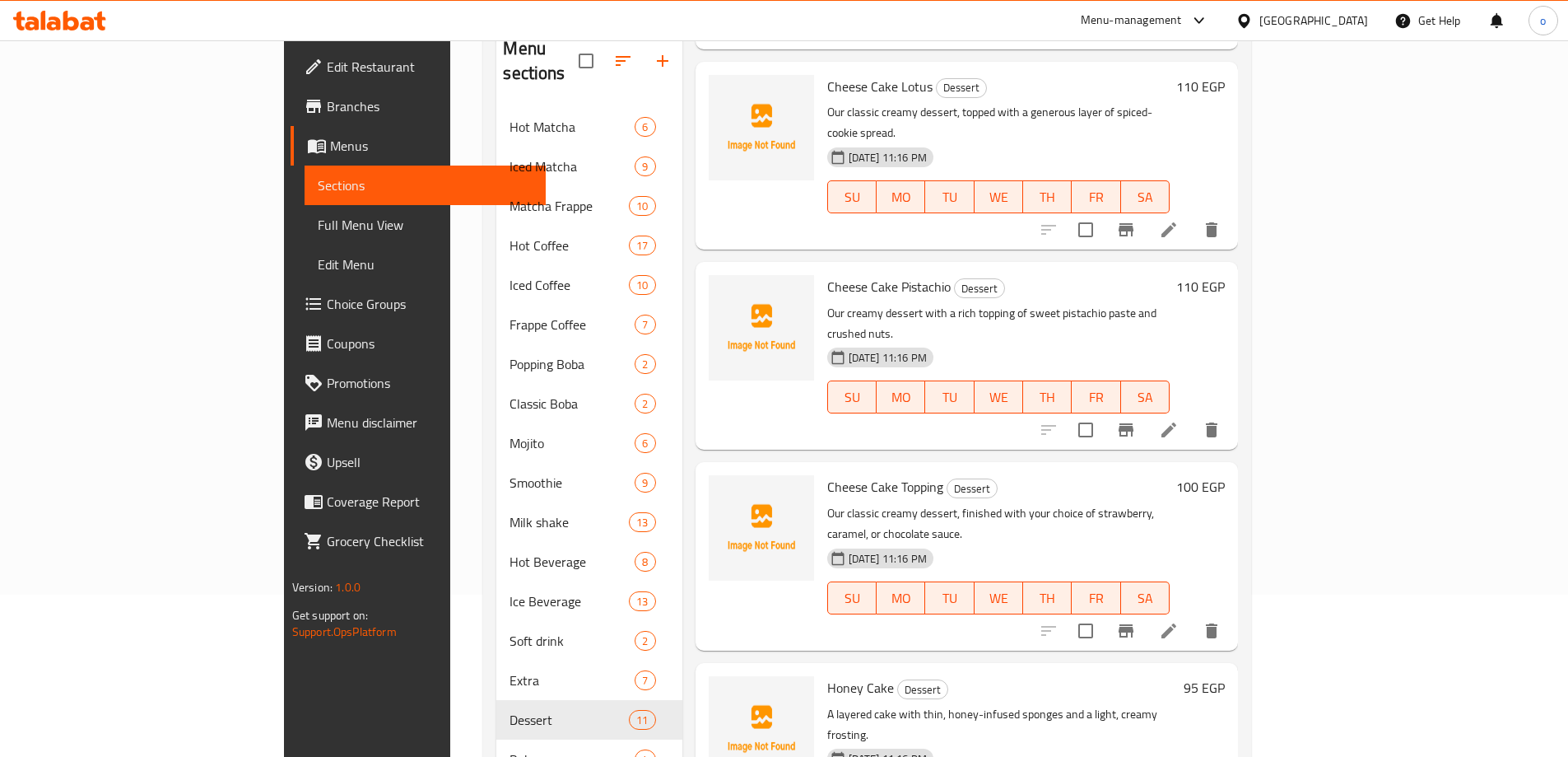
scroll to position [252, 0]
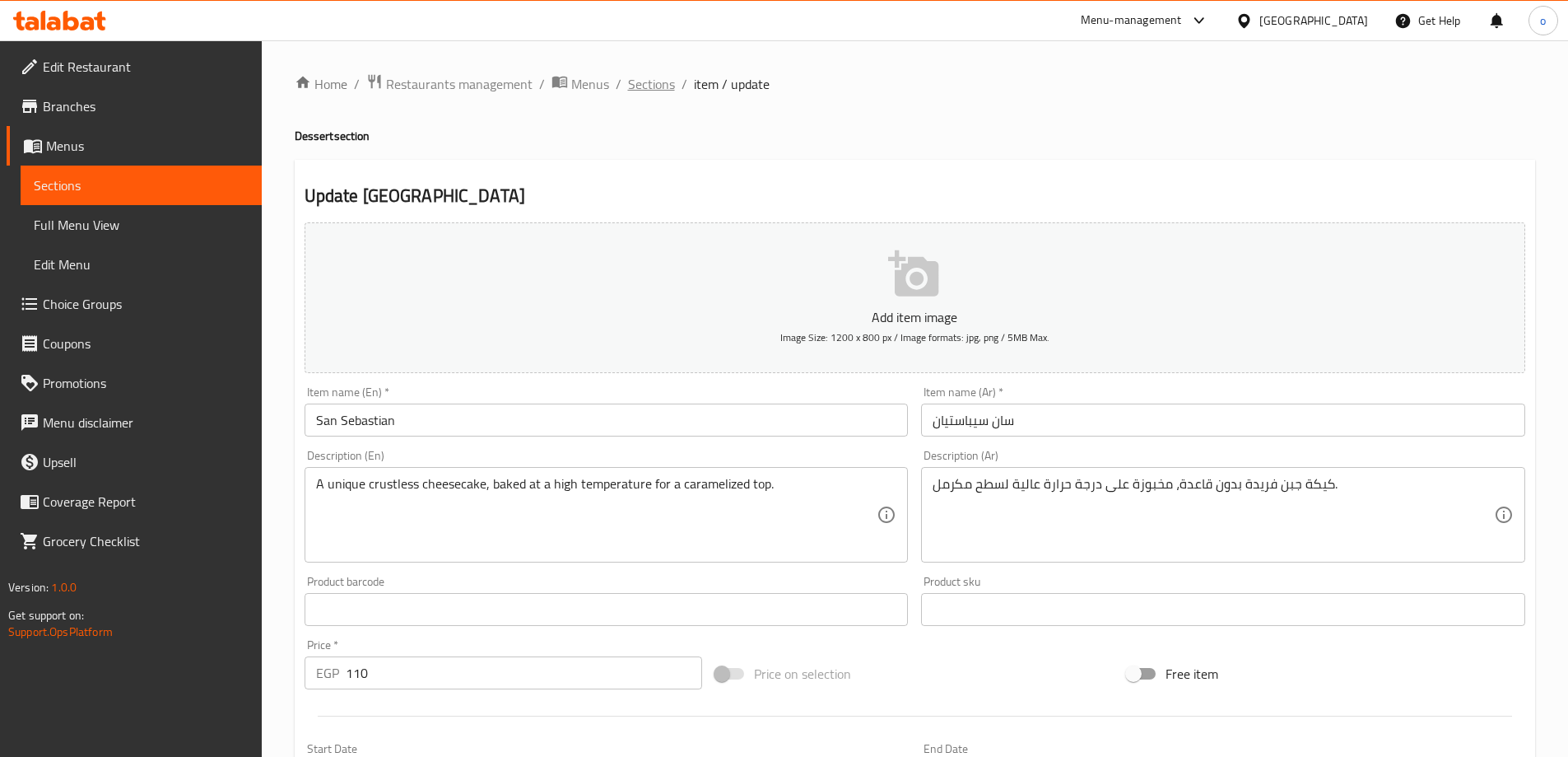
click at [639, 88] on span "Sections" at bounding box center [651, 84] width 47 height 20
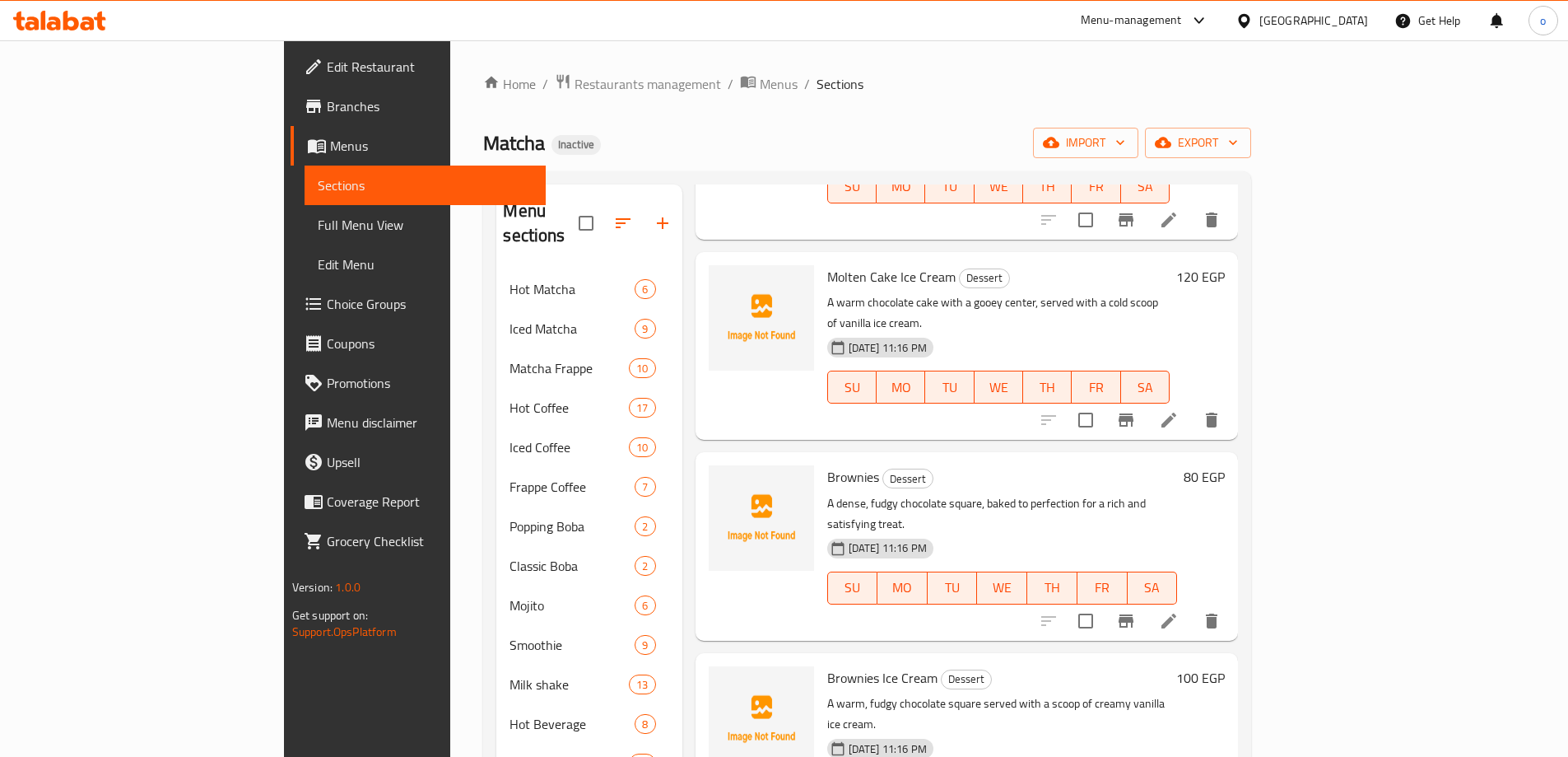
scroll to position [742, 0]
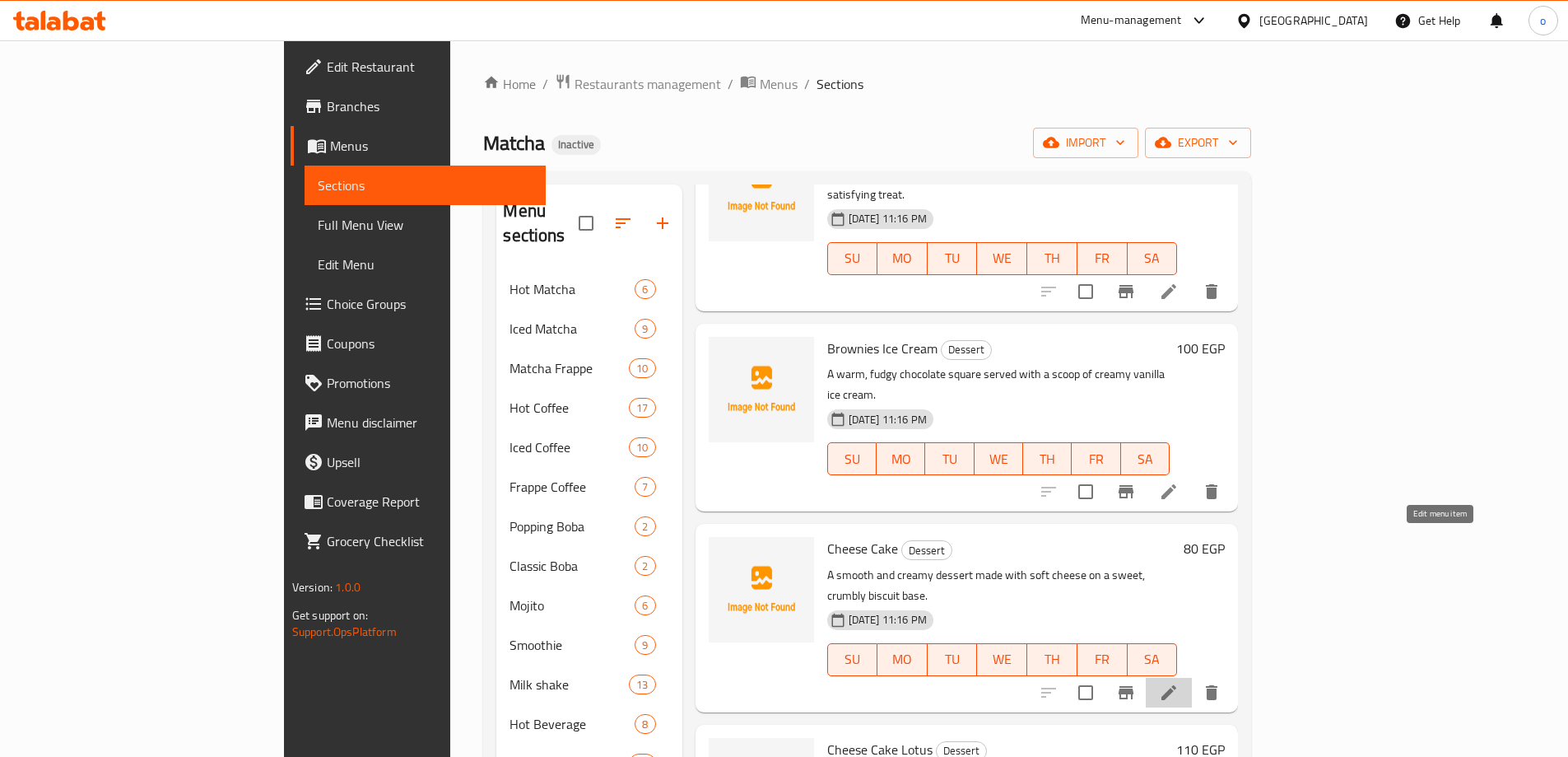
click at [1179, 683] on icon at bounding box center [1169, 693] width 20 height 20
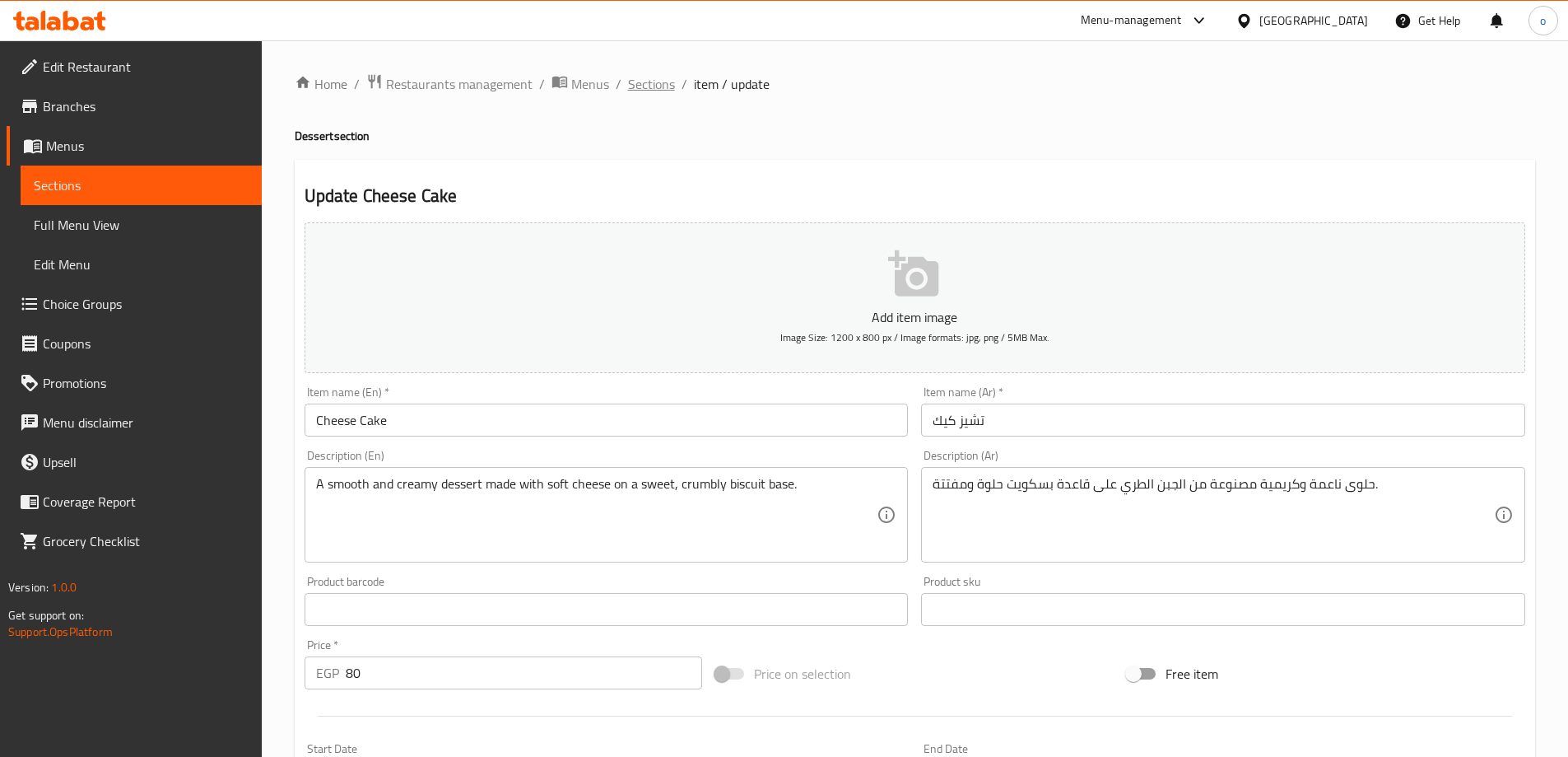
click at [647, 77] on span "Sections" at bounding box center [651, 84] width 47 height 20
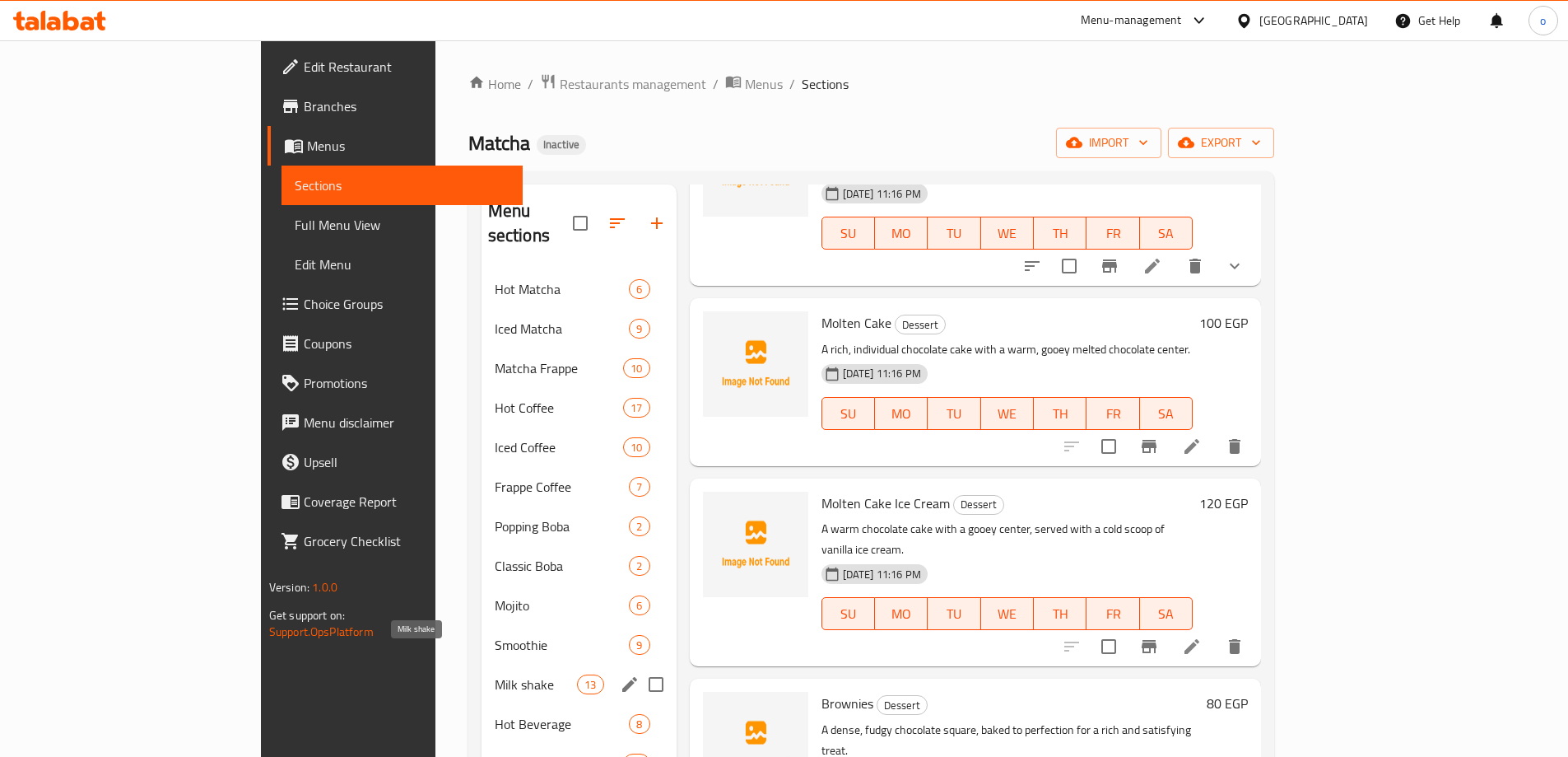
scroll to position [252, 0]
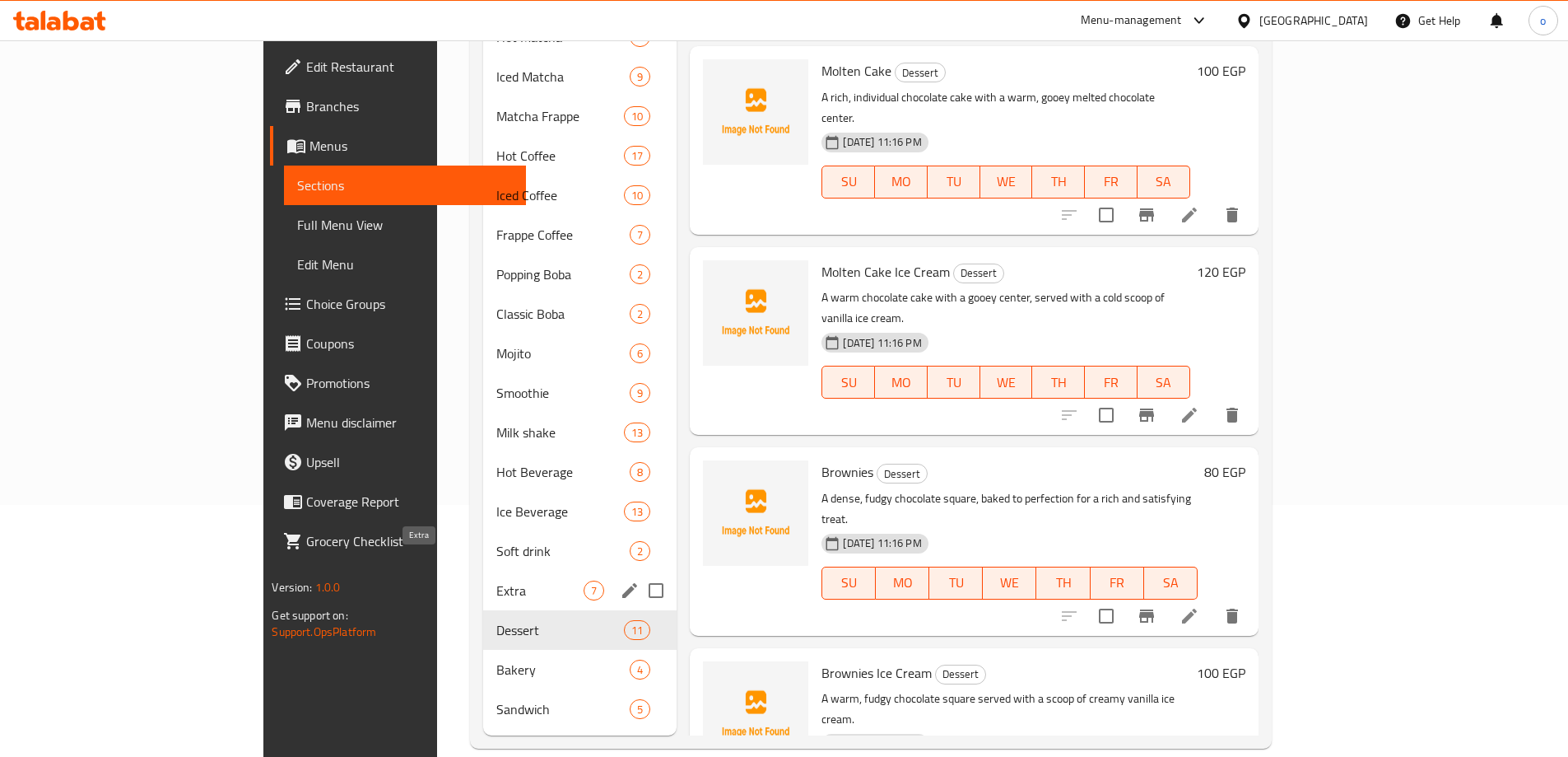
click at [496, 581] on span "Extra" at bounding box center [539, 591] width 87 height 20
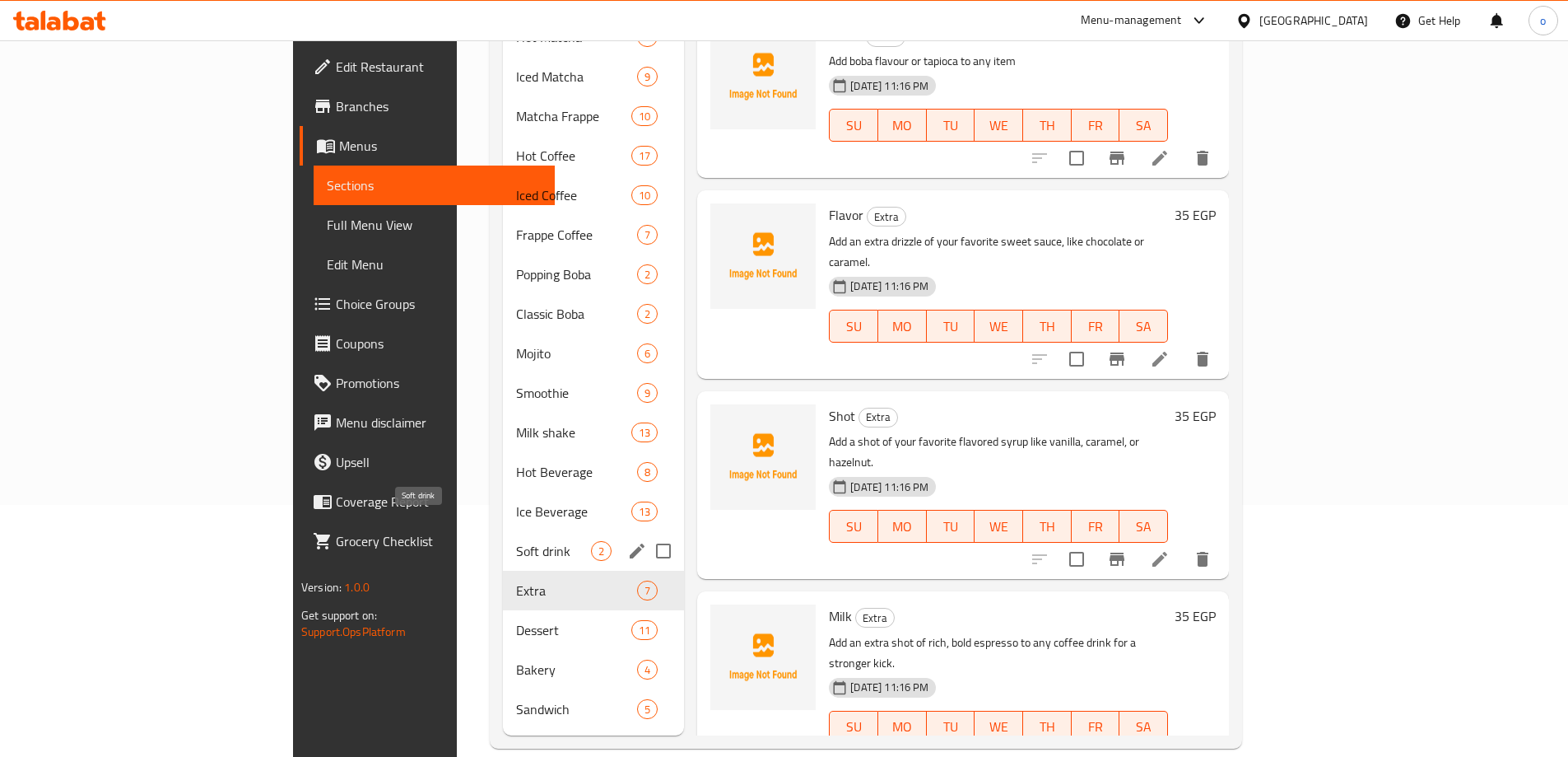
click at [516, 542] on span "Soft drink" at bounding box center [554, 551] width 75 height 20
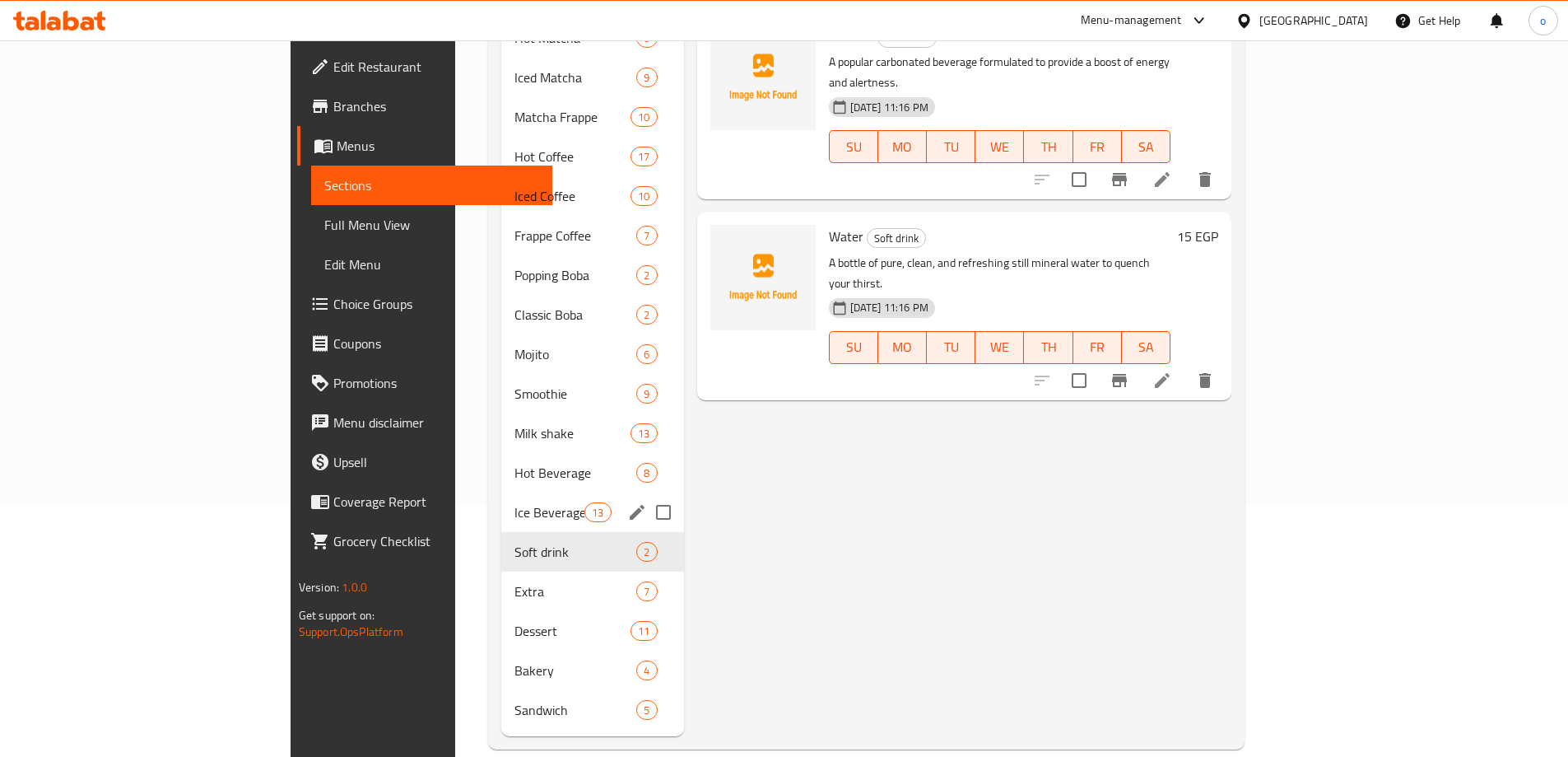
scroll to position [252, 0]
click at [514, 502] on span "Ice Beverage" at bounding box center [550, 512] width 71 height 20
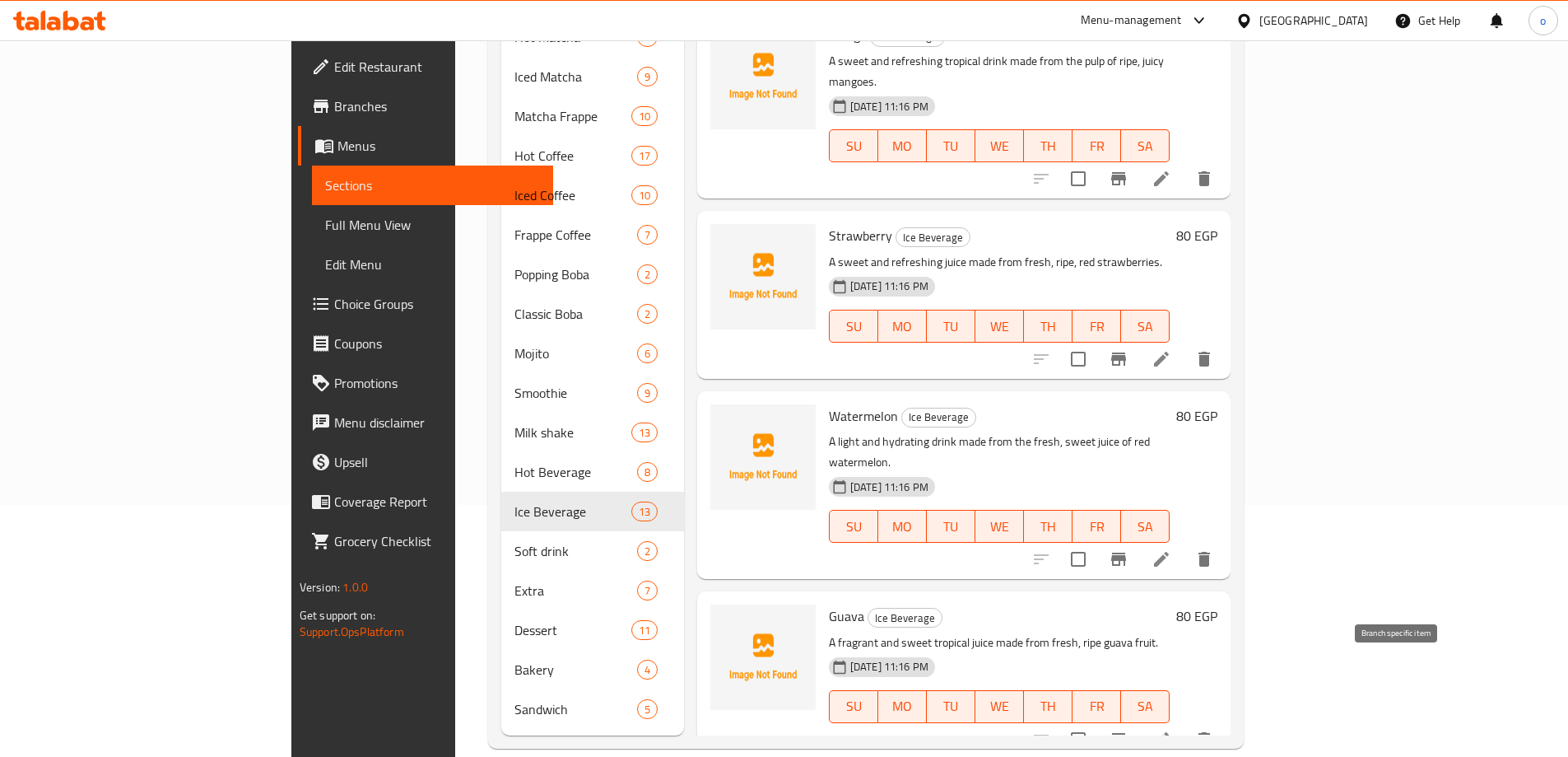
click at [1126, 733] on icon "Branch-specific-item" at bounding box center [1118, 740] width 14 height 13
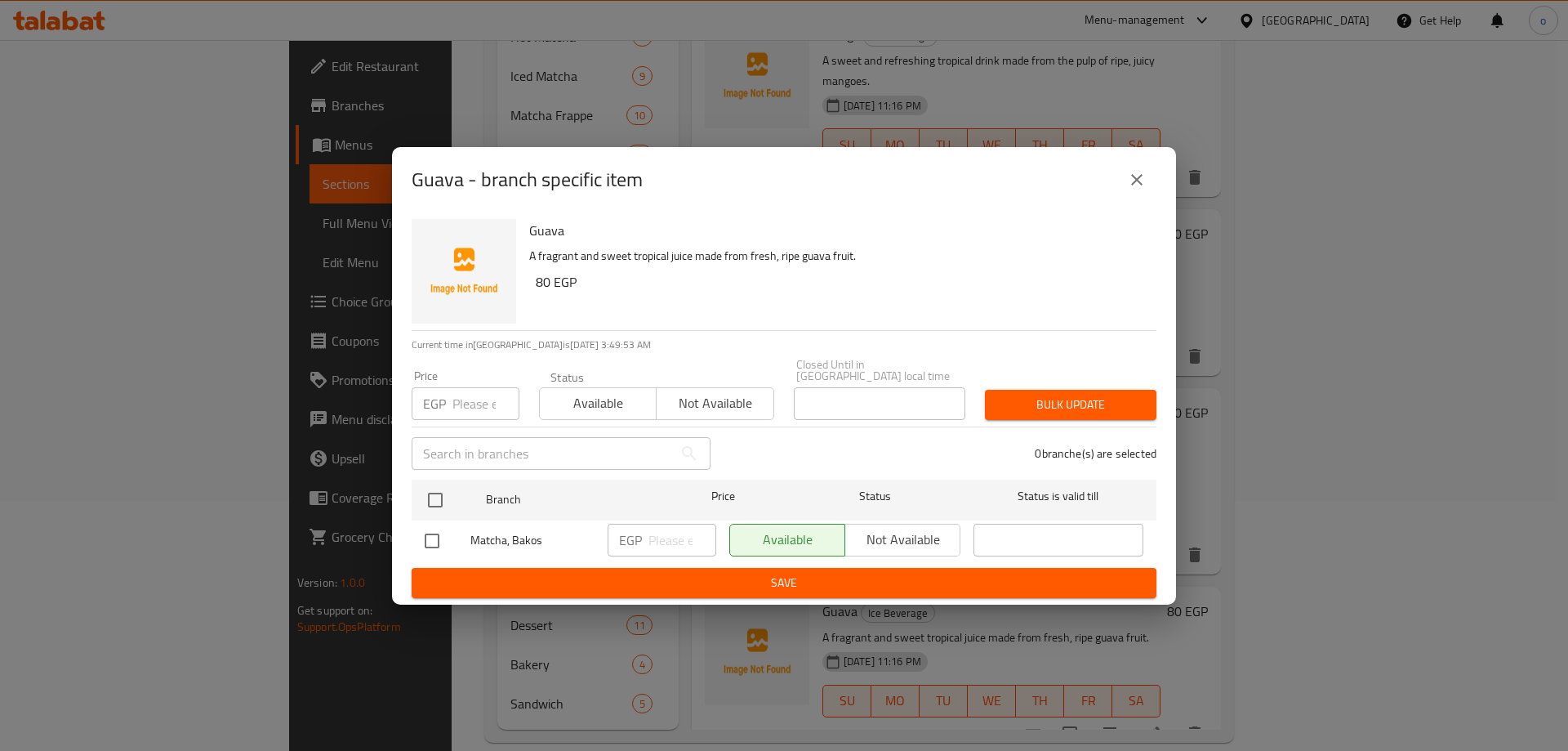
click at [1133, 187] on icon "close" at bounding box center [1137, 179] width 20 height 20
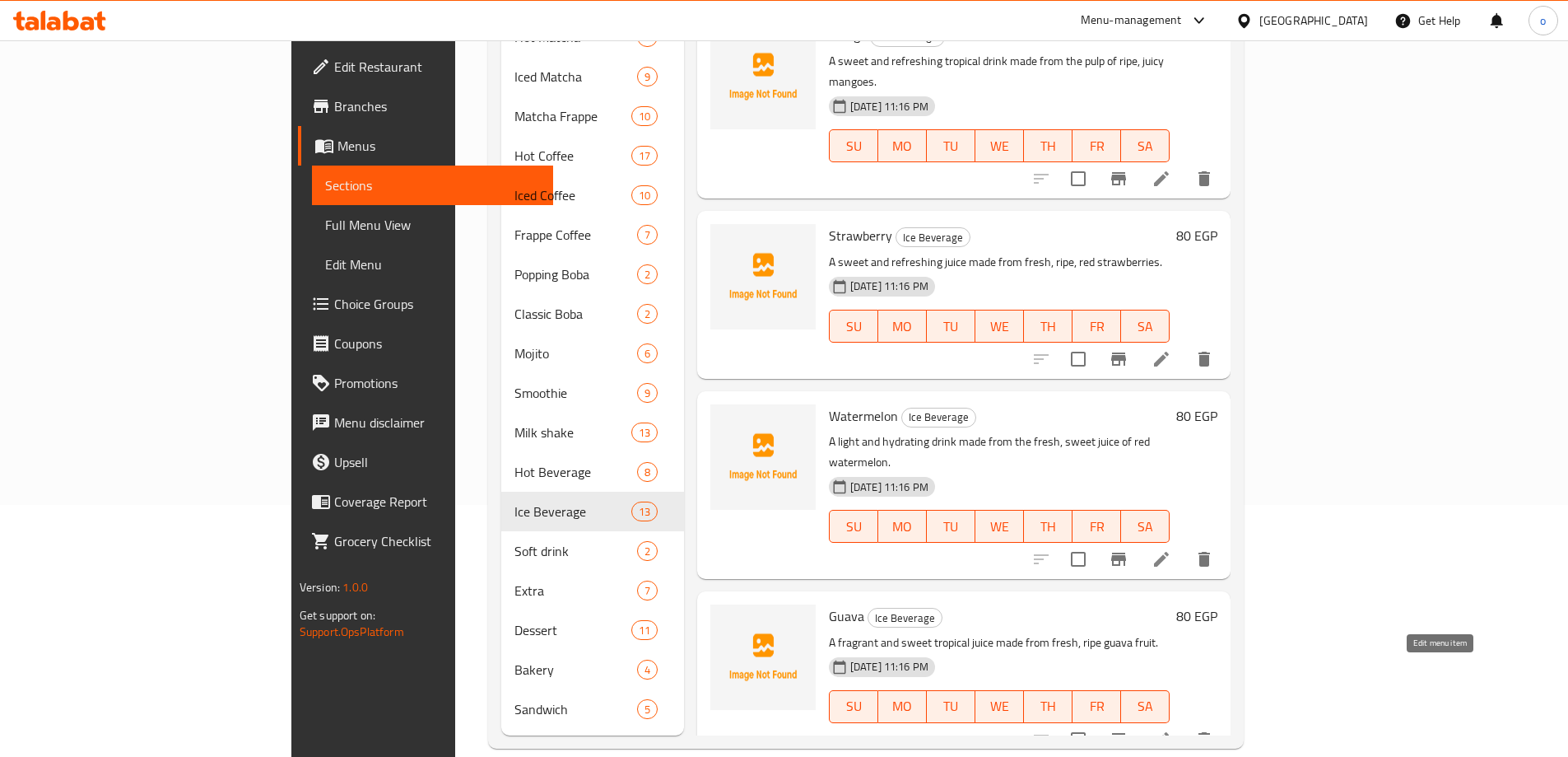
click at [1169, 732] on icon at bounding box center [1161, 739] width 14 height 14
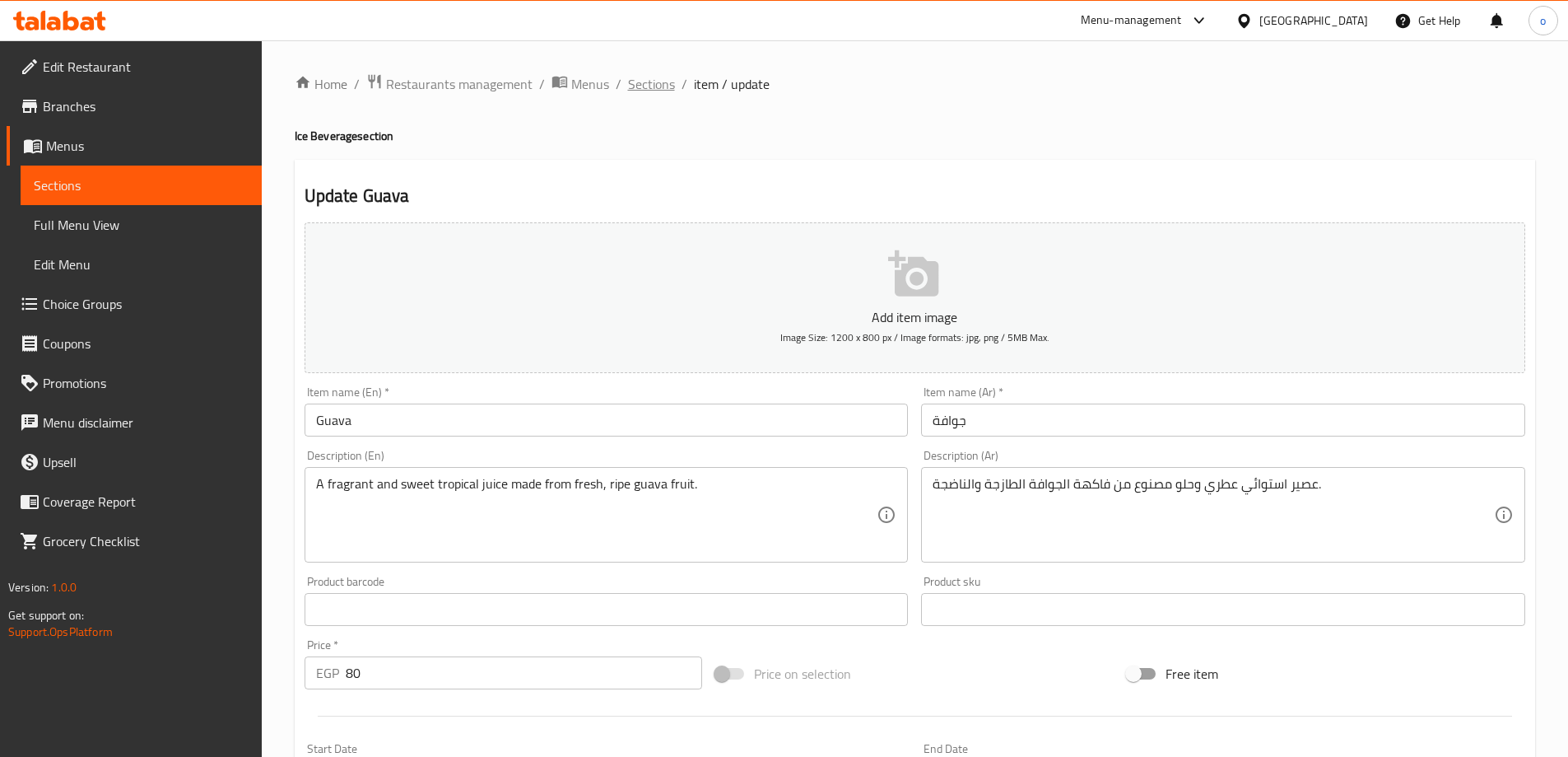
click at [643, 74] on span "Sections" at bounding box center [651, 84] width 47 height 20
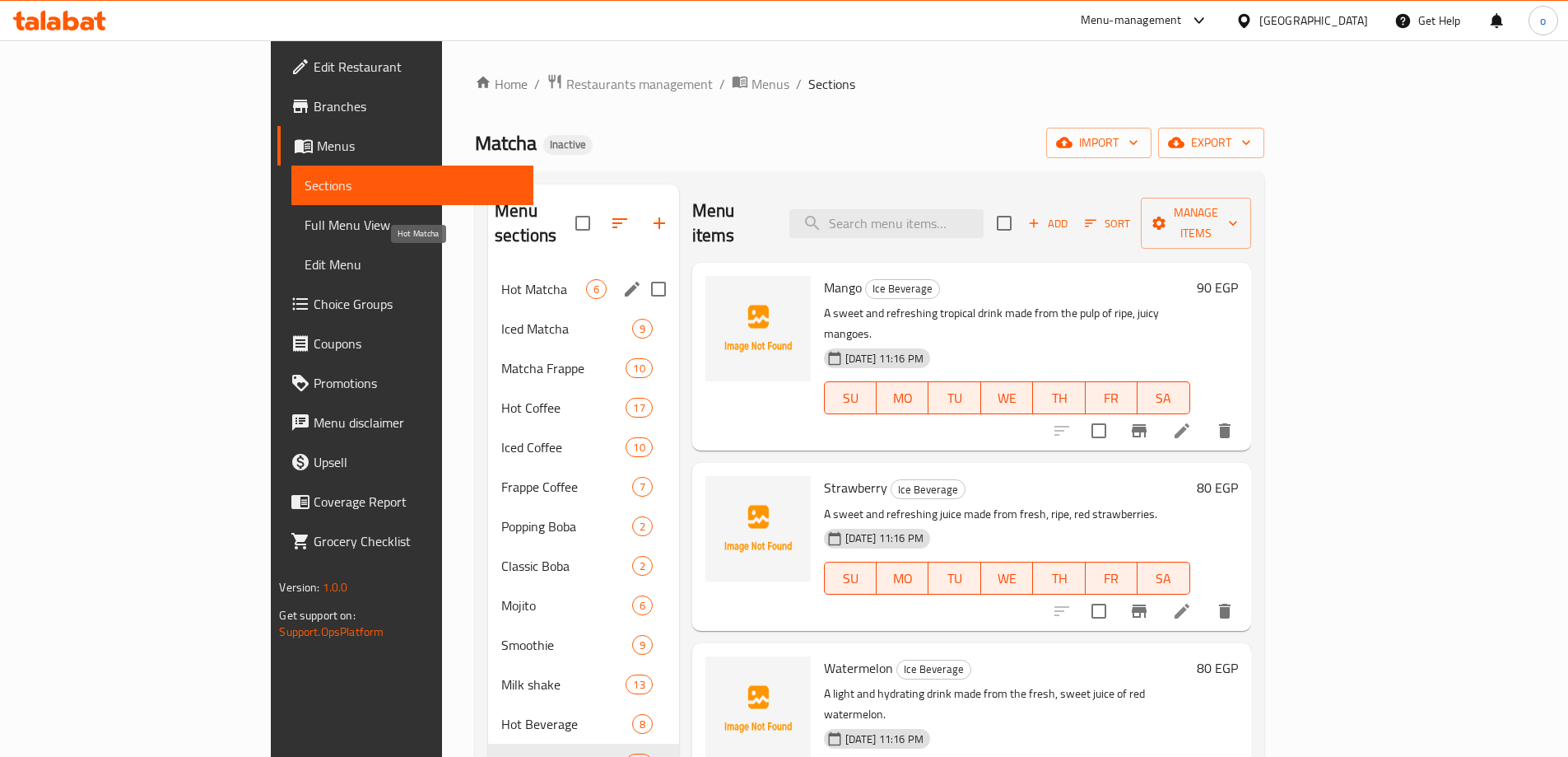
click at [502, 279] on span "Hot Matcha" at bounding box center [543, 289] width 84 height 20
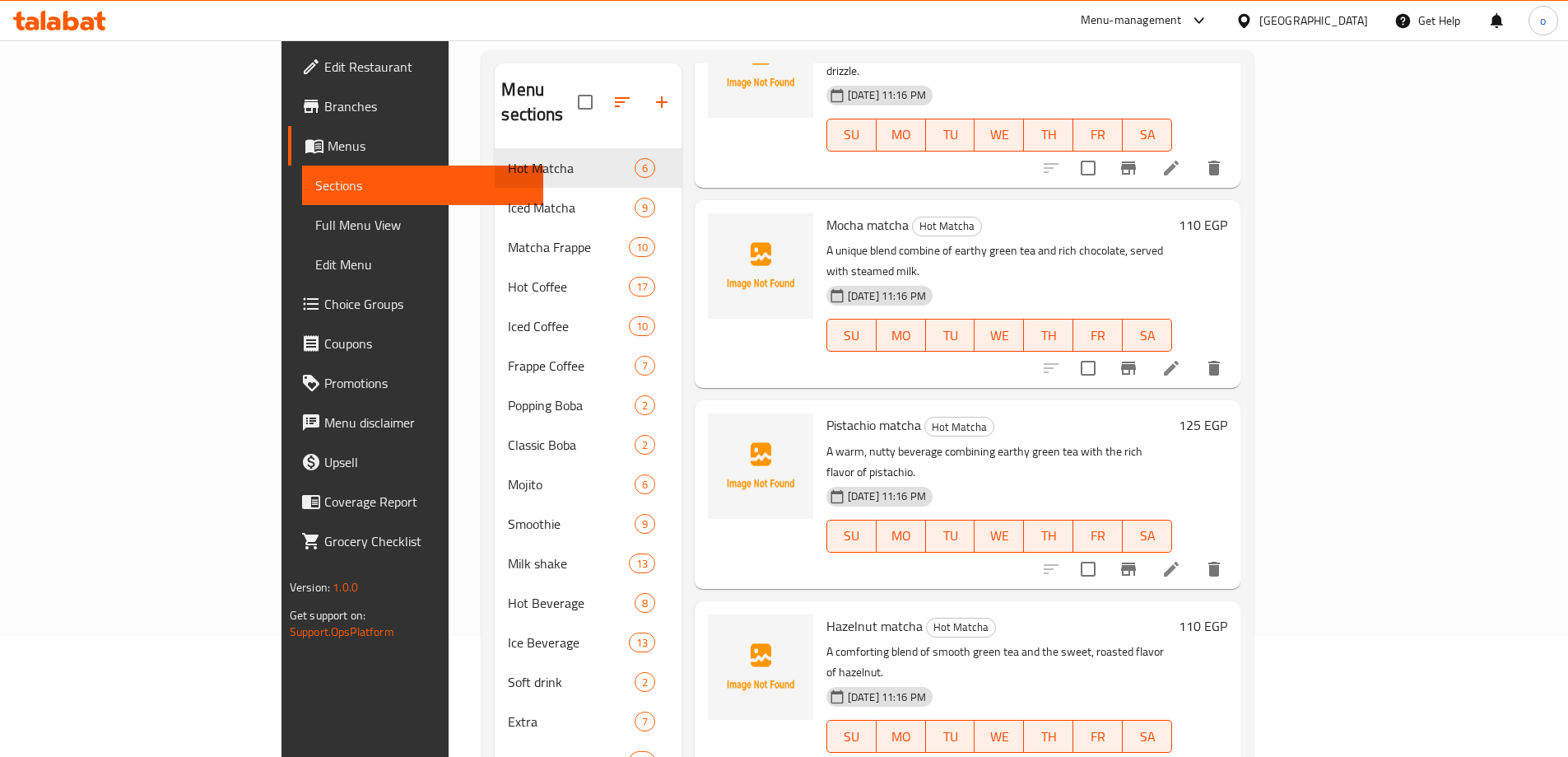
scroll to position [252, 0]
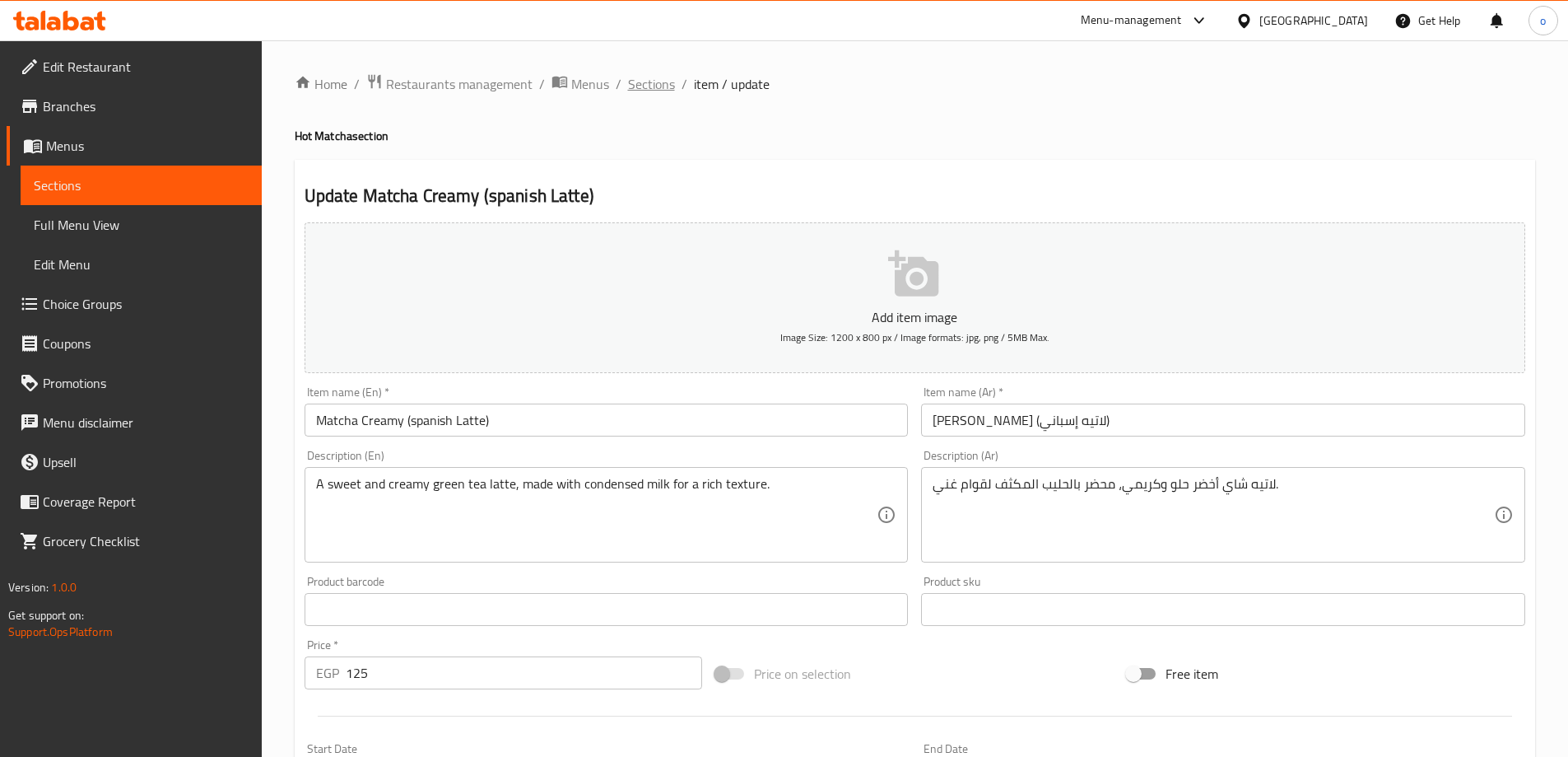
click at [656, 82] on span "Sections" at bounding box center [651, 84] width 47 height 20
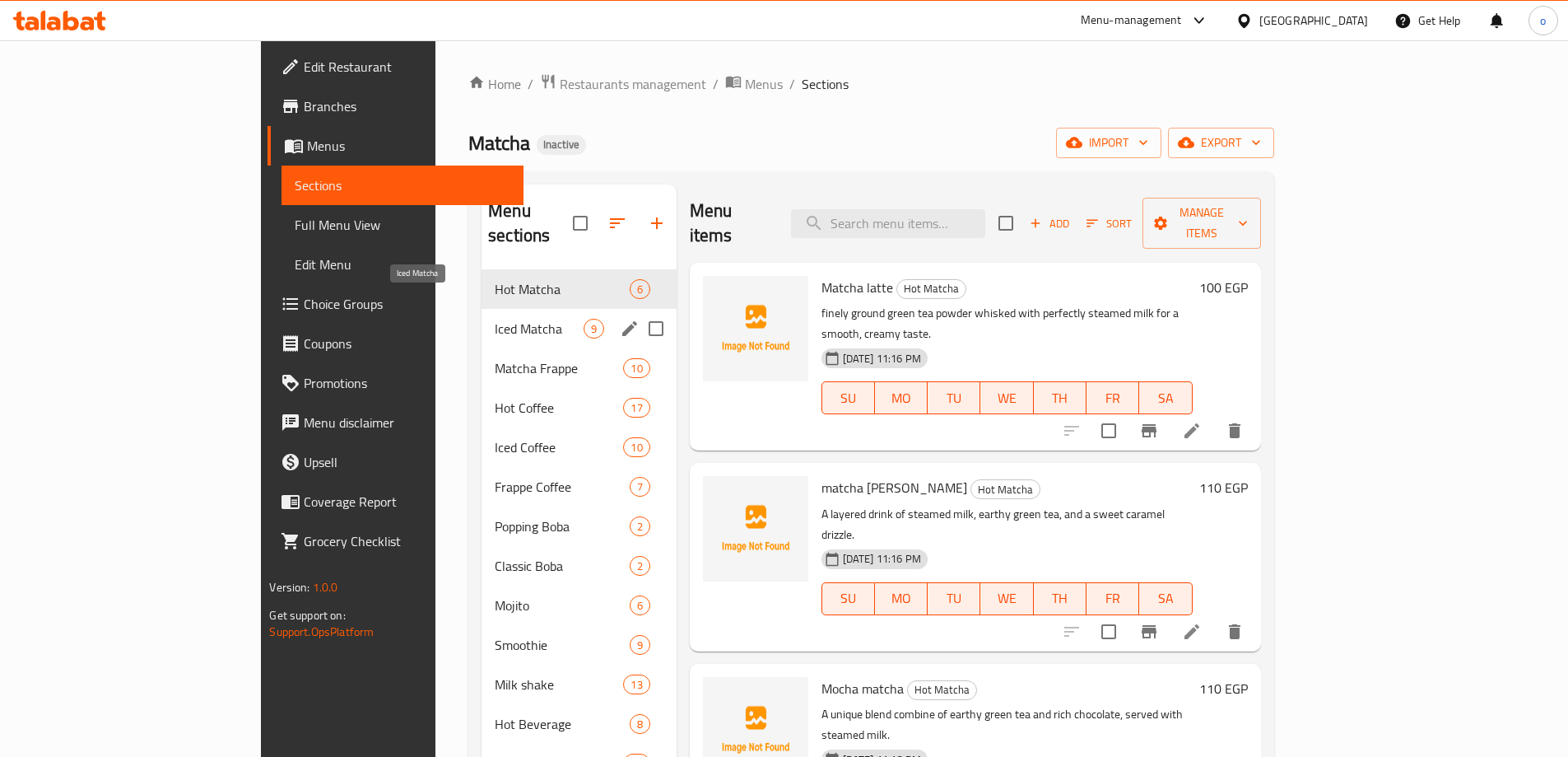
click at [495, 318] on span "Iced Matcha" at bounding box center [539, 328] width 88 height 20
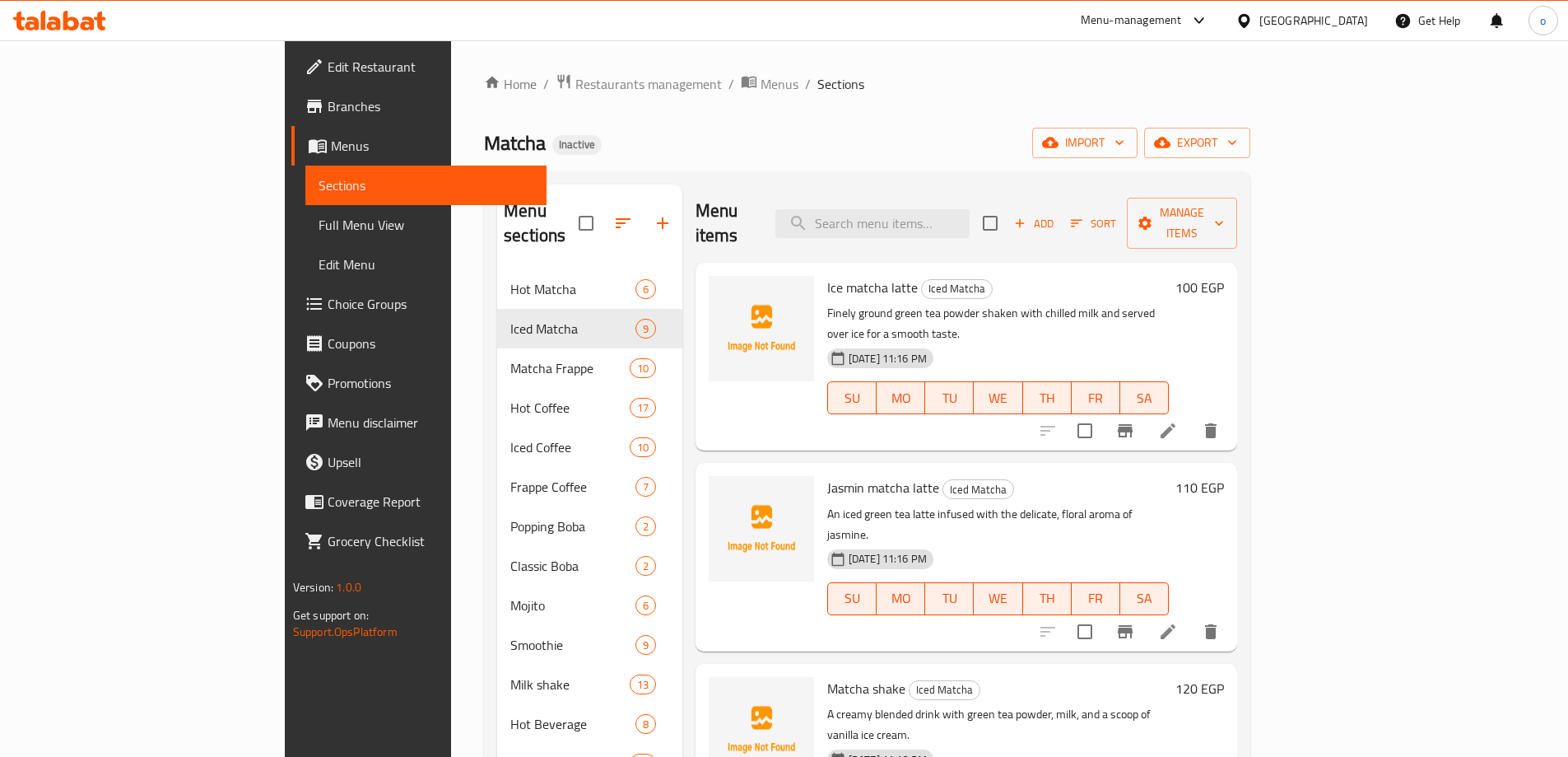
click at [1191, 416] on li at bounding box center [1168, 430] width 46 height 30
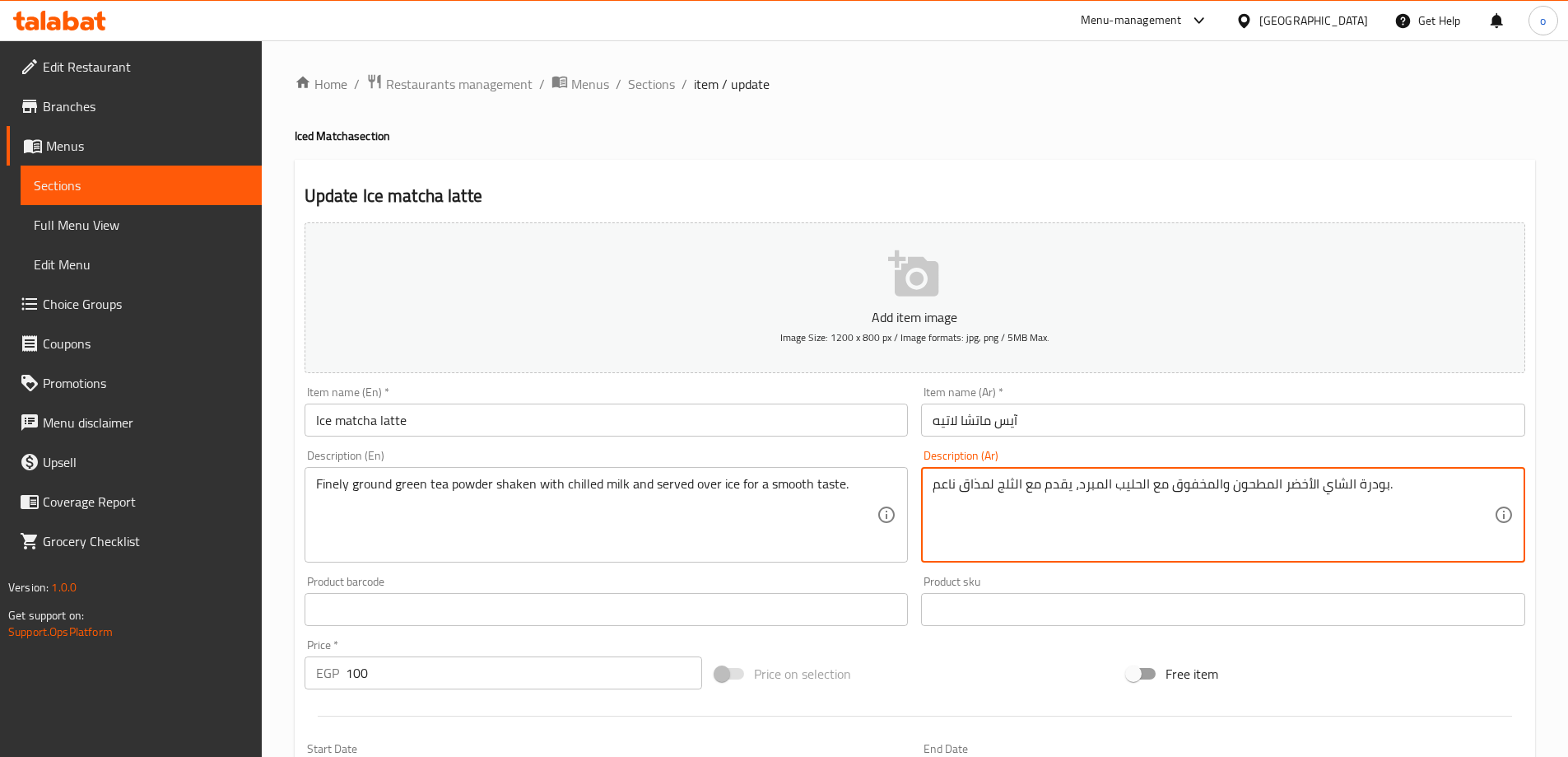
click at [1232, 485] on textarea "بودرة الشاي الأخضر المطحون والمخفوق مع الحليب المبرد، يقدم مع الثلج لمذاق ناعم." at bounding box center [1213, 515] width 561 height 78
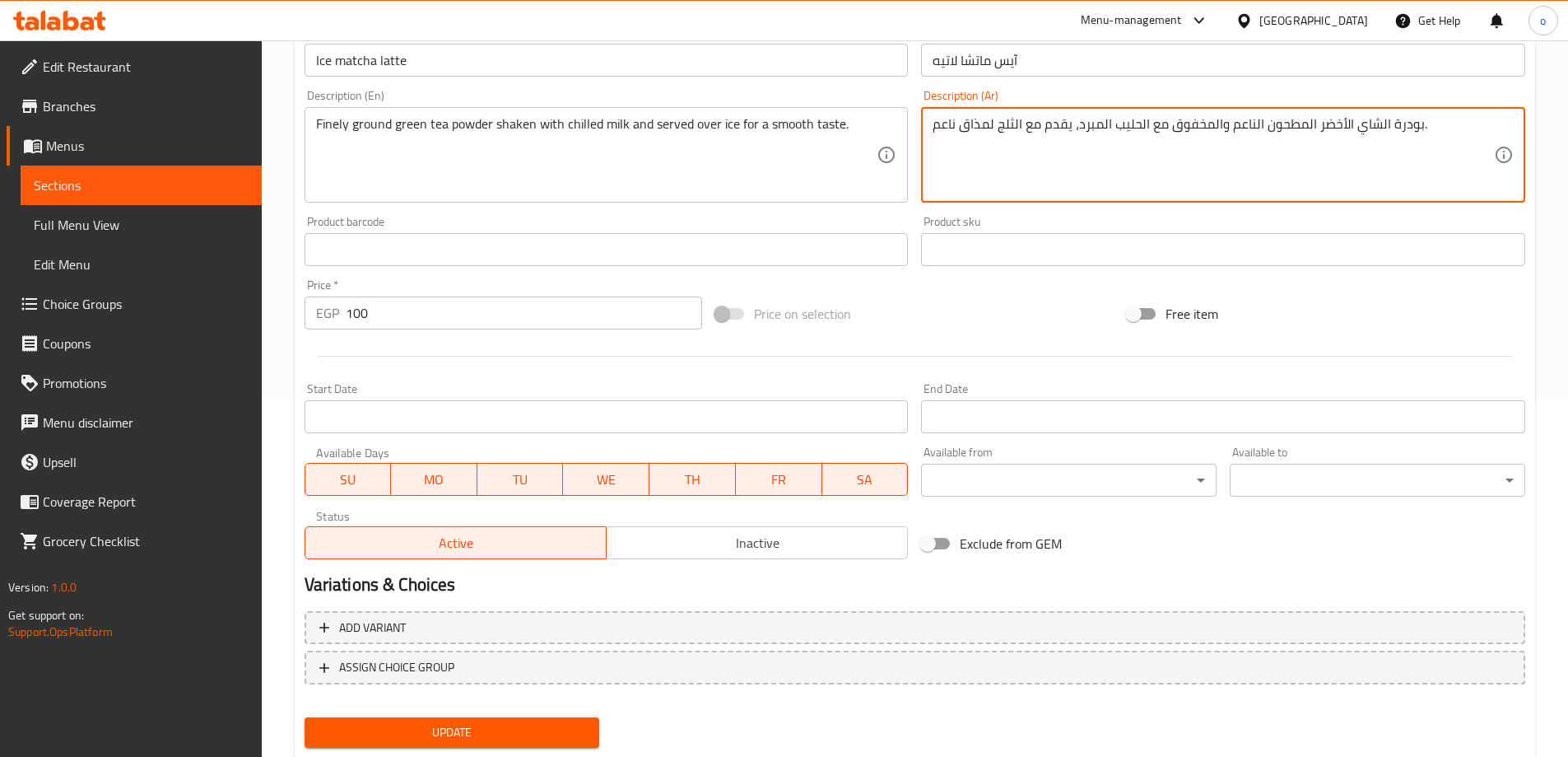
scroll to position [407, 0]
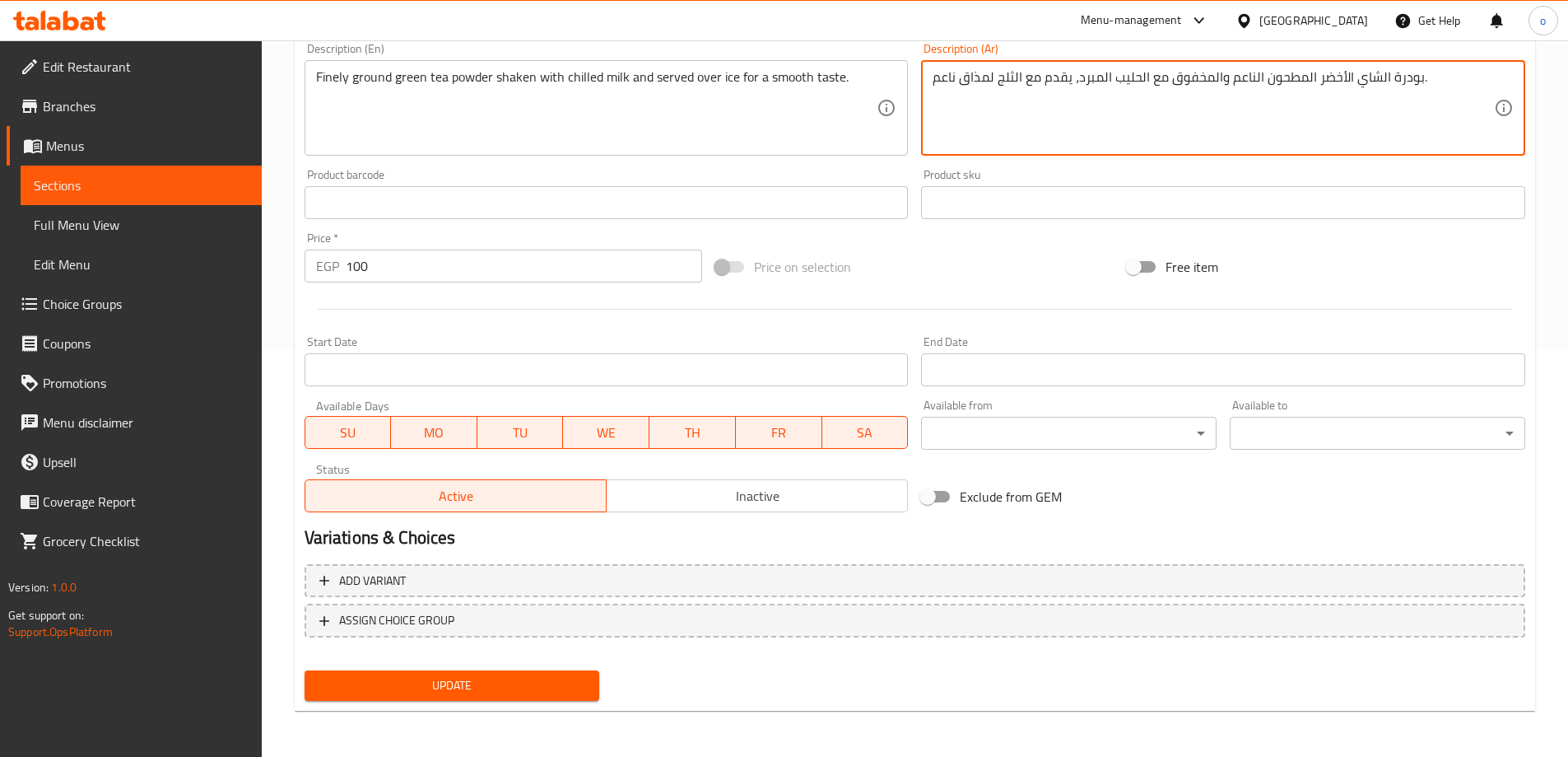
type textarea "بودرة الشاي الأخضر المطحون الناعم والمخفوق مع الحليب المبرد، يقدم مع الثلج لمذا…"
click at [502, 691] on span "Update" at bounding box center [453, 685] width 269 height 20
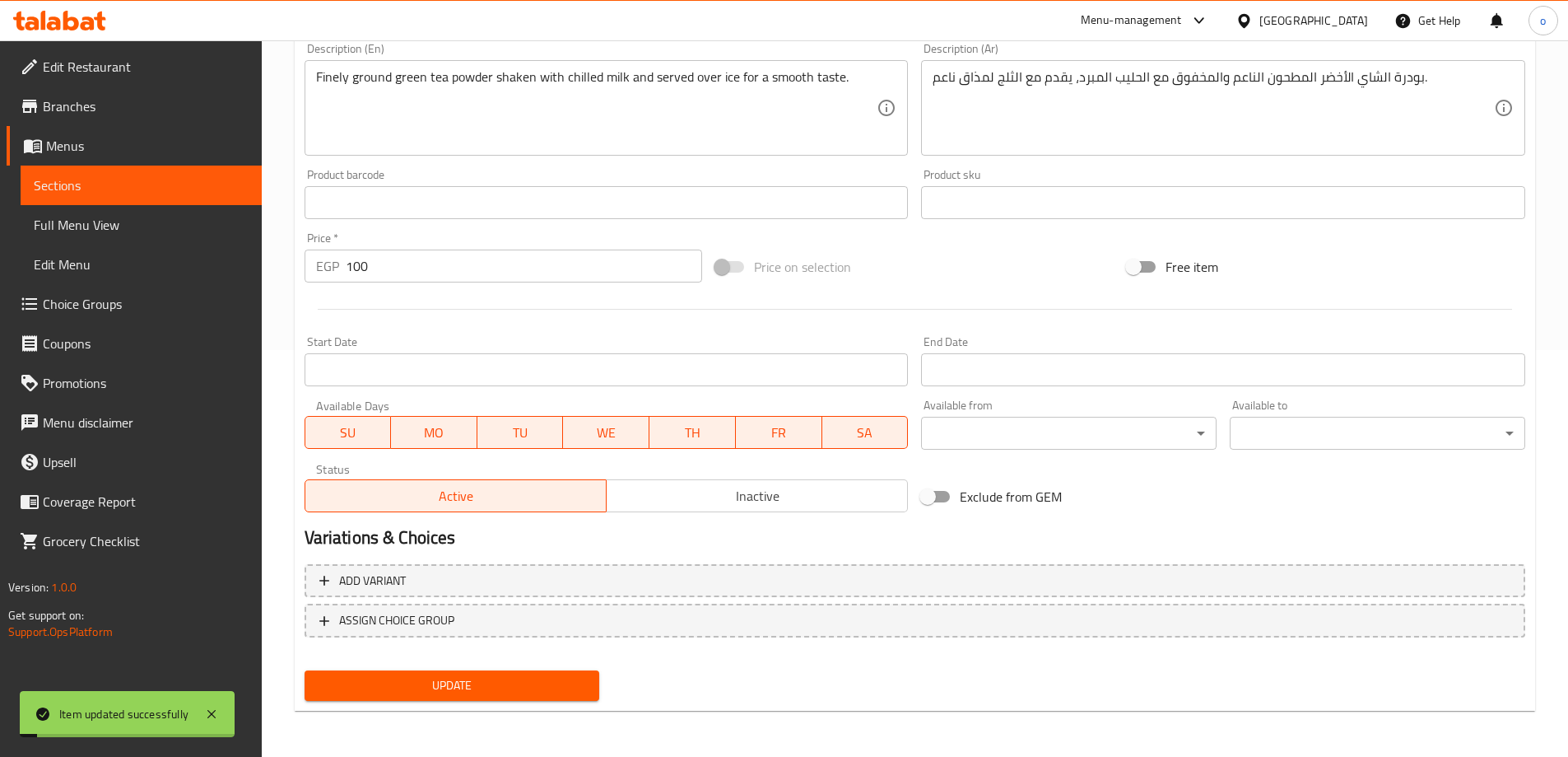
scroll to position [0, 0]
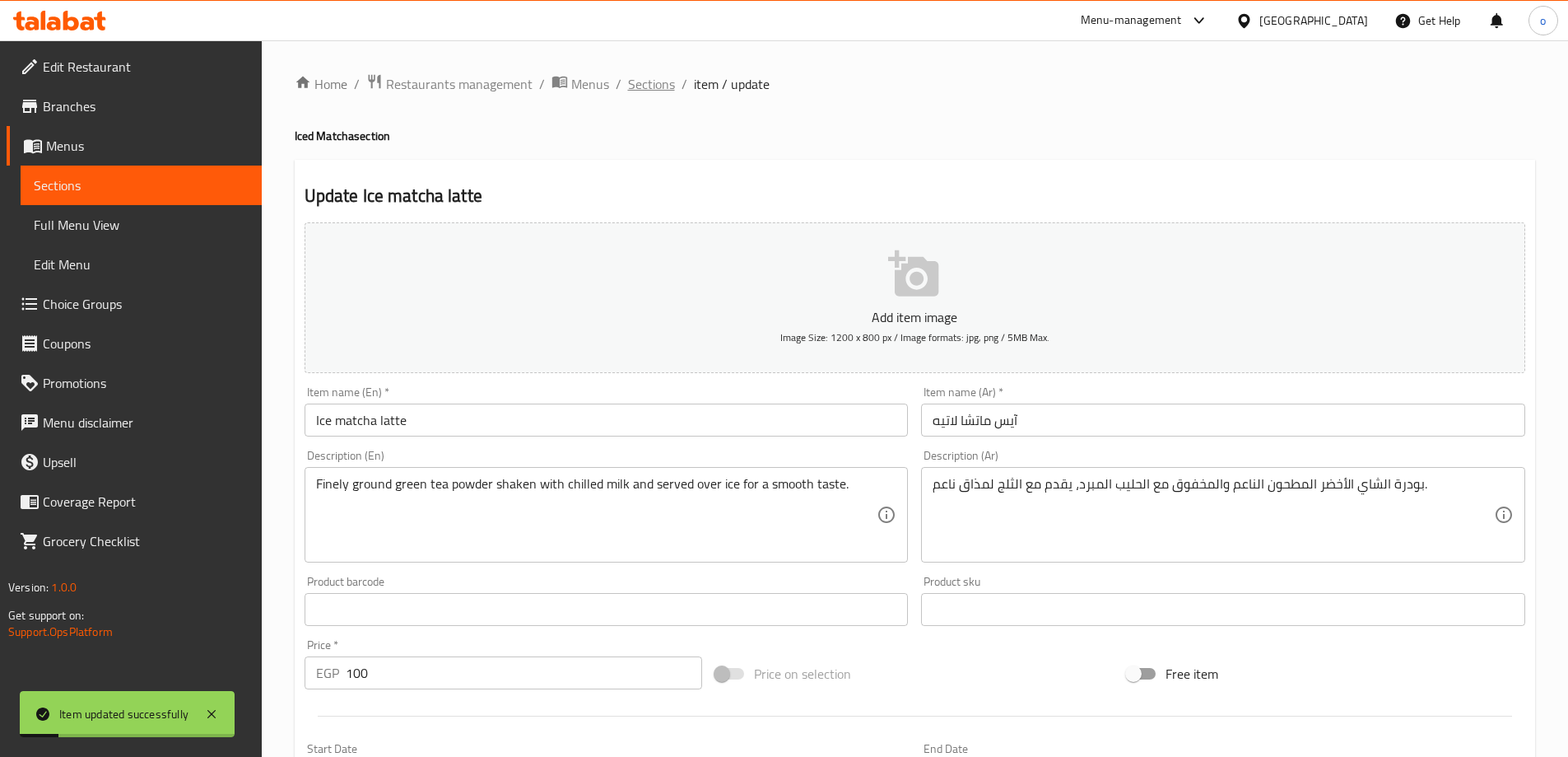
click at [656, 91] on span "Sections" at bounding box center [651, 84] width 47 height 20
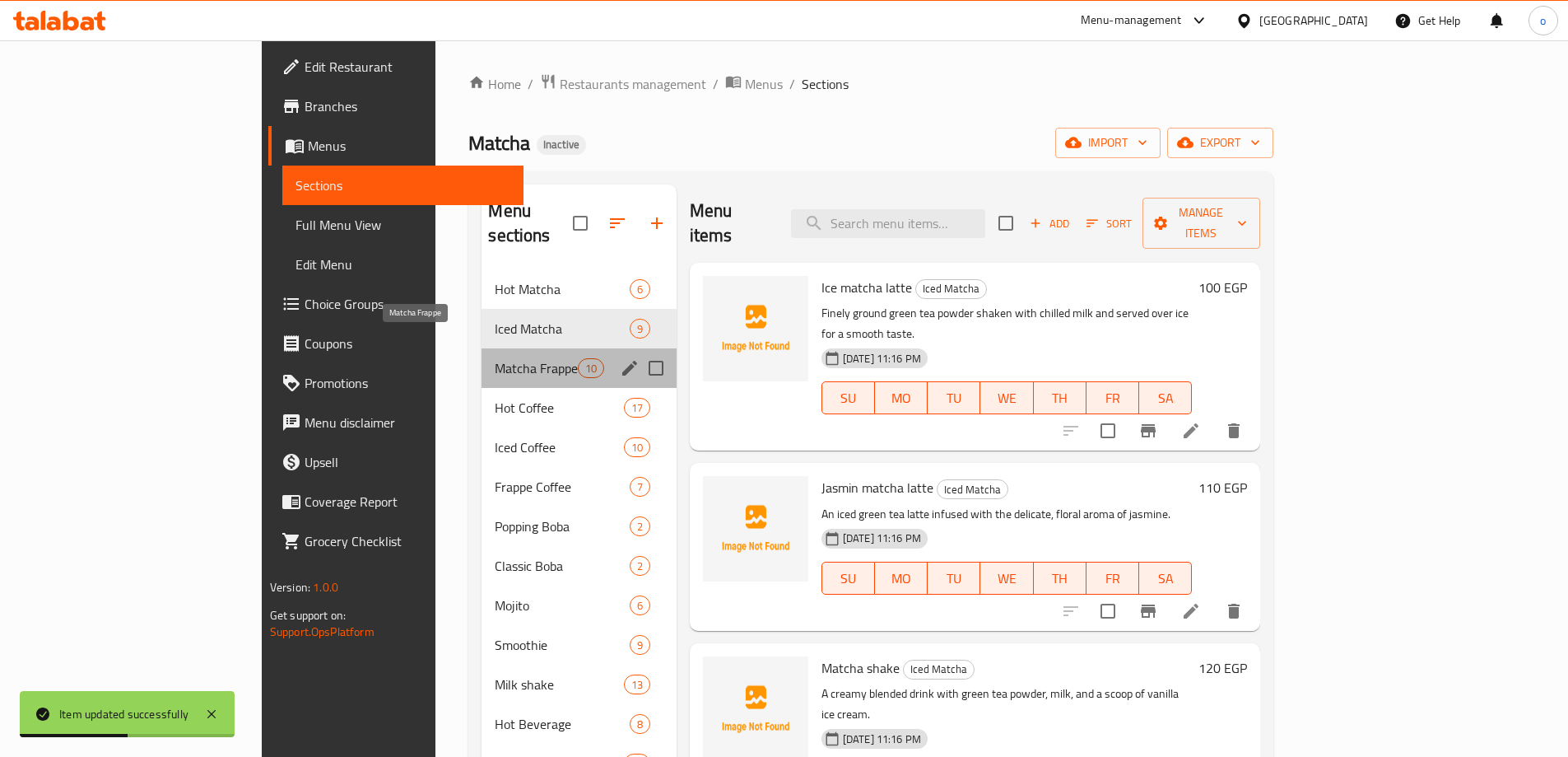
click at [495, 359] on span "Matcha Frappe" at bounding box center [536, 368] width 83 height 20
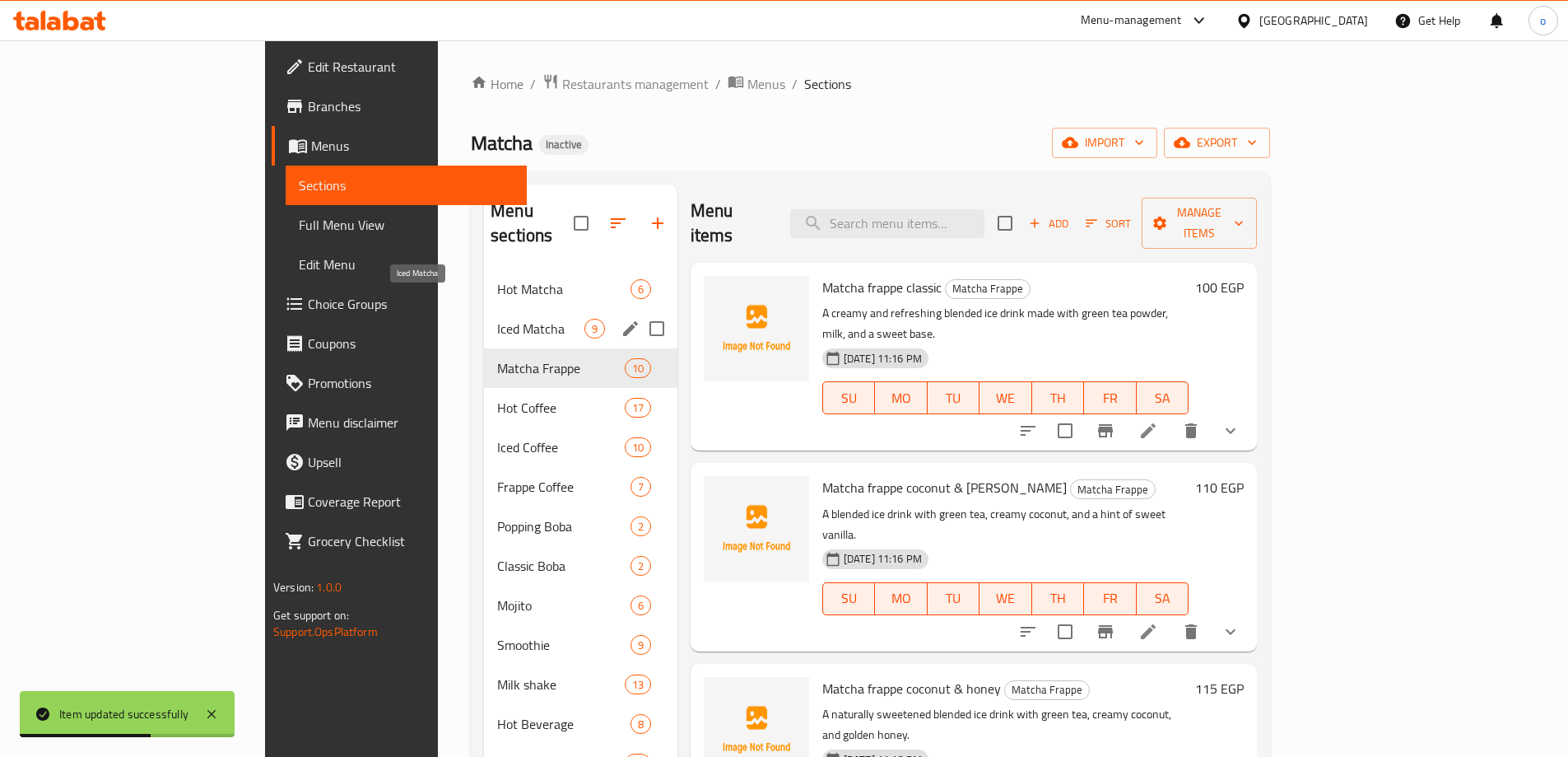
click at [497, 318] on span "Iced Matcha" at bounding box center [540, 328] width 87 height 20
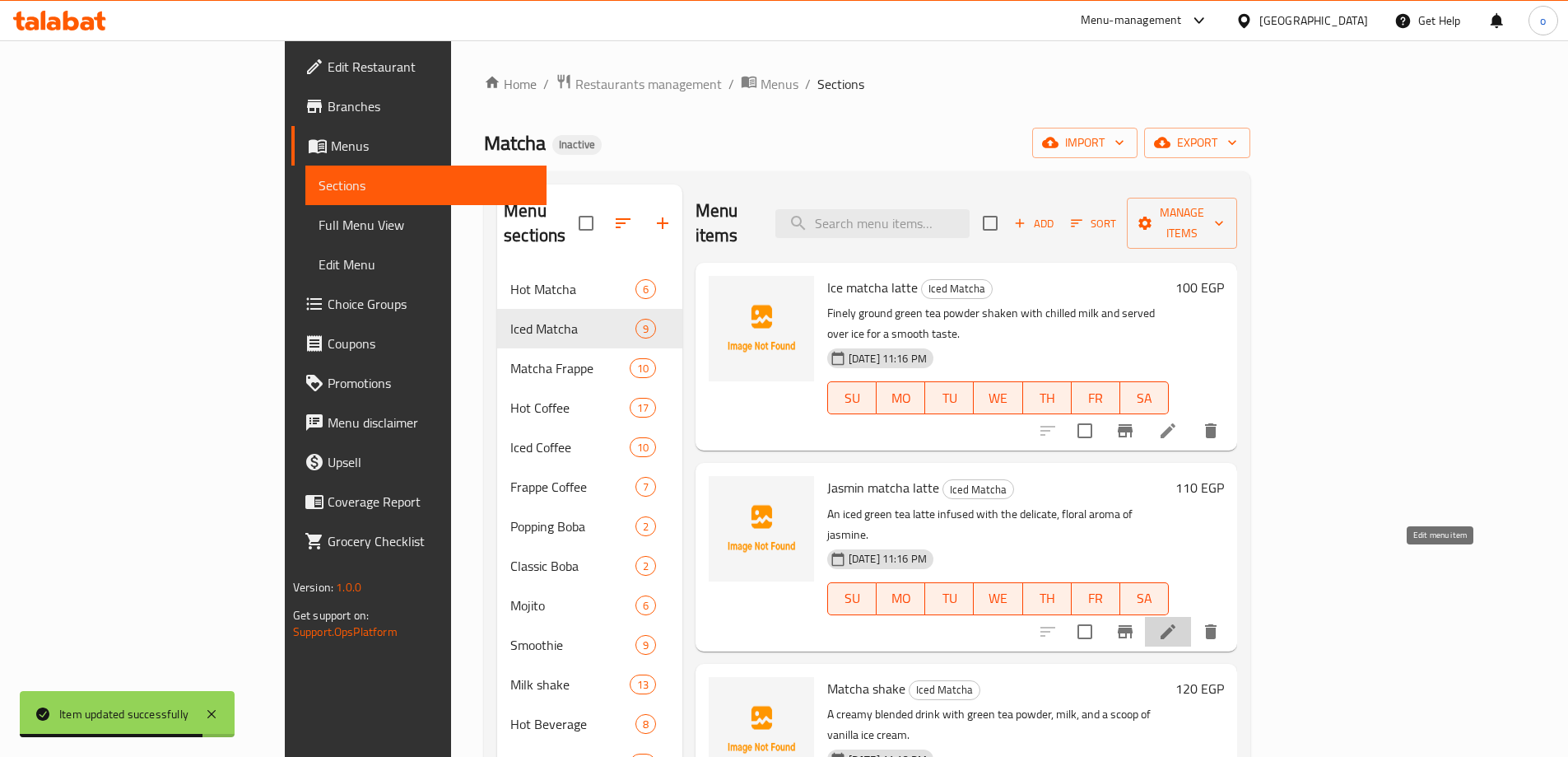
click at [1178, 622] on icon at bounding box center [1168, 632] width 20 height 20
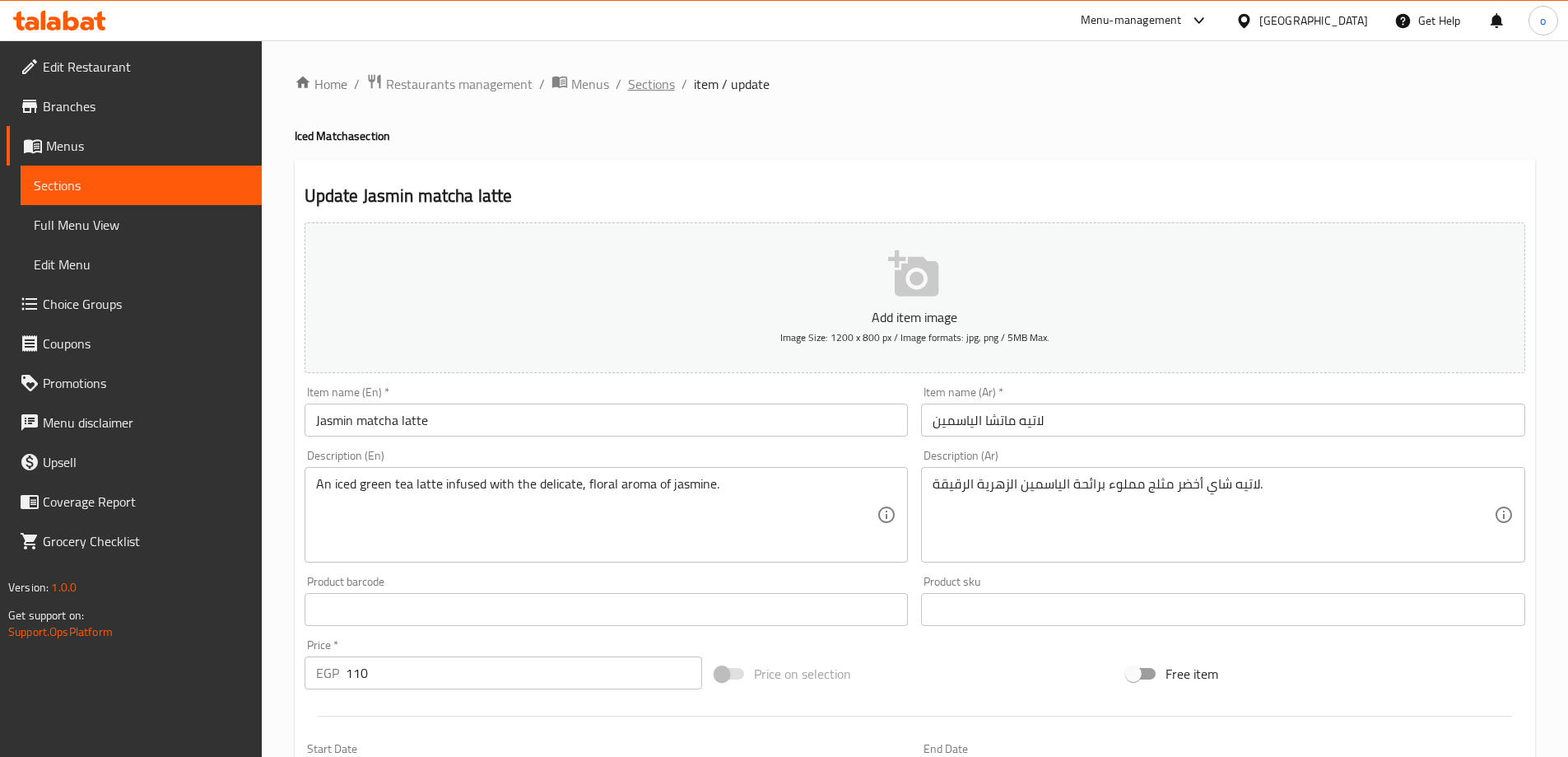
click at [635, 81] on span "Sections" at bounding box center [651, 84] width 47 height 20
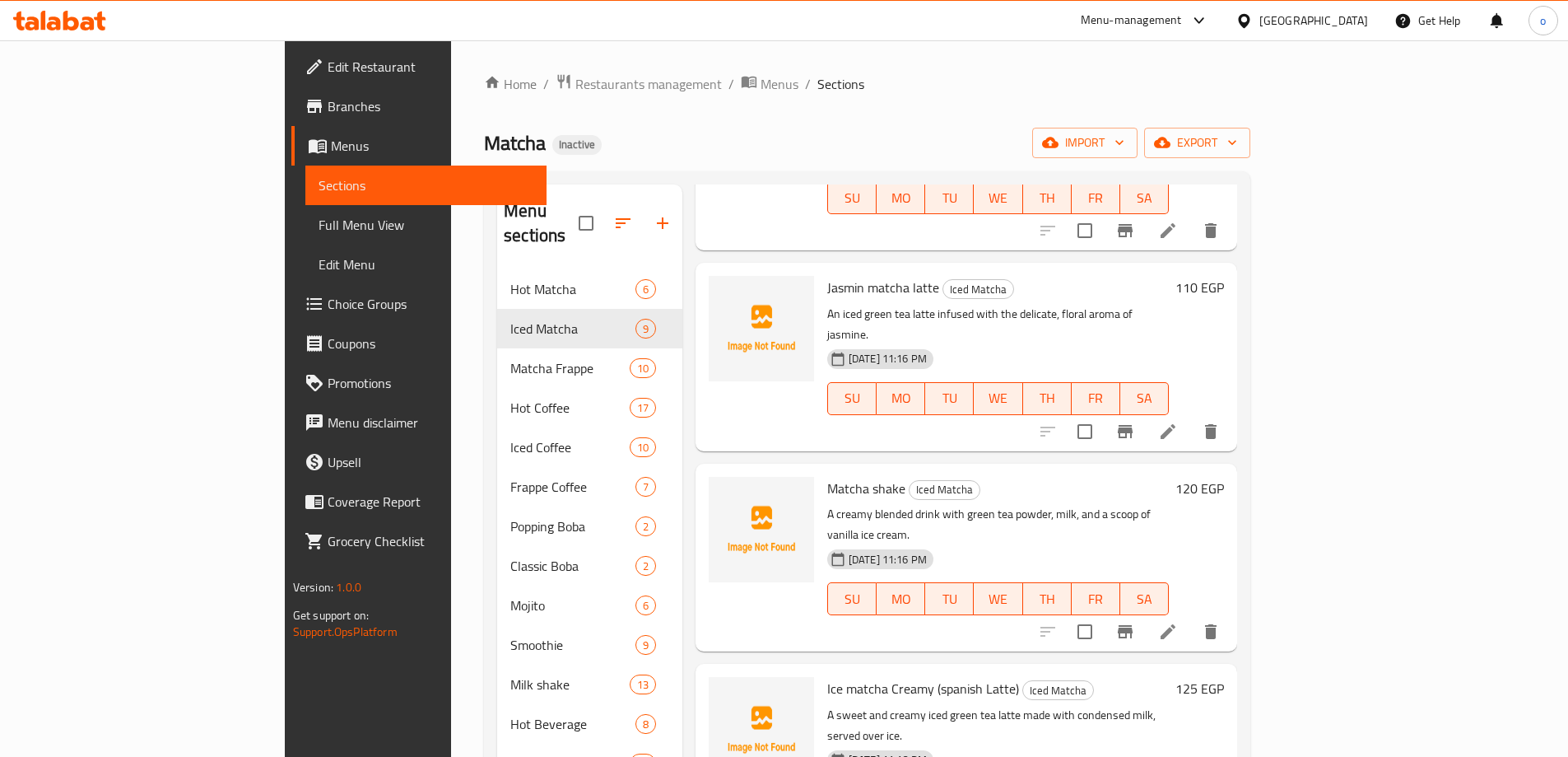
scroll to position [247, 0]
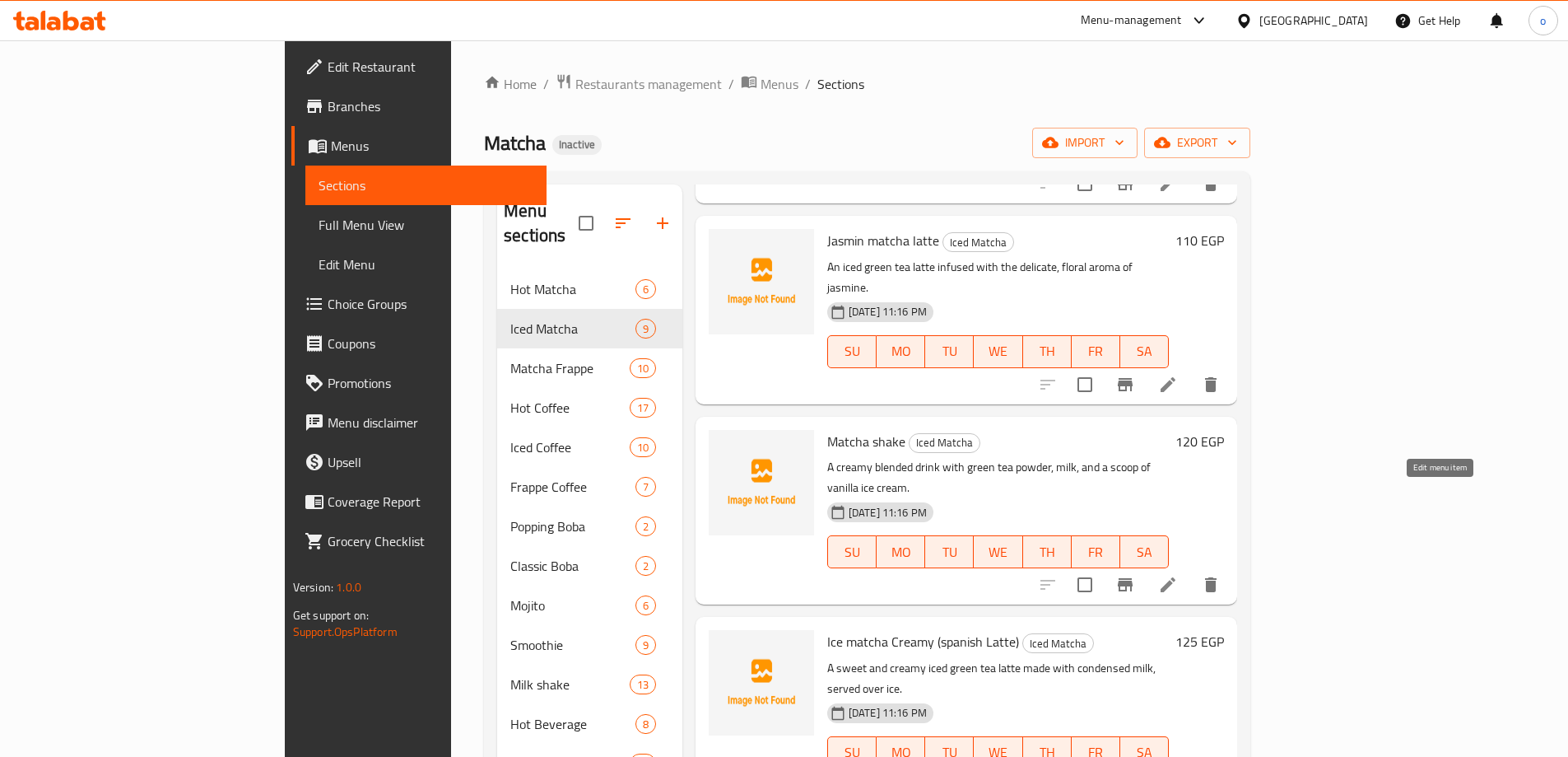
click at [1176, 577] on icon at bounding box center [1167, 584] width 14 height 14
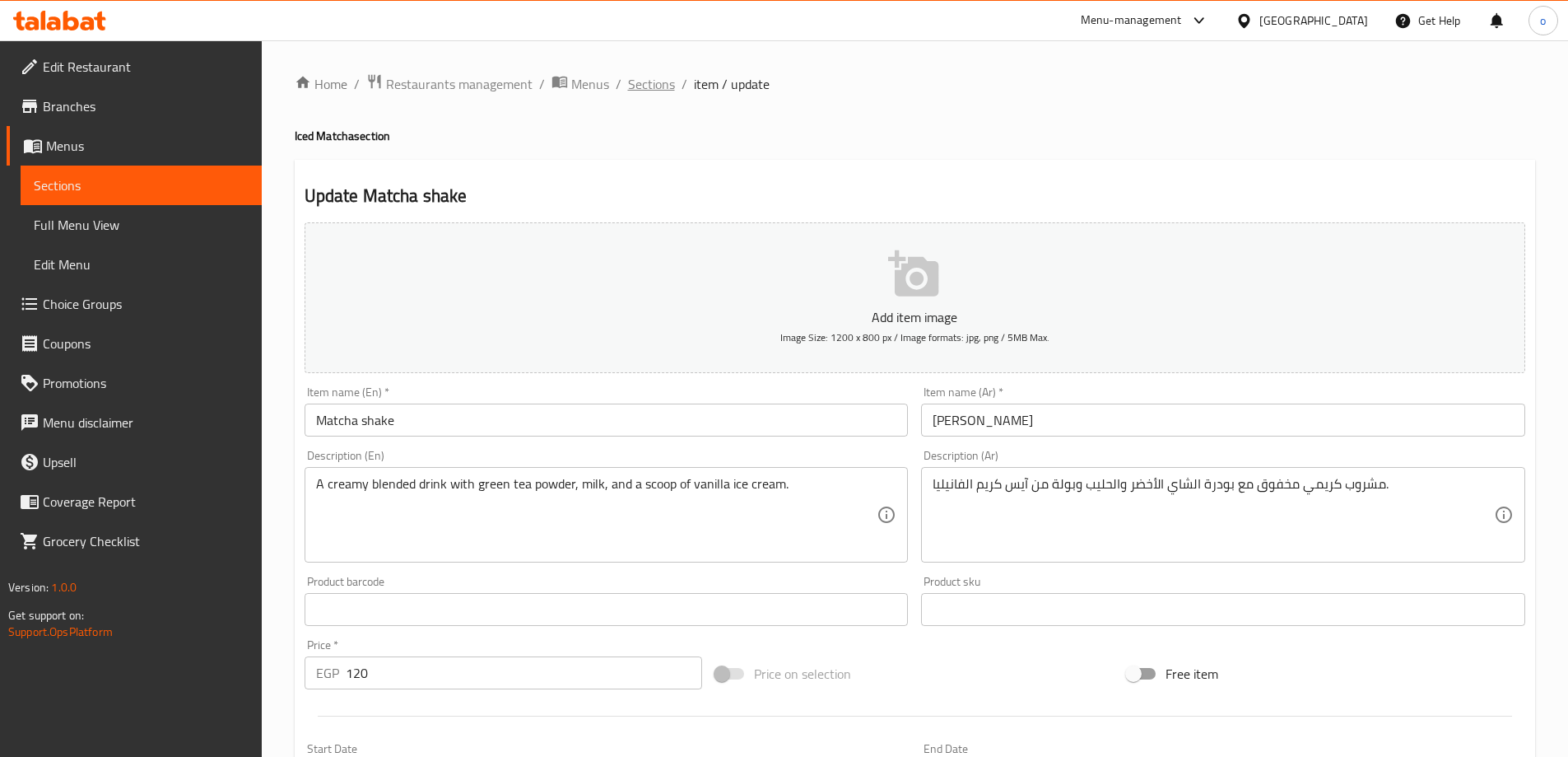
click at [662, 86] on span "Sections" at bounding box center [651, 84] width 47 height 20
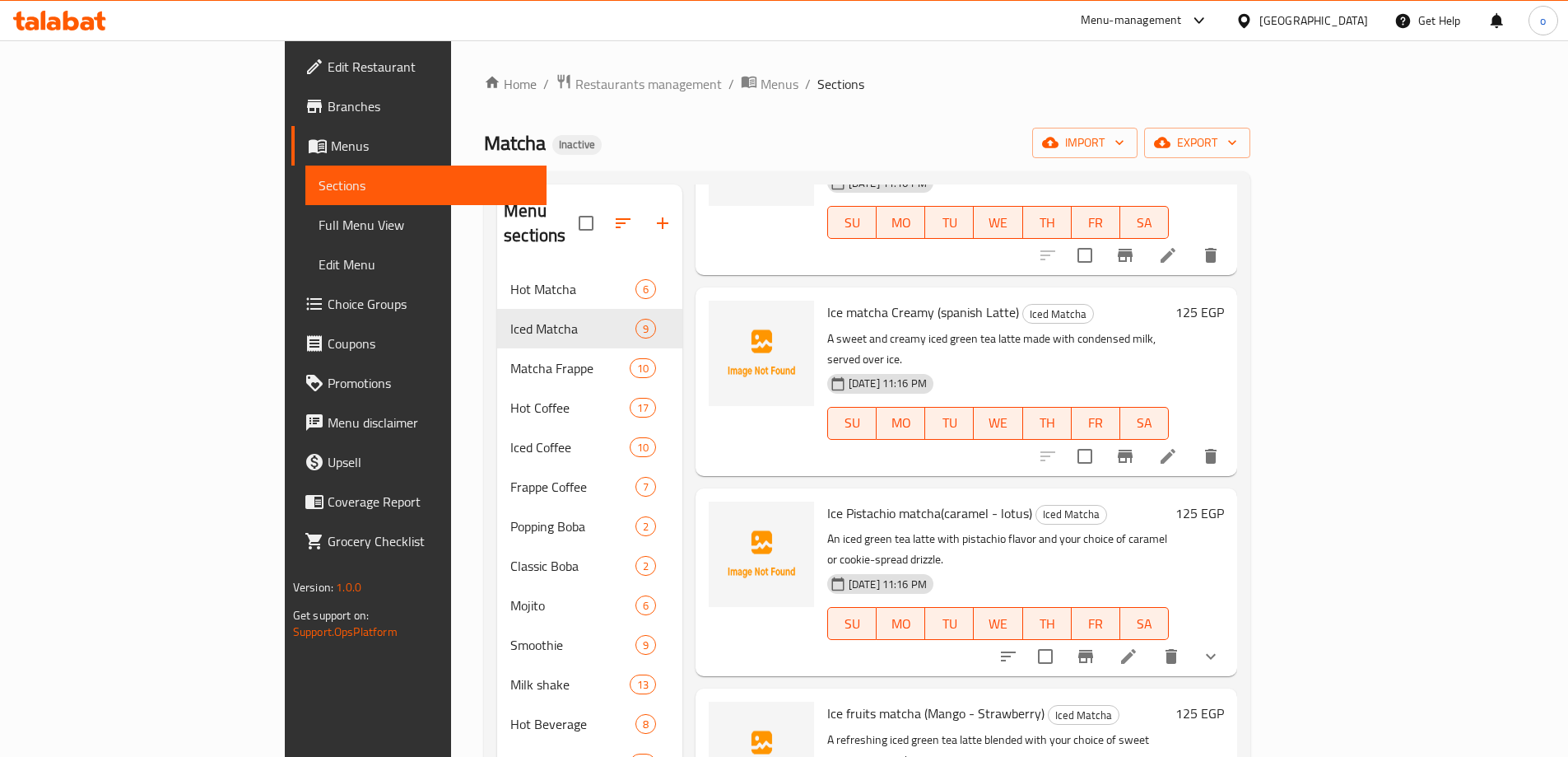
scroll to position [882, 0]
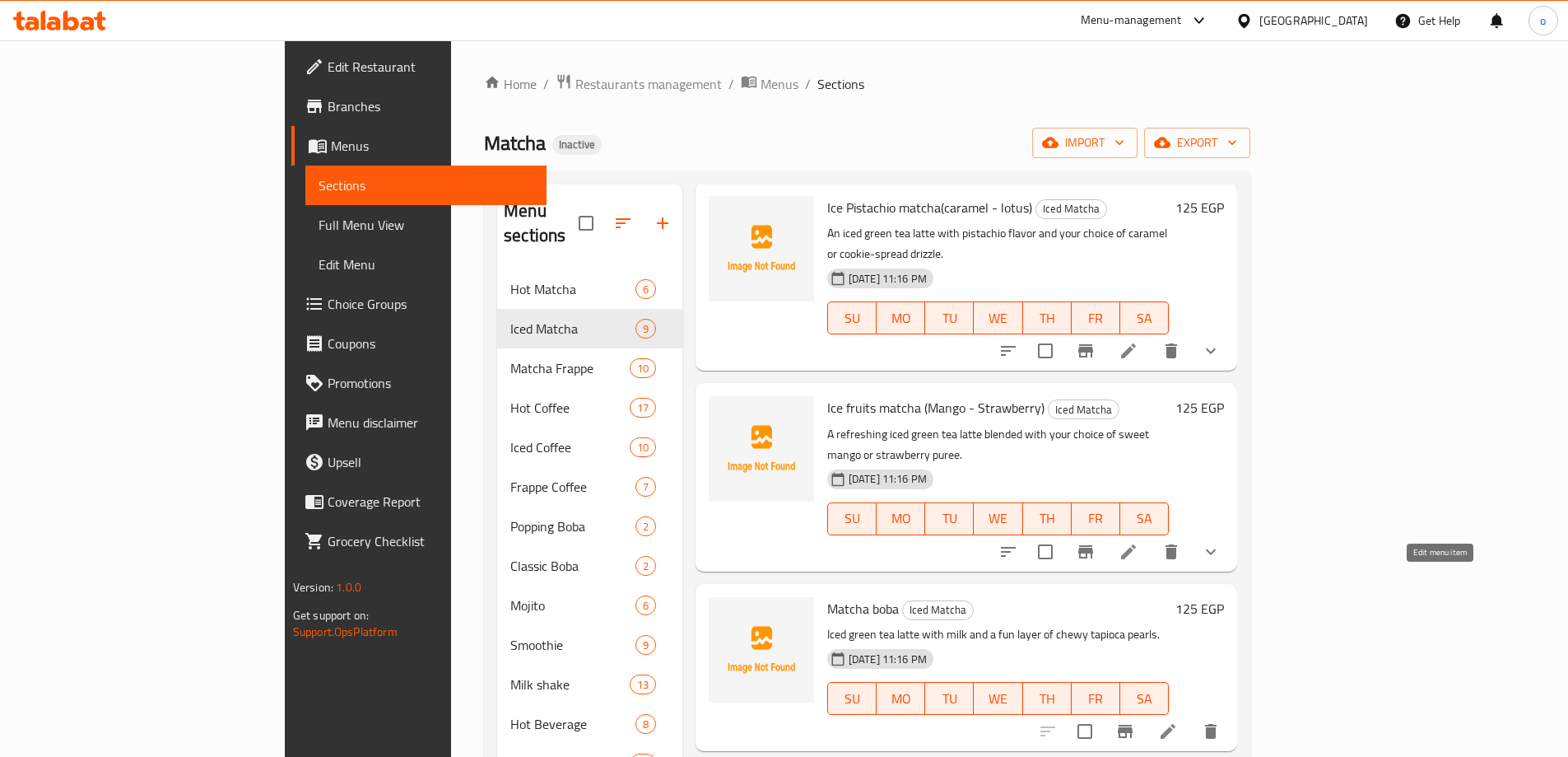
click at [1178, 721] on icon at bounding box center [1168, 731] width 20 height 20
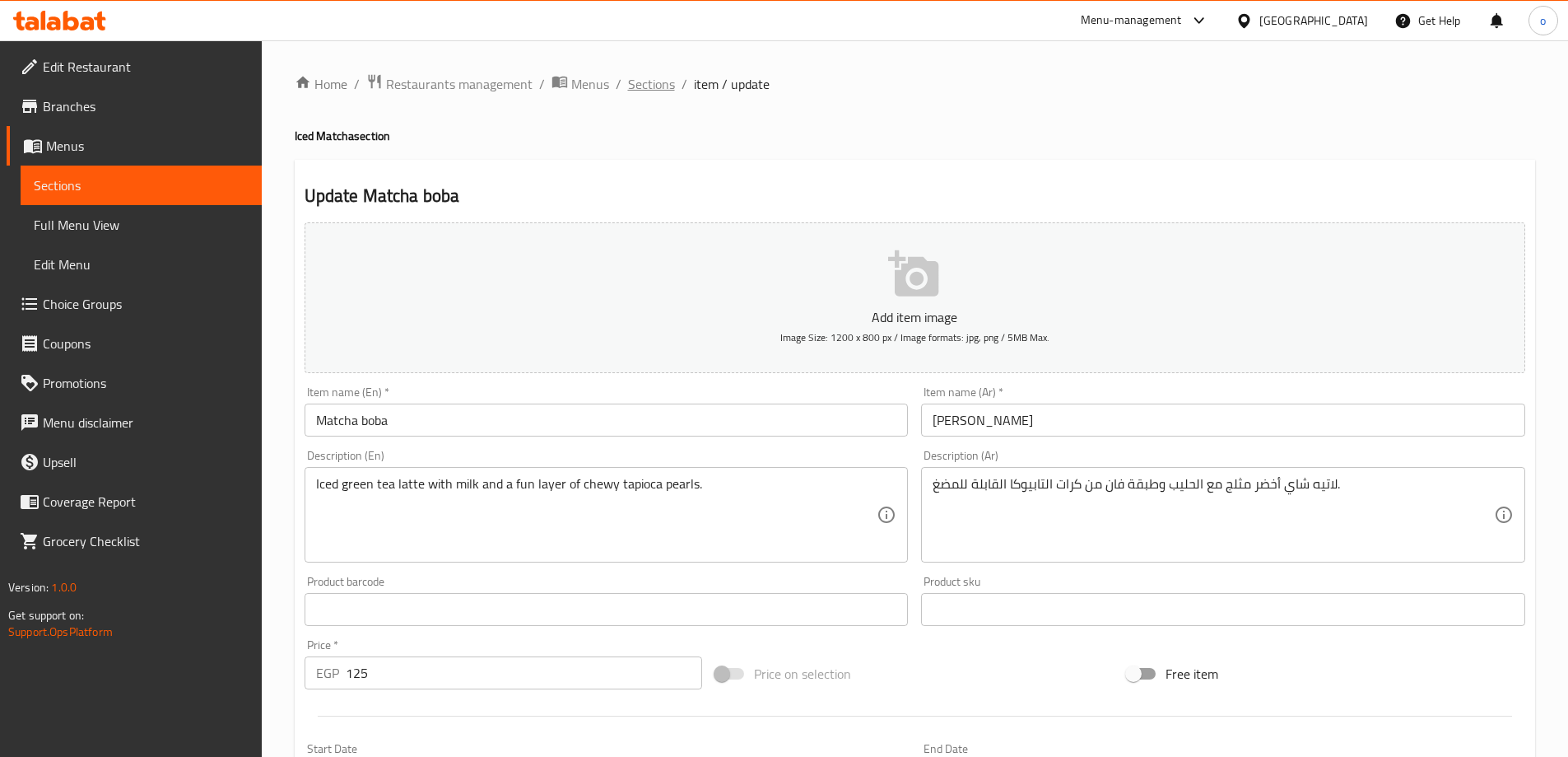
click at [656, 76] on span "Sections" at bounding box center [651, 84] width 47 height 20
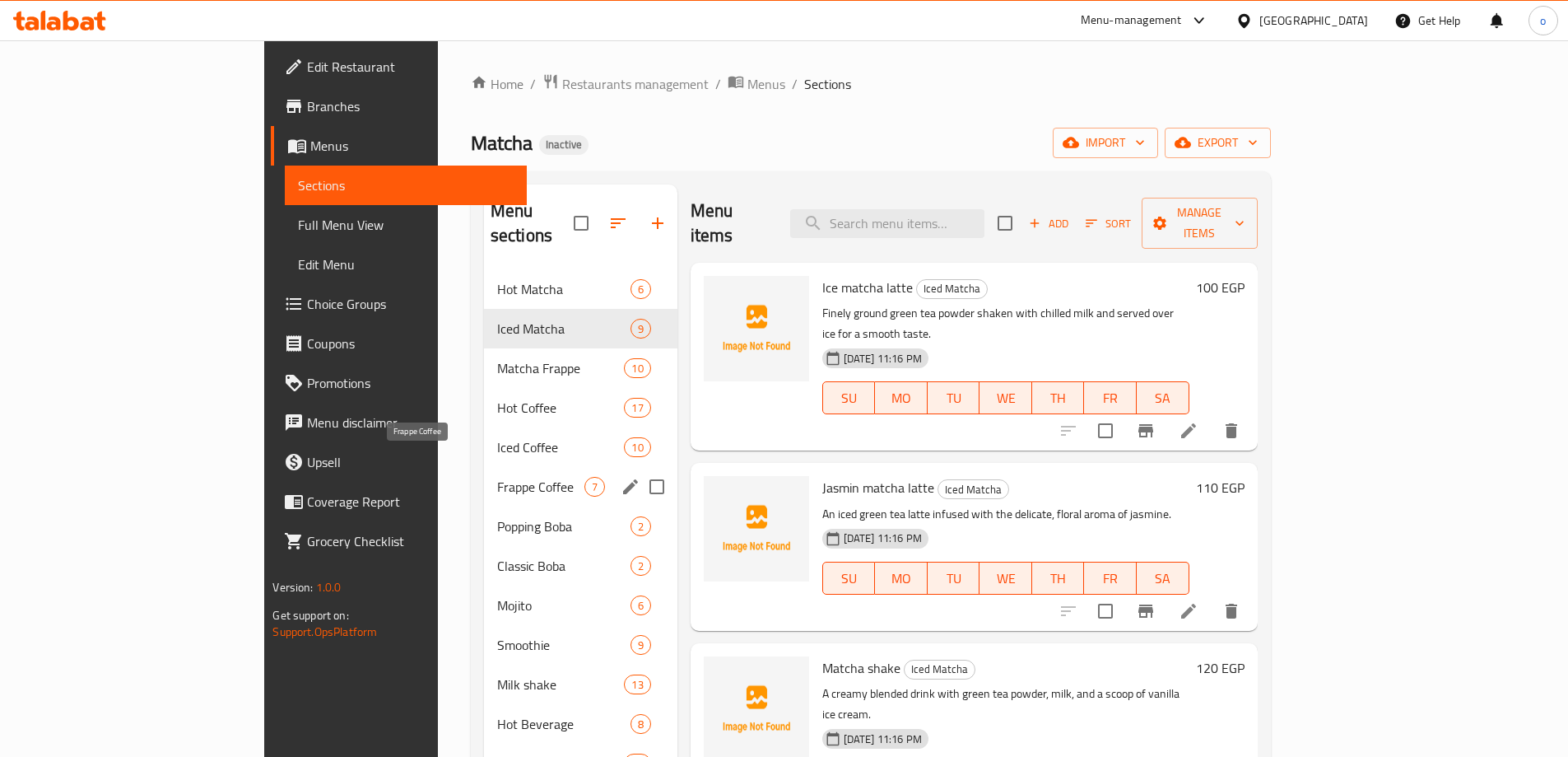
click at [497, 477] on span "Frappe Coffee" at bounding box center [540, 487] width 87 height 20
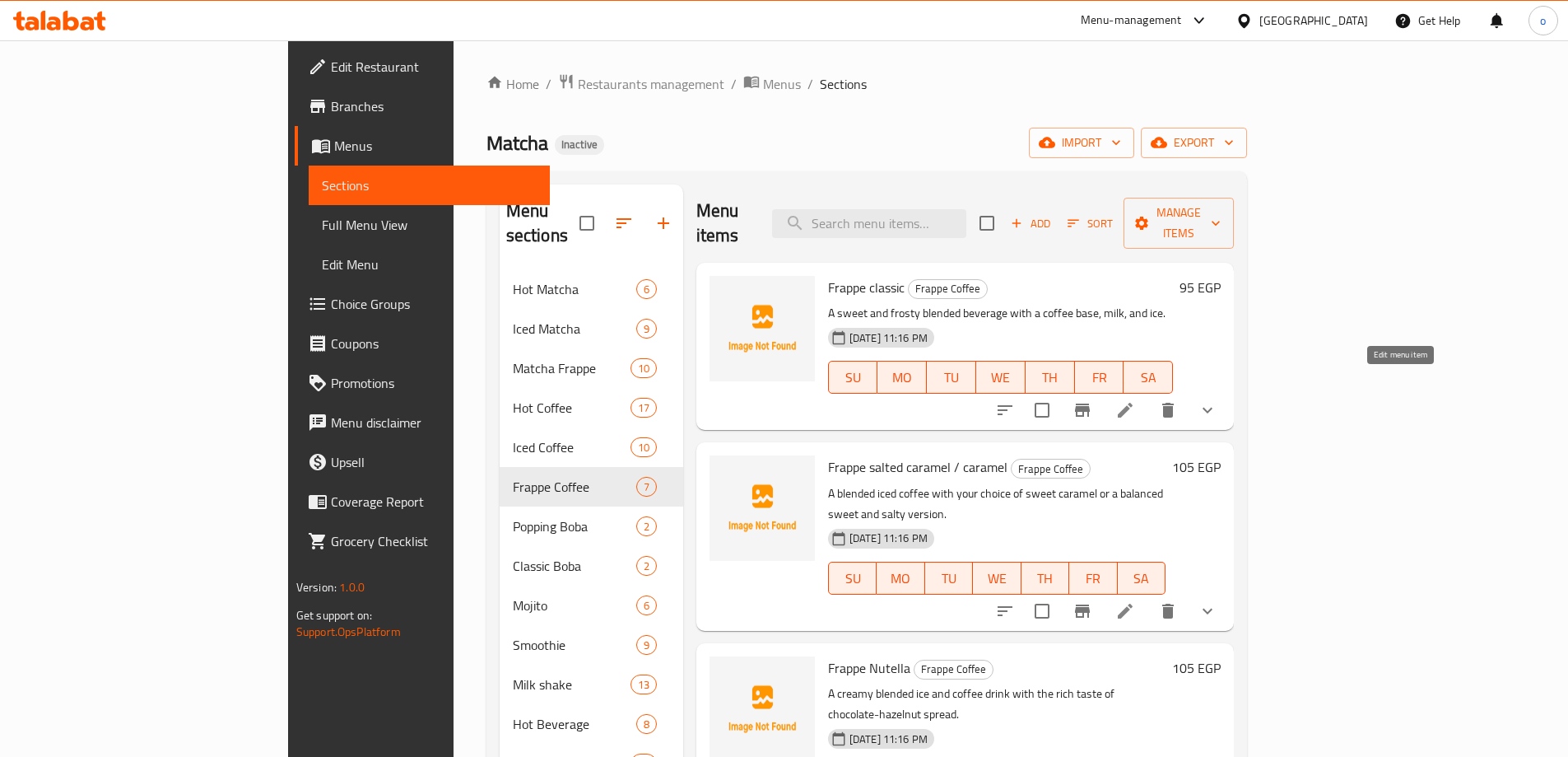
click at [1132, 403] on icon at bounding box center [1125, 410] width 14 height 14
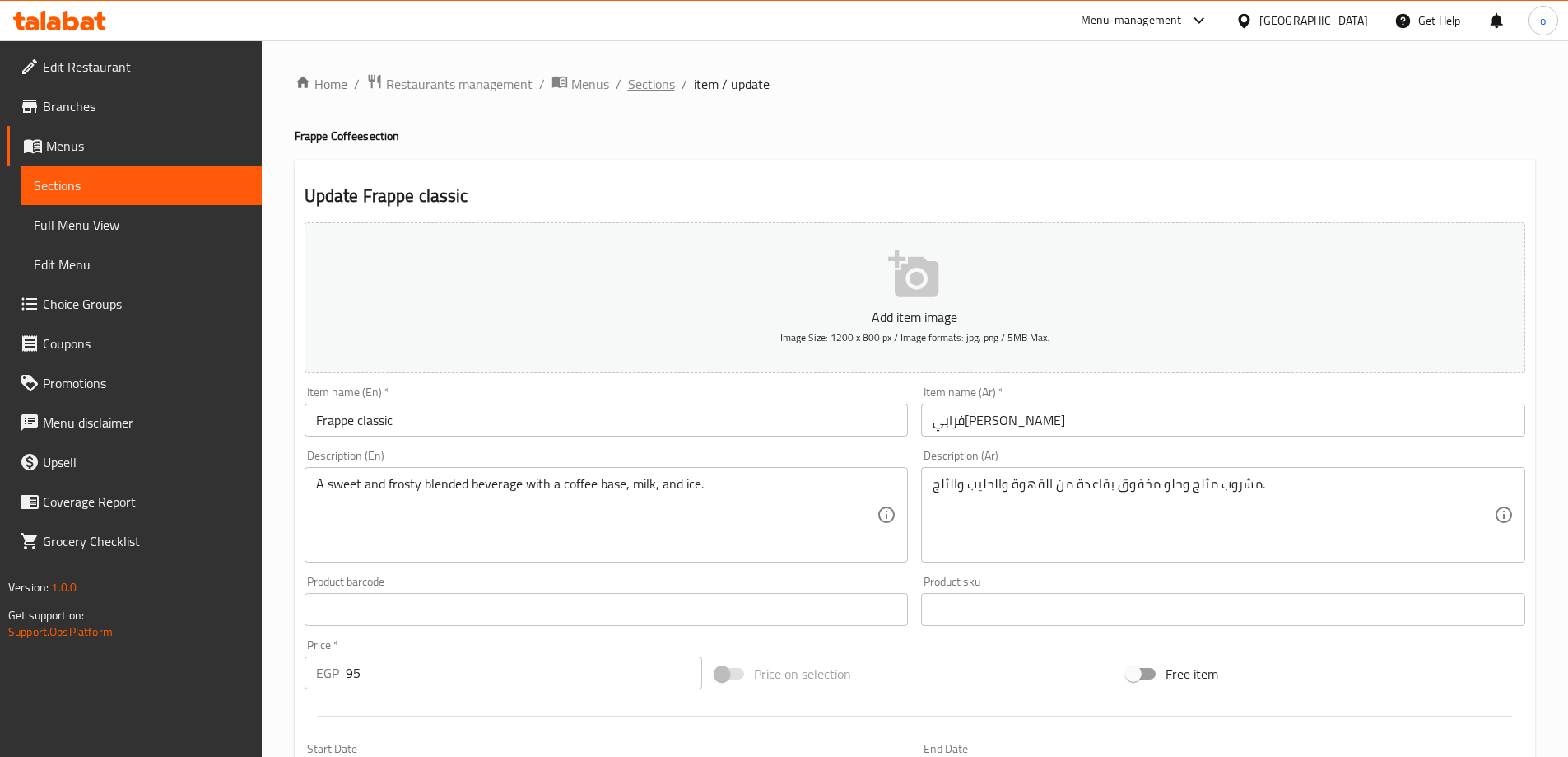
click at [651, 80] on span "Sections" at bounding box center [651, 84] width 47 height 20
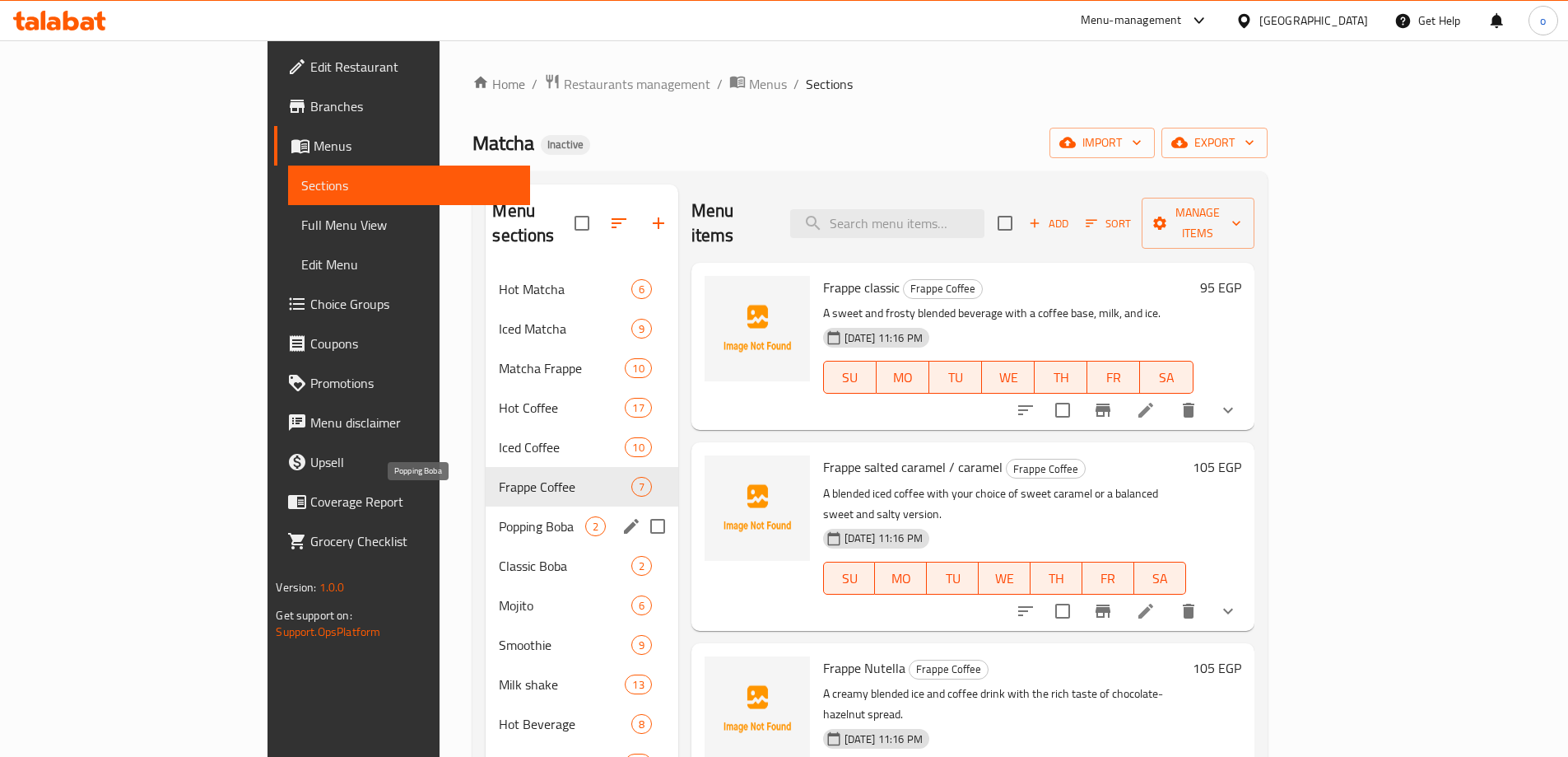
click at [499, 517] on span "Popping Boba" at bounding box center [541, 526] width 86 height 20
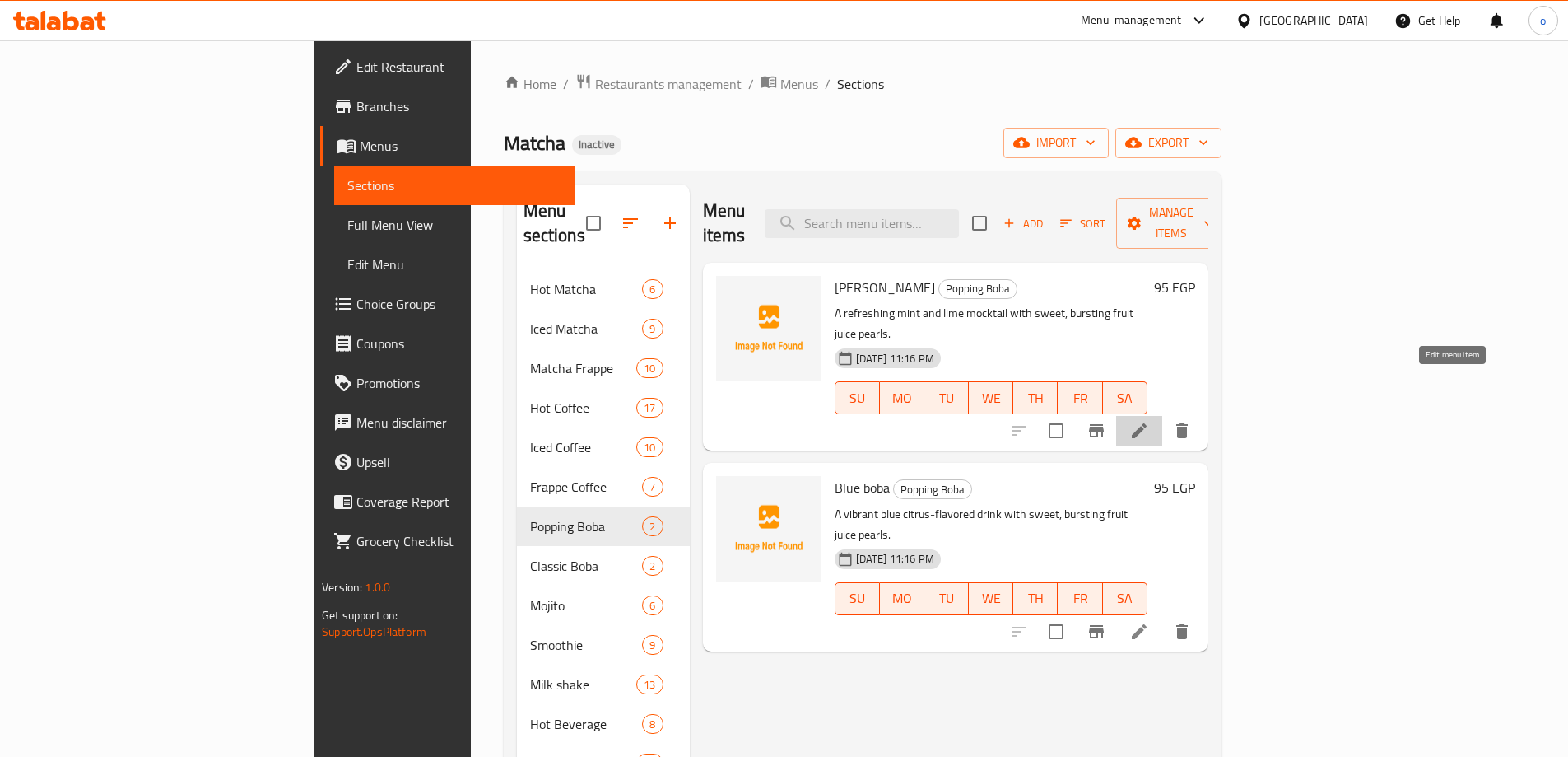
click at [1149, 421] on icon at bounding box center [1139, 431] width 20 height 20
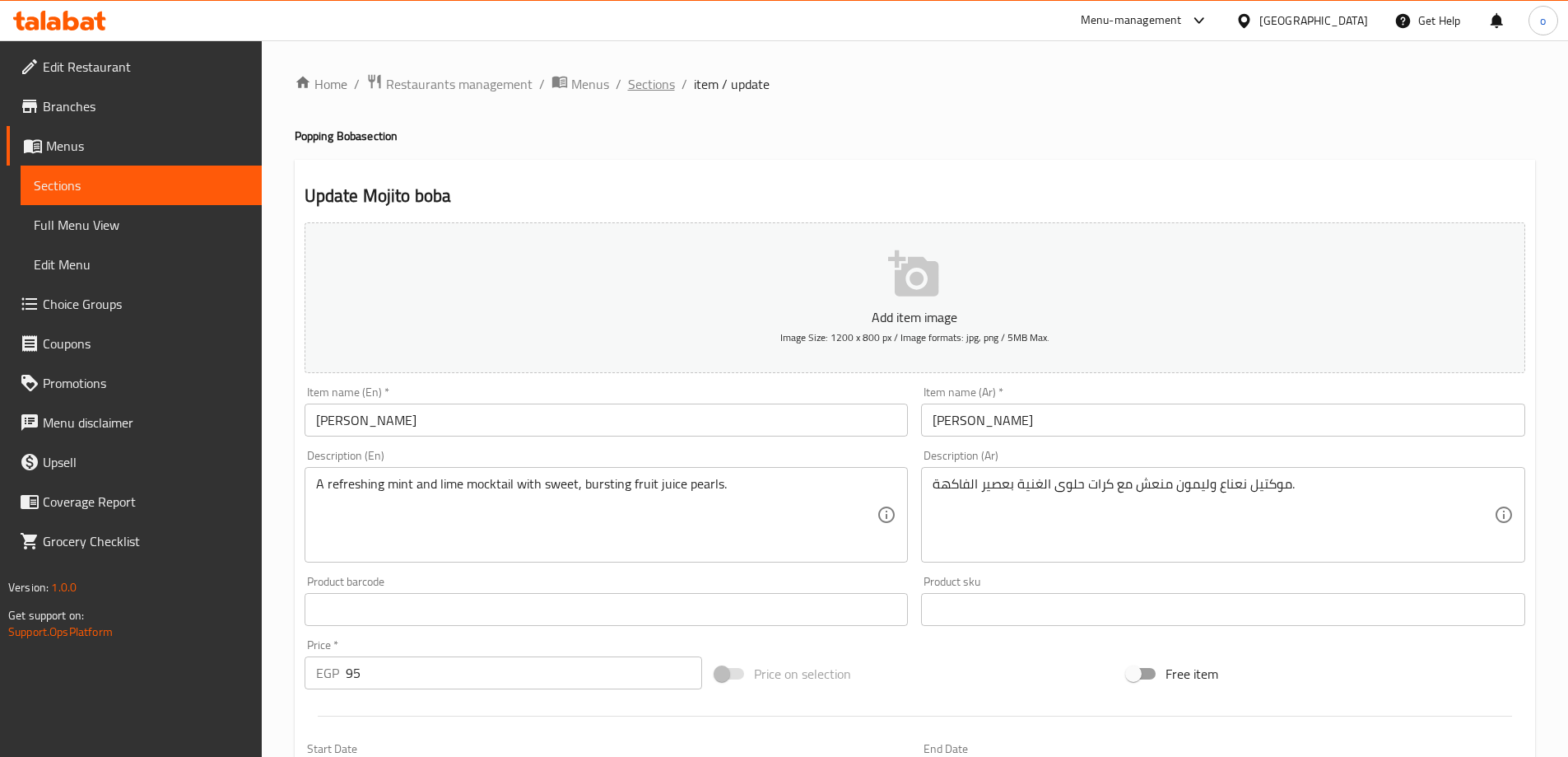
click at [653, 84] on span "Sections" at bounding box center [651, 84] width 47 height 20
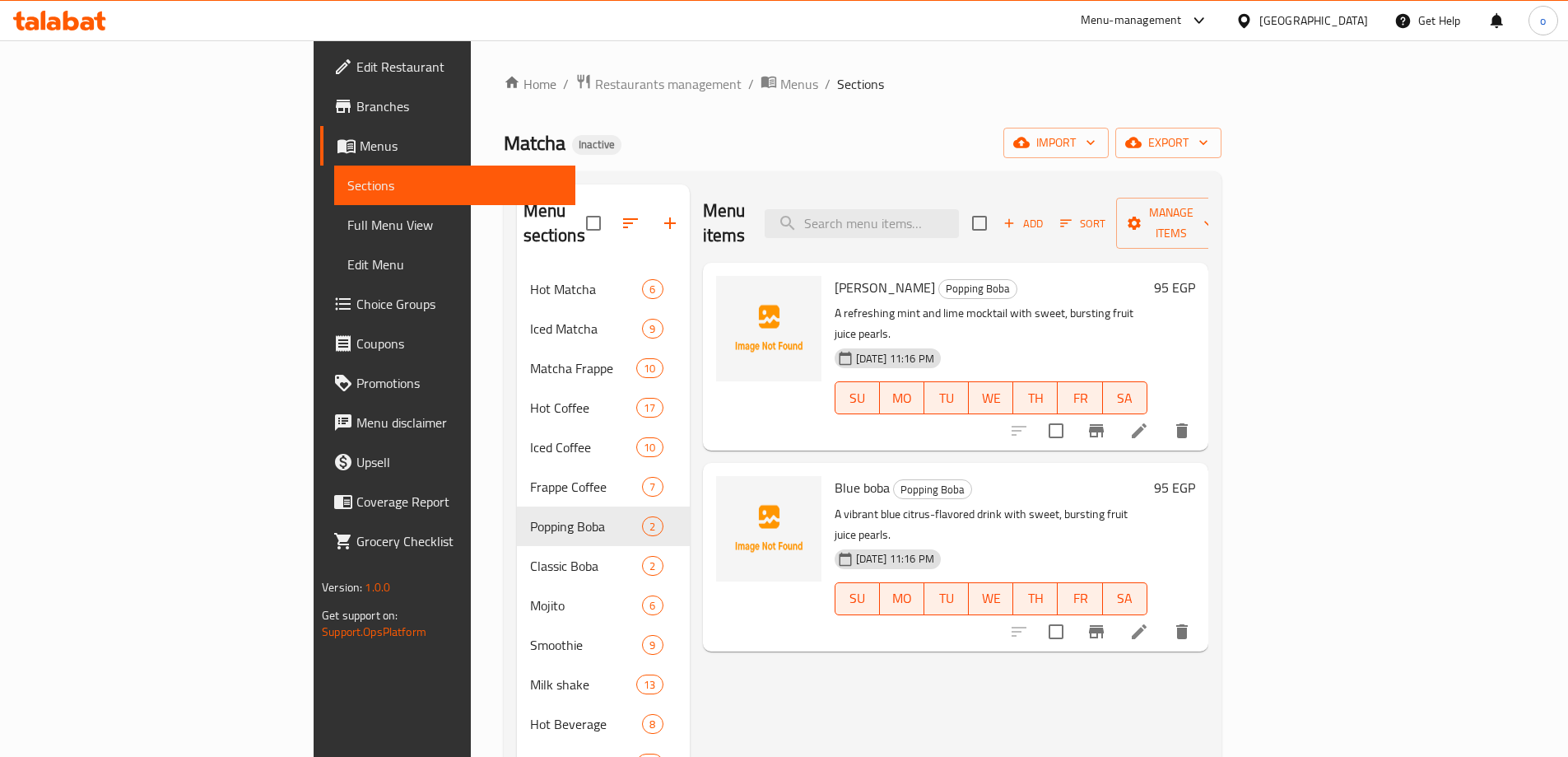
click at [1162, 617] on li at bounding box center [1139, 631] width 46 height 30
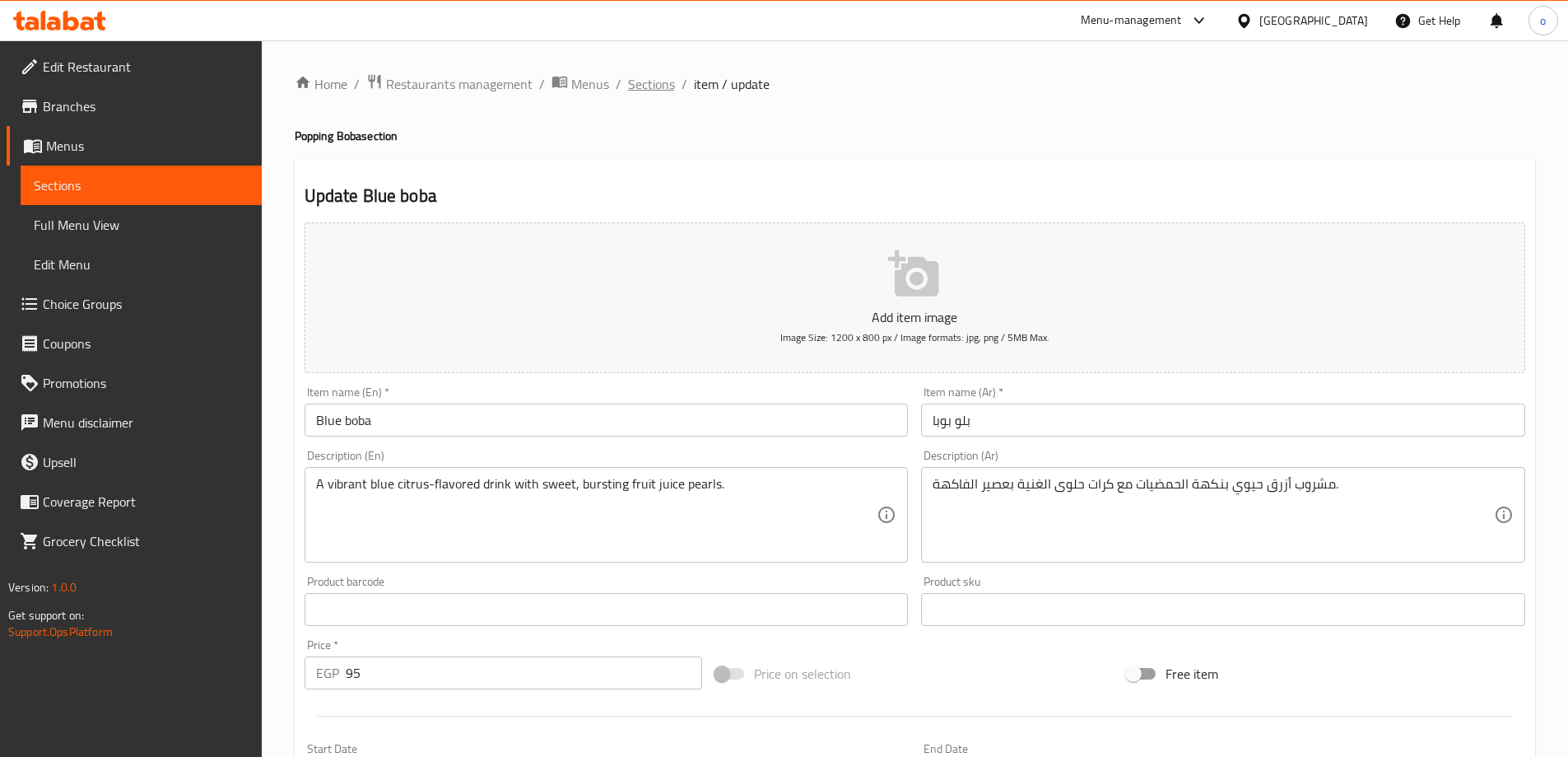
click at [628, 86] on span "Sections" at bounding box center [651, 84] width 47 height 20
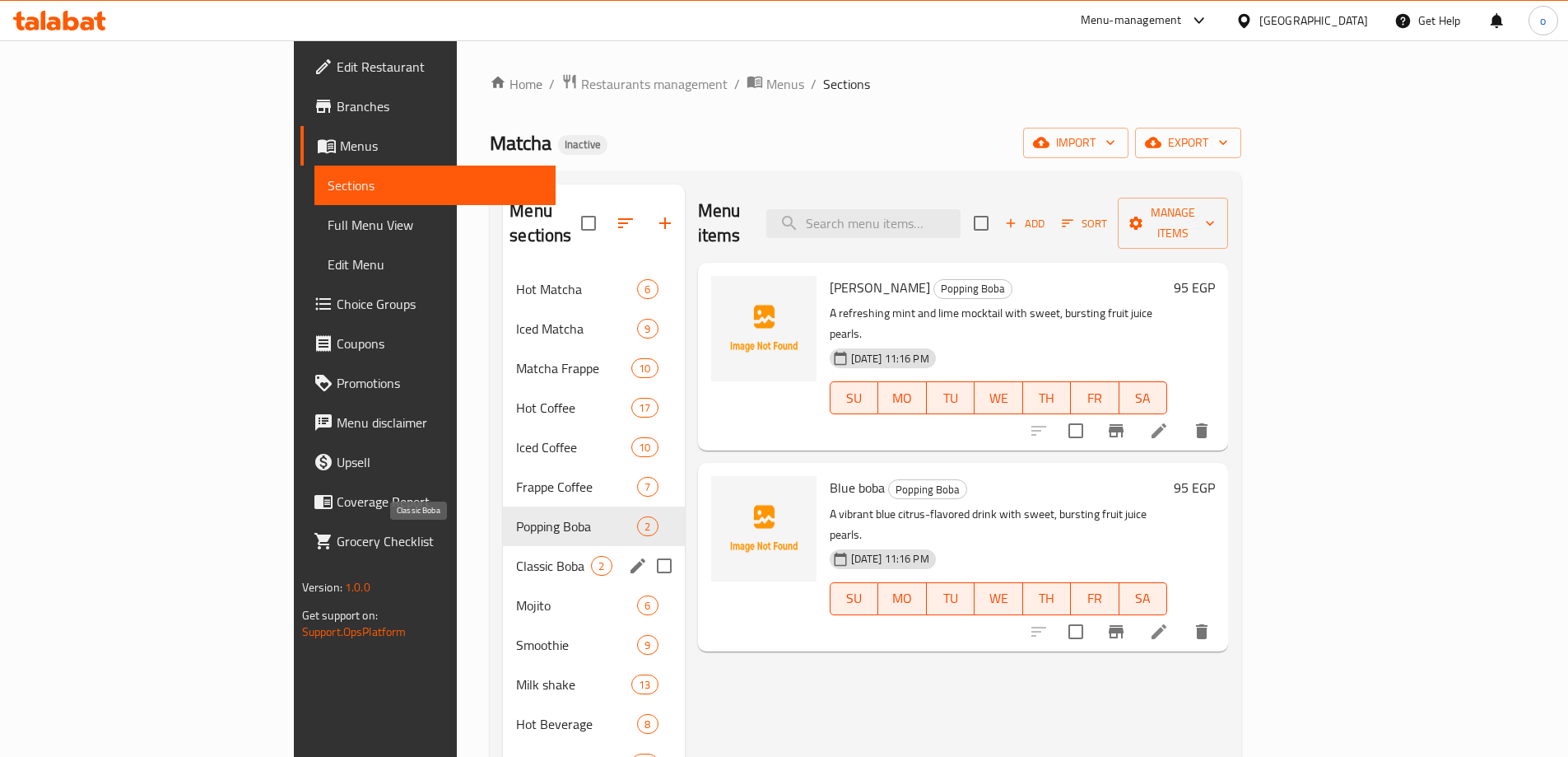
click at [516, 556] on span "Classic Boba" at bounding box center [554, 566] width 75 height 20
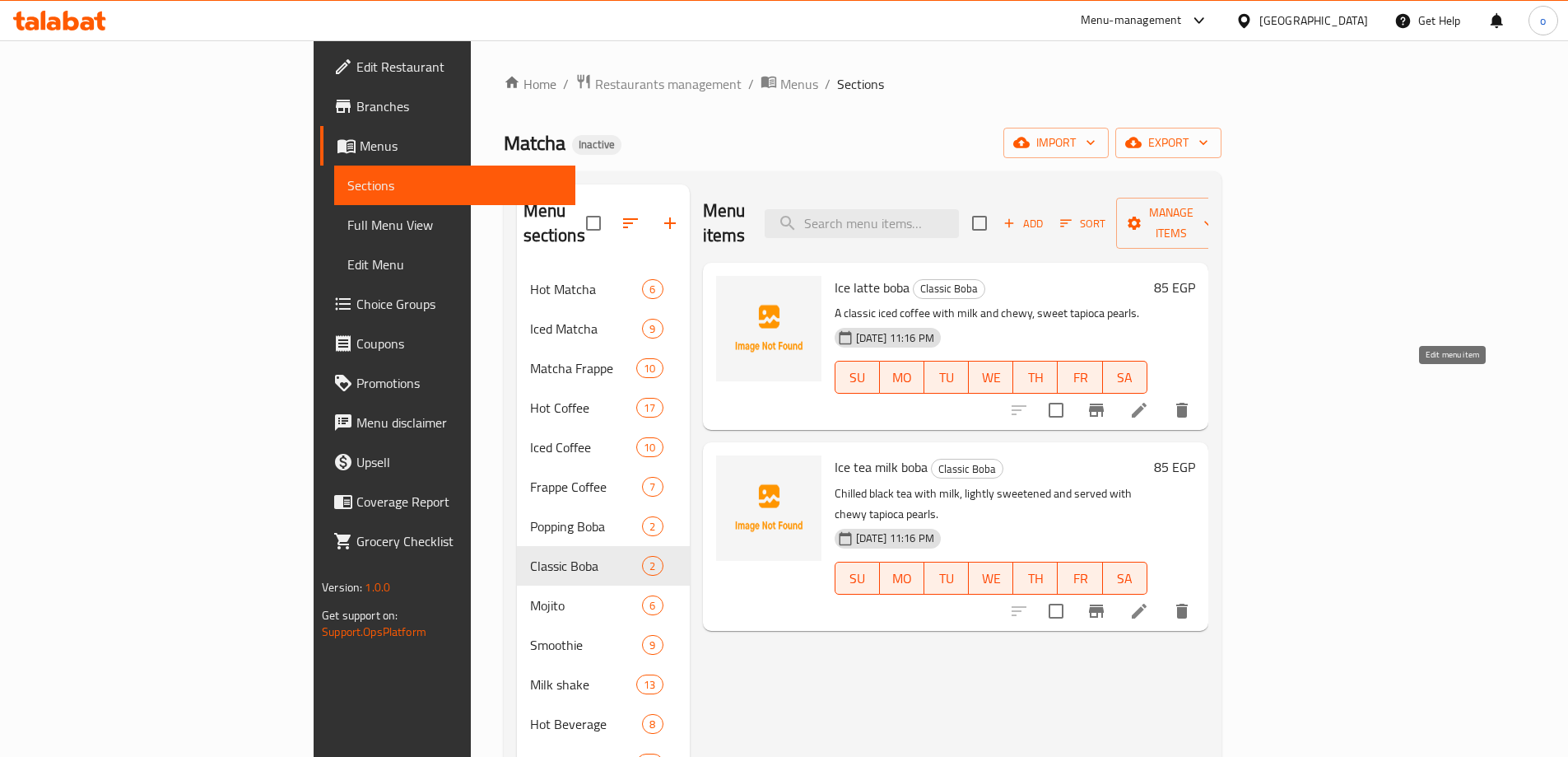
click at [1149, 400] on icon at bounding box center [1139, 410] width 20 height 20
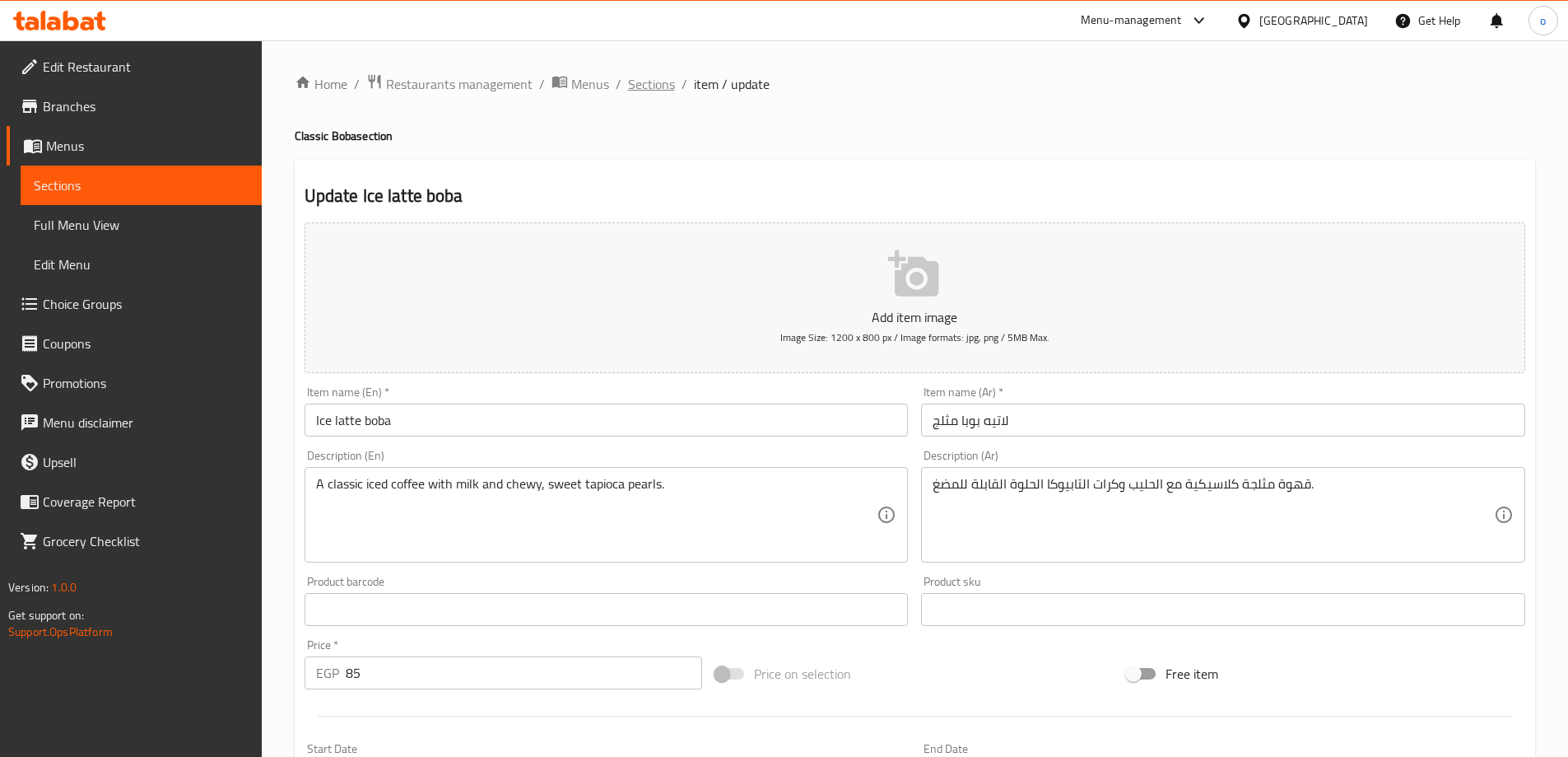
click at [651, 83] on span "Sections" at bounding box center [651, 84] width 47 height 20
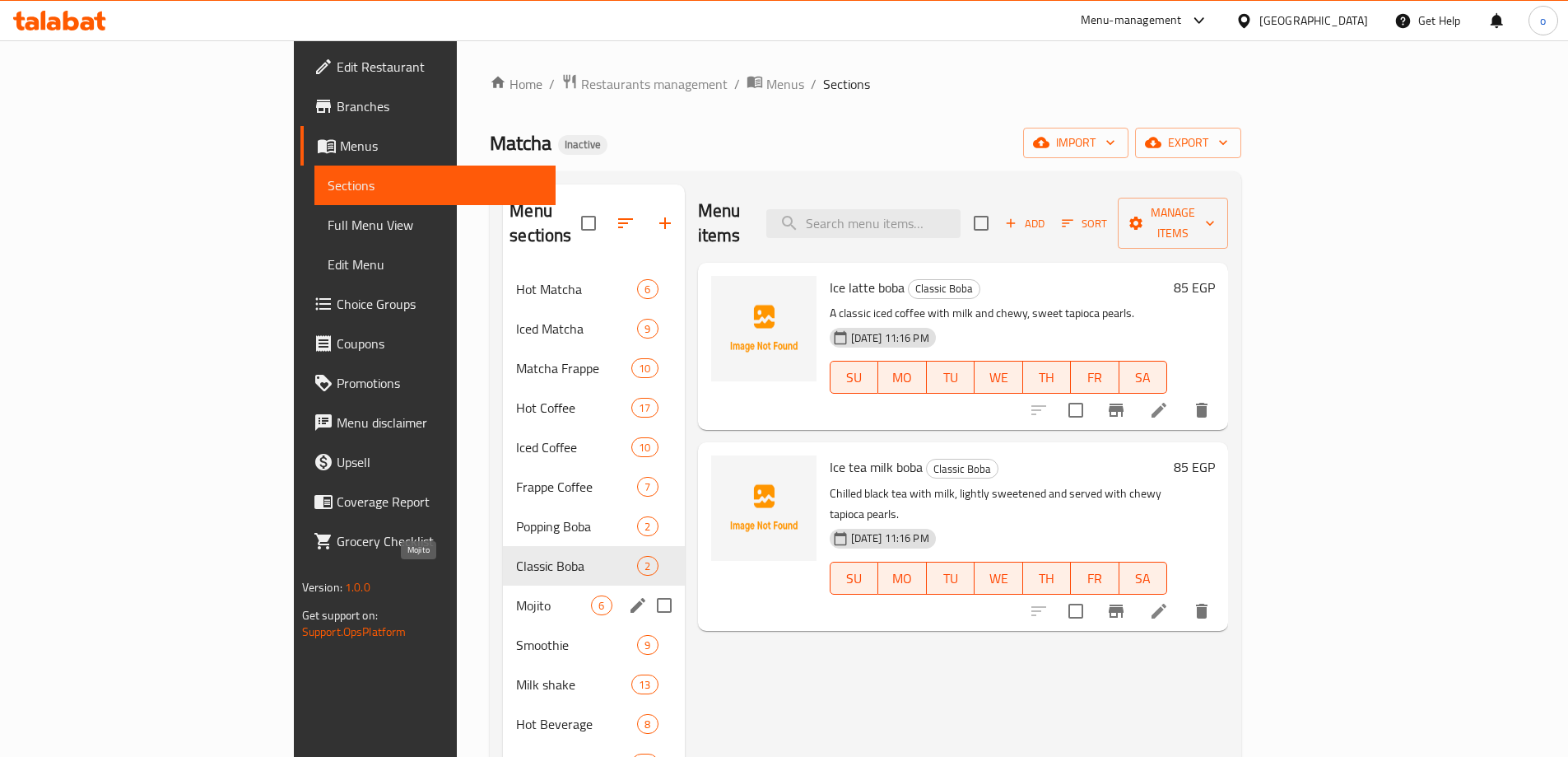
click at [516, 595] on span "Mojito" at bounding box center [554, 605] width 75 height 20
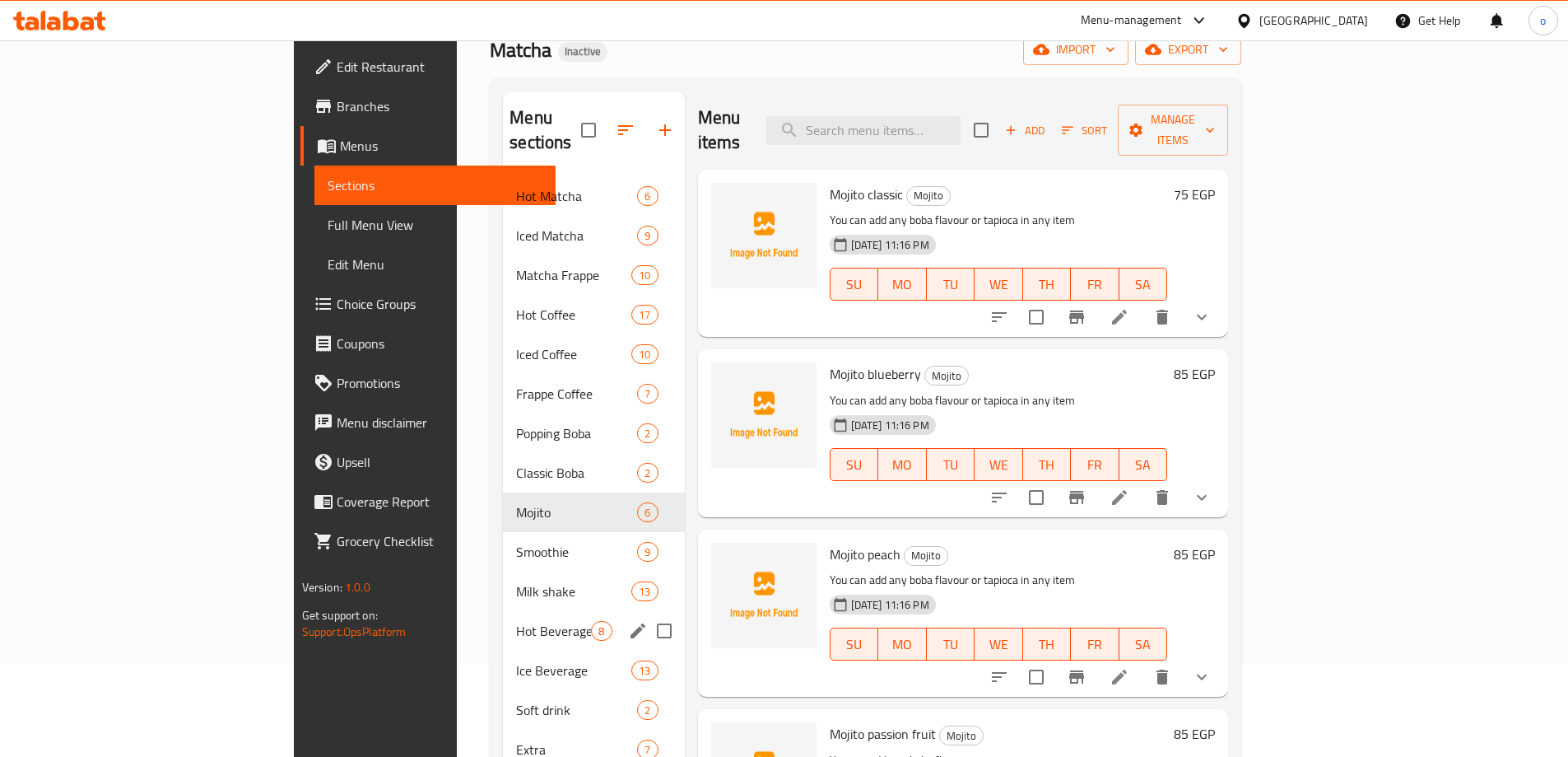
scroll to position [164, 0]
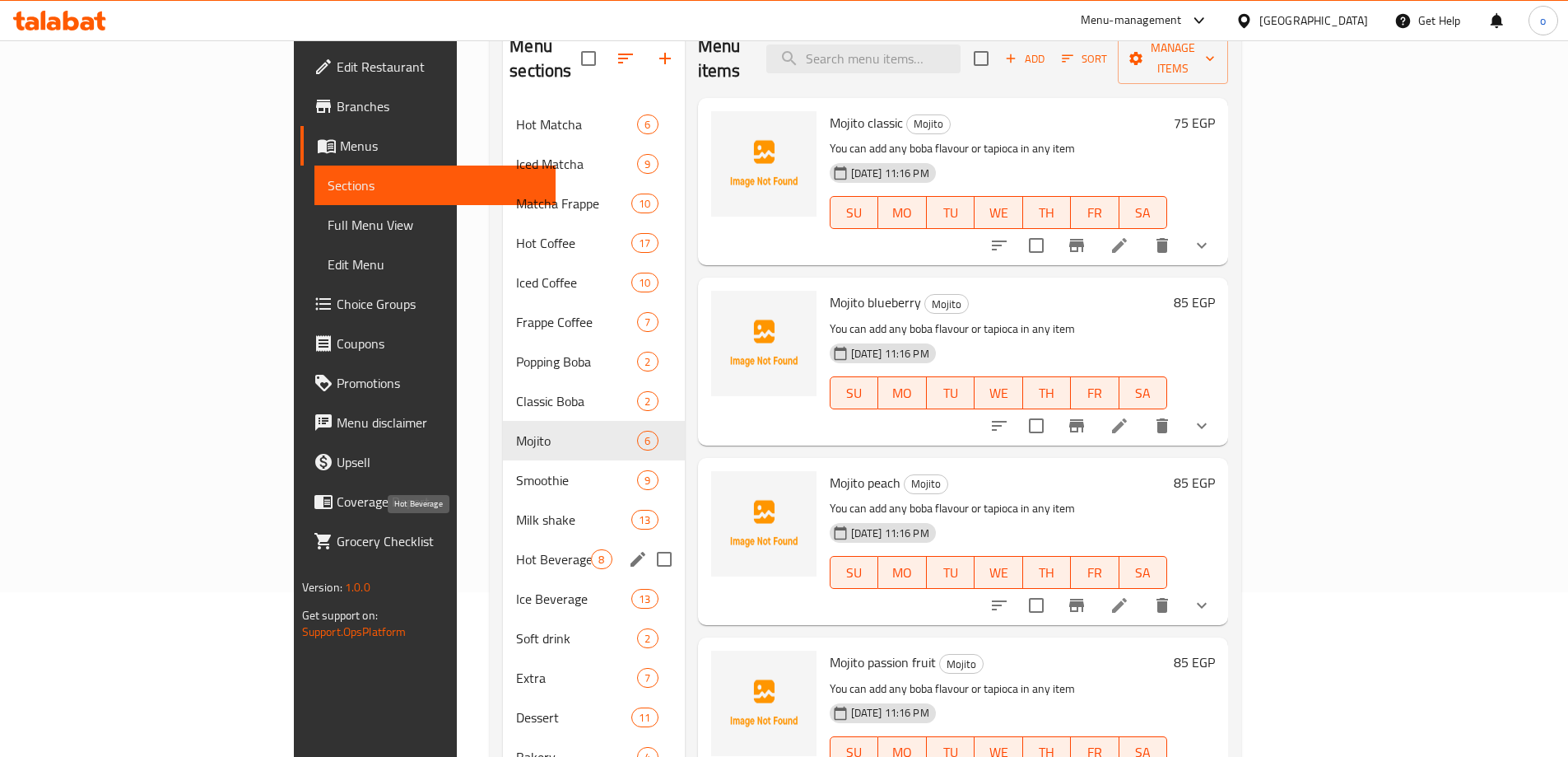
click at [516, 549] on span "Hot Beverage" at bounding box center [554, 559] width 75 height 20
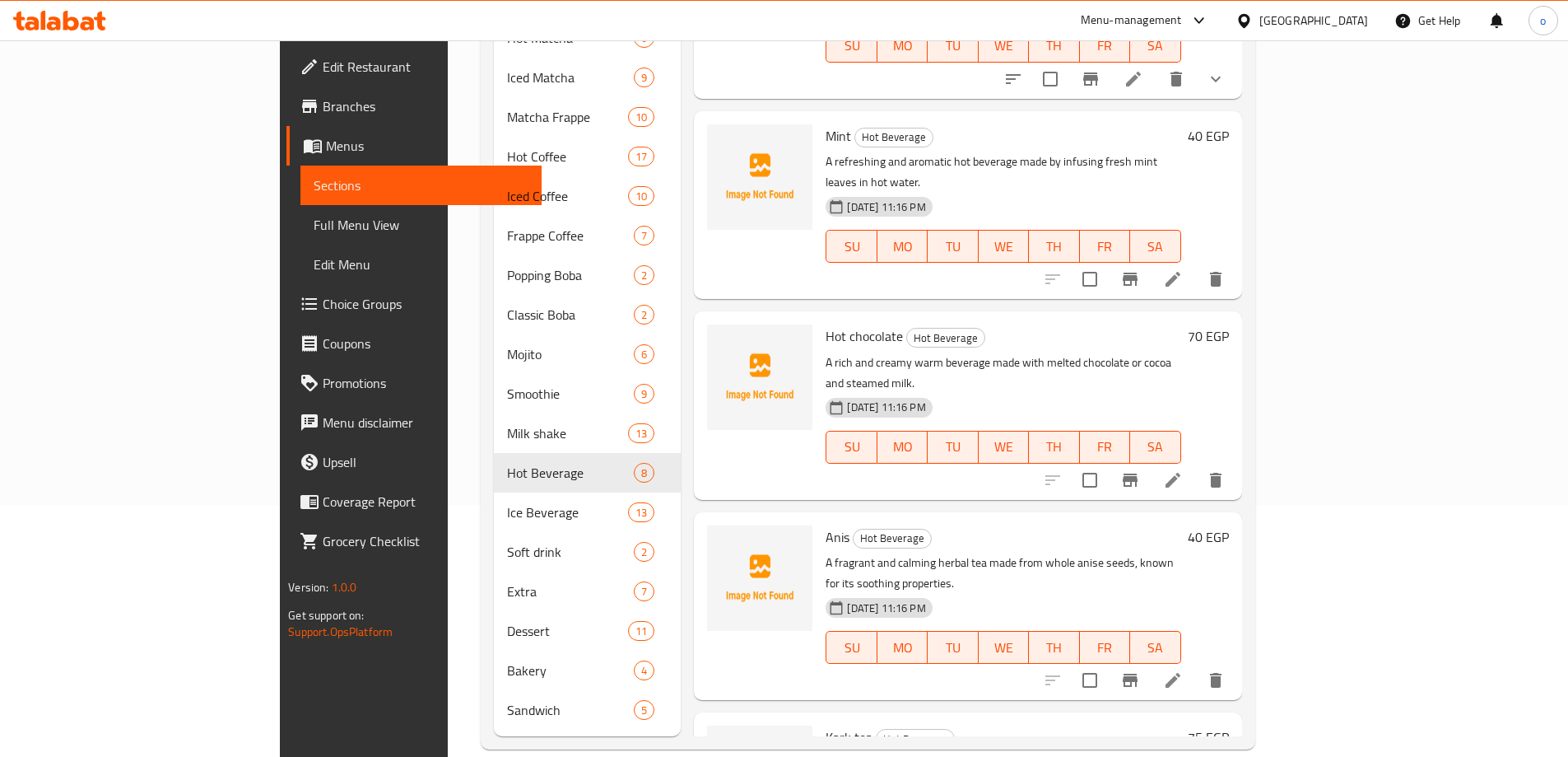
scroll to position [252, 0]
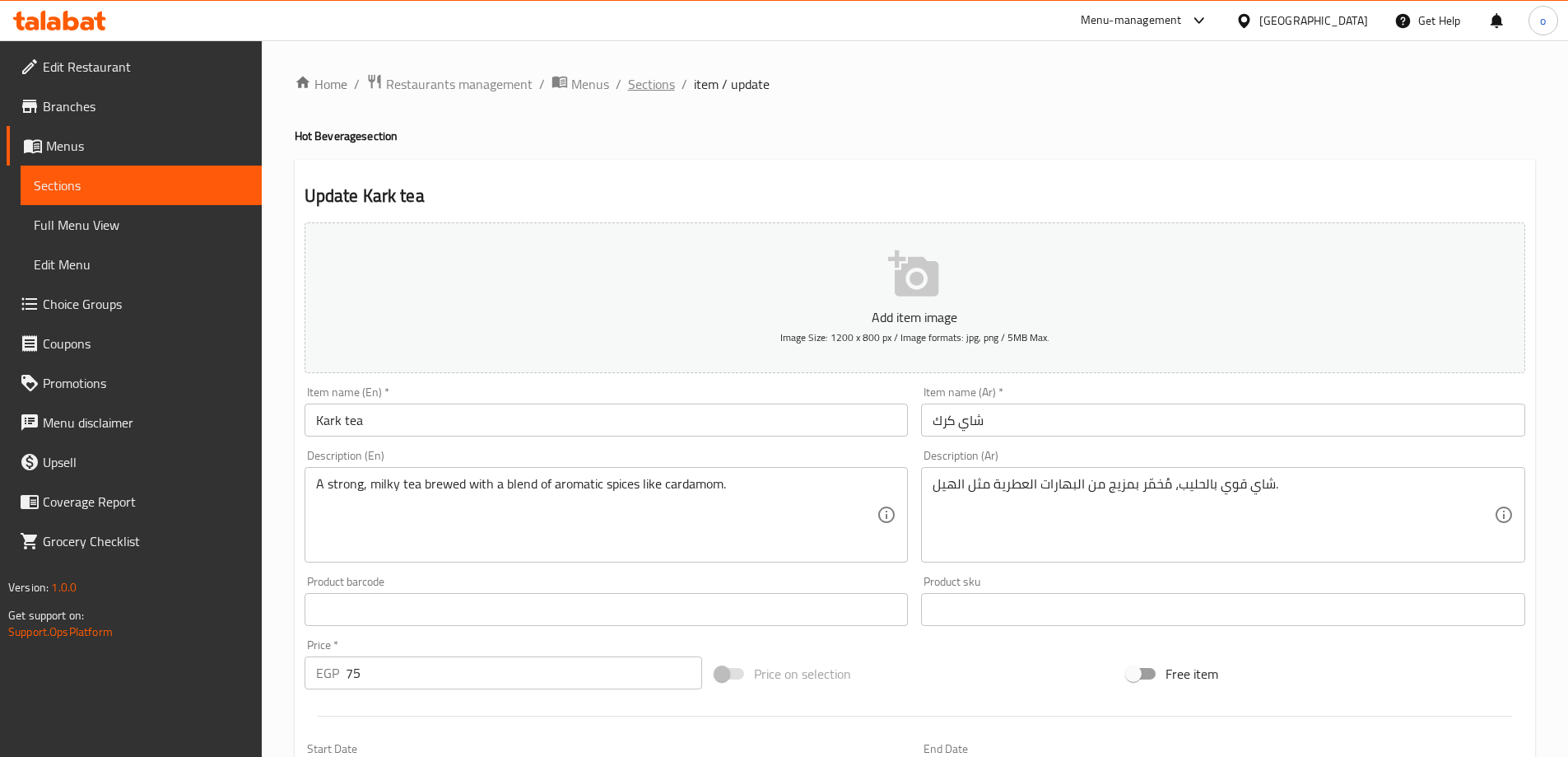
click at [634, 83] on span "Sections" at bounding box center [651, 84] width 47 height 20
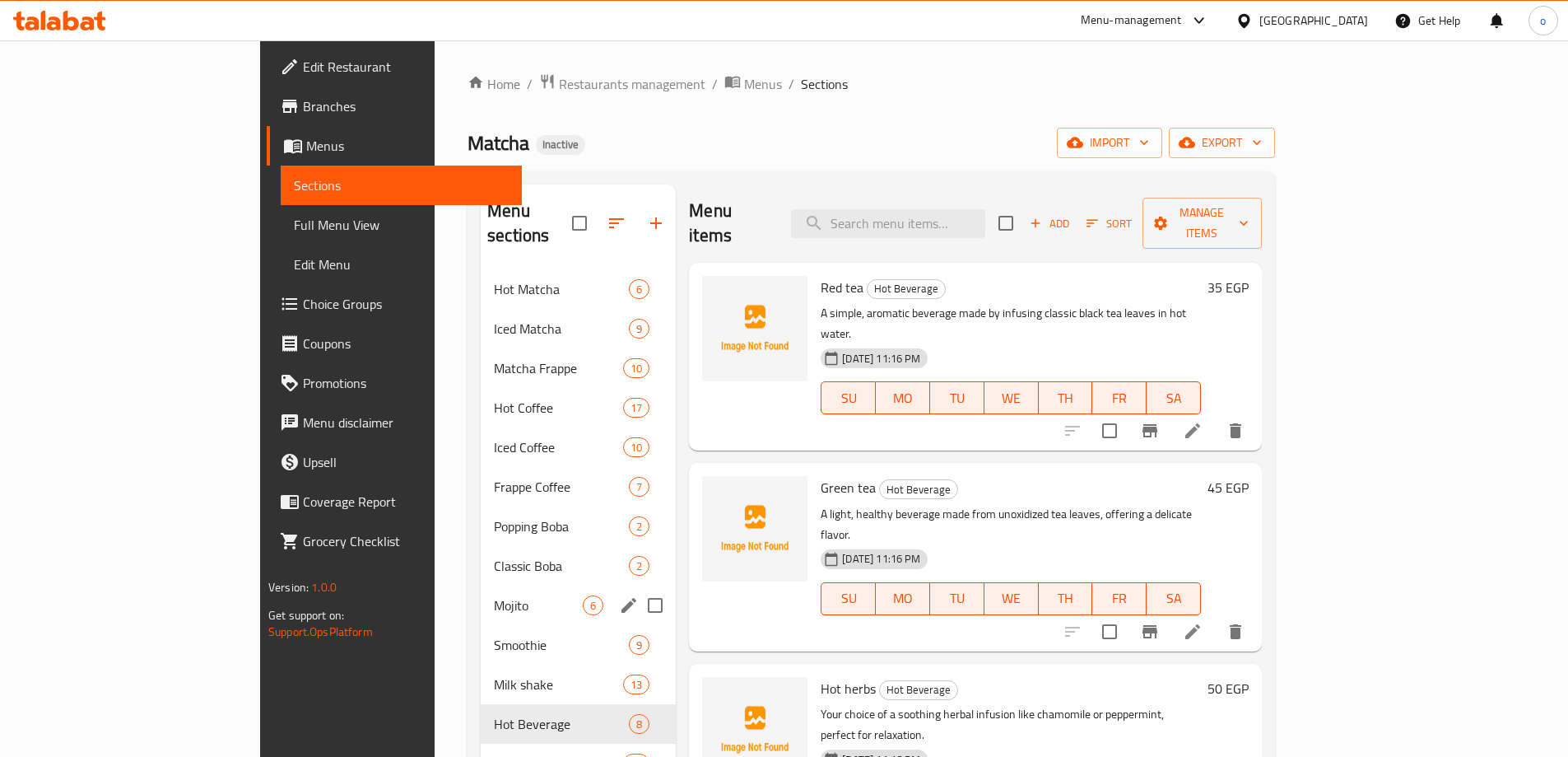
click at [481, 594] on div "Mojito 6" at bounding box center [578, 605] width 195 height 39
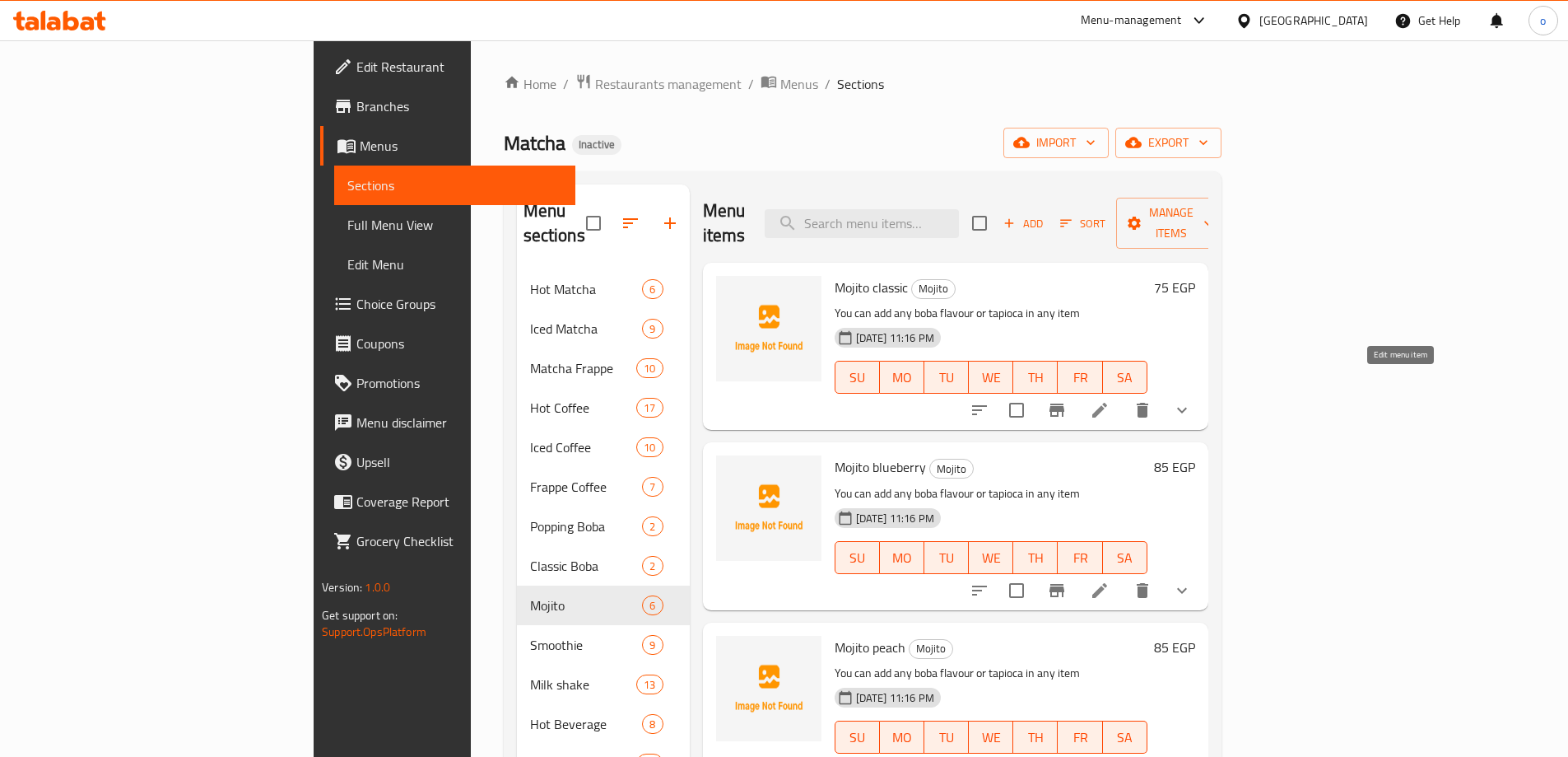
click at [1108, 403] on icon at bounding box center [1099, 410] width 14 height 14
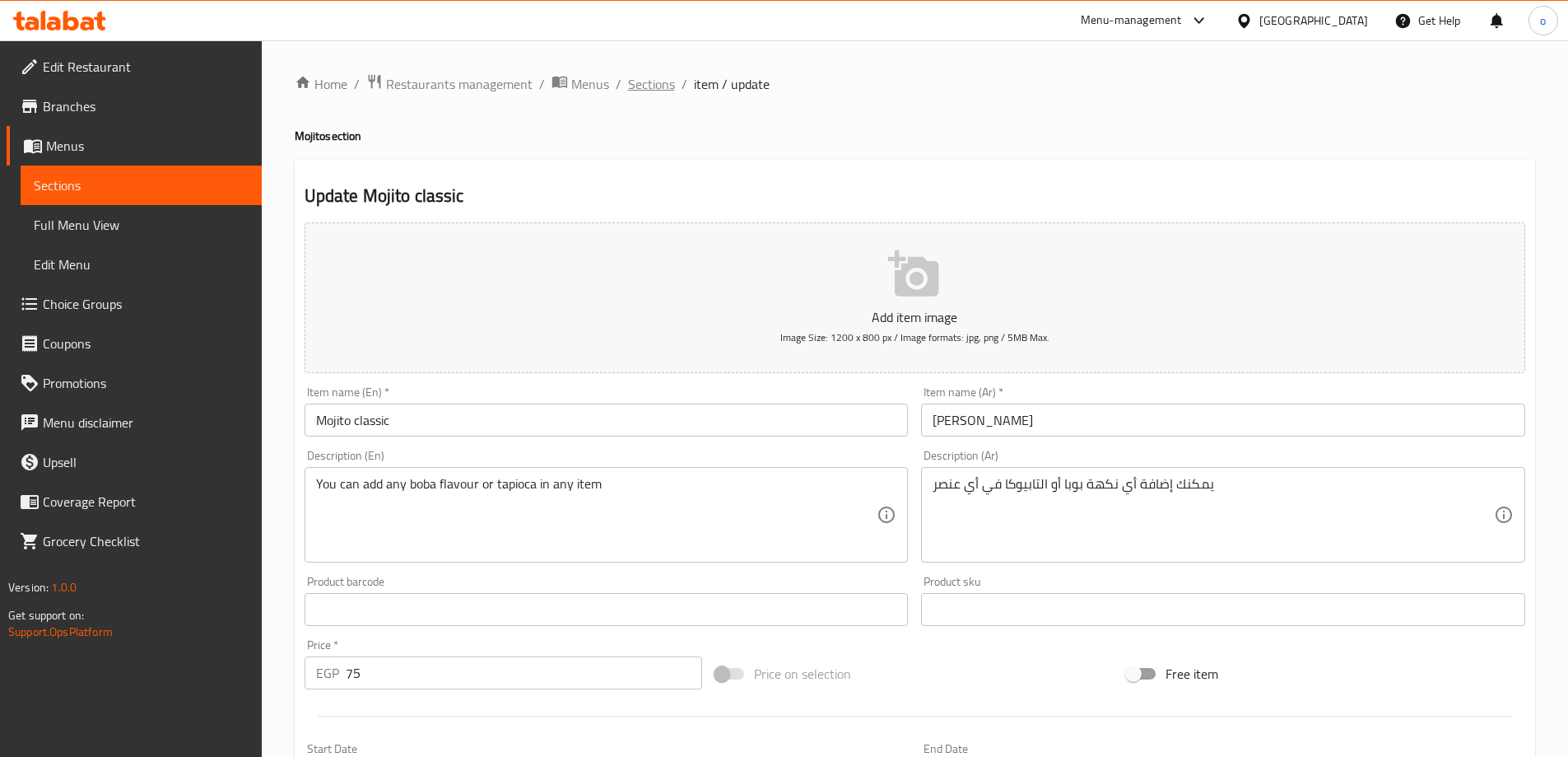
click at [656, 75] on span "Sections" at bounding box center [651, 84] width 47 height 20
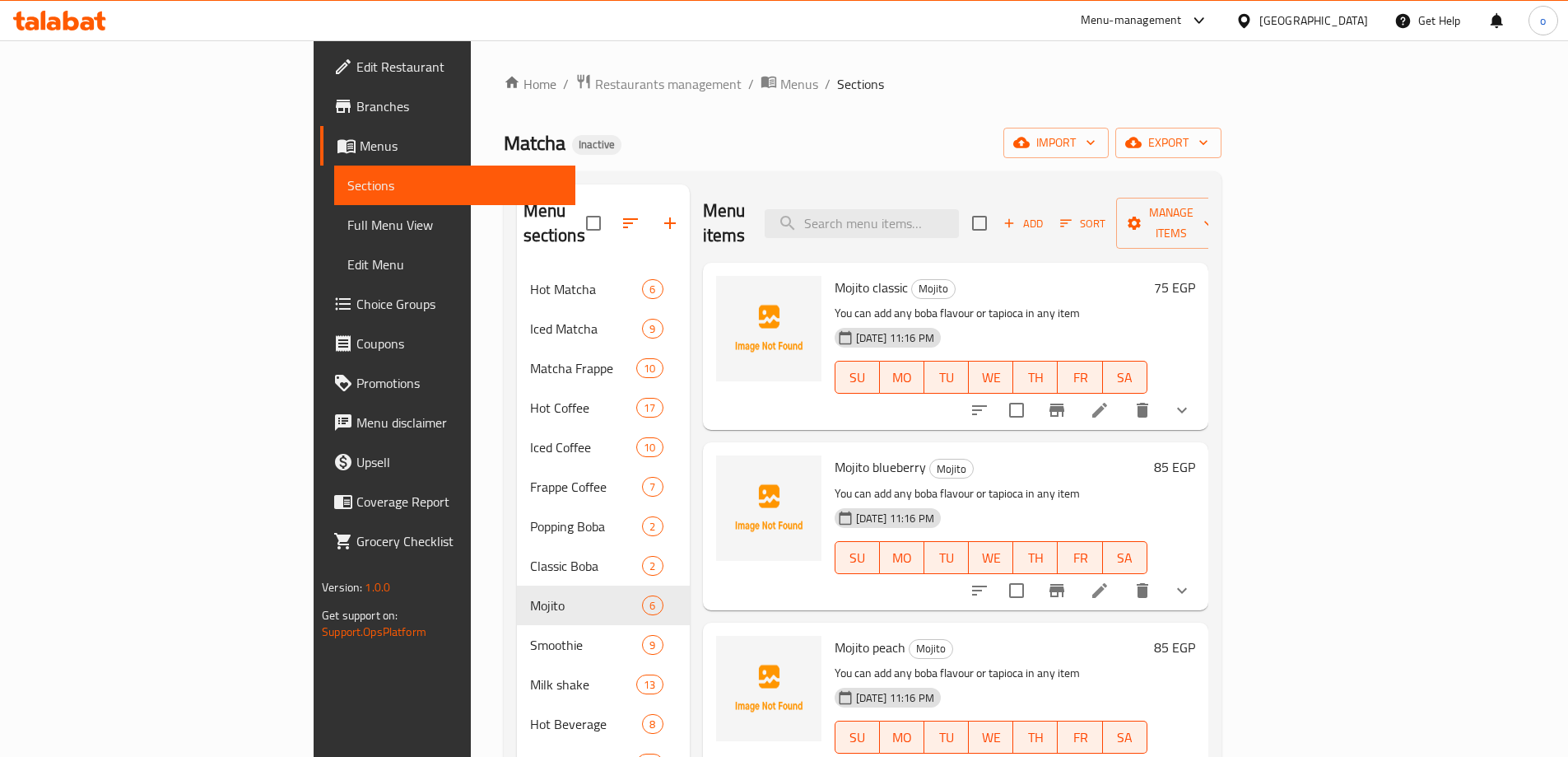
click at [347, 224] on span "Full Menu View" at bounding box center [455, 225] width 215 height 20
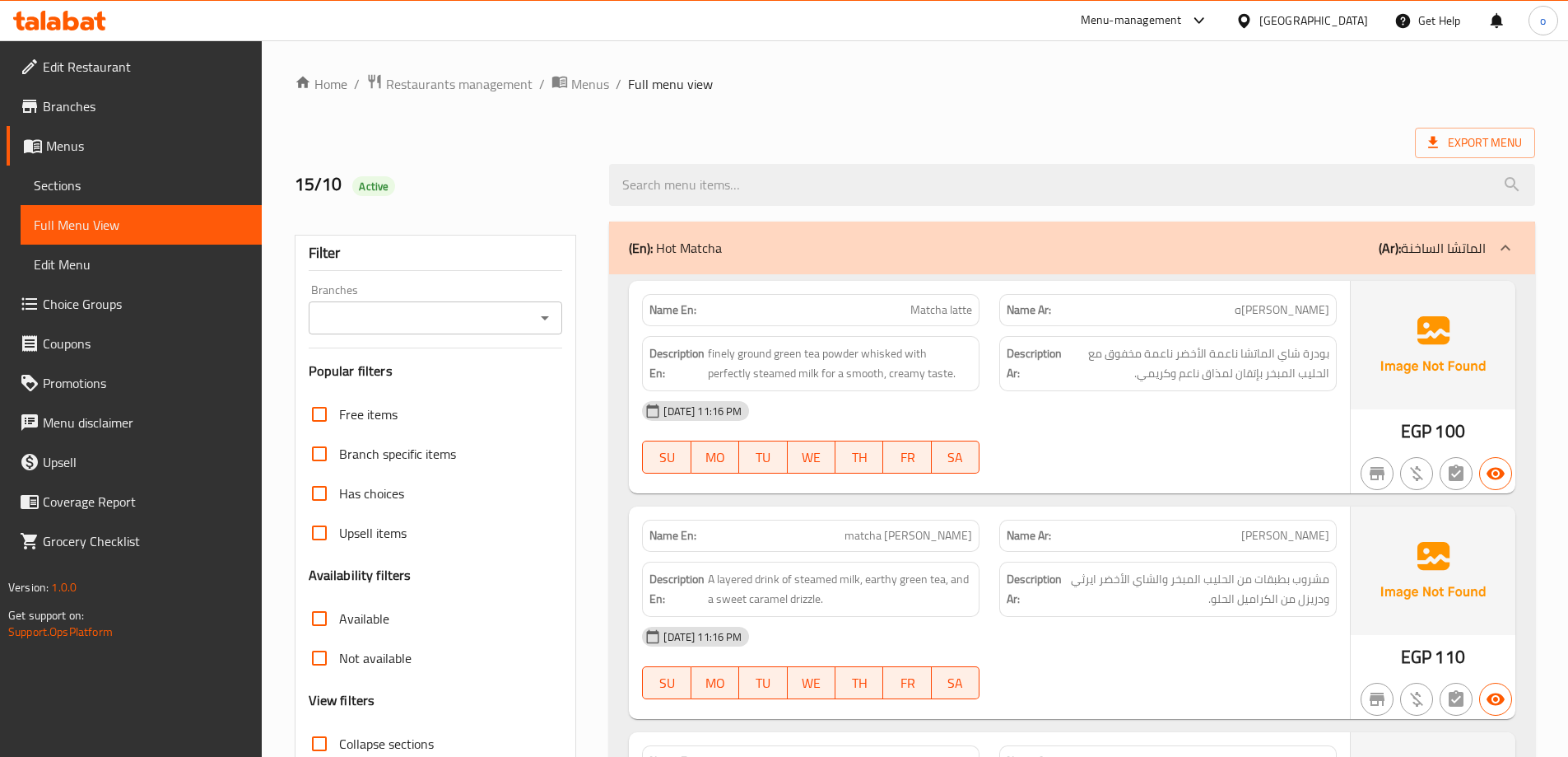
click at [994, 26] on div "Menu-management Egypt Get Help o" at bounding box center [784, 20] width 1568 height 39
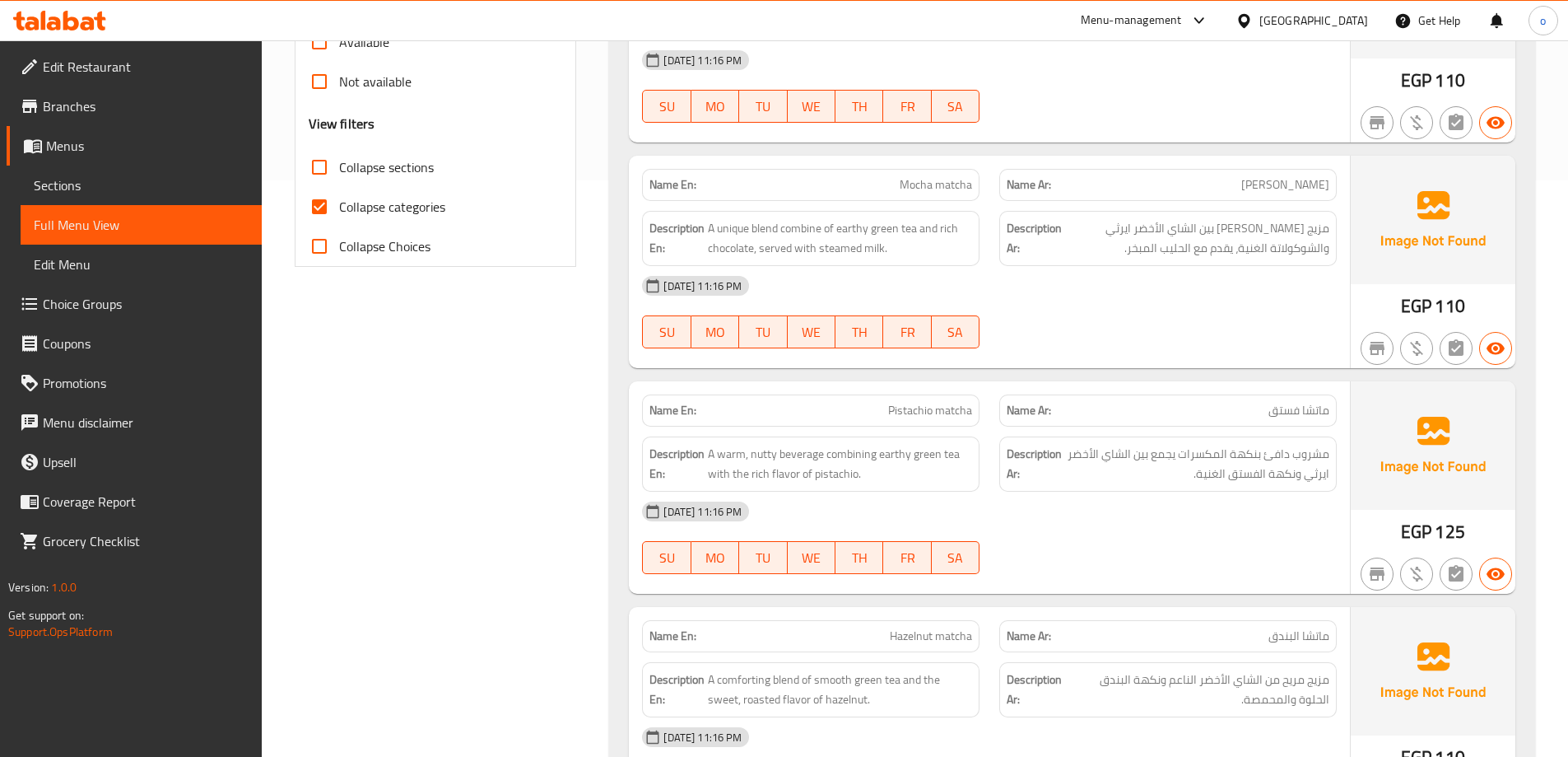
click at [317, 209] on input "Collapse categories" at bounding box center [319, 206] width 39 height 39
checkbox input "false"
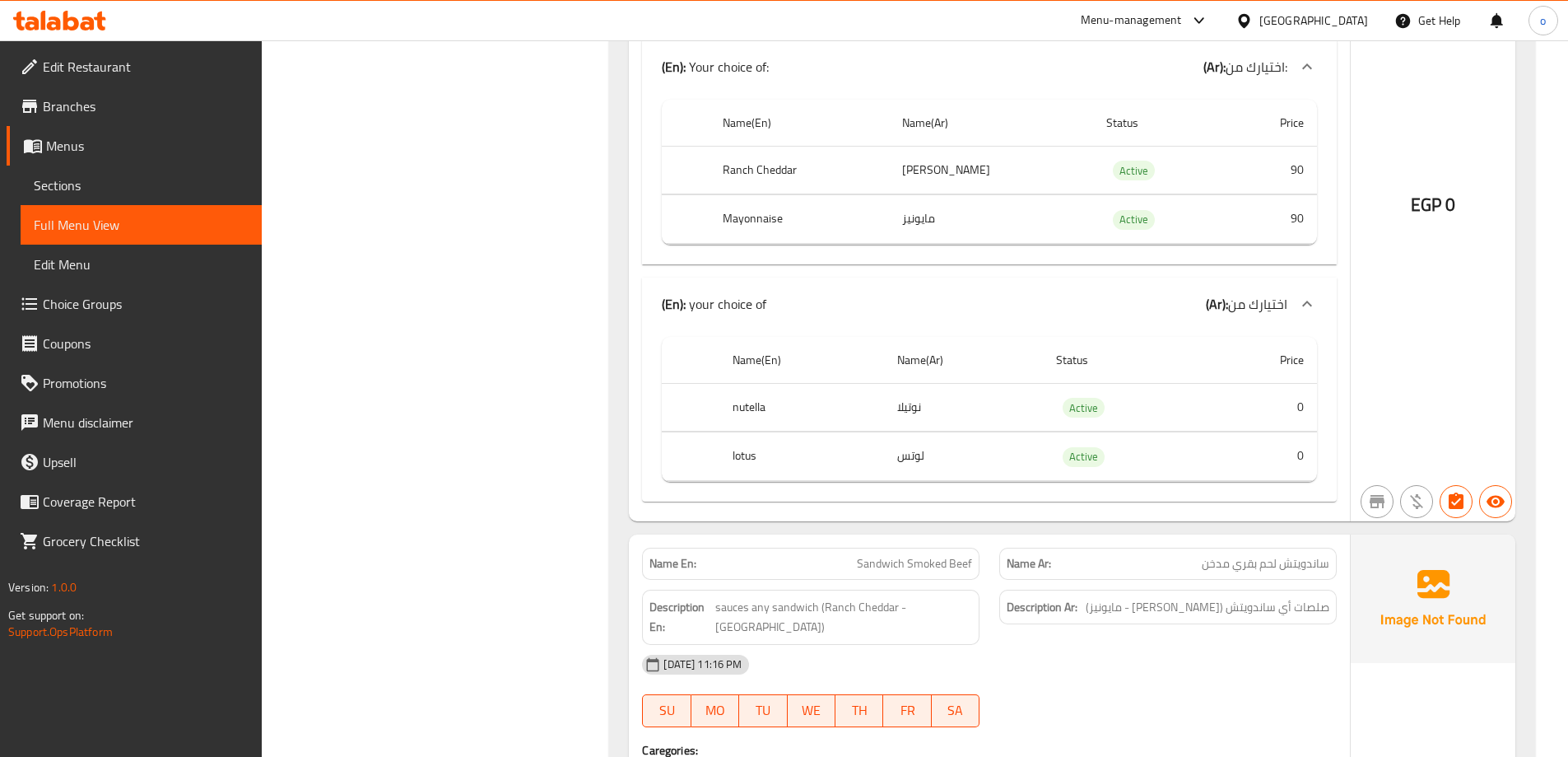
scroll to position [50273, 0]
